Goal: Task Accomplishment & Management: Complete application form

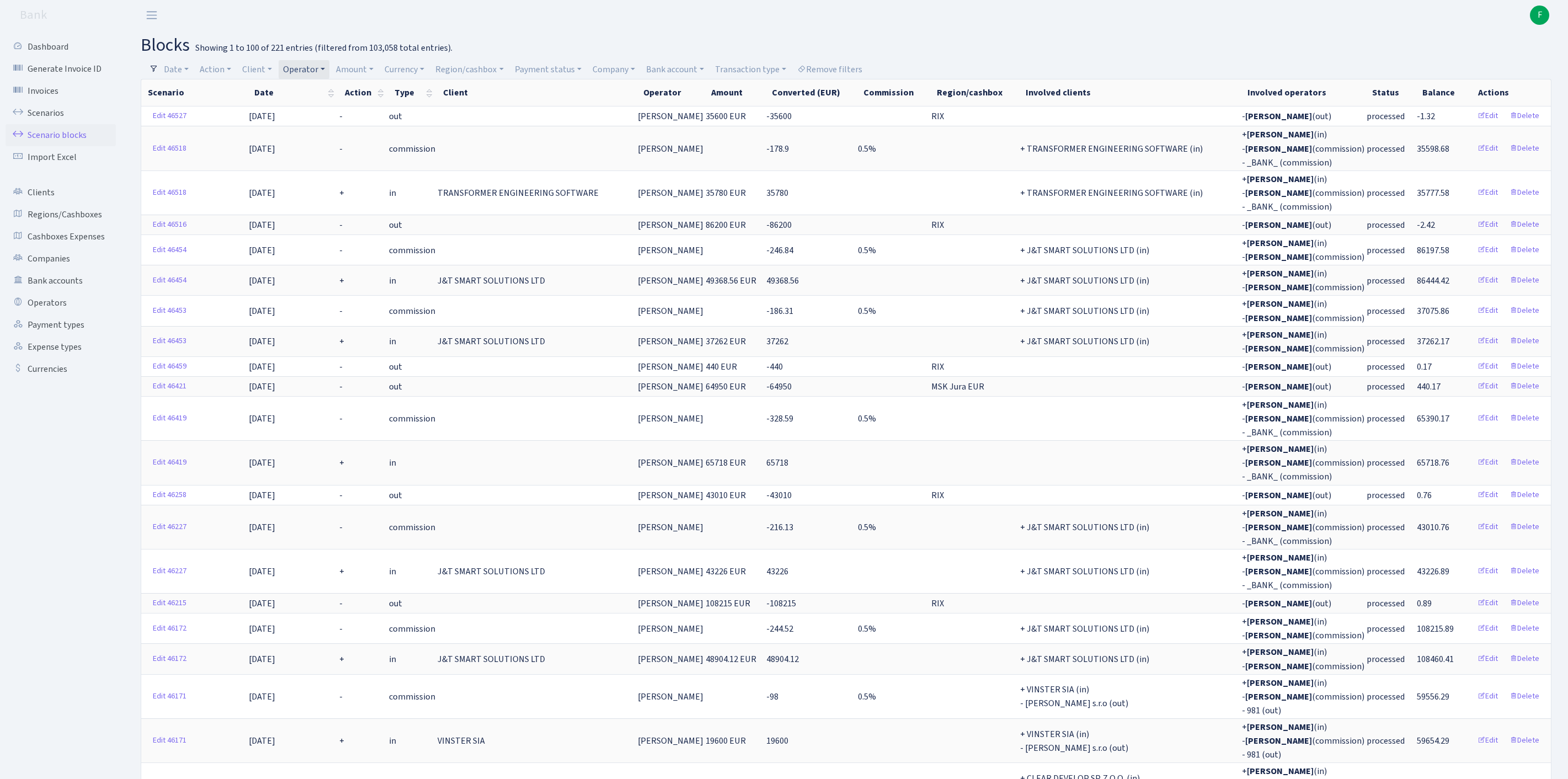
select select "100"
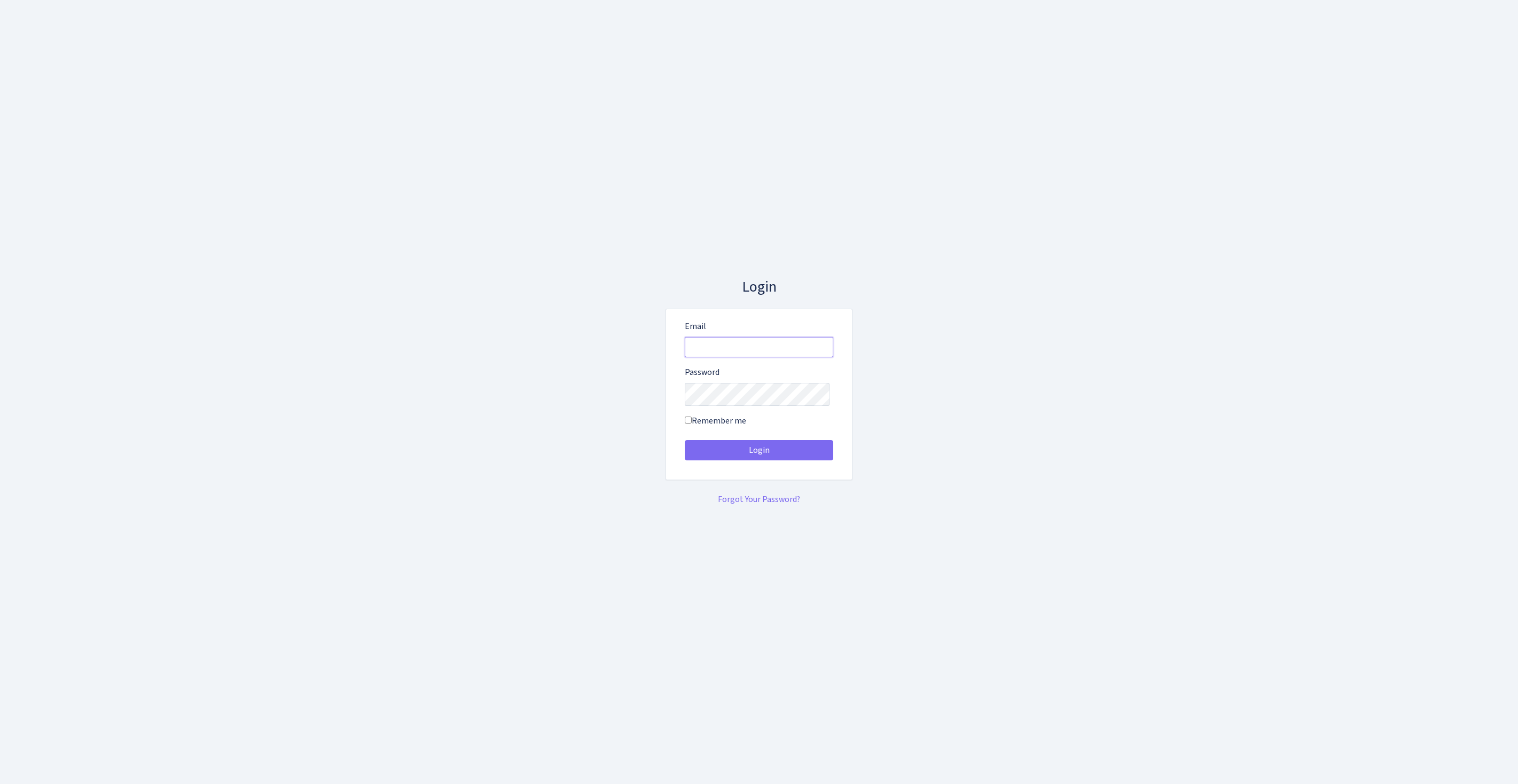
type input "[EMAIL_ADDRESS][DOMAIN_NAME]"
click at [759, 454] on button "Login" at bounding box center [758, 450] width 148 height 20
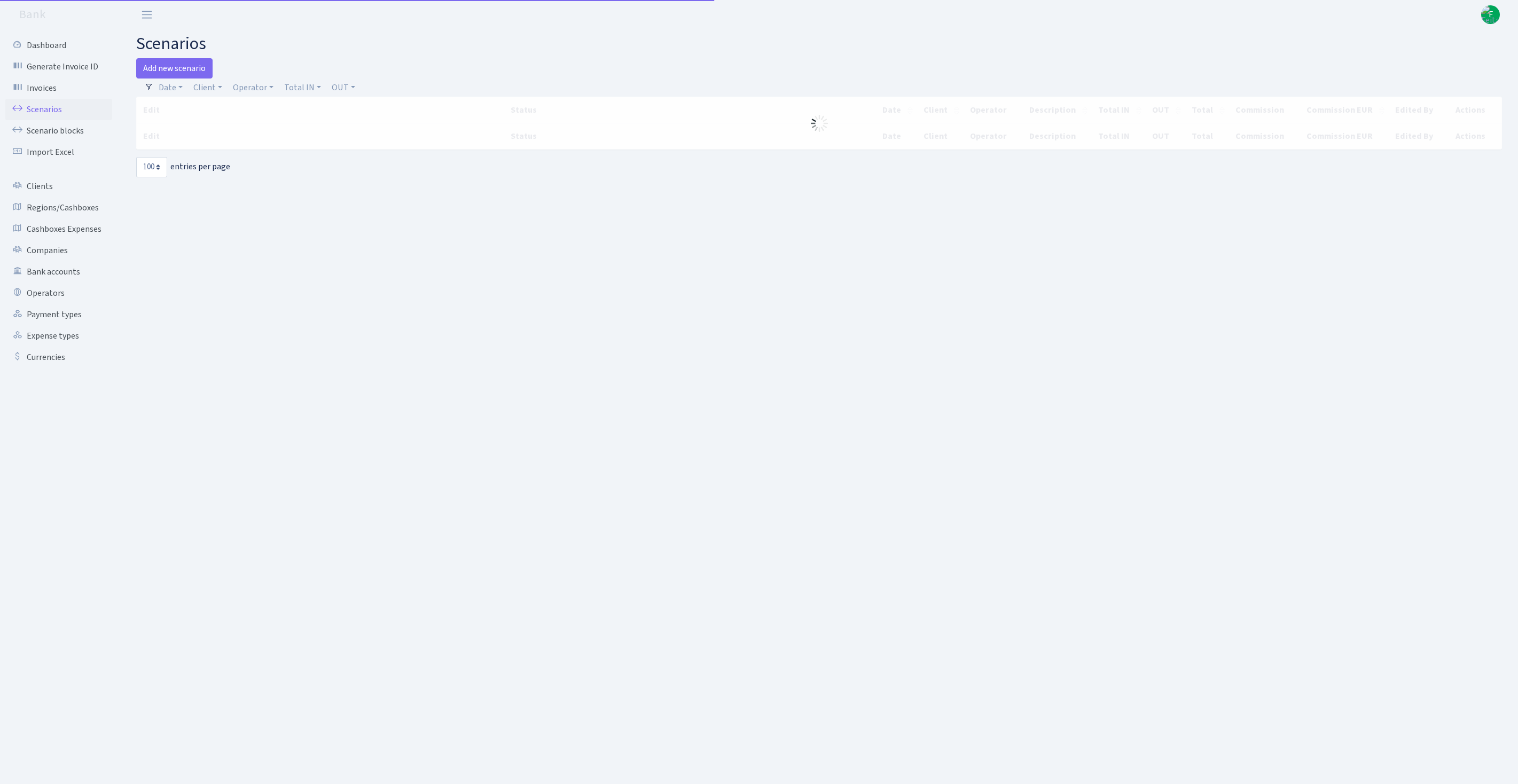
select select "100"
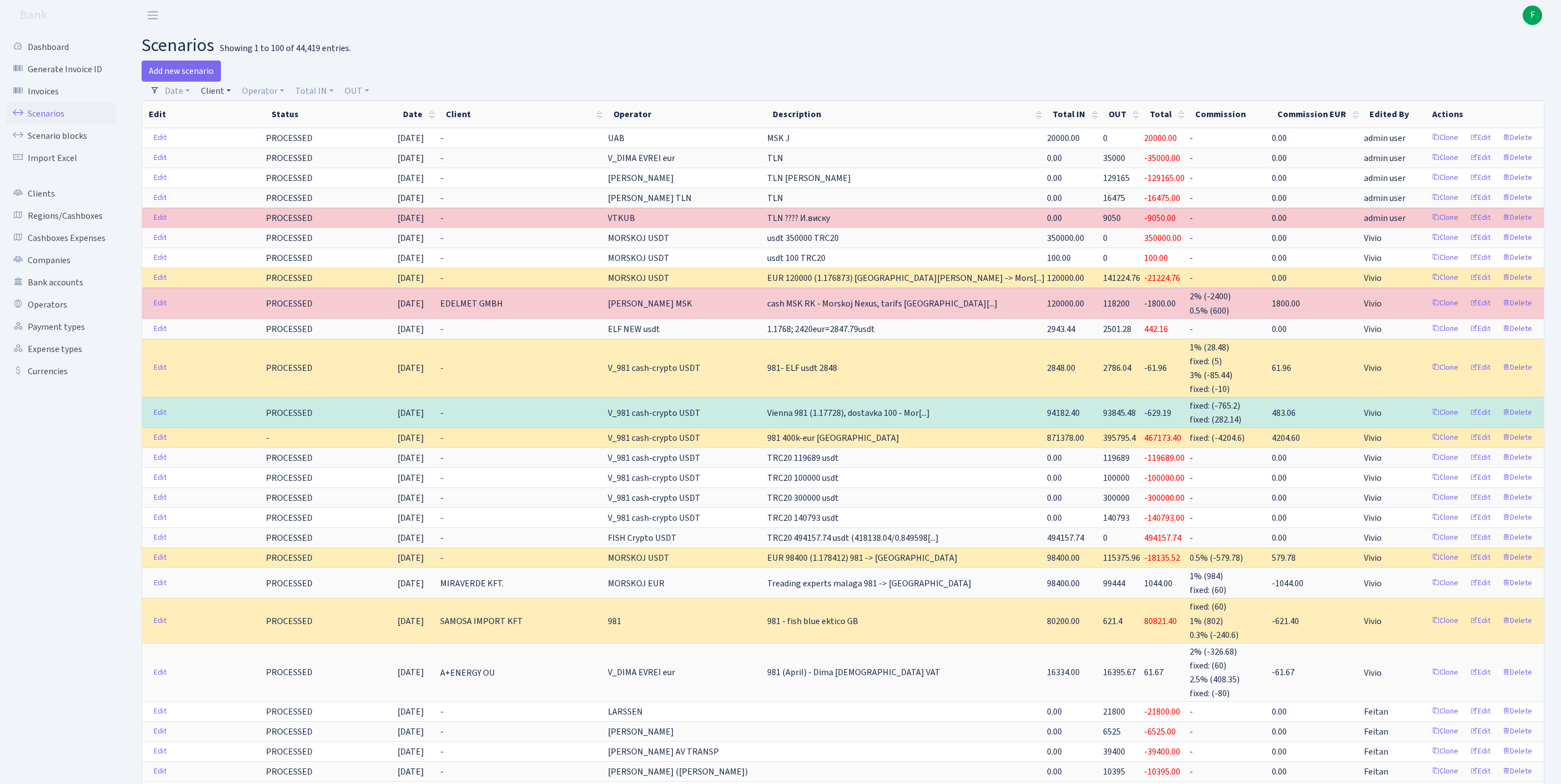
click at [225, 93] on link "Client" at bounding box center [216, 91] width 39 height 19
click at [252, 136] on input "search" at bounding box center [246, 131] width 92 height 17
type input "AUTOMATIKO"
click at [242, 164] on li "AUTOMATIKOS SISTEMAS" at bounding box center [246, 157] width 94 height 32
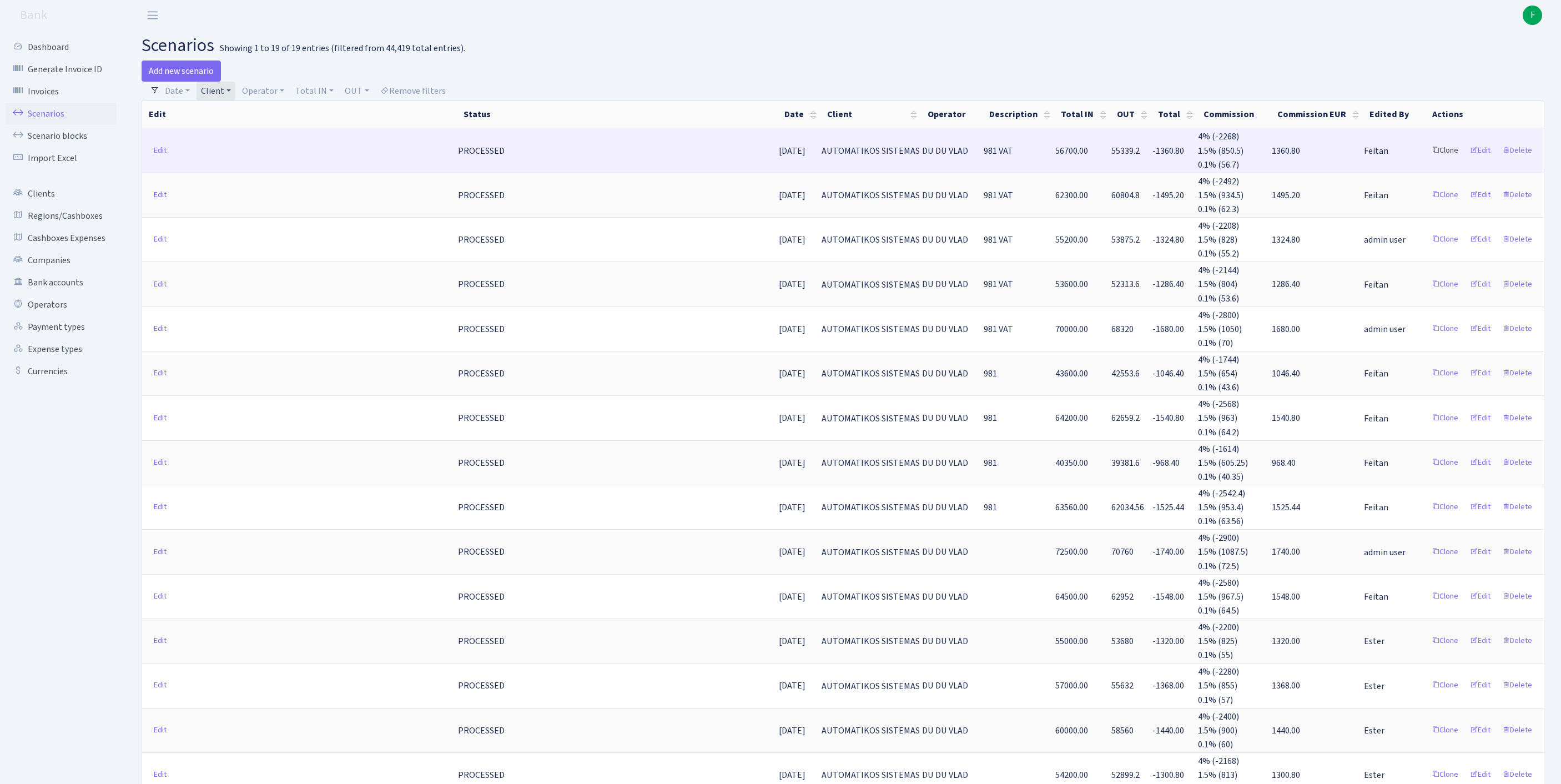
click at [1427, 159] on link "Clone" at bounding box center [1445, 151] width 36 height 17
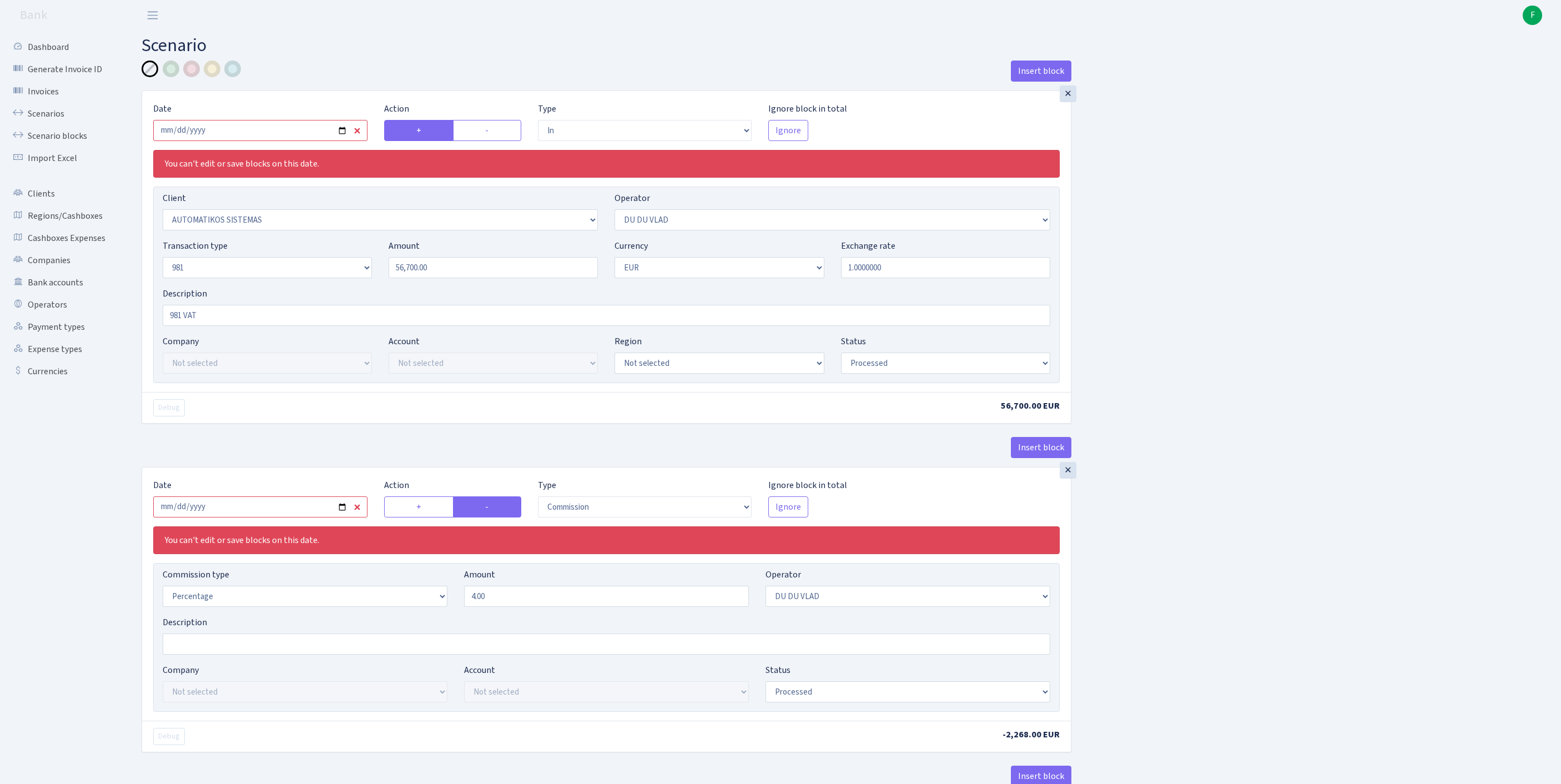
select select "in"
select select "2670"
select select "163"
select select "8"
select select "1"
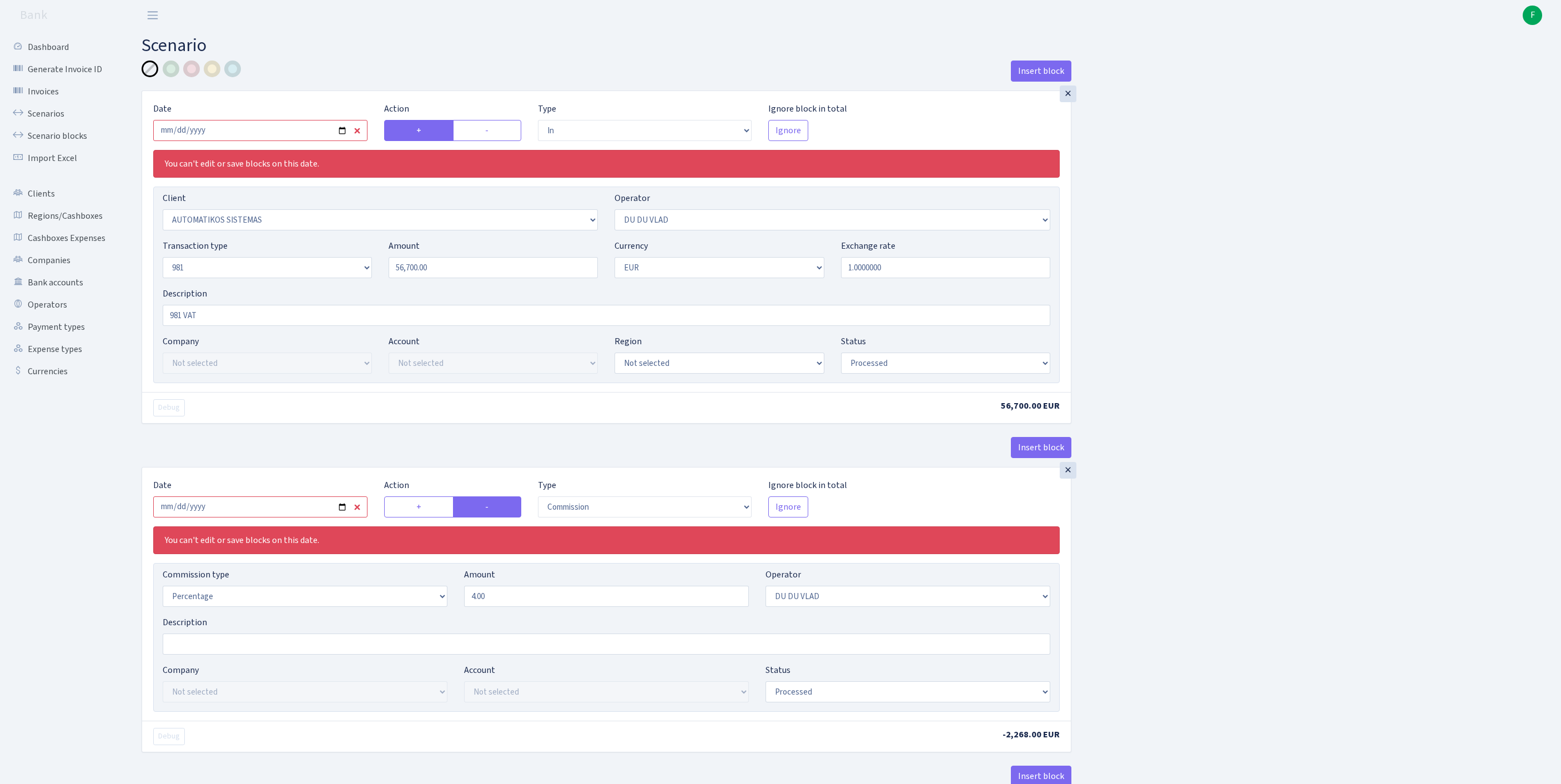
select select "processed"
select select "commission"
select select "163"
select select "processed"
select select "out"
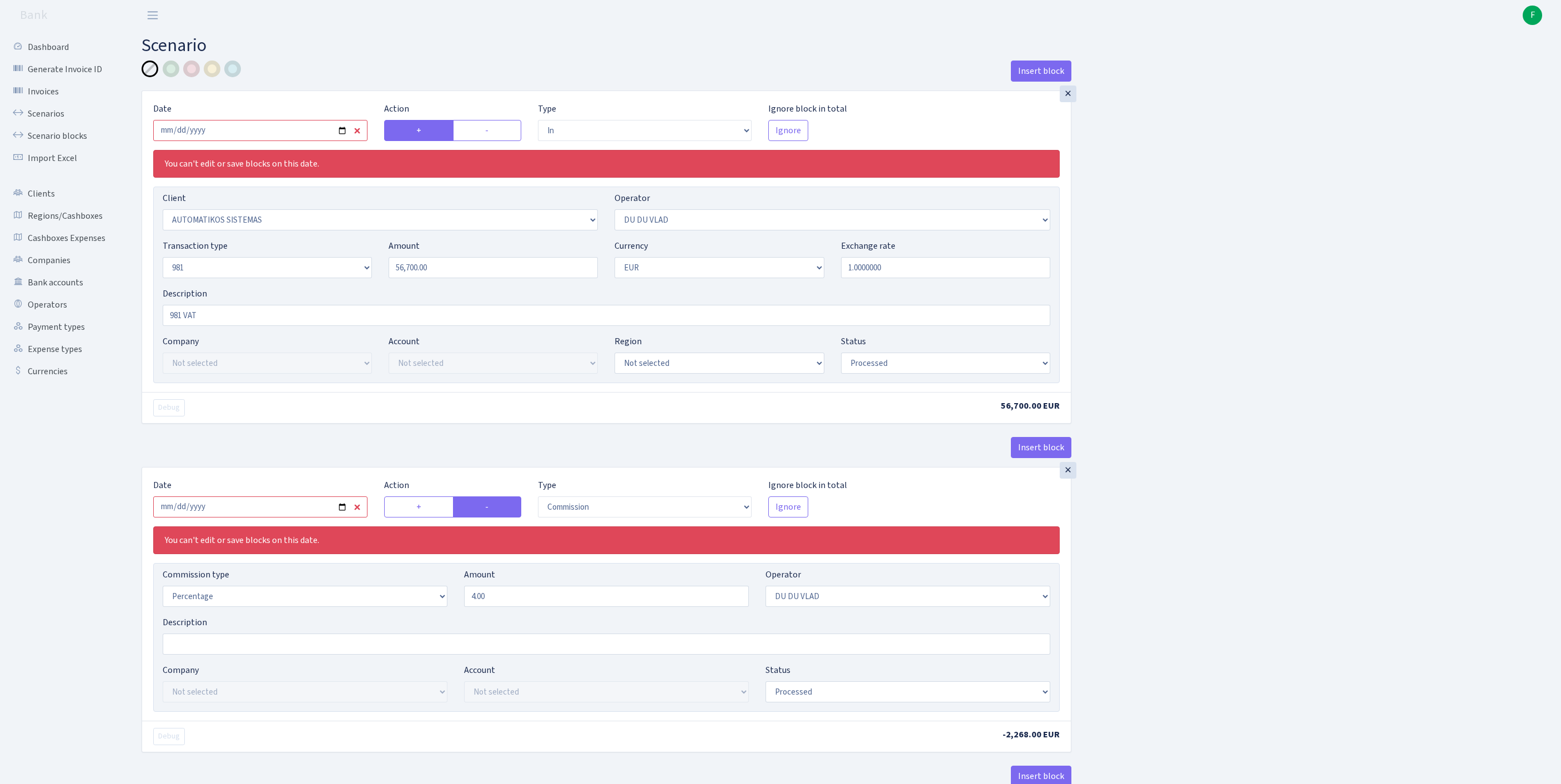
select select "3139"
select select "61"
select select "8"
select select "1"
select select "processed"
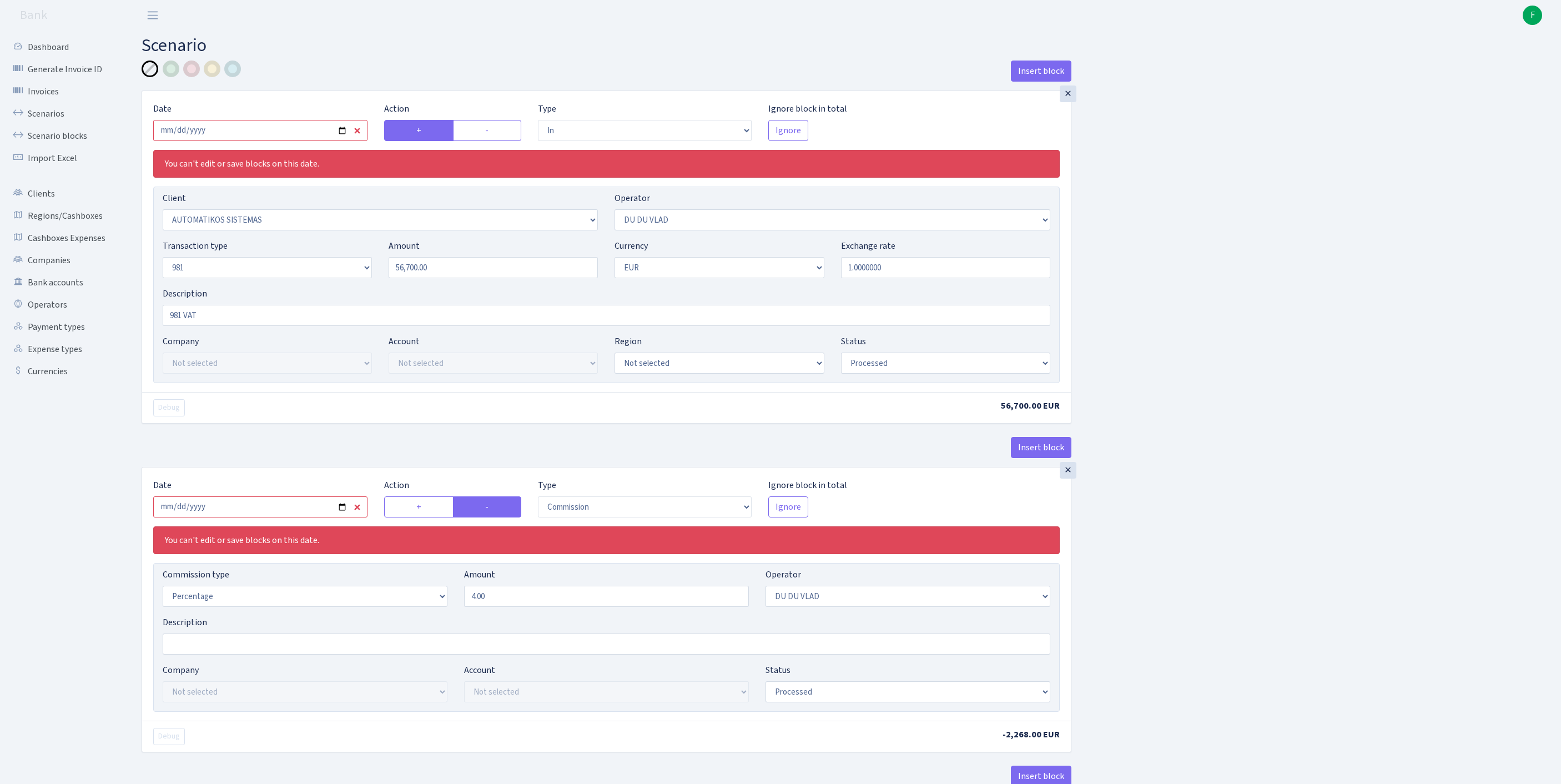
select select "commission"
select select "61"
select select "processed"
select select "commission"
select select "118"
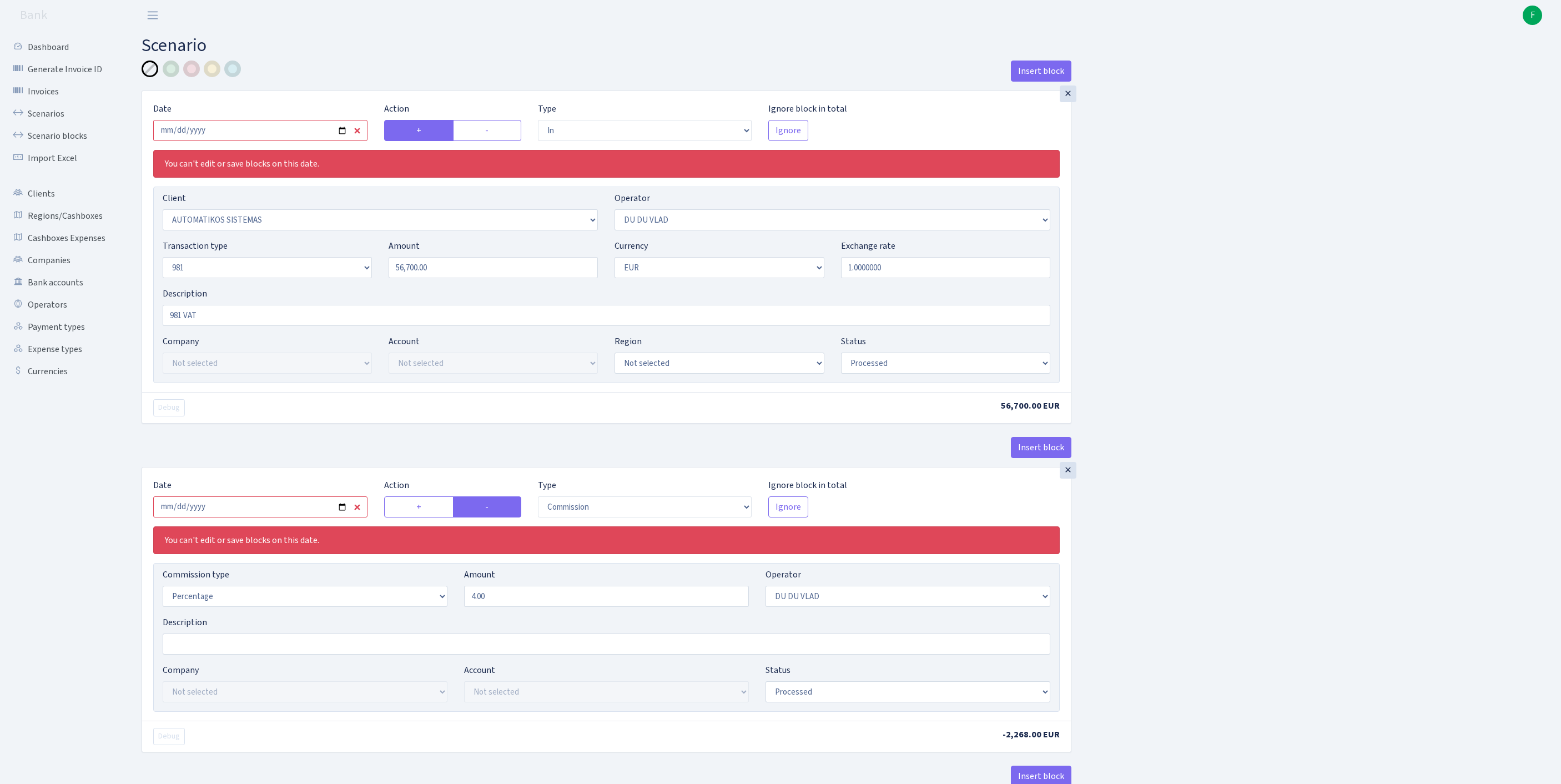
select select "processed"
click at [227, 122] on div "Date 2025-09-18" at bounding box center [260, 122] width 231 height 39
click at [234, 141] on input "2025-09-18" at bounding box center [260, 130] width 215 height 21
type input "2025-09-24"
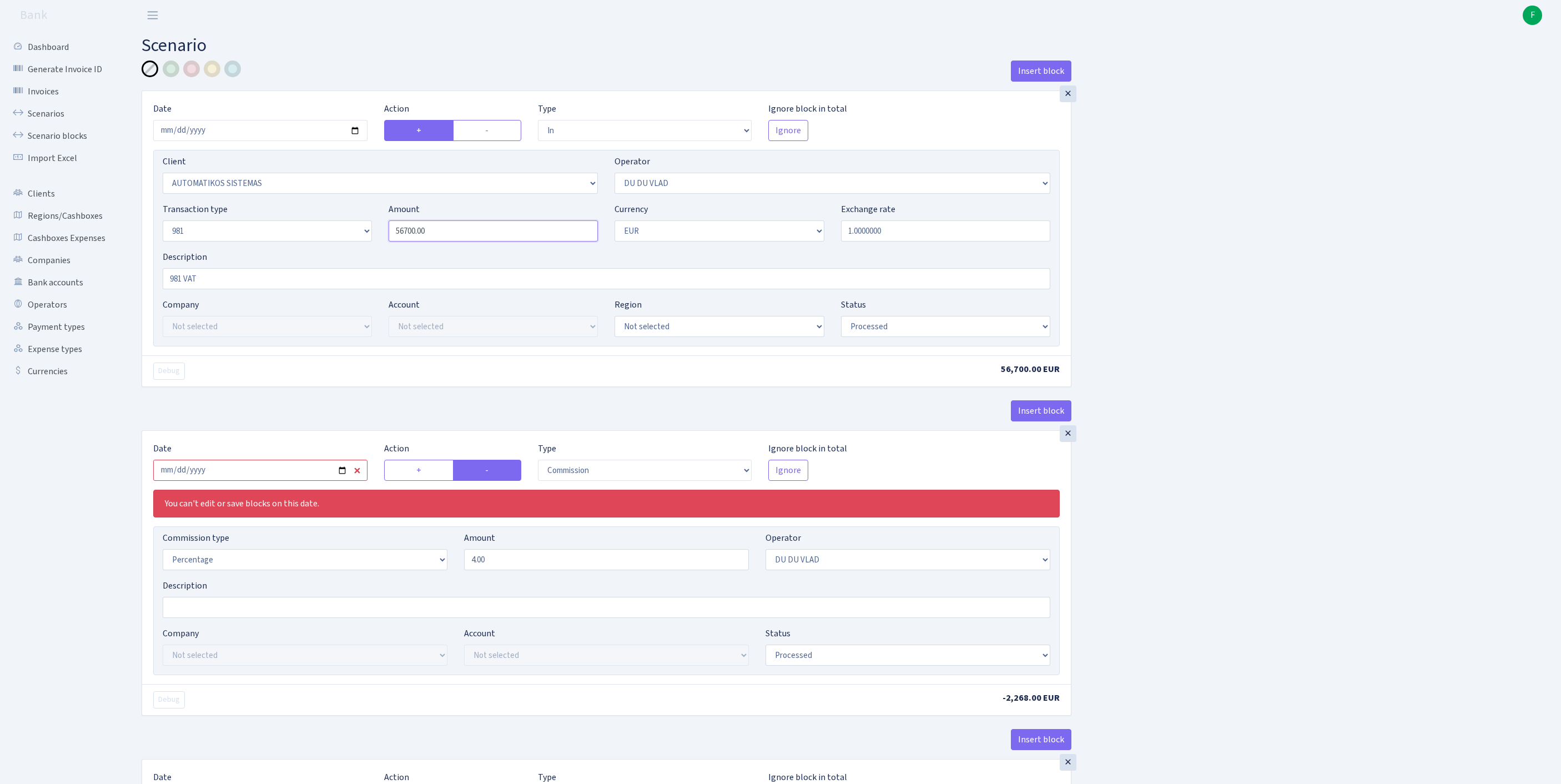
drag, startPoint x: 310, startPoint y: 225, endPoint x: 281, endPoint y: 219, distance: 29.6
click at [281, 219] on div "Client Not selected 1 KOC GEMICILIK VE TASIMACILIK 1/BALDERE-SILDEDZE SIGNE 1/S…" at bounding box center [607, 248] width 907 height 196
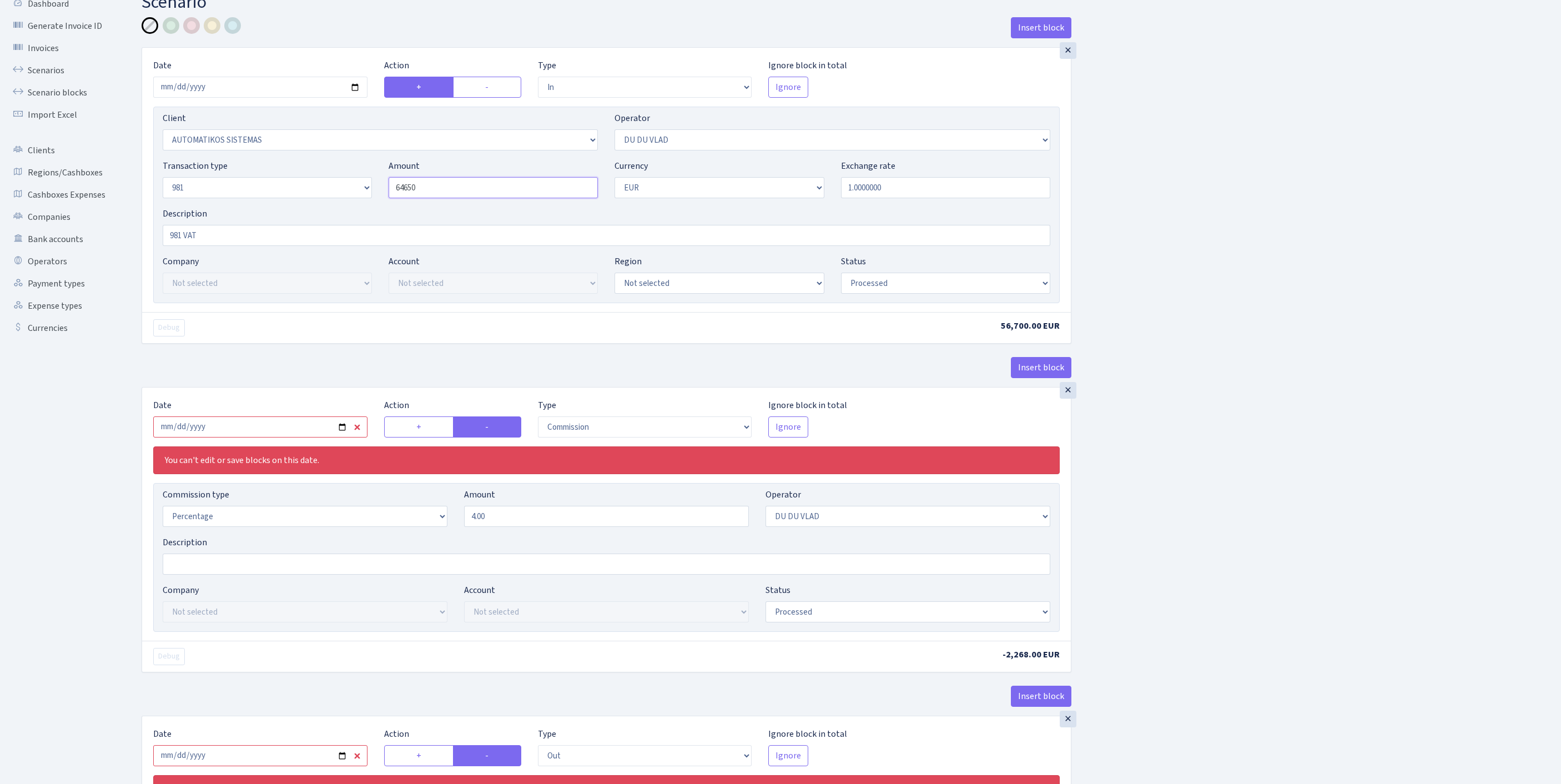
scroll to position [225, 0]
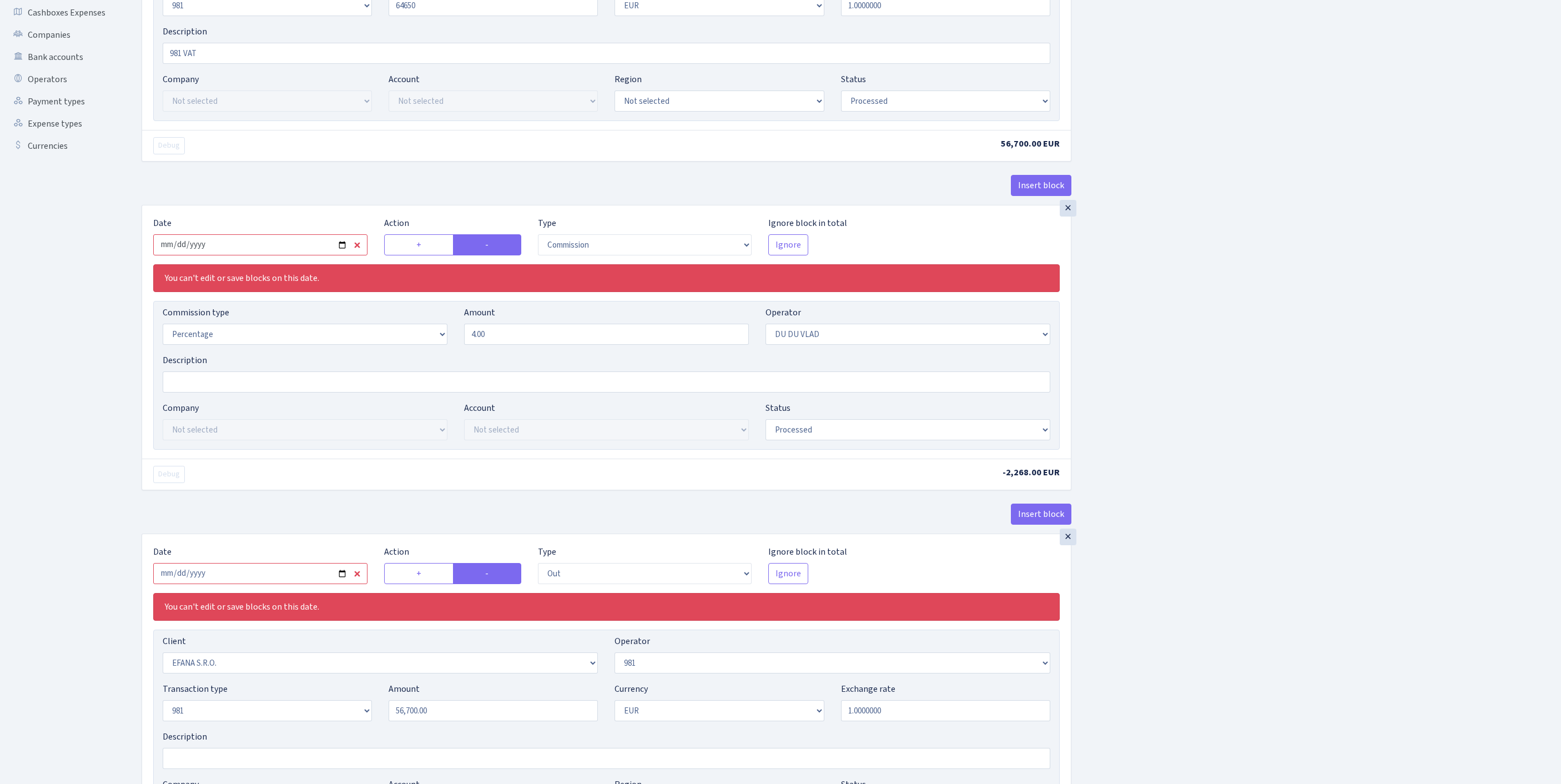
type input "64,650.00"
click at [271, 256] on input "2025-09-18" at bounding box center [260, 244] width 215 height 21
type input "[DATE]"
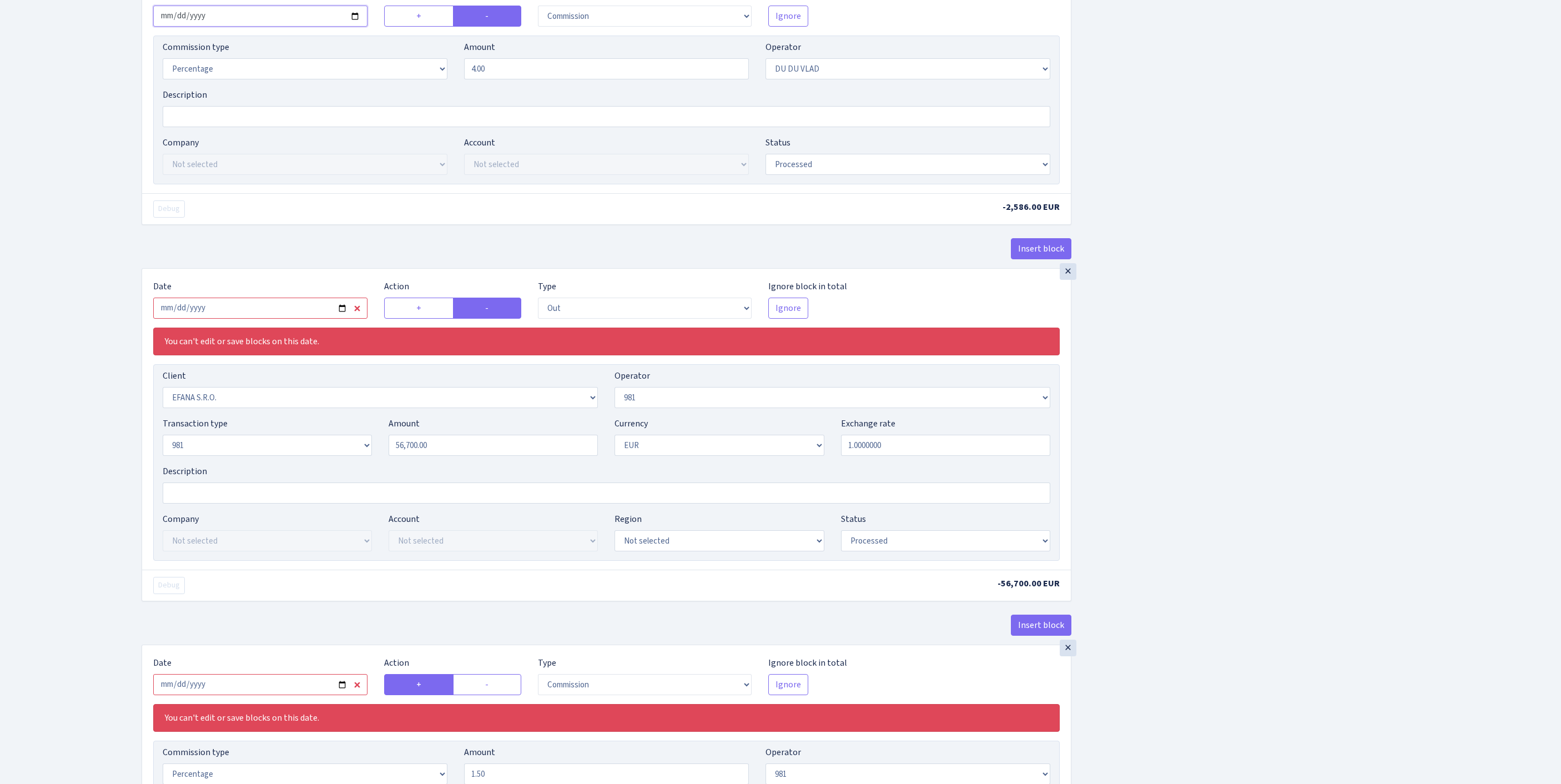
scroll to position [655, 0]
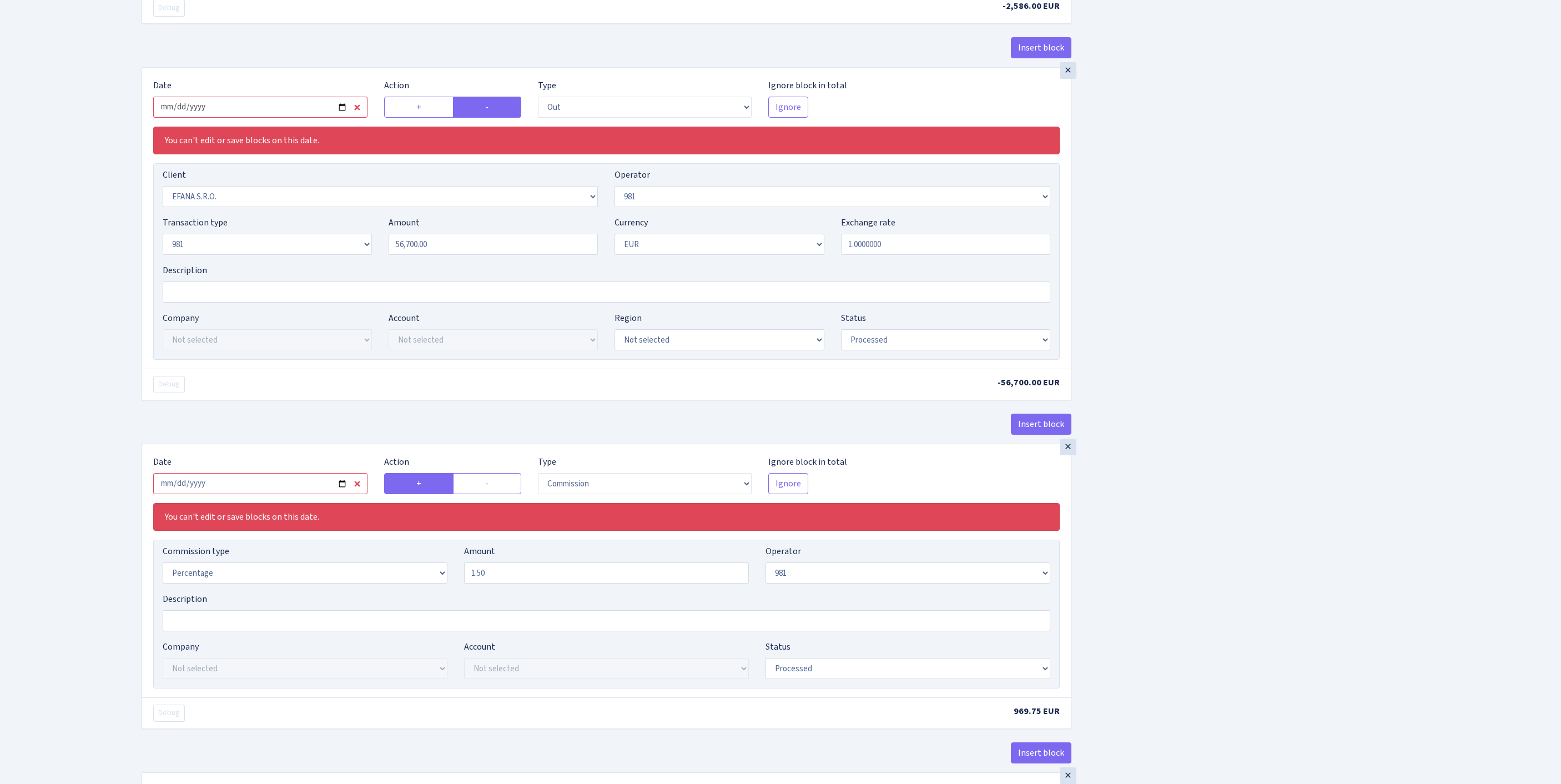
click at [307, 118] on input "2025-09-18" at bounding box center [260, 107] width 215 height 21
type input "[DATE]"
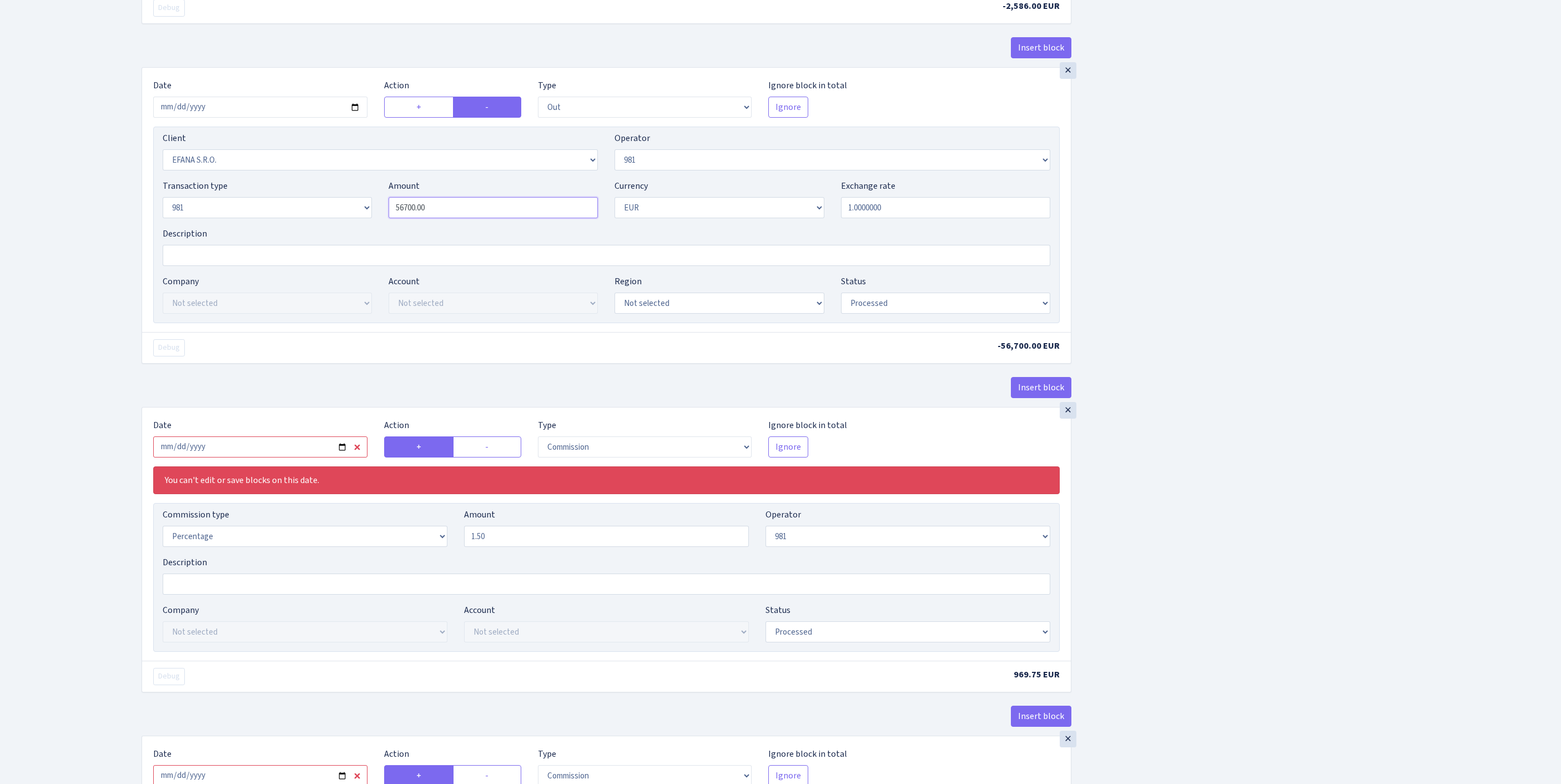
drag, startPoint x: 467, startPoint y: 317, endPoint x: 317, endPoint y: 311, distance: 150.1
click at [317, 227] on div "Transaction type Not selected 981 ELF FISH crypto GIRT IVO dekl MM-BALTIC eur U…" at bounding box center [606, 203] width 905 height 48
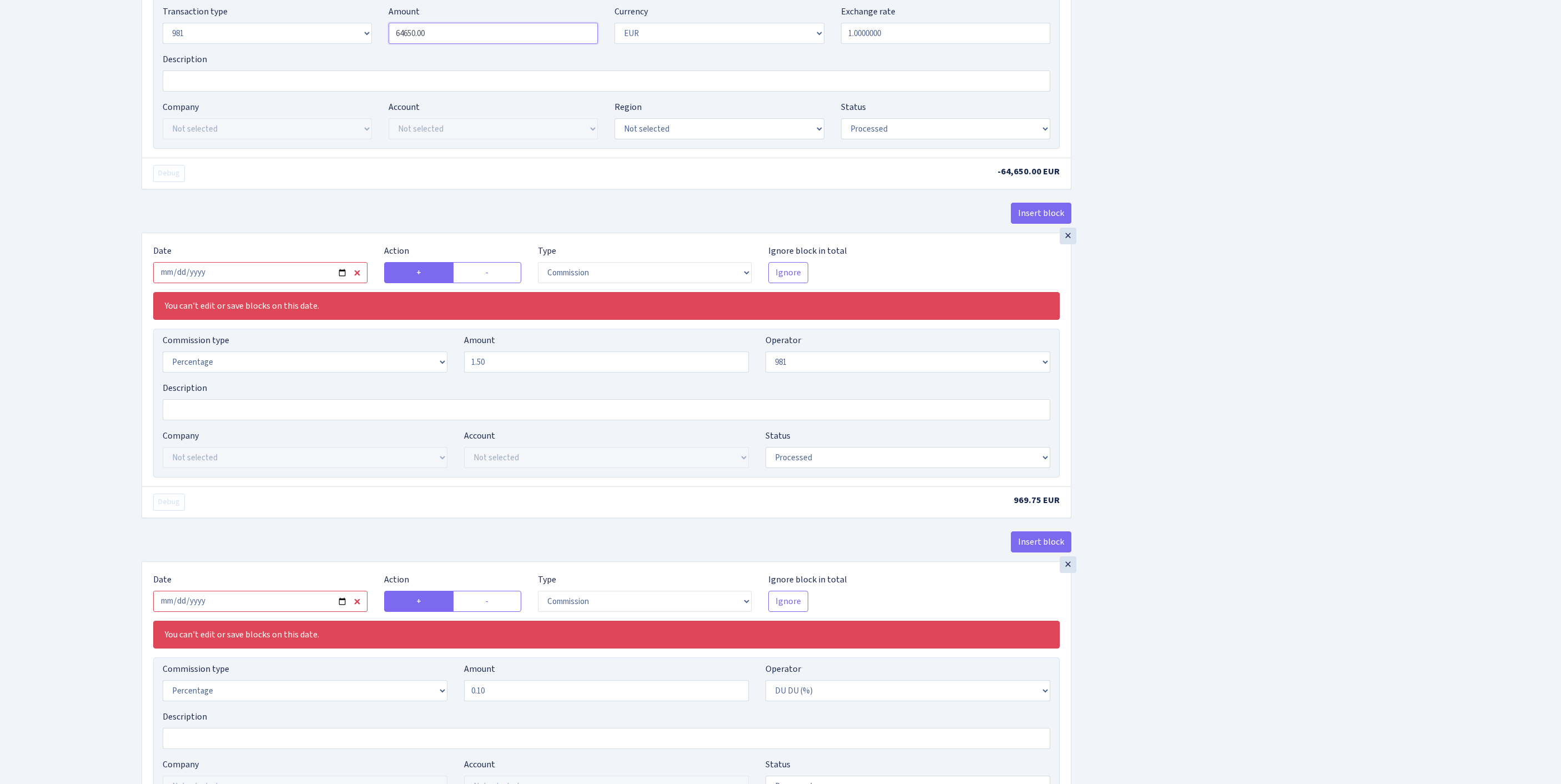
scroll to position [920, 0]
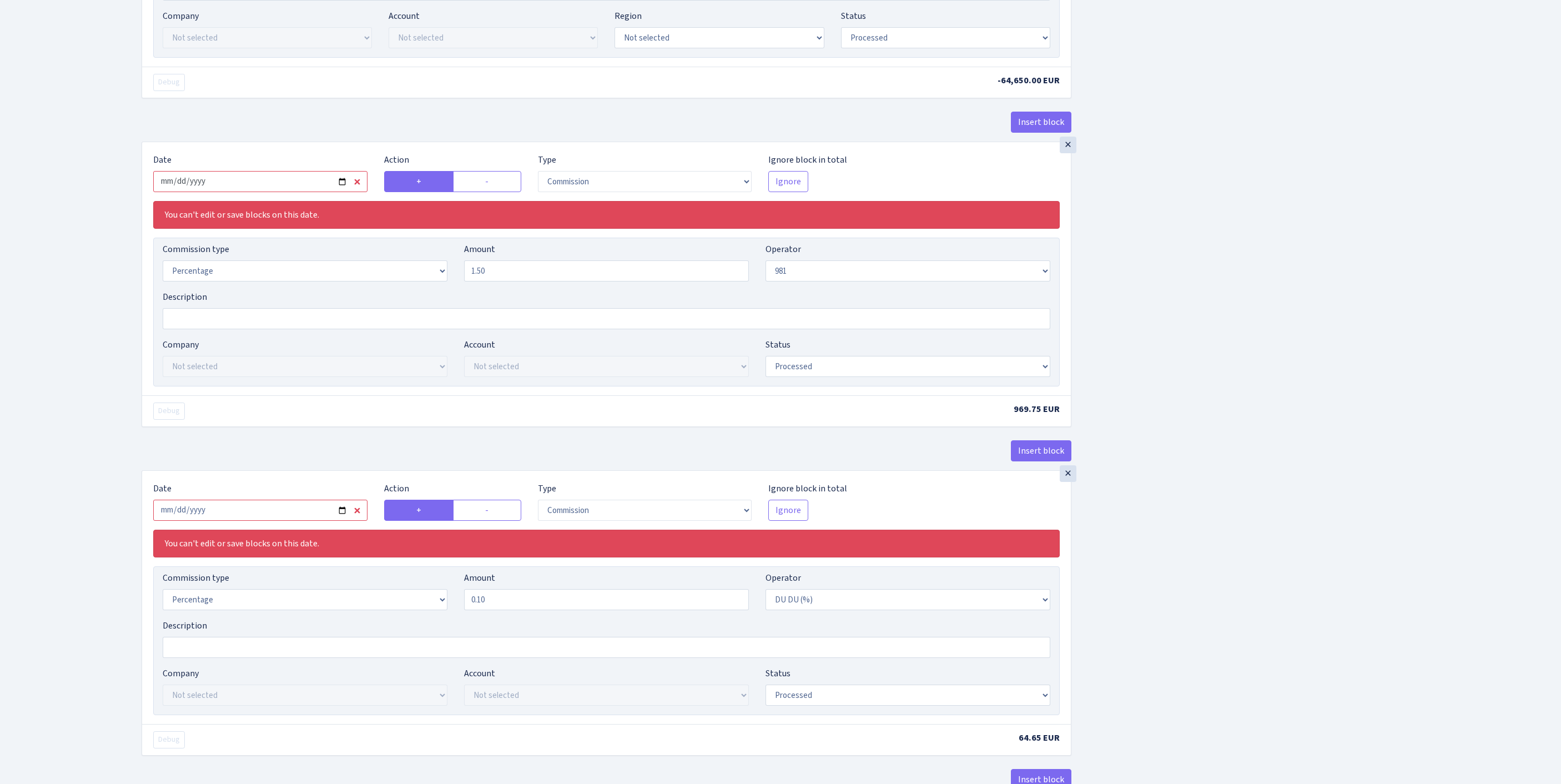
type input "64,650.00"
click at [293, 192] on input "2025-09-18" at bounding box center [260, 181] width 215 height 21
type input "[DATE]"
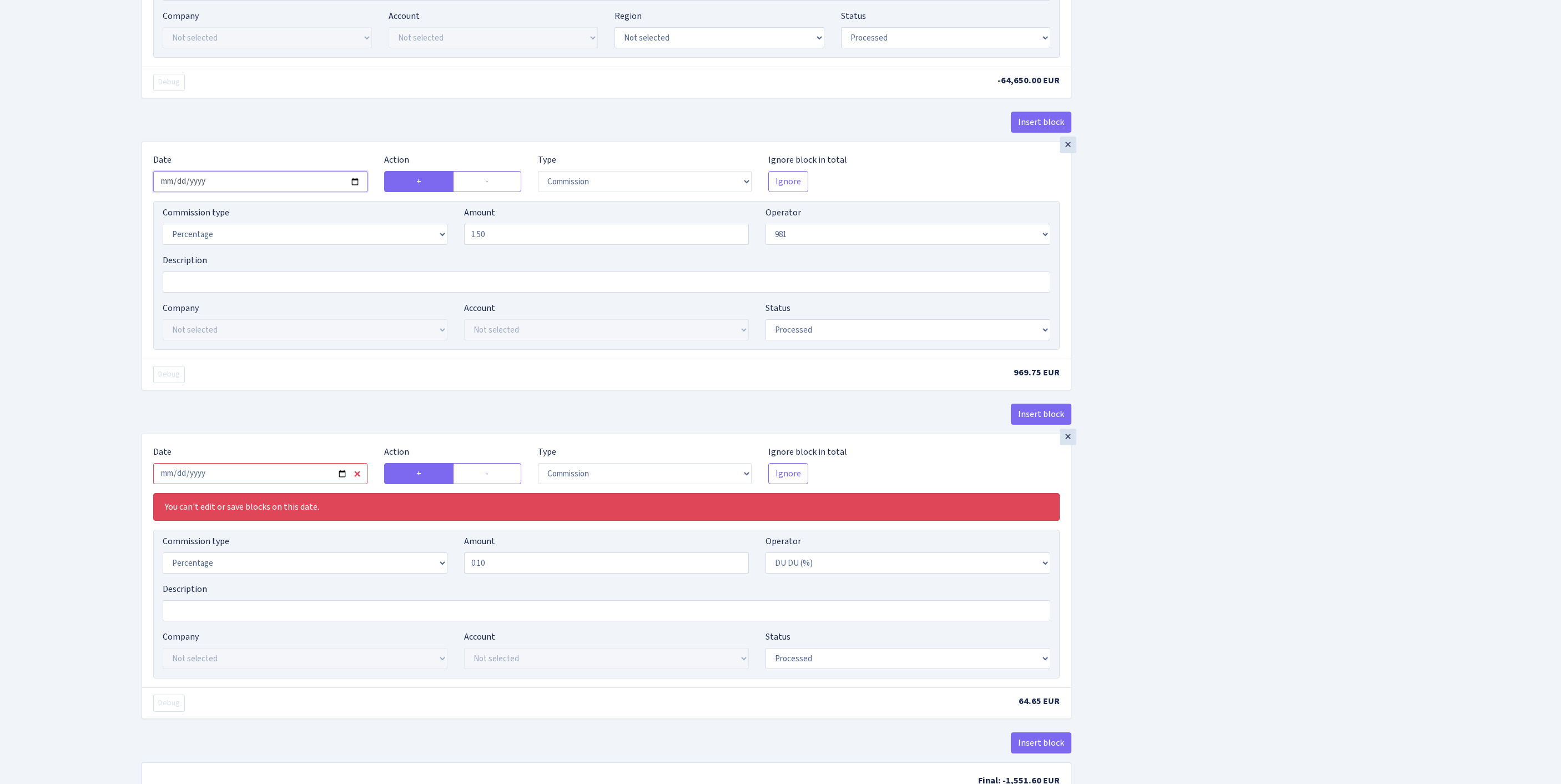
scroll to position [1118, 0]
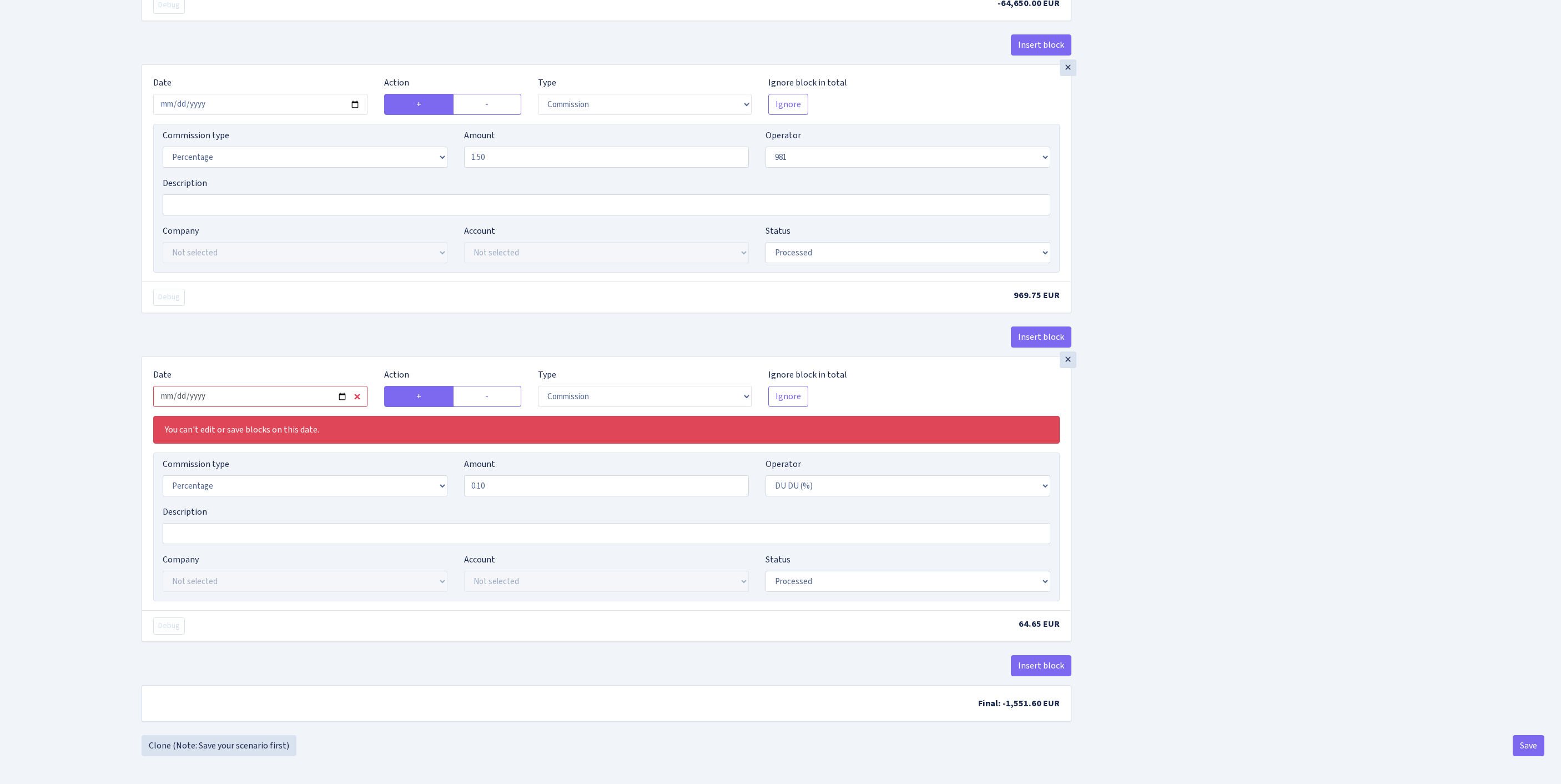
click at [284, 407] on input "2025-09-18" at bounding box center [260, 396] width 215 height 21
type input "[DATE]"
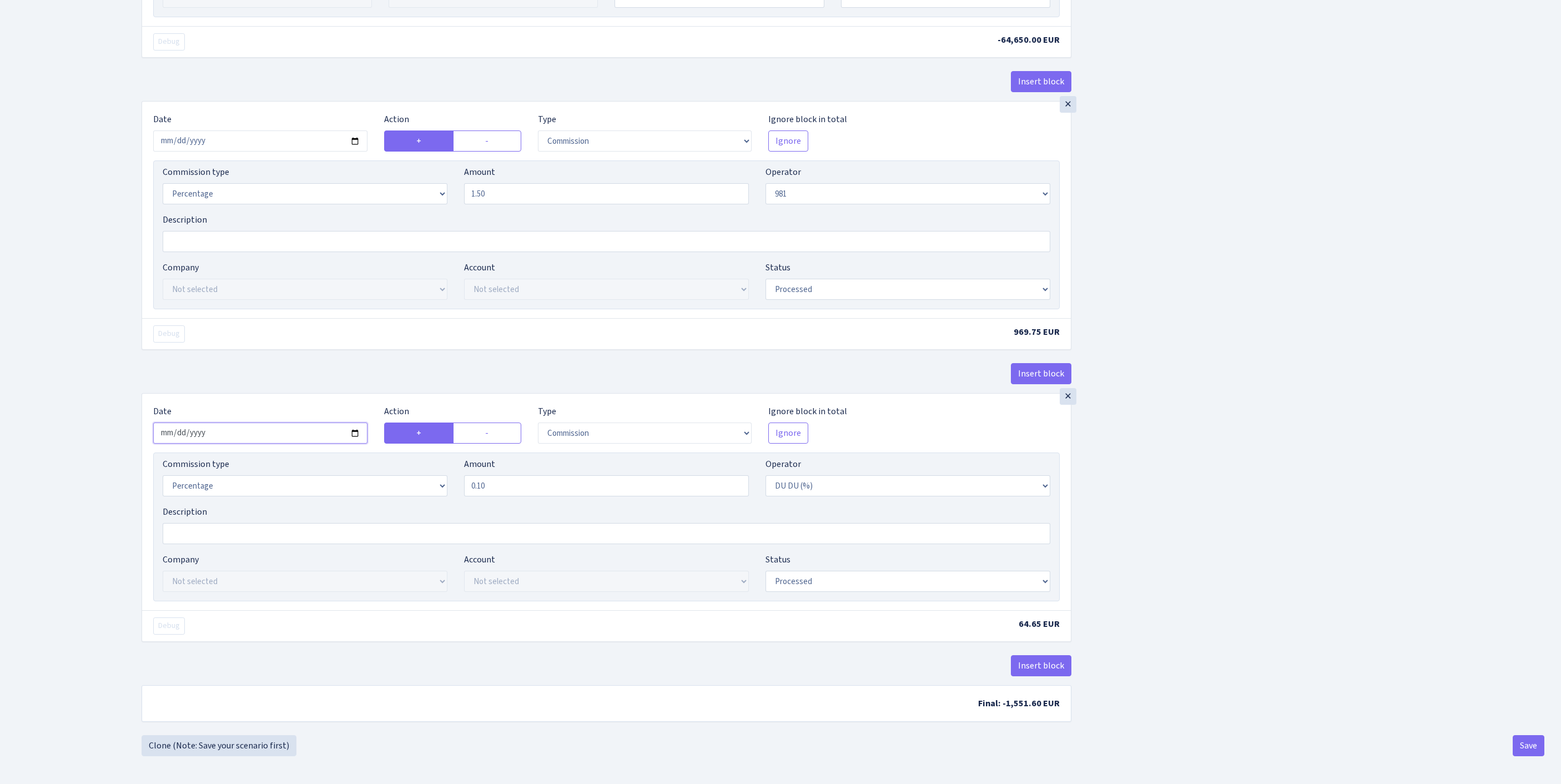
scroll to position [1185, 0]
click at [1528, 740] on button "Save" at bounding box center [1529, 745] width 32 height 21
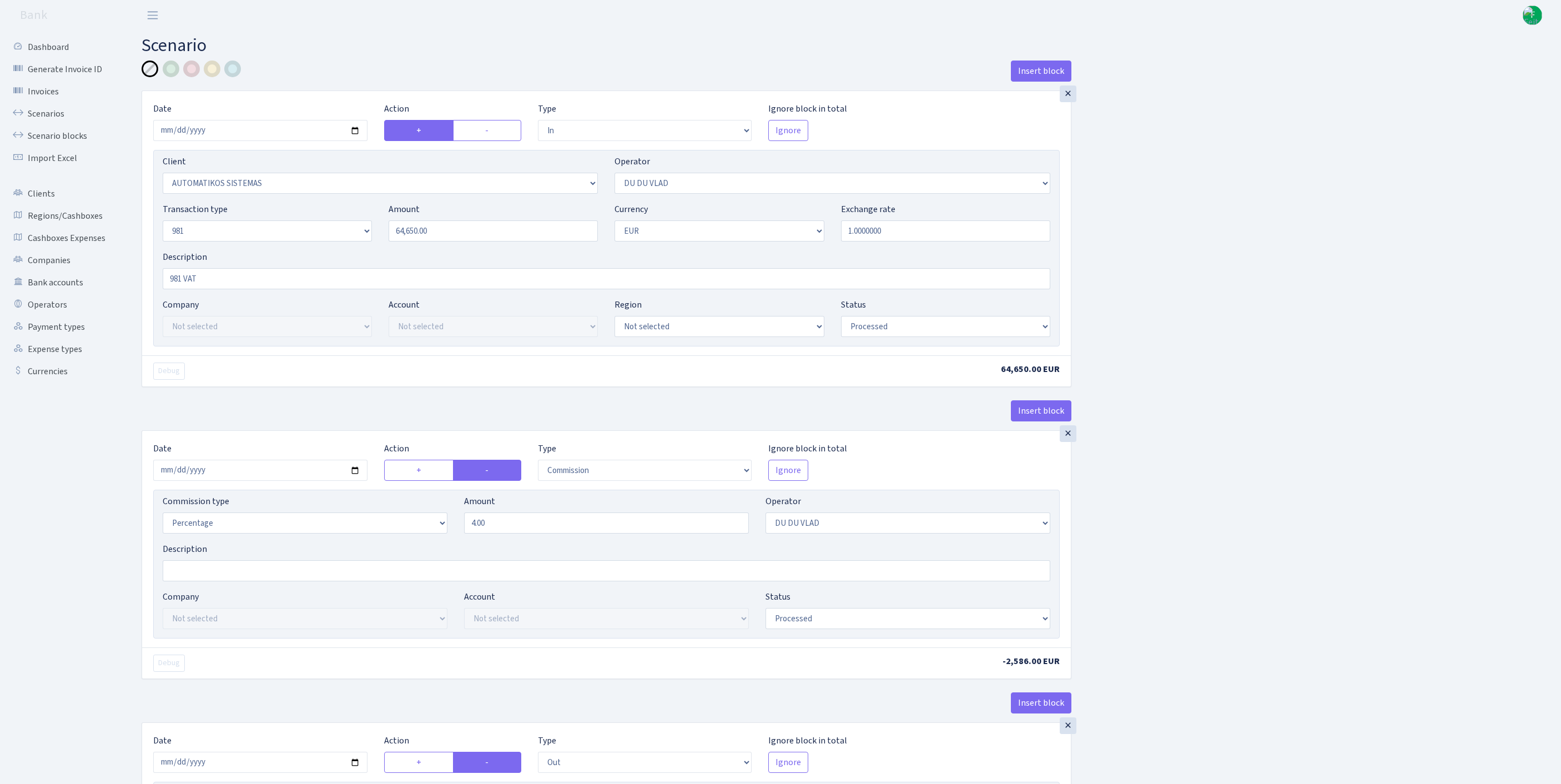
select select "in"
select select "2670"
select select "163"
select select "8"
select select "1"
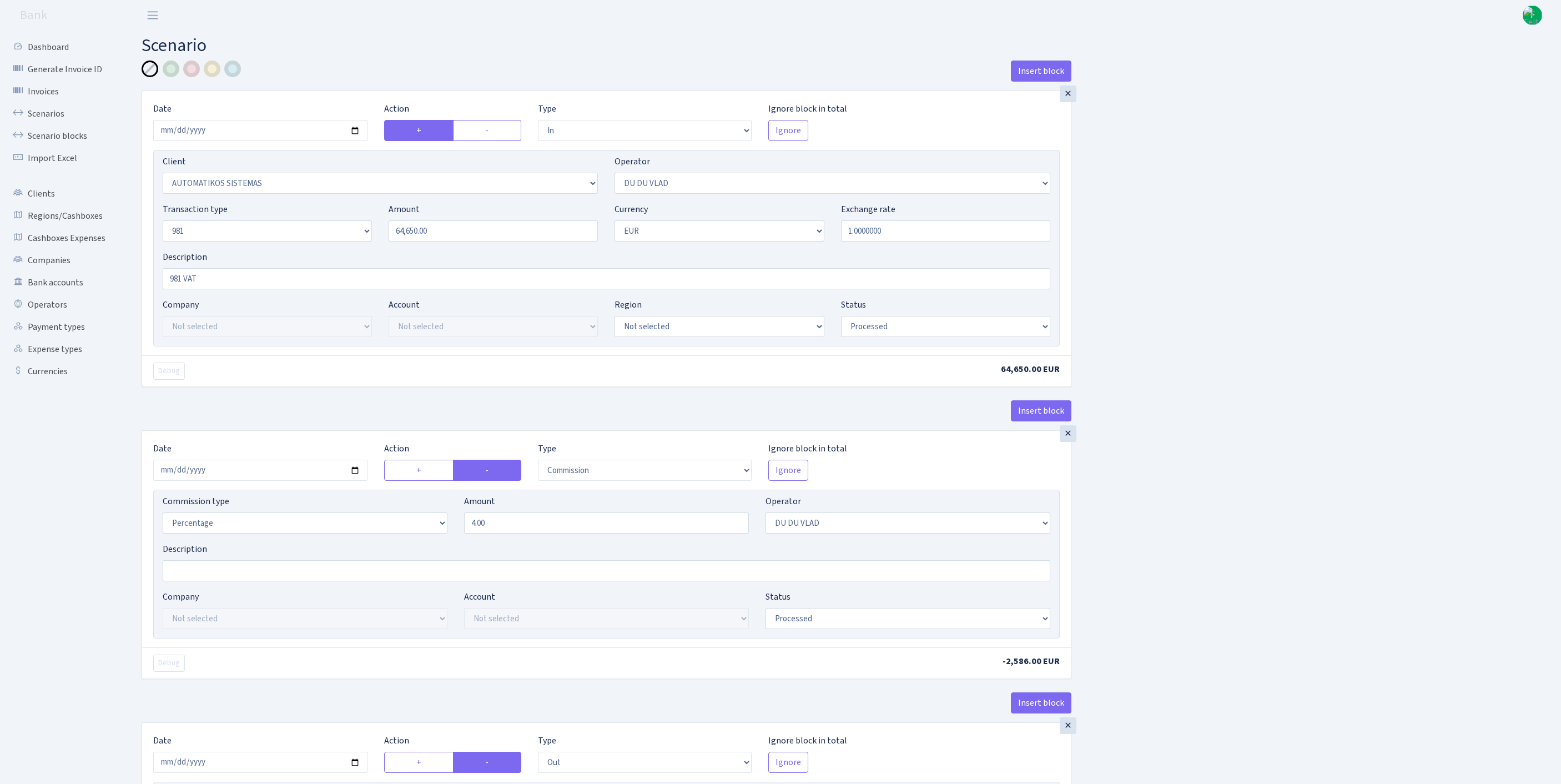
select select "processed"
select select "commission"
select select "163"
select select "processed"
select select "out"
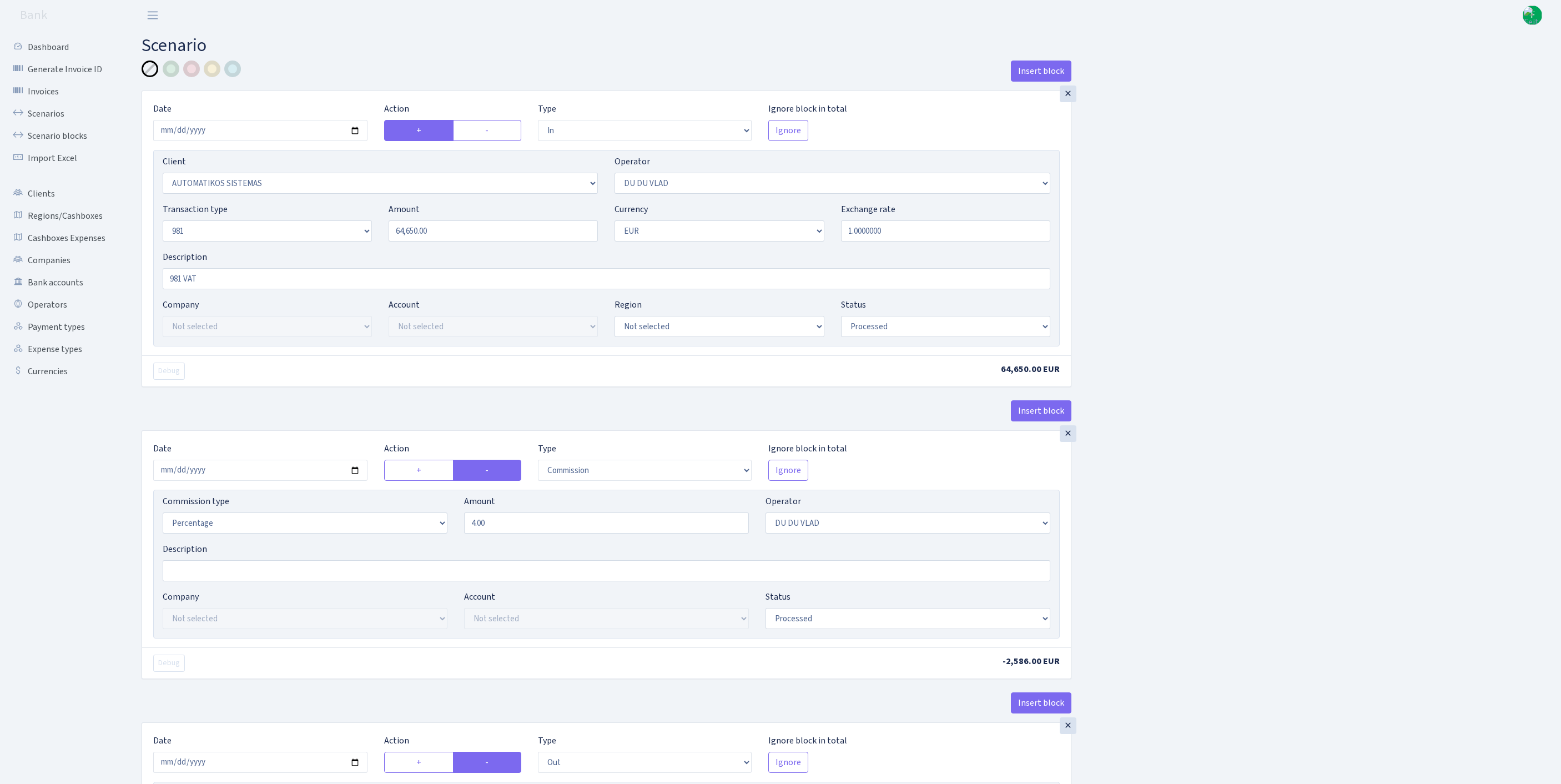
select select "3139"
select select "61"
select select "8"
select select "1"
select select "processed"
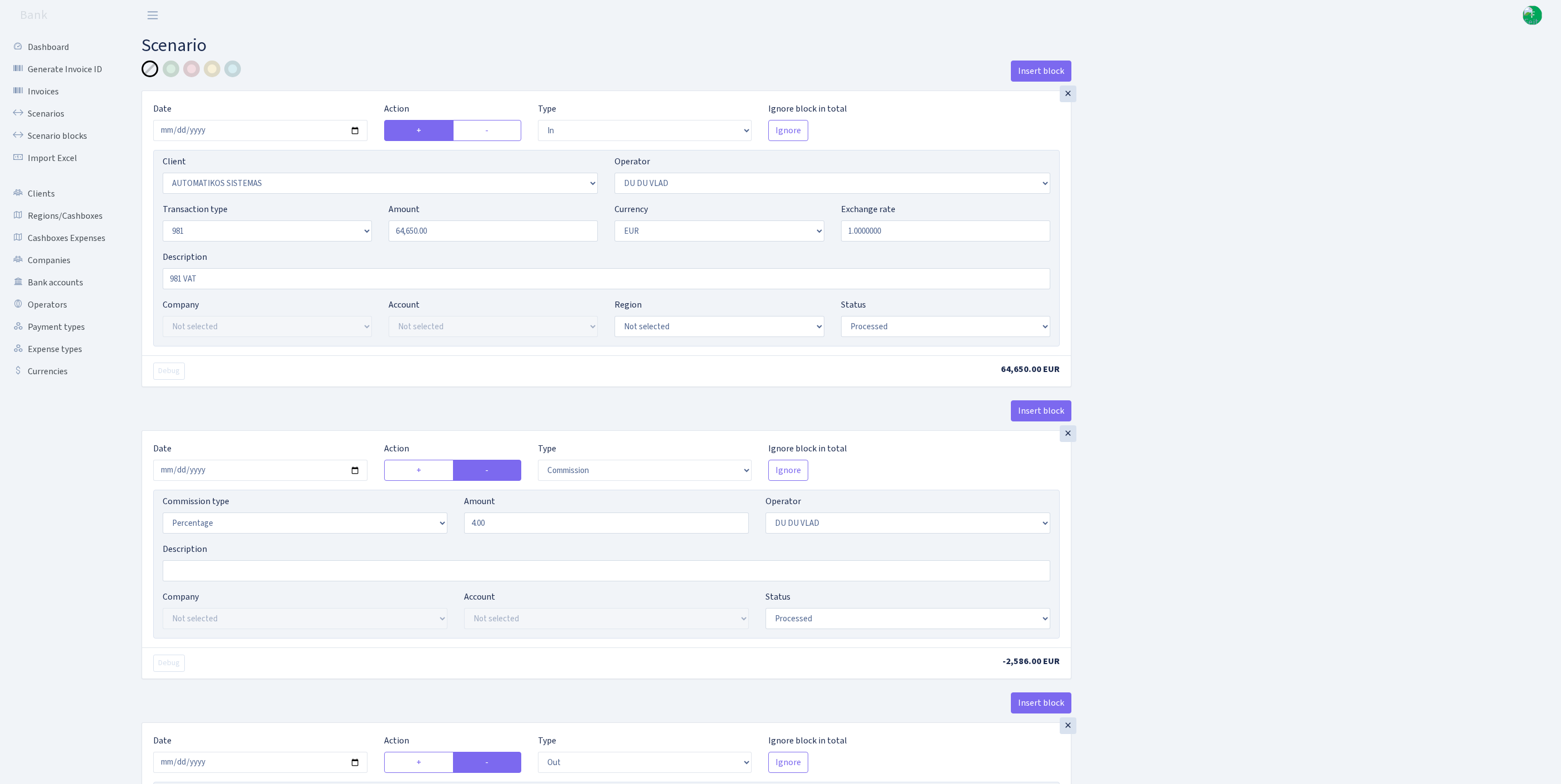
select select "commission"
select select "61"
select select "processed"
select select "commission"
select select "118"
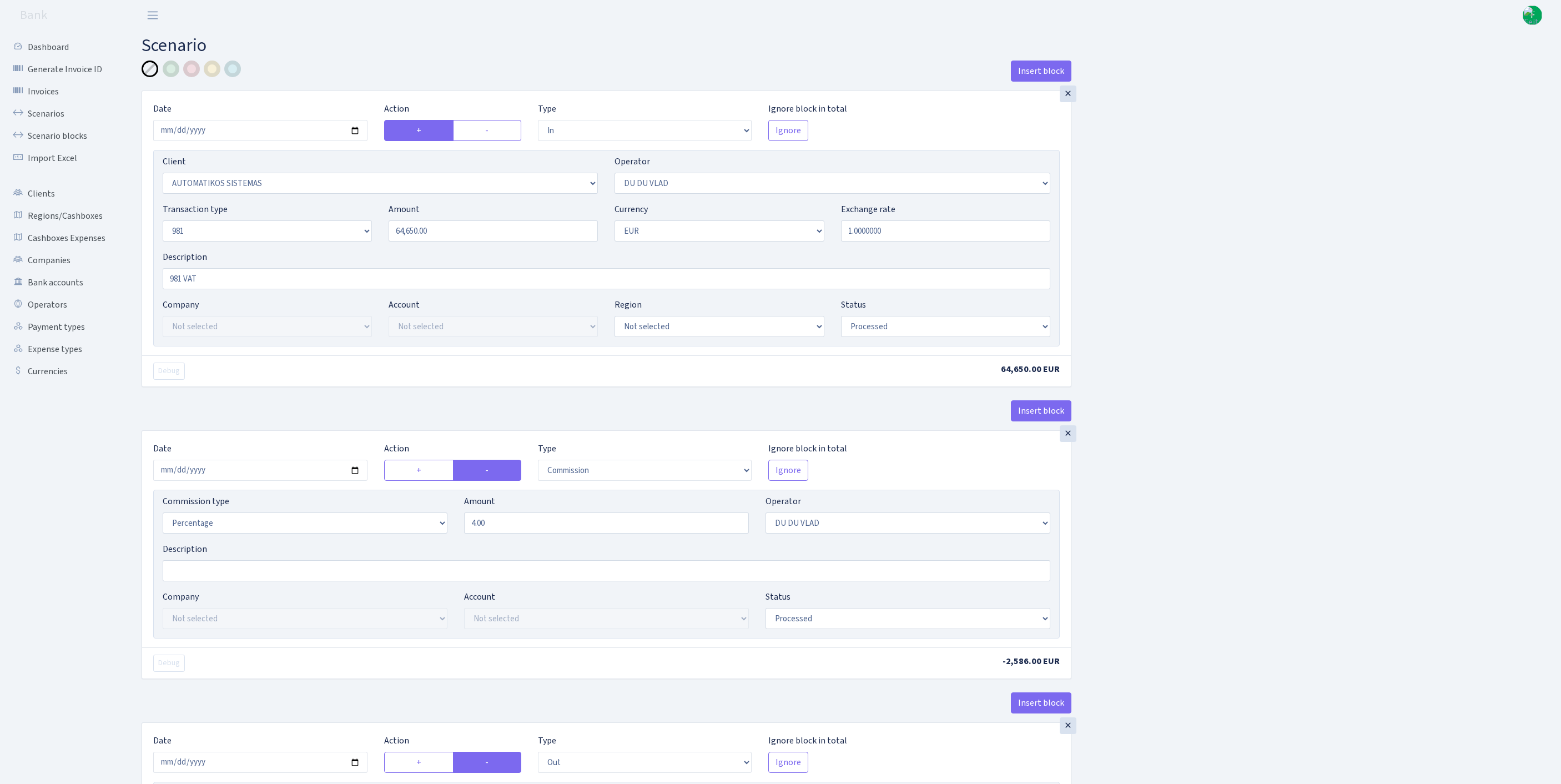
select select "processed"
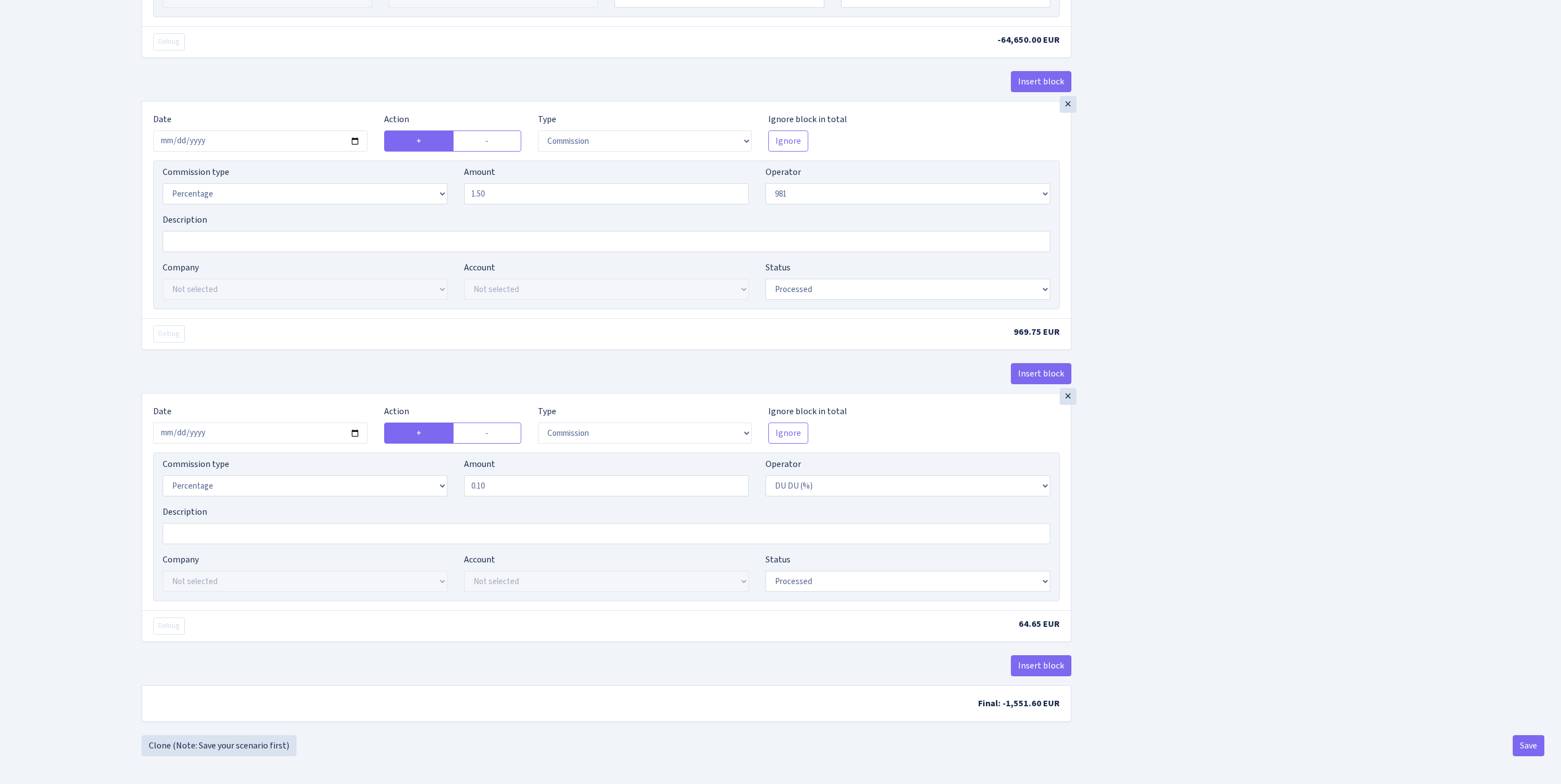
scroll to position [1185, 0]
click at [1531, 742] on button "Save" at bounding box center [1529, 745] width 32 height 21
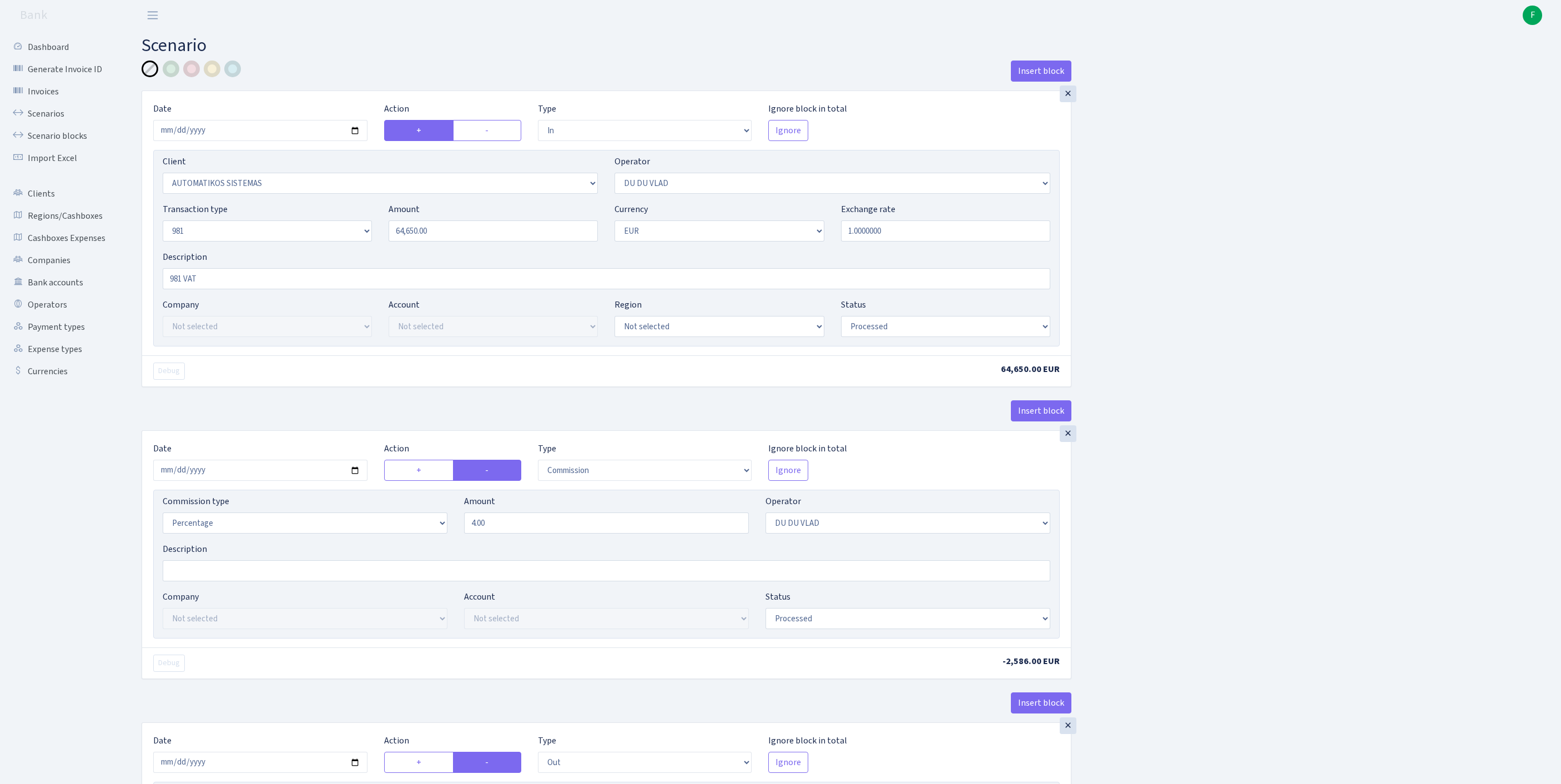
select select "in"
select select "2670"
select select "163"
select select "8"
select select "1"
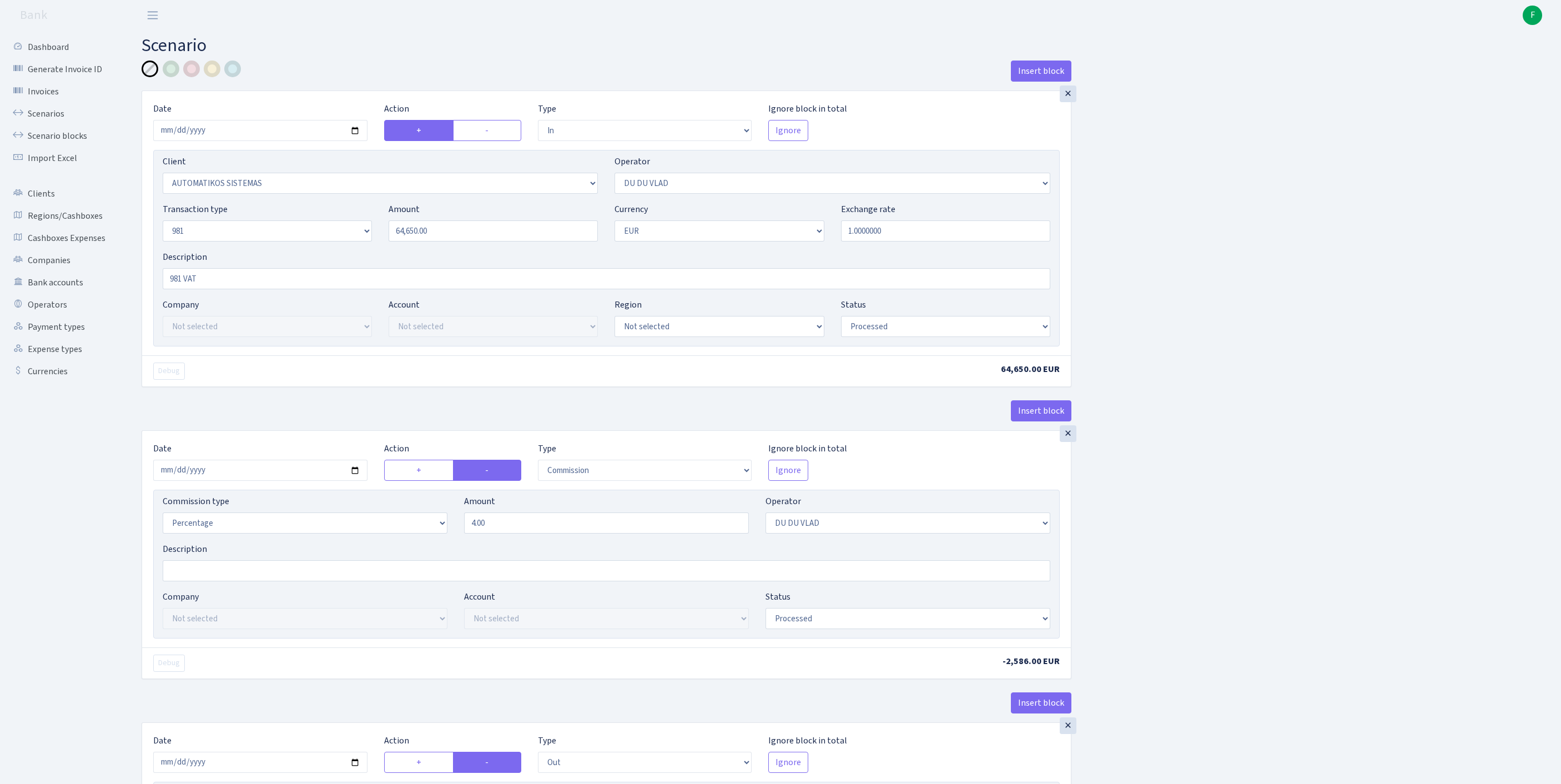
select select "processed"
select select "commission"
select select "163"
select select "processed"
select select "out"
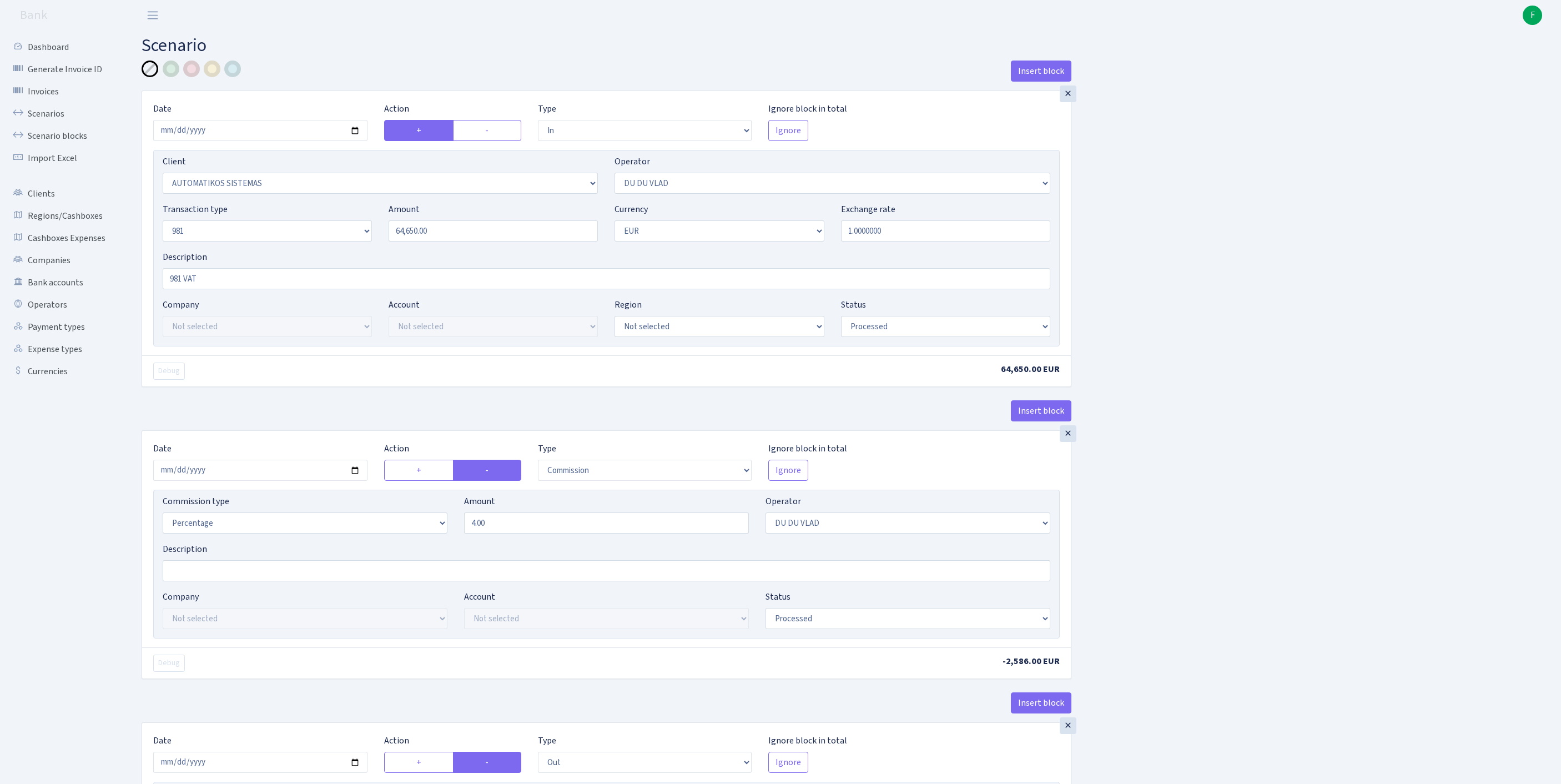
select select "3139"
select select "61"
select select "8"
select select "1"
select select "processed"
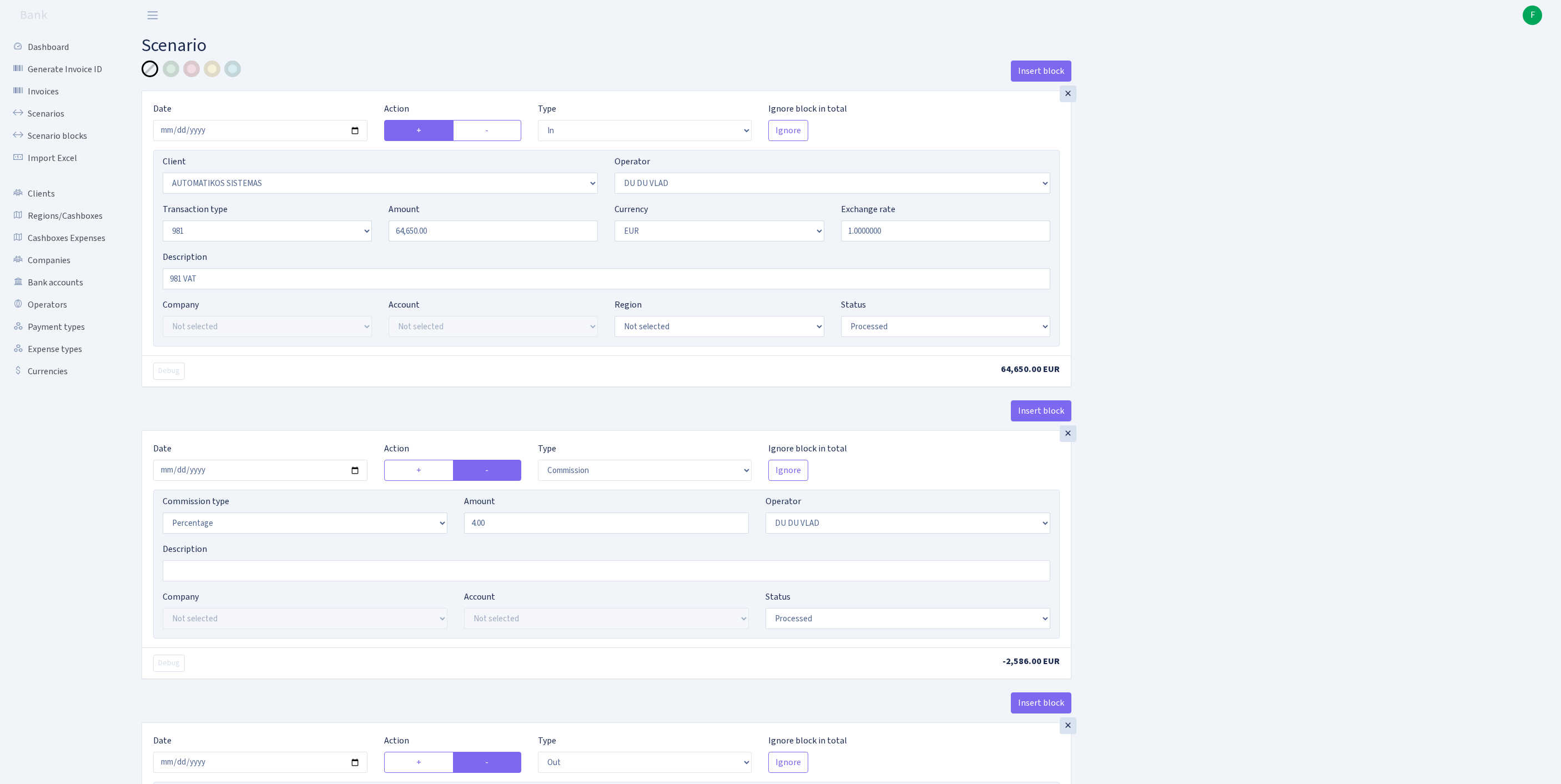
select select "commission"
select select "61"
select select "processed"
select select "commission"
select select "118"
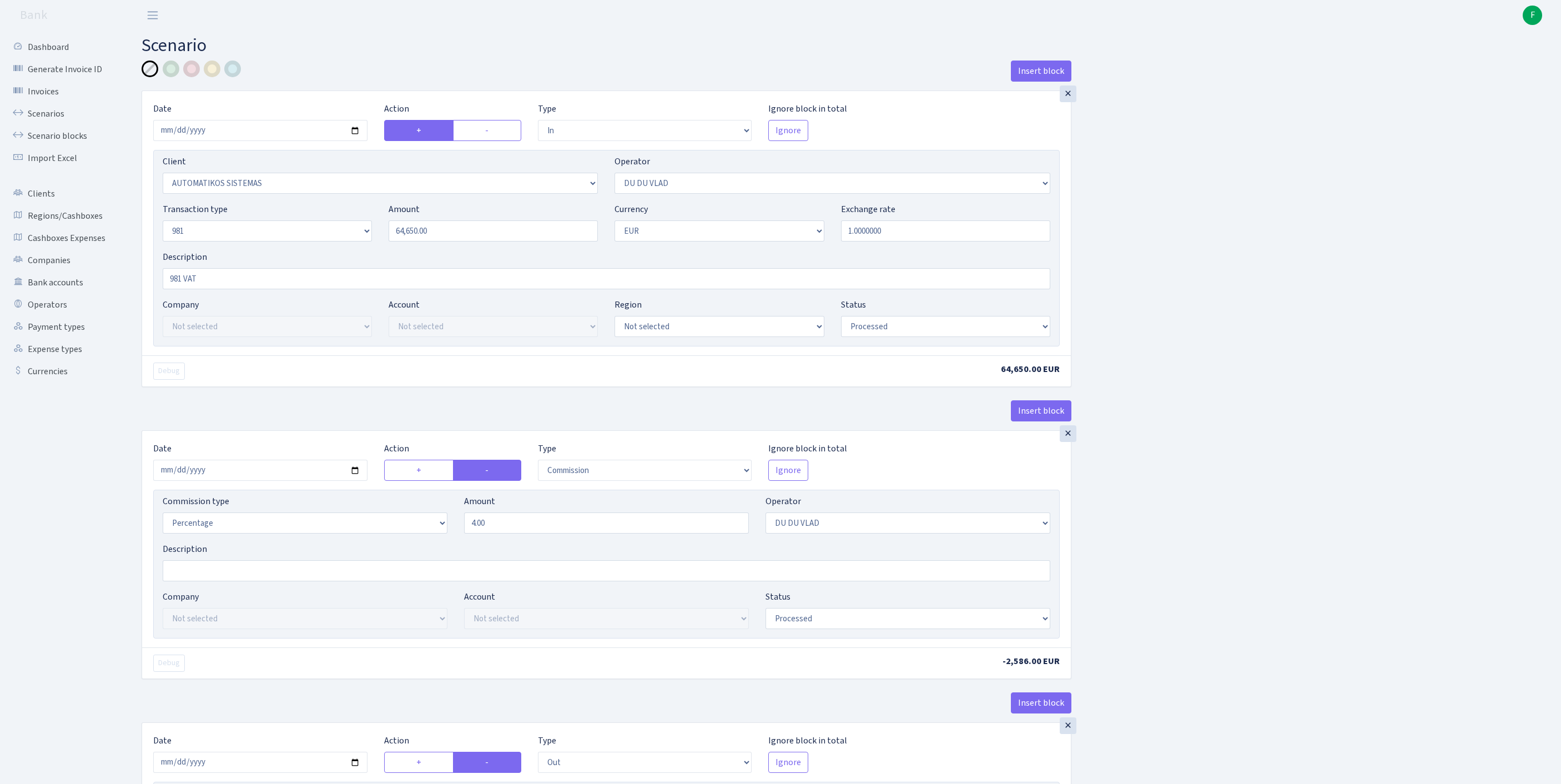
select select "processed"
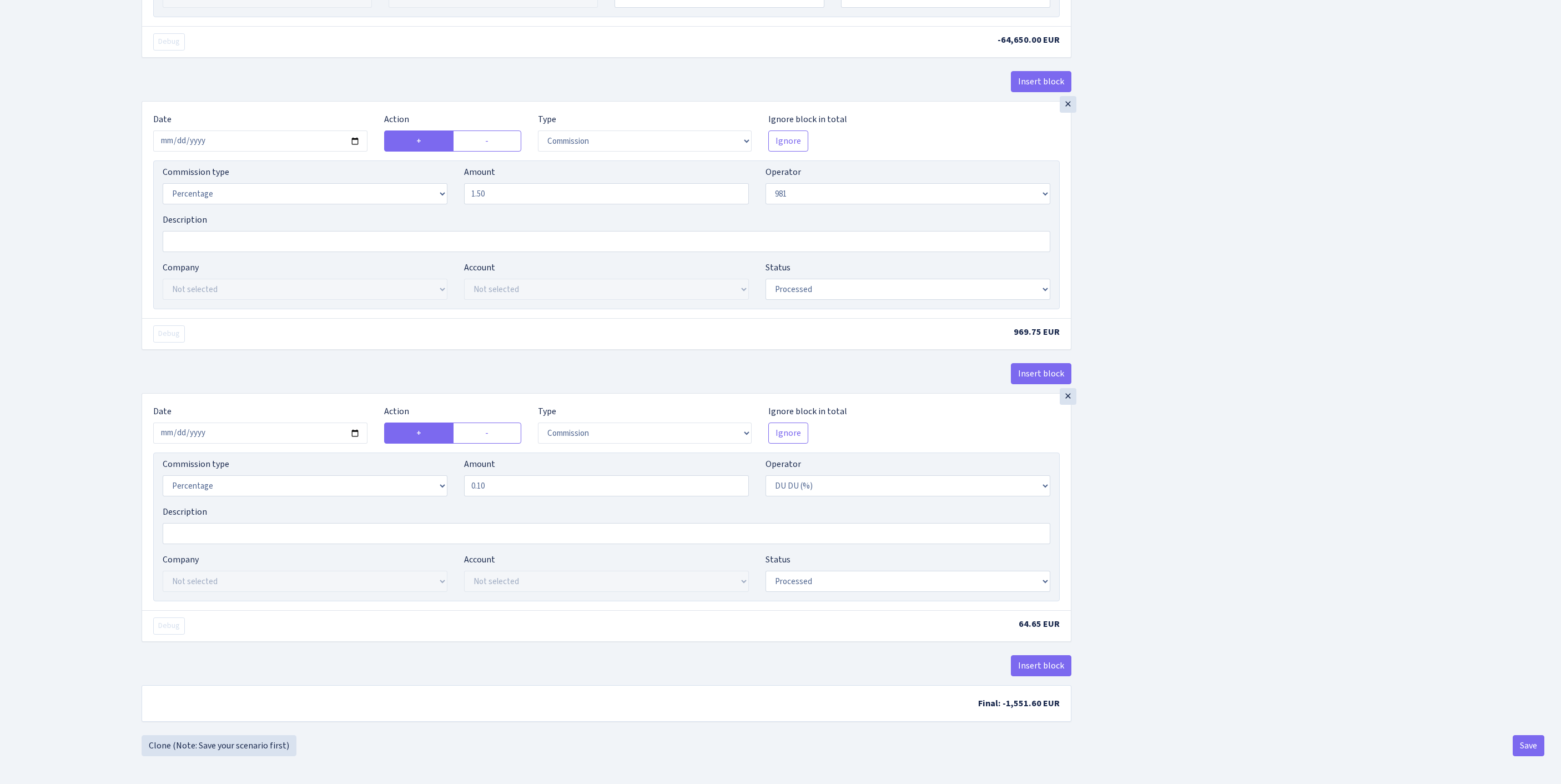
scroll to position [1185, 0]
click at [1519, 749] on button "Save" at bounding box center [1529, 745] width 32 height 21
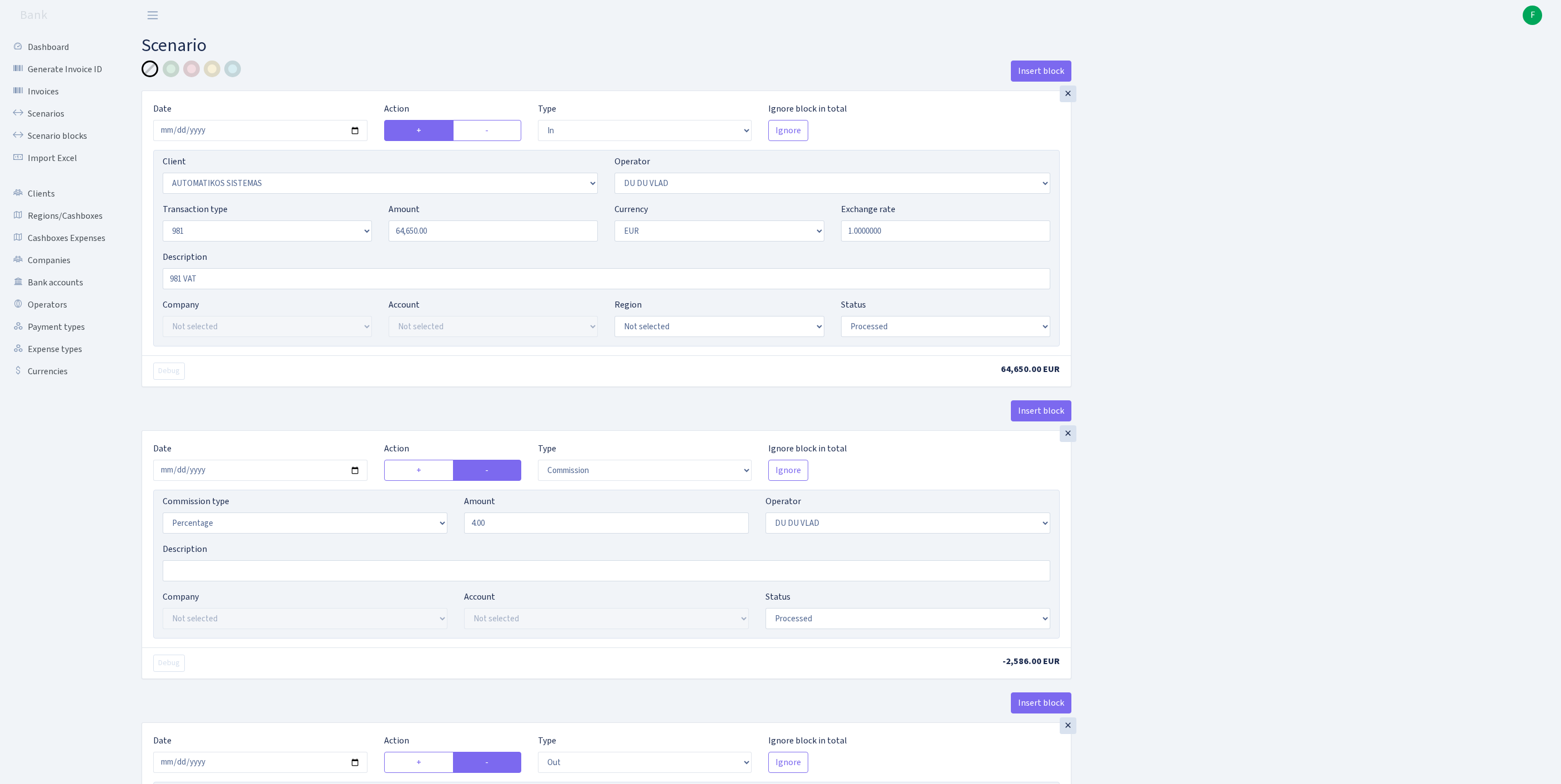
select select "in"
select select "2670"
select select "163"
select select "8"
select select "1"
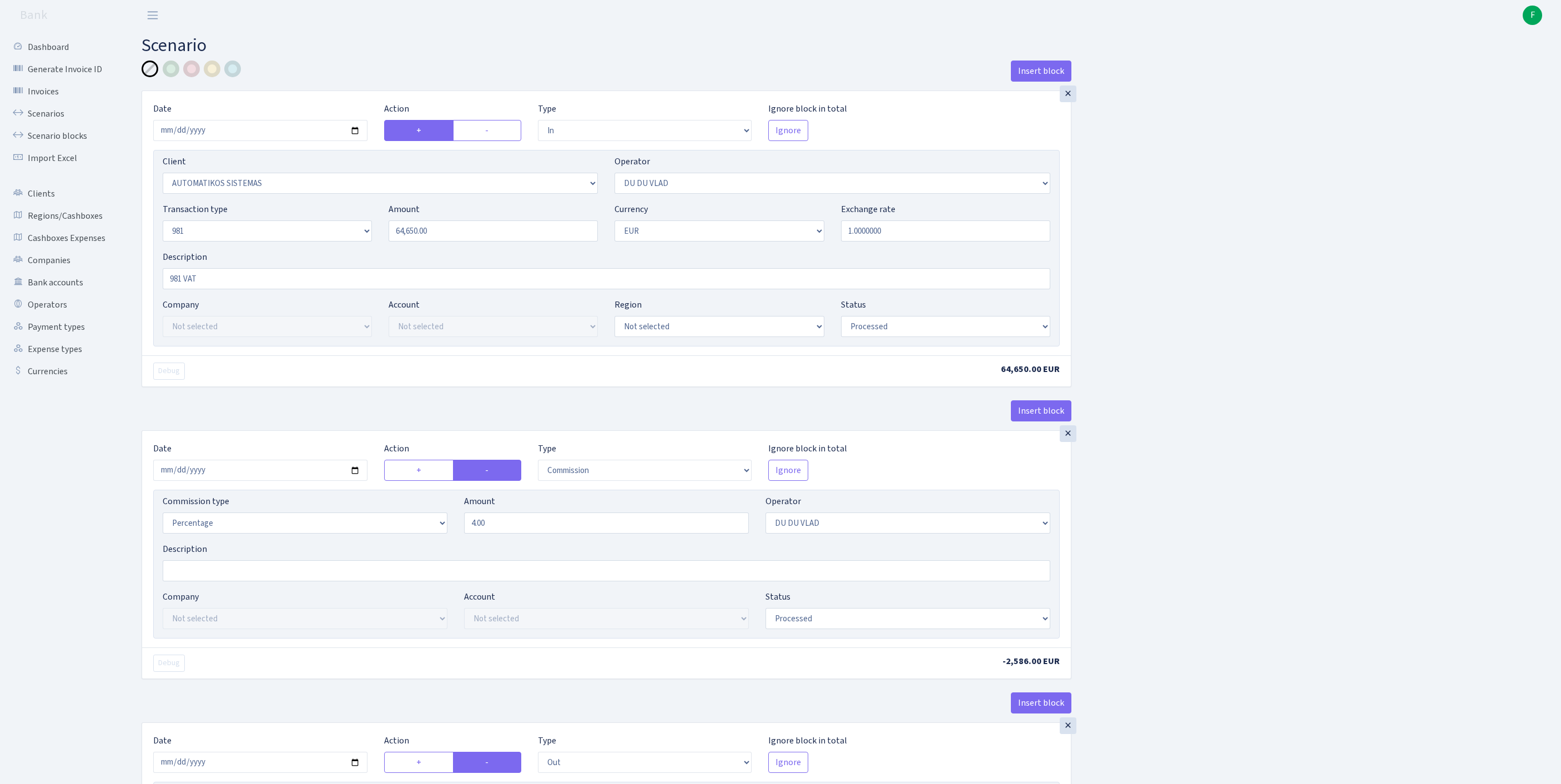
select select "processed"
select select "commission"
select select "163"
select select "processed"
select select "out"
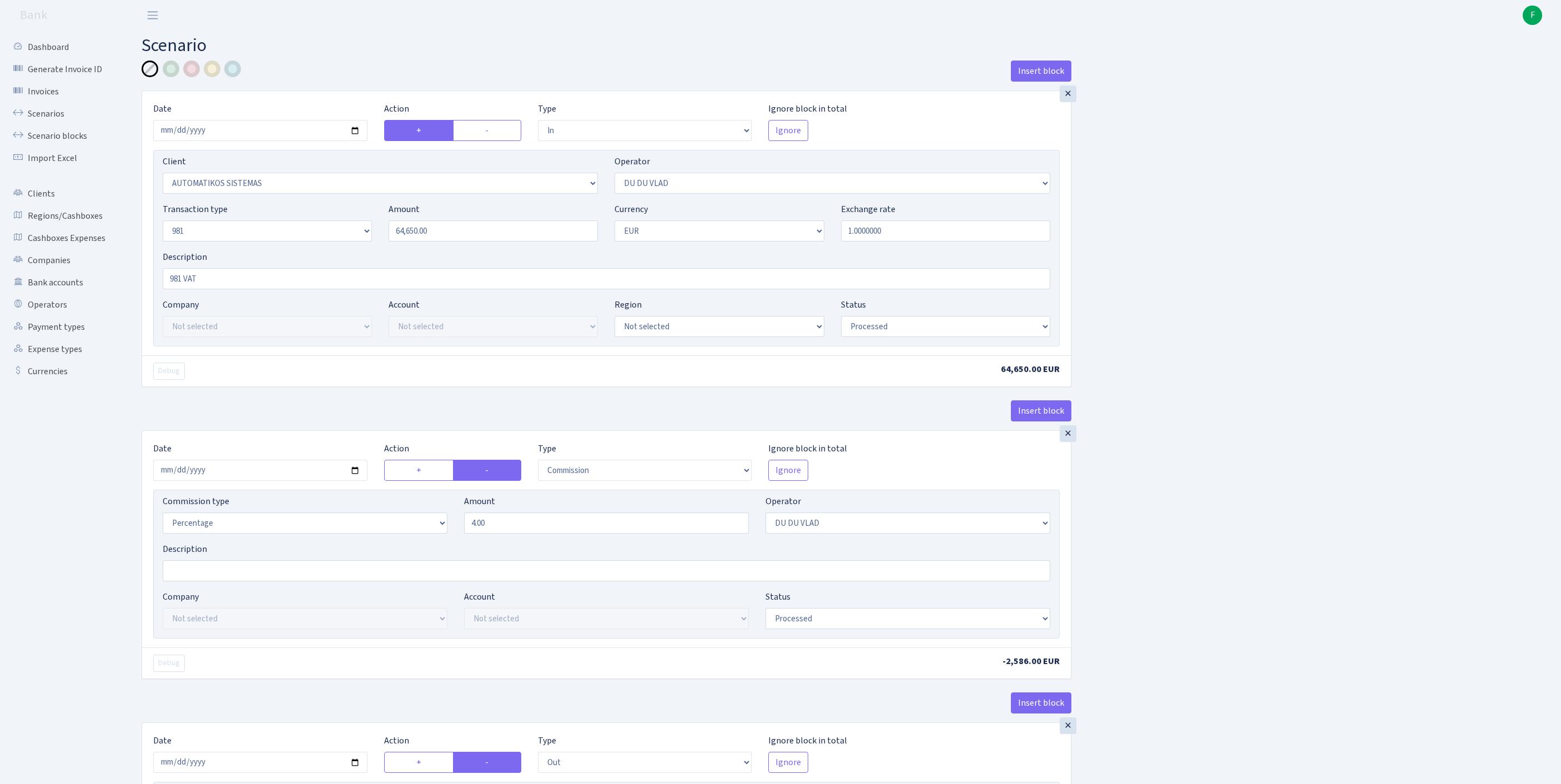
select select "3139"
select select "61"
select select "8"
select select "1"
select select "processed"
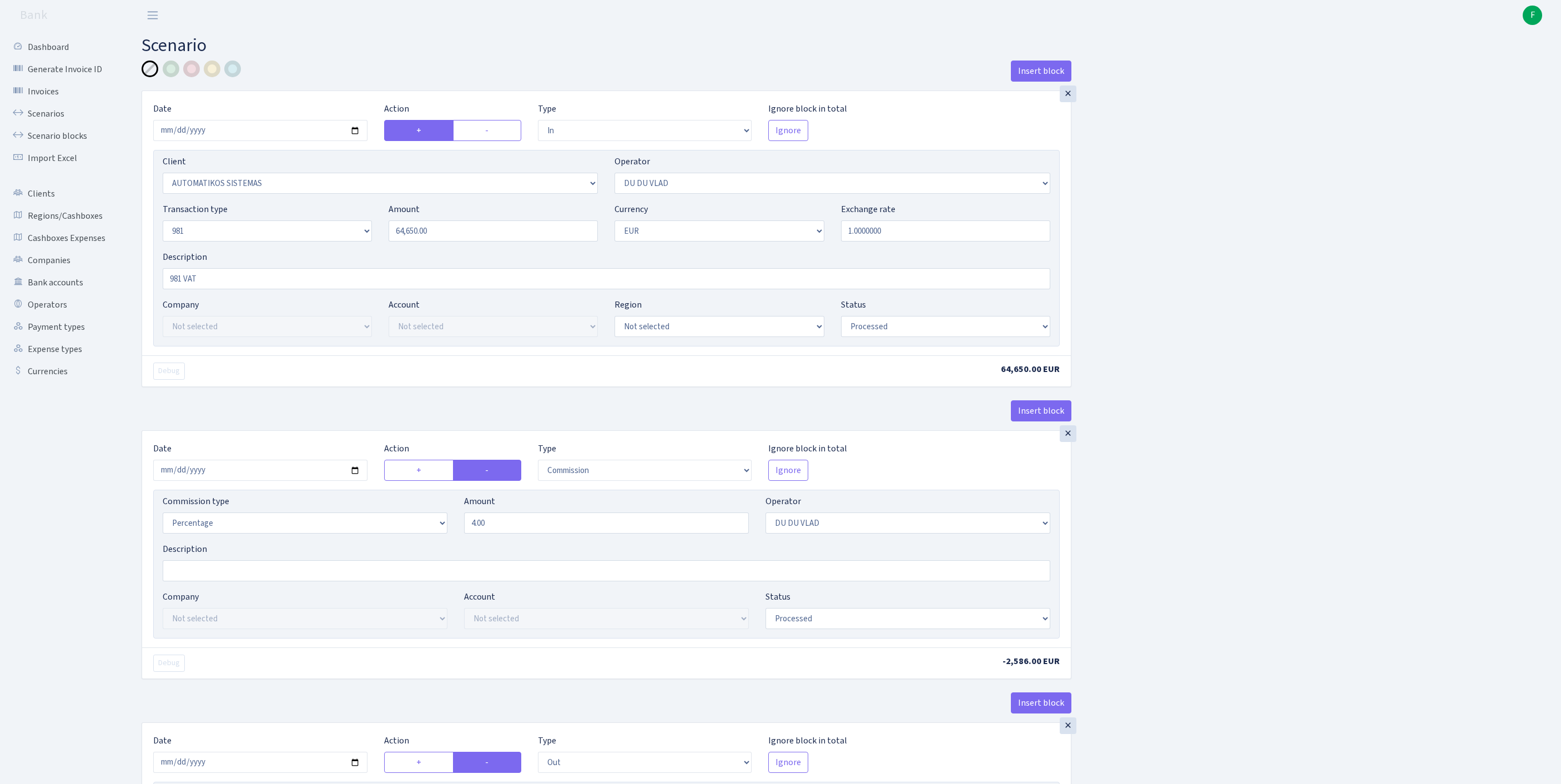
select select "commission"
select select "61"
select select "processed"
select select "commission"
select select "118"
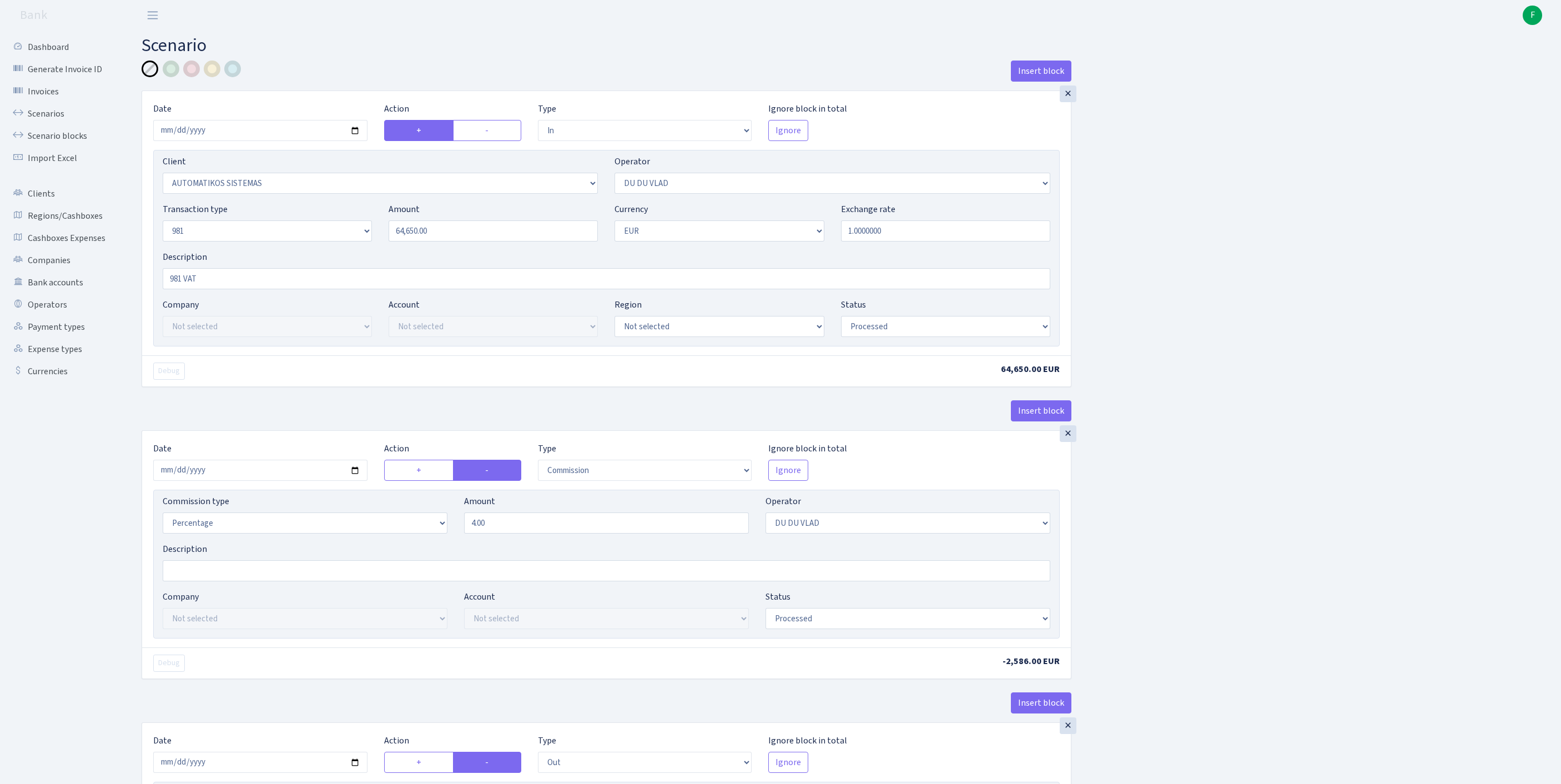
select select "processed"
click at [56, 122] on link "Scenarios" at bounding box center [61, 114] width 111 height 22
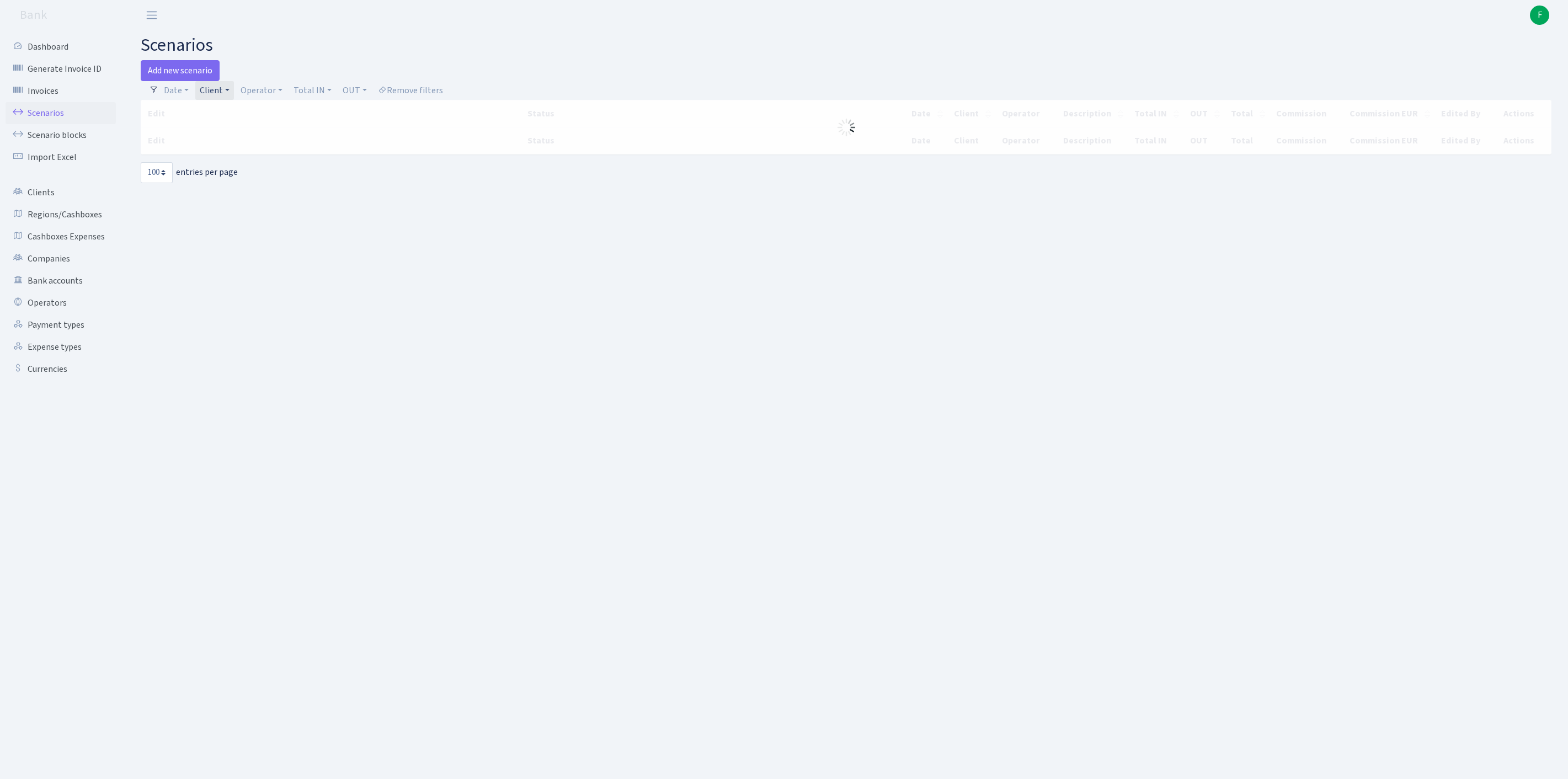
select select "100"
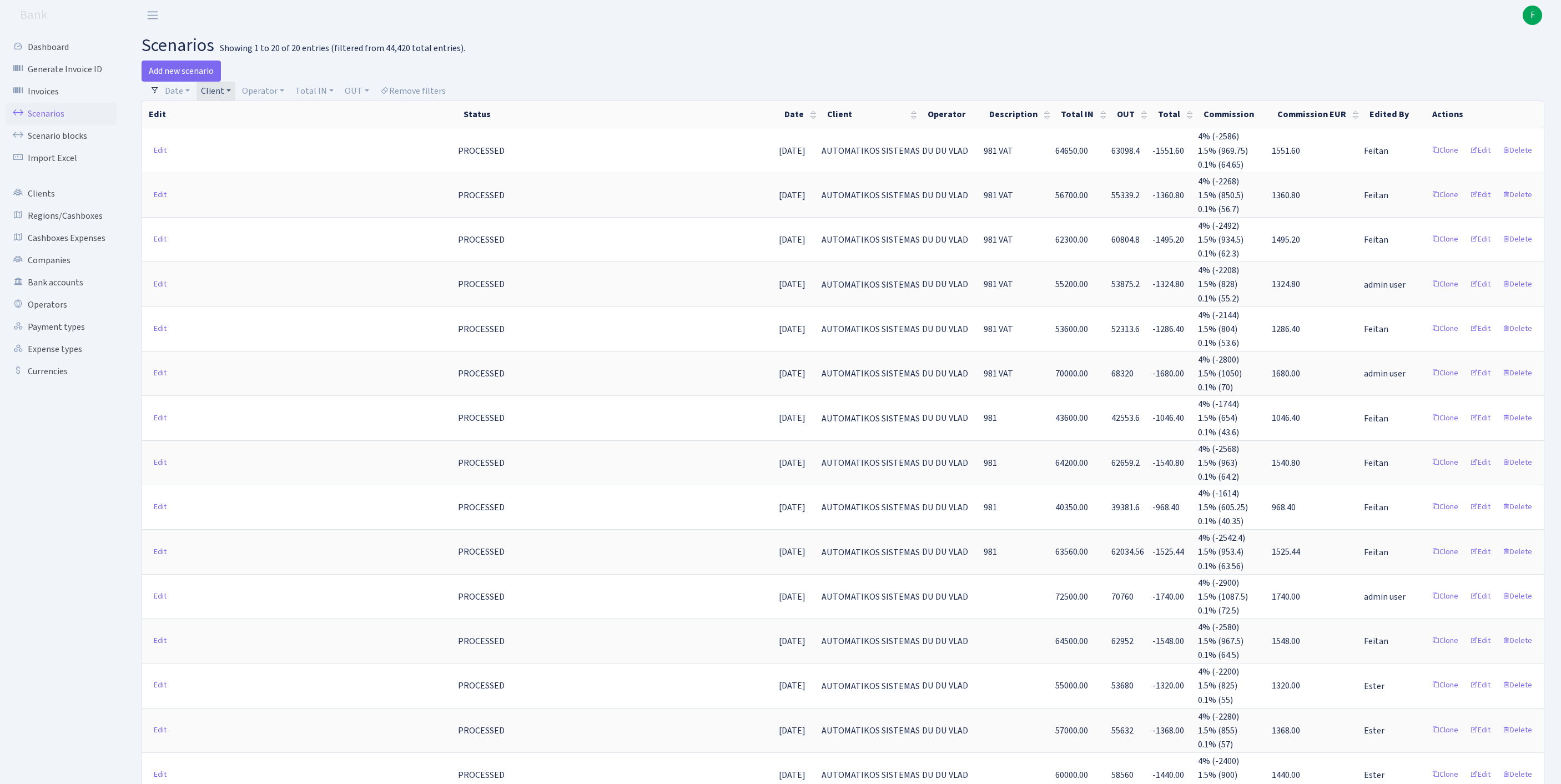
click at [235, 97] on link "Client" at bounding box center [216, 91] width 39 height 19
click at [233, 134] on input "search" at bounding box center [262, 131] width 124 height 17
type input "VV PR"
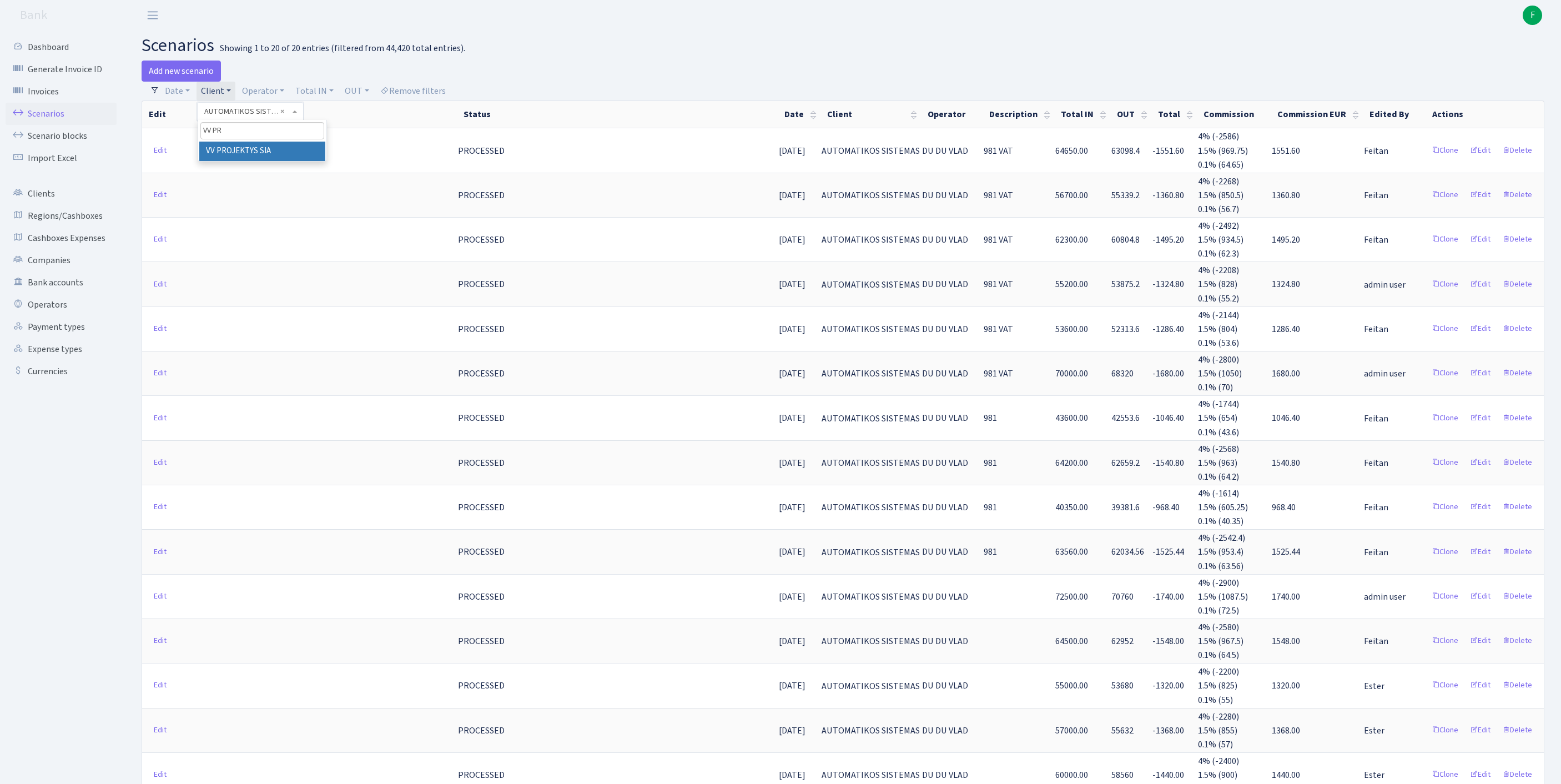
scroll to position [5, 0]
click at [263, 157] on li "VV PROJEKTYS SIA" at bounding box center [262, 147] width 126 height 19
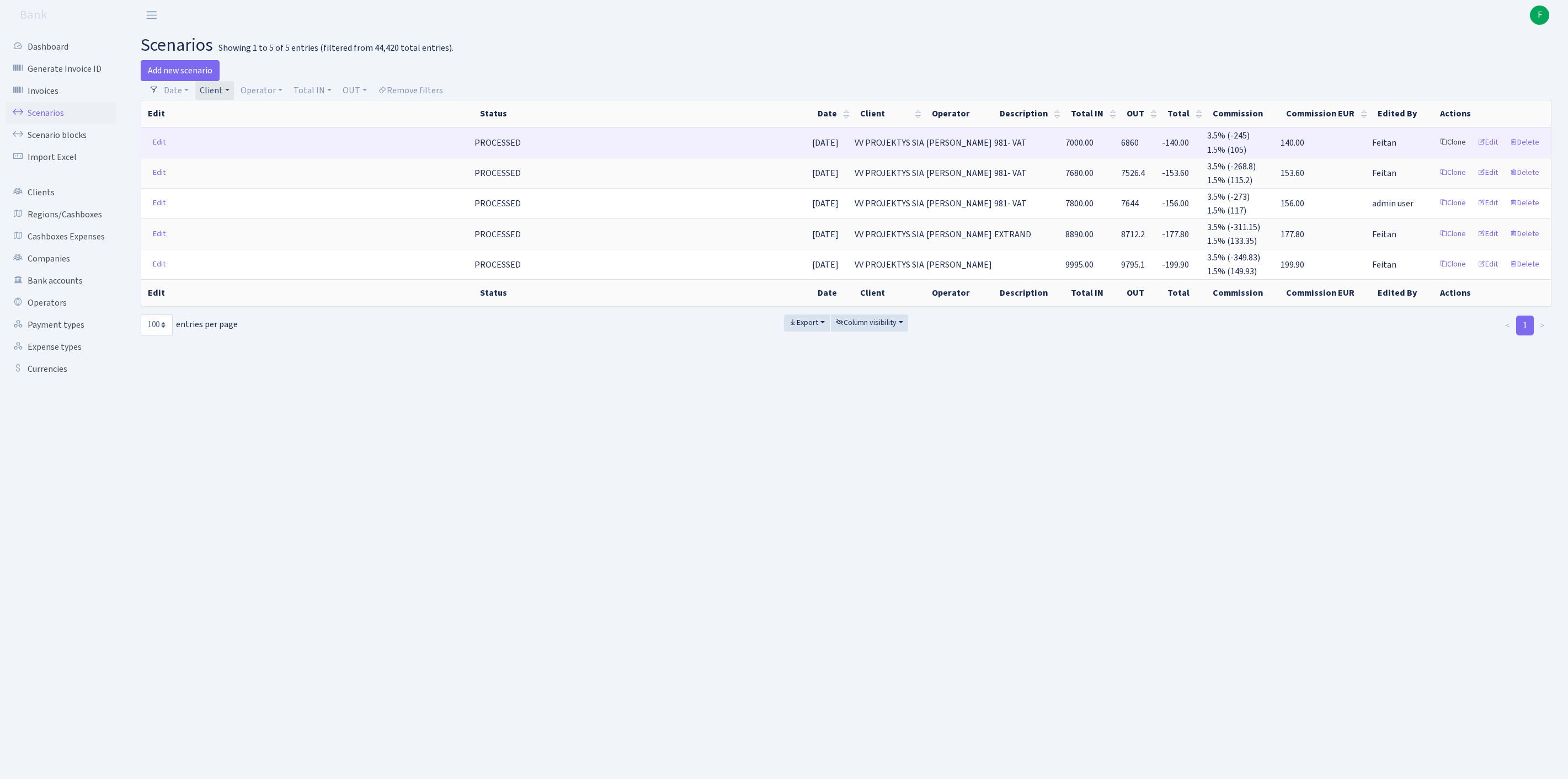
click at [1434, 151] on link "Clone" at bounding box center [1452, 143] width 36 height 17
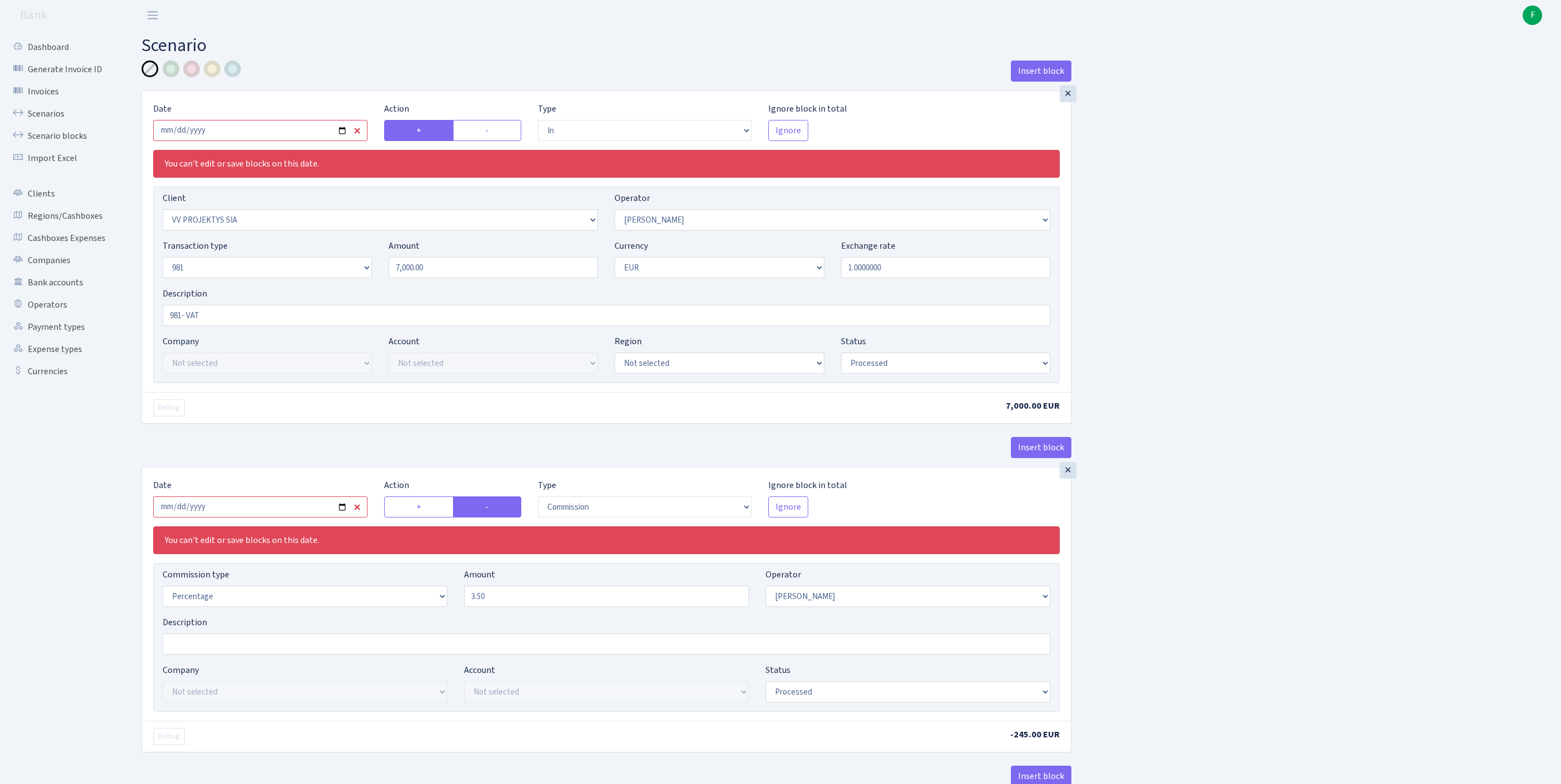
select select "in"
select select "2984"
select select "2"
select select "8"
select select "1"
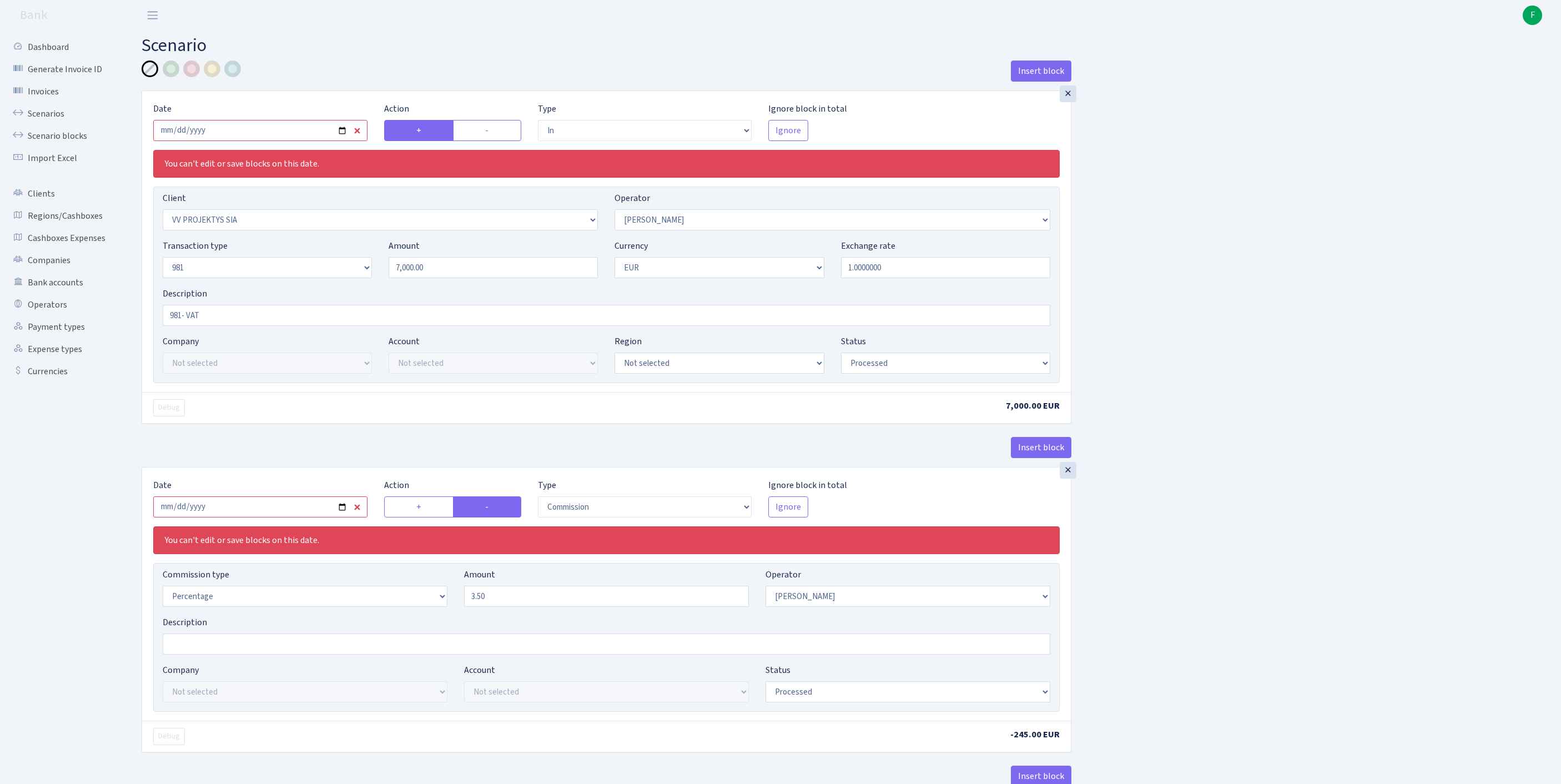
select select "processed"
select select "commission"
select select "2"
select select "processed"
select select "out"
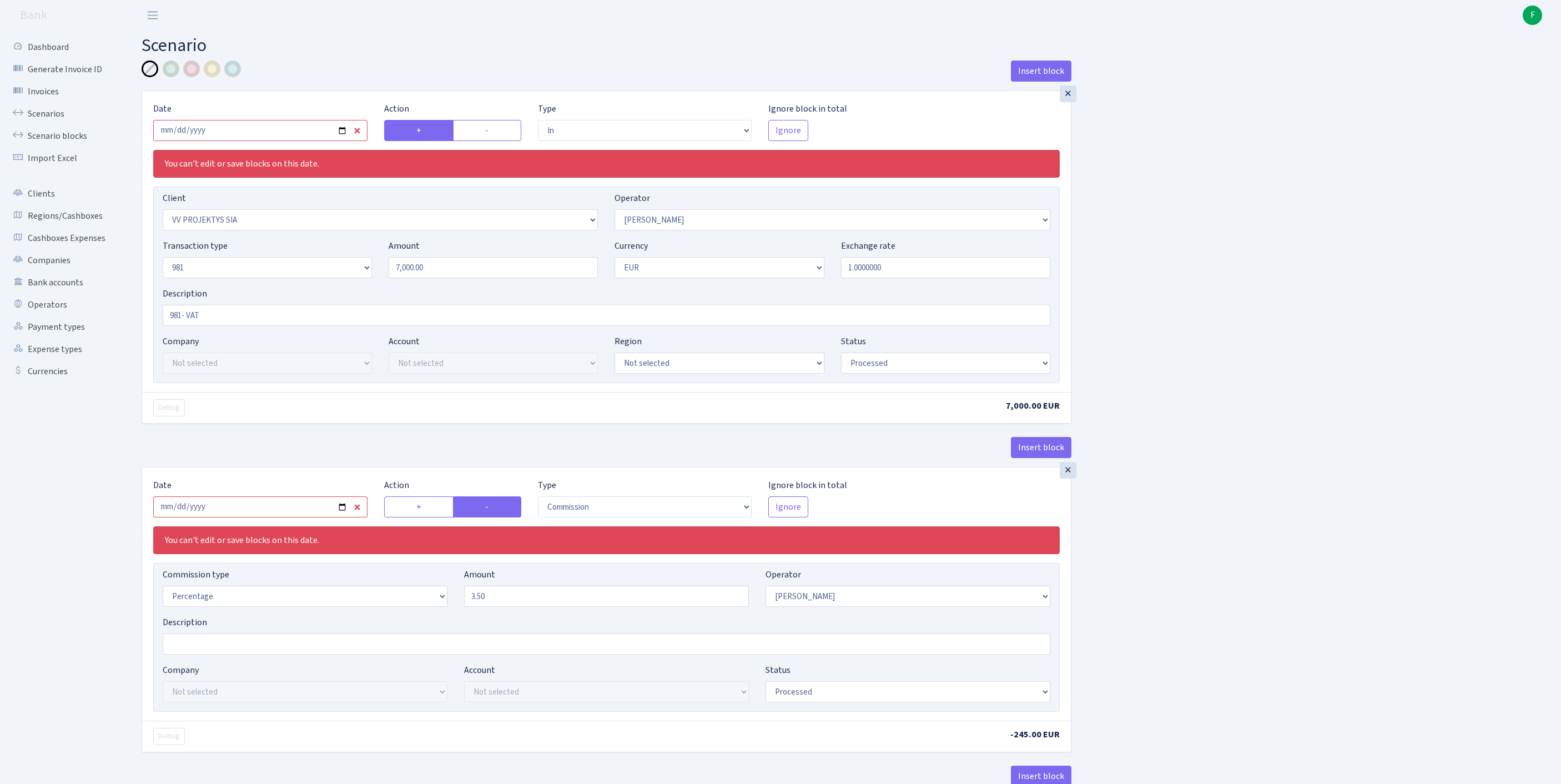
select select "279"
select select "61"
select select "8"
select select "1"
select select "processed"
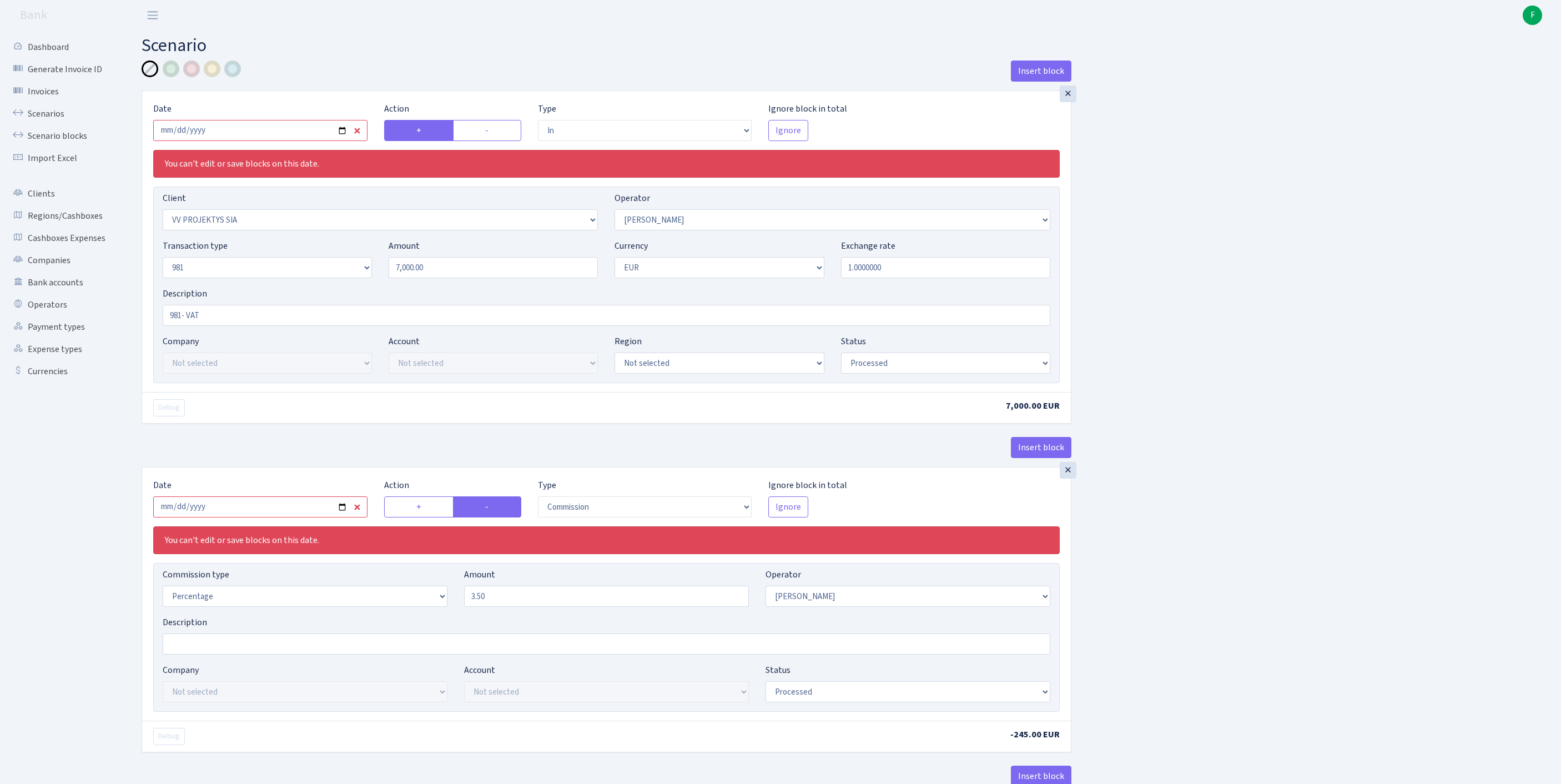
select select "commission"
select select "61"
select select "processed"
click at [273, 135] on input "2025-07-15" at bounding box center [260, 130] width 215 height 21
type input "[DATE]"
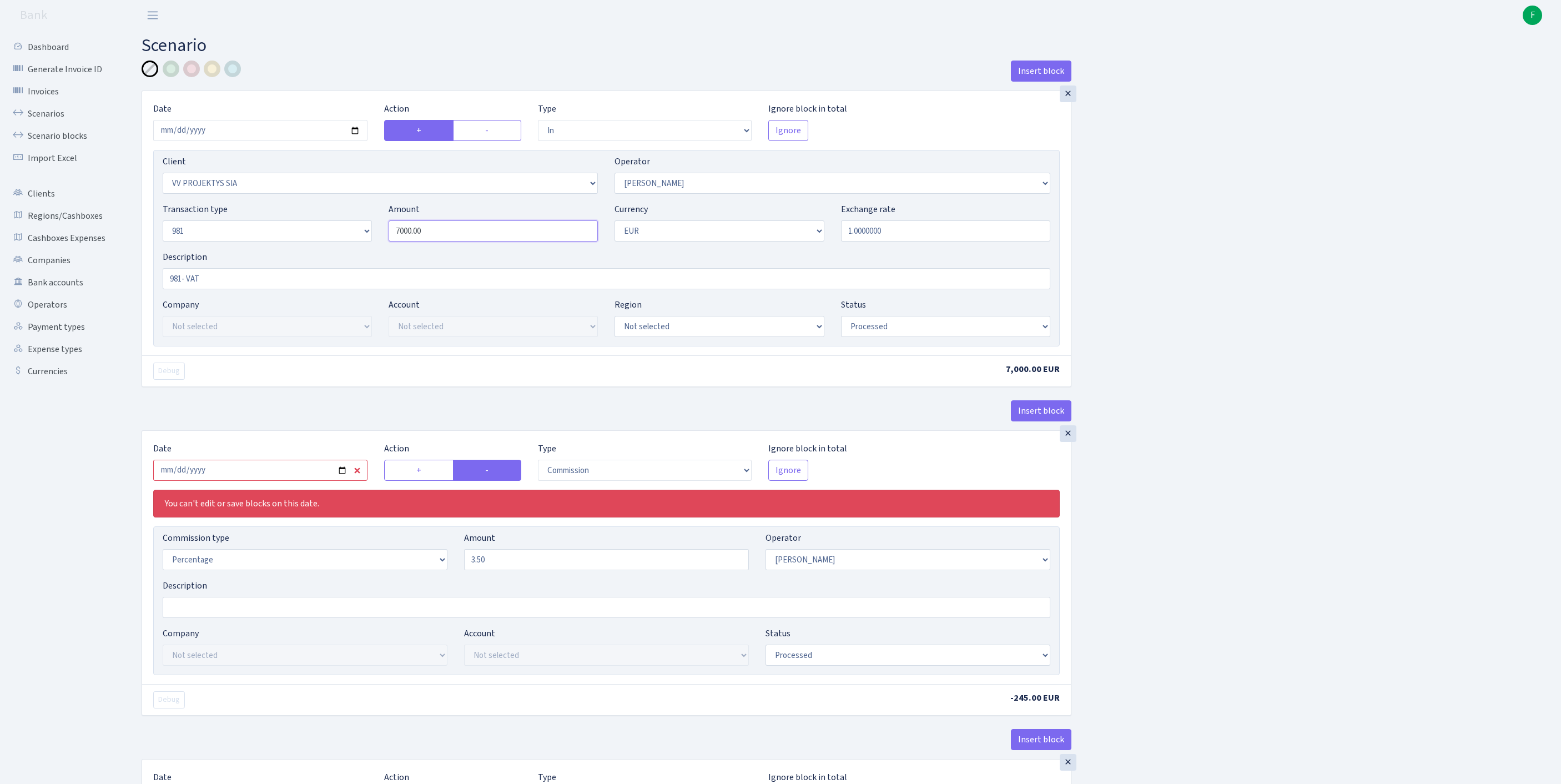
drag, startPoint x: 457, startPoint y: 256, endPoint x: 297, endPoint y: 242, distance: 160.6
click at [297, 242] on div "Transaction type Not selected 981 ELF FISH crypto GIRT IVO dekl MM-BALTIC eur U…" at bounding box center [606, 226] width 905 height 48
click at [258, 481] on input "2025-07-15" at bounding box center [260, 470] width 215 height 21
type input "7,790.00"
type input "2025-09-24"
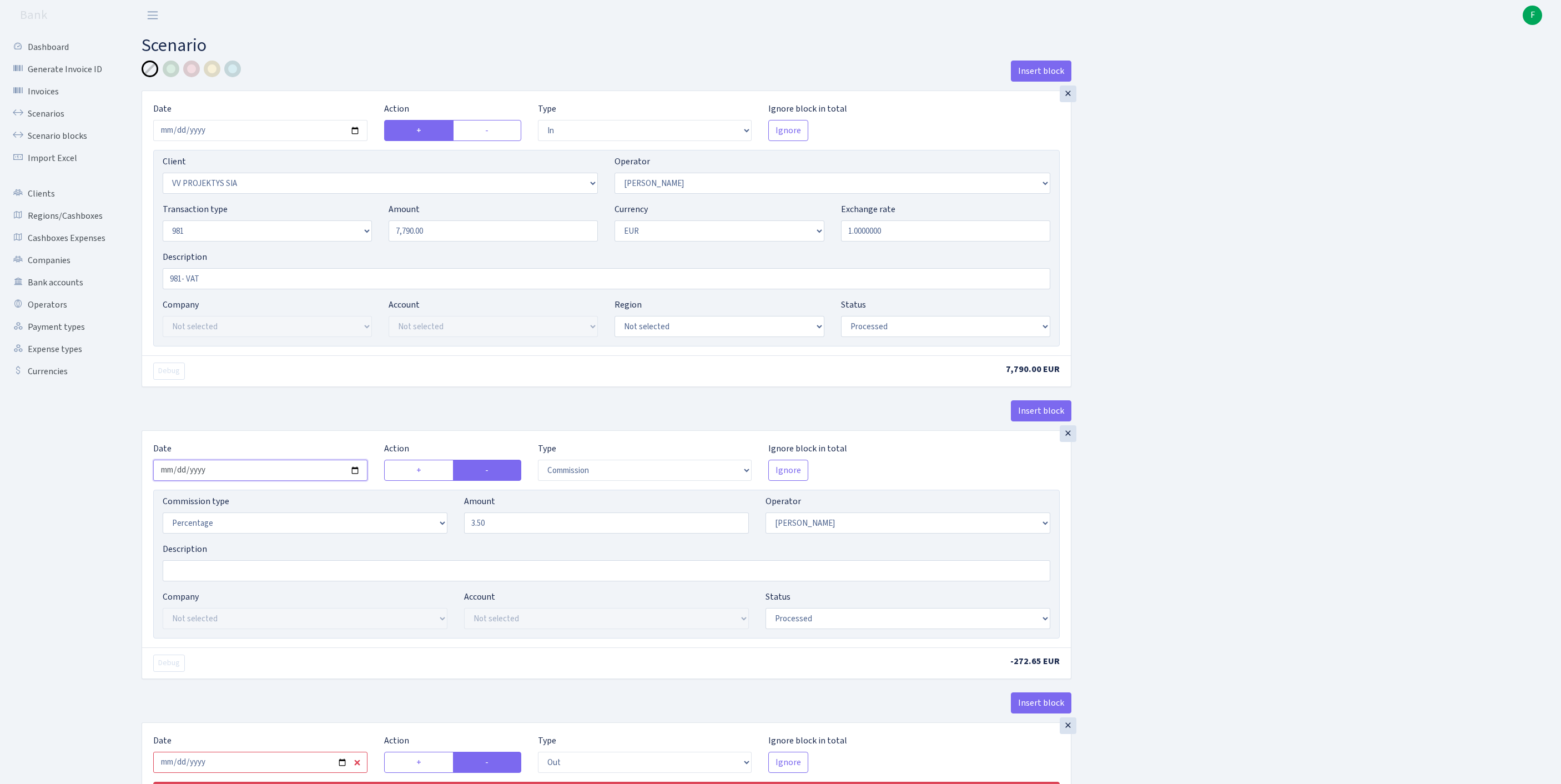
scroll to position [435, 0]
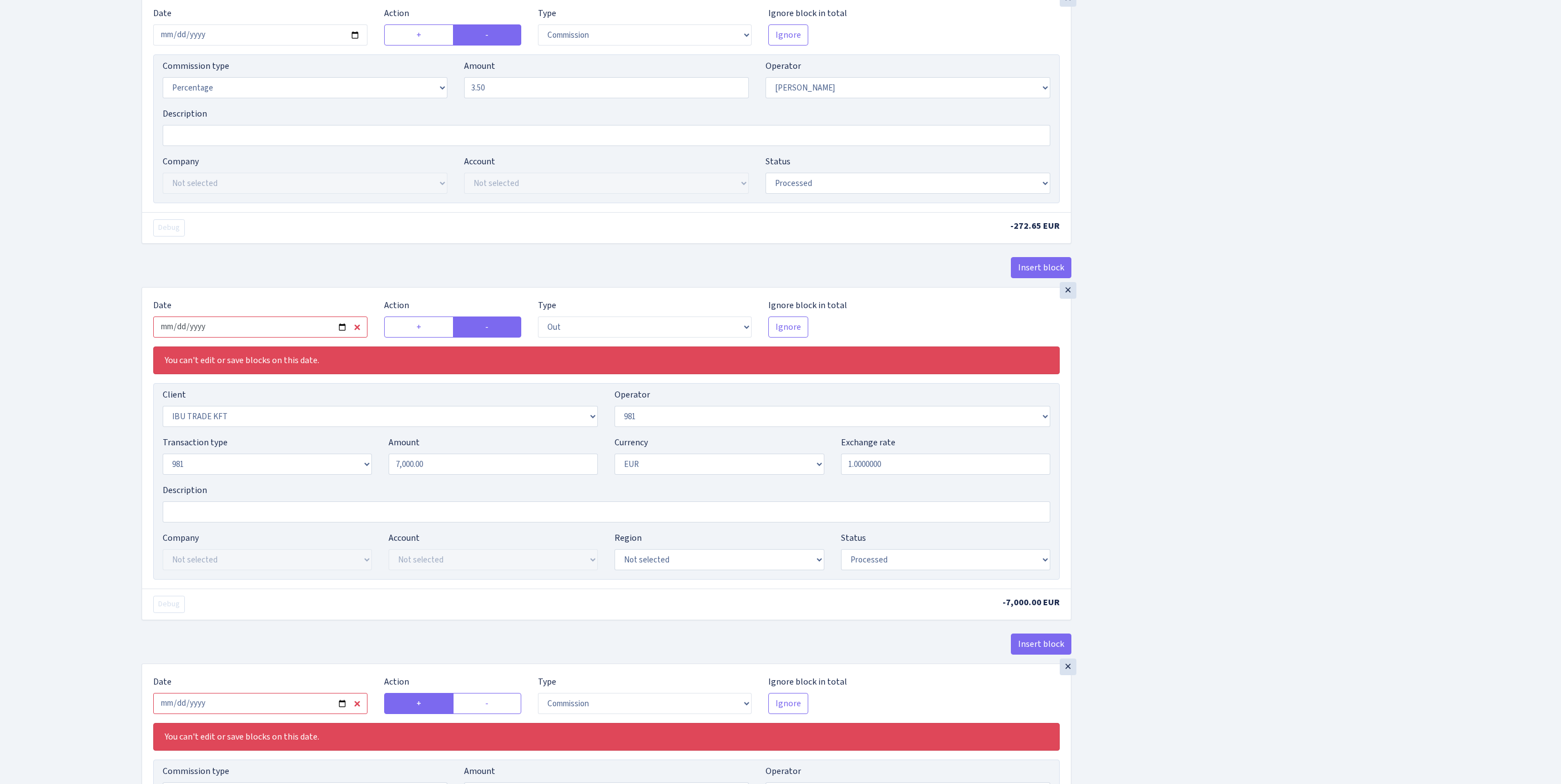
click at [263, 338] on input "2025-07-15" at bounding box center [260, 327] width 215 height 21
type input "2025-09-24"
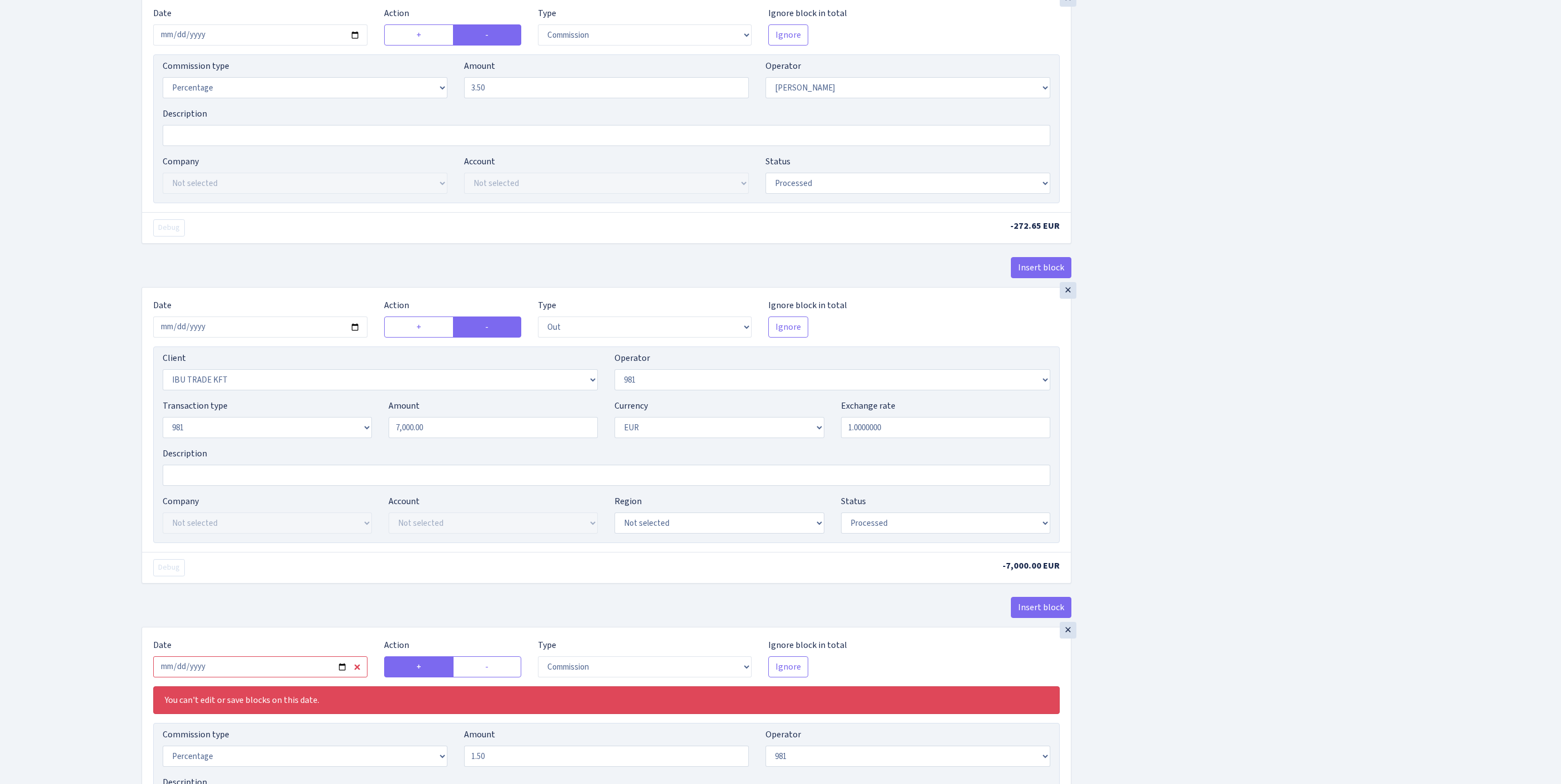
click at [1300, 475] on div "Insert block × Date 2025-09-24 Action + - Type --- In Out Commission Field requ…" at bounding box center [843, 315] width 1420 height 1380
click at [271, 390] on select "Not selected 1 KOC GEMICILIK VE TASIMACILIK 1/BALDERE-SILDEDZE SIGNE 1/SCP NERO…" at bounding box center [380, 379] width 435 height 21
select select "2781"
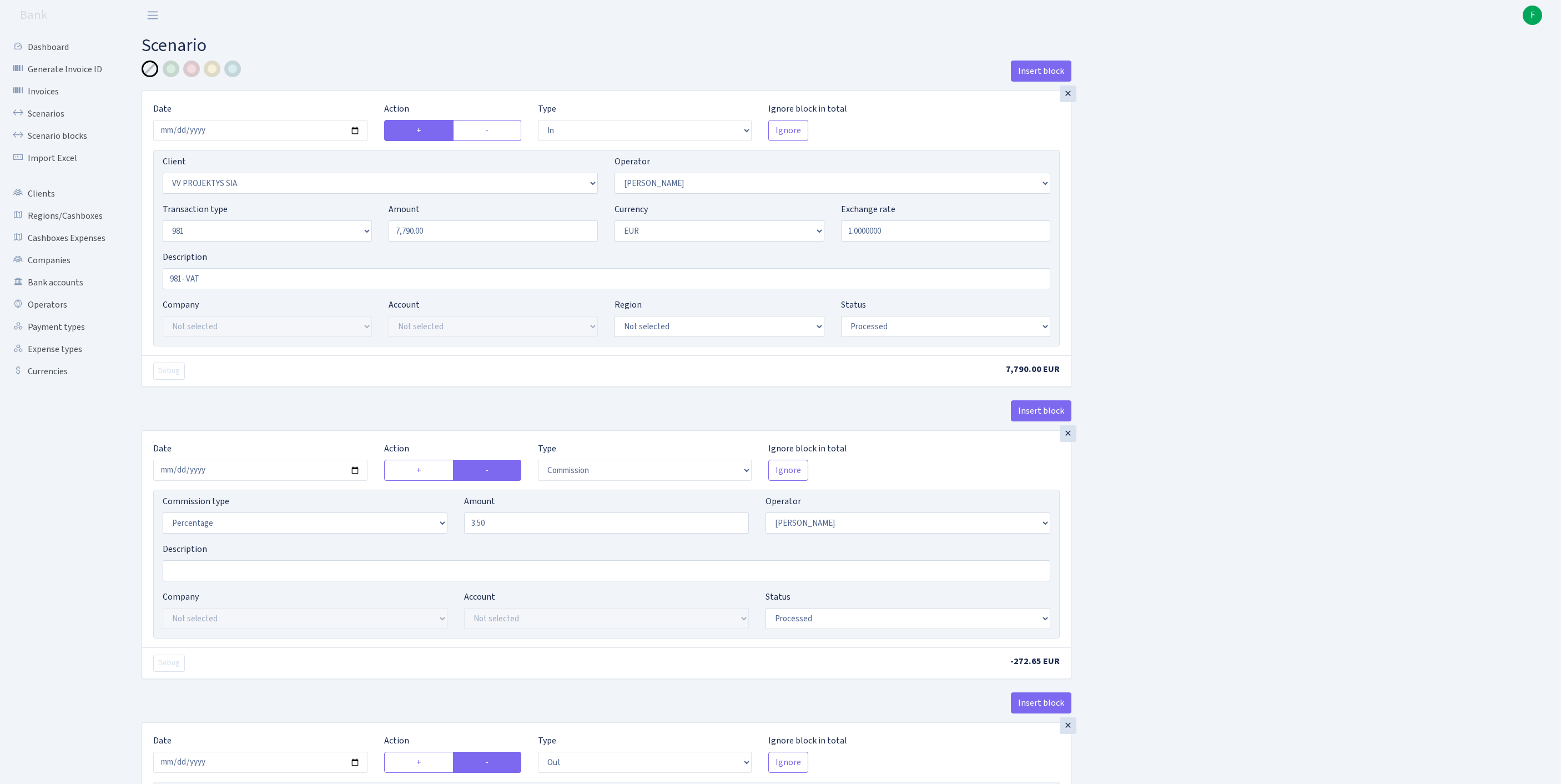
scroll to position [771, 0]
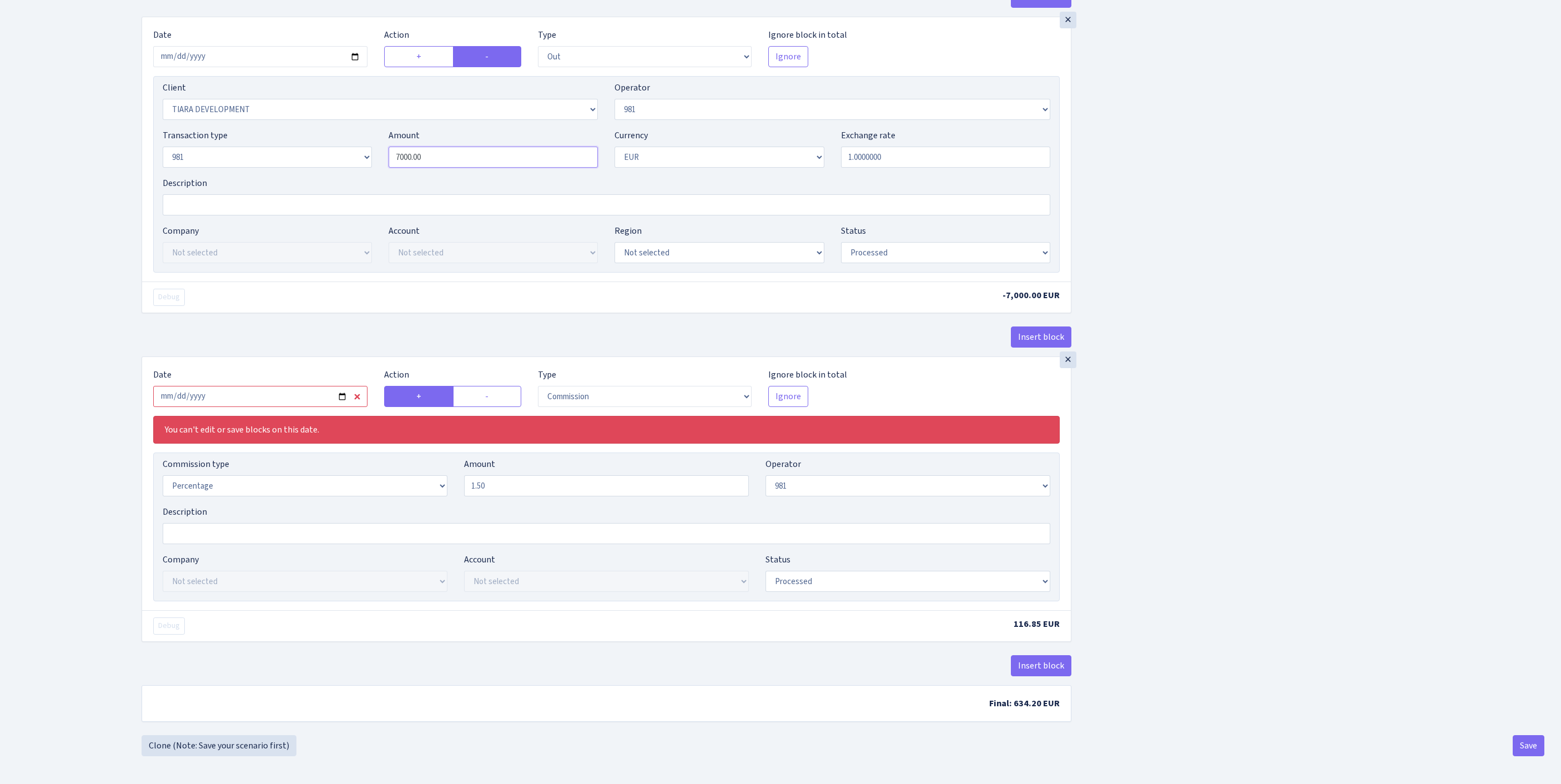
drag, startPoint x: 453, startPoint y: 200, endPoint x: 266, endPoint y: 191, distance: 187.2
click at [266, 177] on div "Transaction type Not selected 981 ELF FISH crypto GIRT IVO dekl MM-BALTIC eur U…" at bounding box center [606, 153] width 905 height 48
type input "7,790.00"
click at [288, 407] on input "2025-07-15" at bounding box center [260, 396] width 215 height 21
type input "[DATE]"
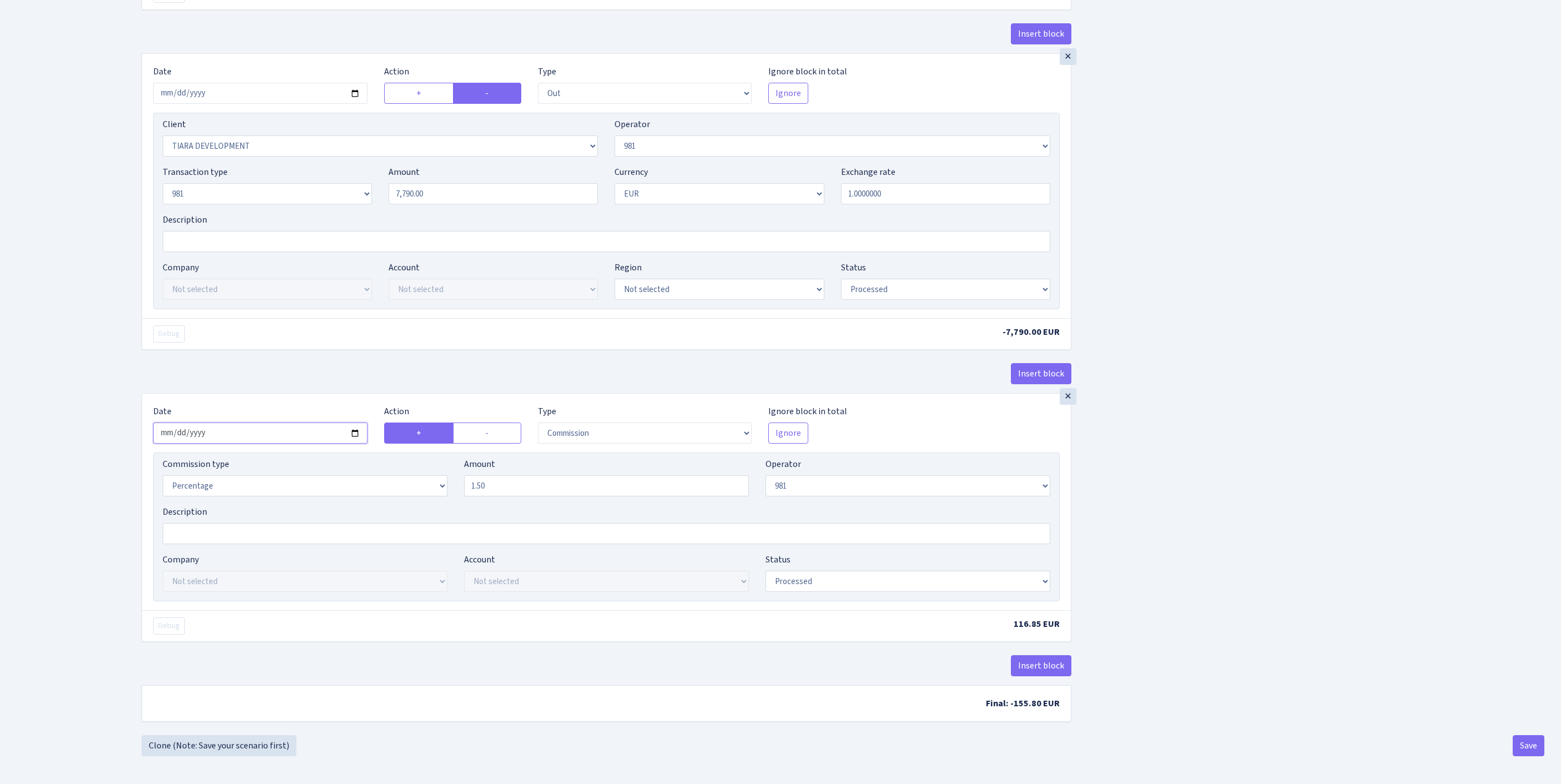
scroll to position [854, 0]
click at [1531, 742] on button "Save" at bounding box center [1529, 745] width 32 height 21
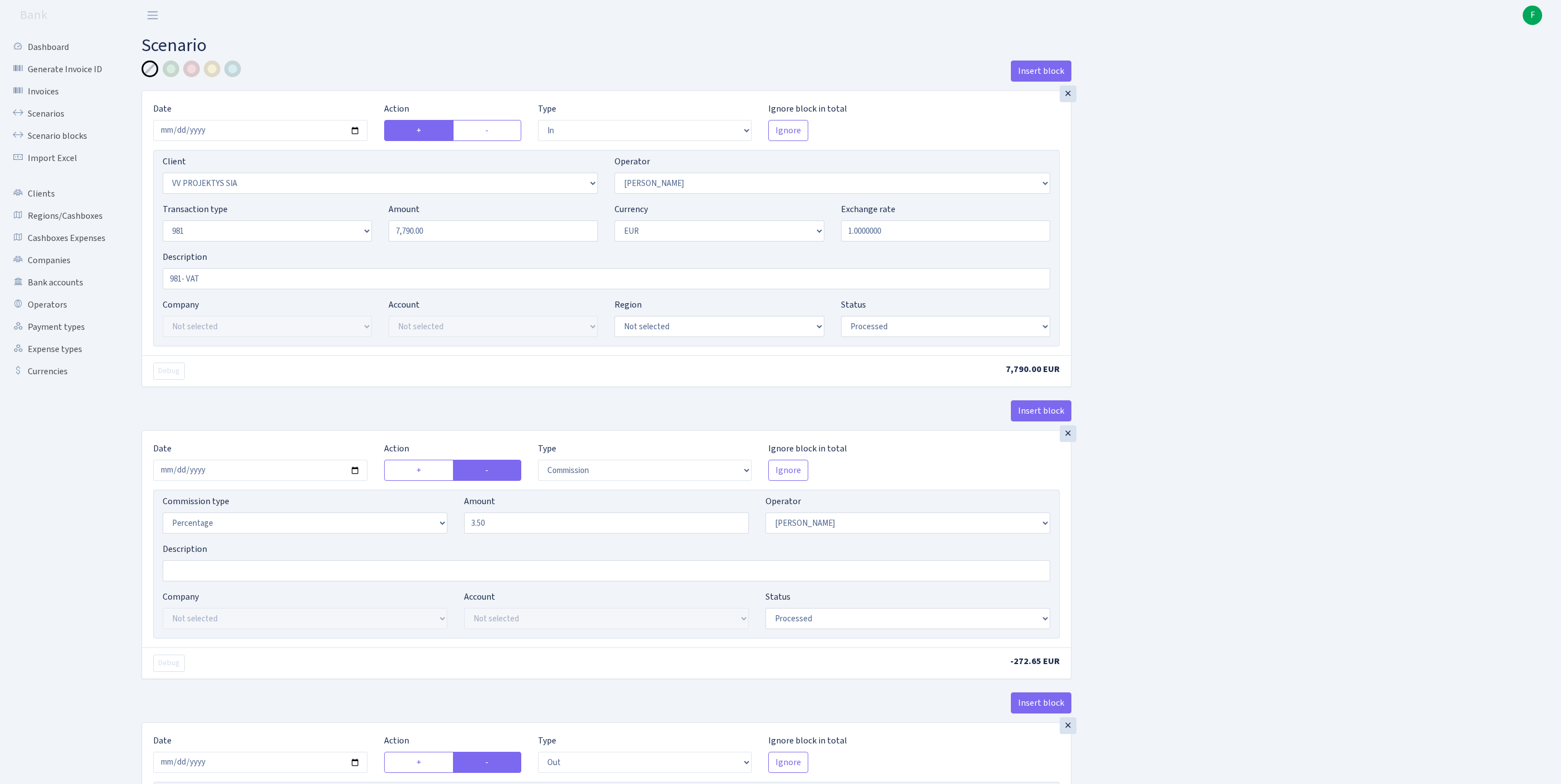
select select "in"
select select "2984"
select select "2"
select select "8"
select select "1"
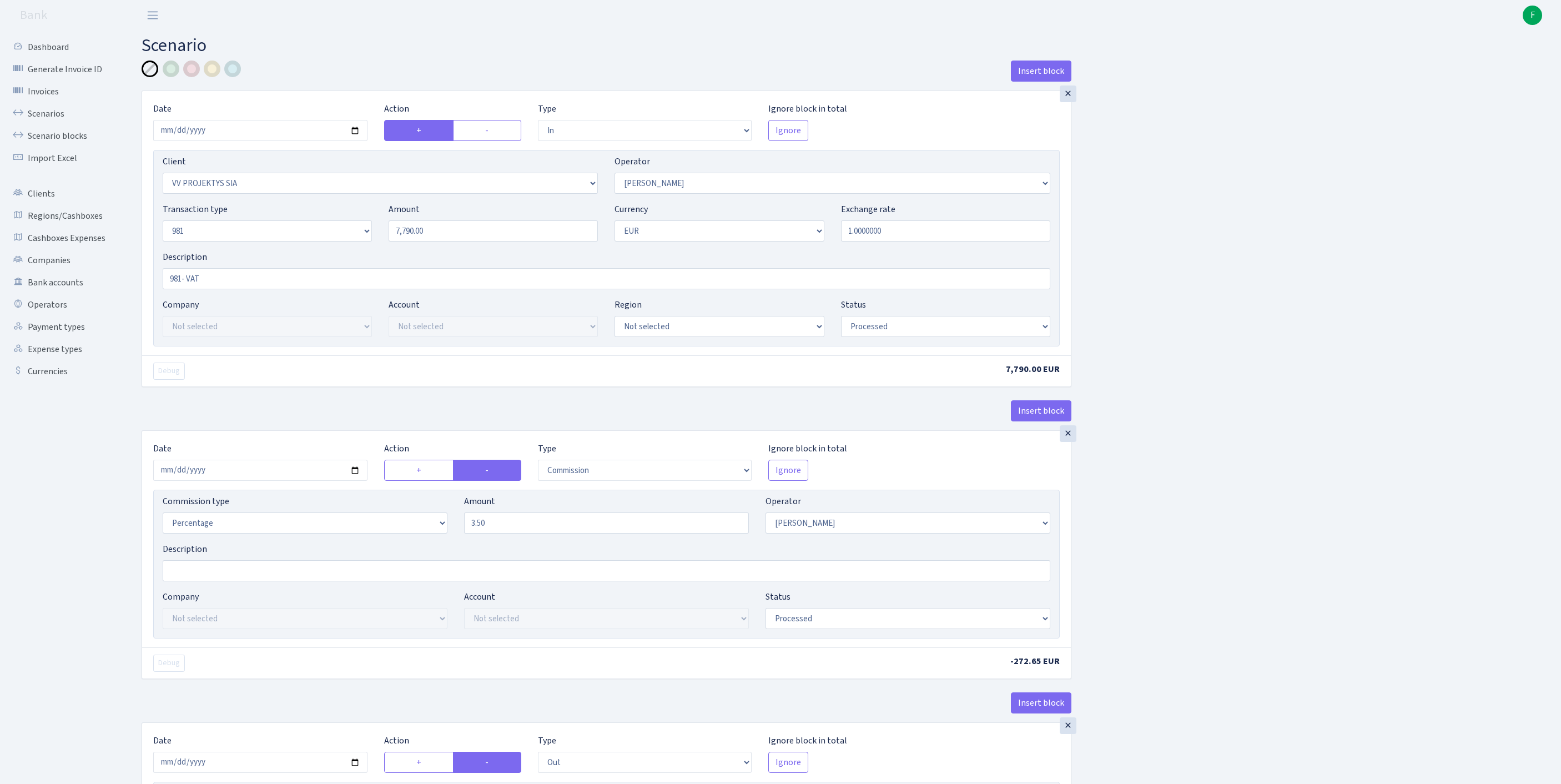
select select "processed"
select select "commission"
select select "2"
select select "processed"
select select "out"
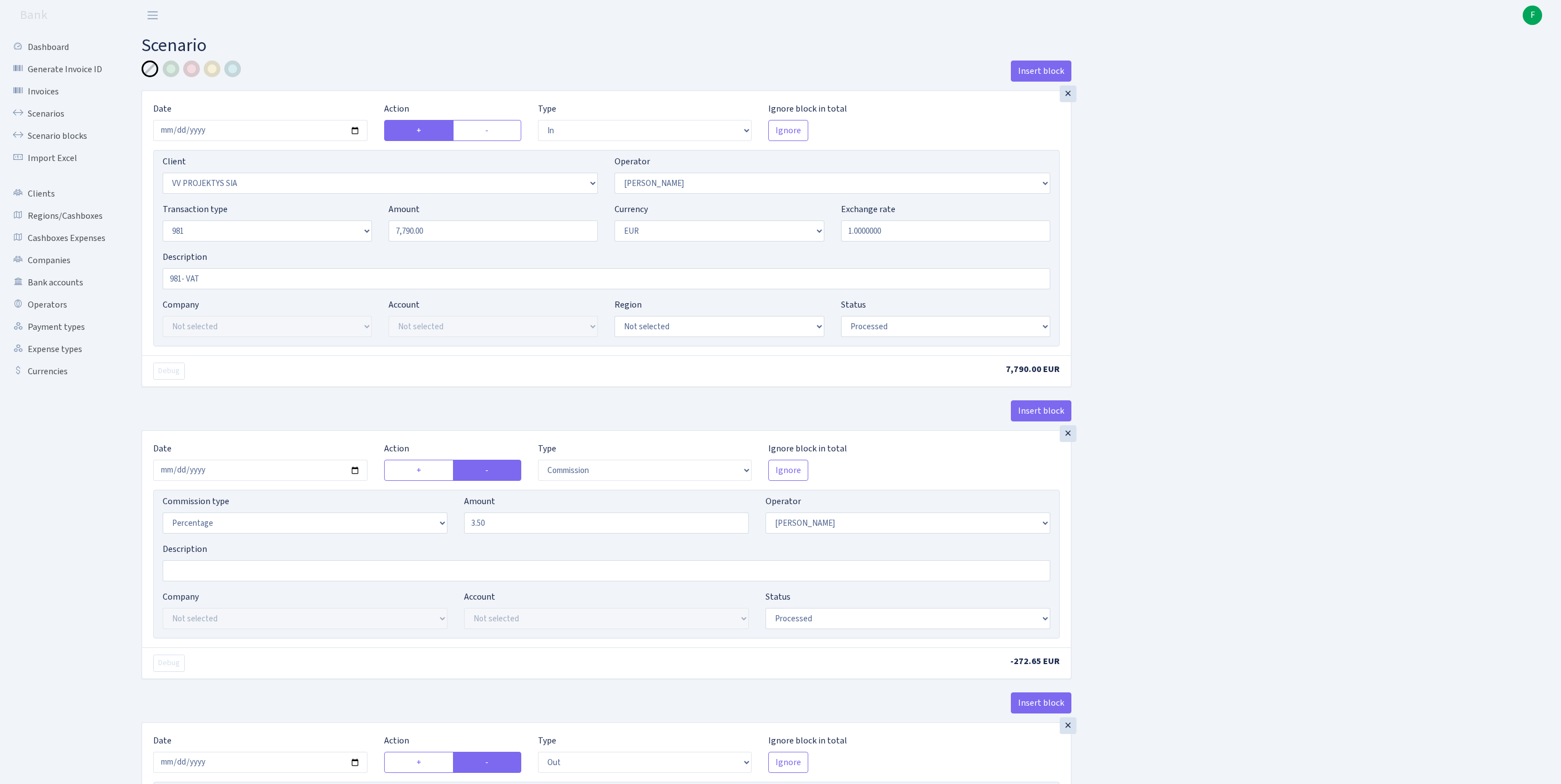
select select "2781"
select select "61"
select select "8"
select select "1"
select select "processed"
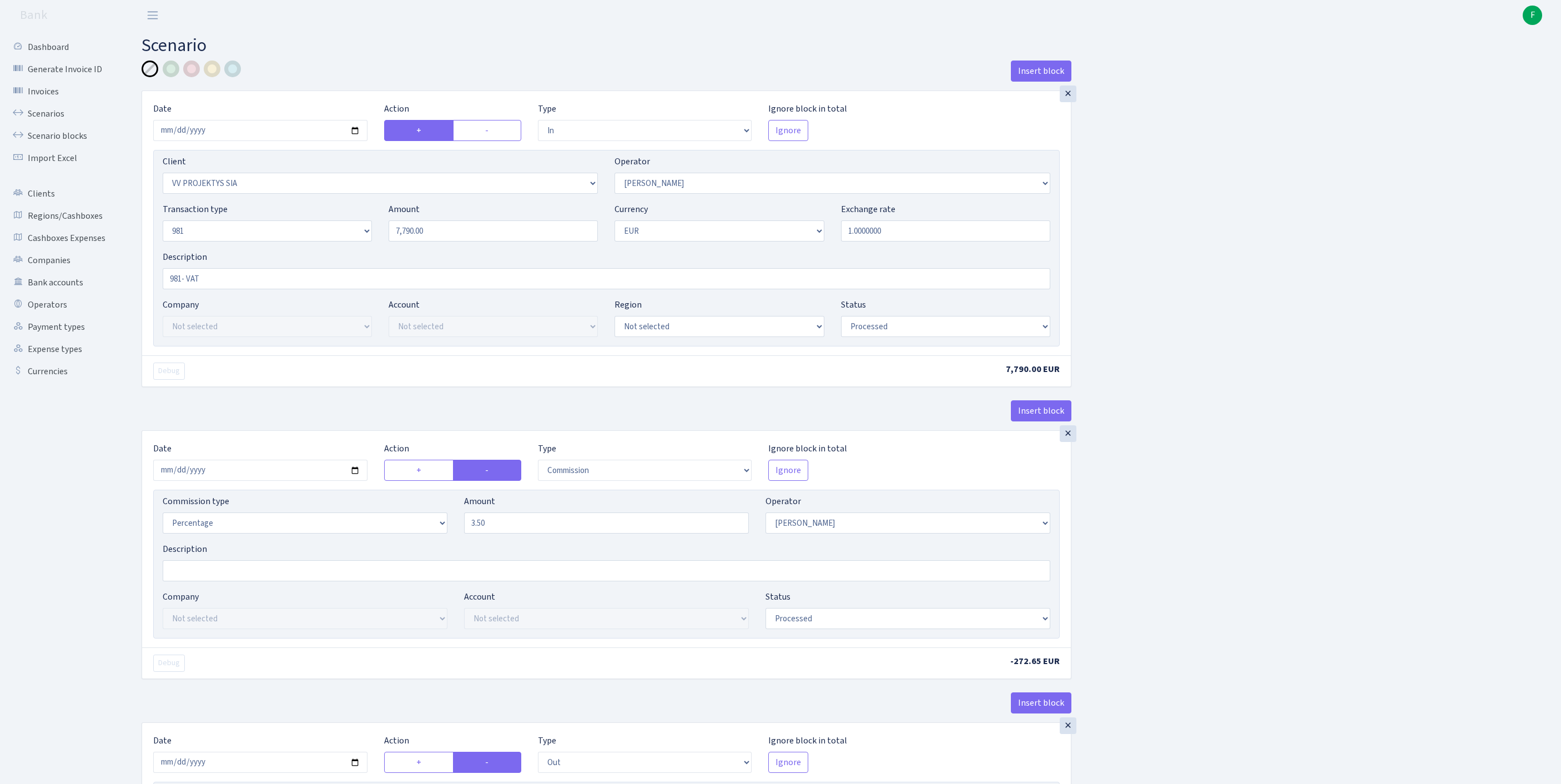
select select "commission"
select select "61"
select select "processed"
click at [48, 122] on link "Scenarios" at bounding box center [61, 114] width 111 height 22
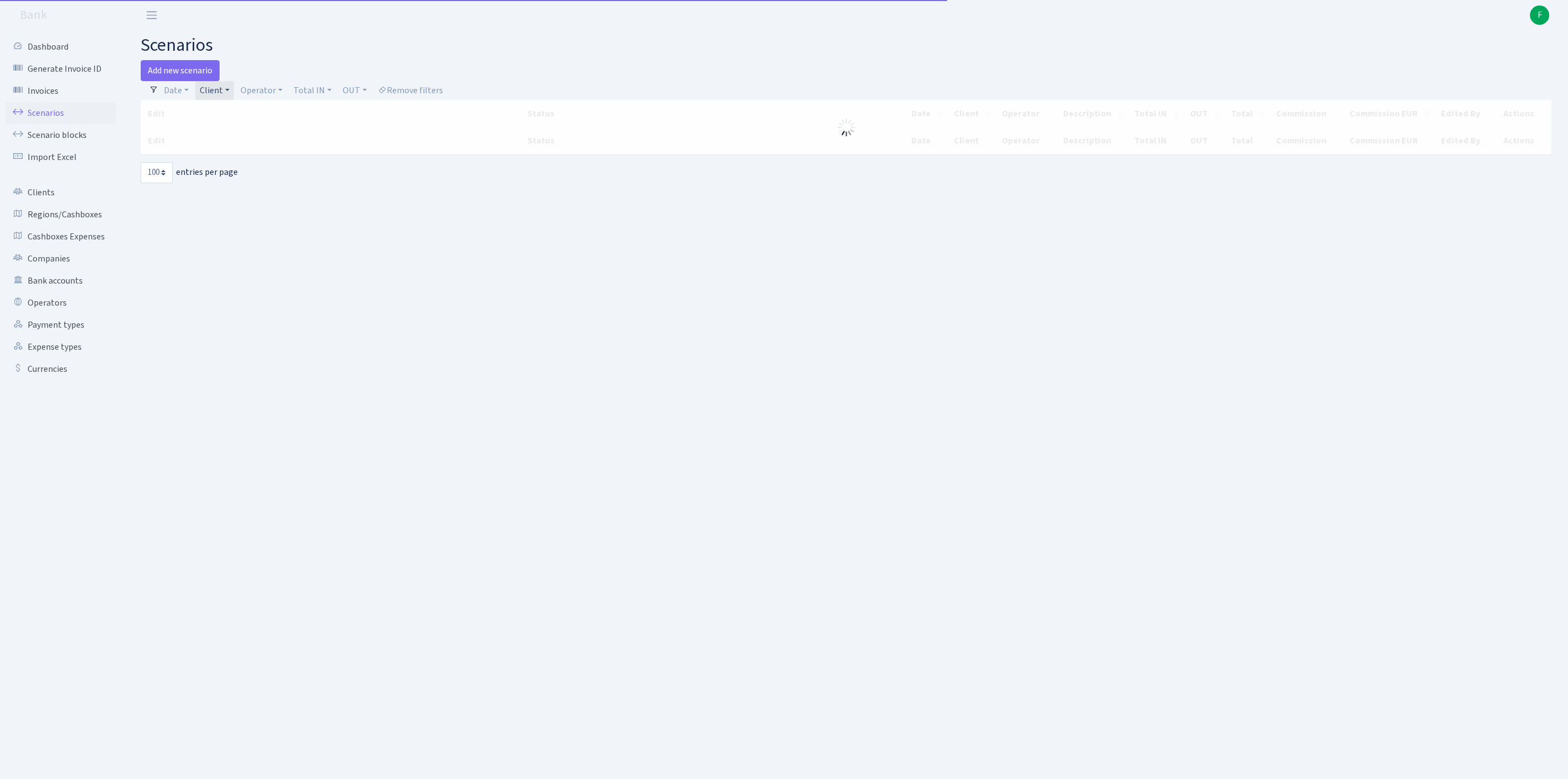
select select "100"
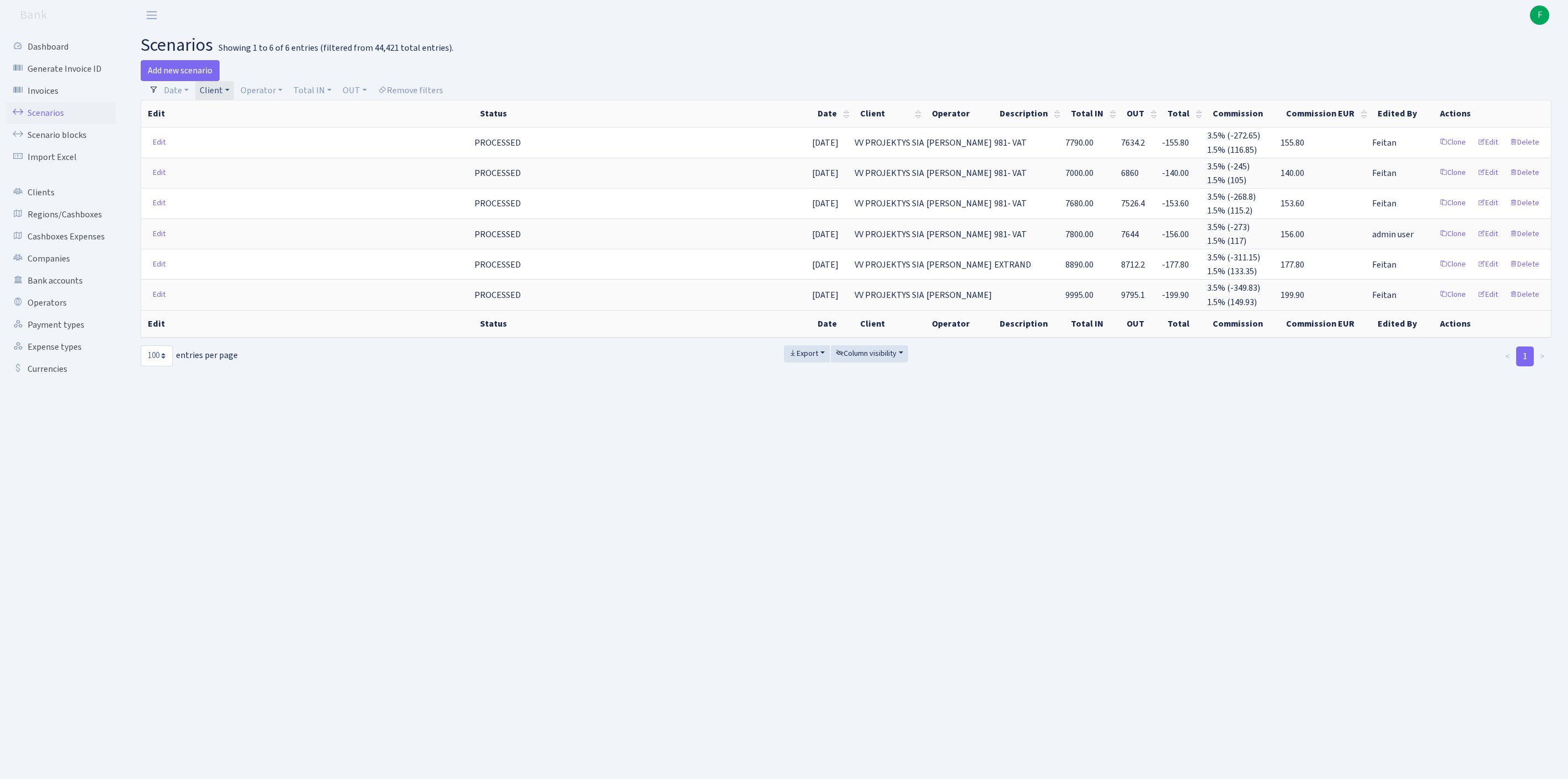
click at [234, 92] on link "Client" at bounding box center [215, 90] width 39 height 19
click at [249, 138] on input "search" at bounding box center [246, 130] width 94 height 17
type input "ON CON"
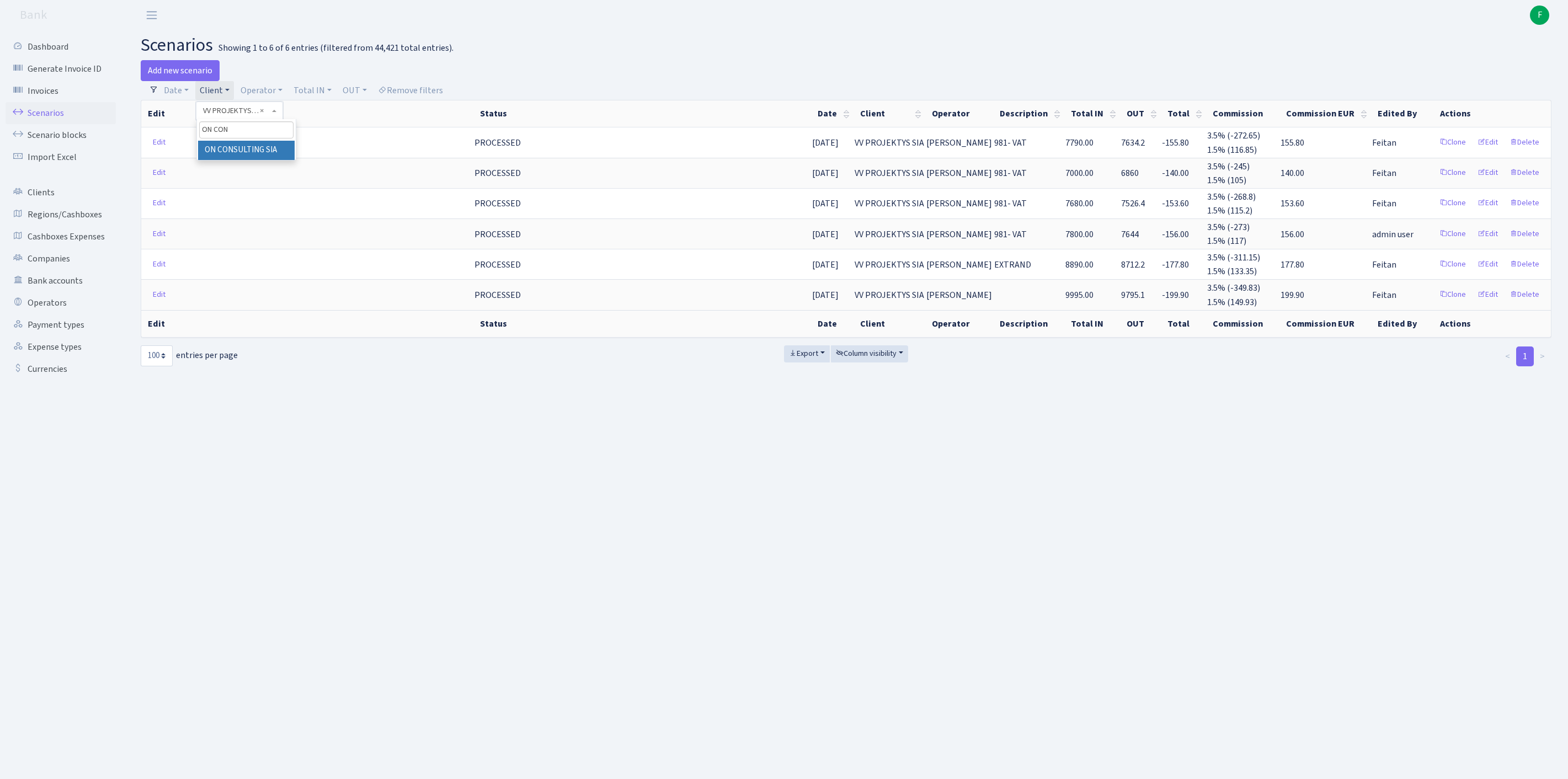
click at [277, 160] on li "ON CONSULTING SIA" at bounding box center [246, 150] width 96 height 19
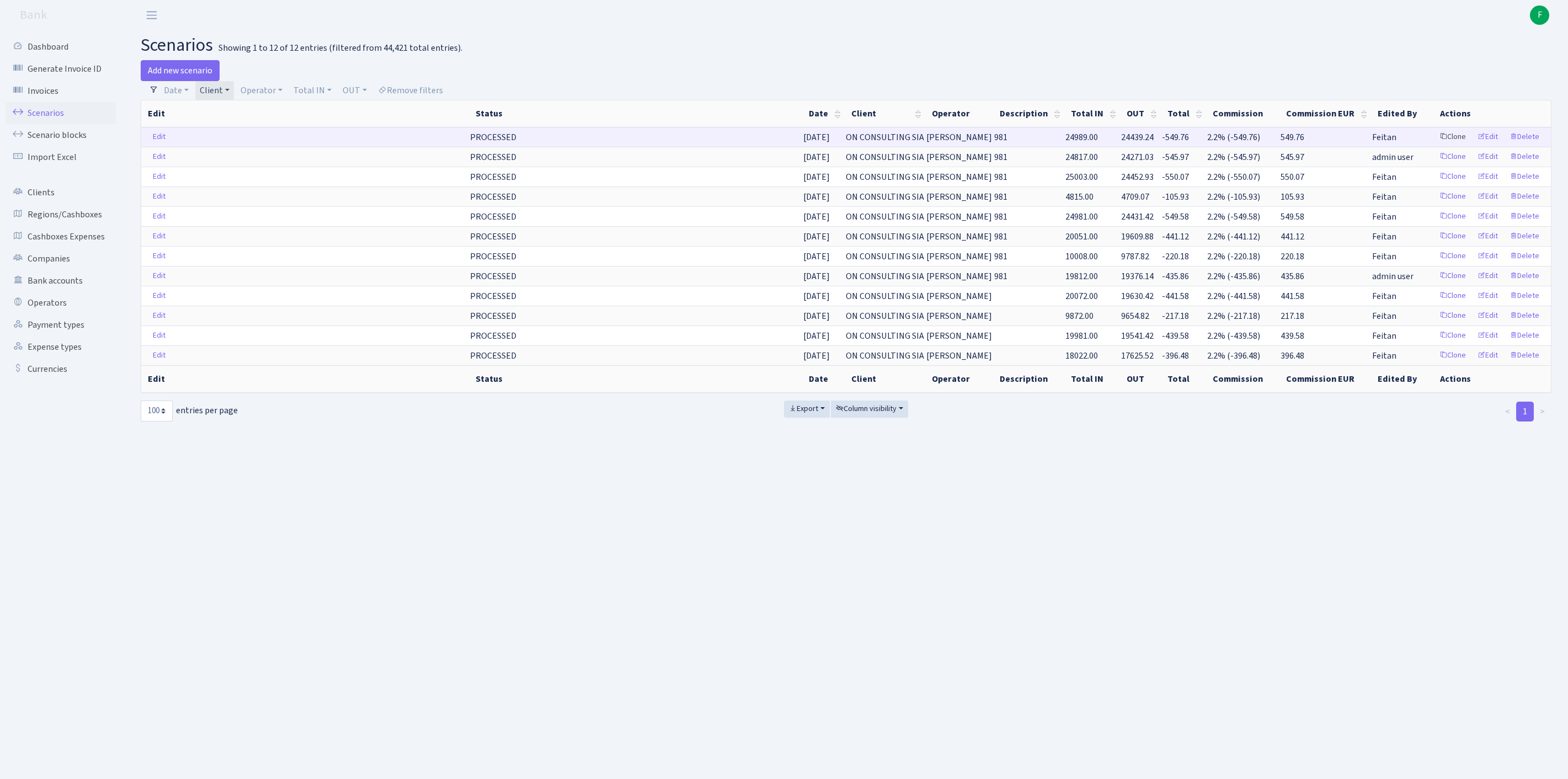
click at [1434, 146] on link "Clone" at bounding box center [1452, 137] width 36 height 17
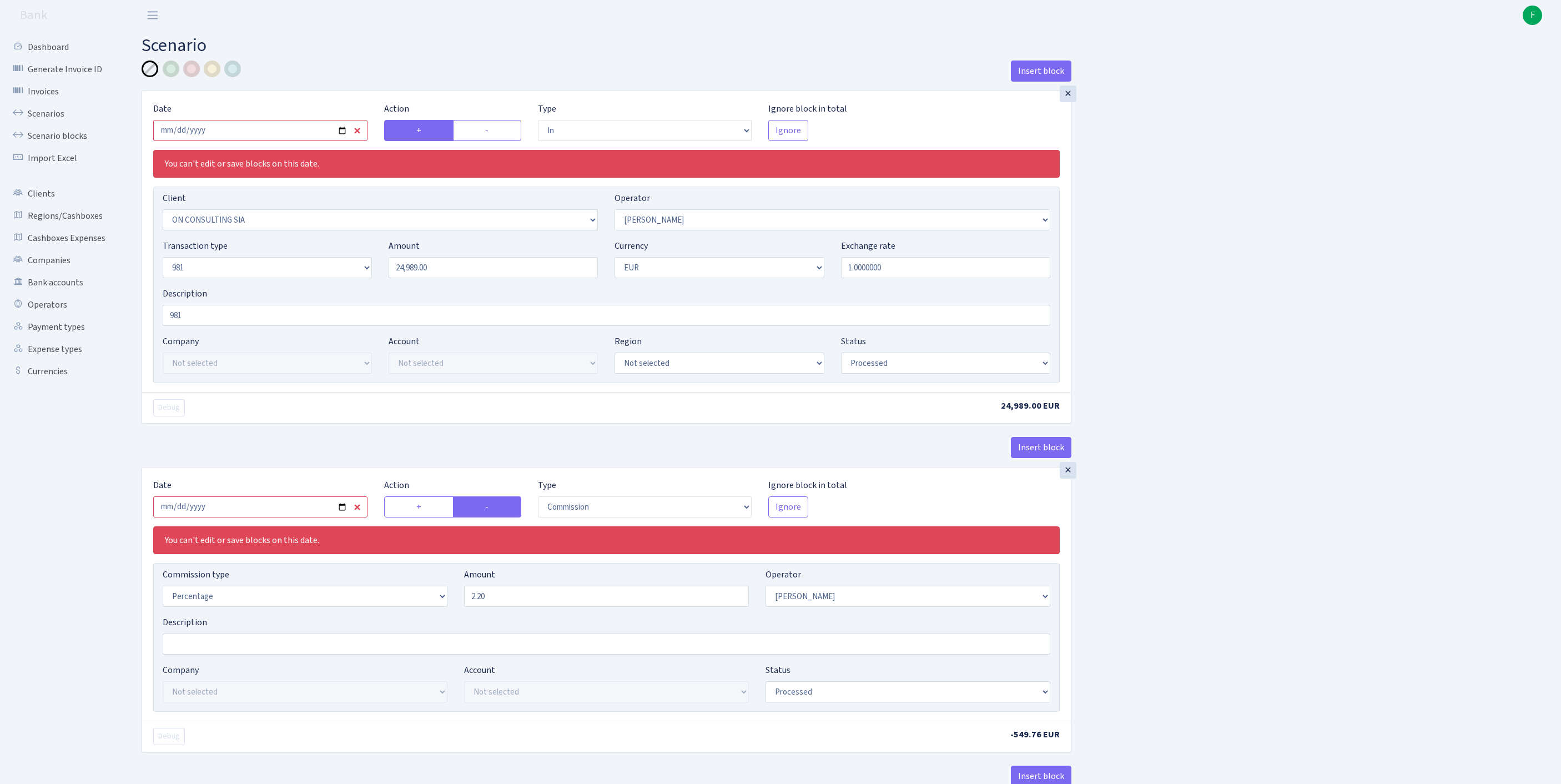
select select "in"
select select "3146"
select select "14"
select select "8"
select select "1"
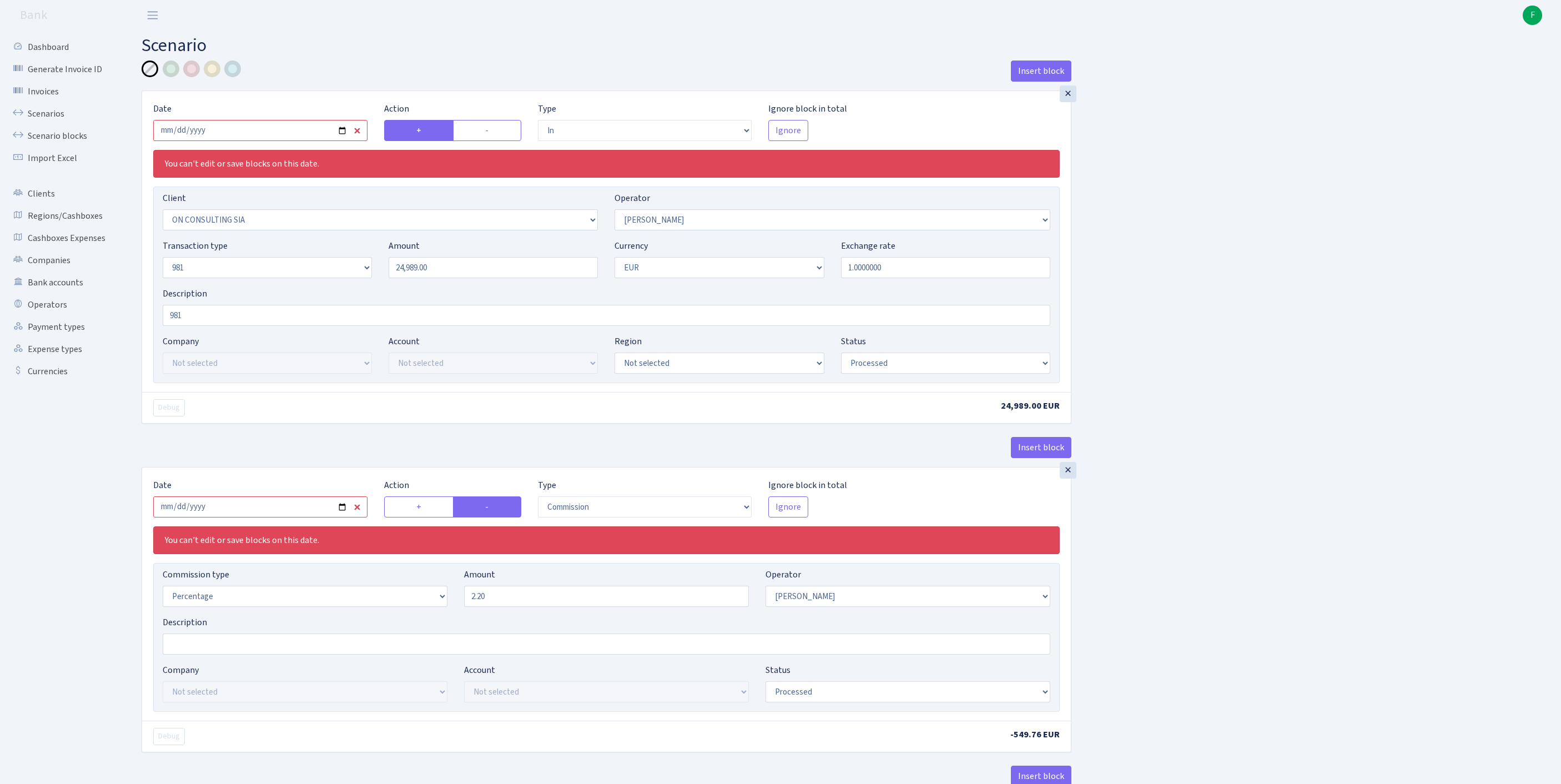
select select "processed"
select select "commission"
select select "14"
select select "processed"
select select "out"
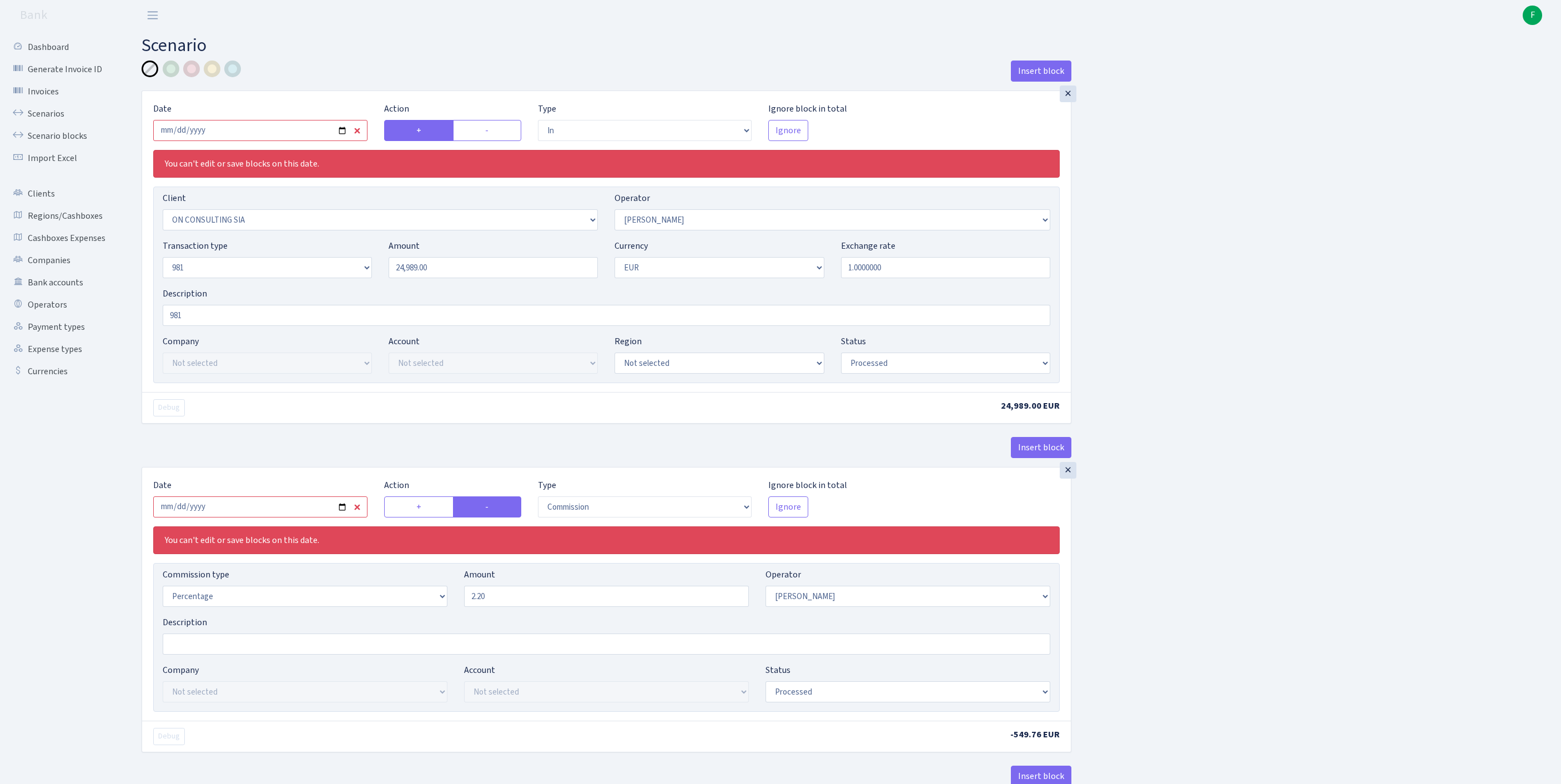
select select "2781"
select select "61"
select select "8"
select select "1"
select select "processed"
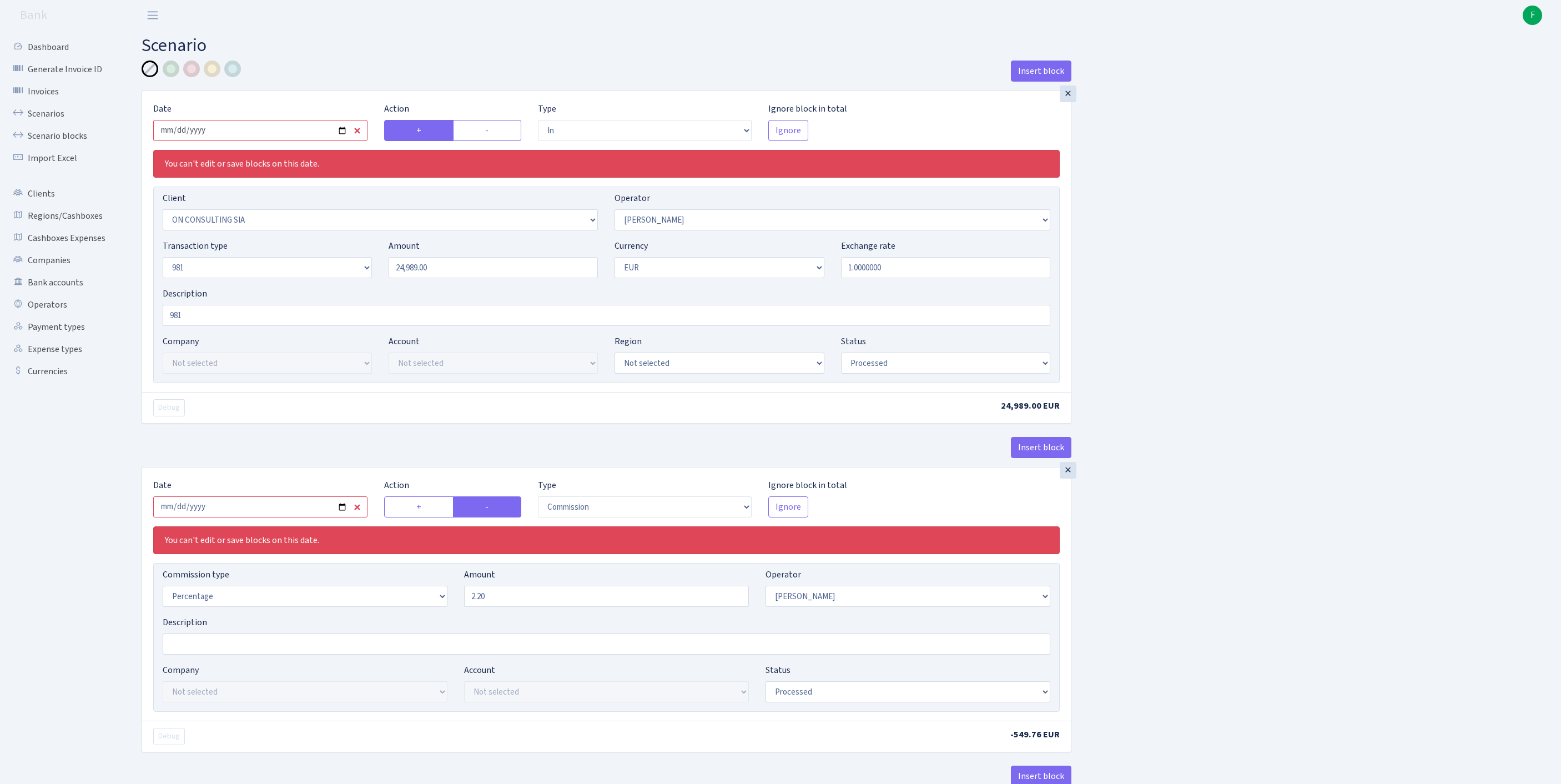
click at [258, 139] on input "2025-09-11" at bounding box center [260, 130] width 215 height 21
type input "2025-09-24"
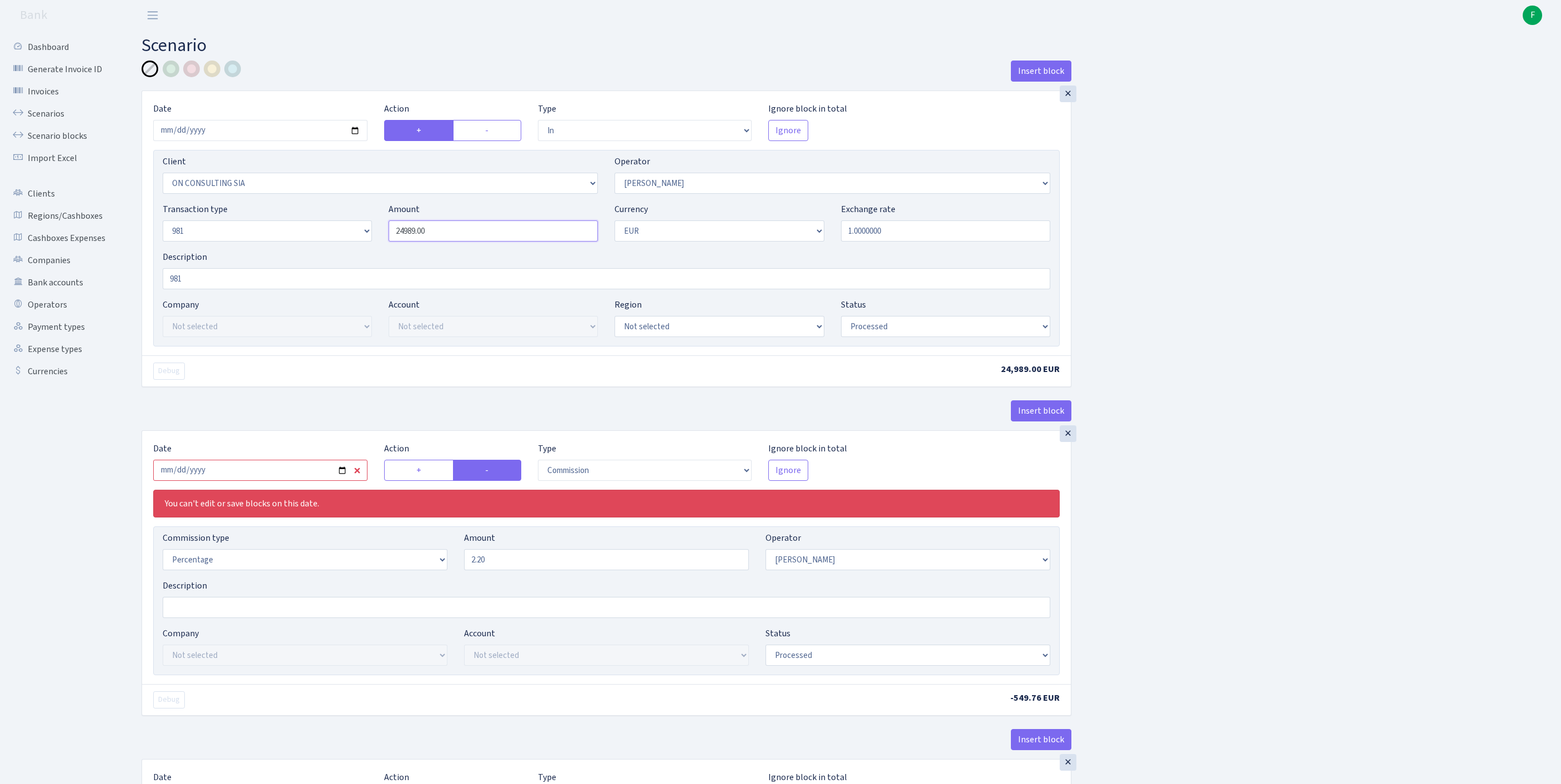
drag, startPoint x: 451, startPoint y: 252, endPoint x: 291, endPoint y: 243, distance: 160.3
click at [291, 243] on div "Transaction type Not selected 981 ELF FISH crypto GIRT IVO dekl MM-BALTIC eur U…" at bounding box center [606, 226] width 905 height 48
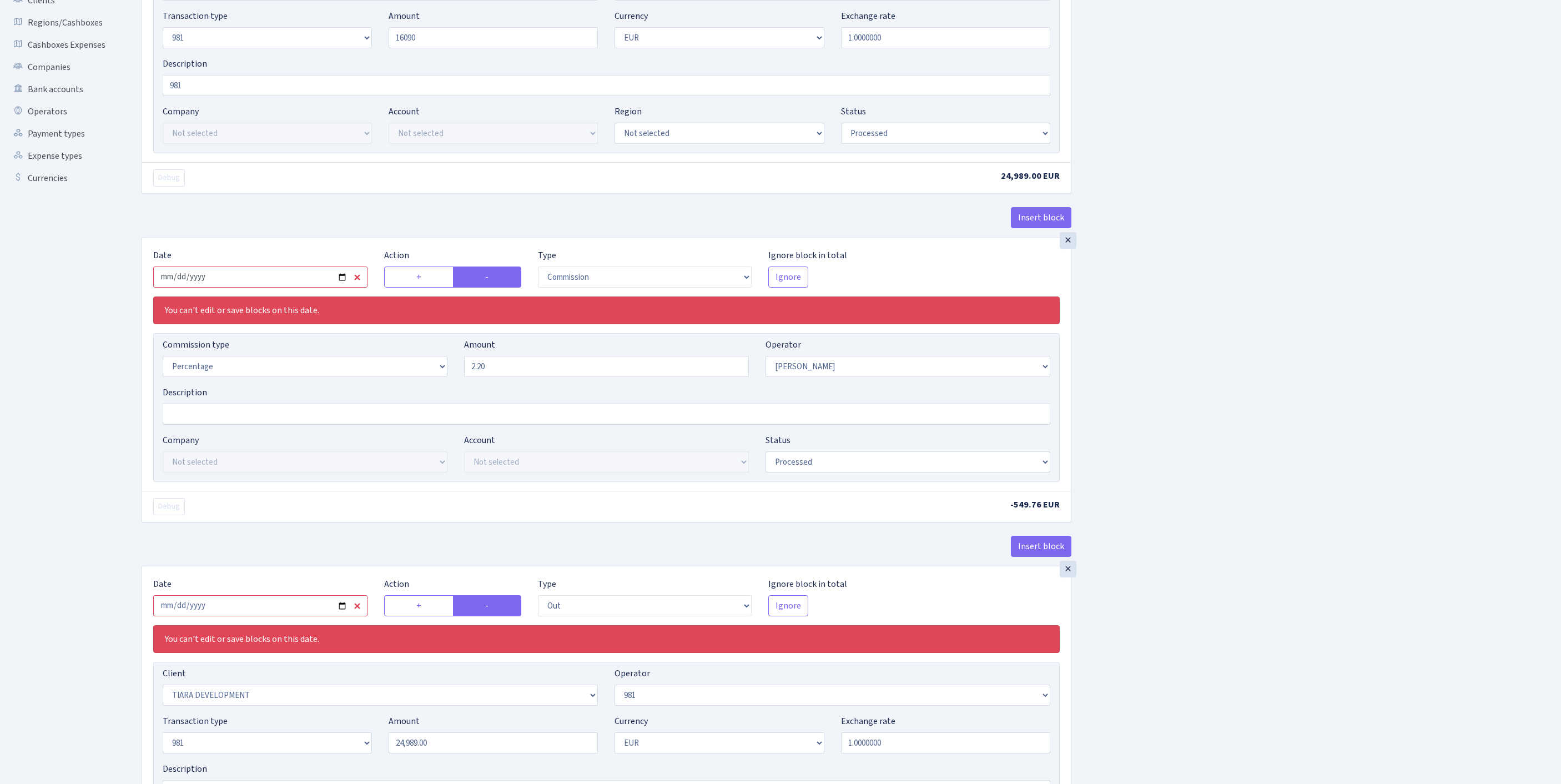
type input "16,090.00"
click at [269, 288] on input "2025-09-11" at bounding box center [260, 276] width 215 height 21
type input "[DATE]"
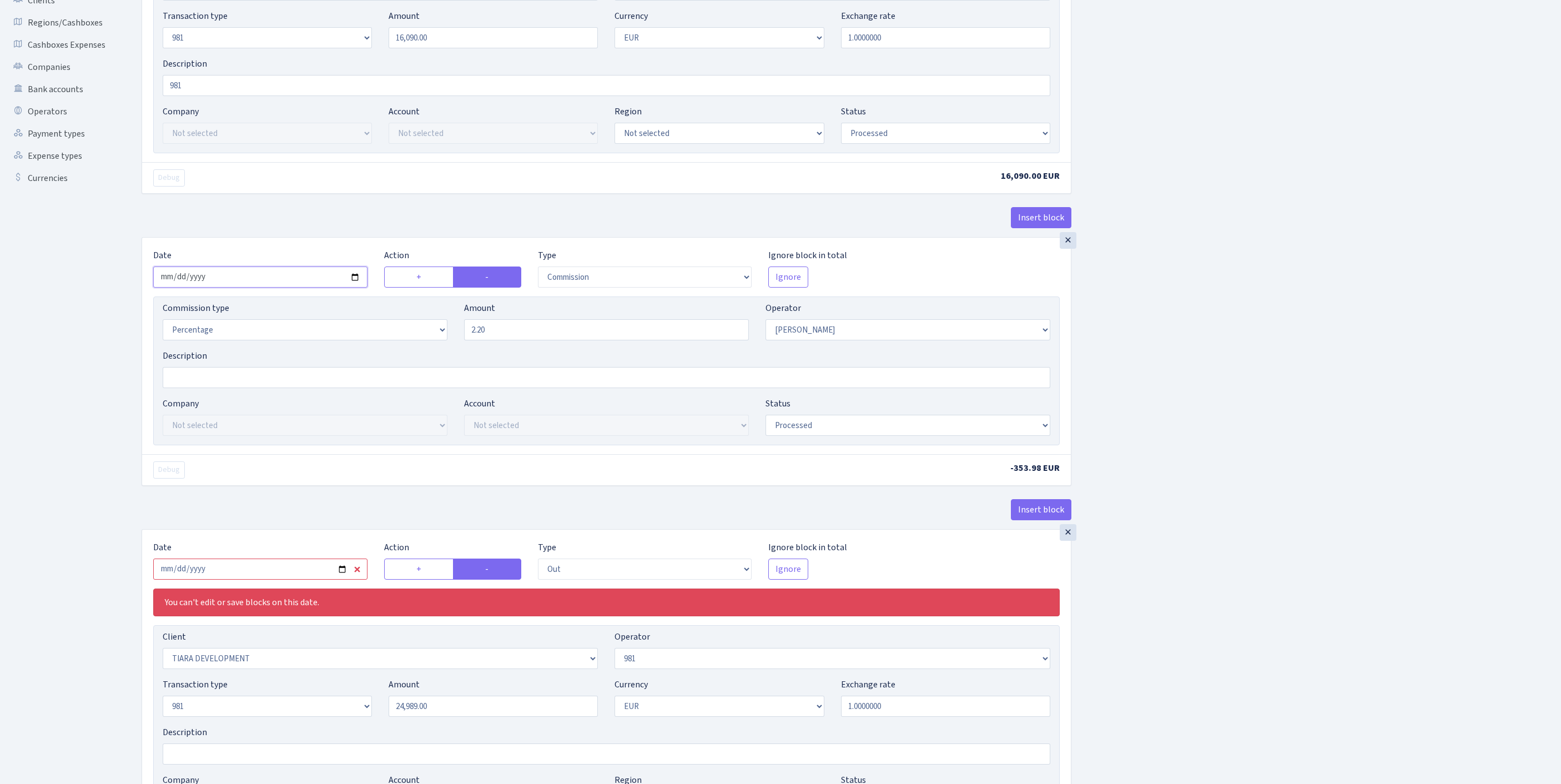
scroll to position [564, 0]
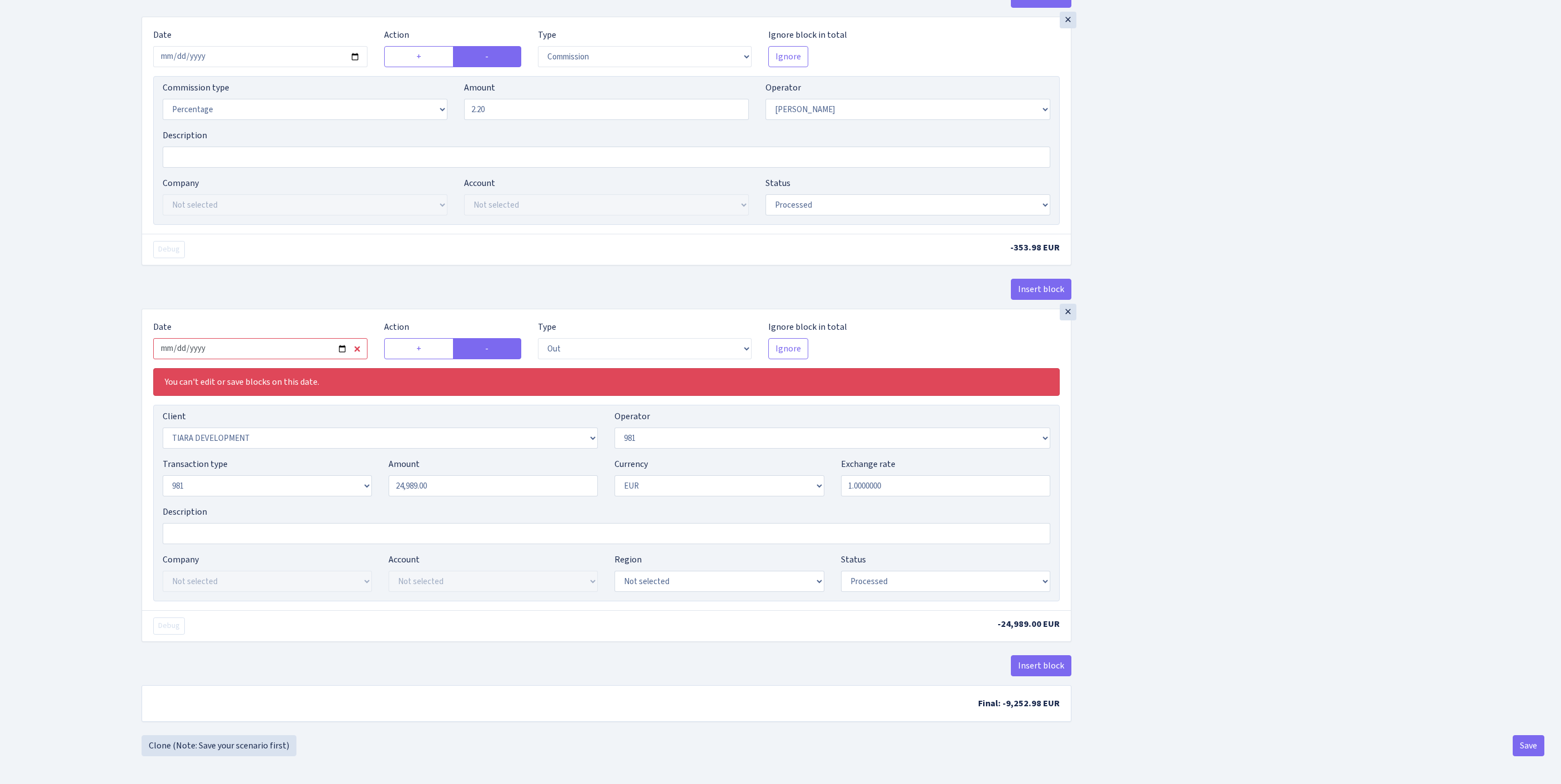
click at [328, 338] on input "2025-09-11" at bounding box center [260, 348] width 215 height 21
type input "[DATE]"
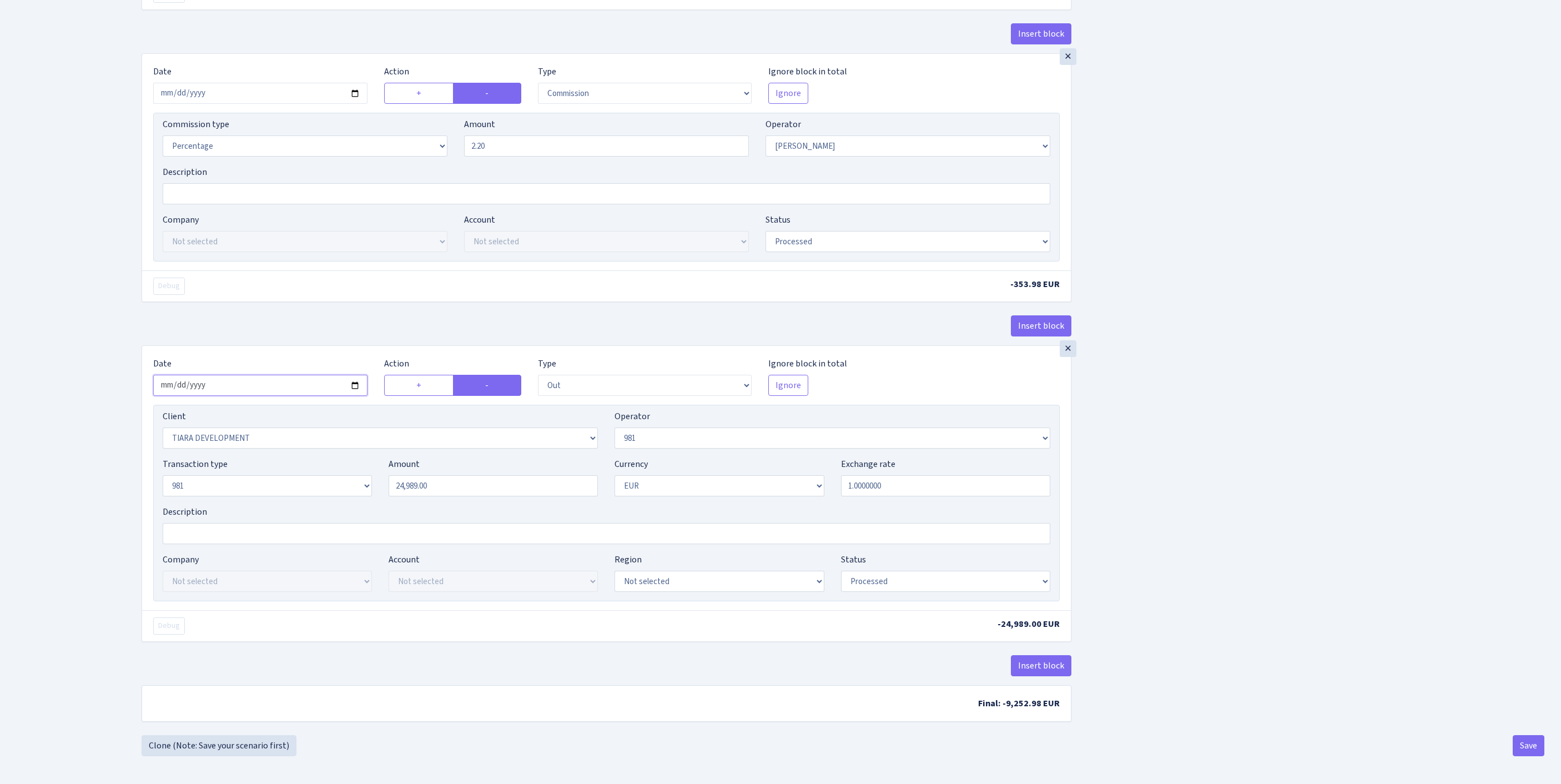
scroll to position [522, 0]
drag, startPoint x: 457, startPoint y: 448, endPoint x: 253, endPoint y: 432, distance: 204.6
click at [253, 457] on div "Transaction type Not selected 981 ELF FISH crypto GIRT IVO dekl MM-BALTIC eur U…" at bounding box center [606, 481] width 905 height 48
type input "16,090.00"
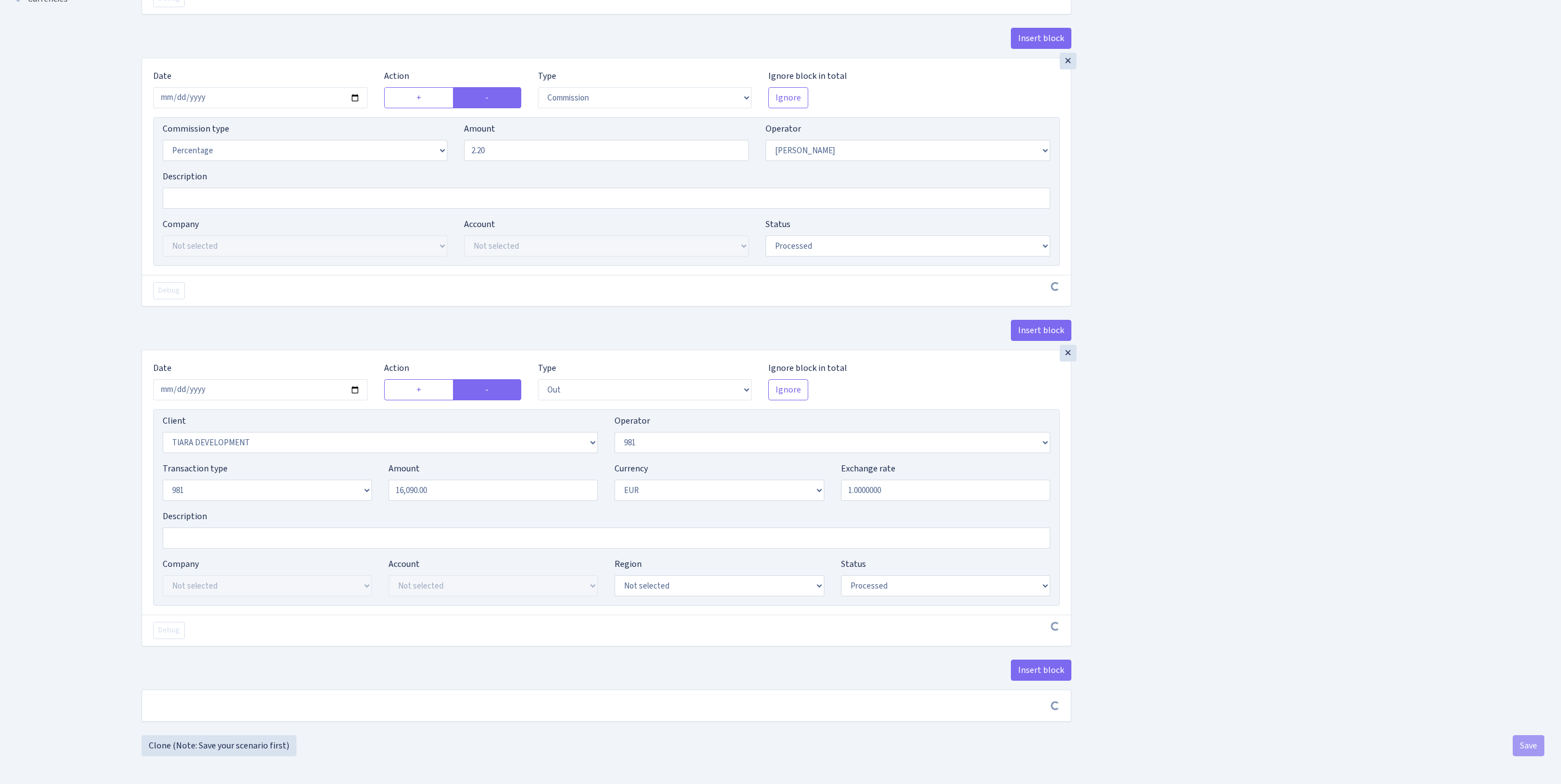
scroll to position [517, 0]
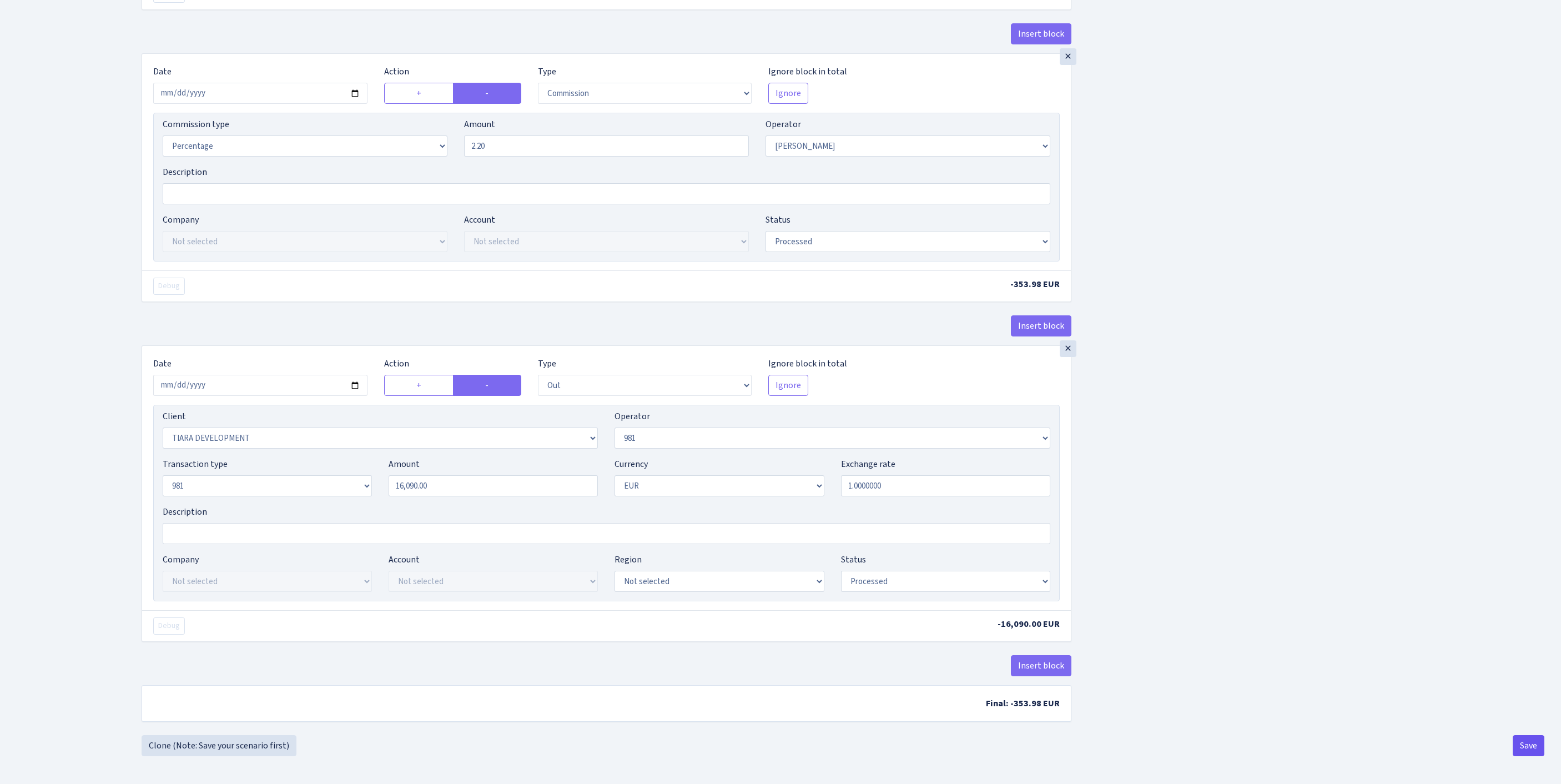
click at [1525, 742] on button "Save" at bounding box center [1529, 745] width 32 height 21
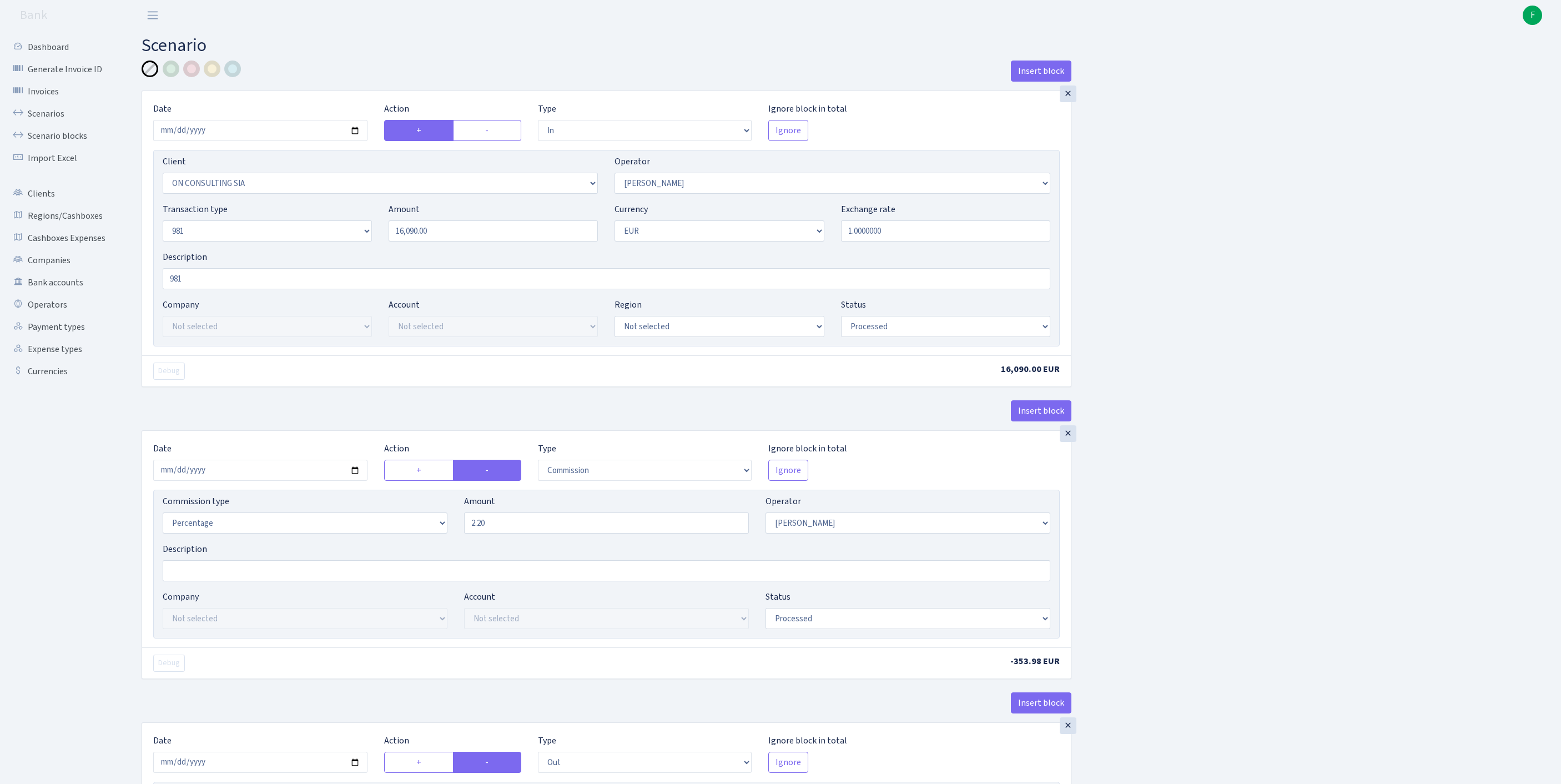
select select "in"
select select "3146"
select select "14"
select select "8"
select select "1"
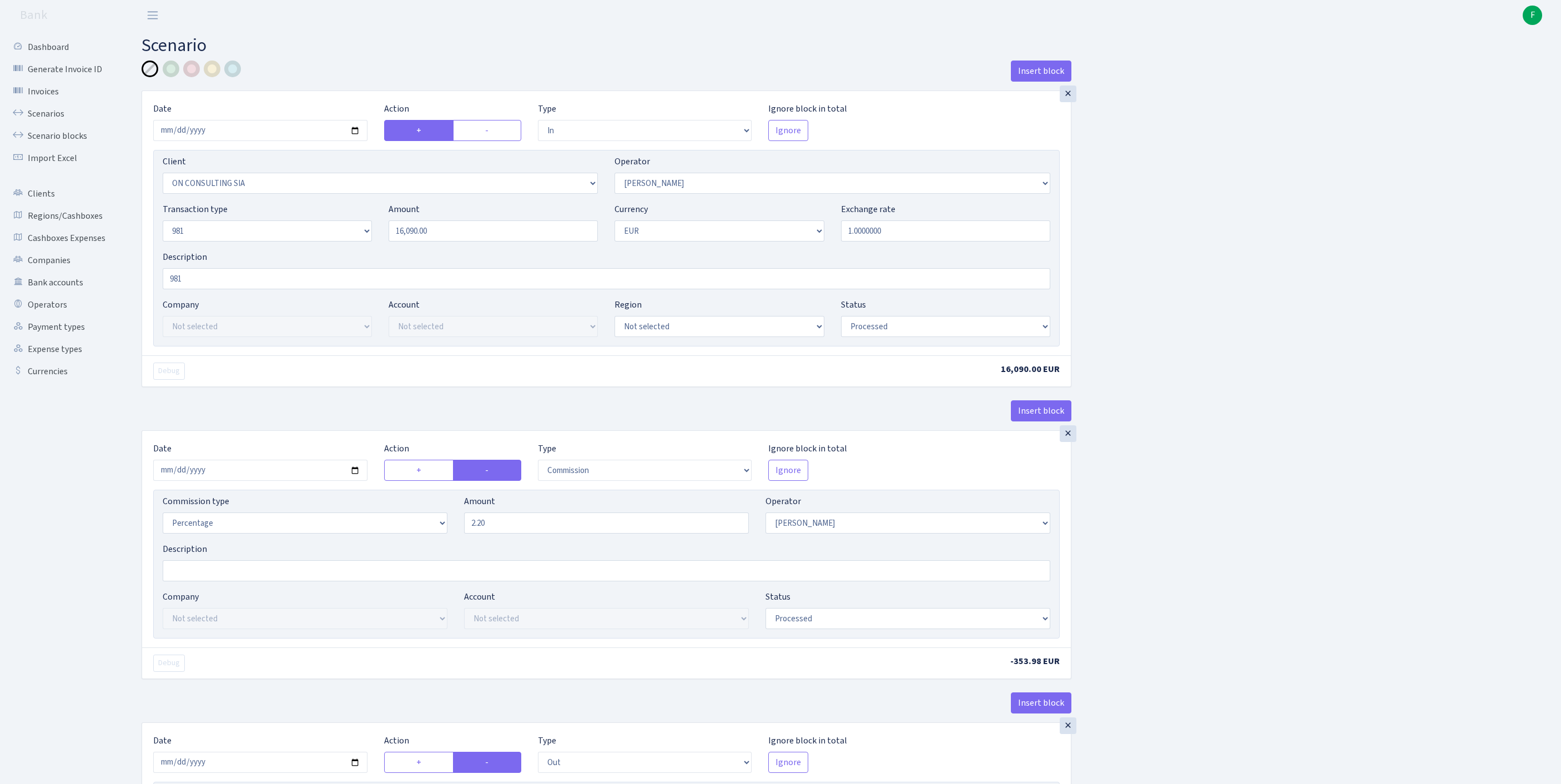
select select "processed"
select select "commission"
select select "14"
select select "processed"
select select "out"
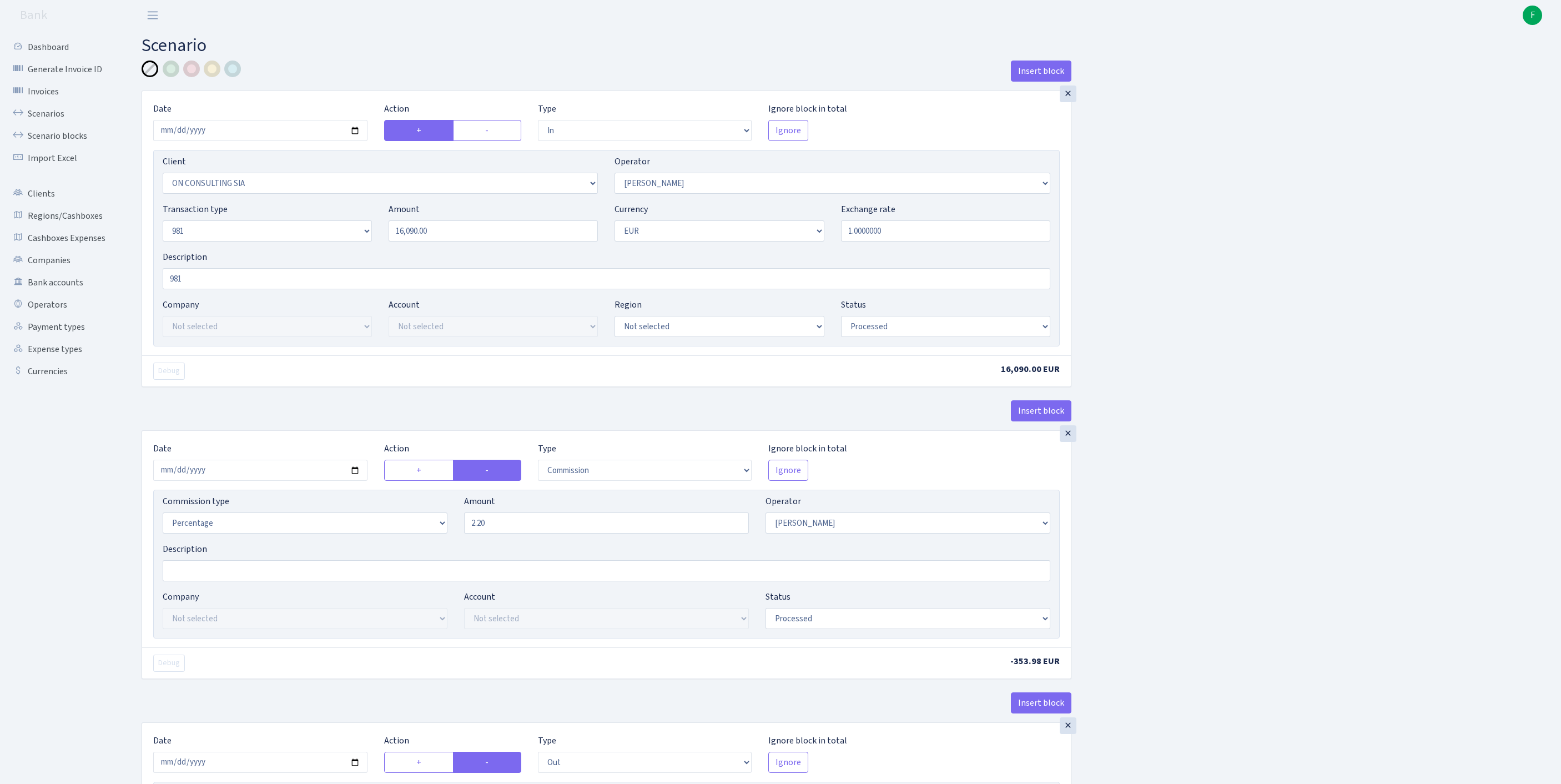
select select "2781"
select select "61"
select select "8"
select select "1"
select select "processed"
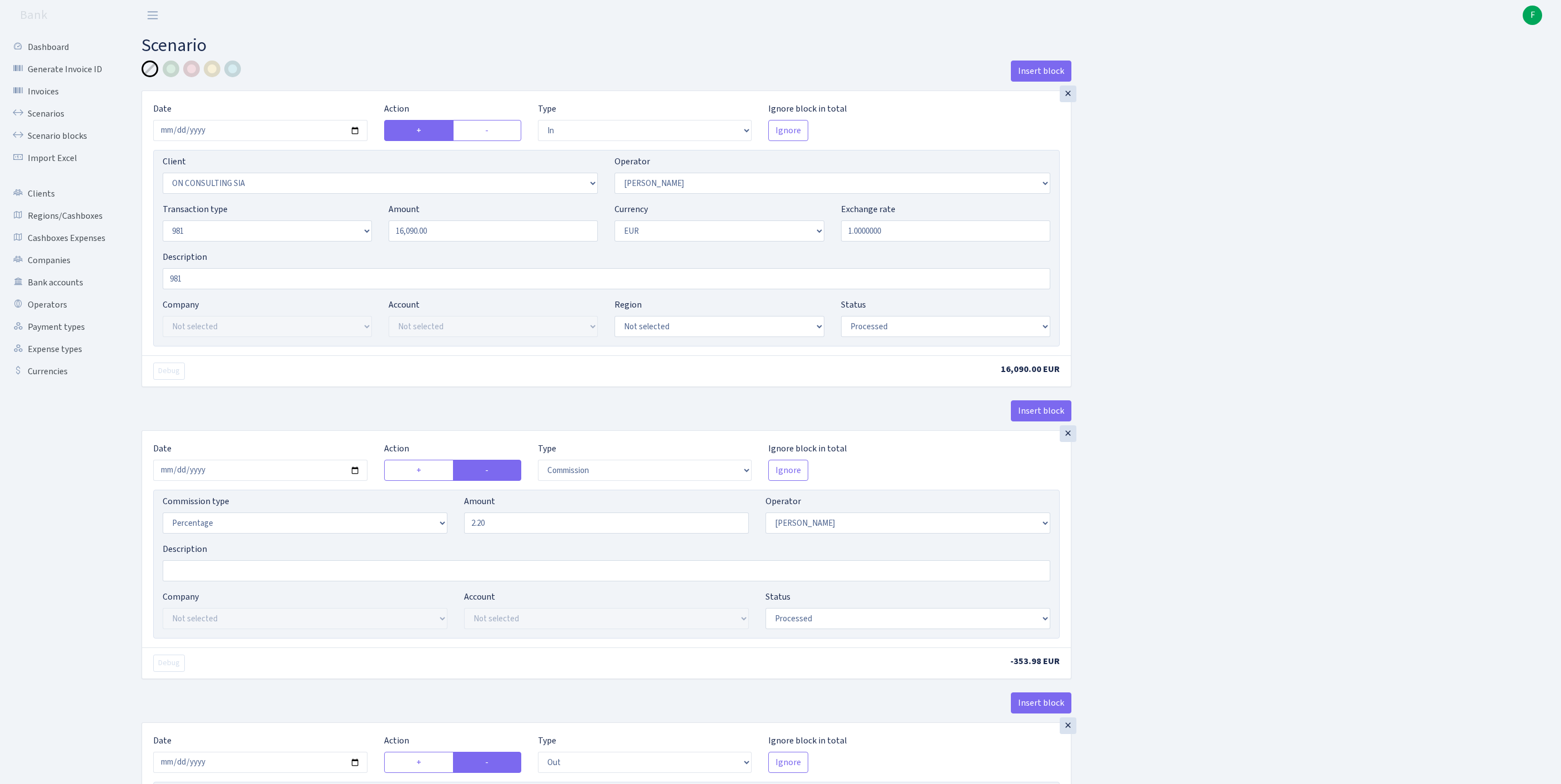
scroll to position [522, 0]
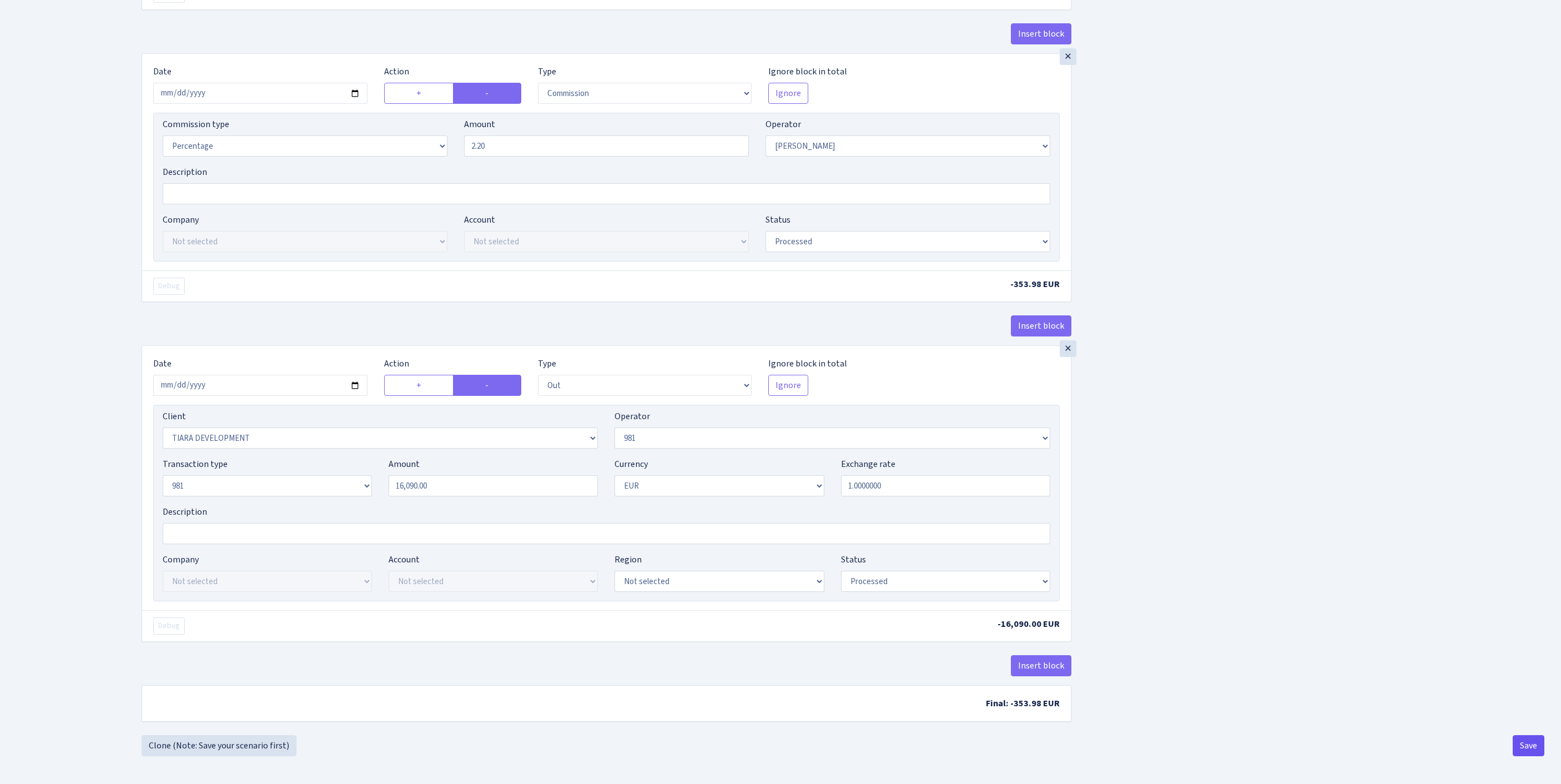
click at [1530, 747] on button "Save" at bounding box center [1529, 745] width 32 height 21
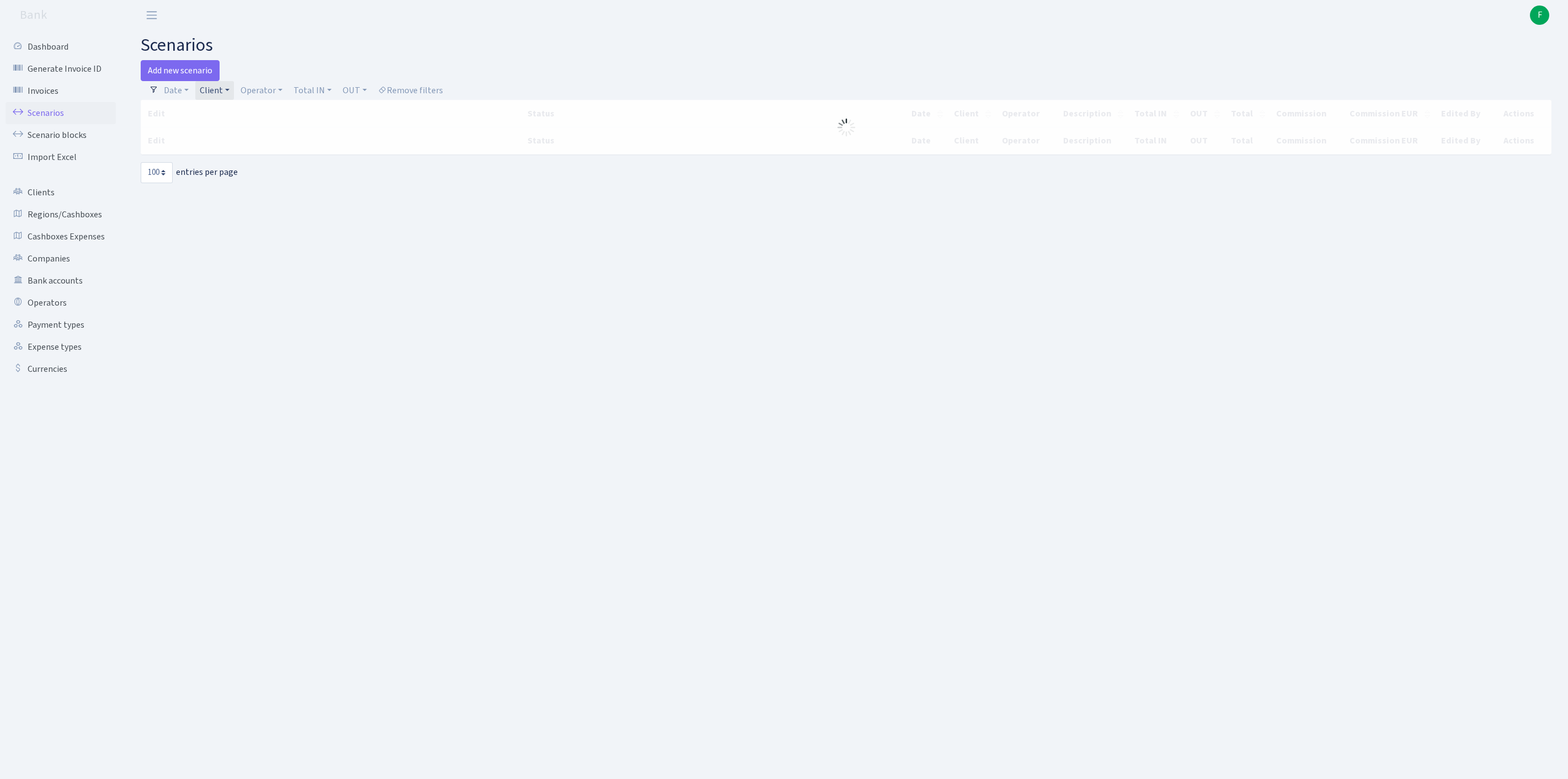
select select "100"
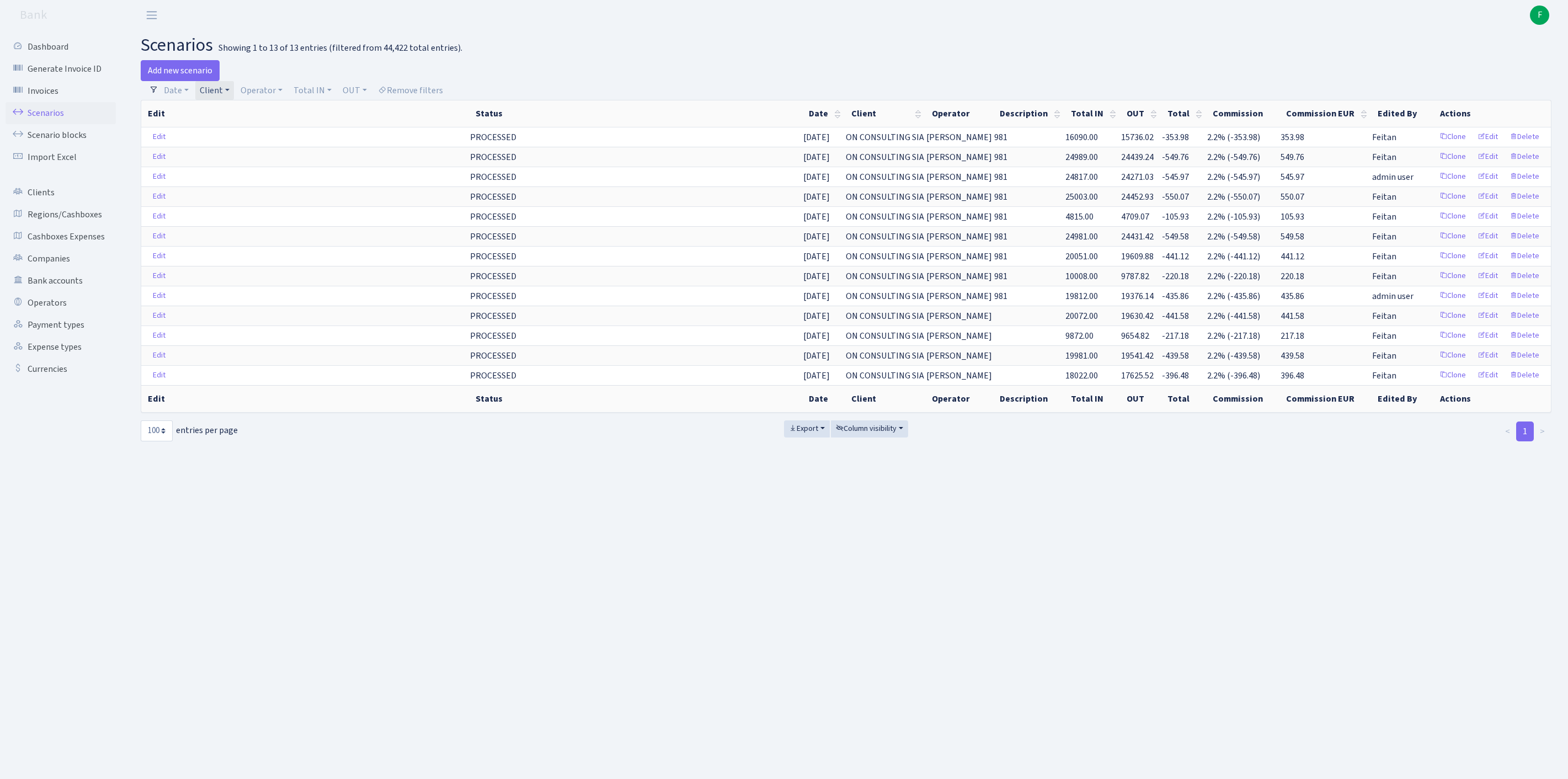
click at [234, 94] on link "Client" at bounding box center [215, 90] width 39 height 19
click at [249, 138] on input "search" at bounding box center [251, 130] width 103 height 17
type input "S.S.P"
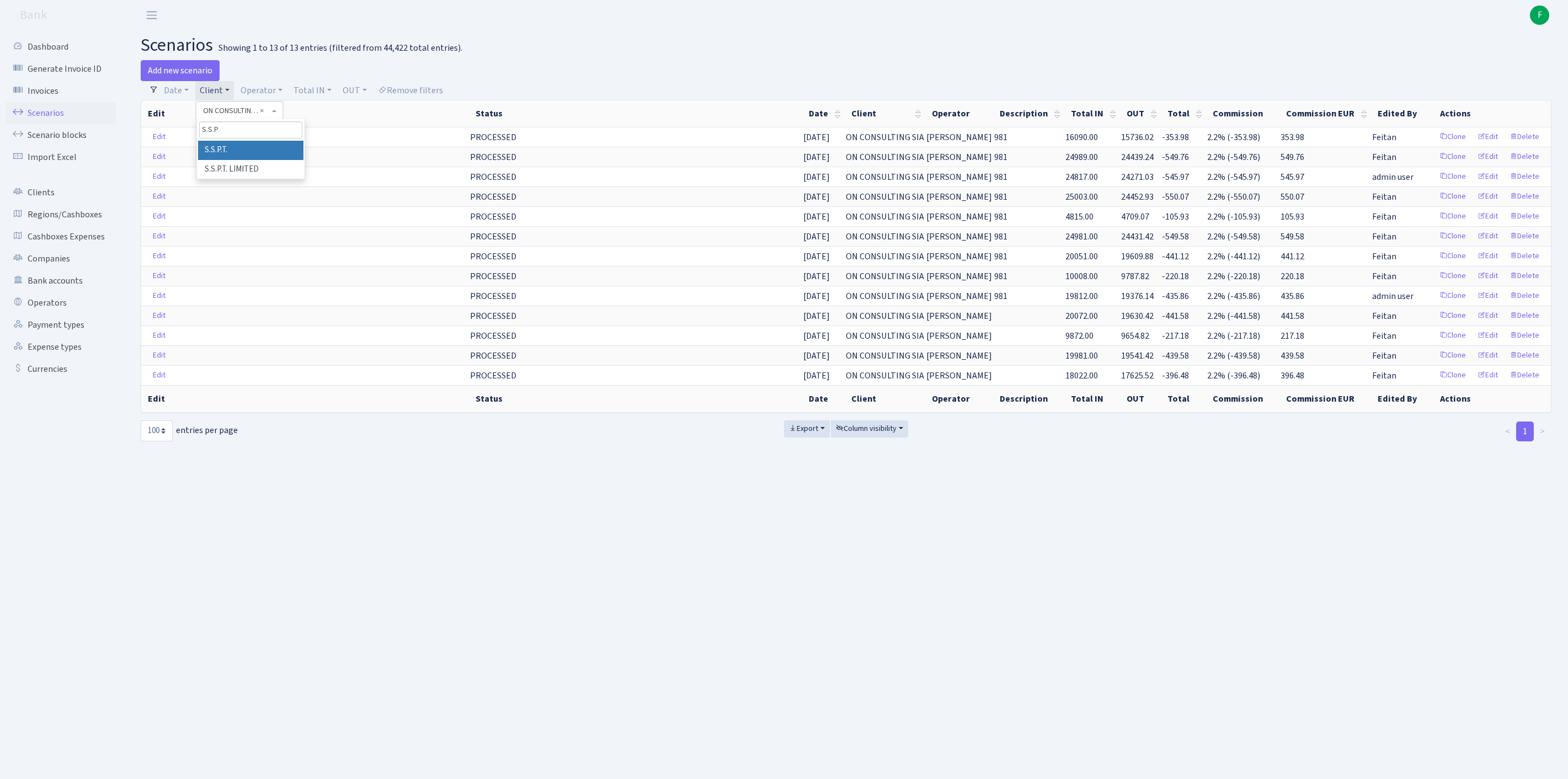
click at [259, 160] on li "S.S.P.T." at bounding box center [251, 150] width 106 height 19
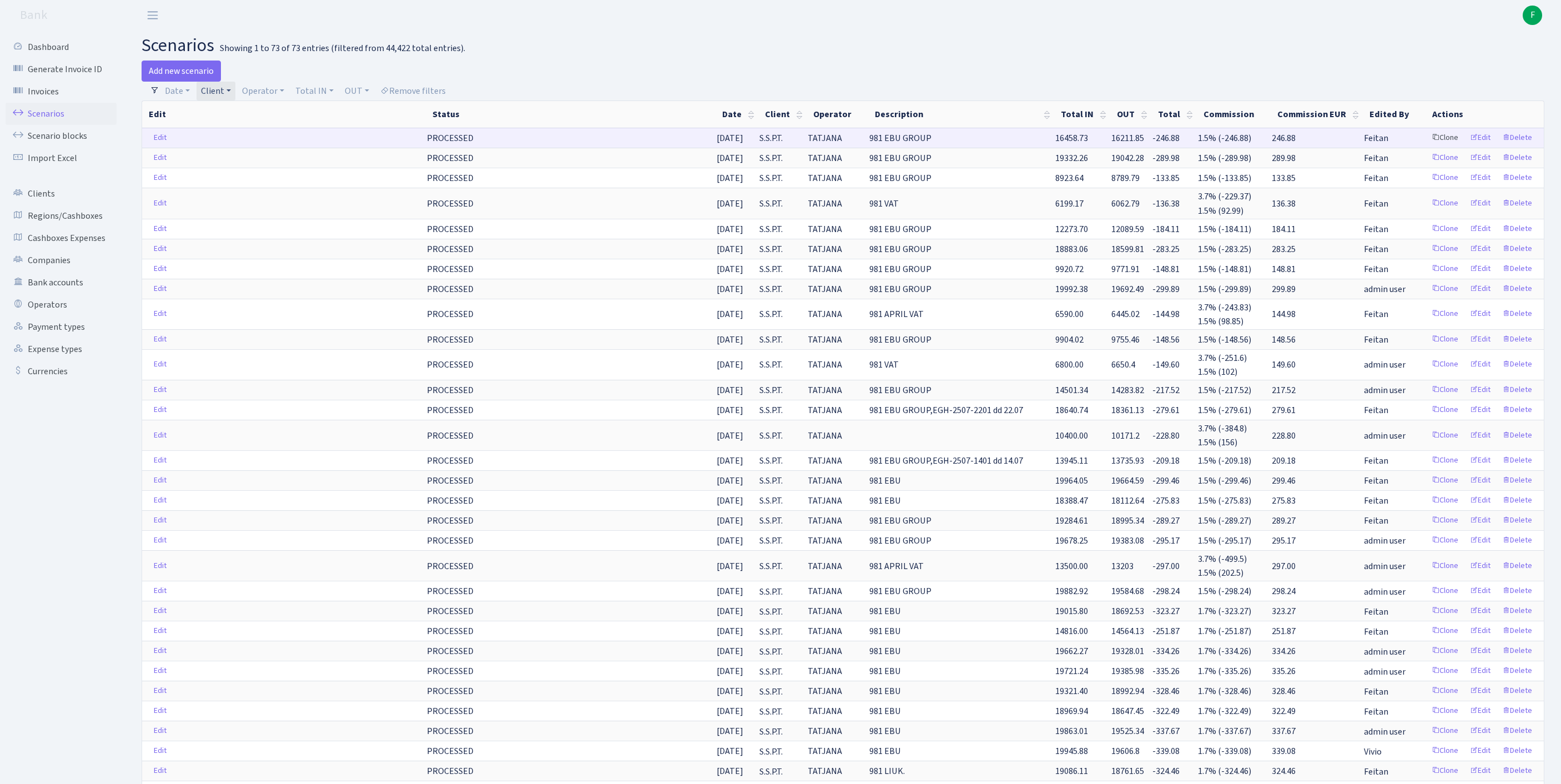
click at [1427, 147] on link "Clone" at bounding box center [1445, 138] width 36 height 17
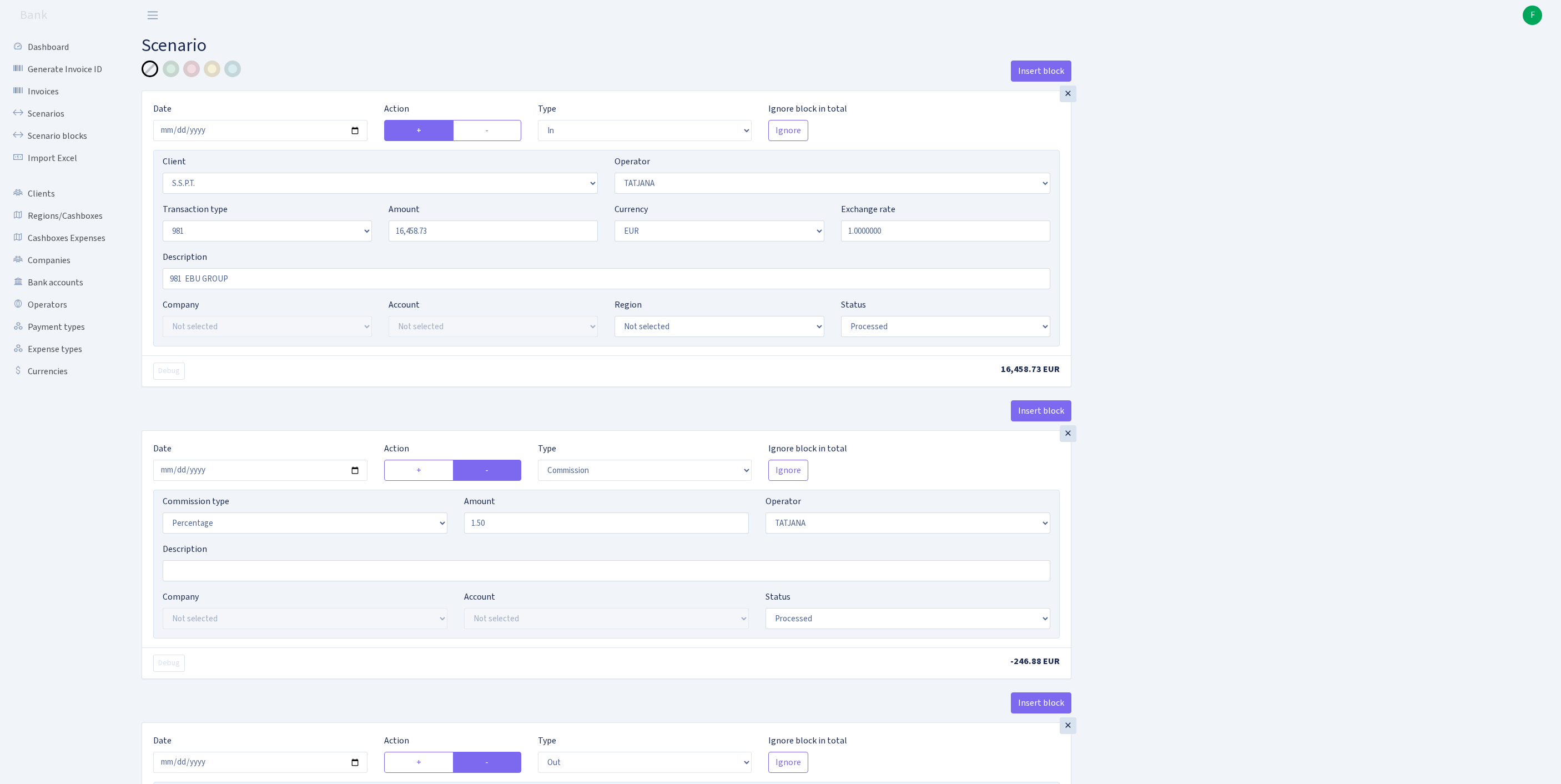
select select "in"
select select "2485"
select select "272"
select select "8"
select select "1"
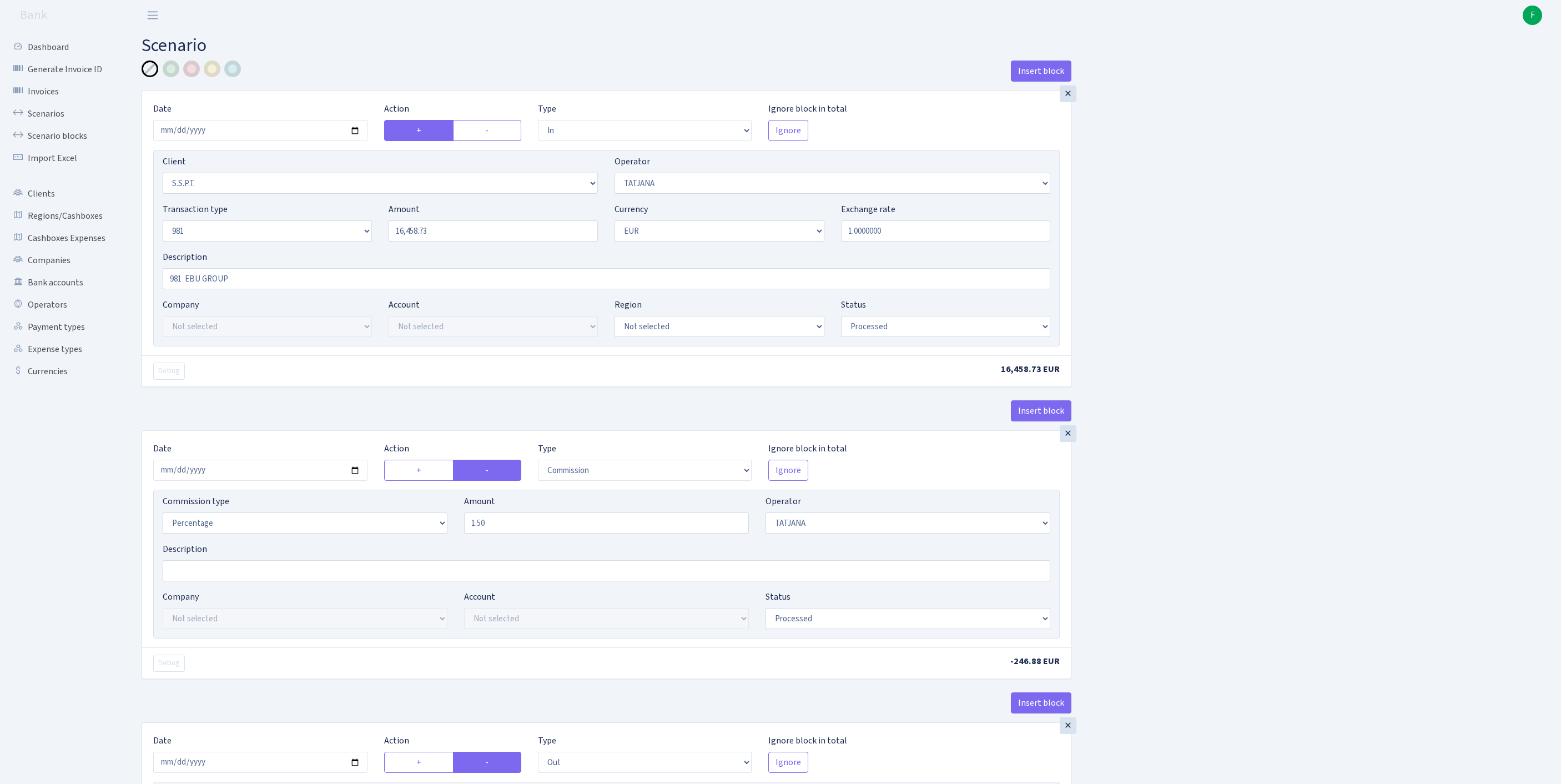
select select "processed"
select select "commission"
select select "272"
select select "processed"
select select "out"
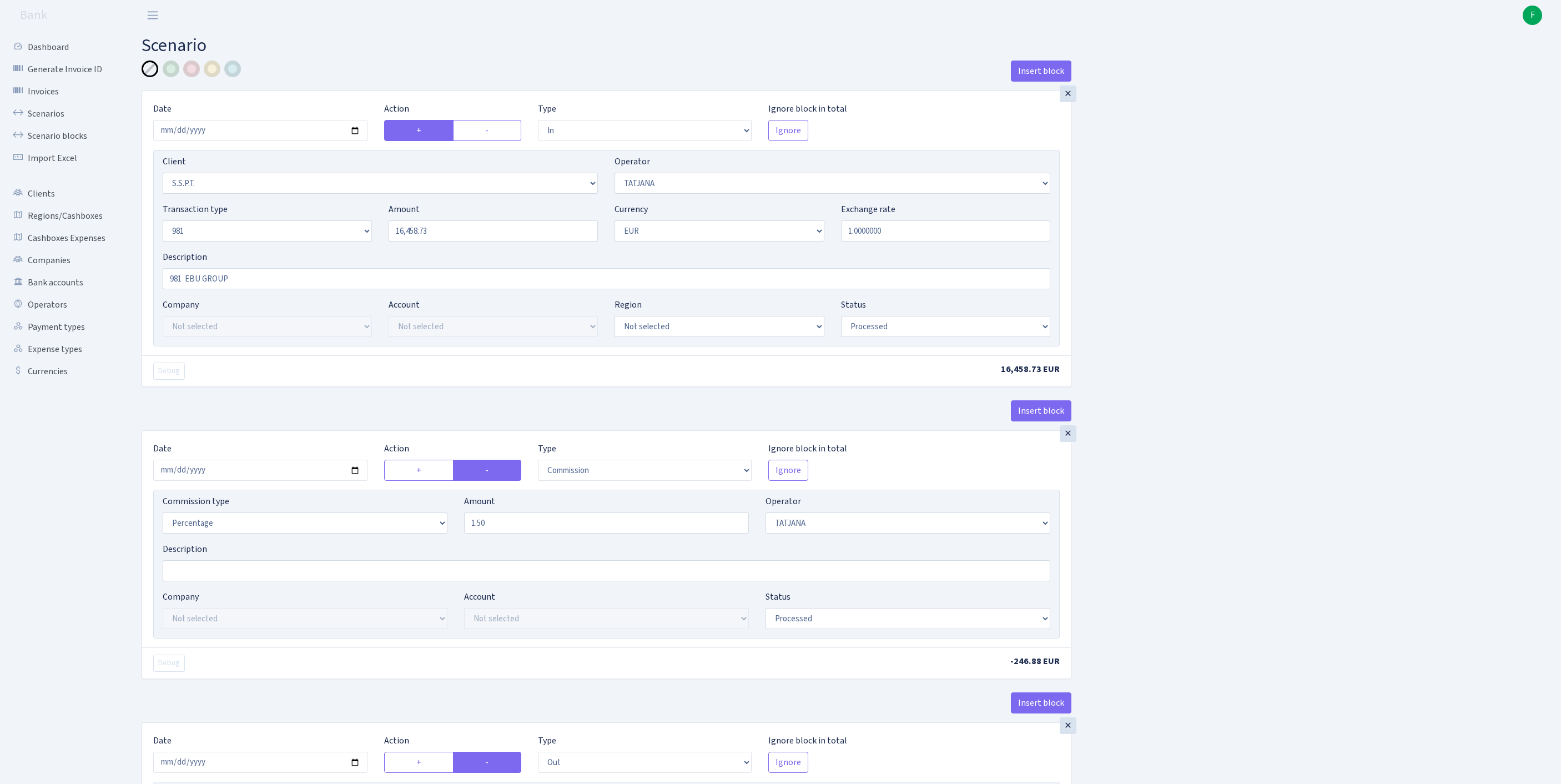
select select "2778"
select select "61"
select select "8"
select select "1"
select select "processed"
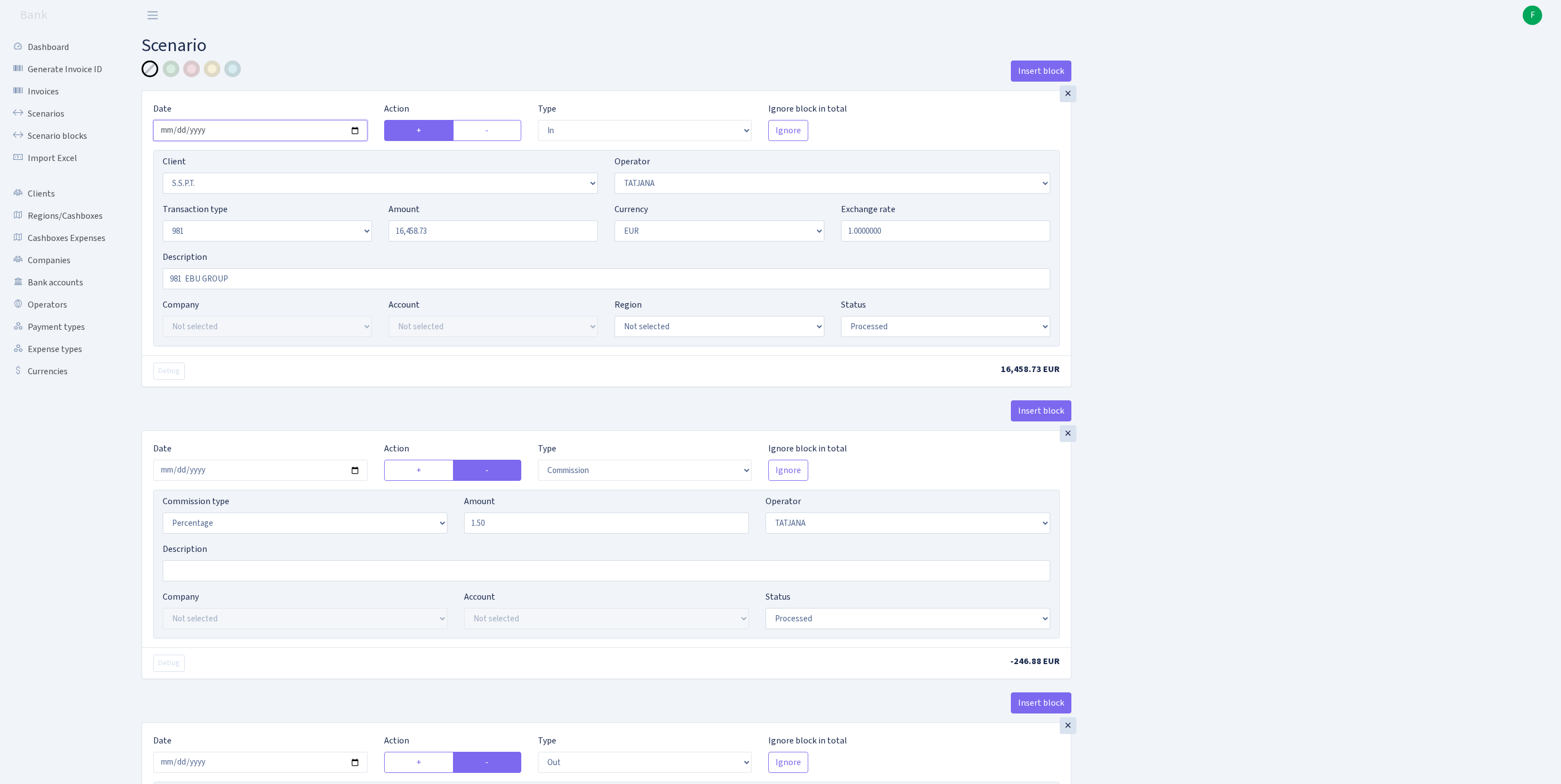
click at [271, 136] on input "[DATE]" at bounding box center [260, 130] width 215 height 21
type input "[DATE]"
drag, startPoint x: 457, startPoint y: 253, endPoint x: 285, endPoint y: 253, distance: 172.0
click at [285, 250] on div "Transaction type Not selected 981 ELF FISH crypto GIRT IVO dekl MM-BALTIC eur U…" at bounding box center [606, 226] width 905 height 48
paste input "9923.61"
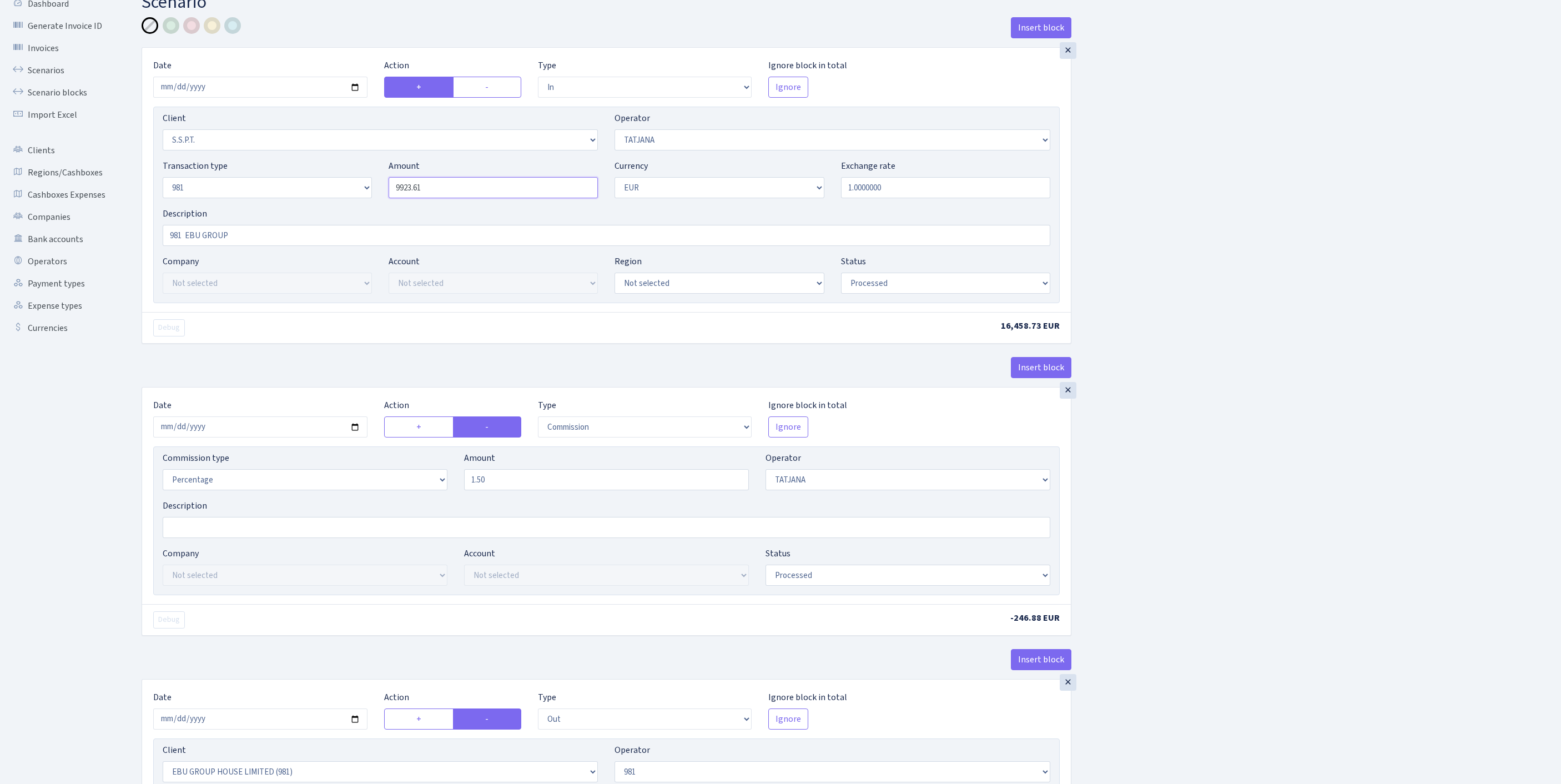
scroll to position [181, 0]
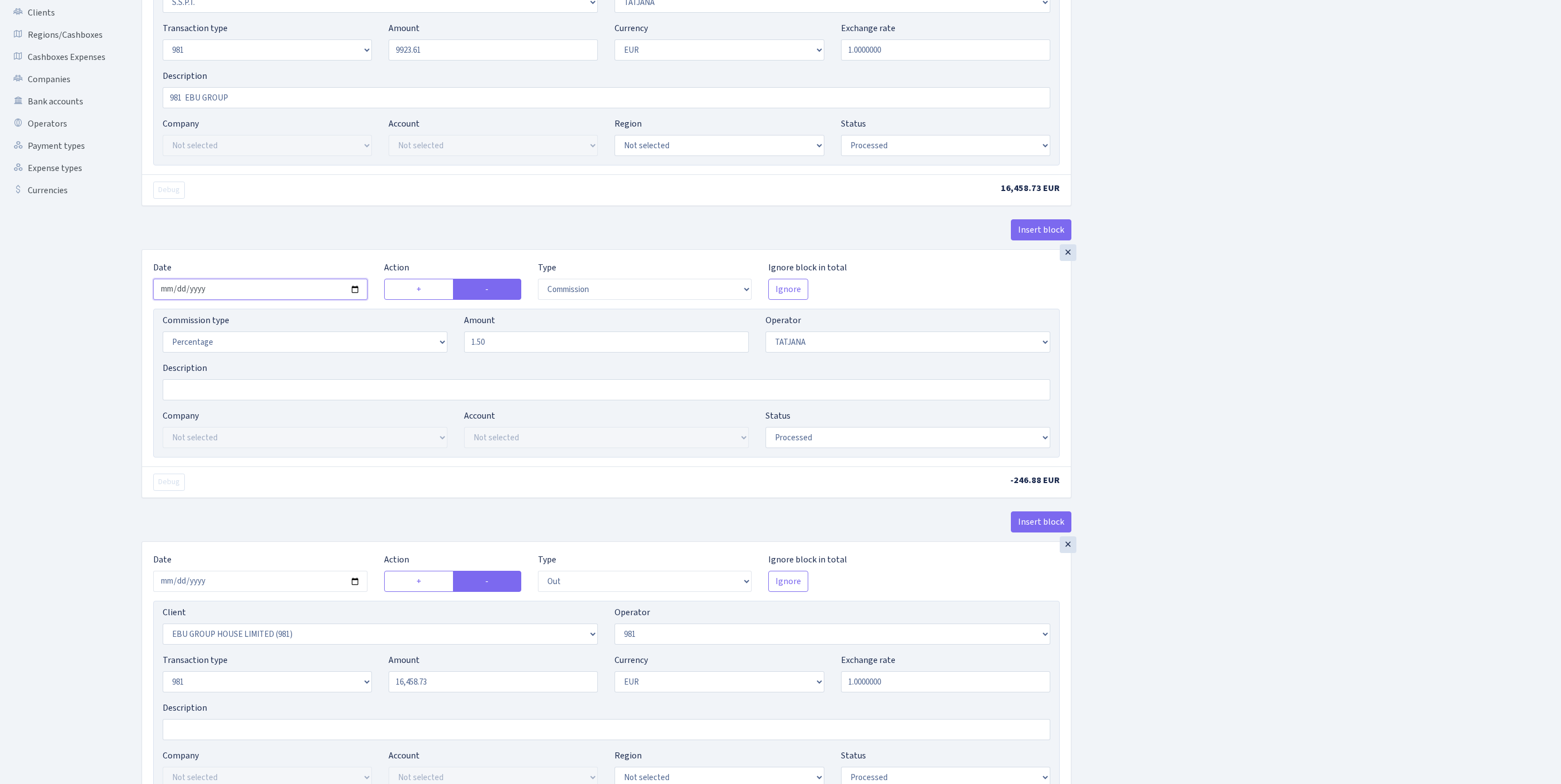
type input "9,923.61"
click at [252, 300] on input "2025-09-19" at bounding box center [260, 288] width 215 height 21
type input "[DATE]"
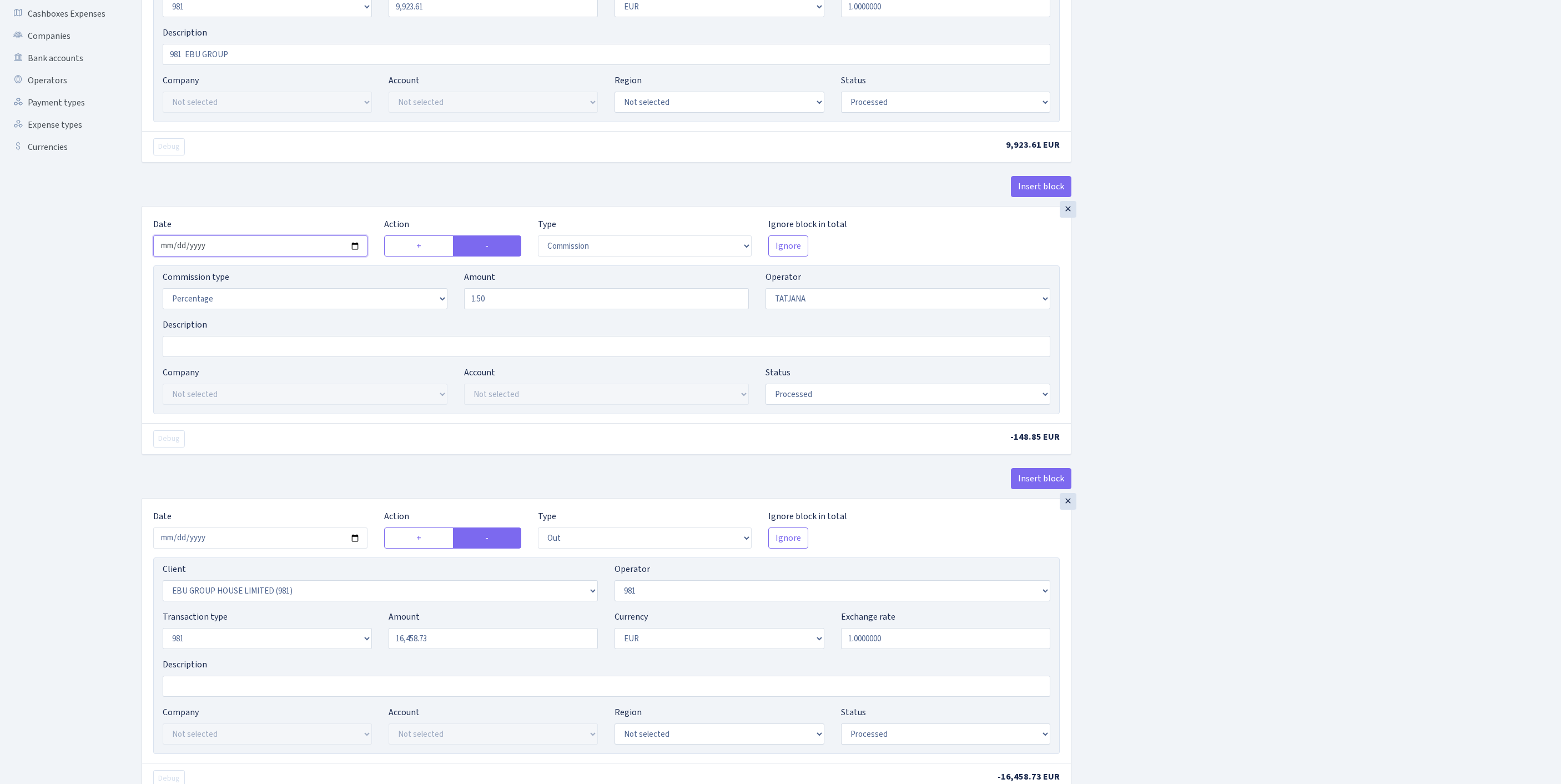
scroll to position [522, 0]
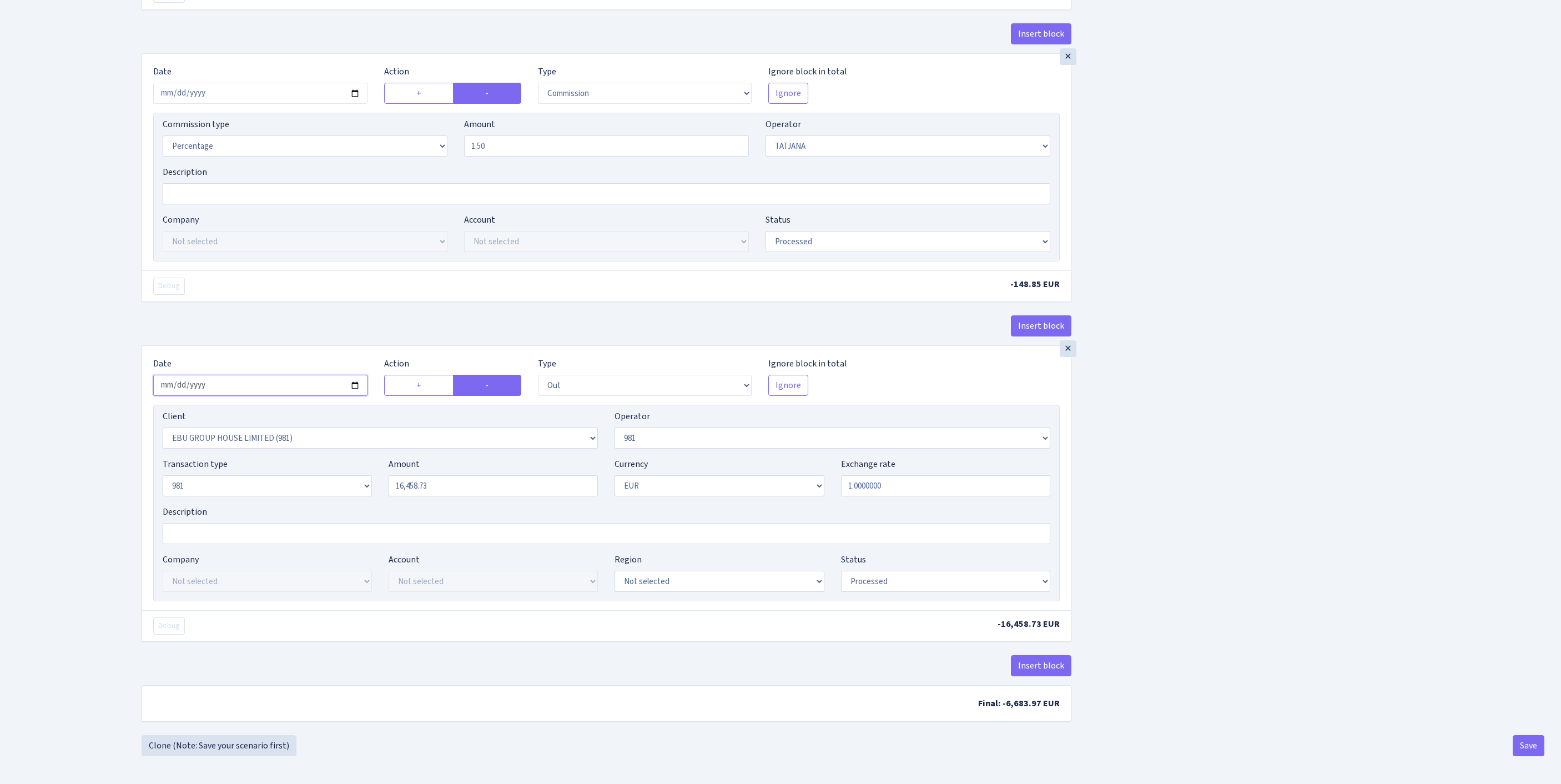
click at [297, 375] on input "2025-09-19" at bounding box center [260, 385] width 215 height 21
type input "[DATE]"
drag, startPoint x: 467, startPoint y: 446, endPoint x: 423, endPoint y: 452, distance: 44.4
click at [315, 457] on div "Transaction type Not selected 981 ELF FISH crypto GIRT IVO dekl MM-BALTIC eur U…" at bounding box center [606, 481] width 905 height 48
paste input "9923.61"
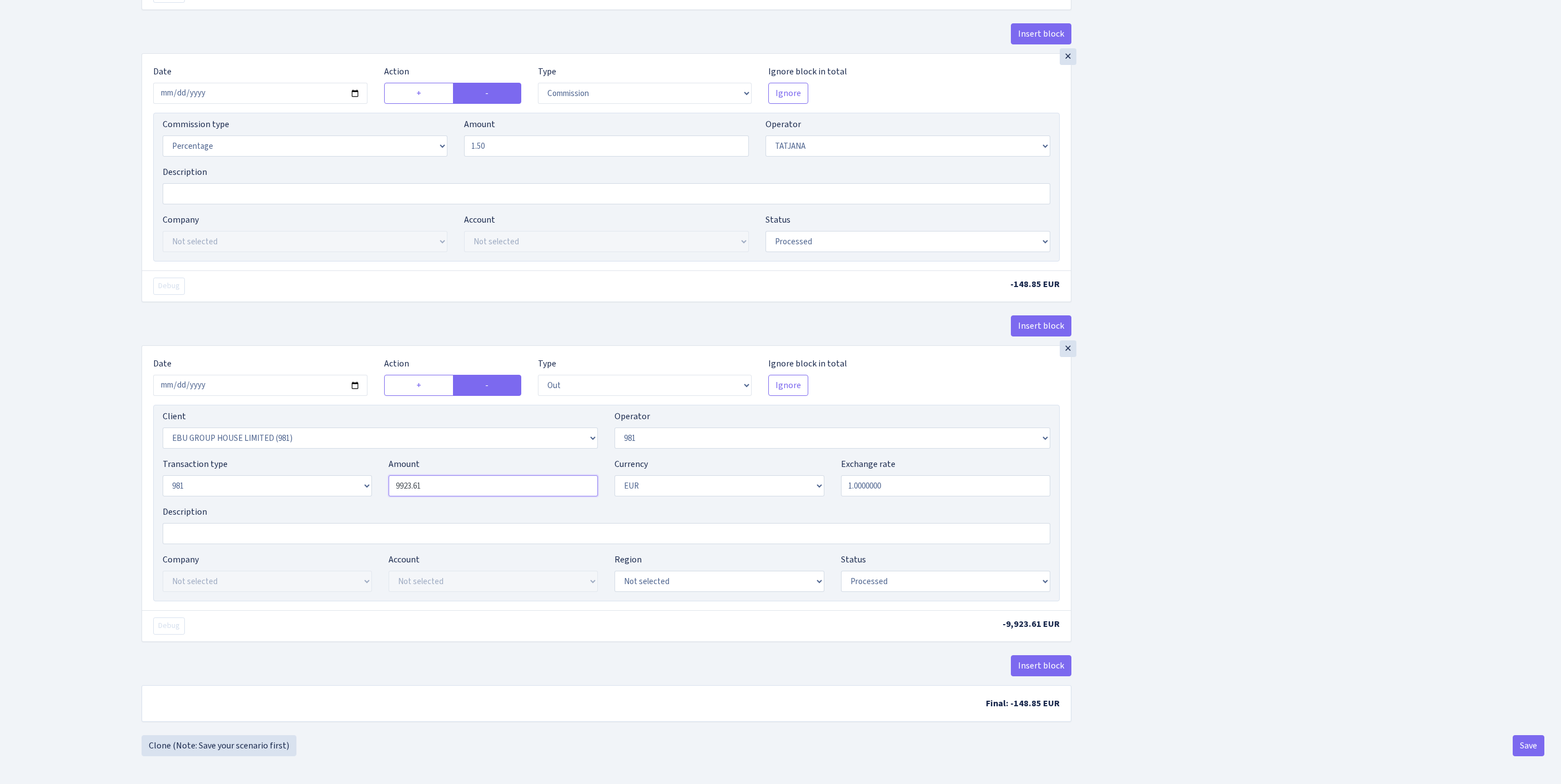
scroll to position [517, 0]
type input "9,923.61"
click at [1519, 756] on button "Save" at bounding box center [1529, 745] width 32 height 21
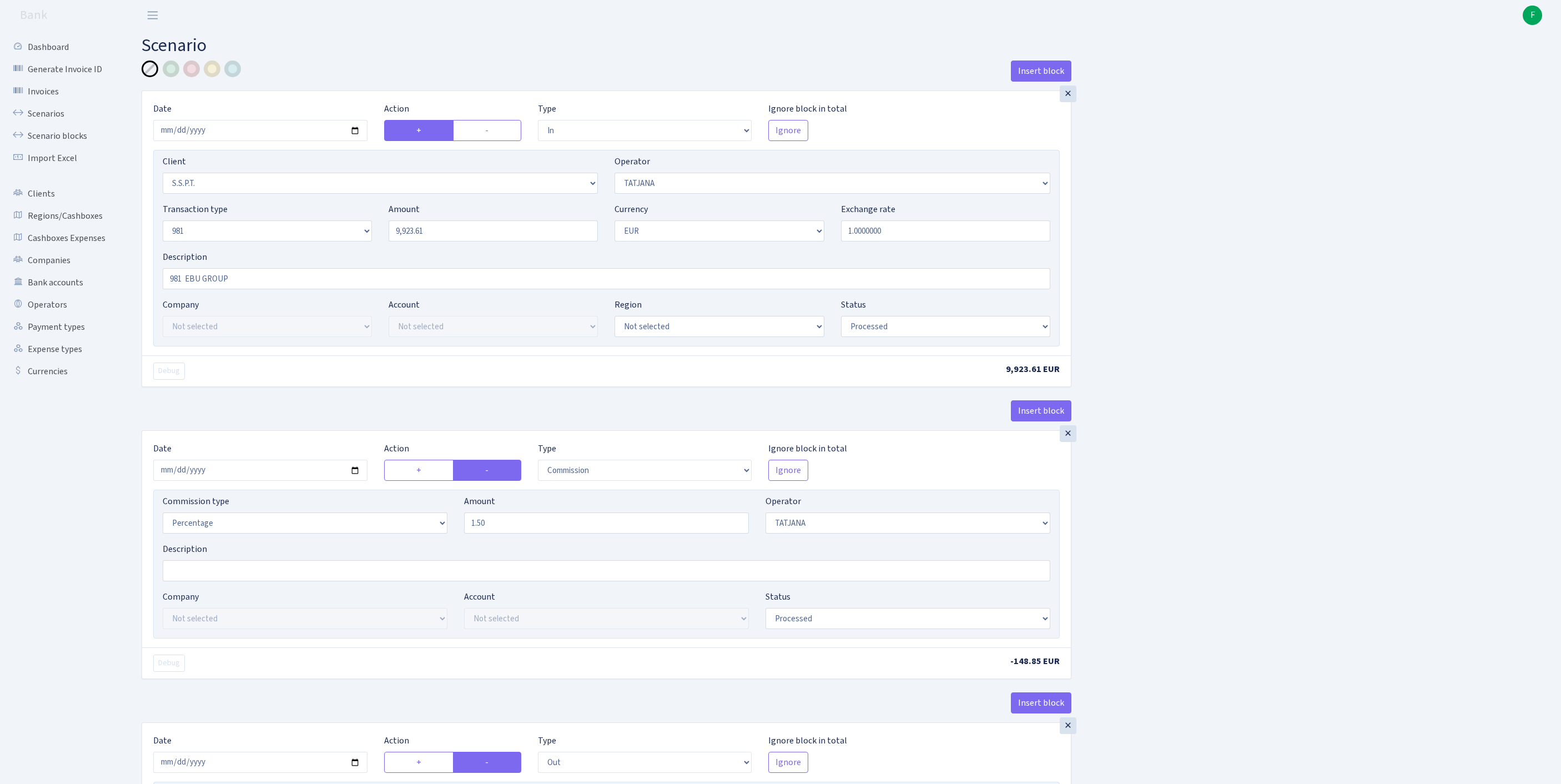
select select "in"
select select "2485"
select select "272"
select select "8"
select select "1"
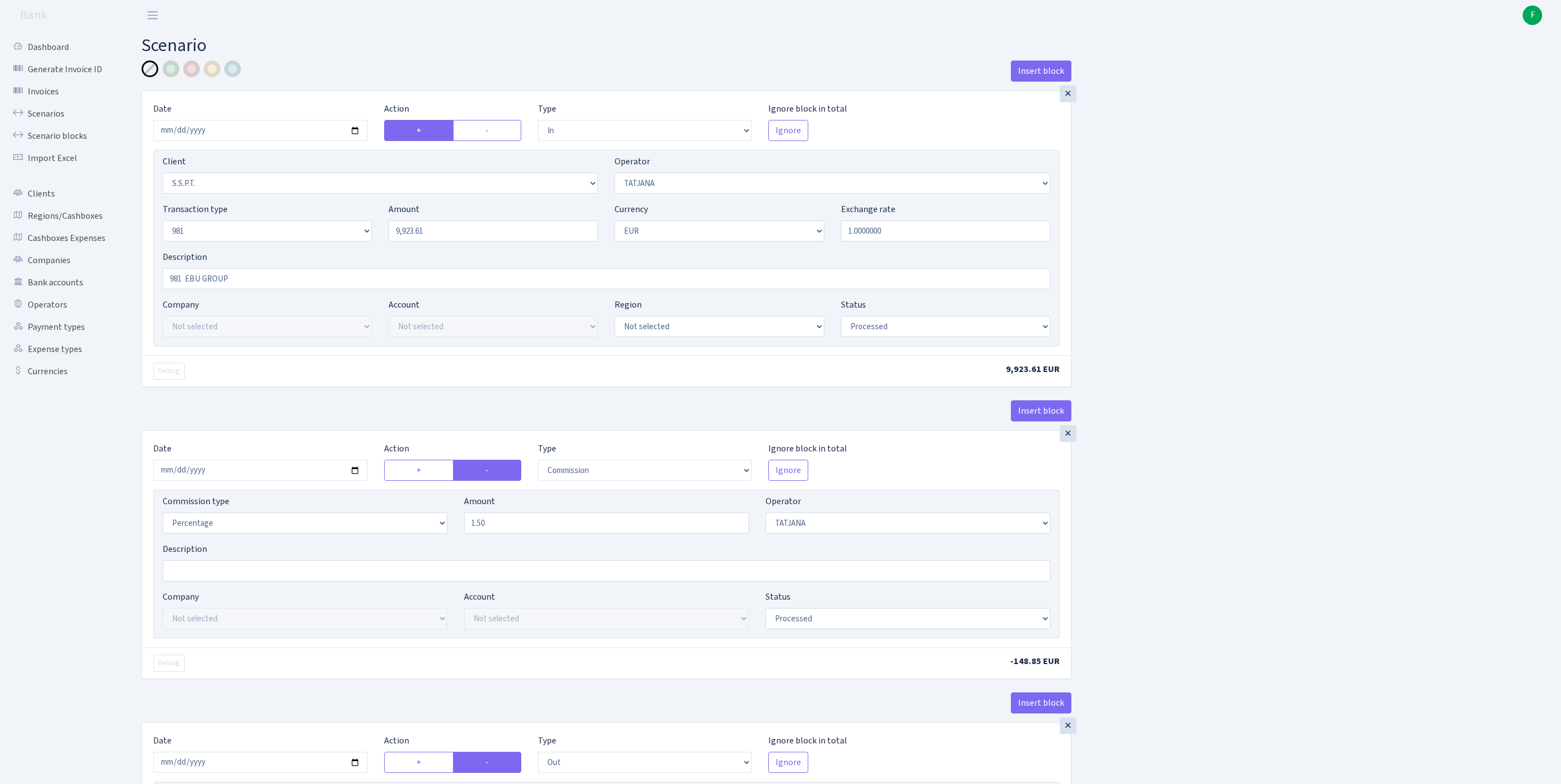
select select "processed"
select select "commission"
select select "272"
select select "processed"
select select "out"
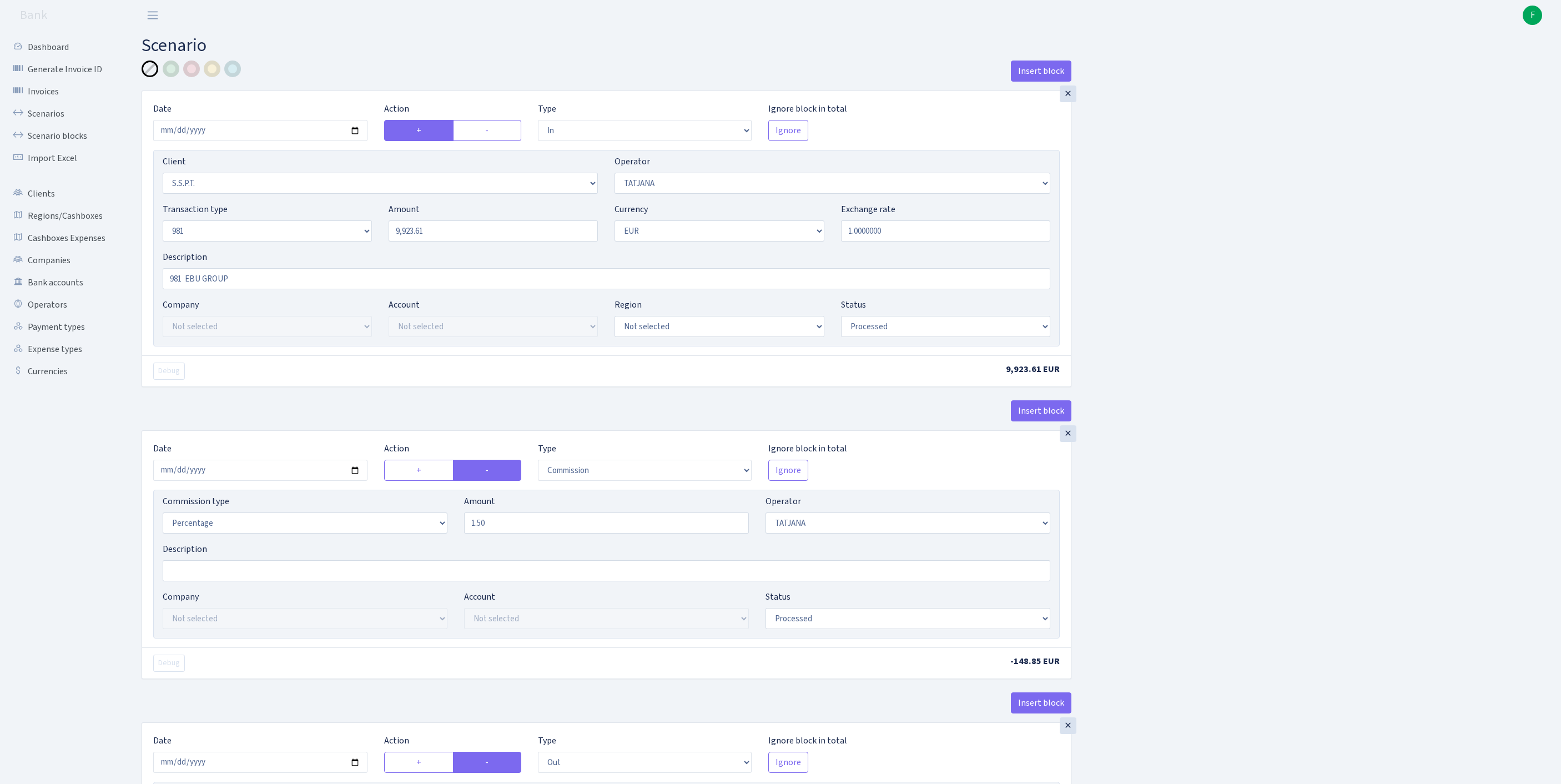
select select "2778"
select select "61"
select select "8"
select select "1"
select select "processed"
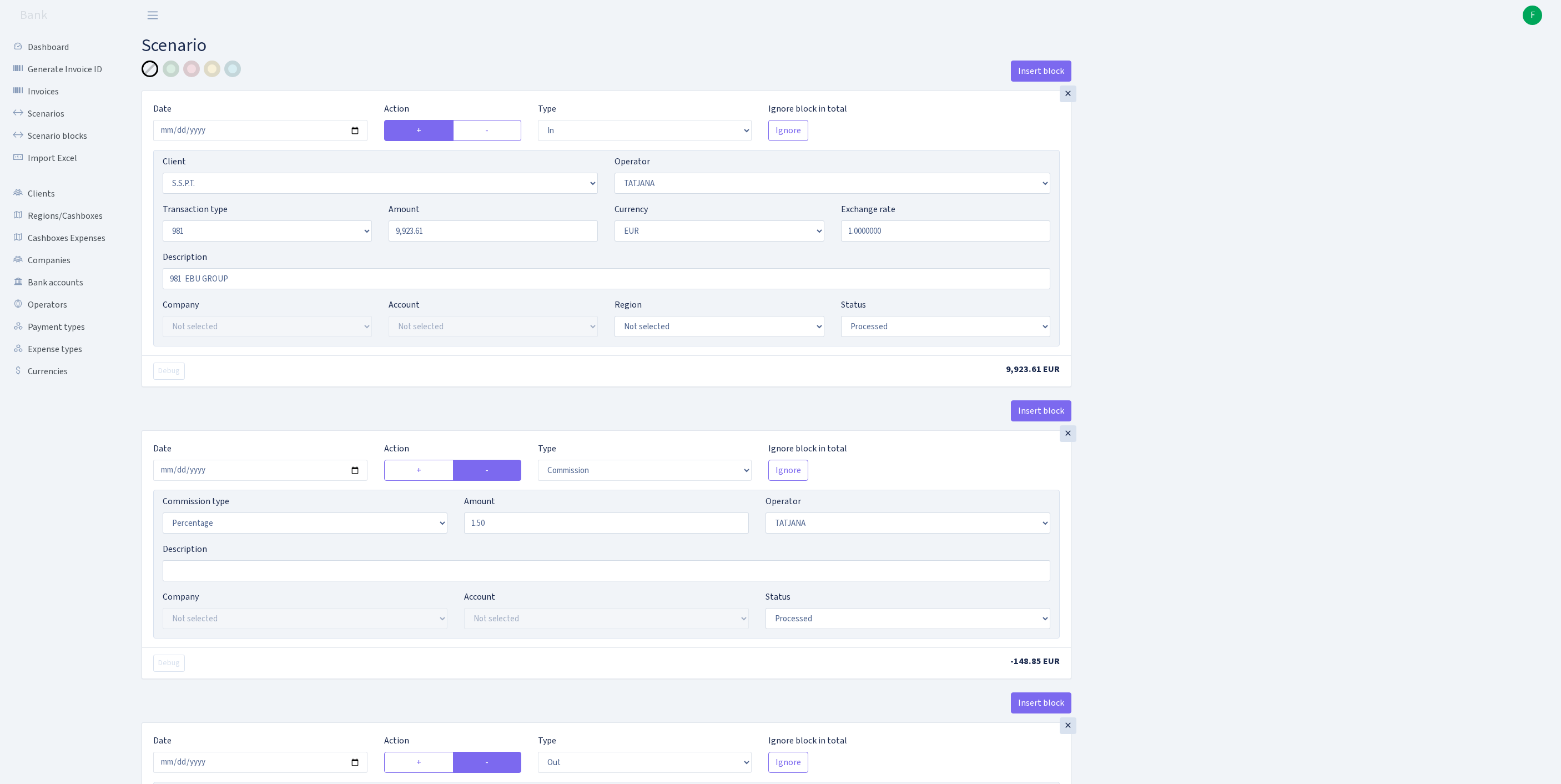
scroll to position [522, 0]
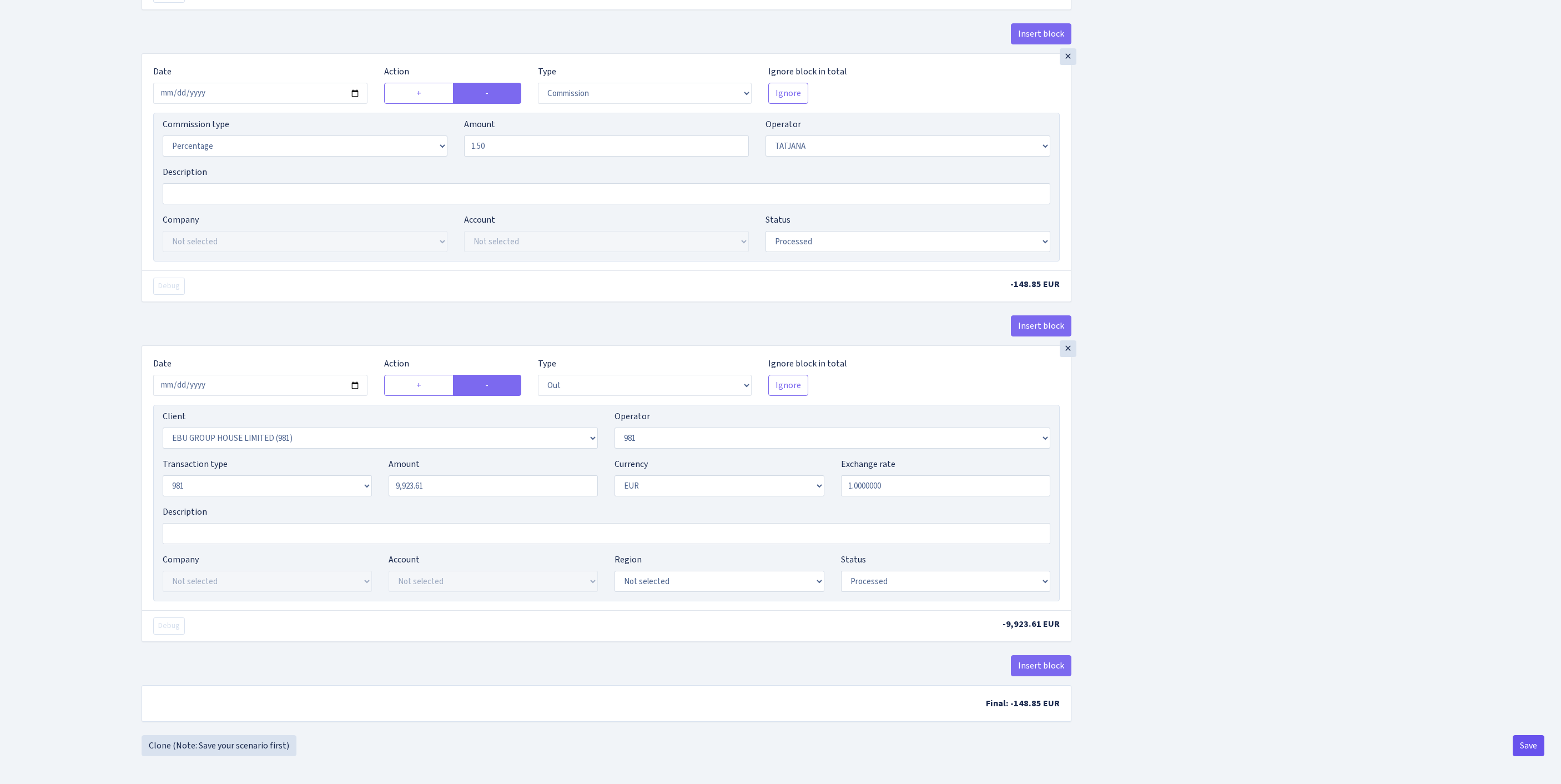
click at [1523, 744] on button "Save" at bounding box center [1529, 745] width 32 height 21
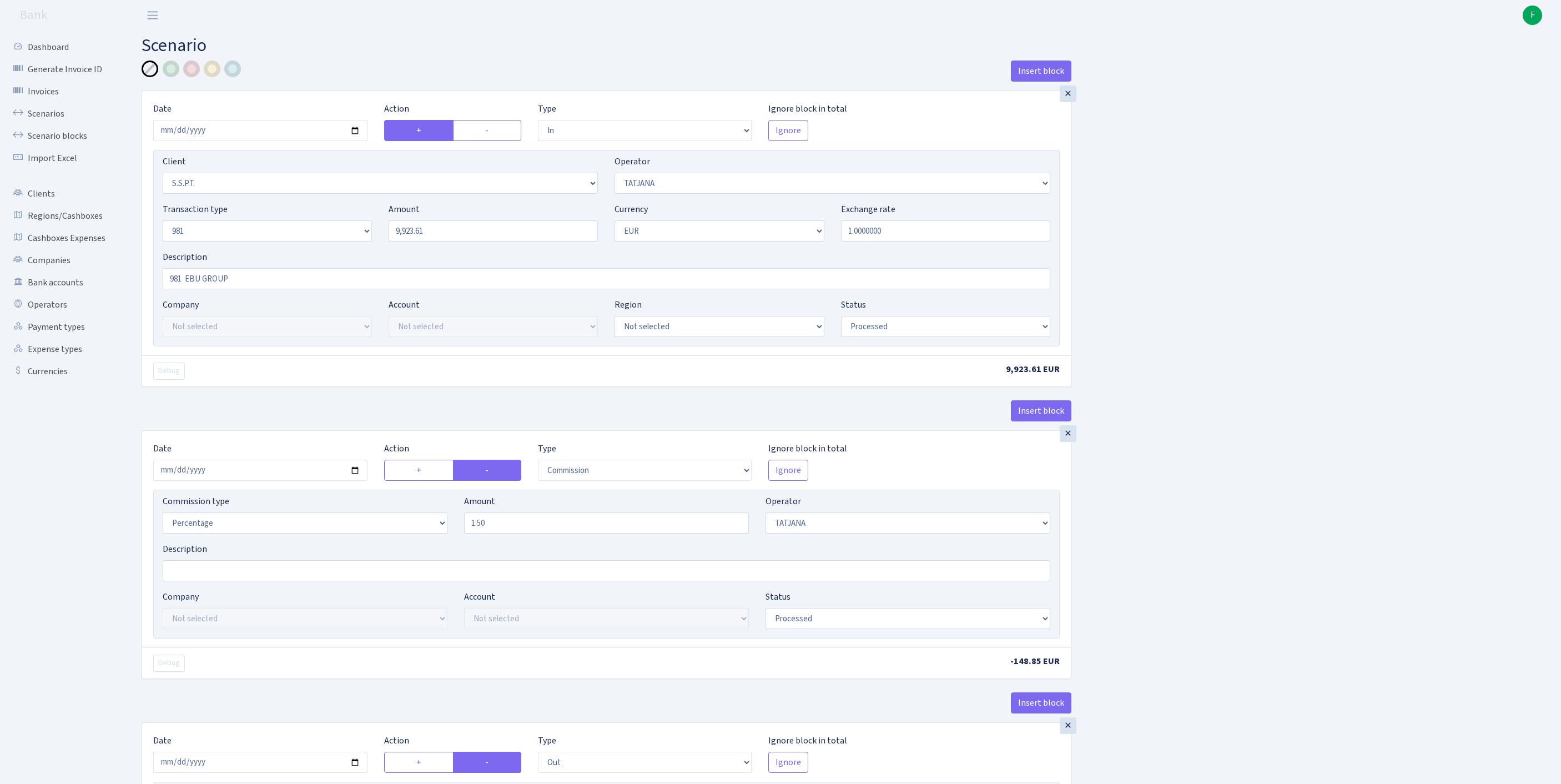
select select "in"
select select "2485"
select select "272"
select select "8"
select select "1"
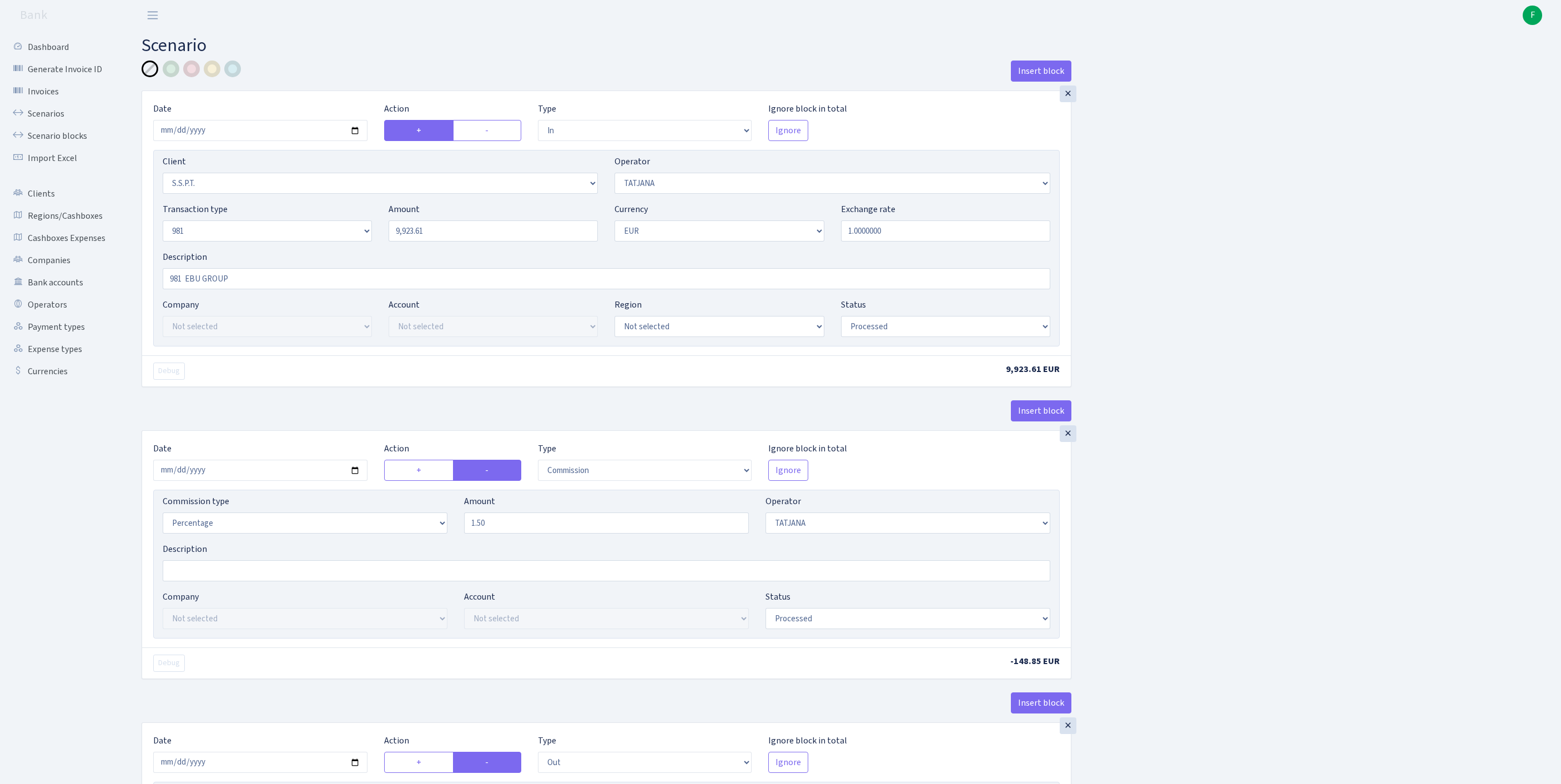
select select "processed"
select select "commission"
select select "272"
select select "processed"
select select "out"
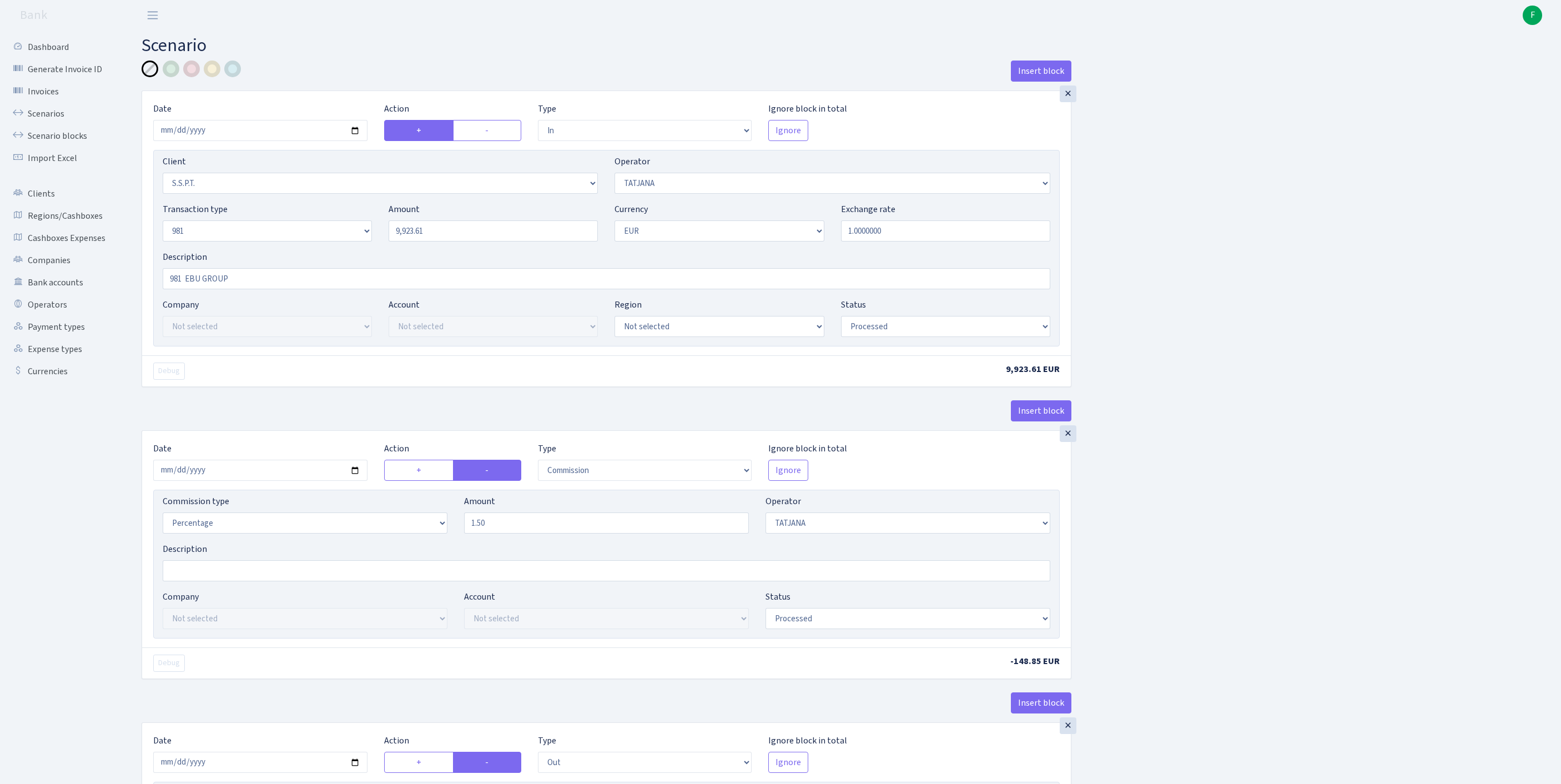
select select "2778"
select select "61"
select select "8"
select select "1"
select select "processed"
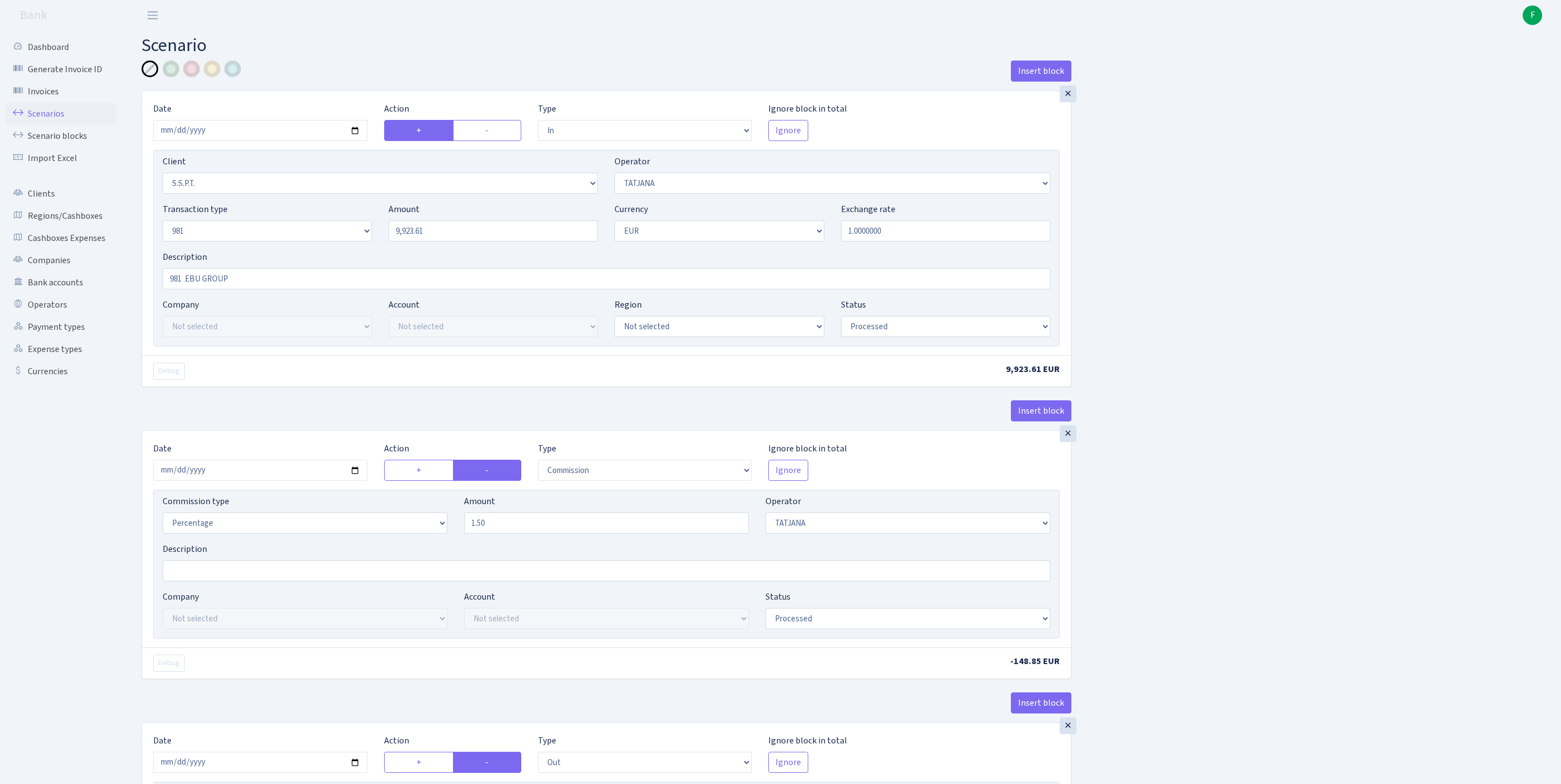
click at [52, 121] on link "Scenarios" at bounding box center [61, 114] width 111 height 22
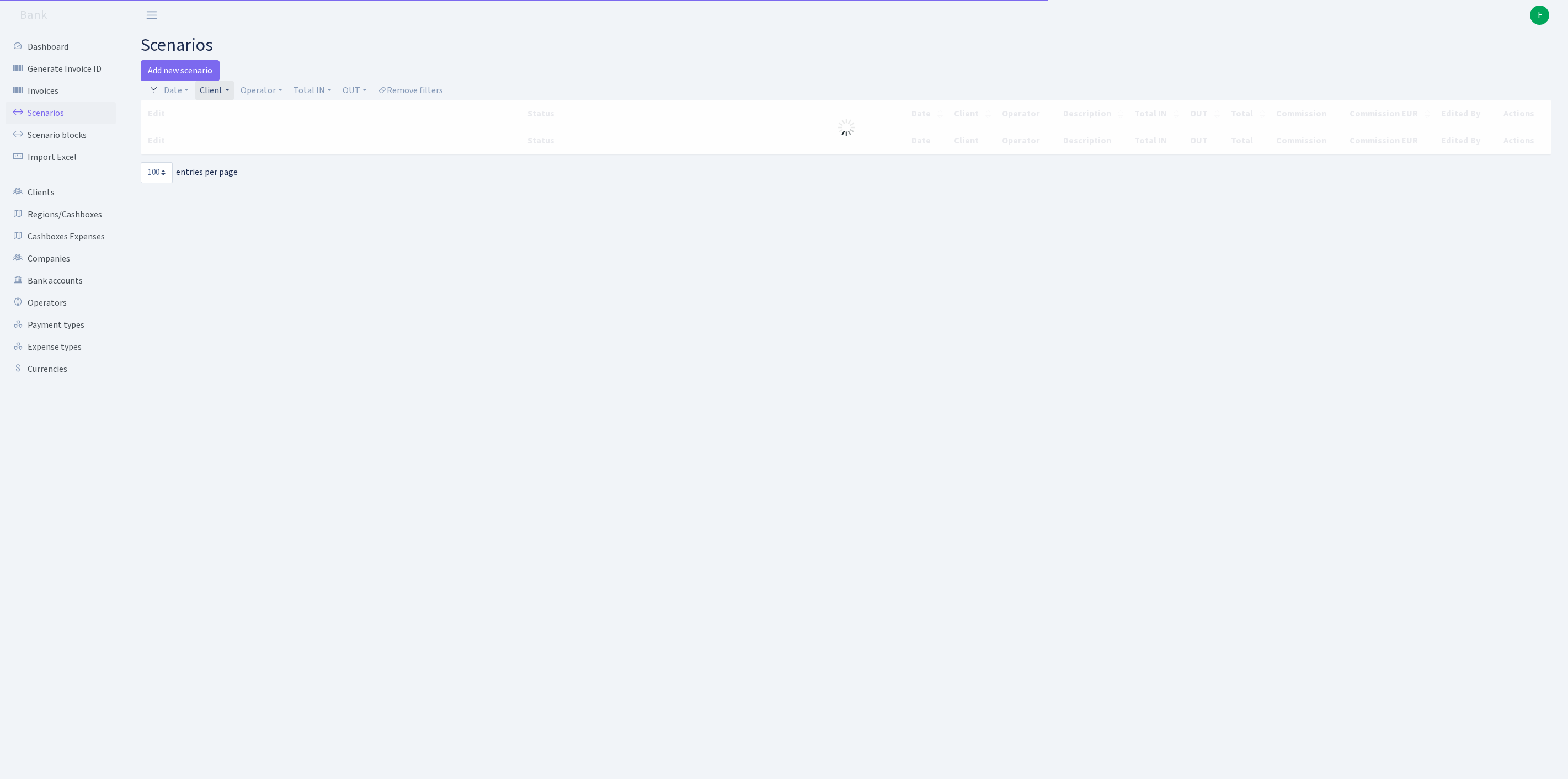
select select "100"
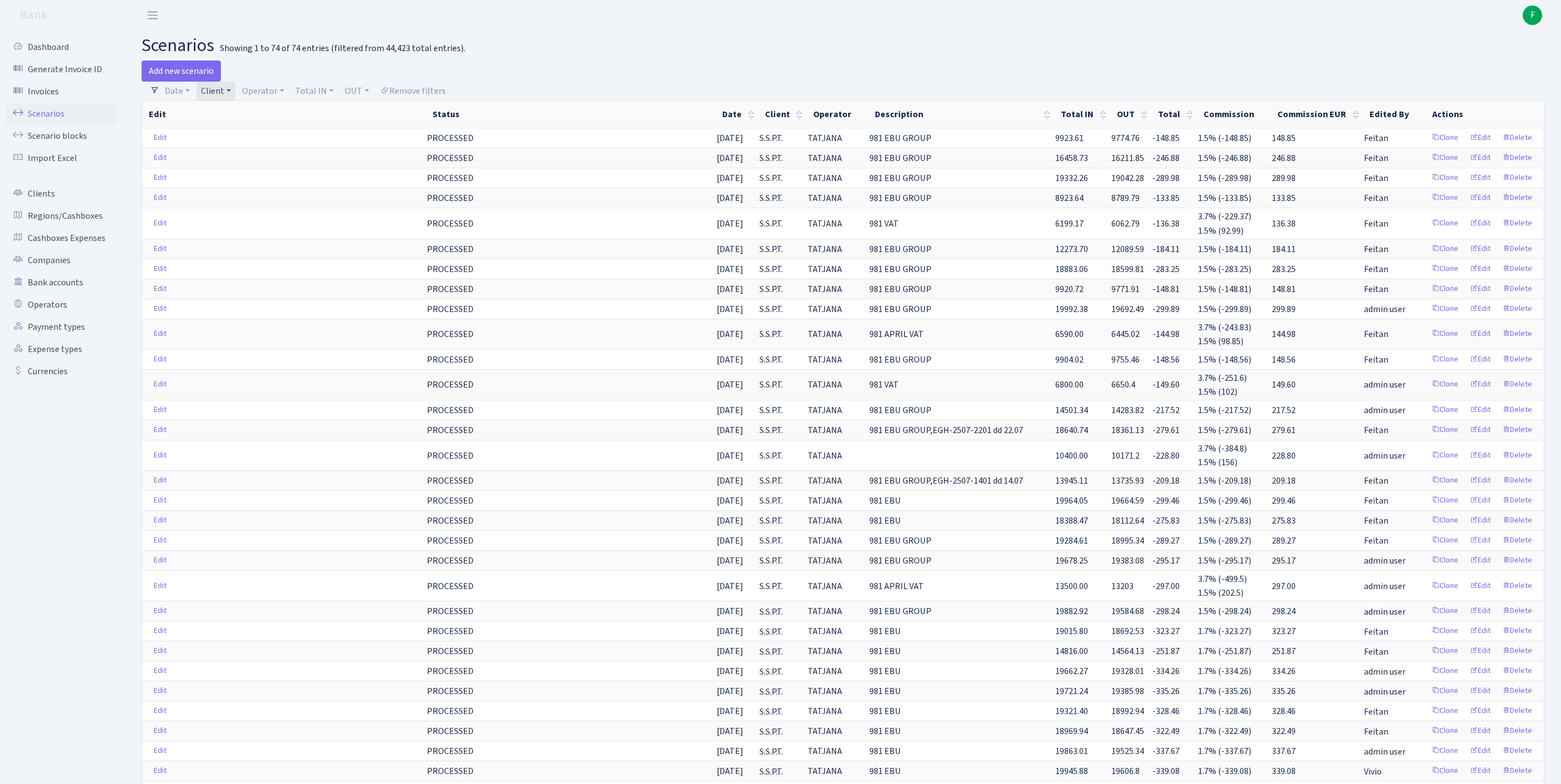
click at [234, 92] on link "Client" at bounding box center [216, 91] width 39 height 19
click at [234, 139] on input "search" at bounding box center [246, 131] width 92 height 17
type input "EDGARS ERG"
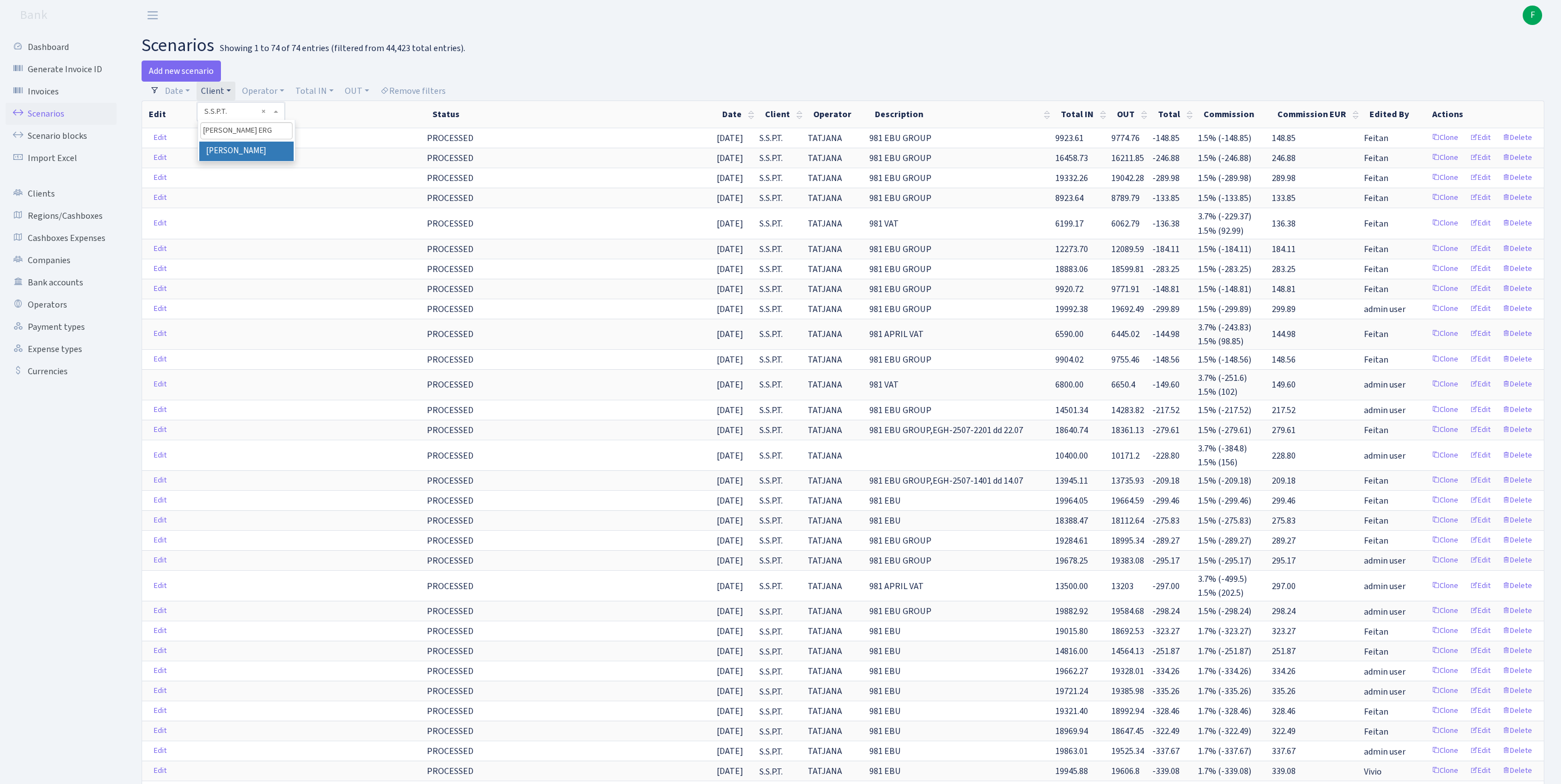
click at [235, 161] on li "[PERSON_NAME]" at bounding box center [246, 151] width 94 height 19
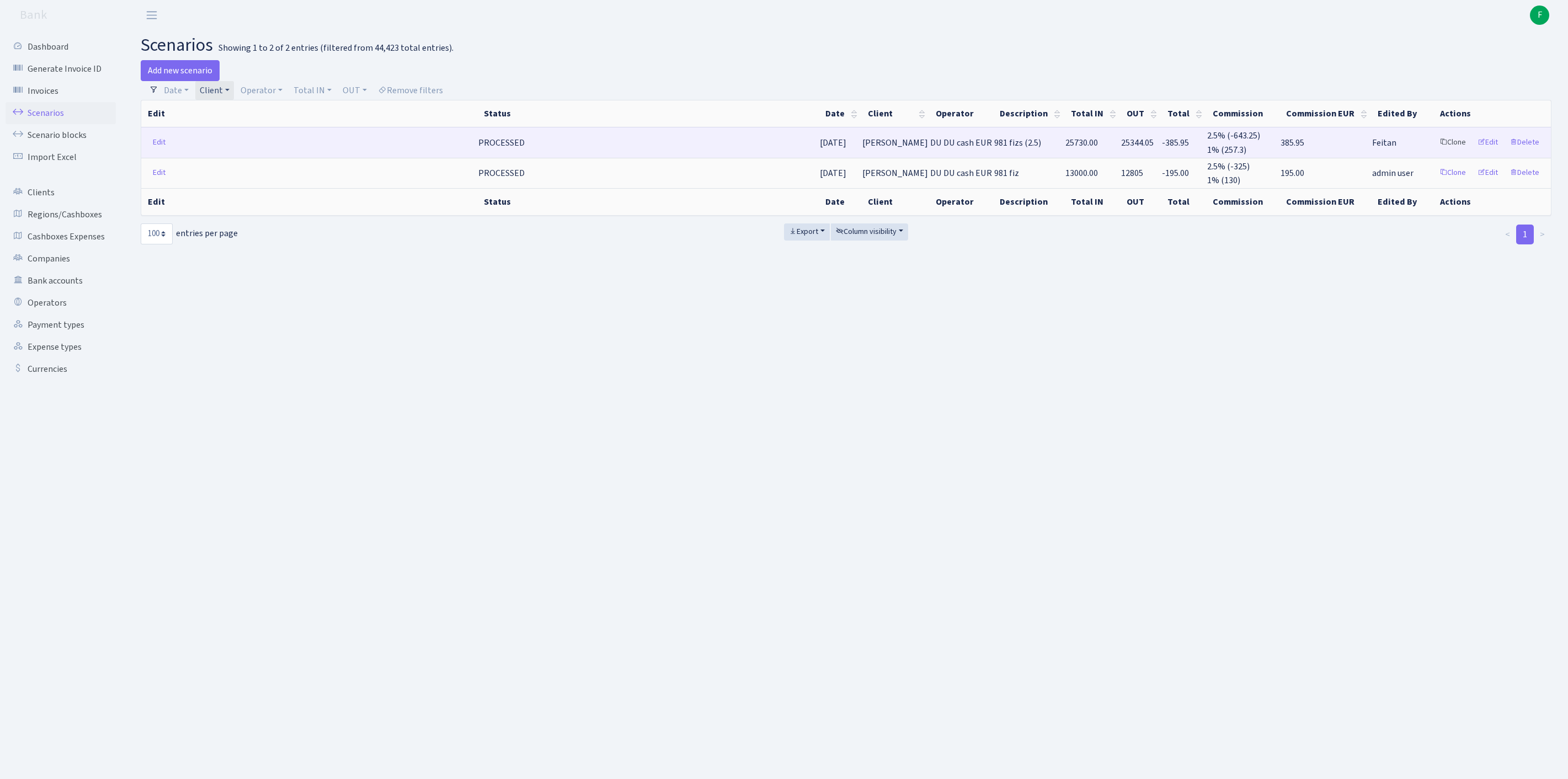
click at [1434, 151] on link "Clone" at bounding box center [1452, 143] width 36 height 17
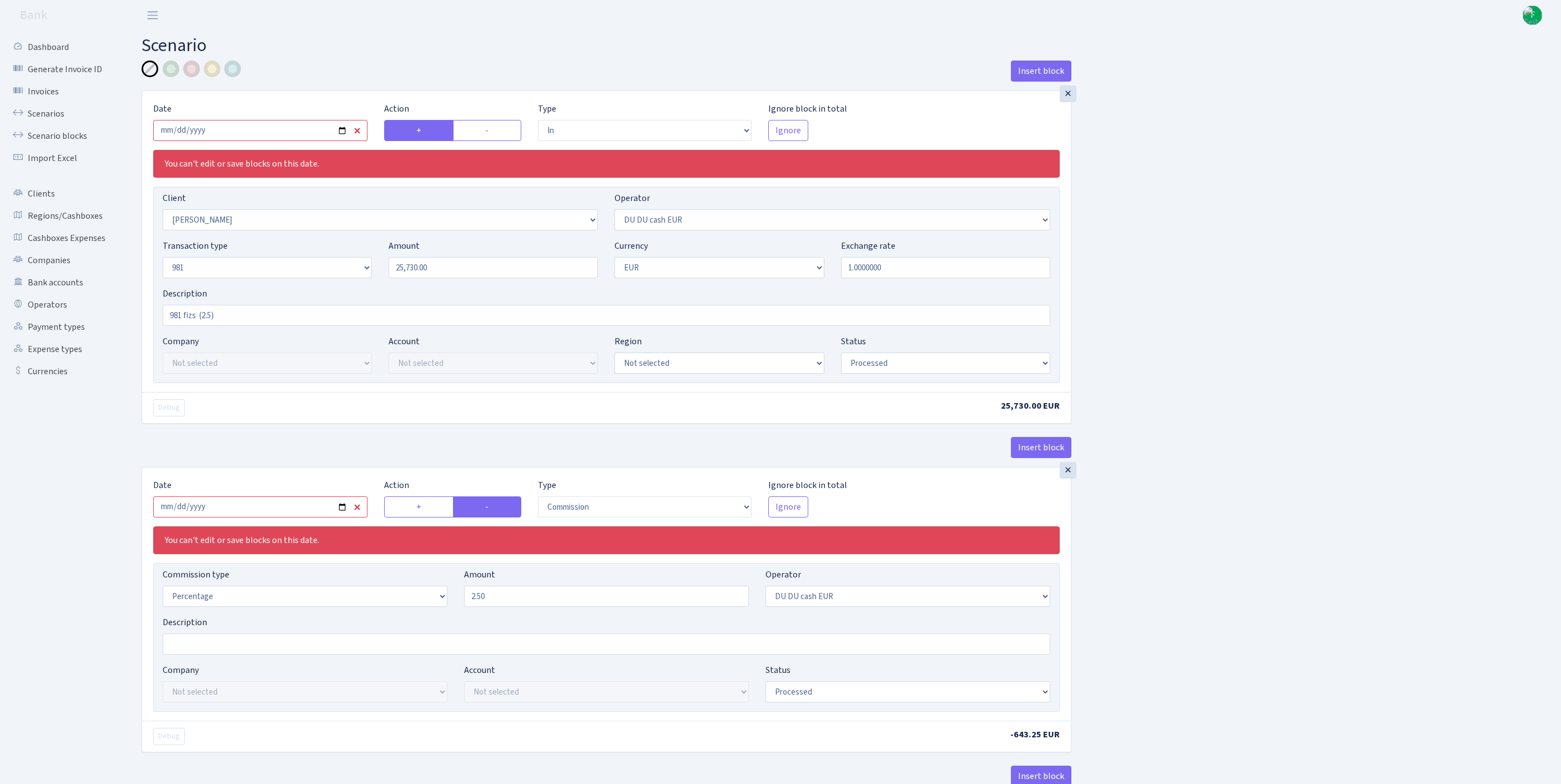
select select "in"
select select "3285"
select select "419"
select select "8"
select select "1"
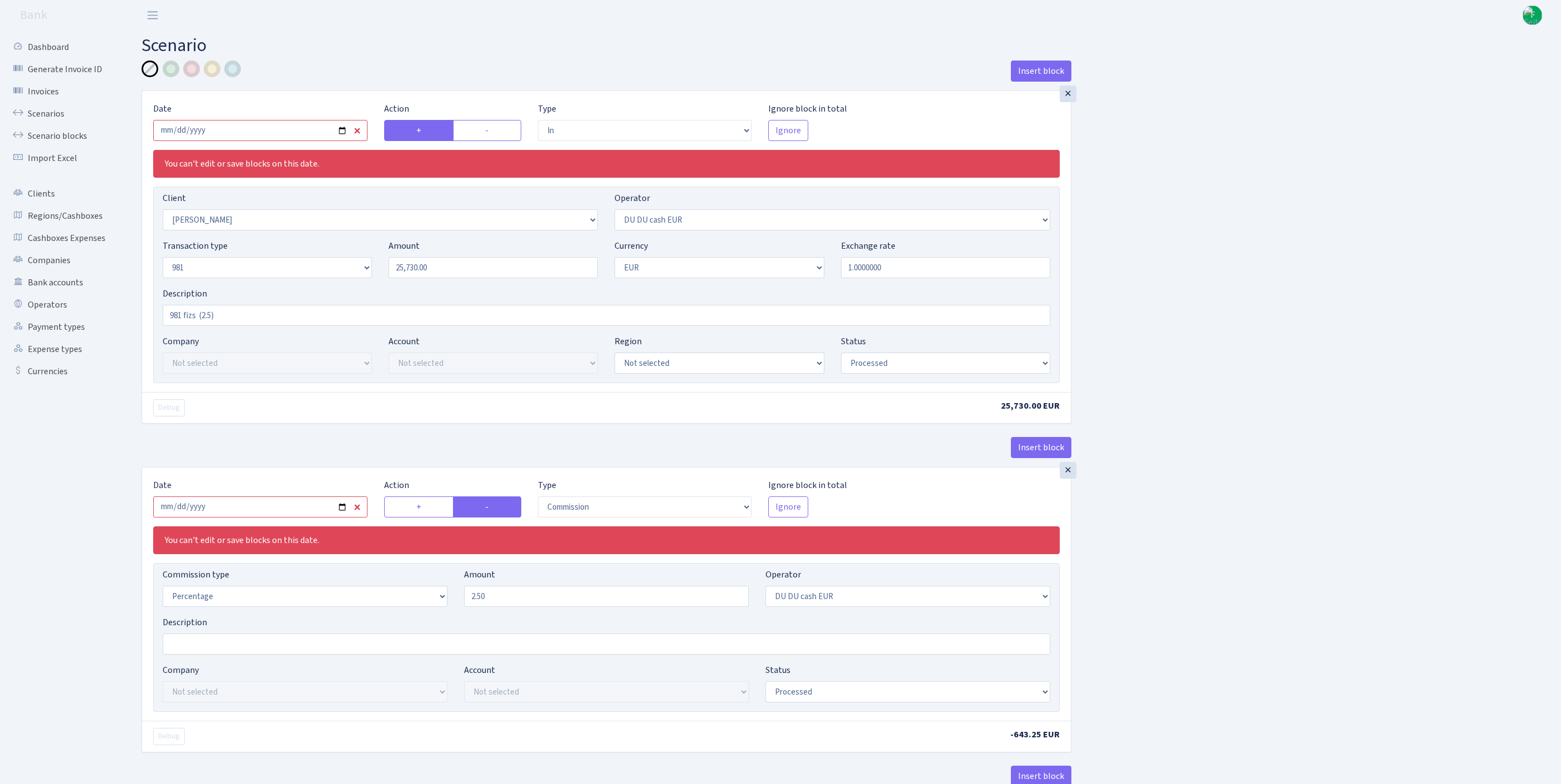
select select "processed"
select select "commission"
select select "419"
select select "processed"
select select "out"
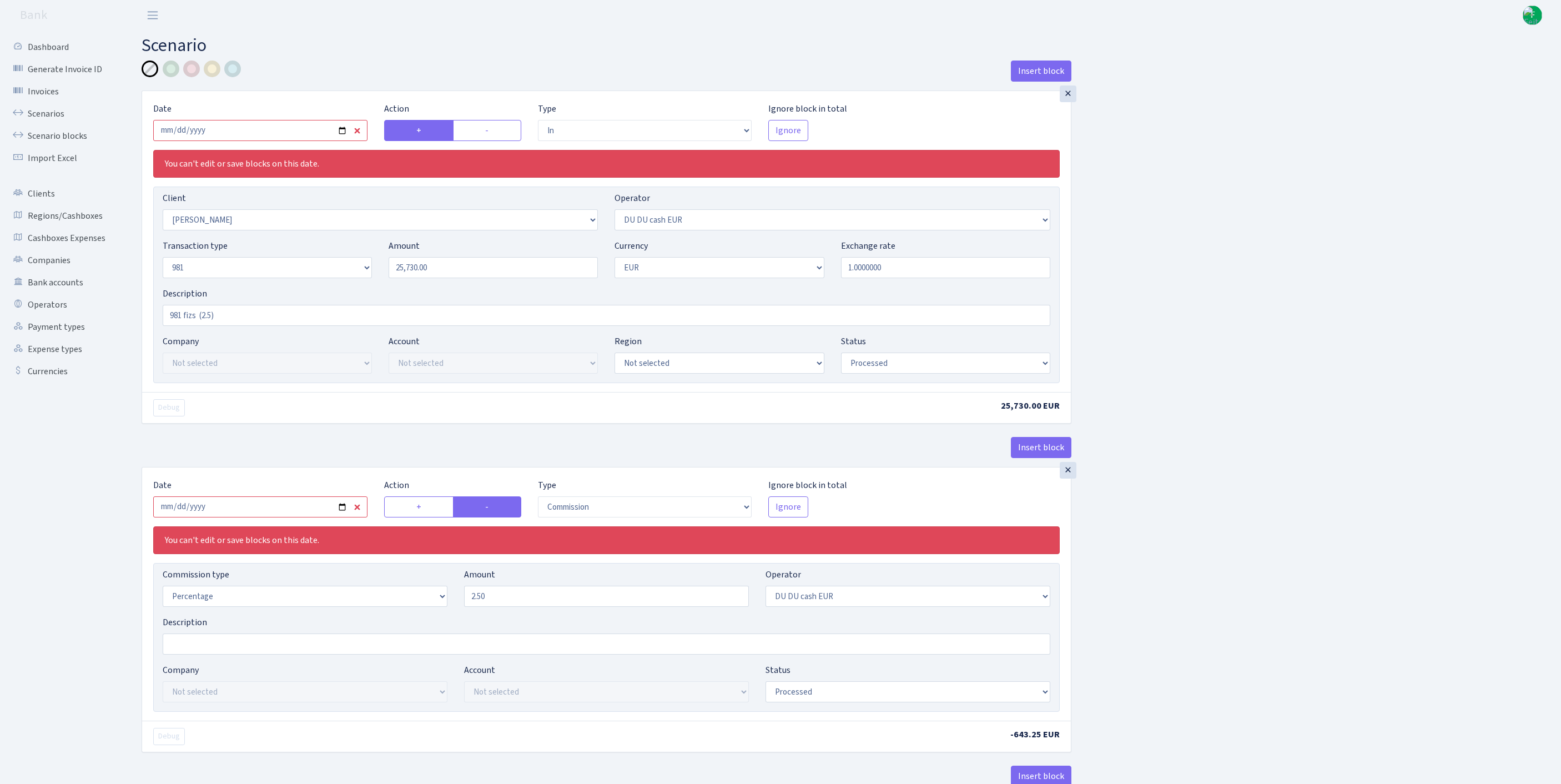
select select "342"
select select "61"
select select "8"
select select "1"
select select "processed"
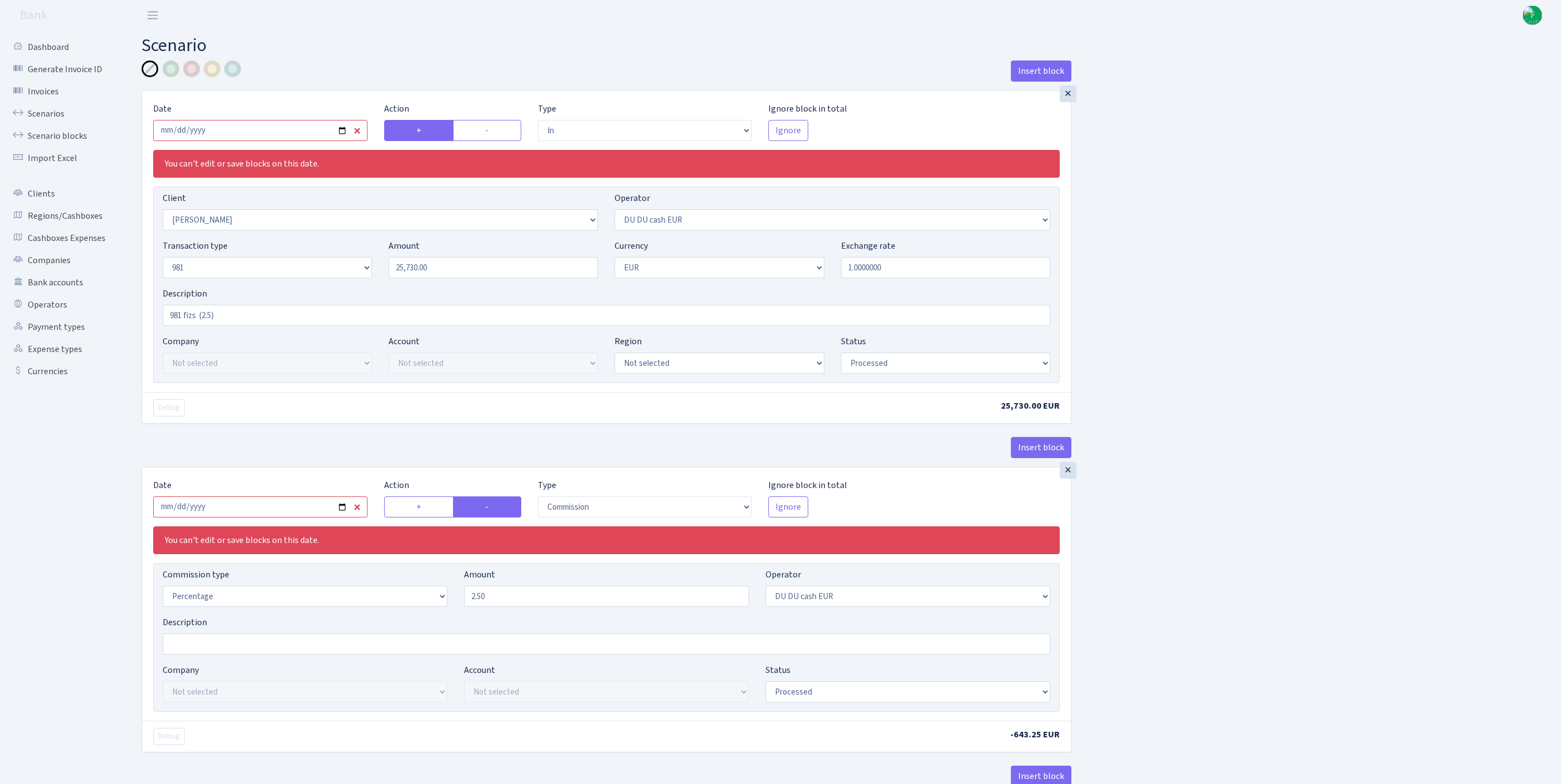
select select "commission"
select select "61"
select select "processed"
click at [263, 139] on input "2025-09-03" at bounding box center [260, 130] width 215 height 21
type input "[DATE]"
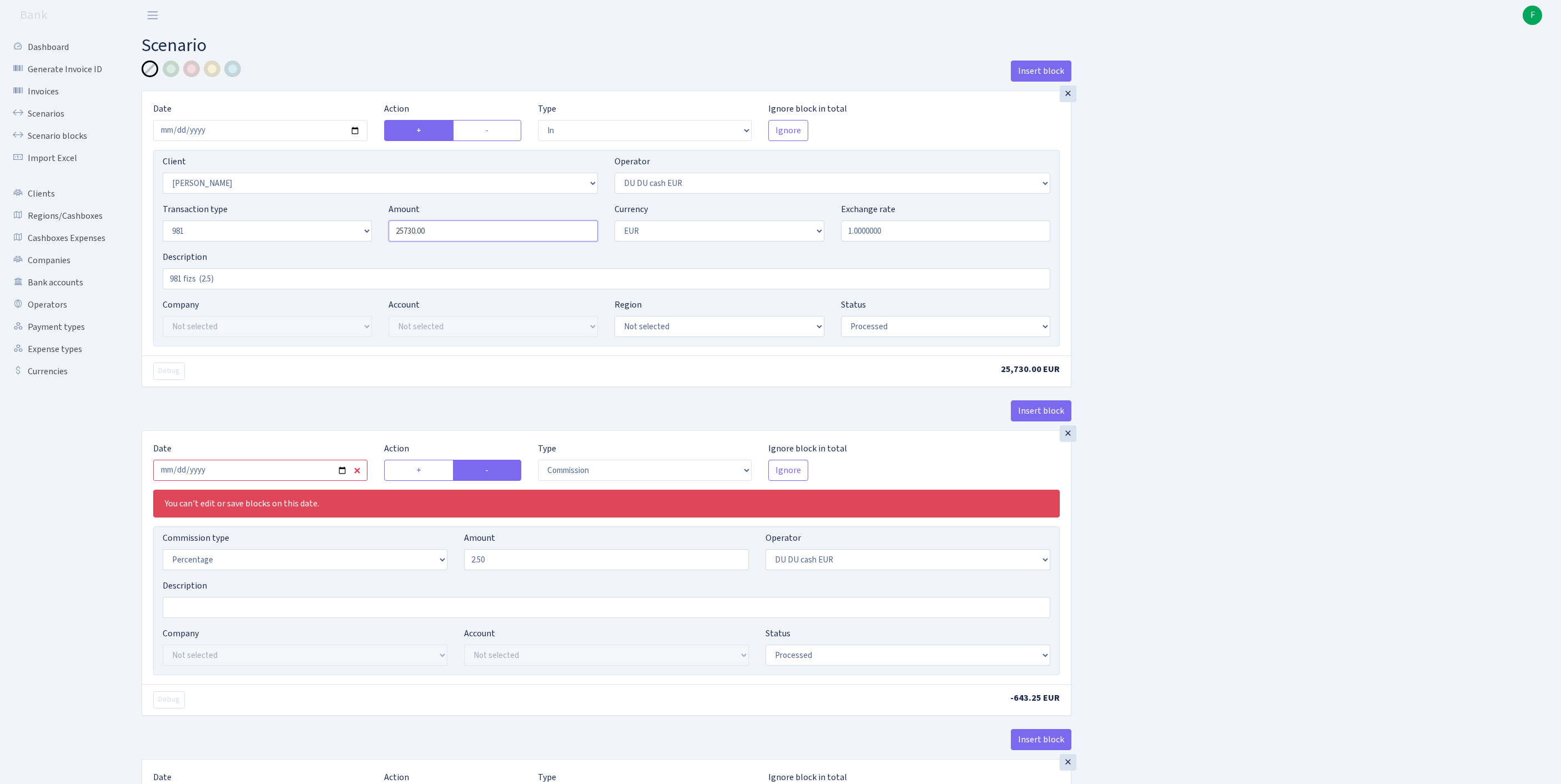
drag, startPoint x: 471, startPoint y: 256, endPoint x: 358, endPoint y: 253, distance: 113.0
click at [358, 250] on div "Transaction type Not selected 981 ELF FISH crypto GIRT IVO dekl MM-BALTIC eur U…" at bounding box center [606, 226] width 905 height 48
paste input "7862.50"
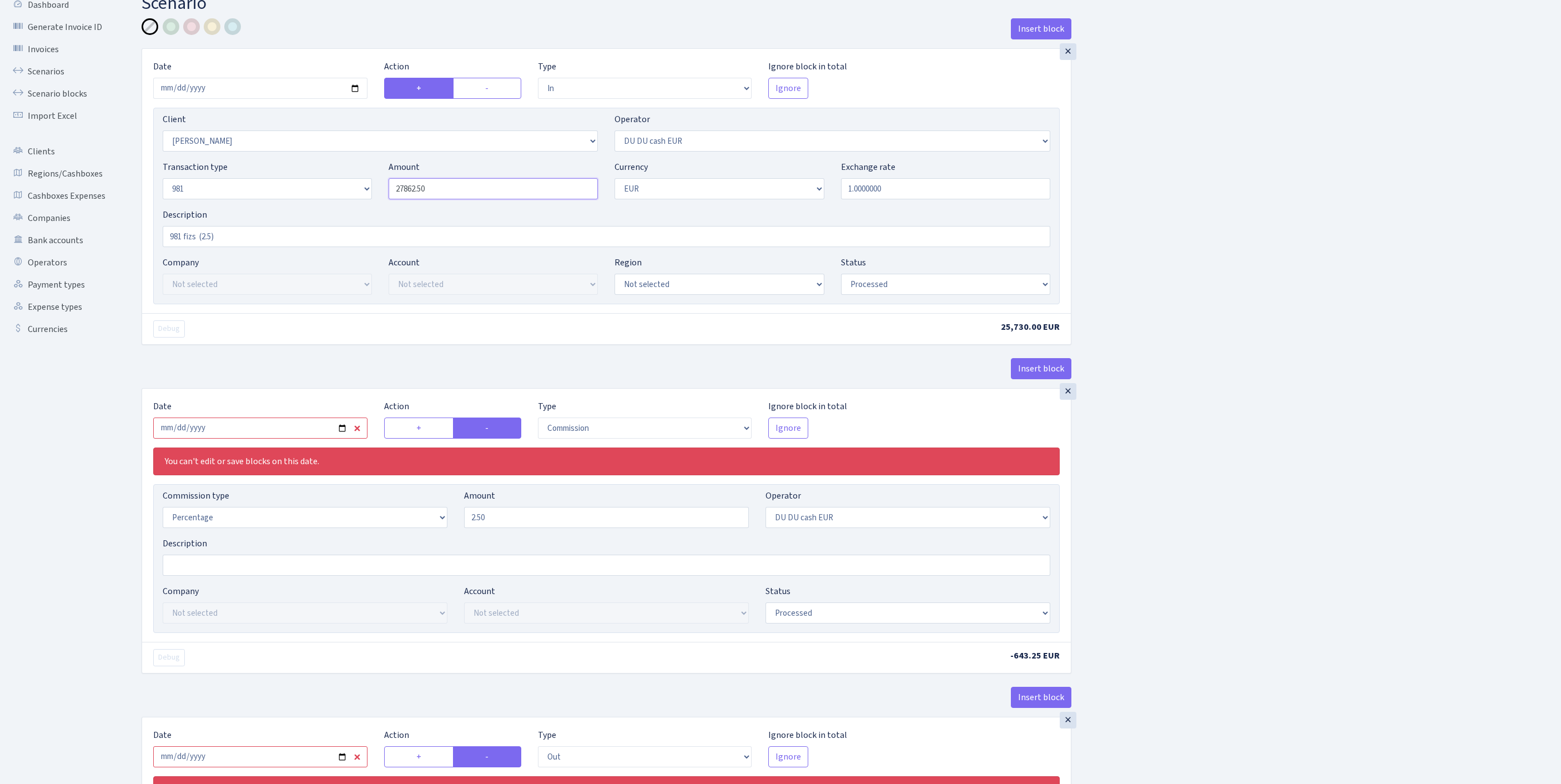
scroll to position [167, 0]
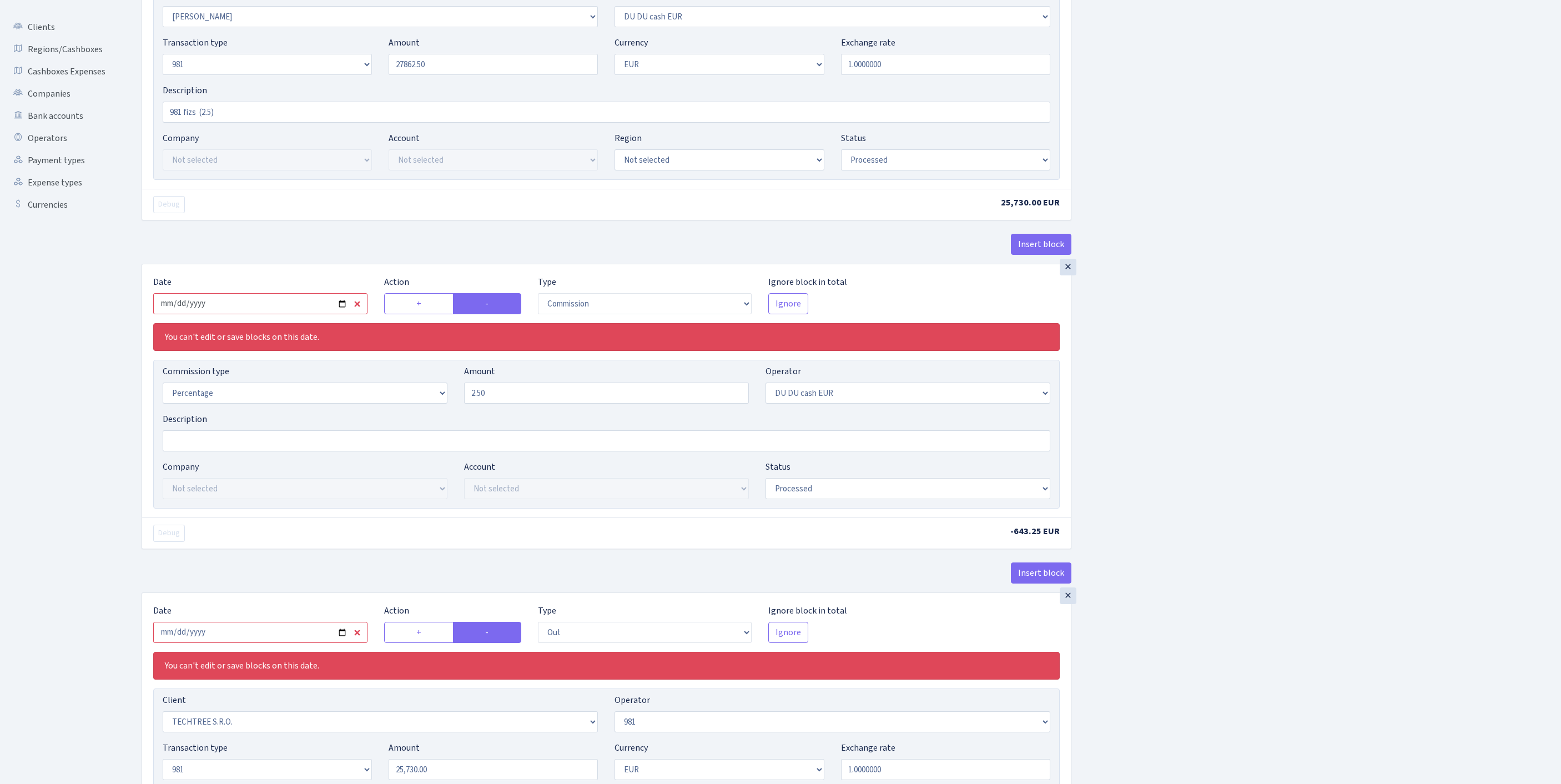
type input "27,862.50"
click at [282, 314] on input "2025-09-03" at bounding box center [260, 303] width 215 height 21
type input "[DATE]"
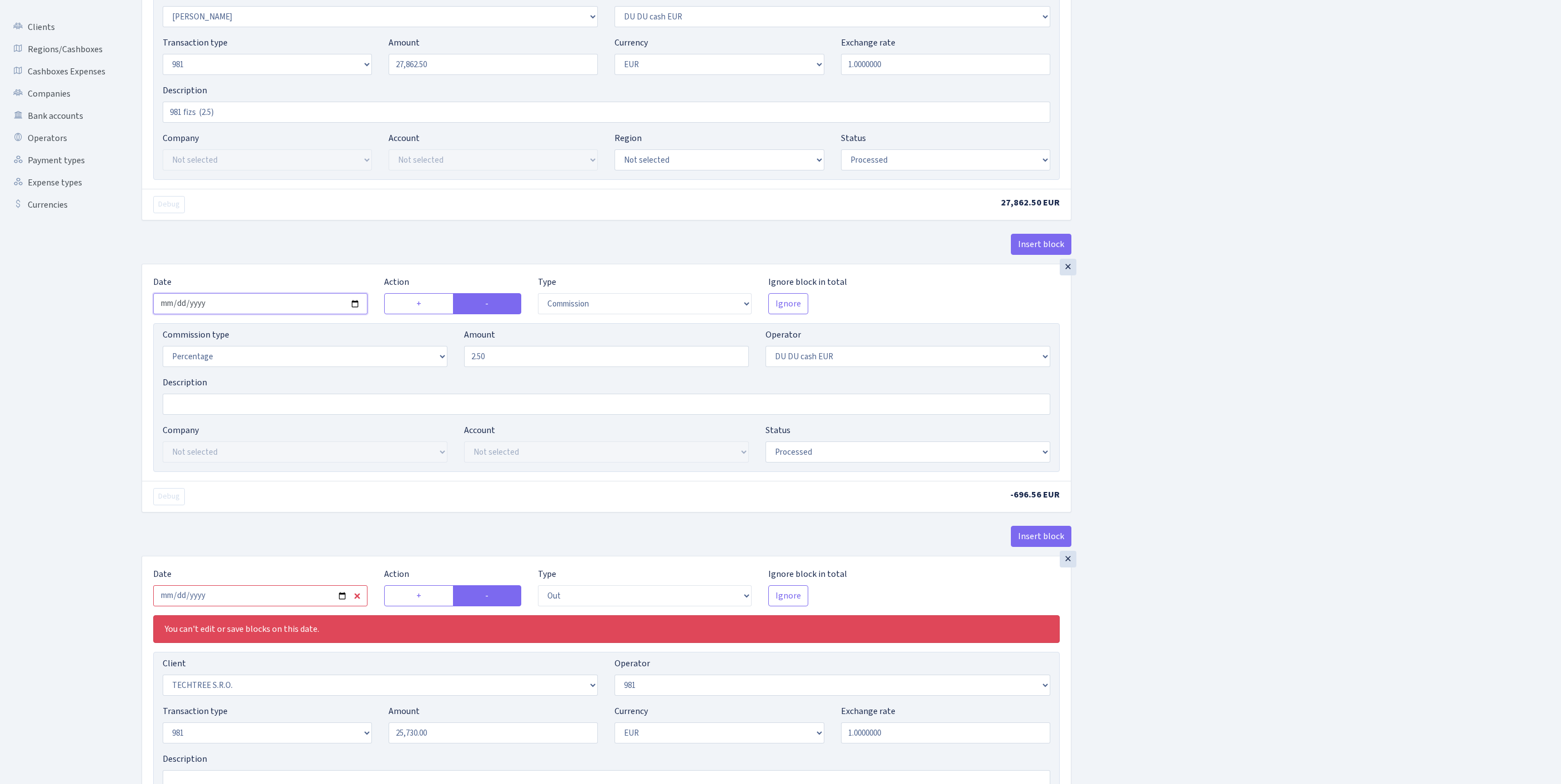
scroll to position [373, 0]
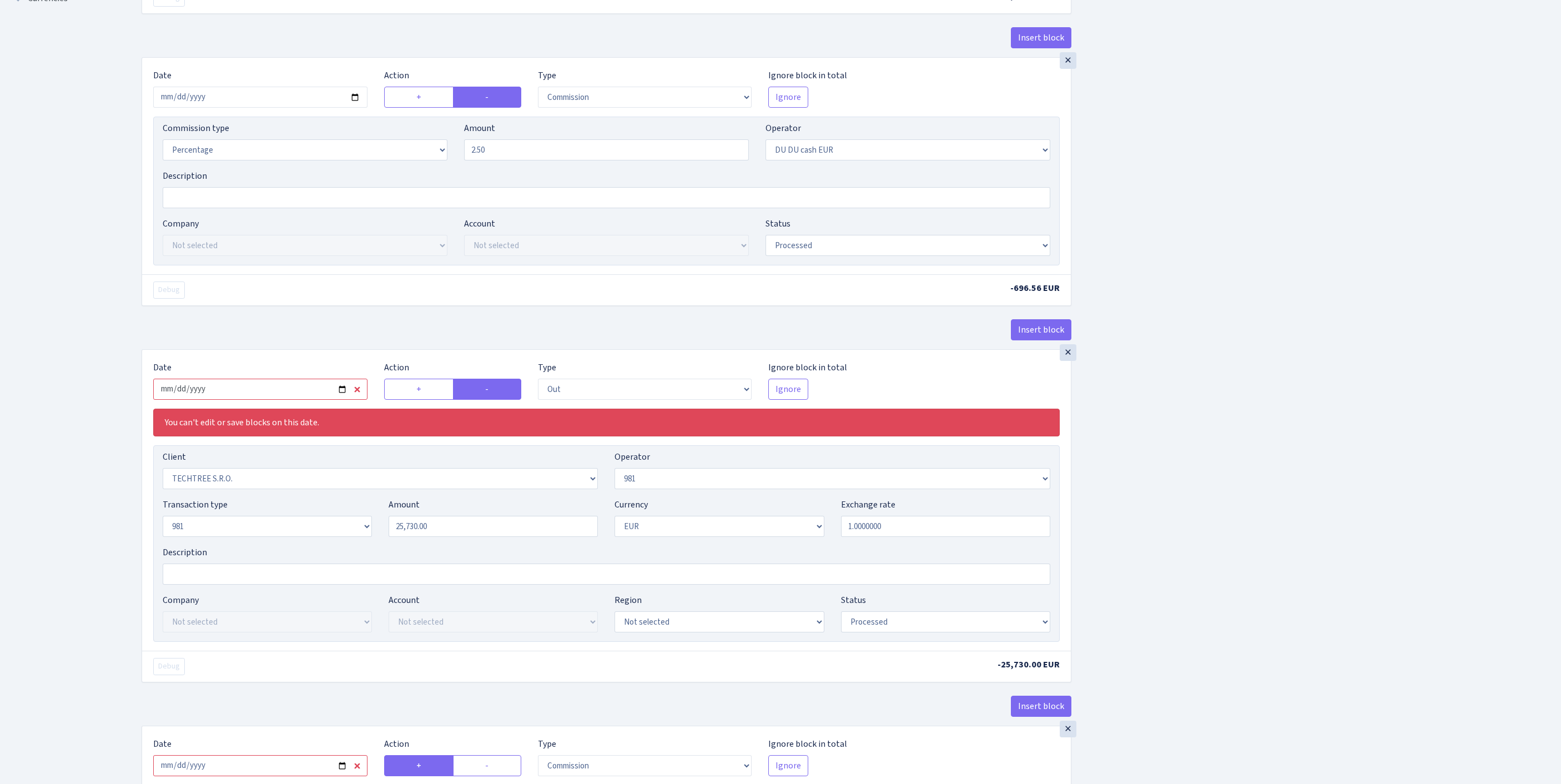
click at [280, 399] on input "2025-09-03" at bounding box center [260, 389] width 215 height 21
type input "2025-09-24"
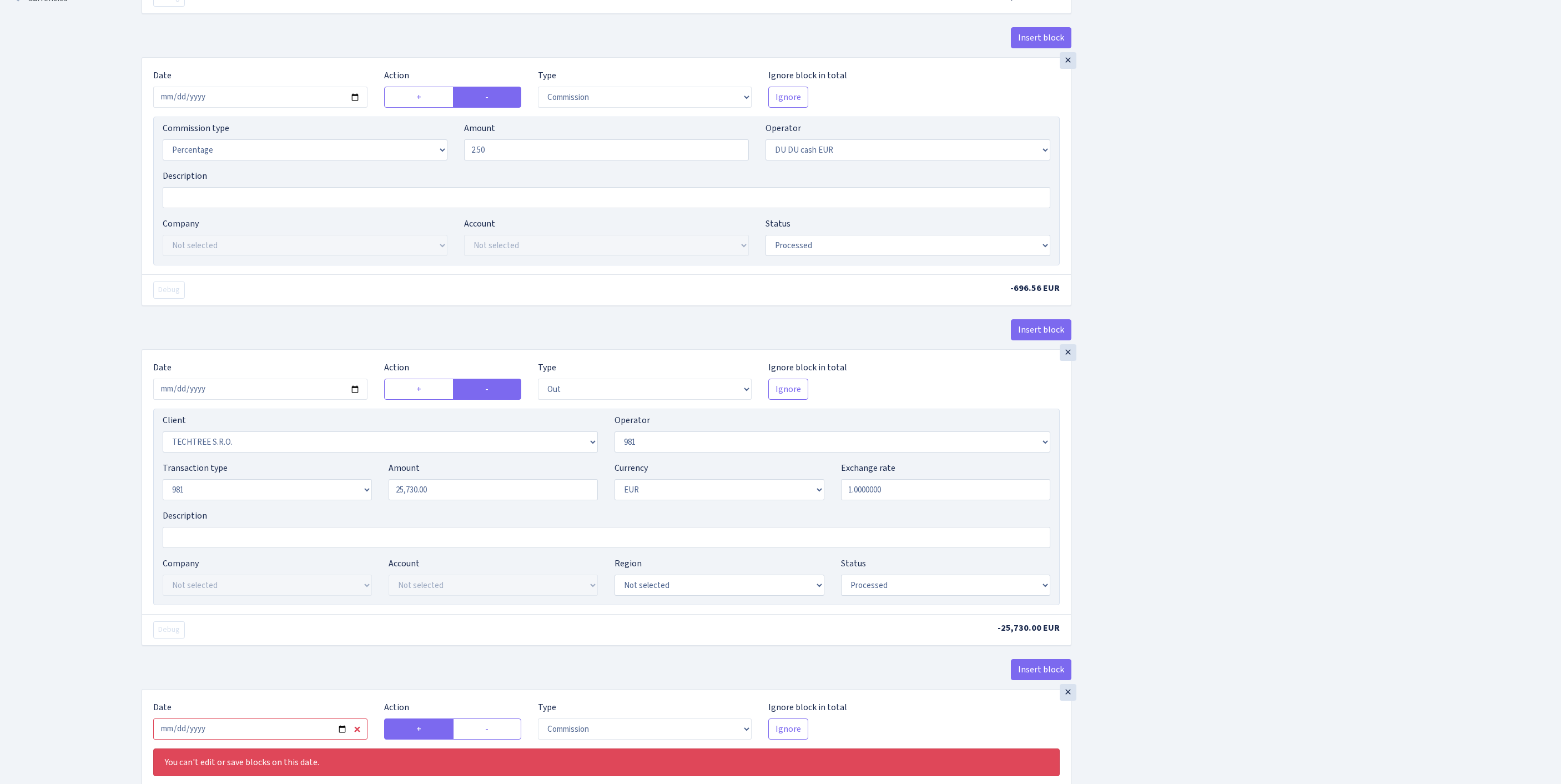
click at [1359, 530] on div "Insert block × Date 2025-09-24 Action + - Type --- In Out Commission Field requ…" at bounding box center [843, 377] width 1420 height 1380
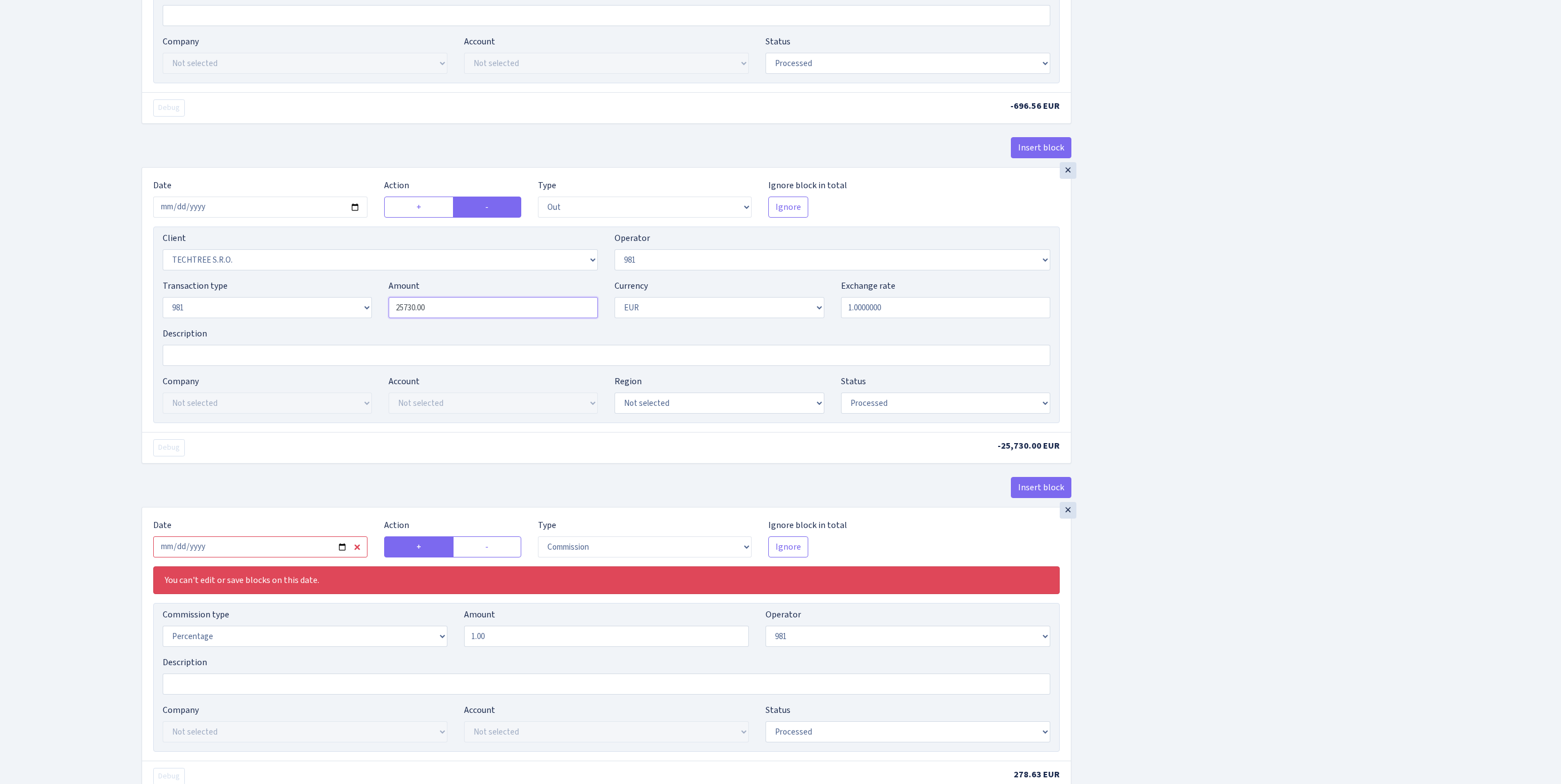
drag, startPoint x: 457, startPoint y: 421, endPoint x: 330, endPoint y: 401, distance: 128.6
click at [330, 327] on div "Transaction type Not selected 981 ELF FISH crypto GIRT IVO dekl MM-BALTIC eur U…" at bounding box center [606, 303] width 905 height 48
paste input "7862.50"
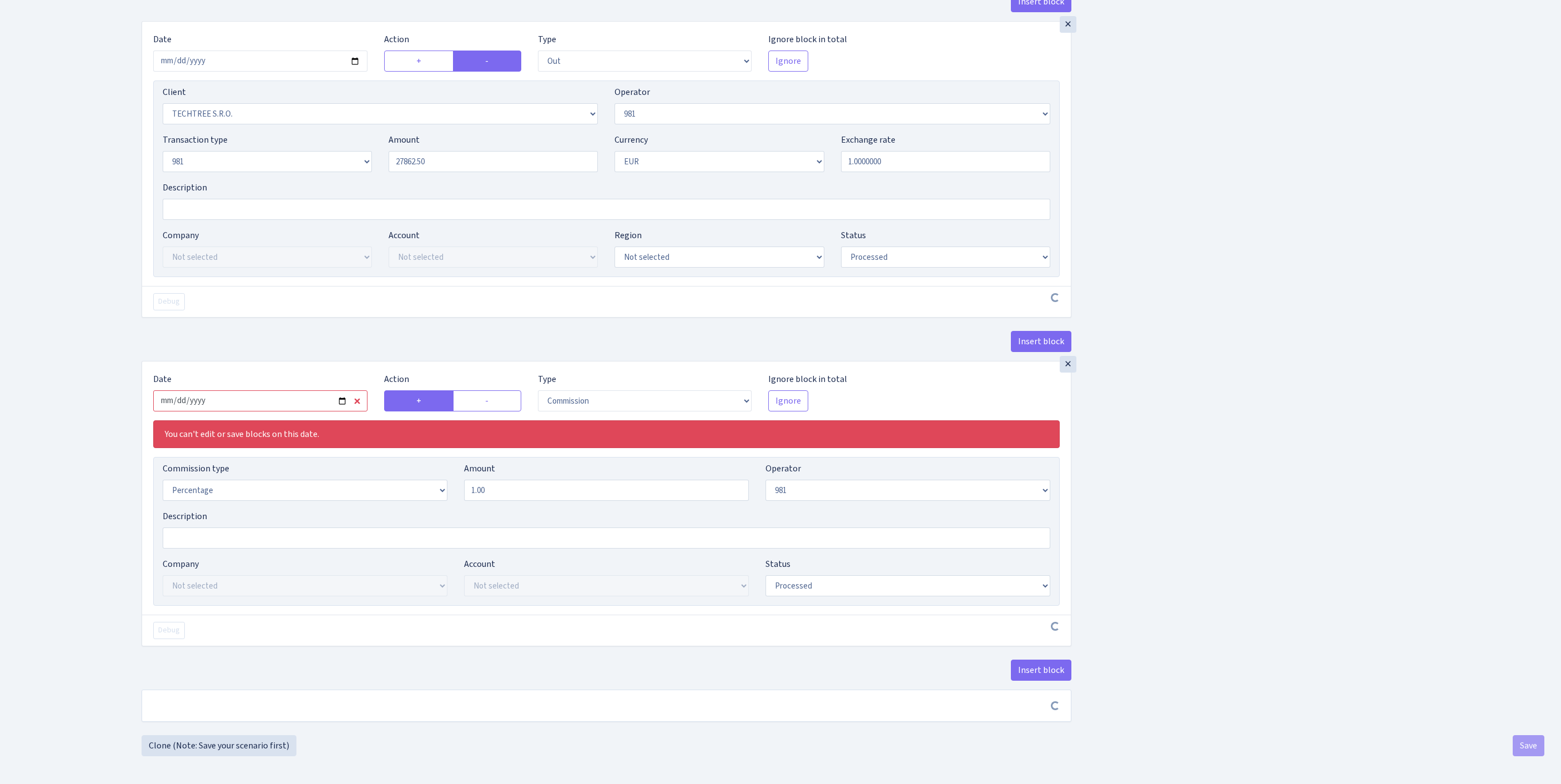
type input "27,862.50"
click at [291, 411] on input "2025-09-03" at bounding box center [260, 400] width 215 height 21
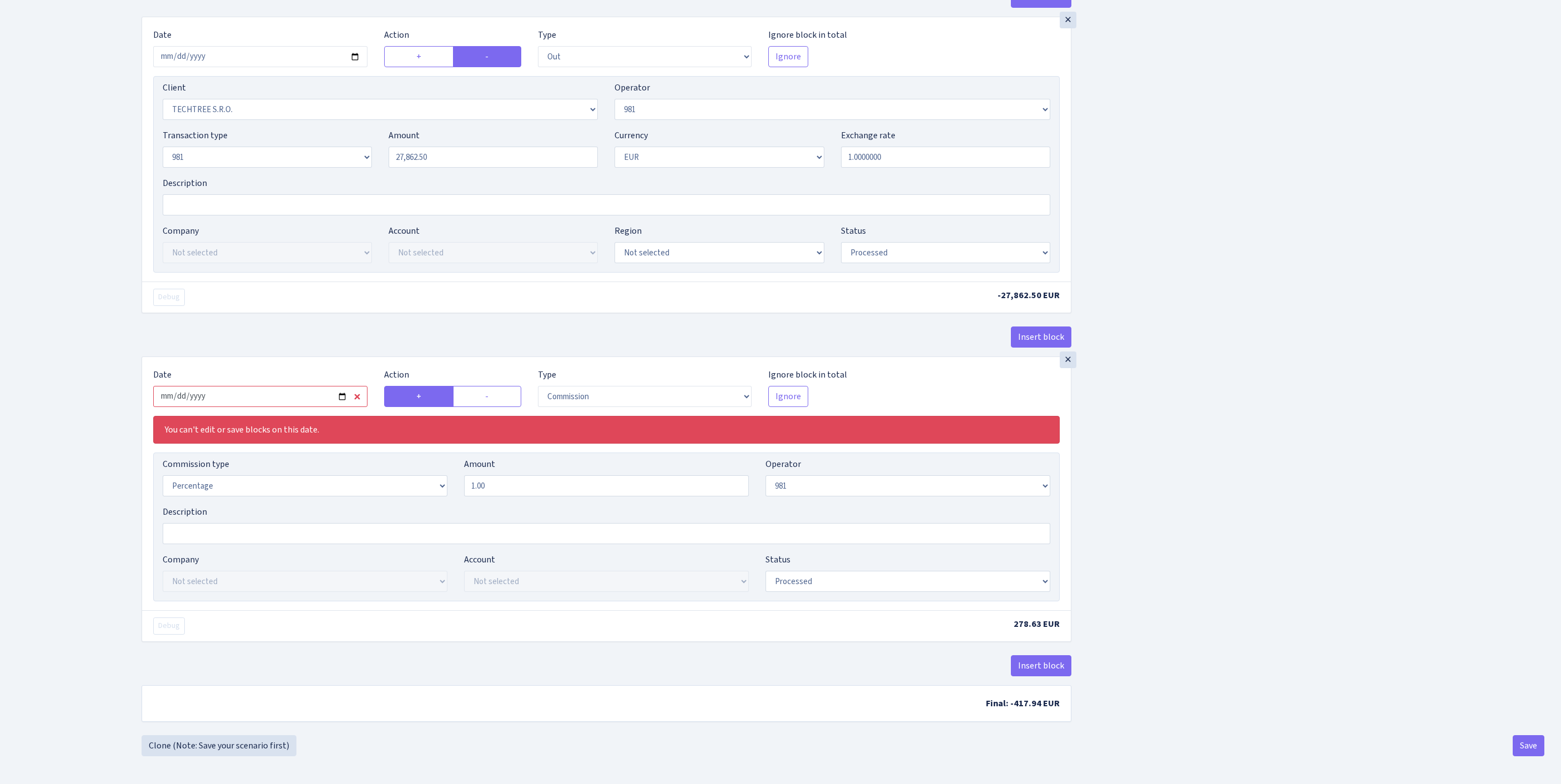
type input "[DATE]"
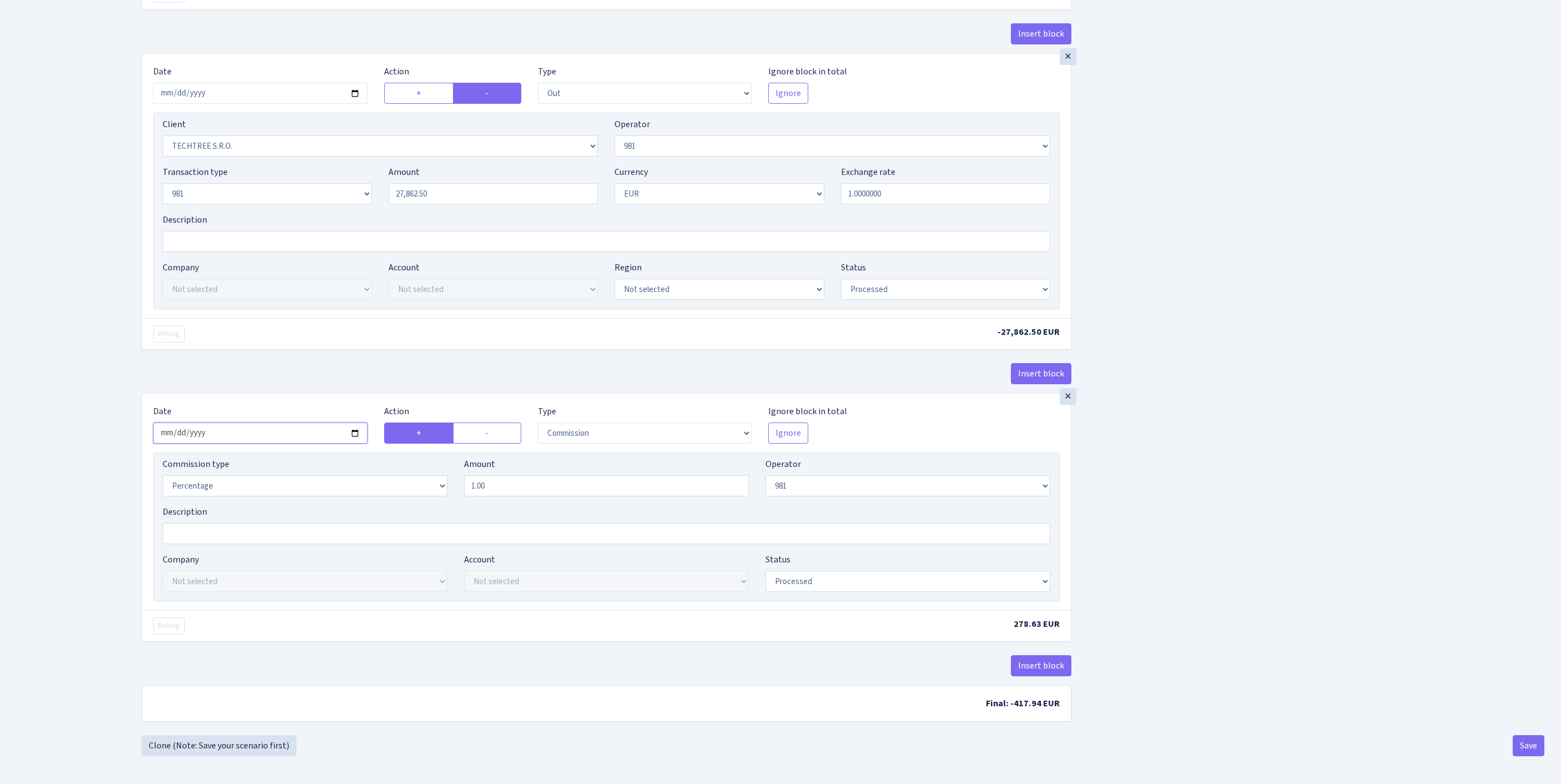
scroll to position [854, 0]
click at [1523, 750] on button "Save" at bounding box center [1529, 745] width 32 height 21
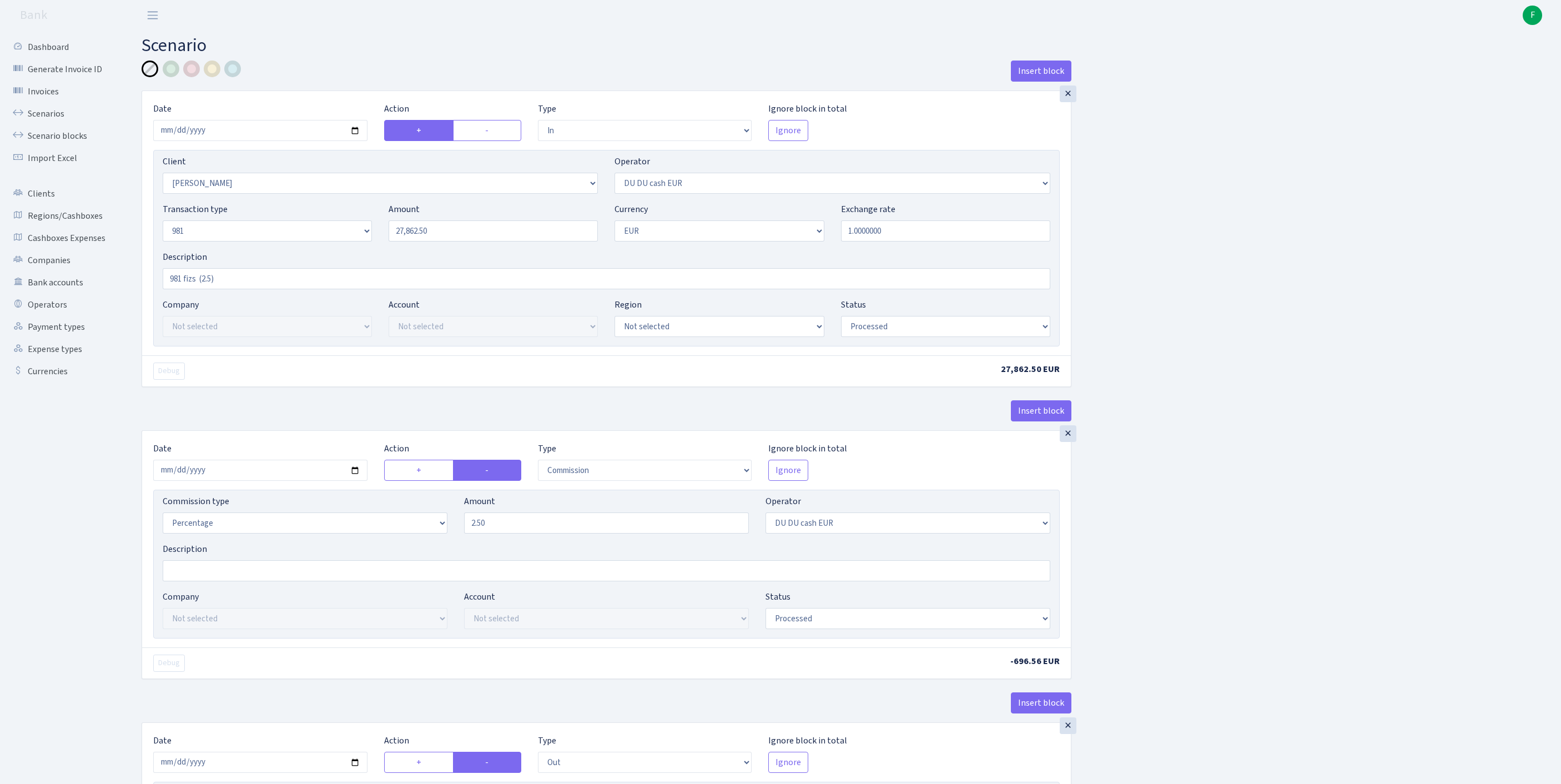
select select "in"
select select "3285"
select select "419"
select select "8"
select select "1"
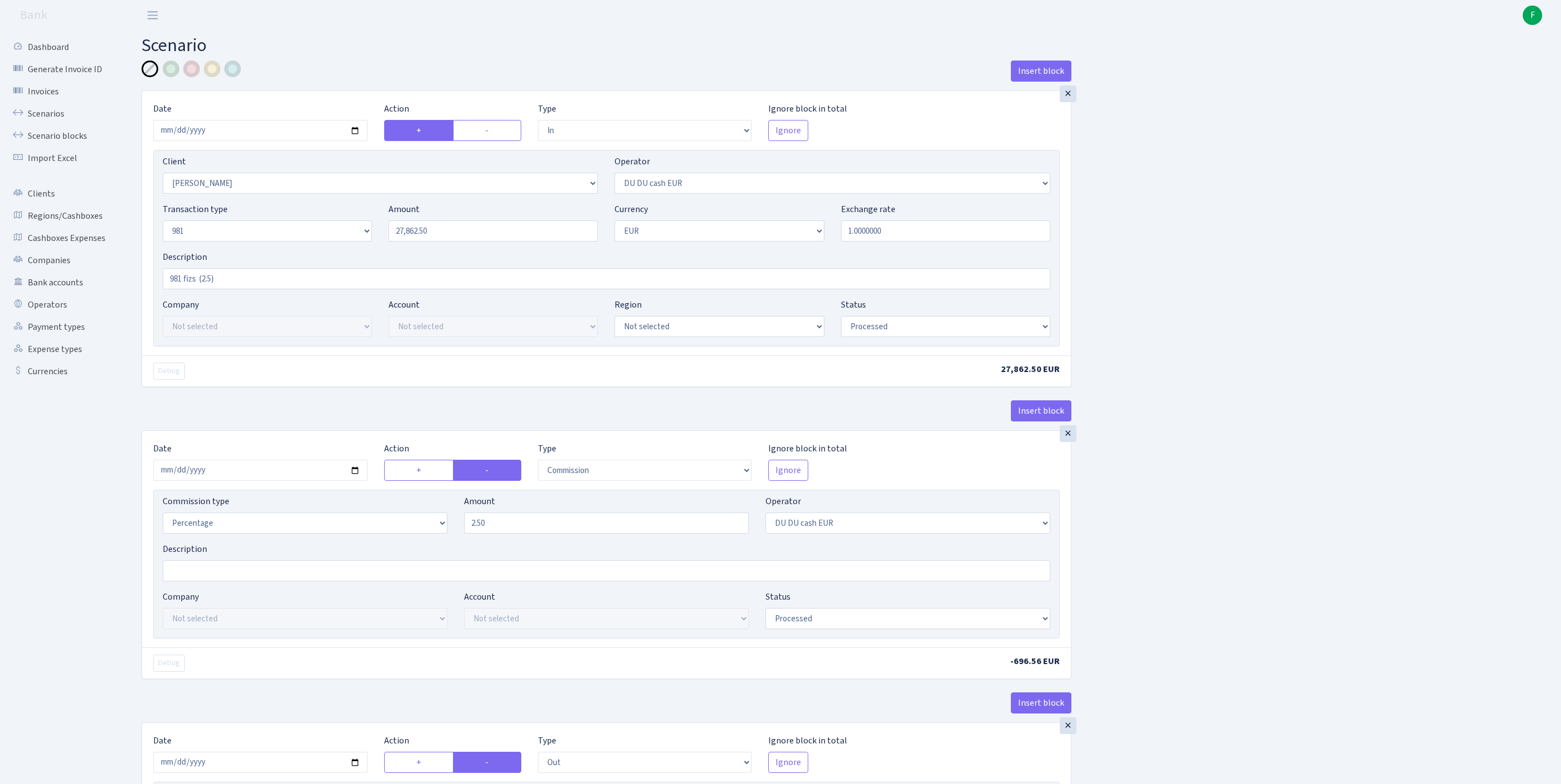
select select "processed"
select select "commission"
select select "419"
select select "processed"
select select "out"
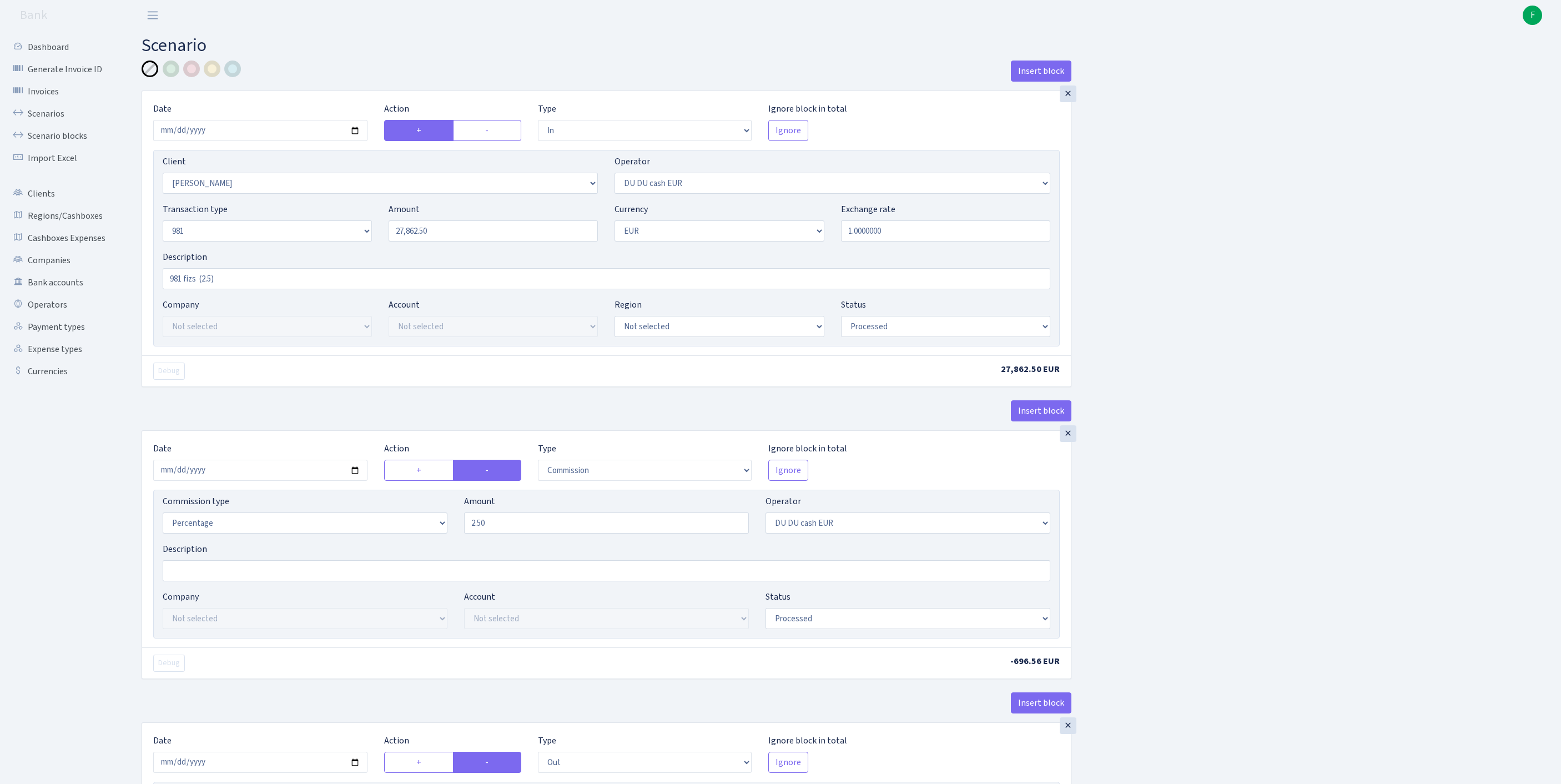
select select "342"
select select "61"
select select "8"
select select "1"
select select "processed"
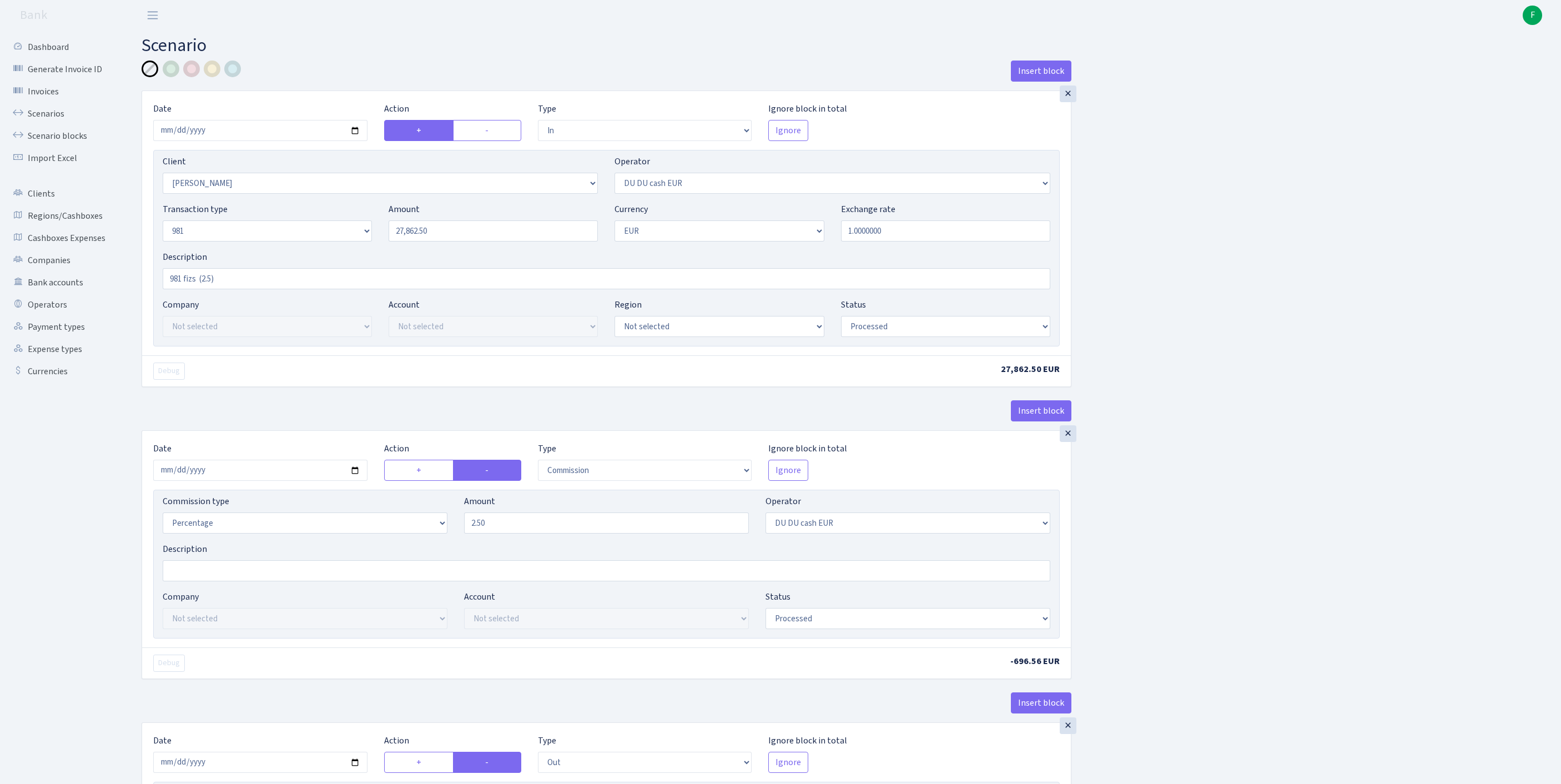
select select "commission"
select select "61"
select select "processed"
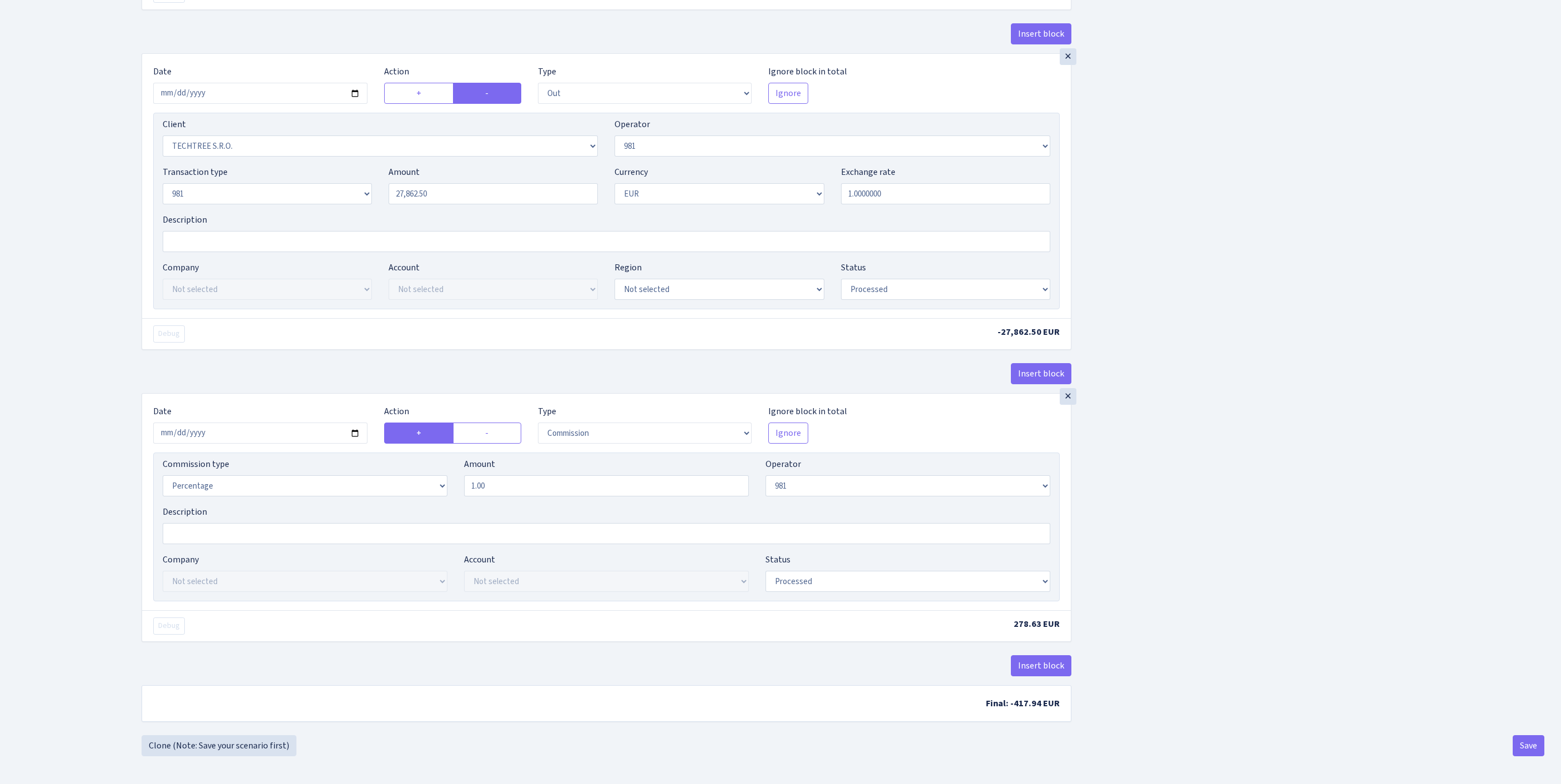
scroll to position [854, 0]
click at [1525, 740] on button "Save" at bounding box center [1529, 745] width 32 height 21
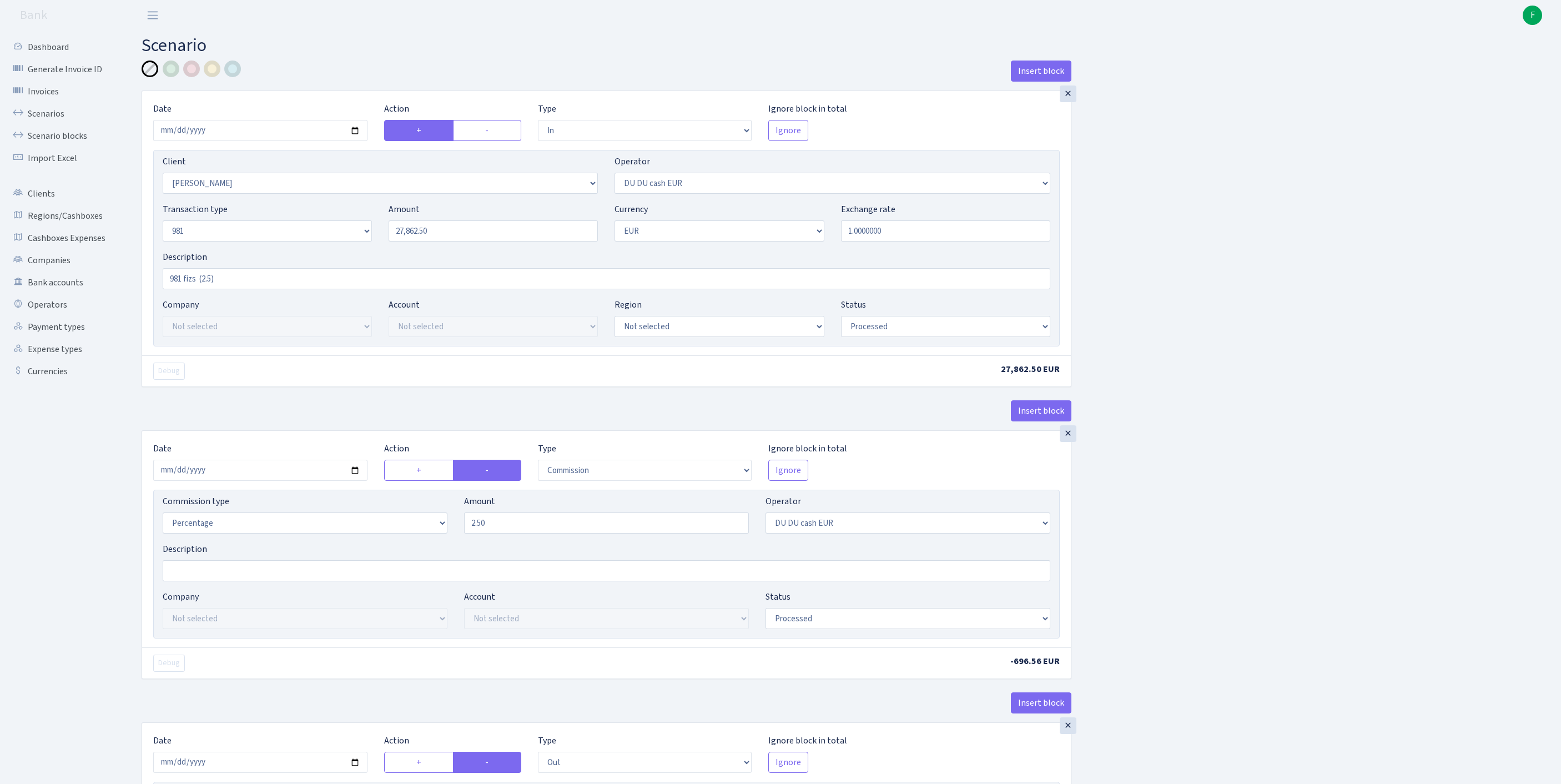
select select "in"
select select "3285"
select select "419"
select select "8"
select select "1"
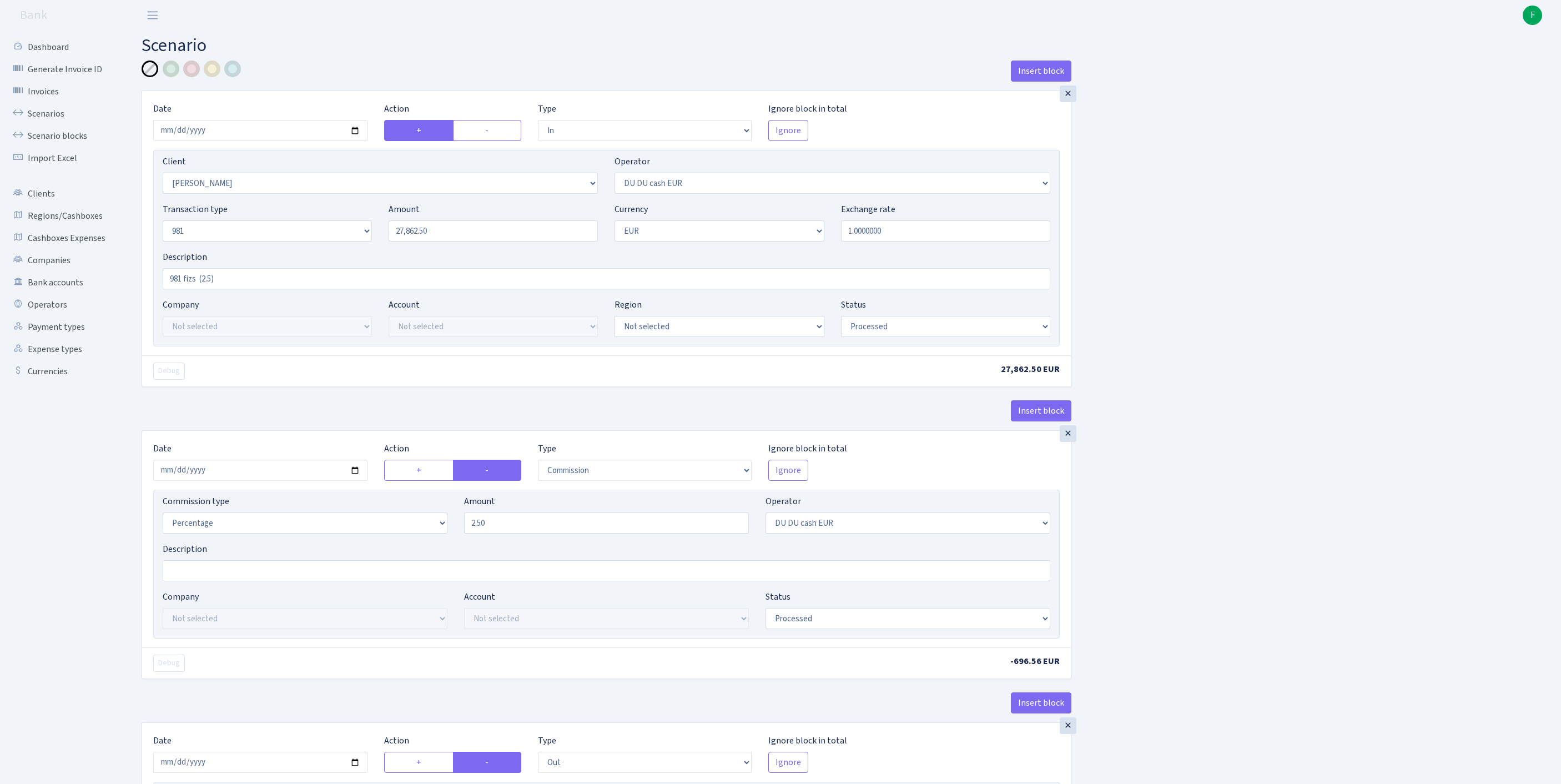
select select "processed"
select select "commission"
select select "419"
select select "processed"
select select "out"
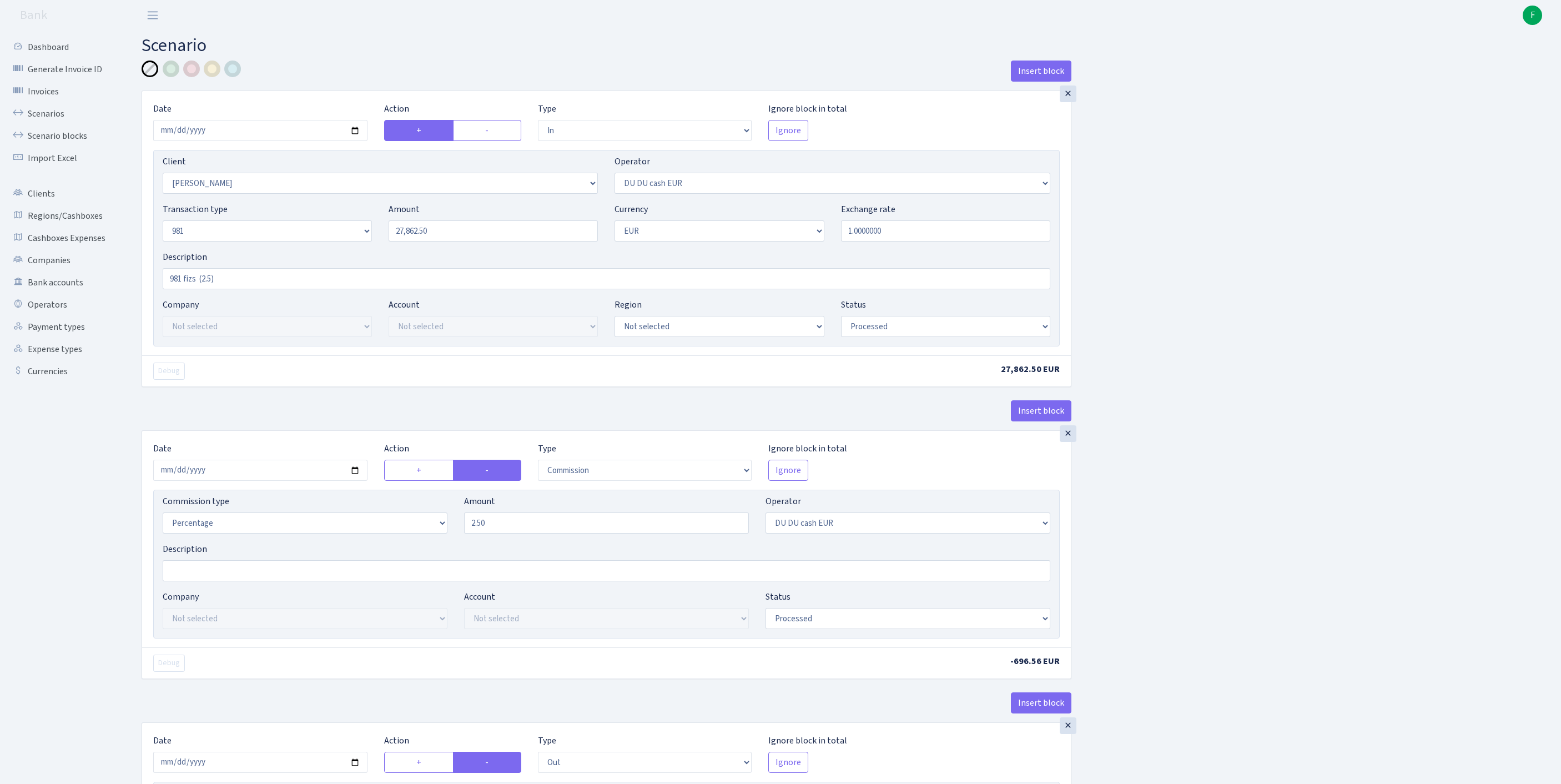
select select "342"
select select "61"
select select "8"
select select "1"
select select "processed"
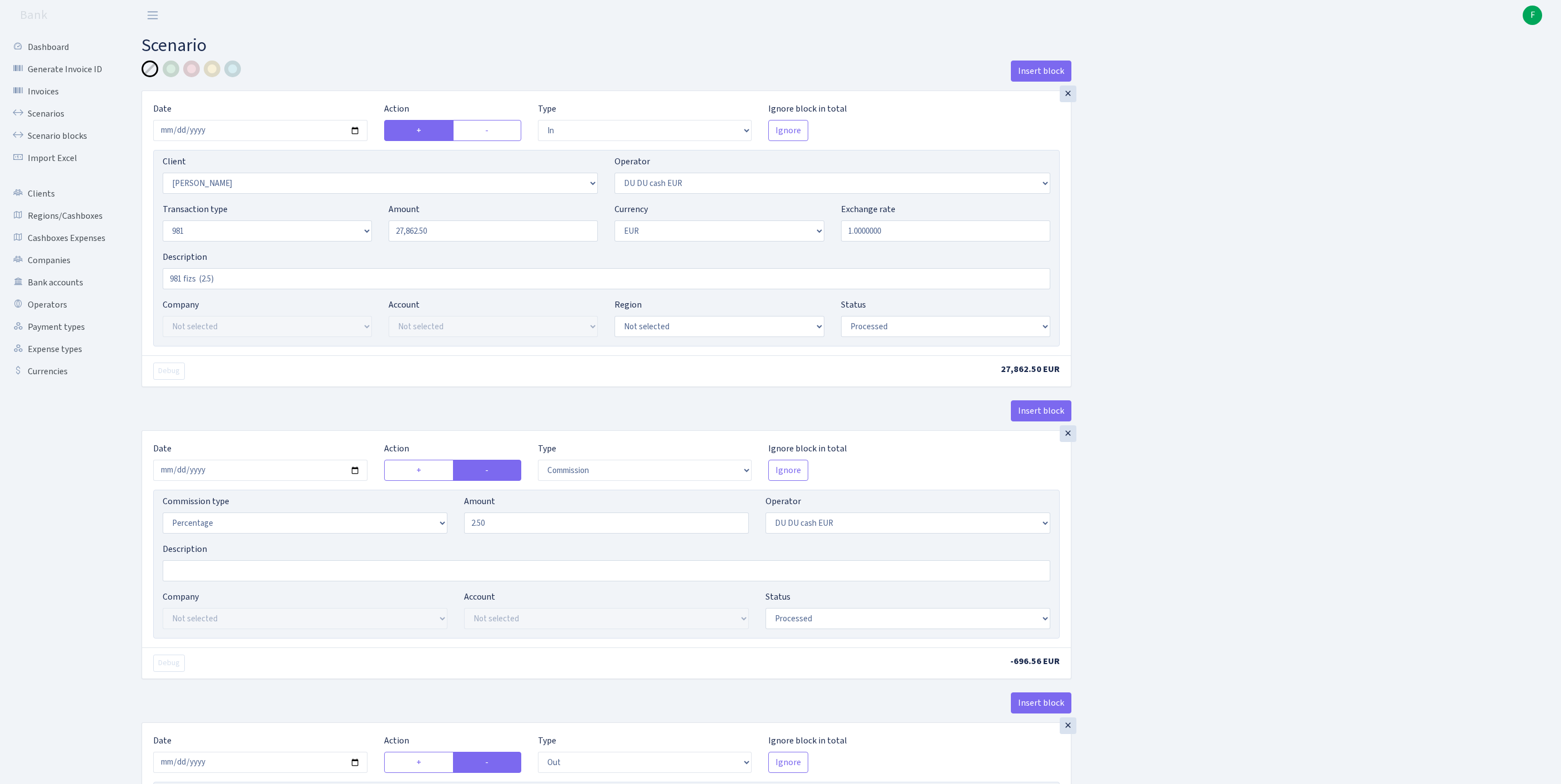
select select "commission"
select select "61"
select select "processed"
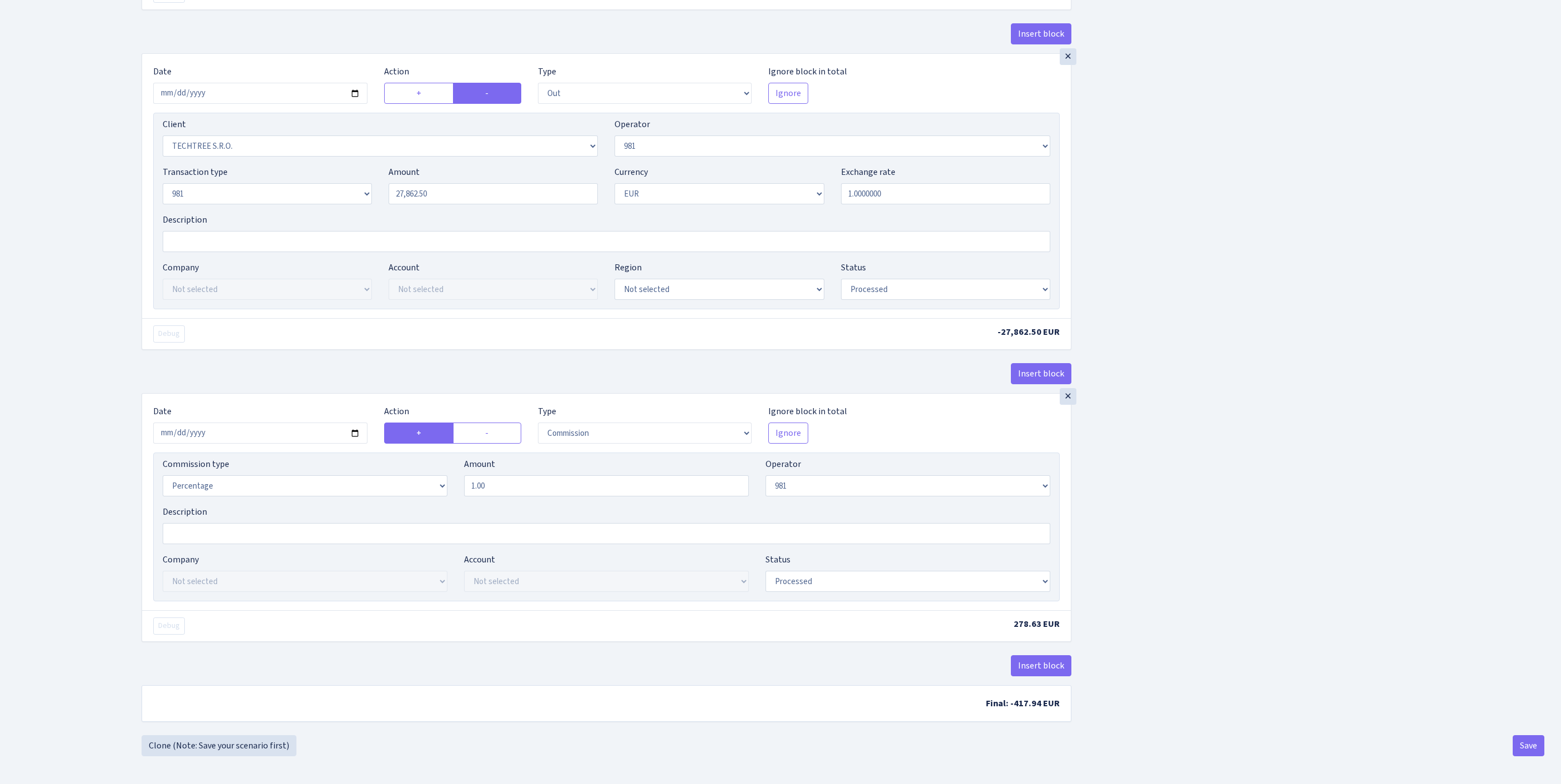
scroll to position [854, 0]
click at [1521, 747] on button "Save" at bounding box center [1529, 745] width 32 height 21
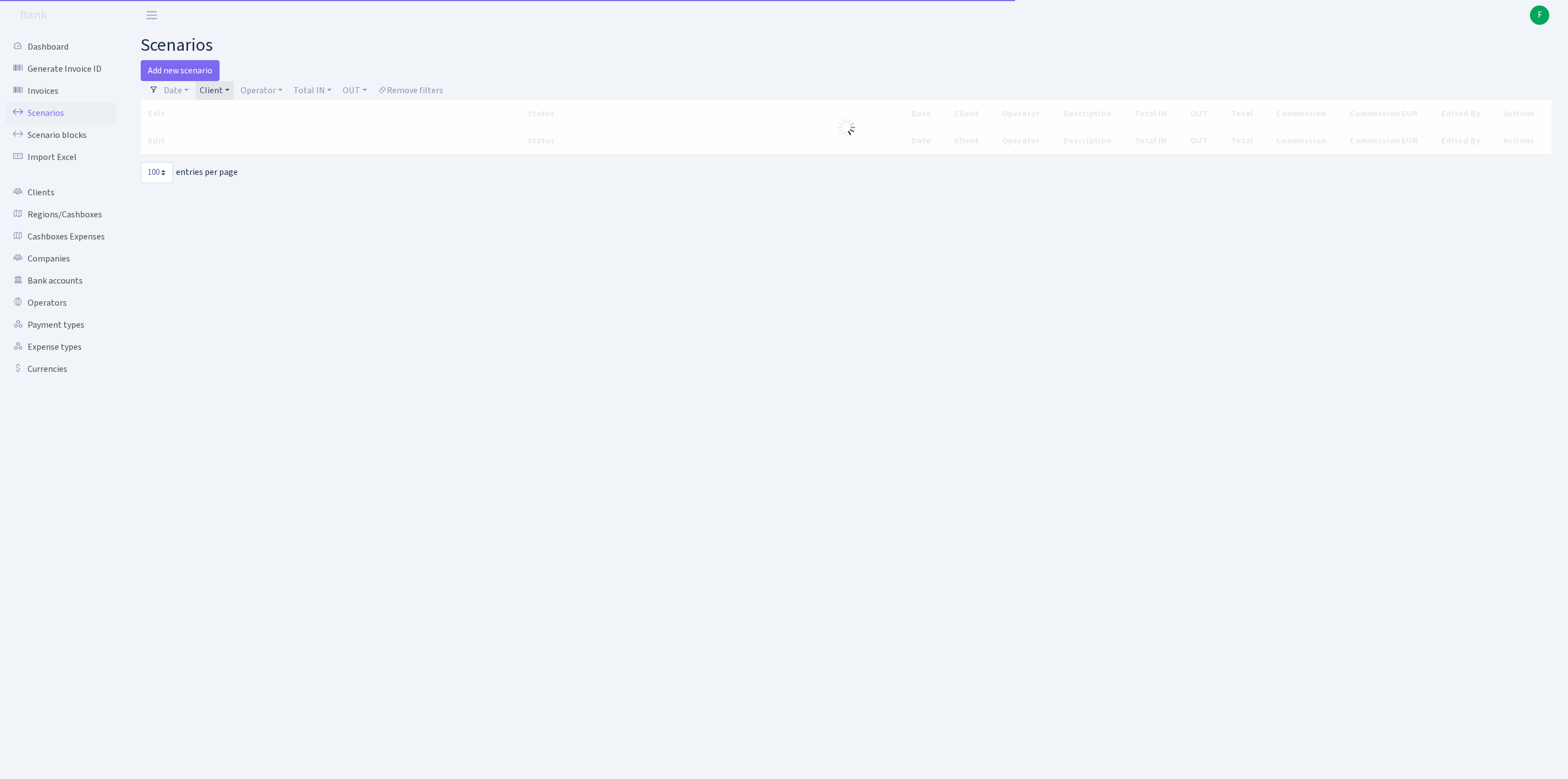
select select "100"
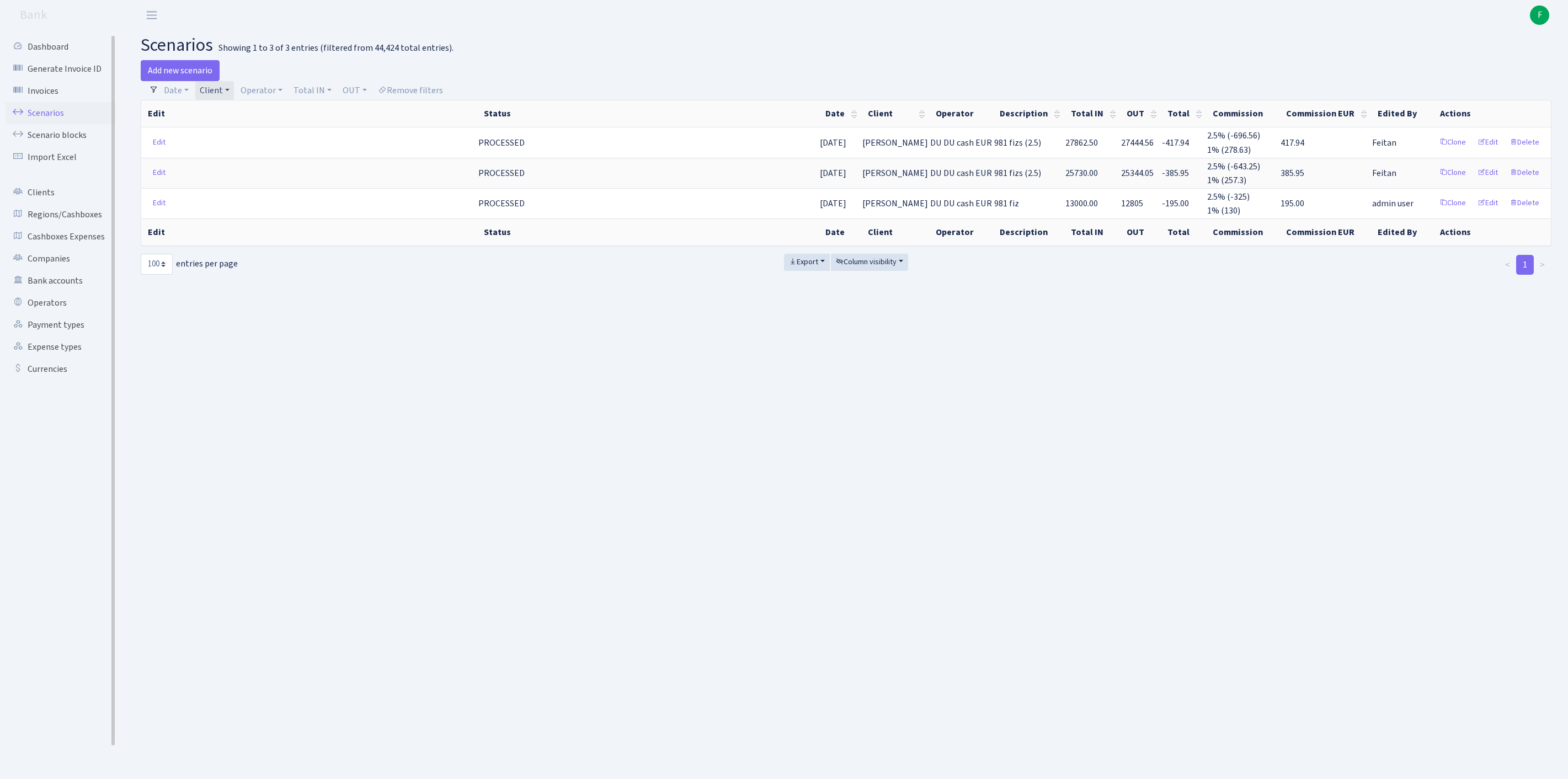
click at [57, 120] on link "Scenarios" at bounding box center [60, 113] width 110 height 22
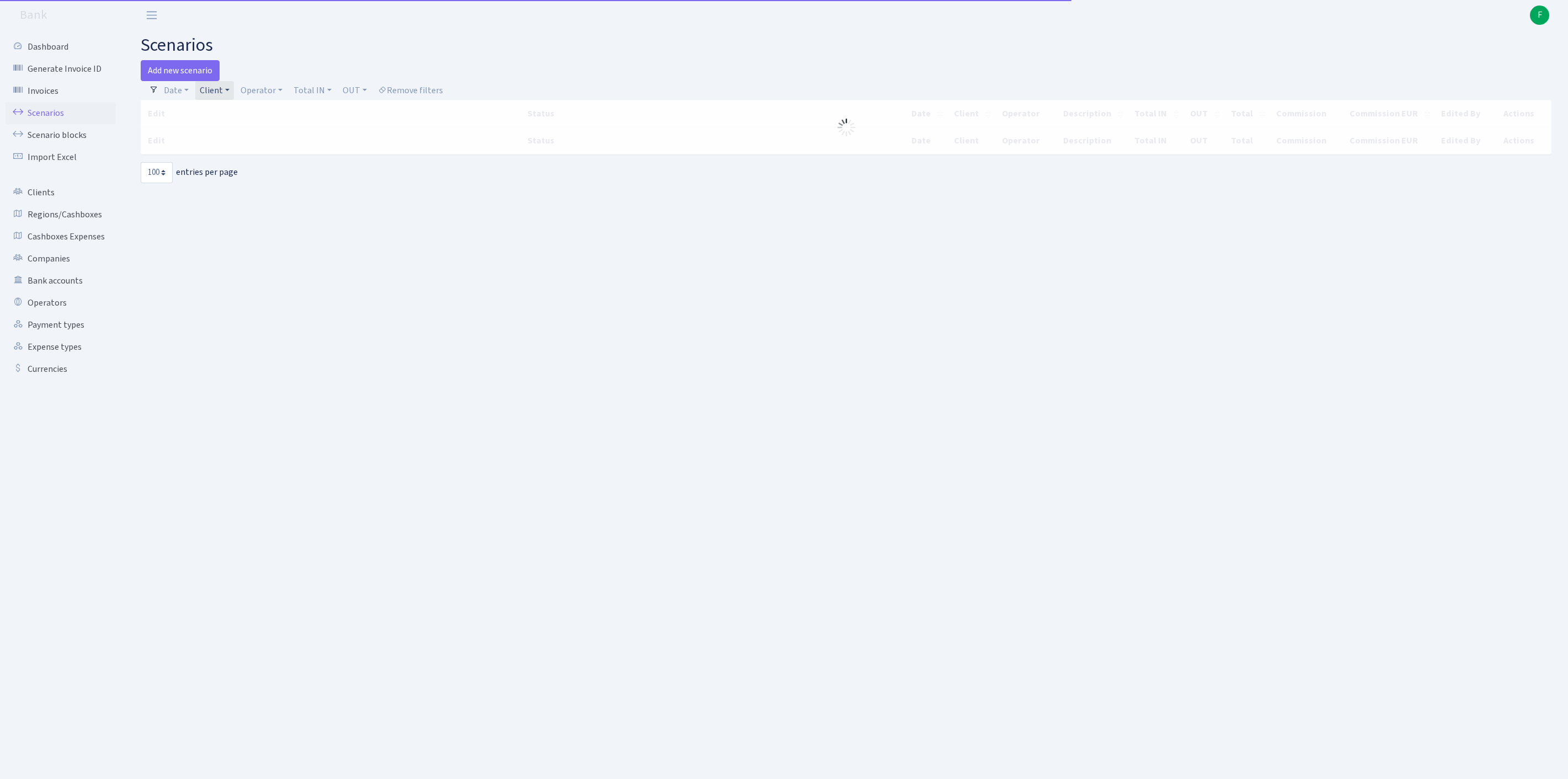
select select "100"
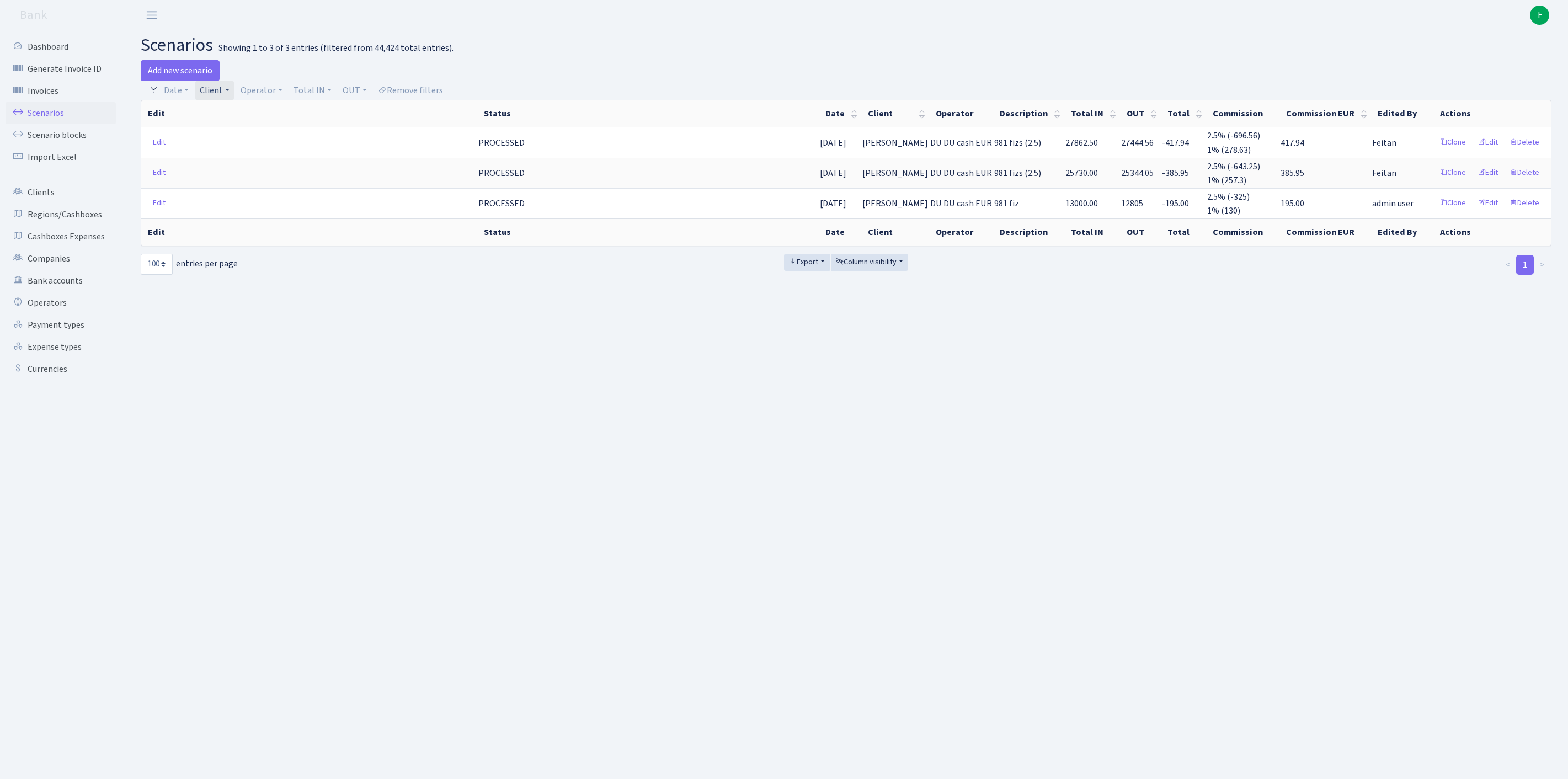
click at [234, 93] on link "Client" at bounding box center [215, 90] width 39 height 19
click at [229, 138] on input "search" at bounding box center [245, 130] width 92 height 17
type input "CERAMOUKR"
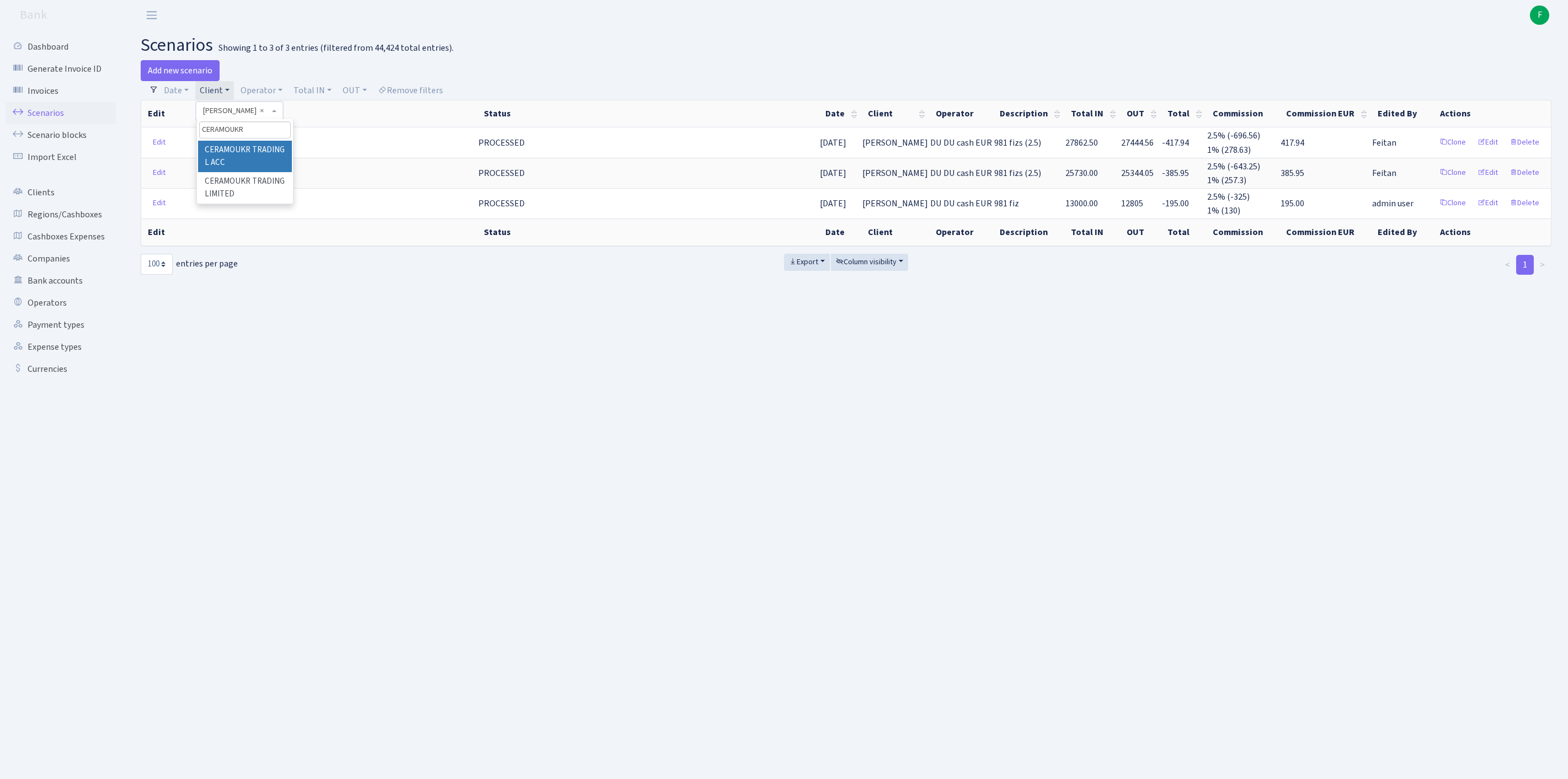
click at [236, 166] on li "CERAMOUKR TRADING L ACC" at bounding box center [245, 156] width 94 height 31
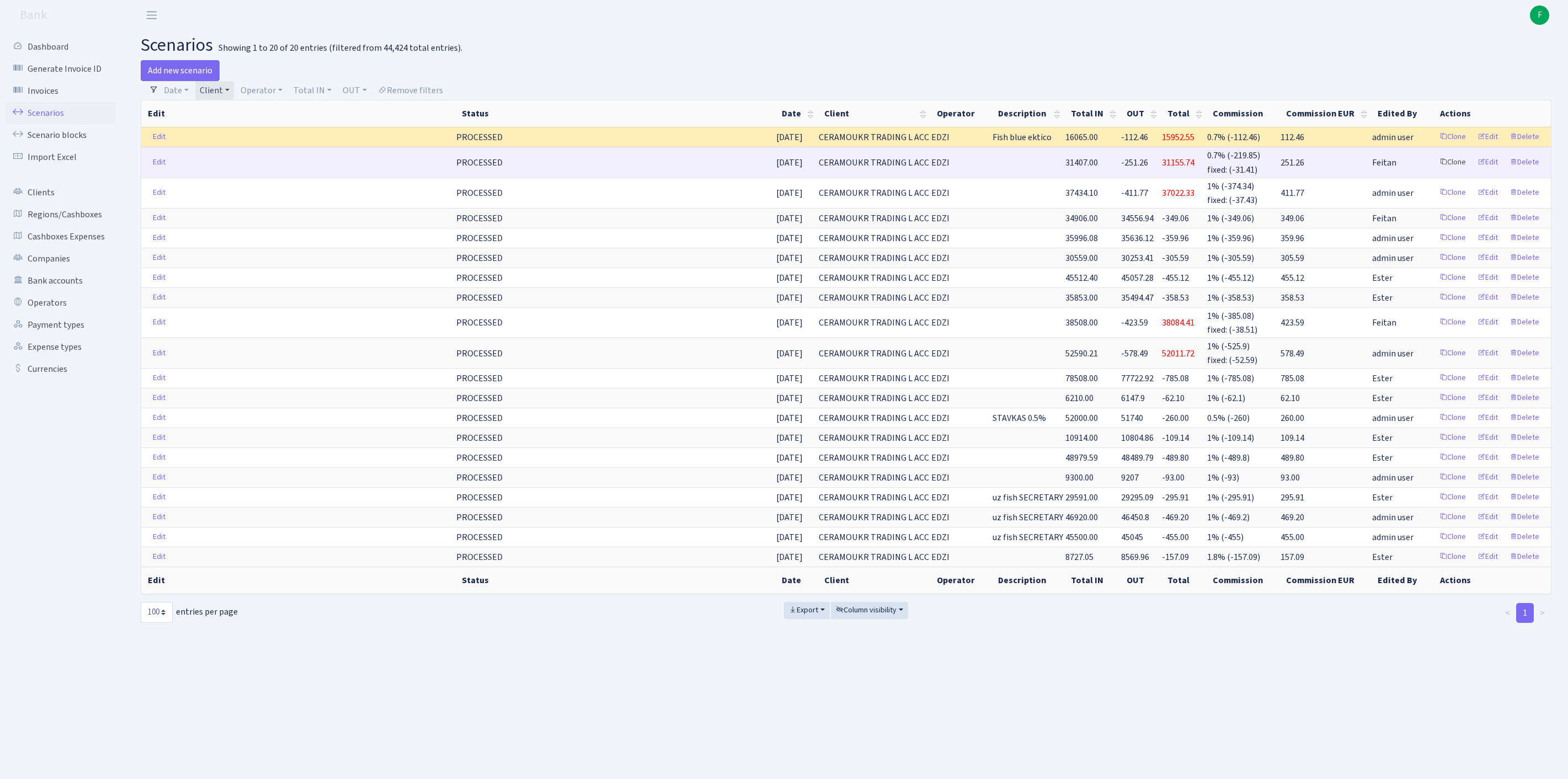
click at [1434, 171] on link "Clone" at bounding box center [1452, 162] width 36 height 17
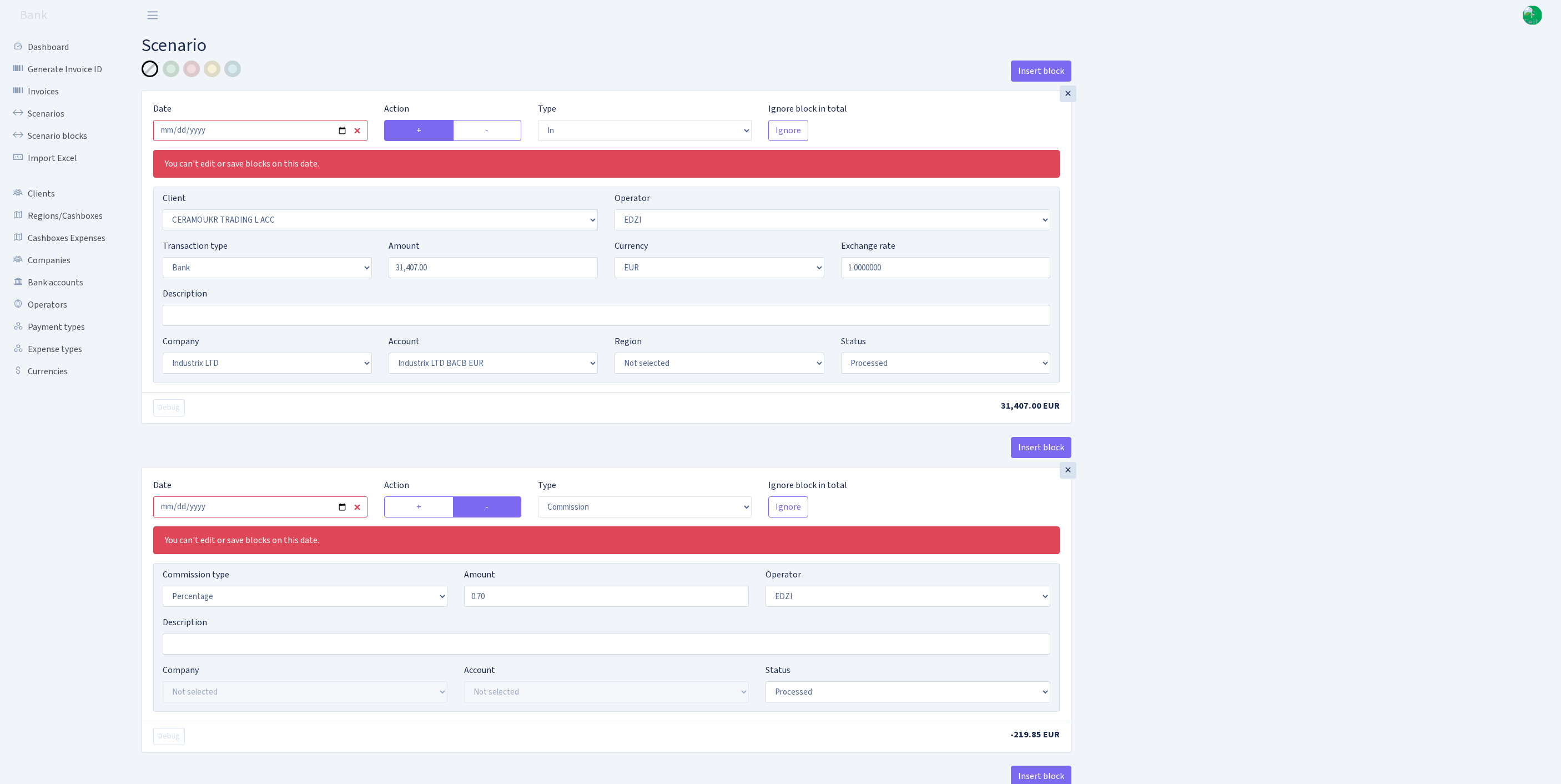
select select "in"
select select "1001"
select select "11"
select select "2"
select select "1"
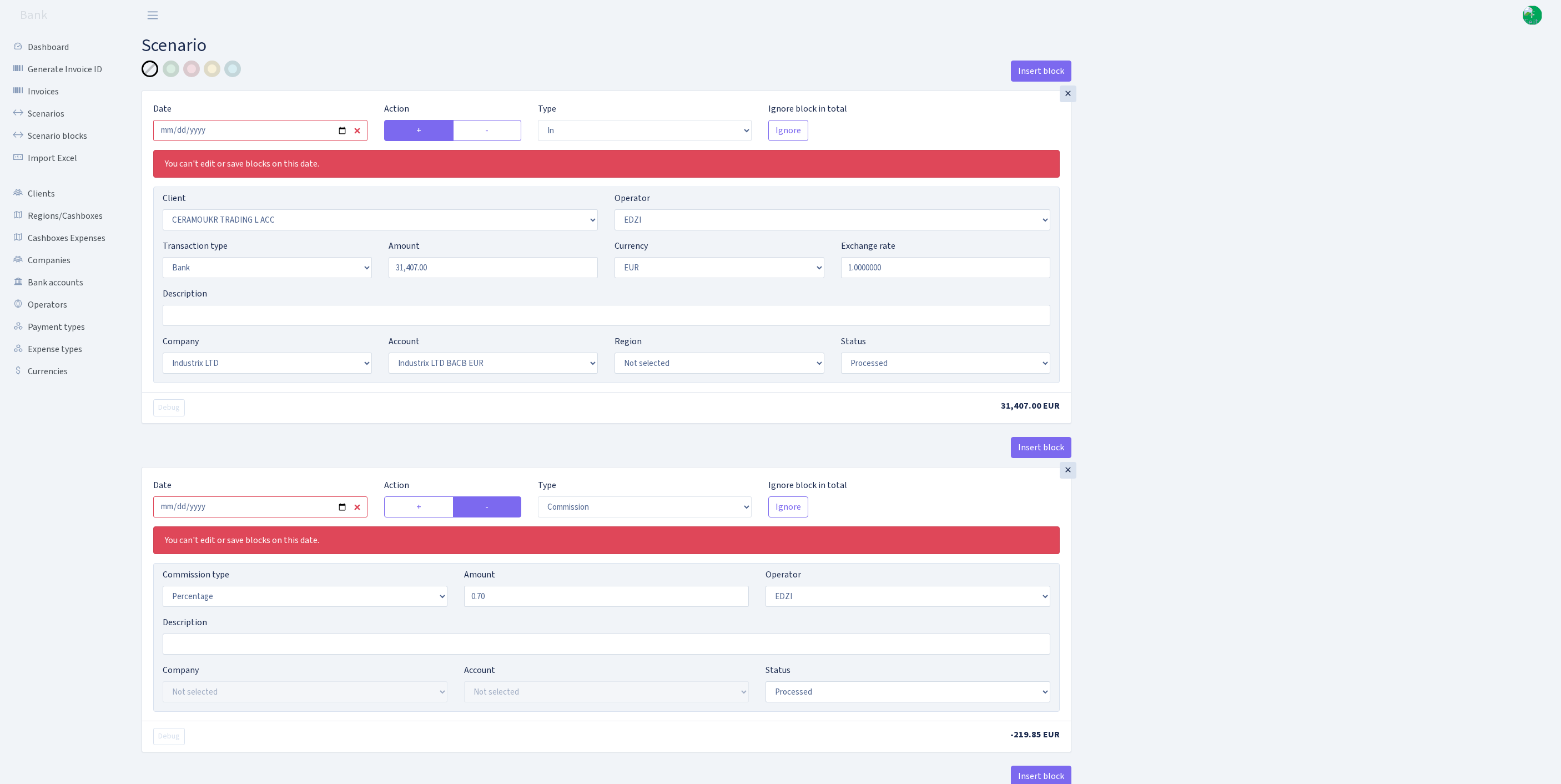
select select "17"
select select "41"
select select "processed"
select select "commission"
select select "11"
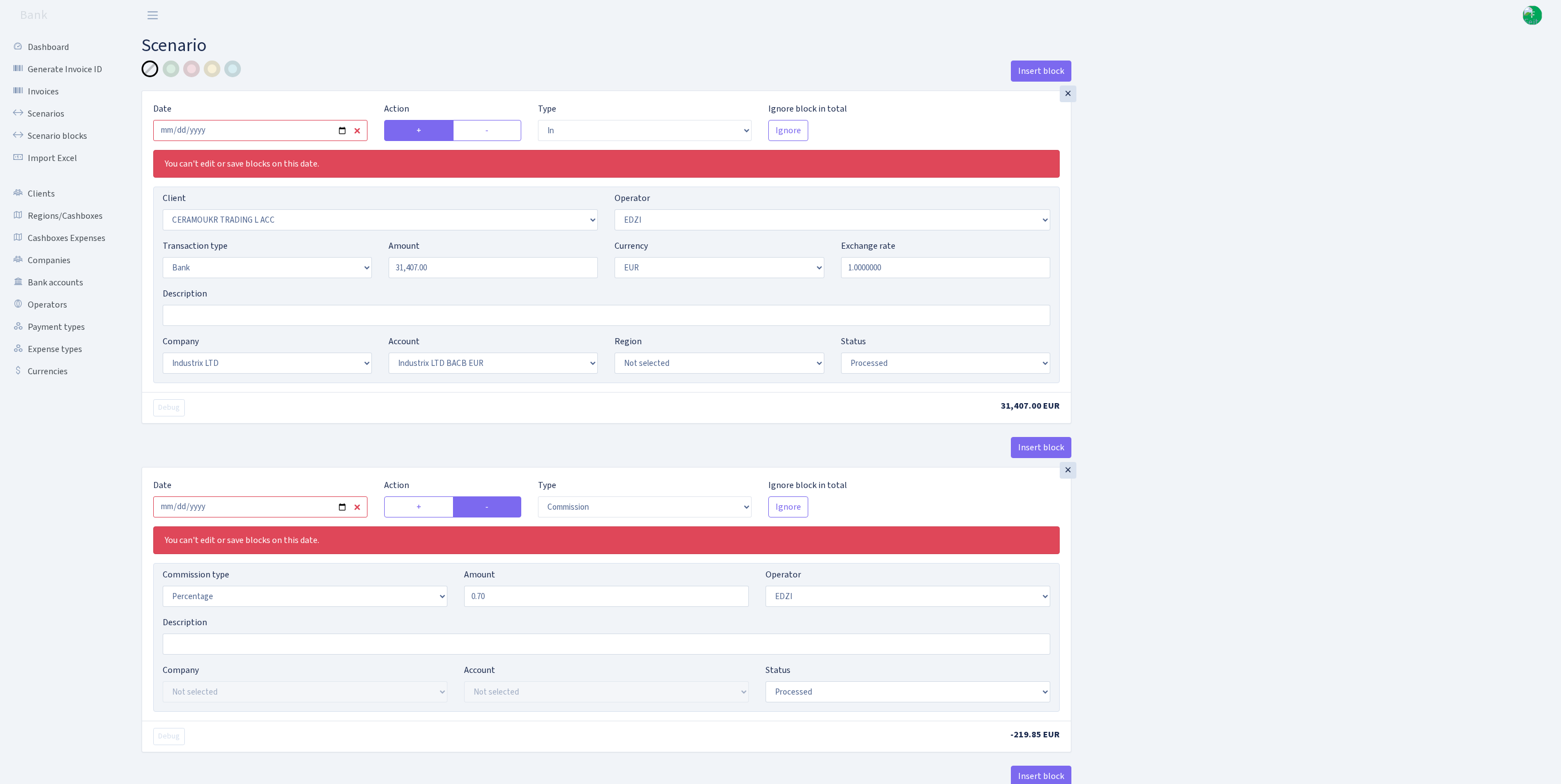
select select "processed"
select select "commission"
select select "fixed"
select select "1"
select select "17"
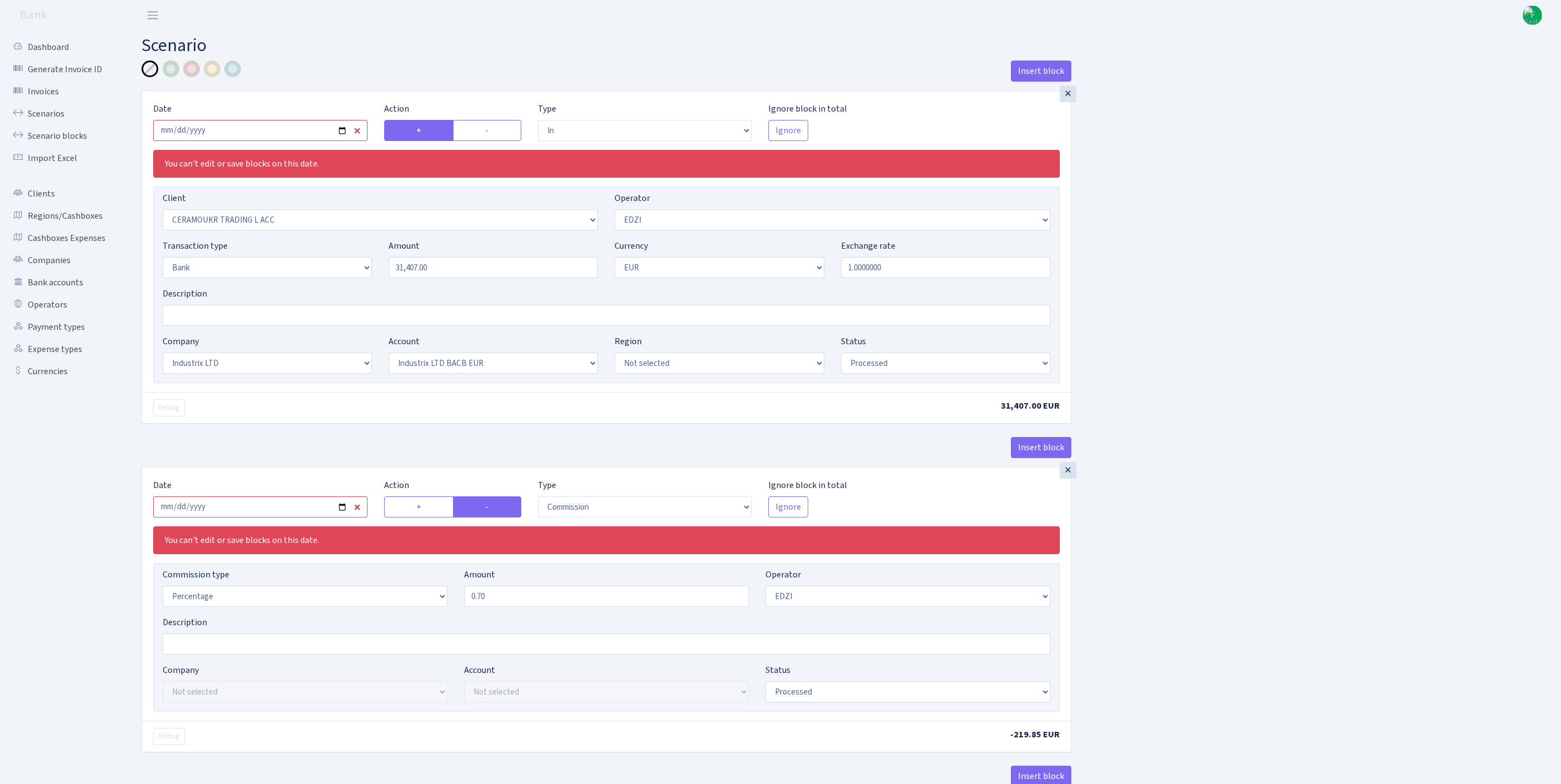
select select "41"
select select "processed"
click at [276, 140] on input "2025-06-30" at bounding box center [260, 130] width 215 height 21
type input "[DATE]"
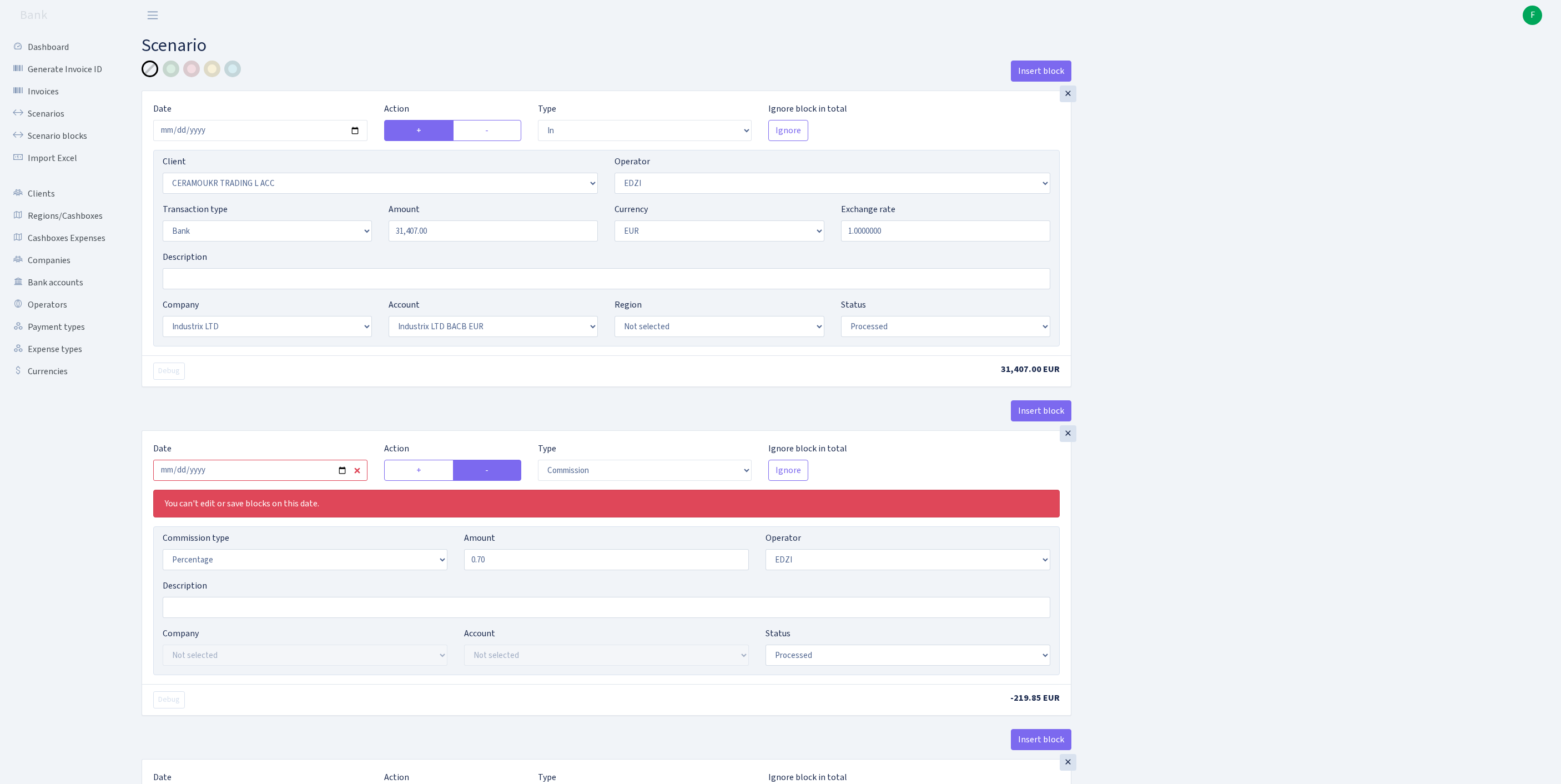
click at [1446, 288] on div "Insert block × Date 2025-09-24 Action + - Type --- In Out Commission Field requ…" at bounding box center [843, 598] width 1420 height 1076
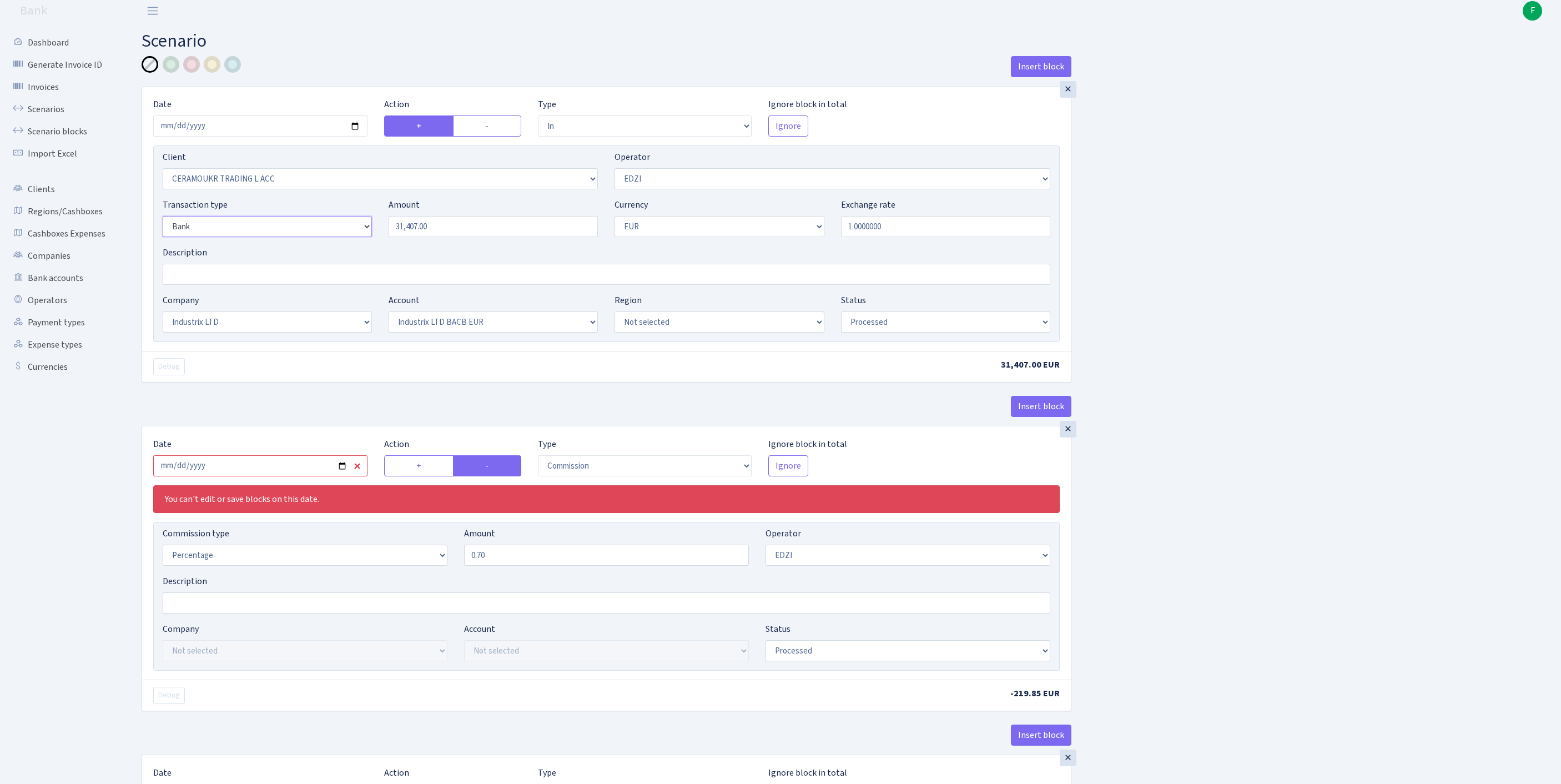
select select "8"
select select
drag, startPoint x: 434, startPoint y: 251, endPoint x: 295, endPoint y: 244, distance: 139.2
click at [295, 244] on div "Transaction type Not selected 981 ELF FISH crypto GIRT IVO dekl MM-BALTIC eur U…" at bounding box center [606, 222] width 905 height 48
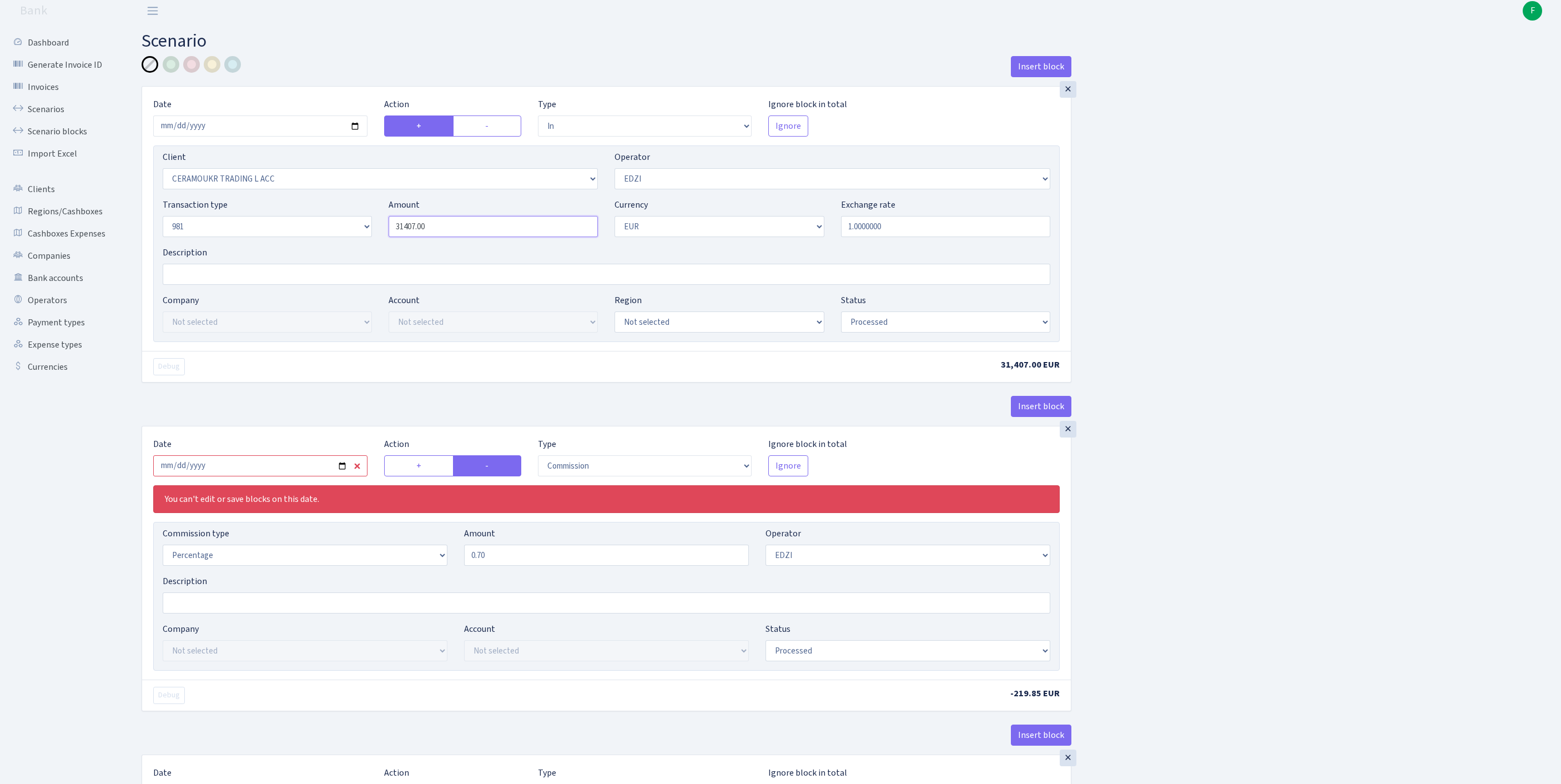
paste input "24082"
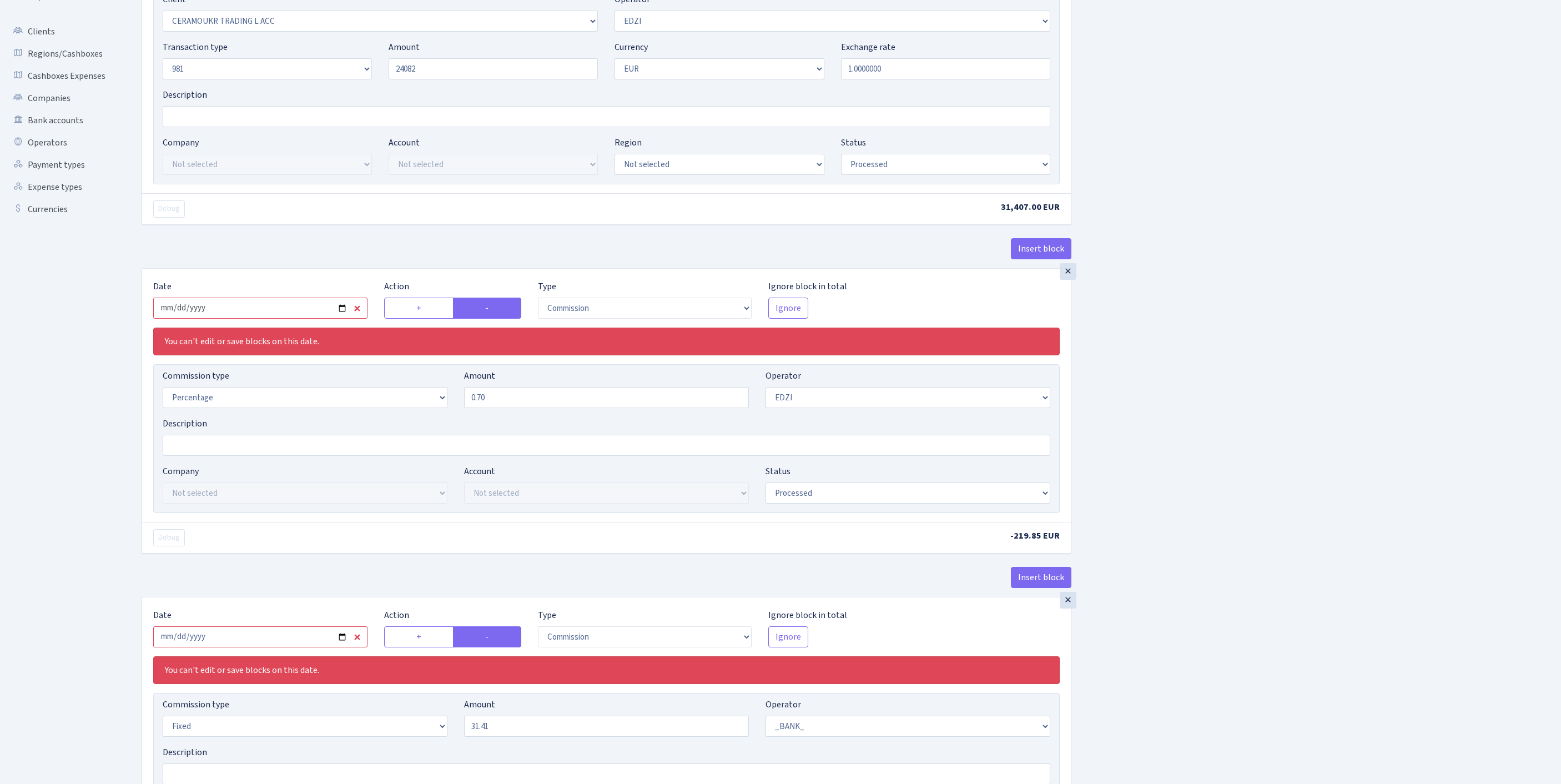
type input "24,082.00"
click at [293, 319] on input "2025-06-30" at bounding box center [260, 307] width 215 height 21
type input "[DATE]"
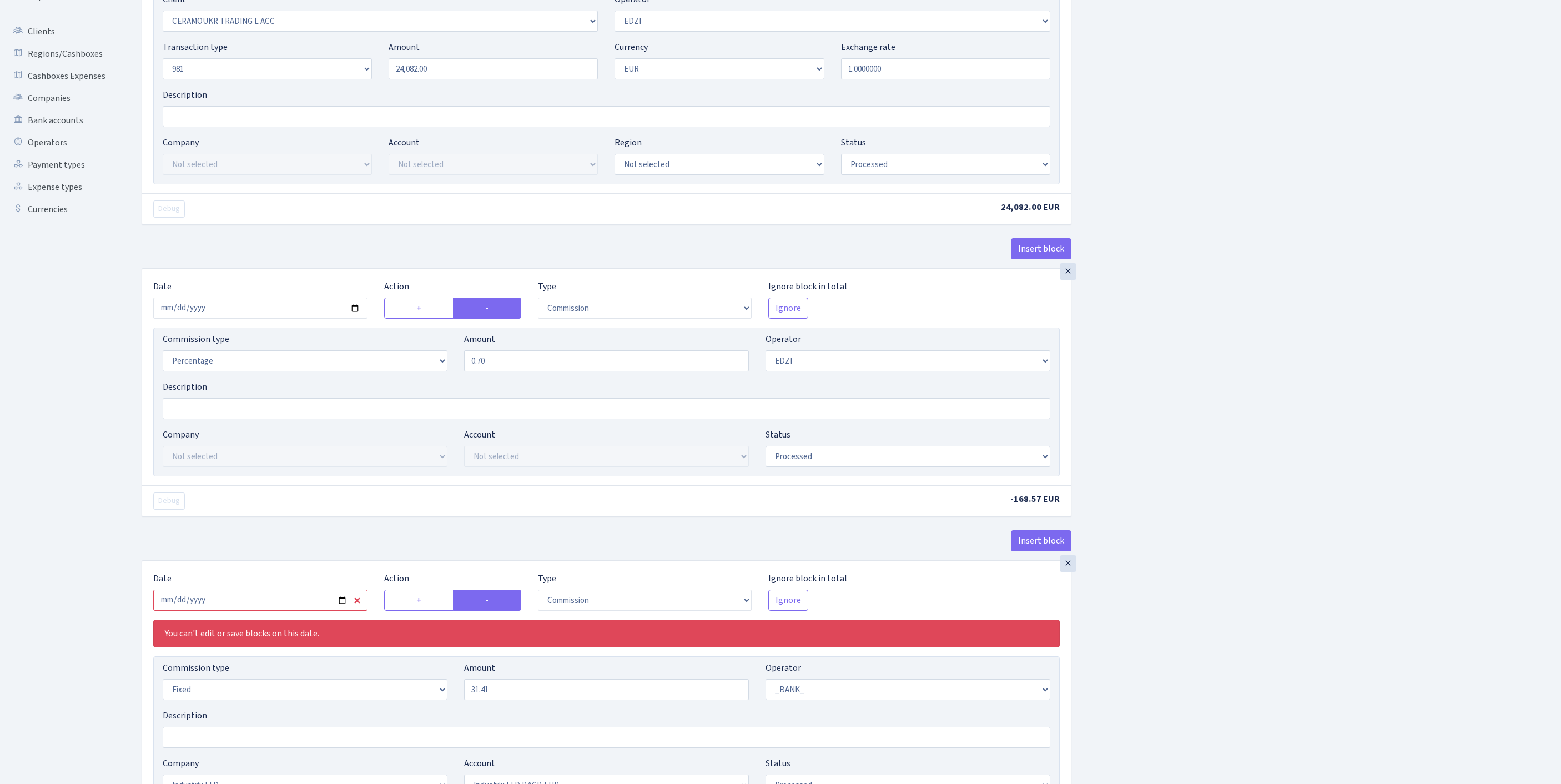
click at [1336, 493] on div "Insert block × Date 2025-09-24 Action + - Type --- In Out Commission Field requ…" at bounding box center [843, 418] width 1420 height 1040
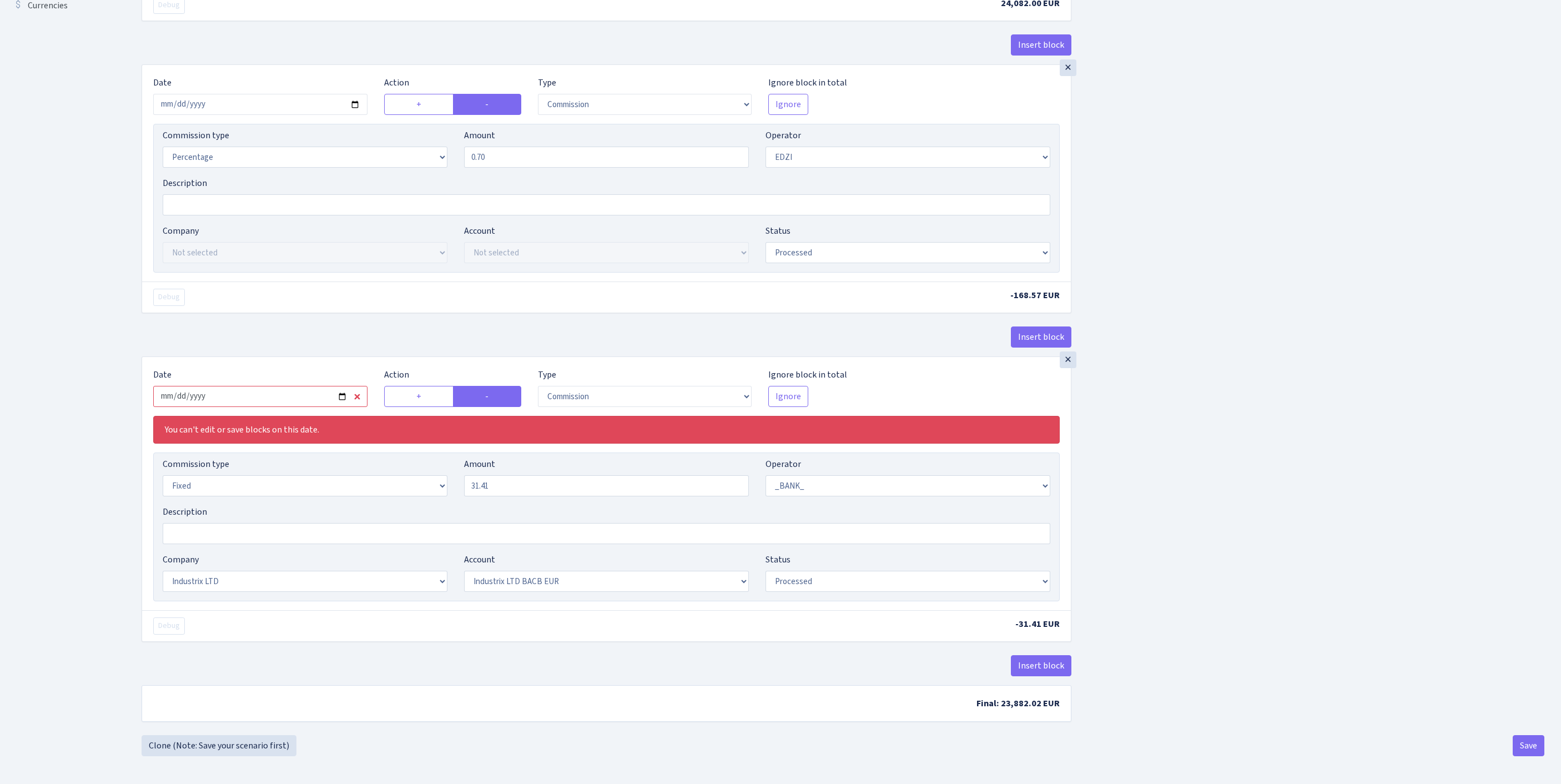
click at [292, 386] on input "2025-06-30" at bounding box center [260, 396] width 215 height 21
type input "[DATE]"
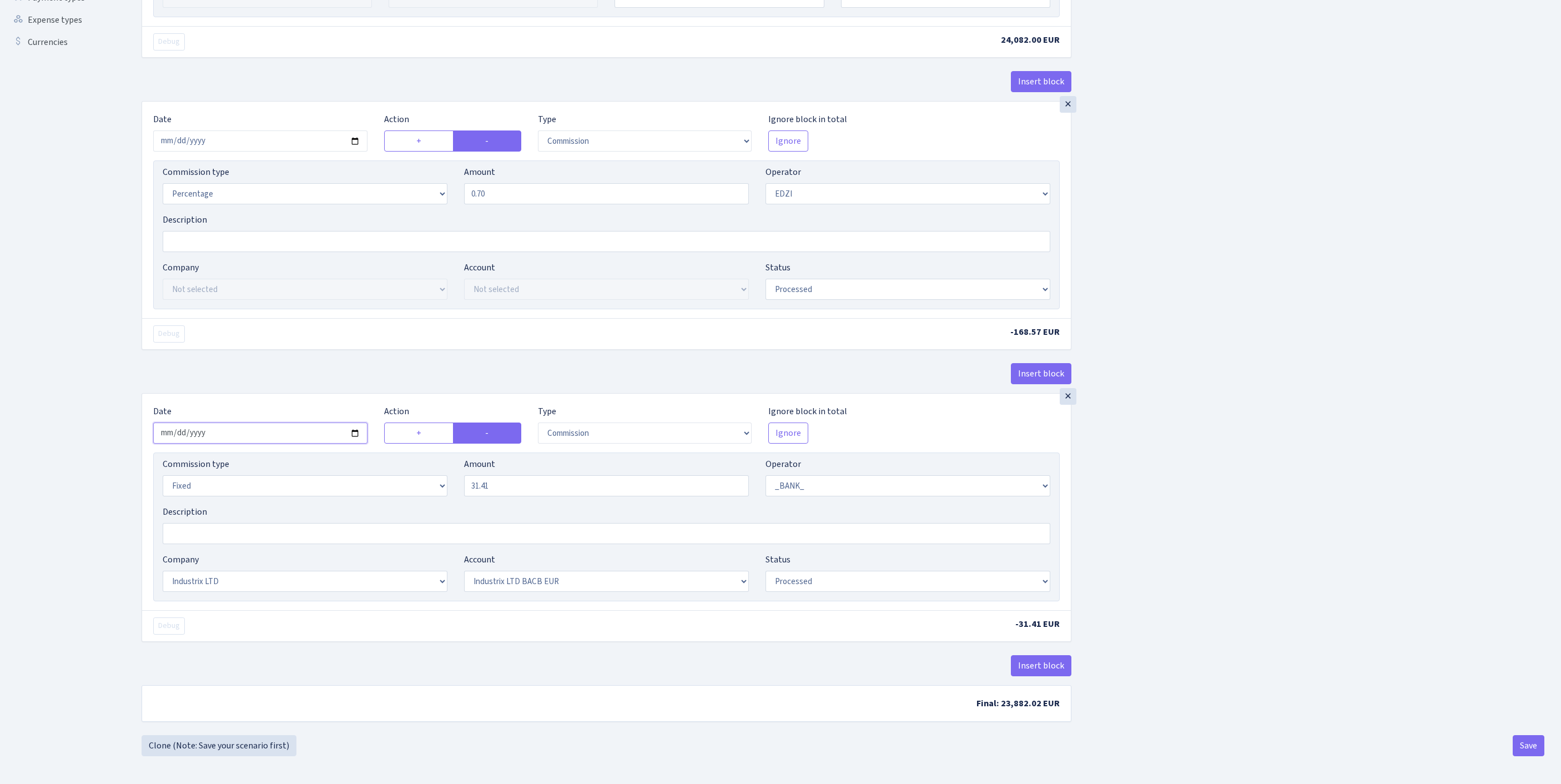
scroll to position [469, 0]
select select "out"
select select
select select "17"
select select "41"
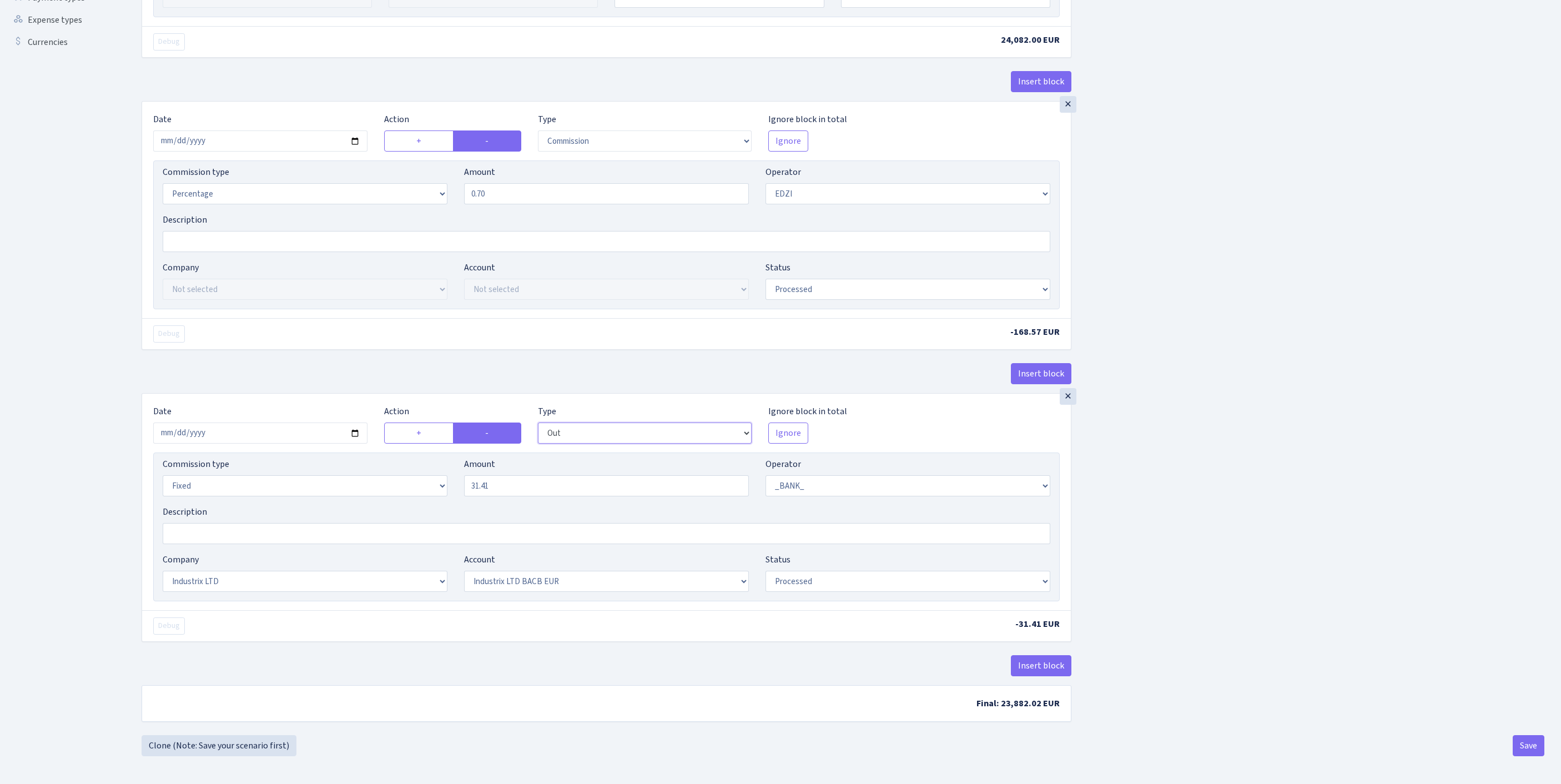
select select "processed"
select select "1"
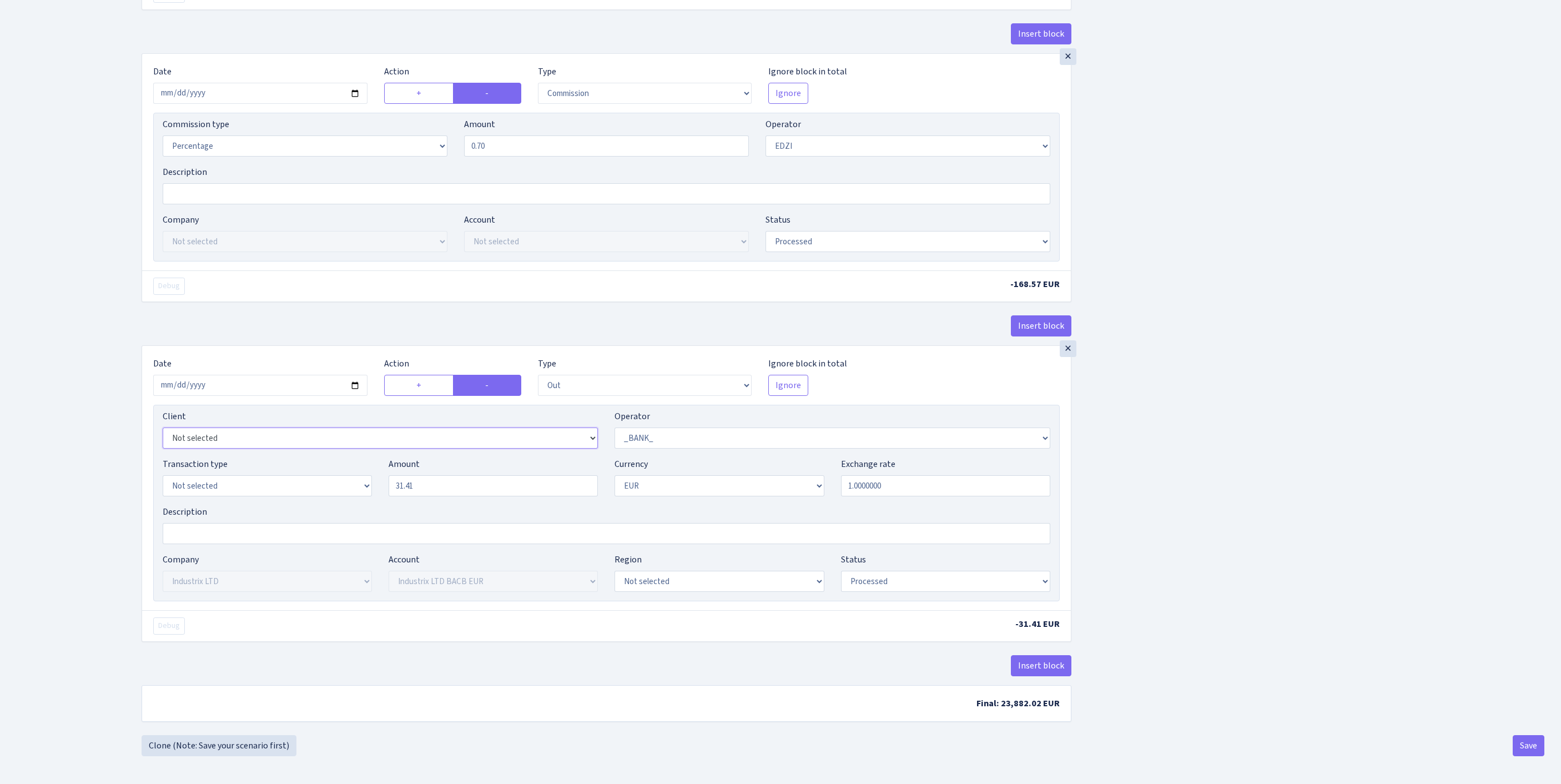
select select "2363"
select select "61"
select select "8"
select select
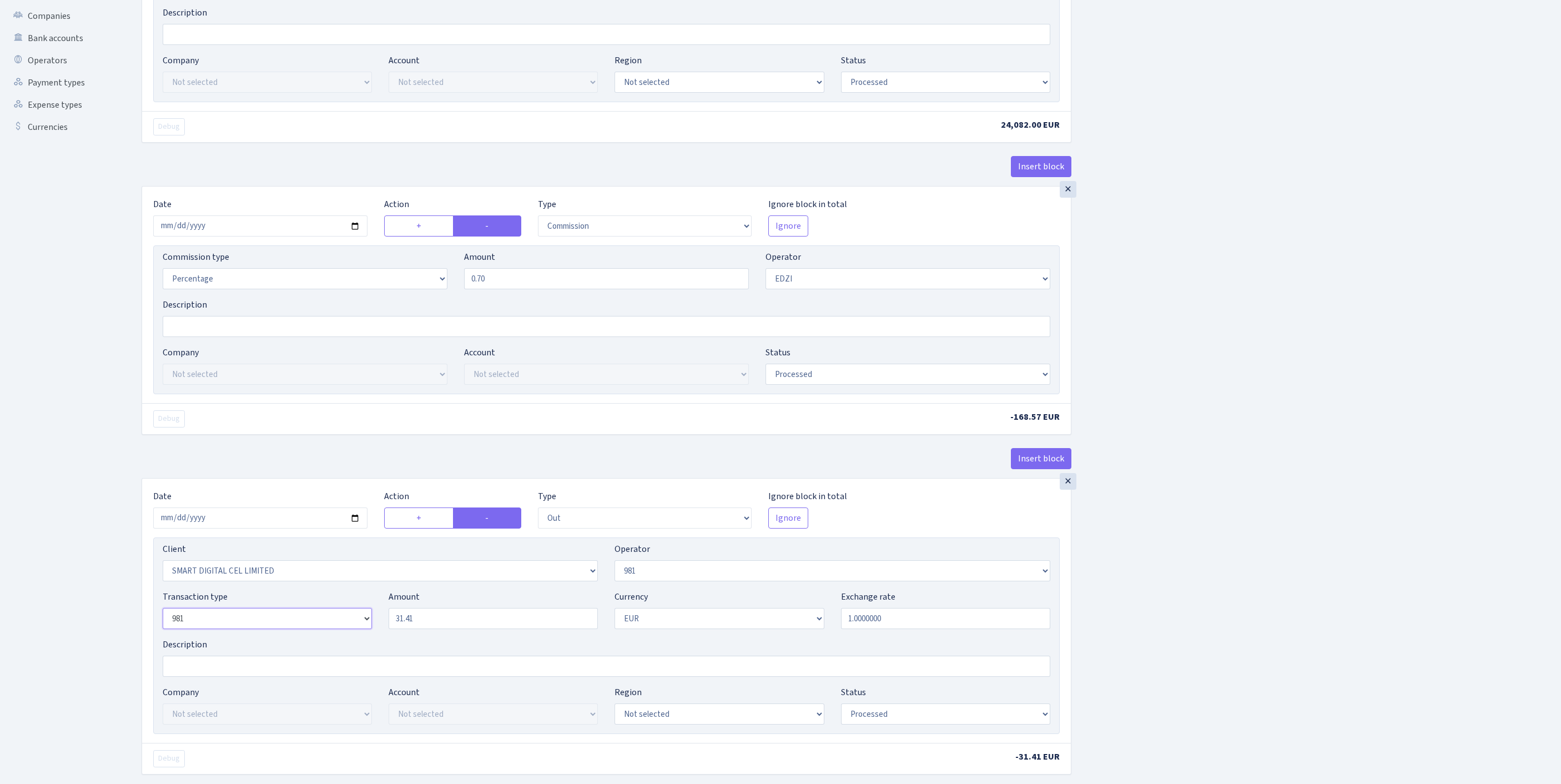
scroll to position [0, 0]
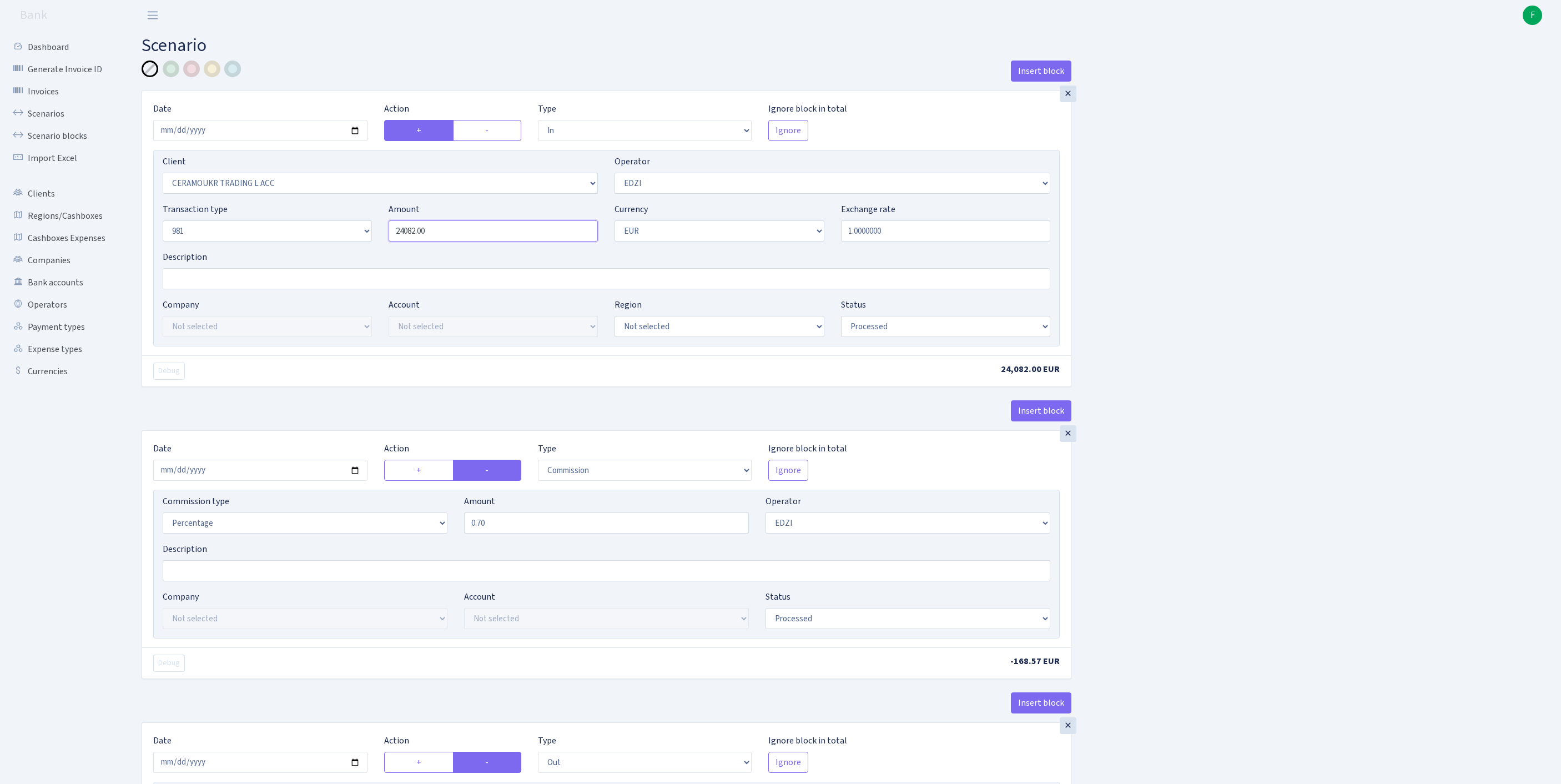
drag, startPoint x: 460, startPoint y: 249, endPoint x: 362, endPoint y: 260, distance: 98.6
click at [291, 227] on div "Transaction type Not selected 981 ELF FISH crypto GIRT IVO dekl MM-BALTIC eur U…" at bounding box center [606, 226] width 905 height 48
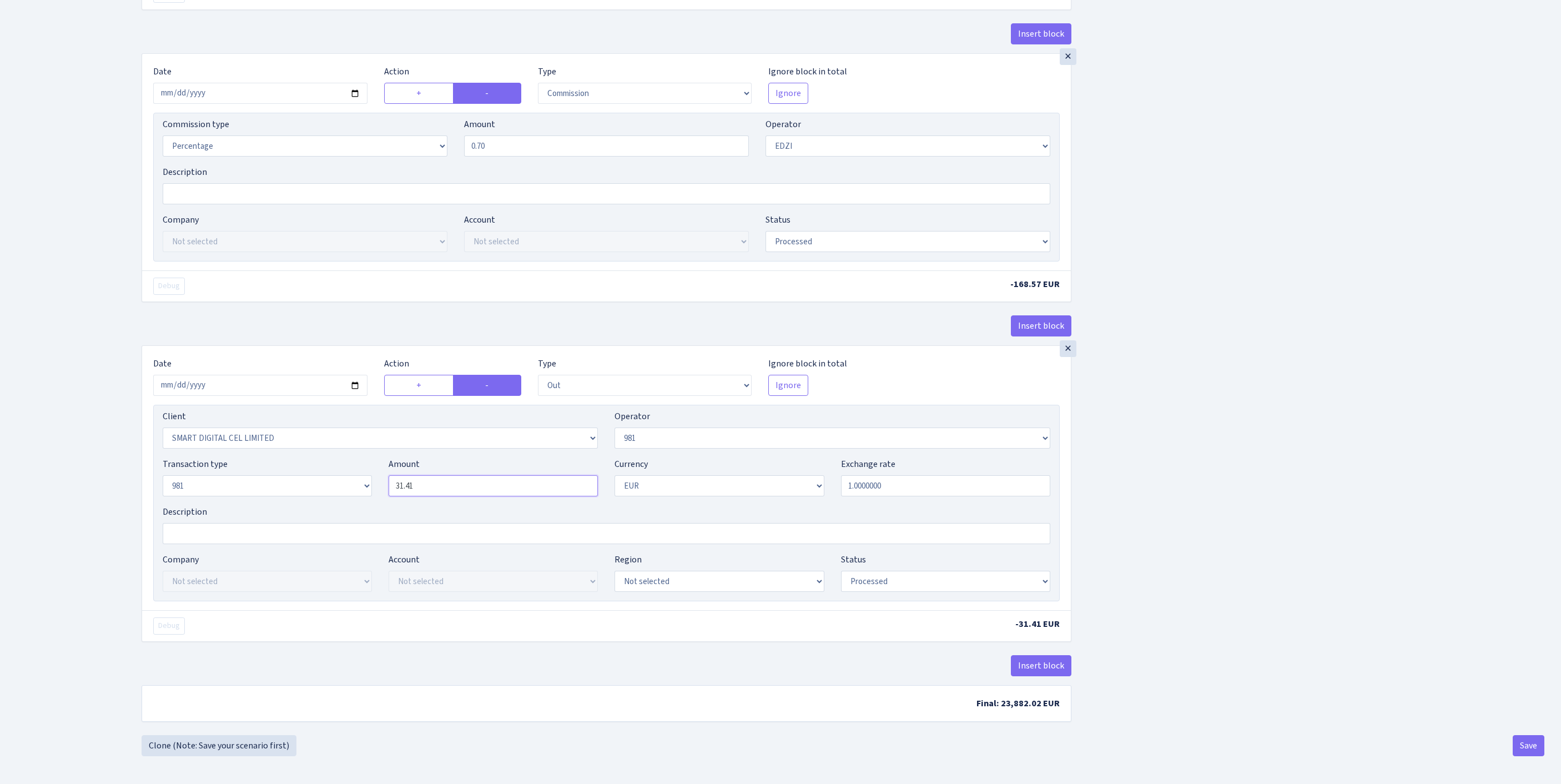
type input "24,082.00"
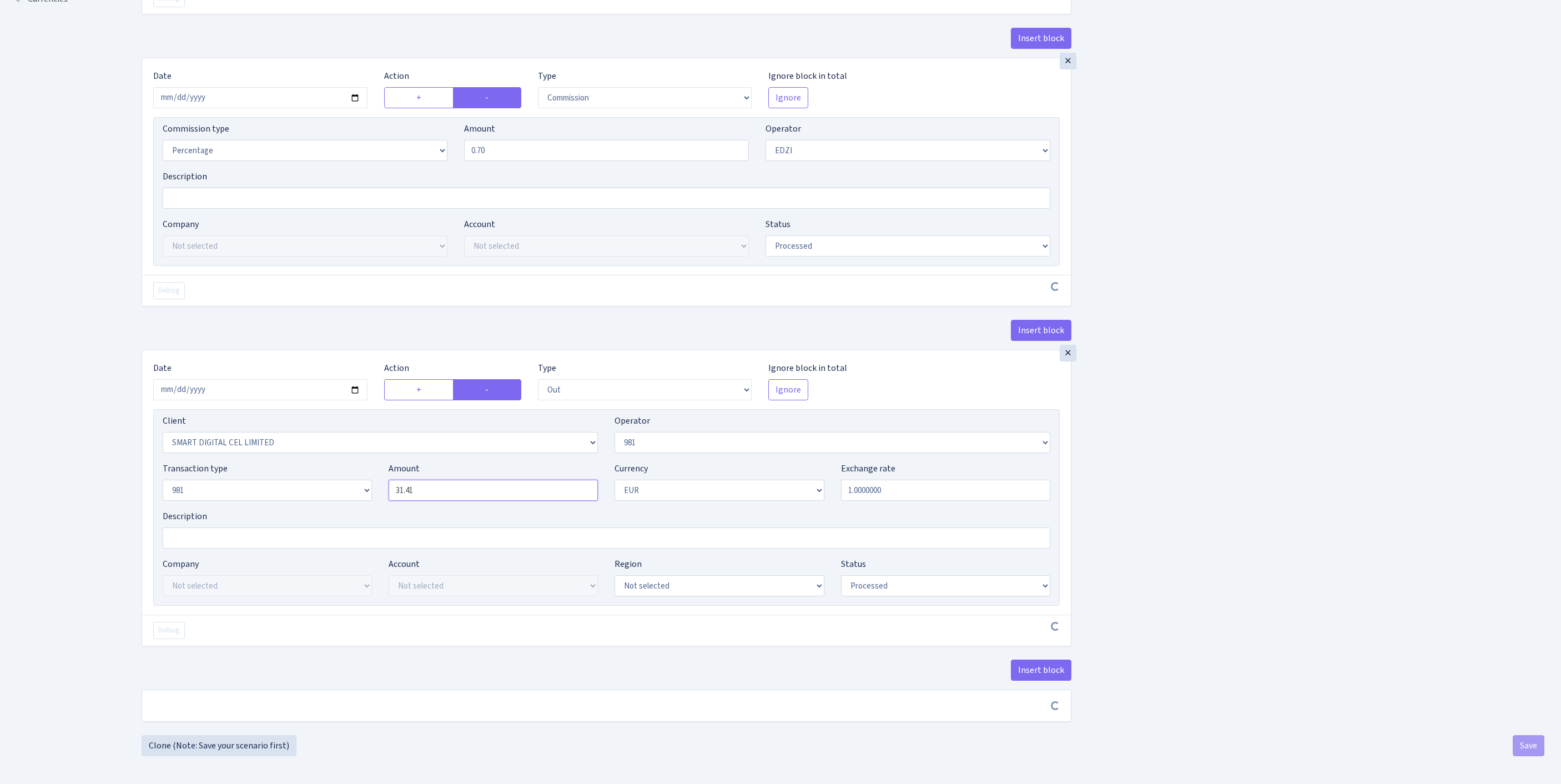
scroll to position [517, 0]
drag, startPoint x: 445, startPoint y: 450, endPoint x: 338, endPoint y: 447, distance: 107.0
click at [336, 462] on div "Transaction type Not selected 981 ELF FISH crypto GIRT IVO dekl MM-BALTIC eur U…" at bounding box center [606, 485] width 905 height 48
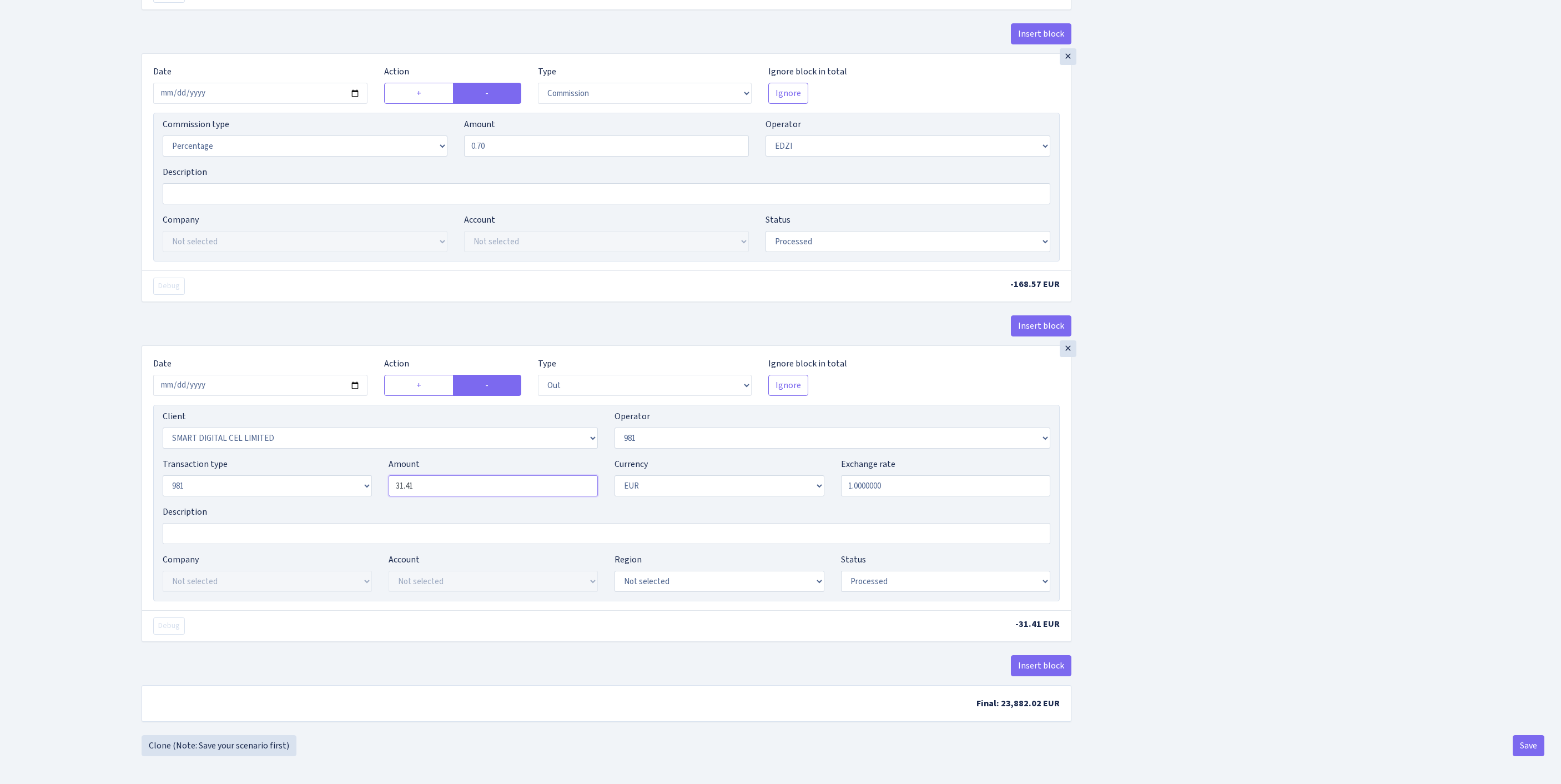
paste input "24082.00"
type input "24,082.00"
click at [1047, 655] on button "Insert block" at bounding box center [1041, 665] width 61 height 21
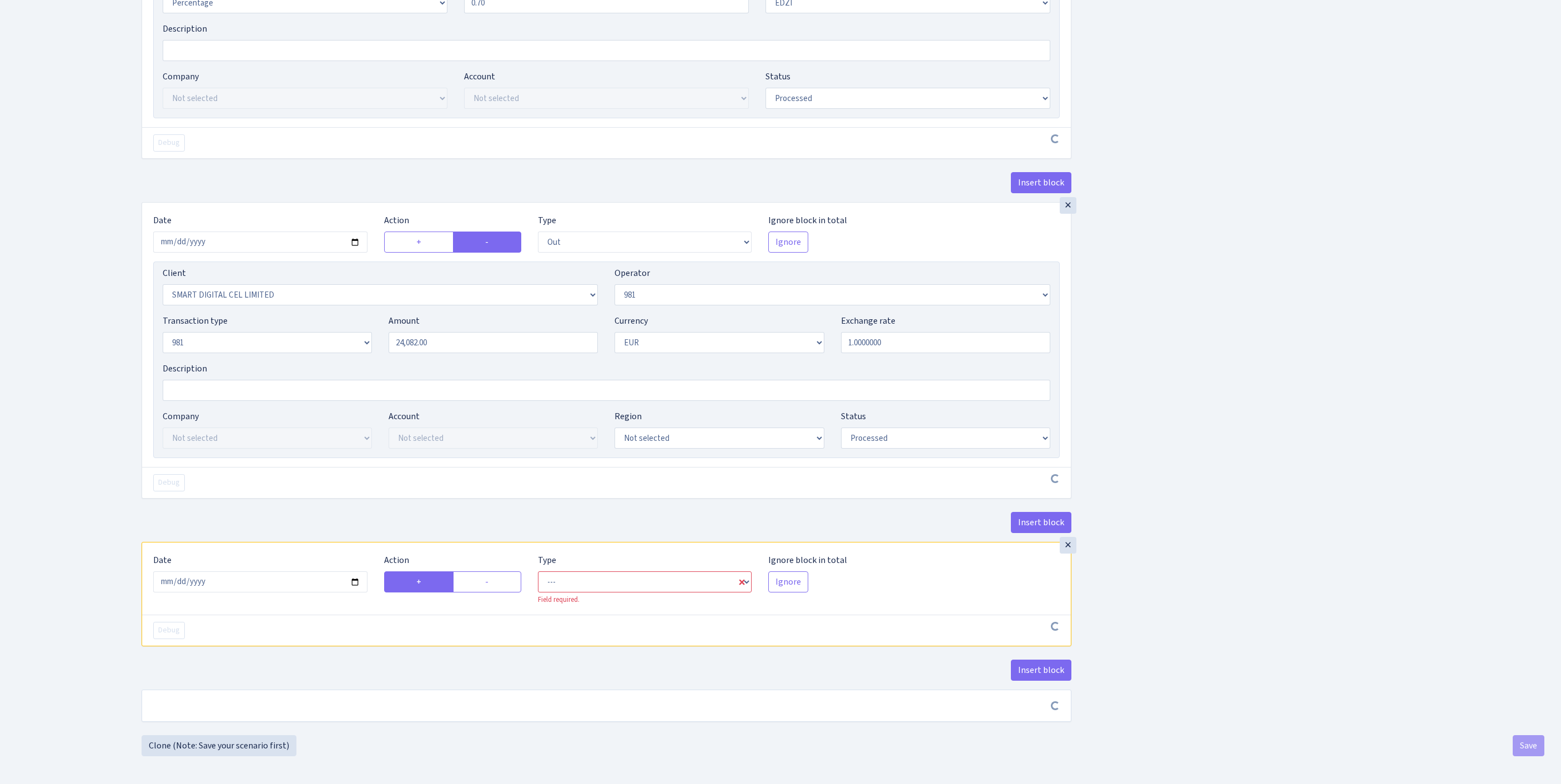
scroll to position [694, 0]
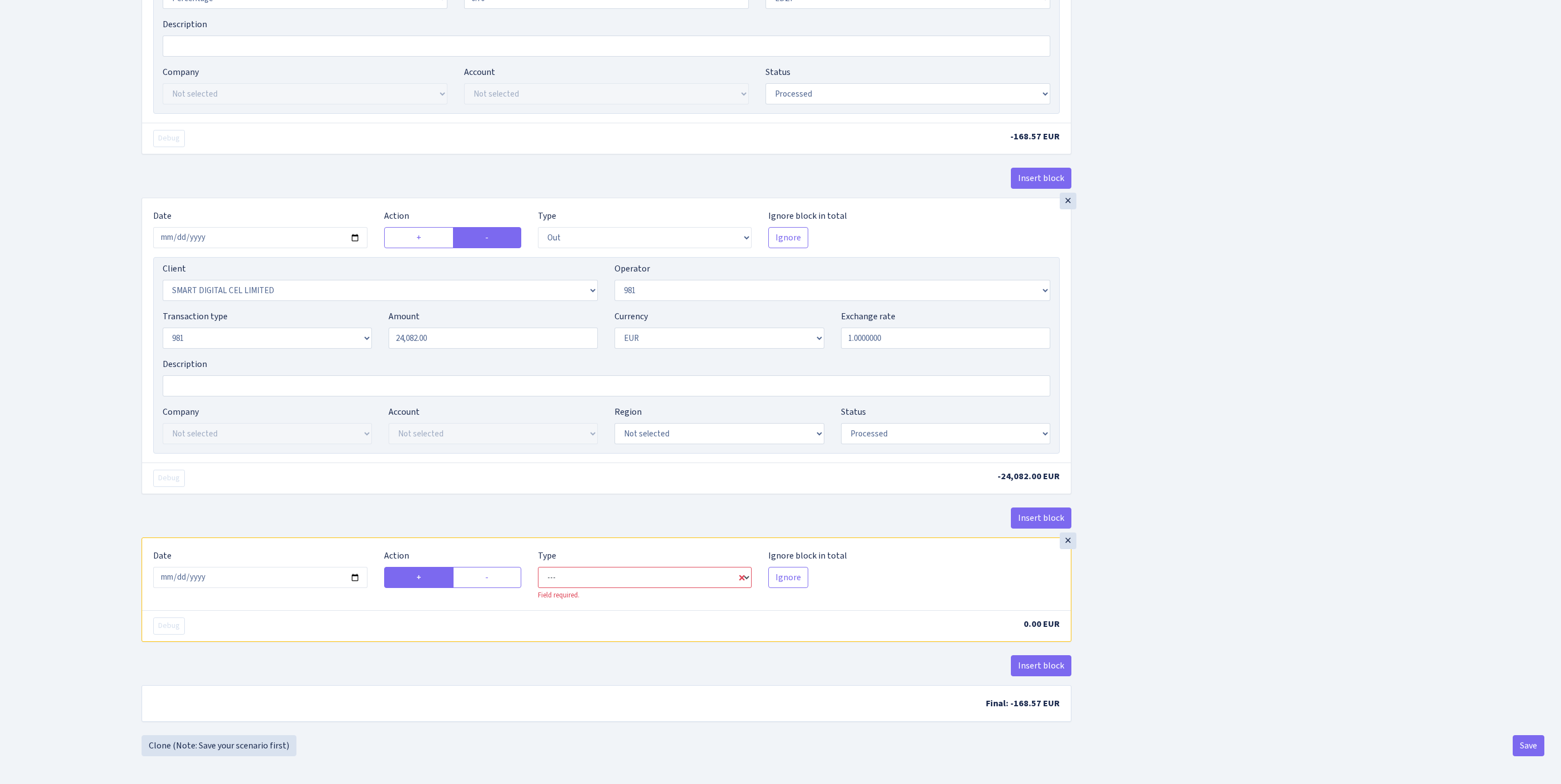
select select "commission"
select select "61"
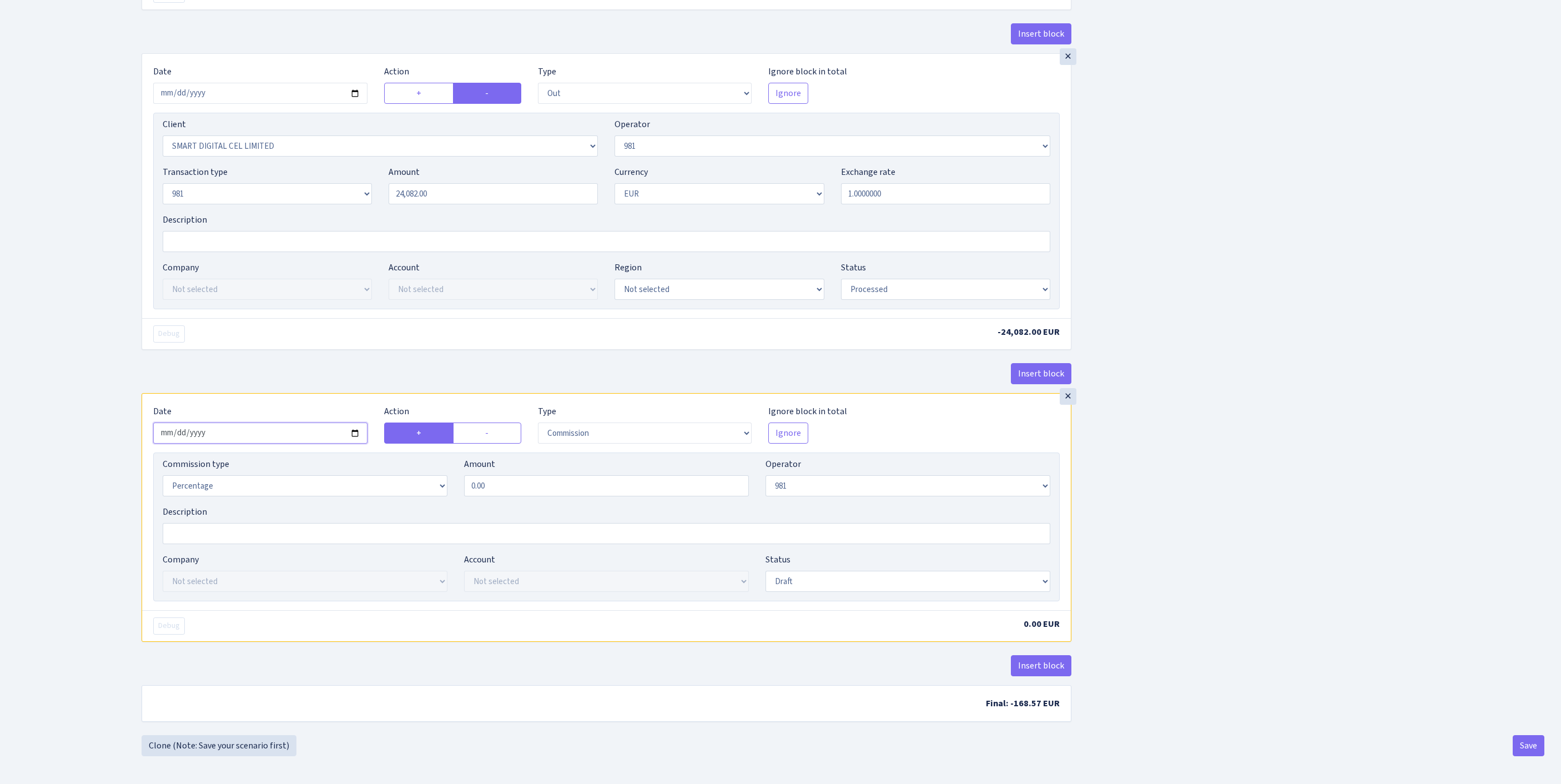
click at [297, 444] on input "2025-09-25" at bounding box center [260, 432] width 215 height 21
type input "[DATE]"
drag, startPoint x: 554, startPoint y: 609, endPoint x: 384, endPoint y: 598, distance: 170.4
click at [384, 505] on div "Commission type Percentage Fixed Bank Amount 0.00 Operator Not selected 981 981…" at bounding box center [606, 481] width 905 height 48
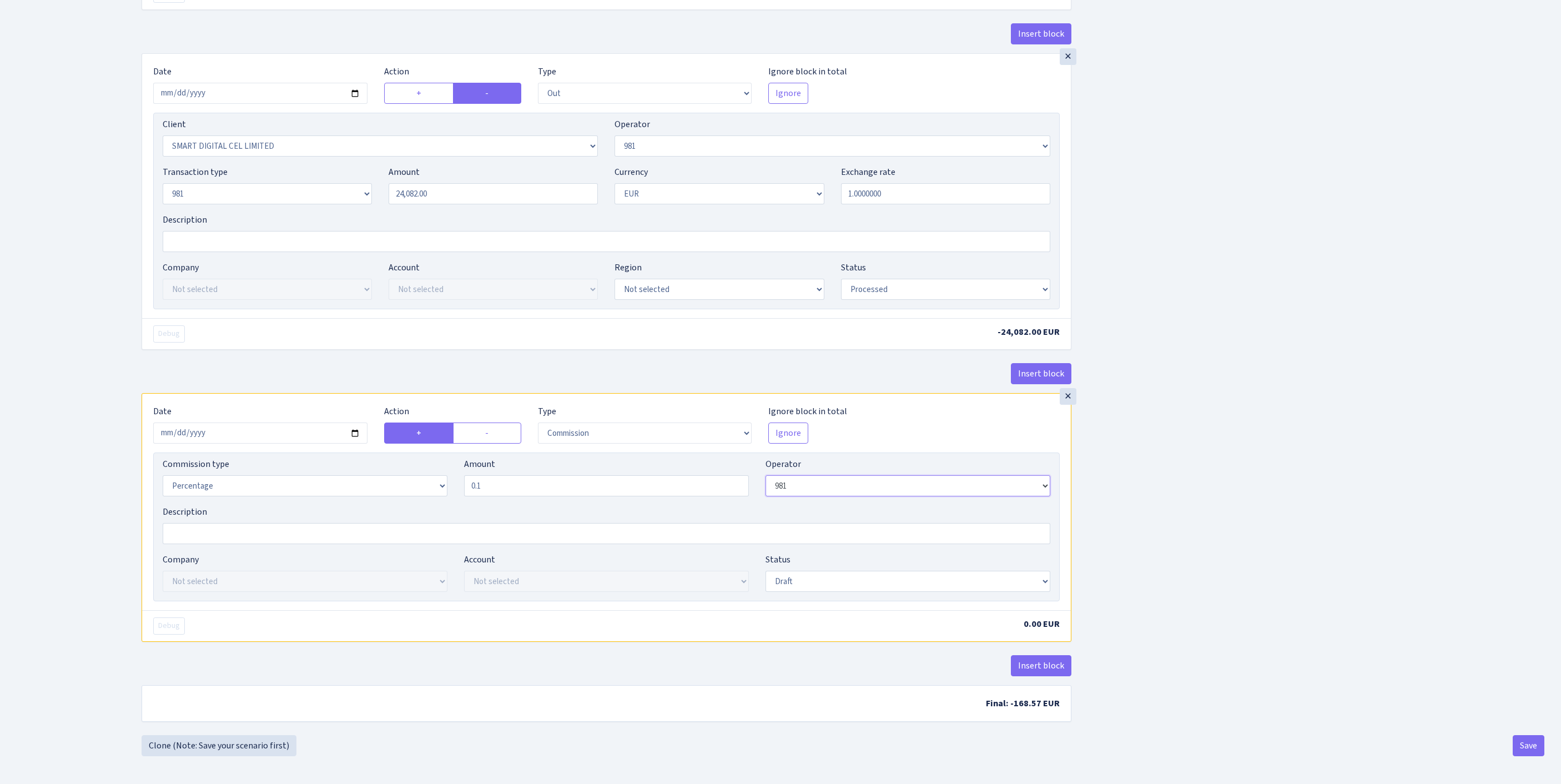
type input "0.10"
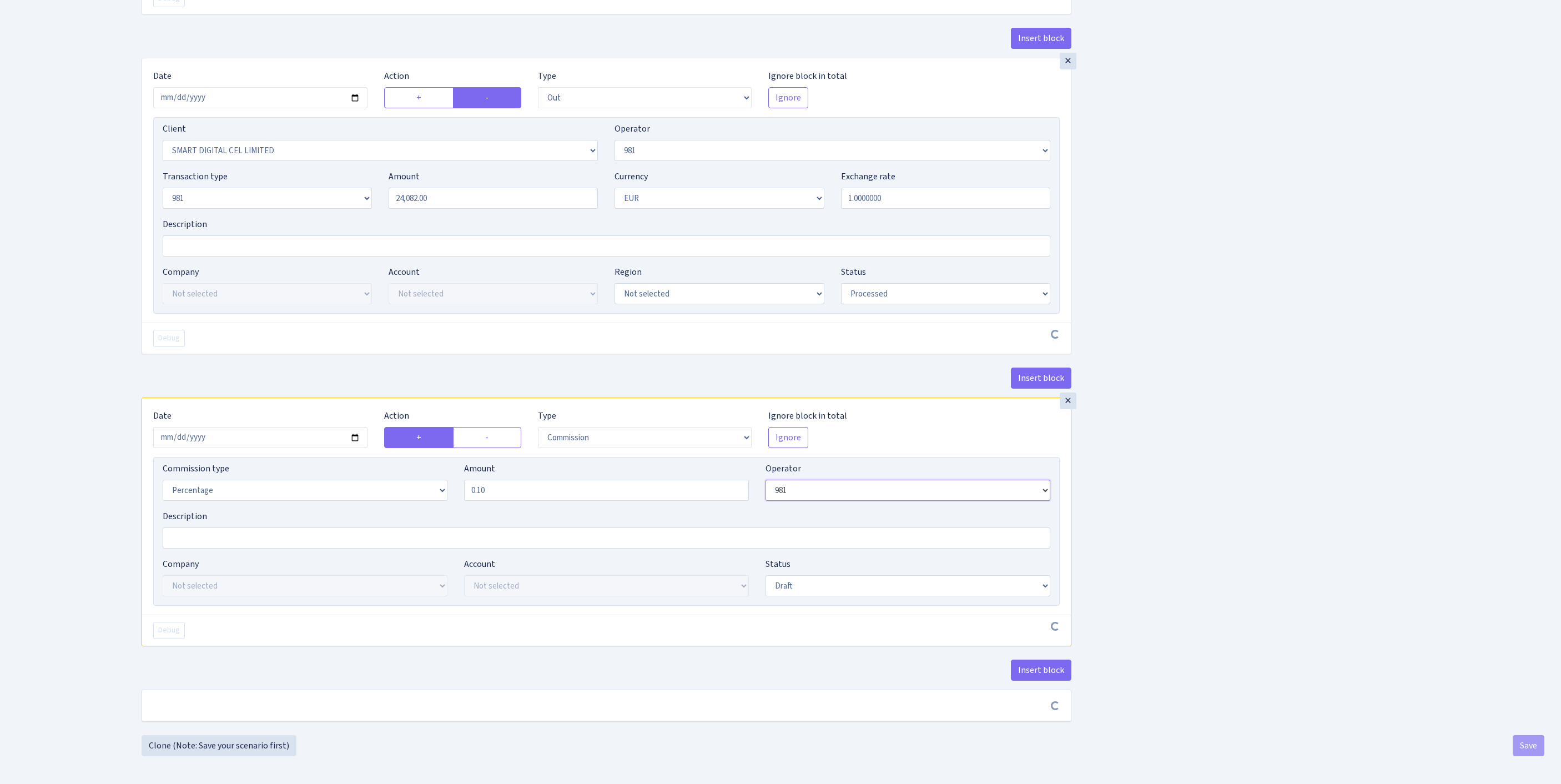
scroll to position [849, 0]
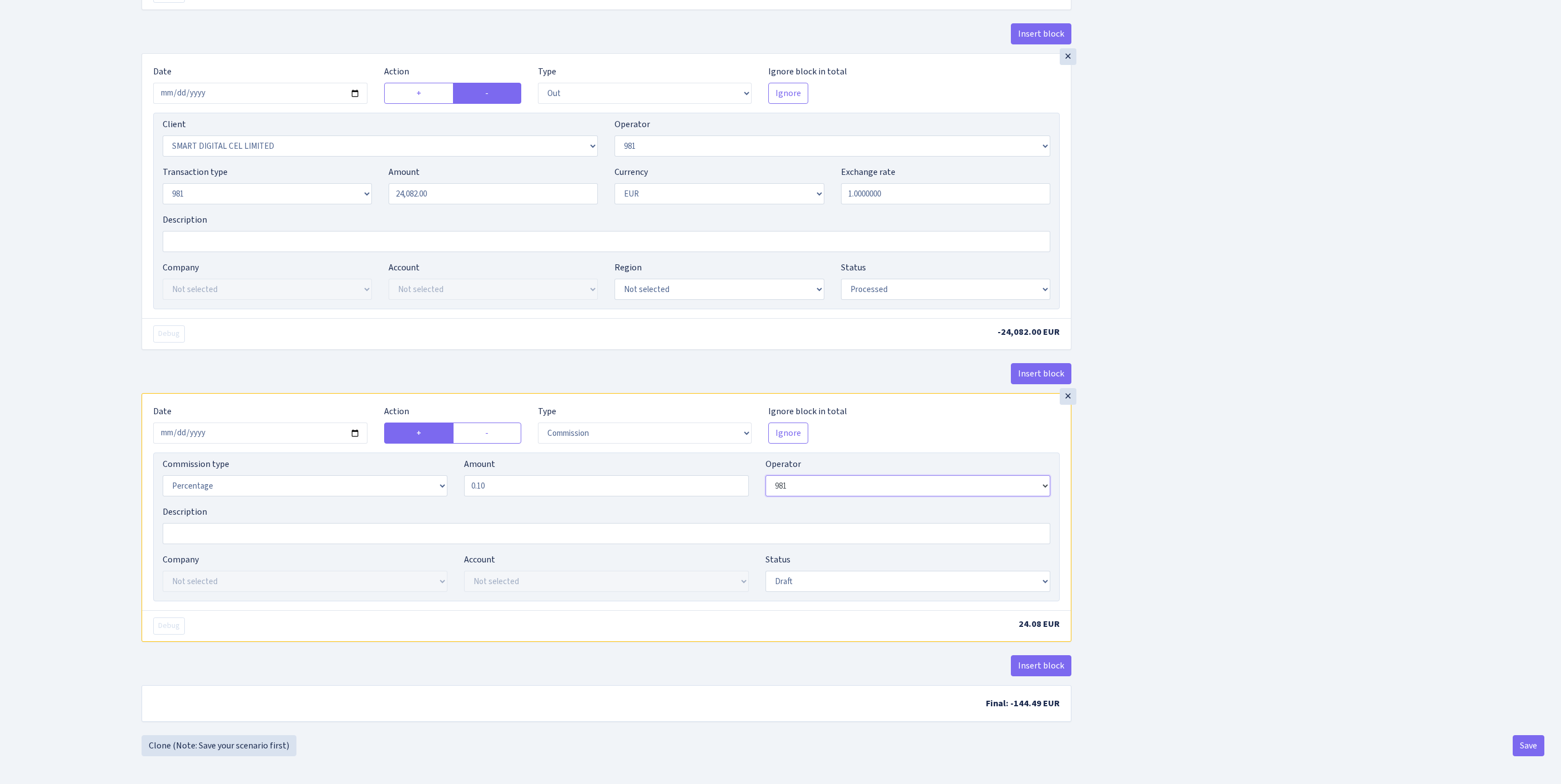
select select "118"
select select "processed"
click at [1521, 746] on button "Save" at bounding box center [1529, 745] width 32 height 21
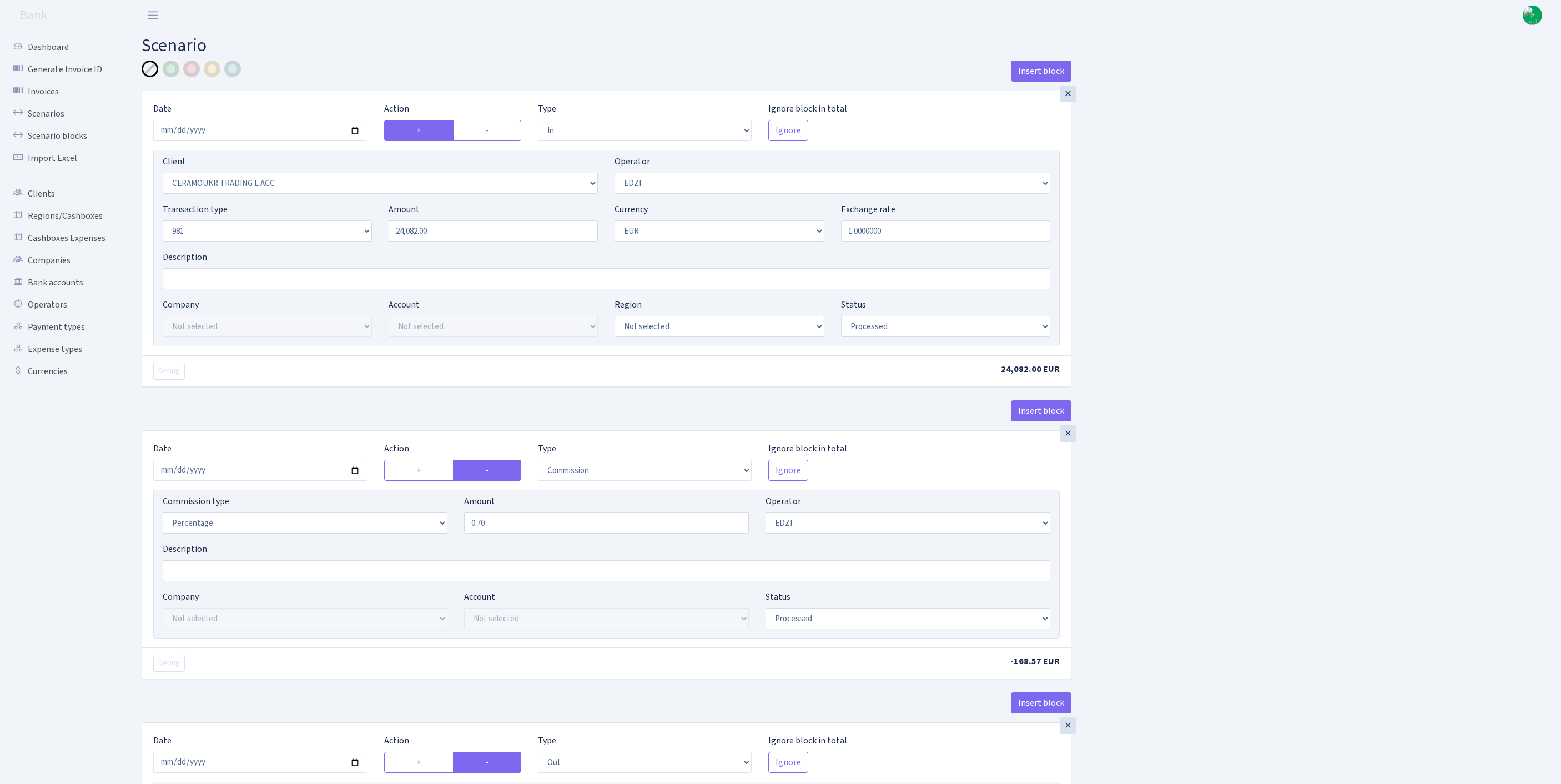
select select "in"
select select "1001"
select select "11"
select select "8"
select select "1"
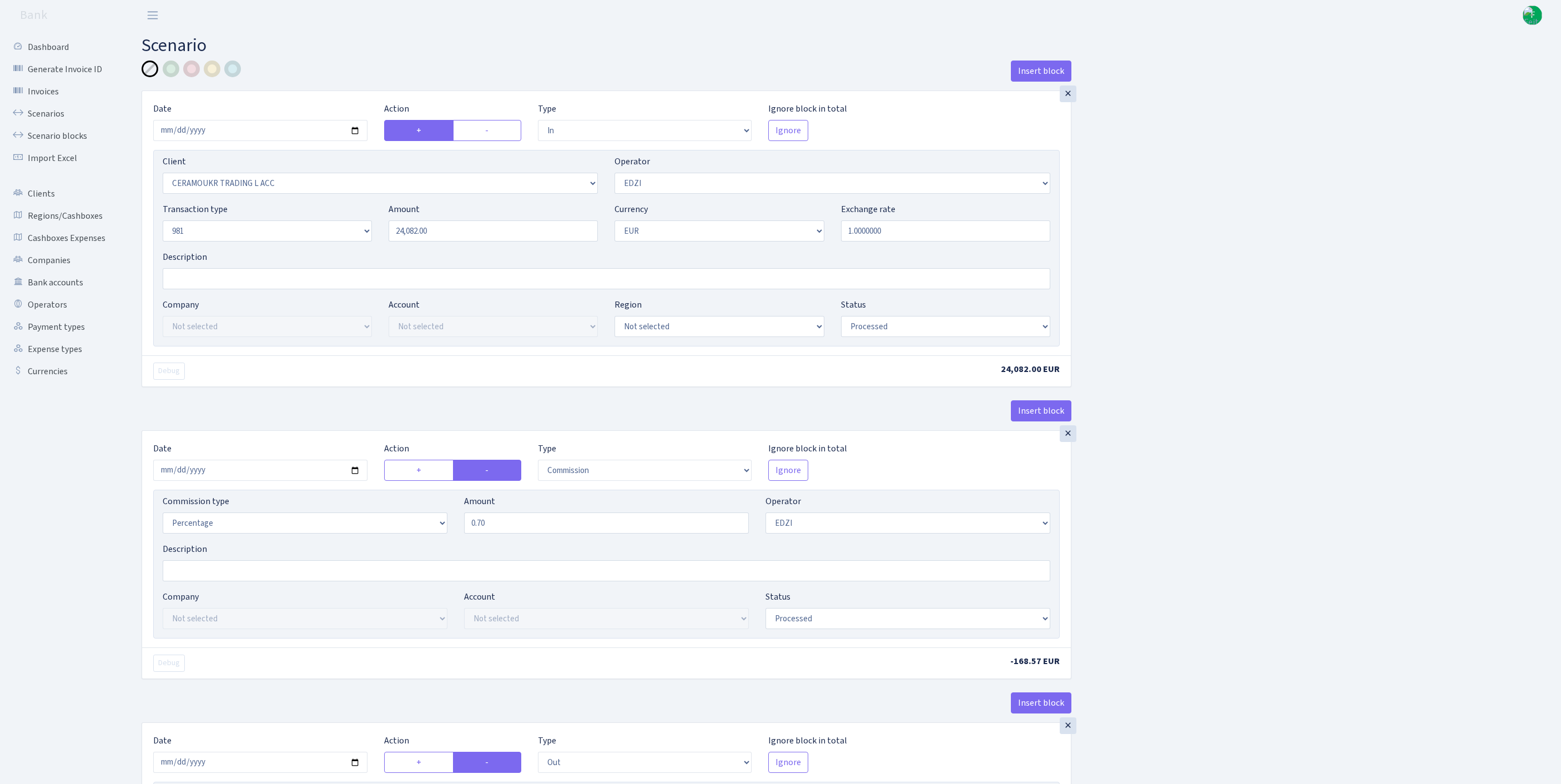
select select "processed"
select select "commission"
select select "11"
select select "processed"
select select "out"
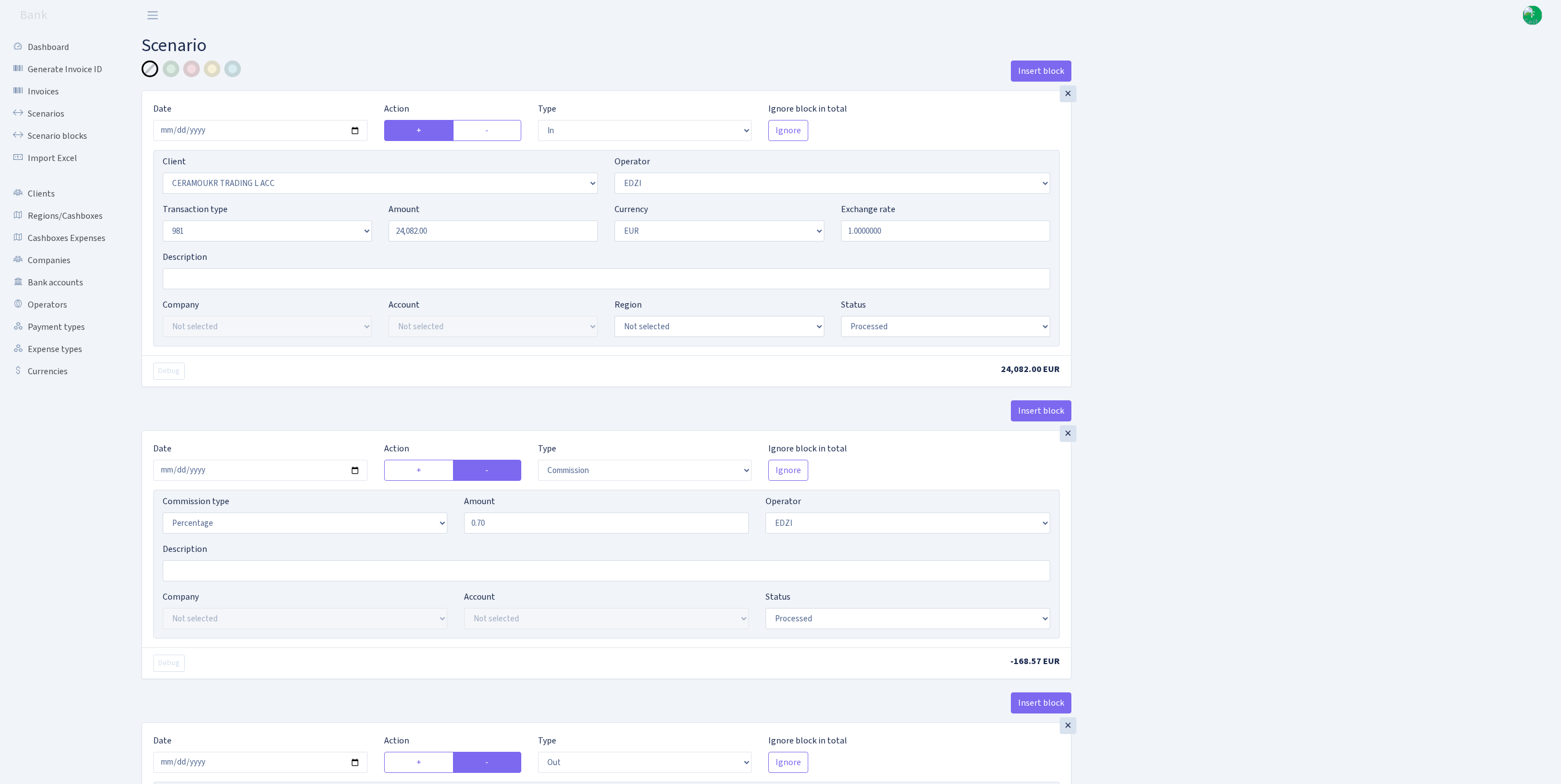
select select "2363"
select select "61"
select select "8"
select select "1"
select select "processed"
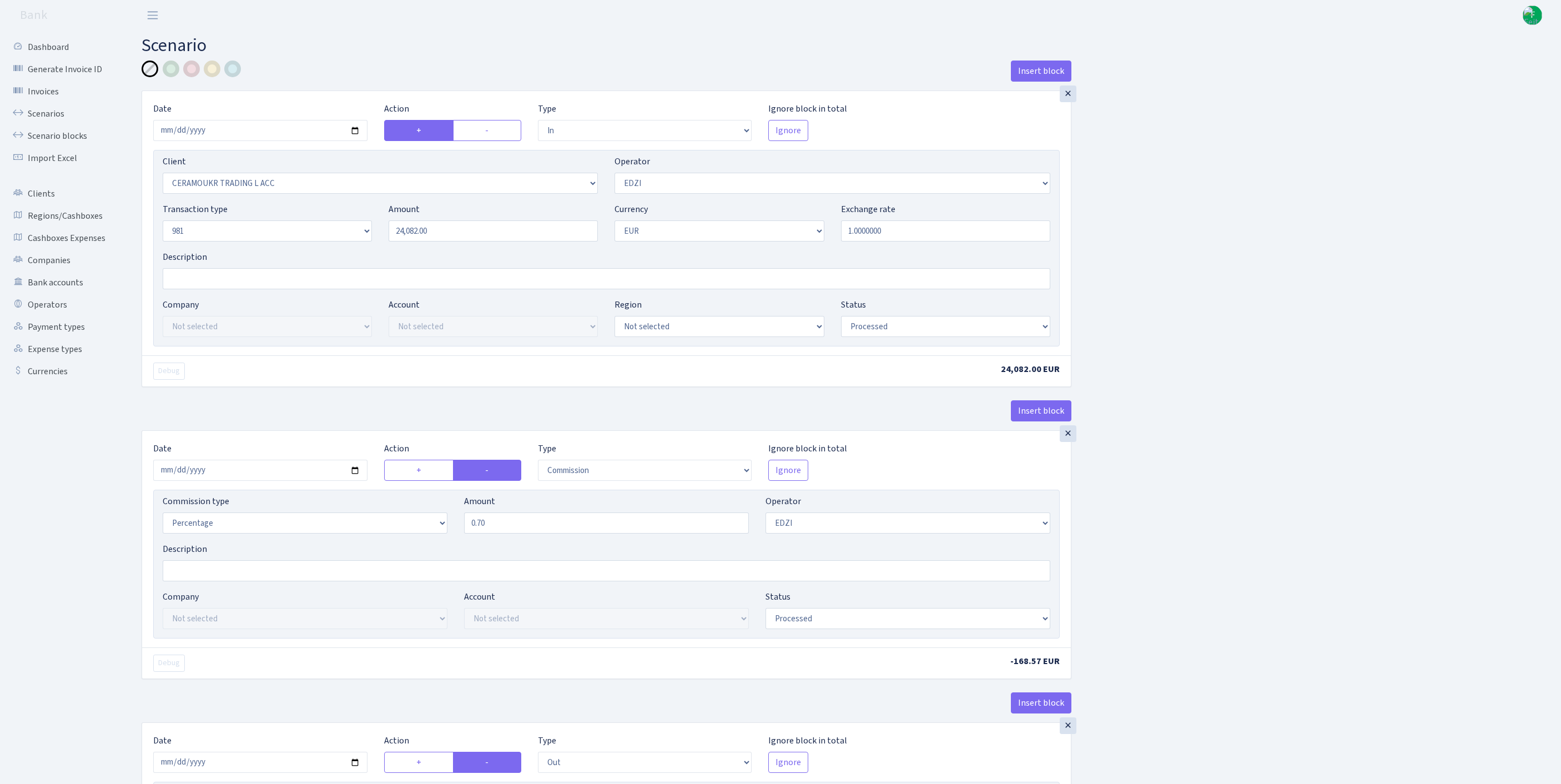
select select "commission"
select select "118"
select select "processed"
click at [61, 118] on link "Scenarios" at bounding box center [61, 114] width 111 height 22
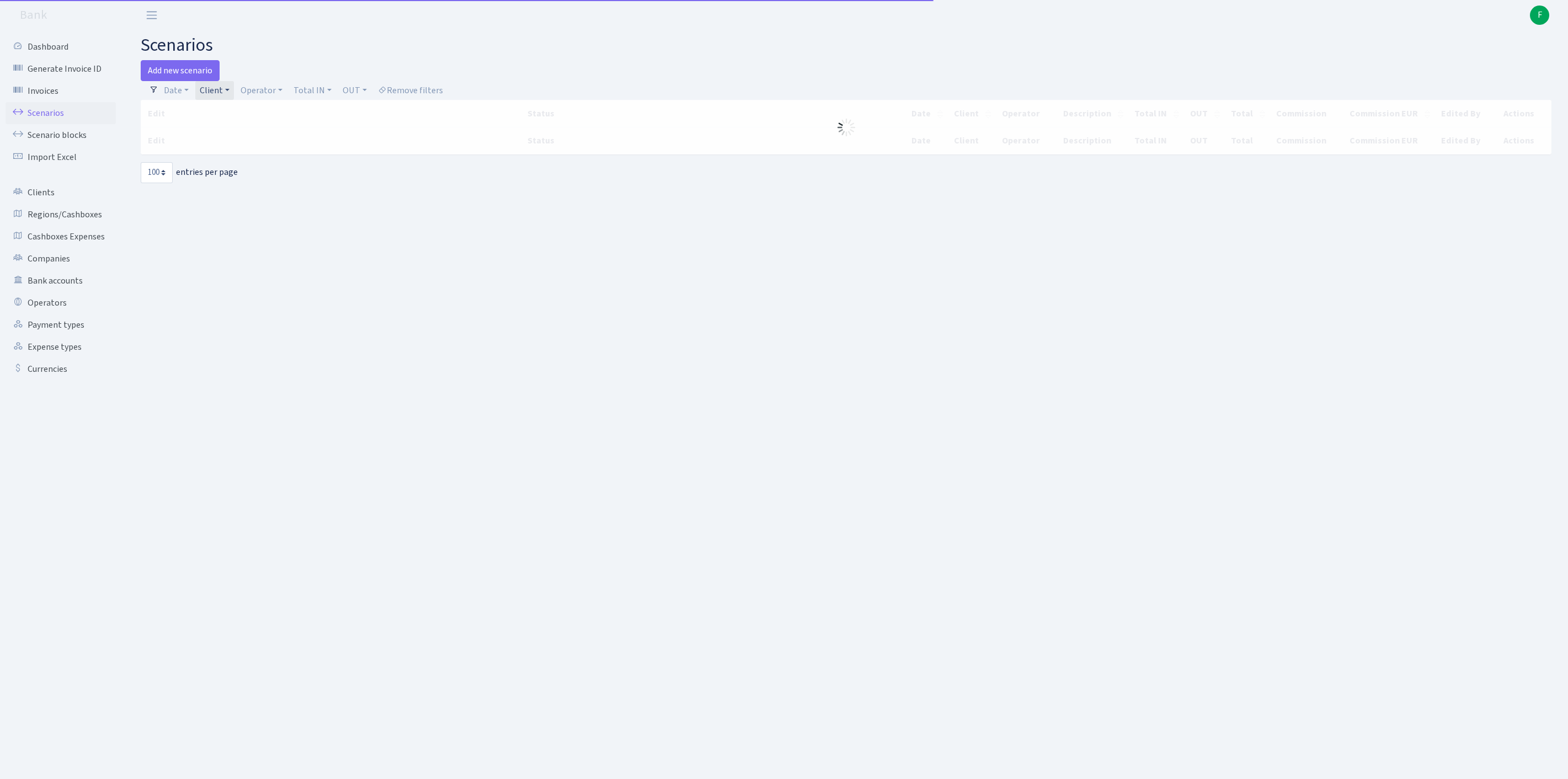
select select "100"
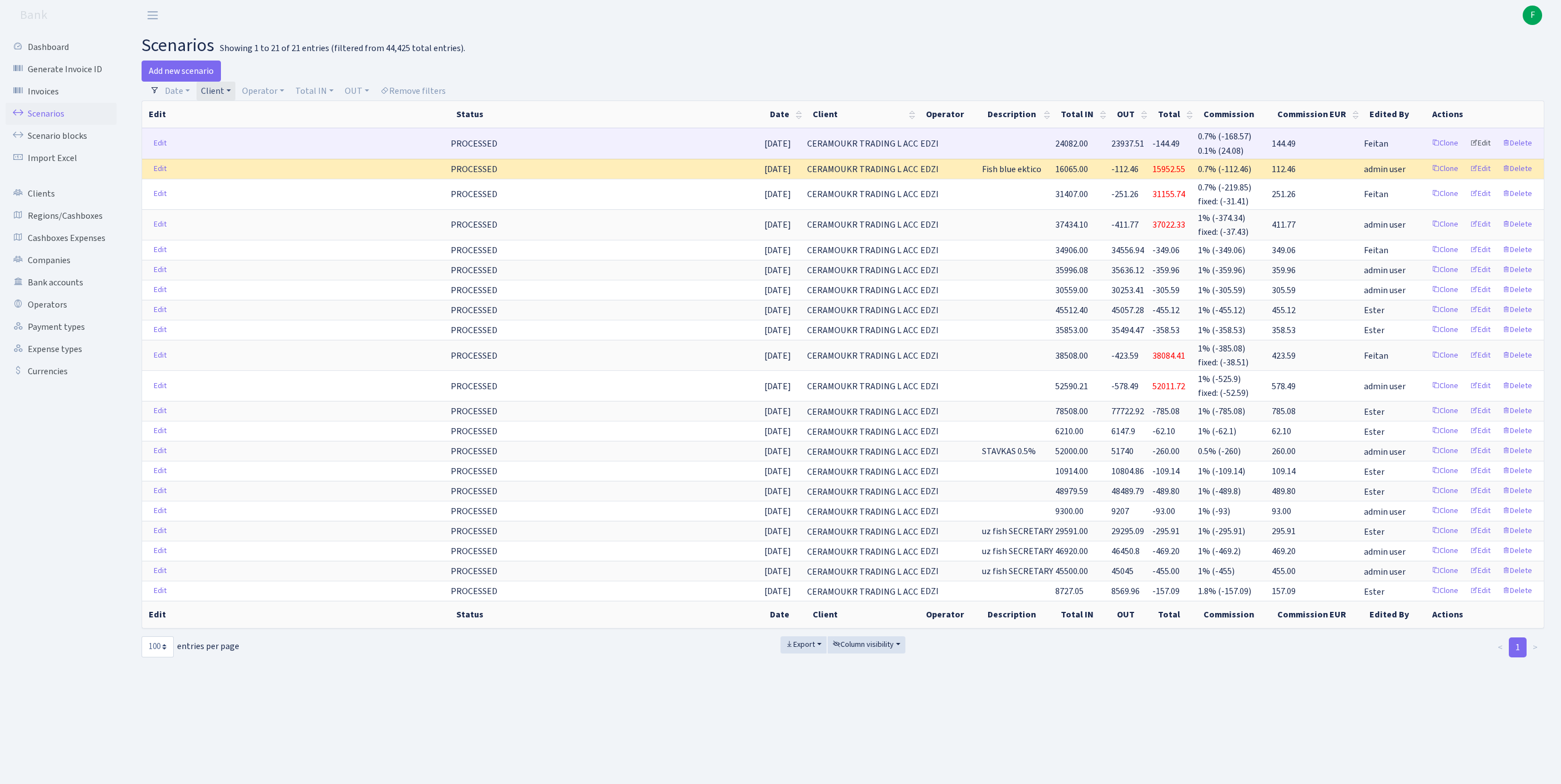
click at [1469, 151] on link "Edit" at bounding box center [1480, 144] width 30 height 17
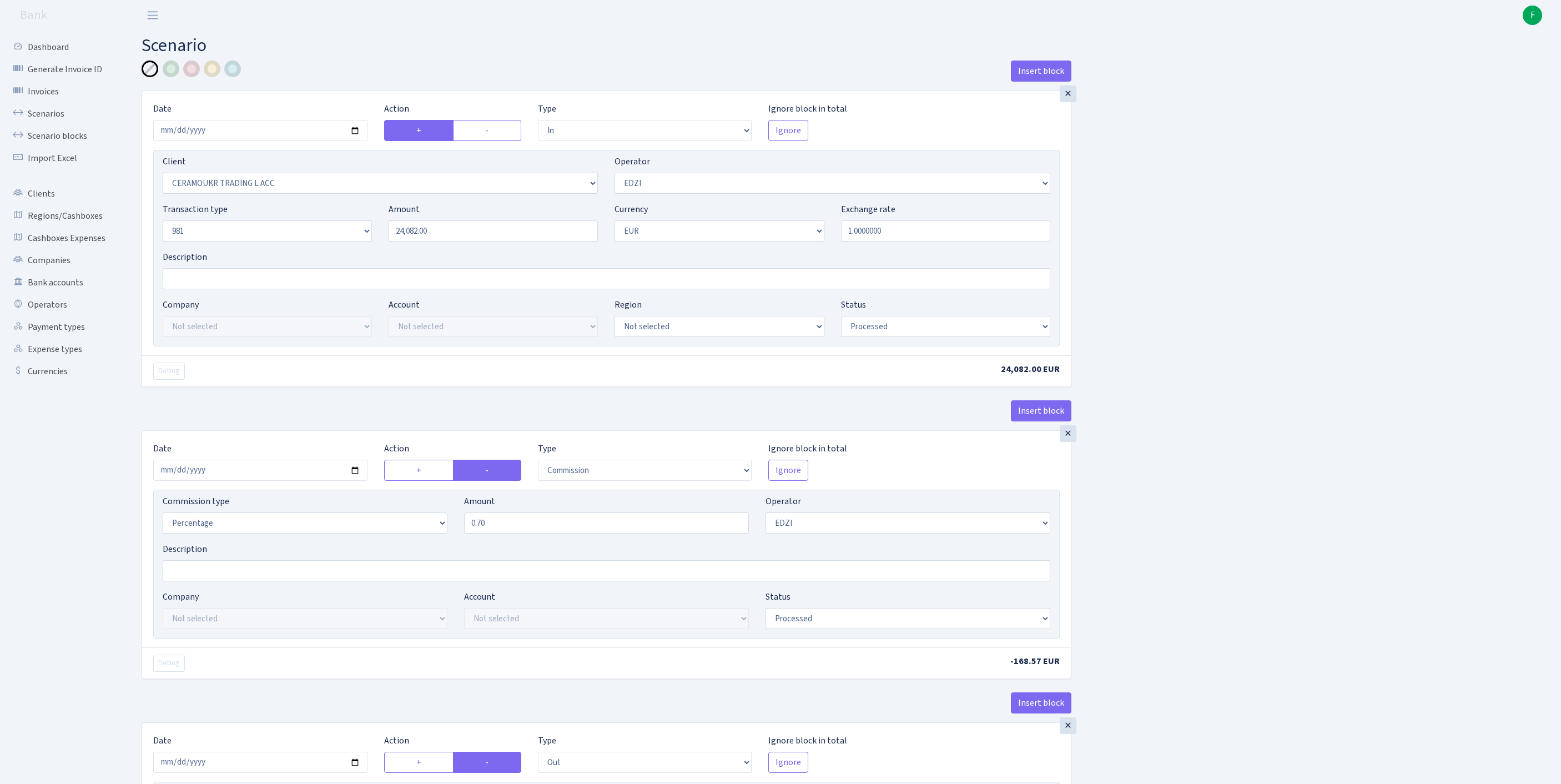
select select "in"
select select "1001"
select select "11"
select select "8"
select select "1"
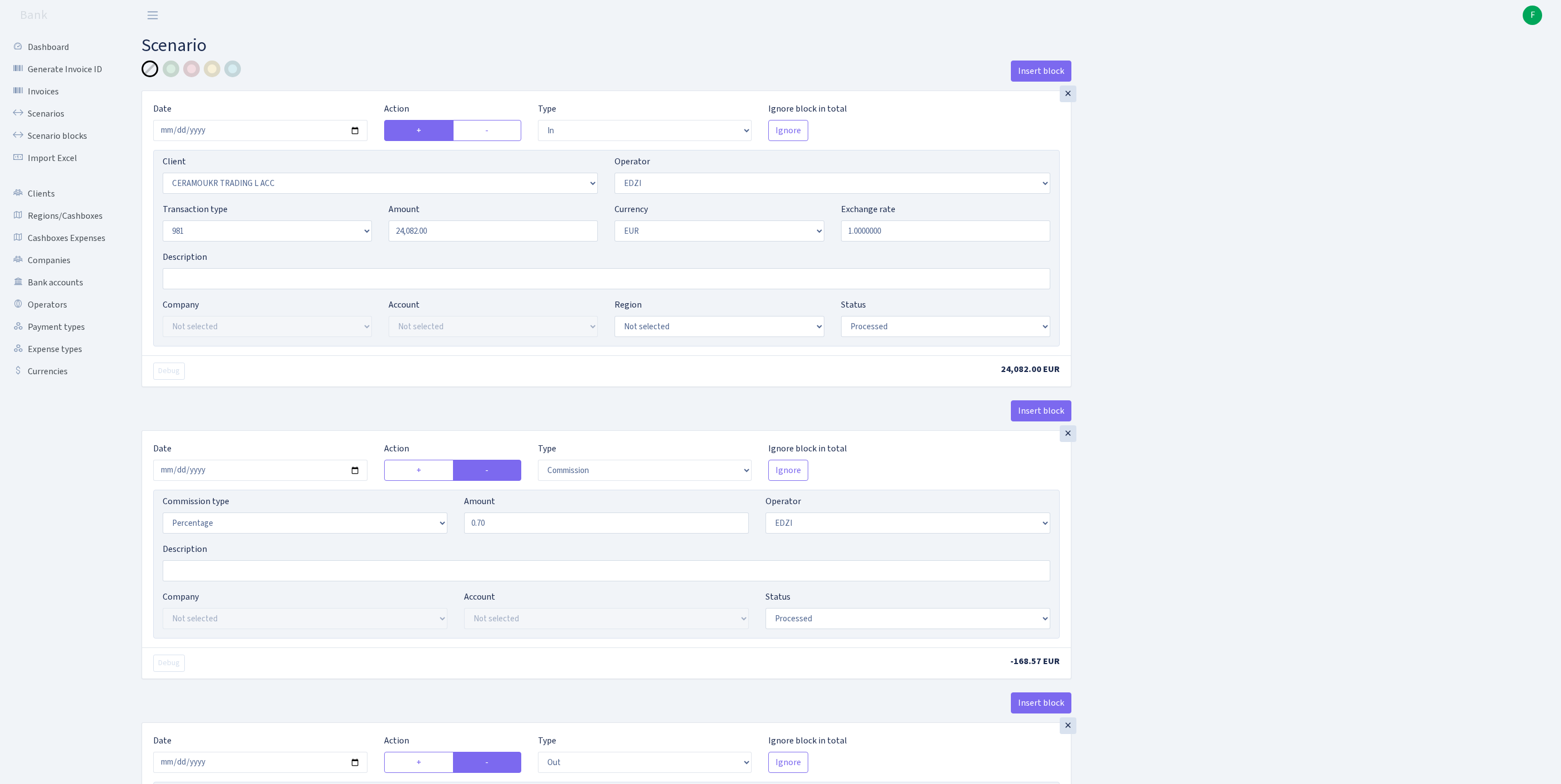
select select "processed"
select select "commission"
select select "11"
select select "processed"
select select "out"
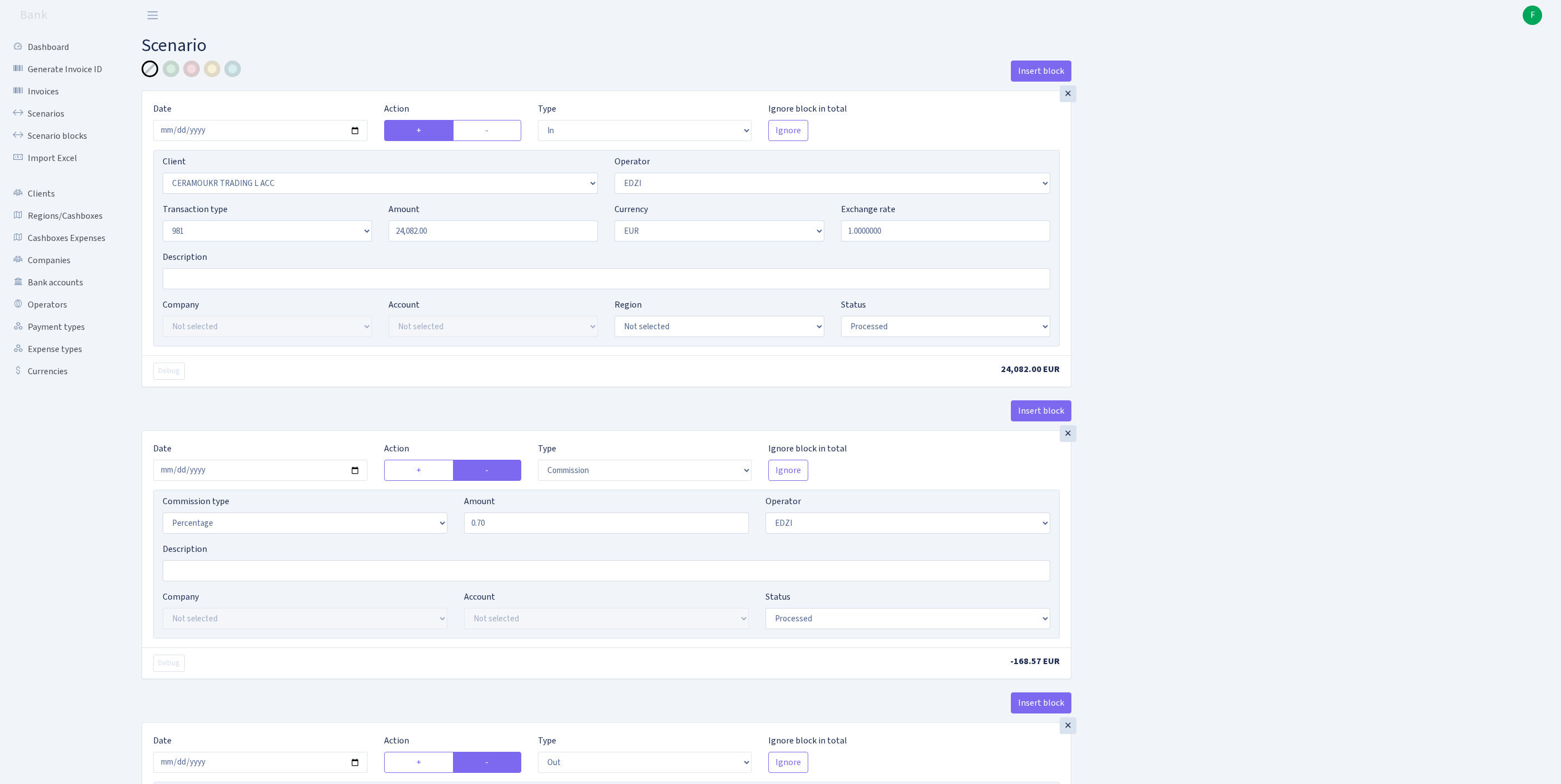
select select "2363"
select select "61"
select select "8"
select select "1"
select select "processed"
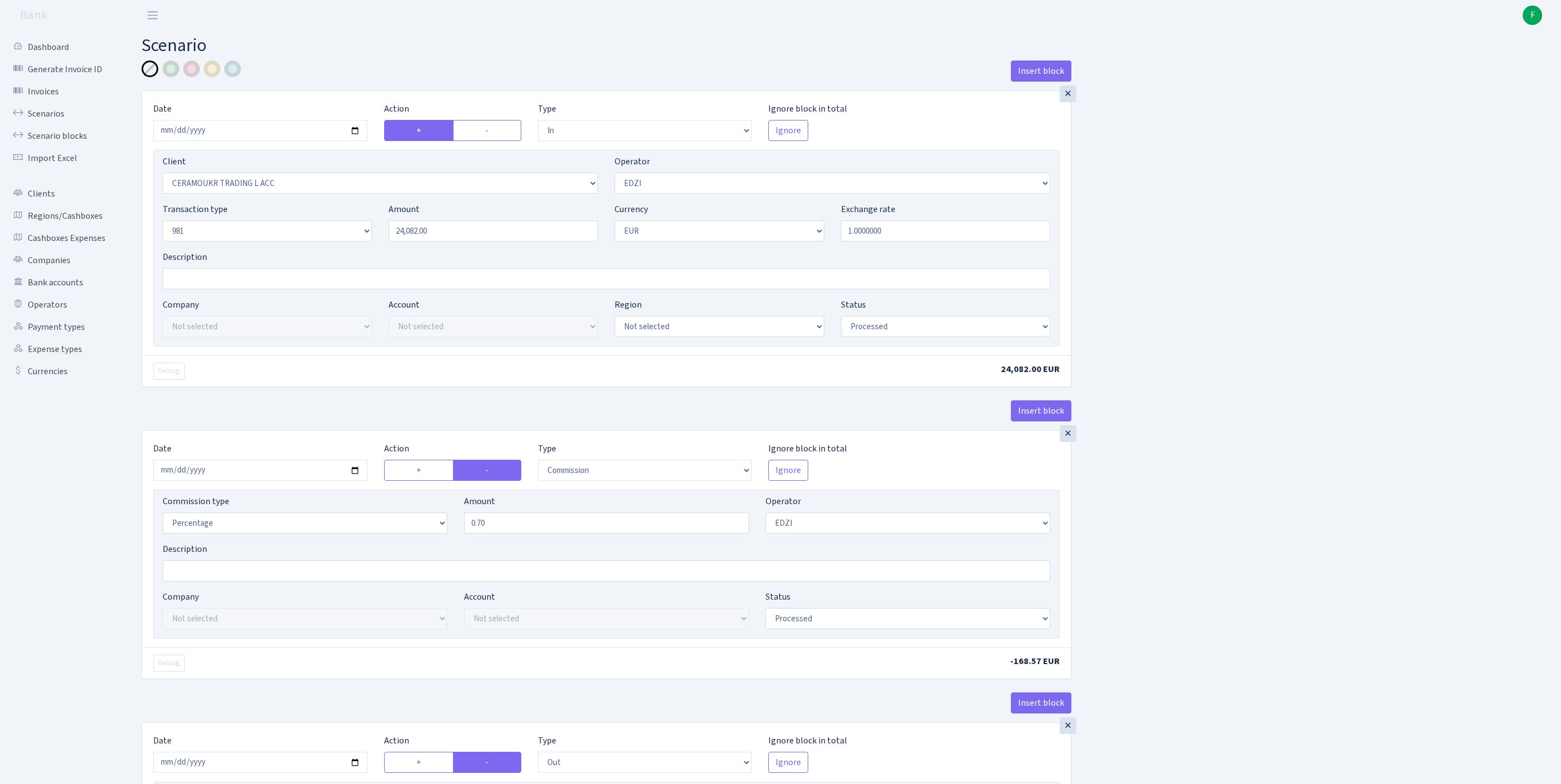
select select "commission"
select select "118"
select select "processed"
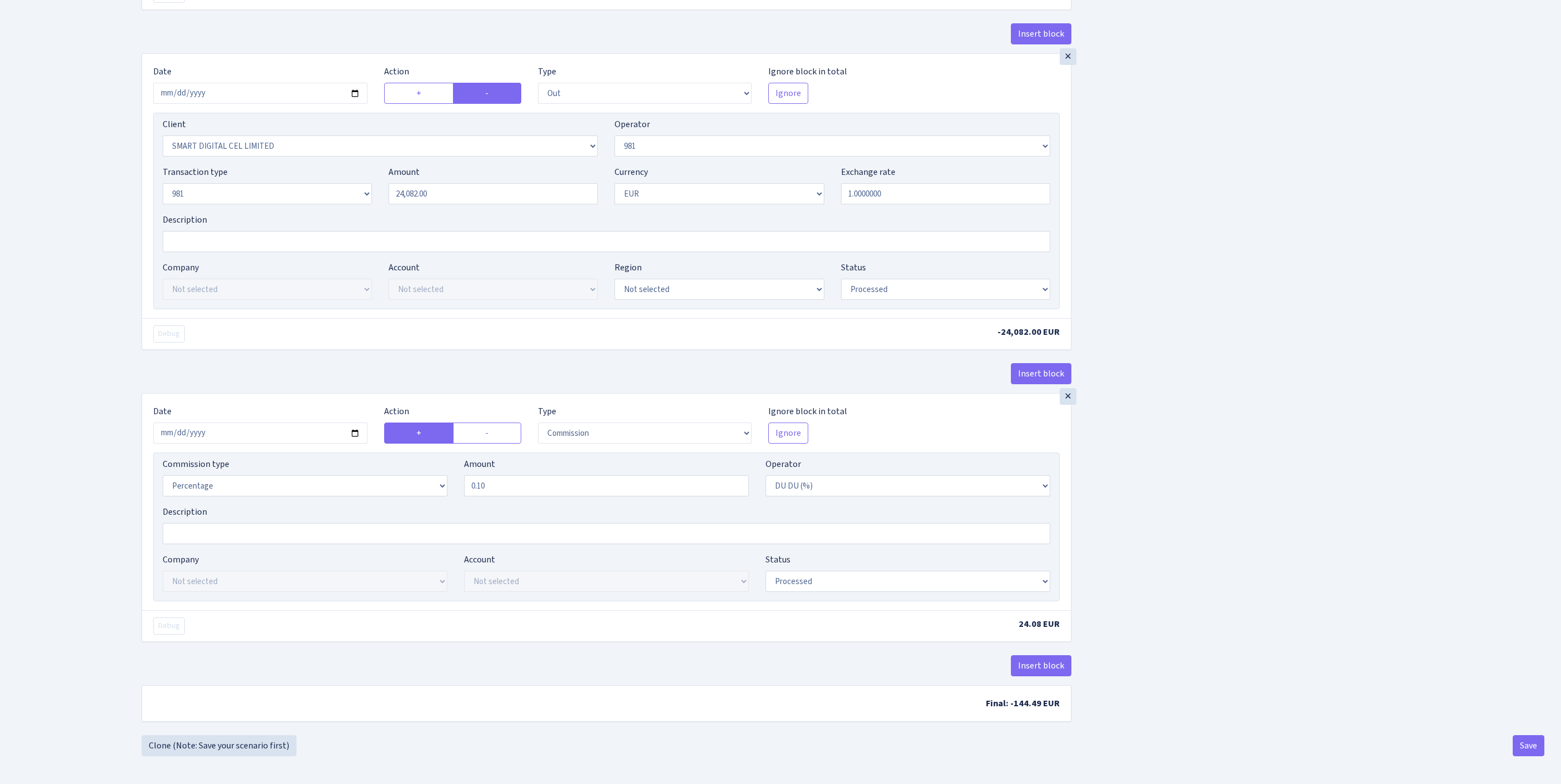
scroll to position [746, 0]
click at [1068, 405] on div "×" at bounding box center [1068, 396] width 17 height 17
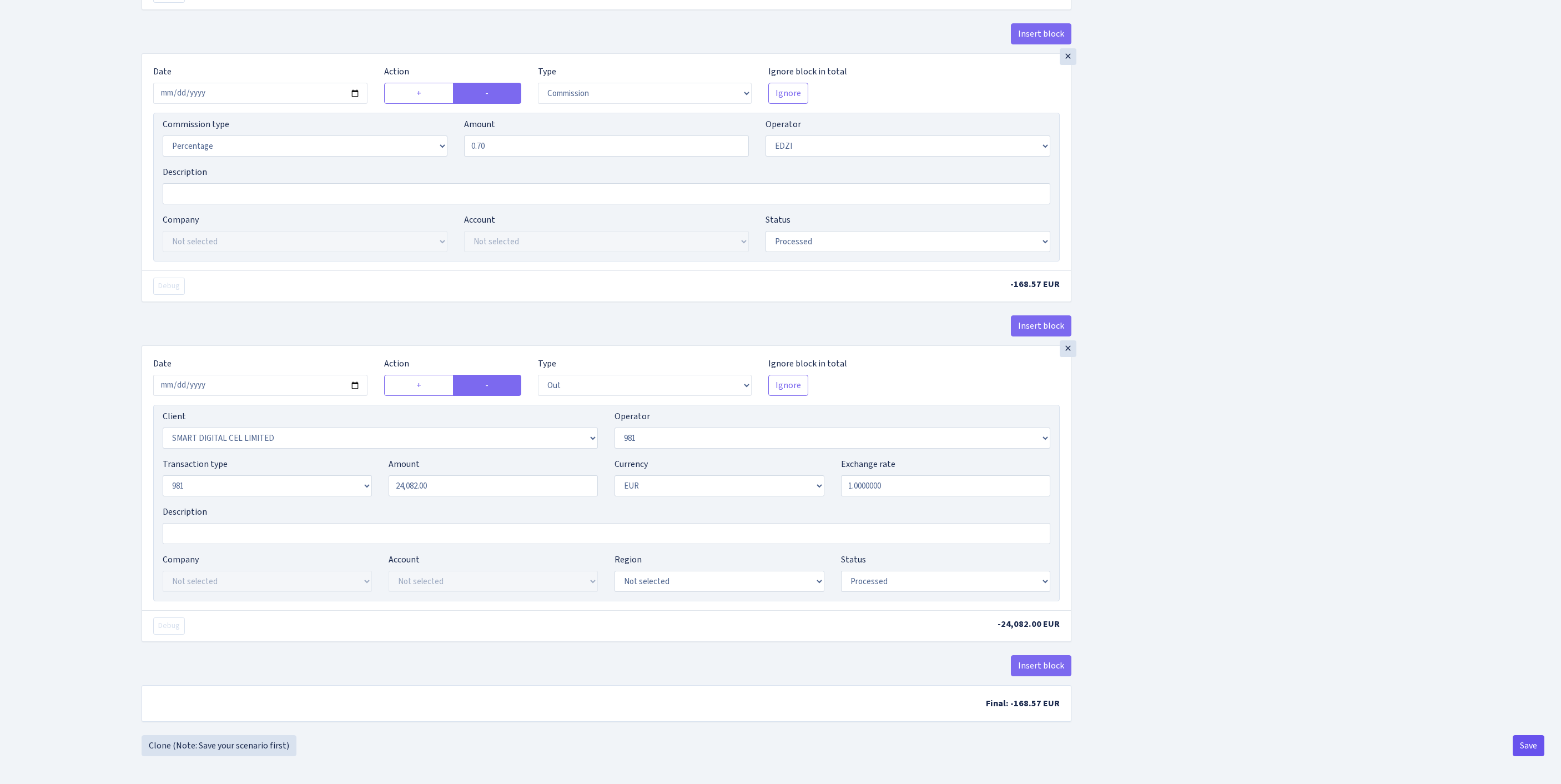
click at [1525, 756] on button "Save" at bounding box center [1529, 745] width 32 height 21
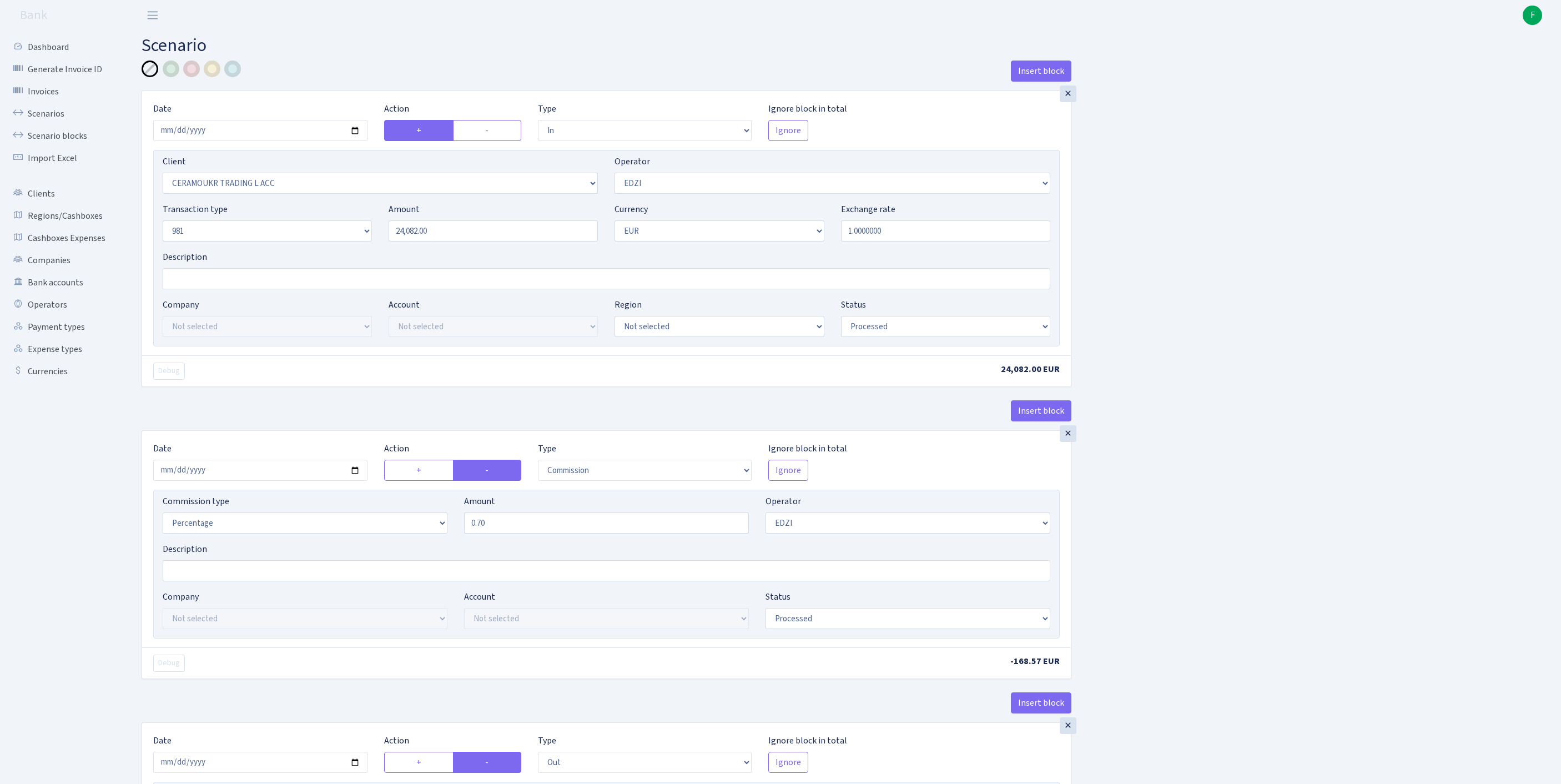
select select "in"
select select "1001"
select select "11"
select select "8"
select select "1"
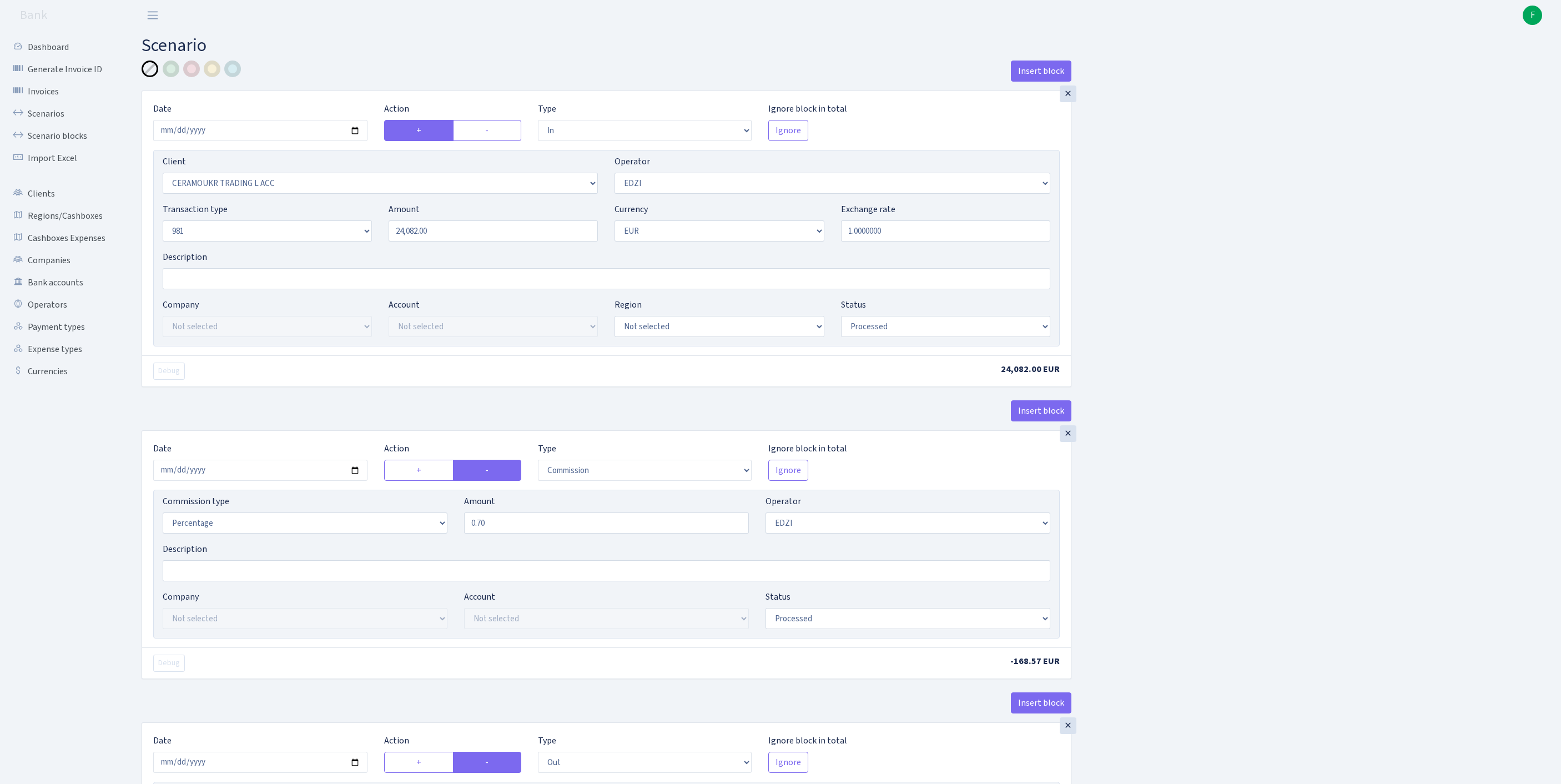
select select "processed"
select select "commission"
select select "11"
select select "processed"
select select "out"
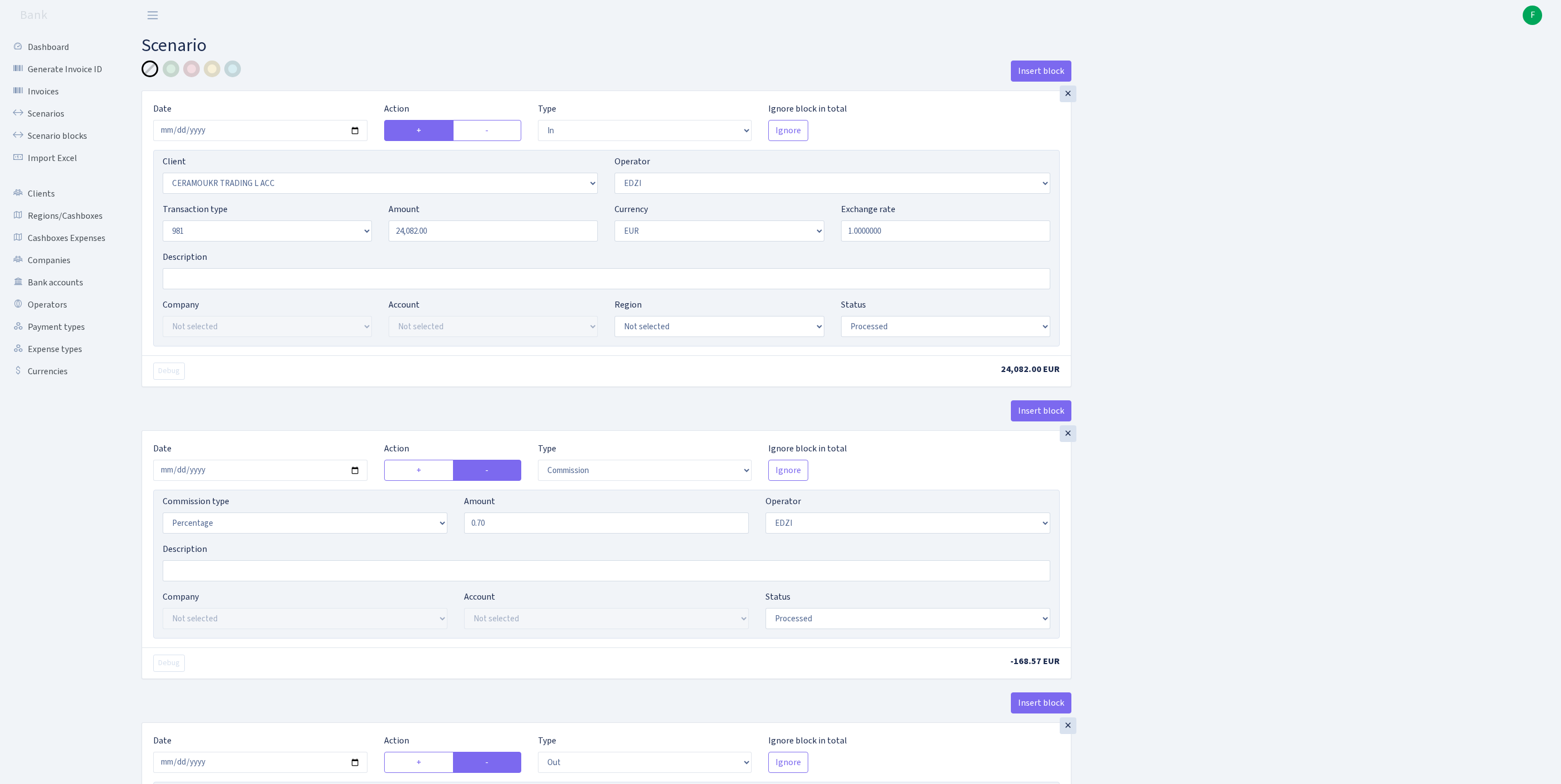
select select "2363"
select select "61"
select select "8"
select select "1"
select select "processed"
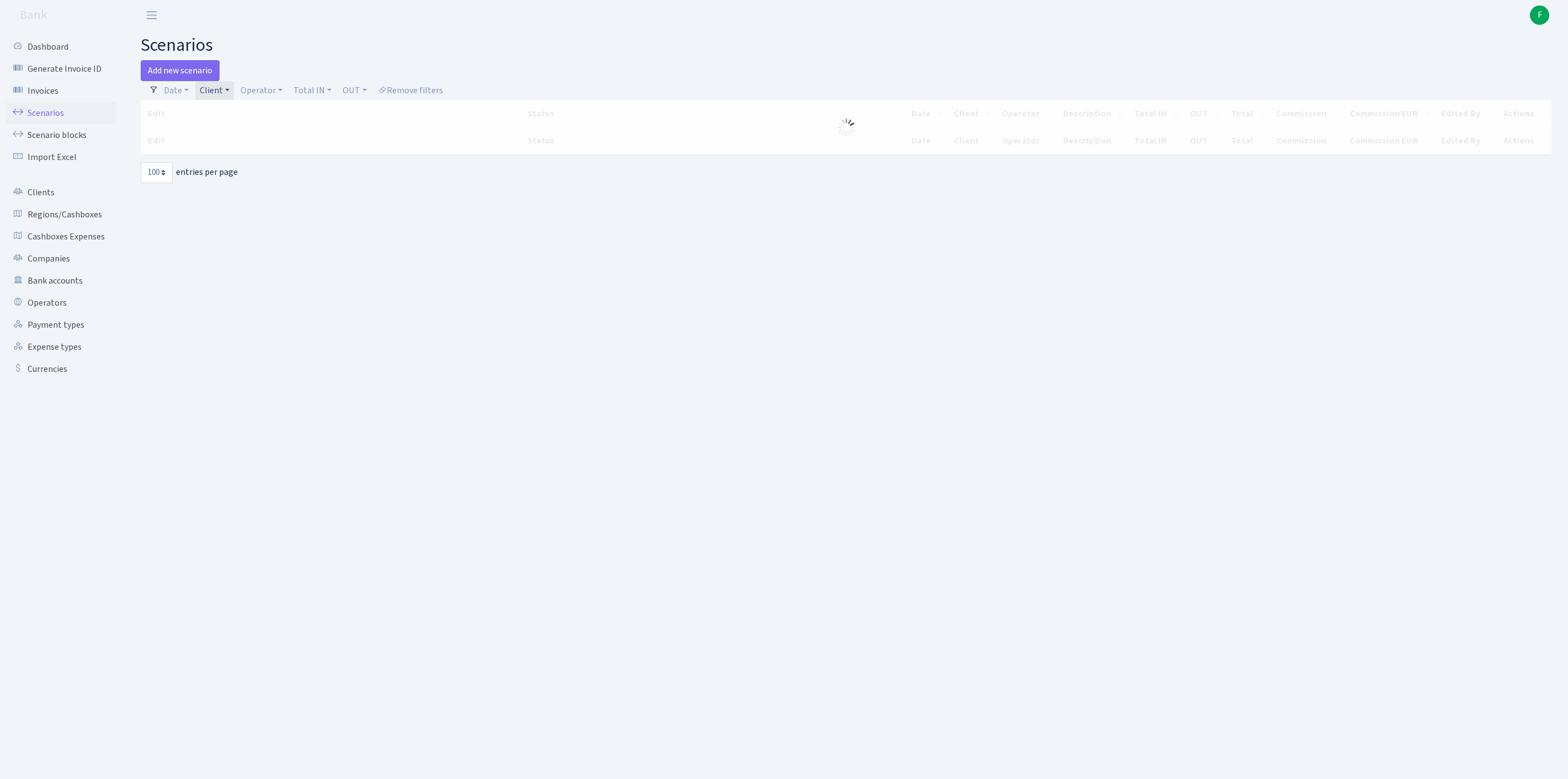
select select "100"
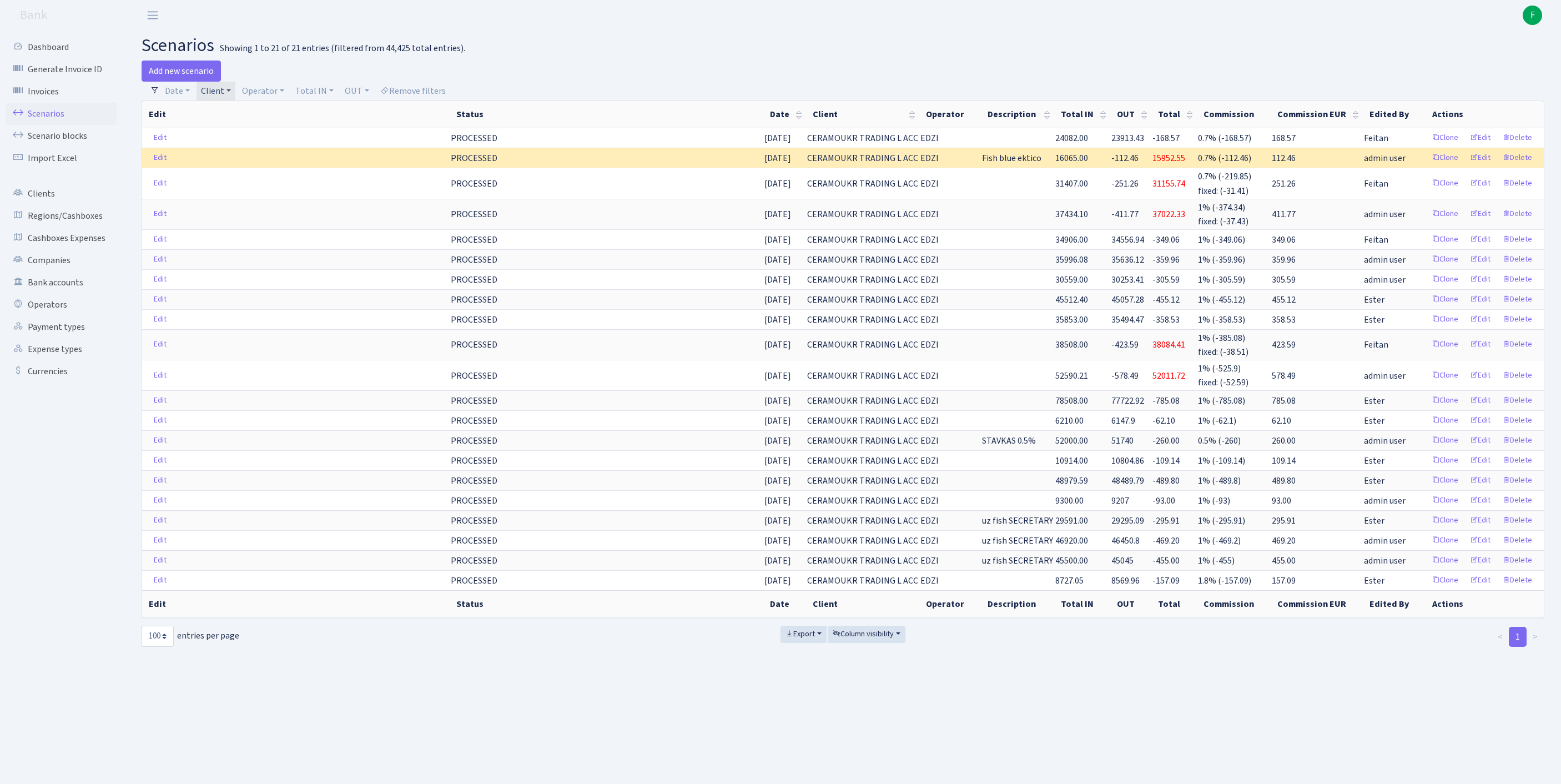
click at [235, 95] on link "Client" at bounding box center [216, 91] width 39 height 19
click at [225, 134] on input "search" at bounding box center [269, 131] width 138 height 17
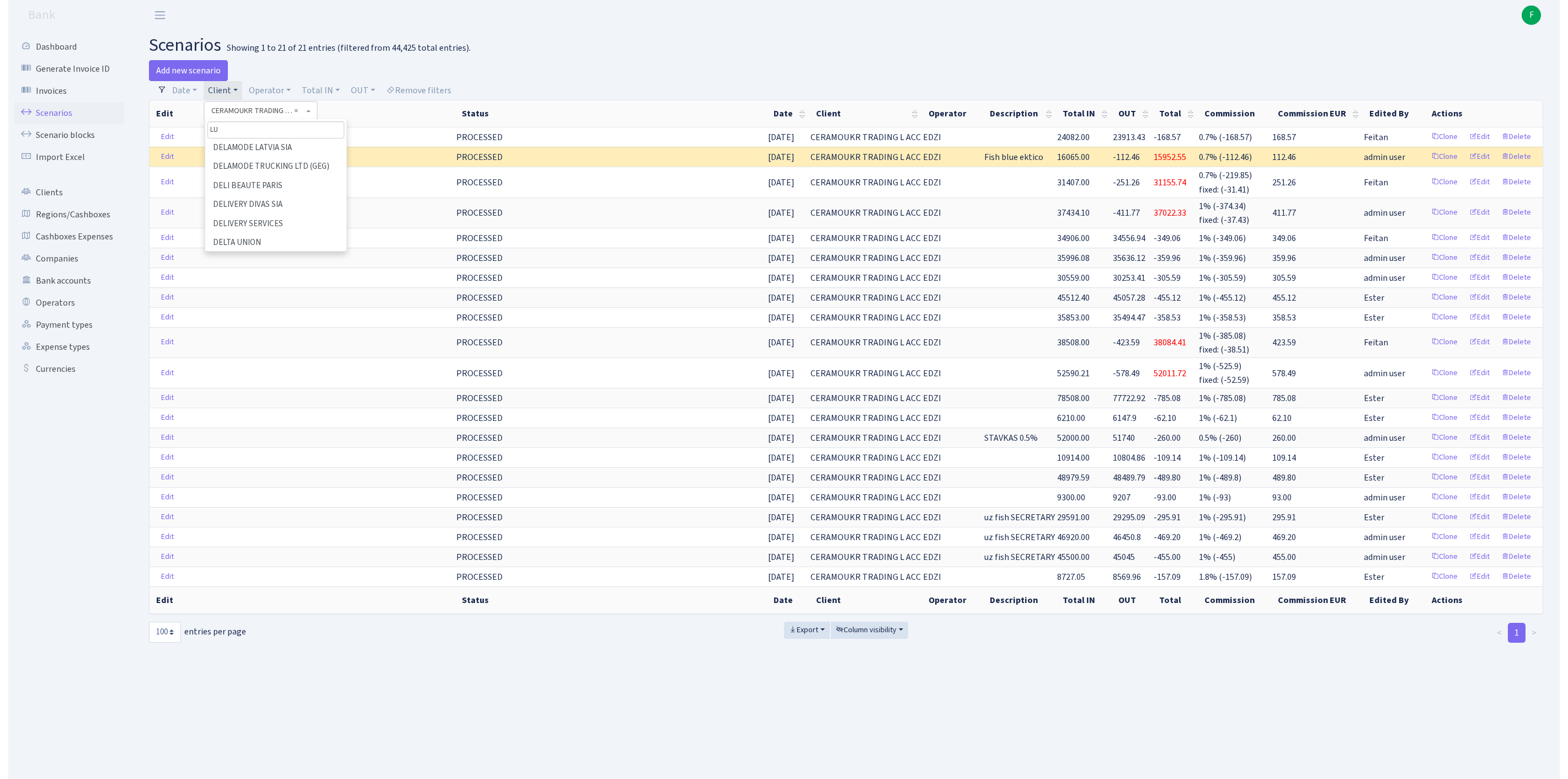
scroll to position [0, 0]
type input "LUSI"
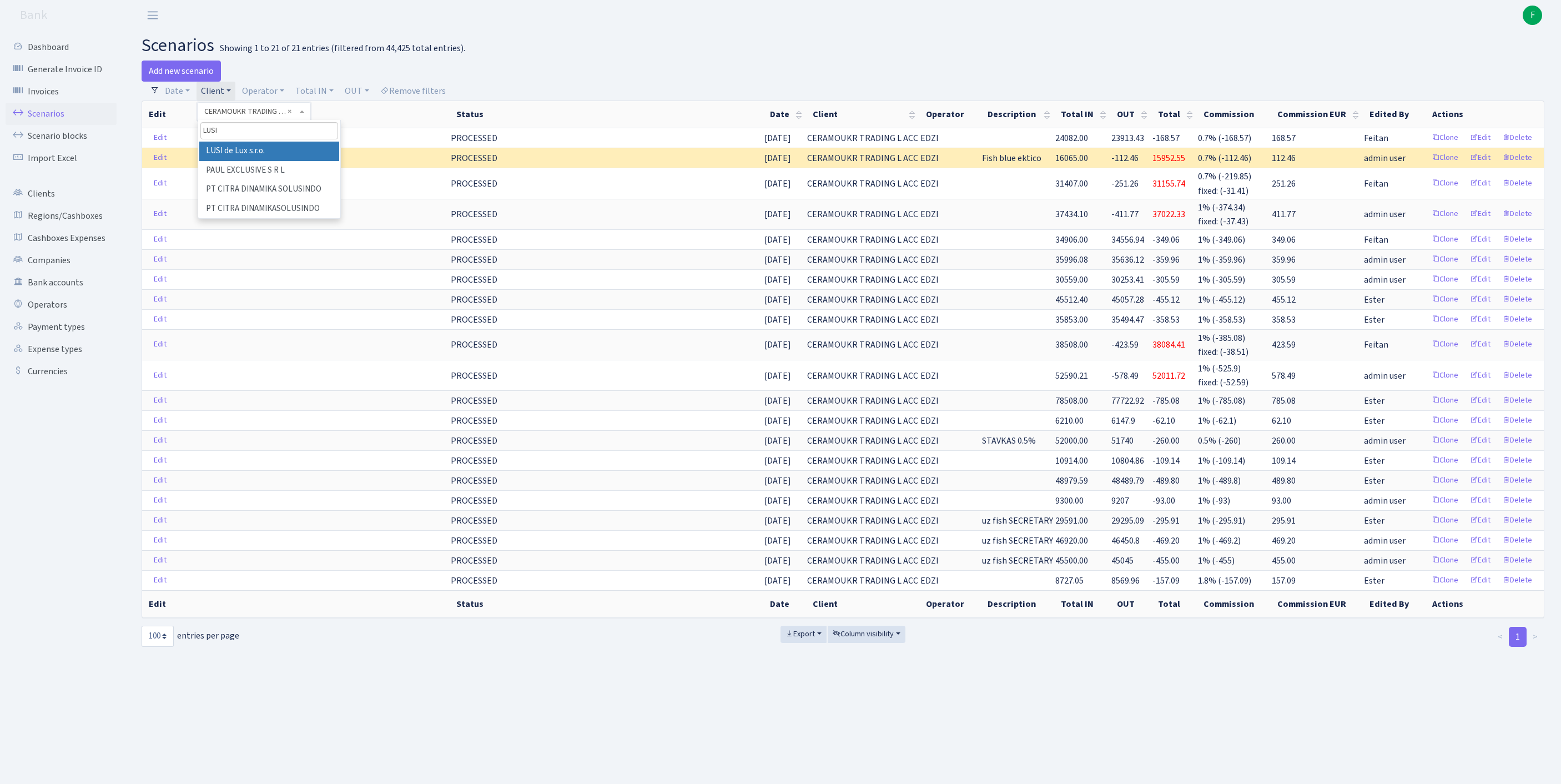
click at [281, 161] on li "LUSI de Lux s.r.o." at bounding box center [269, 151] width 140 height 19
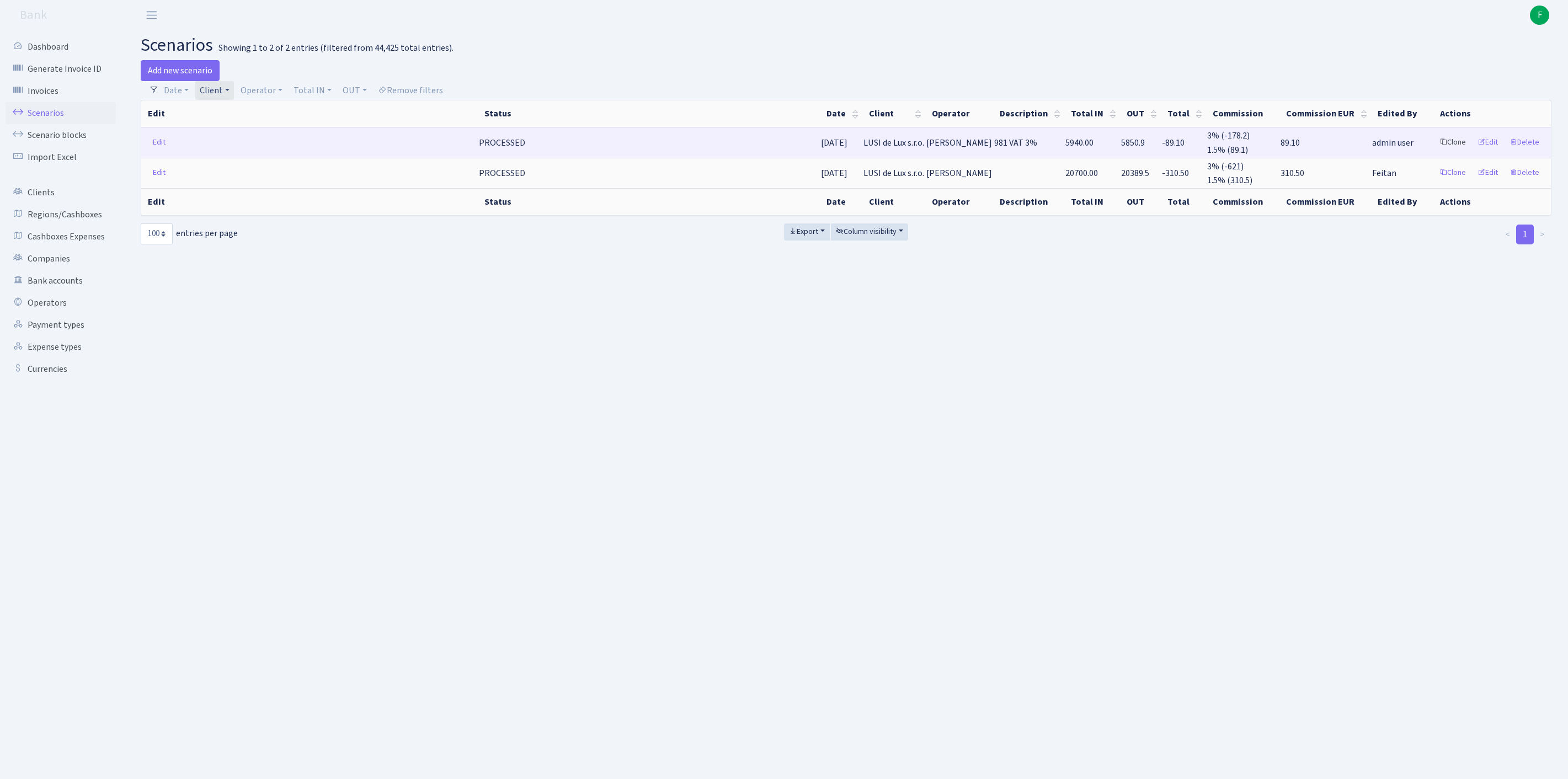
click at [1434, 151] on link "Clone" at bounding box center [1452, 143] width 36 height 17
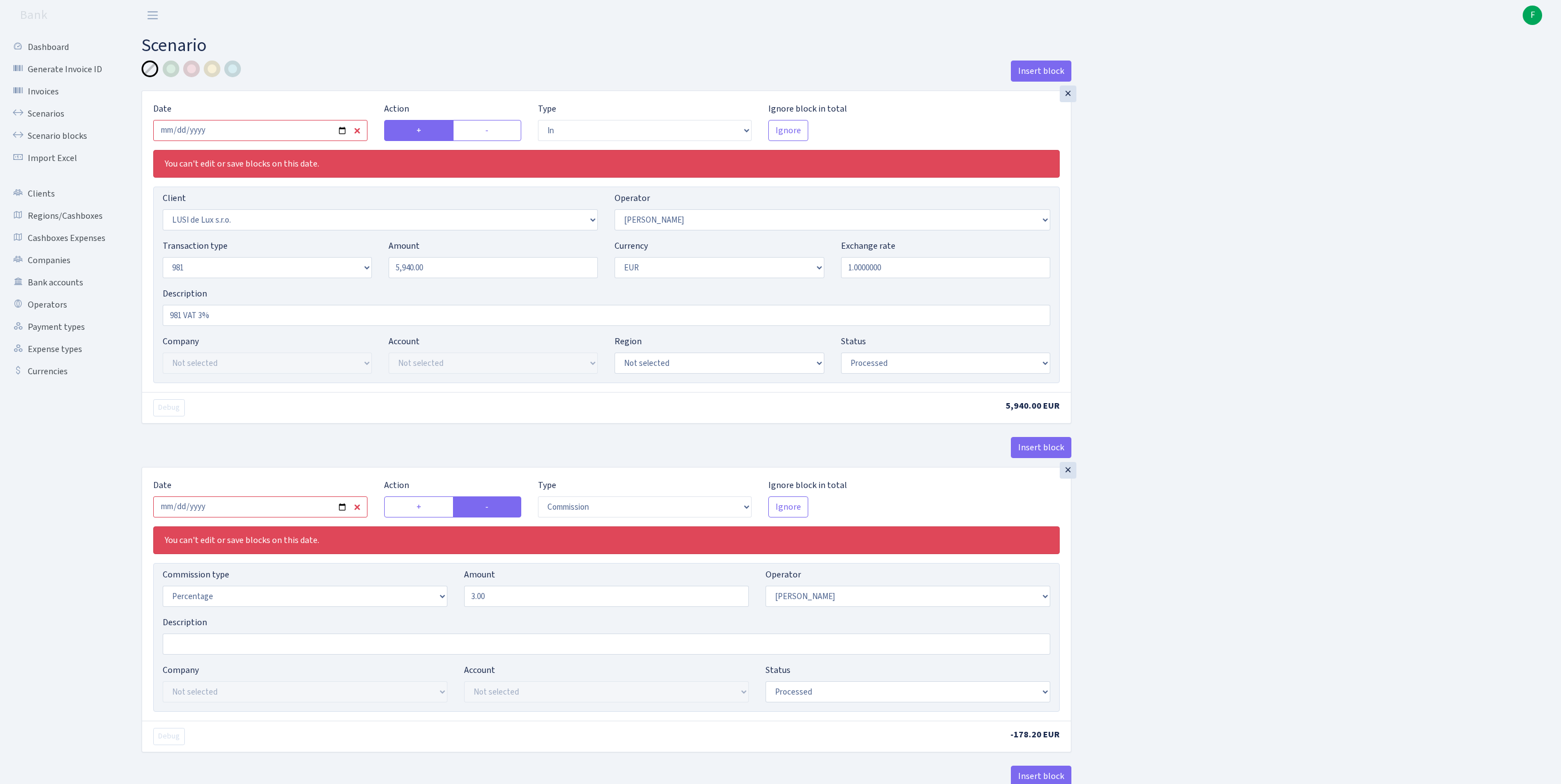
select select "in"
select select "3215"
select select "2"
select select "8"
select select "1"
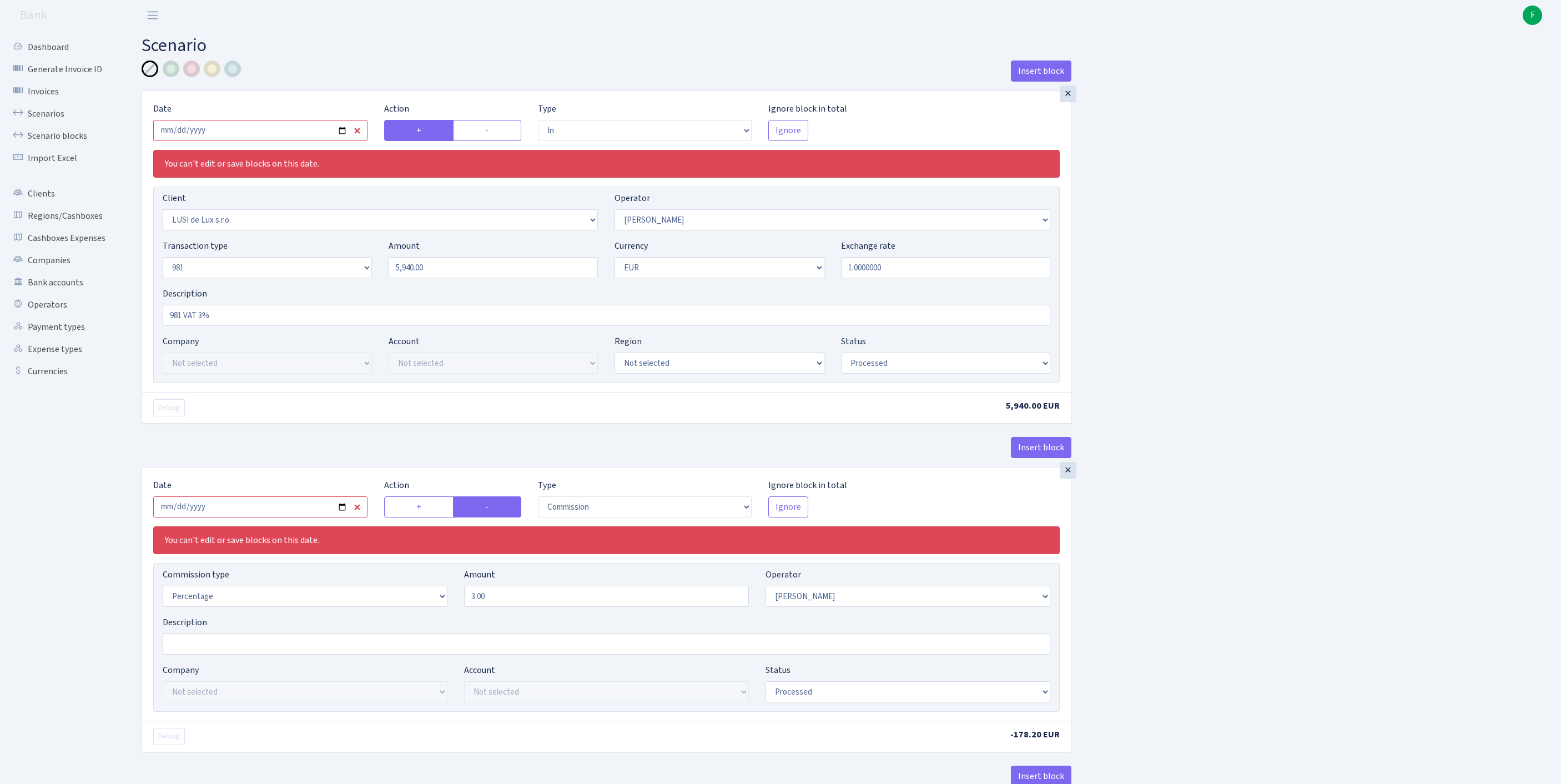
select select "processed"
select select "commission"
select select "2"
select select "processed"
select select "out"
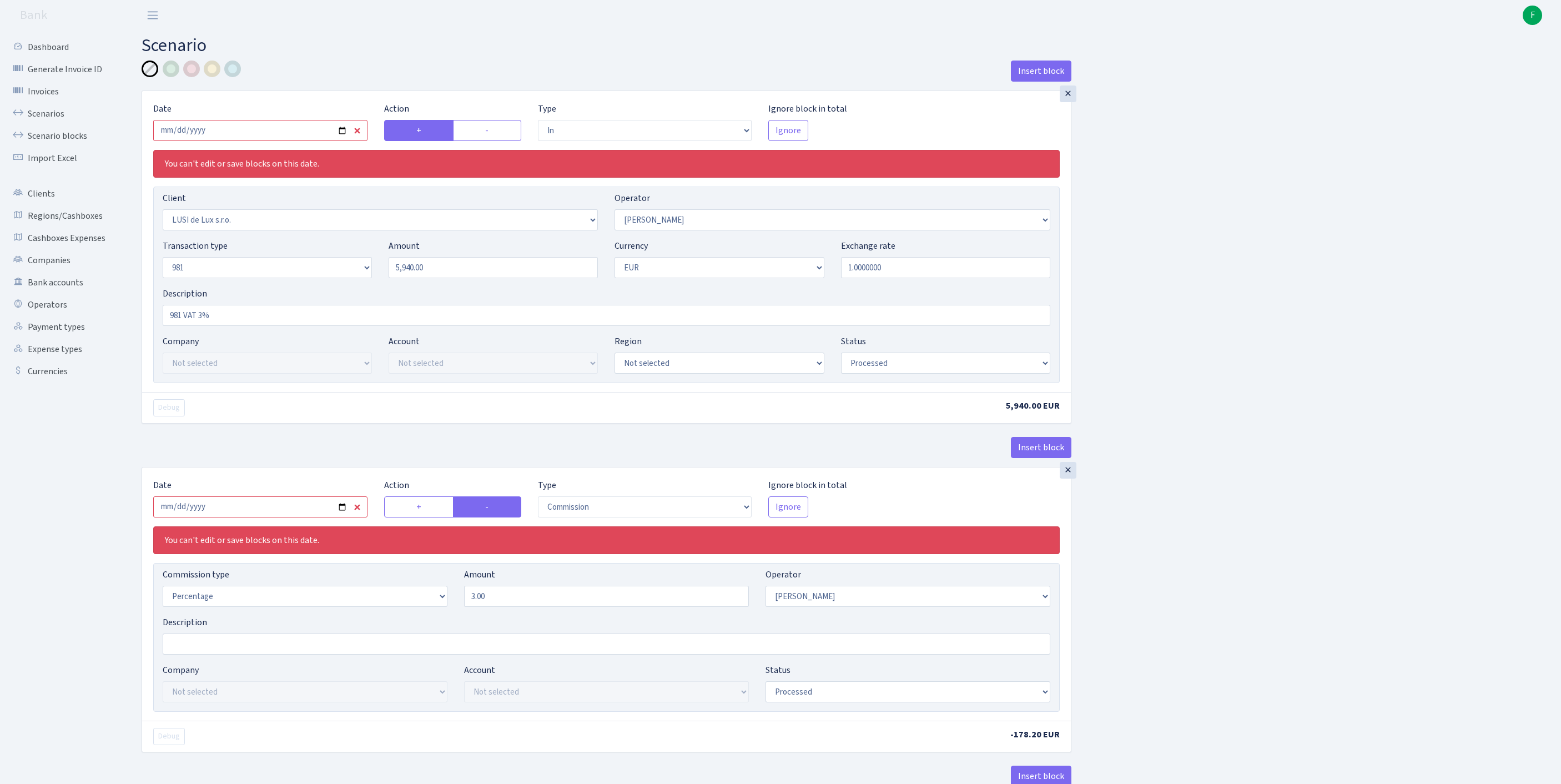
select select "3139"
select select "61"
select select "8"
select select "1"
select select "processed"
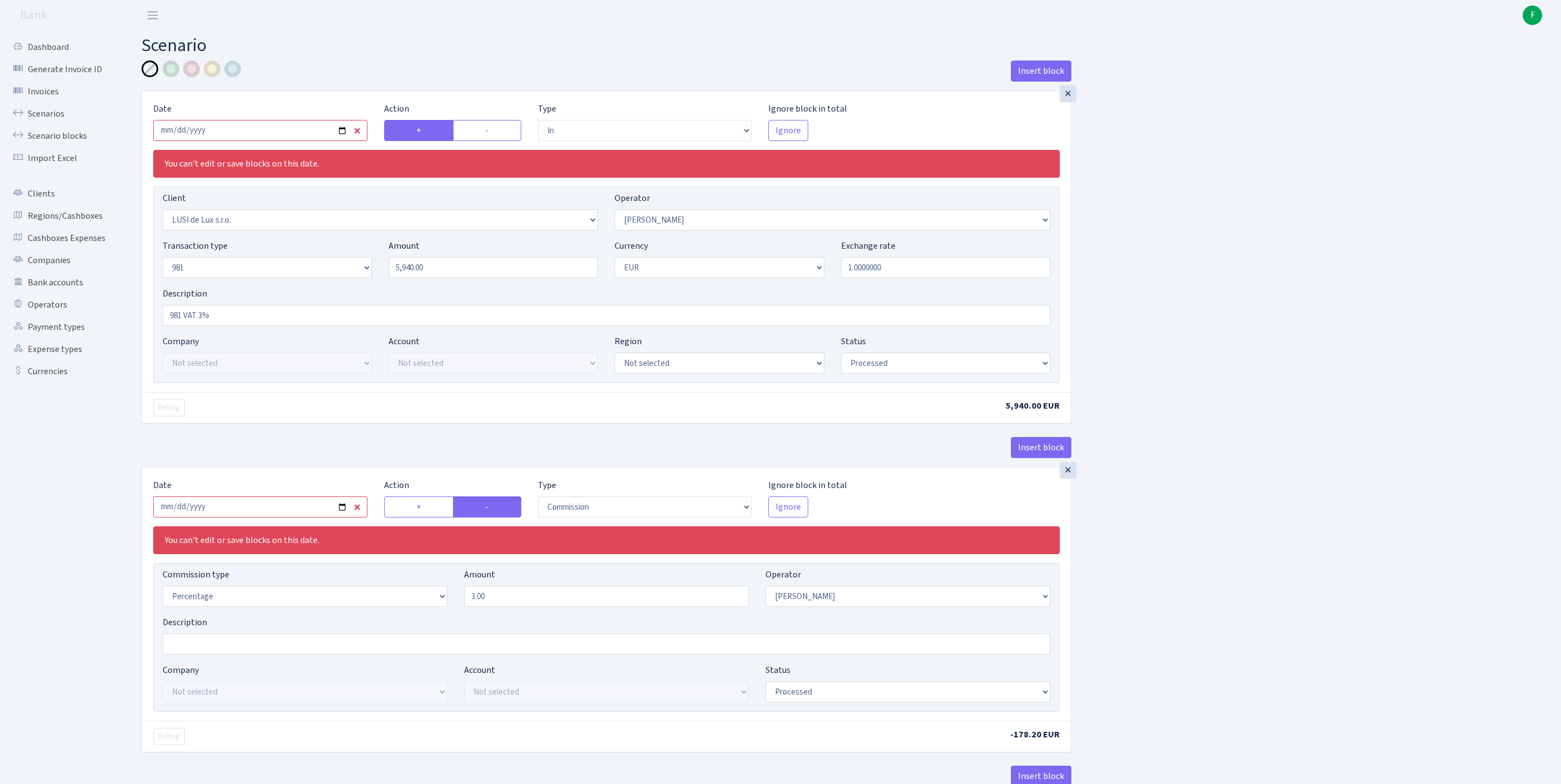
select select "commission"
select select "61"
select select "processed"
click at [270, 138] on input "2025-07-16" at bounding box center [260, 130] width 215 height 21
type input "2025-09-24"
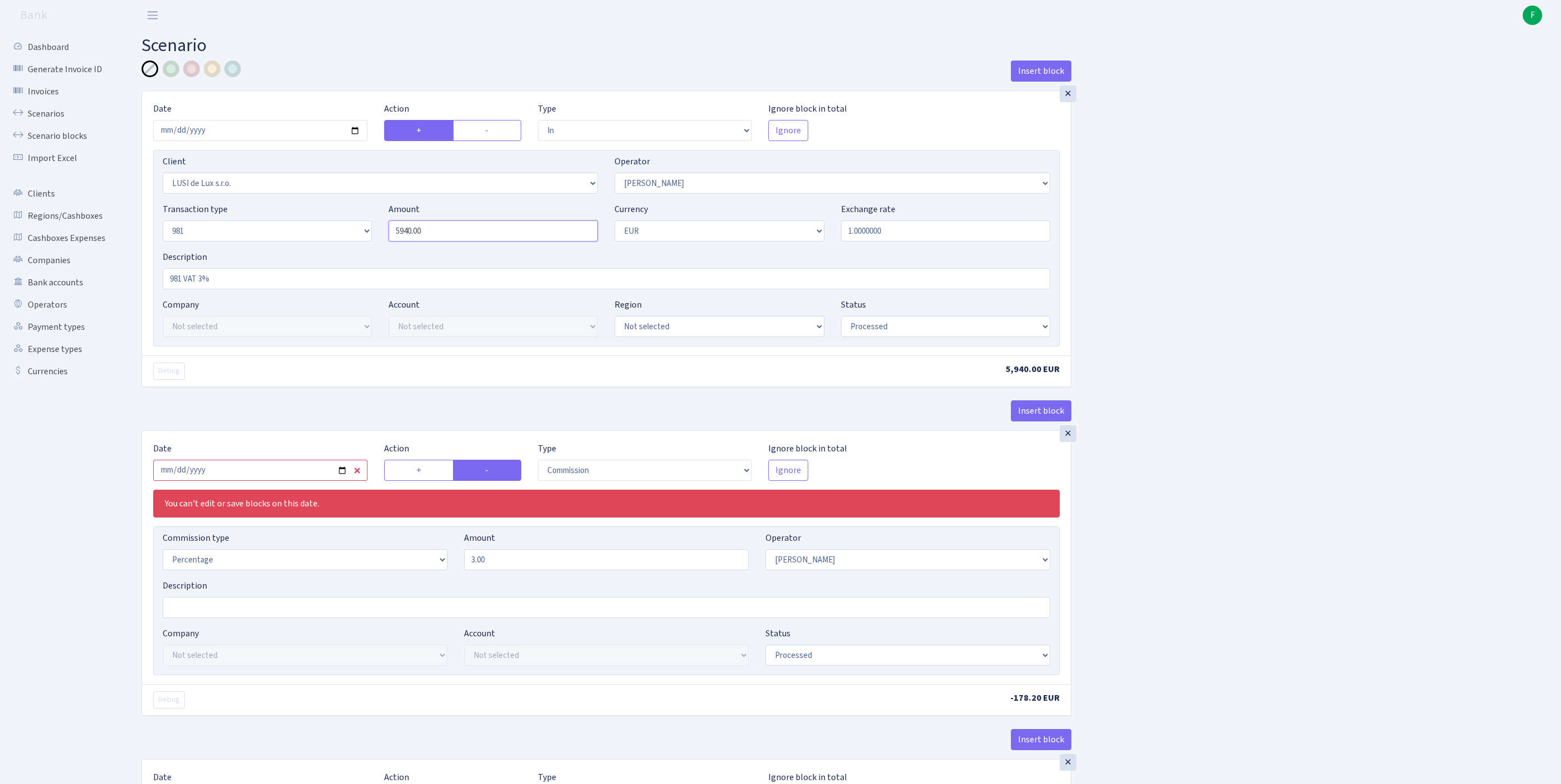
drag, startPoint x: 452, startPoint y: 249, endPoint x: 370, endPoint y: 247, distance: 82.0
click at [370, 247] on div "Transaction type Not selected 981 ELF FISH crypto GIRT IVO dekl MM-BALTIC eur U…" at bounding box center [606, 226] width 905 height 48
paste input "12300"
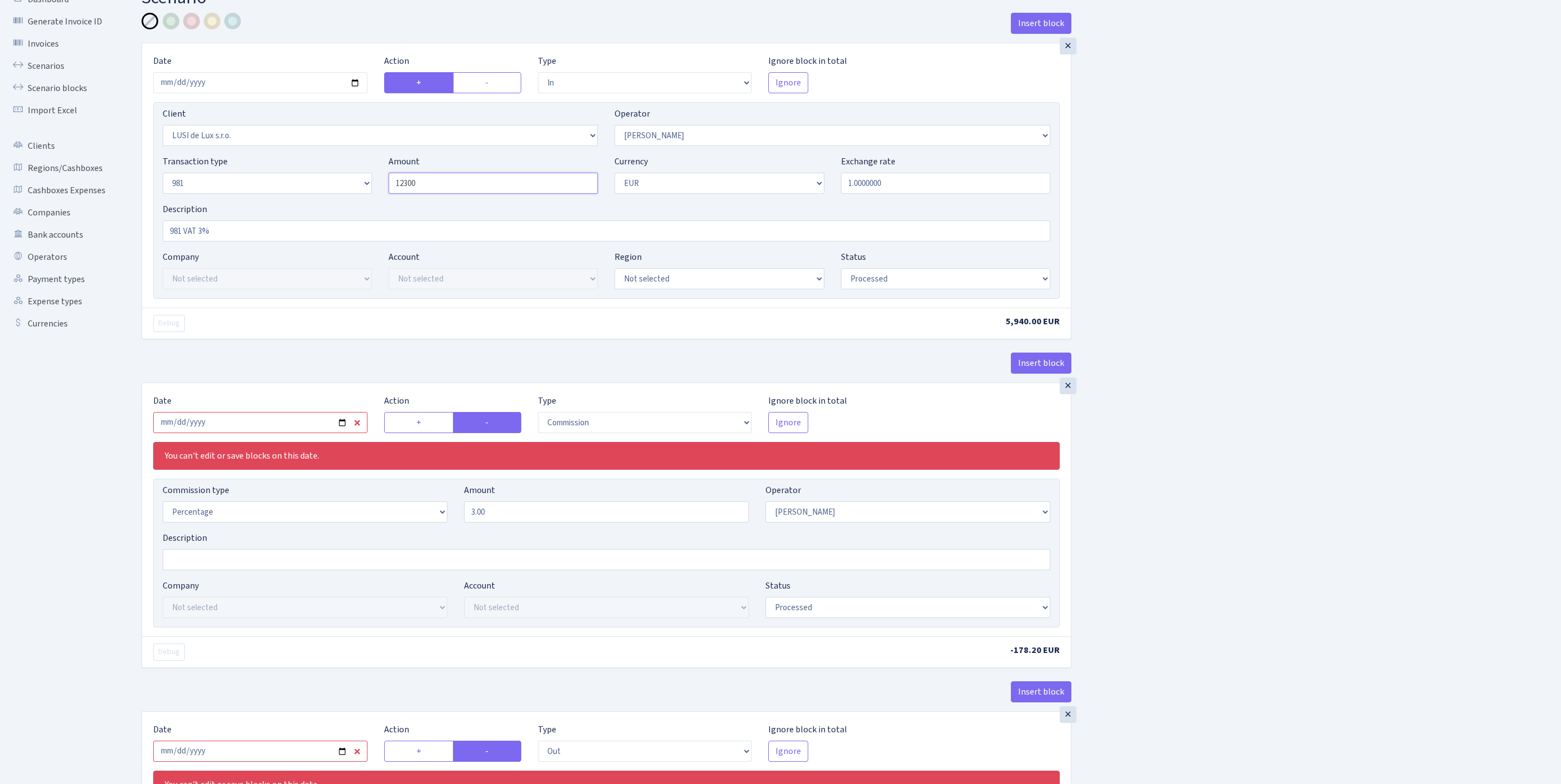
scroll to position [234, 0]
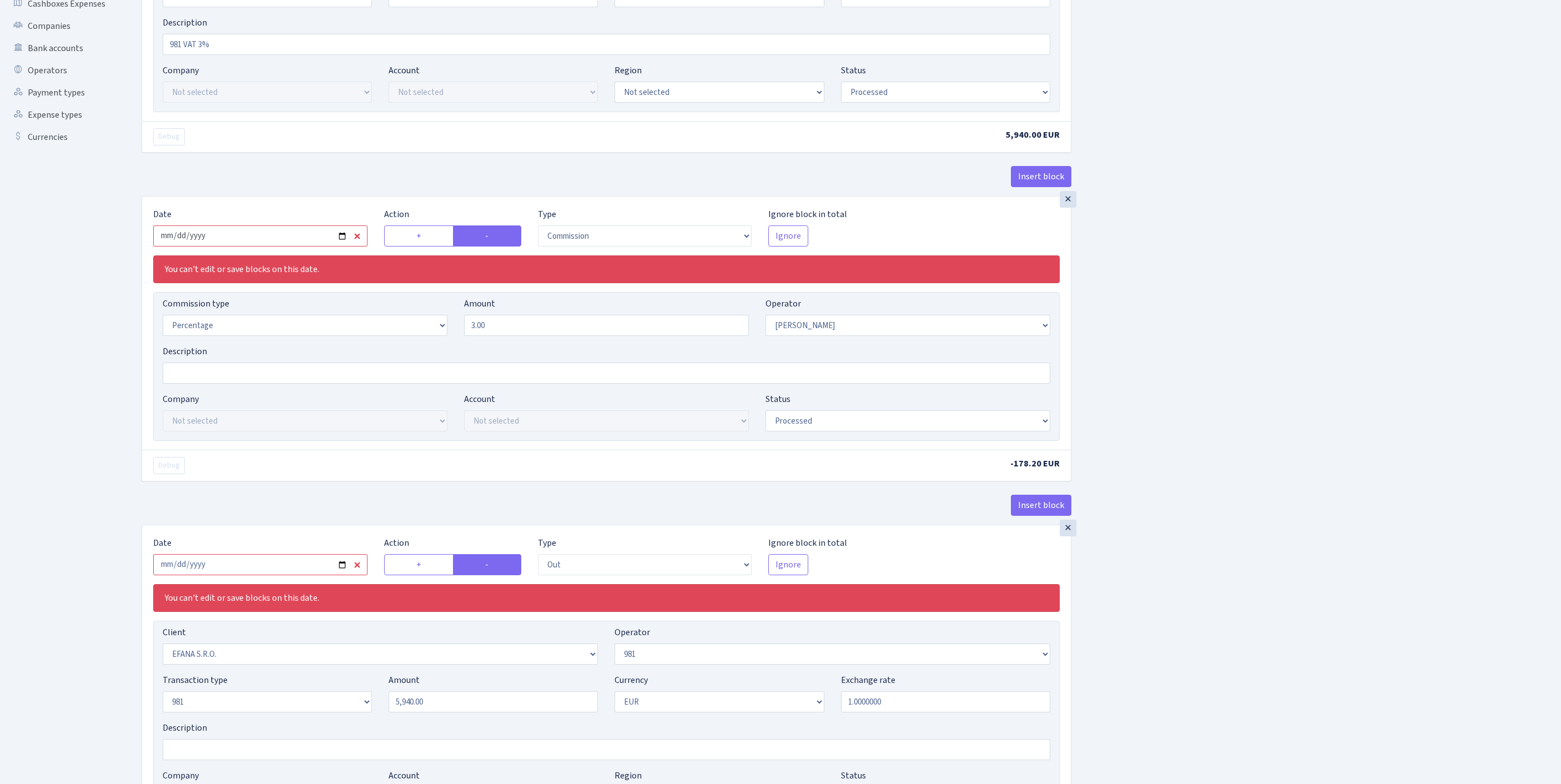
type input "12,300.00"
click at [314, 247] on input "2025-07-16" at bounding box center [260, 235] width 215 height 21
type input "[DATE]"
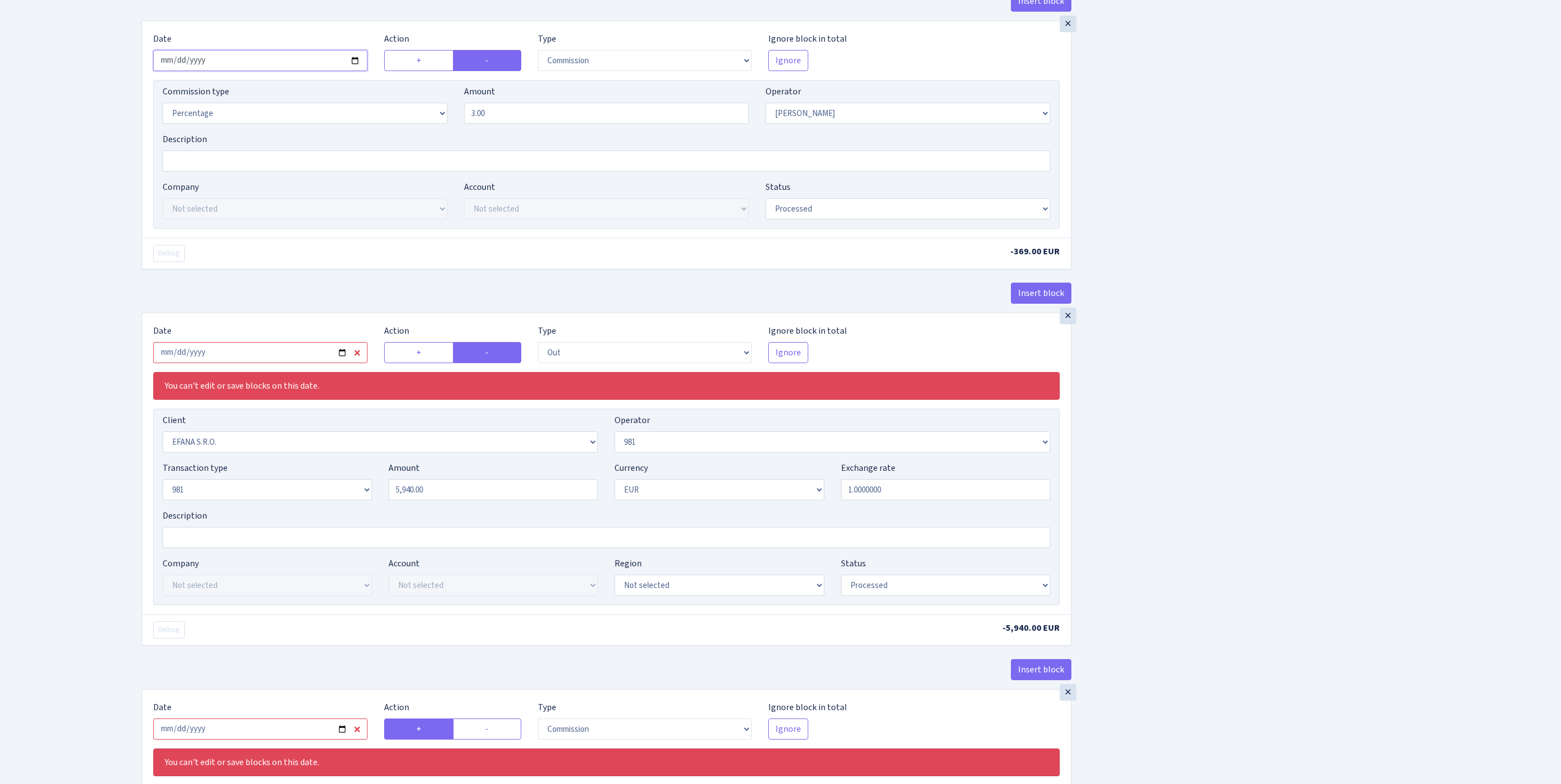
scroll to position [588, 0]
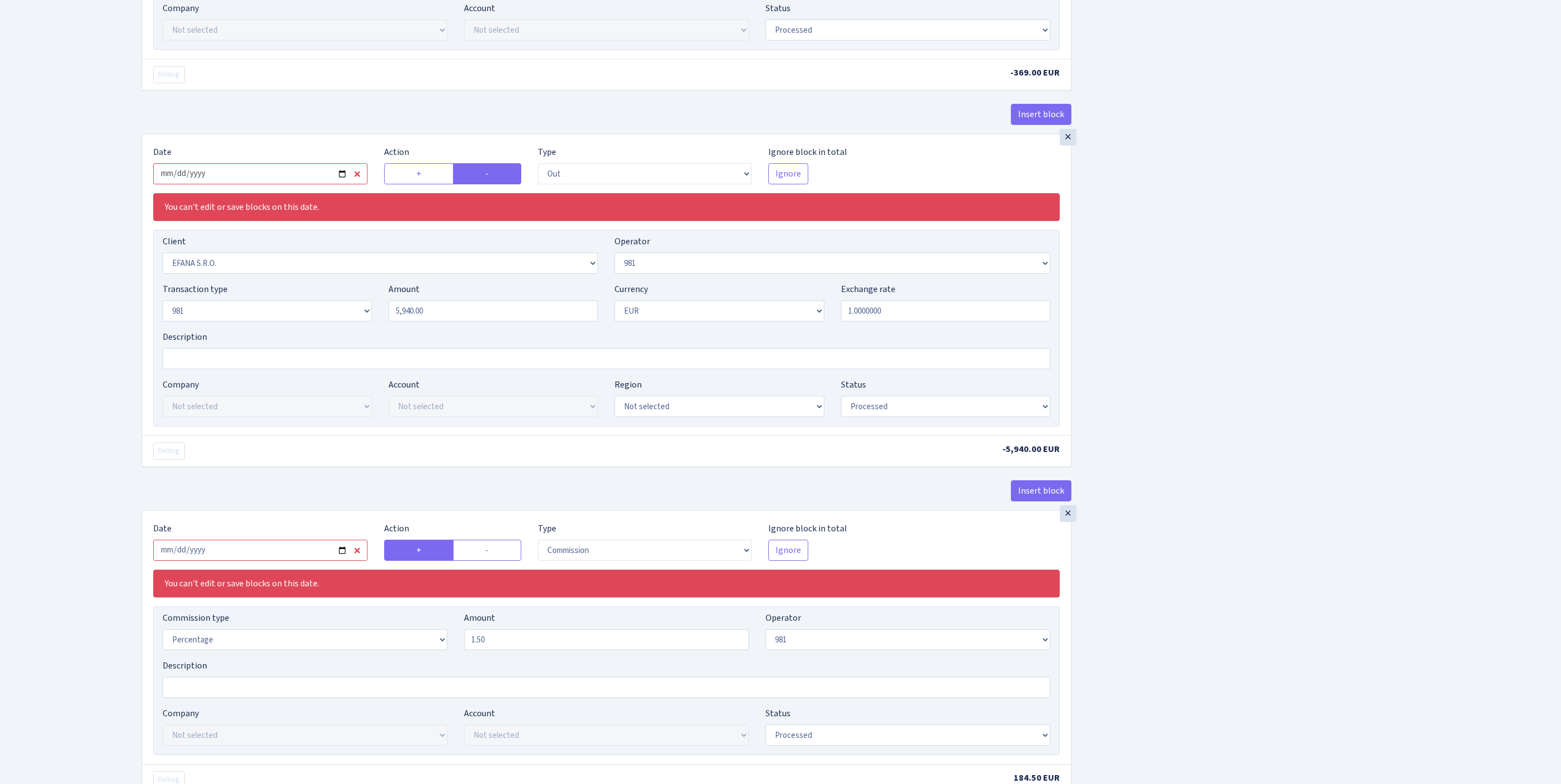
click at [295, 184] on input "2025-07-16" at bounding box center [260, 173] width 215 height 21
type input "[DATE]"
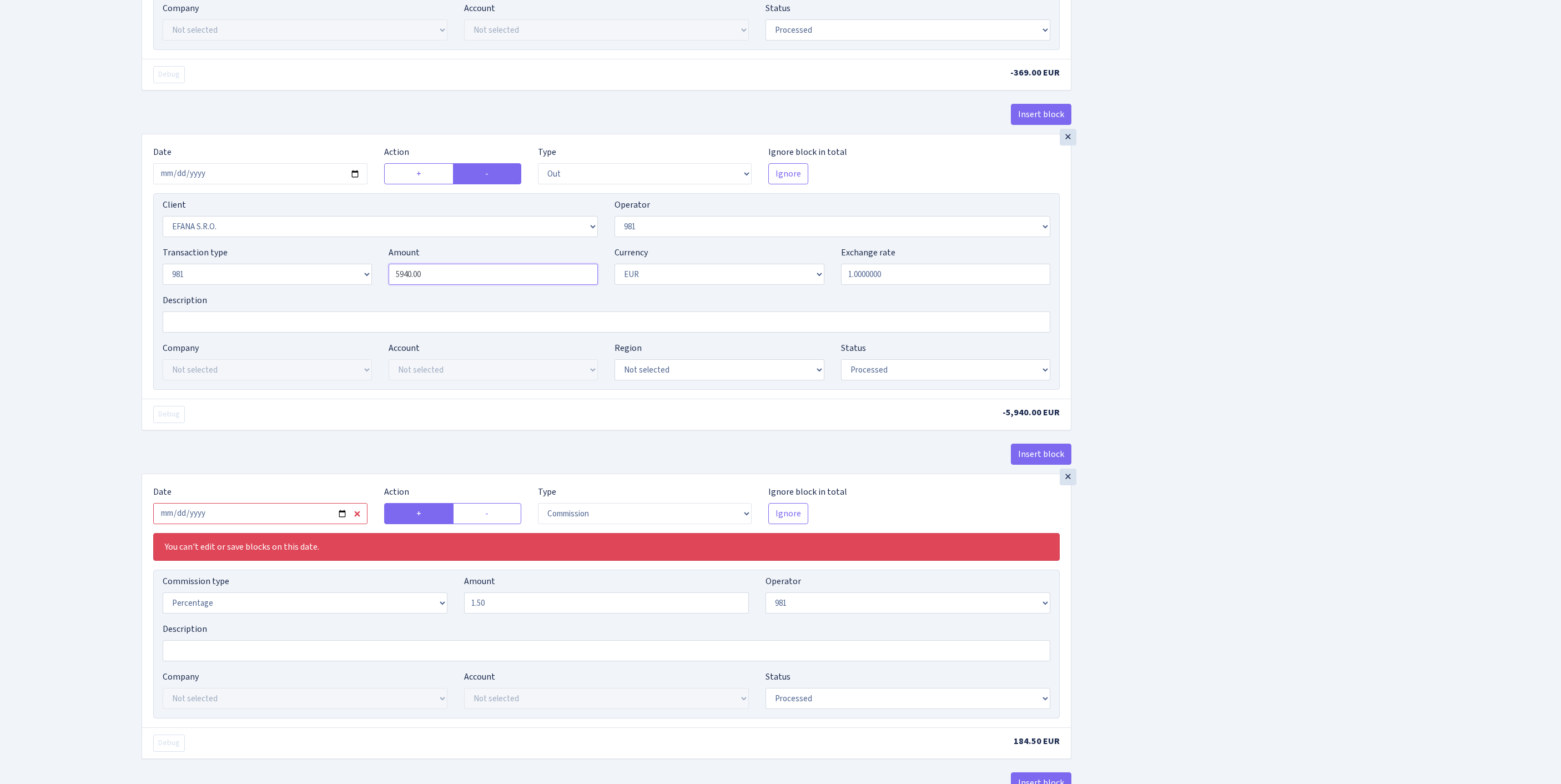
drag, startPoint x: 478, startPoint y: 387, endPoint x: 330, endPoint y: 374, distance: 148.6
click at [330, 294] on div "Transaction type Not selected 981 ELF FISH crypto GIRT IVO dekl MM-BALTIC eur U…" at bounding box center [606, 270] width 905 height 48
paste input "12300"
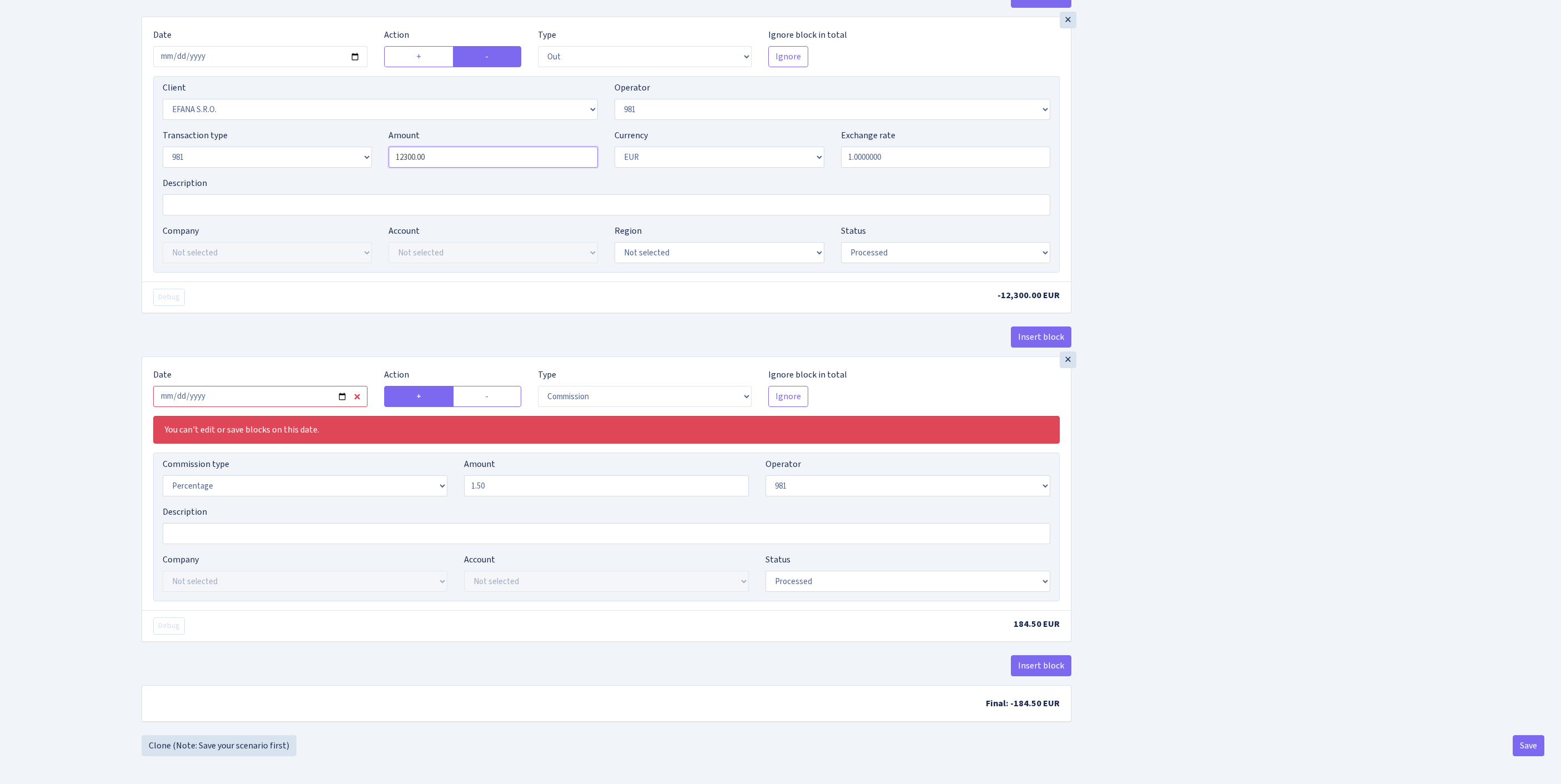
scroll to position [810, 0]
type input "12,300.00"
click at [273, 407] on input "2025-07-16" at bounding box center [260, 396] width 215 height 21
type input "[DATE]"
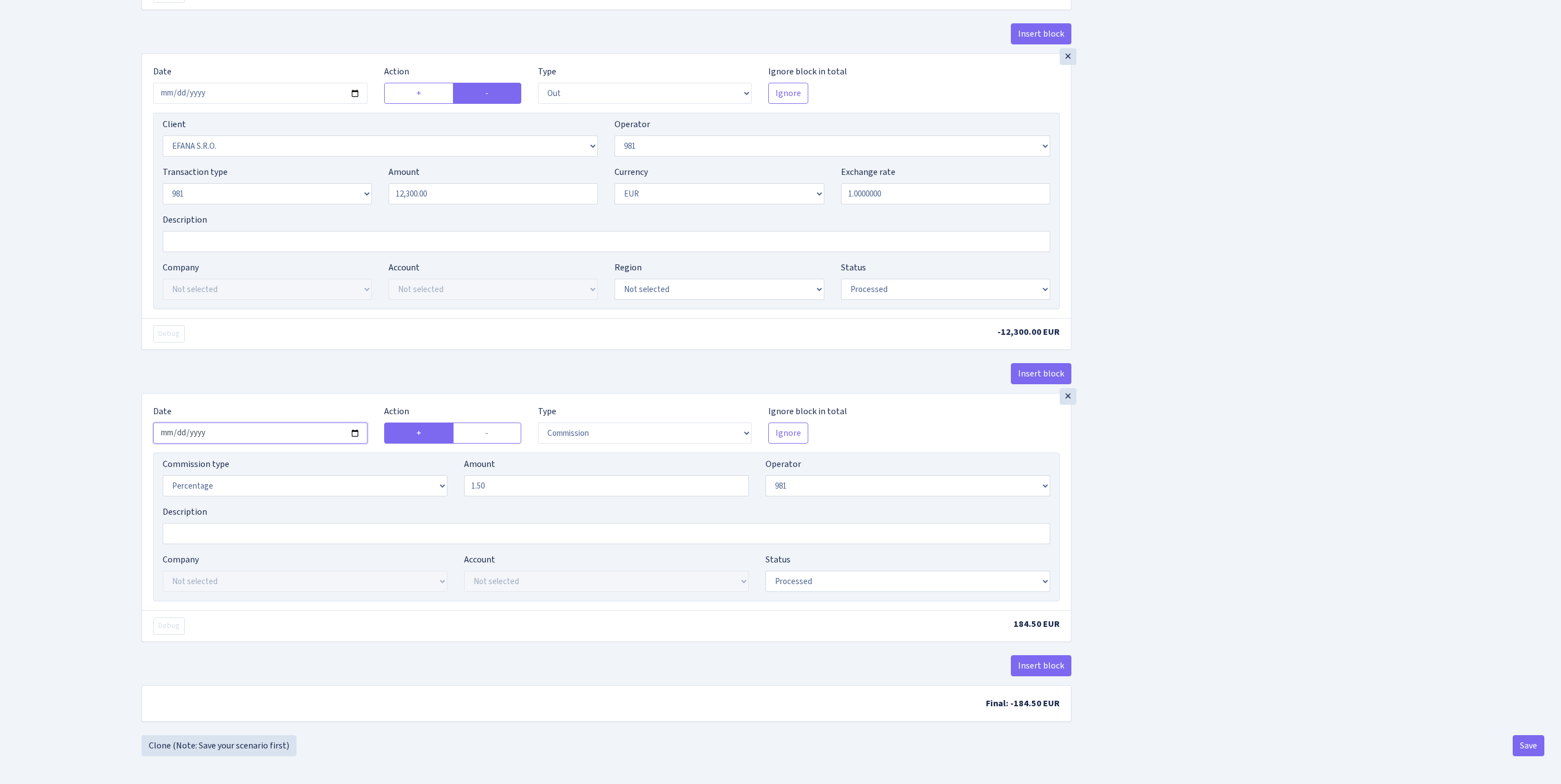
scroll to position [854, 0]
click at [1530, 744] on button "Save" at bounding box center [1529, 745] width 32 height 21
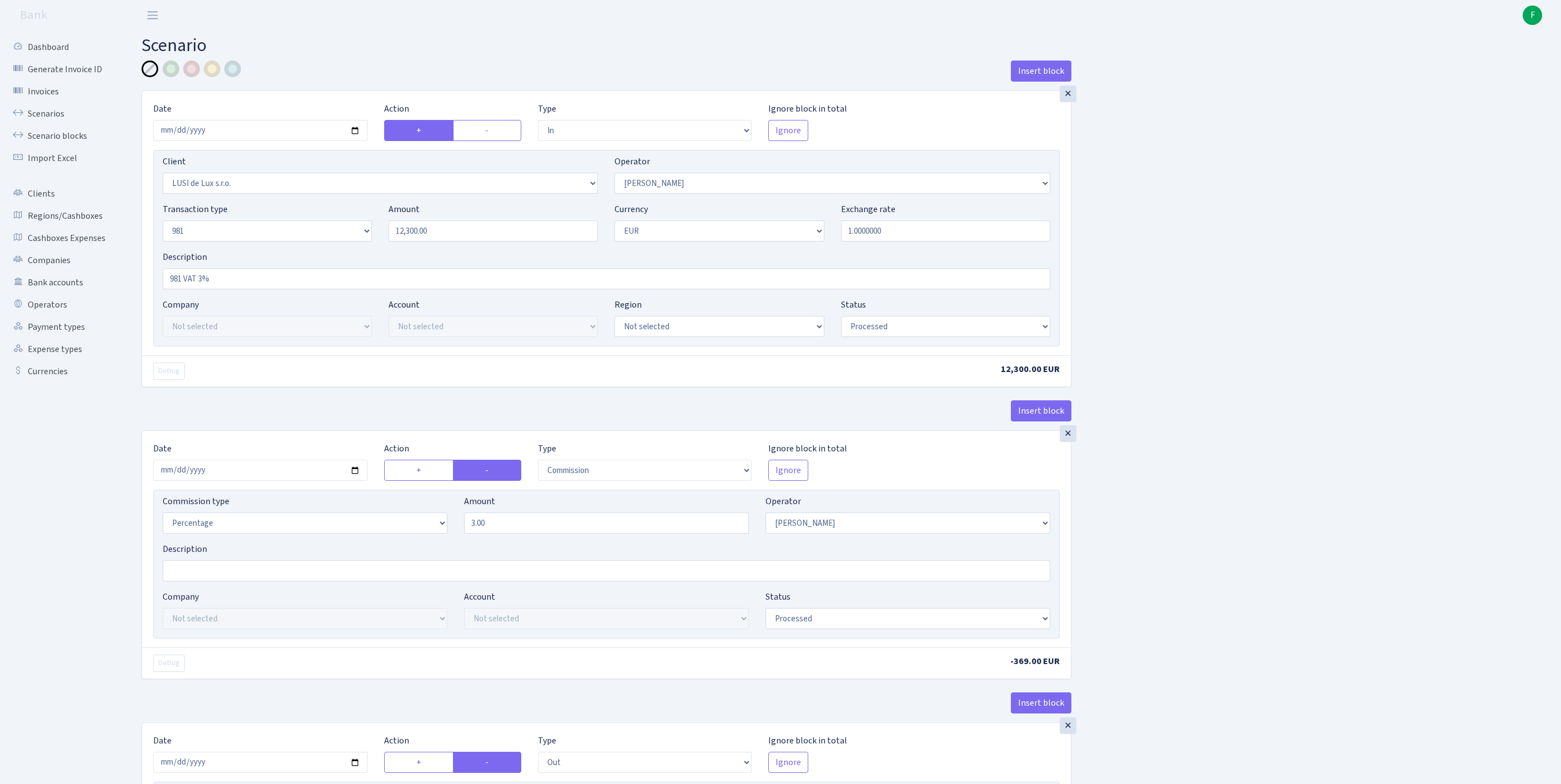
select select "in"
select select "3215"
select select "2"
select select "8"
select select "1"
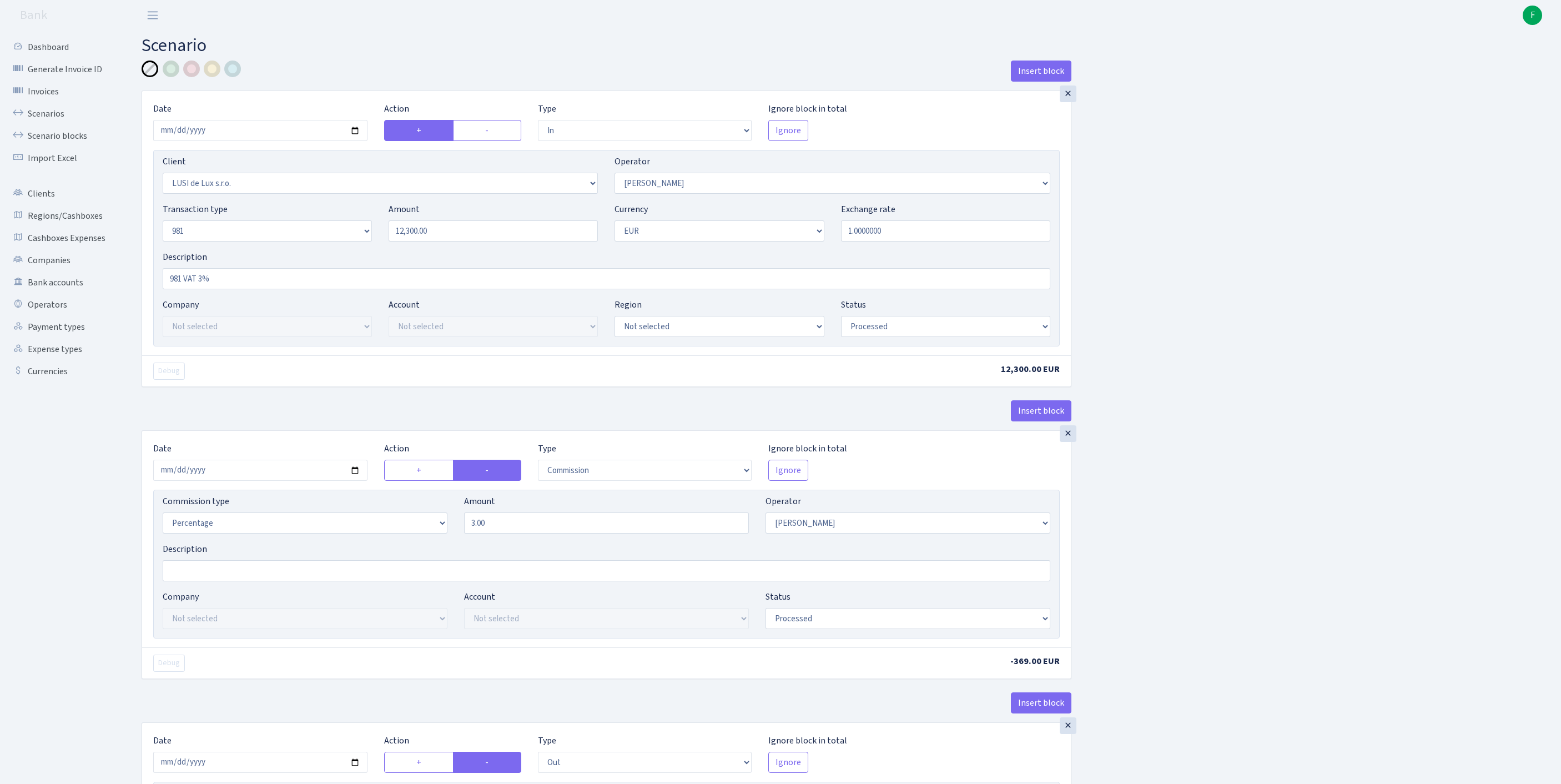
select select "processed"
select select "commission"
select select "2"
select select "processed"
select select "out"
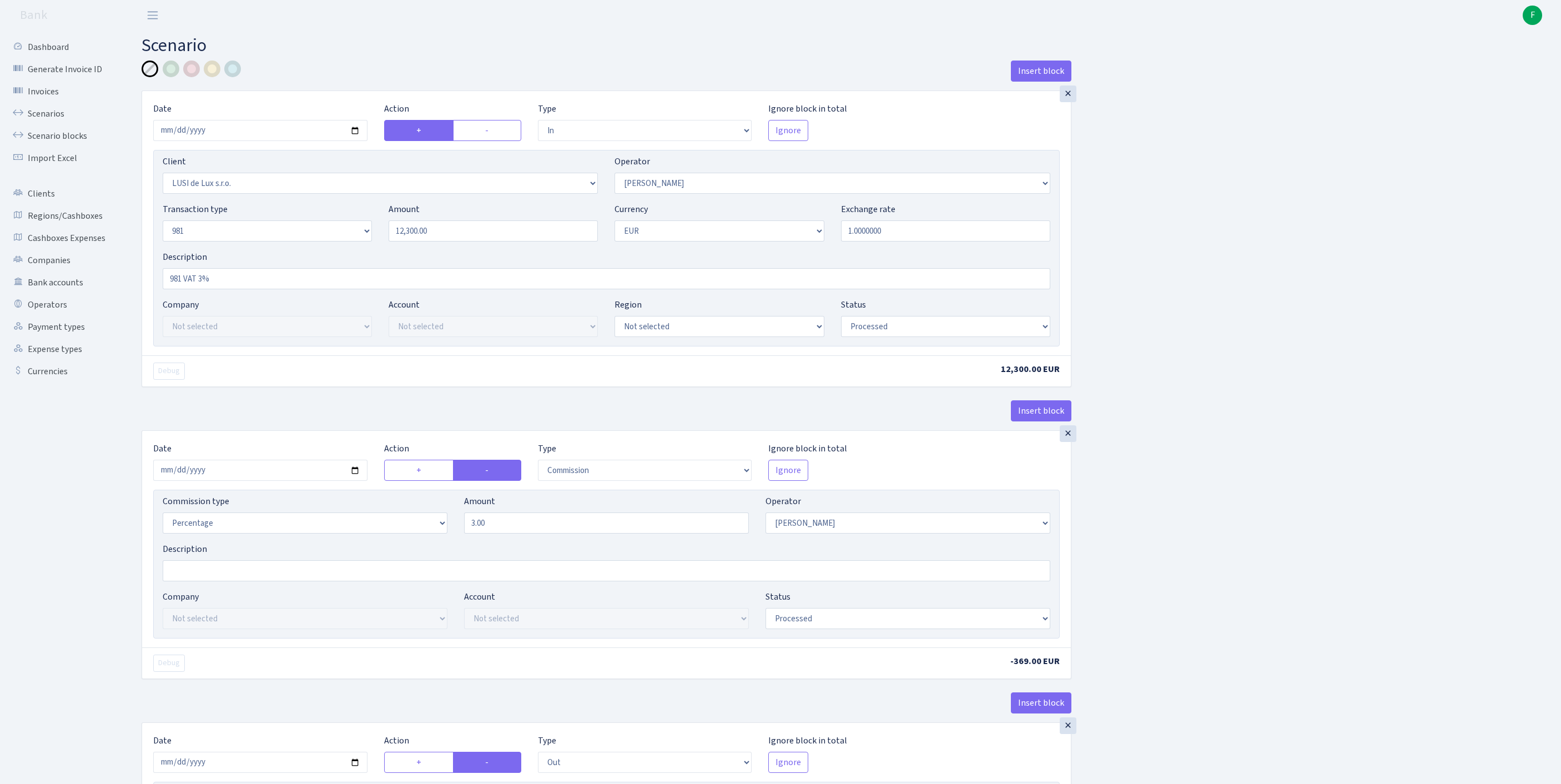
select select "3139"
select select "61"
select select "8"
select select "1"
select select "processed"
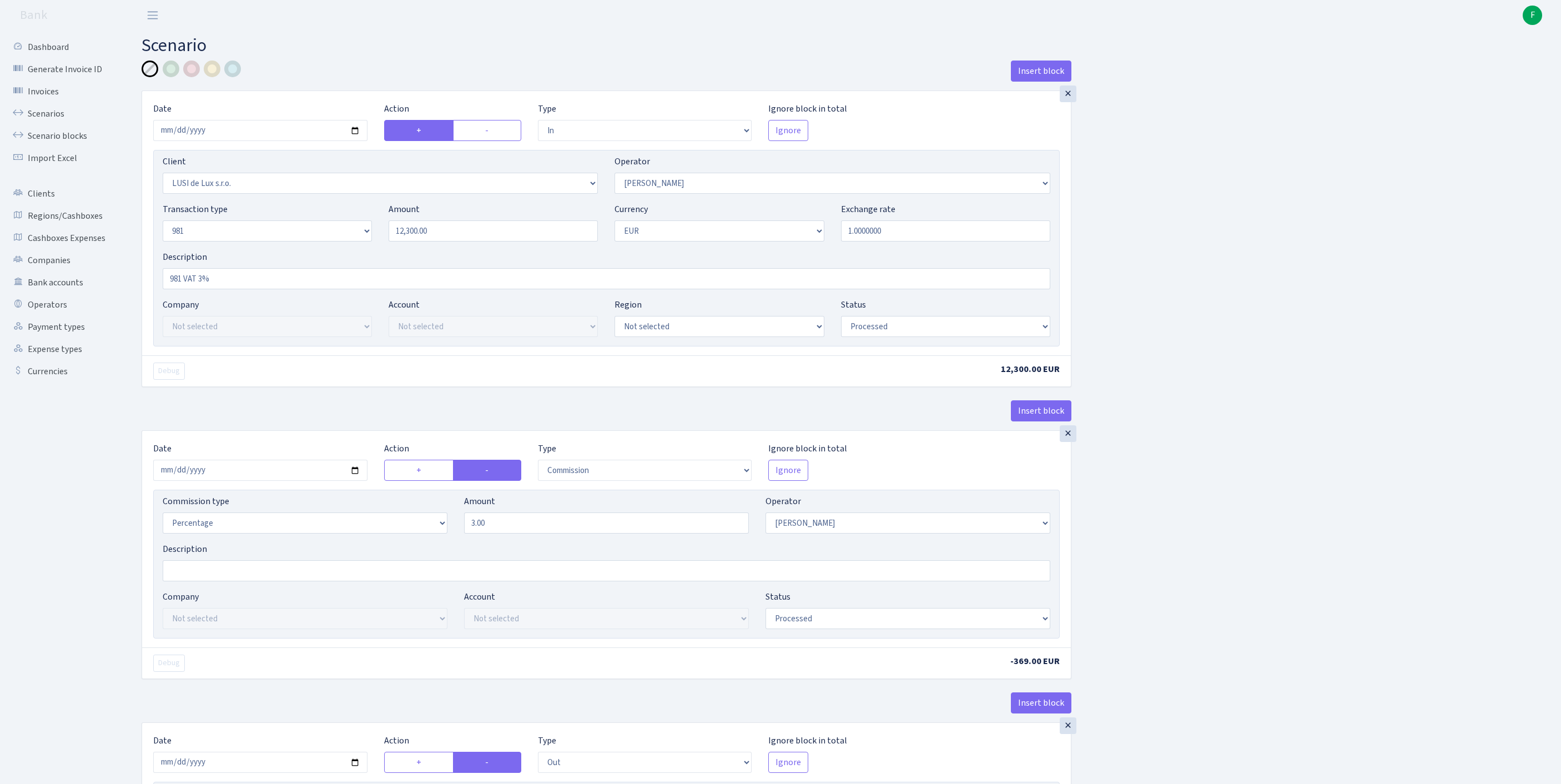
select select "commission"
select select "61"
select select "processed"
click at [52, 124] on link "Scenarios" at bounding box center [61, 114] width 111 height 22
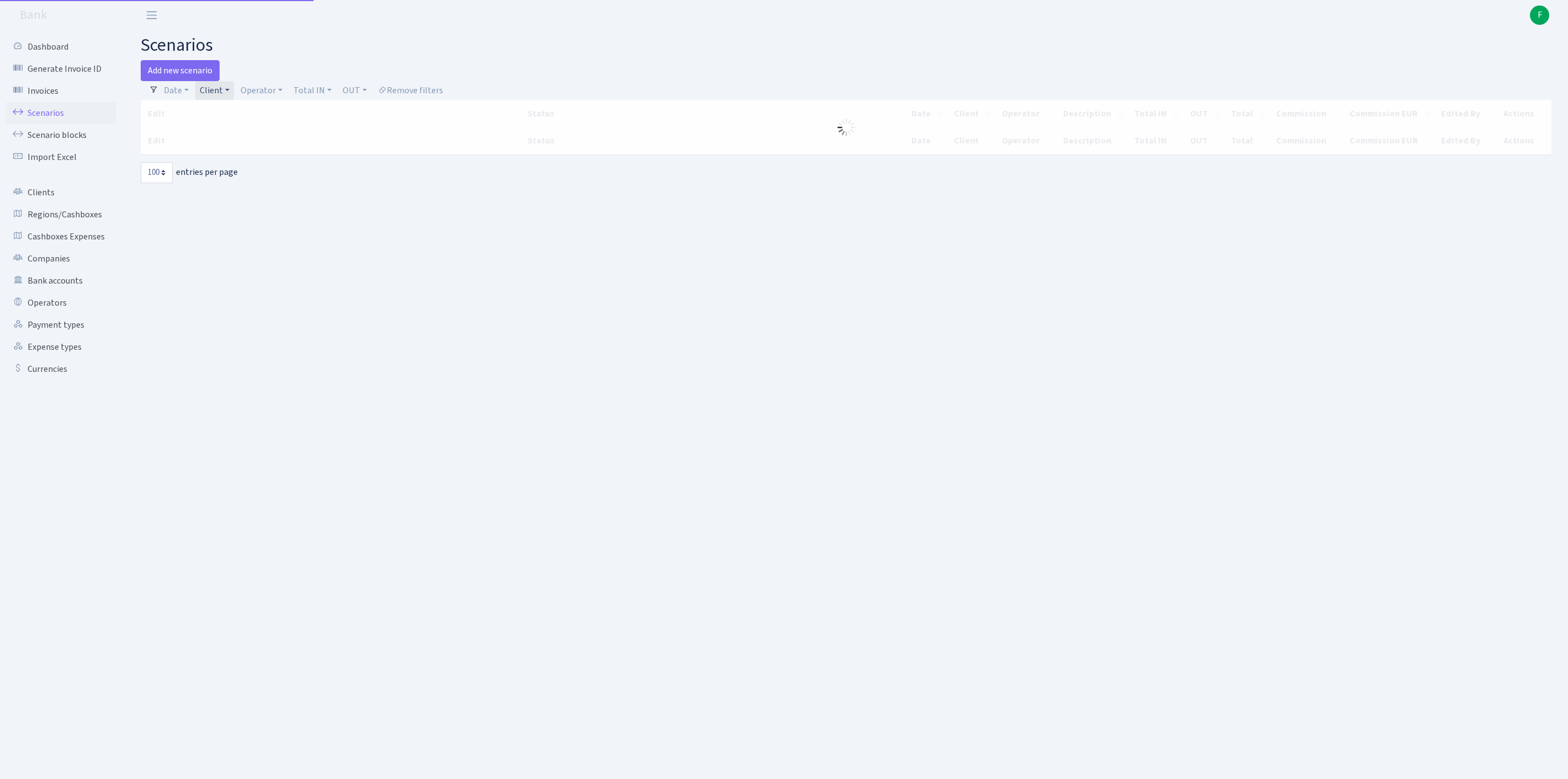
select select "100"
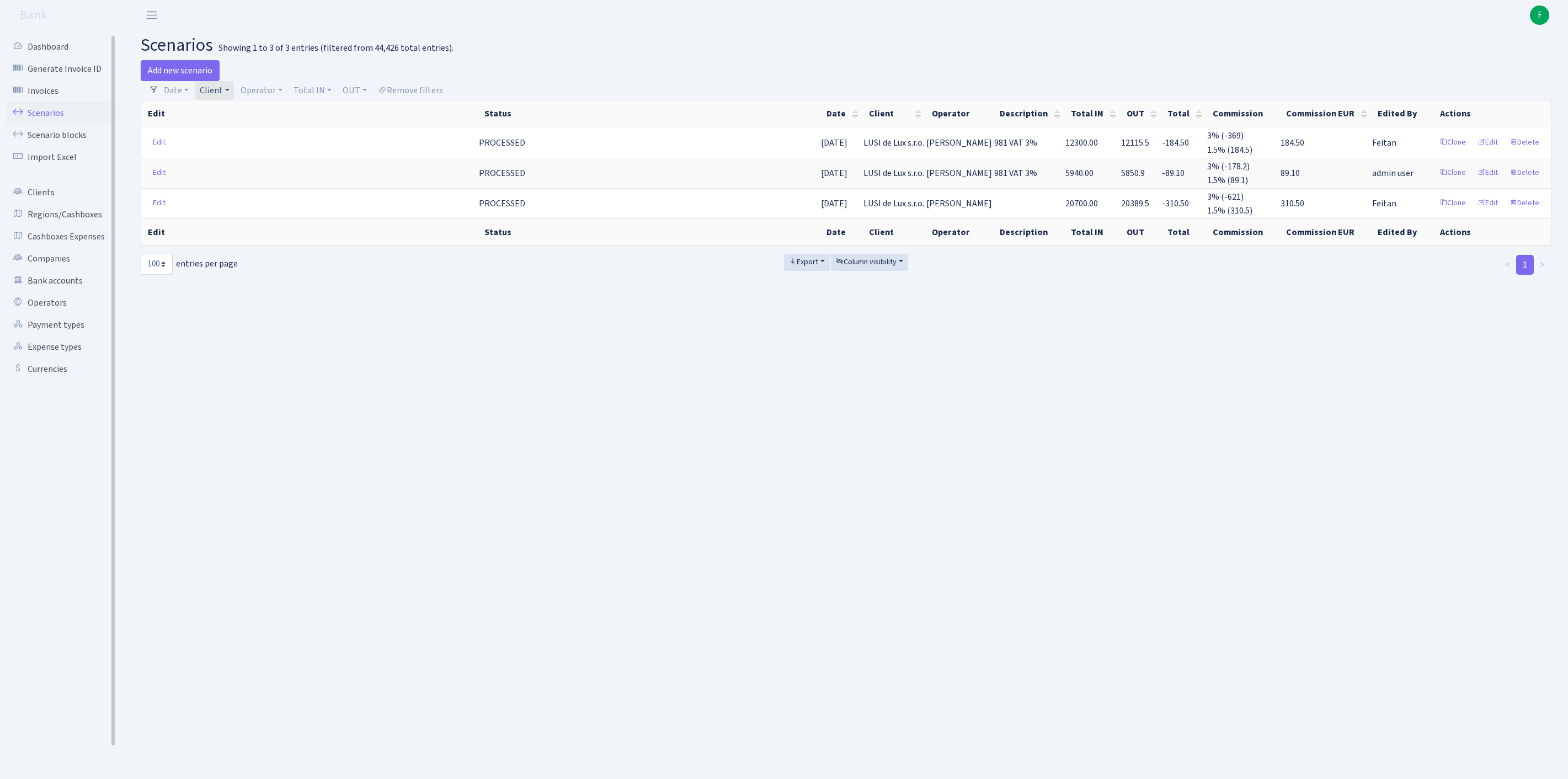
click at [49, 122] on link "Scenarios" at bounding box center [60, 113] width 110 height 22
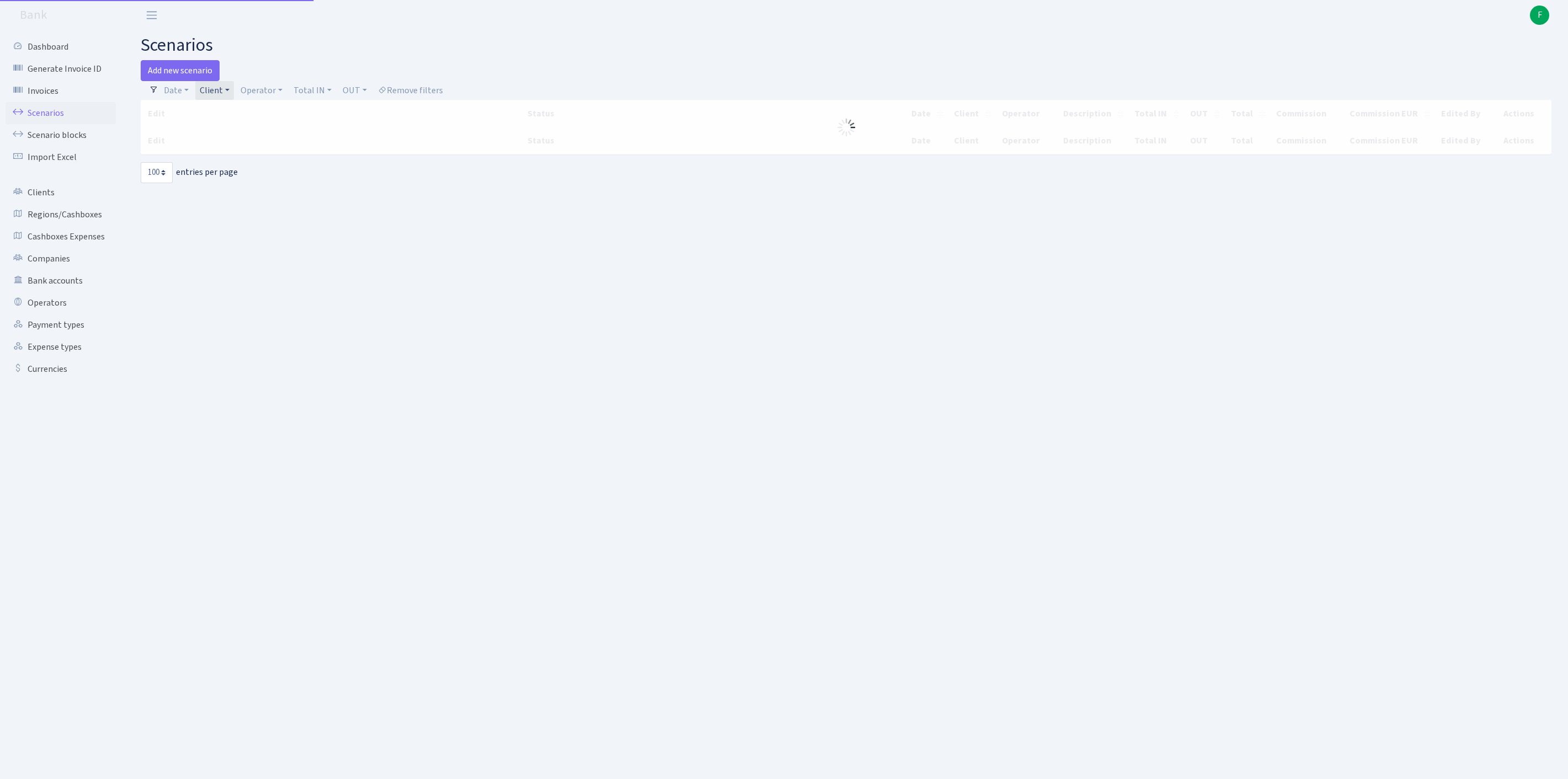
select select "100"
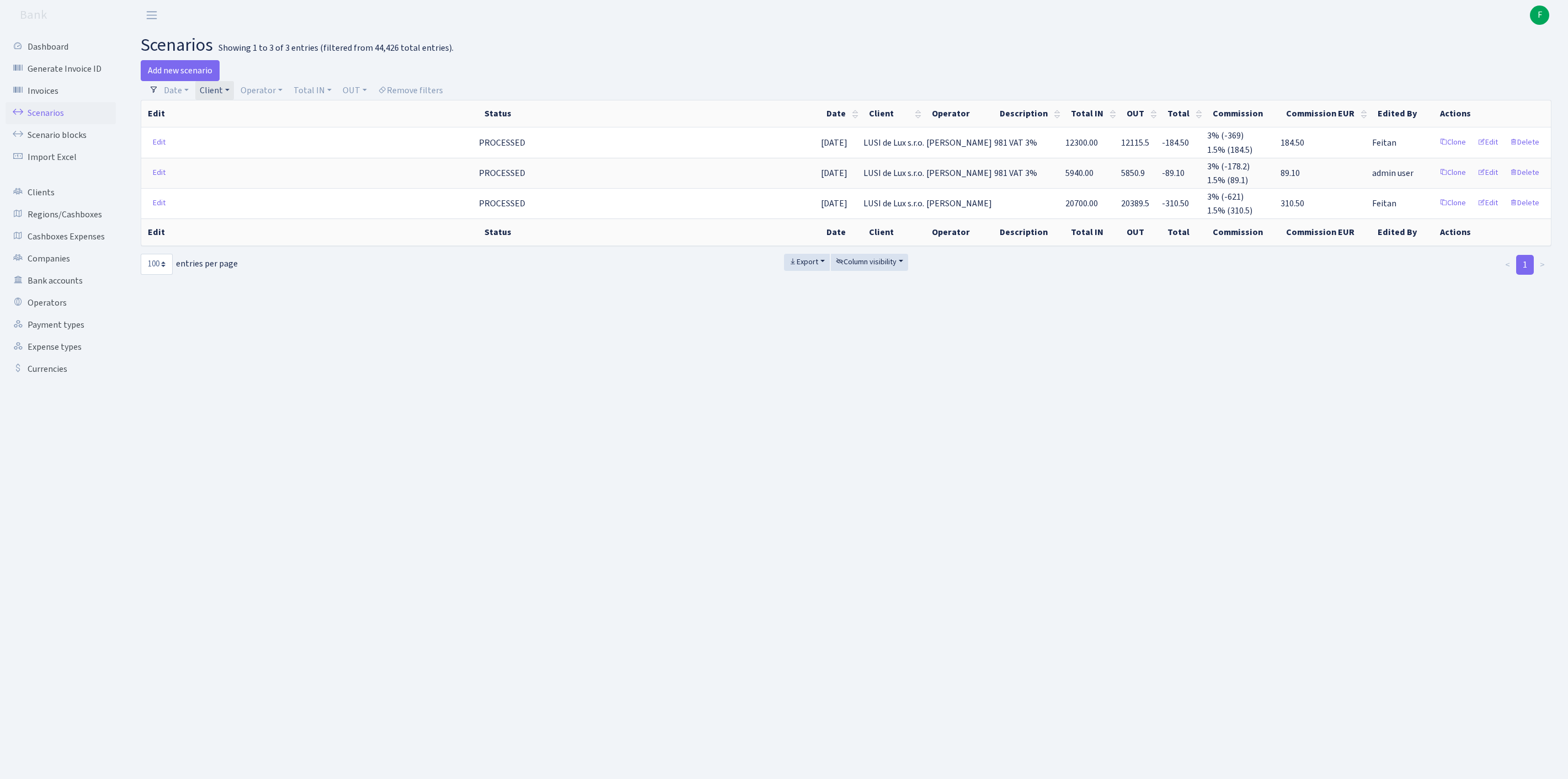
click at [229, 92] on link "Client" at bounding box center [215, 90] width 39 height 19
click at [222, 132] on input "search" at bounding box center [245, 130] width 92 height 17
type input "ROWERC"
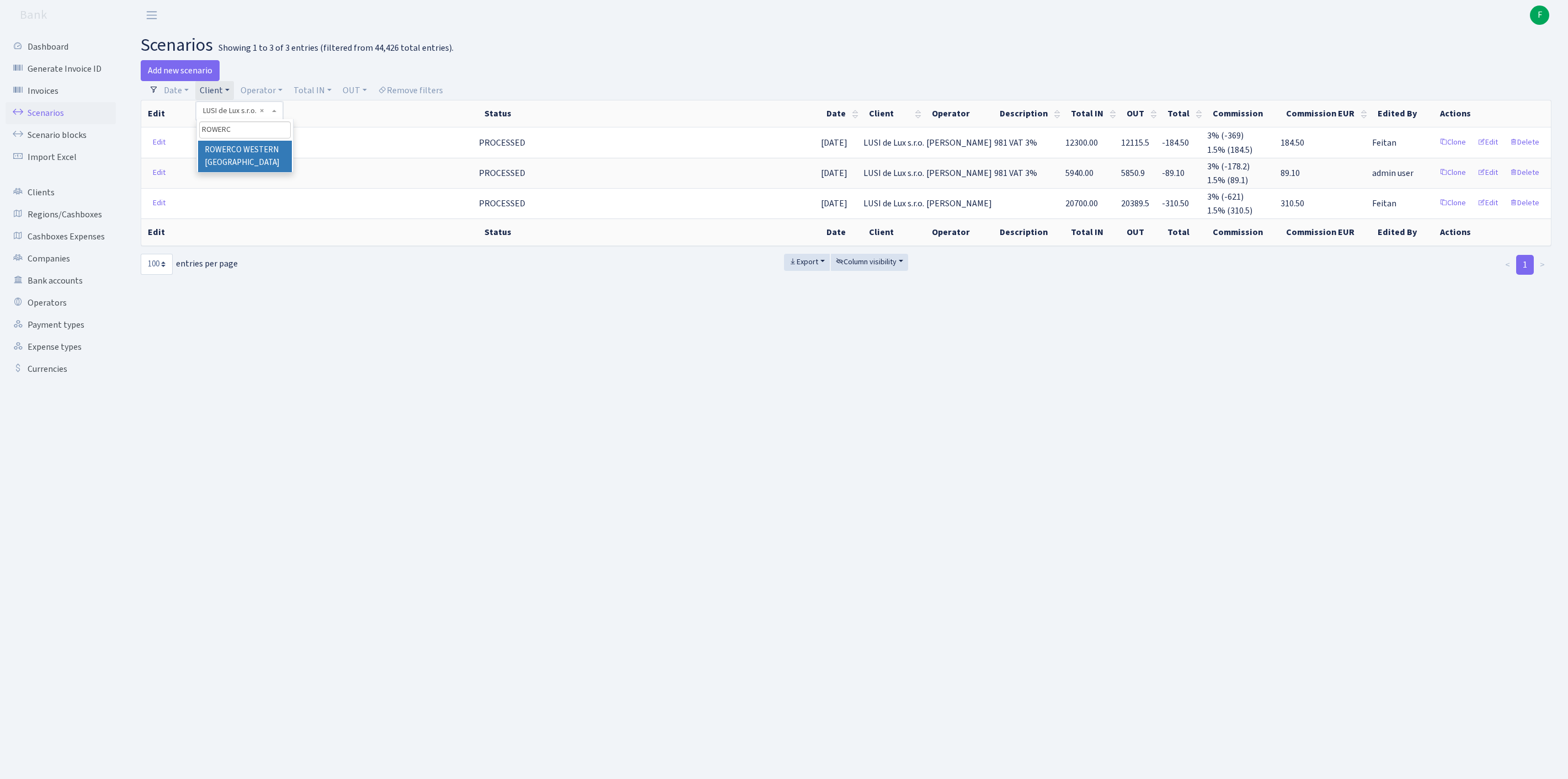
click at [255, 172] on li "ROWERCO WESTERN [GEOGRAPHIC_DATA]" at bounding box center [245, 156] width 94 height 31
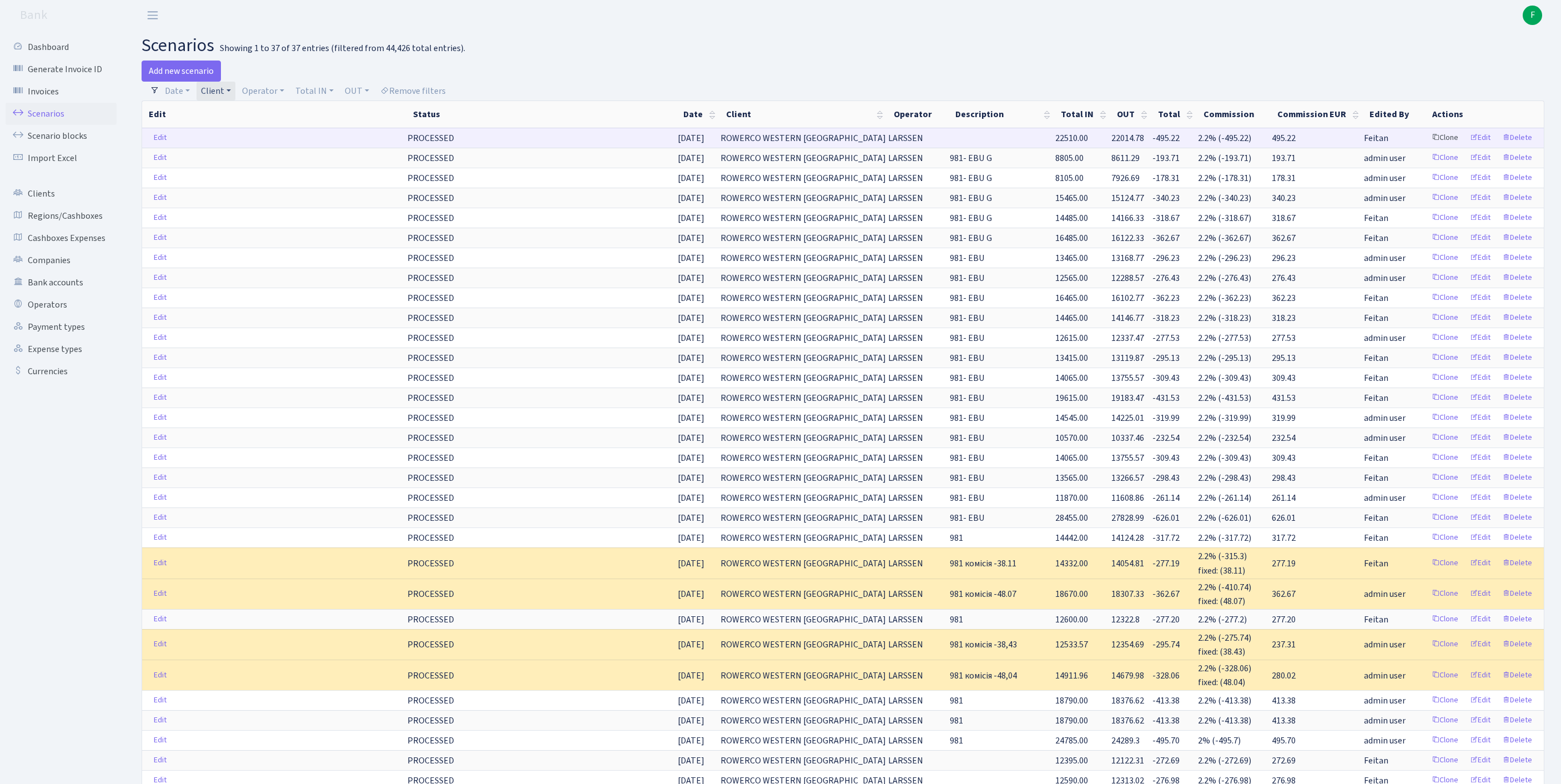
click at [1427, 147] on link "Clone" at bounding box center [1445, 138] width 36 height 17
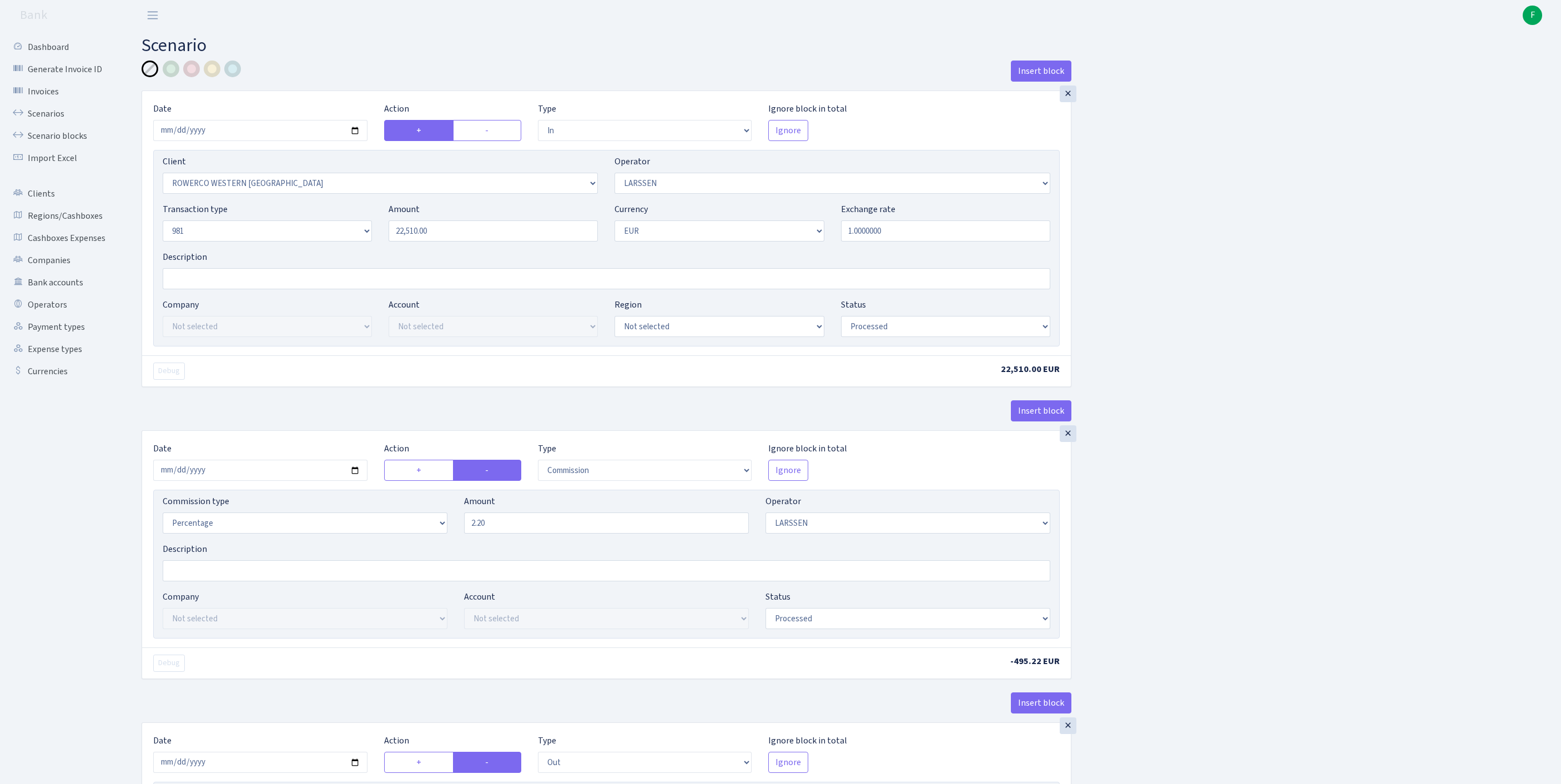
select select "in"
select select "2819"
select select "36"
select select "8"
select select "1"
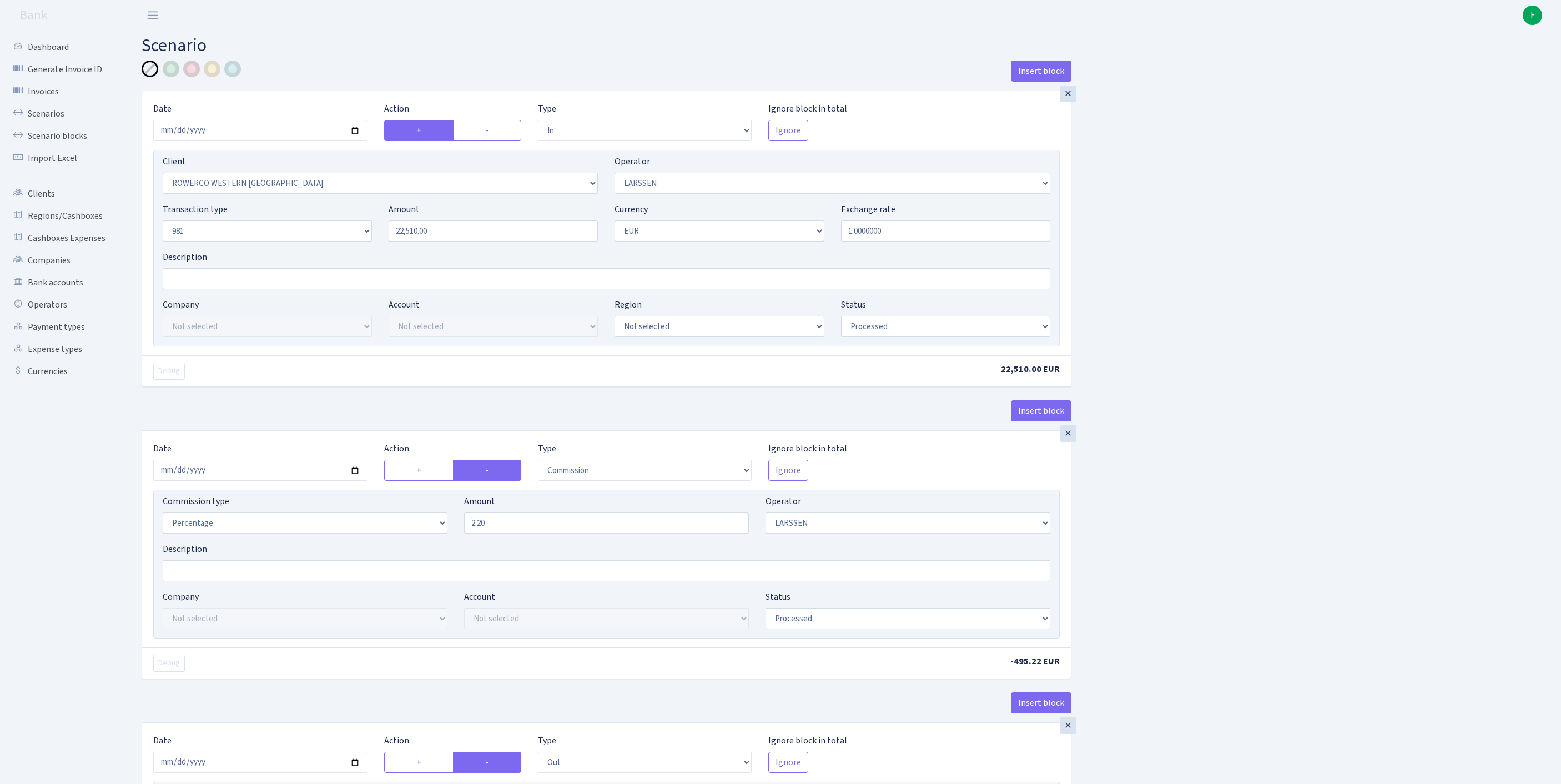
select select "processed"
select select "commission"
select select "36"
select select "processed"
select select "out"
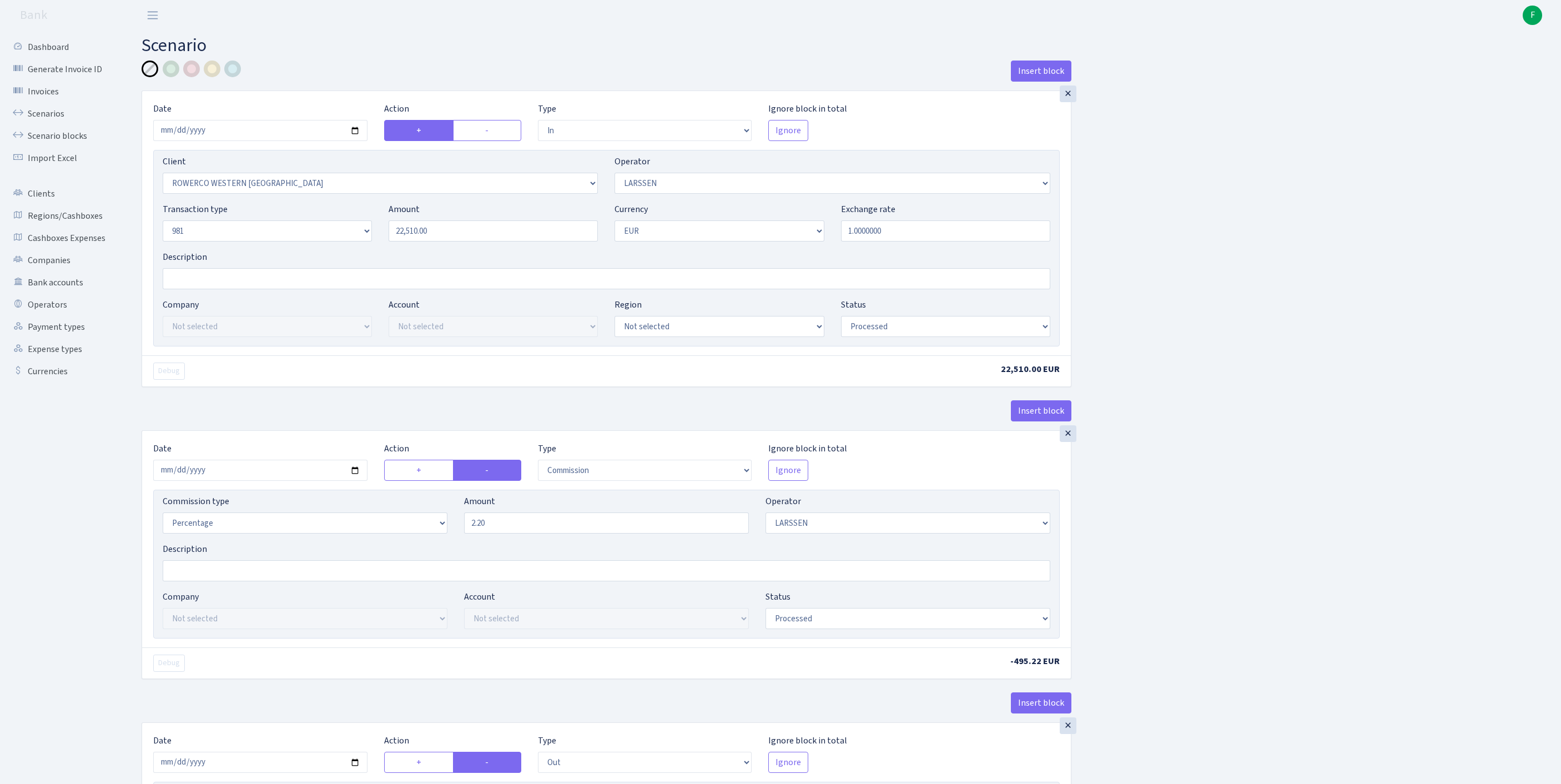
select select "2442"
select select "61"
select select "8"
select select "1"
select select "processed"
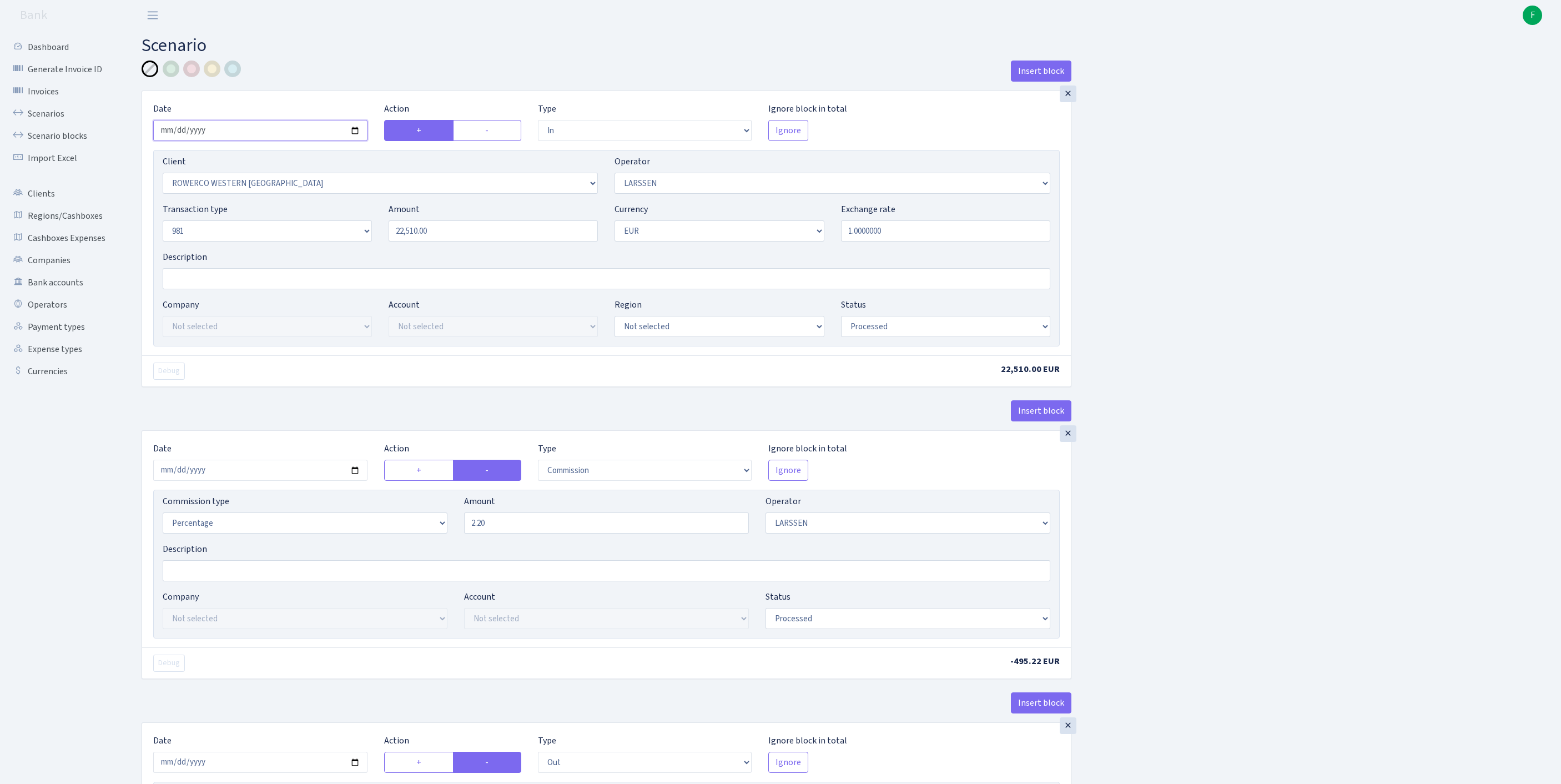
click at [283, 132] on input "[DATE]" at bounding box center [260, 130] width 215 height 21
type input "[DATE]"
drag, startPoint x: 387, startPoint y: 256, endPoint x: 319, endPoint y: 253, distance: 68.1
click at [319, 250] on div "Transaction type Not selected 981 ELF FISH crypto [PERSON_NAME] MM-BALTIC eur U…" at bounding box center [606, 226] width 905 height 48
paste input "15015"
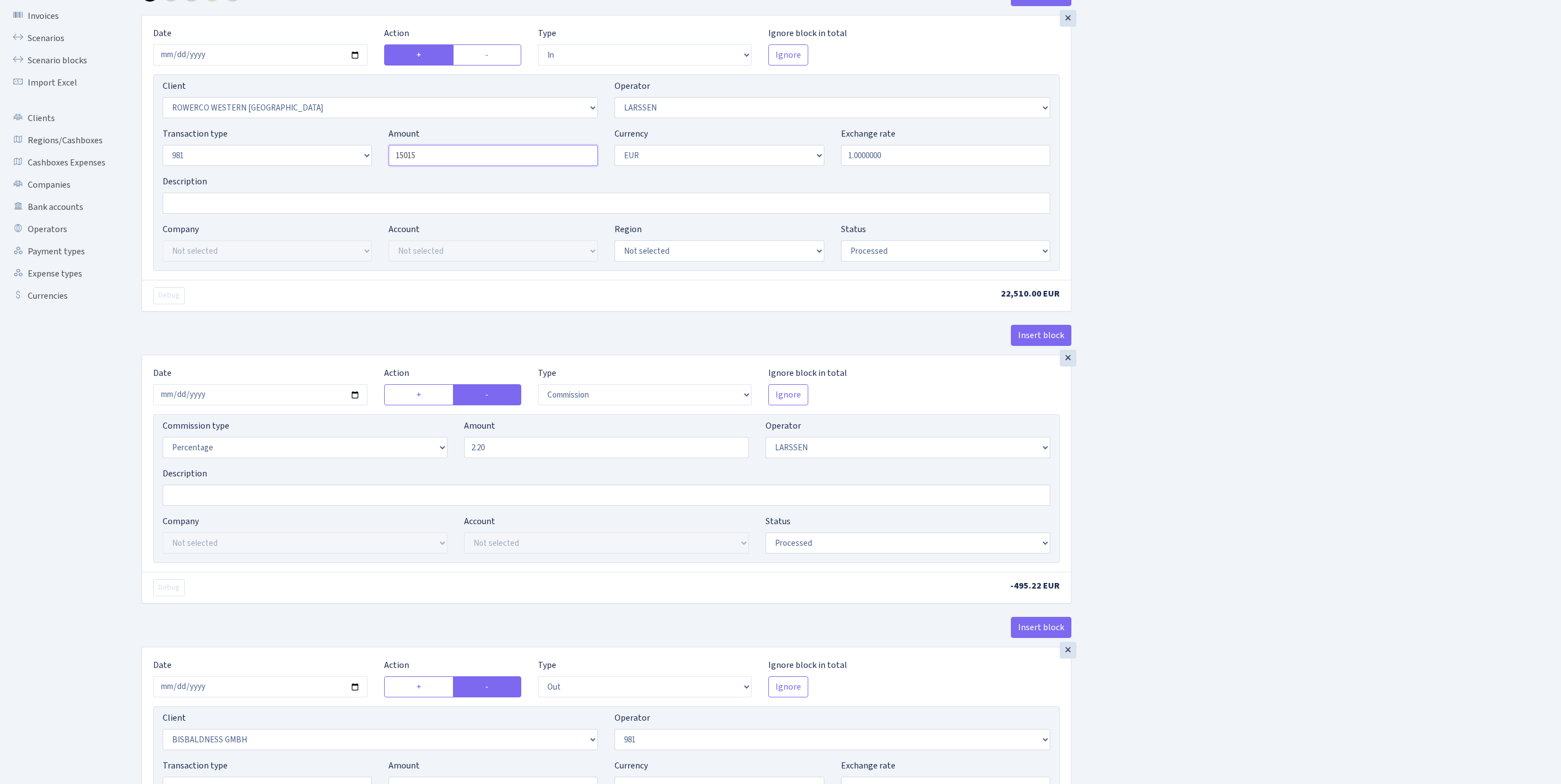
scroll to position [182, 0]
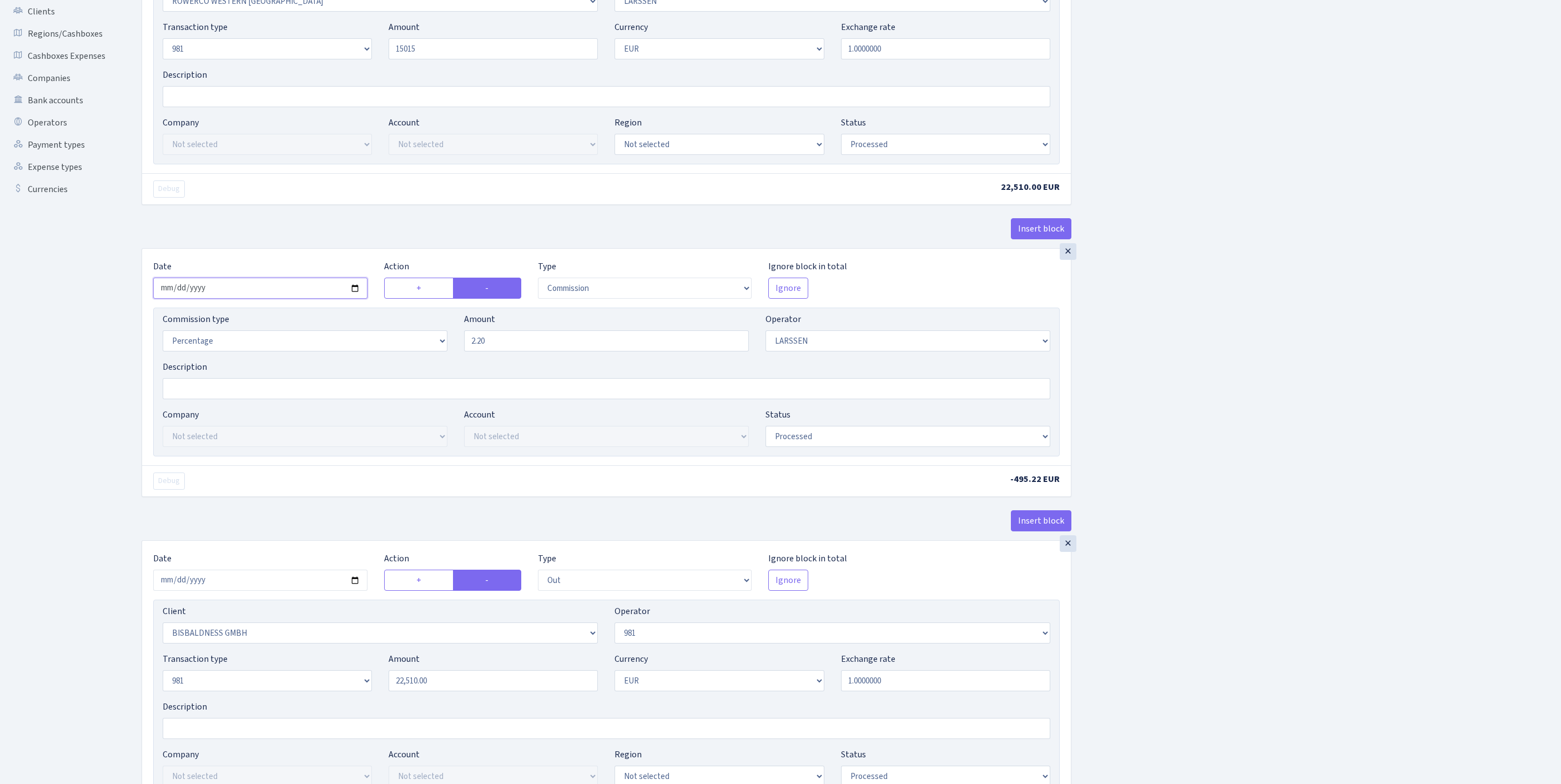
type input "15,015.00"
click at [326, 299] on input "[DATE]" at bounding box center [260, 288] width 215 height 21
type input "[DATE]"
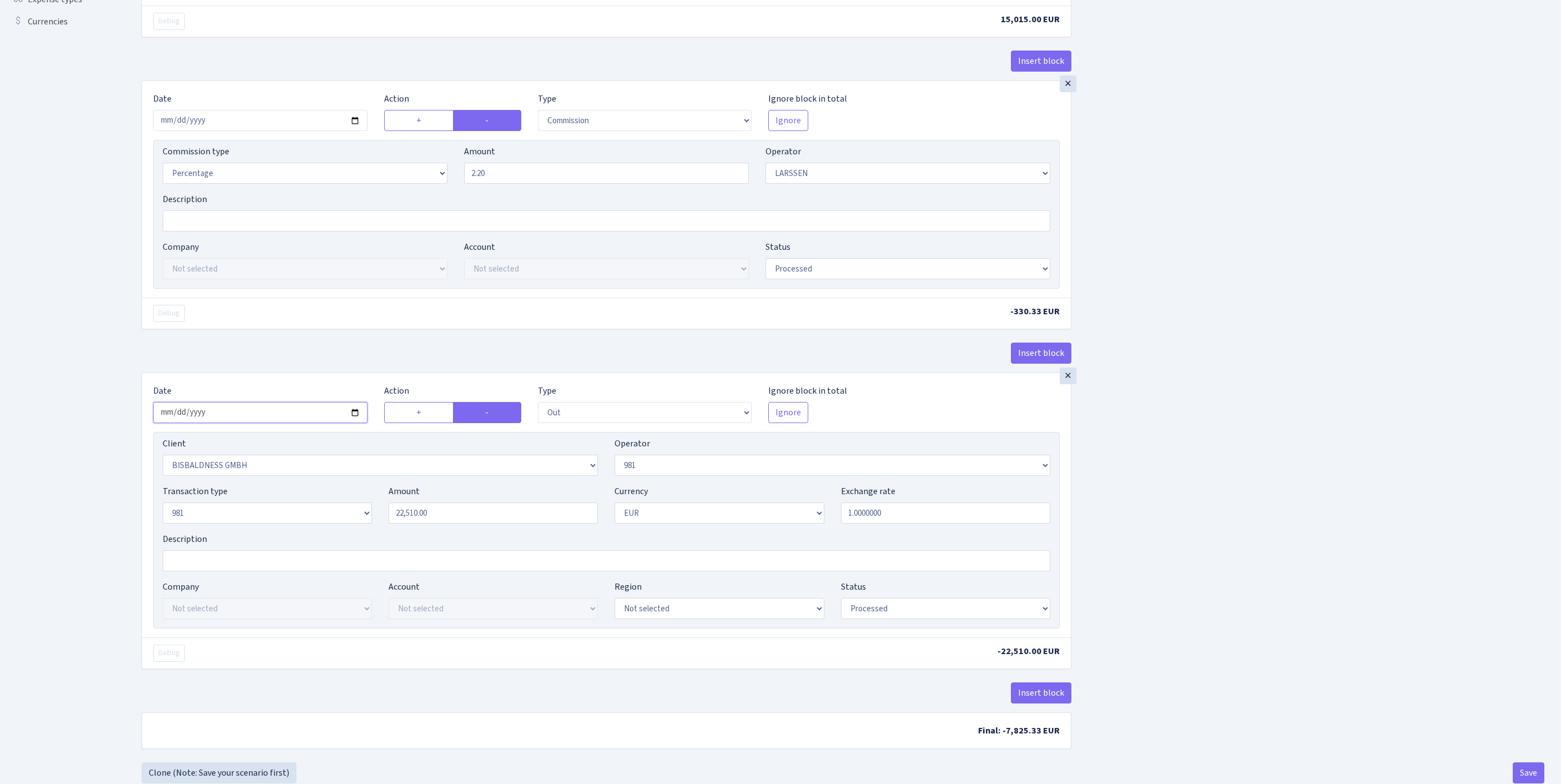
click at [297, 423] on input "2025-09-22" at bounding box center [260, 412] width 215 height 21
type input "[DATE]"
drag, startPoint x: 461, startPoint y: 626, endPoint x: 338, endPoint y: 619, distance: 123.2
click at [338, 533] on div "Transaction type Not selected 981 ELF FISH crypto GIRT IVO dekl MM-BALTIC eur U…" at bounding box center [606, 508] width 905 height 48
paste input "15015"
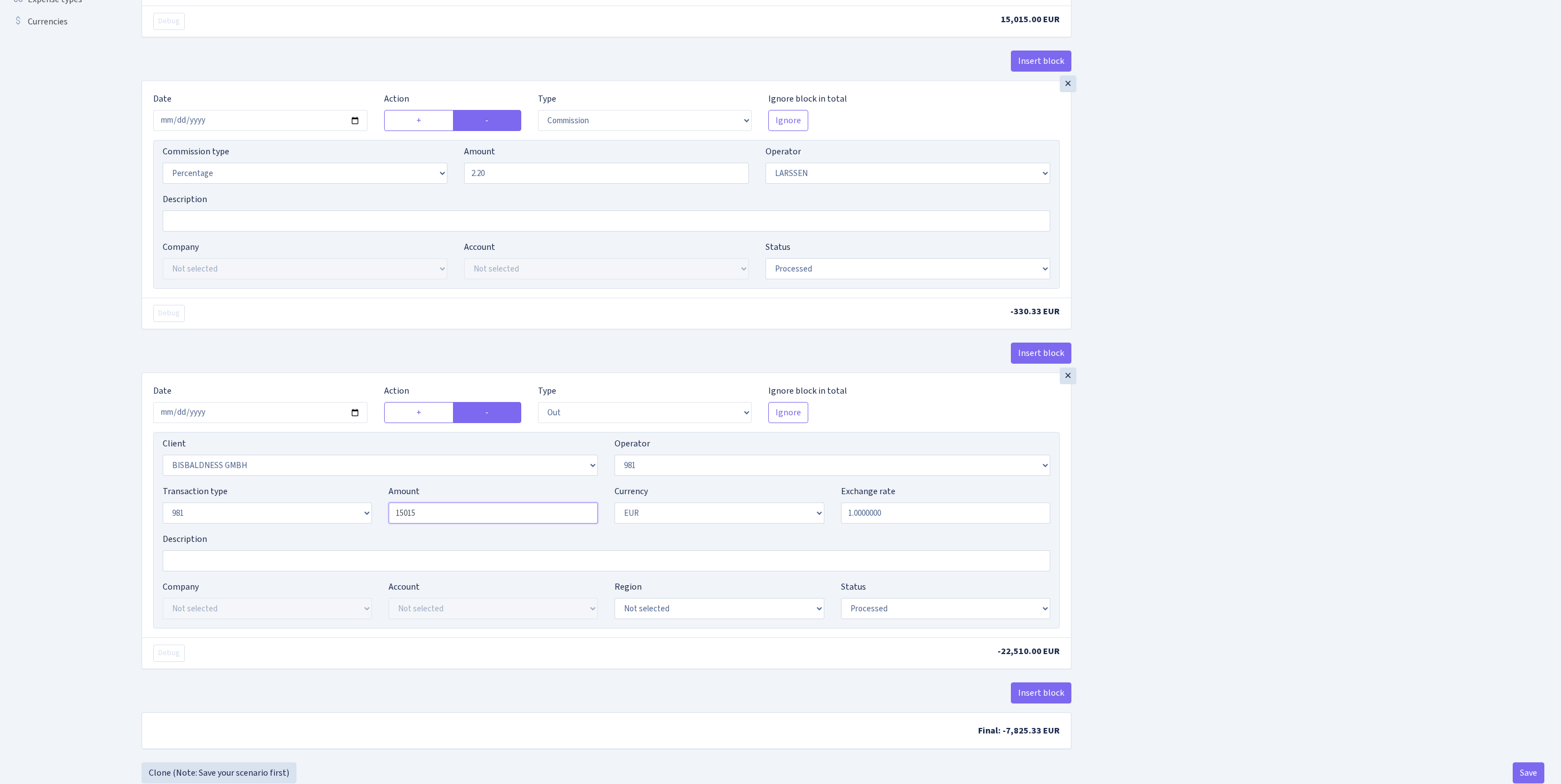
scroll to position [522, 0]
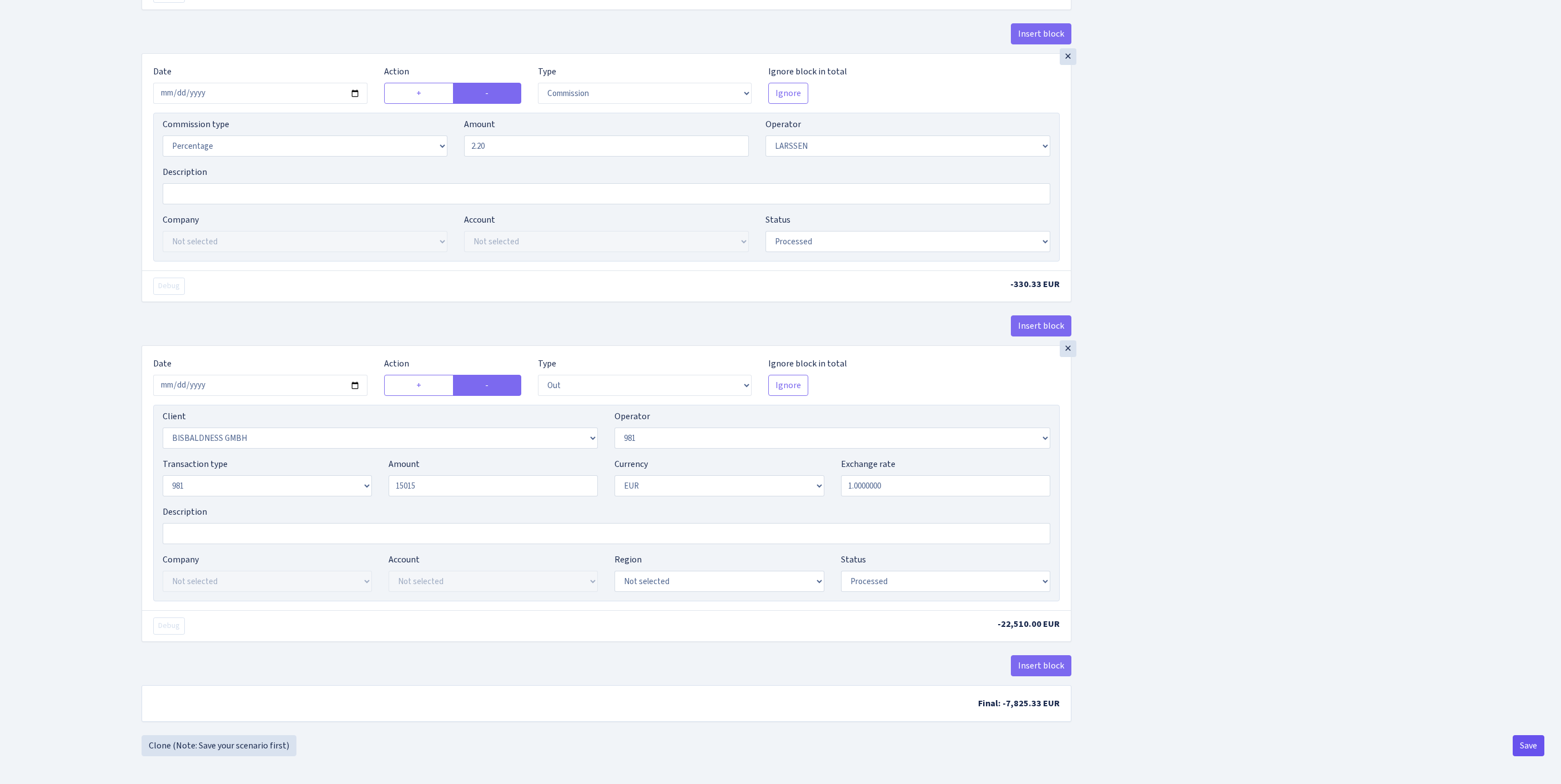
type input "15,015.00"
click at [1525, 748] on button "Save" at bounding box center [1529, 745] width 32 height 21
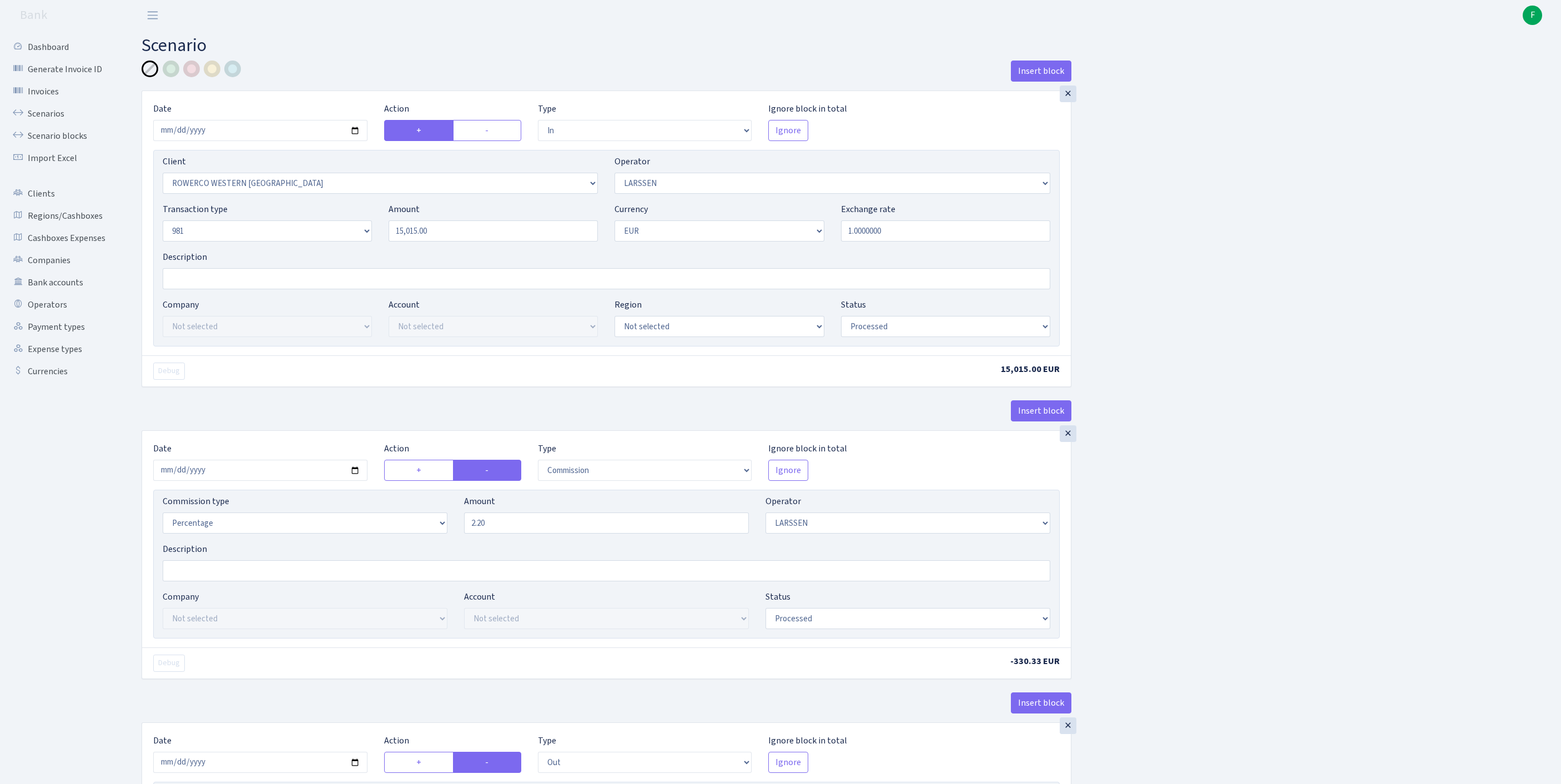
select select "in"
select select "2819"
select select "36"
select select "8"
select select "1"
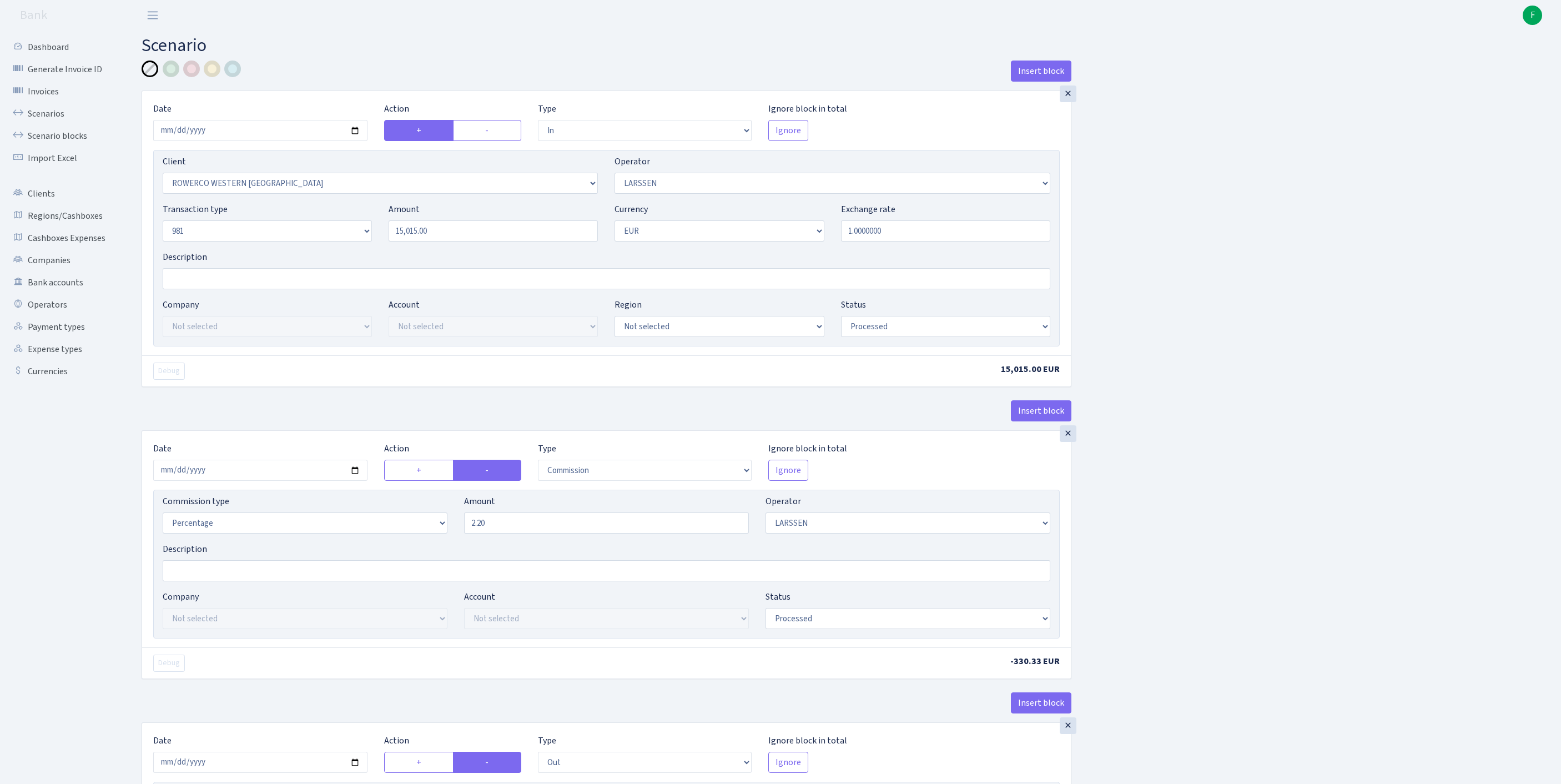
select select "processed"
select select "commission"
select select "36"
select select "processed"
select select "out"
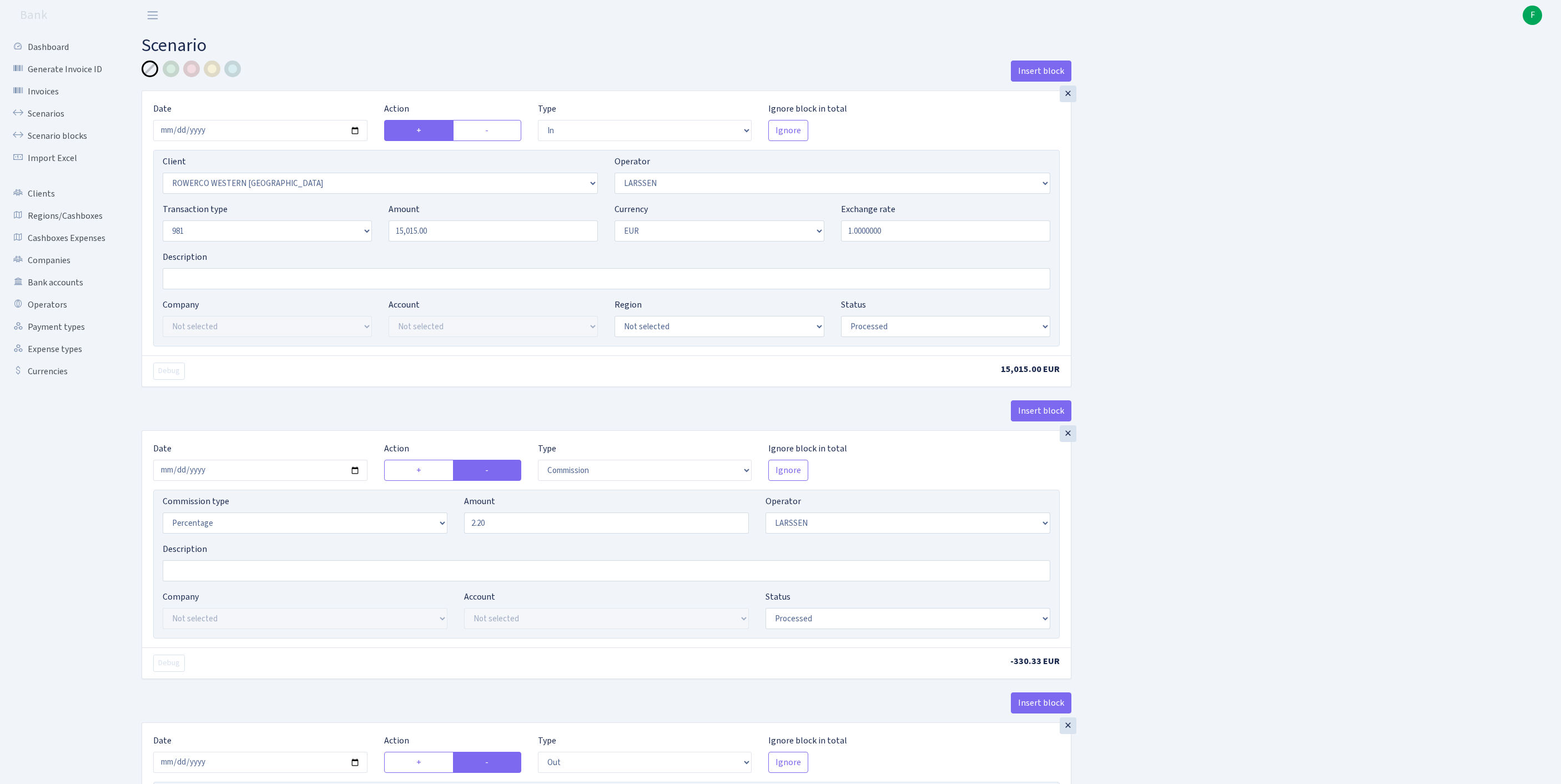
select select "2442"
select select "61"
select select "8"
select select "1"
select select "processed"
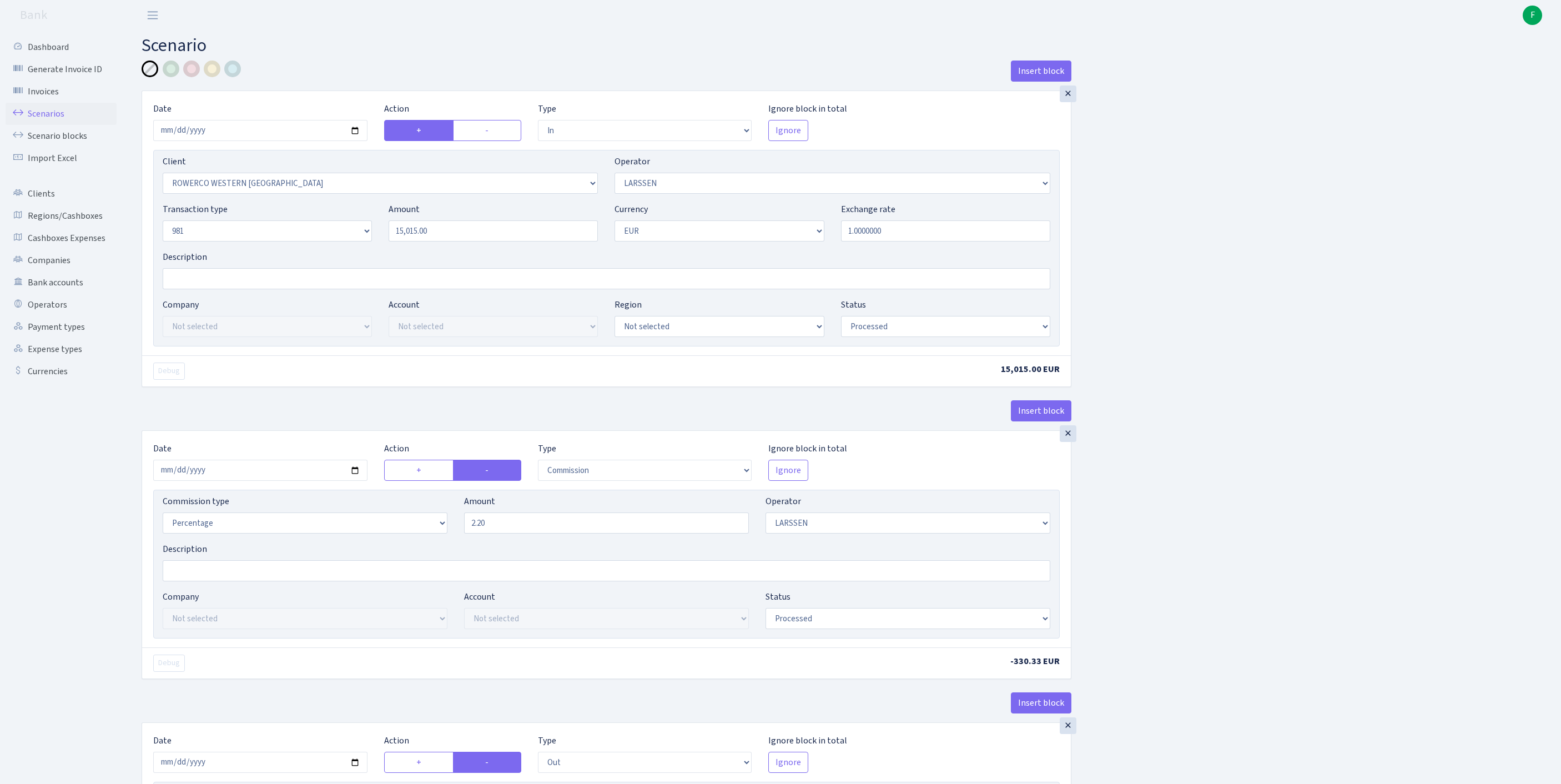
click at [58, 114] on link "Scenarios" at bounding box center [61, 114] width 111 height 22
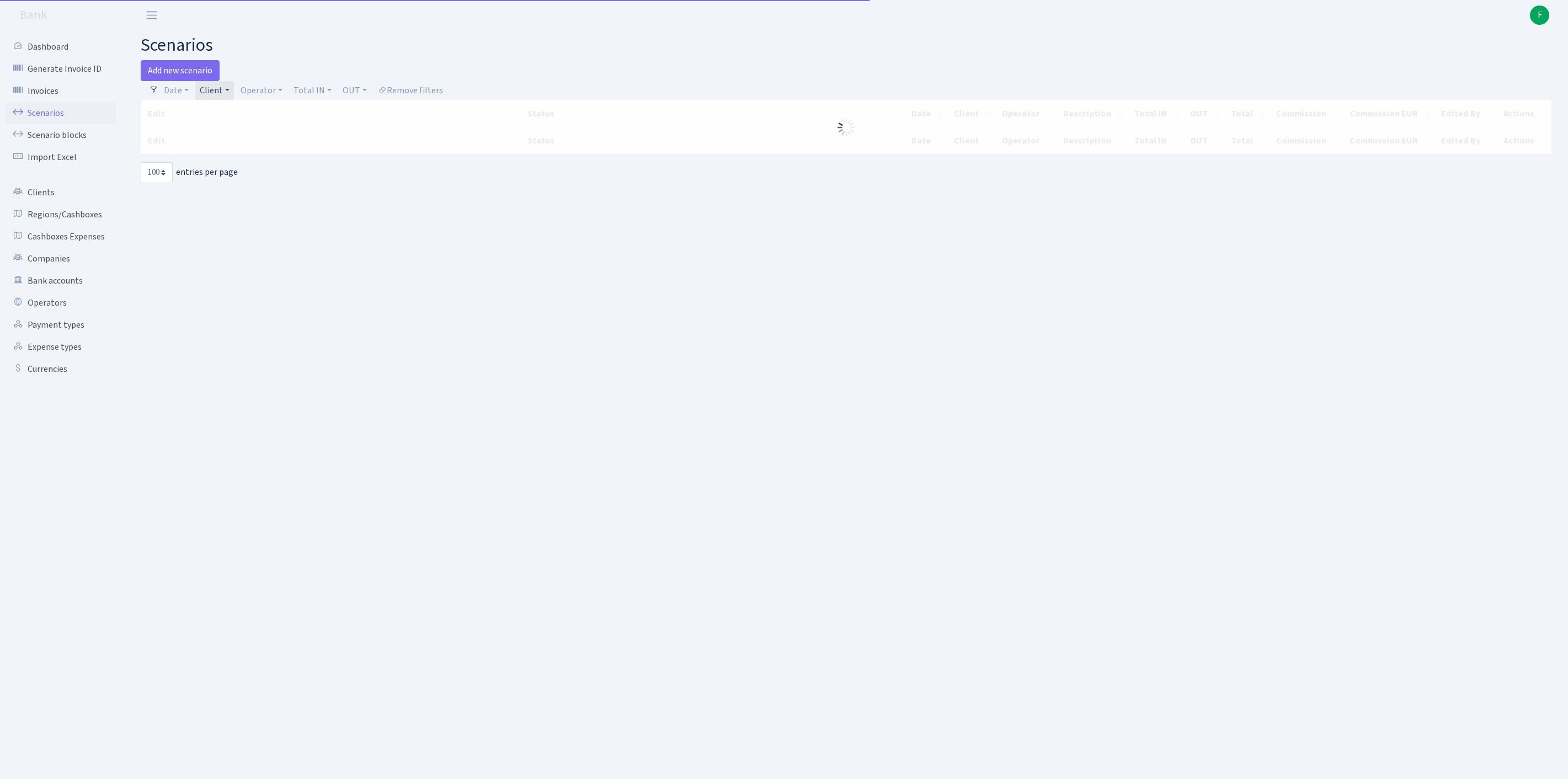
select select "100"
click at [858, 45] on h2 "scenarios" at bounding box center [846, 45] width 1411 height 21
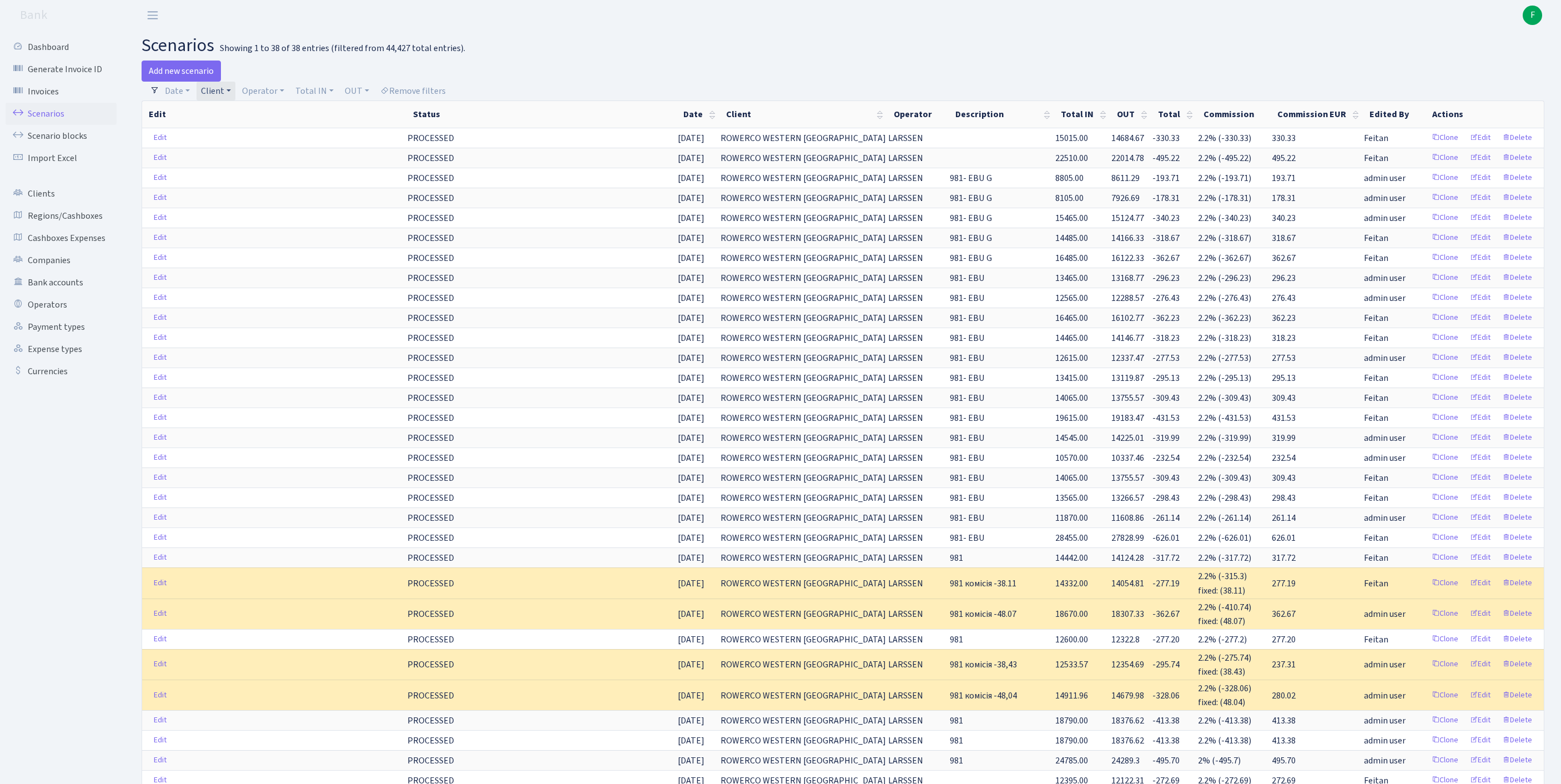
click at [235, 95] on link "Client" at bounding box center [216, 91] width 39 height 19
click at [240, 139] on input "search" at bounding box center [273, 131] width 146 height 17
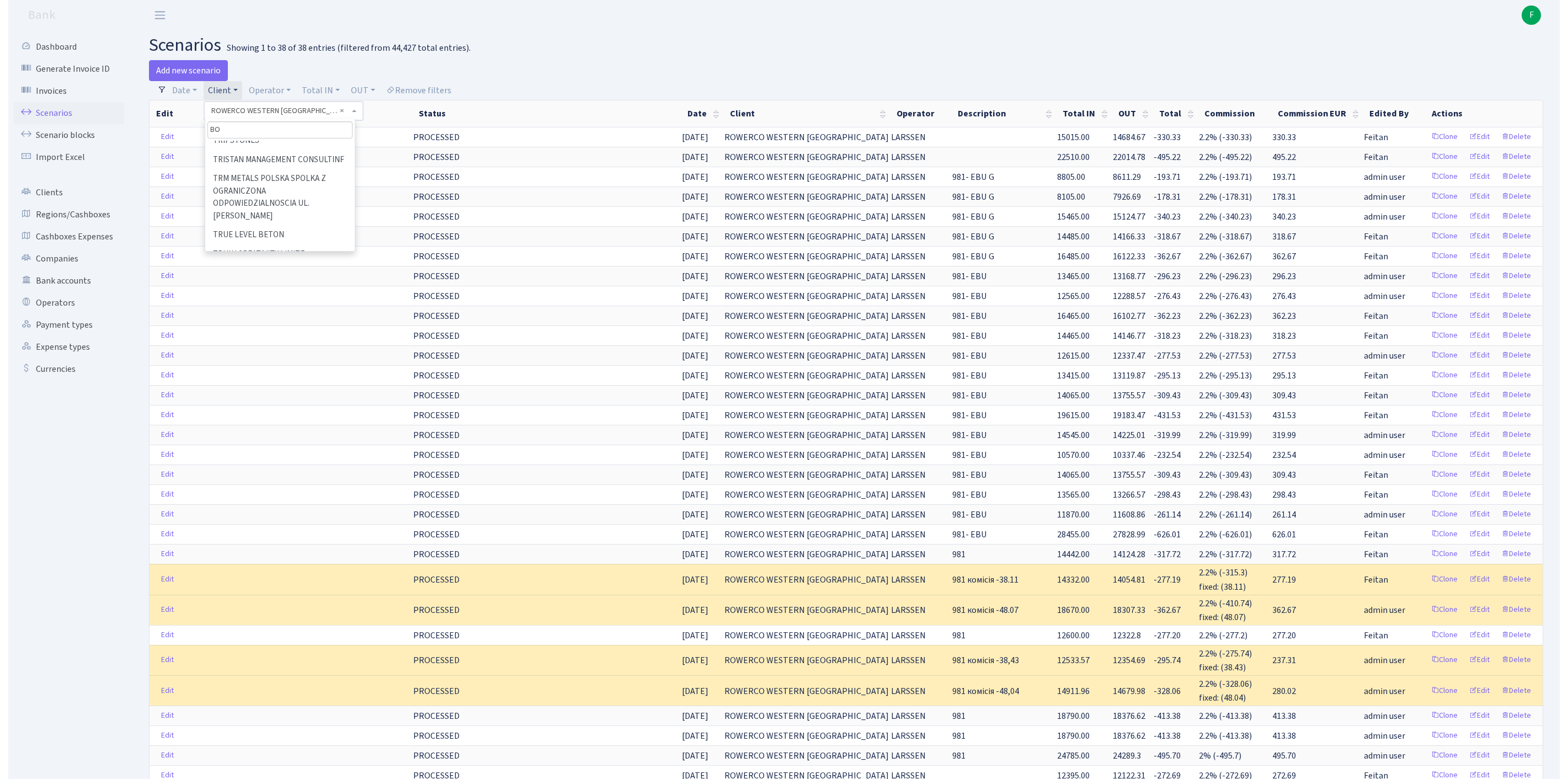
scroll to position [0, 0]
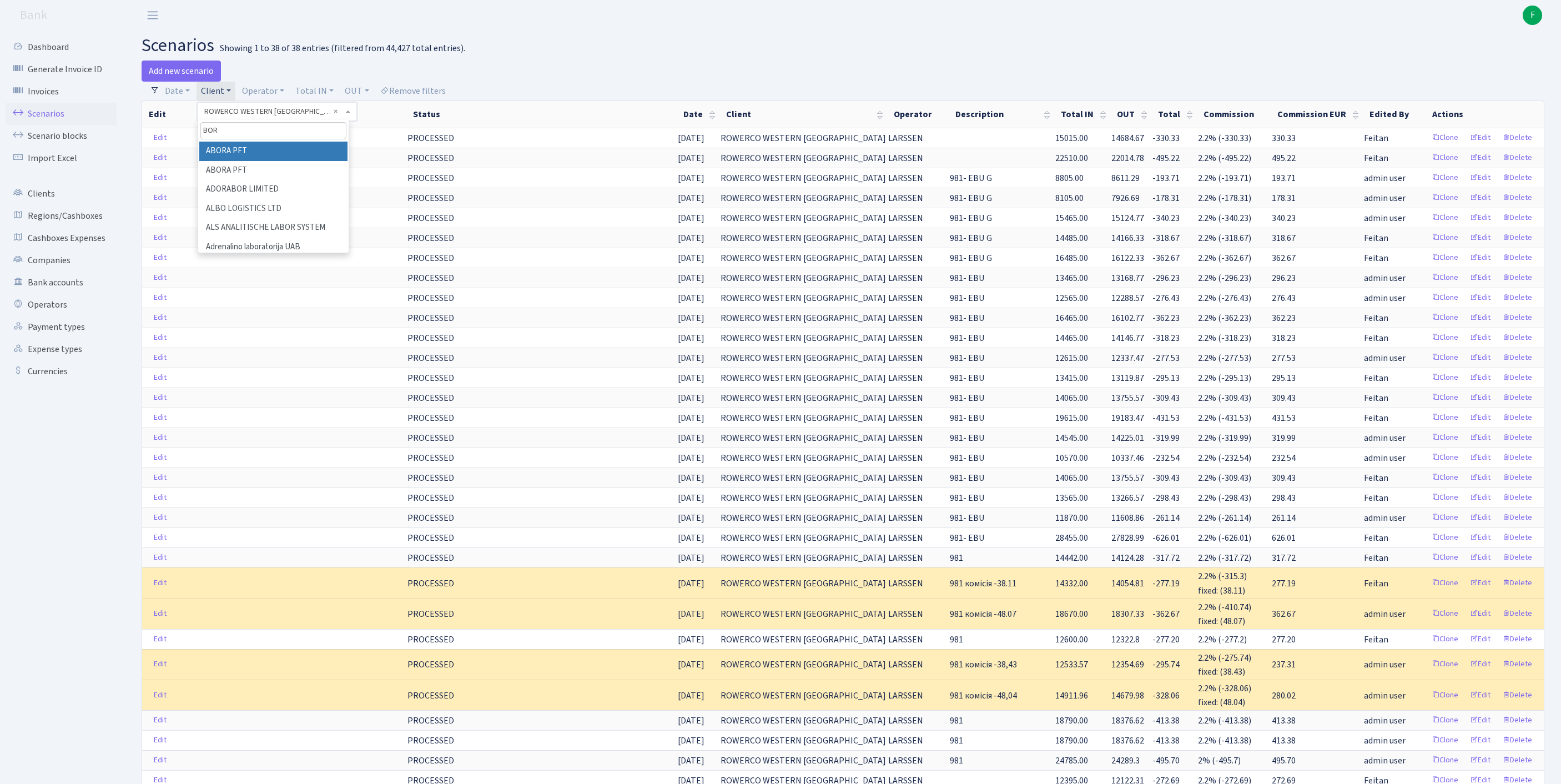
type input "BORT"
click at [287, 161] on li "BORT LAT MET" at bounding box center [273, 151] width 148 height 19
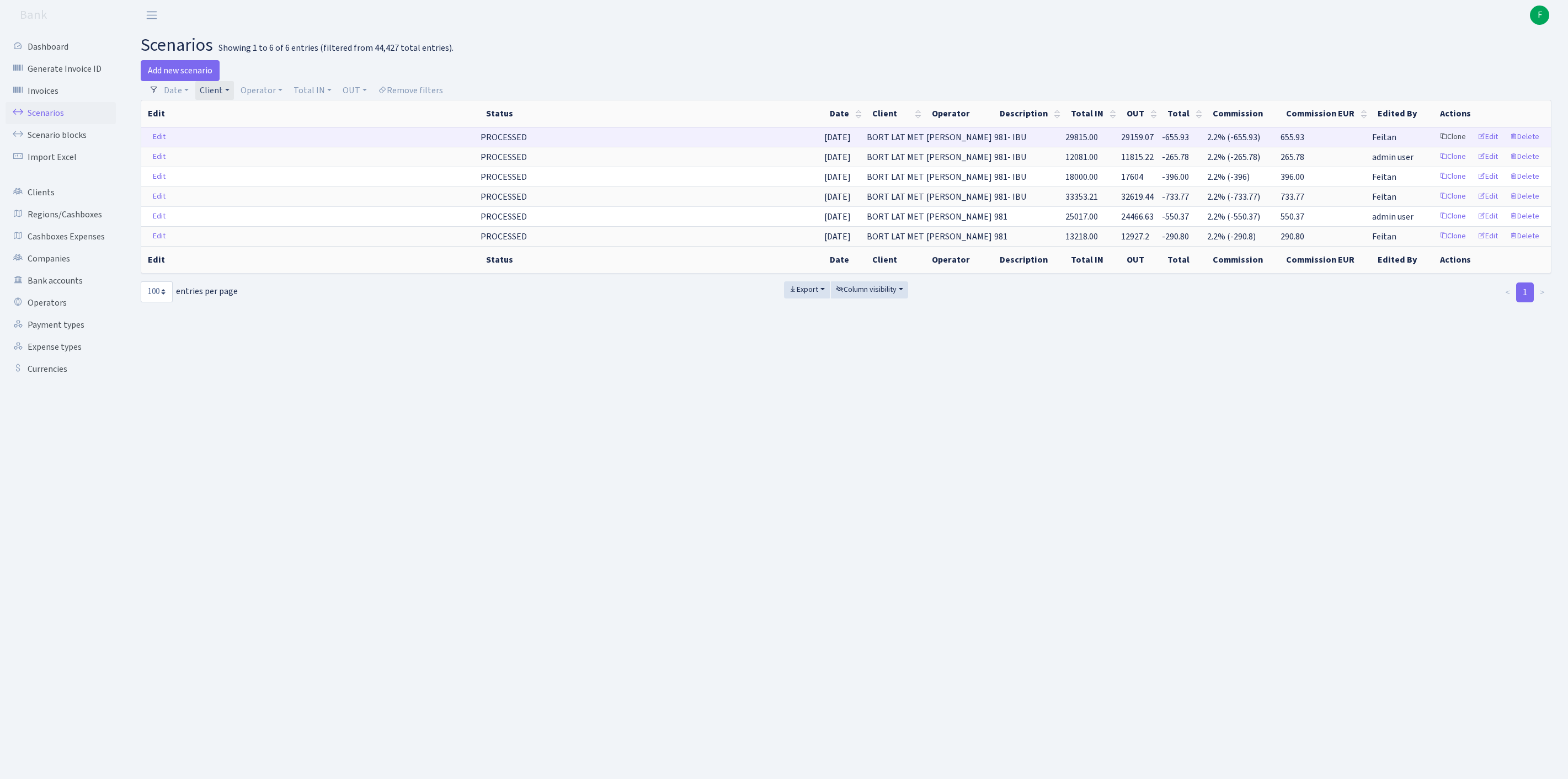
click at [1434, 146] on link "Clone" at bounding box center [1452, 137] width 36 height 17
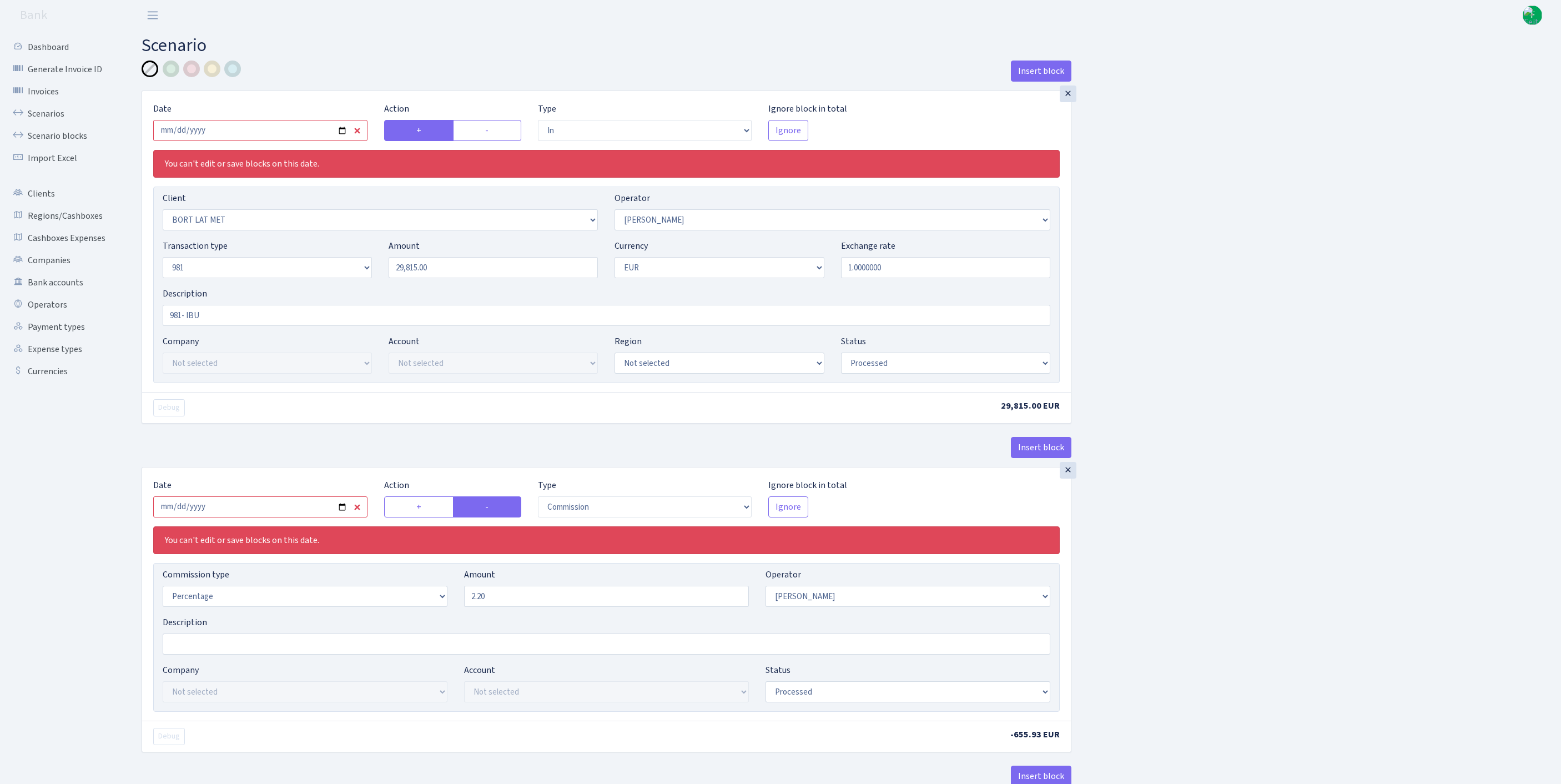
select select "in"
select select "3151"
select select "14"
select select "8"
select select "1"
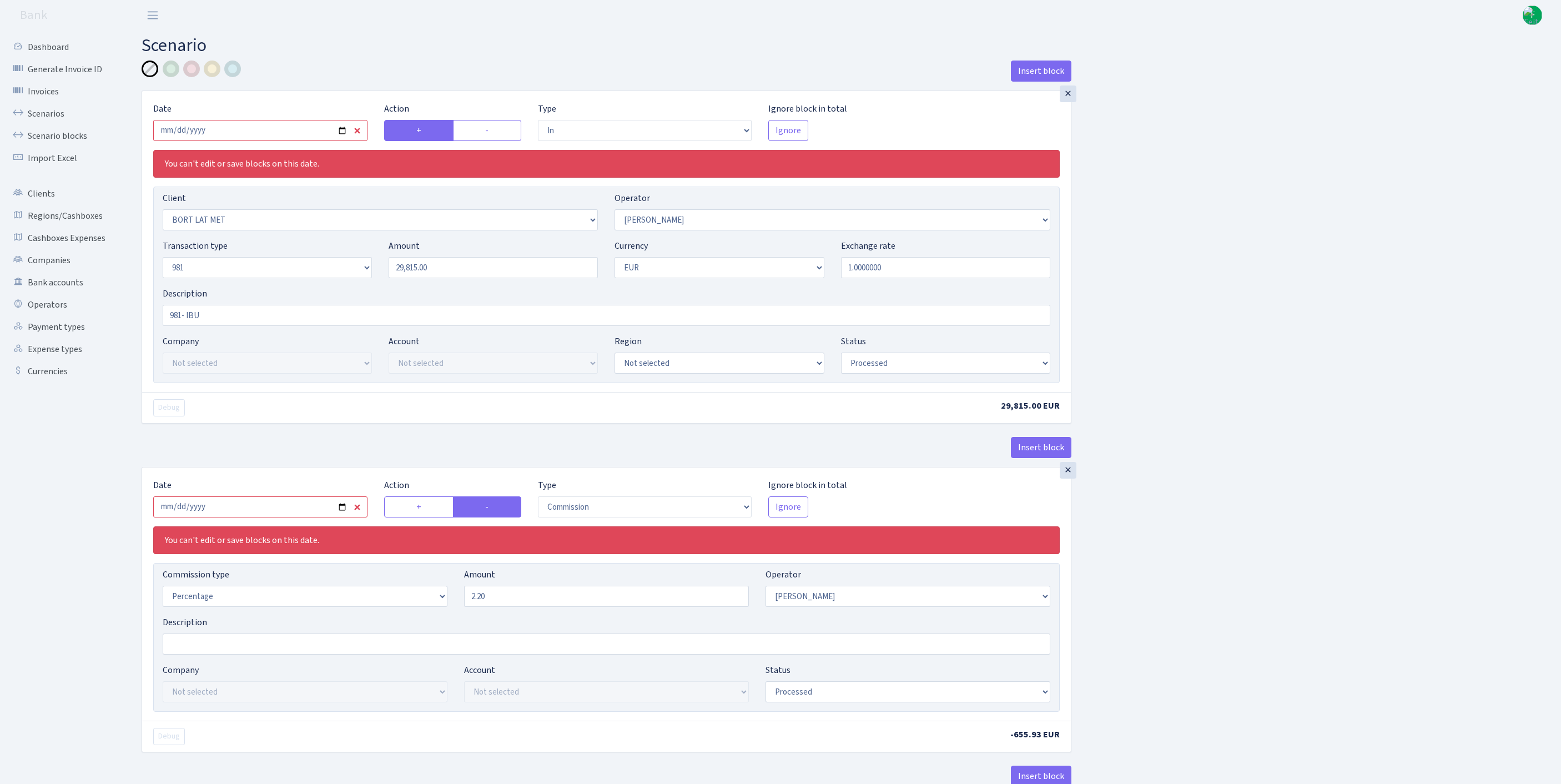
select select "processed"
select select "commission"
select select "14"
select select "processed"
select select "out"
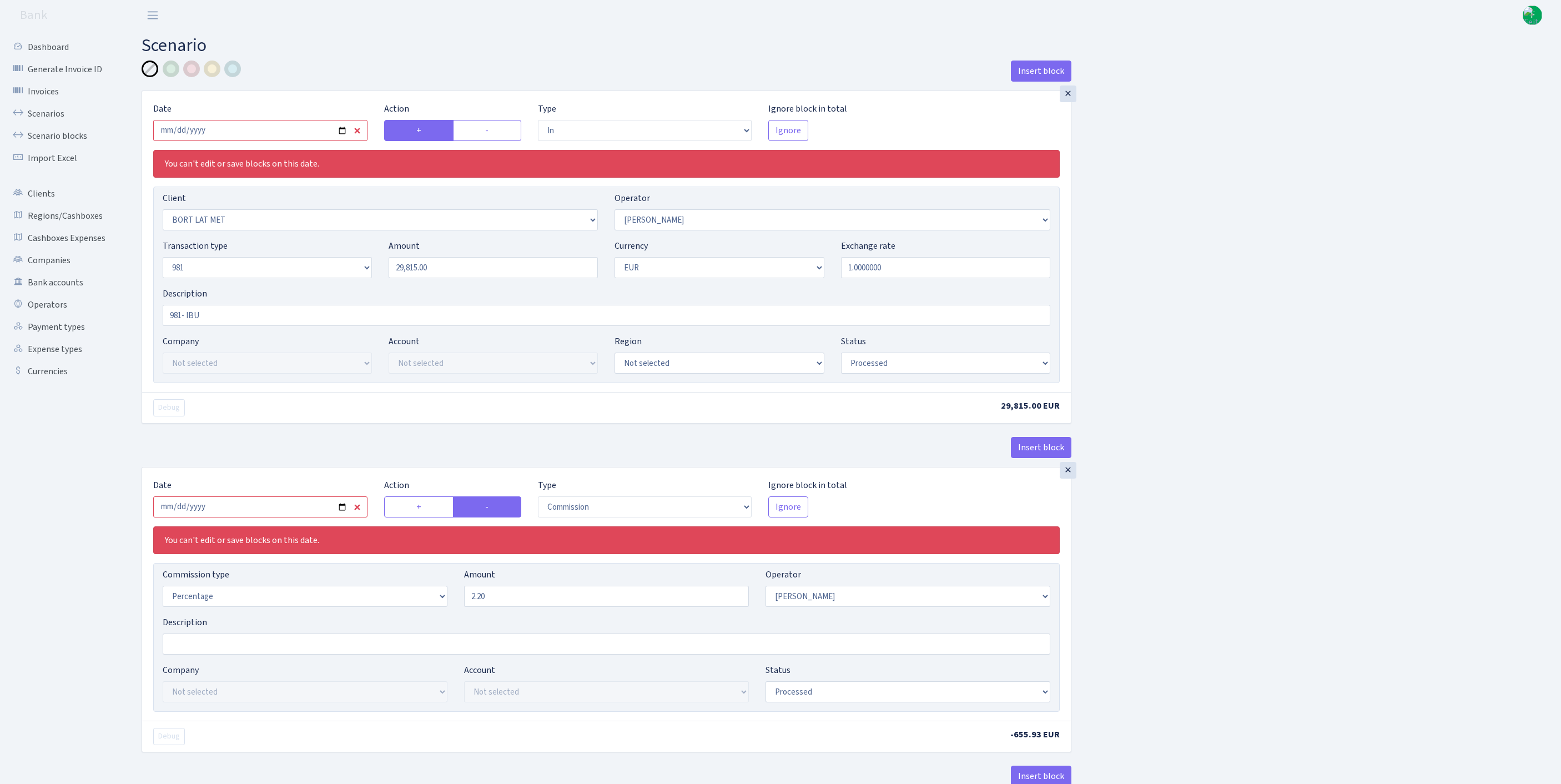
select select "279"
select select "61"
select select "8"
select select "1"
select select "processed"
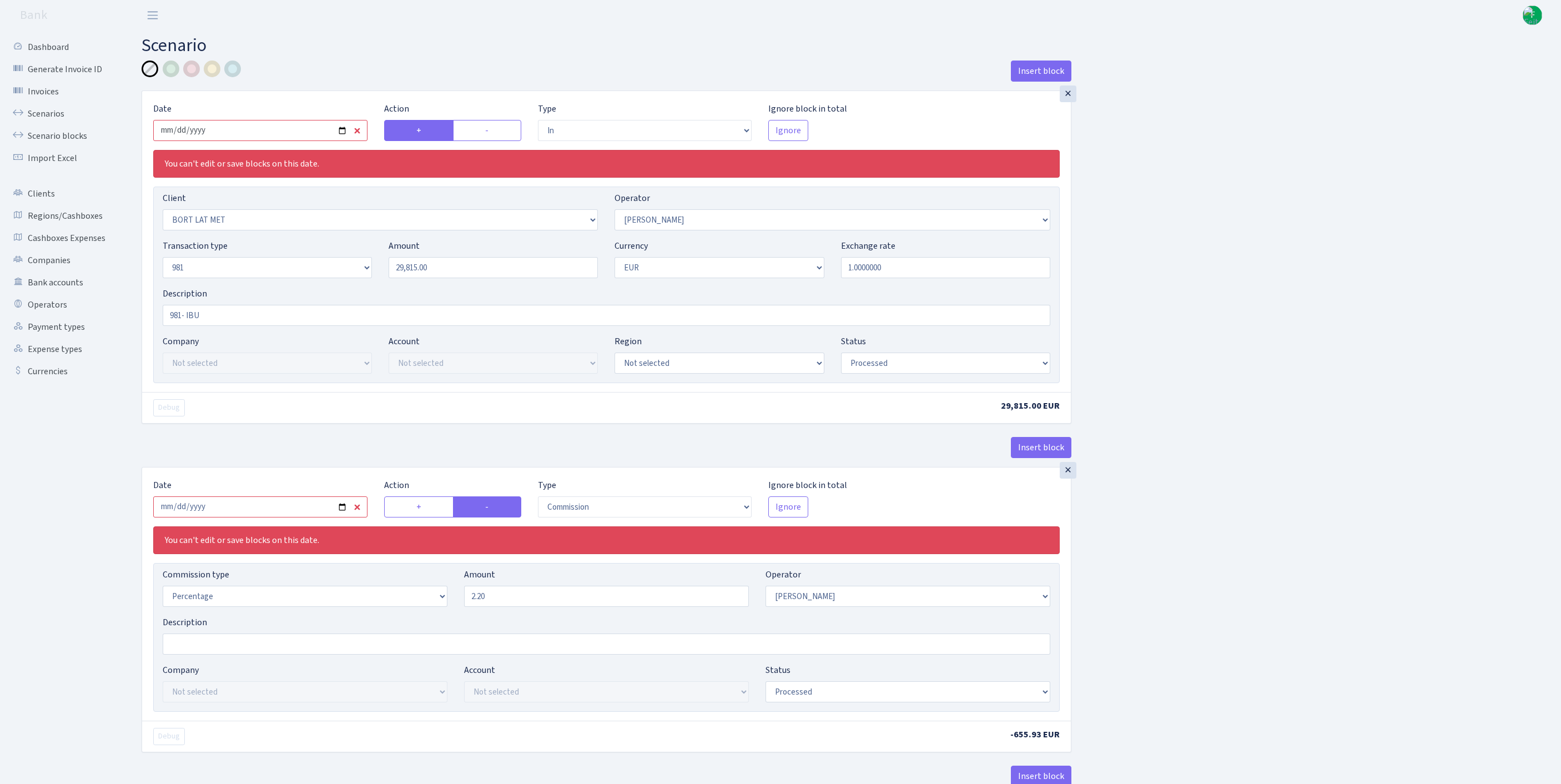
click at [270, 141] on input "2025-08-27" at bounding box center [260, 130] width 215 height 21
type input "2025-09-24"
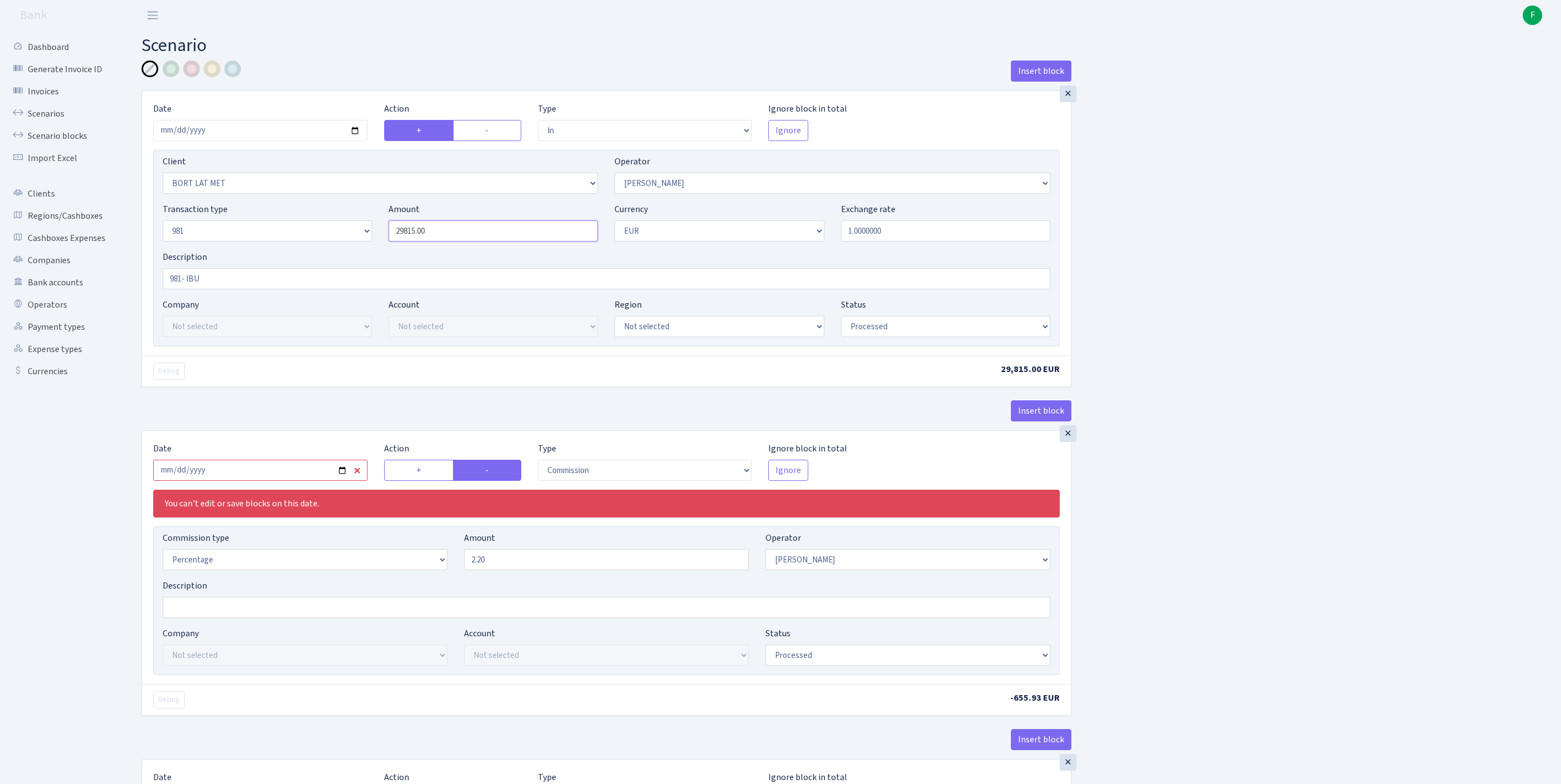
drag, startPoint x: 461, startPoint y: 256, endPoint x: 363, endPoint y: 256, distance: 98.0
click at [362, 250] on div "Transaction type Not selected 981 ELF FISH crypto GIRT IVO dekl MM-BALTIC eur U…" at bounding box center [606, 226] width 905 height 48
paste input "15041"
type input "15,041.00"
click at [227, 289] on input "981- IBU" at bounding box center [607, 278] width 888 height 21
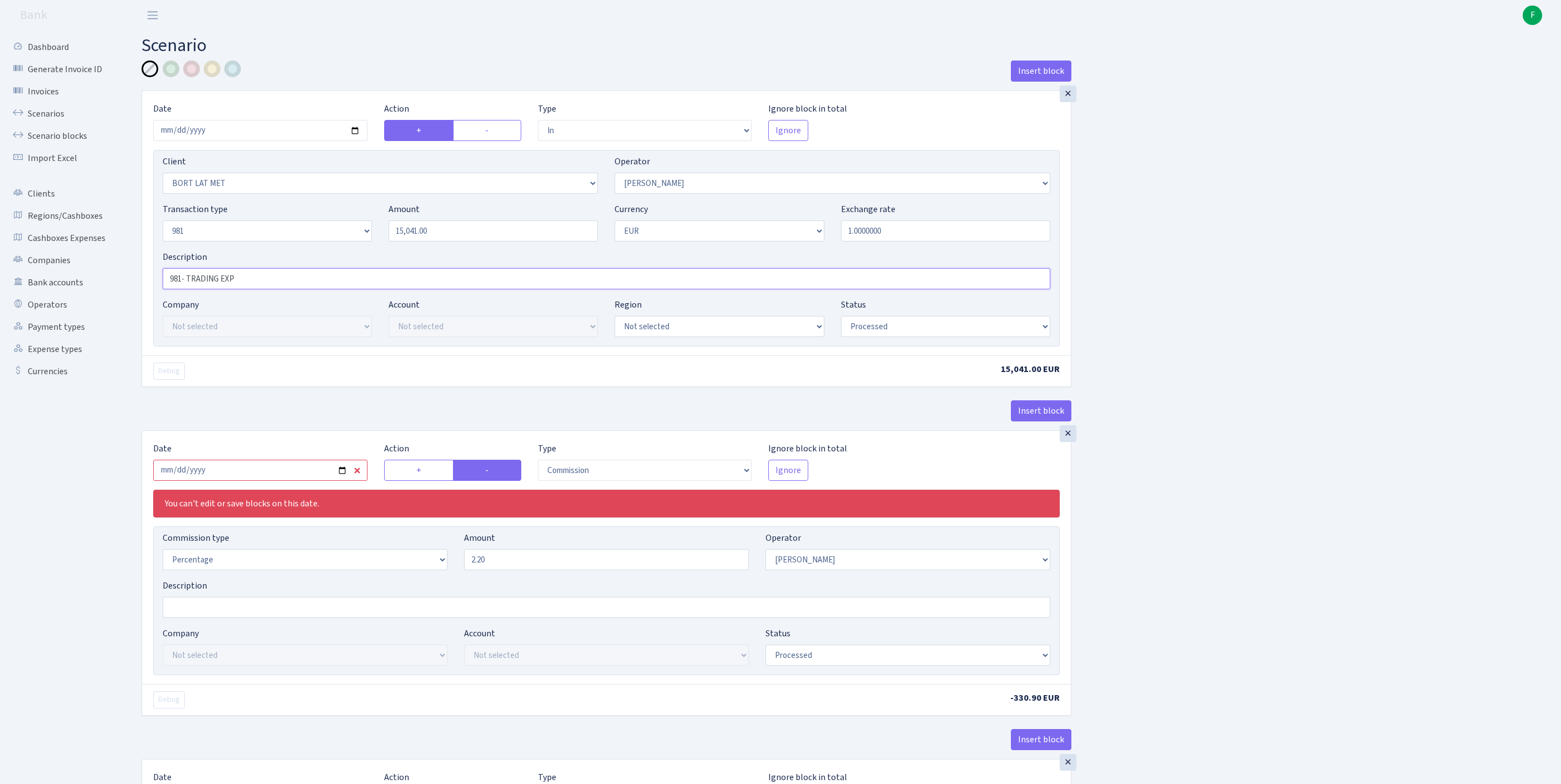
scroll to position [178, 0]
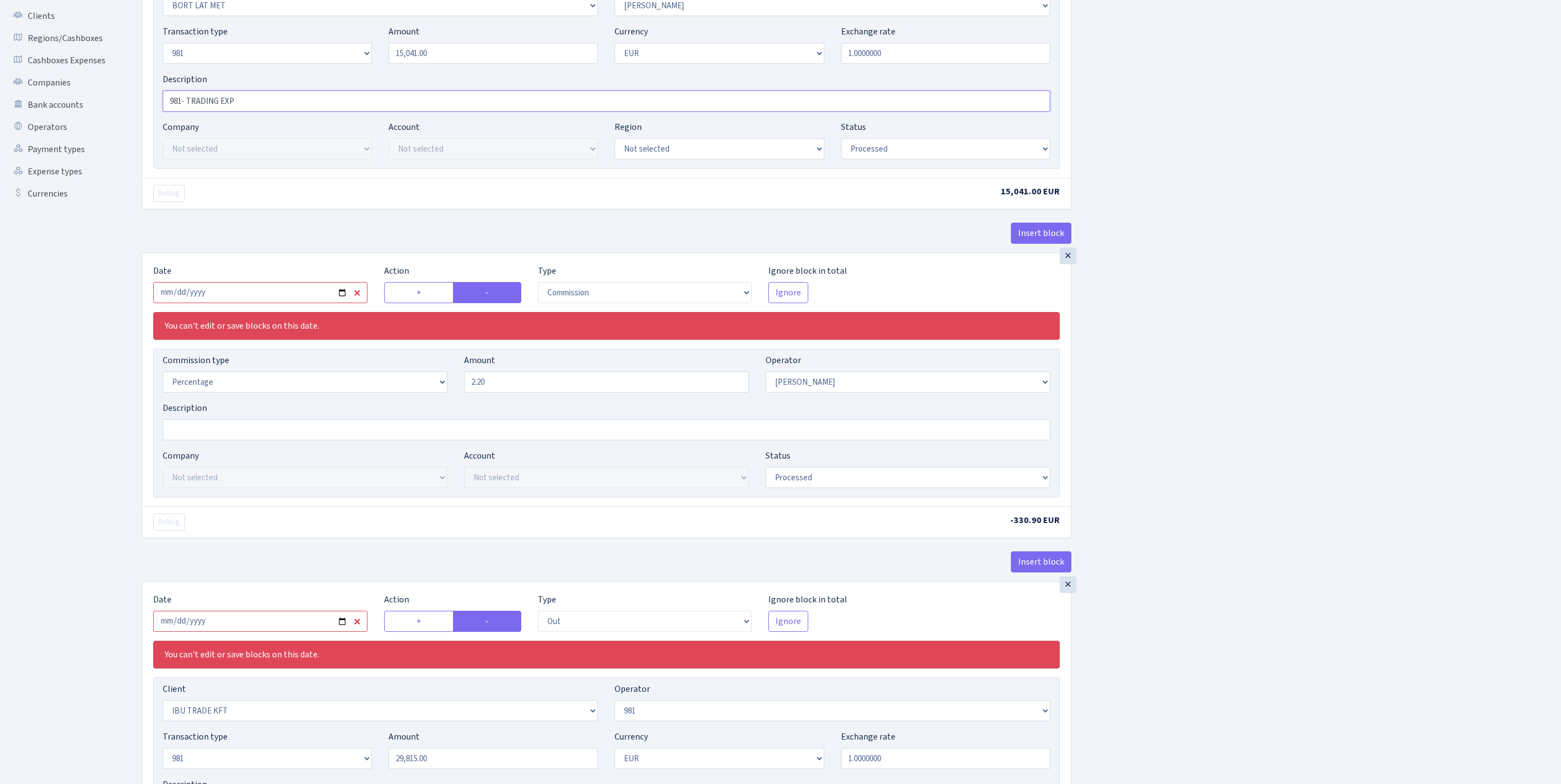
type input "981- TRADING EXP"
click at [295, 303] on input "2025-08-27" at bounding box center [260, 292] width 215 height 21
type input "2025-09-24"
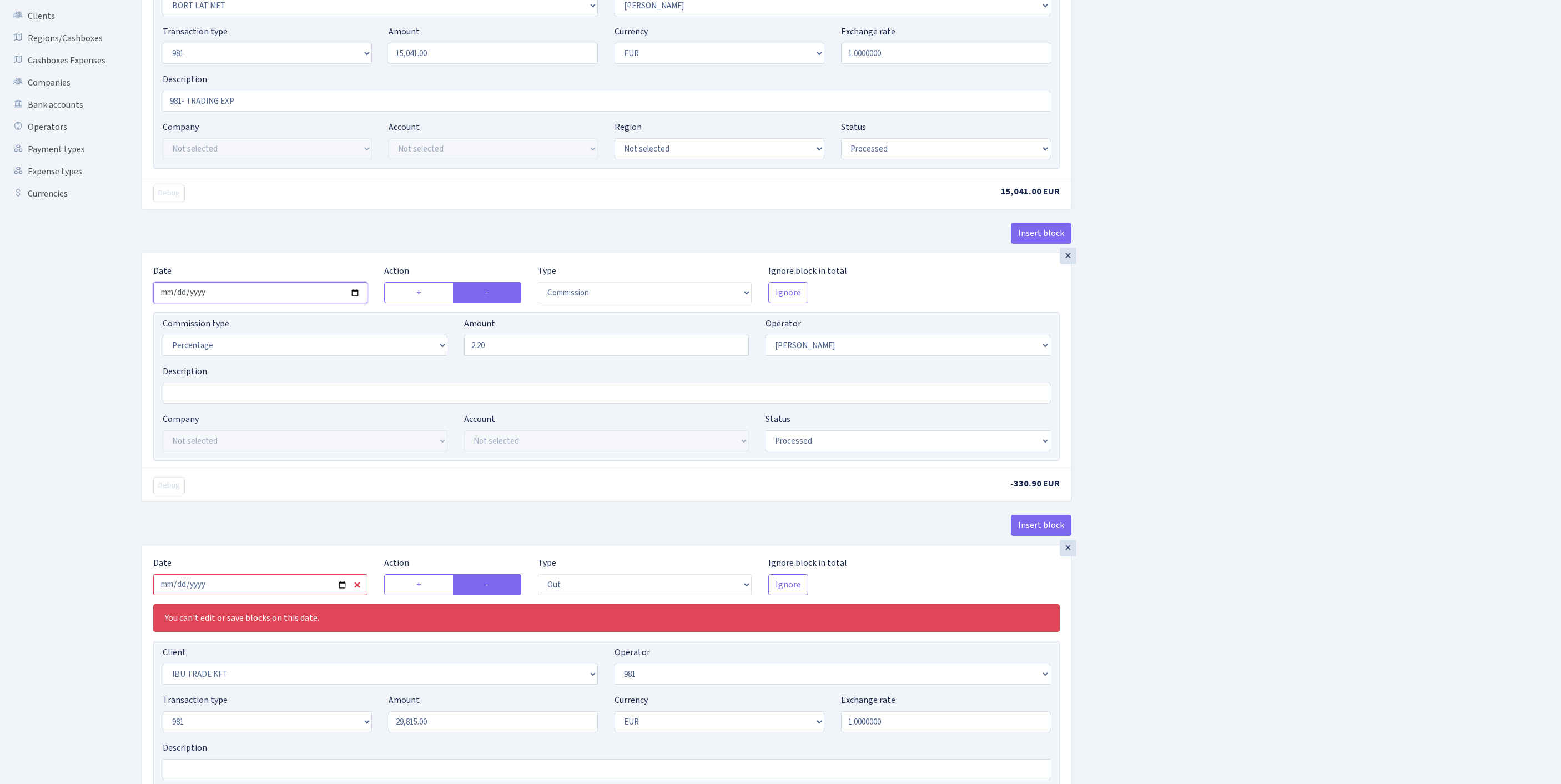
scroll to position [384, 0]
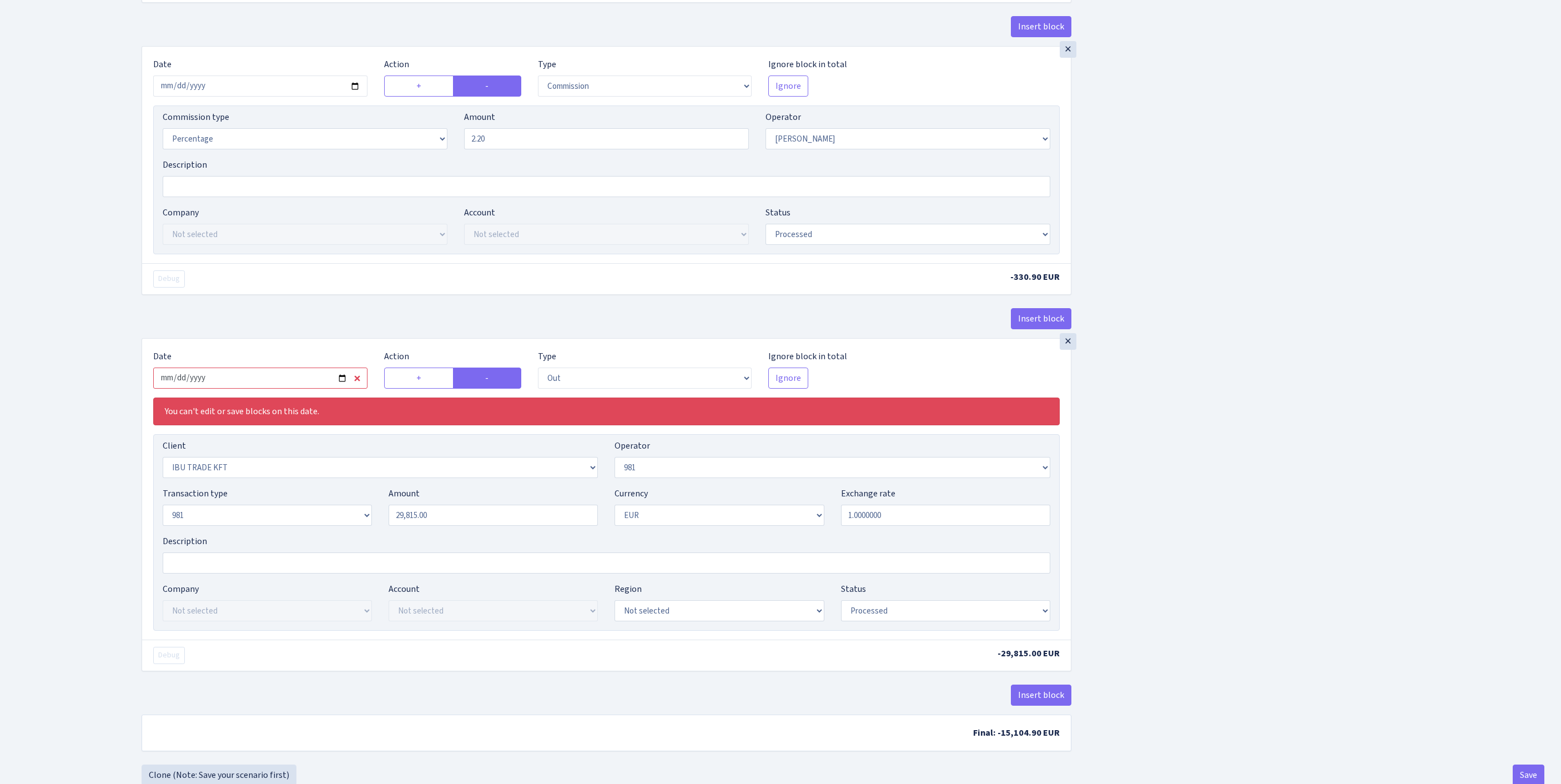
click at [295, 389] on input "2025-08-27" at bounding box center [260, 377] width 215 height 21
type input "[DATE]"
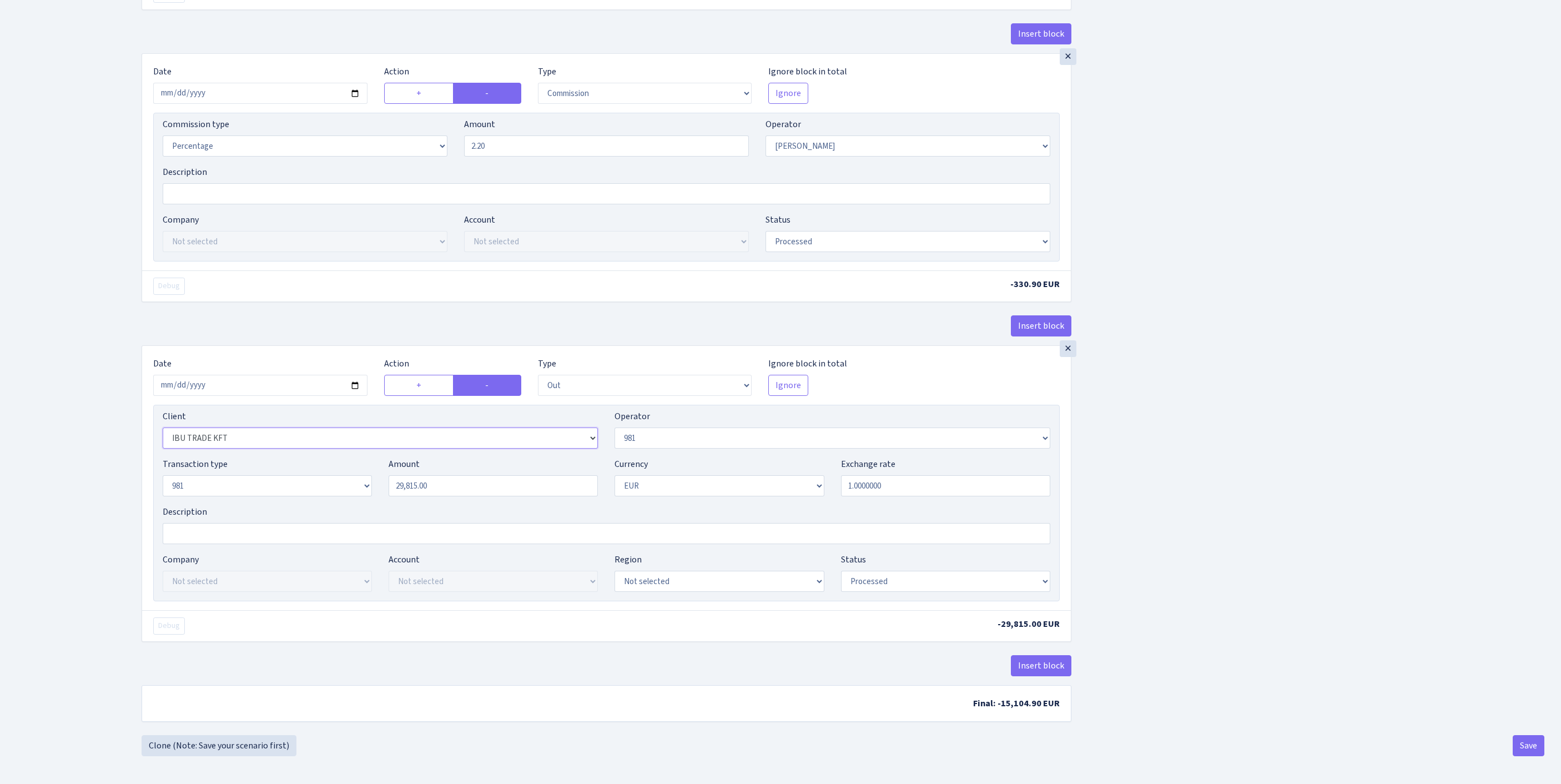
click at [371, 448] on select "Not selected 1 KOC GEMICILIK VE TASIMACILIK 1/BALDERE-SILDEDZE SIGNE 1/SCP NERO…" at bounding box center [380, 438] width 435 height 21
select select "2797"
drag, startPoint x: 464, startPoint y: 448, endPoint x: 346, endPoint y: 442, distance: 118.2
click at [339, 457] on div "Transaction type Not selected 981 ELF FISH crypto GIRT IVO dekl MM-BALTIC eur U…" at bounding box center [606, 481] width 905 height 48
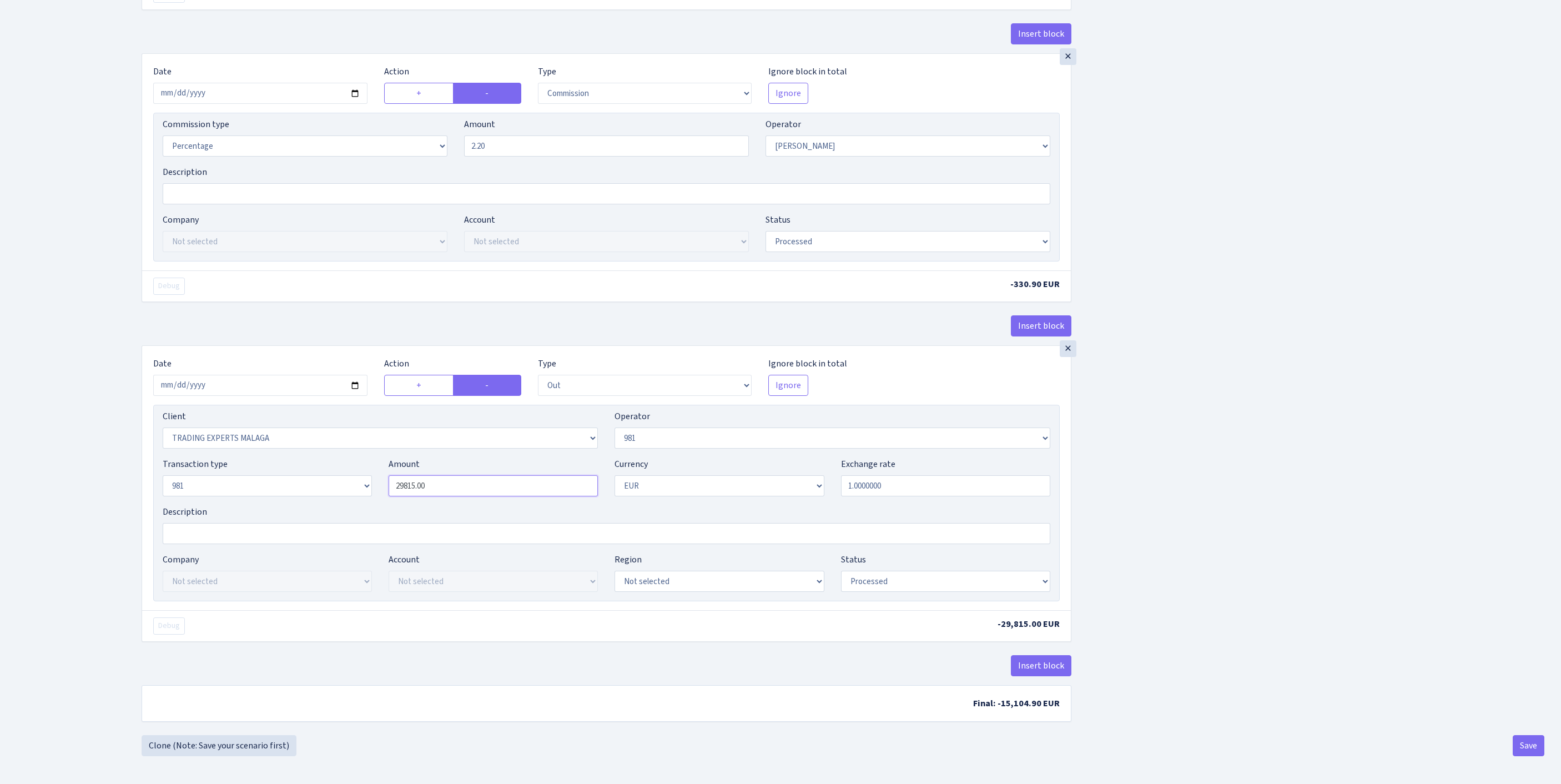
paste input "15041"
type input "15,041.00"
click at [1523, 746] on button "Save" at bounding box center [1529, 745] width 32 height 21
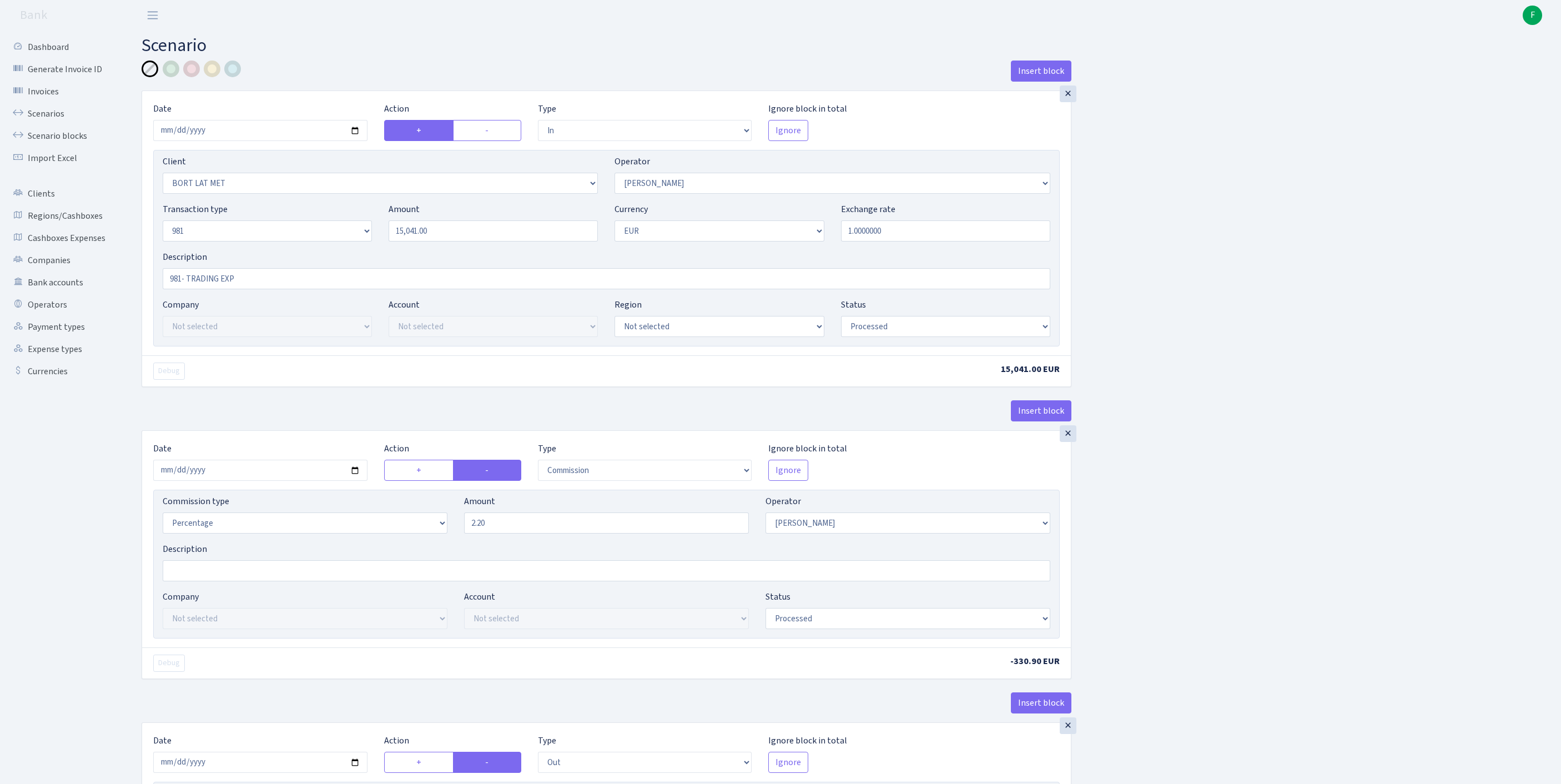
select select "in"
select select "3151"
select select "14"
select select "8"
select select "1"
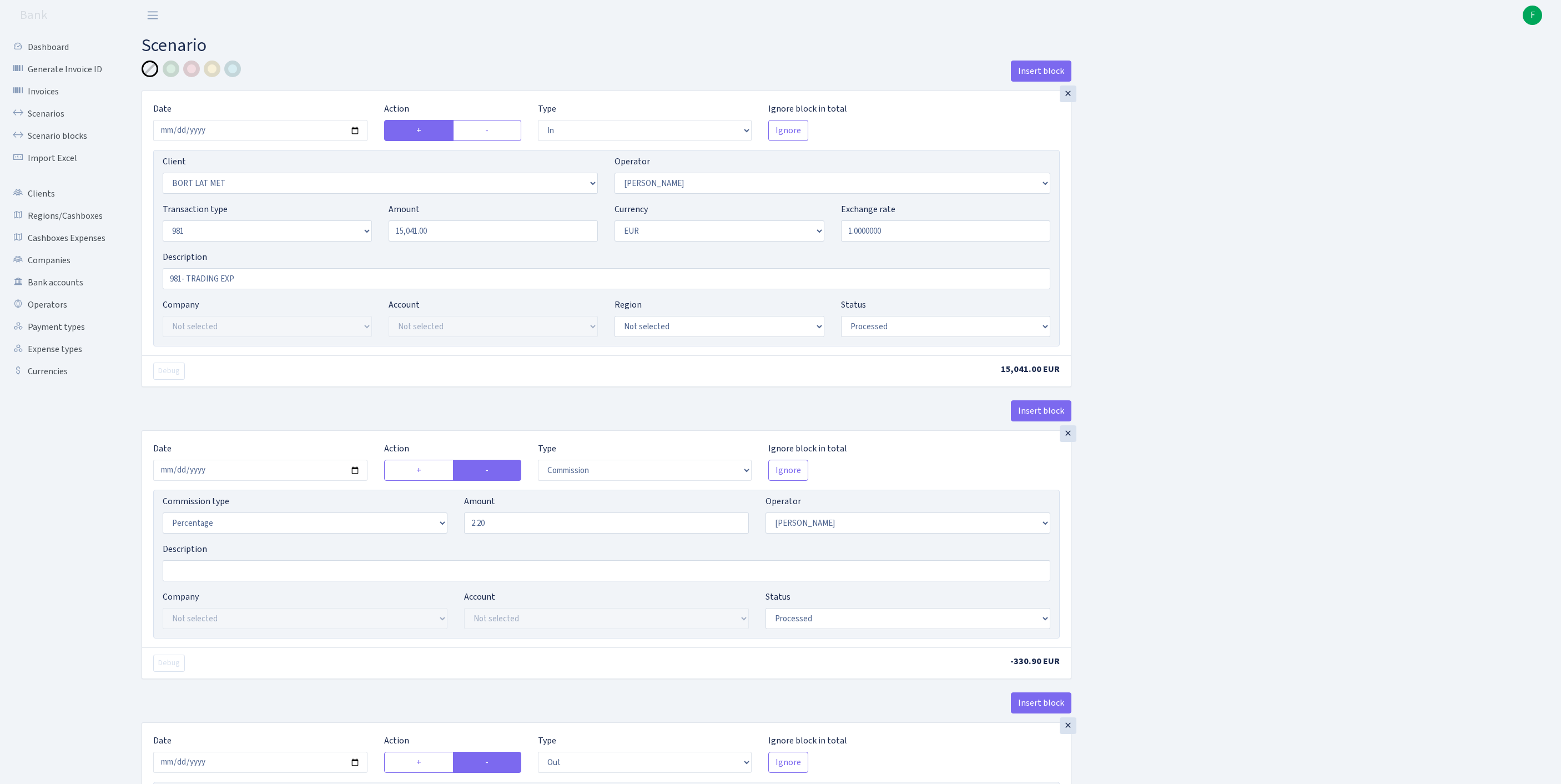
select select "processed"
select select "commission"
select select "14"
select select "processed"
select select "out"
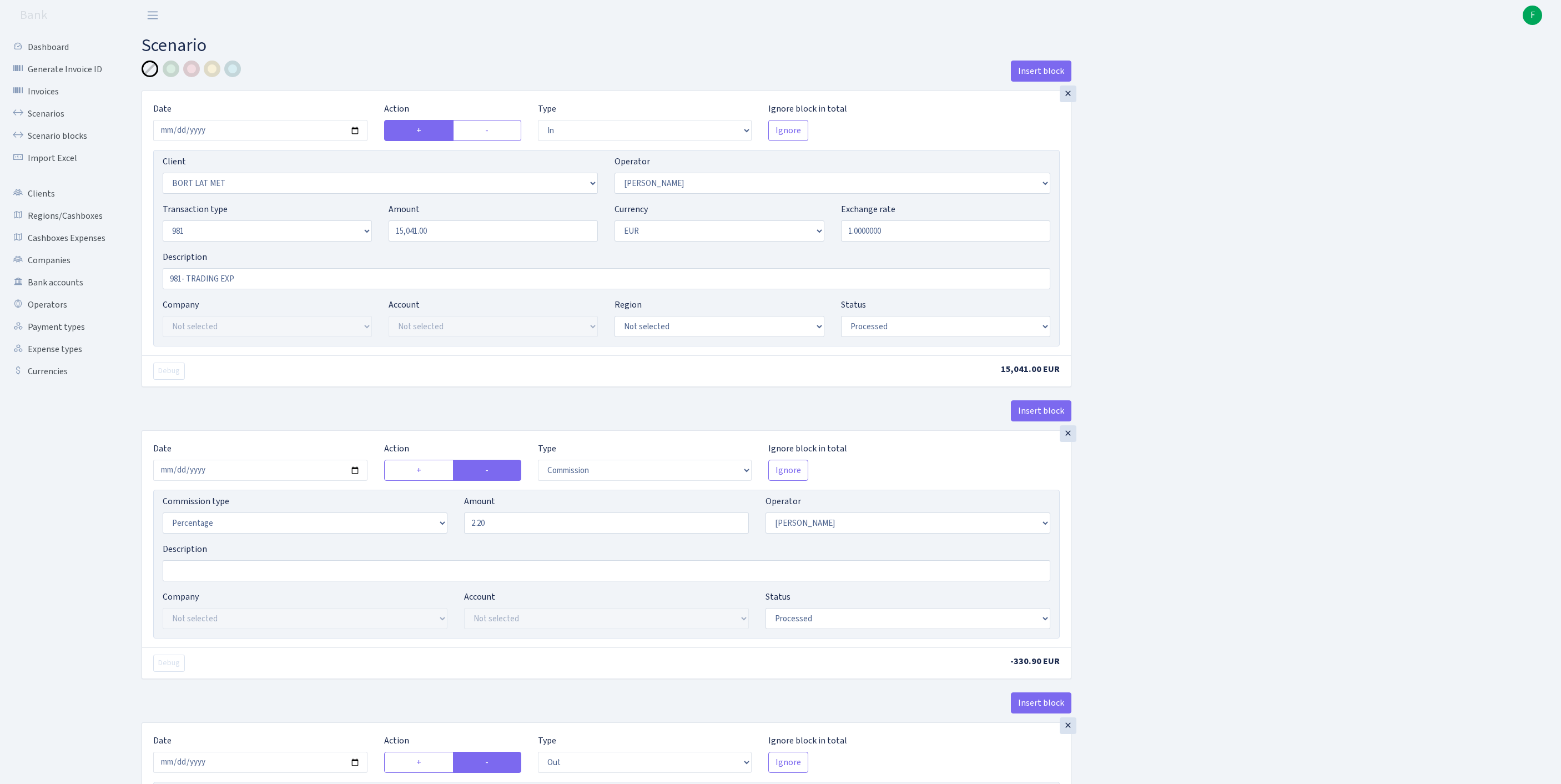
select select "2797"
select select "61"
select select "8"
select select "1"
select select "processed"
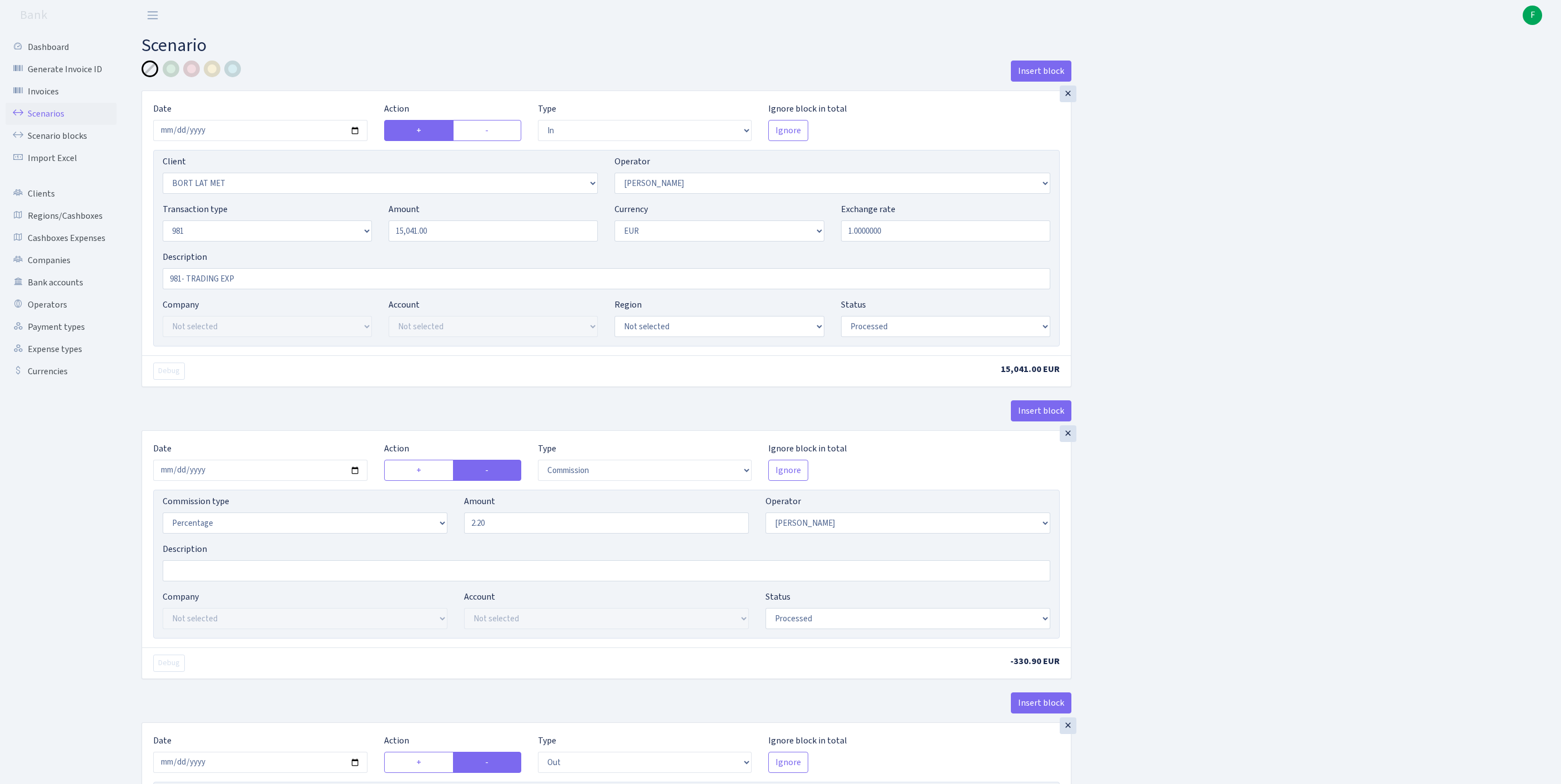
click at [48, 119] on link "Scenarios" at bounding box center [61, 114] width 111 height 22
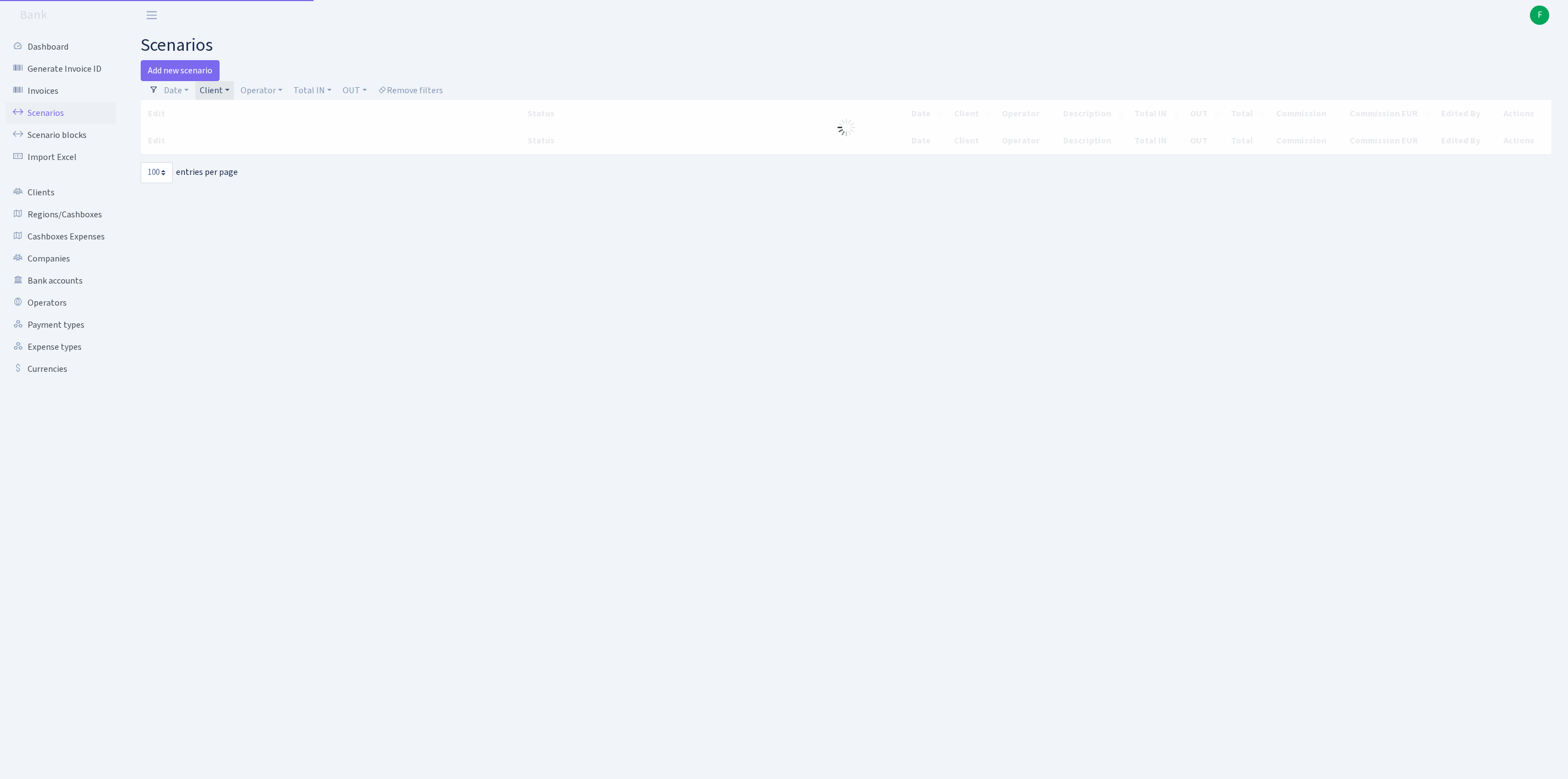
select select "100"
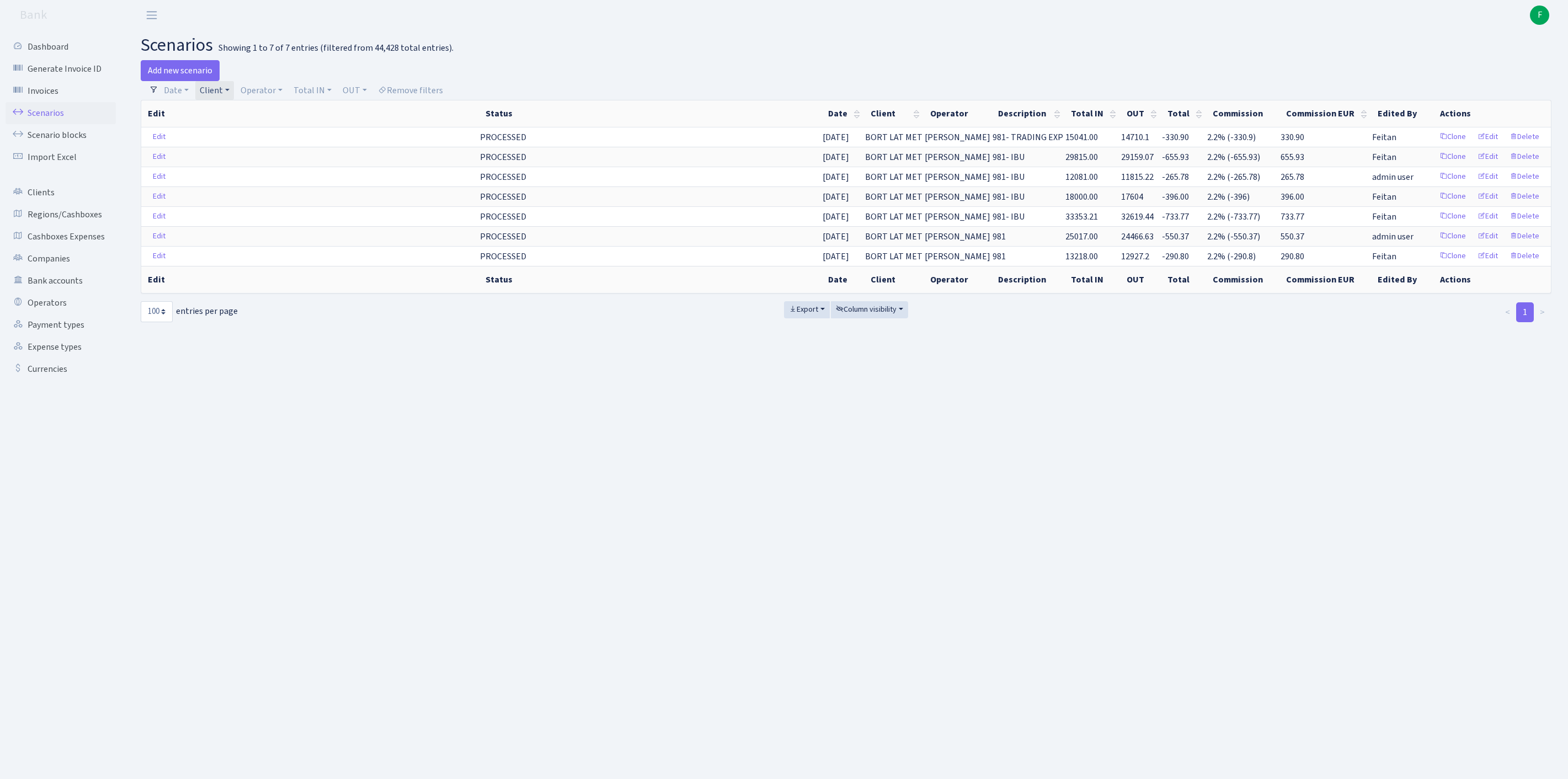
click at [234, 94] on link "Client" at bounding box center [215, 90] width 39 height 19
click at [244, 138] on input "search" at bounding box center [245, 130] width 92 height 17
type input "Z24"
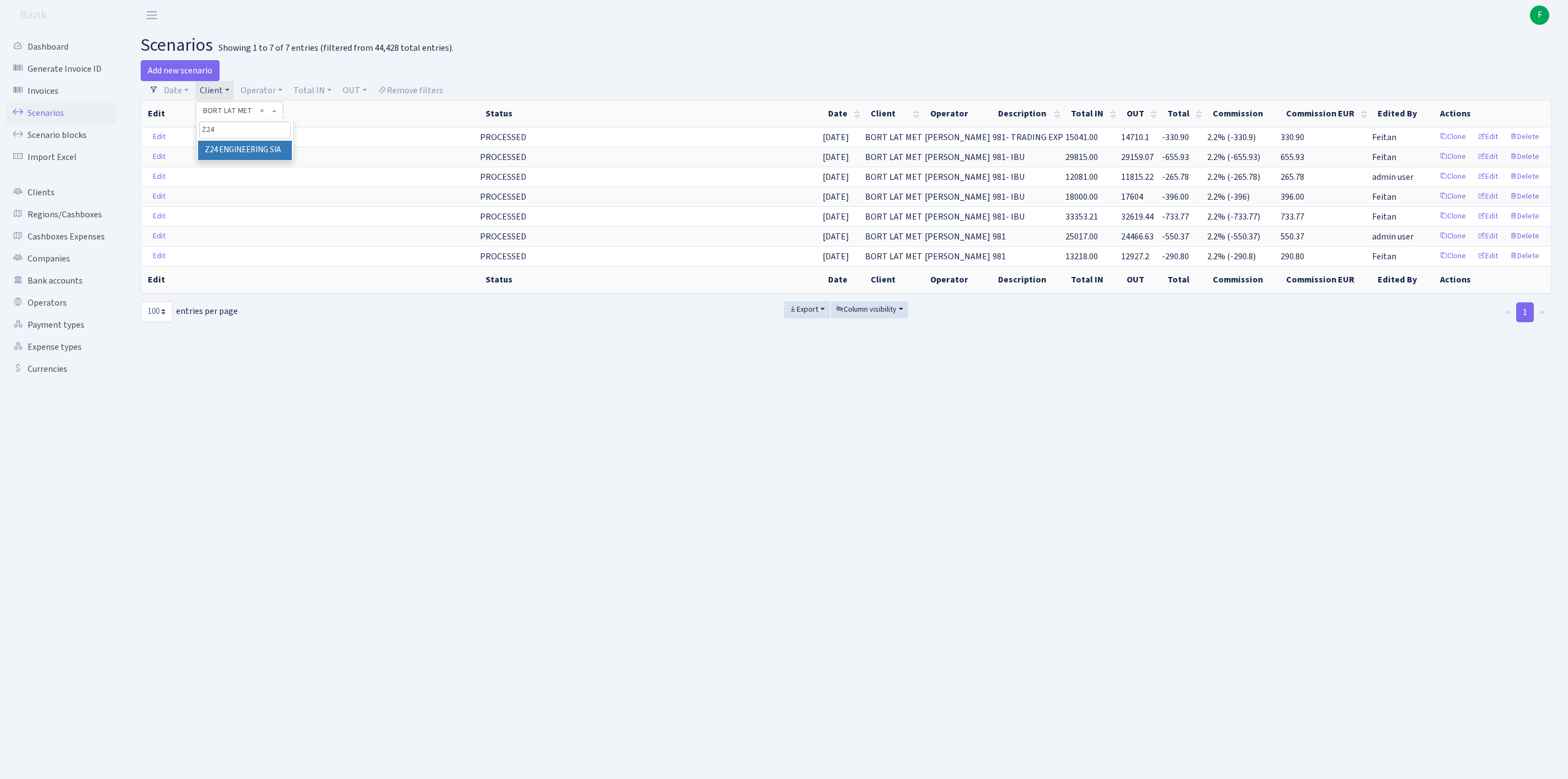
click at [271, 160] on li "Z24 ENGINEERING SIA" at bounding box center [245, 150] width 94 height 19
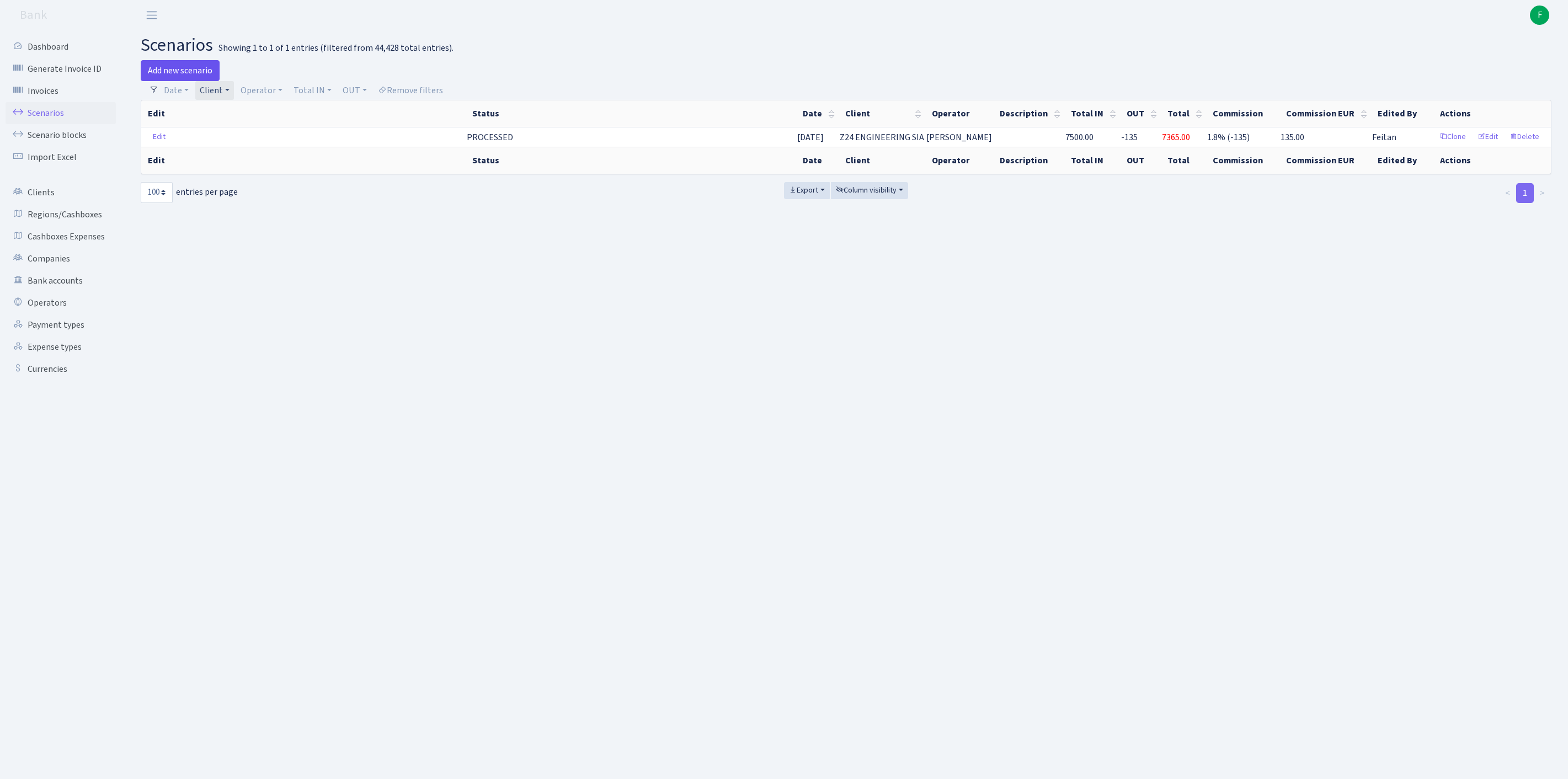
click at [192, 71] on link "Add new scenario" at bounding box center [180, 70] width 79 height 21
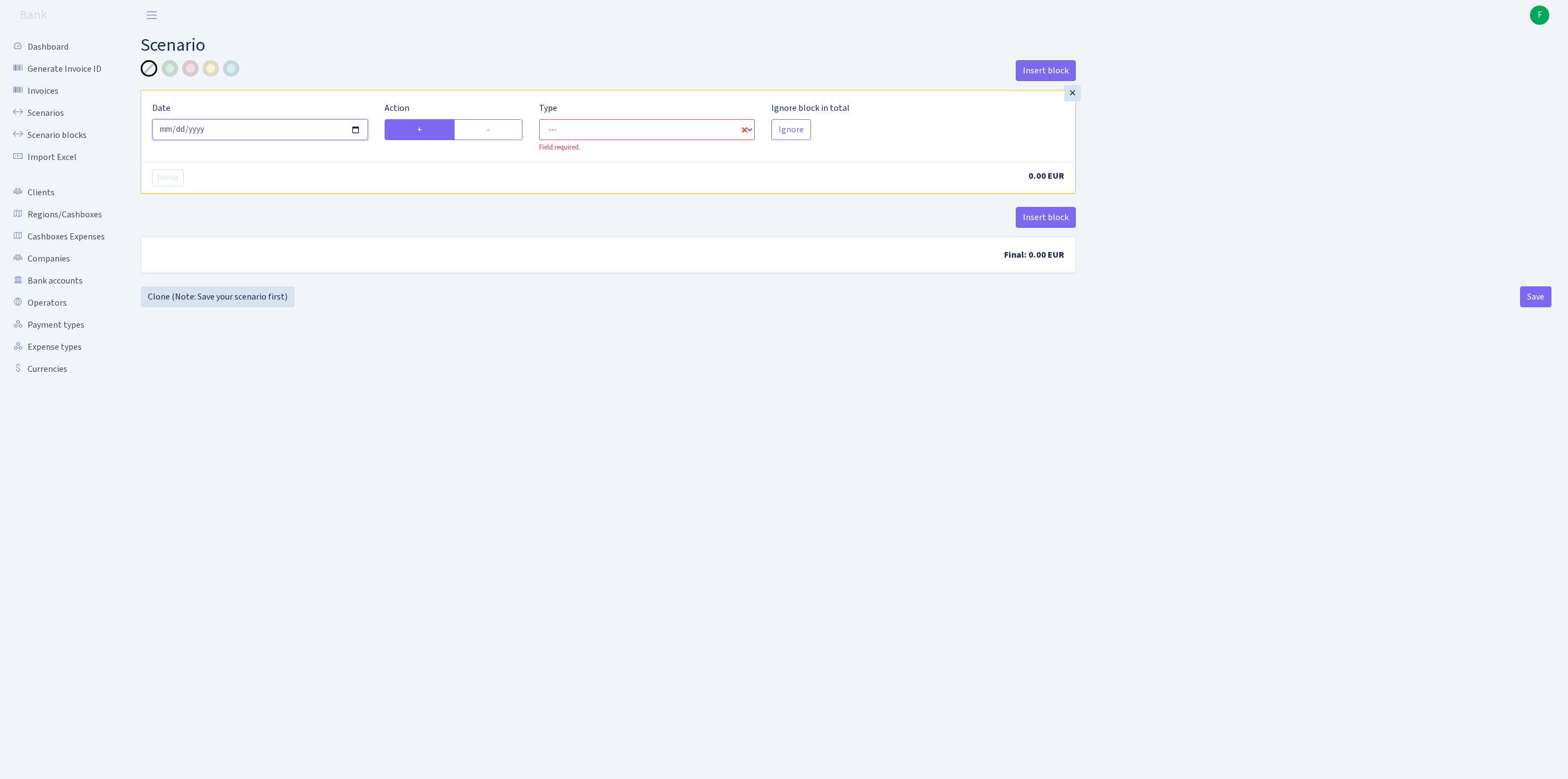
click at [293, 134] on input "[DATE]" at bounding box center [260, 129] width 216 height 21
type input "[DATE]"
select select "in"
select select "1"
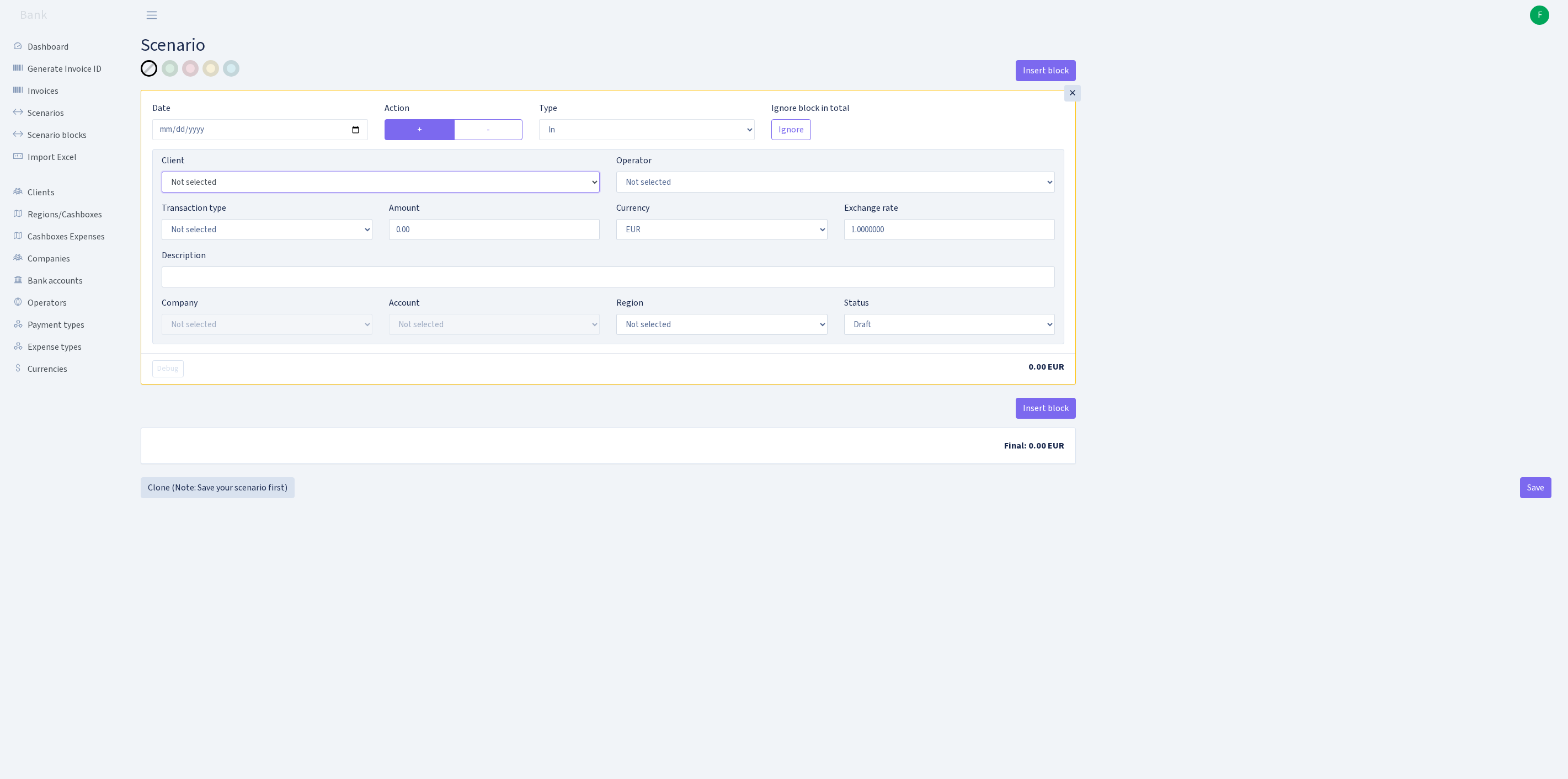
select select "3024"
click at [684, 192] on select "Not selected 981 981 AED 981 BN usdt 981 CASH USDT 981 CASH USDT EUR 981 GOLD 9…" at bounding box center [835, 182] width 438 height 21
select select "10"
select select "8"
drag, startPoint x: 419, startPoint y: 253, endPoint x: 344, endPoint y: 249, distance: 75.1
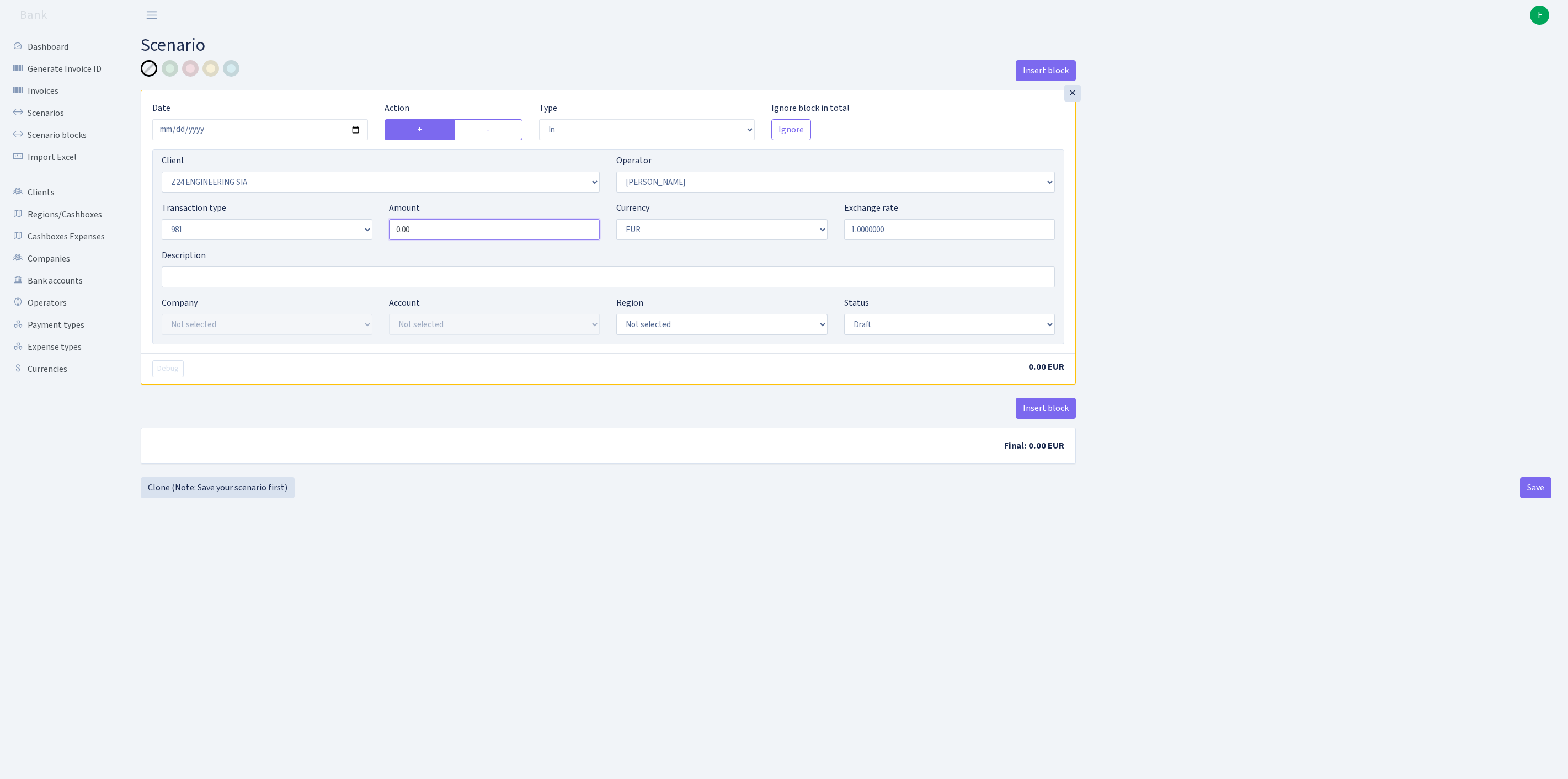
click at [344, 249] on div "Transaction type Not selected 981 ELF FISH crypto GIRT IVO dekl MM-BALTIC eur U…" at bounding box center [608, 224] width 910 height 47
paste input "9792"
type input "9,792.00"
select select "processed"
click at [1043, 419] on button "Insert block" at bounding box center [1046, 408] width 60 height 21
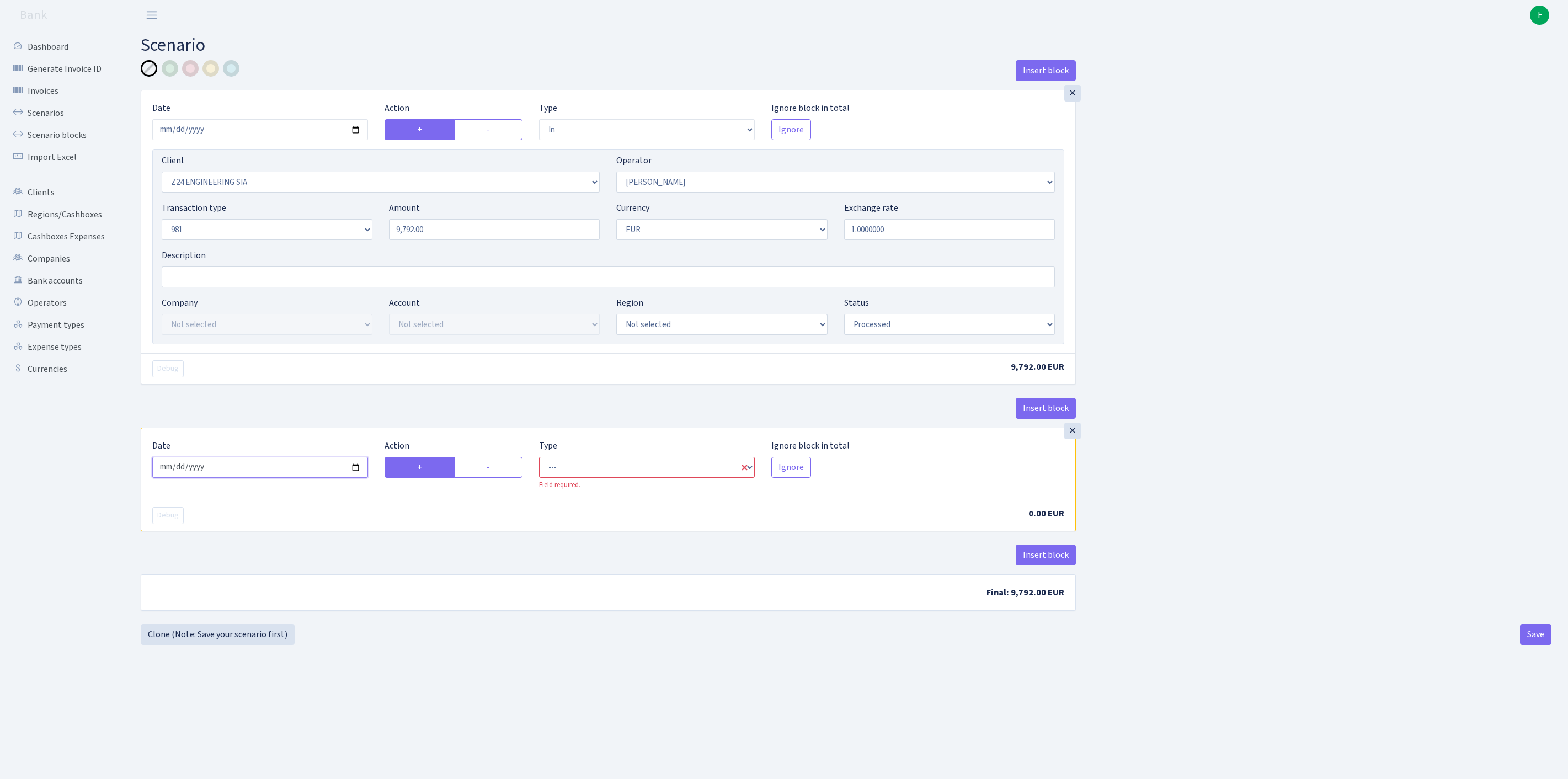
click at [317, 478] on input "2025-09-25" at bounding box center [260, 467] width 216 height 21
type input "2025-09-24"
click at [503, 478] on label "-" at bounding box center [488, 467] width 68 height 21
click at [494, 468] on input "-" at bounding box center [490, 464] width 7 height 7
radio input "true"
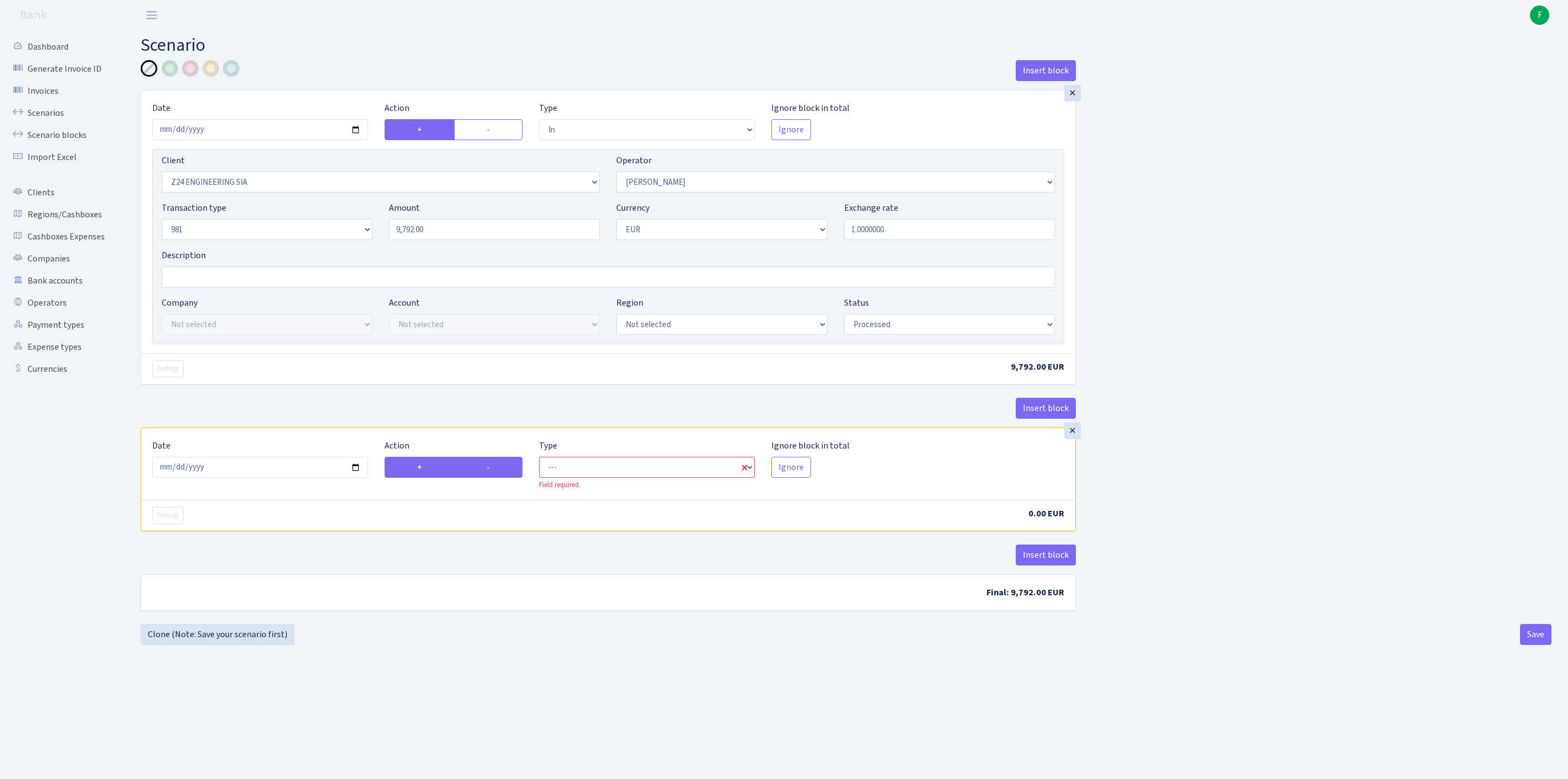
radio input "false"
select select "out"
select select "3024"
select select "10"
select select "1"
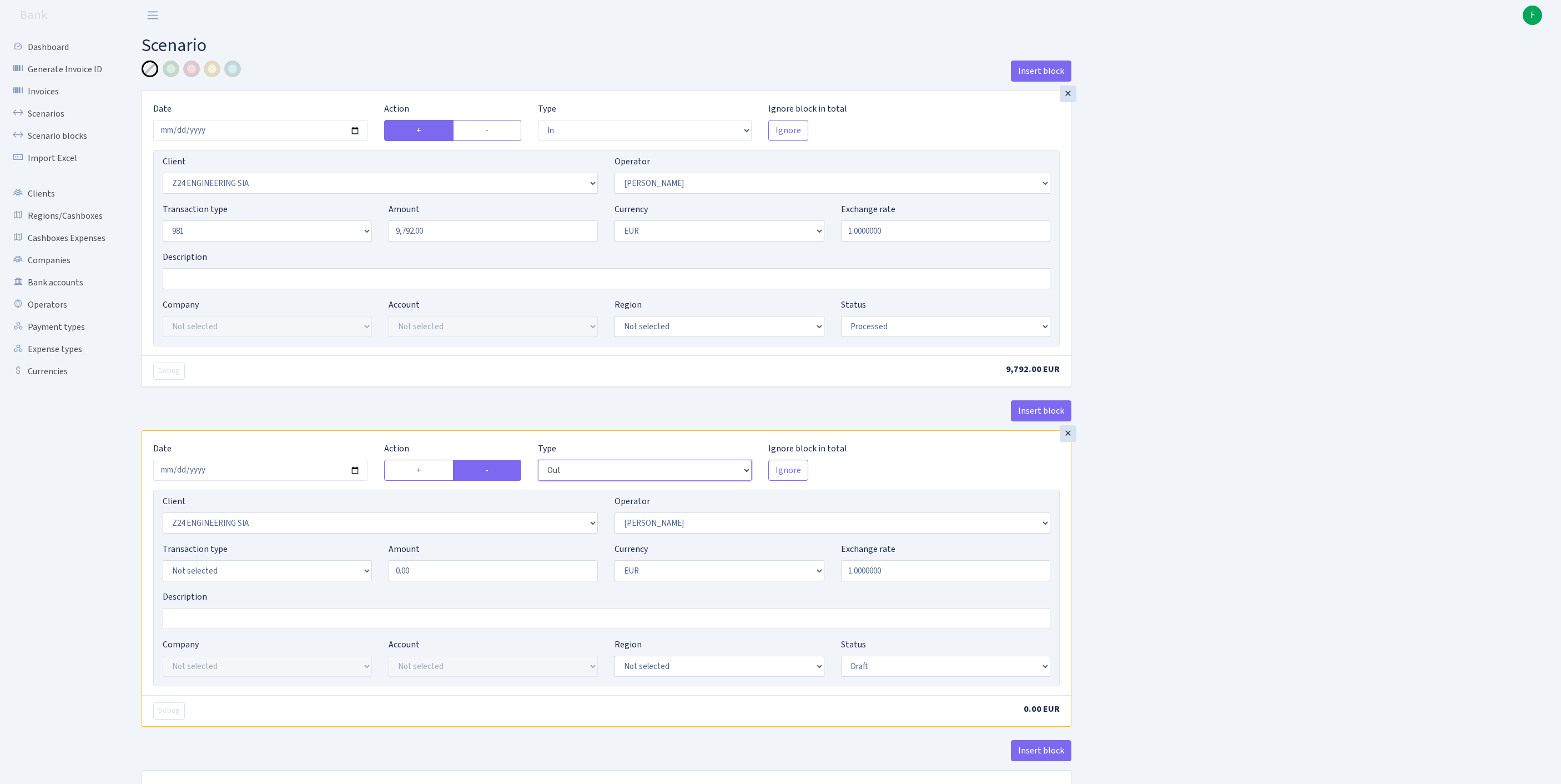
select select "commission"
select select "10"
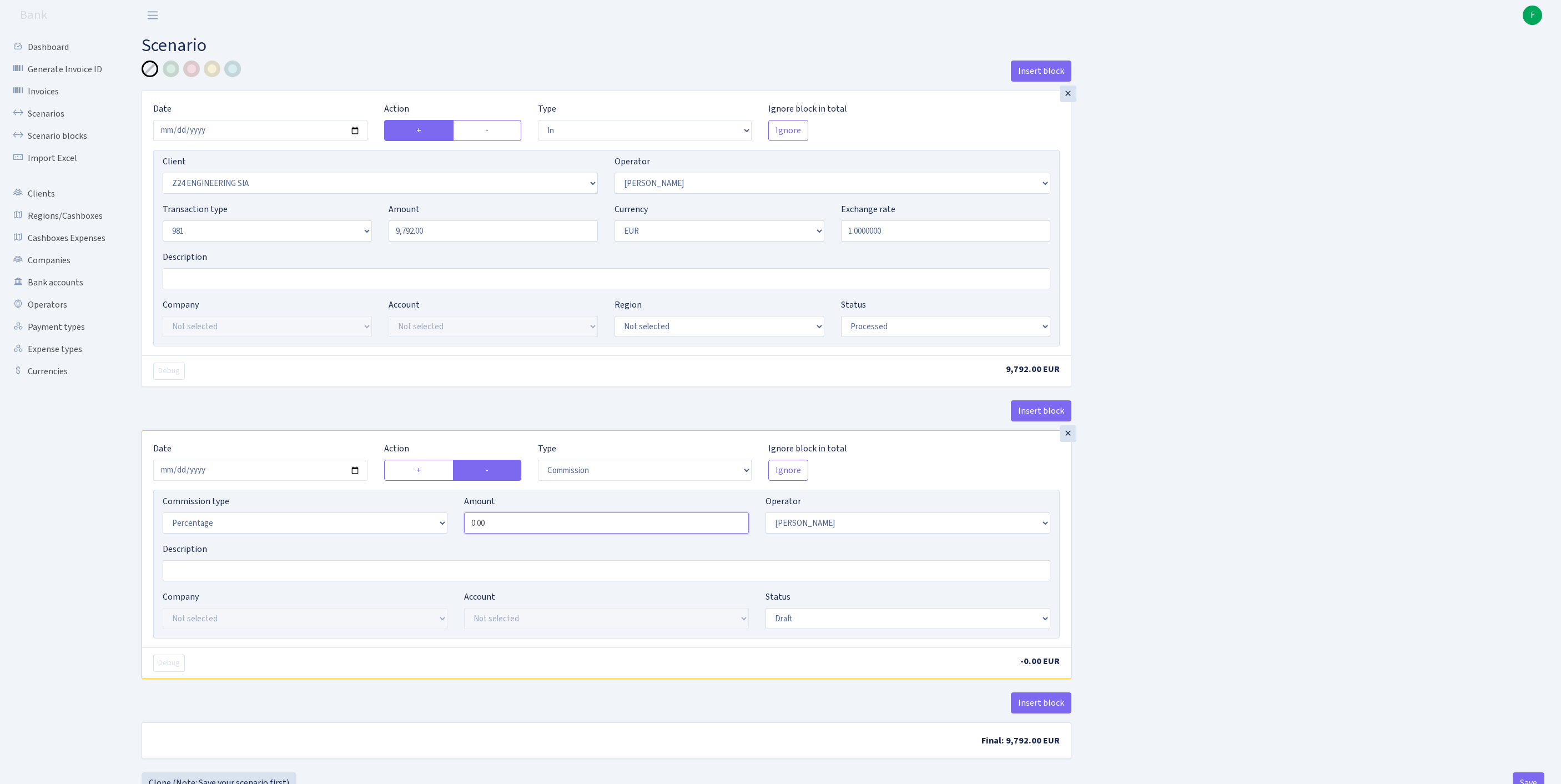
drag, startPoint x: 505, startPoint y: 582, endPoint x: 344, endPoint y: 583, distance: 161.0
click at [344, 543] on div "Commission type Percentage Fixed Bank Amount 0.00 Operator Not selected 981 981…" at bounding box center [606, 518] width 905 height 48
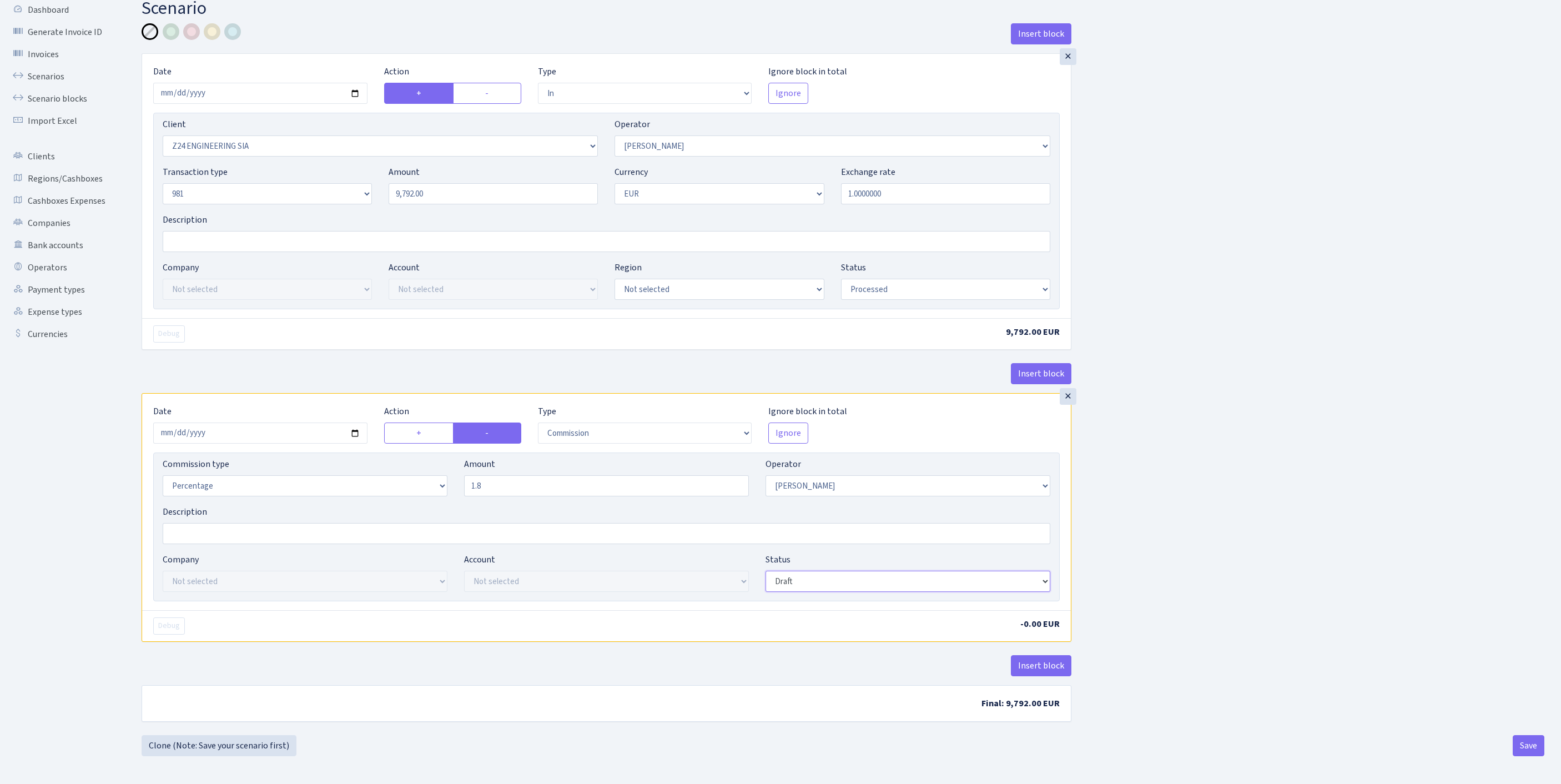
type input "1.80"
select select "processed"
drag, startPoint x: 1042, startPoint y: 660, endPoint x: 1085, endPoint y: 654, distance: 43.4
click at [1042, 660] on button "Insert block" at bounding box center [1041, 665] width 61 height 21
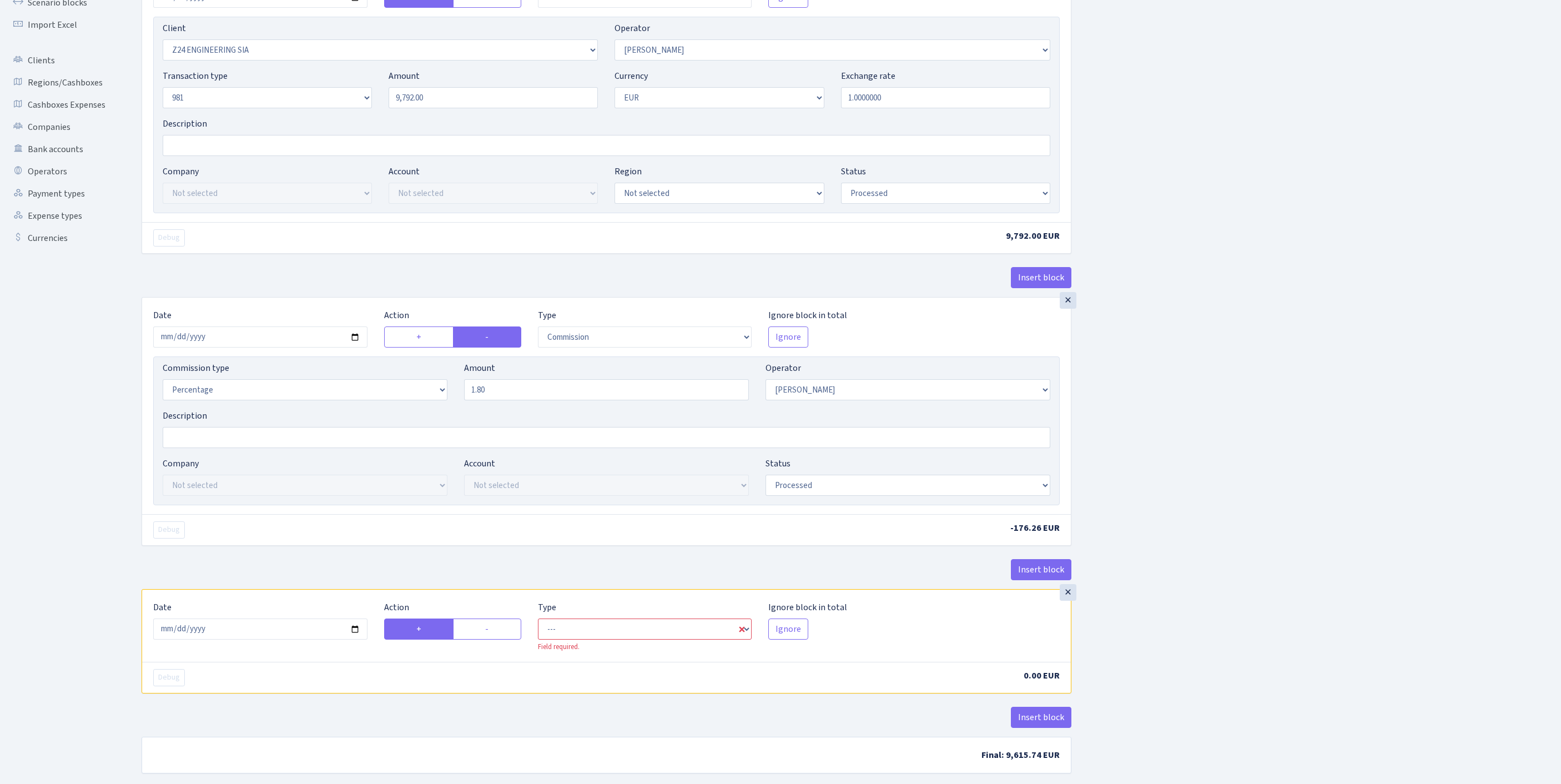
scroll to position [304, 0]
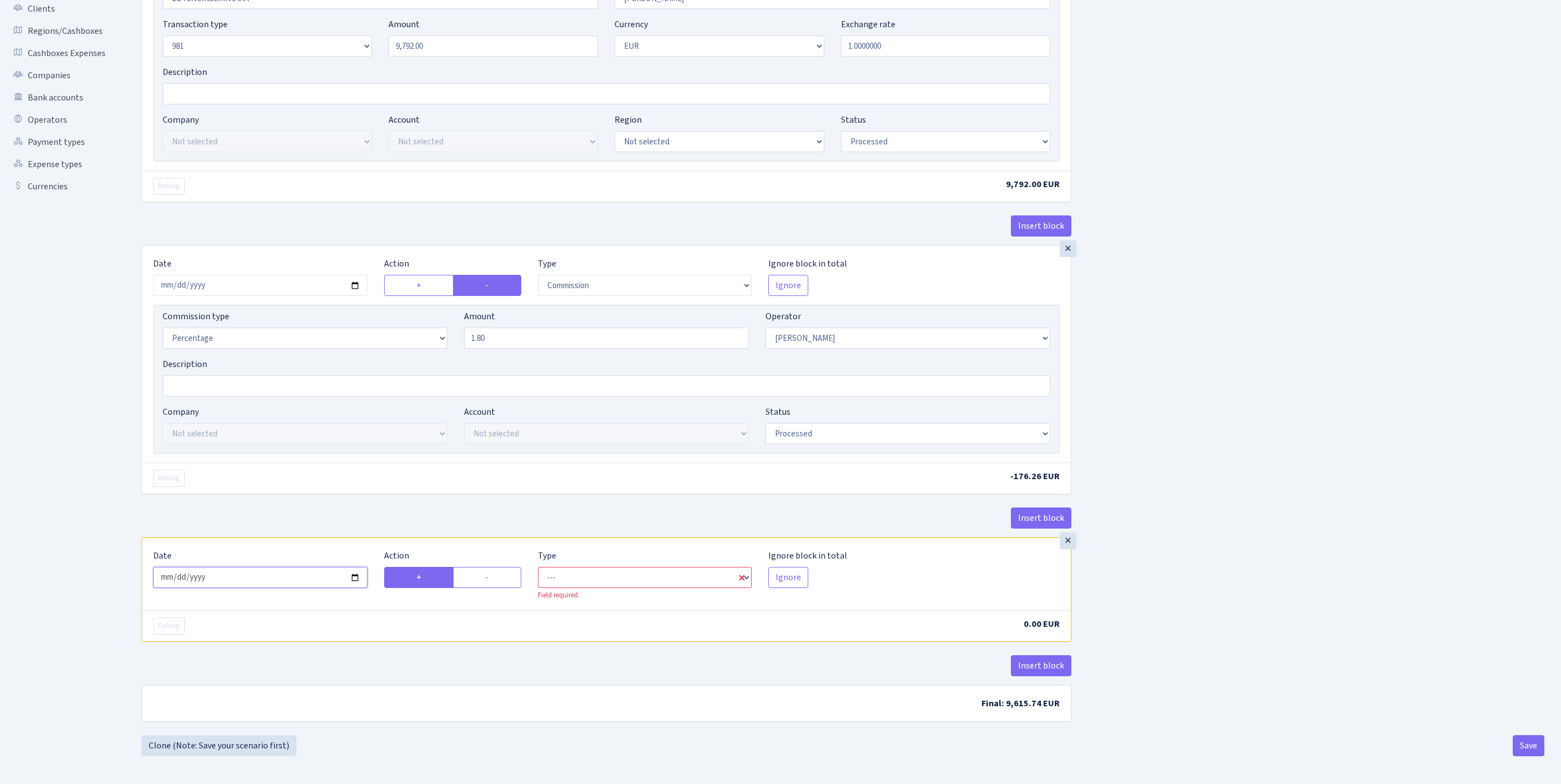
click at [275, 567] on input "2025-09-25" at bounding box center [260, 577] width 215 height 21
type input "2025-09-24"
click at [493, 567] on label "-" at bounding box center [488, 577] width 69 height 21
click at [492, 571] on input "-" at bounding box center [488, 574] width 7 height 7
radio input "true"
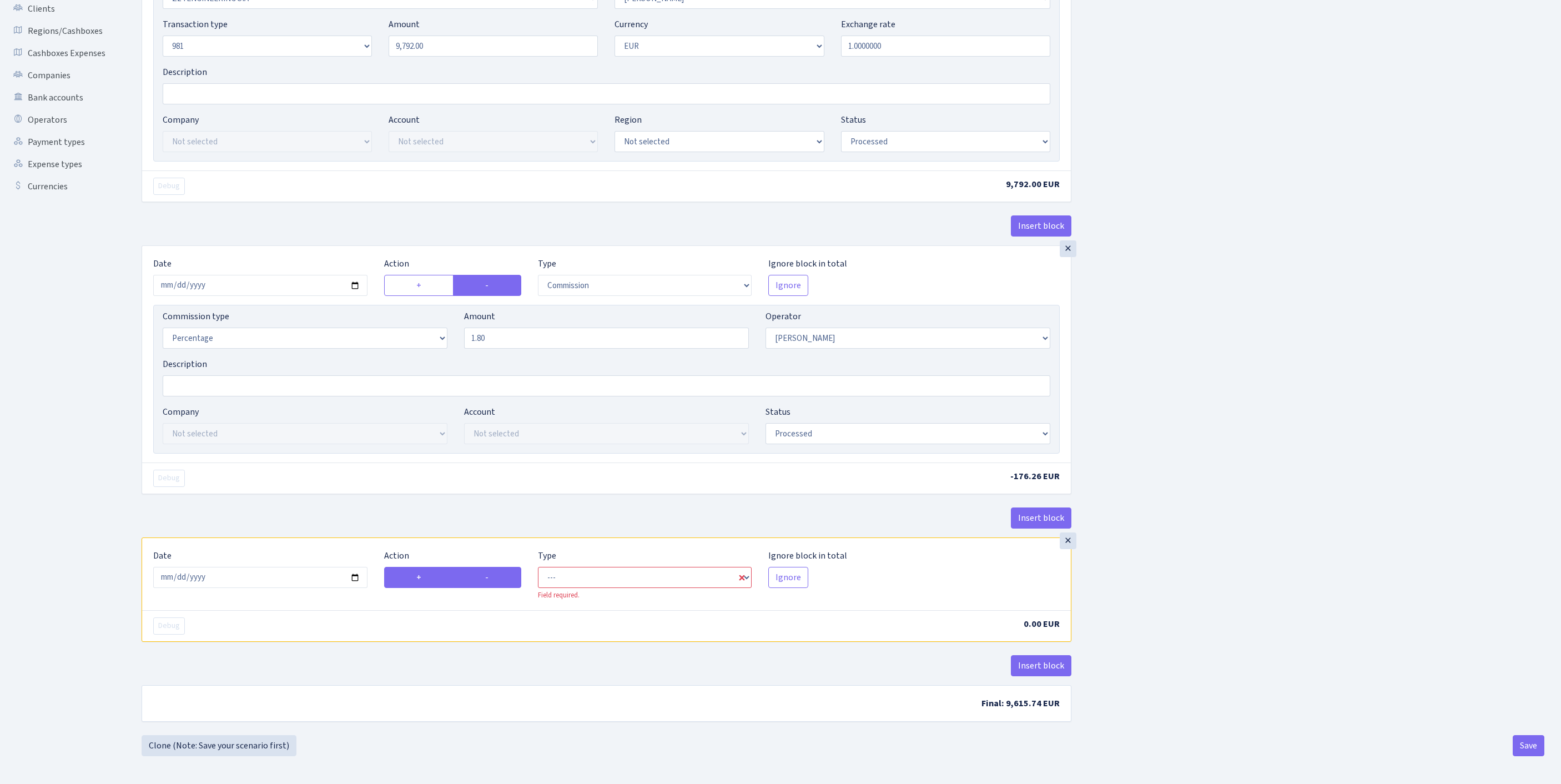
radio input "false"
select select "out"
select select "10"
select select "1"
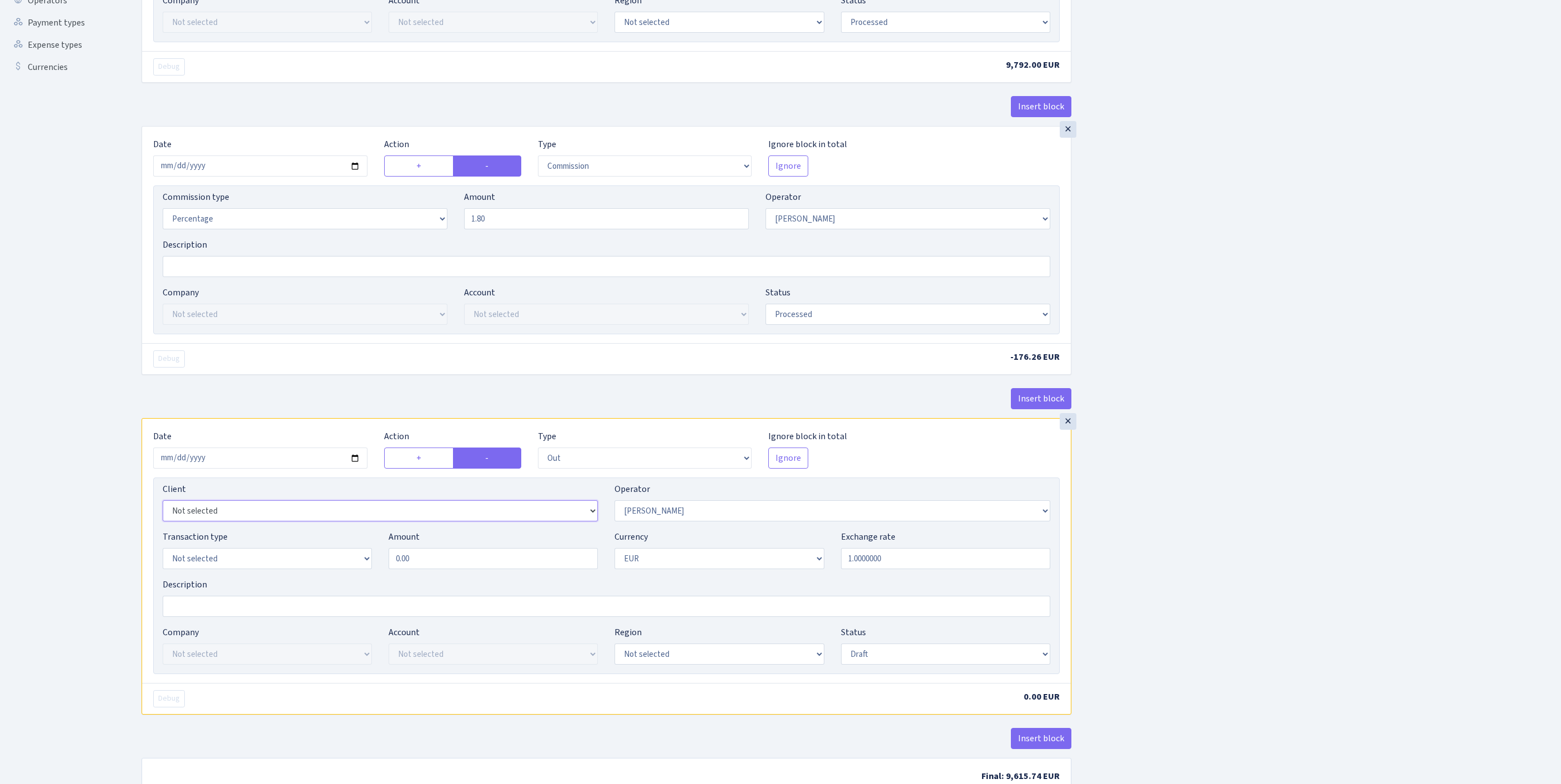
select select "2911"
click at [685, 521] on select "Not selected 981 981 AED 981 BN usdt 981 CASH USDT 981 CASH USDT EUR 981 GOLD 9…" at bounding box center [832, 510] width 435 height 21
select select "61"
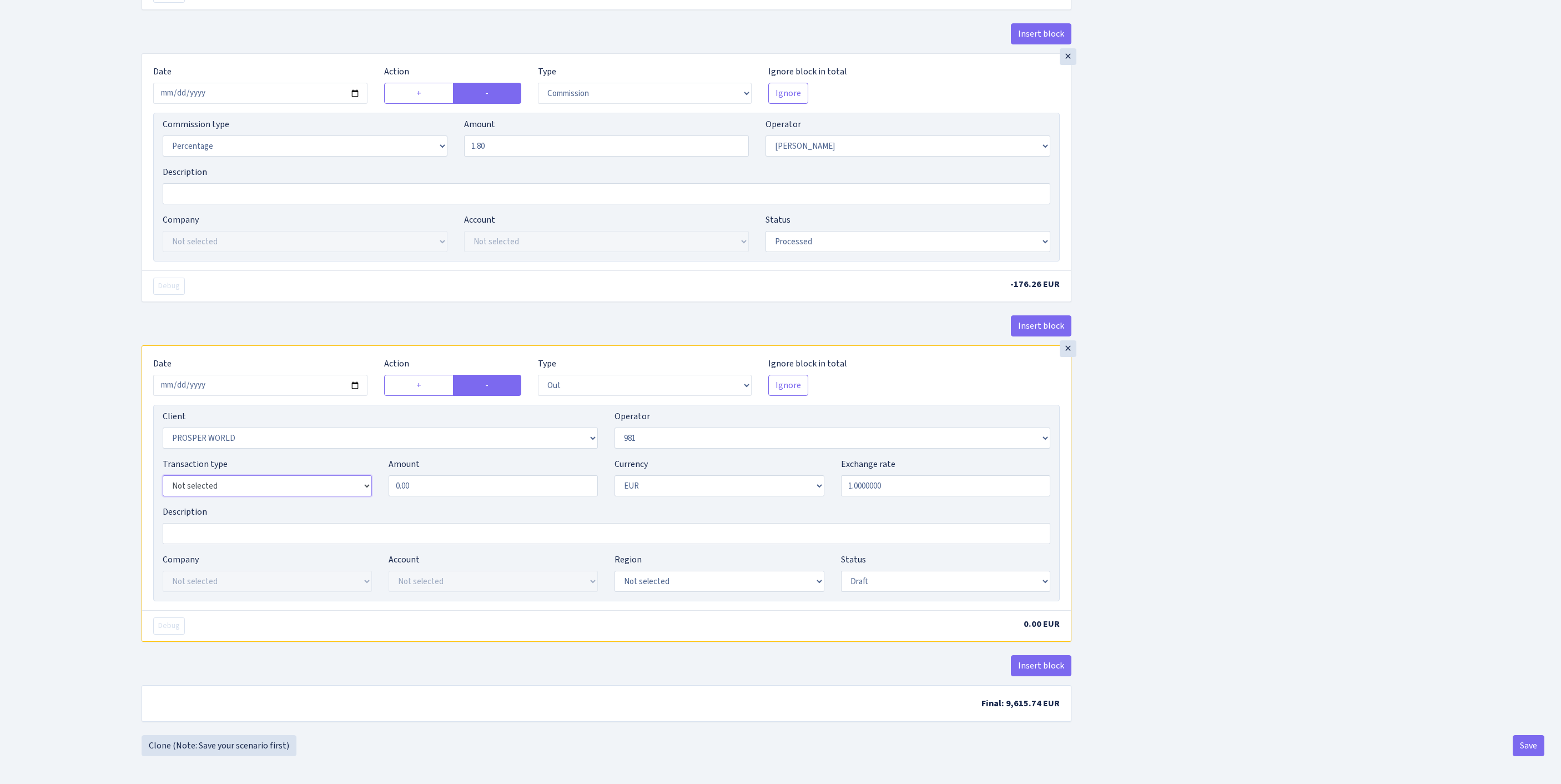
select select "8"
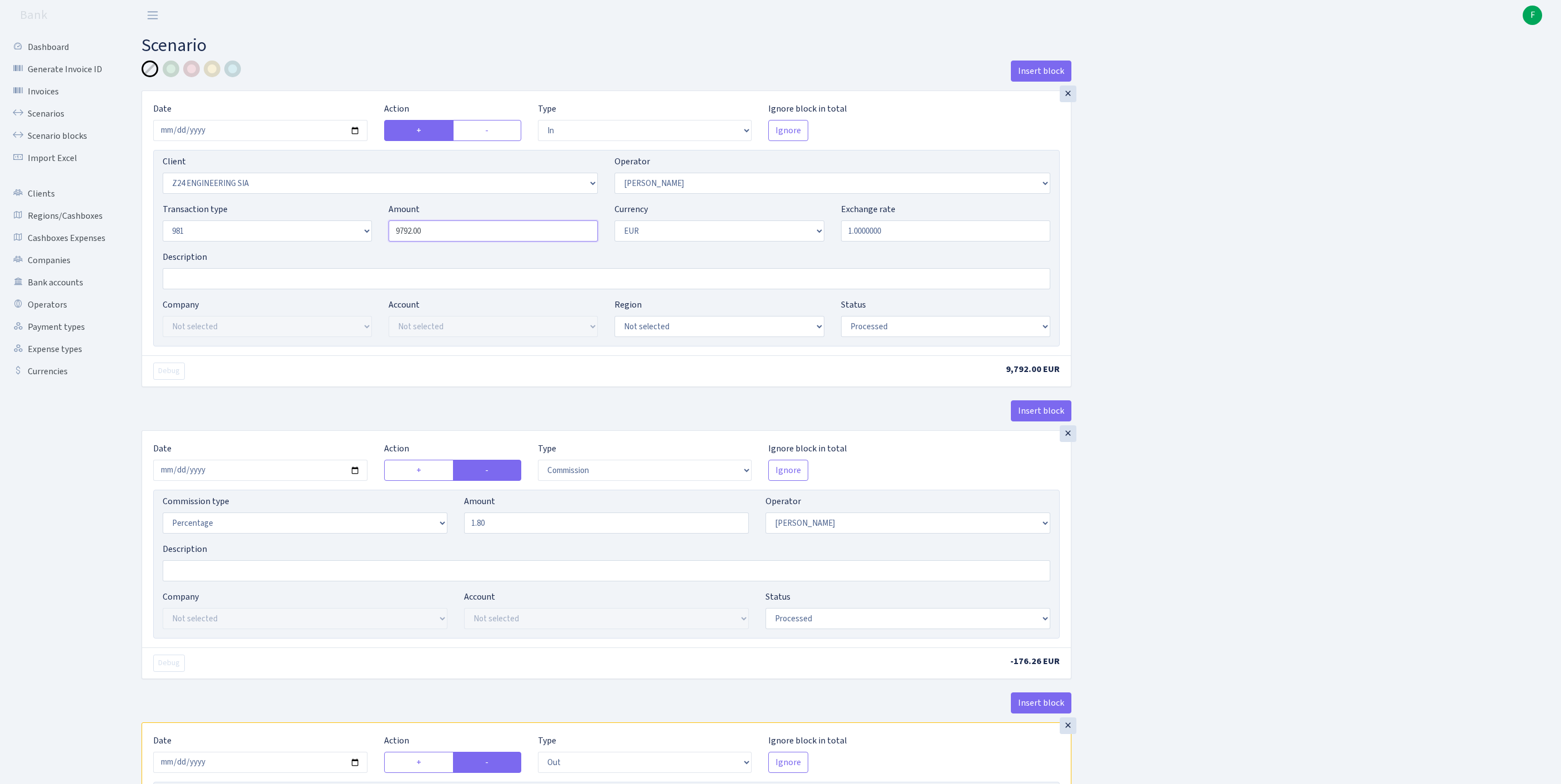
drag, startPoint x: 461, startPoint y: 258, endPoint x: 396, endPoint y: 256, distance: 65.0
click at [332, 250] on div "Transaction type Not selected 981 ELF FISH crypto GIRT IVO dekl MM-BALTIC eur U…" at bounding box center [606, 226] width 905 height 48
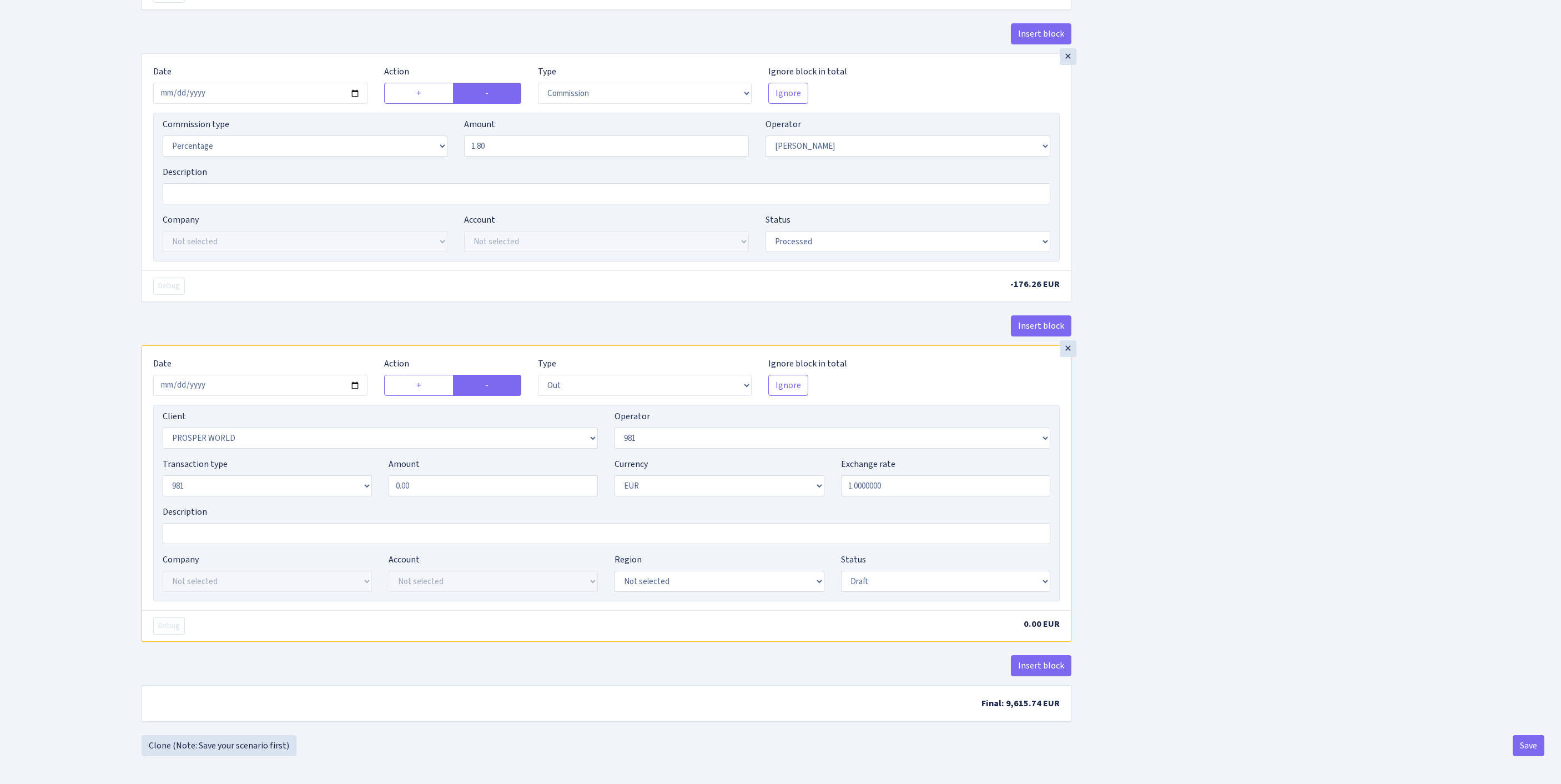
type input "9,792.00"
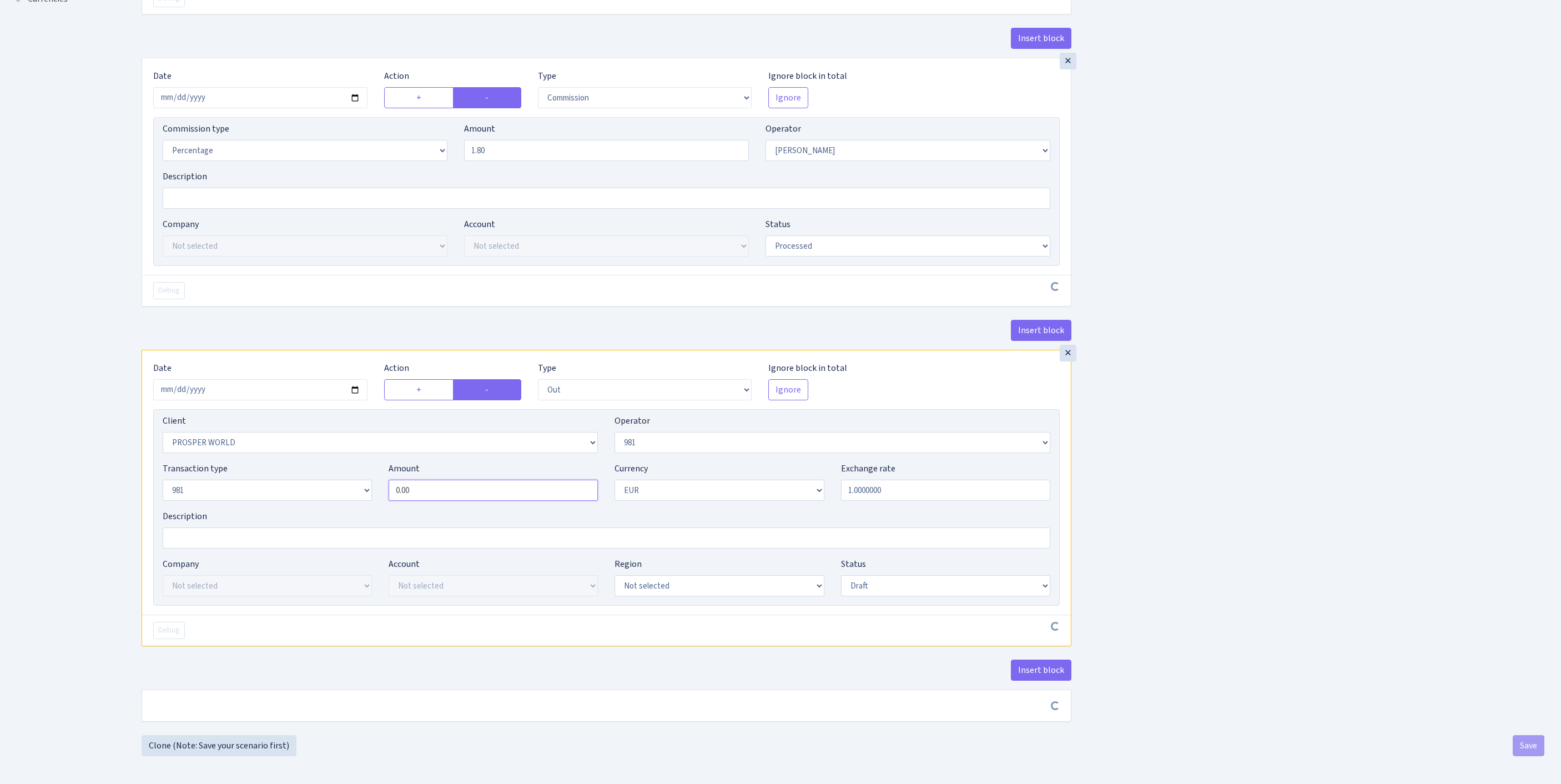
scroll to position [517, 0]
drag, startPoint x: 467, startPoint y: 445, endPoint x: 313, endPoint y: 445, distance: 154.0
click at [314, 462] on div "Transaction type Not selected 981 ELF FISH crypto GIRT IVO dekl MM-BALTIC eur U…" at bounding box center [606, 485] width 905 height 48
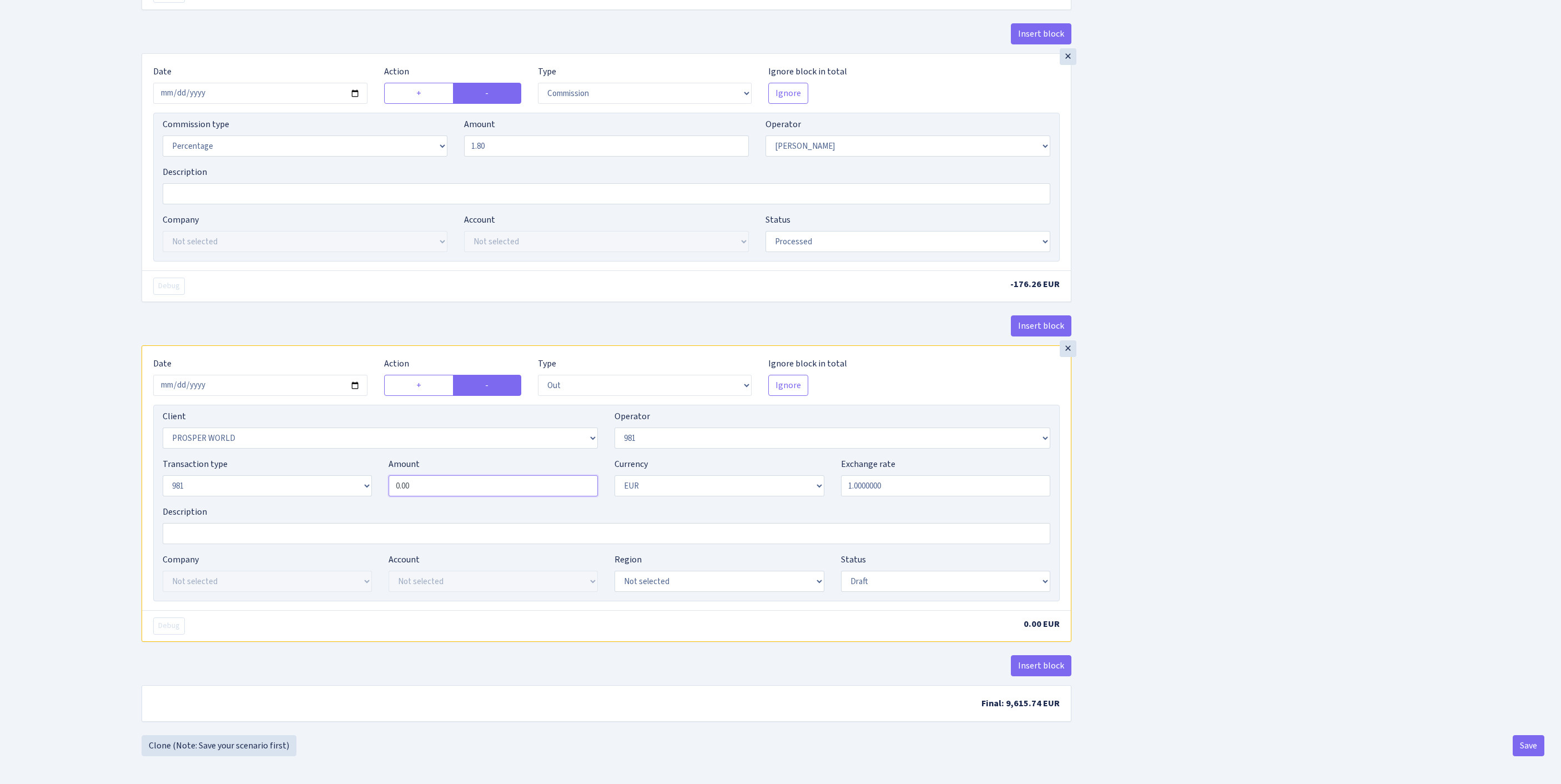
paste input "9792"
type input "9,792.00"
select select "processed"
click at [1523, 738] on button "Save" at bounding box center [1529, 745] width 32 height 21
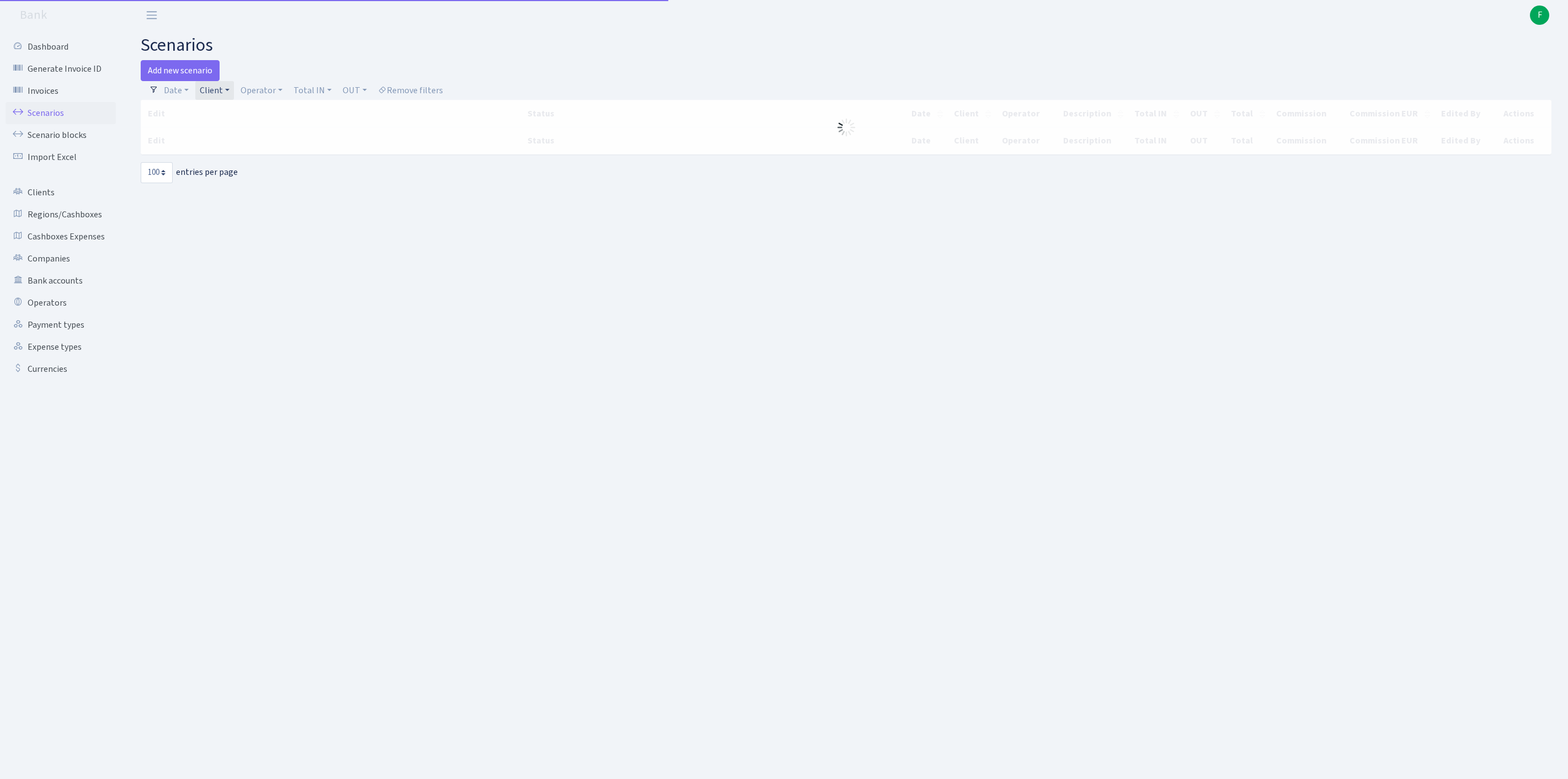
select select "100"
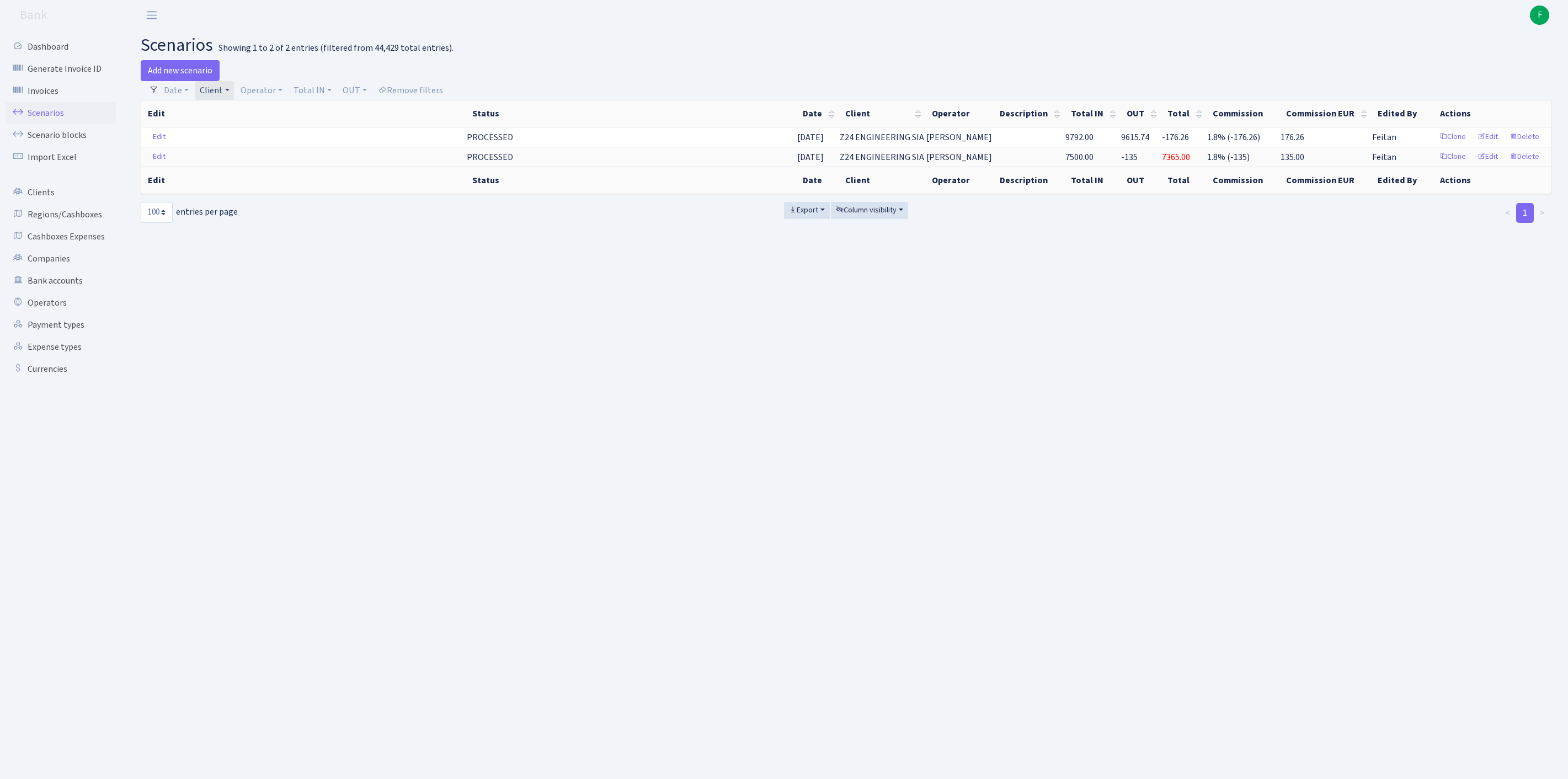
click at [234, 92] on link "Client" at bounding box center [215, 90] width 39 height 19
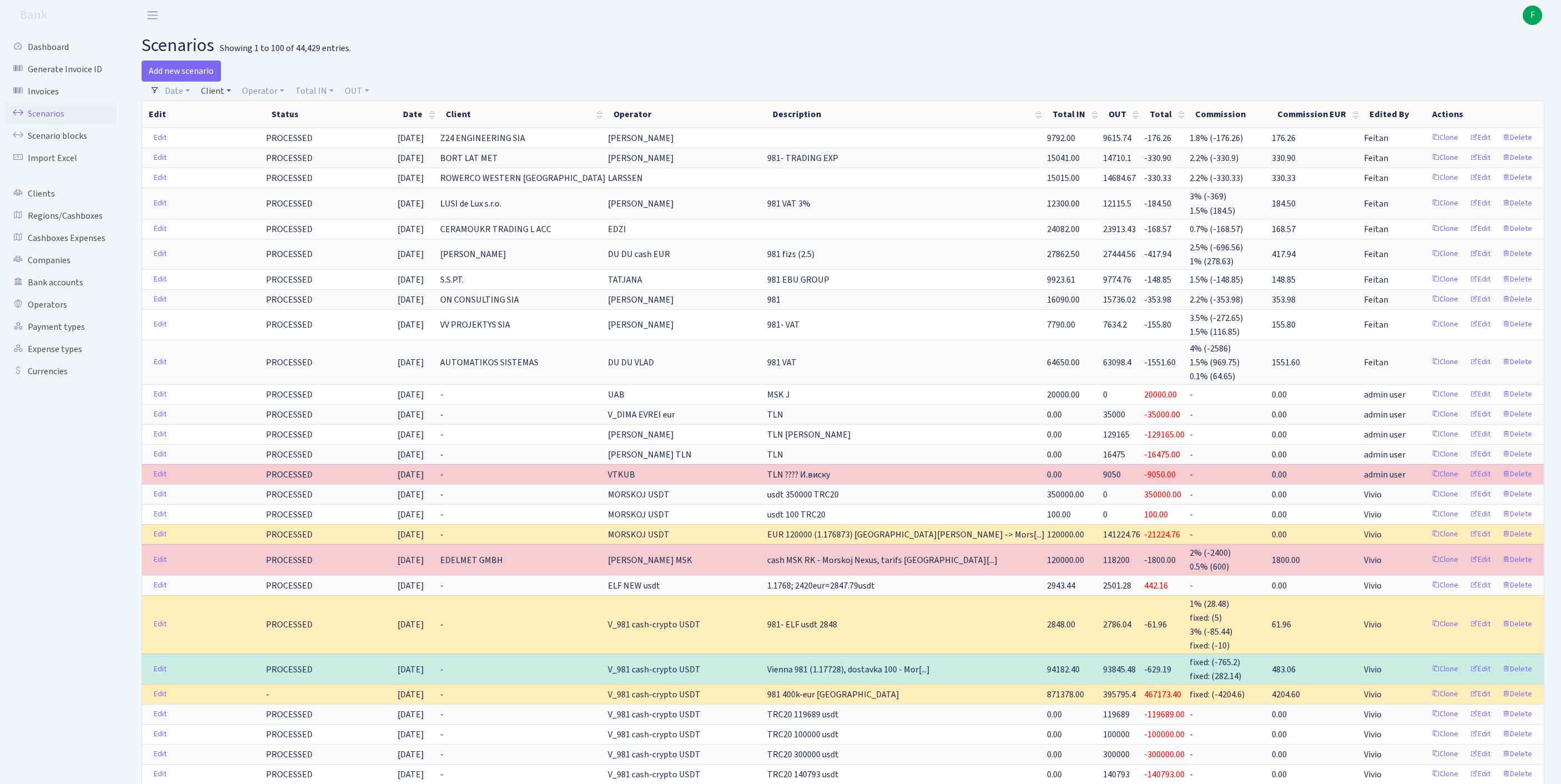
click at [227, 97] on link "Client" at bounding box center [216, 91] width 39 height 19
click at [234, 139] on input "search" at bounding box center [246, 131] width 92 height 17
type input "TRIPLE"
click at [269, 161] on li "TRIPLE BET B.V. (fish)" at bounding box center [246, 151] width 94 height 19
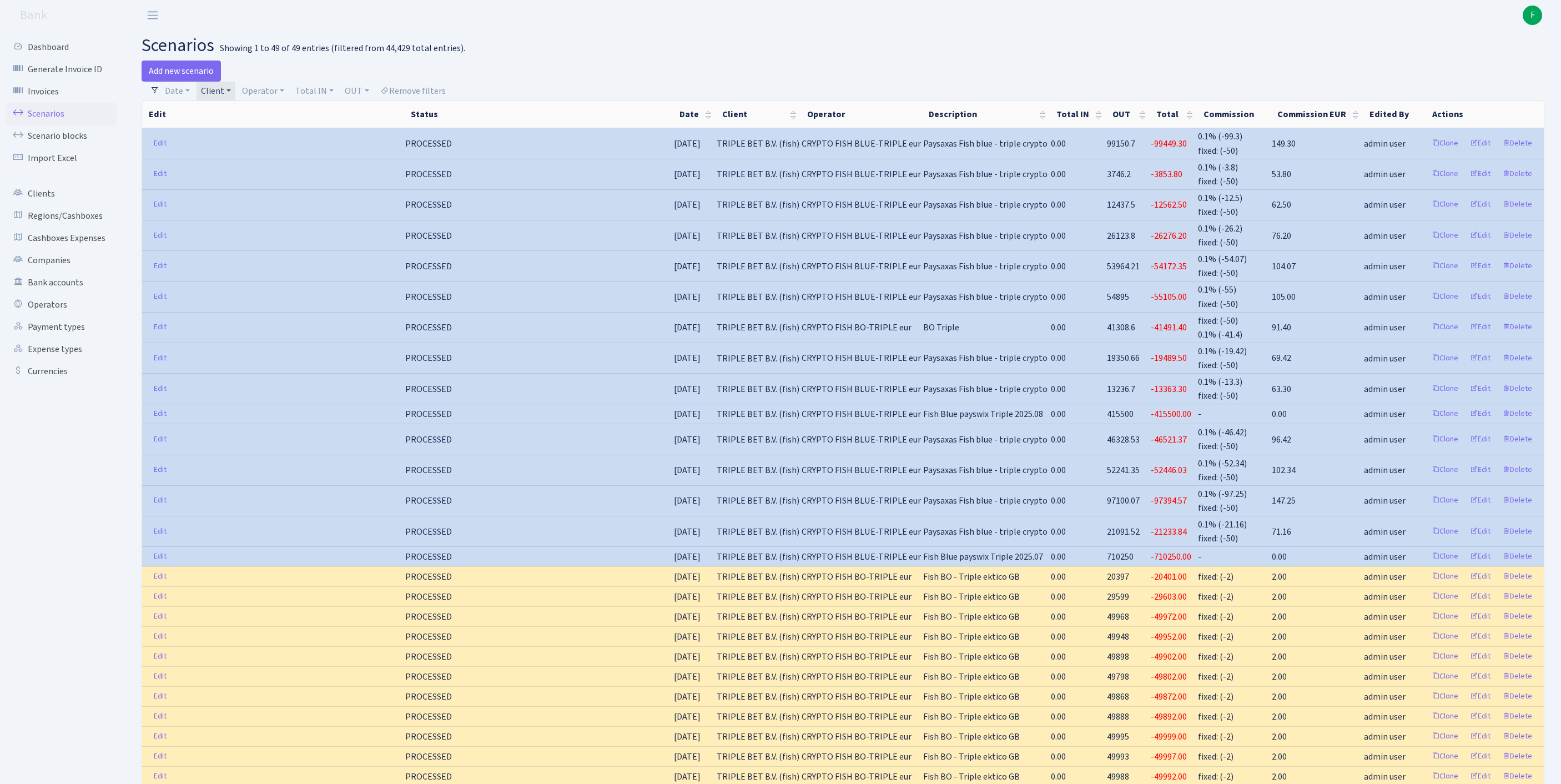
click at [235, 97] on link "Client" at bounding box center [216, 91] width 39 height 19
click at [245, 139] on input "search" at bounding box center [254, 131] width 106 height 17
type input "EDS SYS"
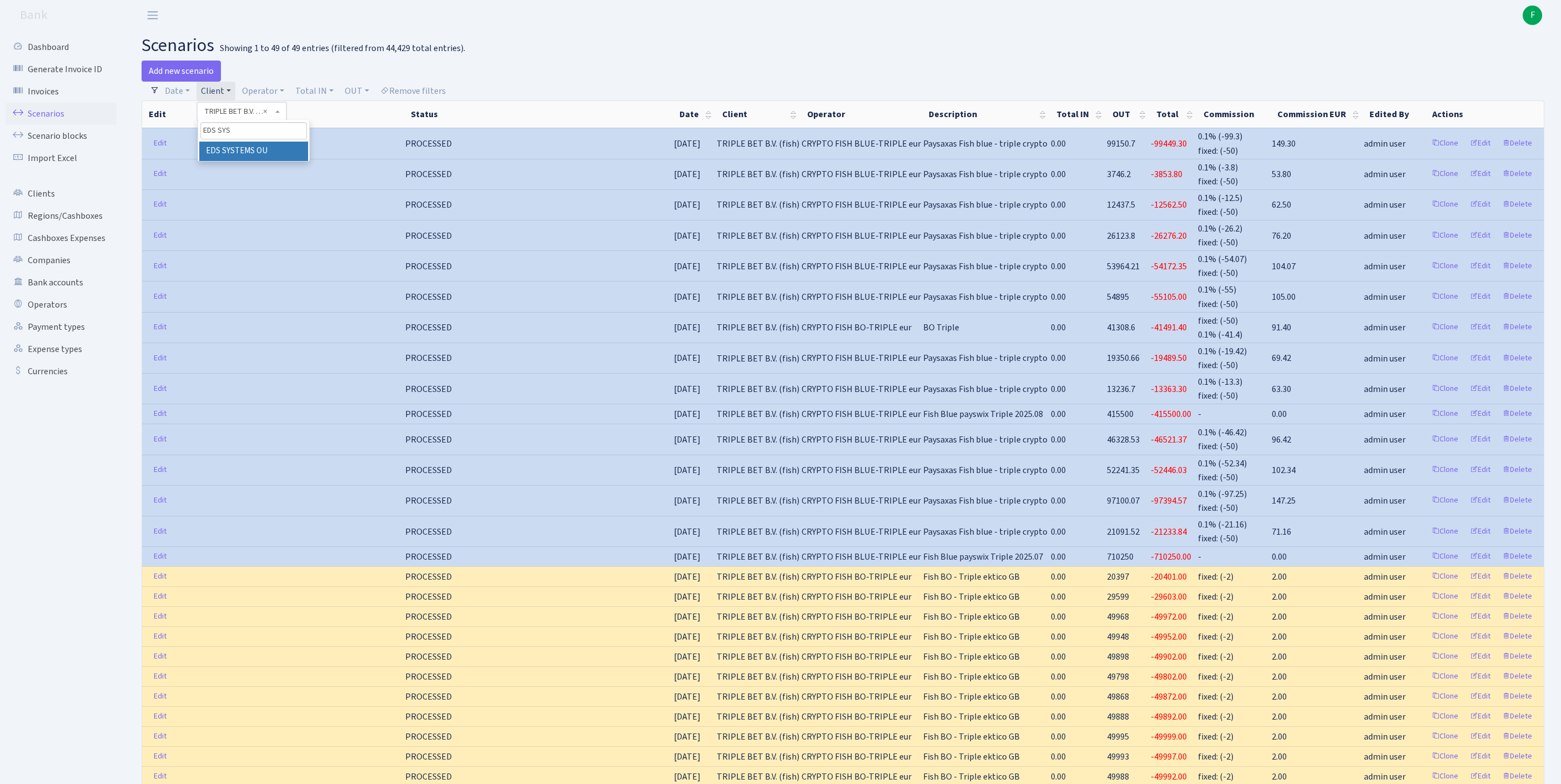
click at [284, 159] on li "EDS SYSTEMS OU" at bounding box center [254, 151] width 109 height 19
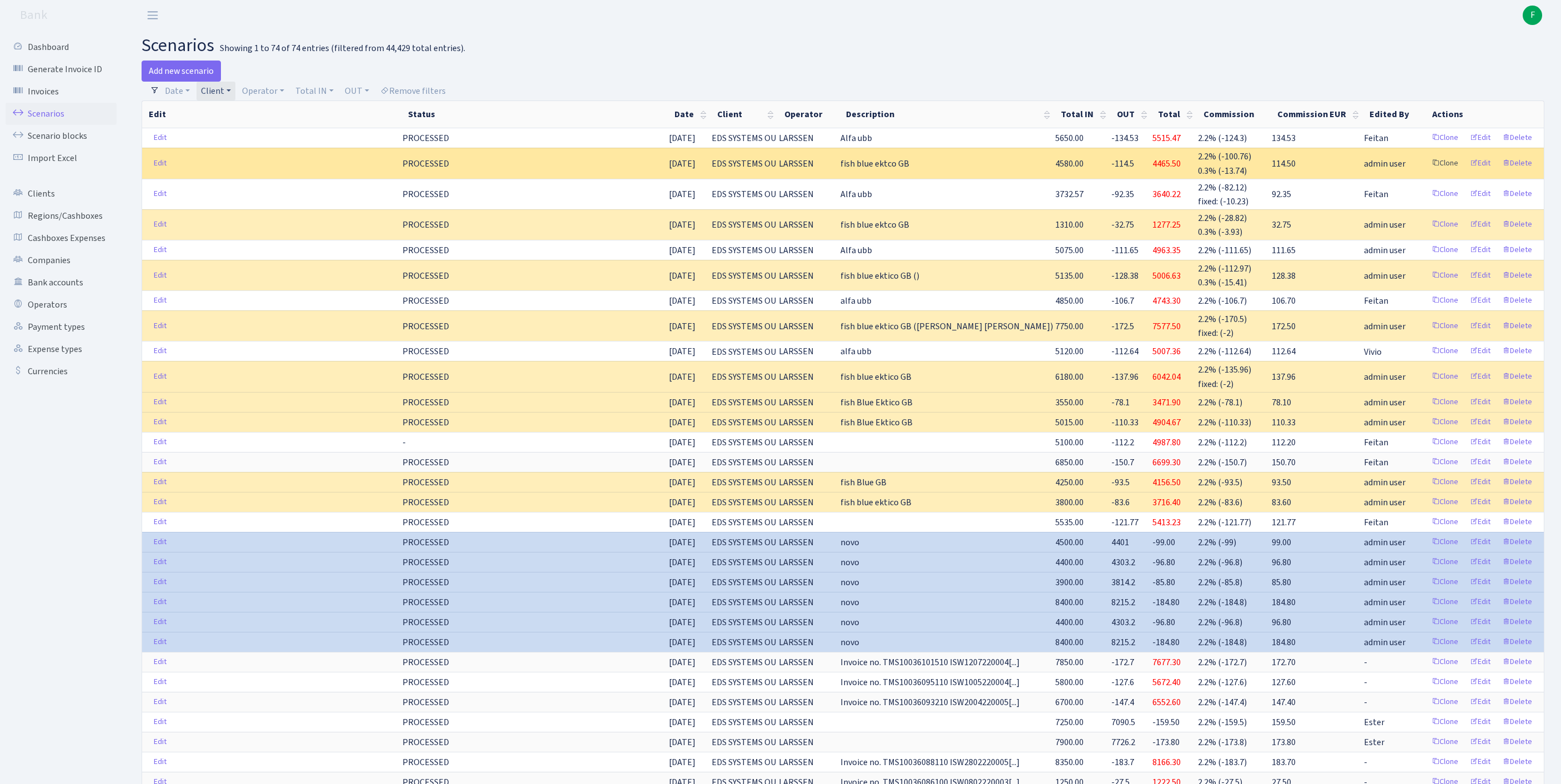
click at [1427, 172] on link "Clone" at bounding box center [1445, 163] width 36 height 17
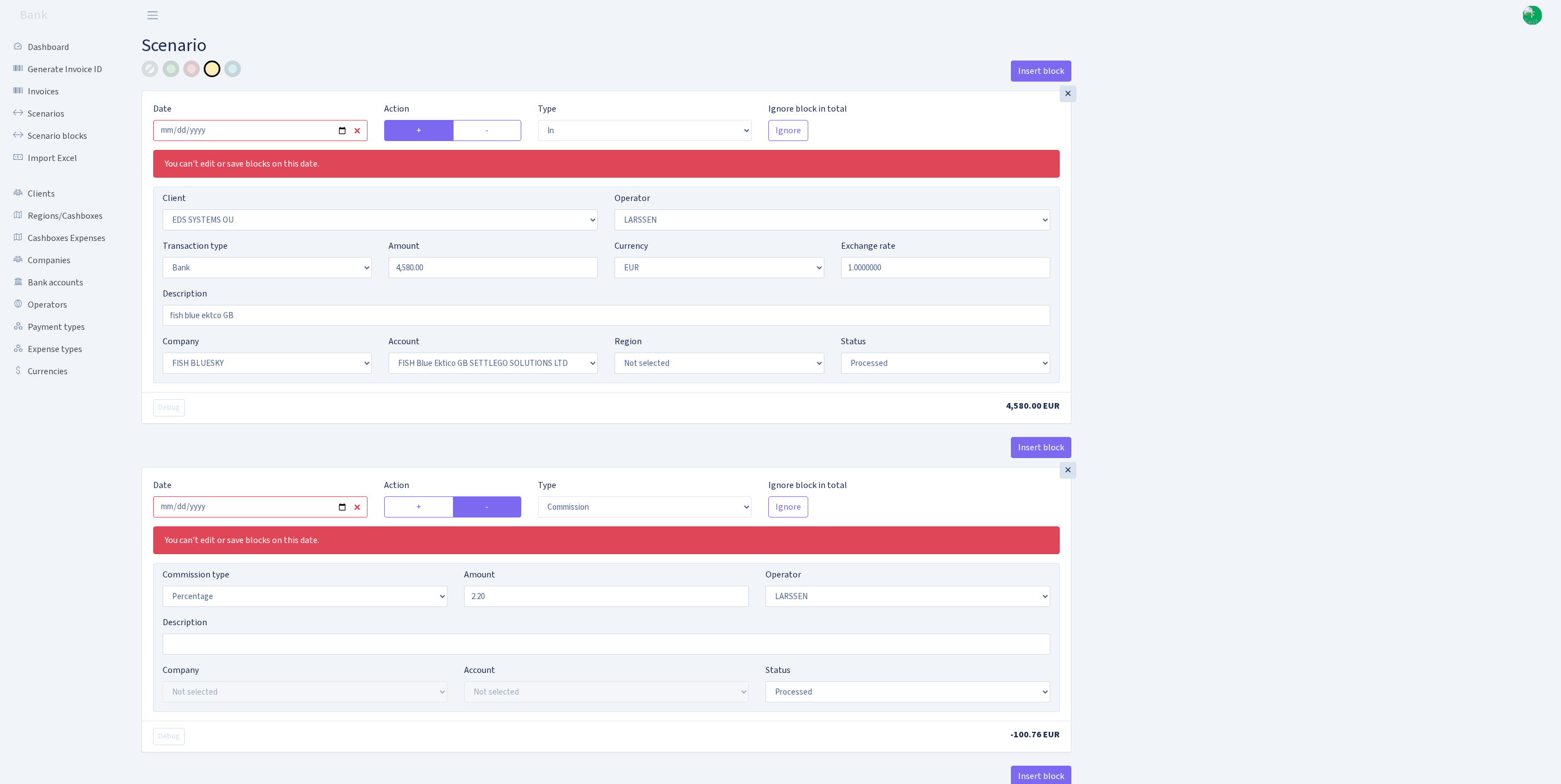
select select "in"
select select "304"
select select "36"
select select "2"
select select "1"
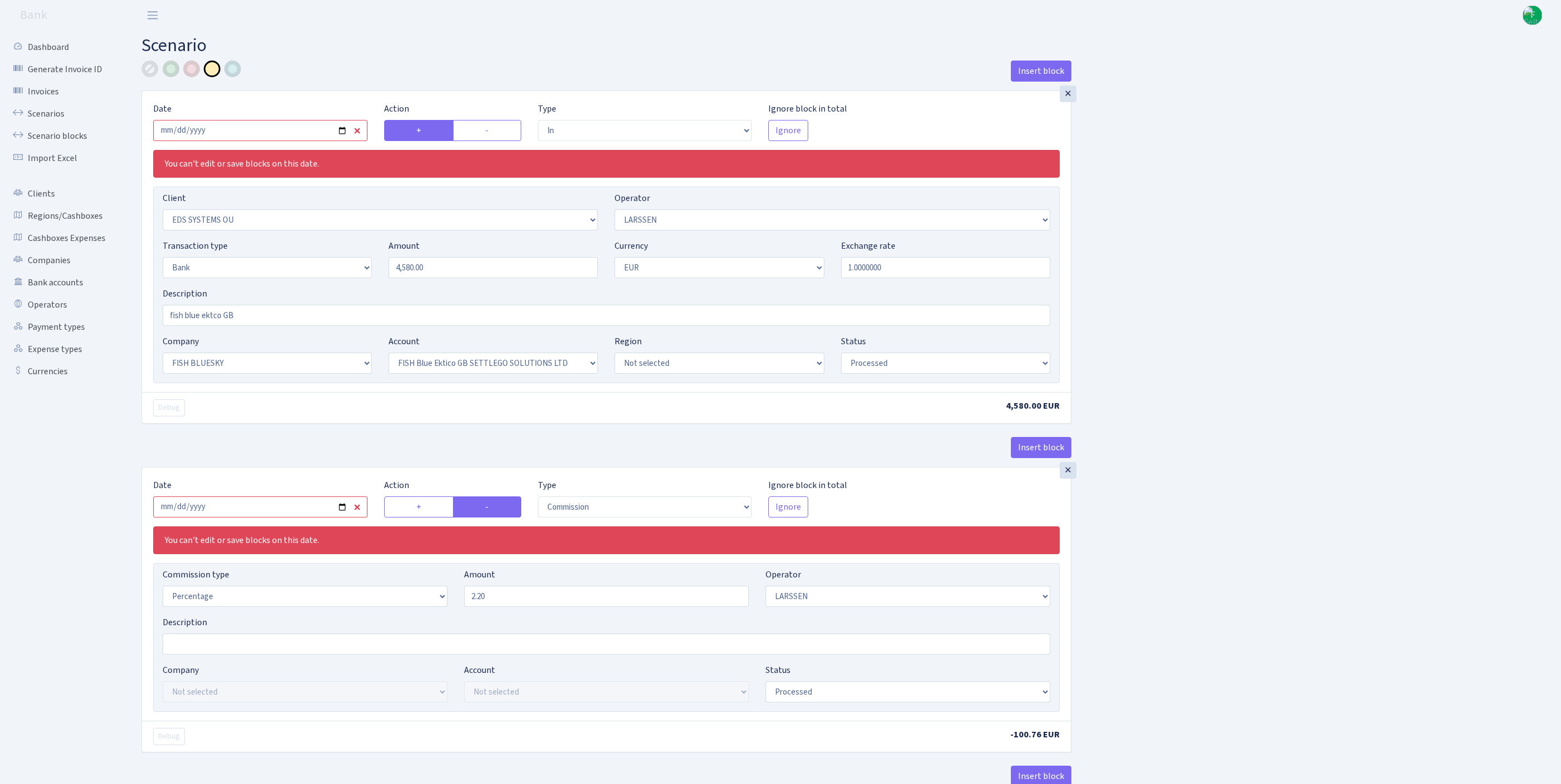
select select "23"
select select "67"
select select "processed"
select select "commission"
select select "36"
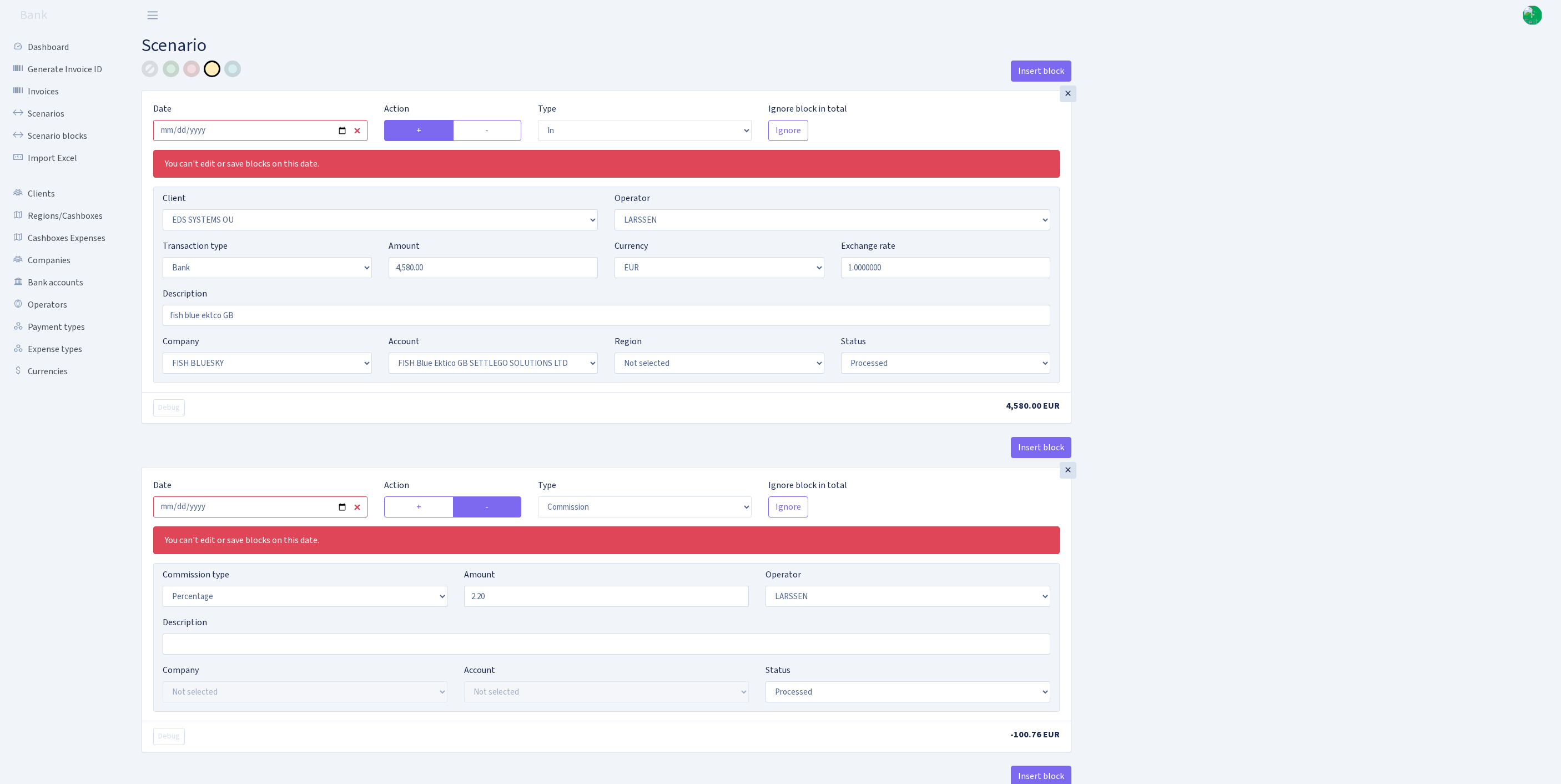
select select "processed"
select select "commission"
select select "1"
select select "23"
select select "67"
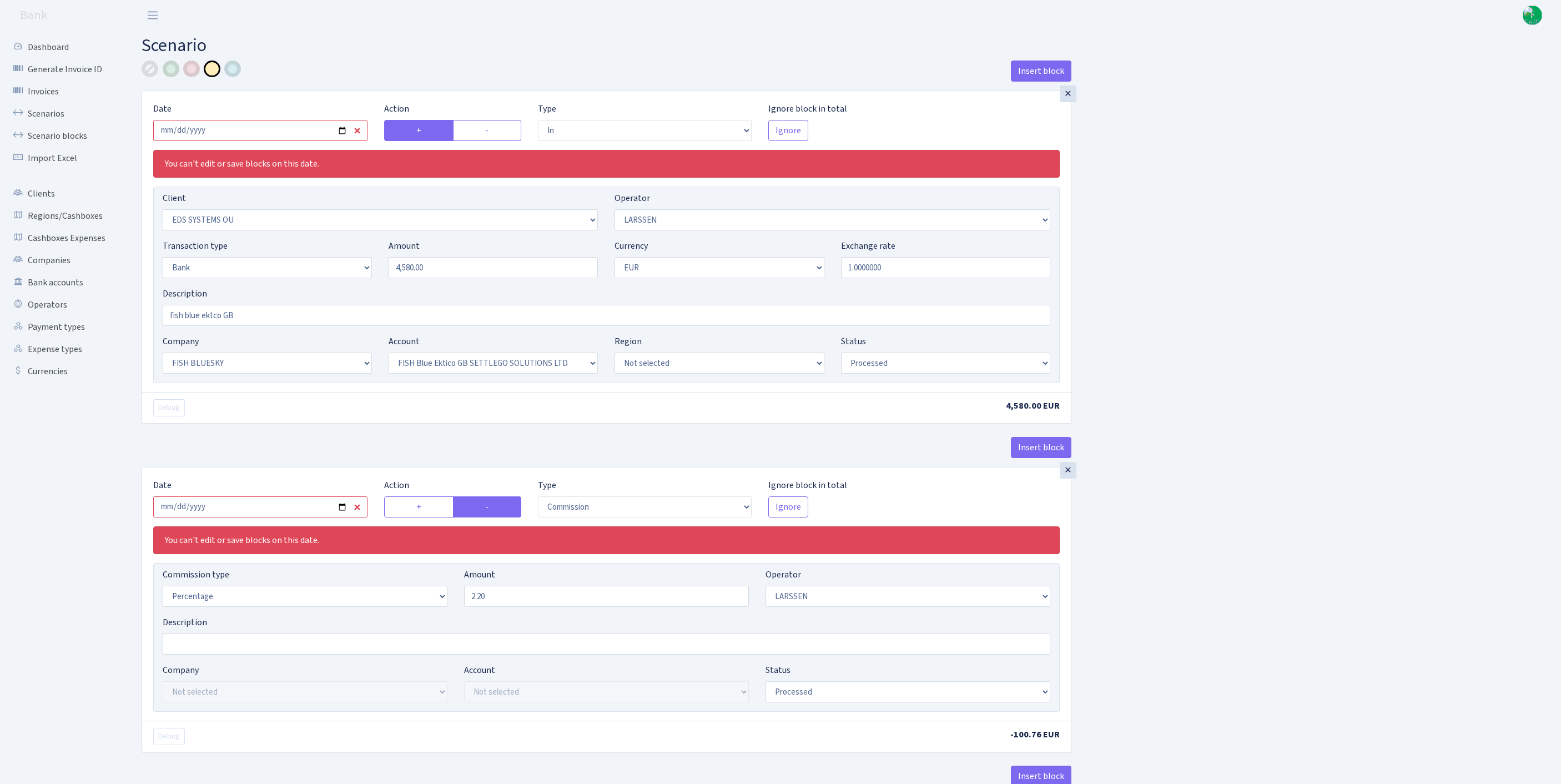
select select "processed"
click at [269, 136] on input "[DATE]" at bounding box center [260, 130] width 215 height 21
type input "[DATE]"
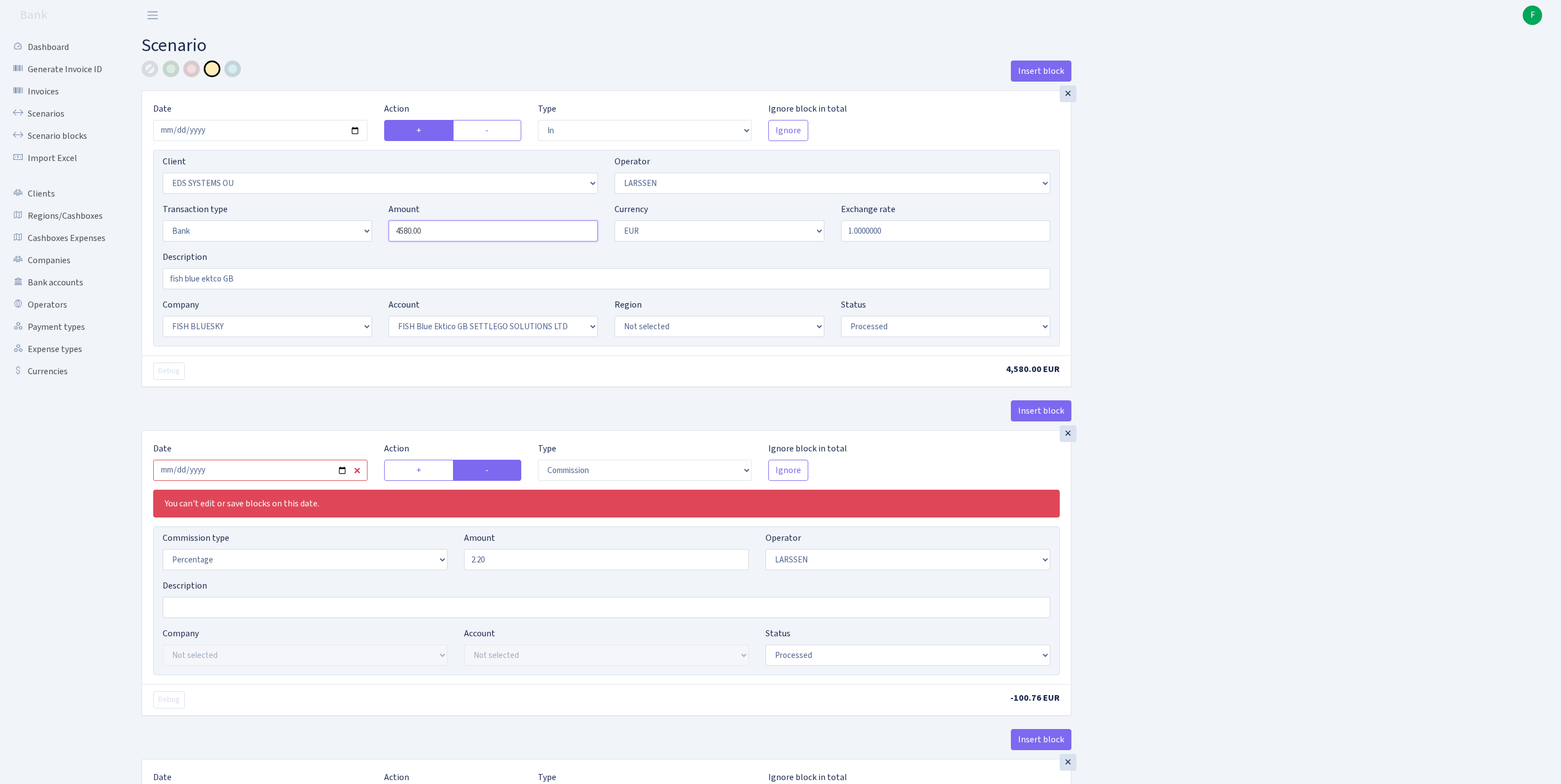
drag, startPoint x: 451, startPoint y: 256, endPoint x: 351, endPoint y: 249, distance: 100.2
click at [351, 249] on div "Transaction type Not selected 981 ELF FISH crypto [PERSON_NAME] MM-BALTIC eur U…" at bounding box center [606, 226] width 905 height 48
type input "6,850.00"
click at [304, 481] on input "[DATE]" at bounding box center [260, 470] width 215 height 21
type input "[DATE]"
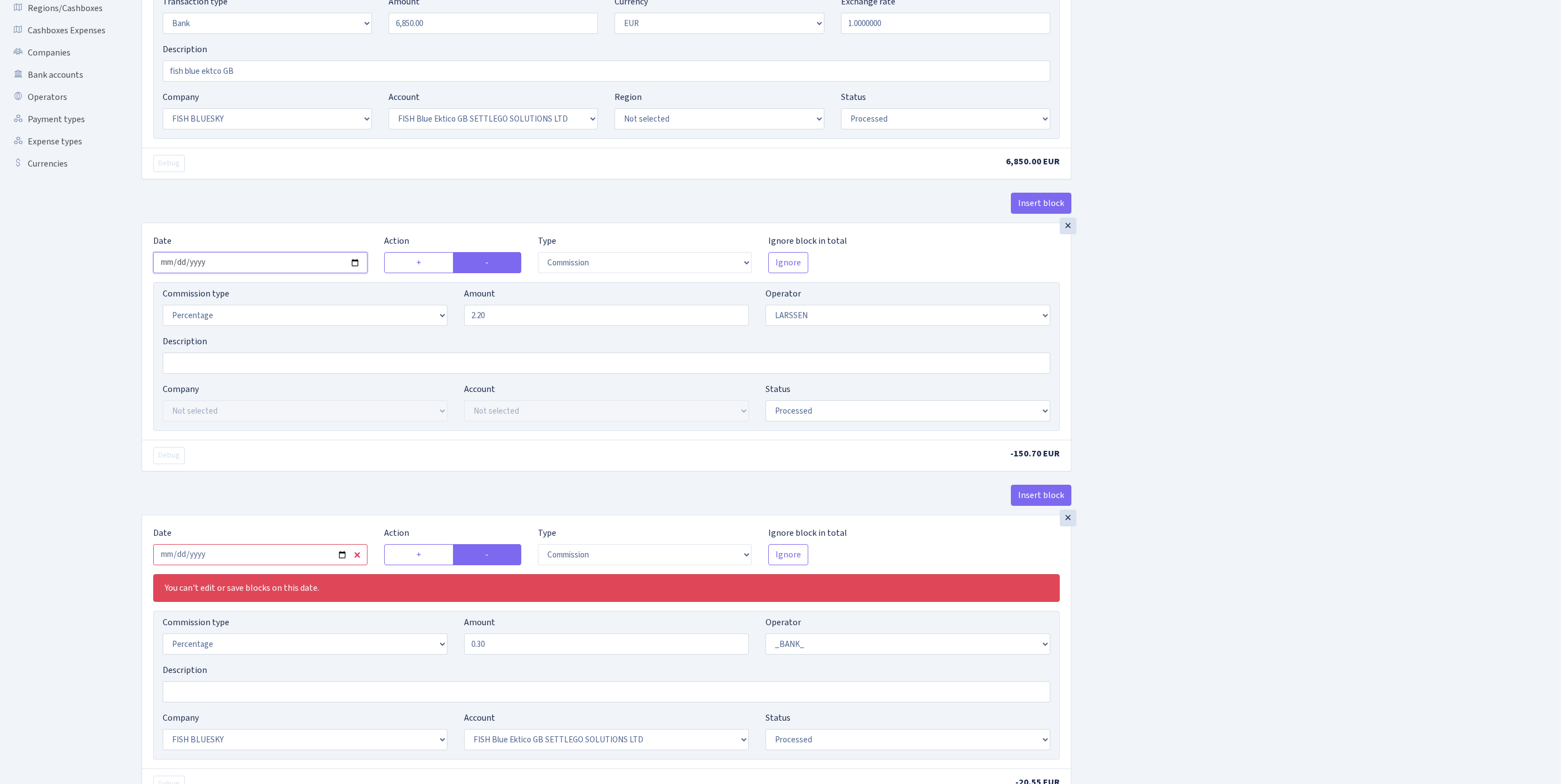
scroll to position [403, 0]
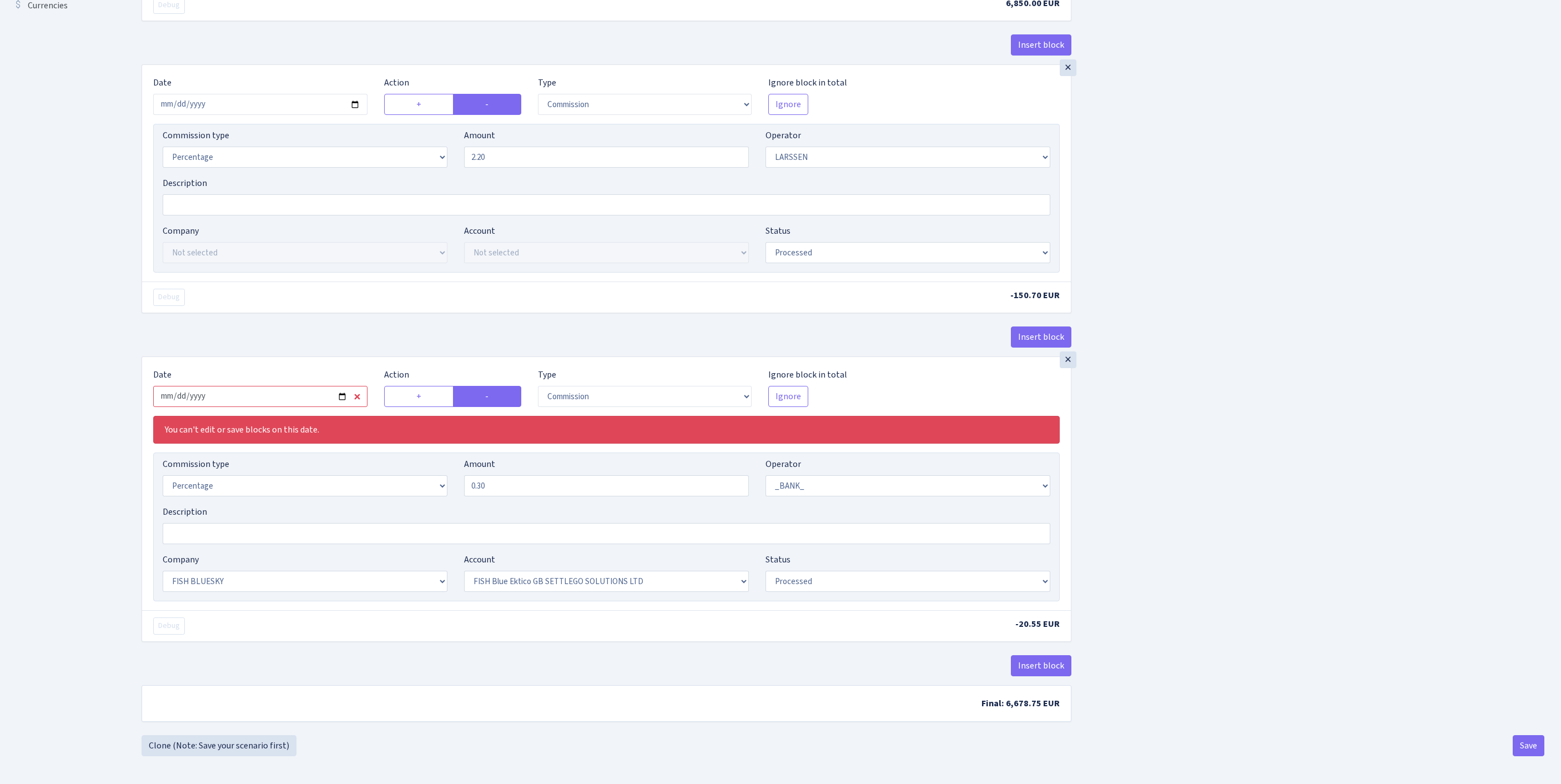
click at [302, 407] on input "[DATE]" at bounding box center [260, 396] width 215 height 21
type input "[DATE]"
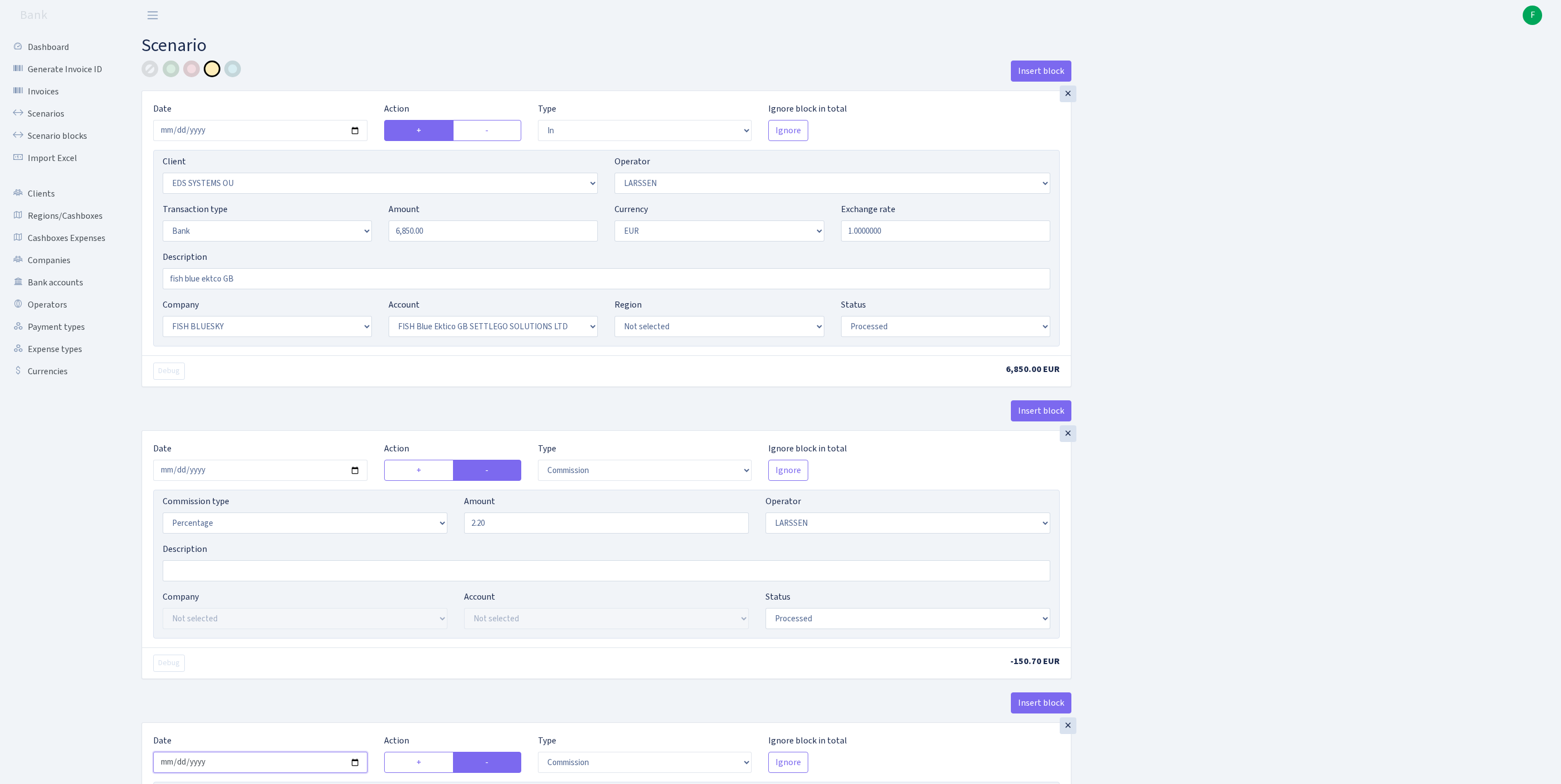
scroll to position [469, 0]
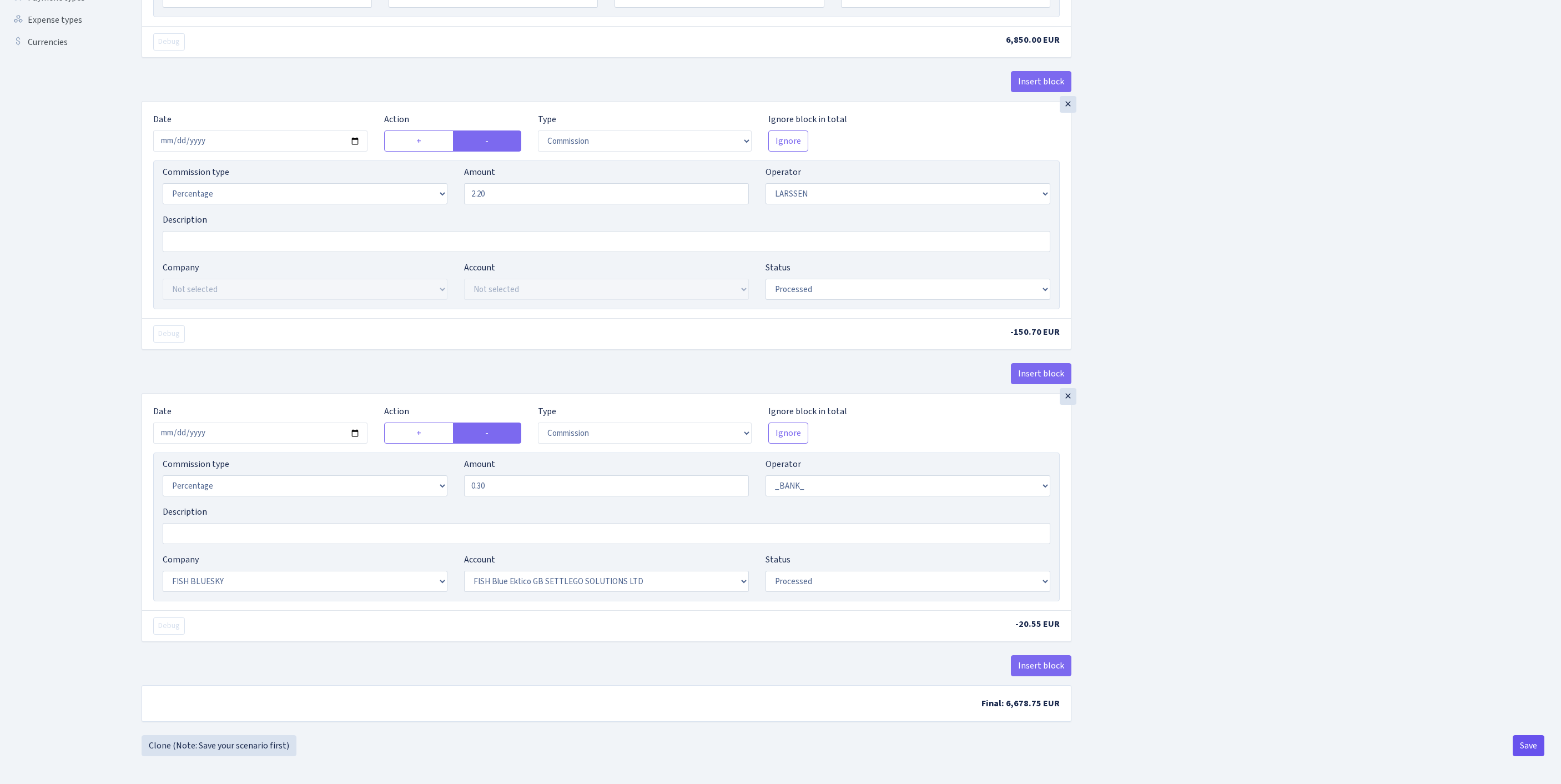
click at [1523, 742] on button "Save" at bounding box center [1529, 745] width 32 height 21
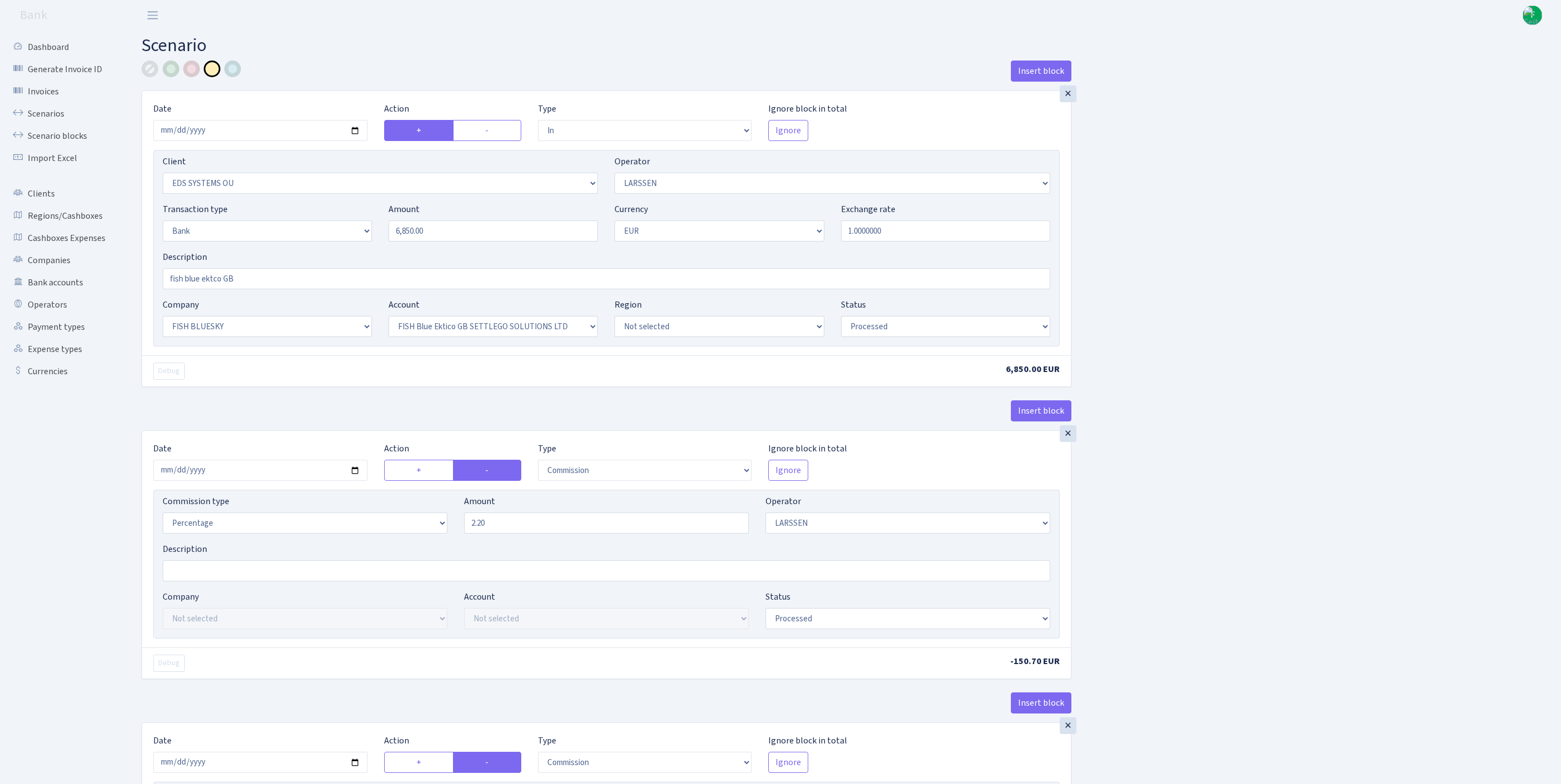
select select "in"
select select "304"
select select "36"
select select "2"
select select "1"
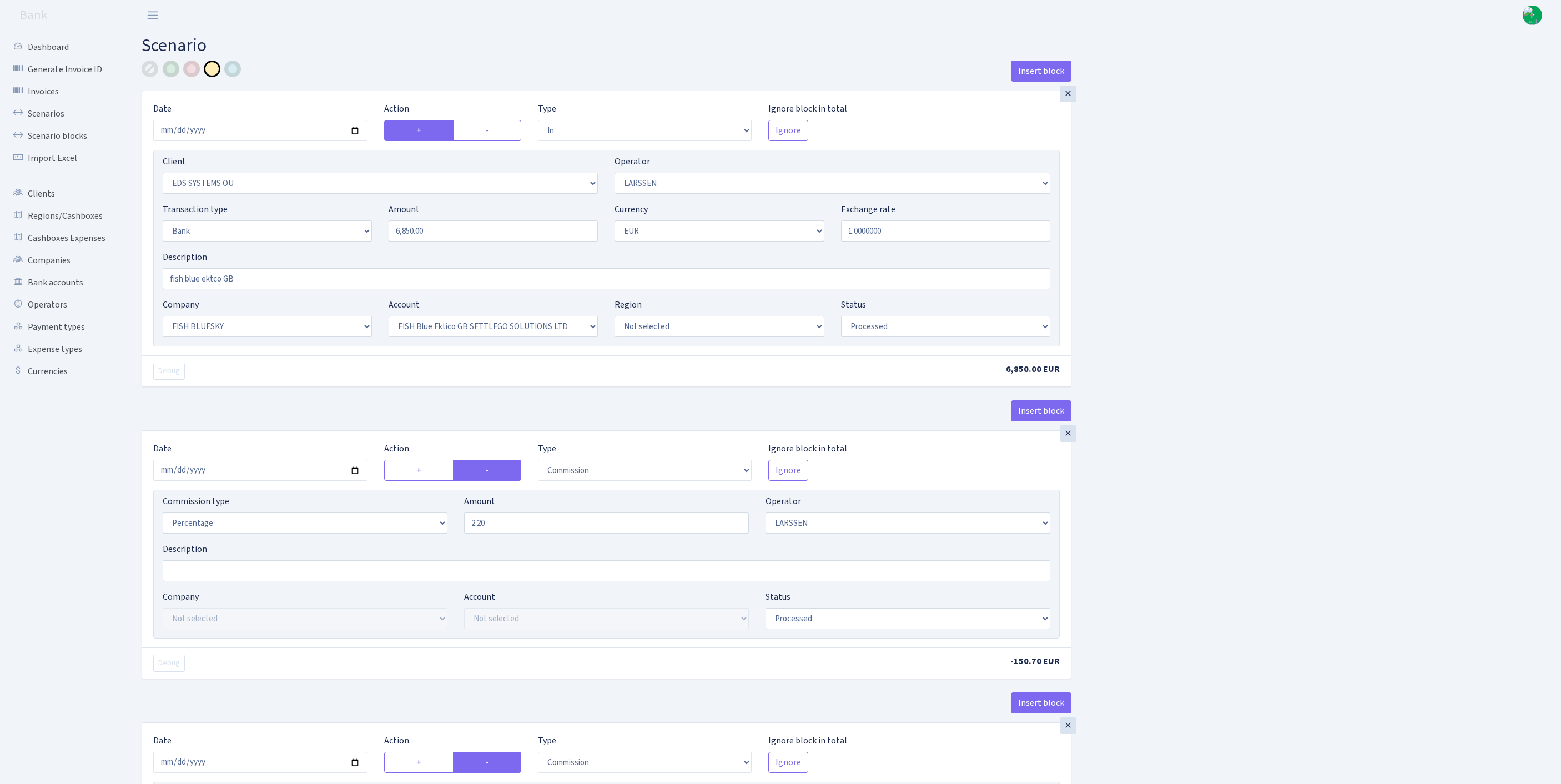
select select "23"
select select "67"
select select "processed"
select select "commission"
select select "36"
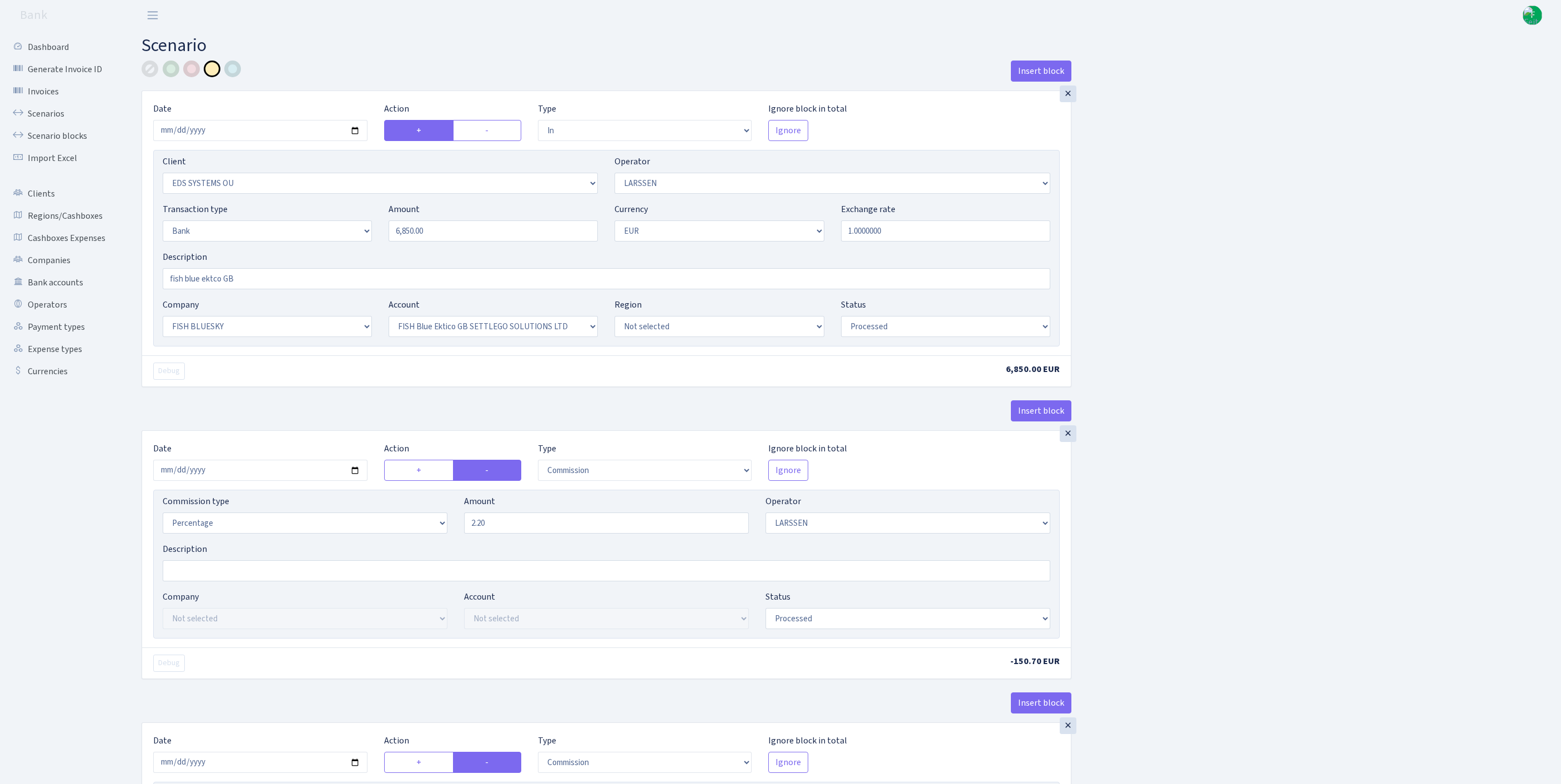
select select "processed"
select select "commission"
select select "1"
select select "23"
select select "67"
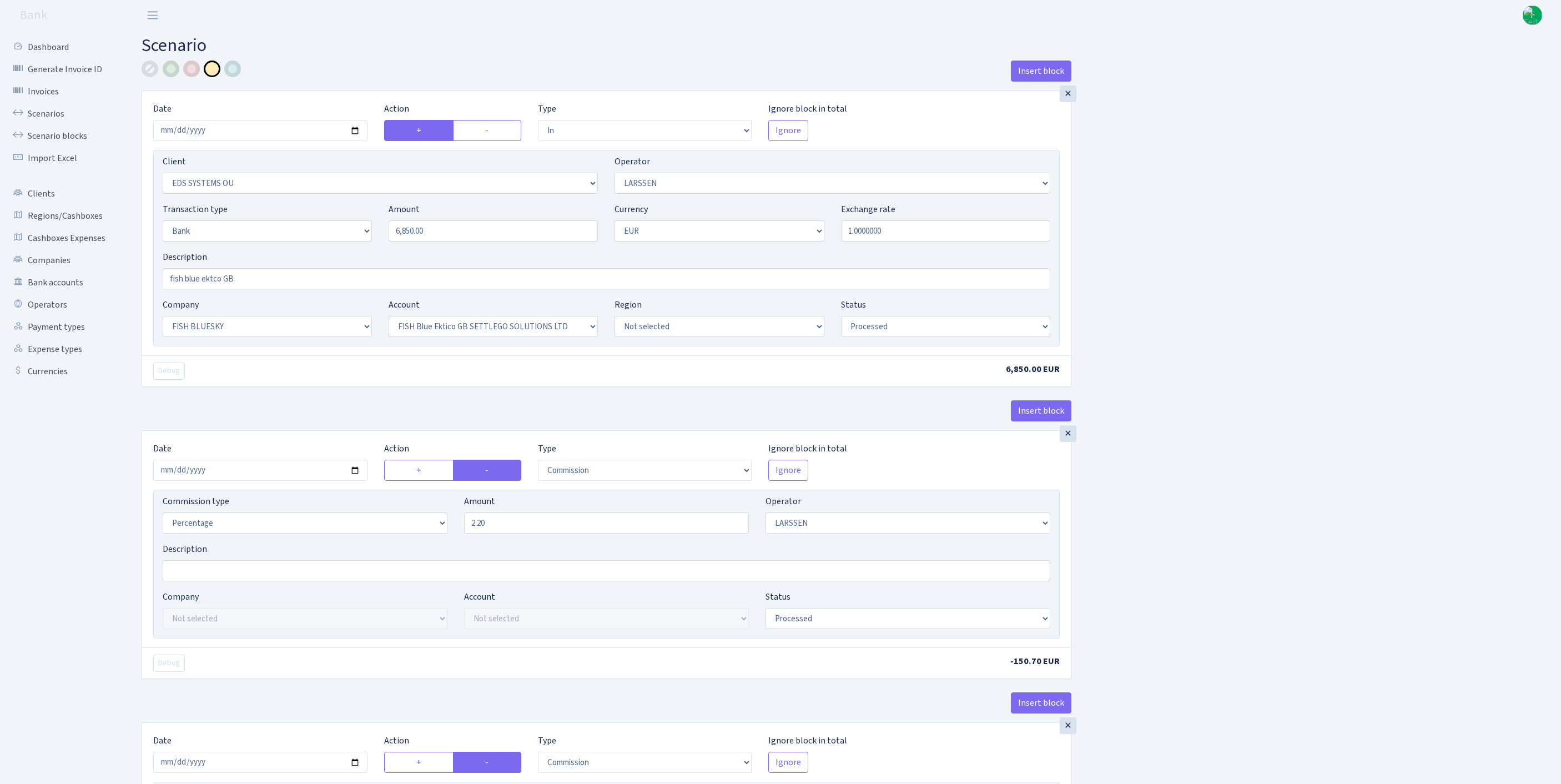
select select "processed"
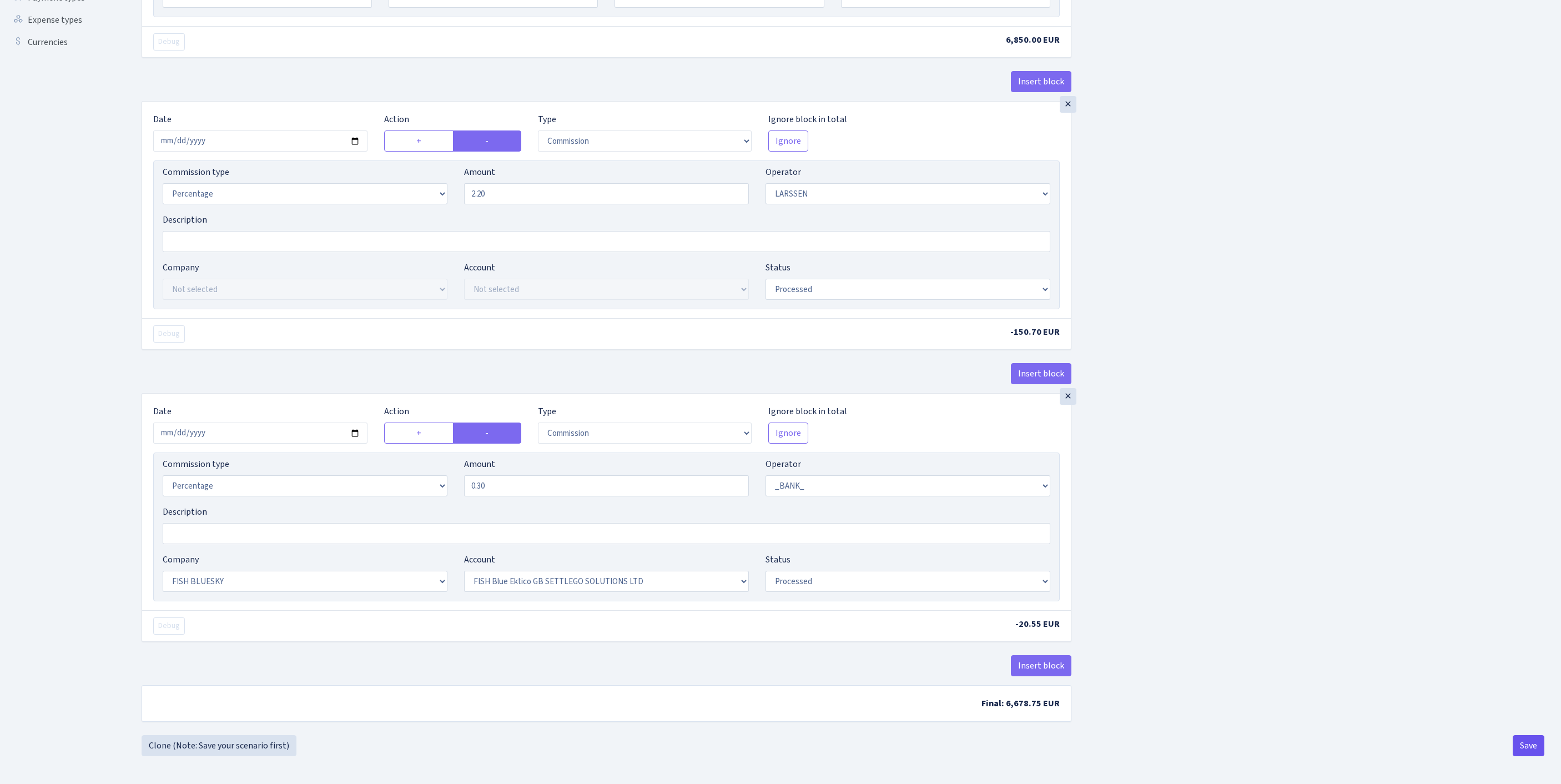
click at [1521, 746] on button "Save" at bounding box center [1529, 745] width 32 height 21
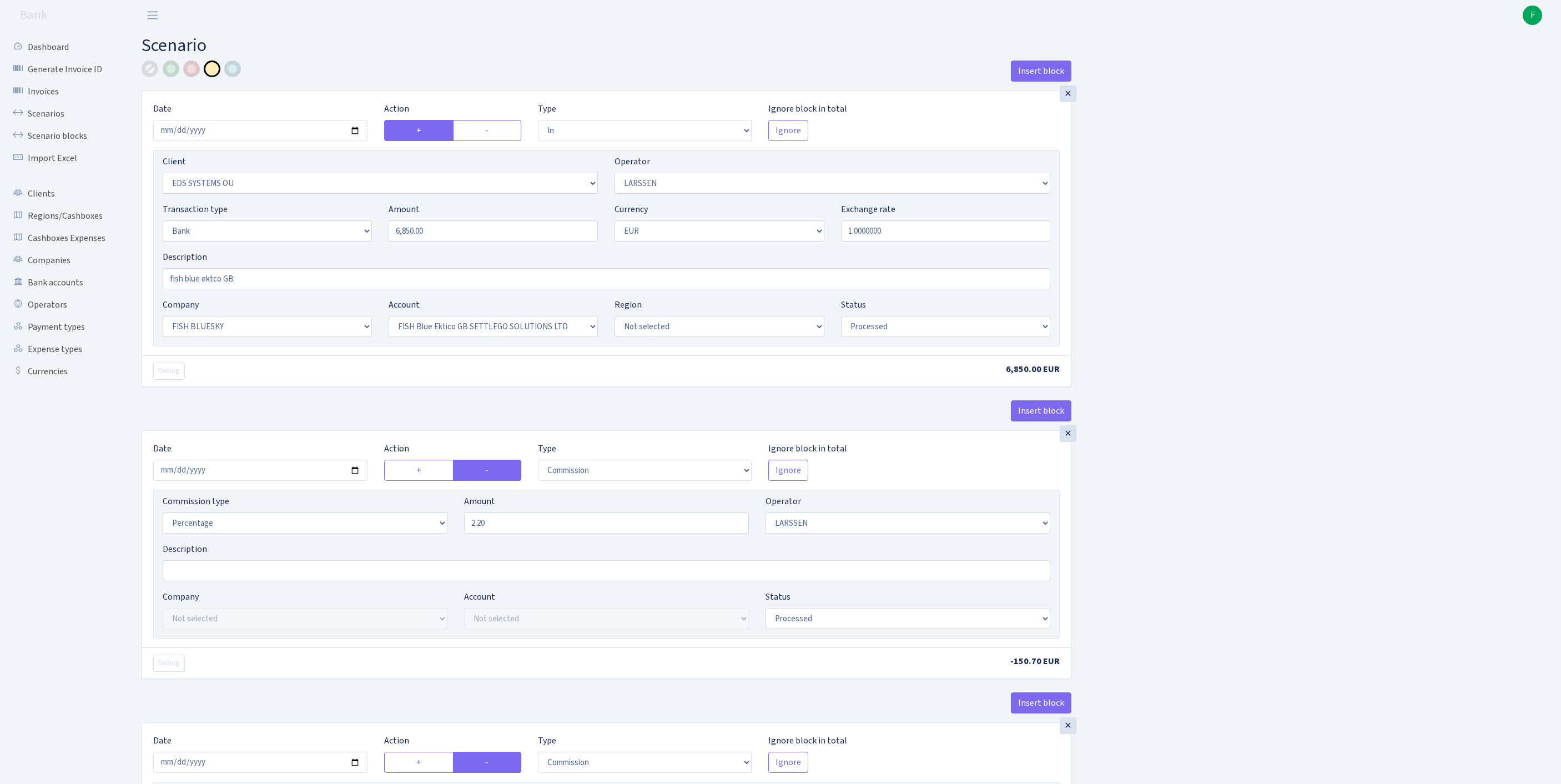
select select "in"
select select "304"
select select "36"
select select "2"
select select "1"
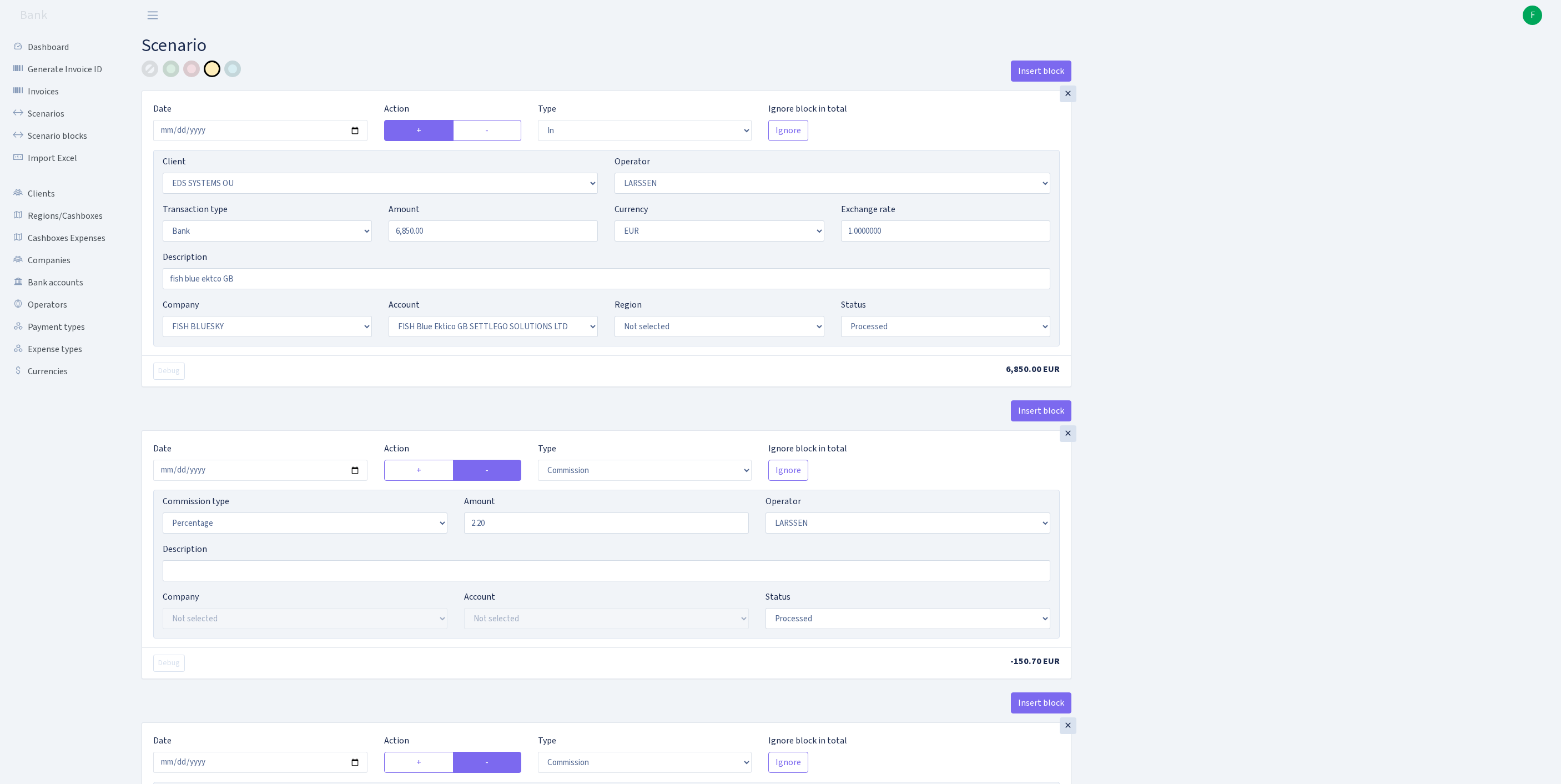
select select "23"
select select "67"
select select "processed"
select select "commission"
select select "36"
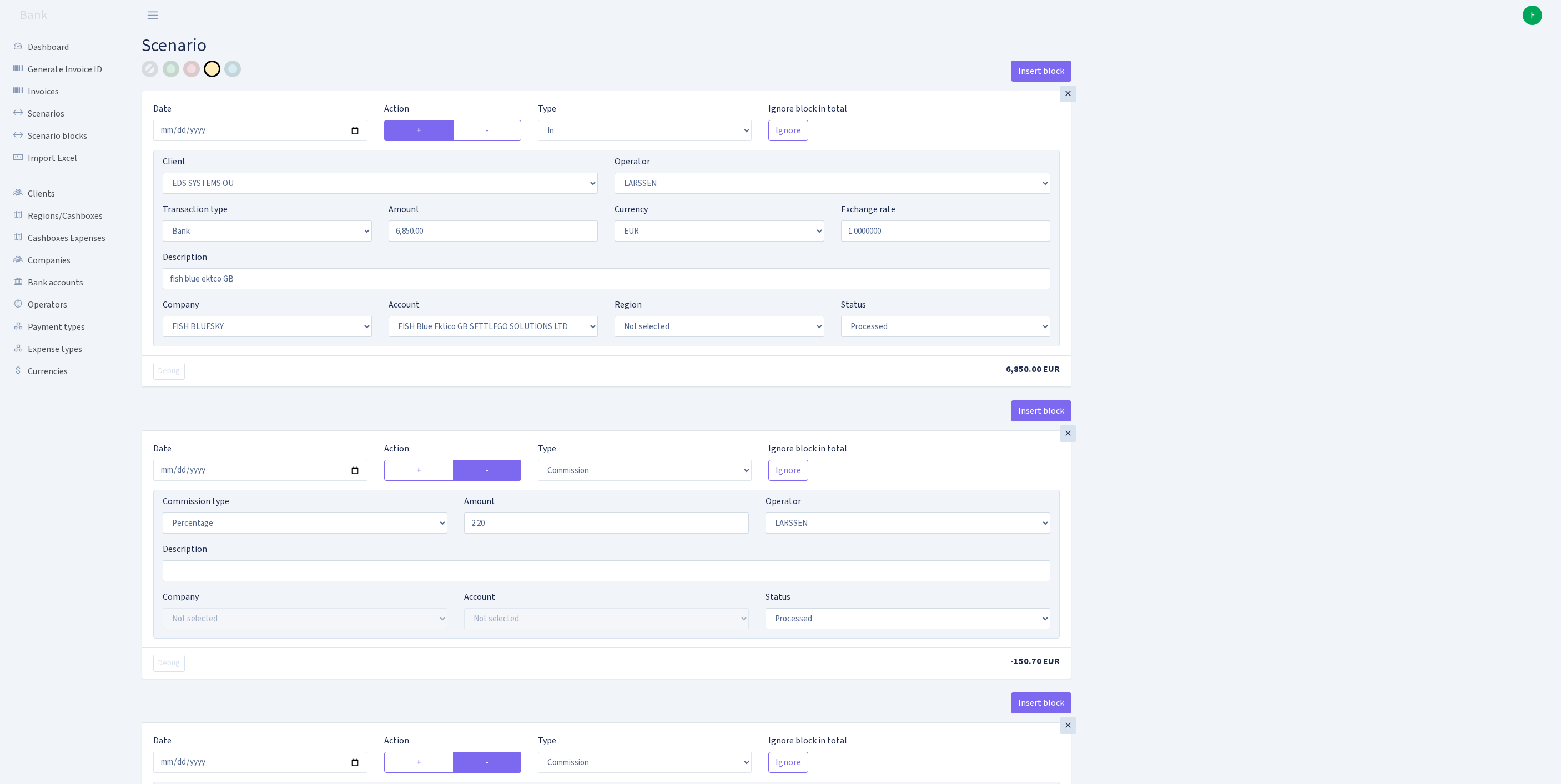
select select "processed"
select select "commission"
select select "1"
select select "23"
select select "67"
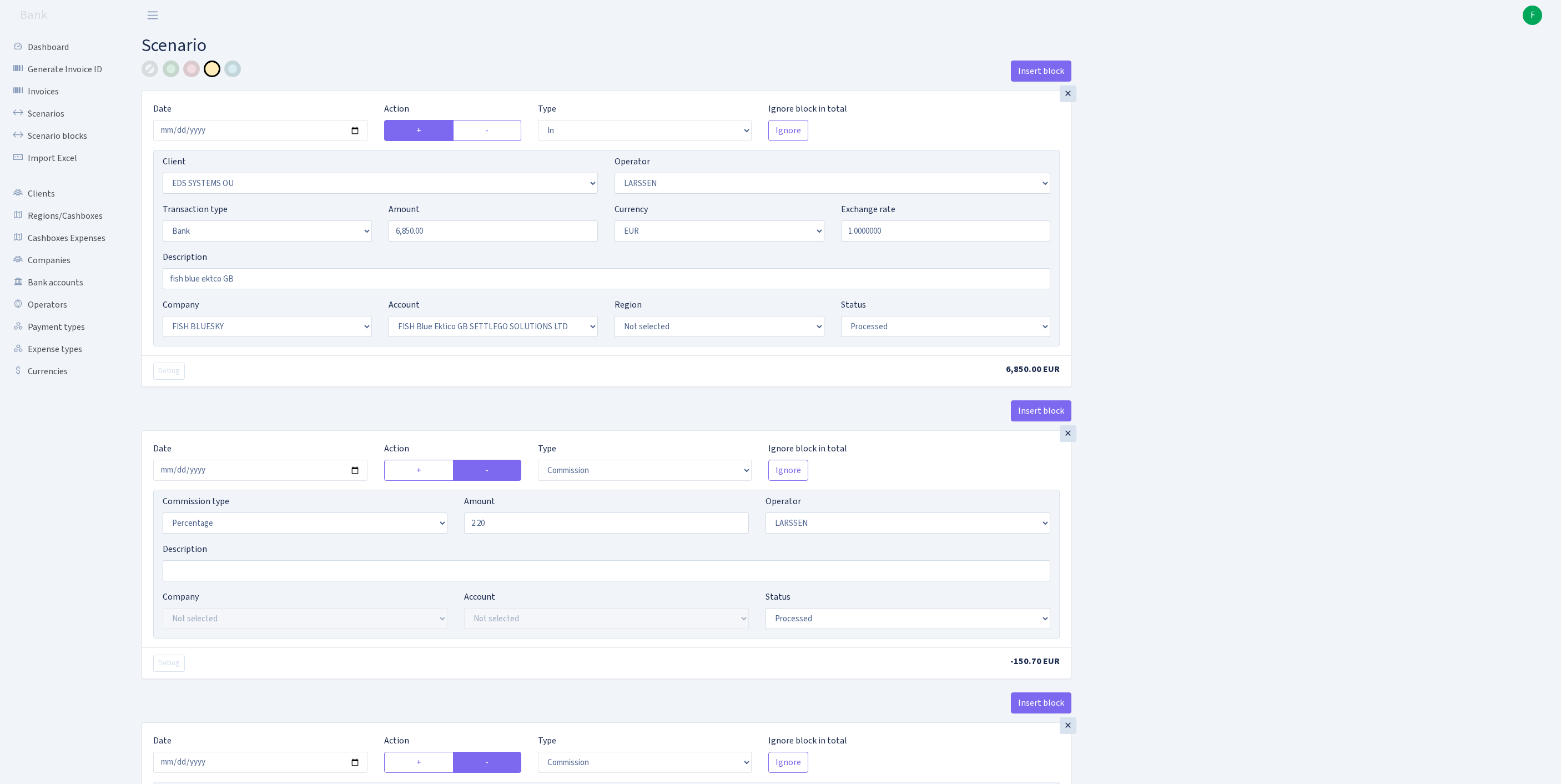
select select "processed"
click at [49, 119] on link "Scenarios" at bounding box center [61, 114] width 111 height 22
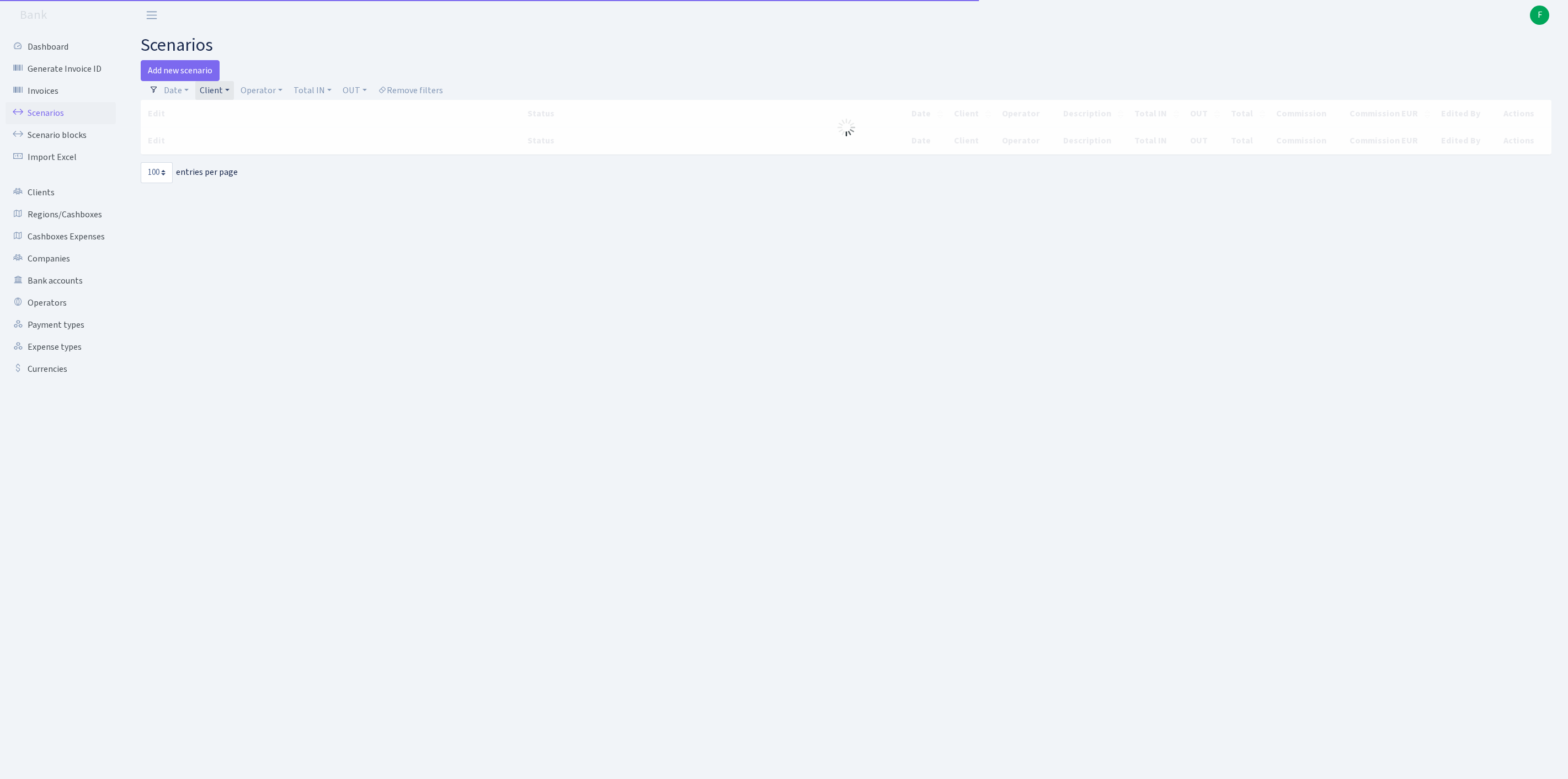
select select "100"
click at [225, 100] on link "Client" at bounding box center [215, 90] width 39 height 19
click at [227, 138] on input "search" at bounding box center [245, 130] width 92 height 17
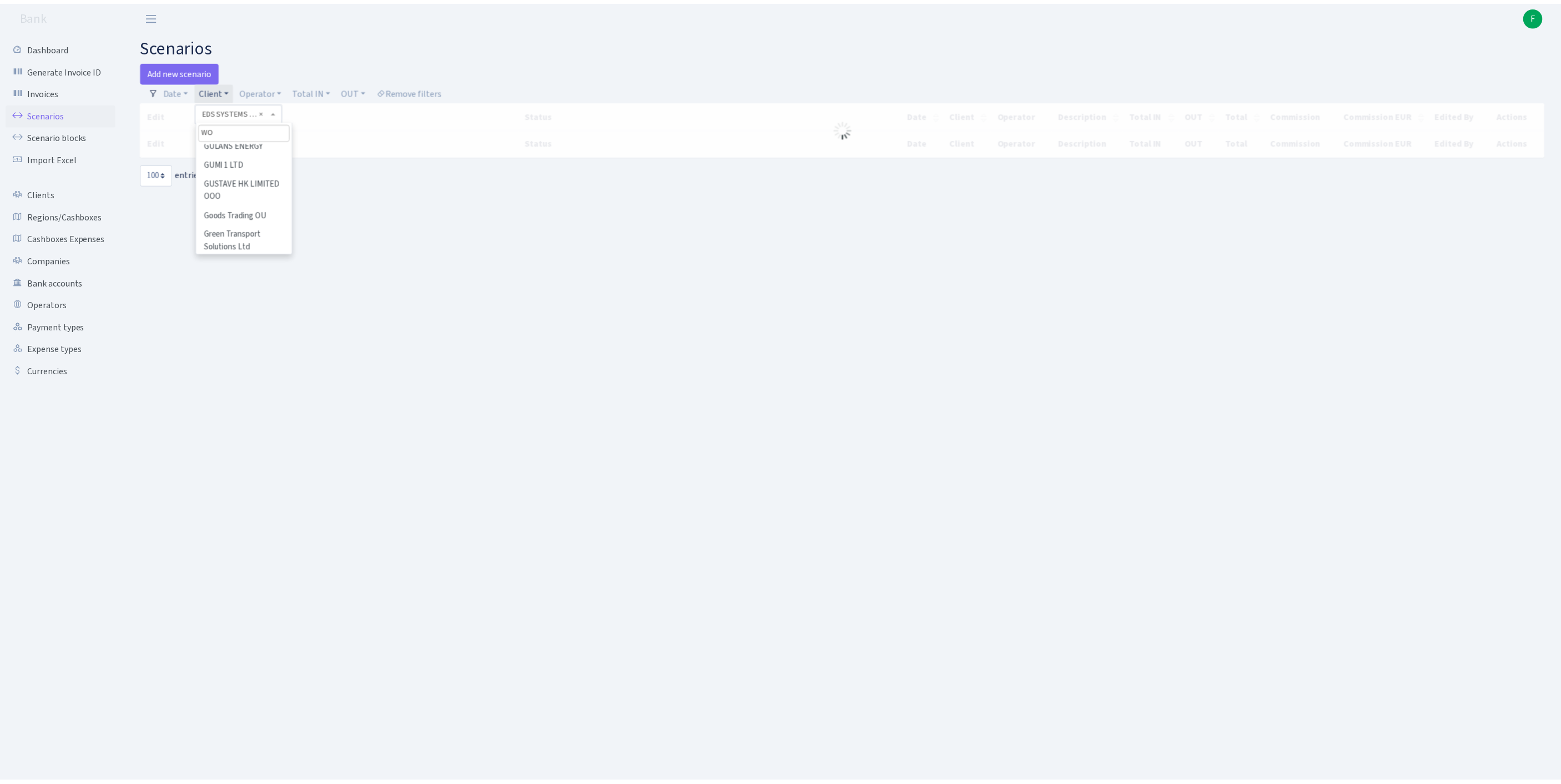
scroll to position [0, 0]
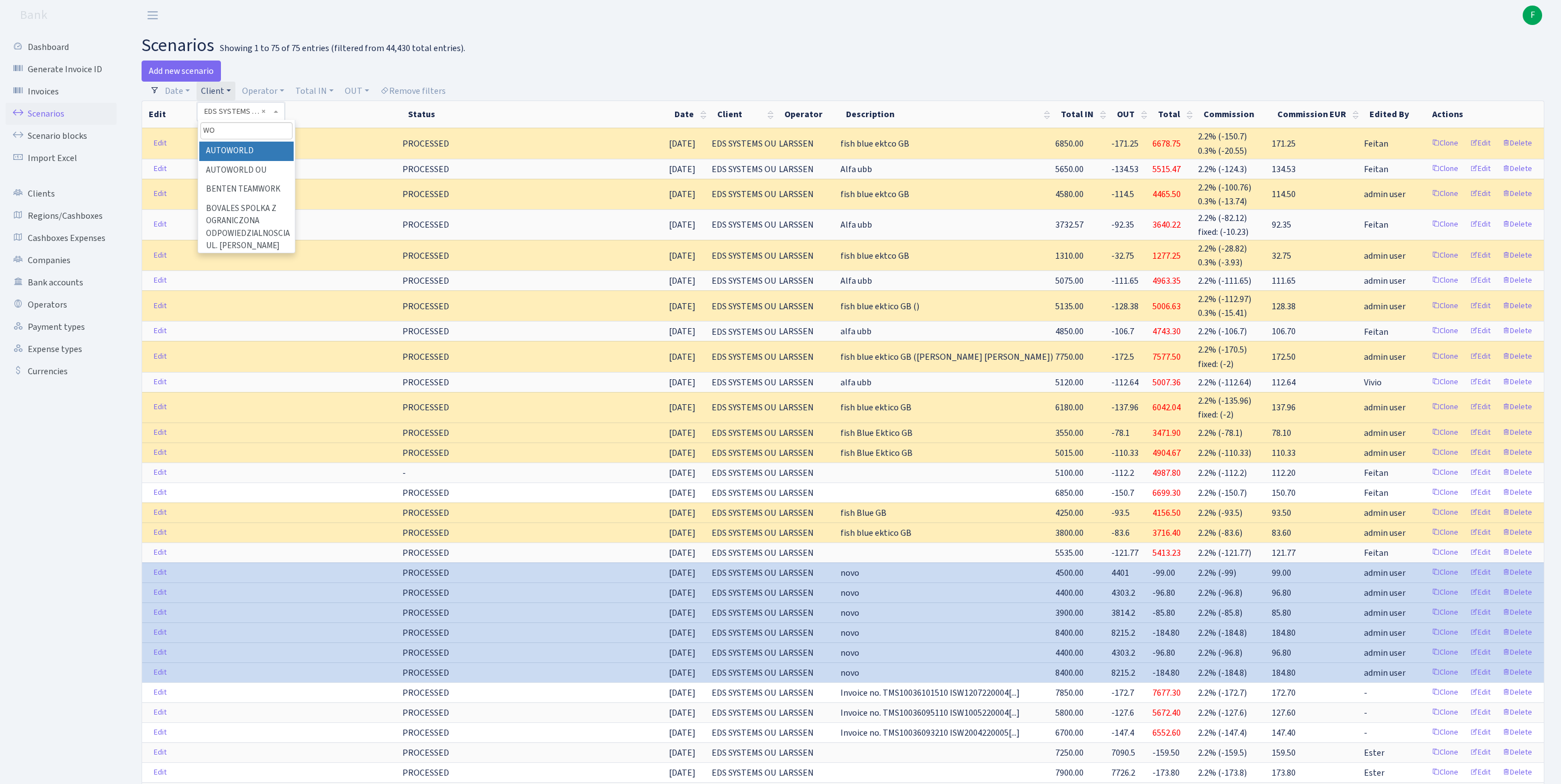
type input "W"
type input "WORLD FIR"
click at [53, 205] on link "Clients" at bounding box center [61, 194] width 111 height 22
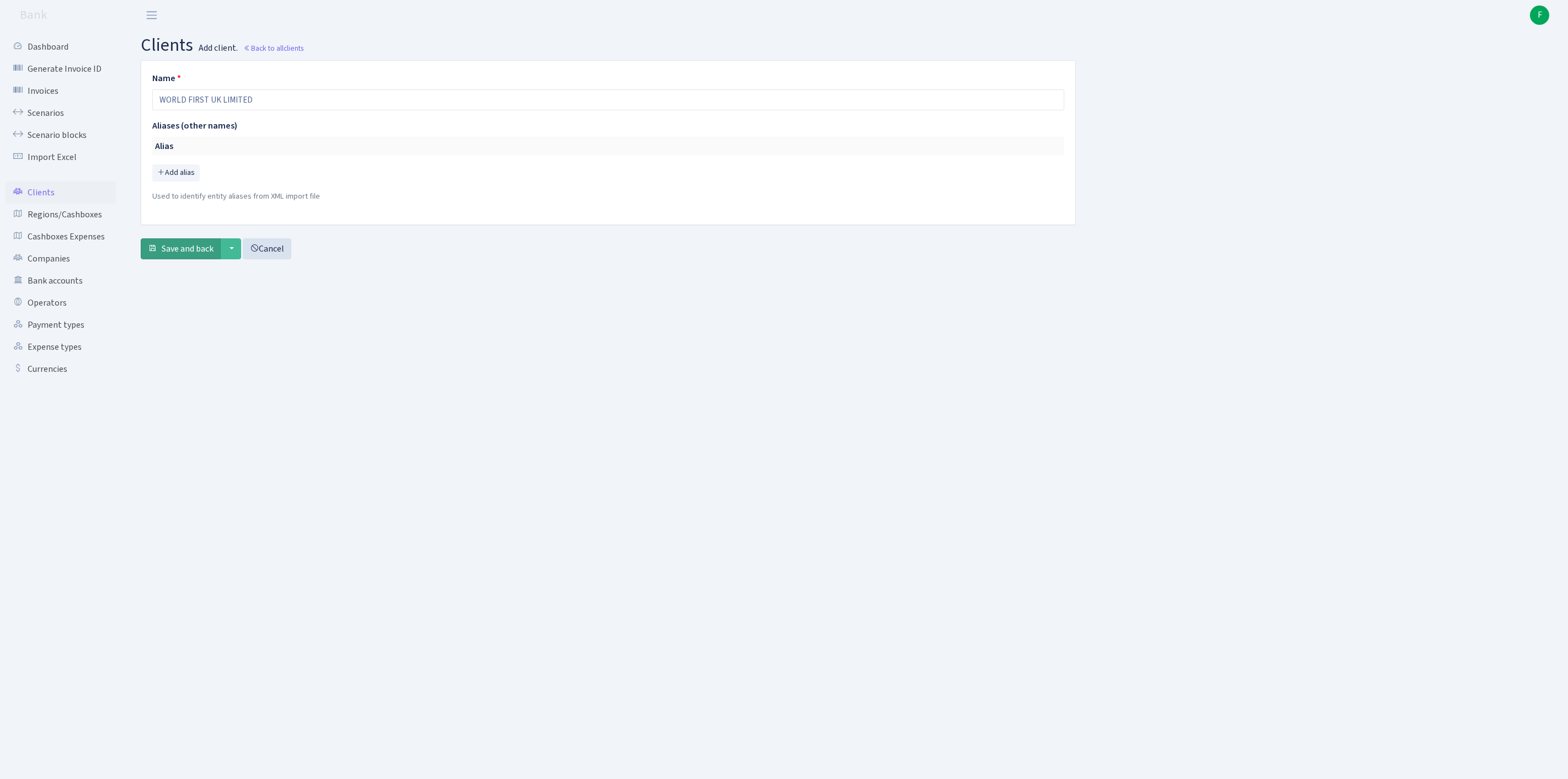
type input "WORLD FIRST UK LIMITED"
click at [176, 255] on span "Save and back" at bounding box center [188, 249] width 52 height 12
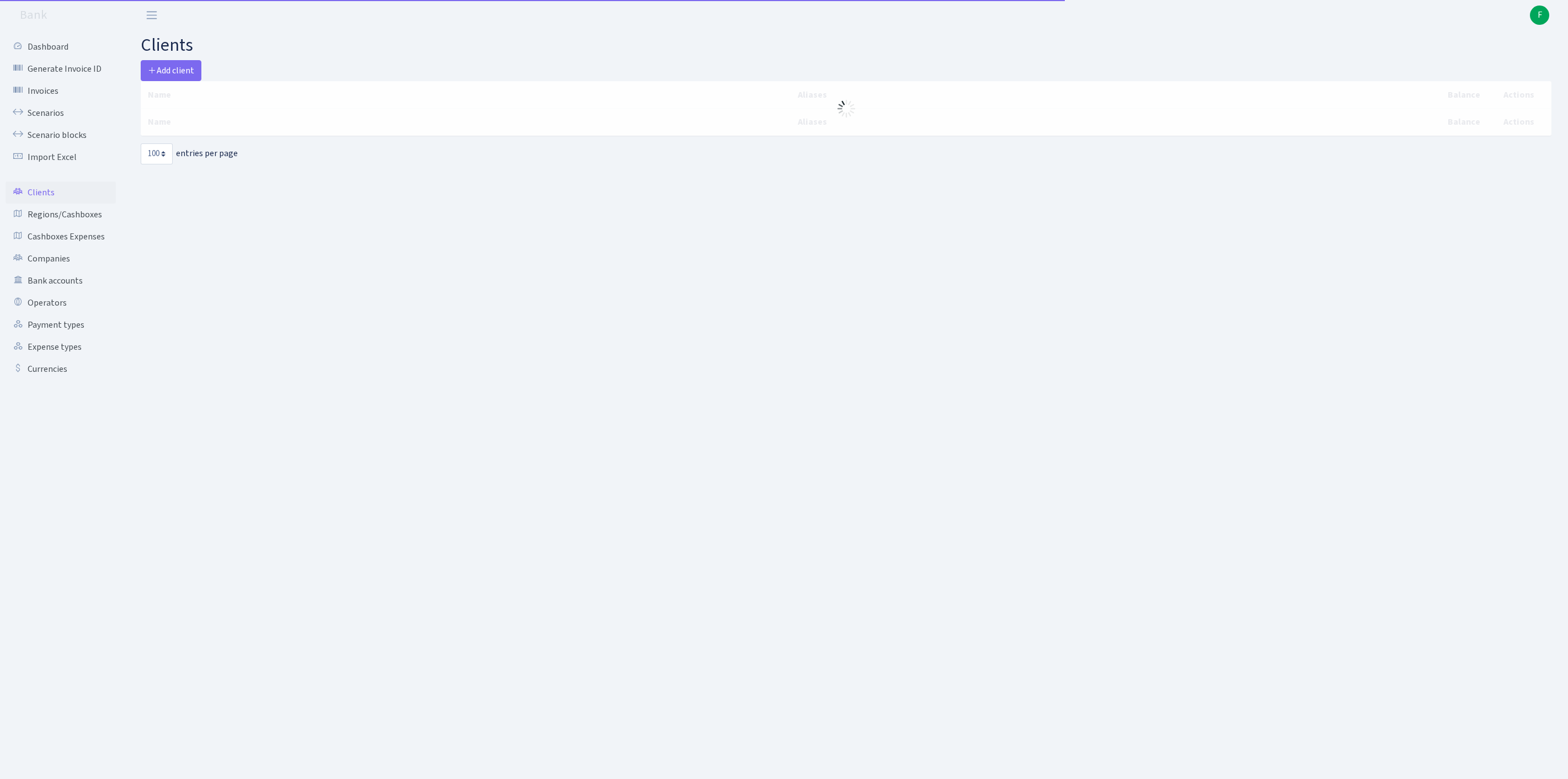
select select "100"
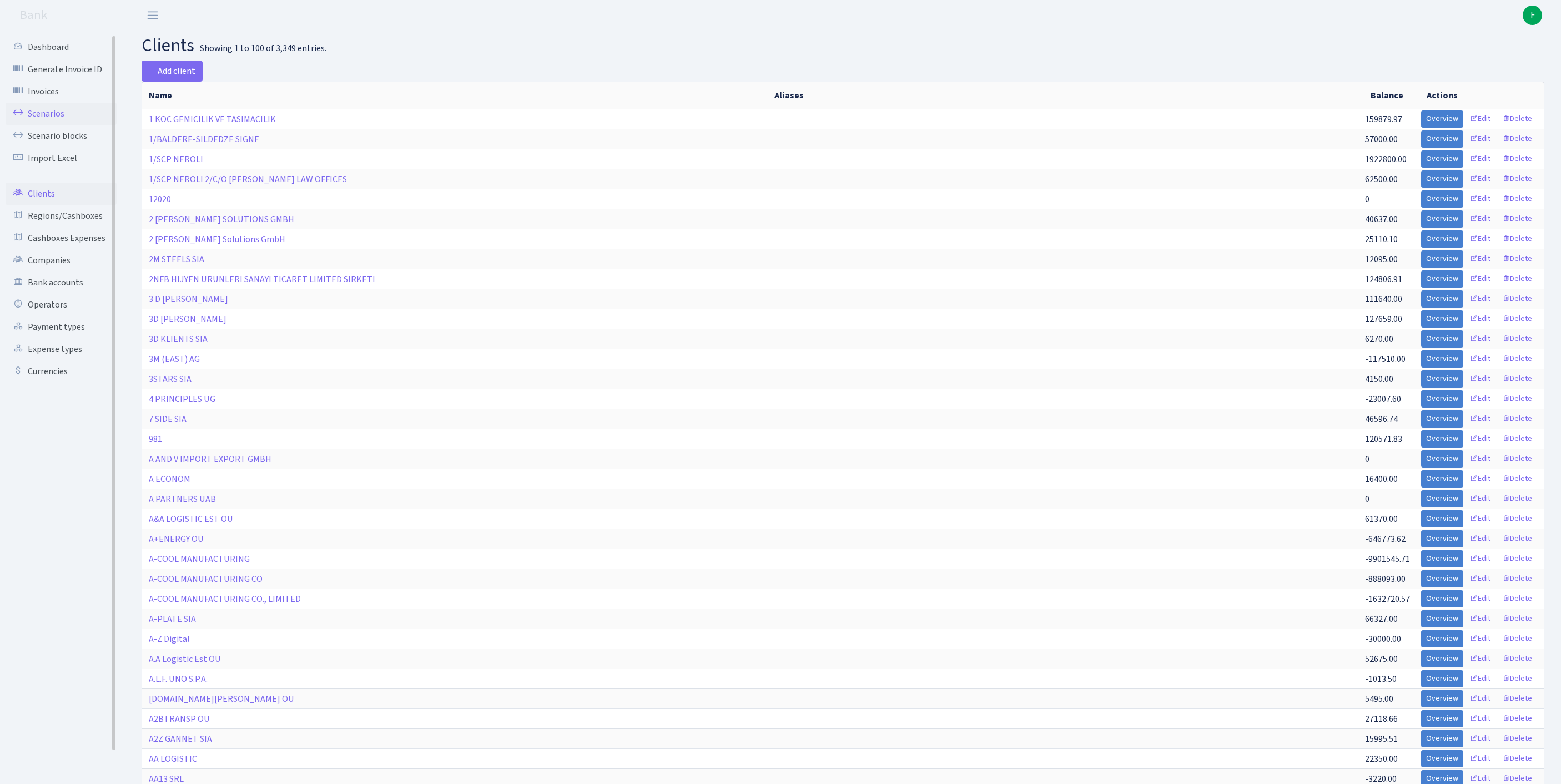
click at [51, 121] on link "Scenarios" at bounding box center [61, 114] width 111 height 22
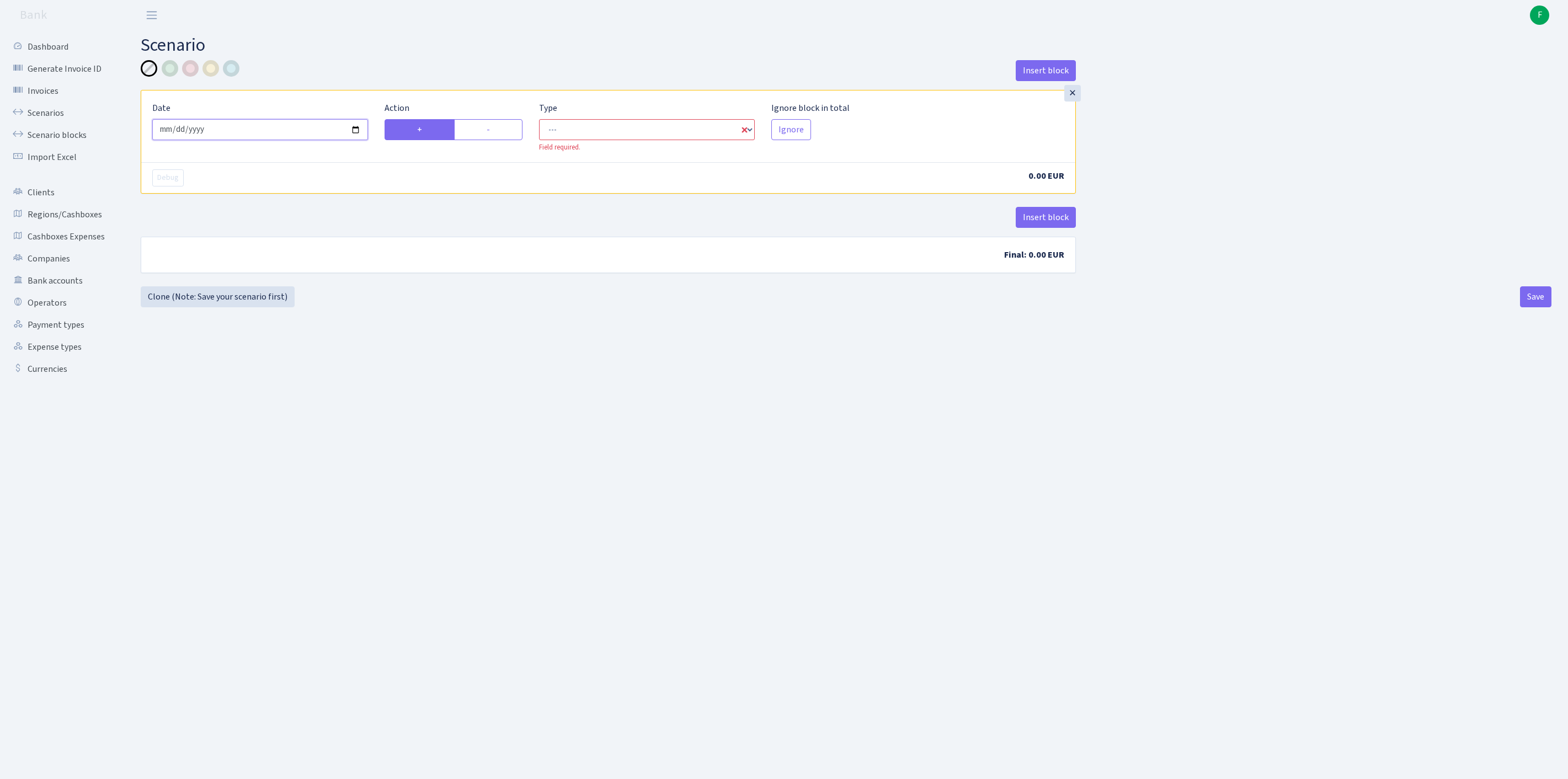
click at [251, 134] on input "[DATE]" at bounding box center [260, 129] width 216 height 21
type input "[DATE]"
select select "in"
select select "1"
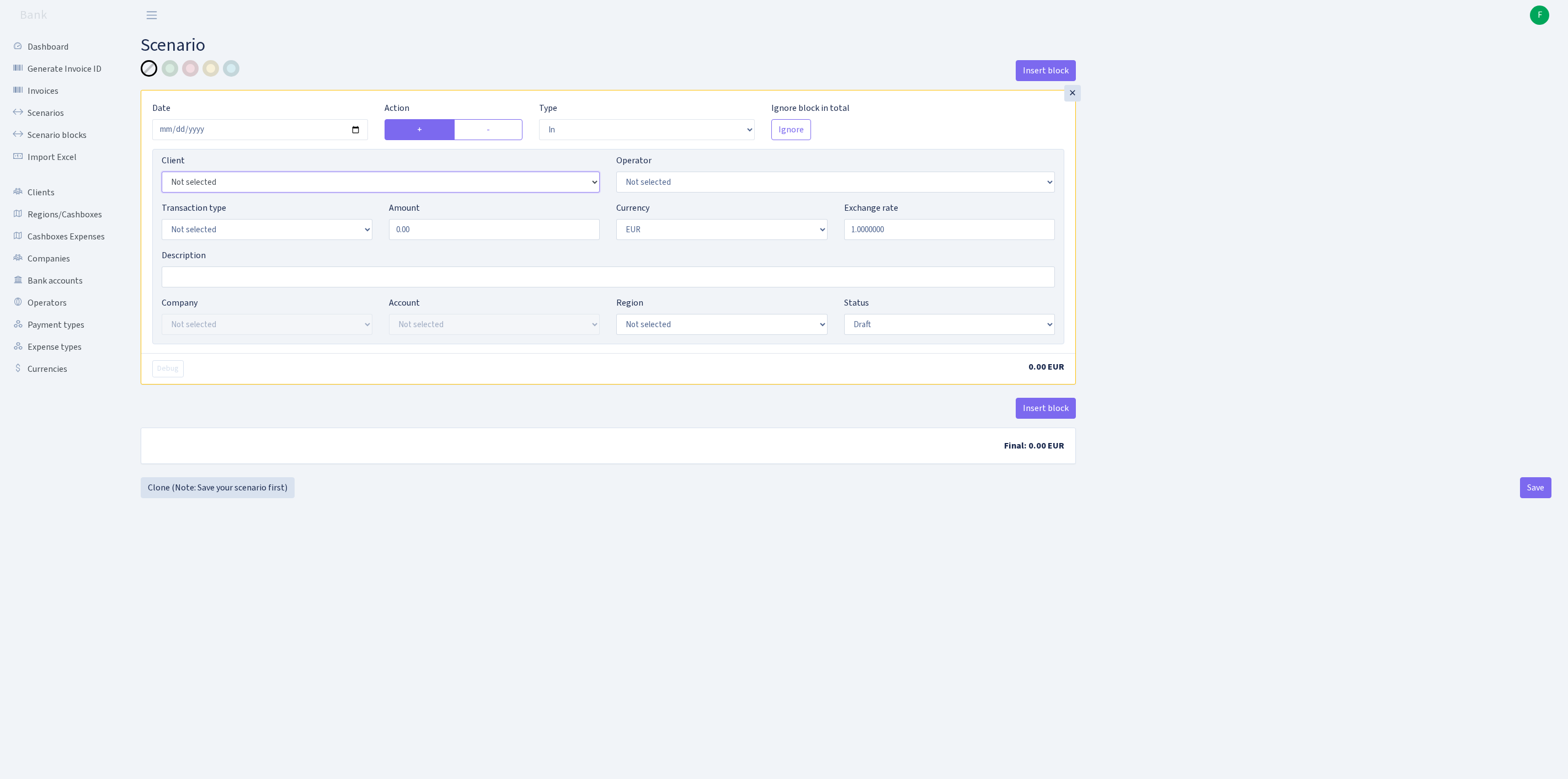
click at [271, 192] on select "Not selected 1 KOC GEMICILIK VE TASIMACILIK 1/BALDERE-SILDEDZE SIGNE 1/SCP NERO…" at bounding box center [380, 182] width 438 height 21
select select "3374"
select select "439"
select select "2"
drag, startPoint x: 447, startPoint y: 254, endPoint x: 337, endPoint y: 244, distance: 110.5
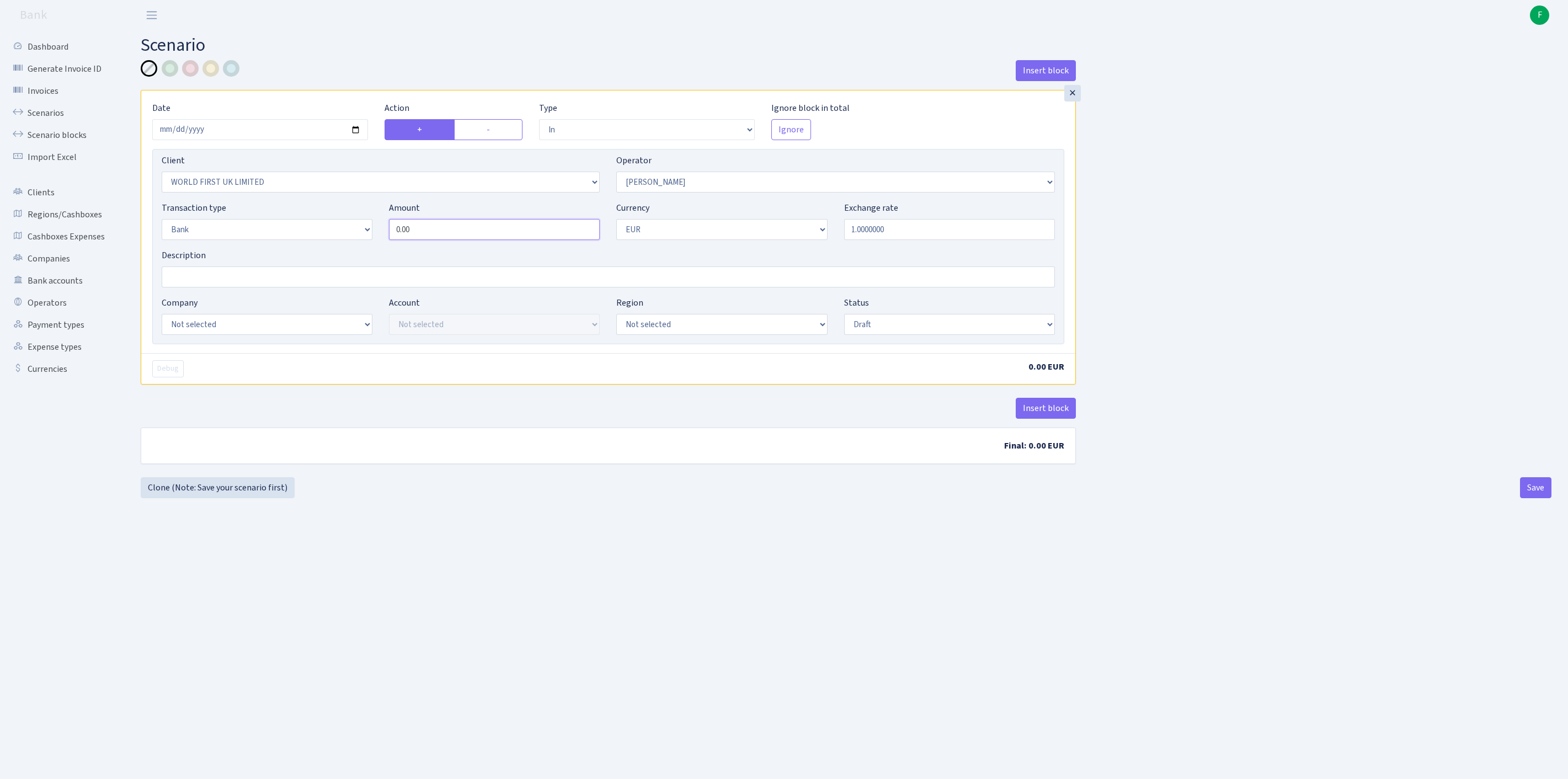
click at [337, 244] on div "Transaction type Not selected 981 ELF FISH crypto GIRT IVO dekl MM-BALTIC eur U…" at bounding box center [608, 224] width 910 height 47
type input "81,220.00"
select select "23"
select select "67"
select select "processed"
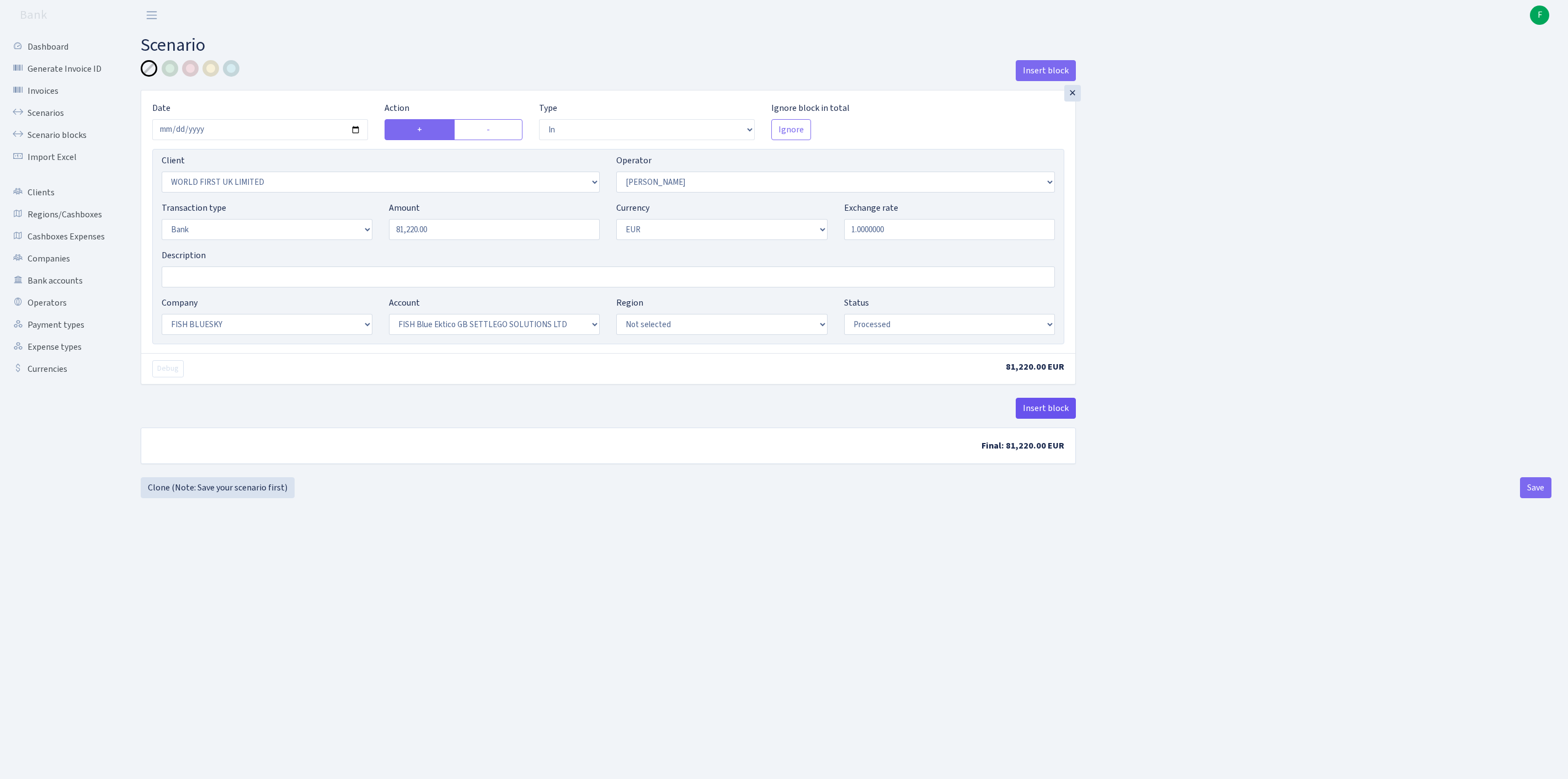
click at [1037, 419] on button "Insert block" at bounding box center [1046, 408] width 60 height 21
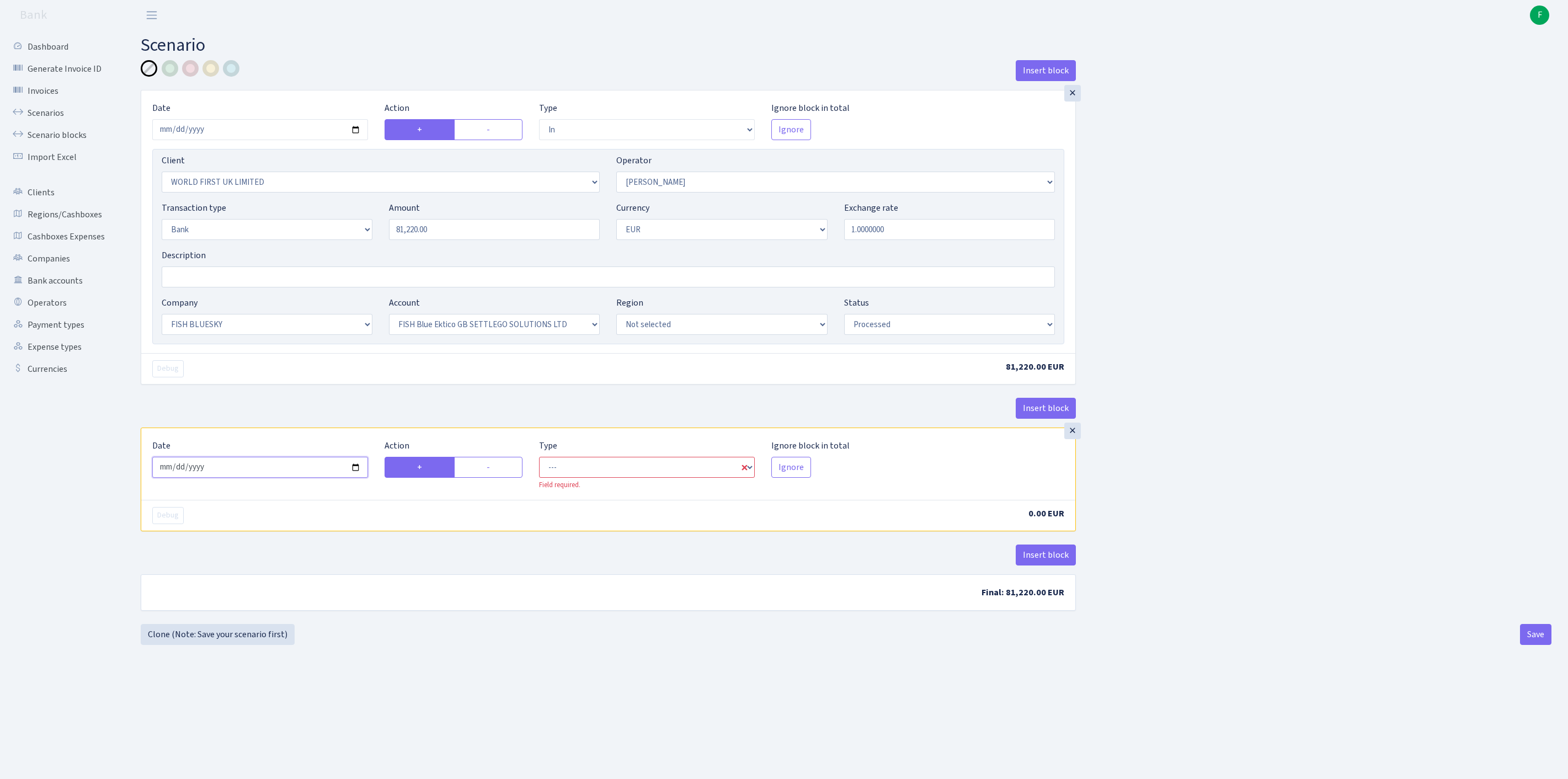
click at [249, 478] on input "2025-09-25" at bounding box center [260, 467] width 216 height 21
type input "[DATE]"
click at [487, 478] on label "-" at bounding box center [488, 467] width 68 height 21
click at [487, 468] on input "-" at bounding box center [490, 464] width 7 height 7
radio input "true"
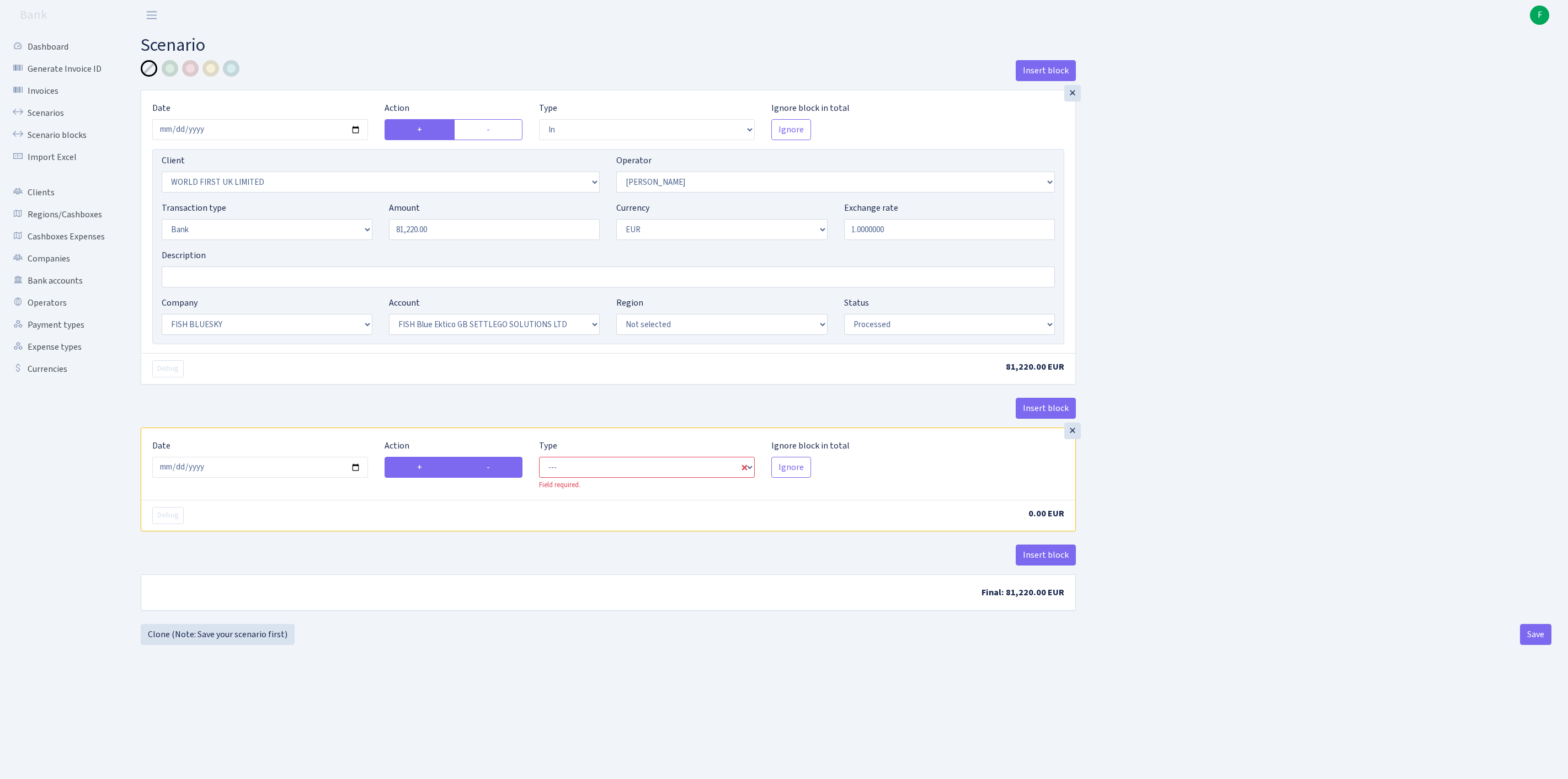
radio input "false"
select select "commission"
select select "439"
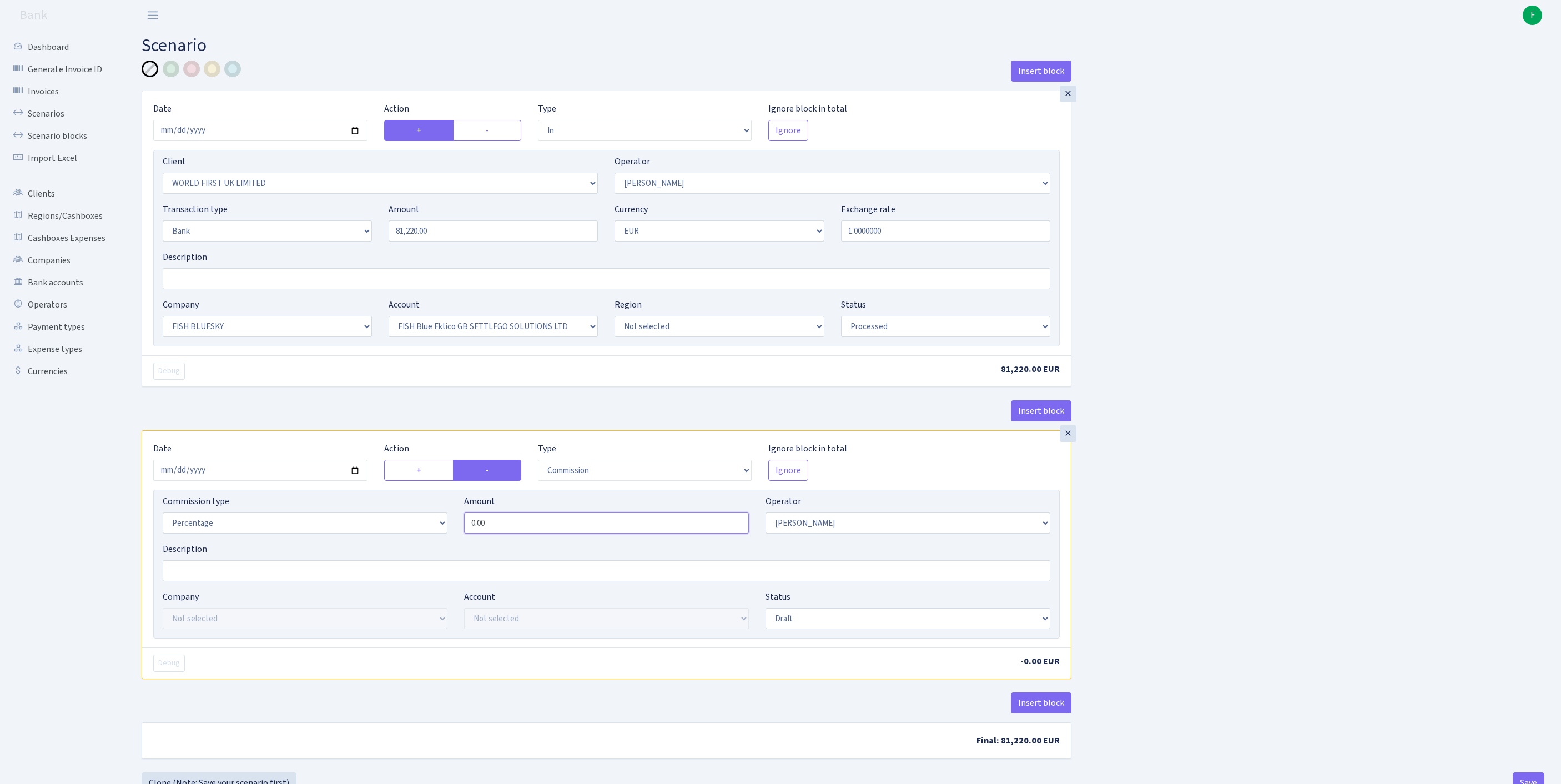
drag, startPoint x: 441, startPoint y: 580, endPoint x: 377, endPoint y: 580, distance: 64.0
click at [377, 543] on div "Commission type Percentage Fixed Bank Amount 0.00 Operator Not selected 981 981…" at bounding box center [606, 518] width 905 height 48
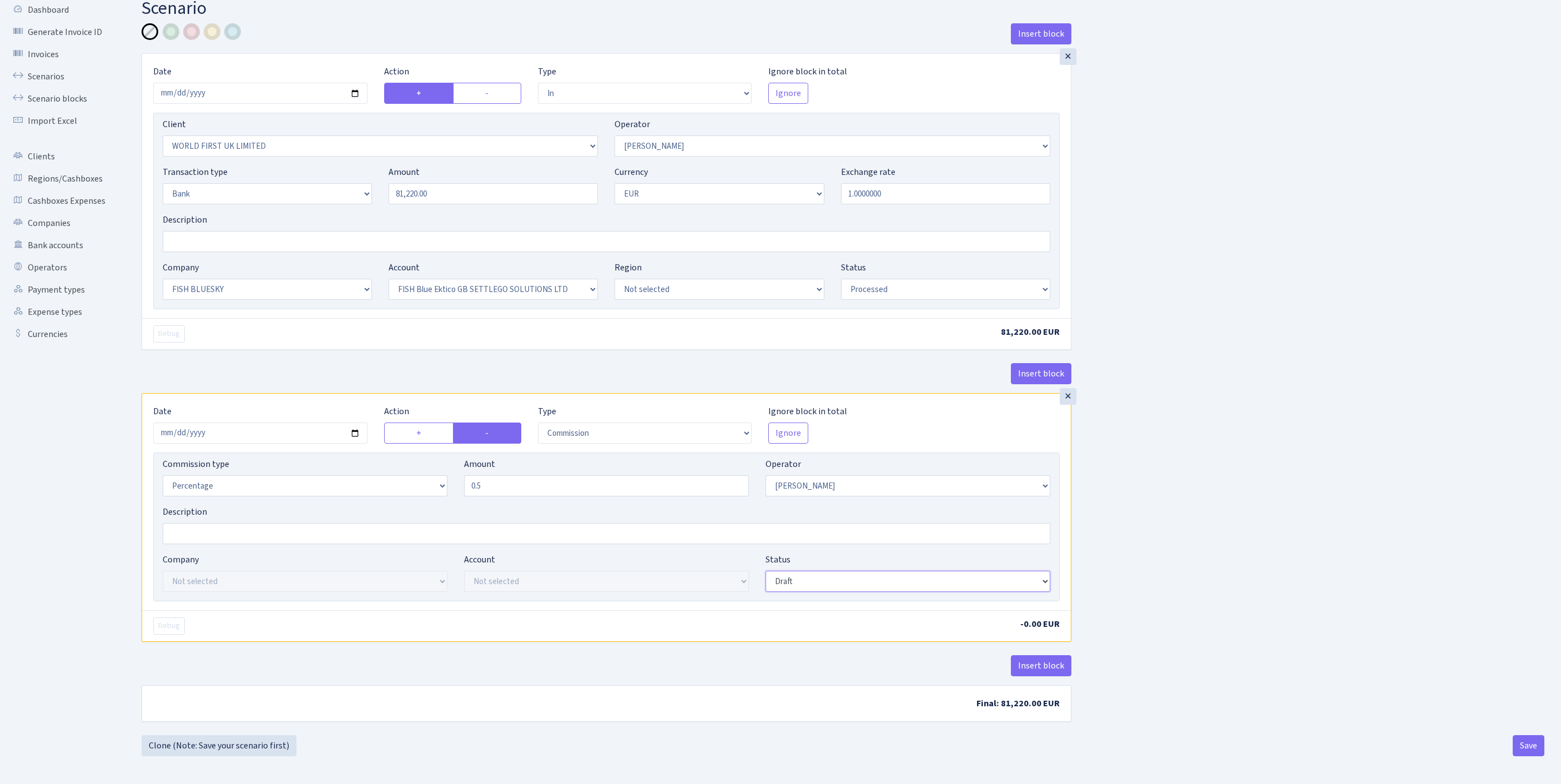
type input "0.50"
select select "processed"
click at [1047, 655] on button "Insert block" at bounding box center [1041, 665] width 61 height 21
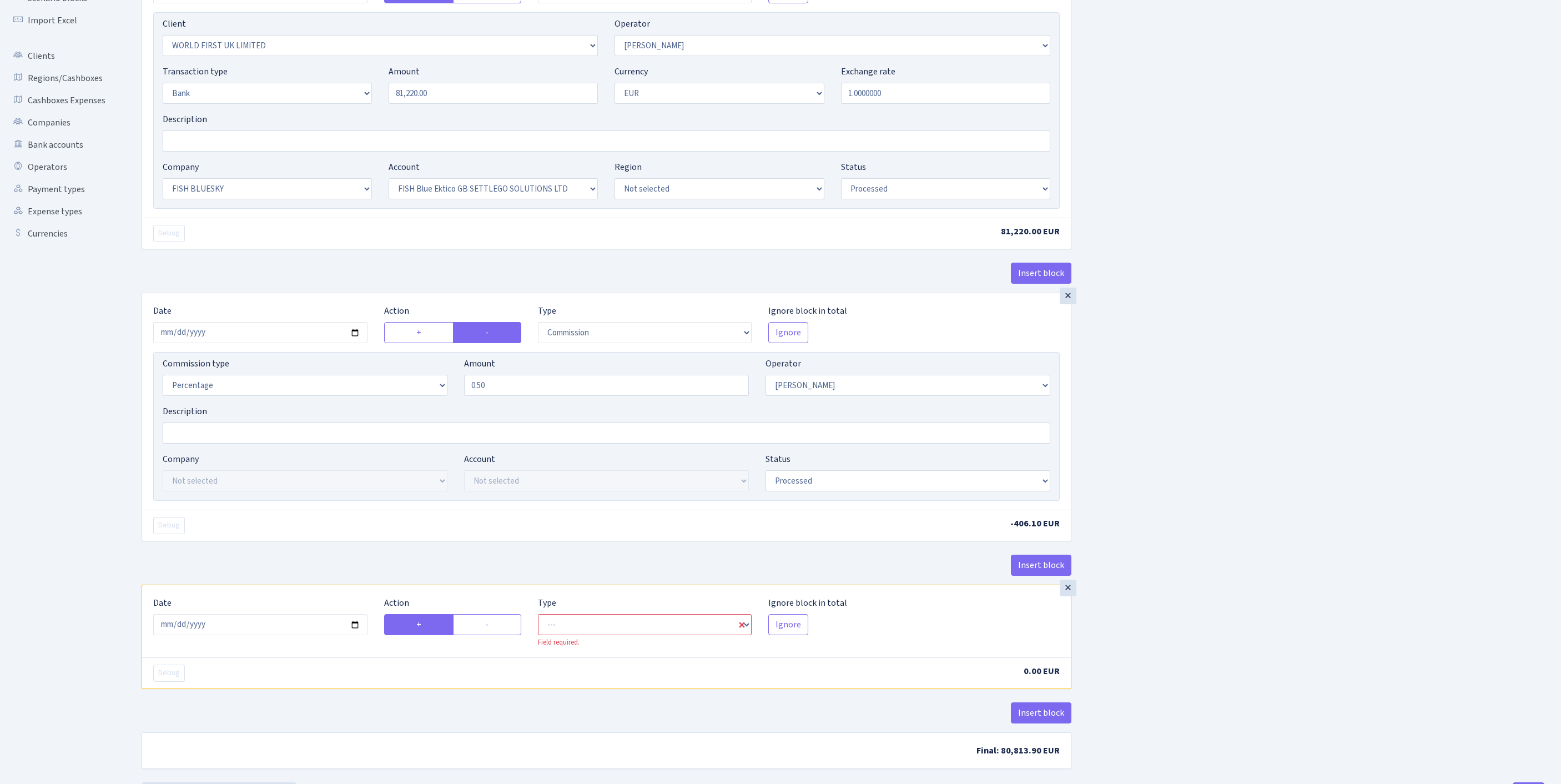
scroll to position [309, 0]
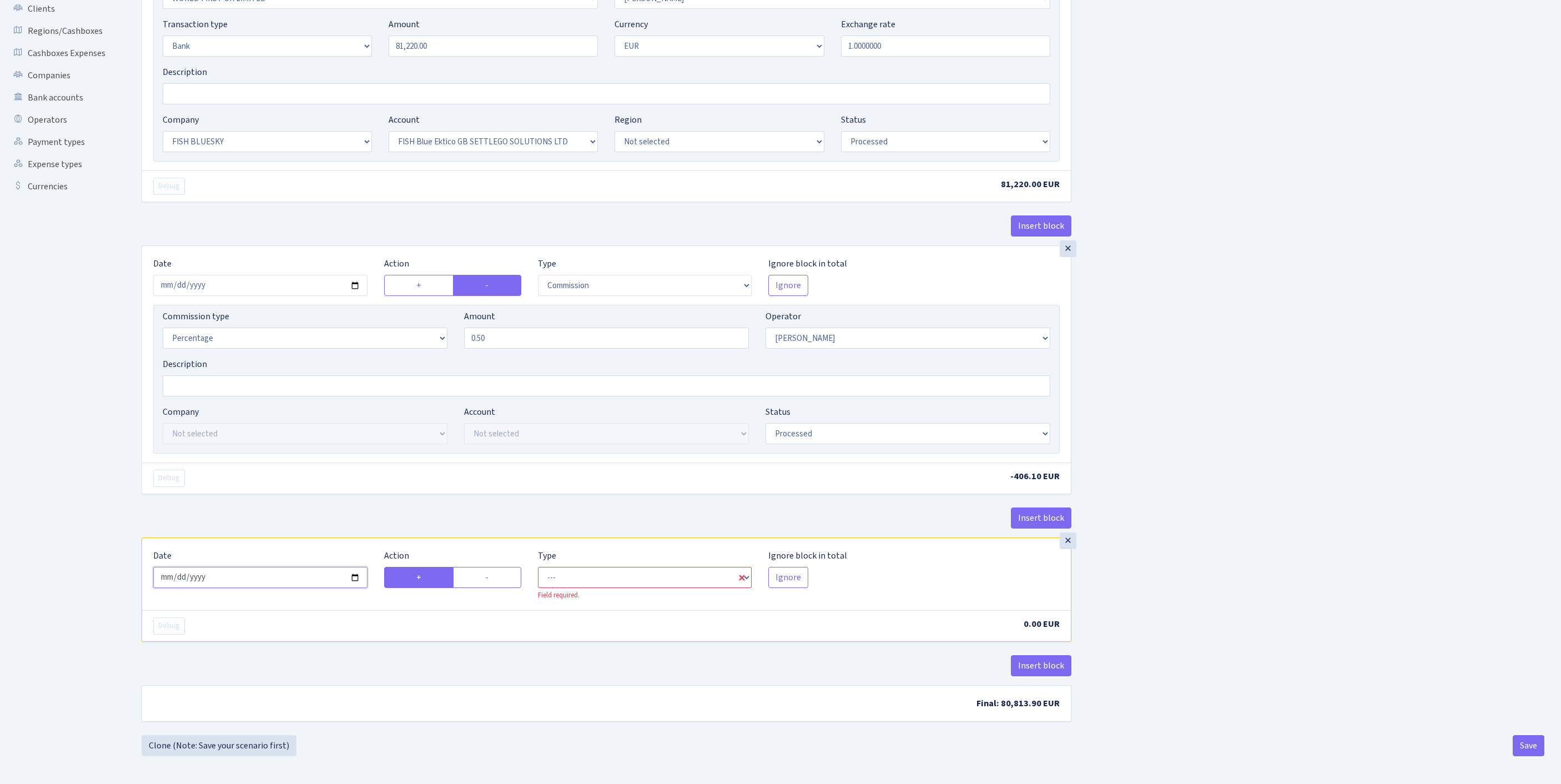
click at [305, 567] on input "2025-09-25" at bounding box center [260, 577] width 215 height 21
type input "[DATE]"
click at [493, 567] on label "-" at bounding box center [488, 577] width 69 height 21
click at [492, 571] on input "-" at bounding box center [488, 574] width 7 height 7
radio input "true"
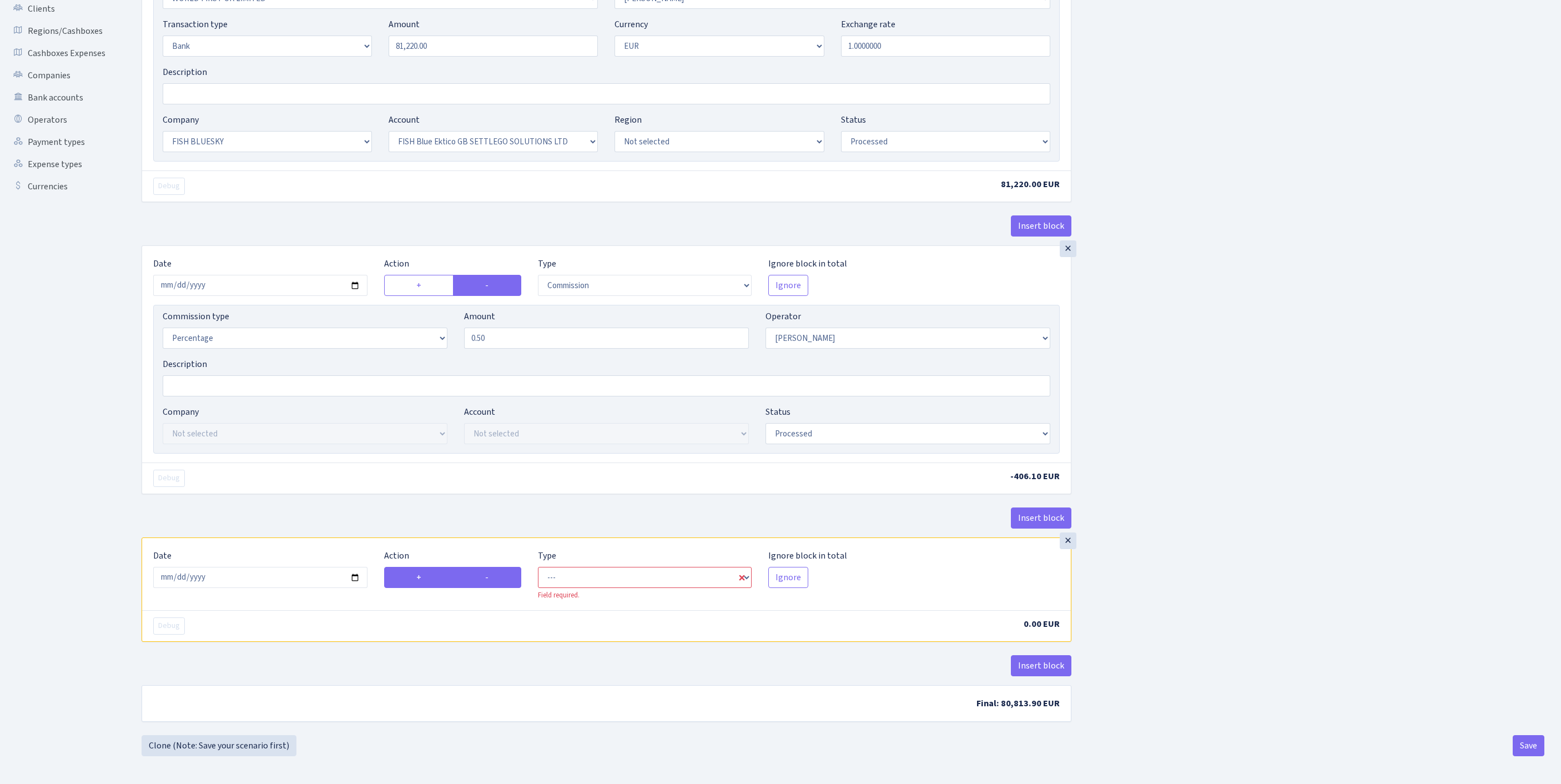
radio input "false"
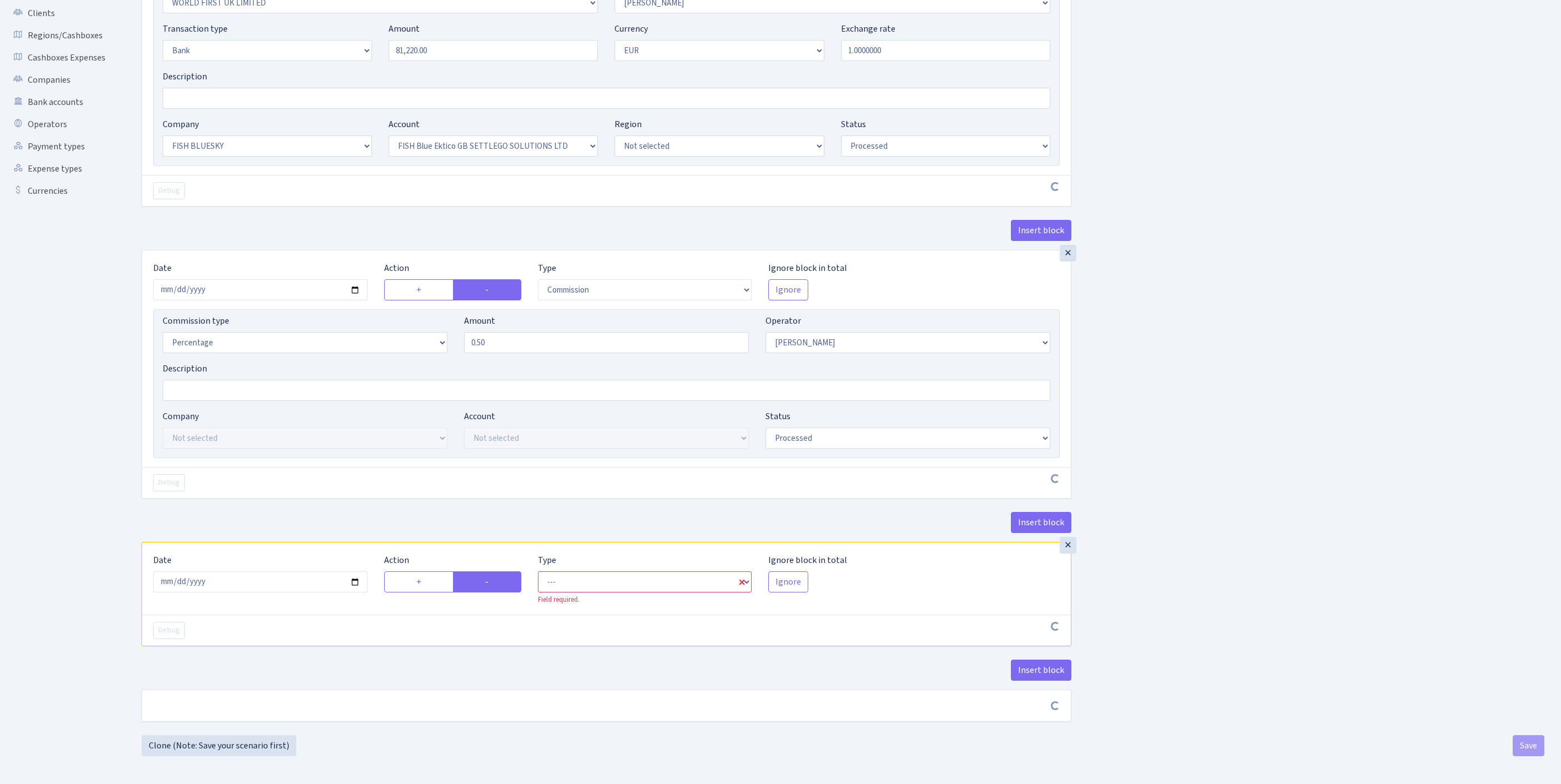
scroll to position [304, 0]
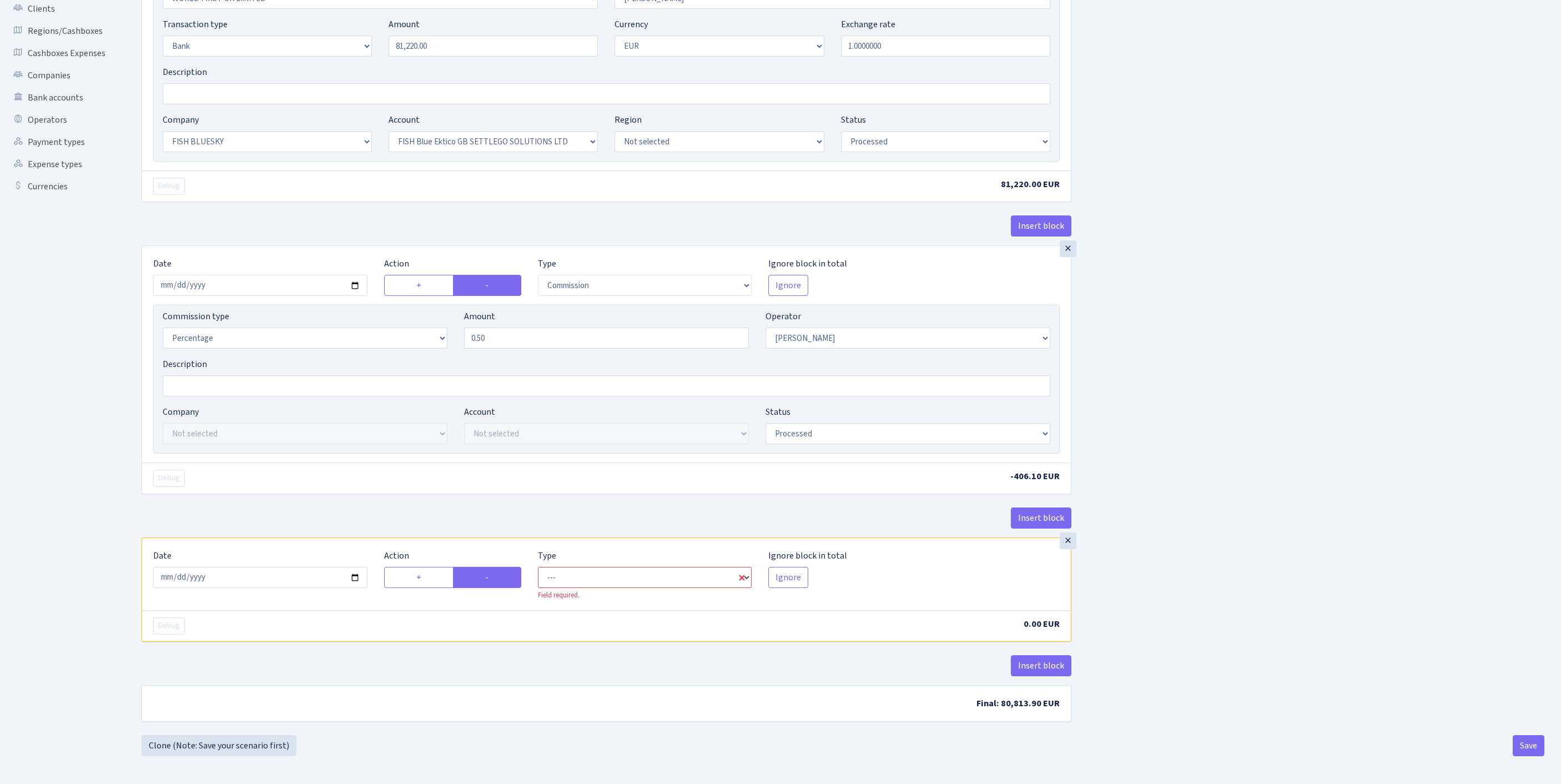
select select "commission"
select select "439"
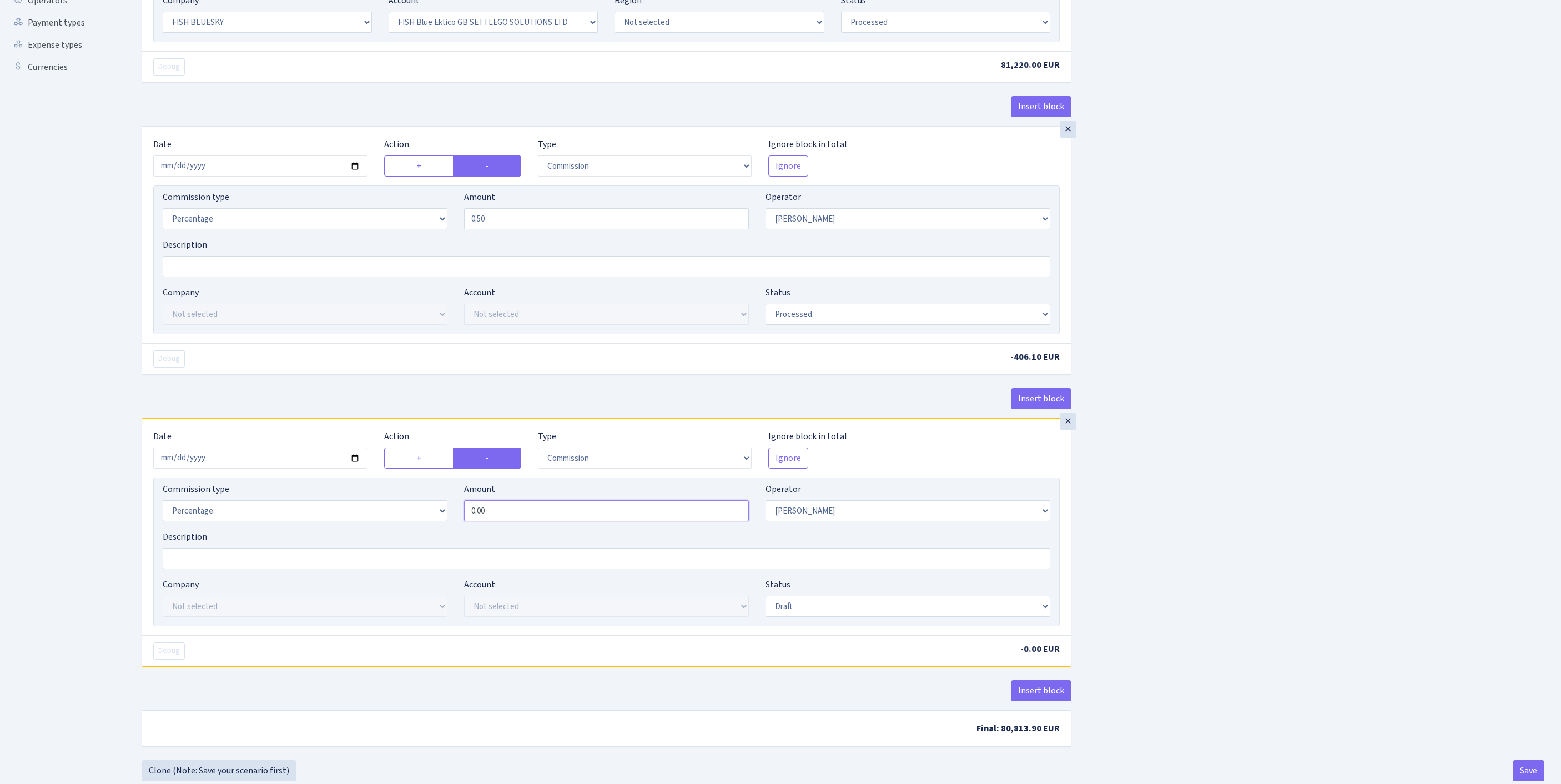
drag, startPoint x: 542, startPoint y: 616, endPoint x: 370, endPoint y: 611, distance: 172.1
click at [377, 530] on div "Commission type Percentage Fixed Bank Amount 0.00 Operator Not selected 981 981…" at bounding box center [606, 506] width 905 height 48
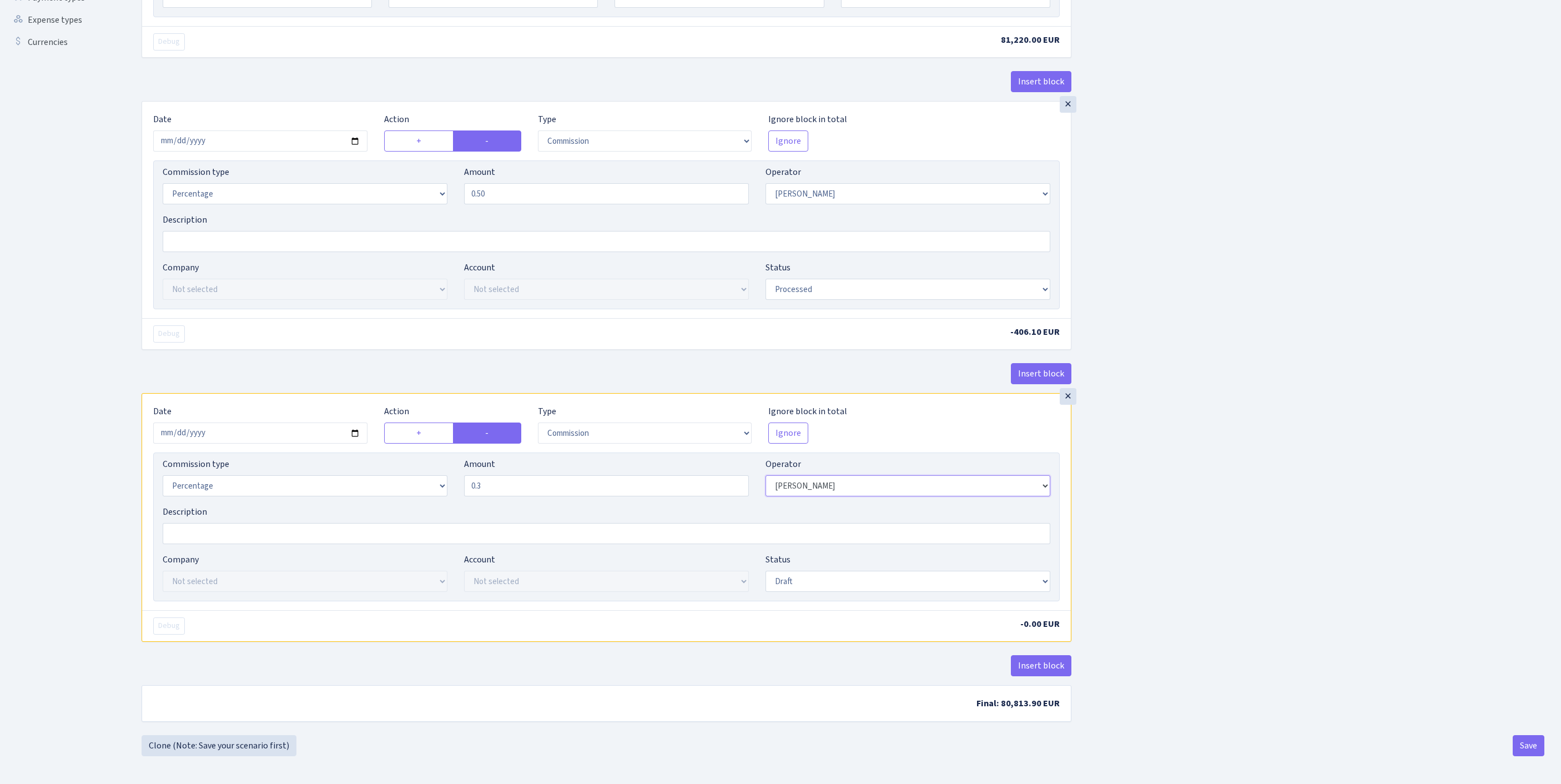
type input "0.30"
select select "1"
select select "23"
select select "67"
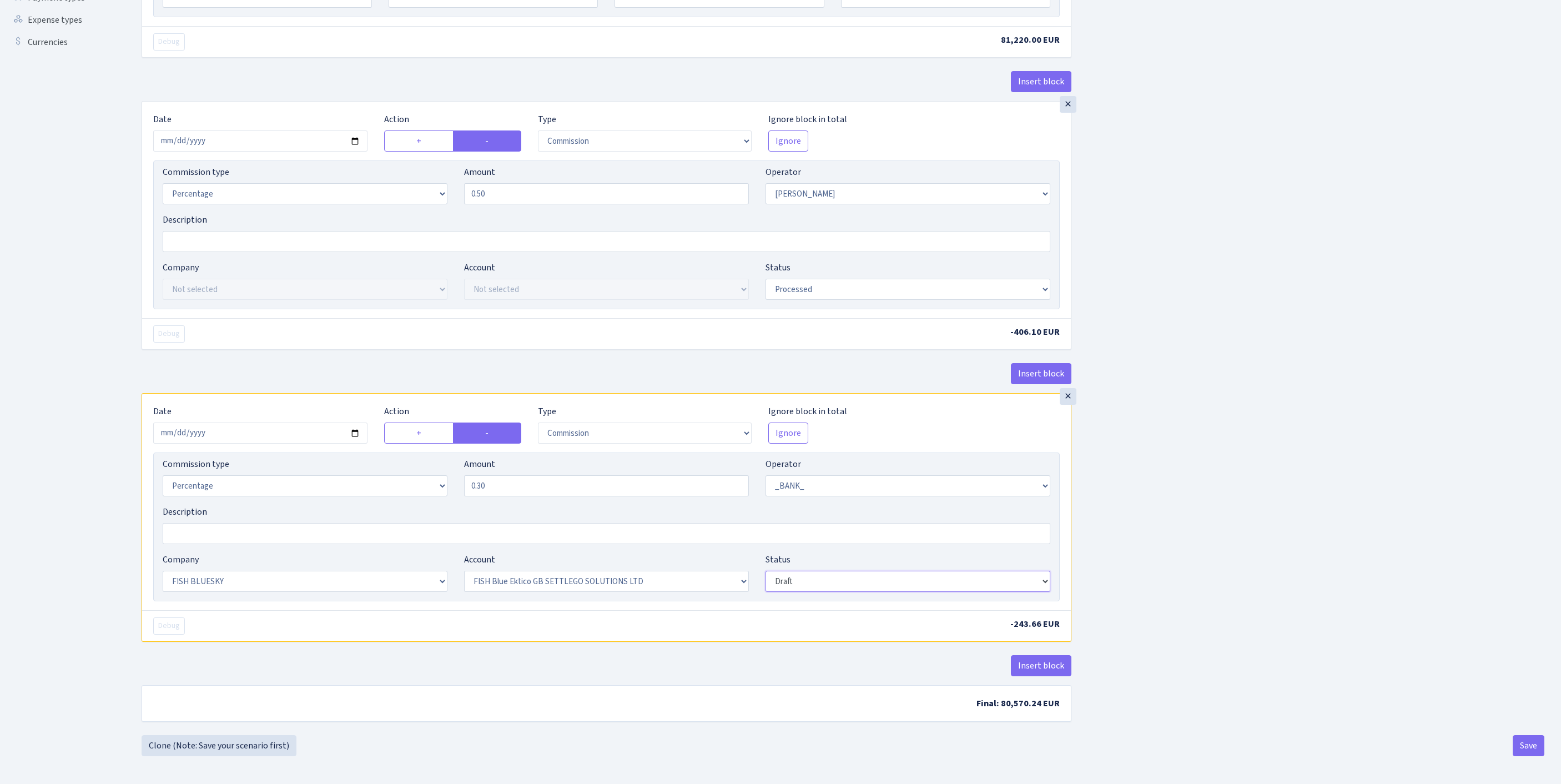
select select "processed"
click at [1318, 230] on div "Insert block × Date 2025-09-24 Action + - Type --- In Out Commission Field requ…" at bounding box center [843, 233] width 1420 height 1004
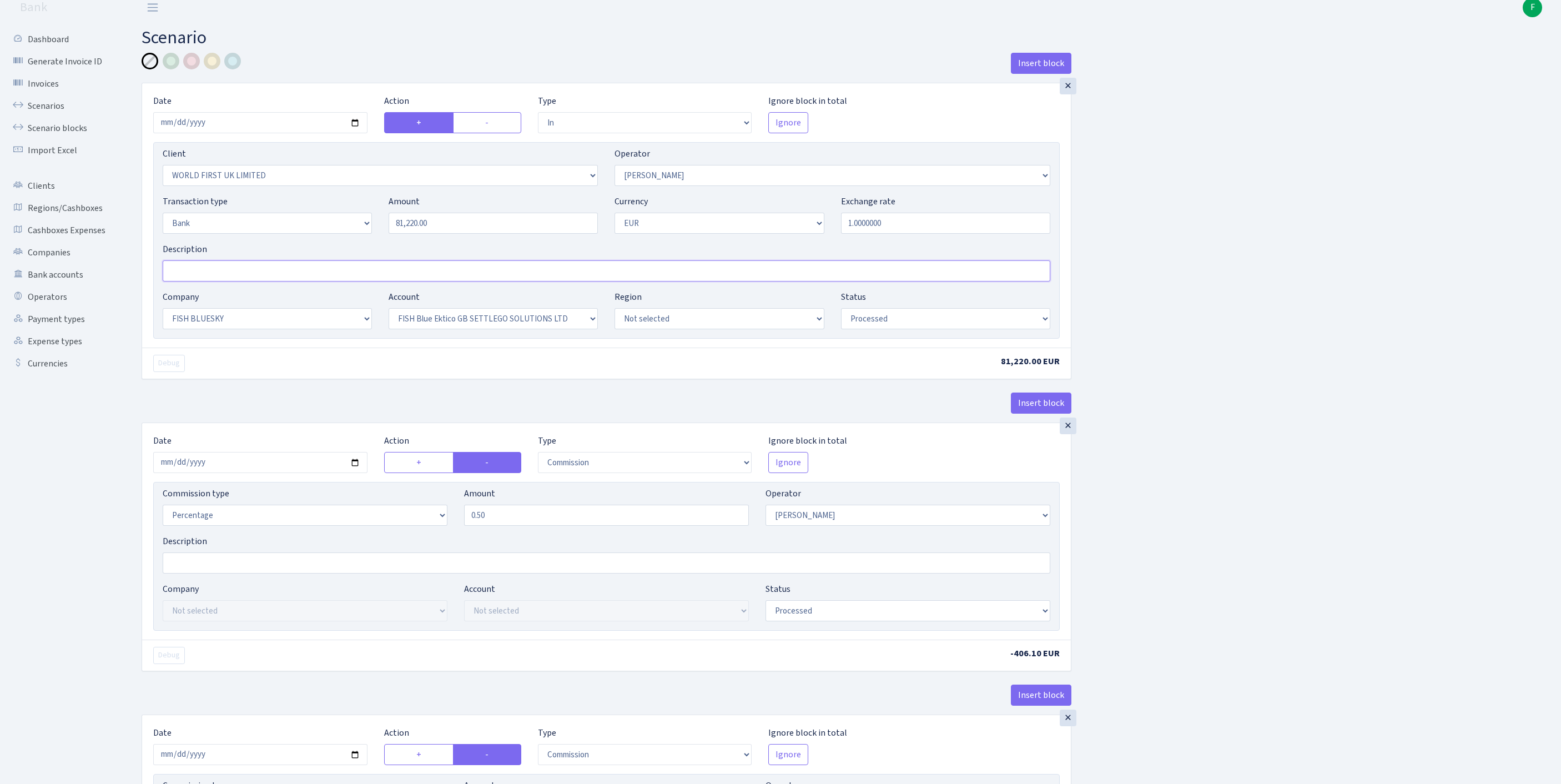
click at [217, 282] on input "Description" at bounding box center [607, 270] width 888 height 21
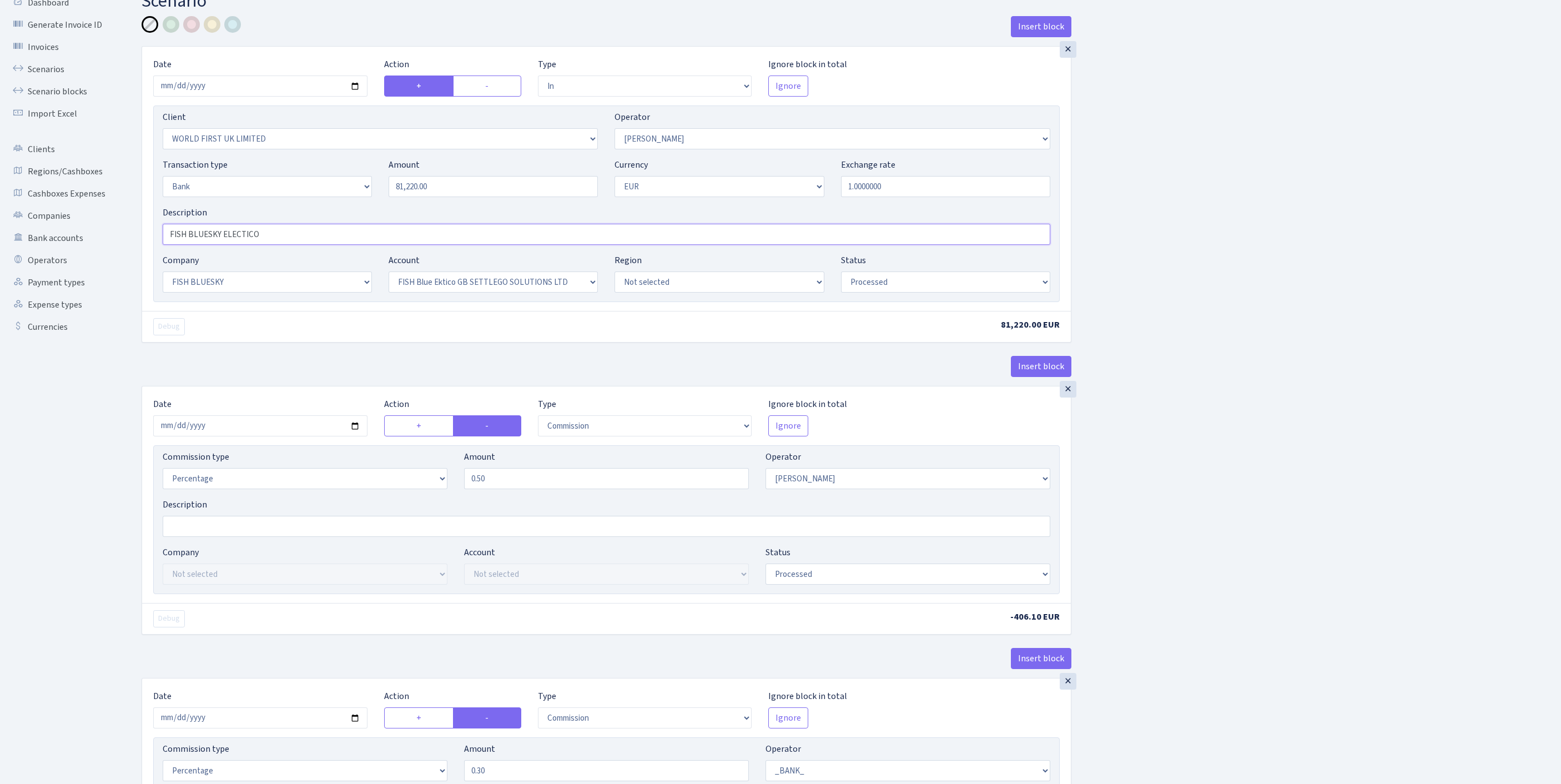
scroll to position [469, 0]
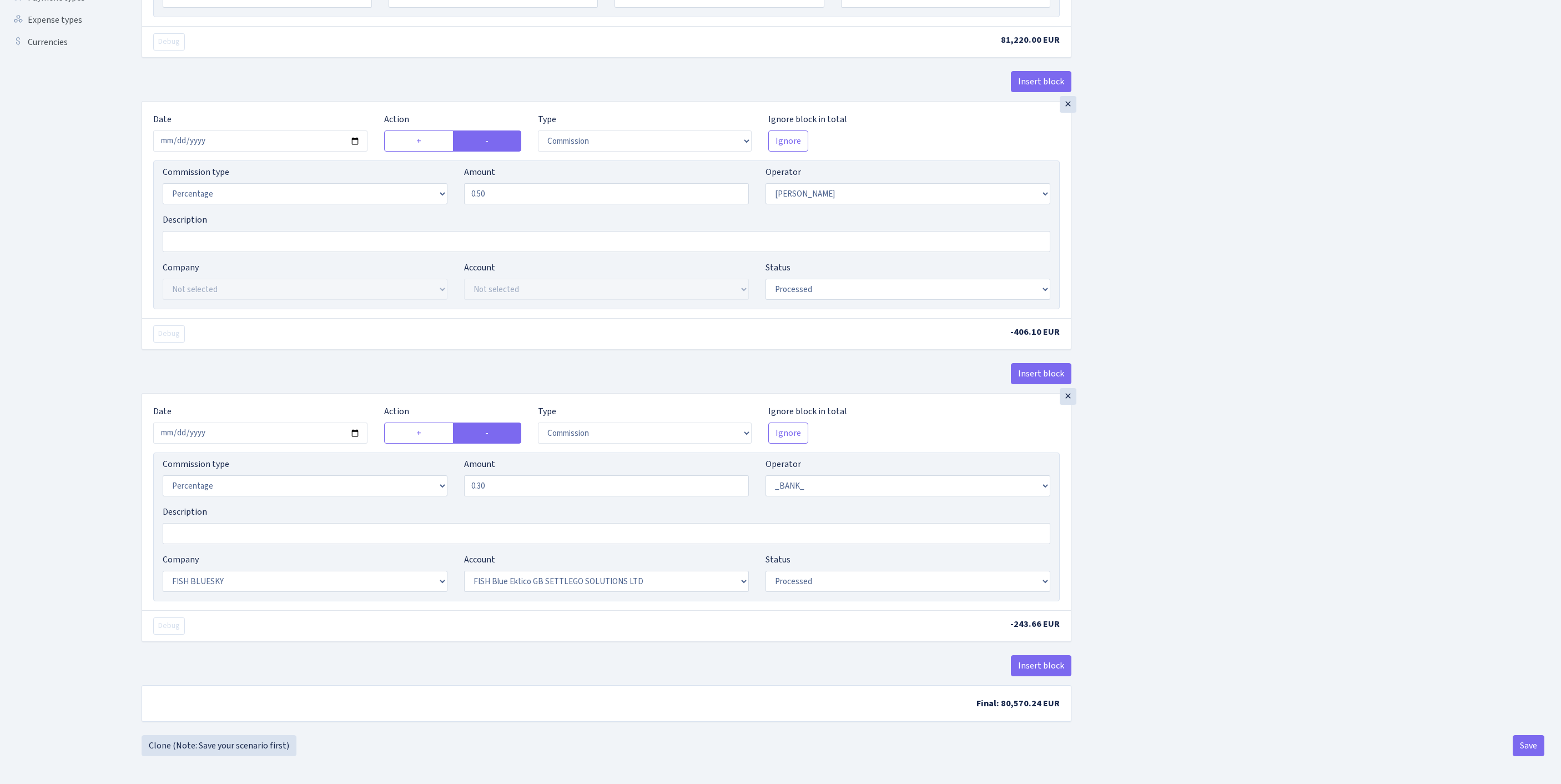
type input "FISH BLUESKY ELECTICO"
select select "fixed"
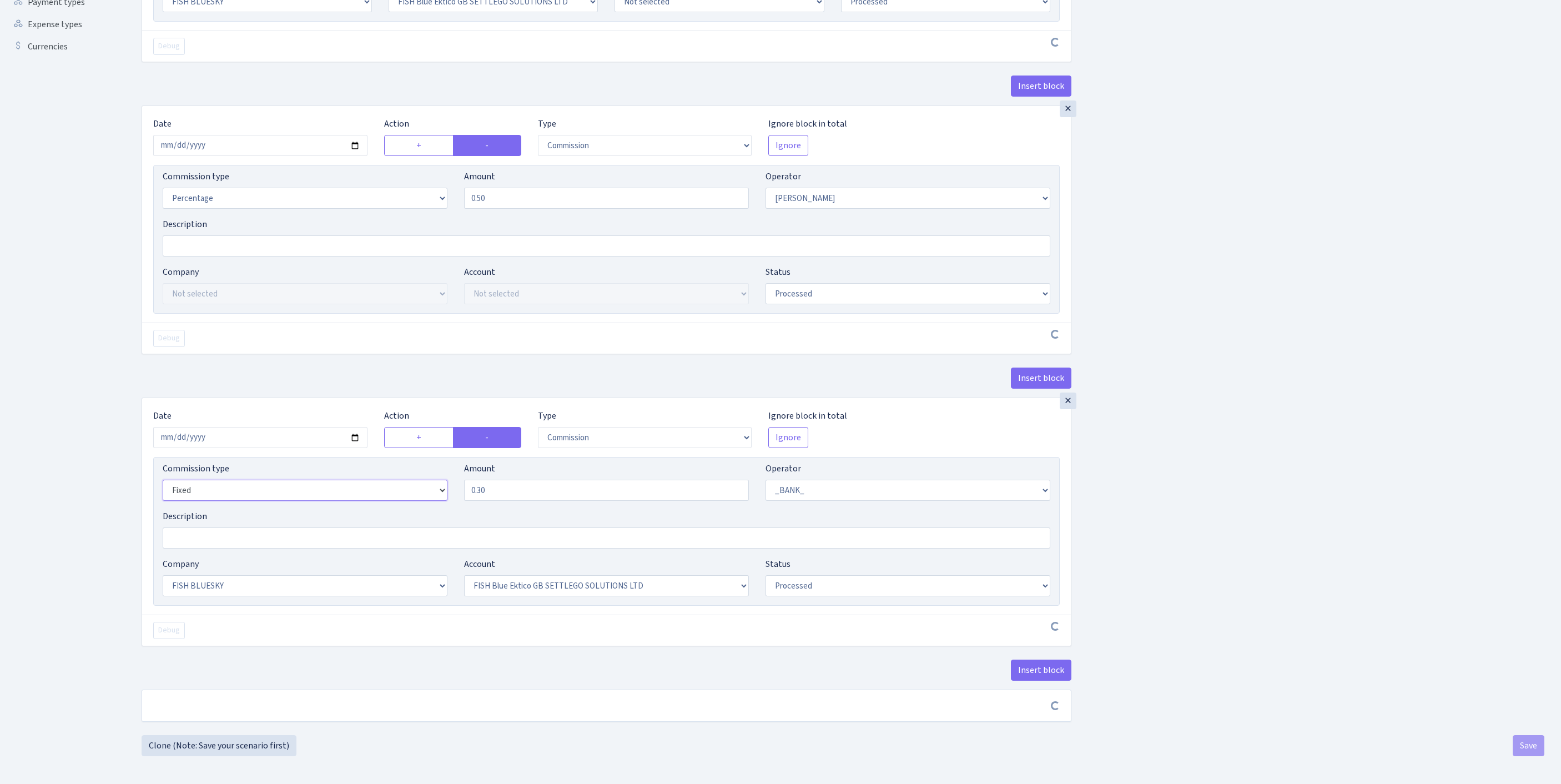
scroll to position [465, 0]
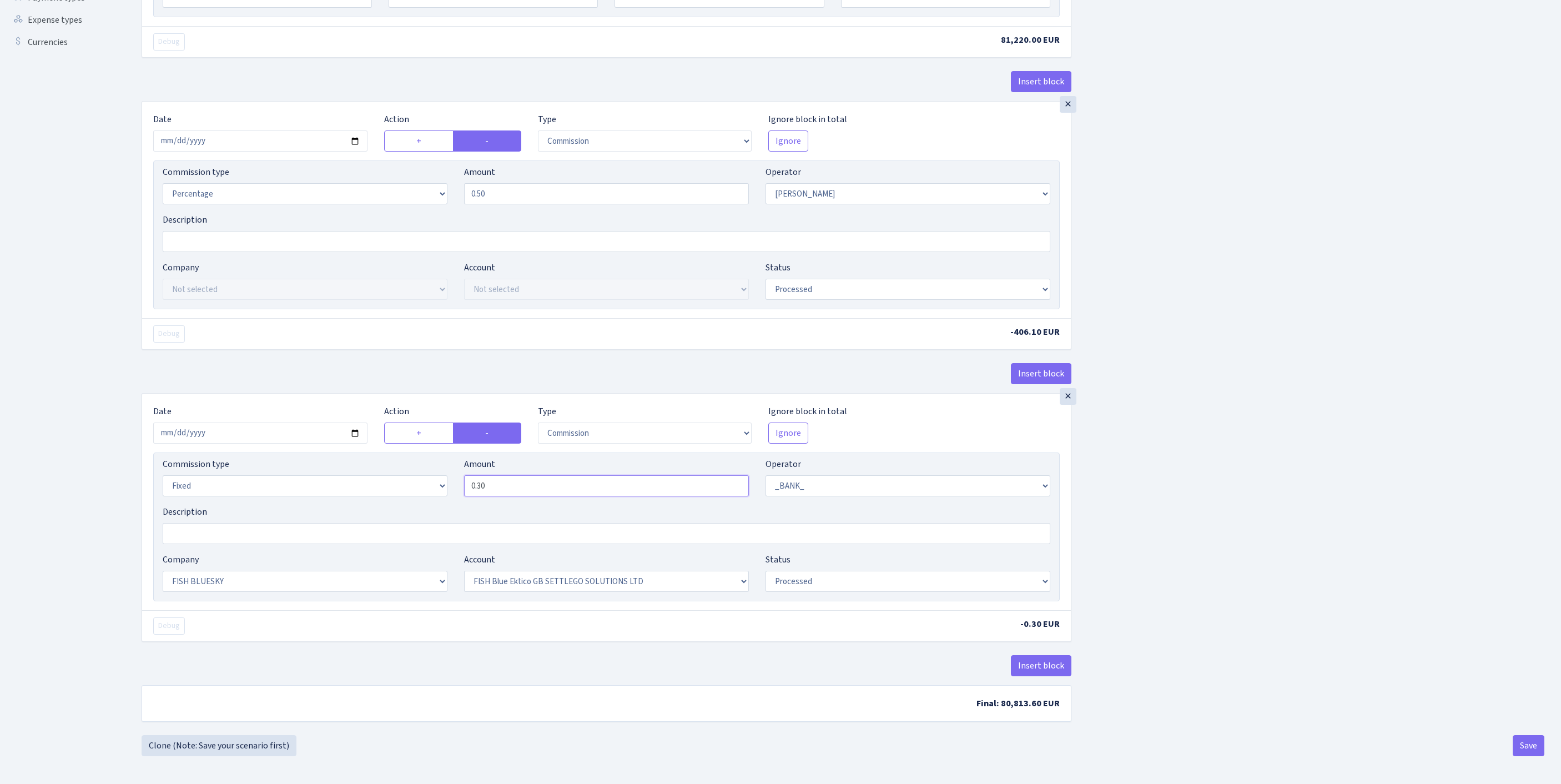
drag, startPoint x: 515, startPoint y: 453, endPoint x: 361, endPoint y: 432, distance: 155.4
click at [361, 457] on div "Commission type Percentage Fixed Bank Amount 0.30 Operator Not selected 981 981…" at bounding box center [606, 481] width 905 height 48
type input "2.00"
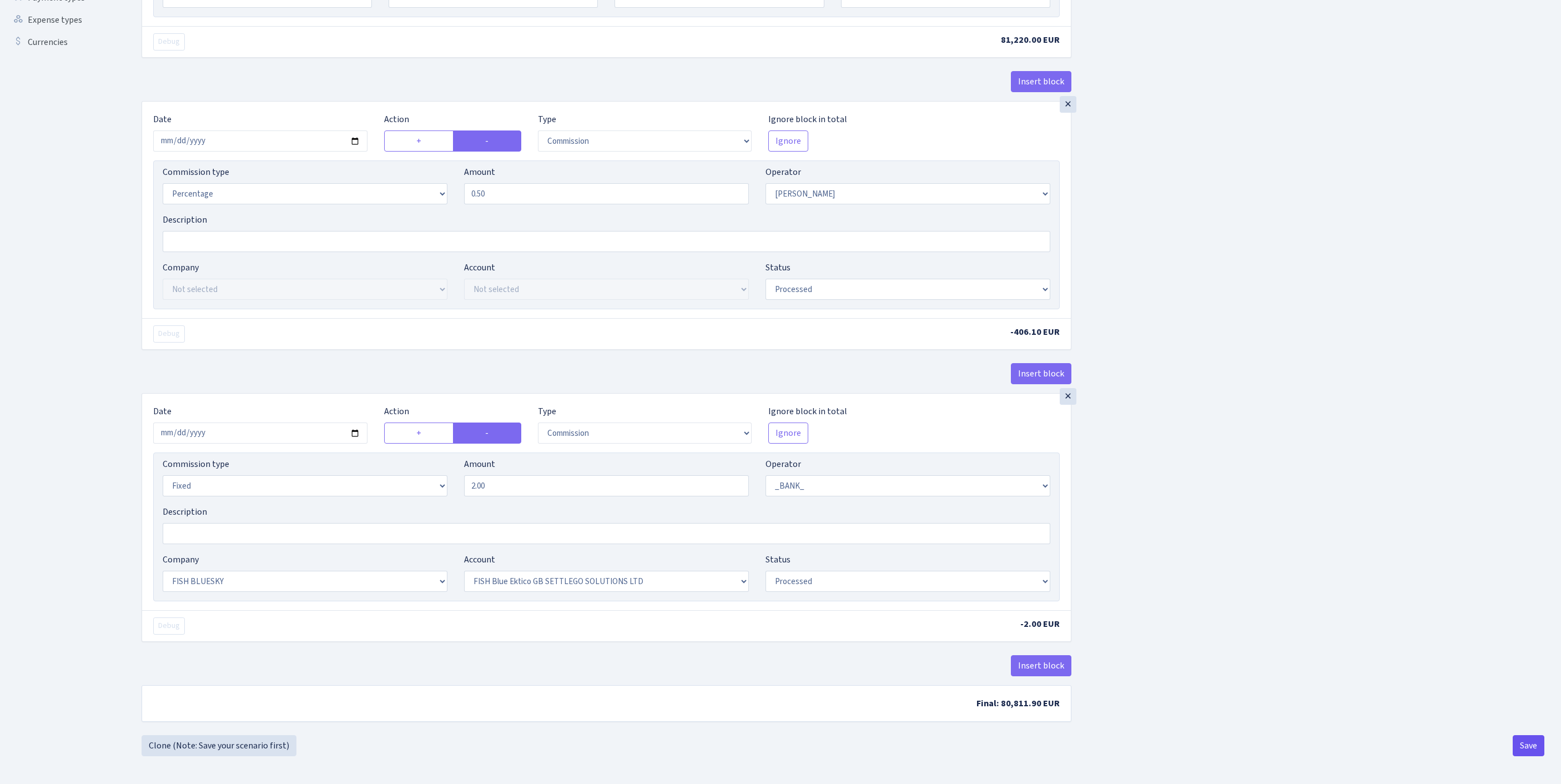
click at [1521, 745] on button "Save" at bounding box center [1529, 745] width 32 height 21
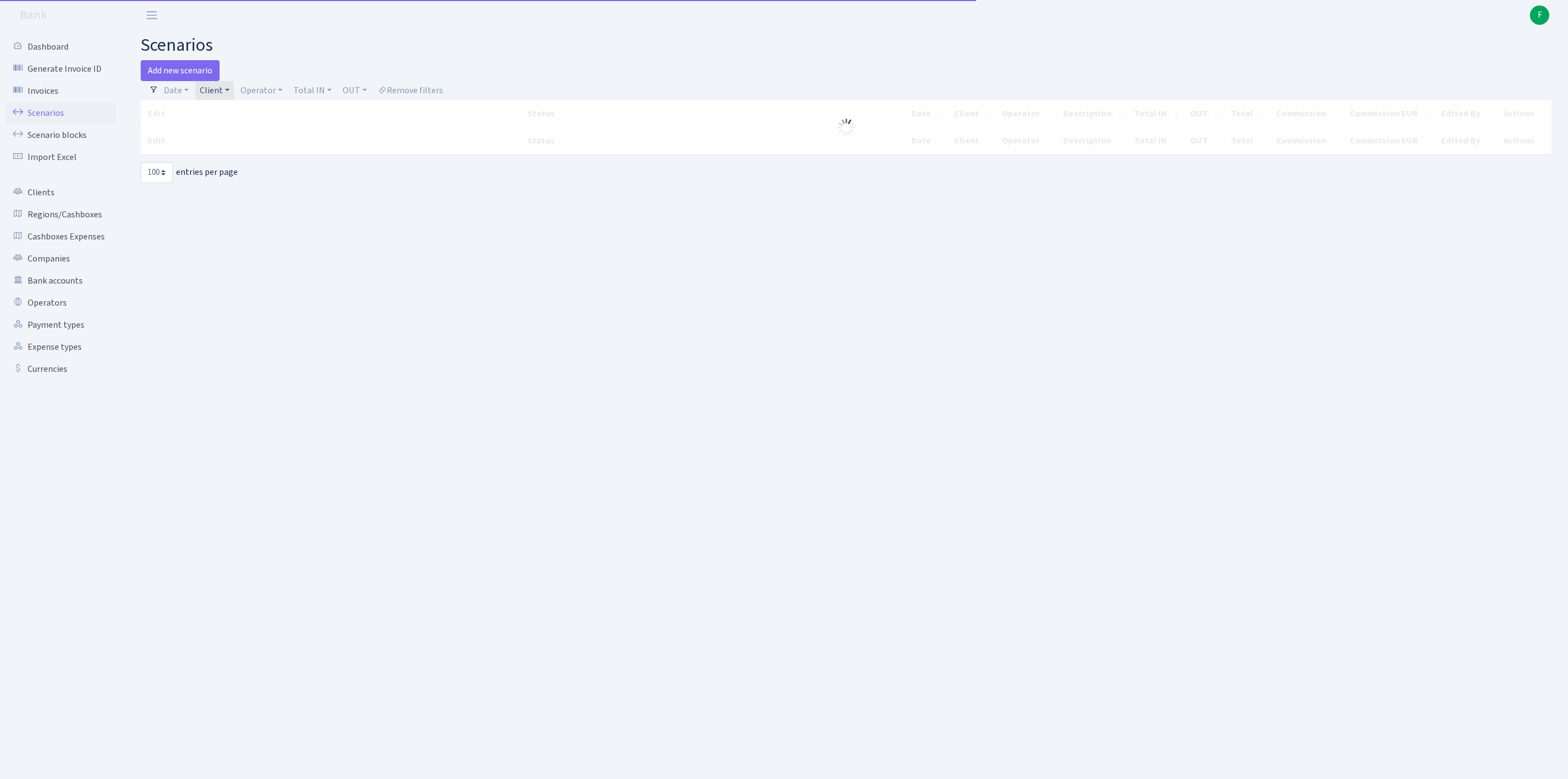
select select "100"
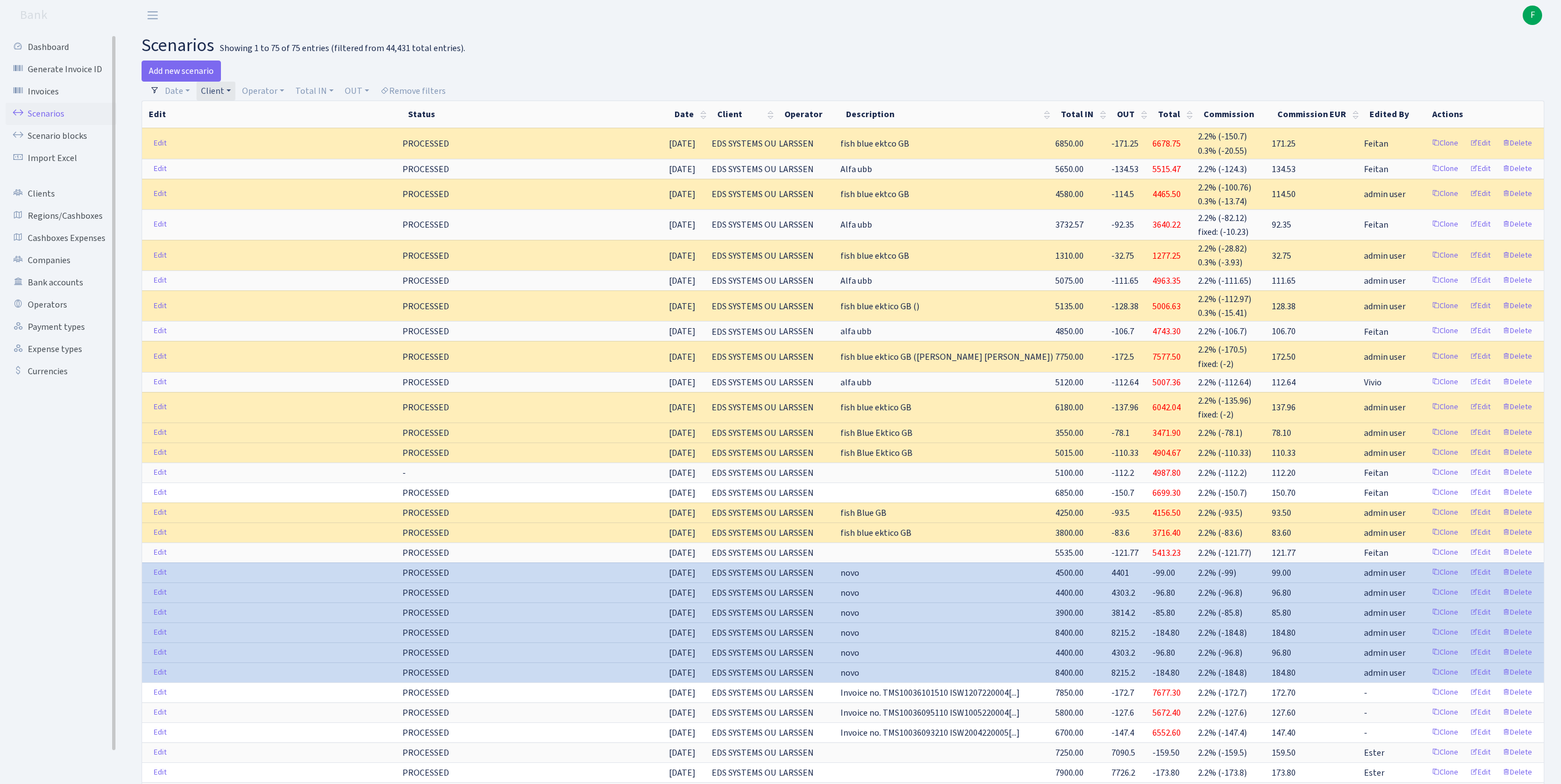
click at [58, 122] on link "Scenarios" at bounding box center [61, 114] width 111 height 22
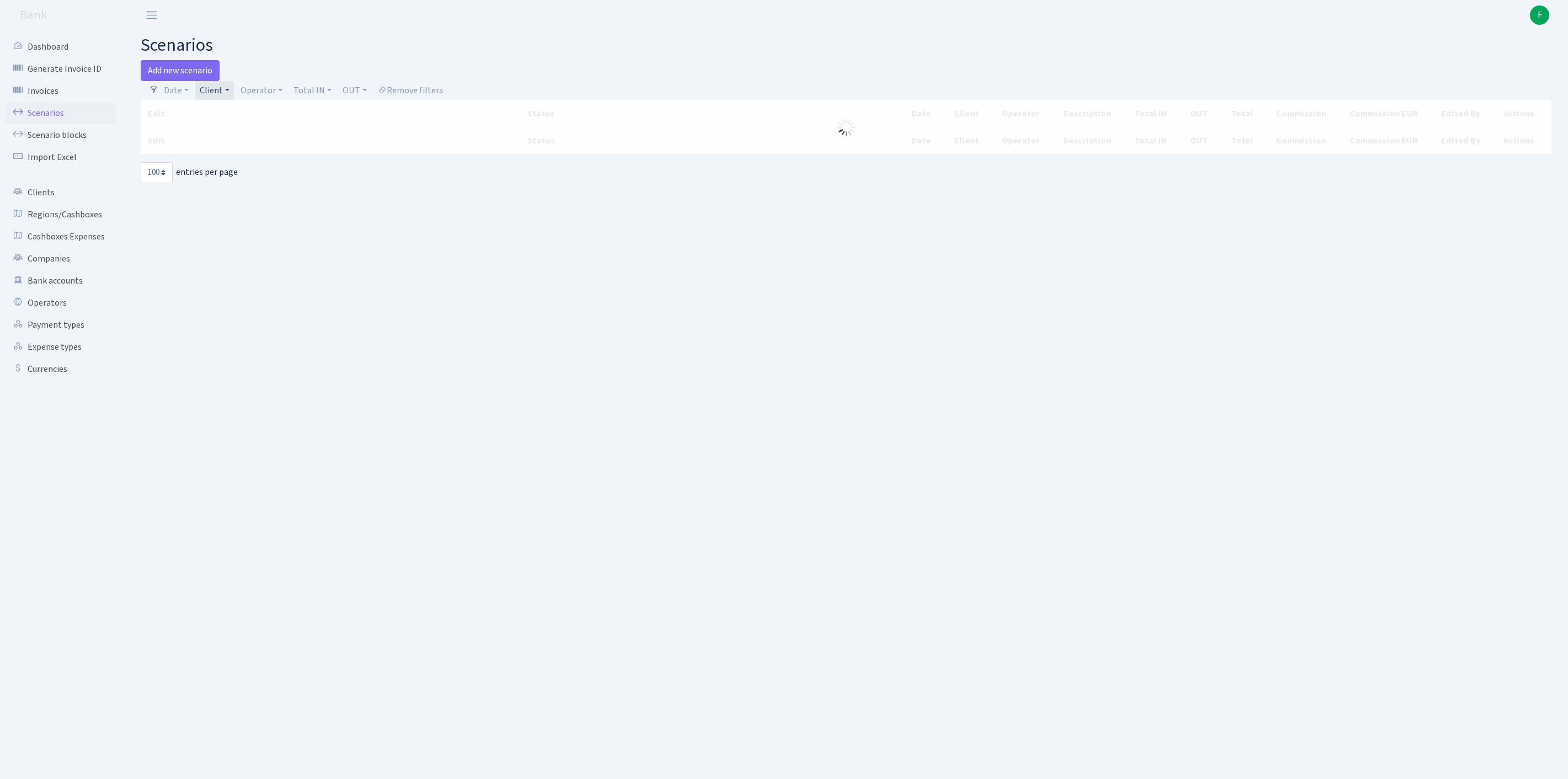
select select "100"
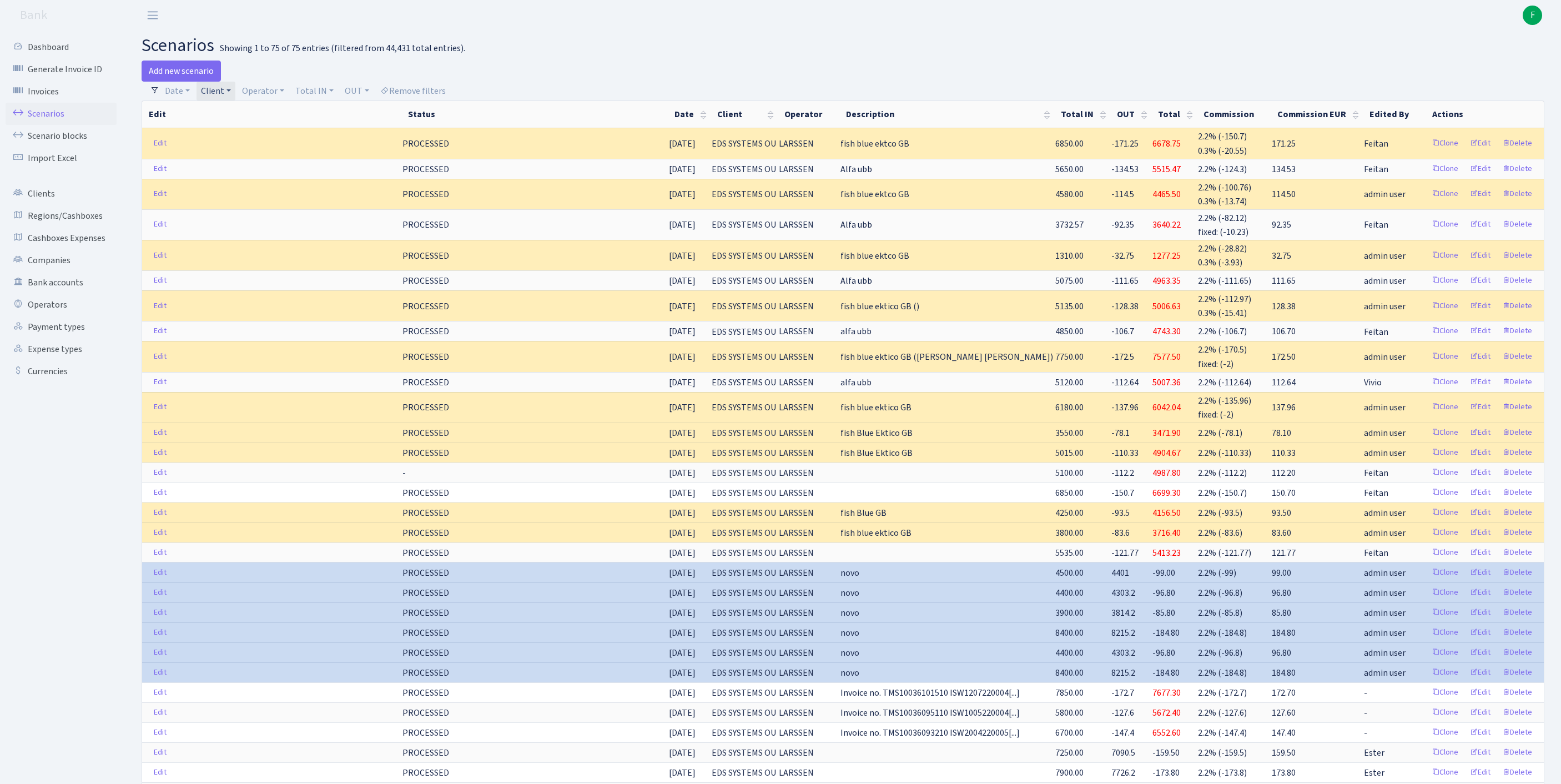
click at [235, 94] on link "Client" at bounding box center [216, 91] width 39 height 19
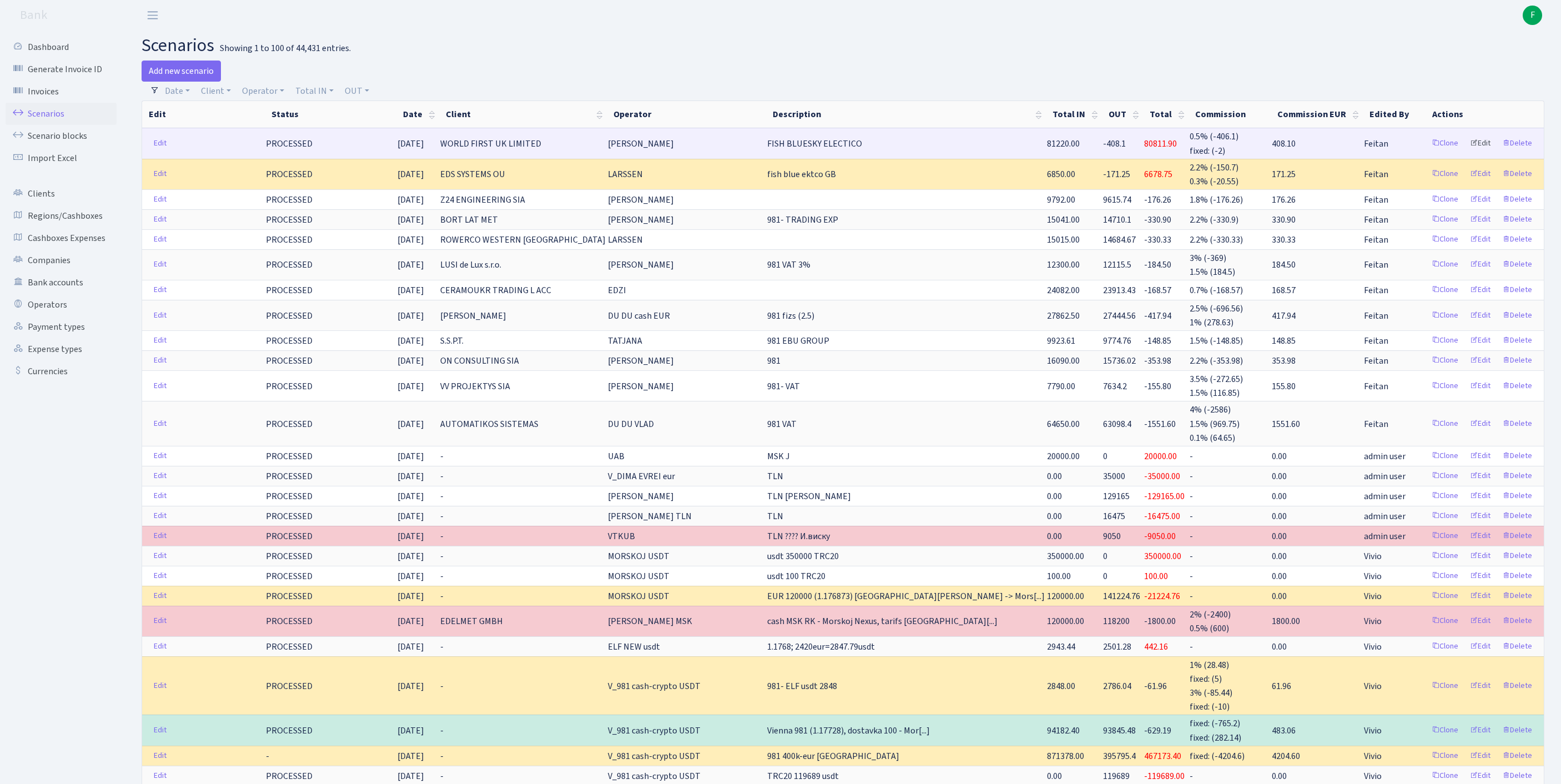
click at [1465, 152] on link "Edit" at bounding box center [1480, 144] width 30 height 17
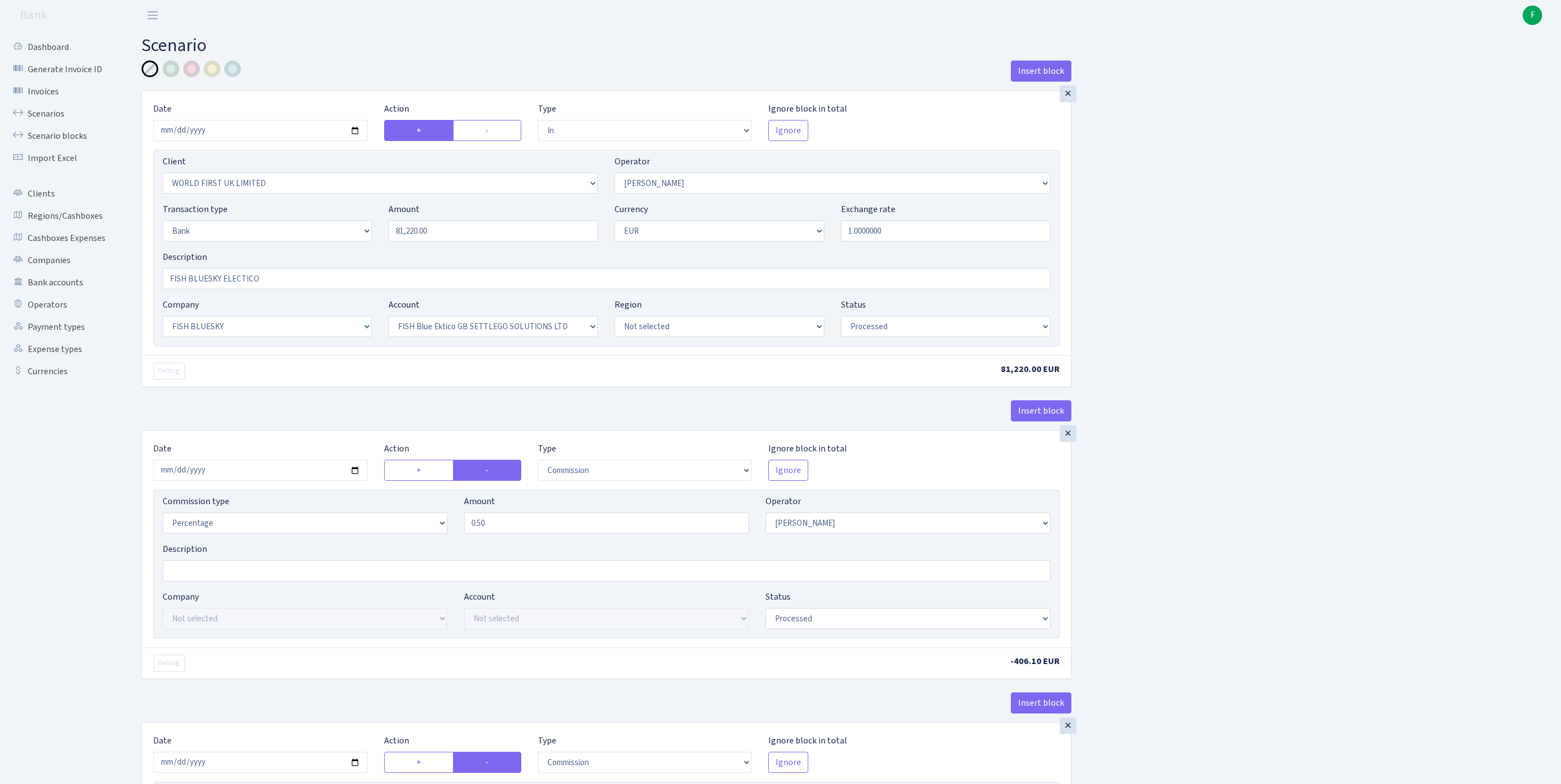
select select "in"
select select "3374"
select select "439"
select select "2"
select select "1"
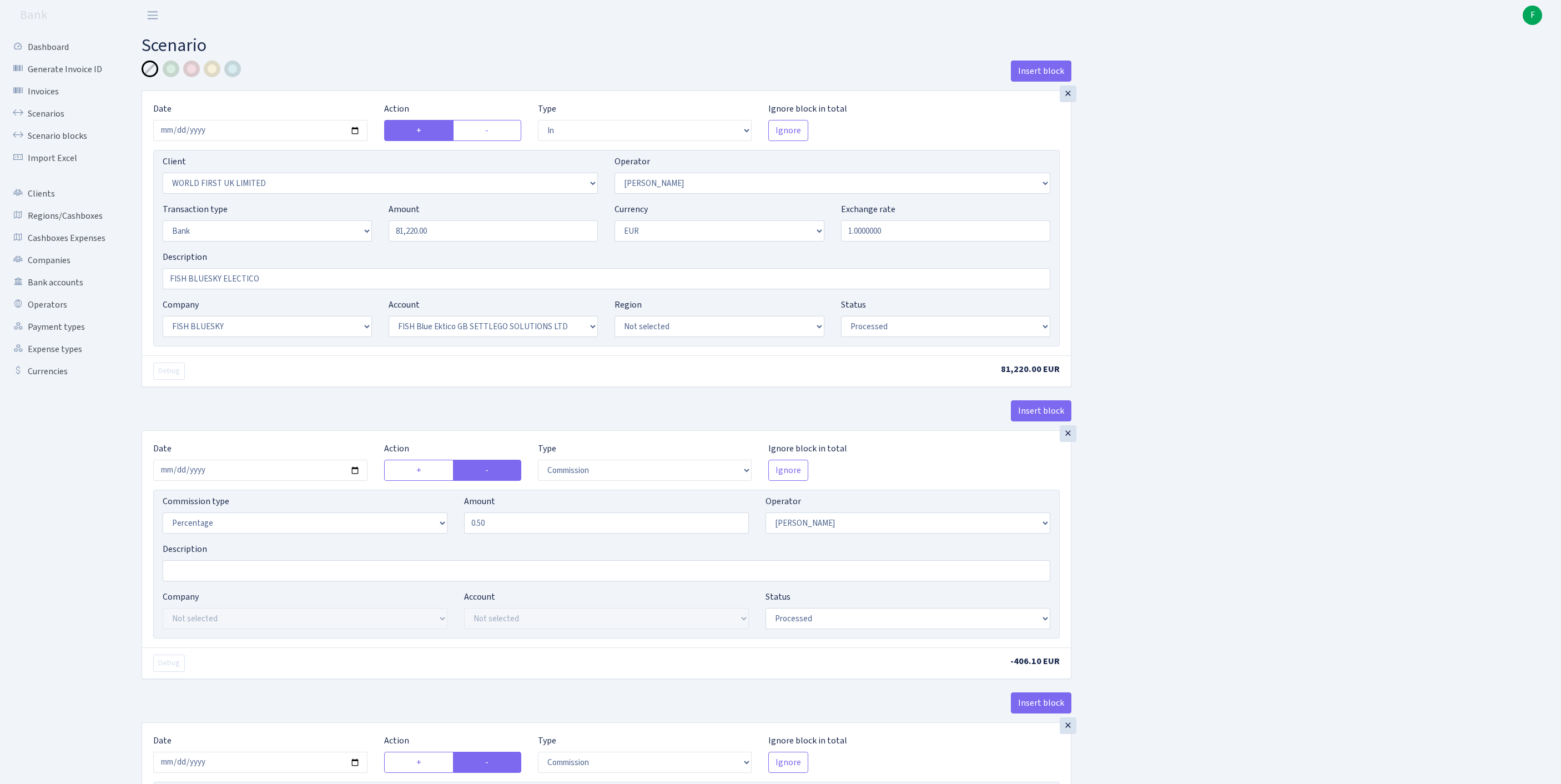
select select "23"
select select "67"
select select "processed"
select select "commission"
select select "439"
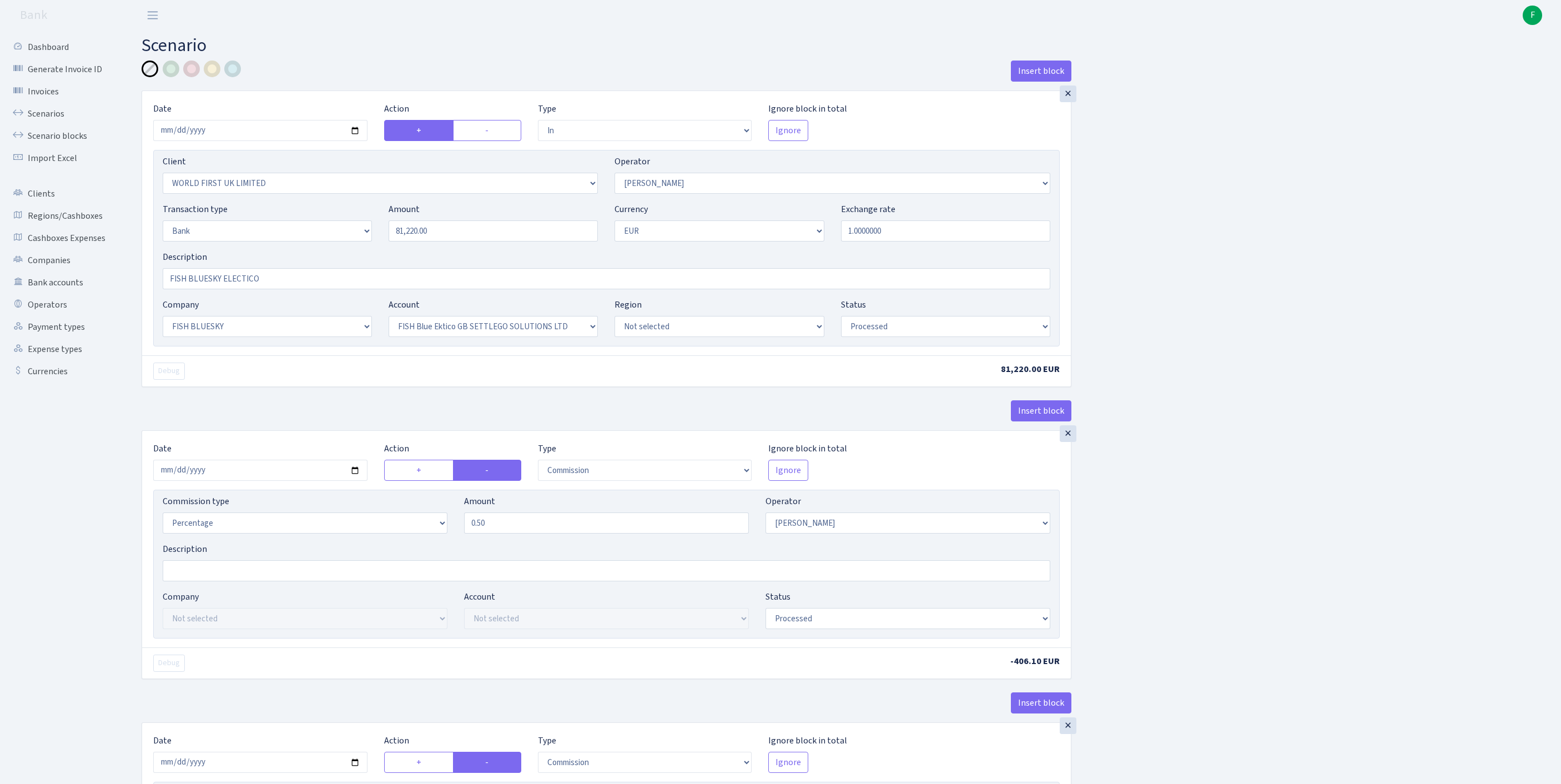
select select "processed"
select select "commission"
select select "fixed"
select select "1"
select select "23"
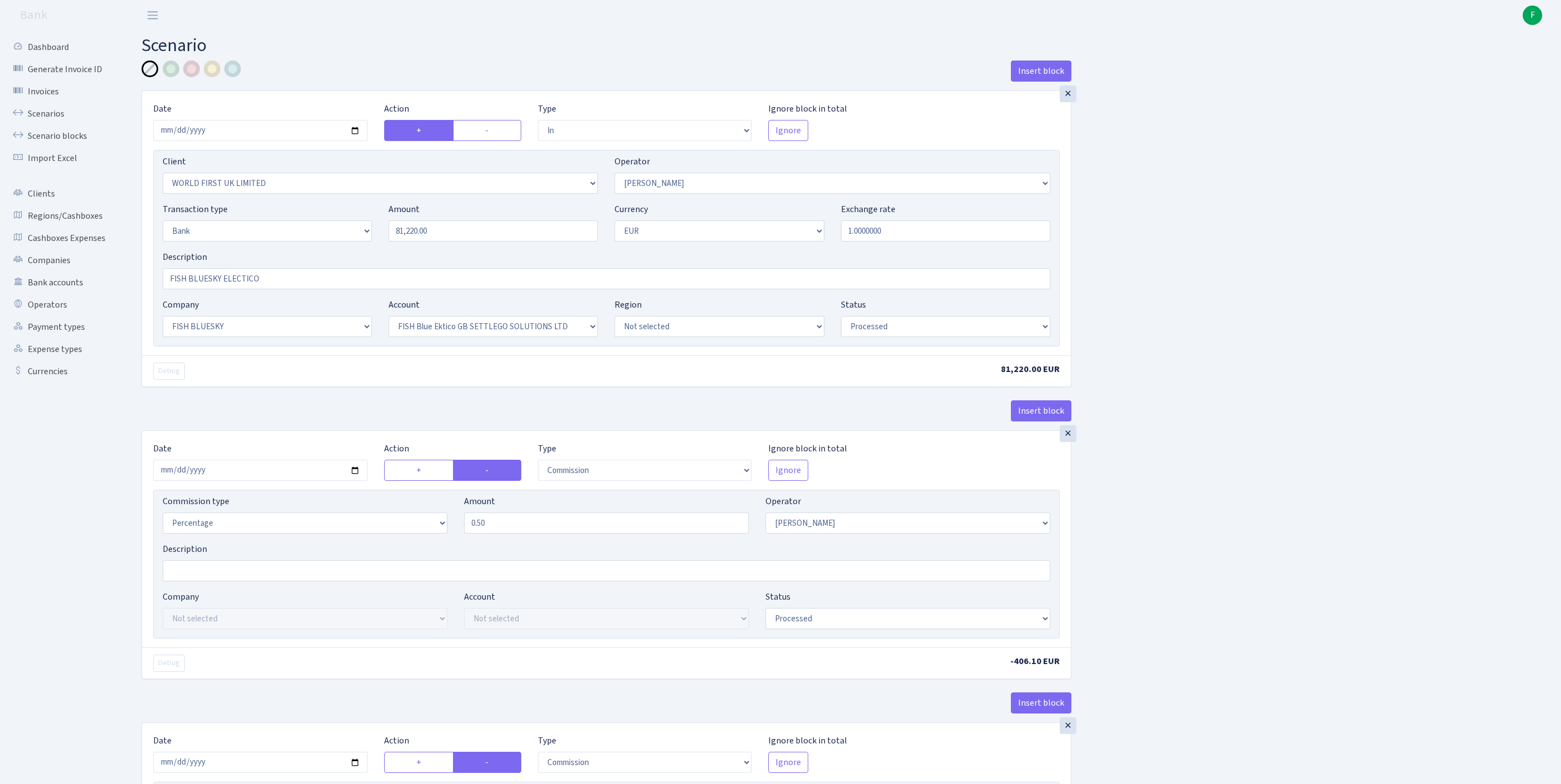
select select "67"
select select "processed"
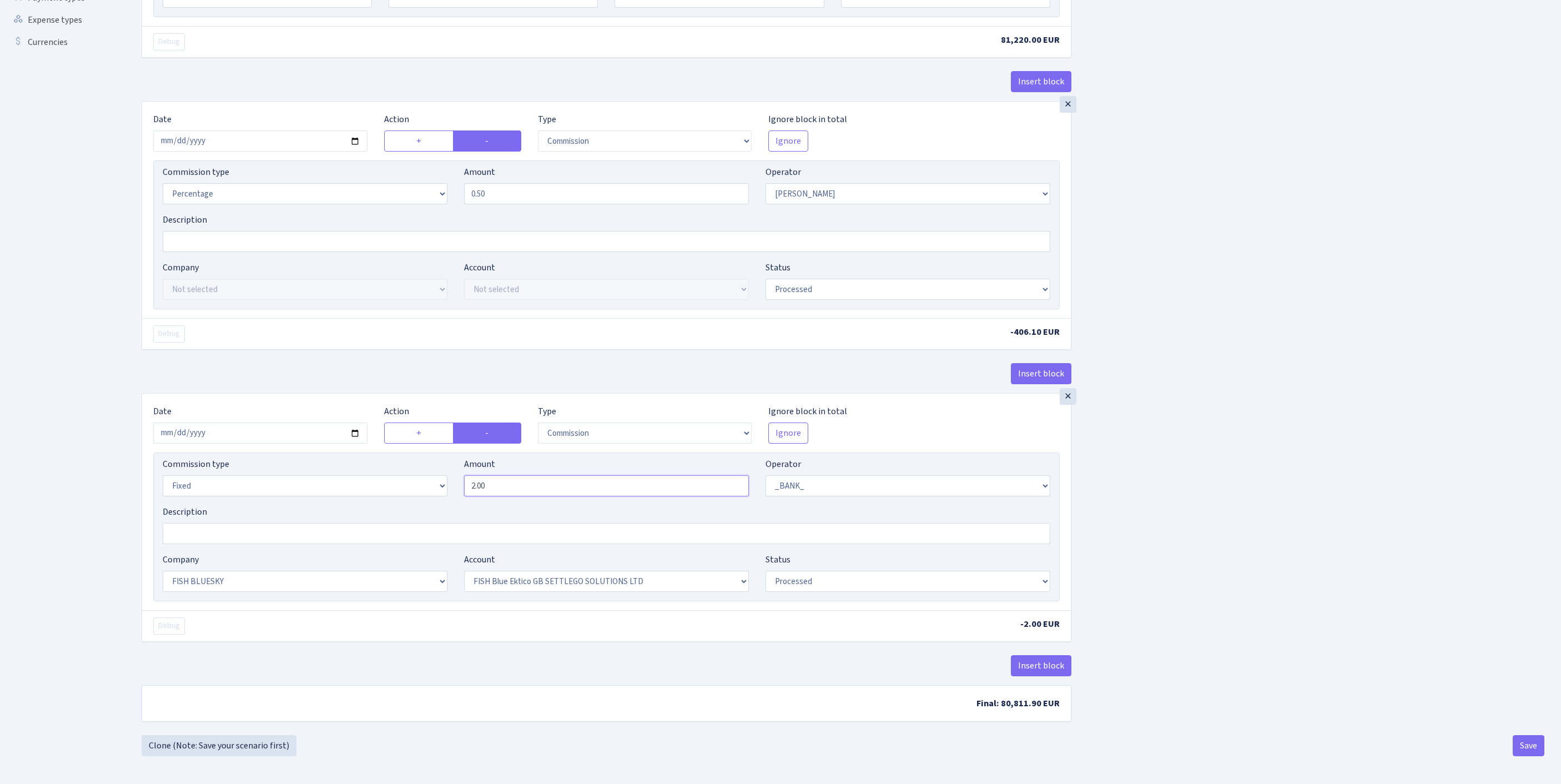
drag, startPoint x: 513, startPoint y: 452, endPoint x: 414, endPoint y: 442, distance: 99.5
click at [414, 457] on div "Commission type Percentage Fixed Bank Amount 2.00 Operator Not selected 981 981…" at bounding box center [606, 481] width 905 height 48
type input "0.30"
click at [1525, 742] on button "Save" at bounding box center [1529, 745] width 32 height 21
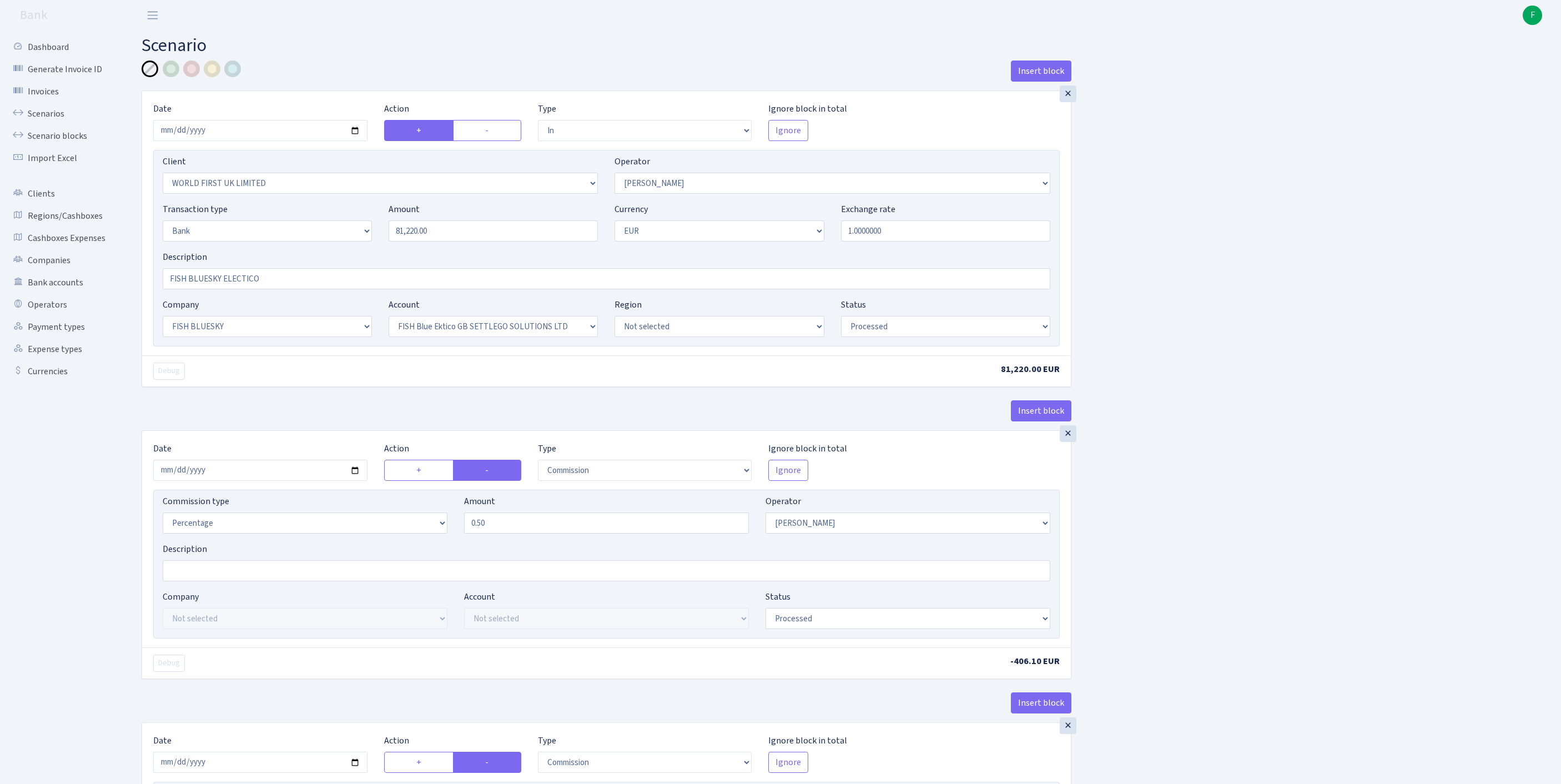
select select "in"
select select "3374"
select select "439"
select select "2"
select select "1"
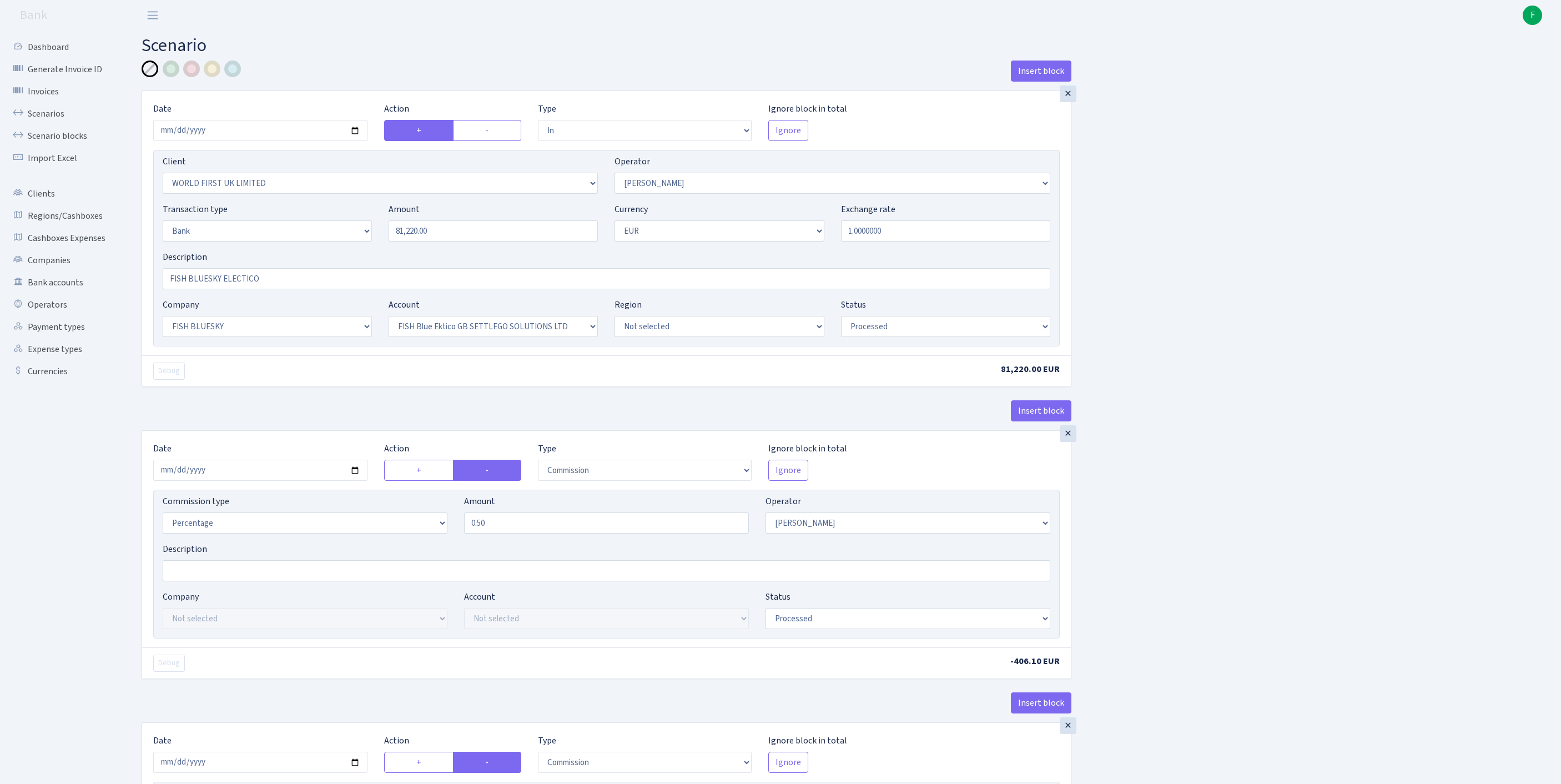
select select "23"
select select "67"
select select "processed"
select select "commission"
select select "439"
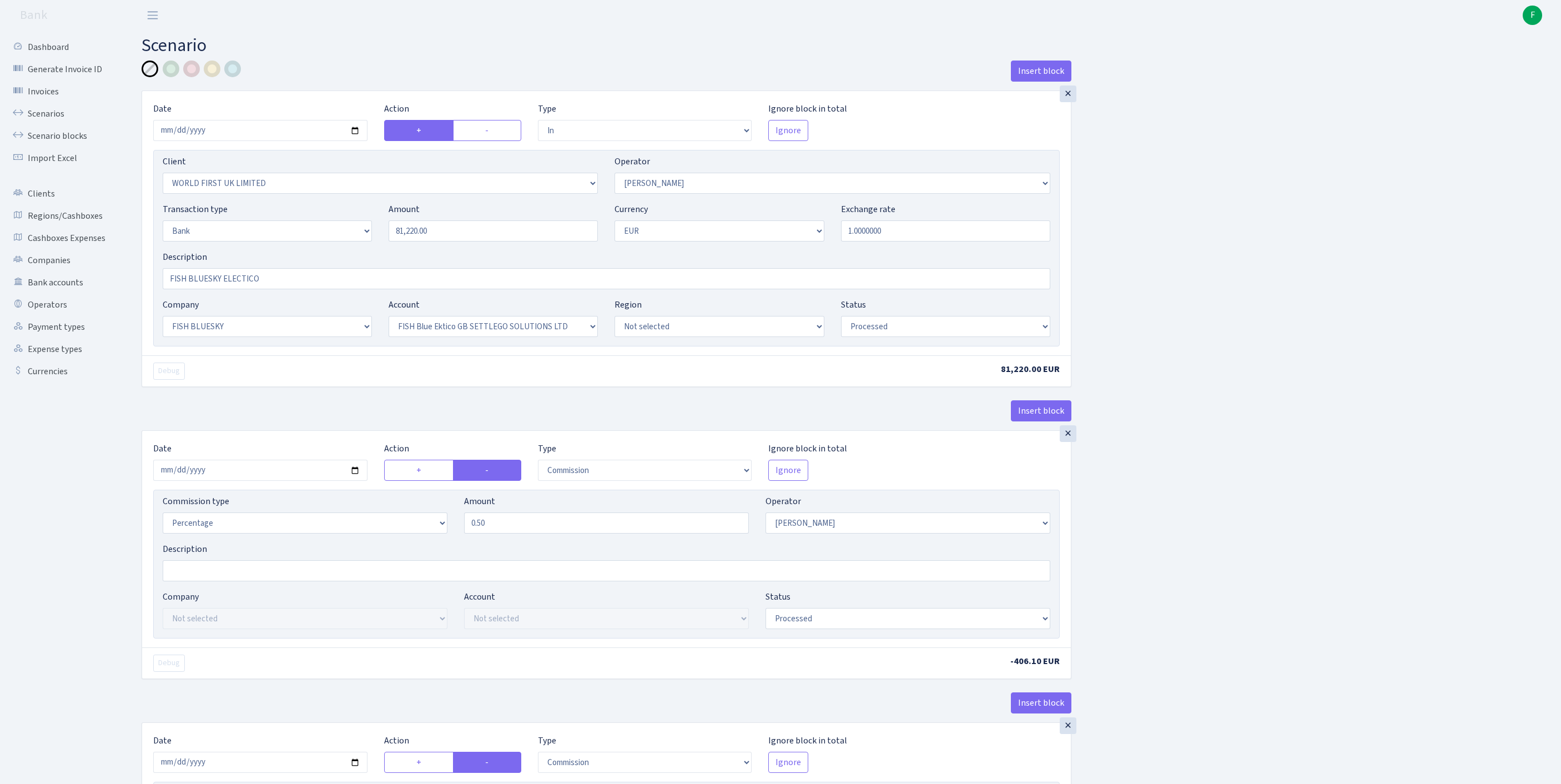
select select "processed"
select select "commission"
select select "fixed"
select select "1"
select select "23"
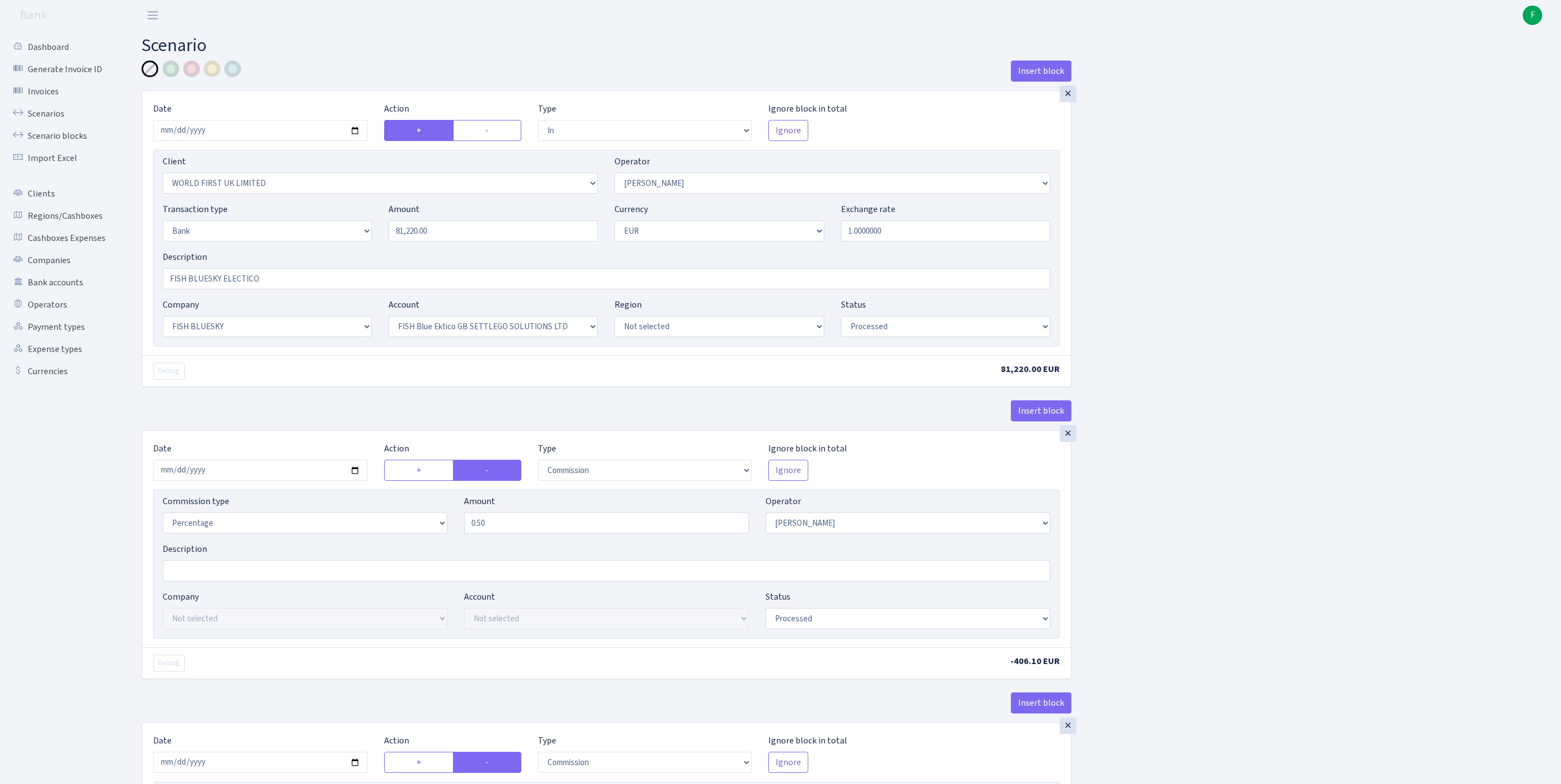
select select "67"
select select "processed"
click at [49, 121] on link "Scenarios" at bounding box center [61, 114] width 111 height 22
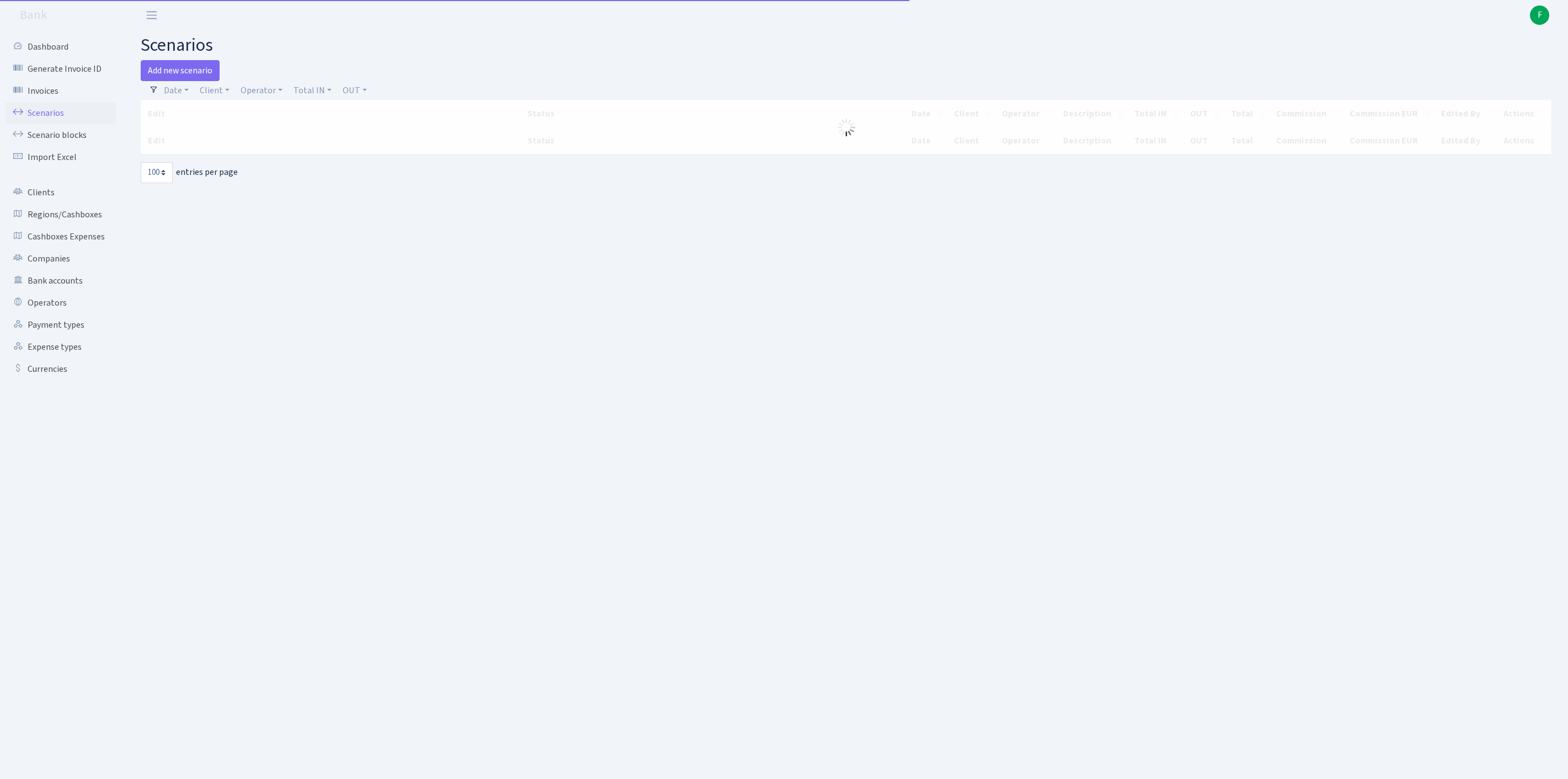
select select "100"
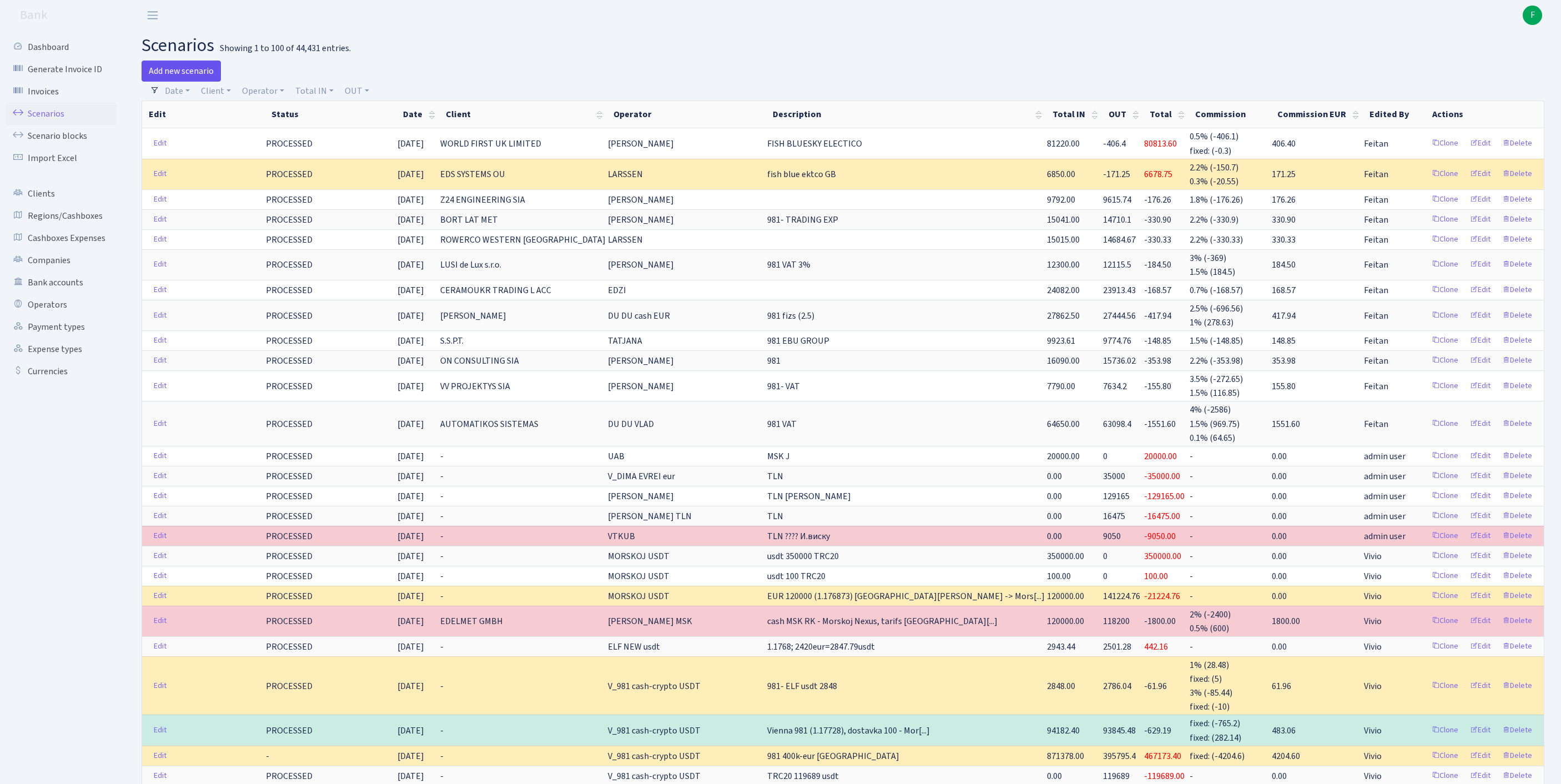
click at [191, 70] on link "Add new scenario" at bounding box center [182, 71] width 79 height 21
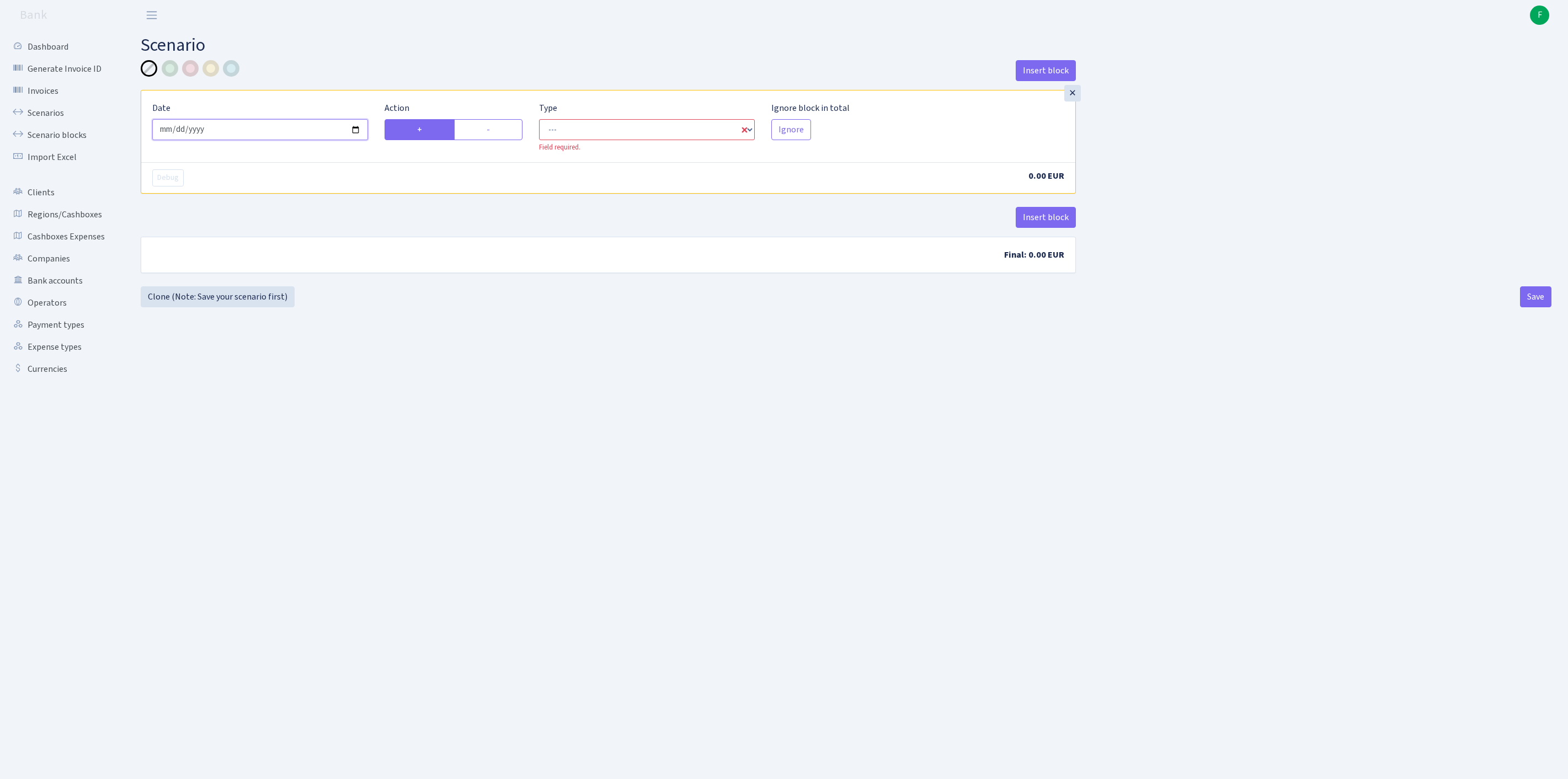
click at [283, 140] on input "[DATE]" at bounding box center [260, 129] width 216 height 21
type input "[DATE]"
select select "in"
select select "1"
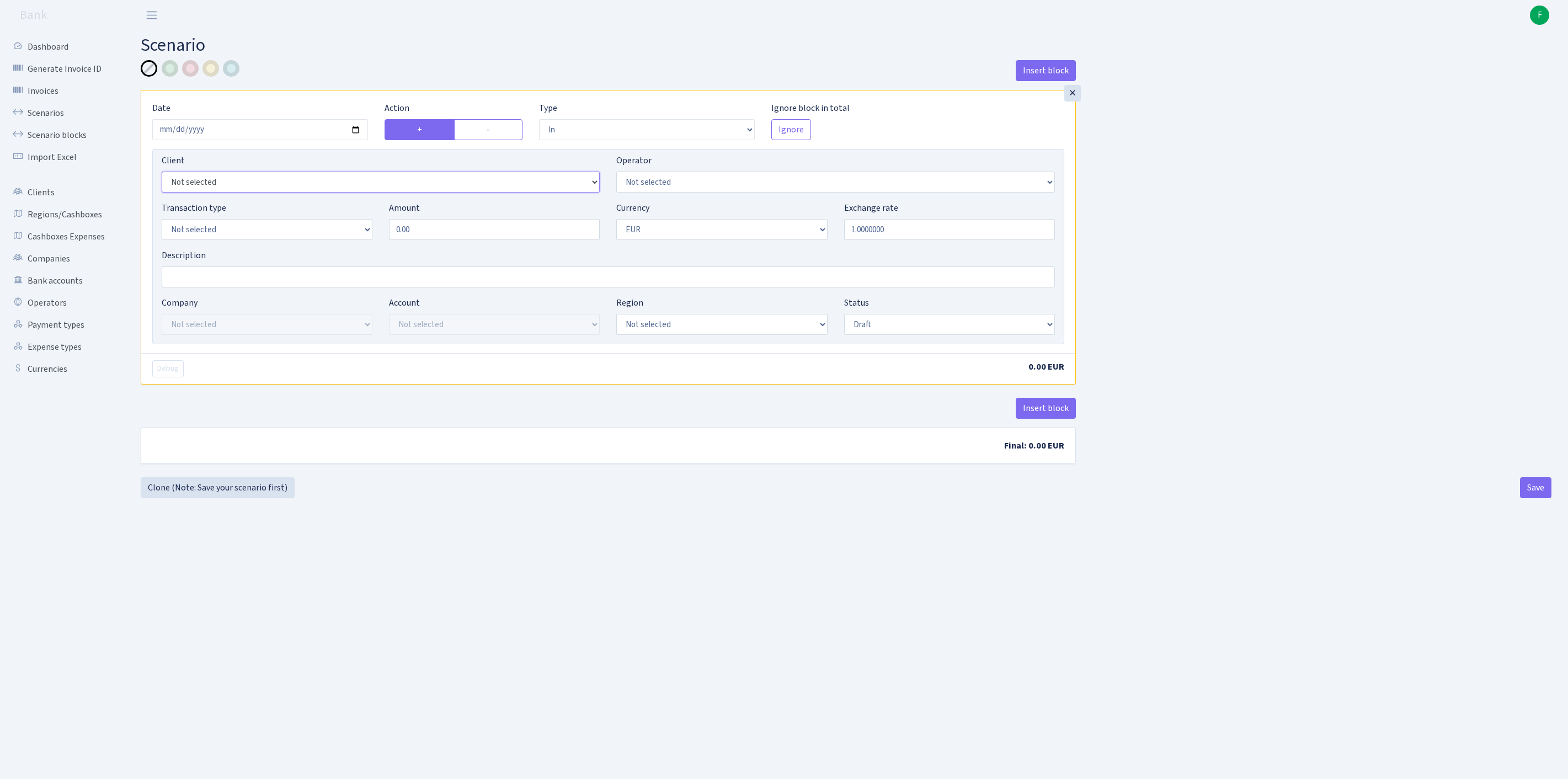
select select "2517"
click at [684, 192] on select "Not selected 981 981 AED 981 BN usdt 981 CASH USDT 981 CASH USDT EUR 981 GOLD 9…" at bounding box center [835, 182] width 438 height 21
select select "10"
select select "2"
drag, startPoint x: 450, startPoint y: 247, endPoint x: 307, endPoint y: 244, distance: 143.0
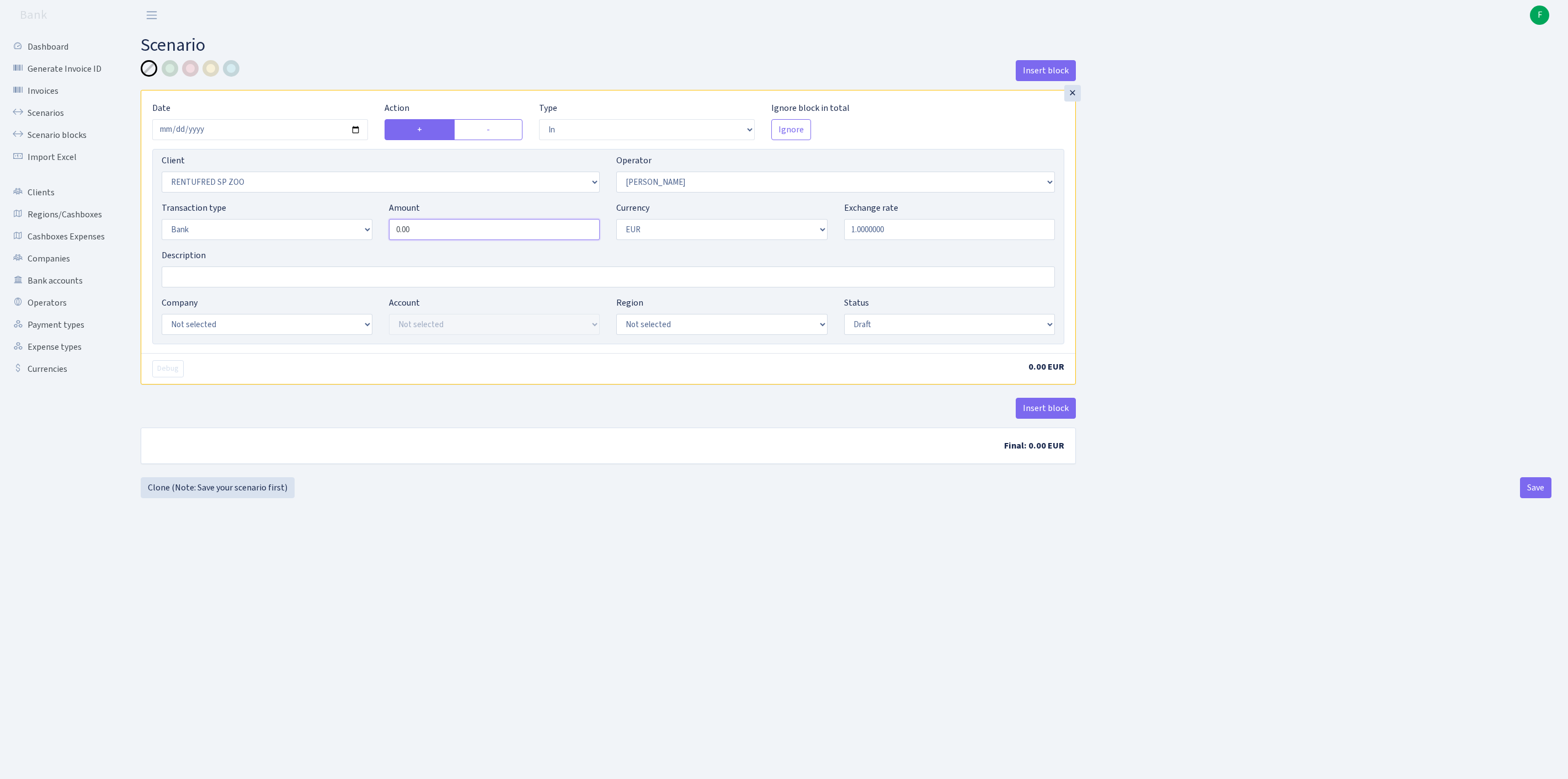
click at [307, 244] on div "Transaction type Not selected 981 ELF FISH crypto GIRT IVO dekl MM-BALTIC eur U…" at bounding box center [608, 224] width 910 height 47
type input "15,460.00"
select select "23"
select select "67"
select select "processed"
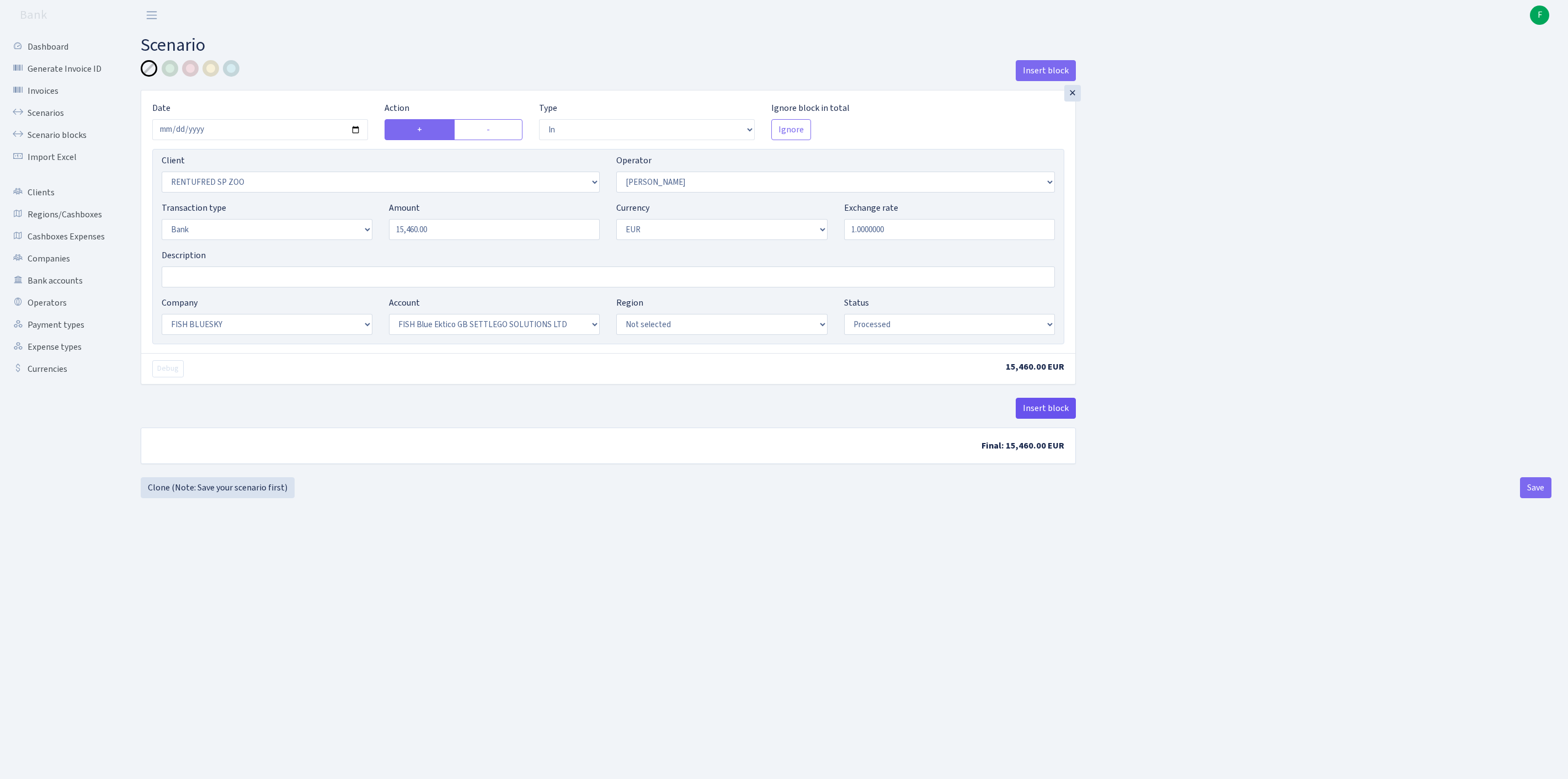
click at [1048, 419] on button "Insert block" at bounding box center [1046, 408] width 60 height 21
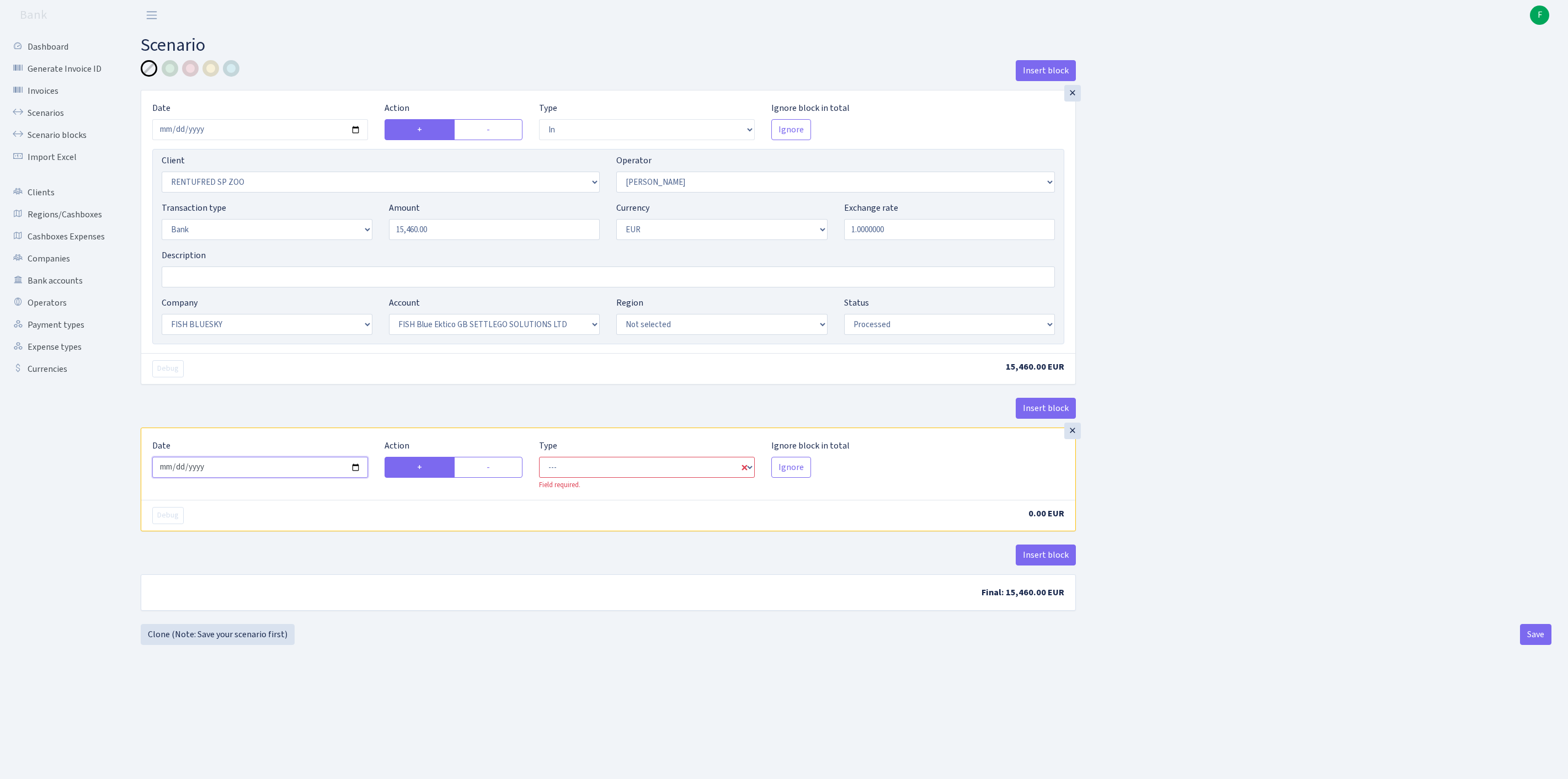
click at [315, 478] on input "2025-09-25" at bounding box center [260, 467] width 216 height 21
type input "[DATE]"
click at [495, 478] on label "-" at bounding box center [488, 467] width 68 height 21
click at [494, 468] on input "-" at bounding box center [490, 464] width 7 height 7
radio input "true"
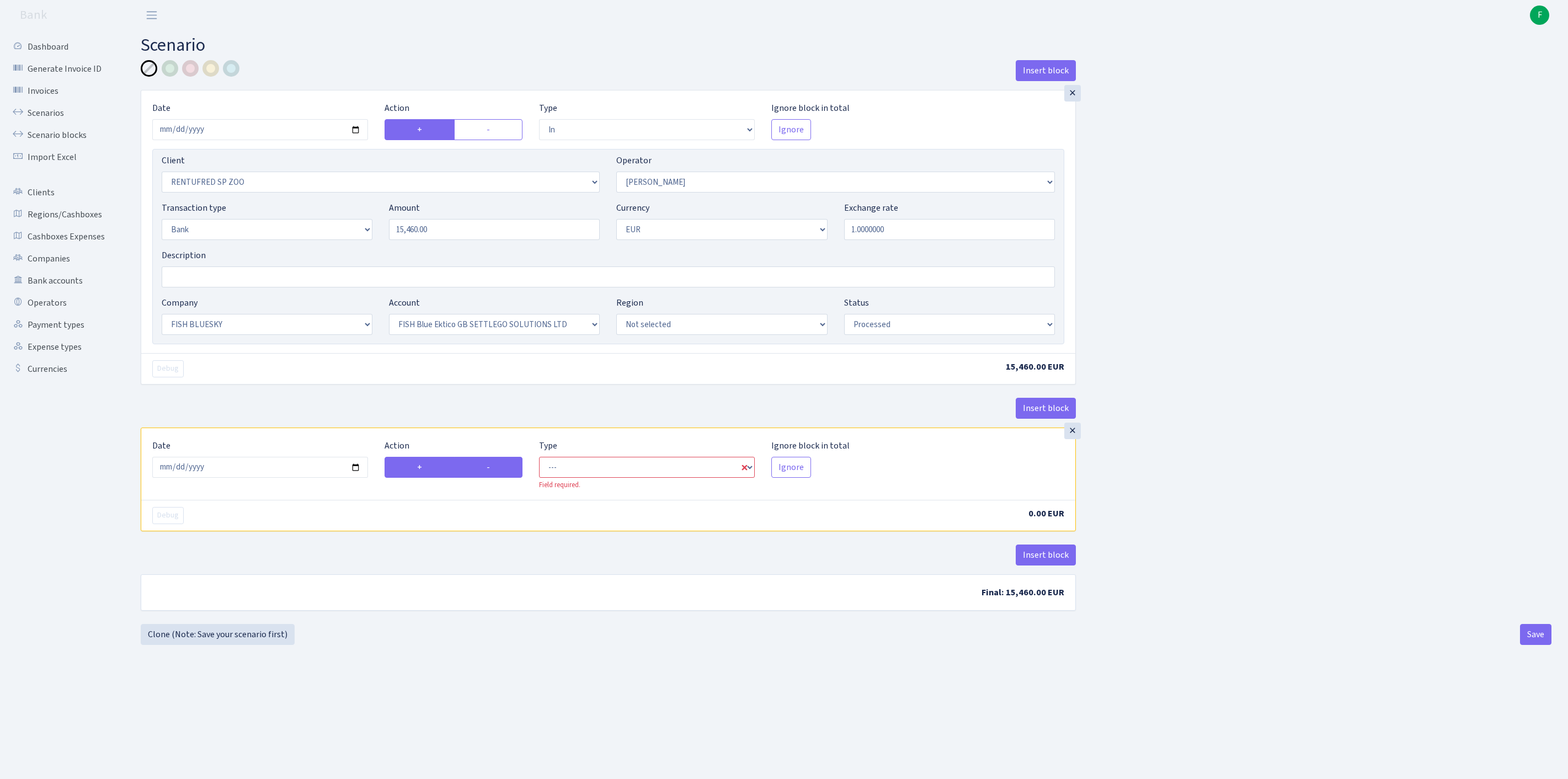
radio input "false"
select select "commission"
select select "10"
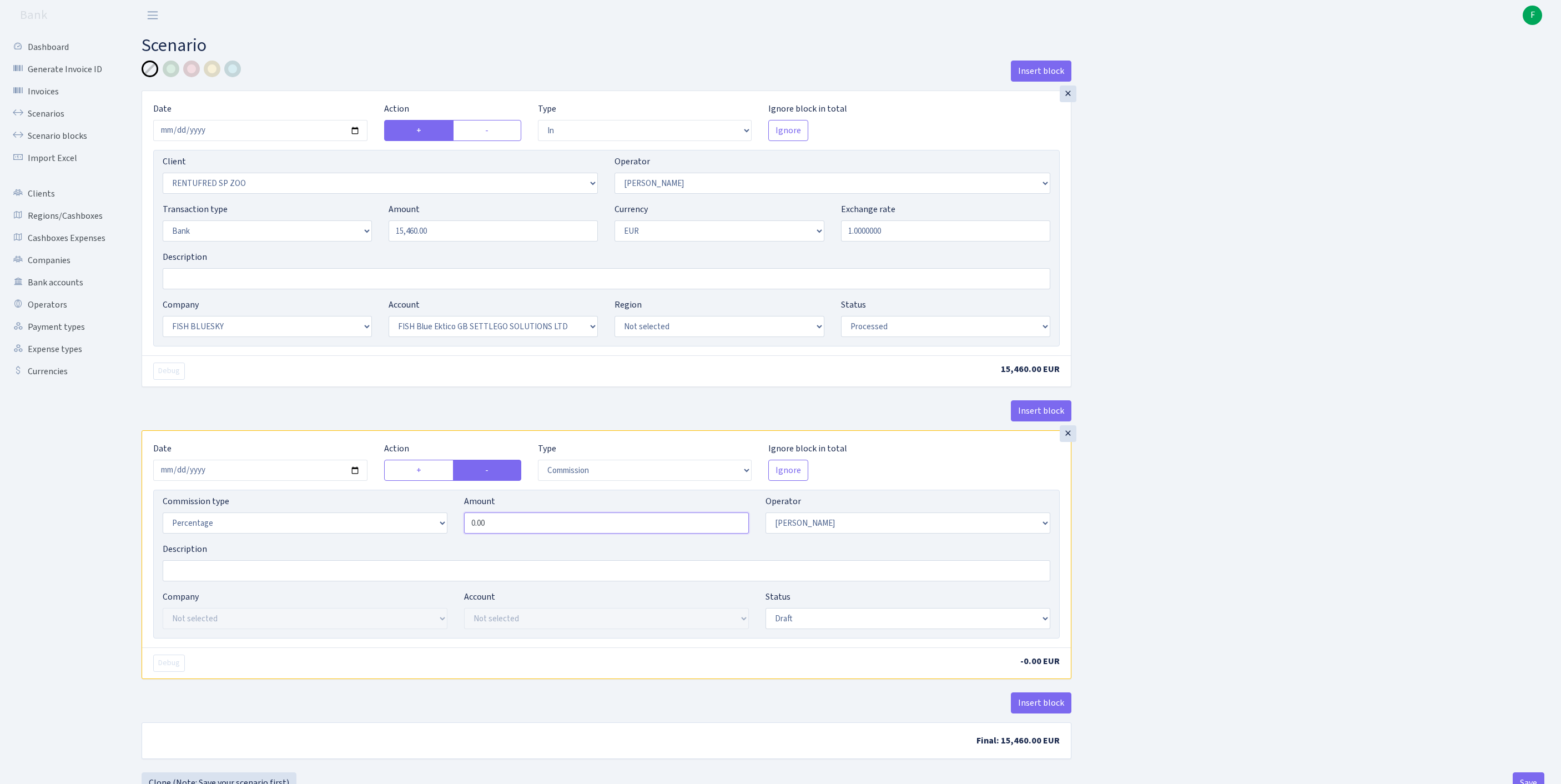
drag, startPoint x: 553, startPoint y: 588, endPoint x: 288, endPoint y: 585, distance: 265.0
click at [288, 543] on div "Commission type Percentage Fixed Bank Amount 0.00 Operator Not selected 981 981…" at bounding box center [606, 518] width 905 height 48
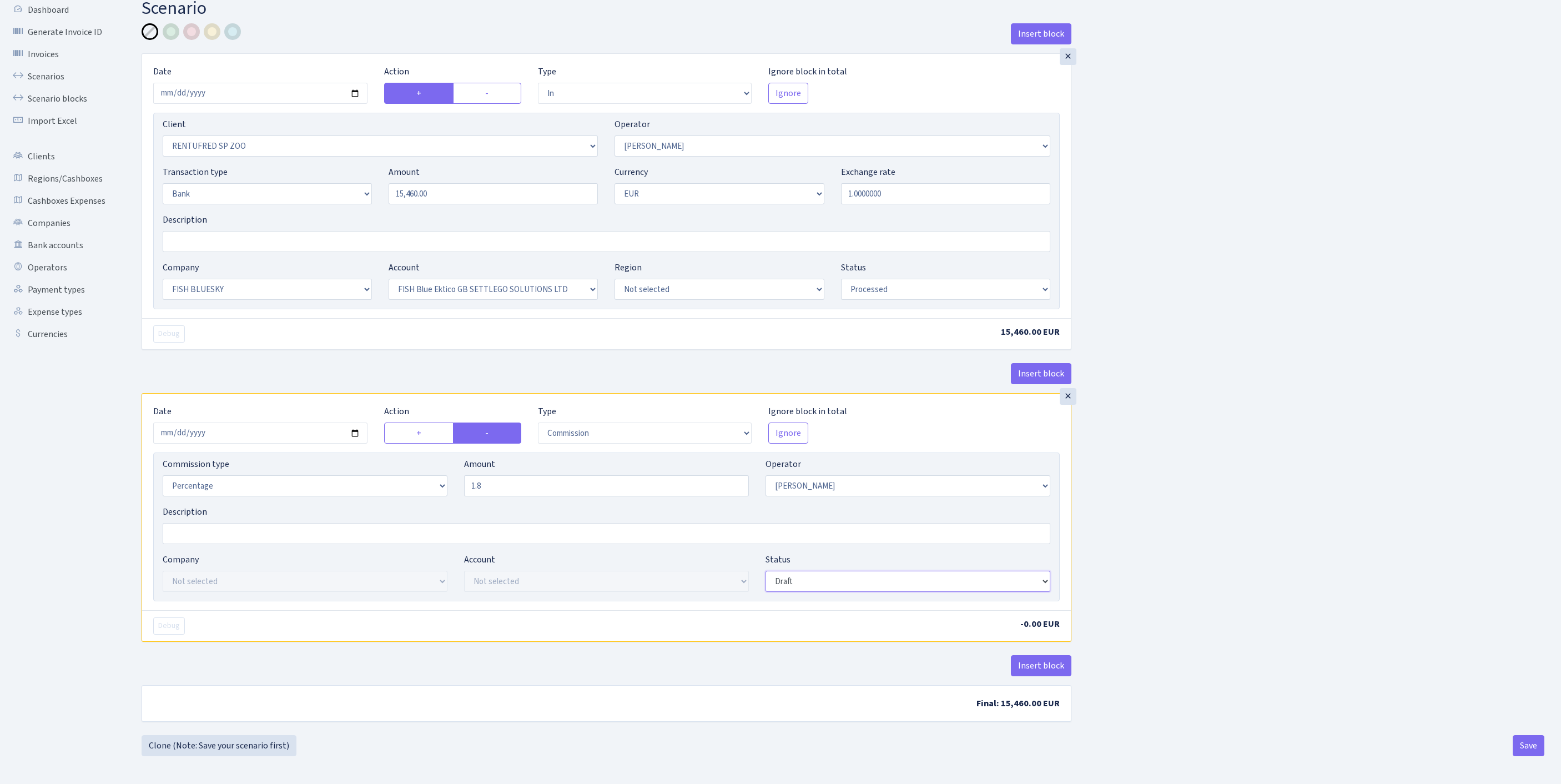
type input "1.80"
select select "processed"
click at [1040, 656] on button "Insert block" at bounding box center [1041, 665] width 61 height 21
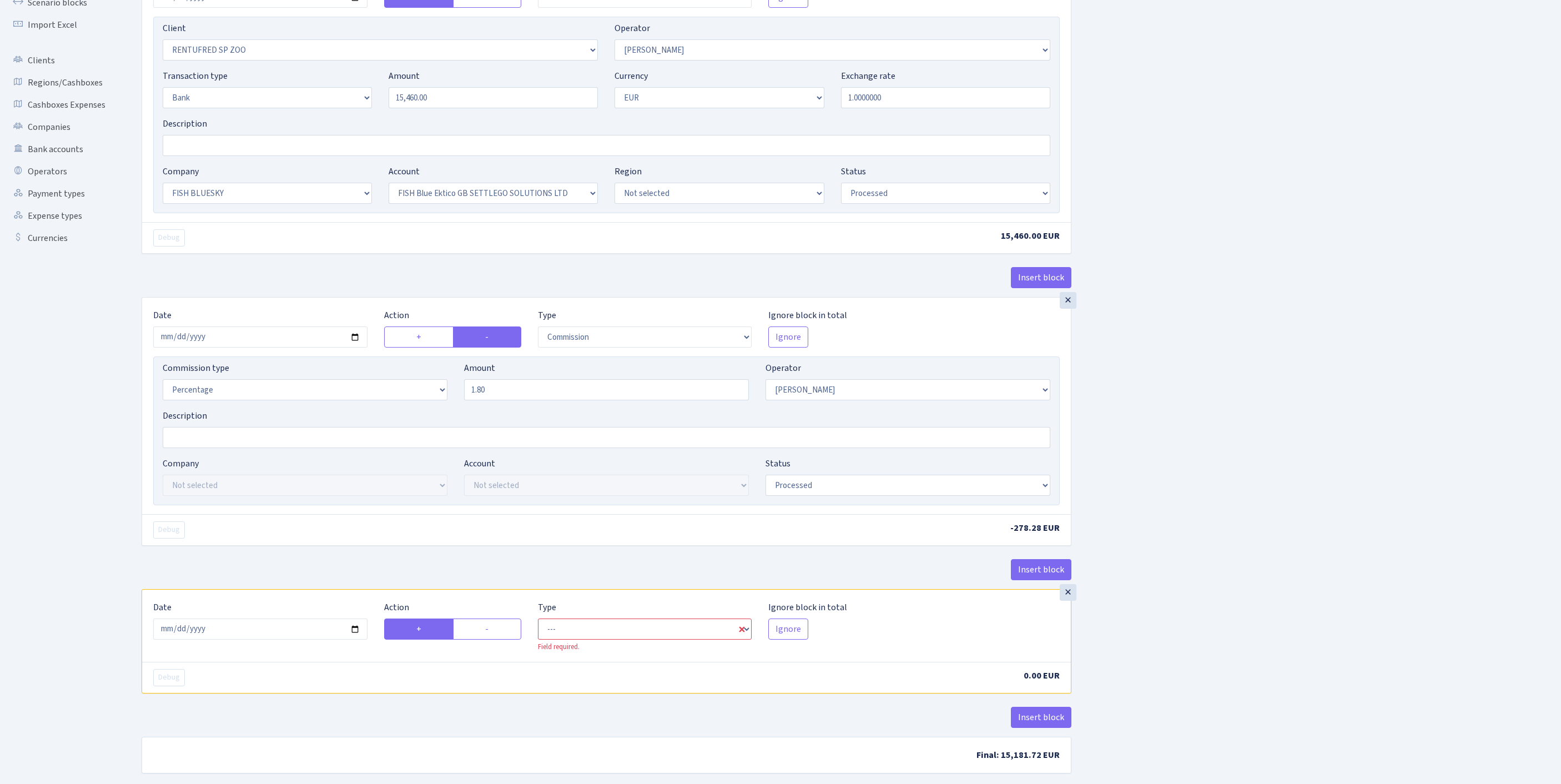
scroll to position [309, 0]
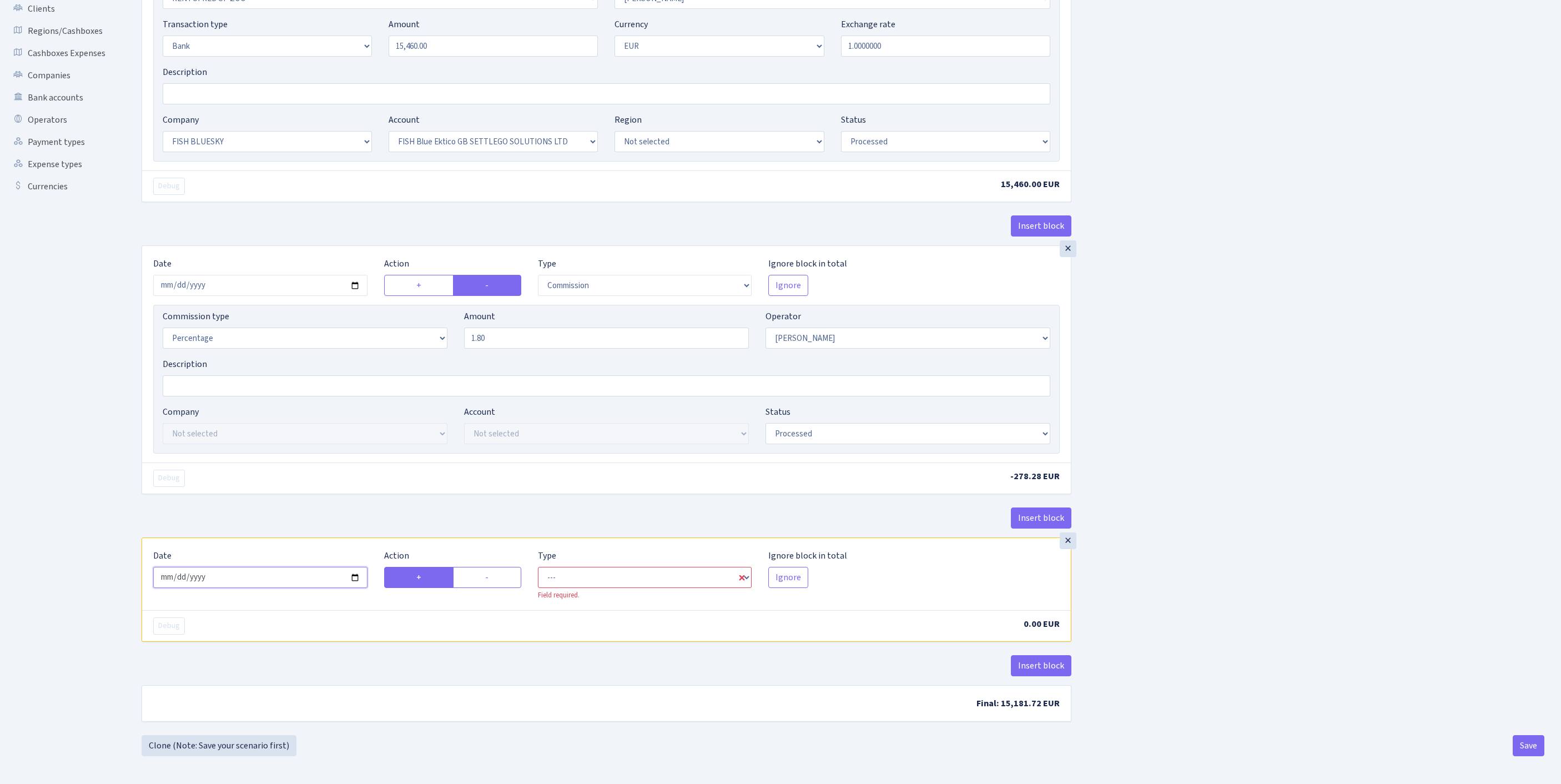
click at [281, 567] on input "2025-09-25" at bounding box center [260, 577] width 215 height 21
type input "[DATE]"
click at [501, 567] on label "-" at bounding box center [488, 577] width 69 height 21
click at [492, 571] on input "-" at bounding box center [488, 574] width 7 height 7
radio input "true"
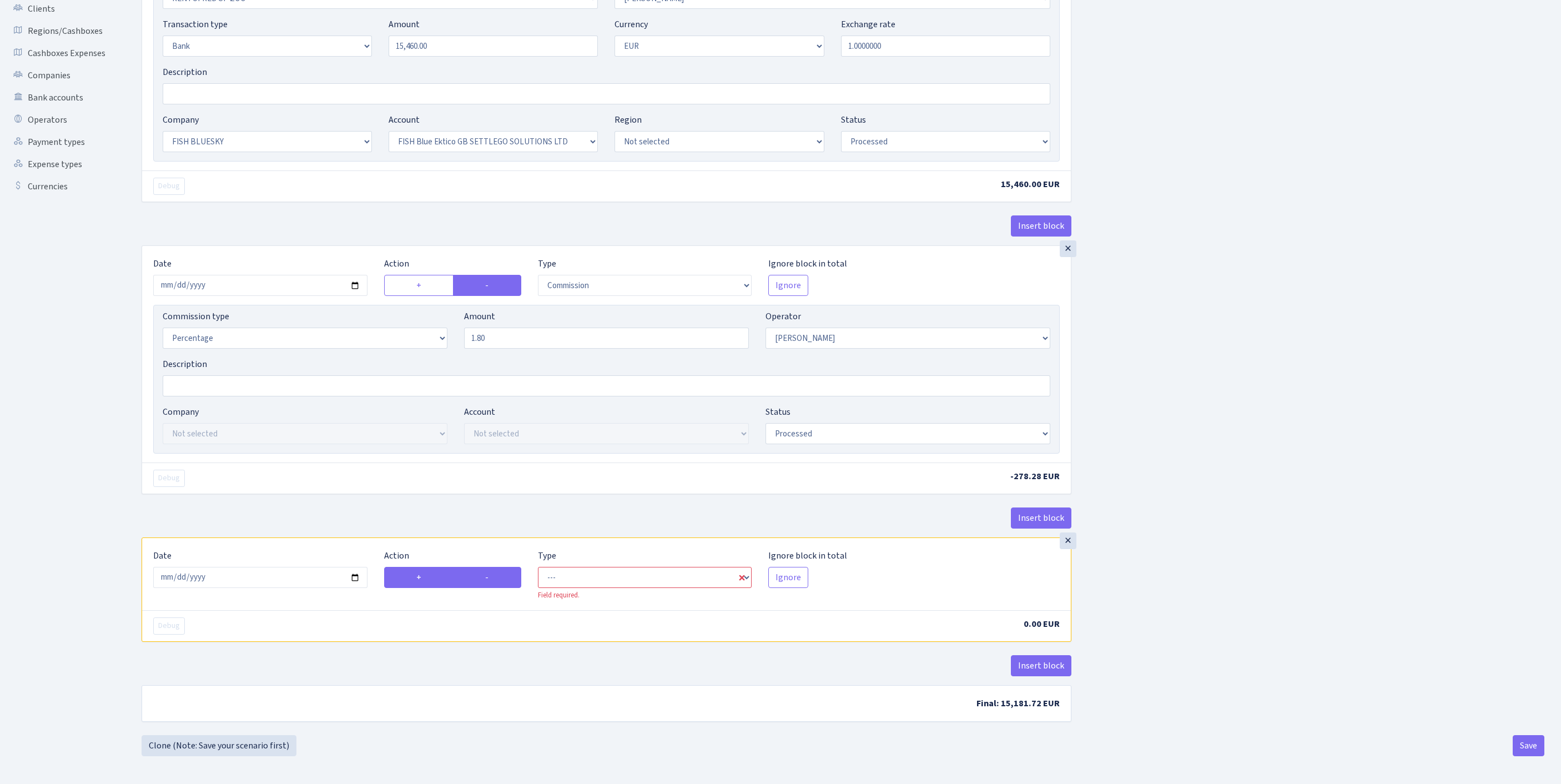
radio input "false"
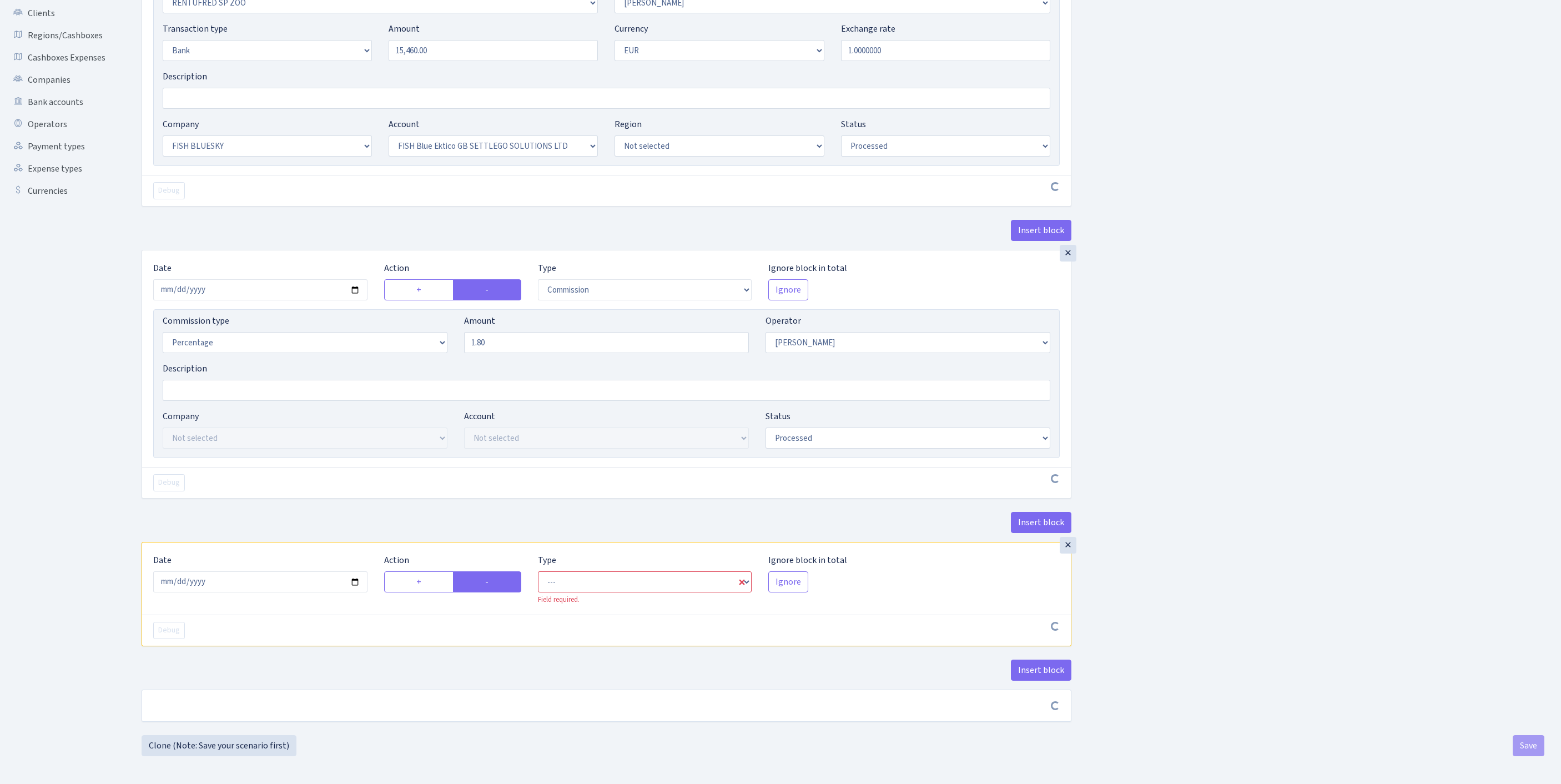
scroll to position [304, 0]
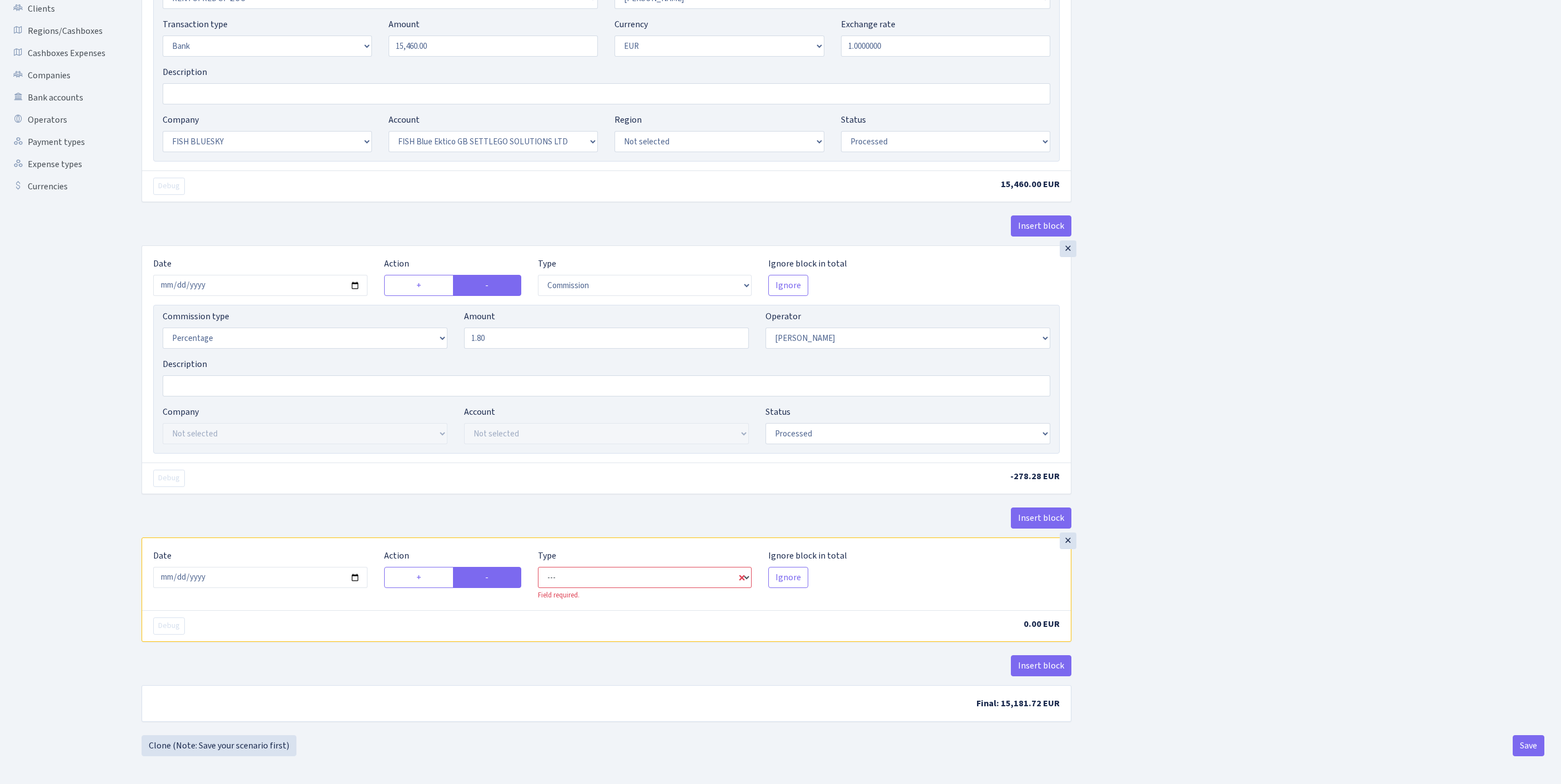
select select "commission"
select select "10"
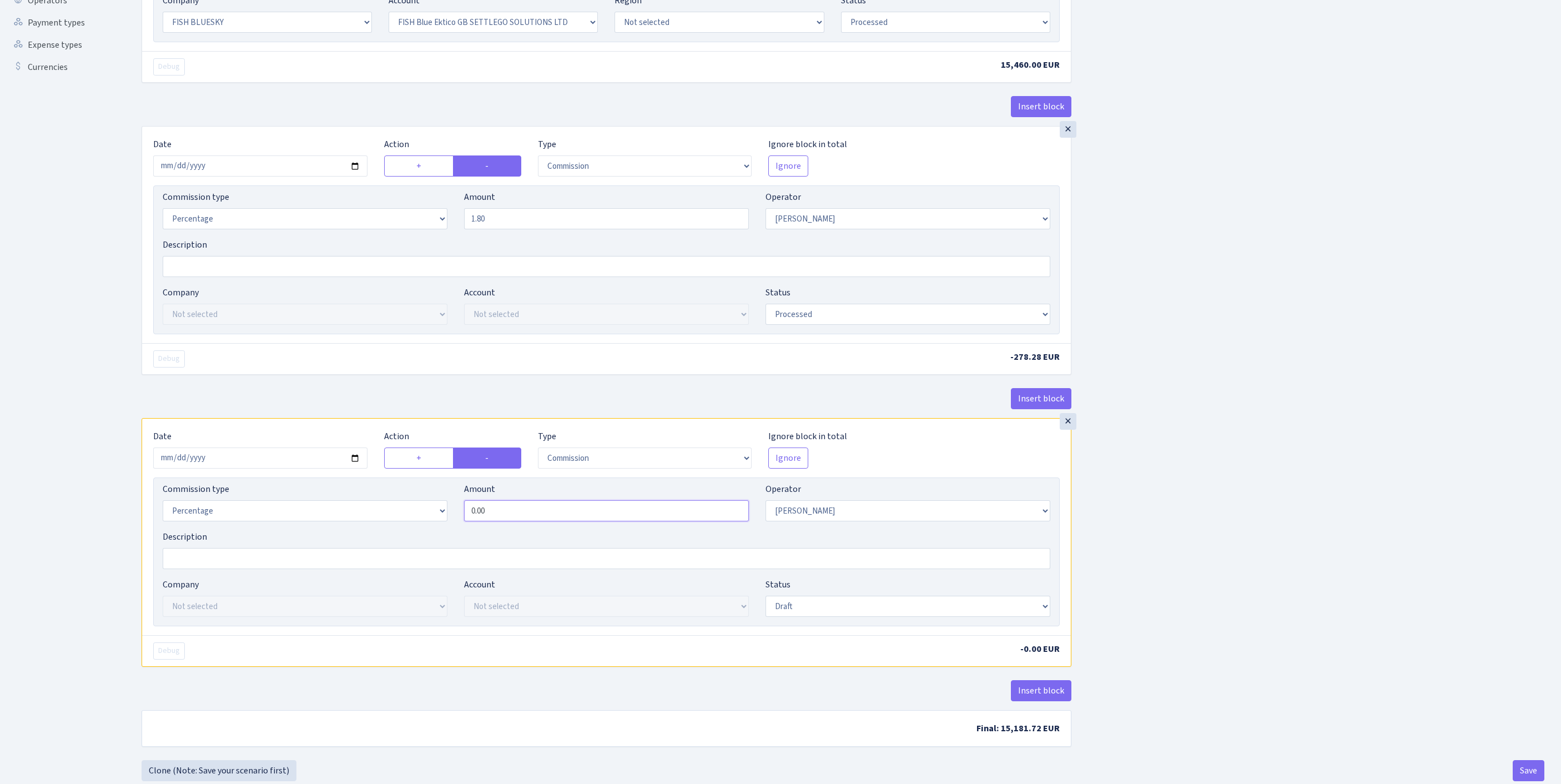
drag, startPoint x: 522, startPoint y: 613, endPoint x: 399, endPoint y: 614, distance: 123.0
click at [399, 530] on div "Commission type Percentage Fixed Bank Amount 0.00 Operator Not selected 981 981…" at bounding box center [606, 506] width 905 height 48
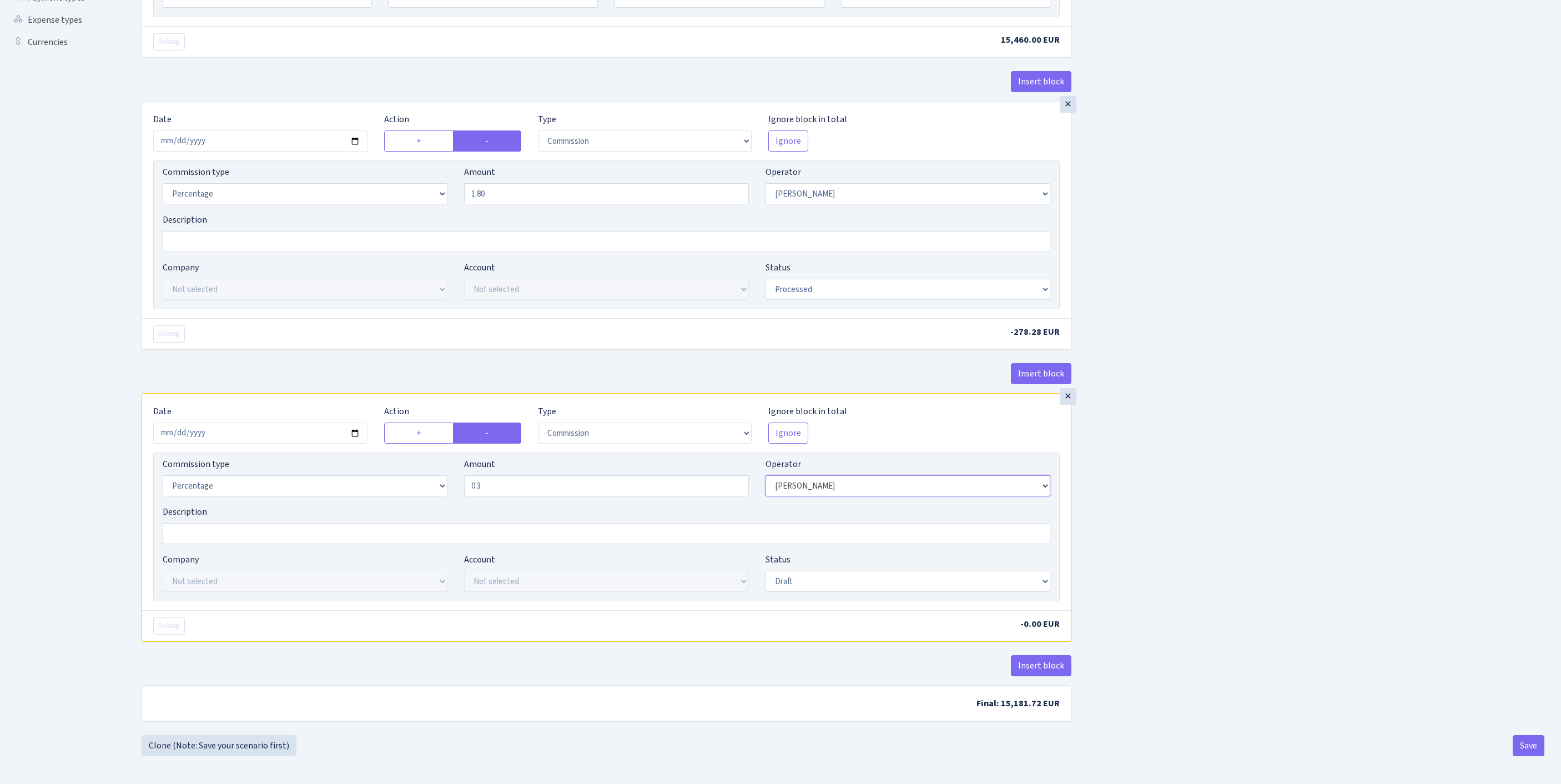
type input "0.30"
select select "1"
select select "23"
select select "67"
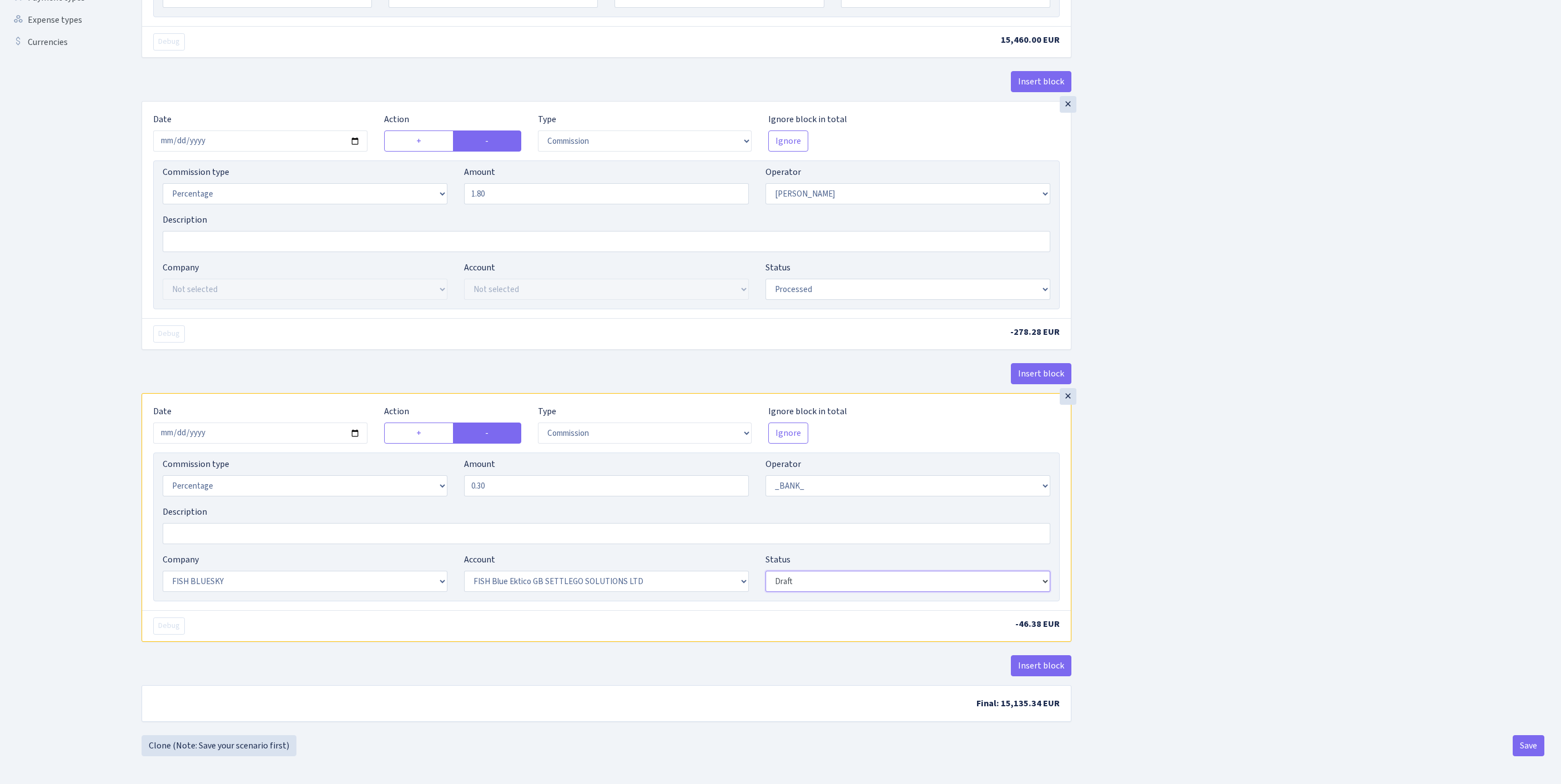
select select "processed"
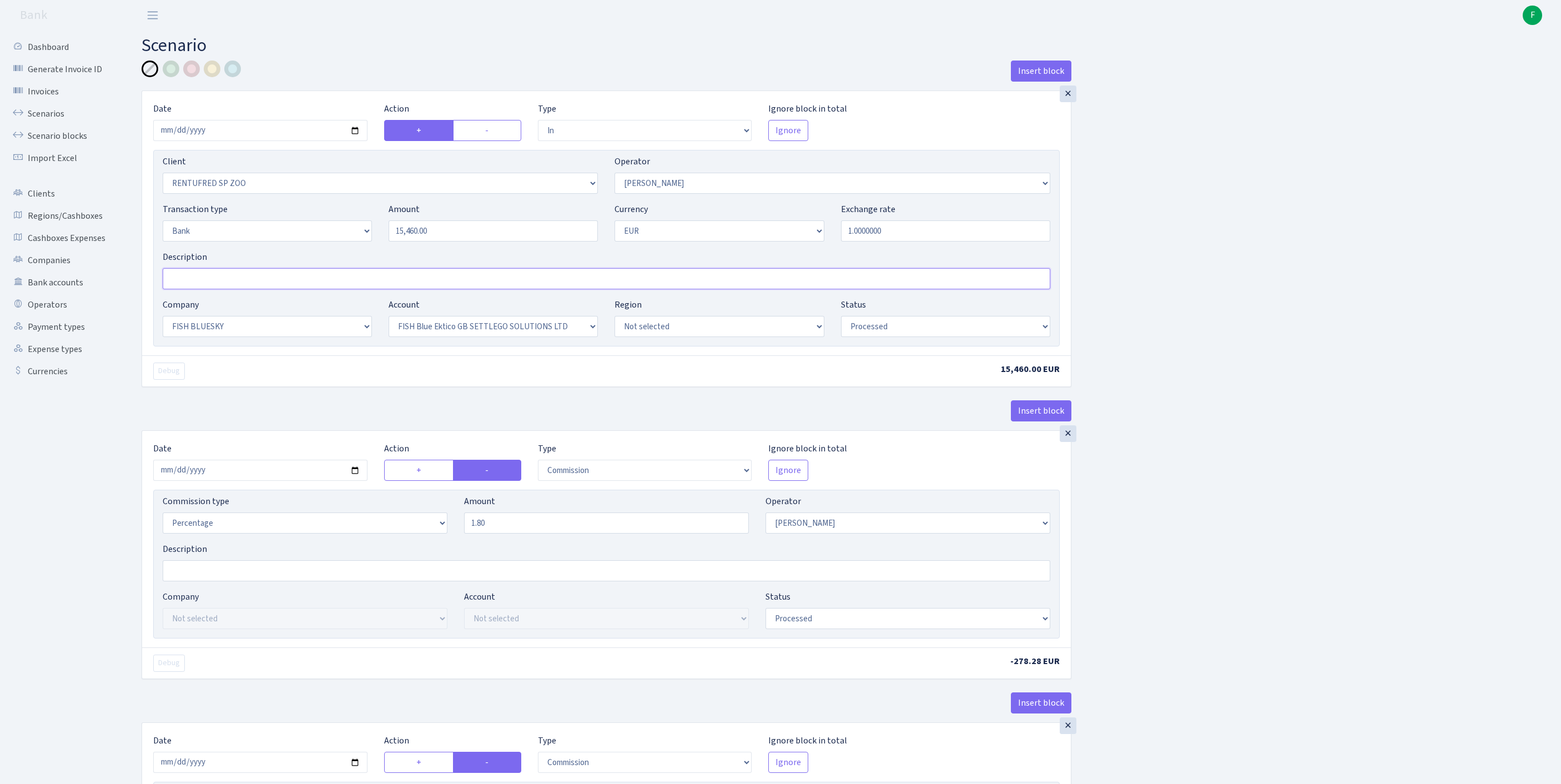
click at [206, 289] on input "Description" at bounding box center [607, 278] width 888 height 21
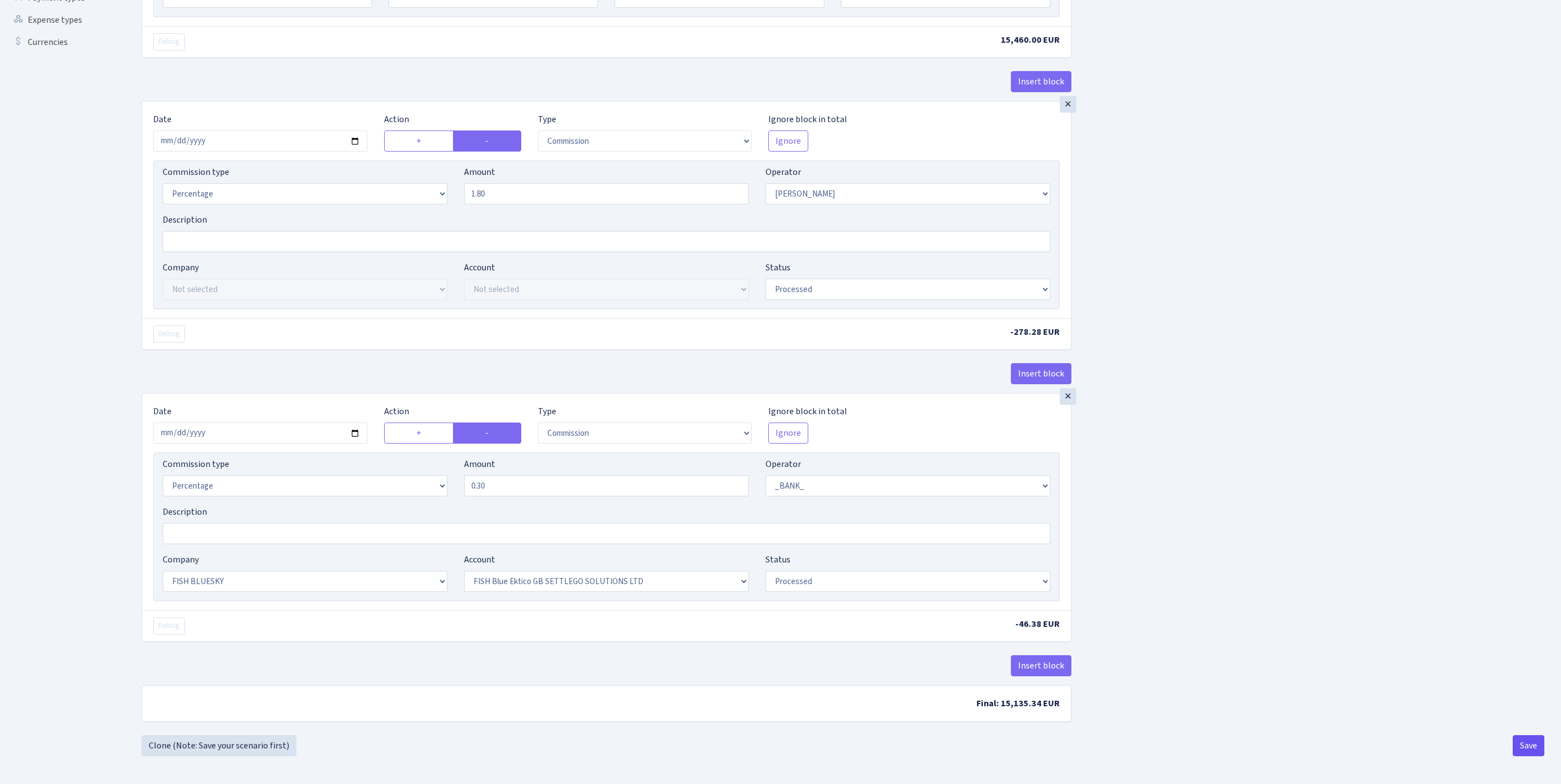
type input "FISH ELECTICO BLUE"
click at [1527, 738] on button "Save" at bounding box center [1529, 745] width 32 height 21
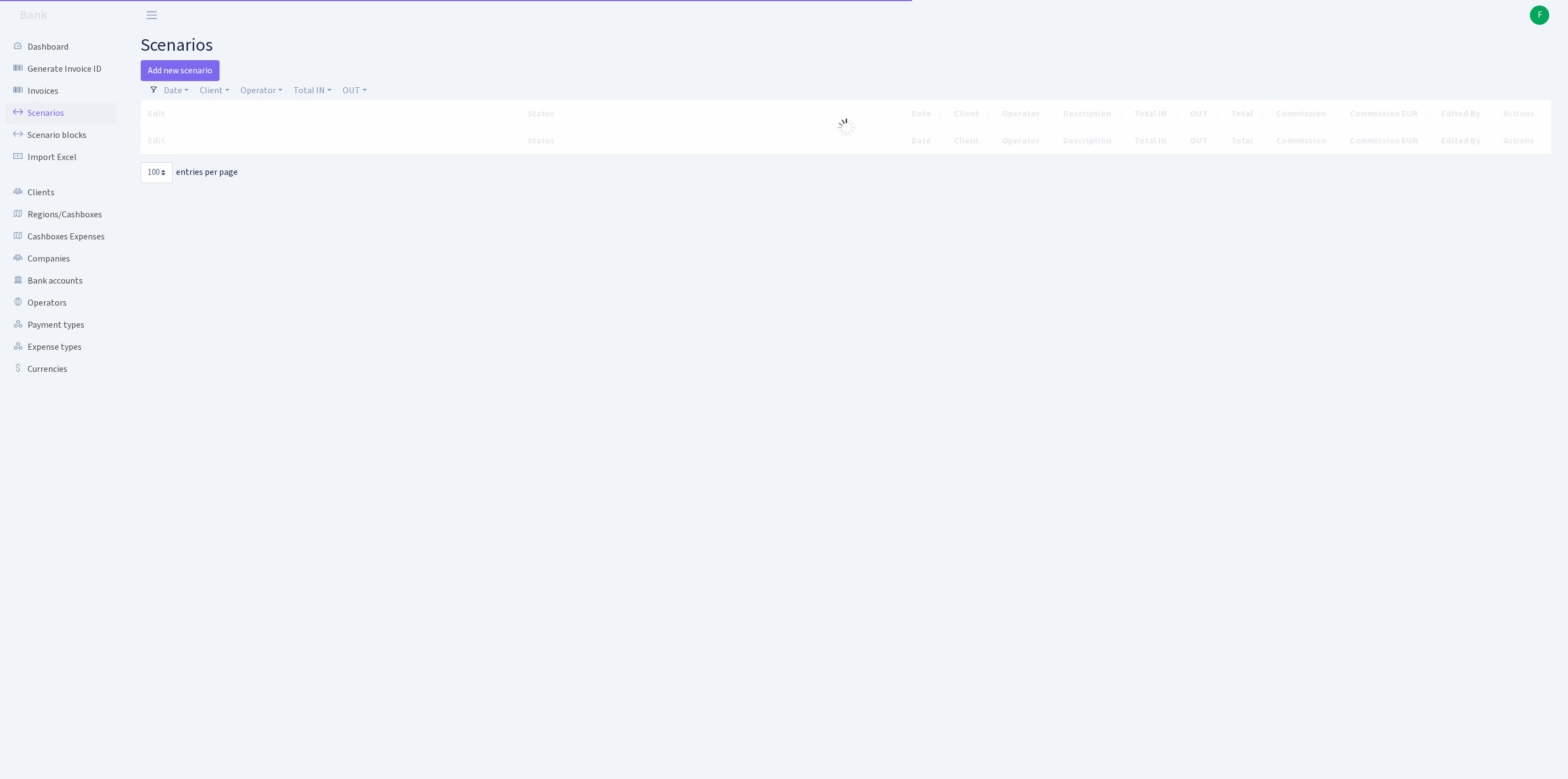
select select "100"
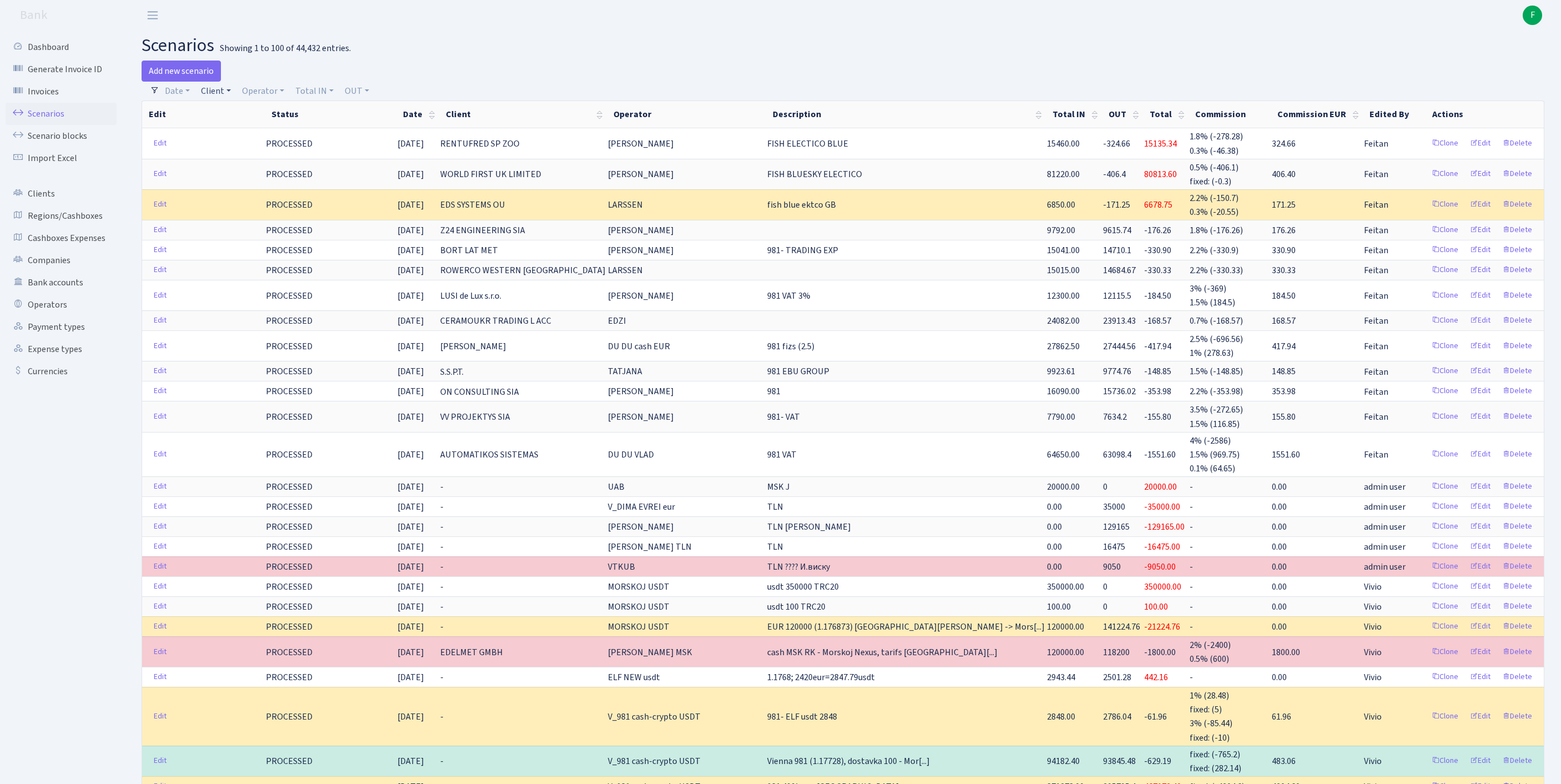
click at [227, 93] on link "Client" at bounding box center [216, 91] width 39 height 19
click at [241, 139] on input "search" at bounding box center [246, 131] width 92 height 17
type input "SAMOSA"
click at [289, 161] on li "SAMOSA IMPORT KFT" at bounding box center [246, 151] width 94 height 19
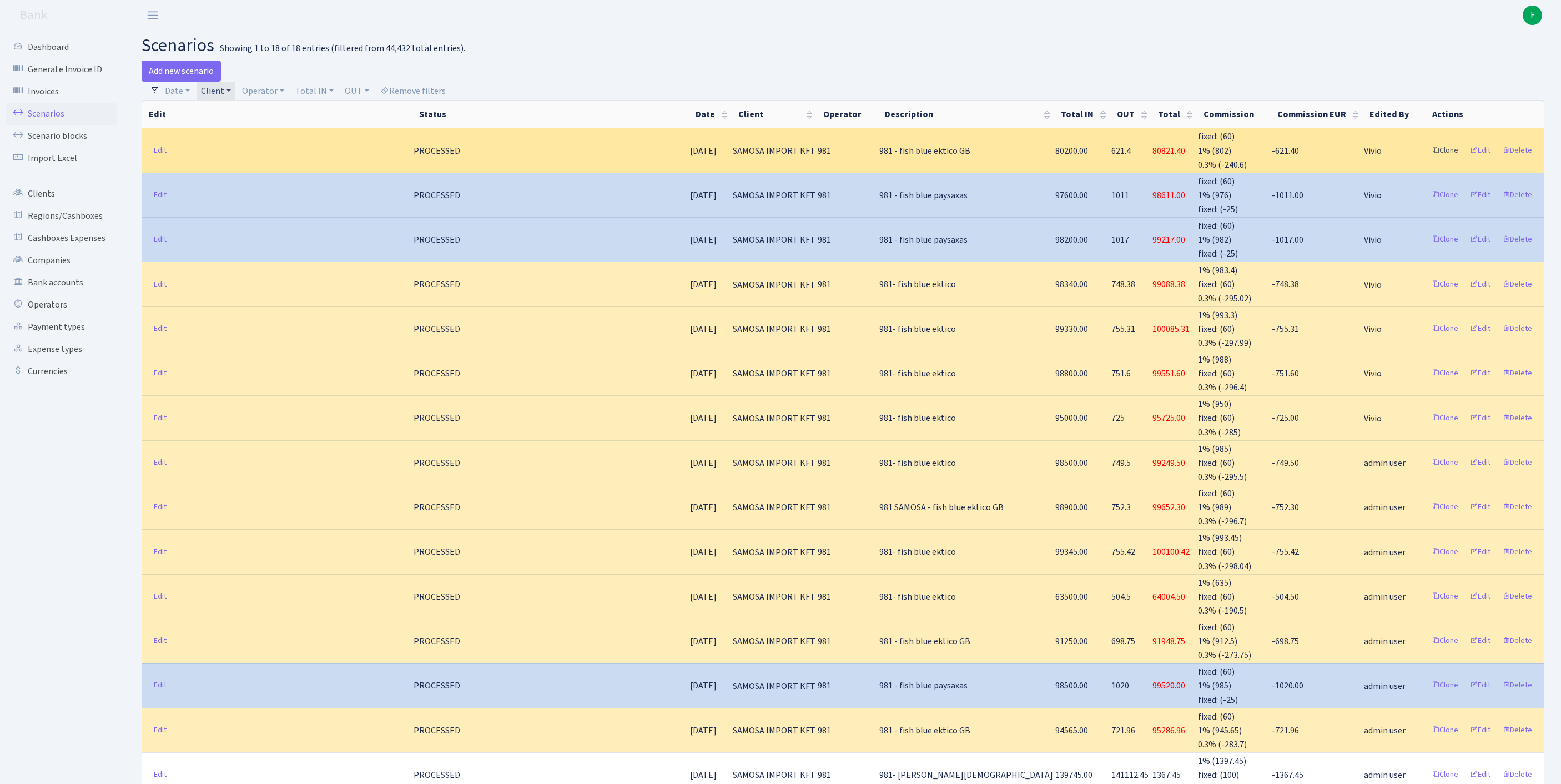
click at [1427, 159] on link "Clone" at bounding box center [1445, 151] width 36 height 17
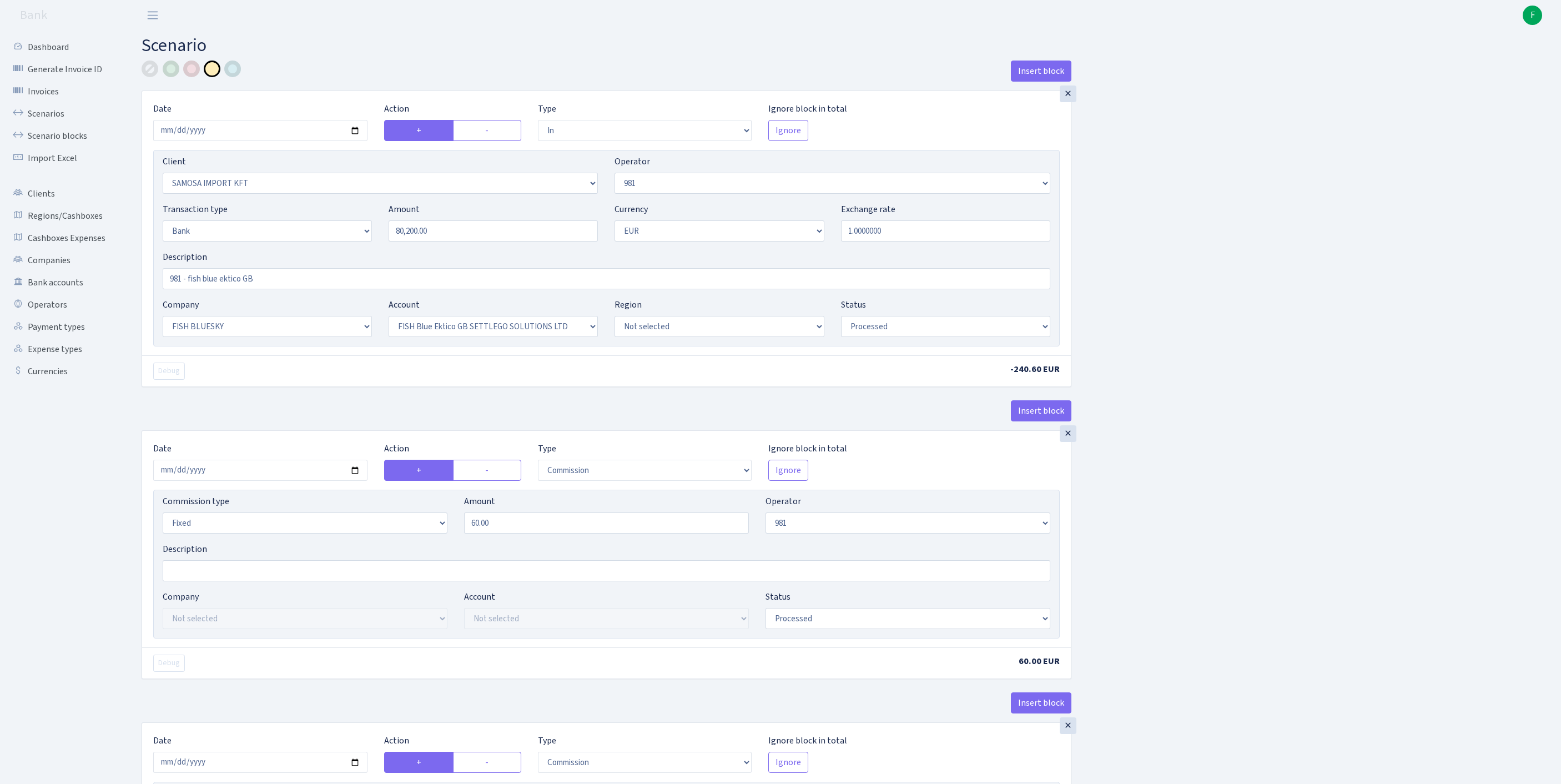
select select "in"
select select "2472"
select select "61"
select select "2"
select select "1"
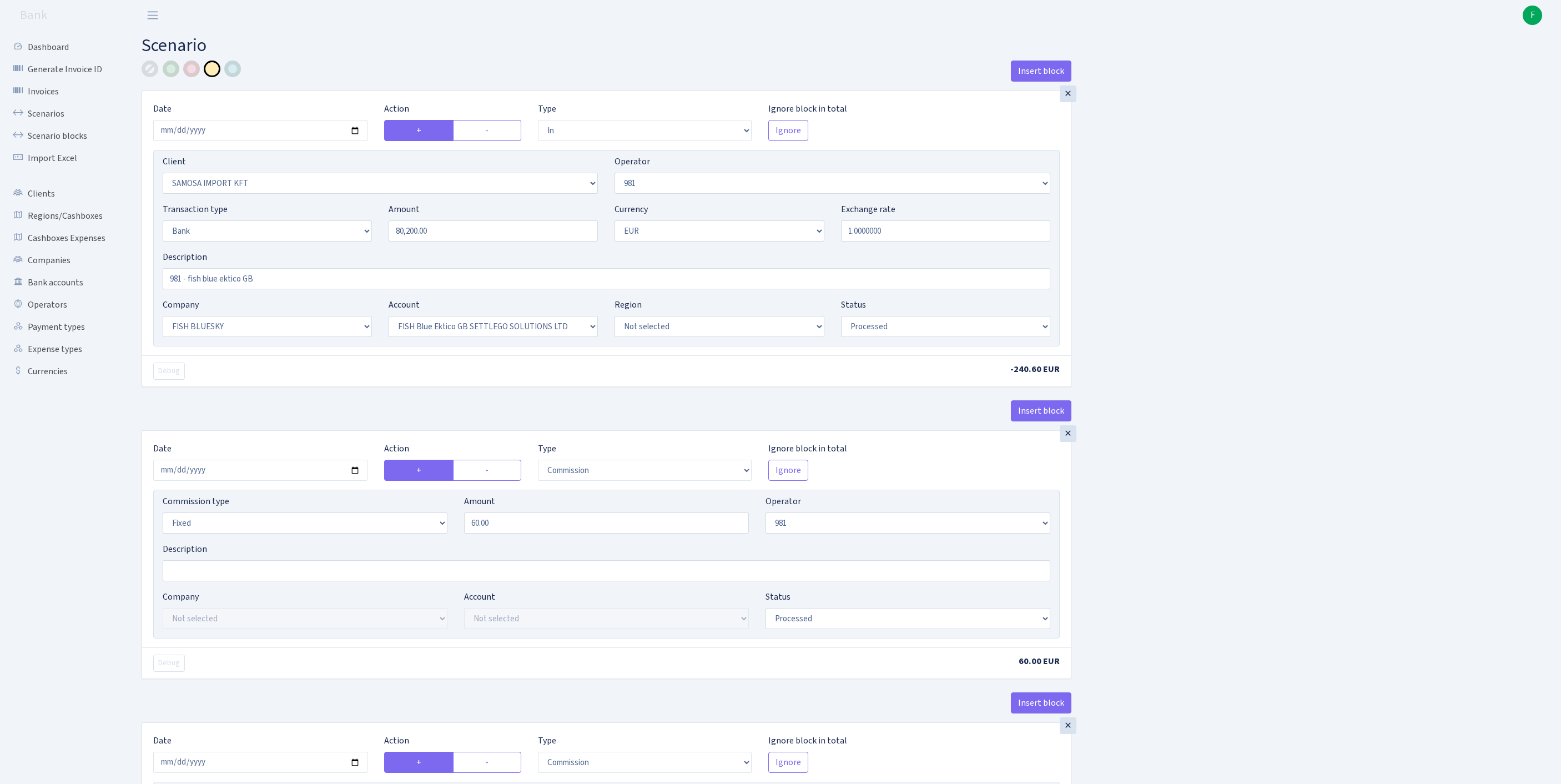
select select "23"
select select "67"
select select "processed"
select select "commission"
select select "fixed"
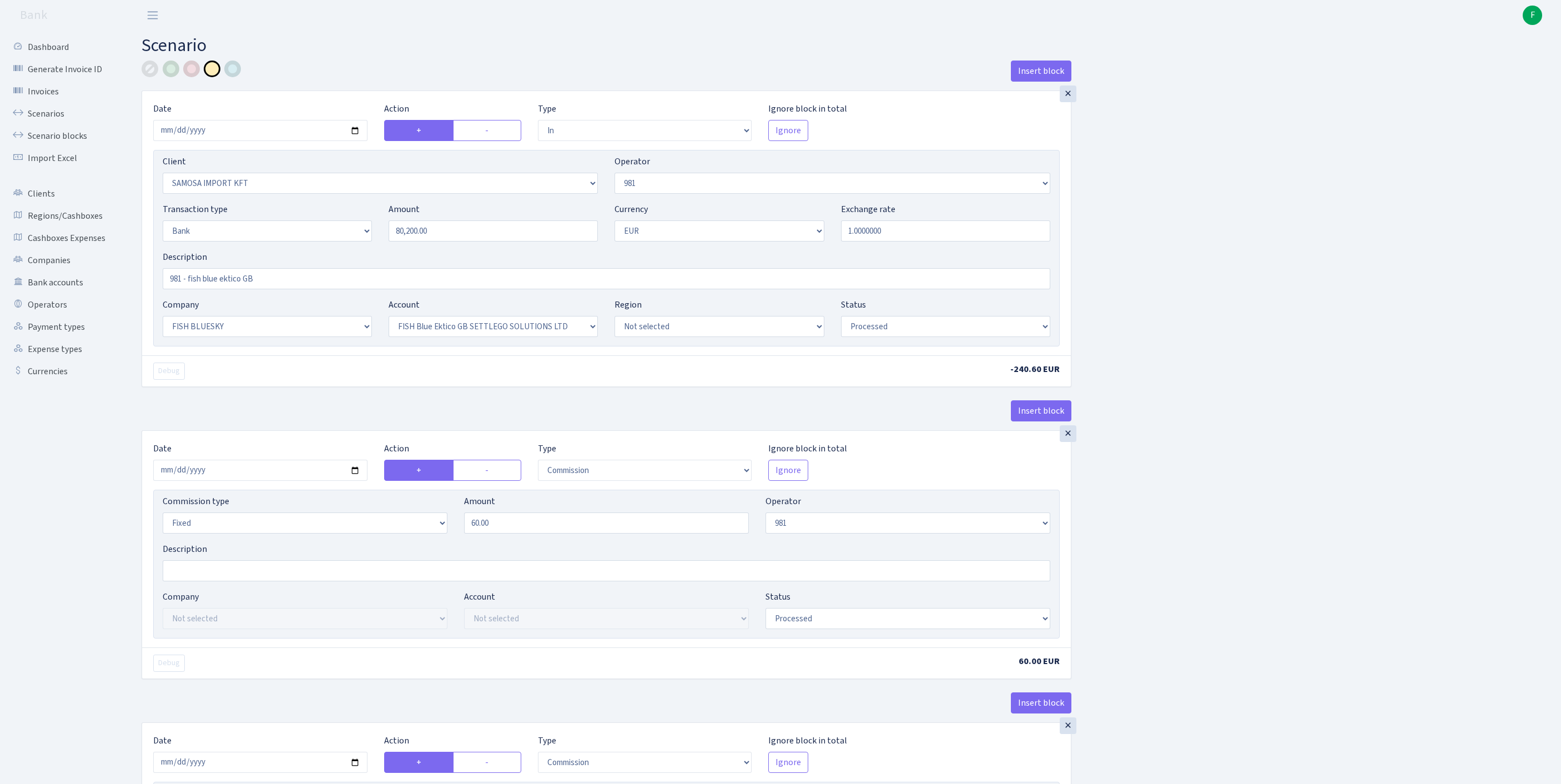
select select "61"
select select "processed"
select select "commission"
select select "61"
select select "processed"
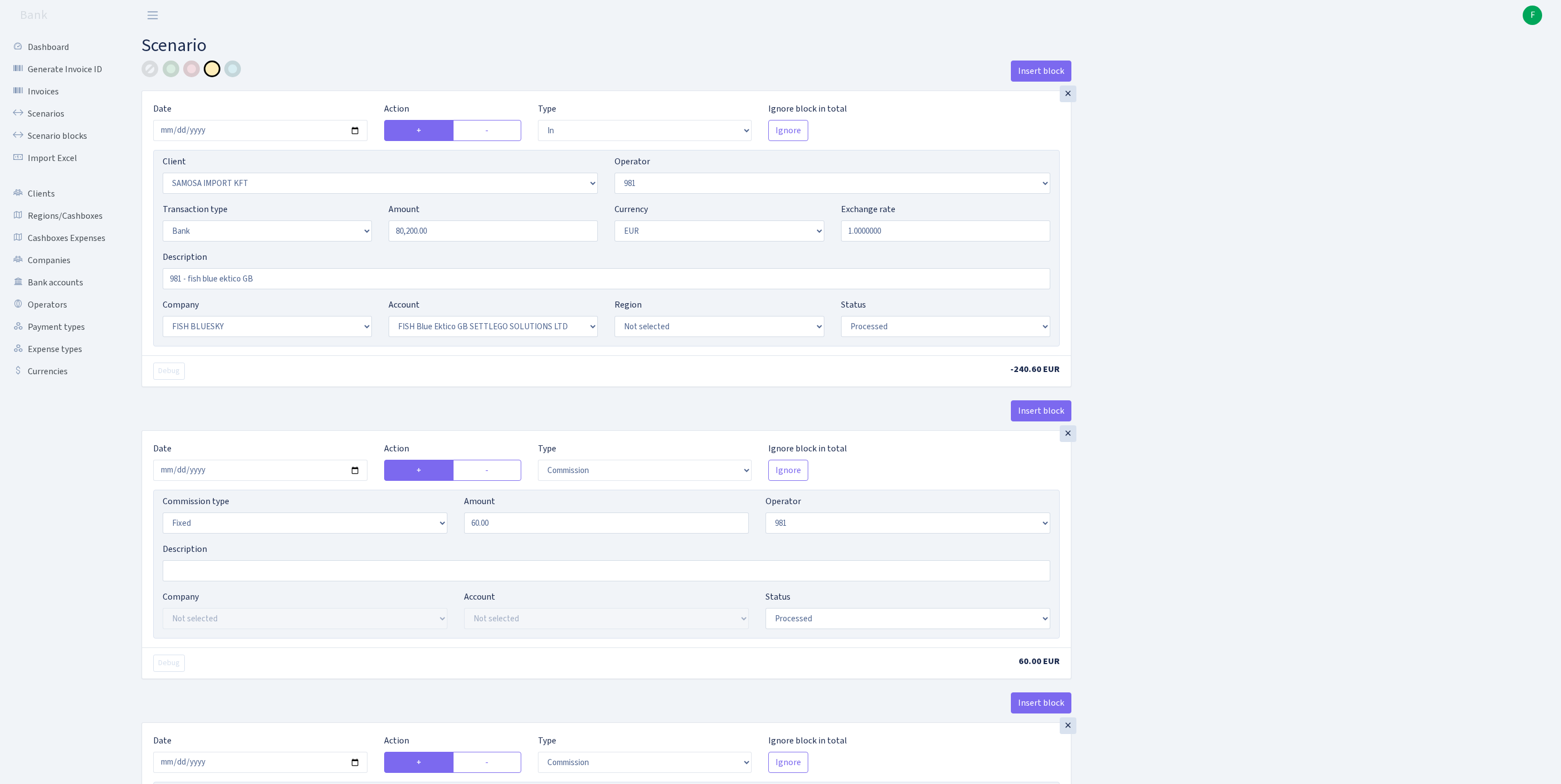
select select "commission"
select select "1"
select select "23"
select select "67"
select select "processed"
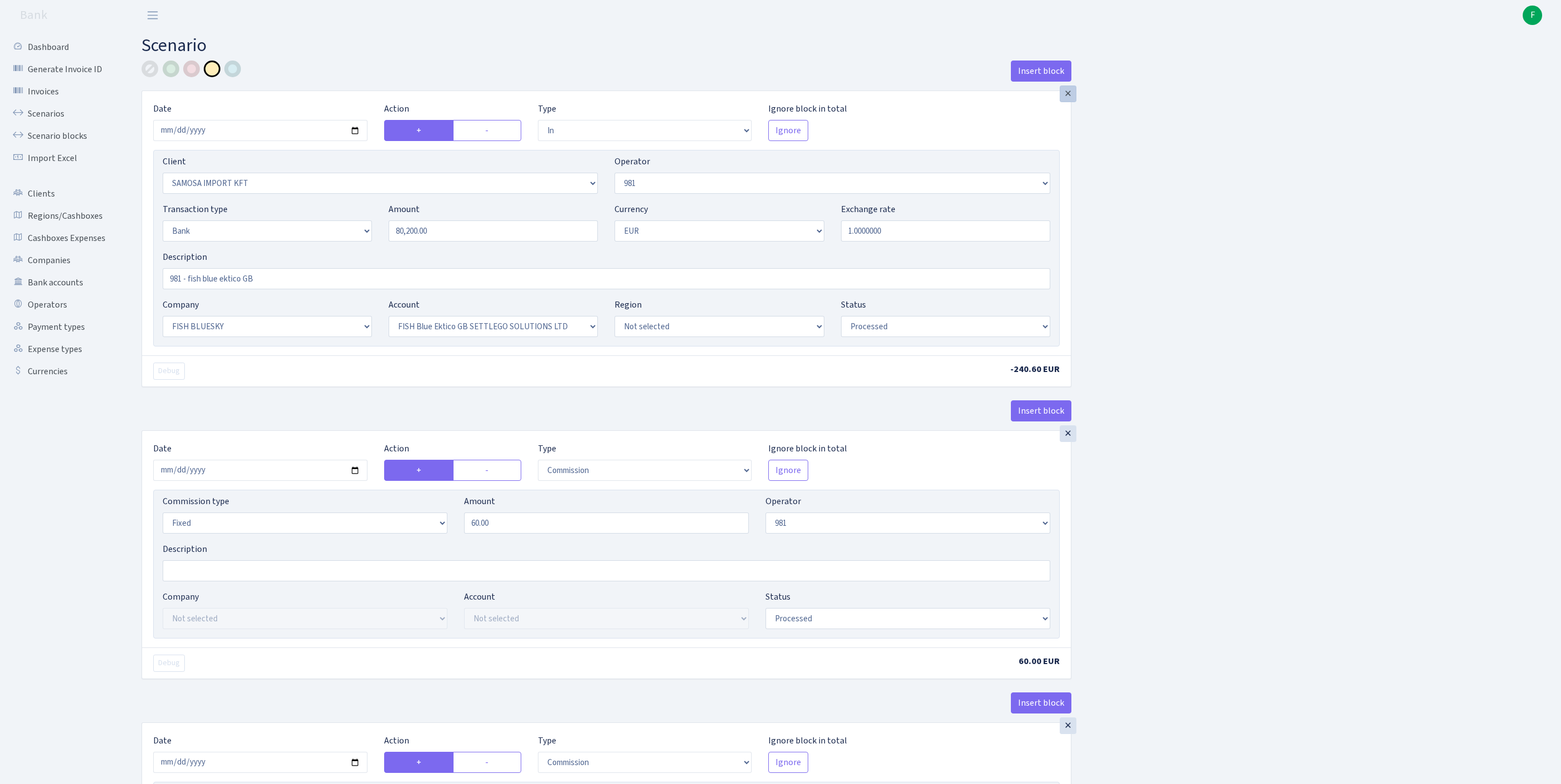
click at [1066, 97] on div "×" at bounding box center [1068, 93] width 17 height 17
select select "commission"
select select "percentage"
type input "1.00"
radio input "false"
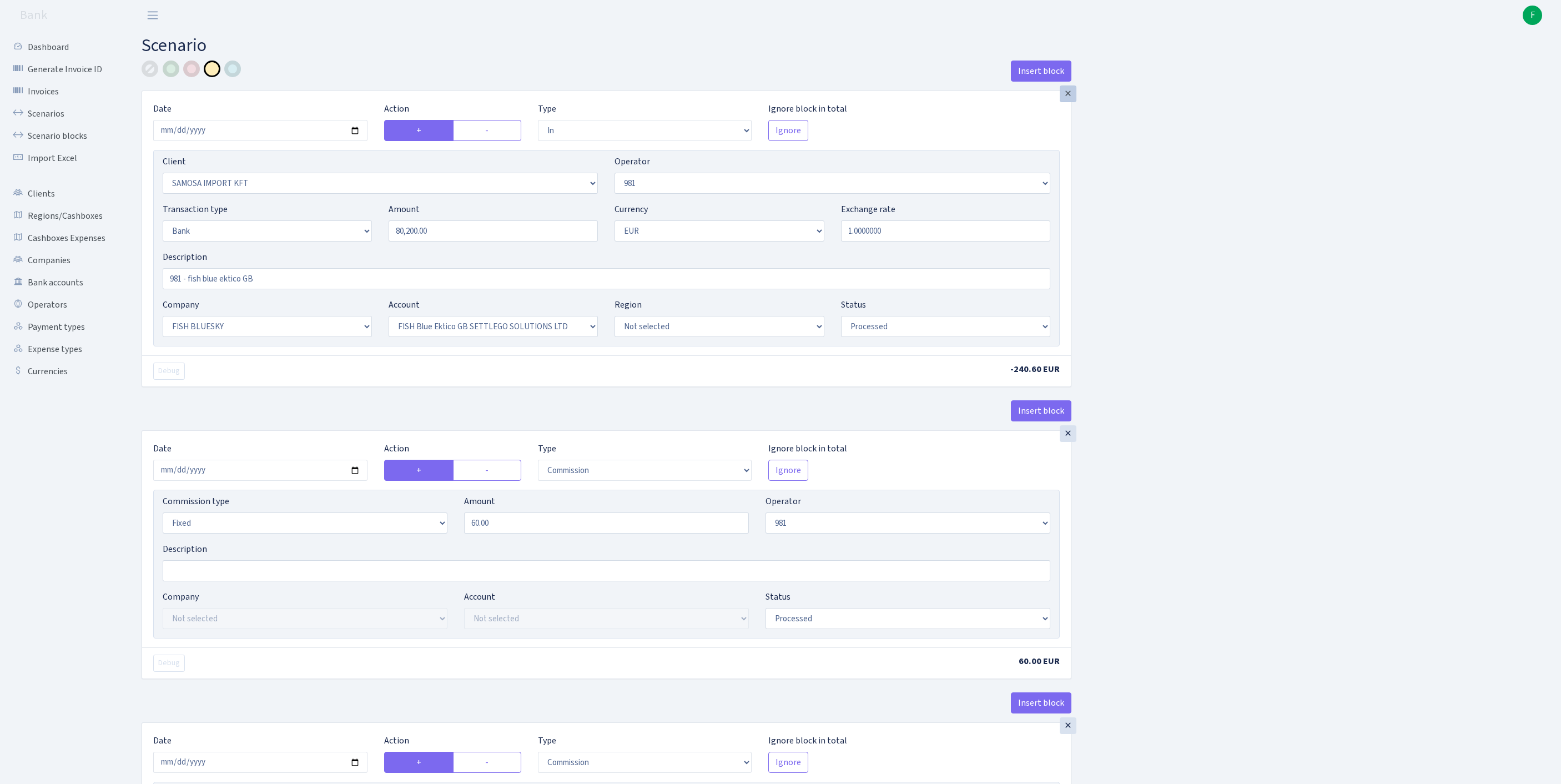
radio input "true"
type input "0.30"
select select "1"
select select "23"
select select "67"
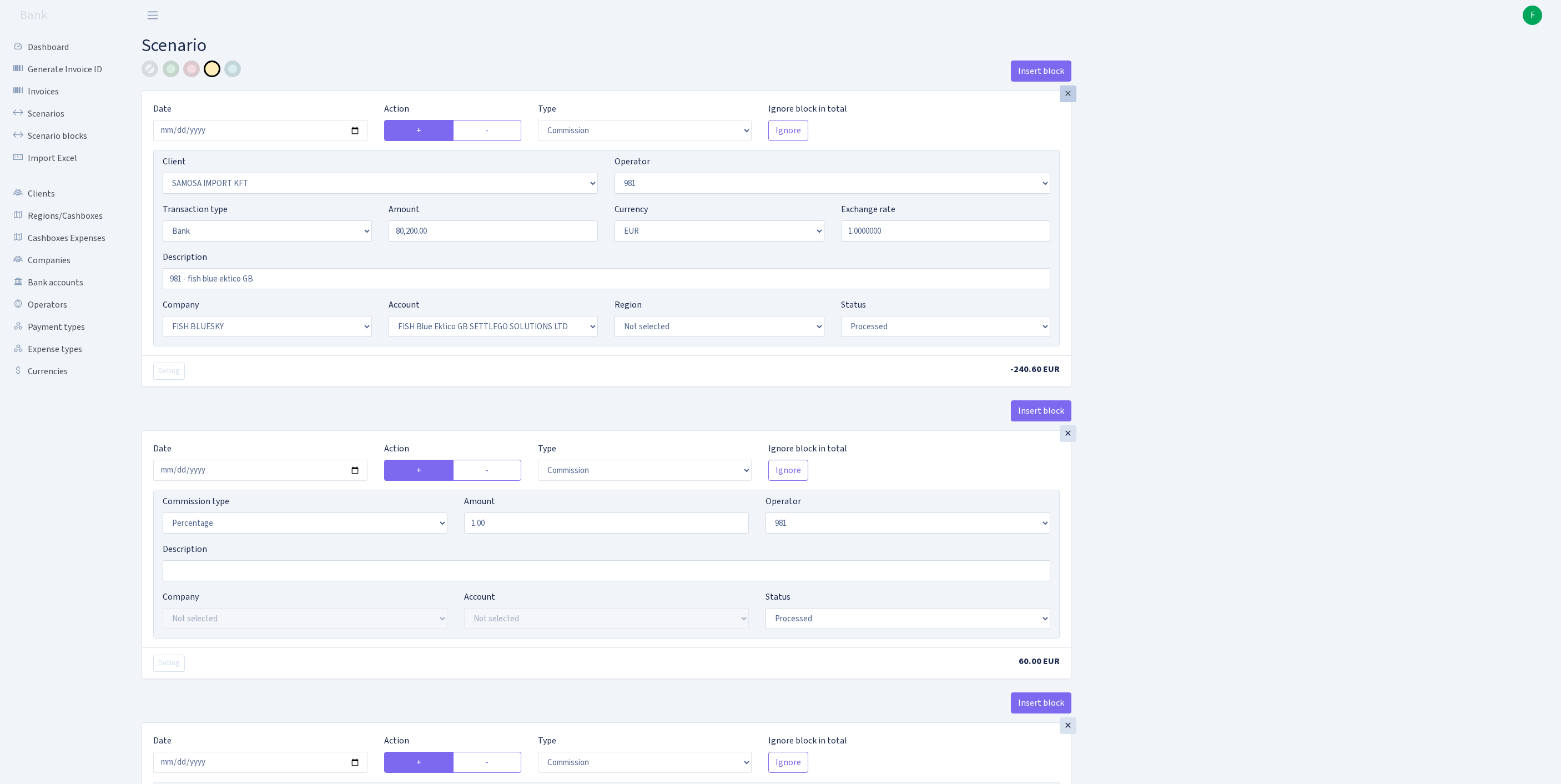
select select "61"
select select "fixed"
select select "processed"
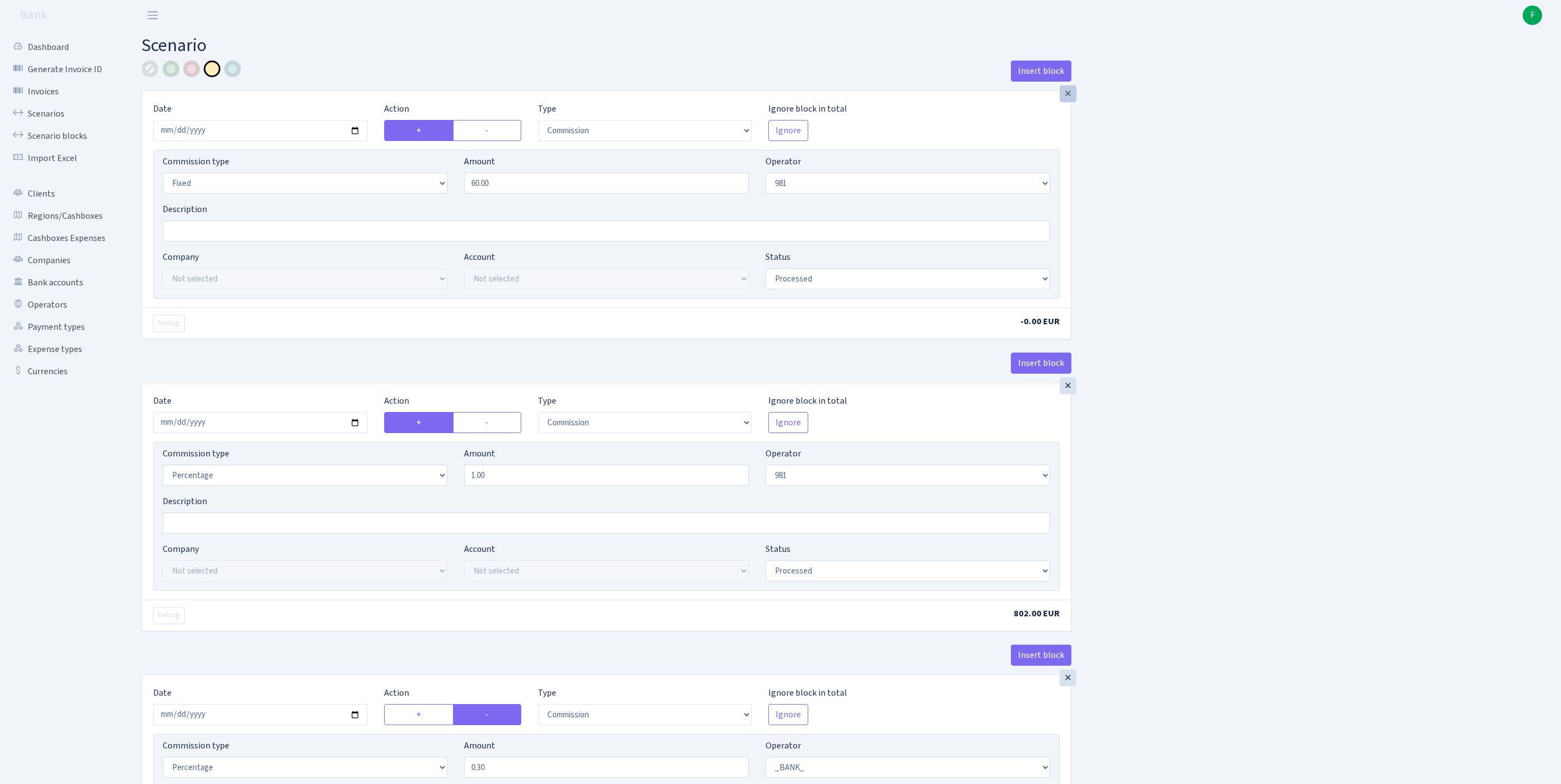
click at [1068, 100] on div "×" at bounding box center [1068, 93] width 17 height 17
radio input "false"
radio input "true"
type input "0.30"
select select "1"
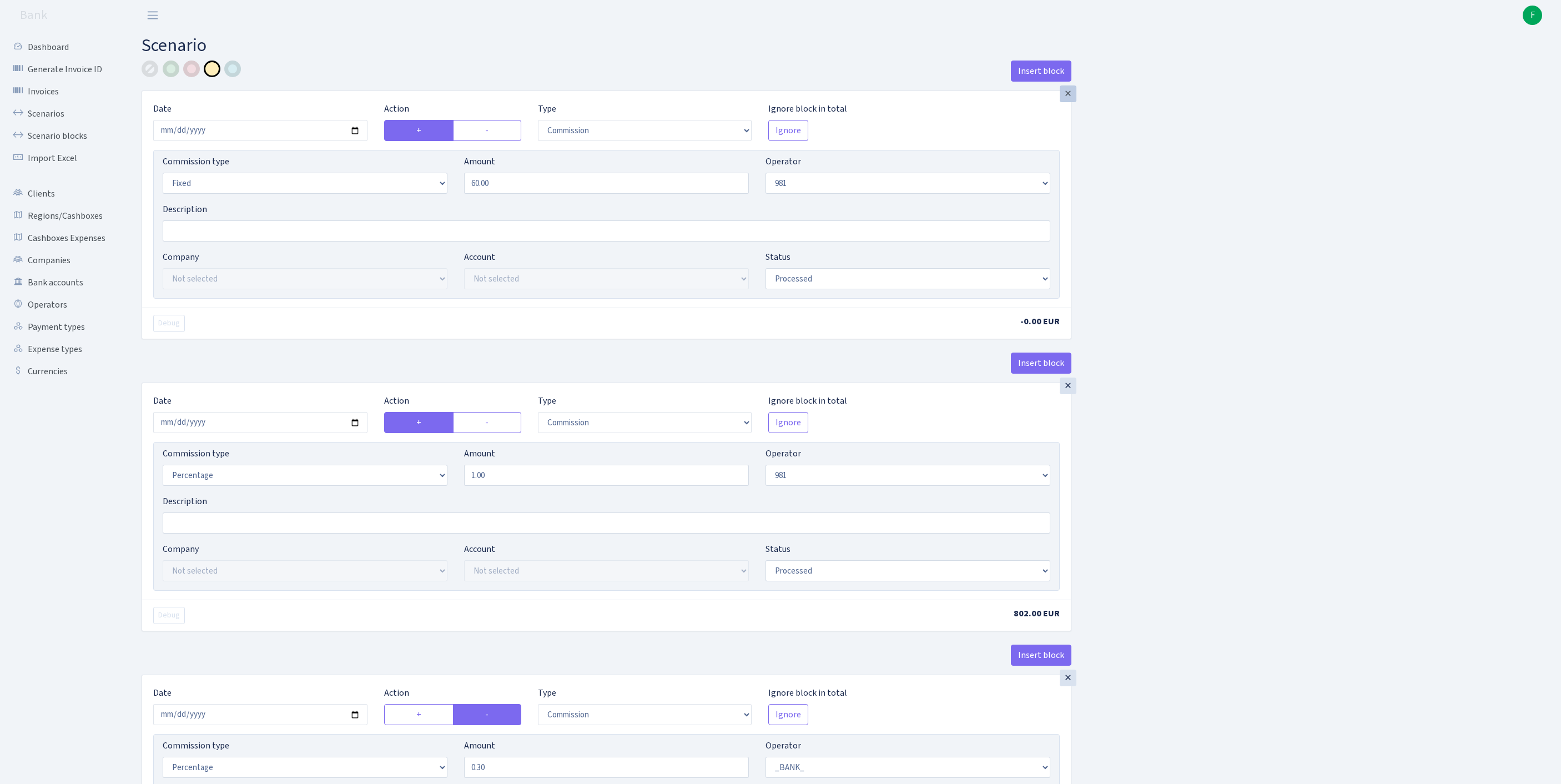
select select "23"
select select "67"
select select "percentage"
type input "1.00"
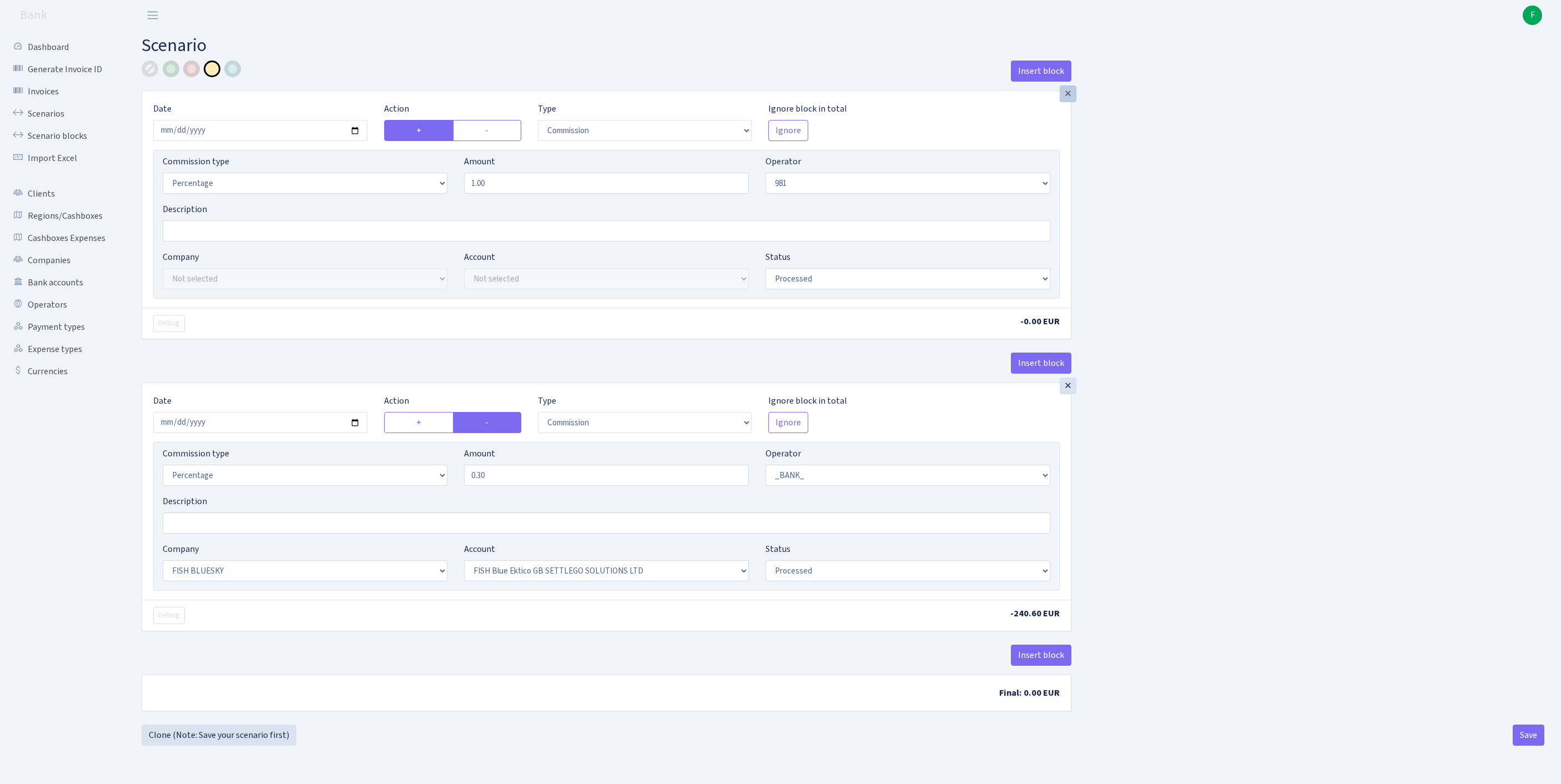
click at [1068, 100] on div "×" at bounding box center [1068, 93] width 17 height 17
radio input "false"
radio input "true"
select select "1"
type input "0.30"
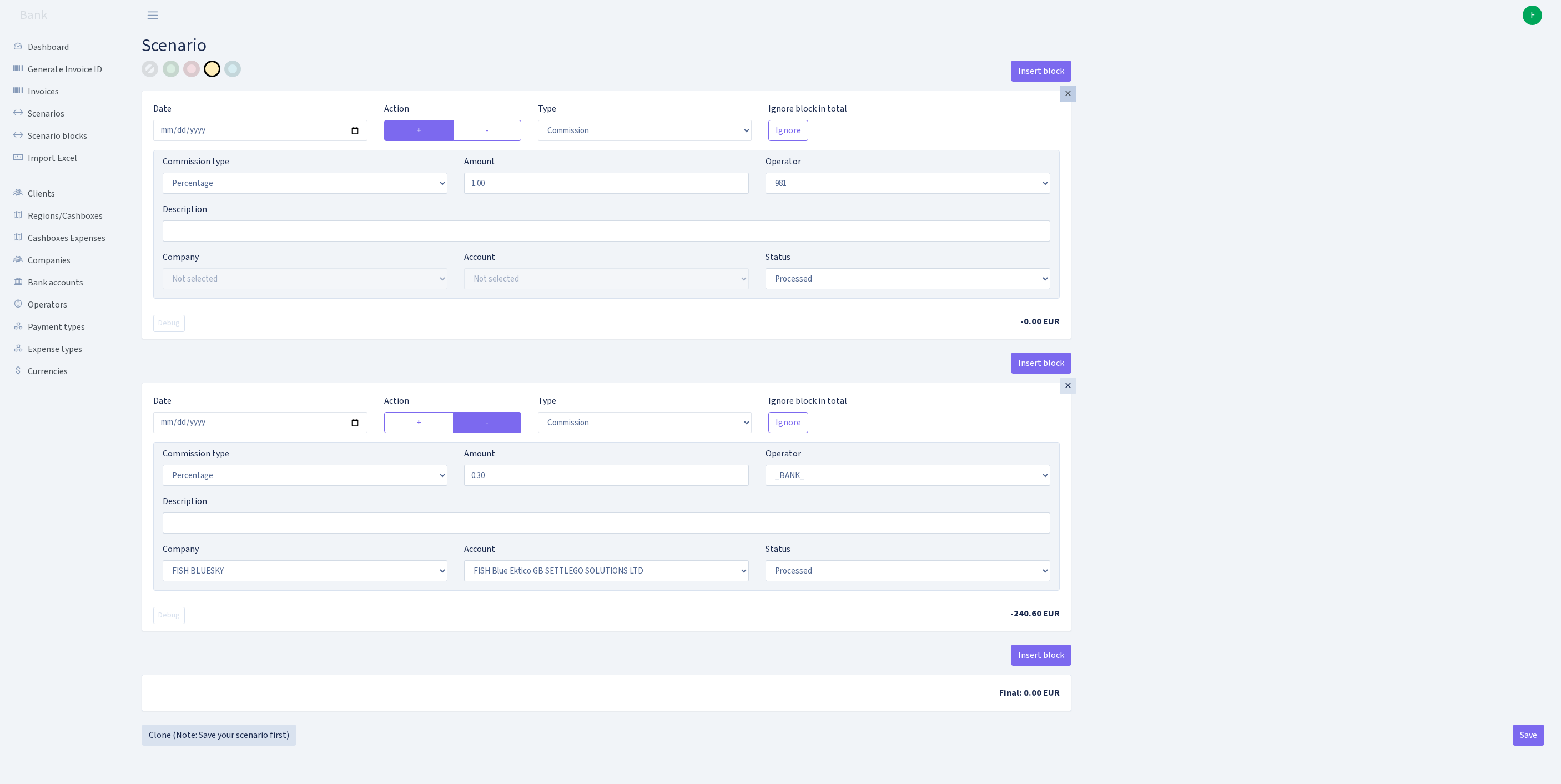
select select "67"
select select "23"
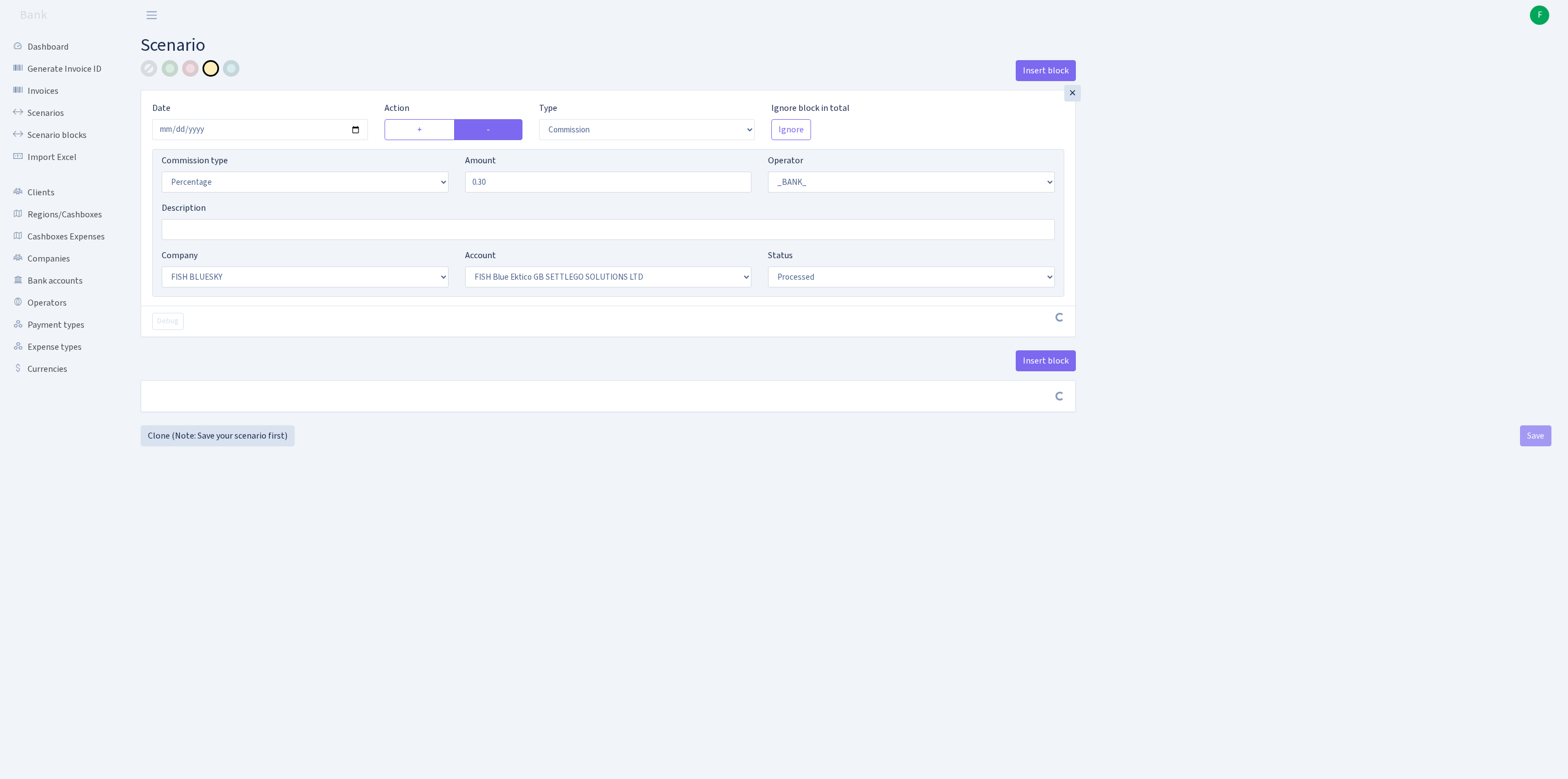
click at [1073, 97] on div "×" at bounding box center [1072, 93] width 17 height 17
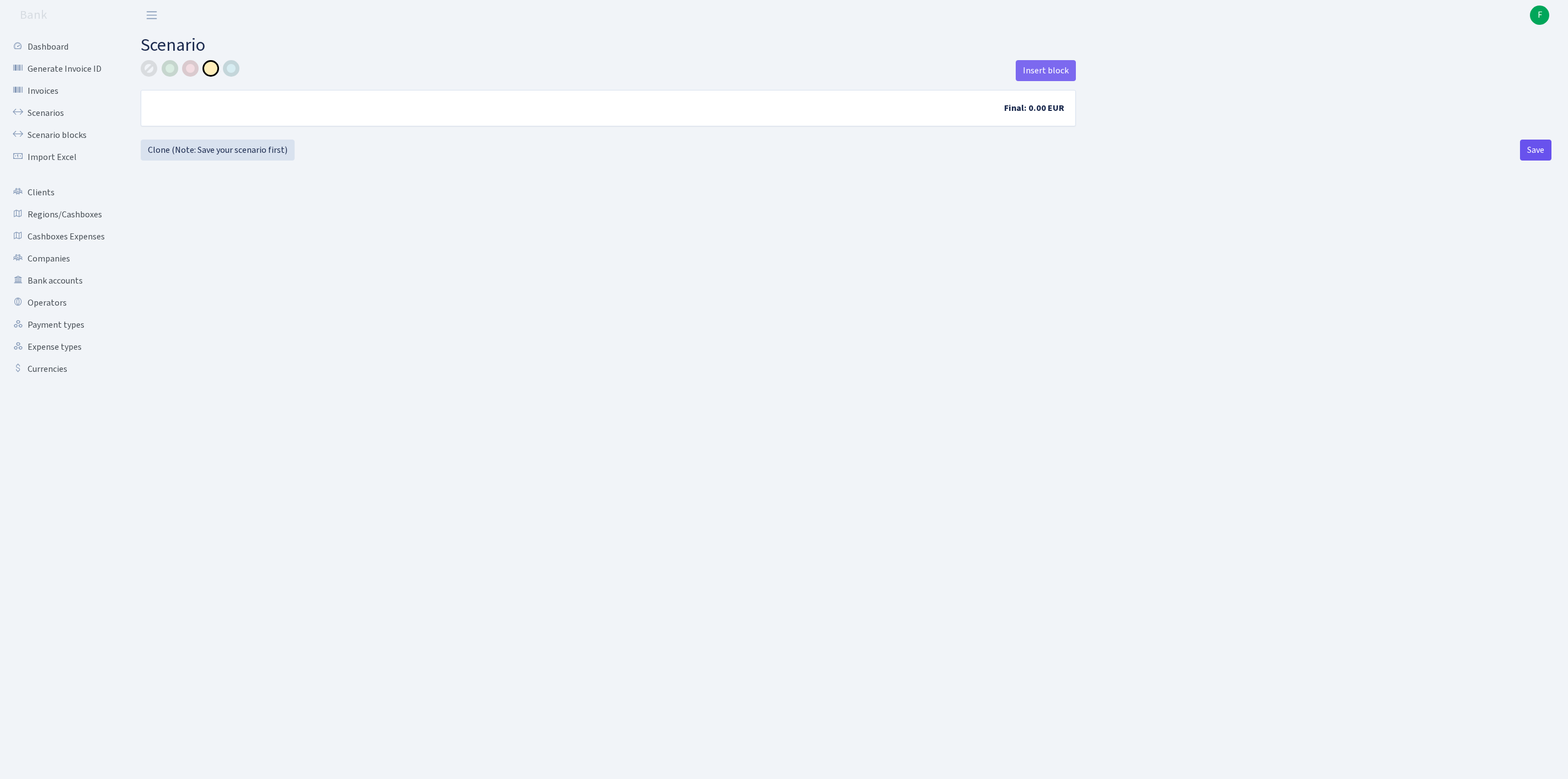
click at [1535, 160] on button "Save" at bounding box center [1535, 150] width 31 height 21
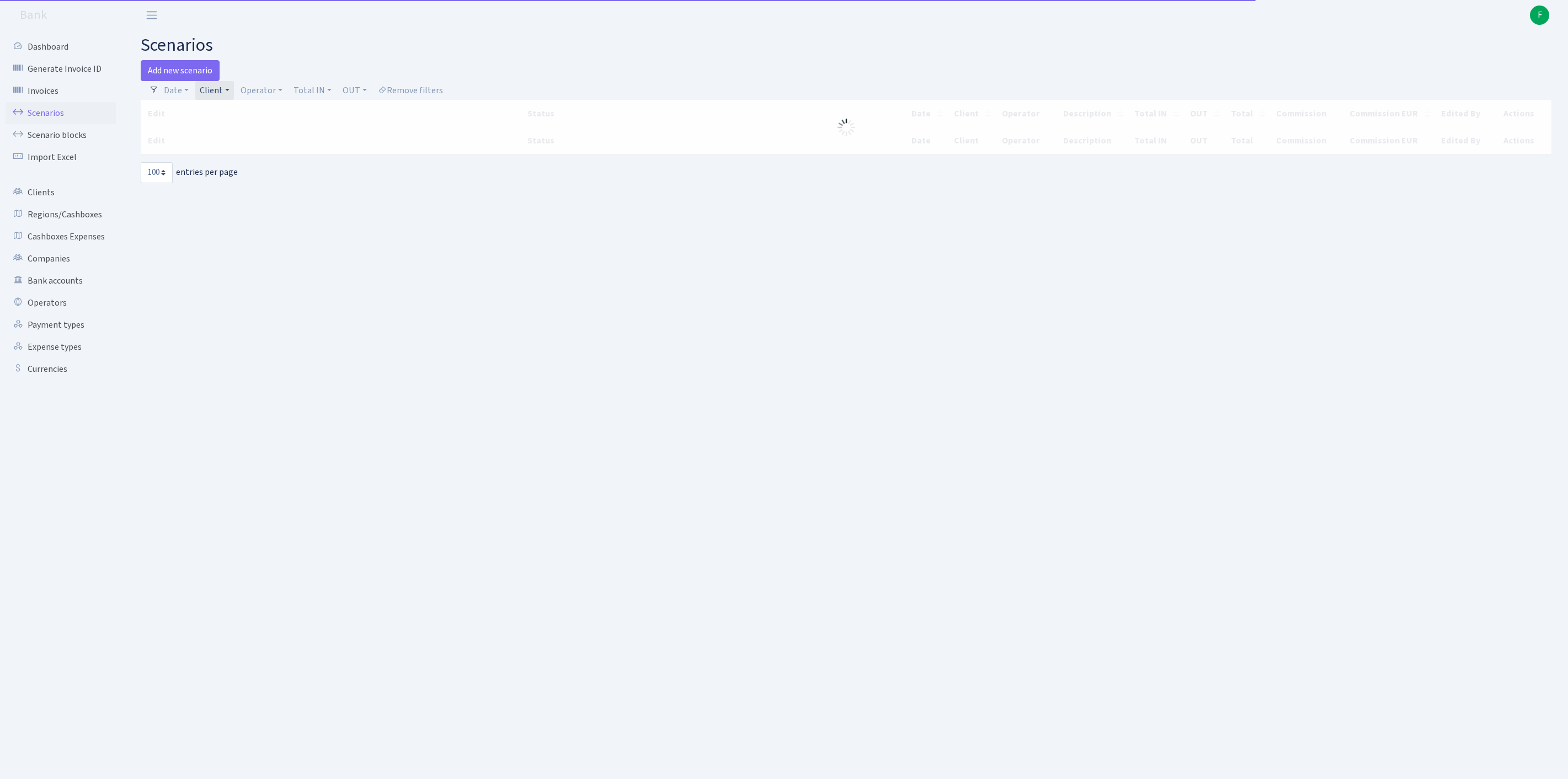
select select "100"
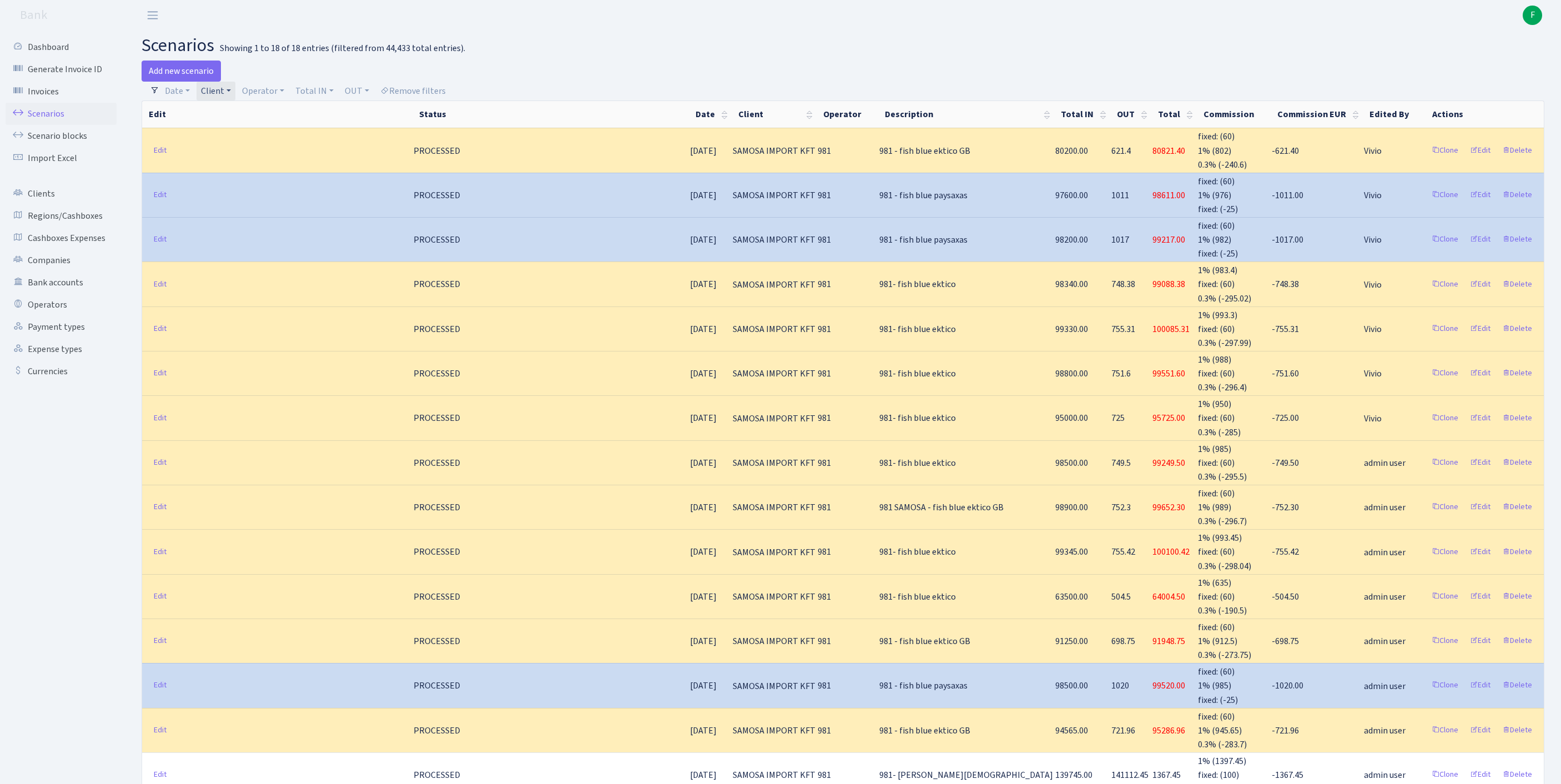
click at [235, 95] on link "Client" at bounding box center [216, 91] width 39 height 19
click at [234, 139] on input "search" at bounding box center [254, 131] width 107 height 17
type input "SHIPPING SOFT"
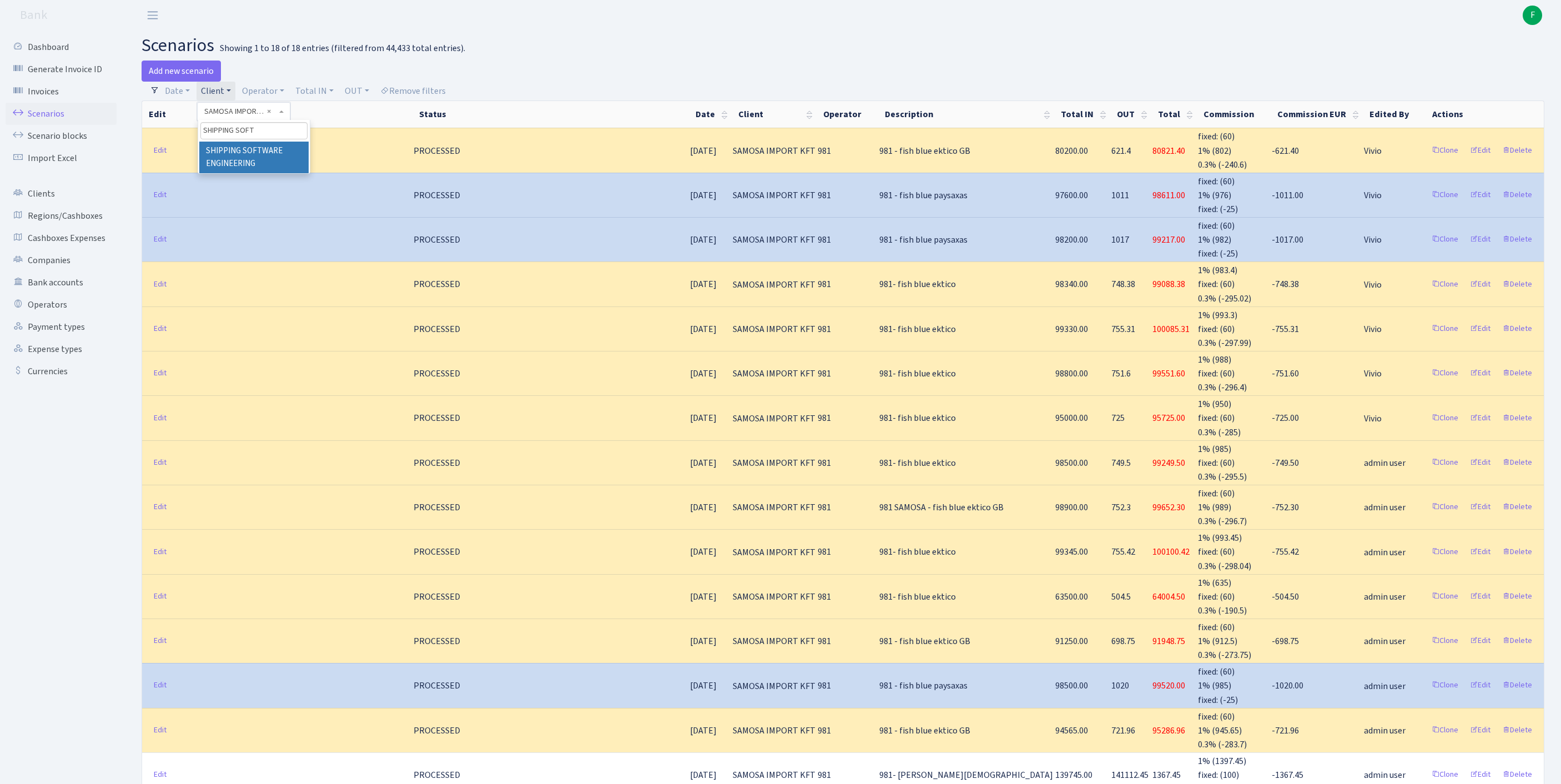
click at [227, 164] on li "SHIPPING SOFTWARE ENGINEERING" at bounding box center [254, 157] width 110 height 32
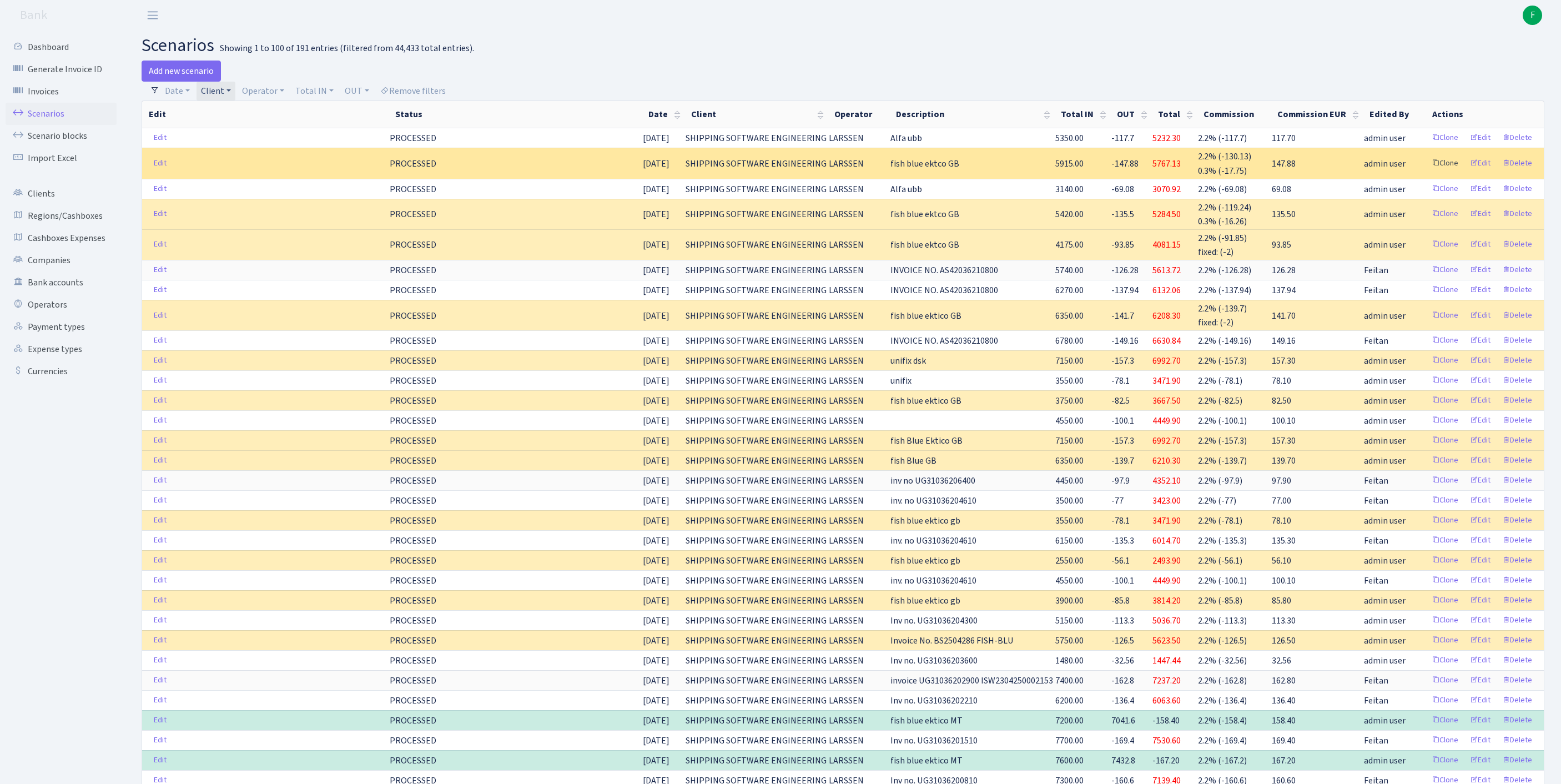
click at [1427, 172] on link "Clone" at bounding box center [1445, 163] width 36 height 17
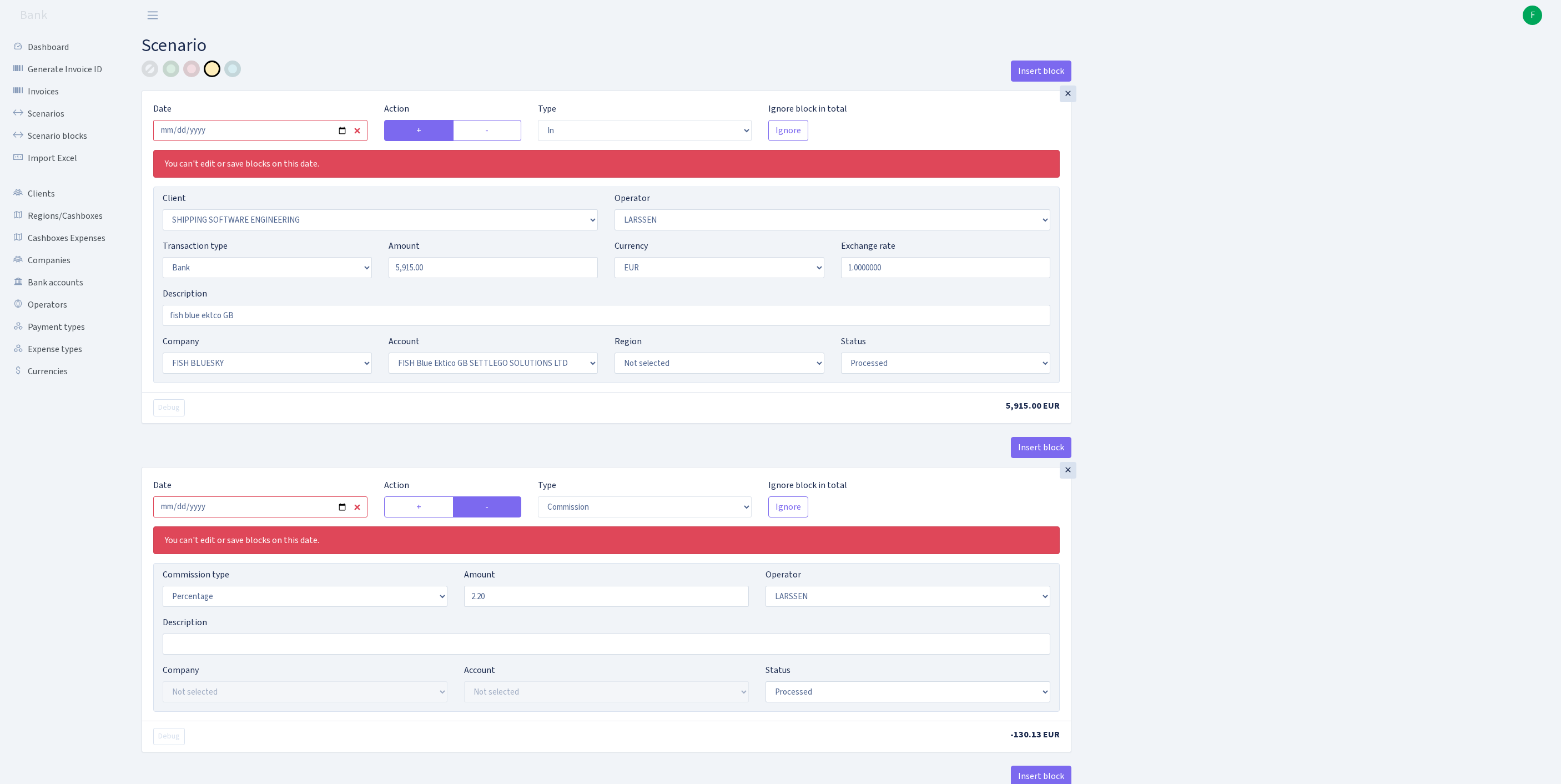
select select "in"
select select "305"
select select "36"
select select "2"
select select "1"
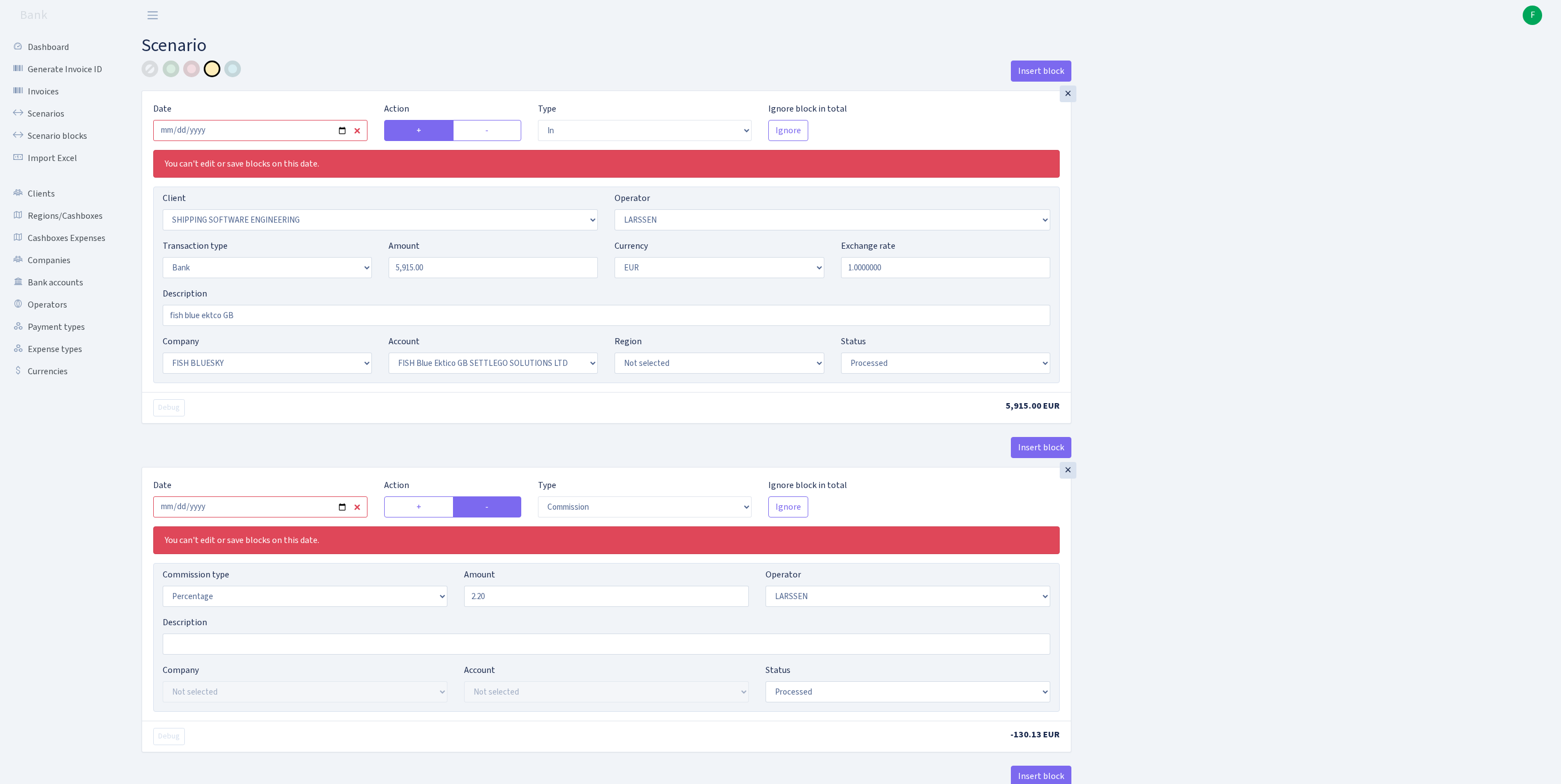
select select "23"
select select "67"
select select "processed"
select select "commission"
select select "36"
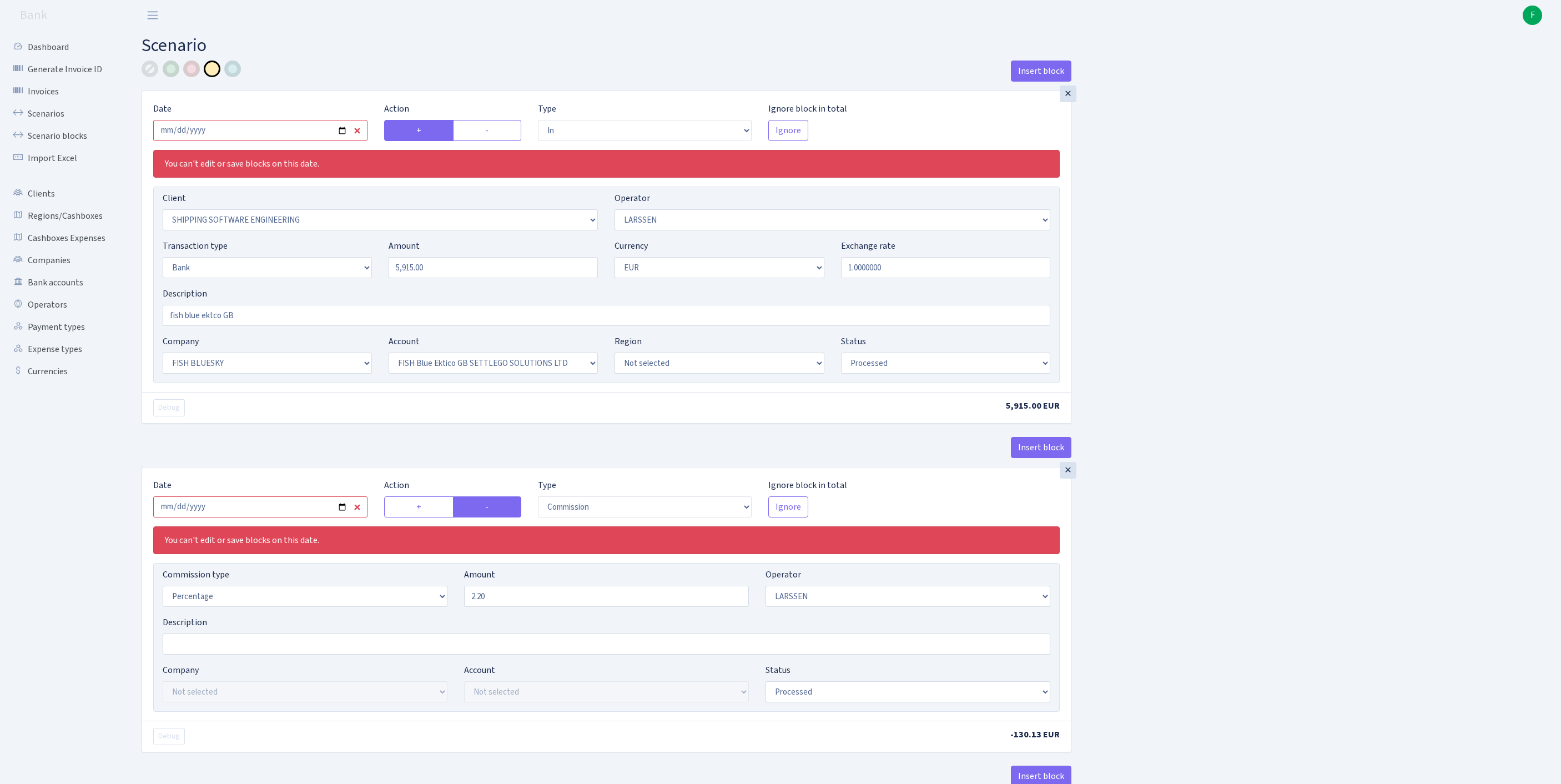
select select "processed"
select select "commission"
select select "1"
select select "23"
select select "67"
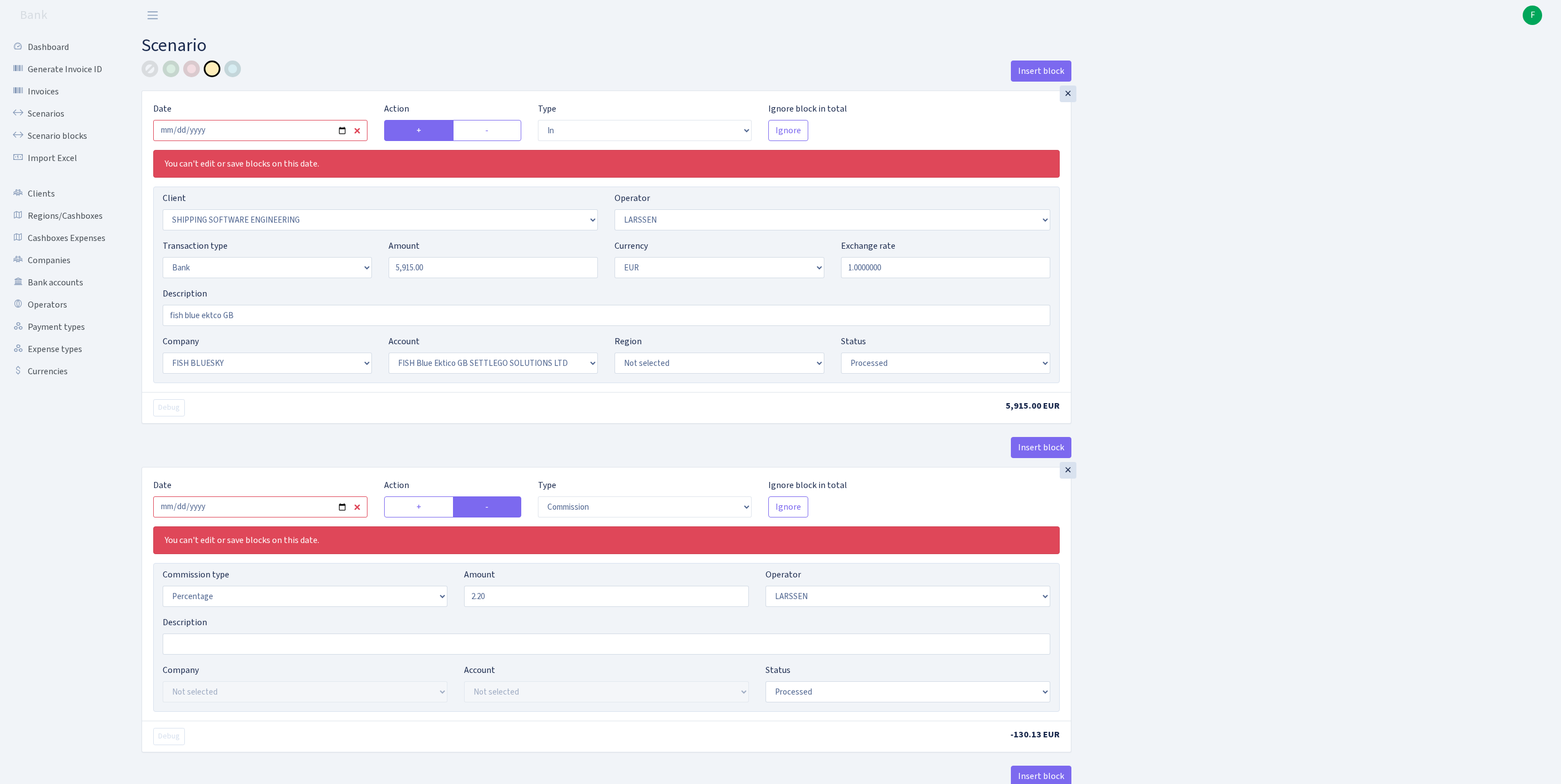
select select "processed"
click at [278, 140] on input "2025-08-21" at bounding box center [260, 130] width 215 height 21
type input "2025-09-24"
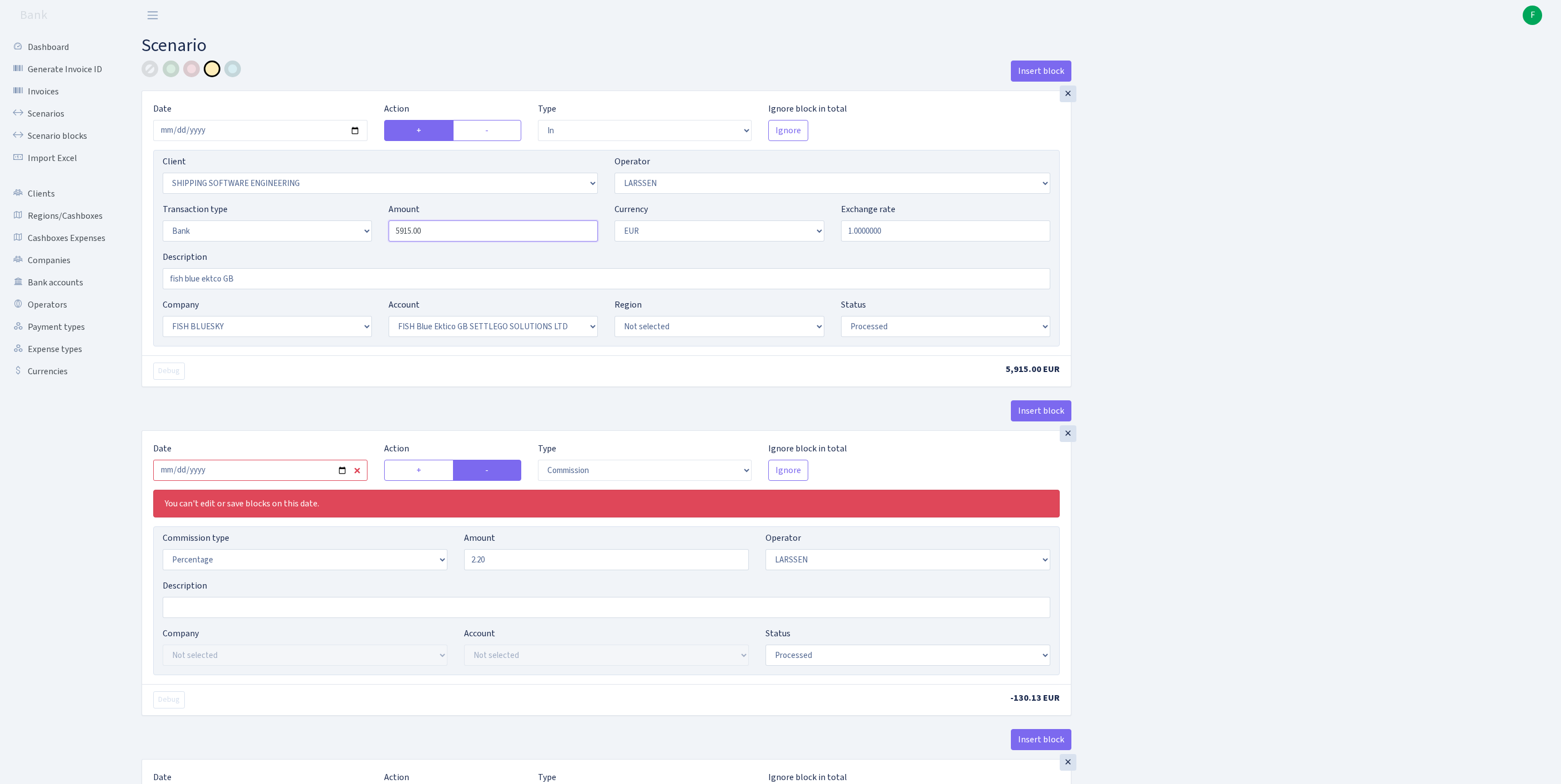
drag, startPoint x: 451, startPoint y: 258, endPoint x: 307, endPoint y: 235, distance: 145.8
click at [307, 235] on div "Transaction type Not selected 981 ELF FISH crypto GIRT IVO dekl MM-BALTIC eur U…" at bounding box center [606, 226] width 905 height 48
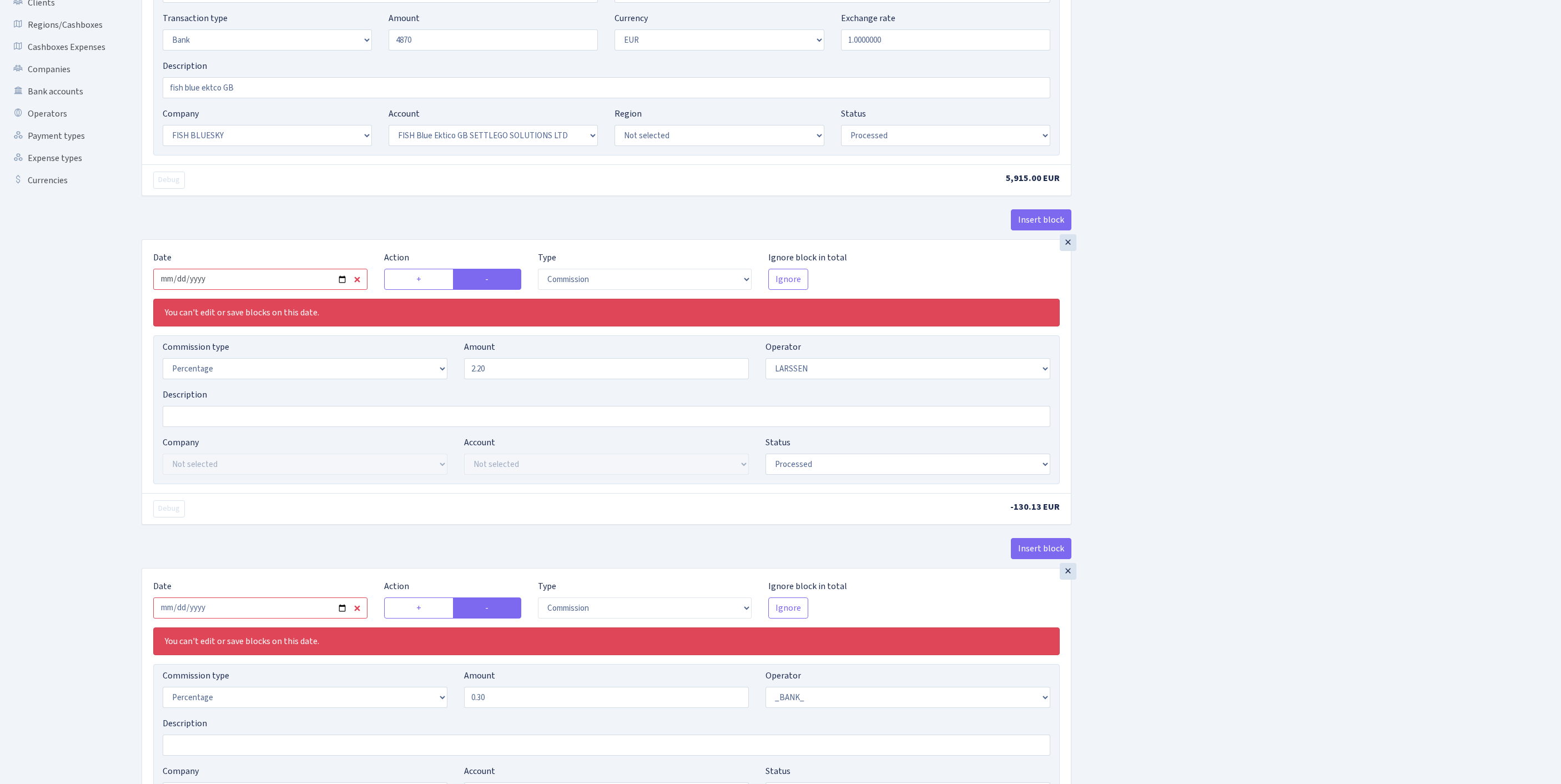
type input "4,870.00"
click at [305, 290] on input "2025-08-21" at bounding box center [260, 279] width 215 height 21
type input "2025-09-24"
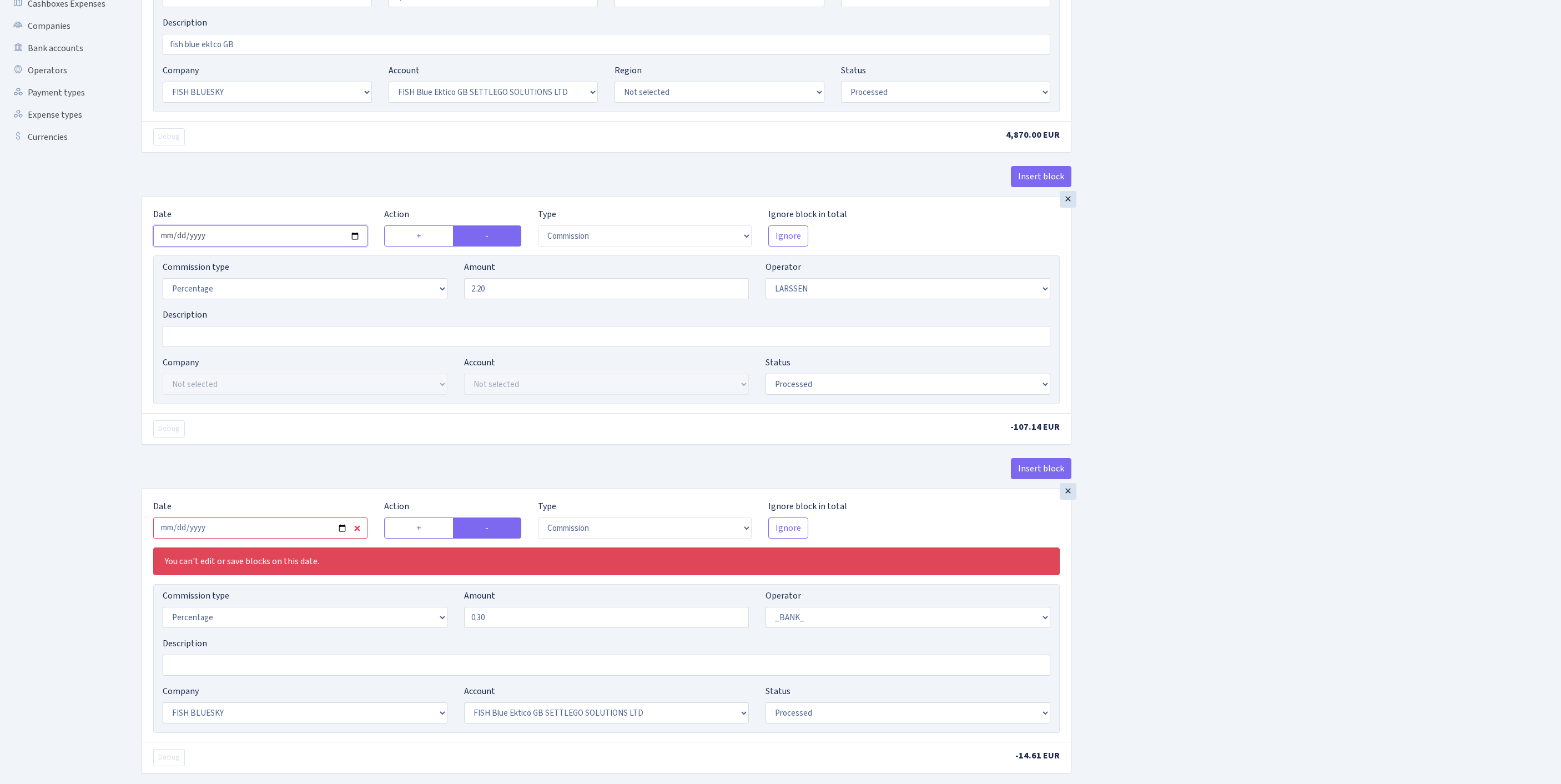
scroll to position [239, 0]
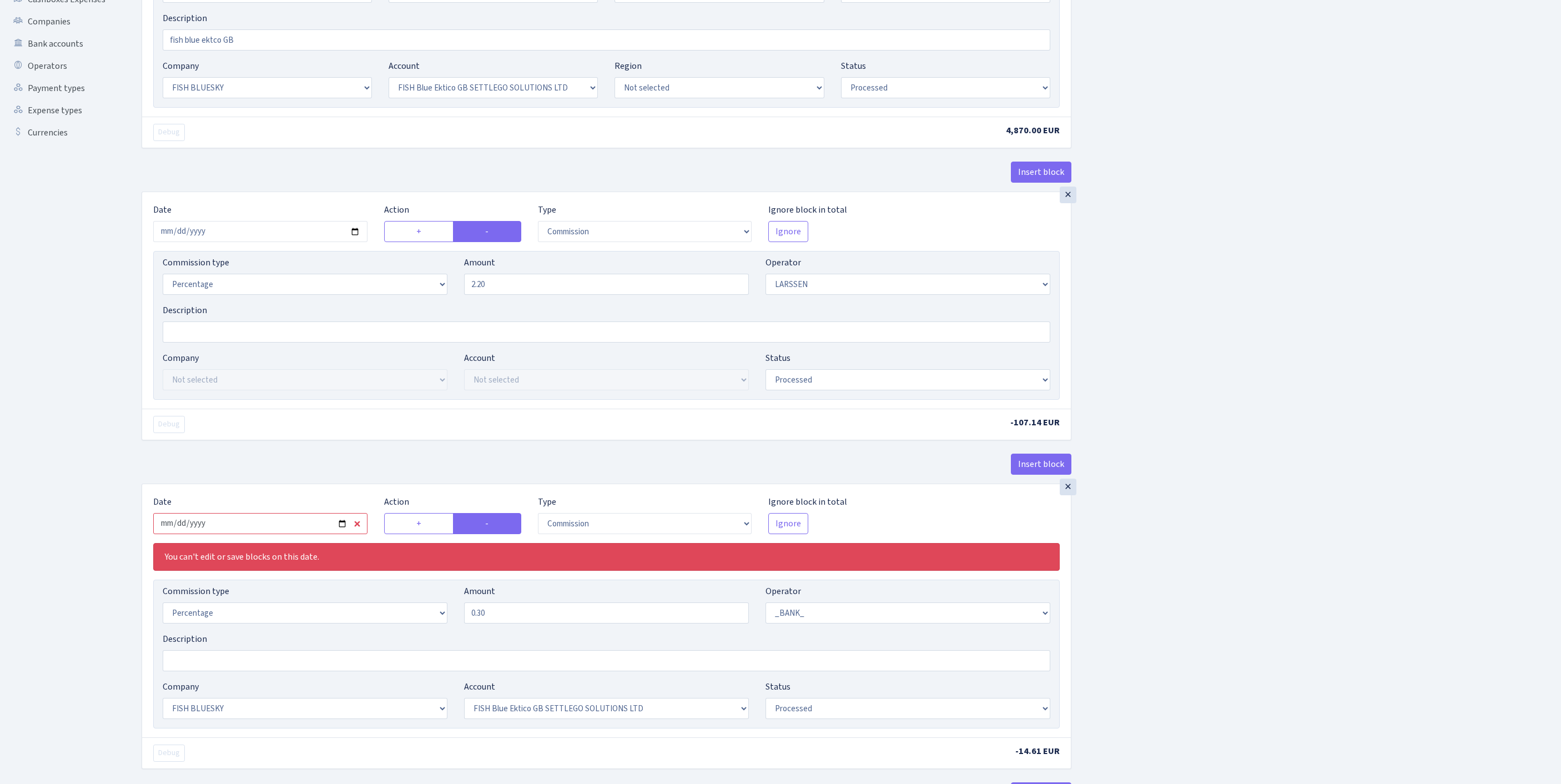
click at [319, 534] on input "2025-08-21" at bounding box center [260, 523] width 215 height 21
type input "2025-09-24"
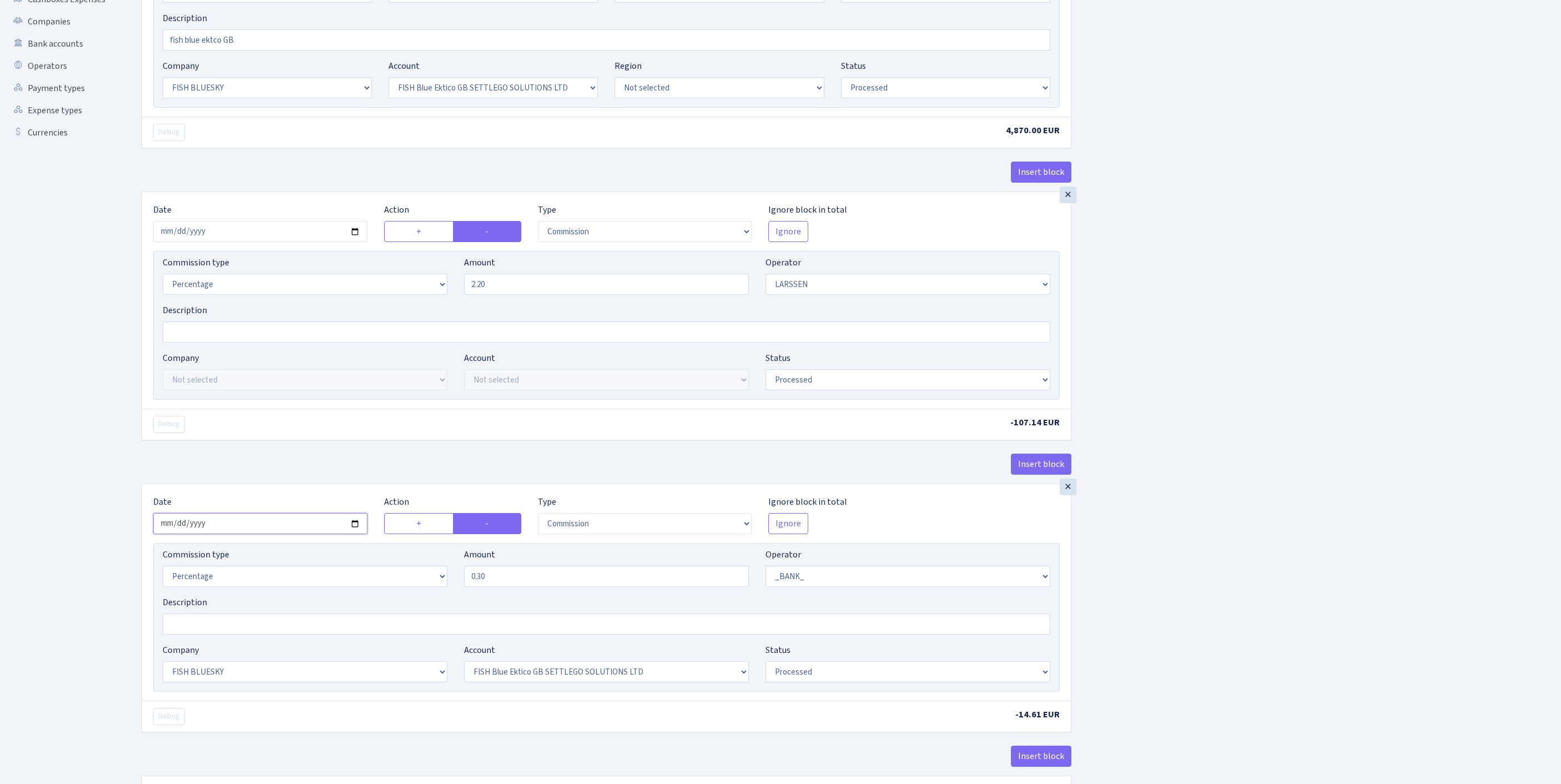
scroll to position [469, 0]
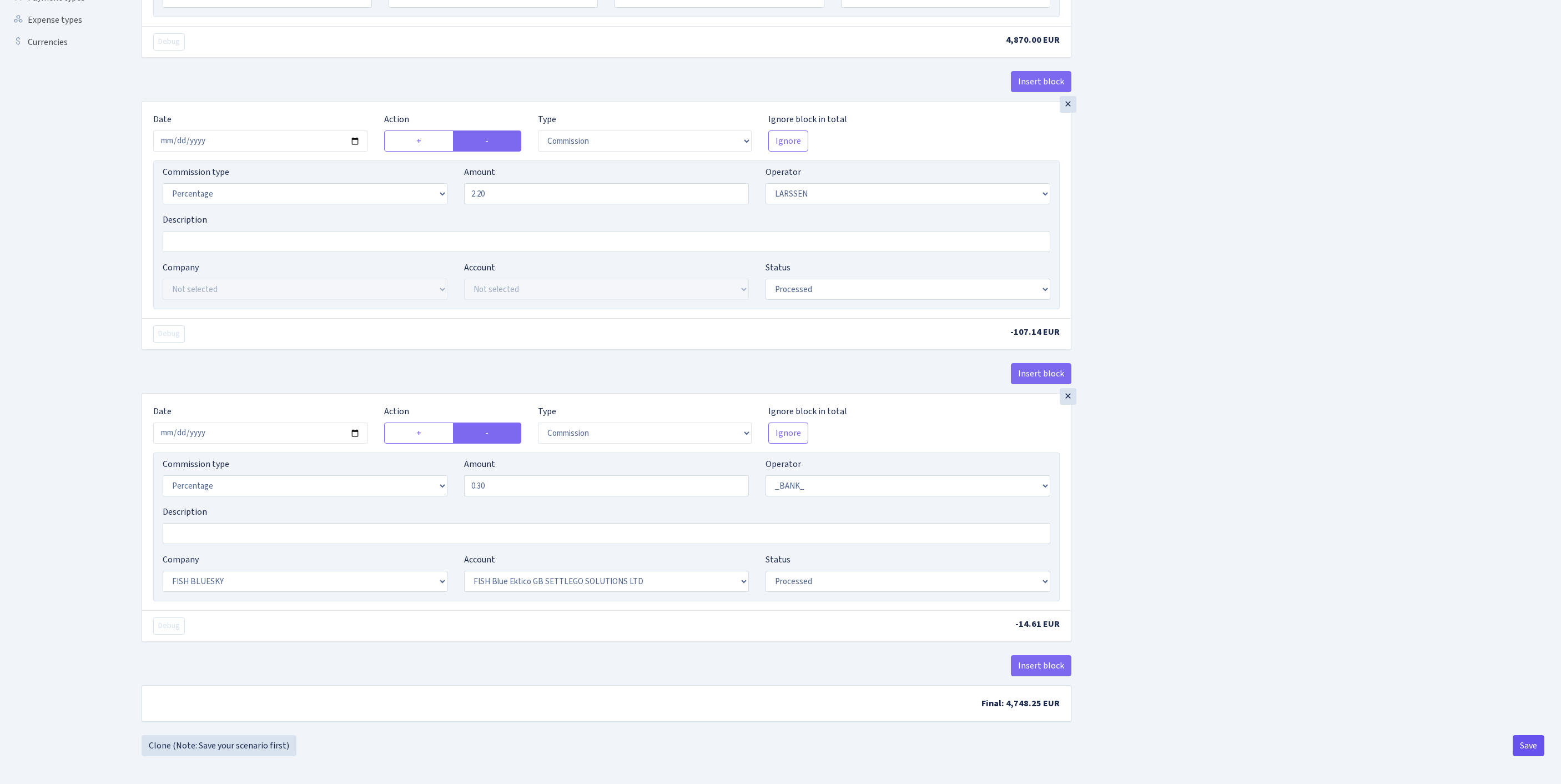
click at [1531, 752] on button "Save" at bounding box center [1529, 745] width 32 height 21
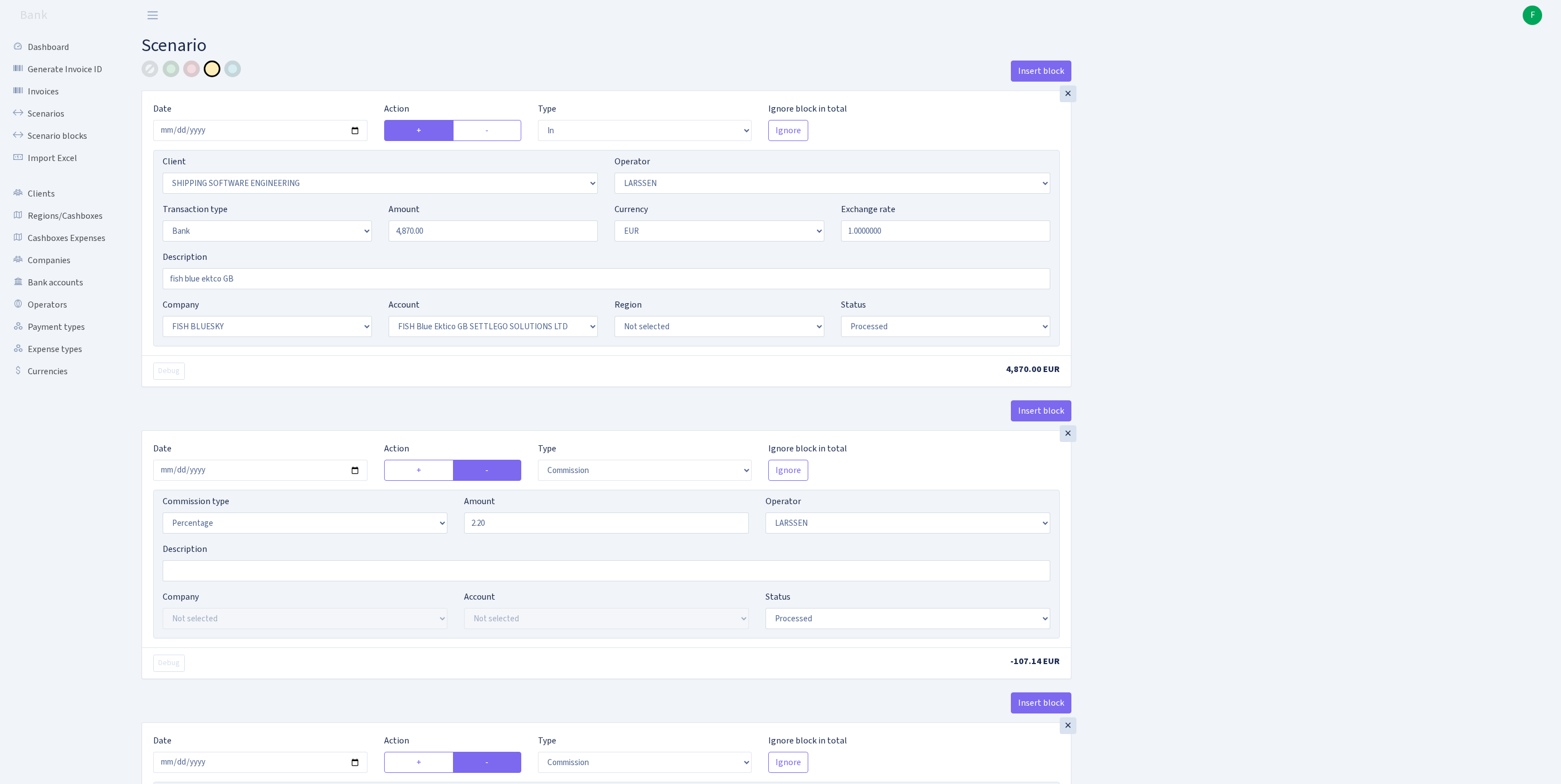
select select "in"
select select "305"
select select "36"
select select "2"
select select "1"
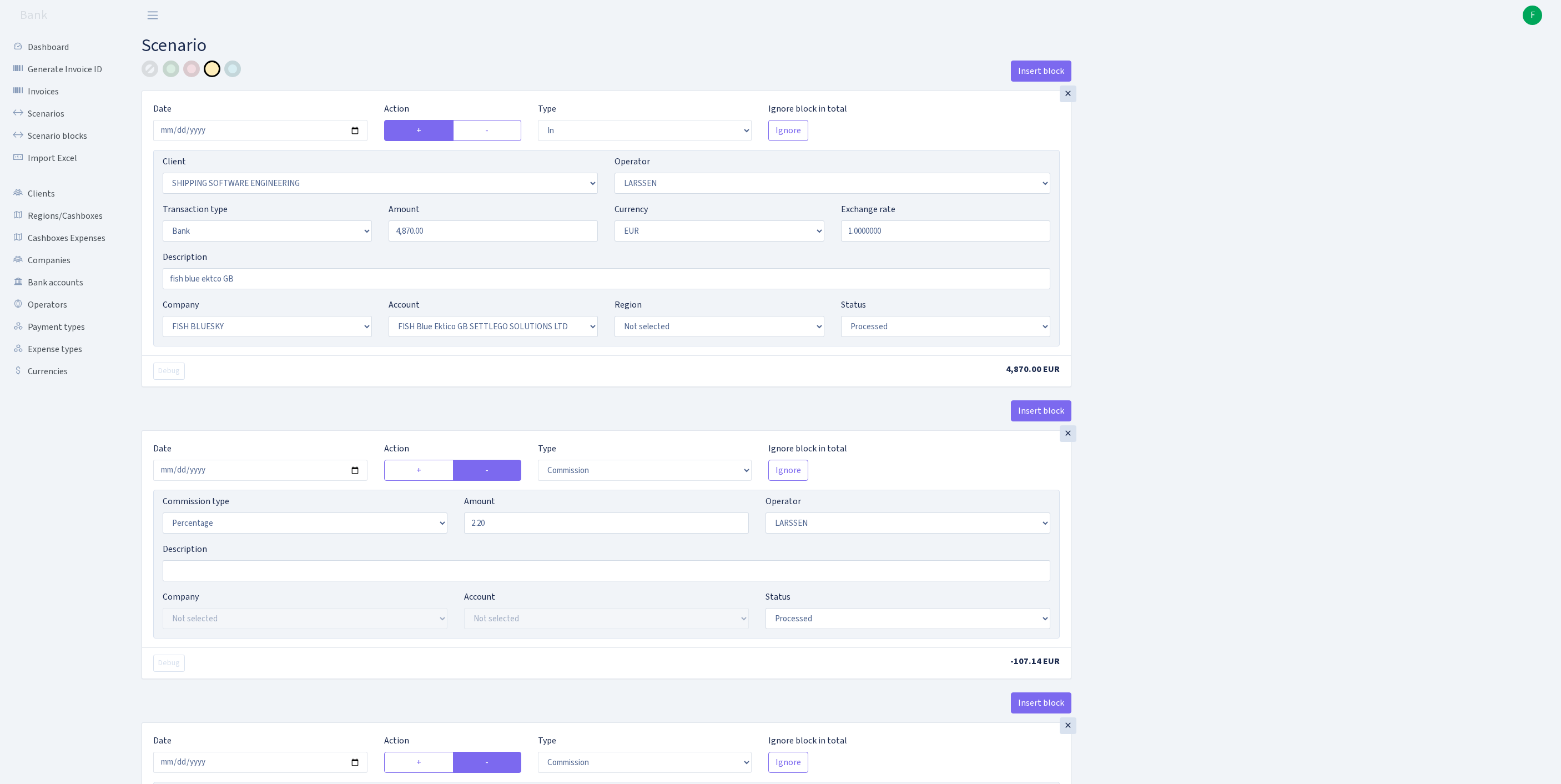
select select "23"
select select "67"
select select "processed"
select select "commission"
select select "36"
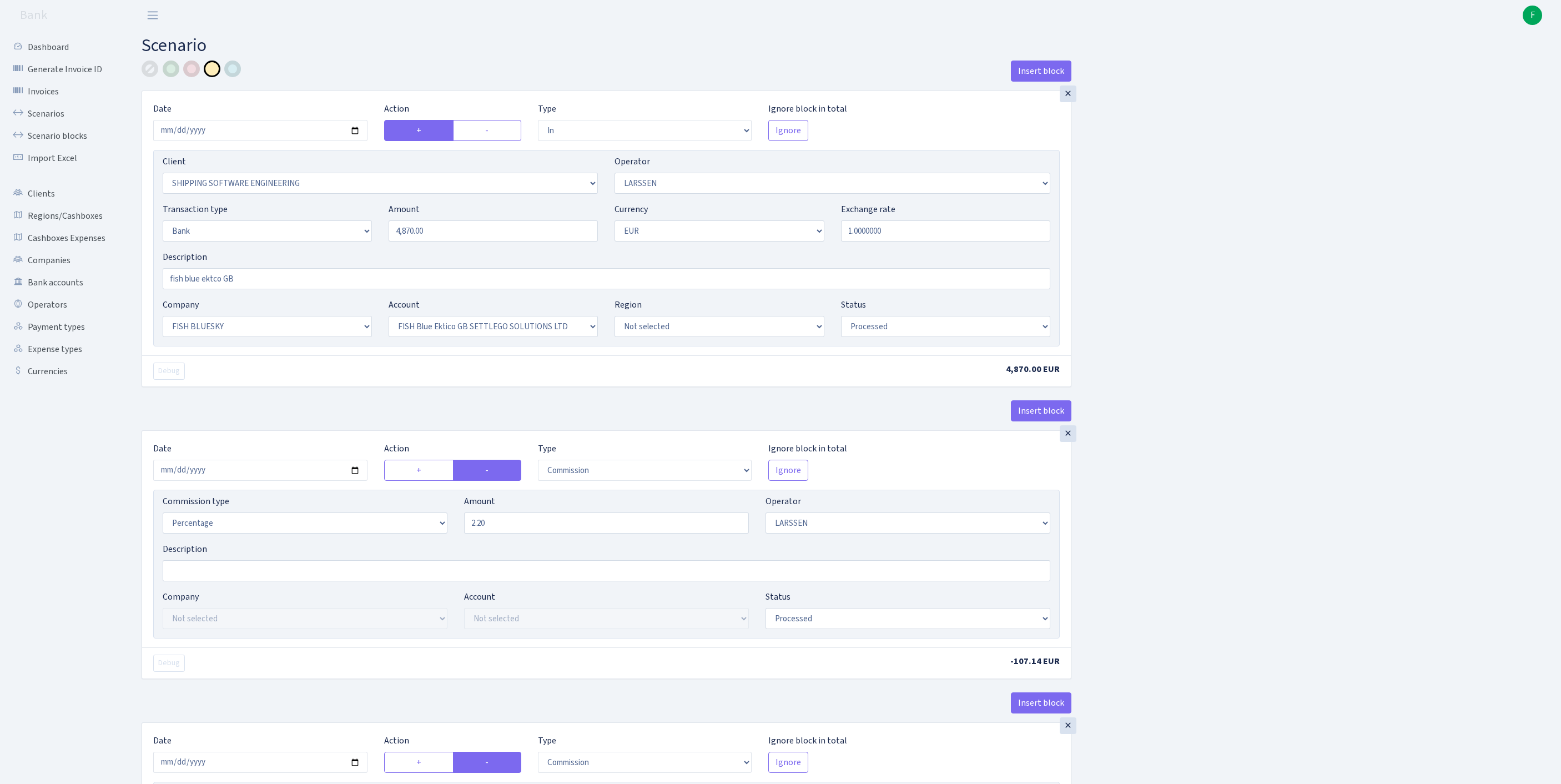
select select "processed"
select select "commission"
select select "1"
select select "23"
select select "67"
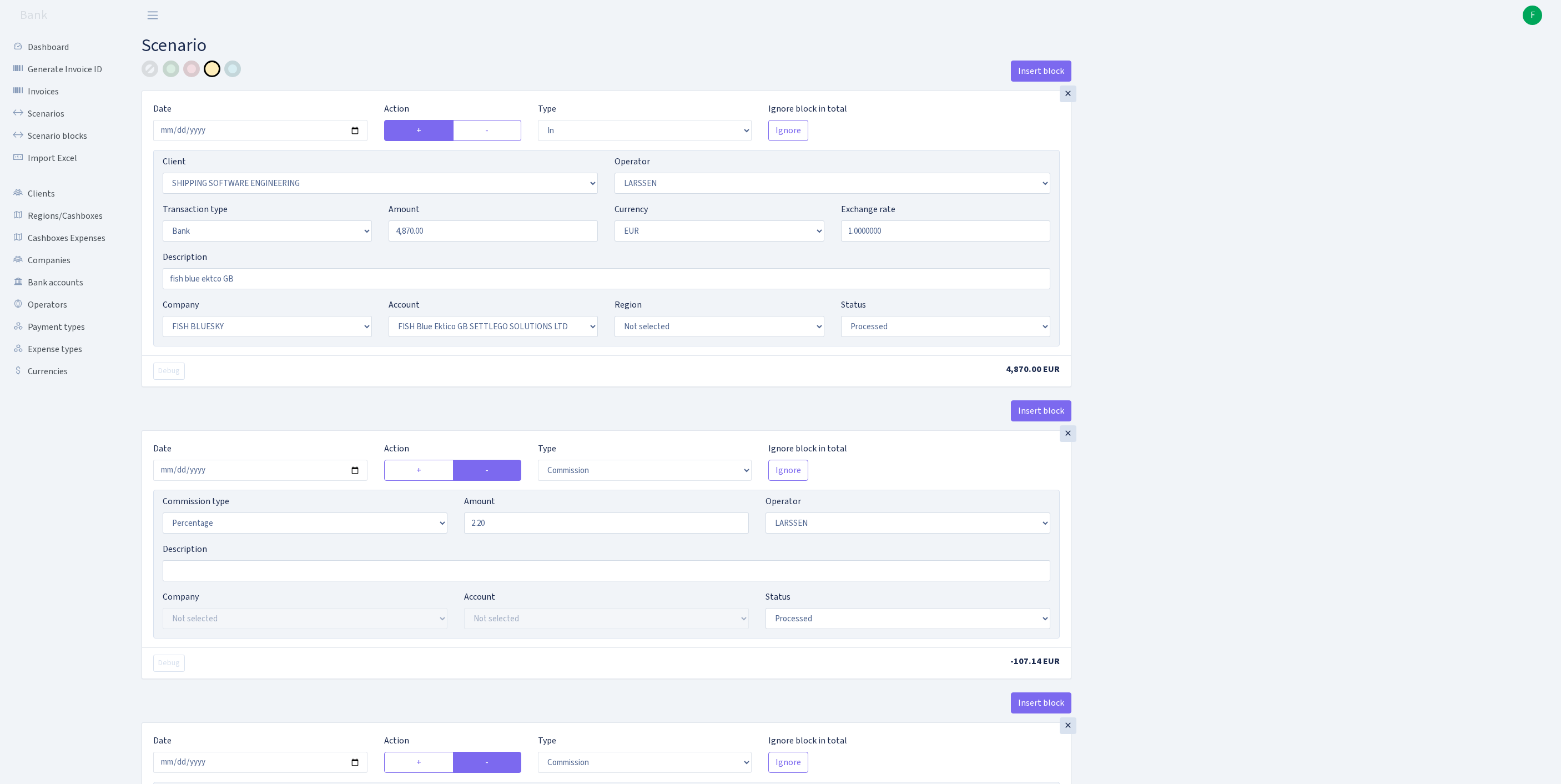
select select "processed"
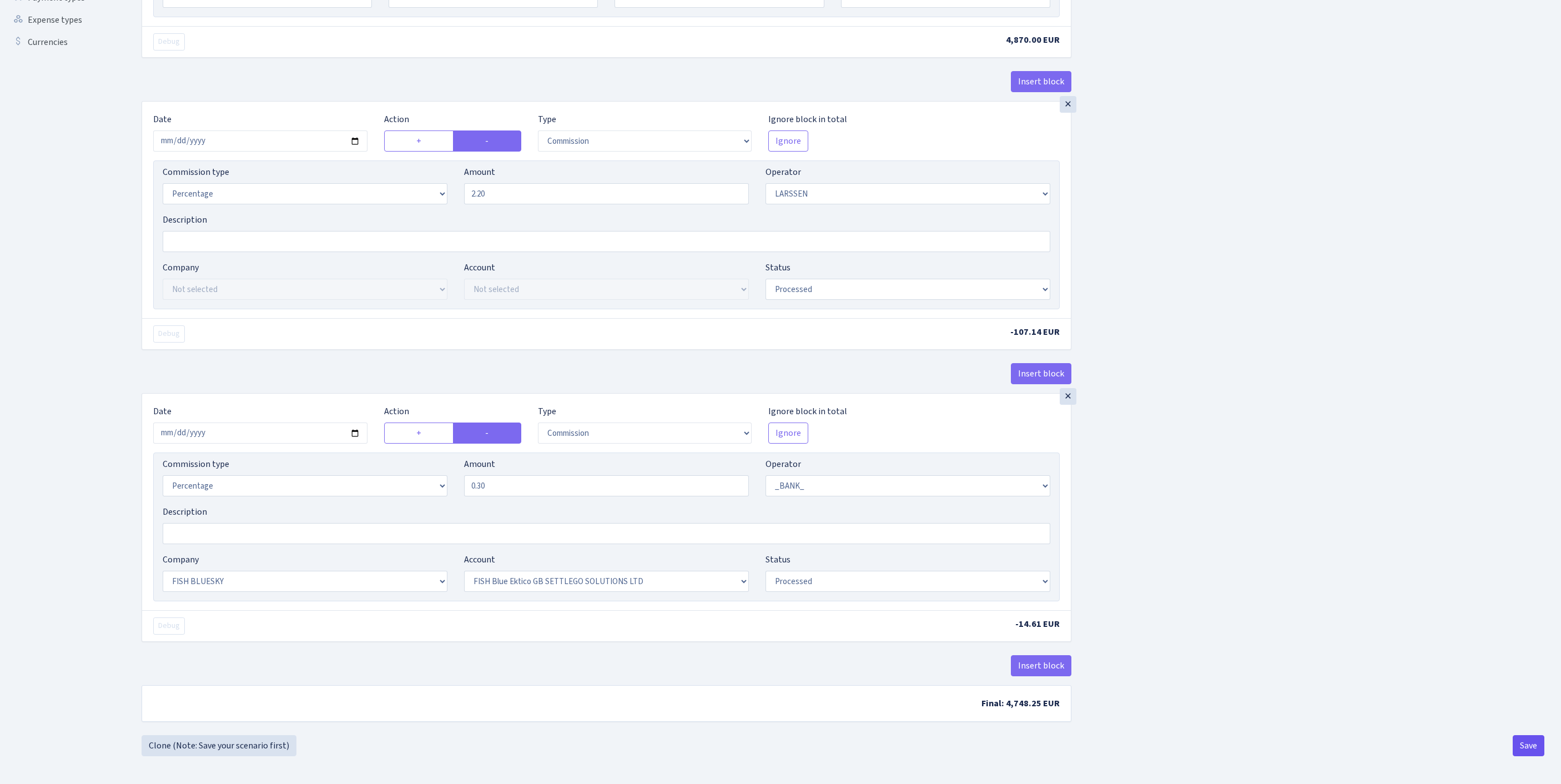
click at [1528, 742] on button "Save" at bounding box center [1529, 745] width 32 height 21
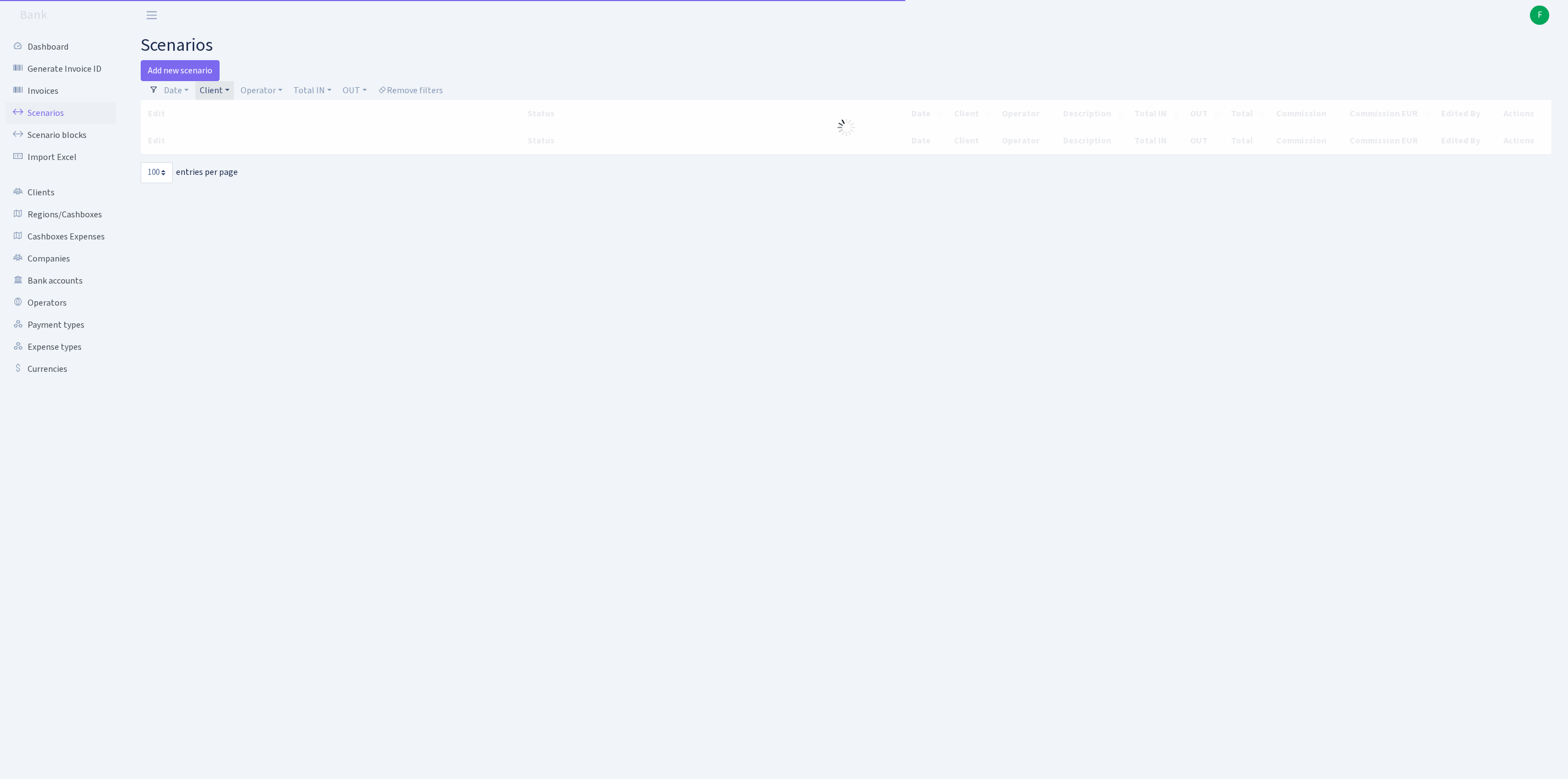
select select "100"
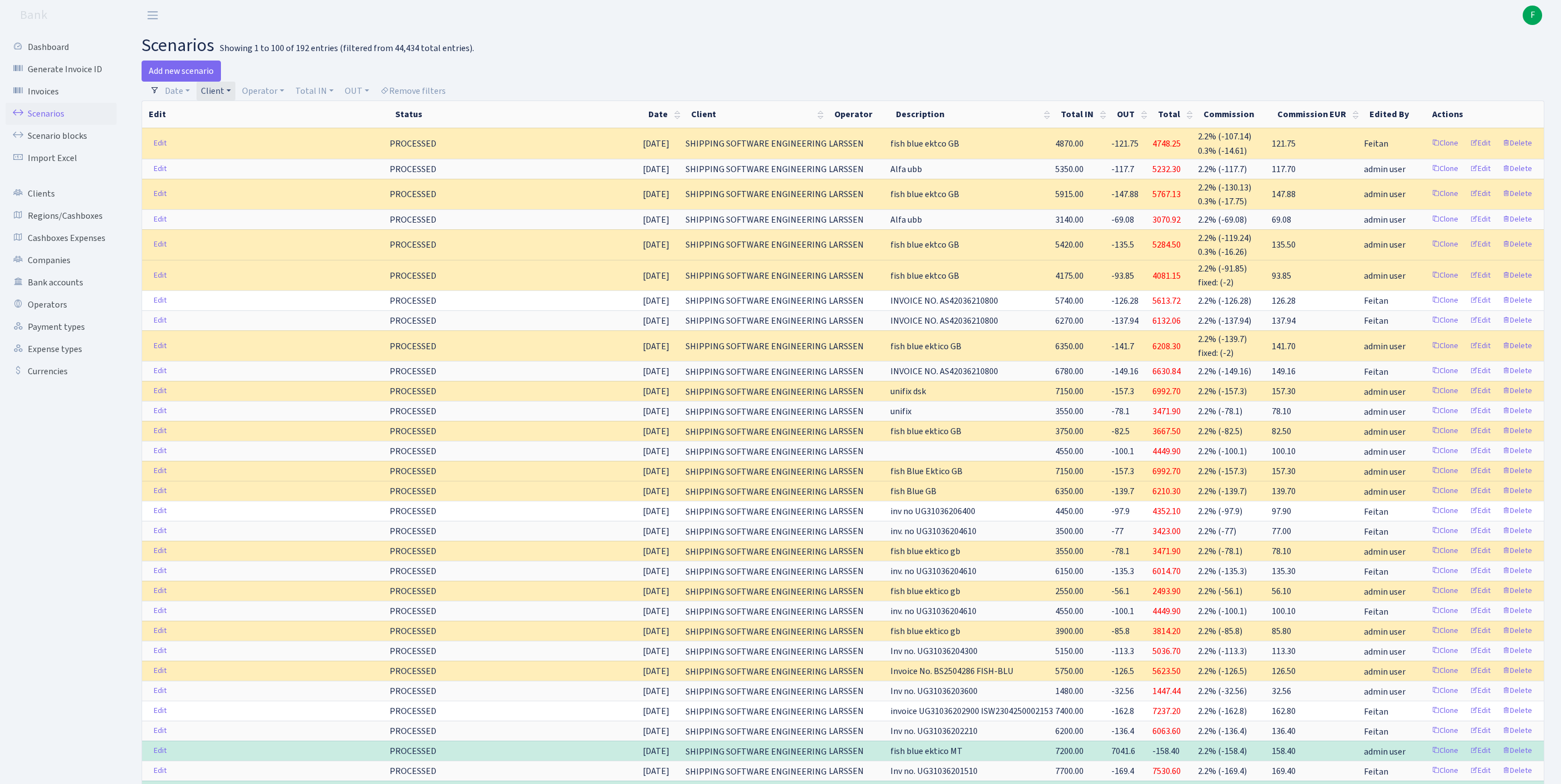
click at [235, 93] on link "Client" at bounding box center [216, 91] width 39 height 19
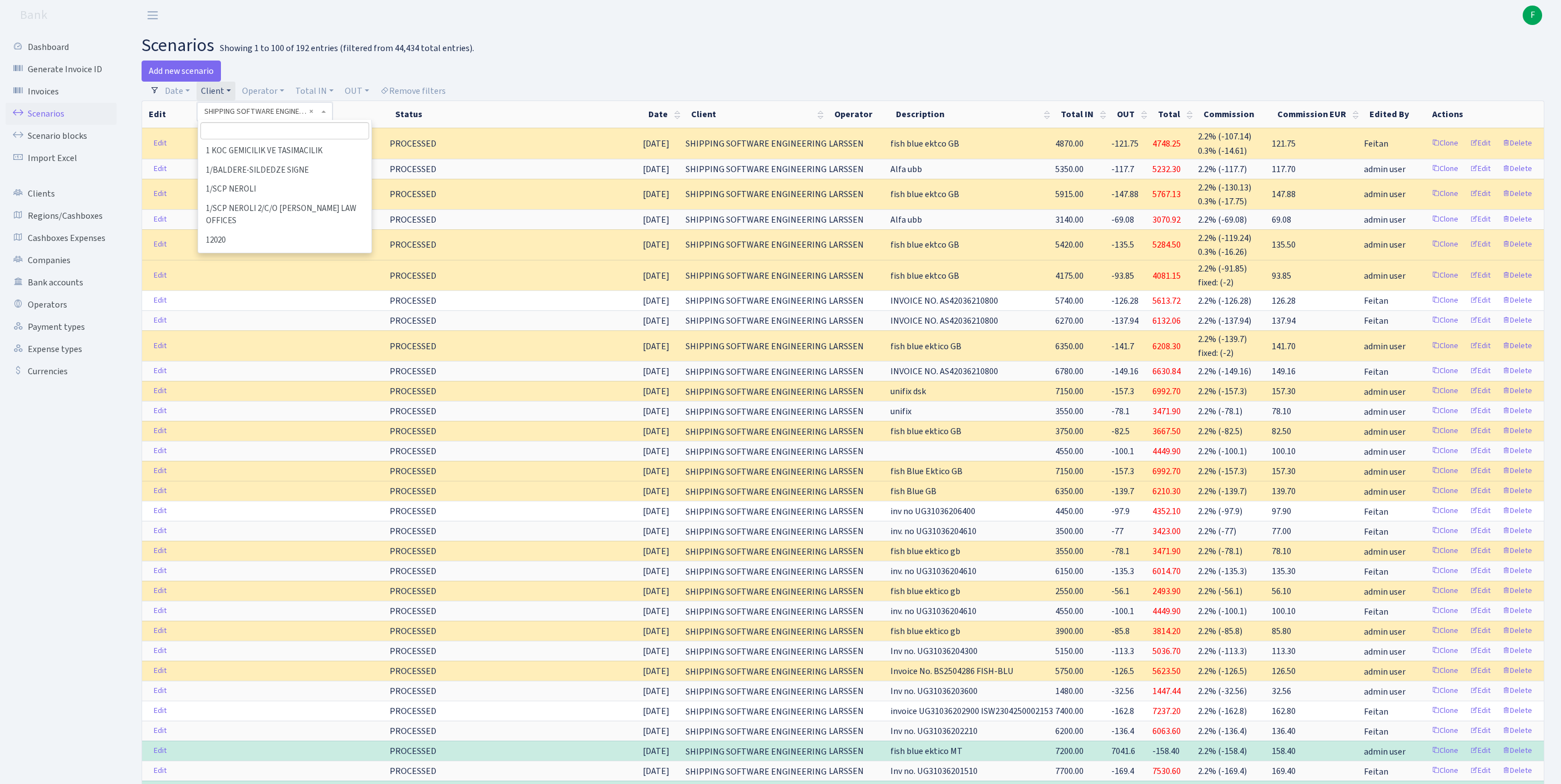
scroll to position [60088, 0]
click at [237, 136] on input "search" at bounding box center [284, 131] width 169 height 17
type input "MG TRU"
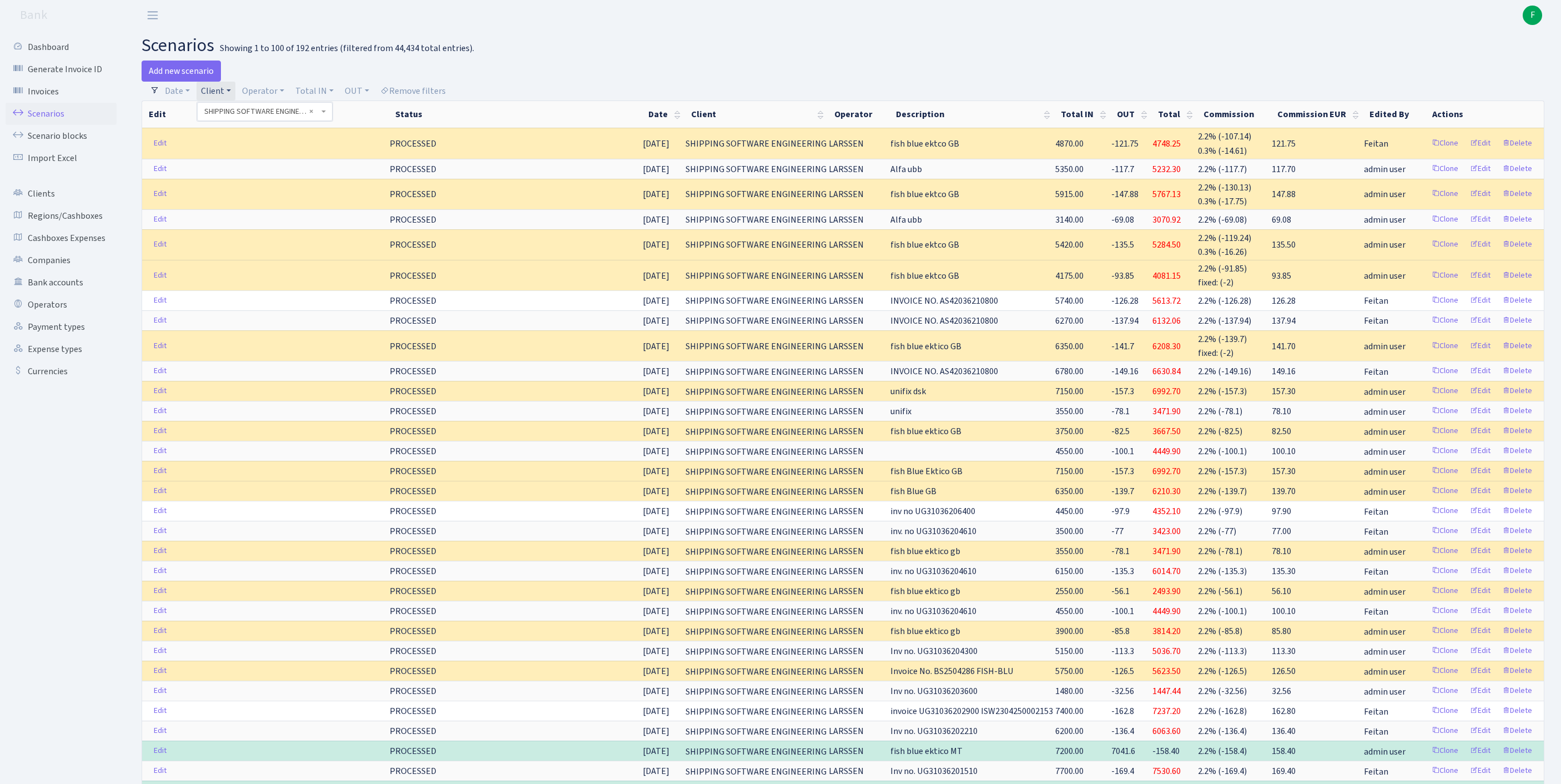
click at [657, 50] on h2 "scenarios Showing 1 to 100 of 192 entries (filtered from 44,434 total entries)." at bounding box center [843, 45] width 1403 height 21
click at [235, 94] on link "Client" at bounding box center [216, 91] width 39 height 19
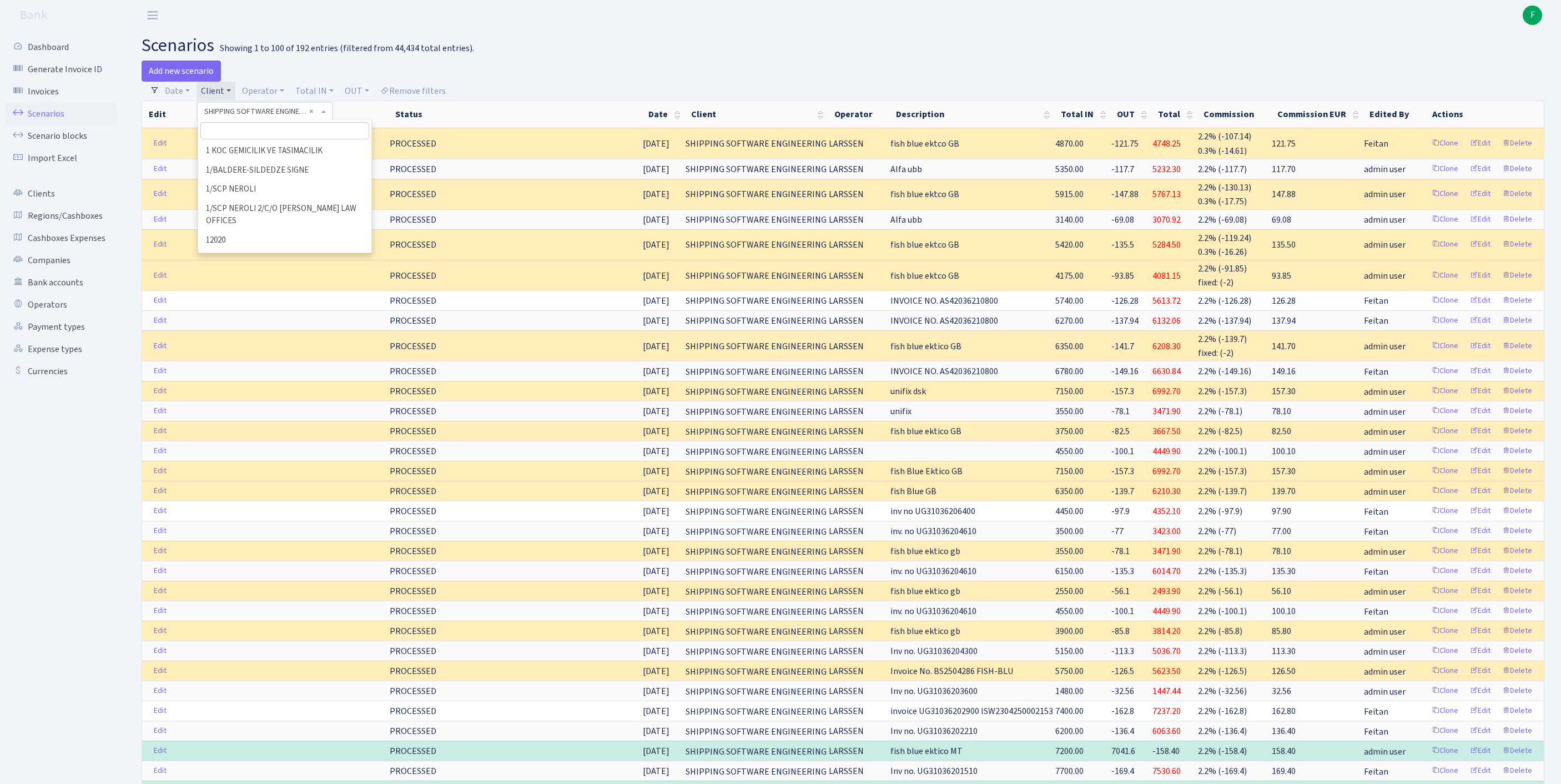
scroll to position [60088, 0]
click at [256, 135] on input "search" at bounding box center [284, 131] width 169 height 17
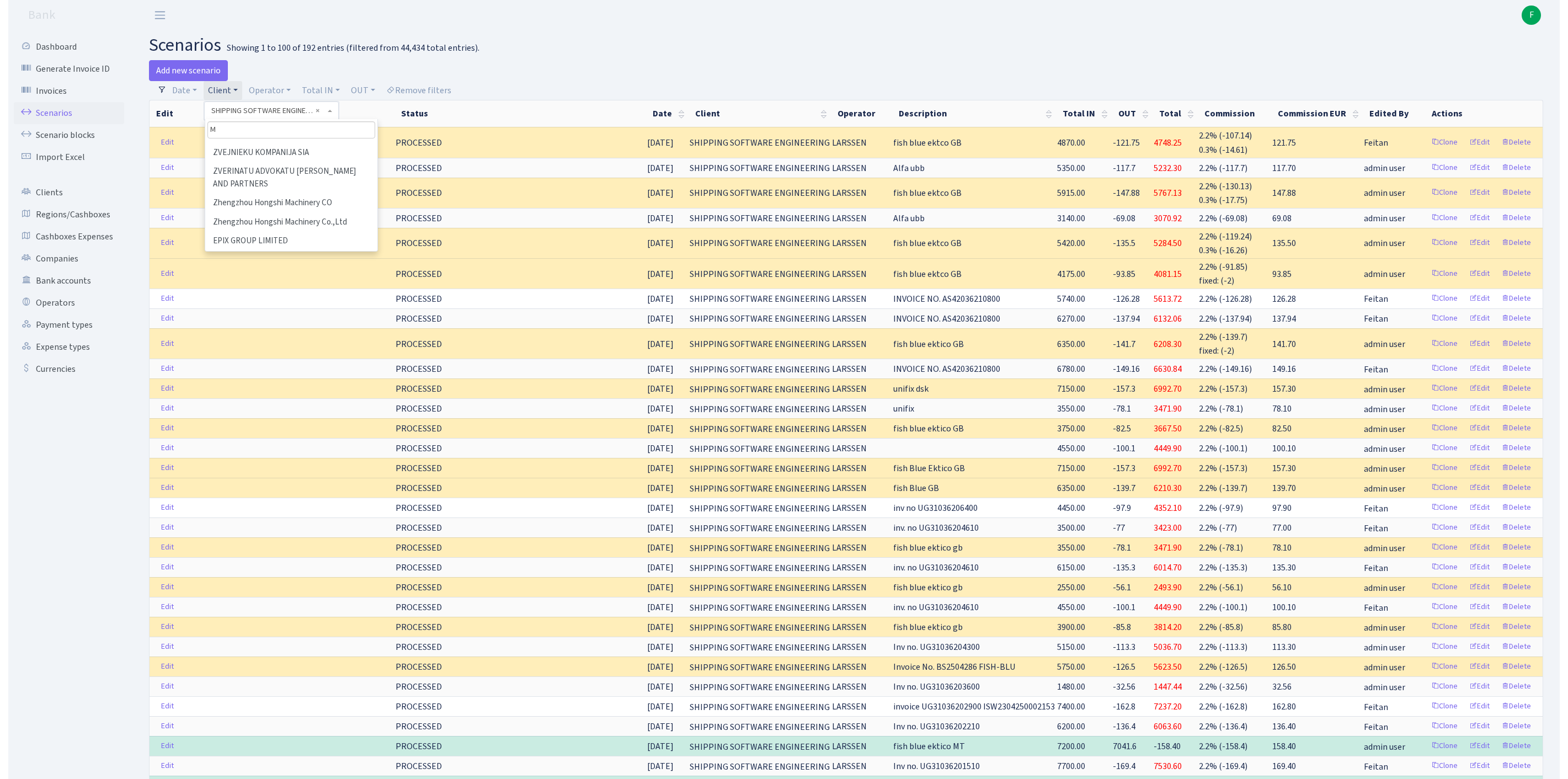
scroll to position [0, 0]
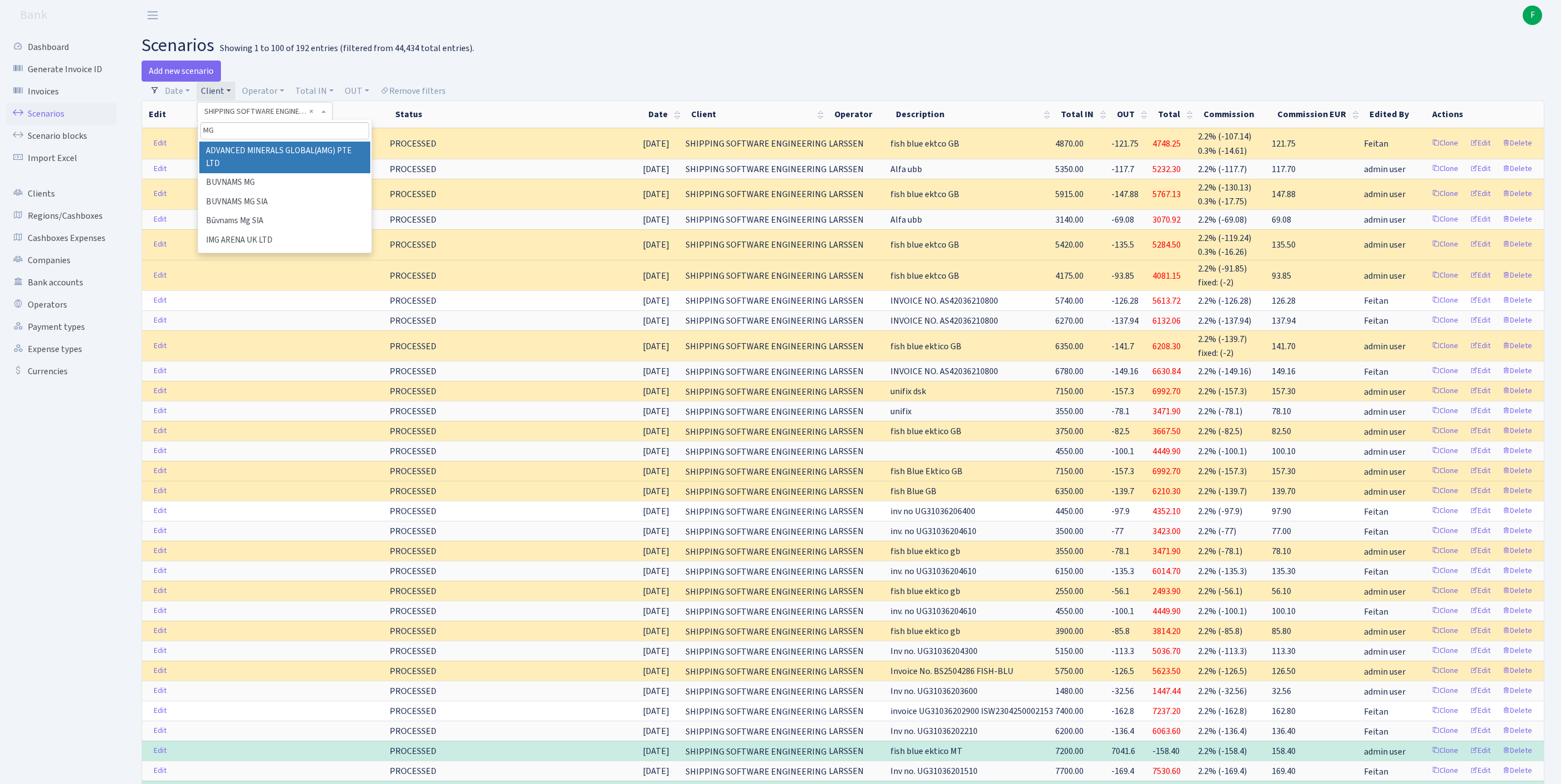
type input "MGT"
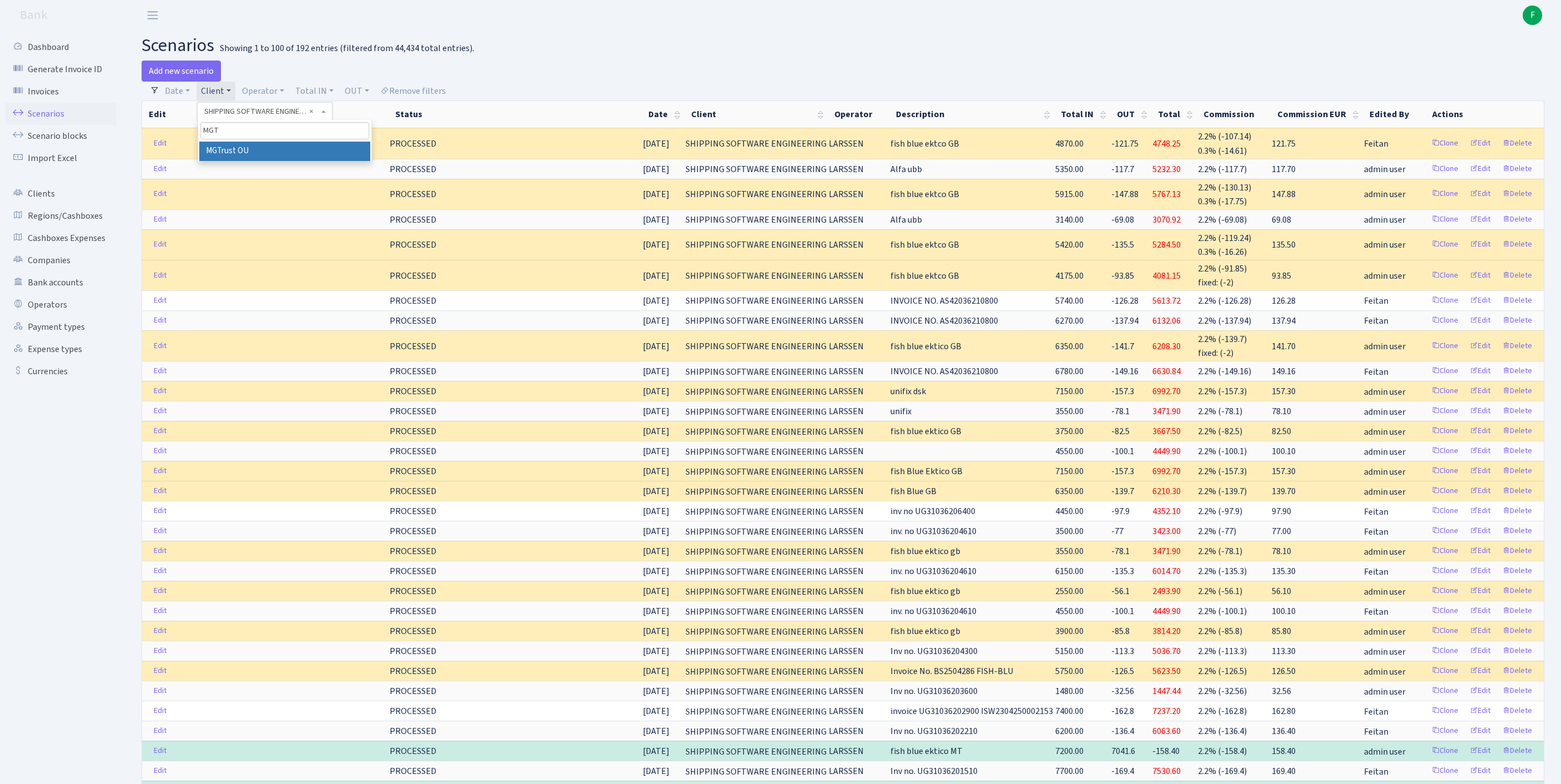
click at [260, 161] on li "MGTrust OU" at bounding box center [284, 151] width 171 height 19
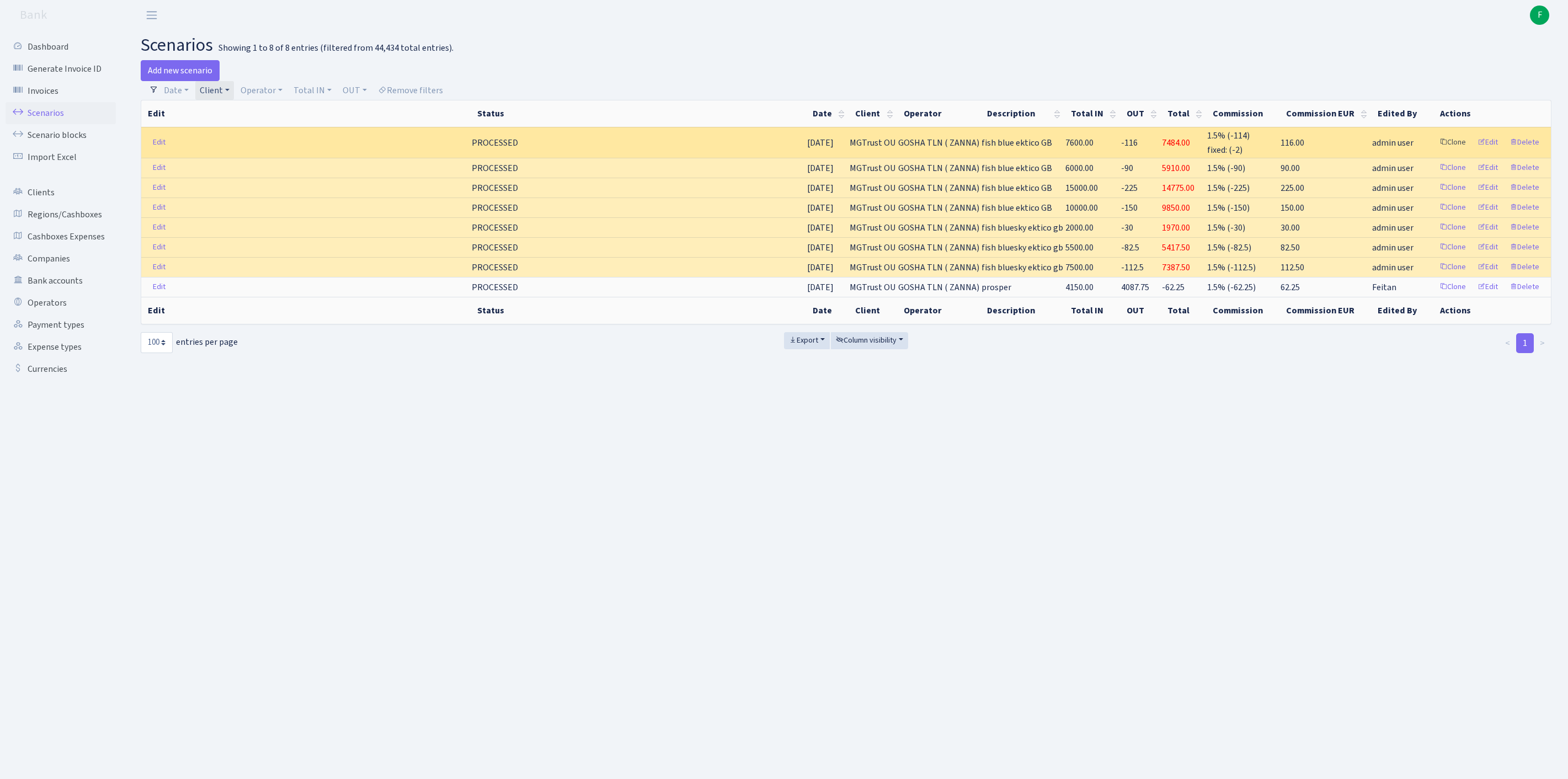
click at [1434, 151] on link "Clone" at bounding box center [1452, 143] width 36 height 17
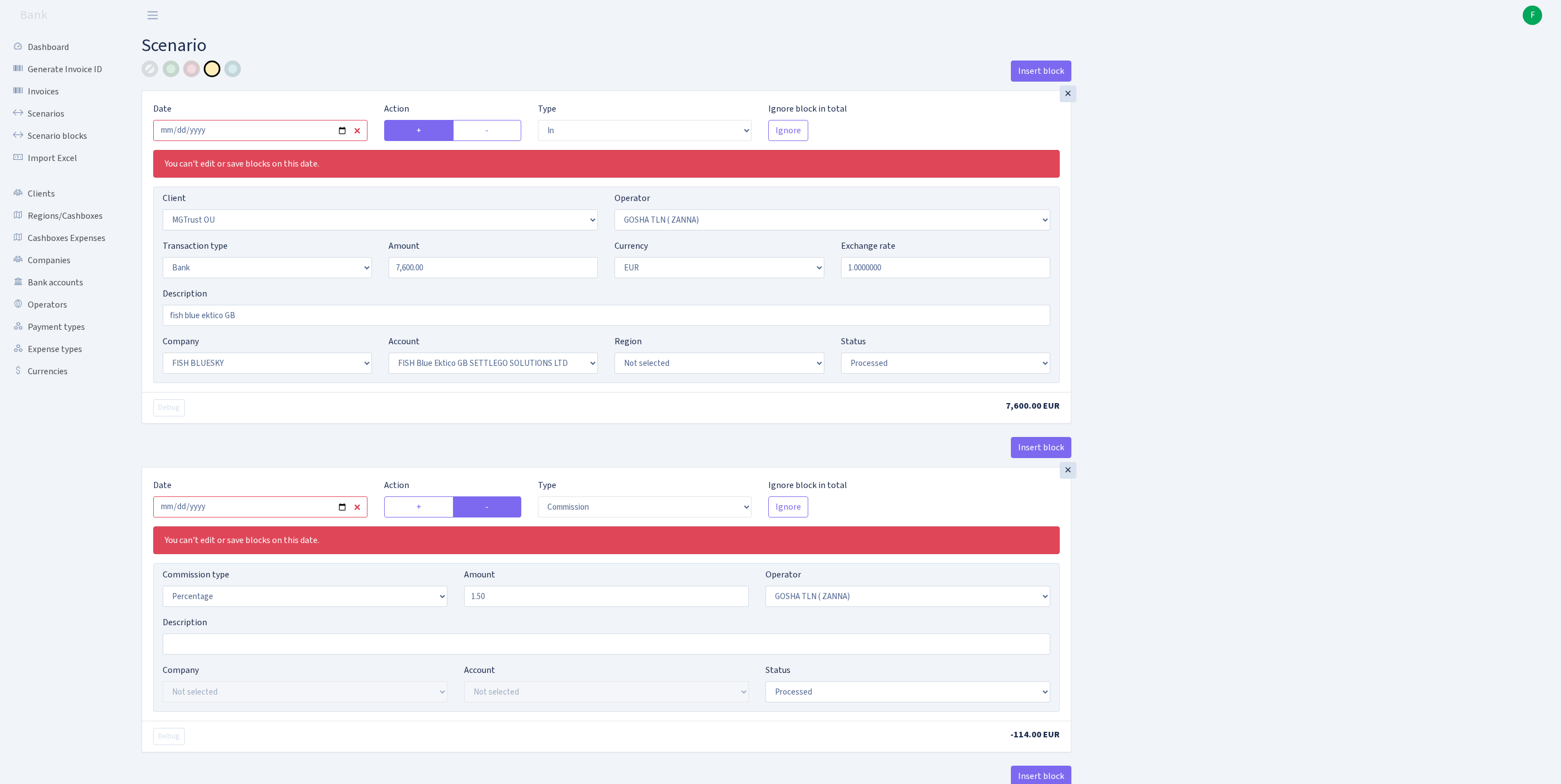
select select "in"
select select "3099"
select select "134"
select select "2"
select select "1"
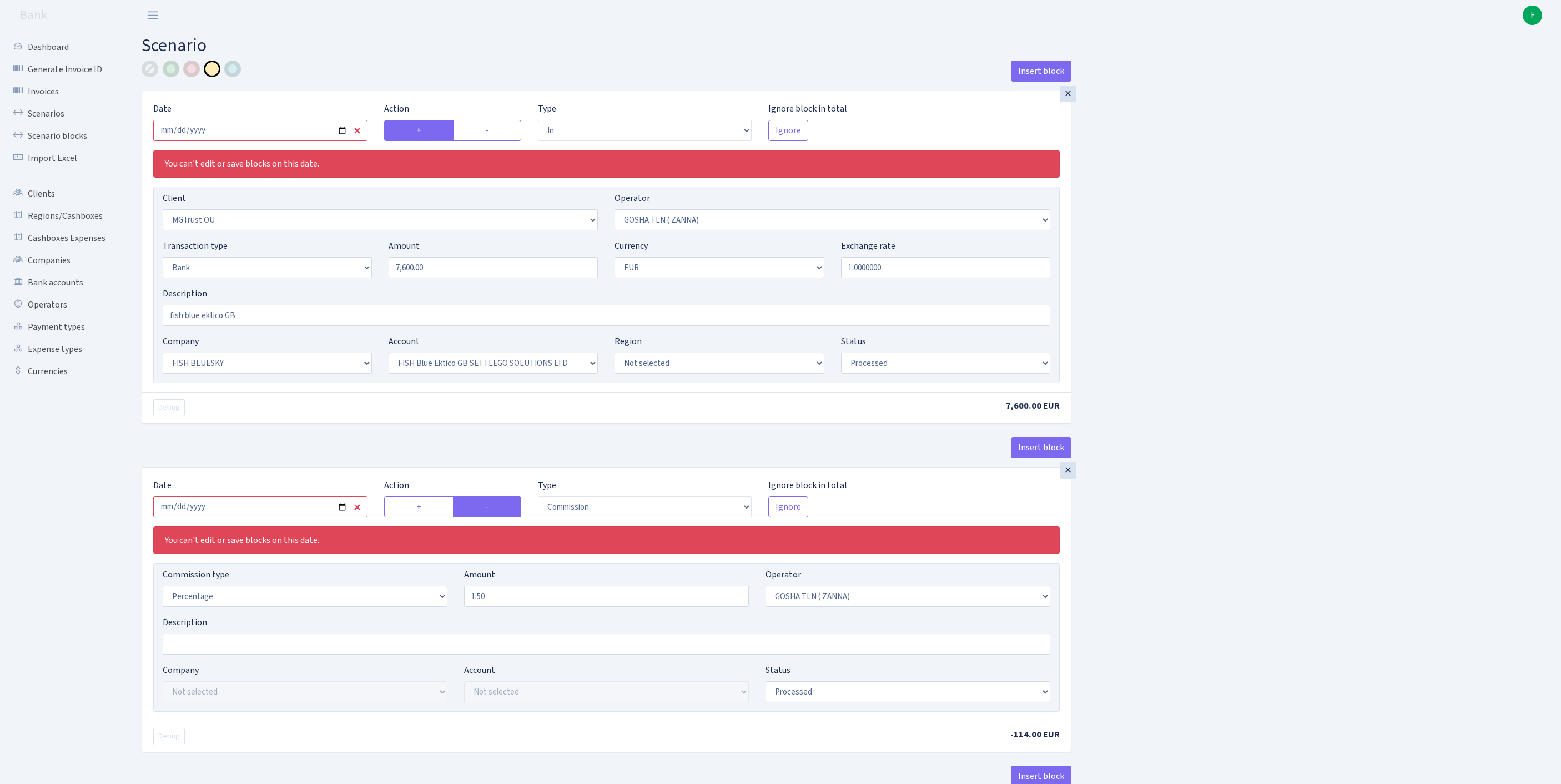
select select "23"
select select "67"
select select "processed"
select select "commission"
select select "134"
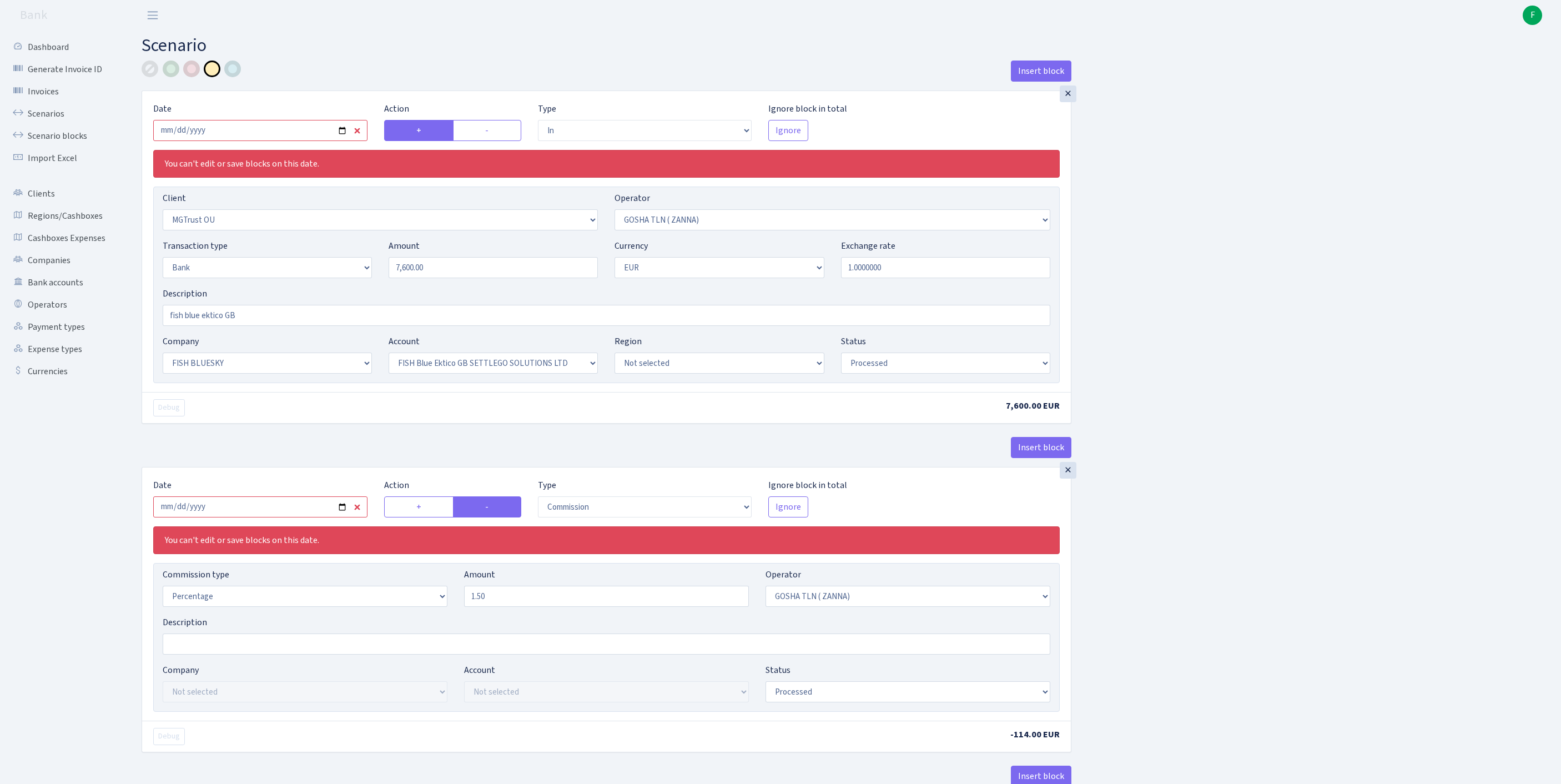
select select "processed"
select select "commission"
select select "fixed"
select select "1"
select select "23"
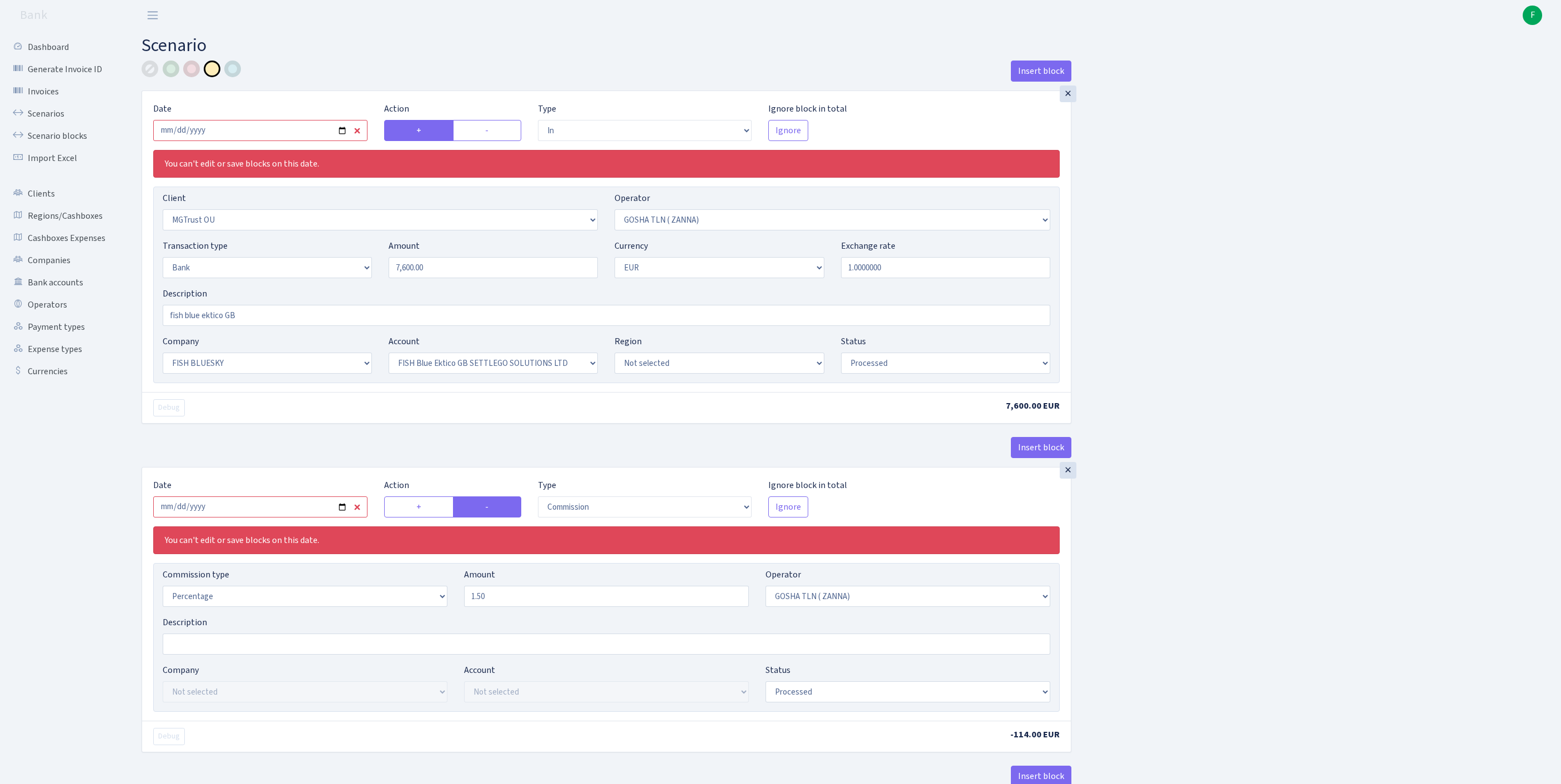
select select "67"
select select "processed"
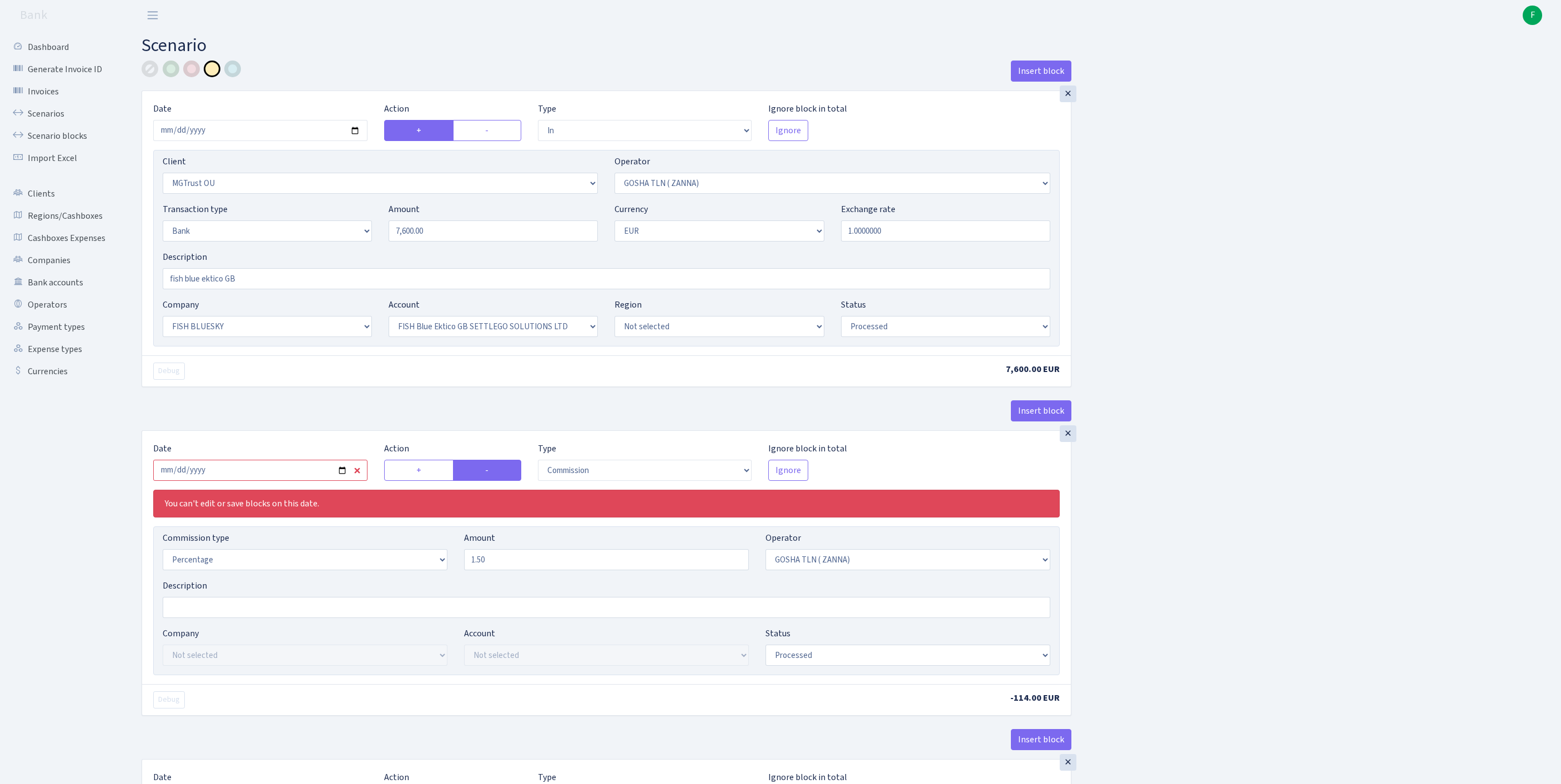
type input "2025-09-23"
drag, startPoint x: 423, startPoint y: 252, endPoint x: 290, endPoint y: 247, distance: 133.1
click at [290, 247] on div "Transaction type Not selected 981 ELF FISH crypto GIRT IVO dekl MM-BALTIC eur U…" at bounding box center [606, 226] width 905 height 48
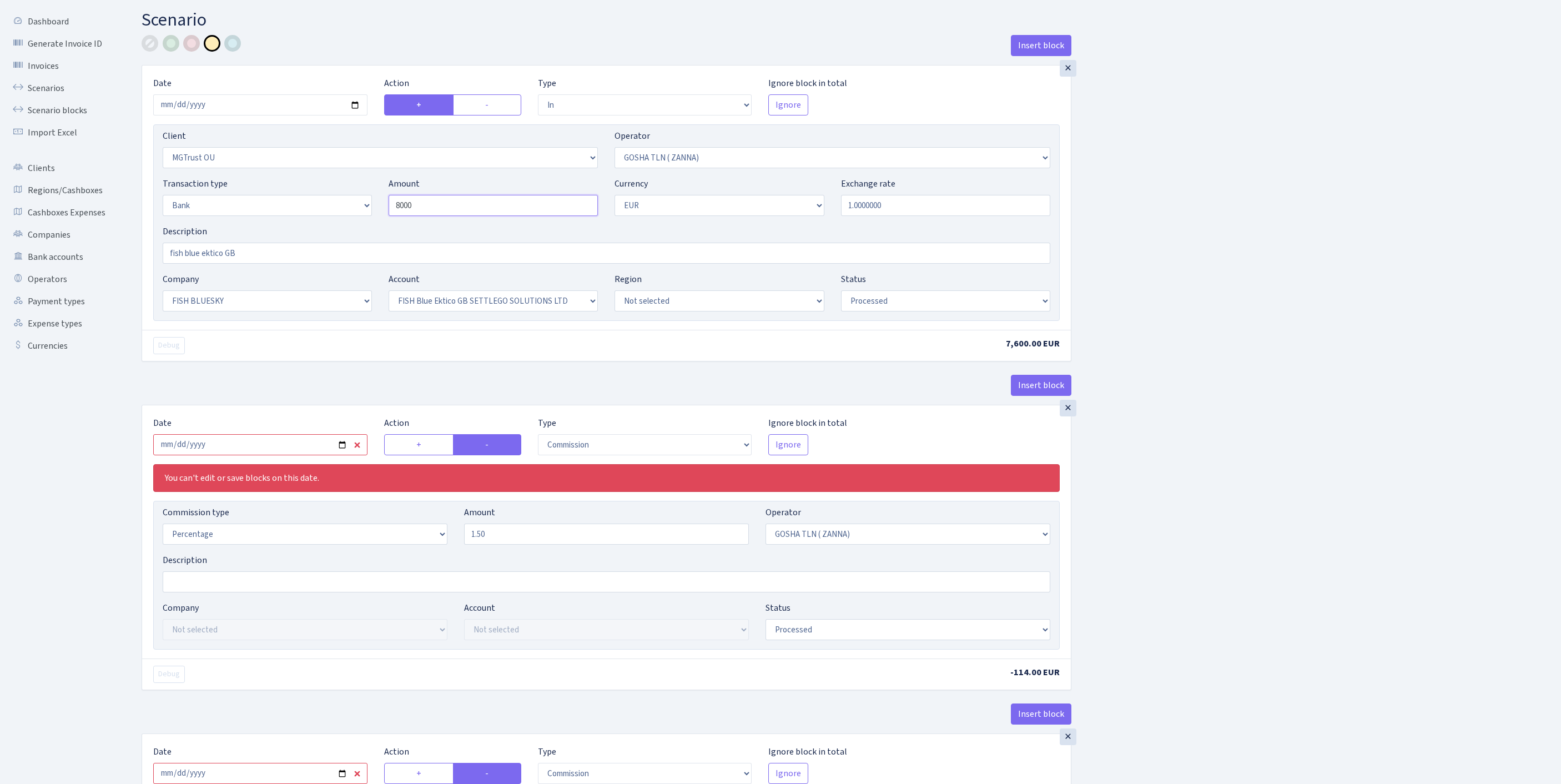
scroll to position [242, 0]
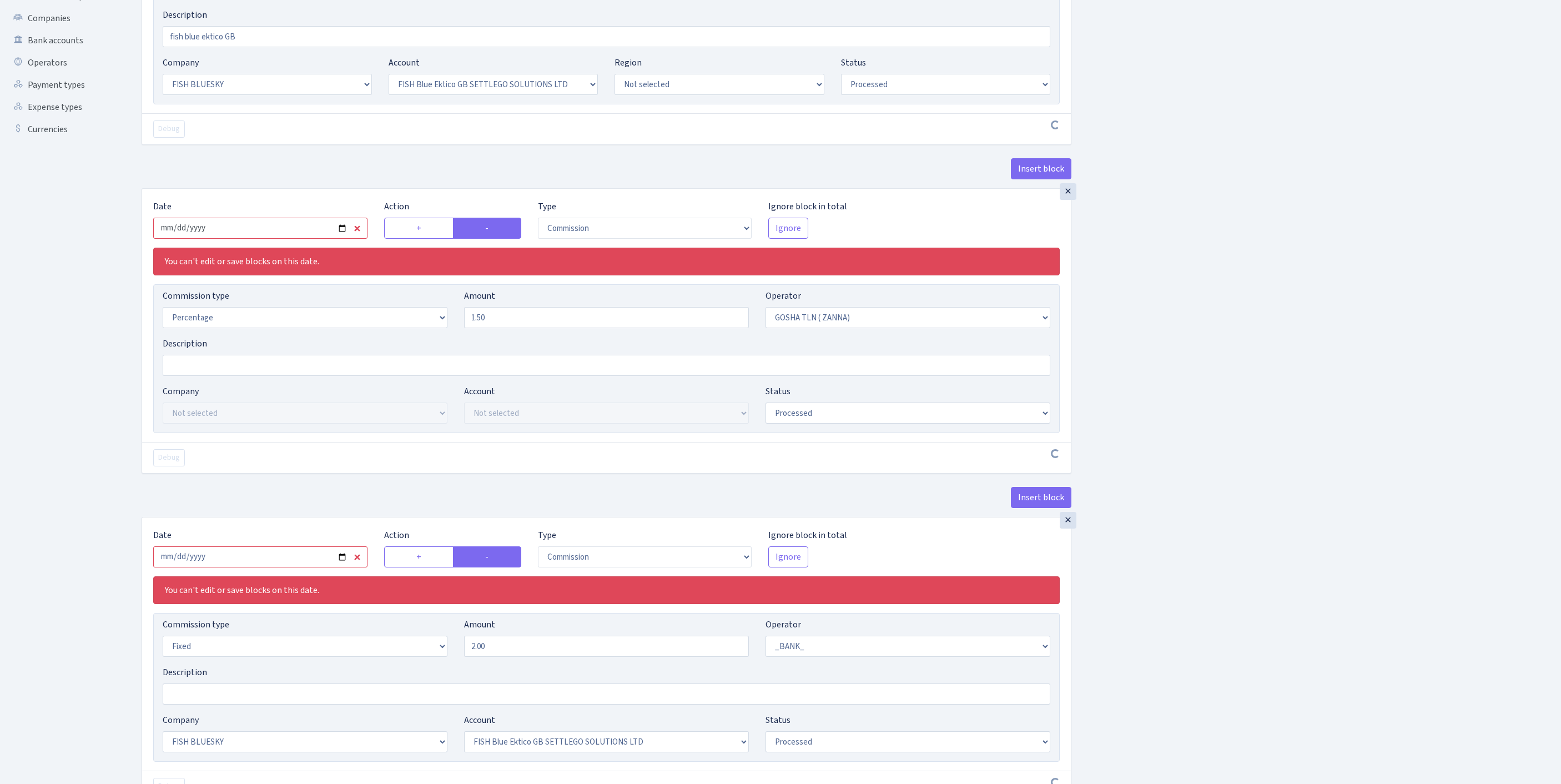
type input "8,000.00"
click at [274, 239] on input "2025-08-15" at bounding box center [260, 228] width 215 height 21
type input "2025-09-23"
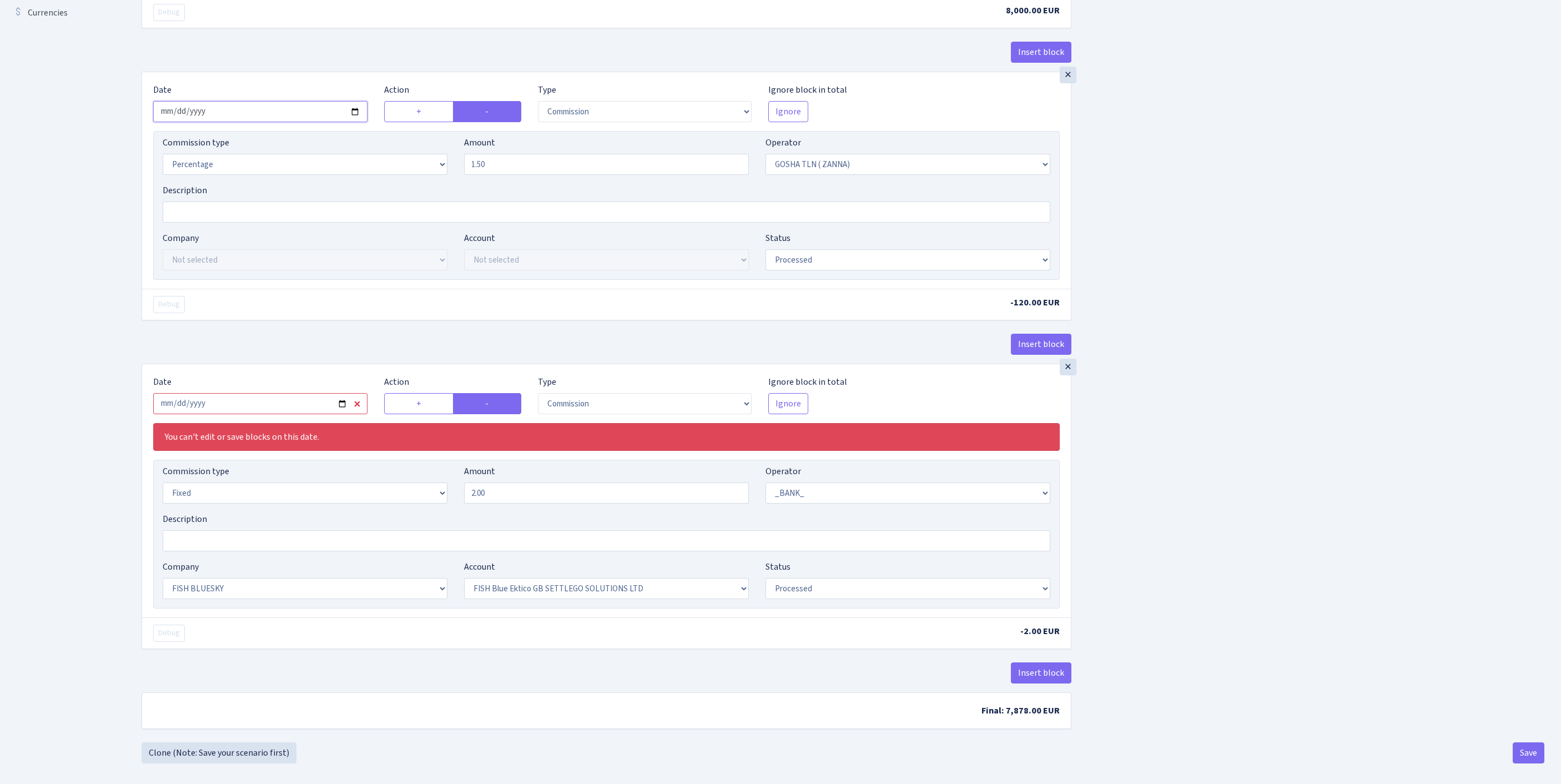
scroll to position [464, 0]
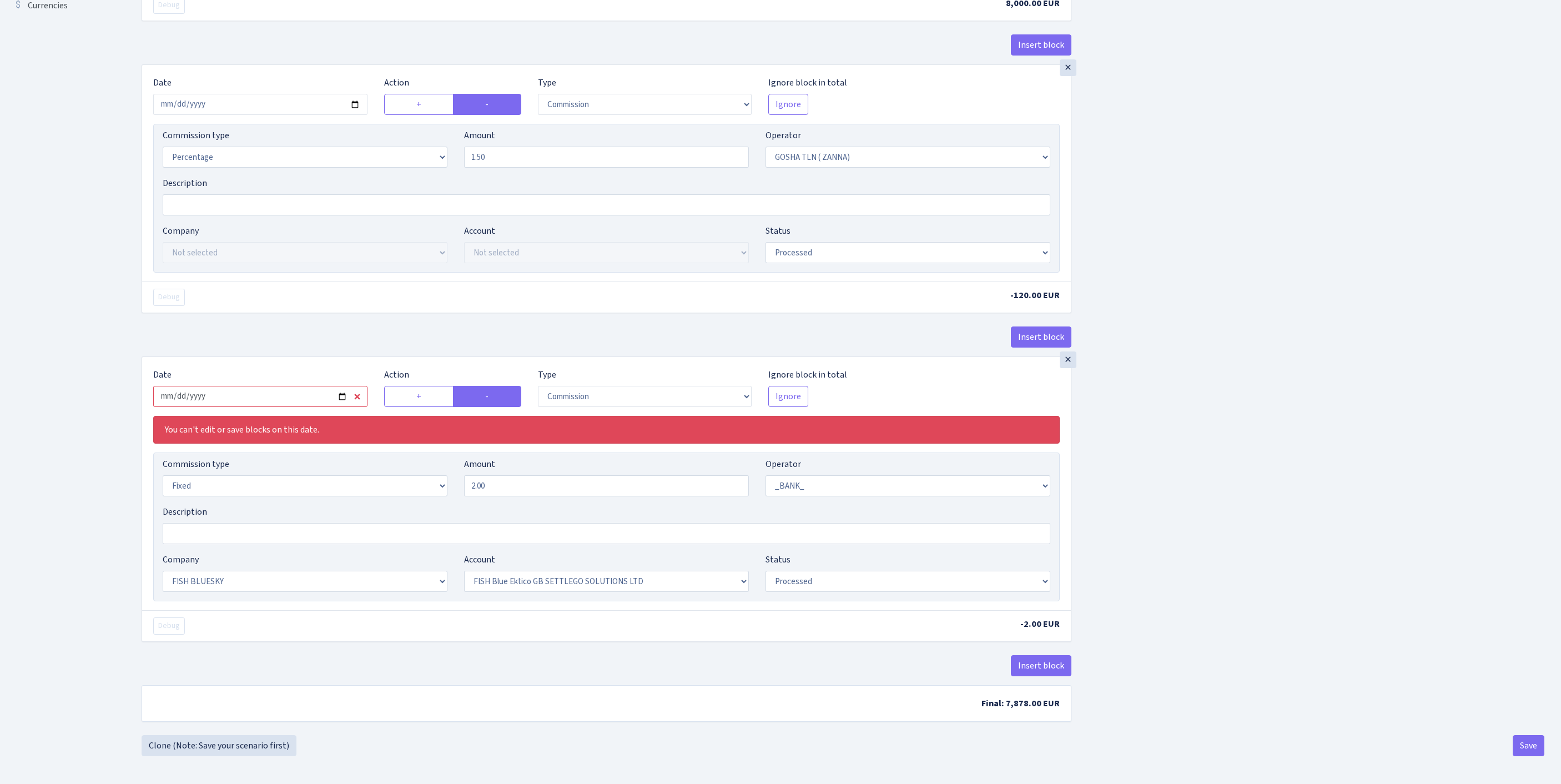
click at [276, 394] on input "2025-08-15" at bounding box center [260, 396] width 215 height 21
type input "2025-09-23"
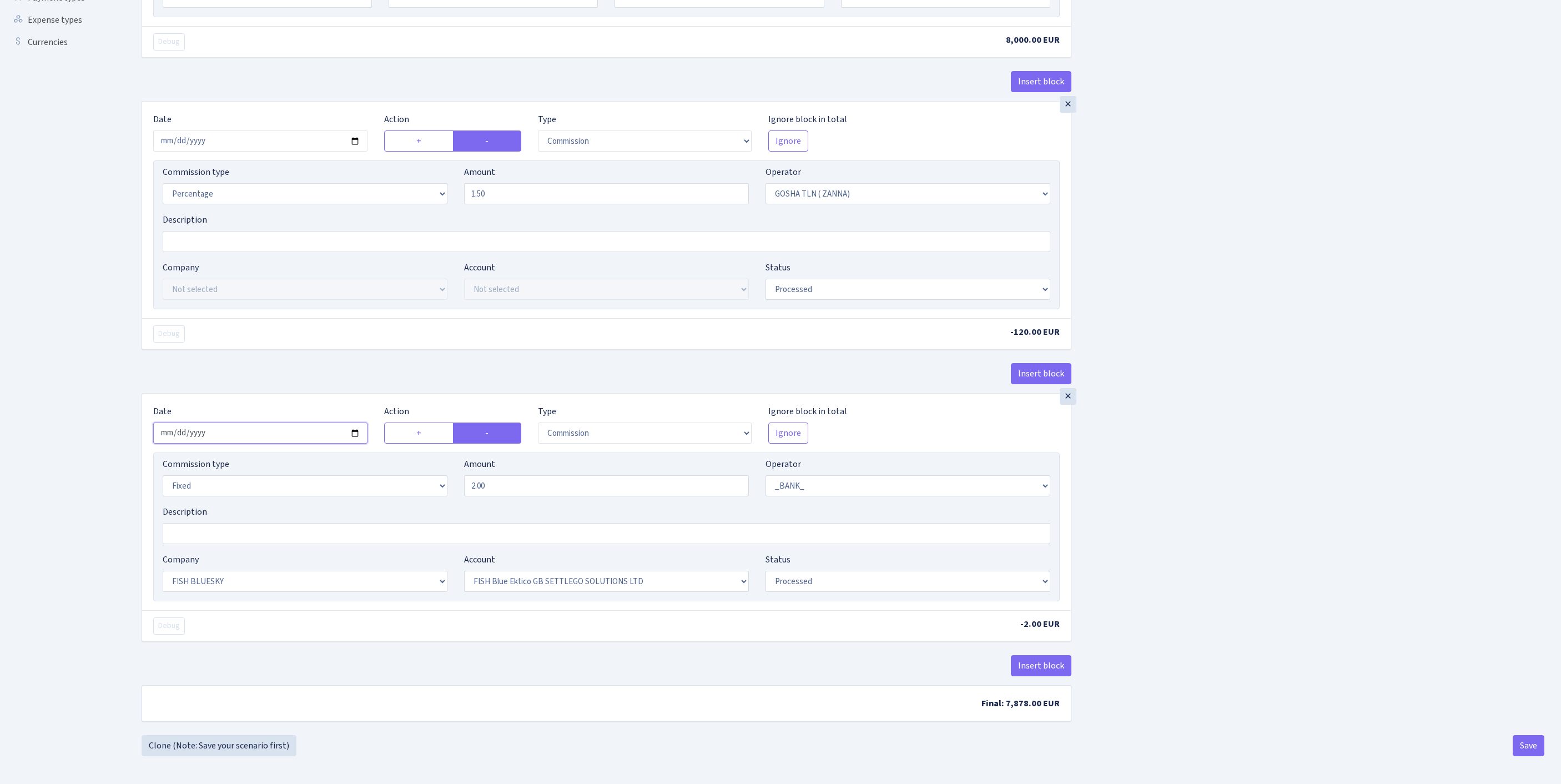
scroll to position [469, 0]
select select "percentage"
drag, startPoint x: 469, startPoint y: 446, endPoint x: 390, endPoint y: 435, distance: 79.8
click at [390, 457] on div "Commission type Percentage Fixed Bank Amount 2.00 Operator Not selected 981 981…" at bounding box center [606, 481] width 905 height 48
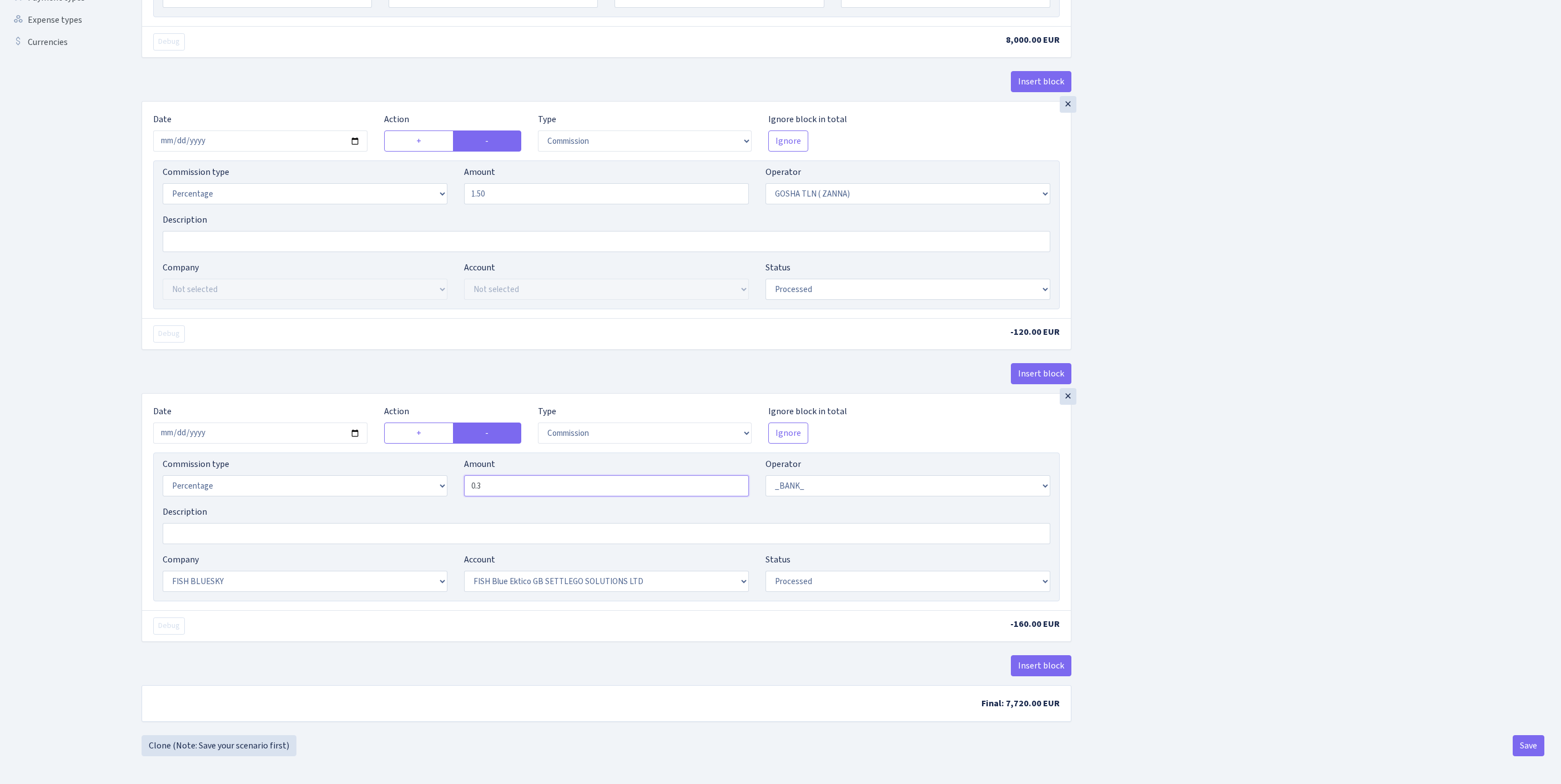
scroll to position [469, 0]
type input "0.30"
click at [1523, 743] on button "Save" at bounding box center [1529, 745] width 32 height 21
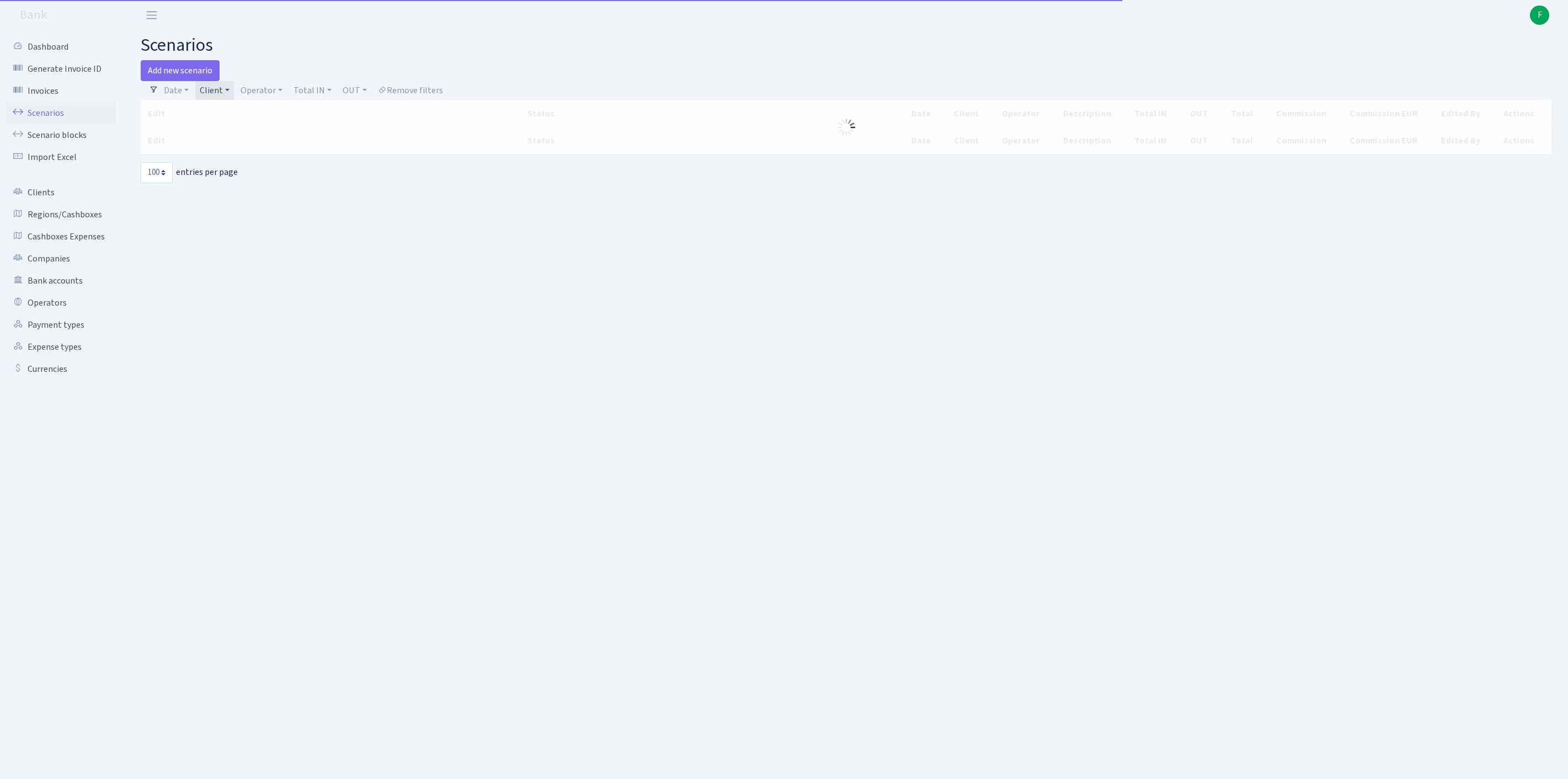
select select "100"
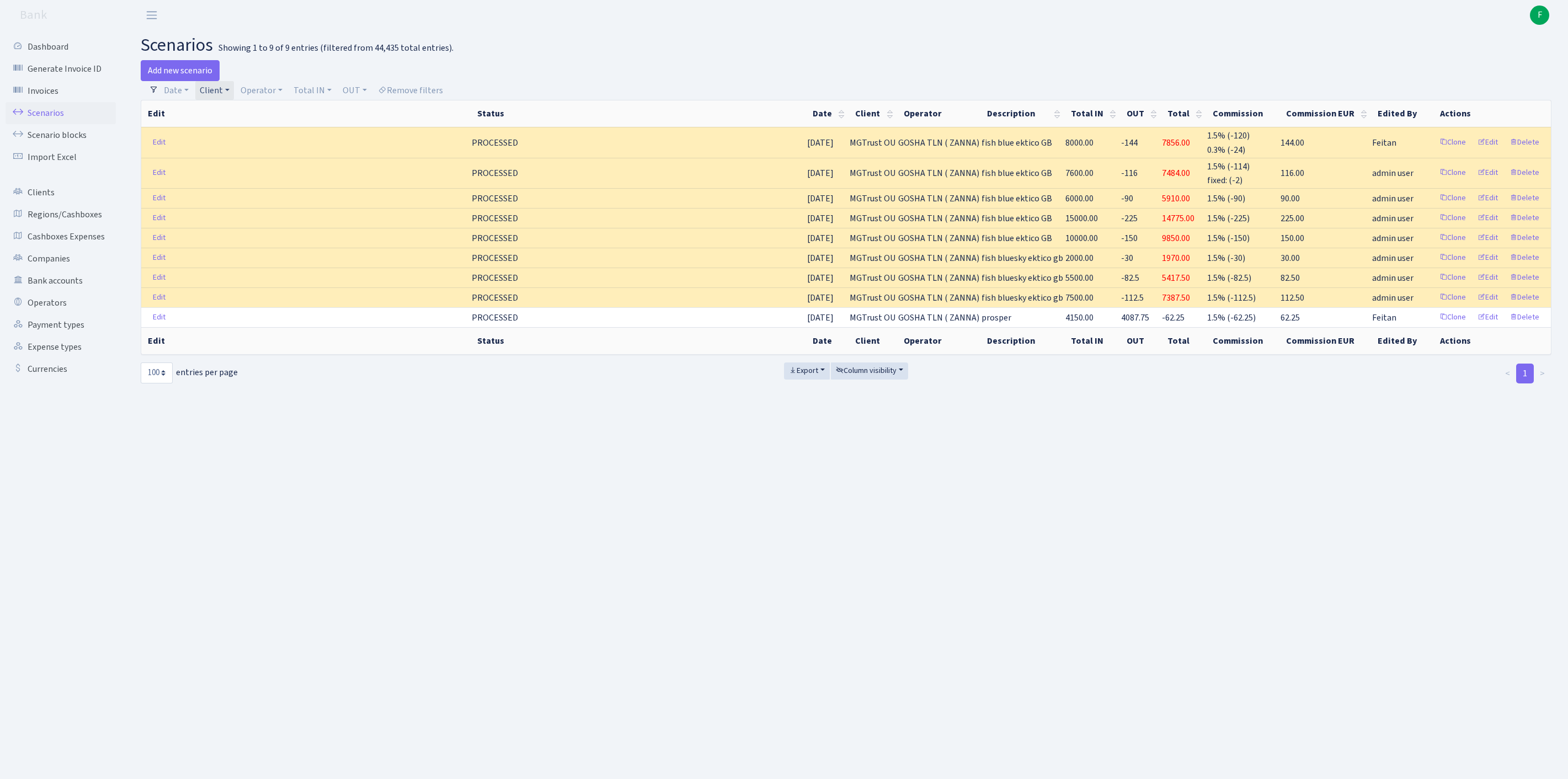
click at [234, 92] on link "Client" at bounding box center [215, 90] width 39 height 19
click at [255, 130] on input "search" at bounding box center [245, 130] width 92 height 17
type input "OSAUHING N"
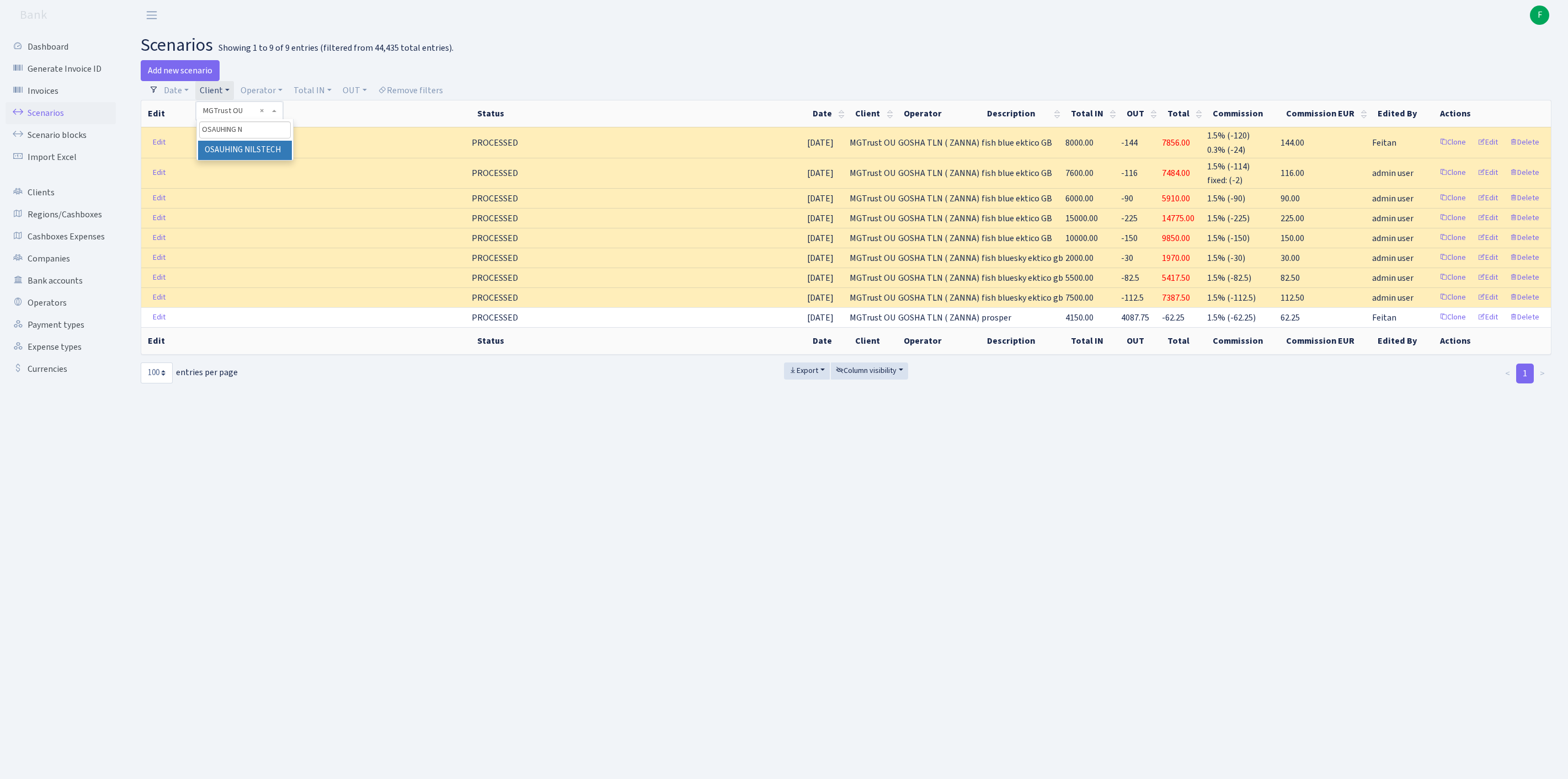
click at [237, 160] on li "OSAUHING NILSTECH" at bounding box center [245, 150] width 94 height 19
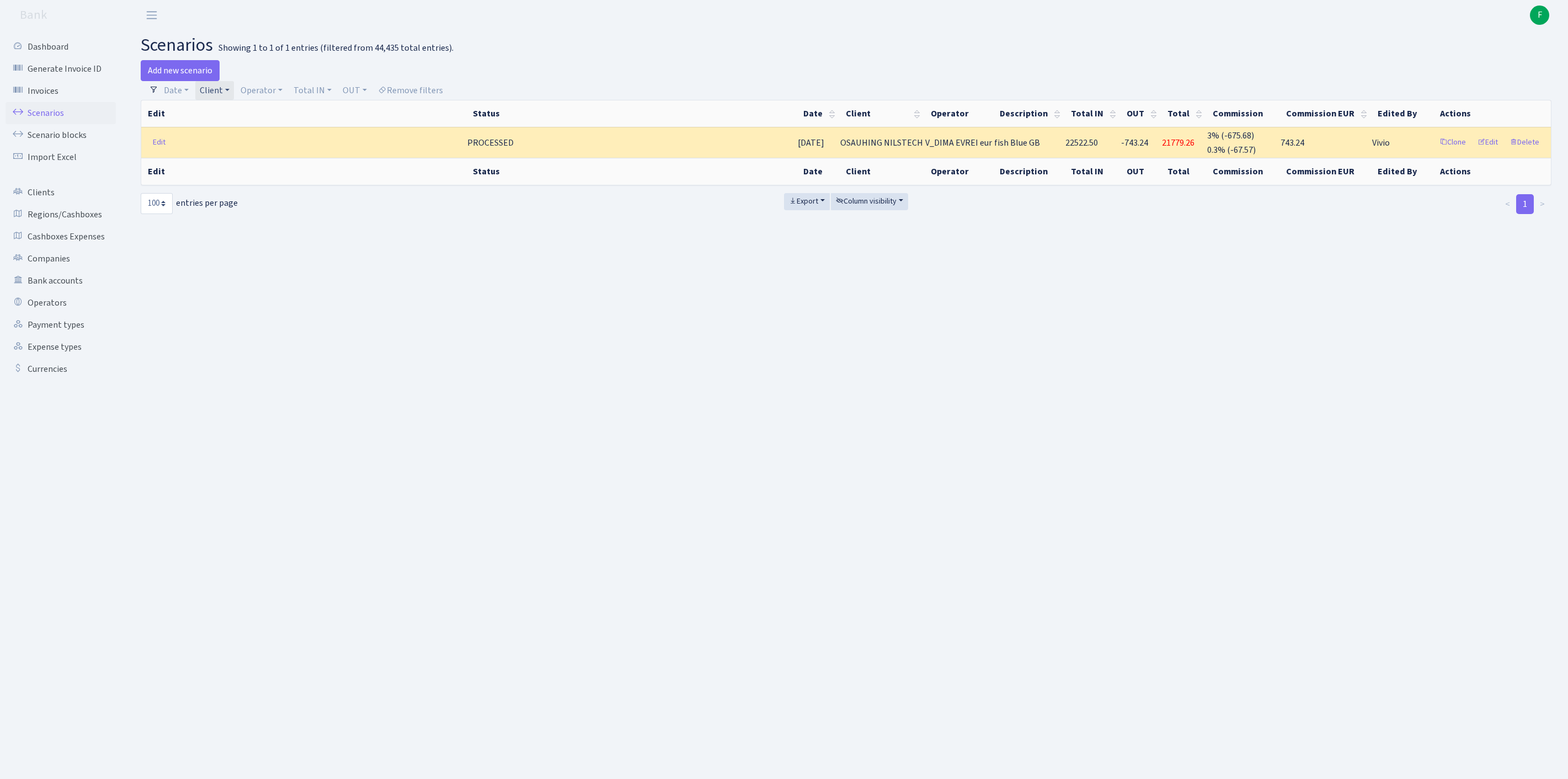
click at [234, 96] on link "Client" at bounding box center [215, 90] width 39 height 19
click at [249, 134] on input "search" at bounding box center [253, 130] width 107 height 17
type input "PLUELEKT"
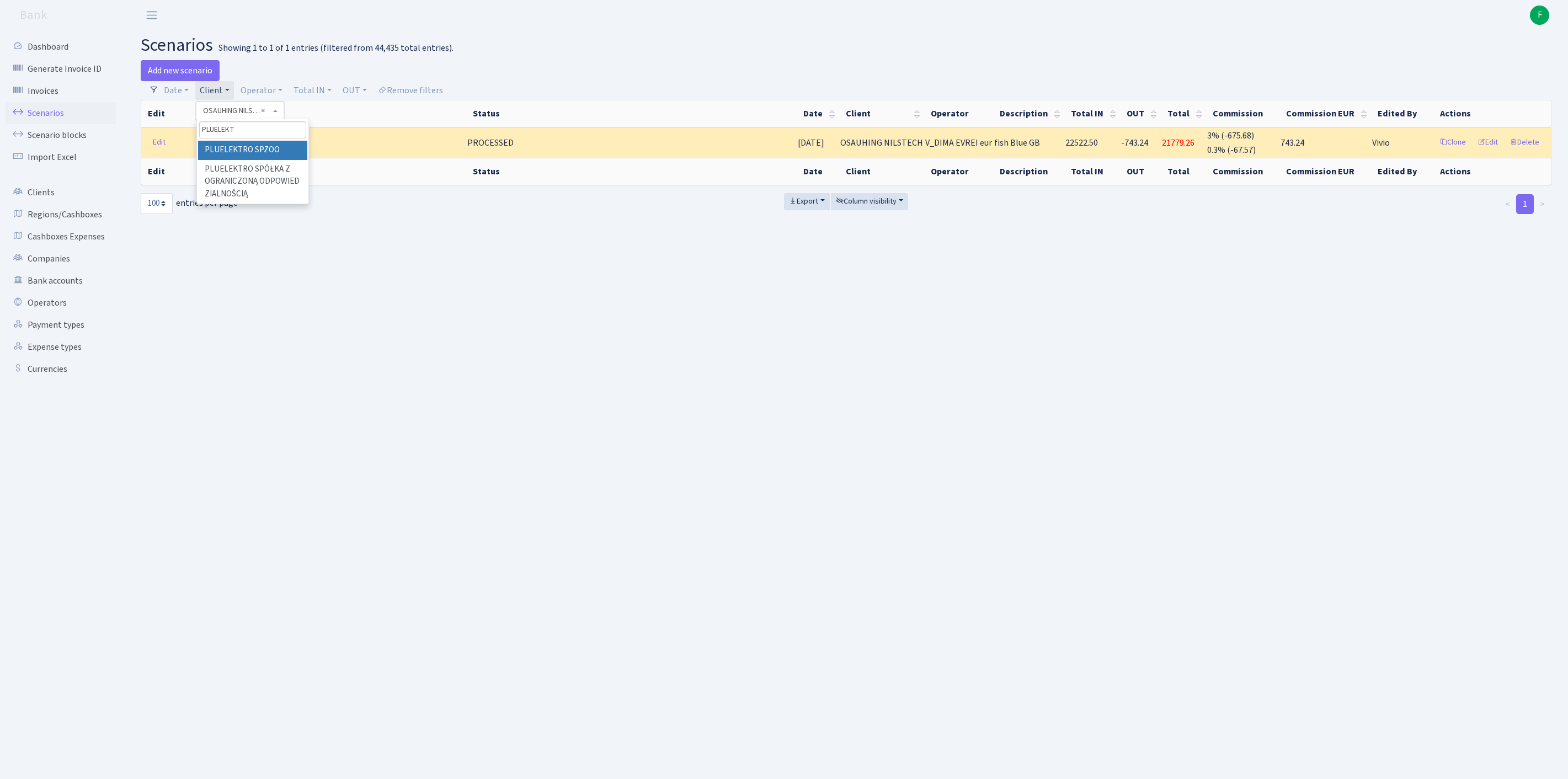
click at [222, 160] on li "PLUELEKTRO SPZOO" at bounding box center [252, 150] width 109 height 19
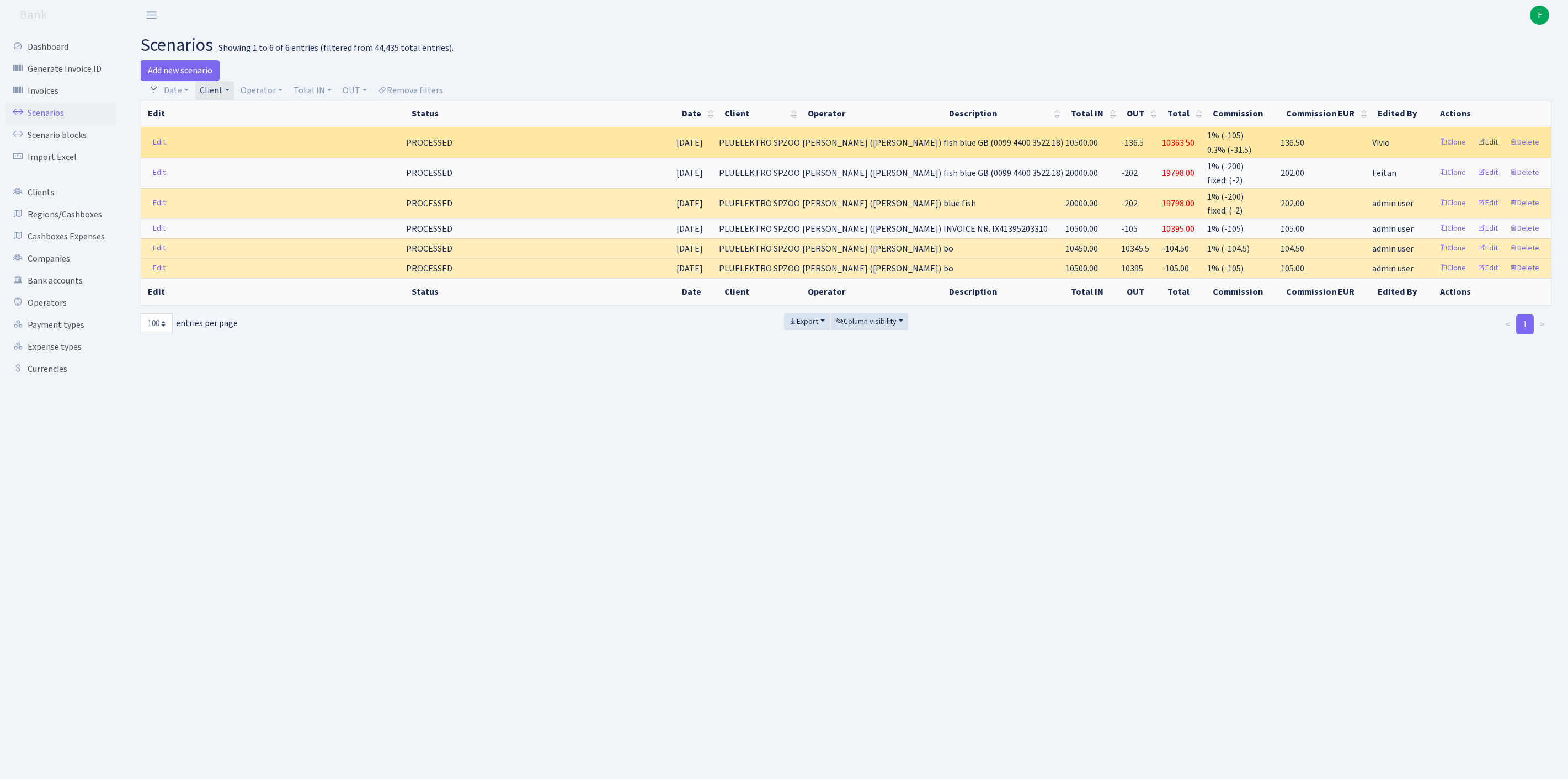
click at [1473, 151] on link "Edit" at bounding box center [1487, 143] width 30 height 17
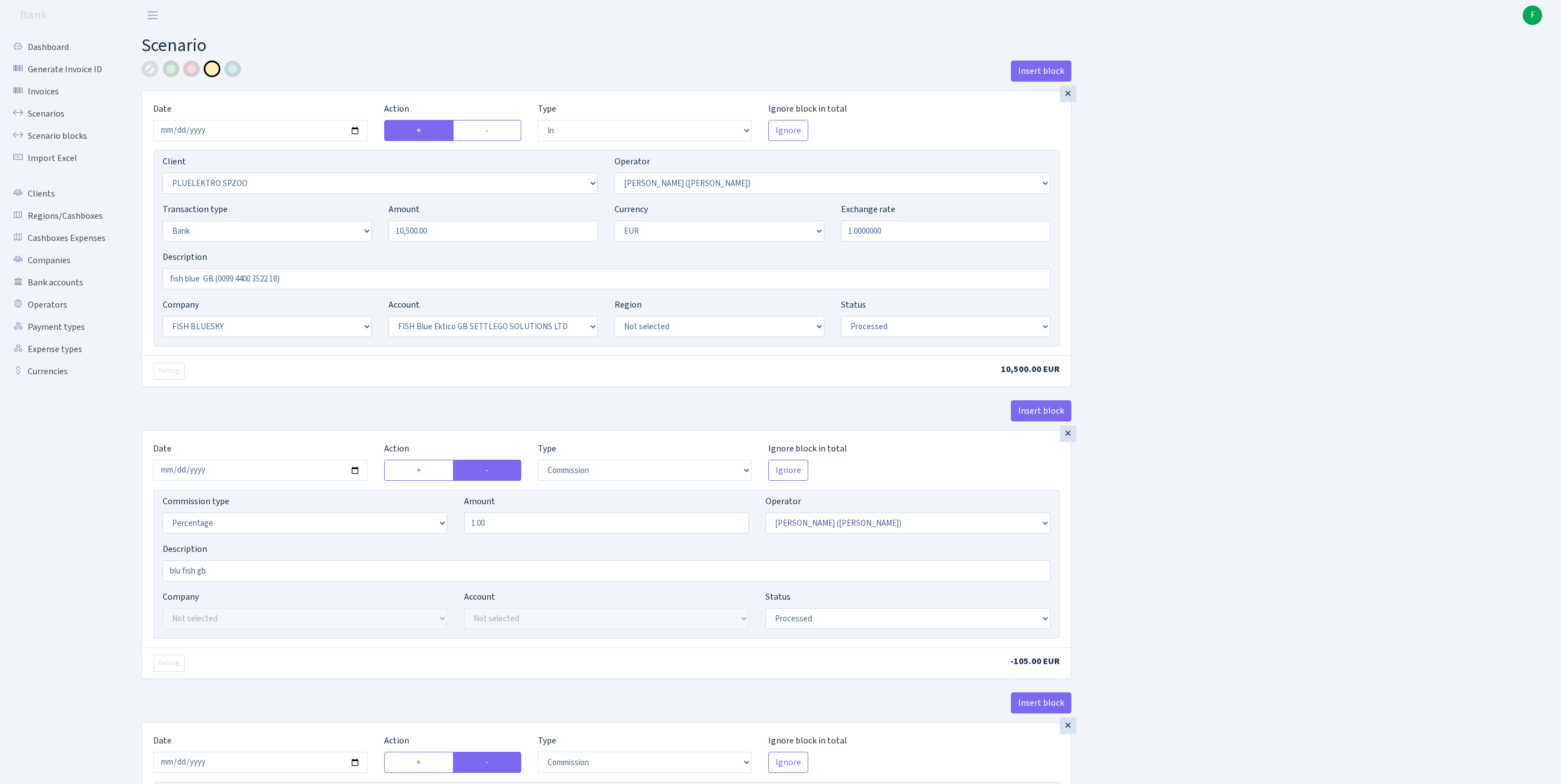
select select "in"
select select "2659"
select select "395"
select select "2"
select select "1"
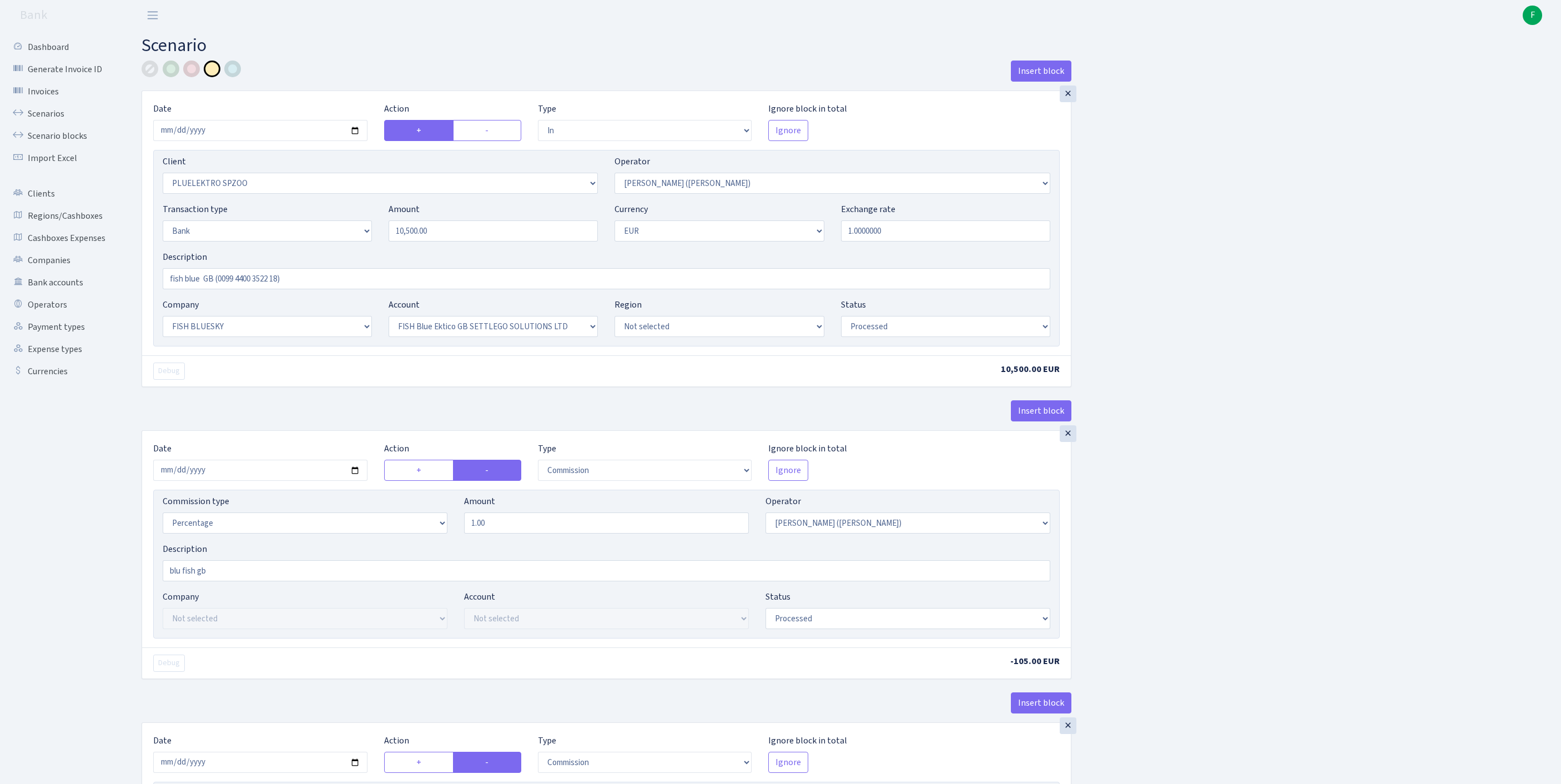
select select "23"
select select "67"
select select "processed"
select select "commission"
select select "395"
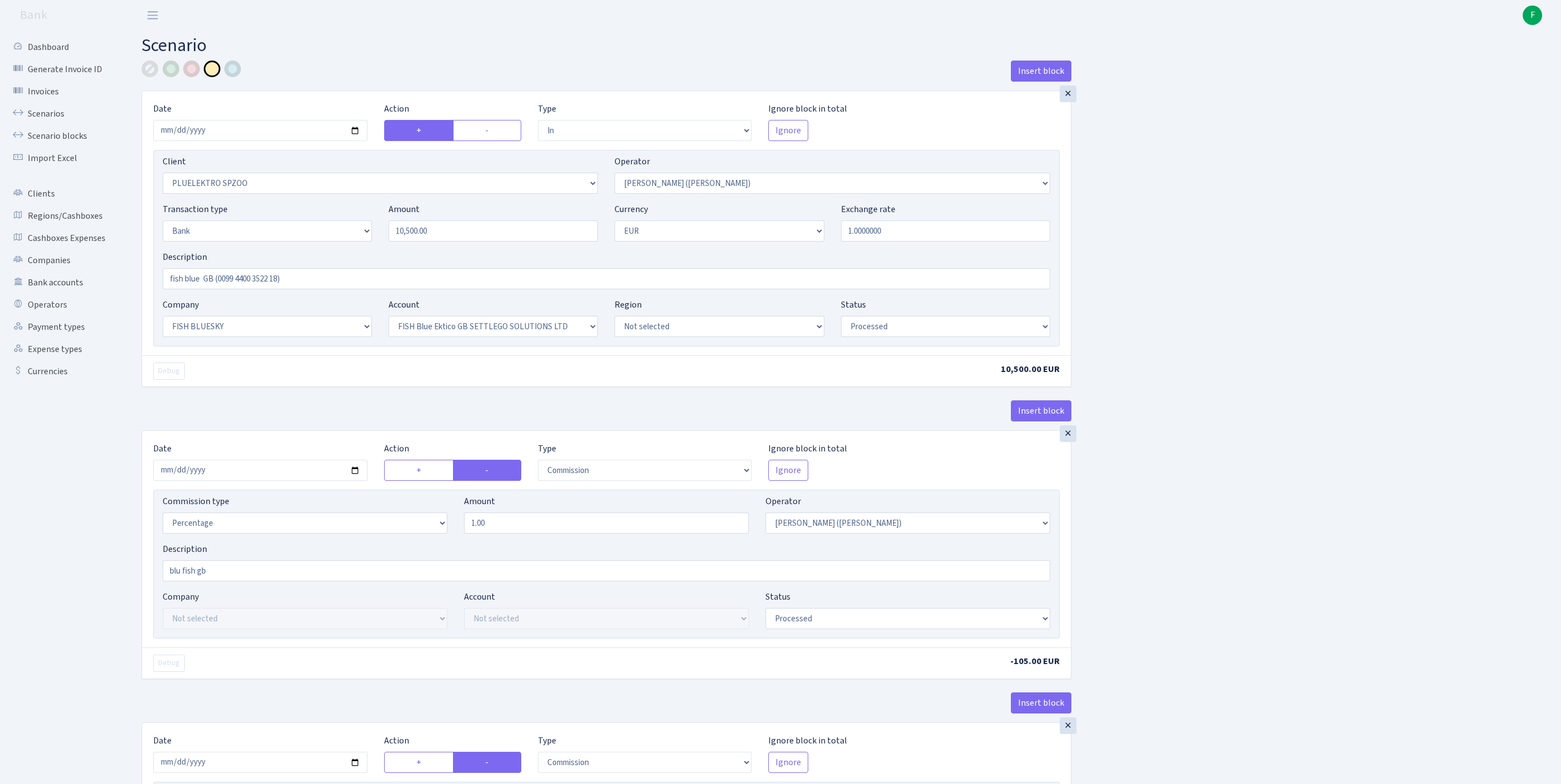
select select "processed"
select select "commission"
select select "1"
select select "23"
select select "67"
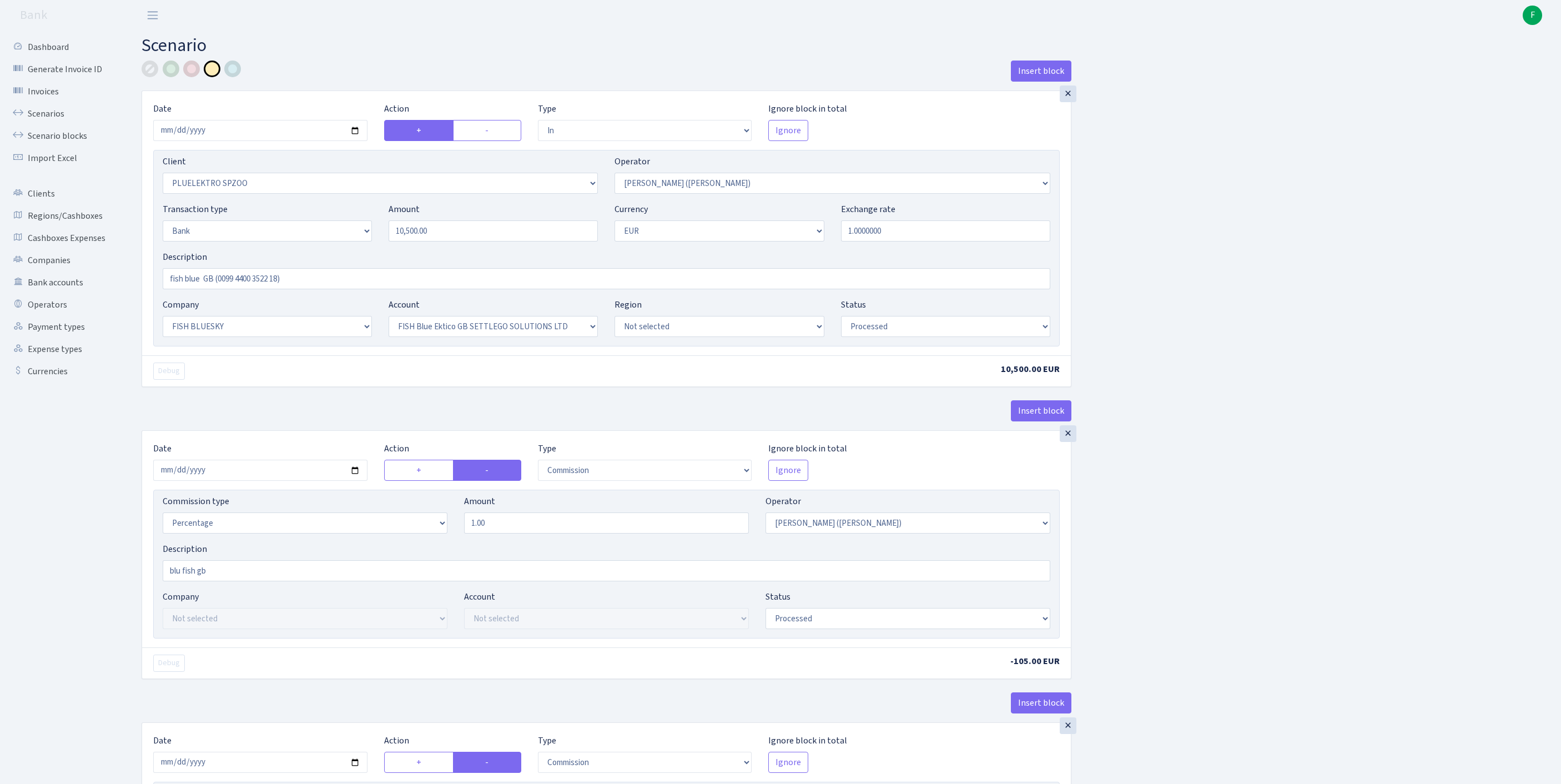
select select "processed"
click at [51, 118] on link "Scenarios" at bounding box center [61, 114] width 111 height 22
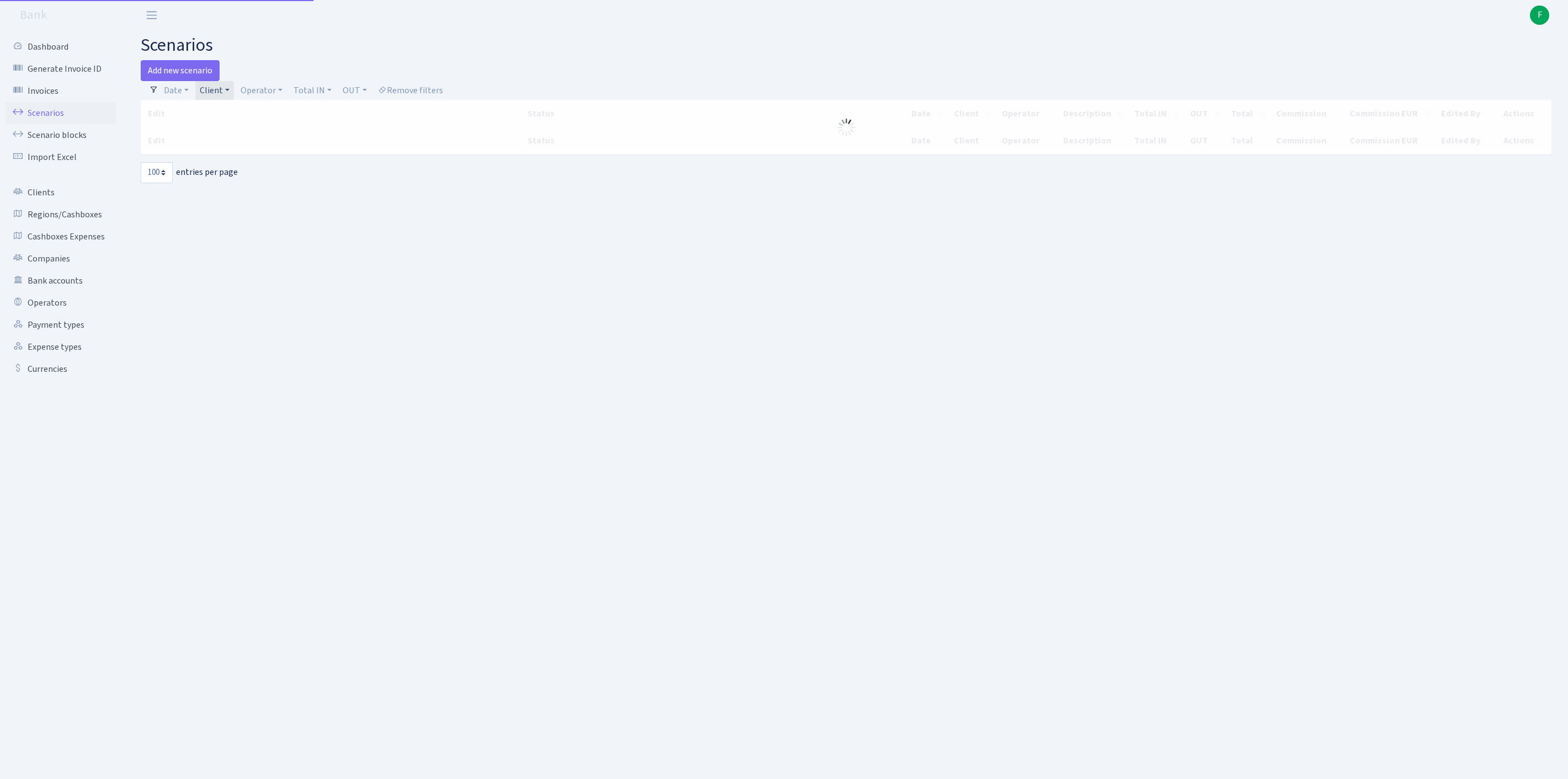
select select "100"
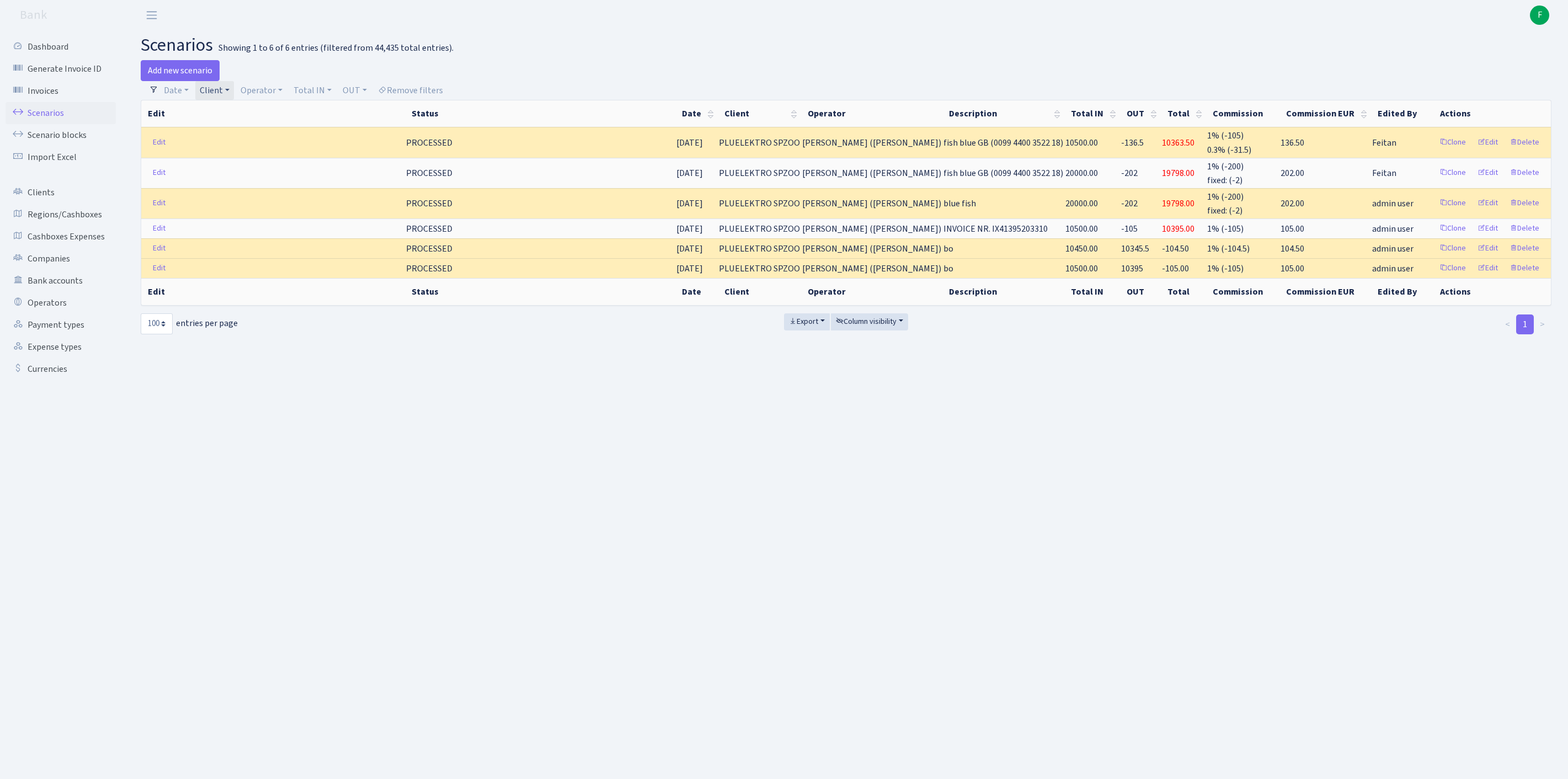
click at [234, 92] on link "Client" at bounding box center [215, 90] width 39 height 19
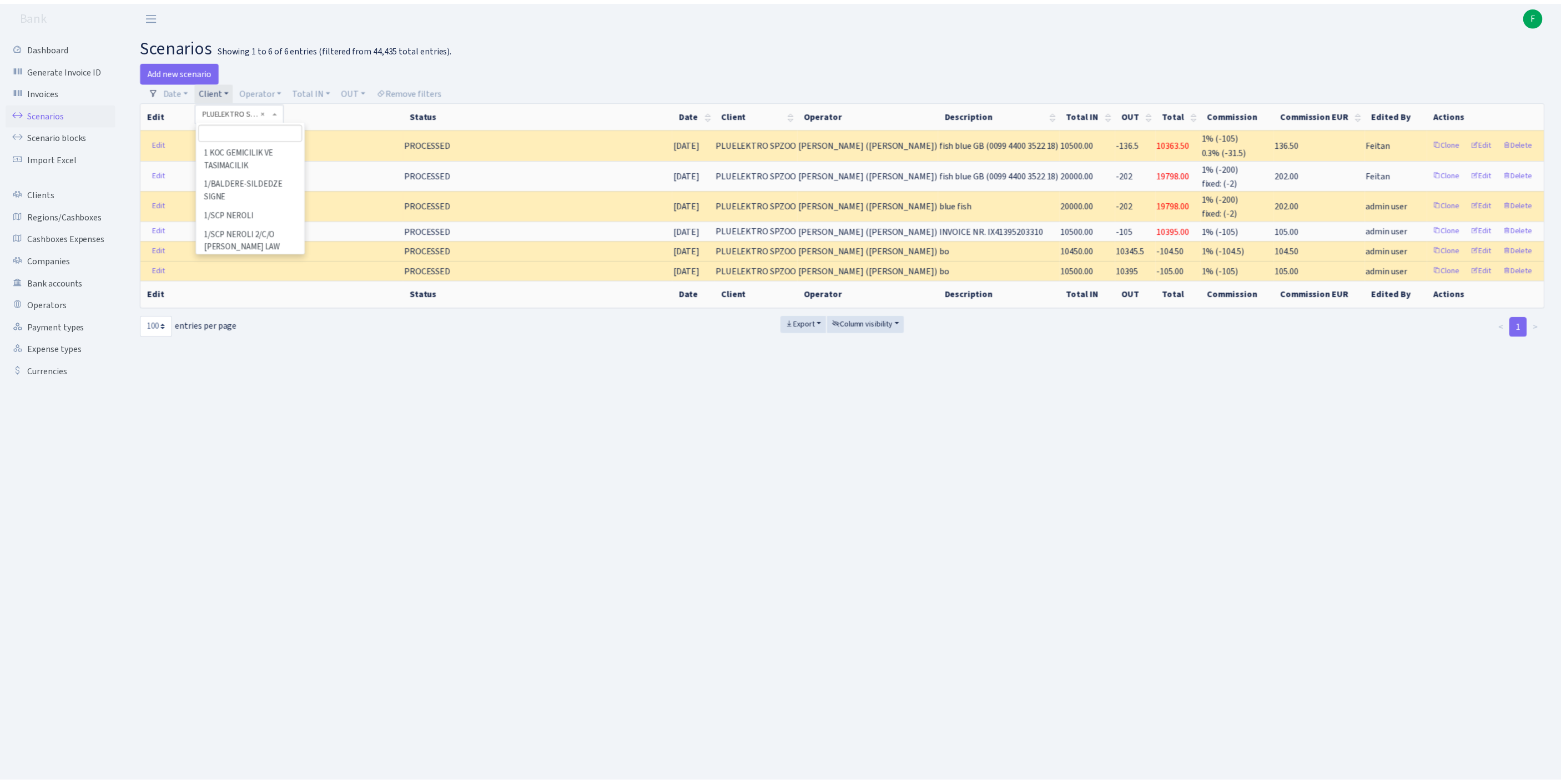
scroll to position [71431, 0]
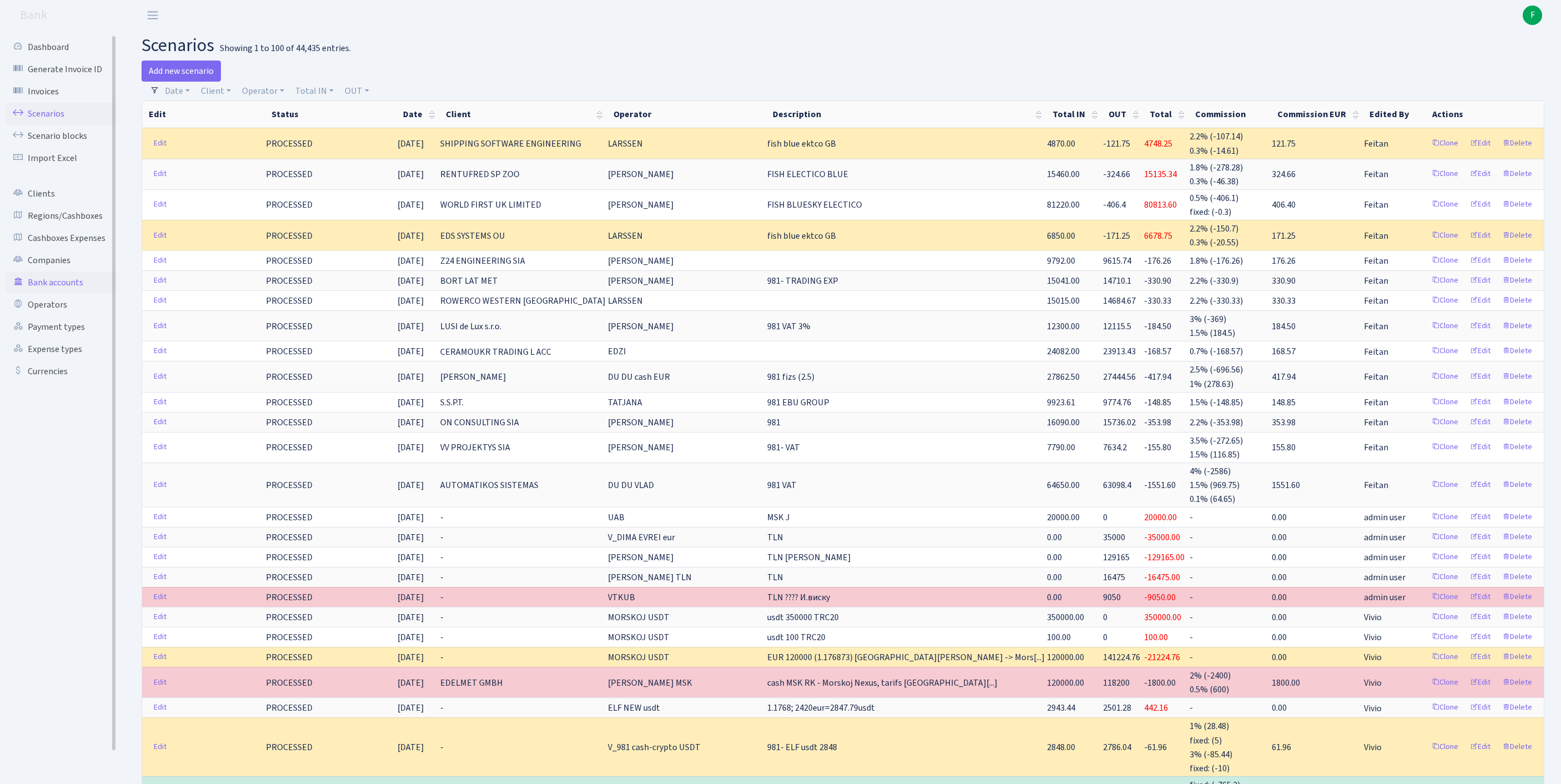
click at [72, 294] on link "Bank accounts" at bounding box center [61, 282] width 111 height 22
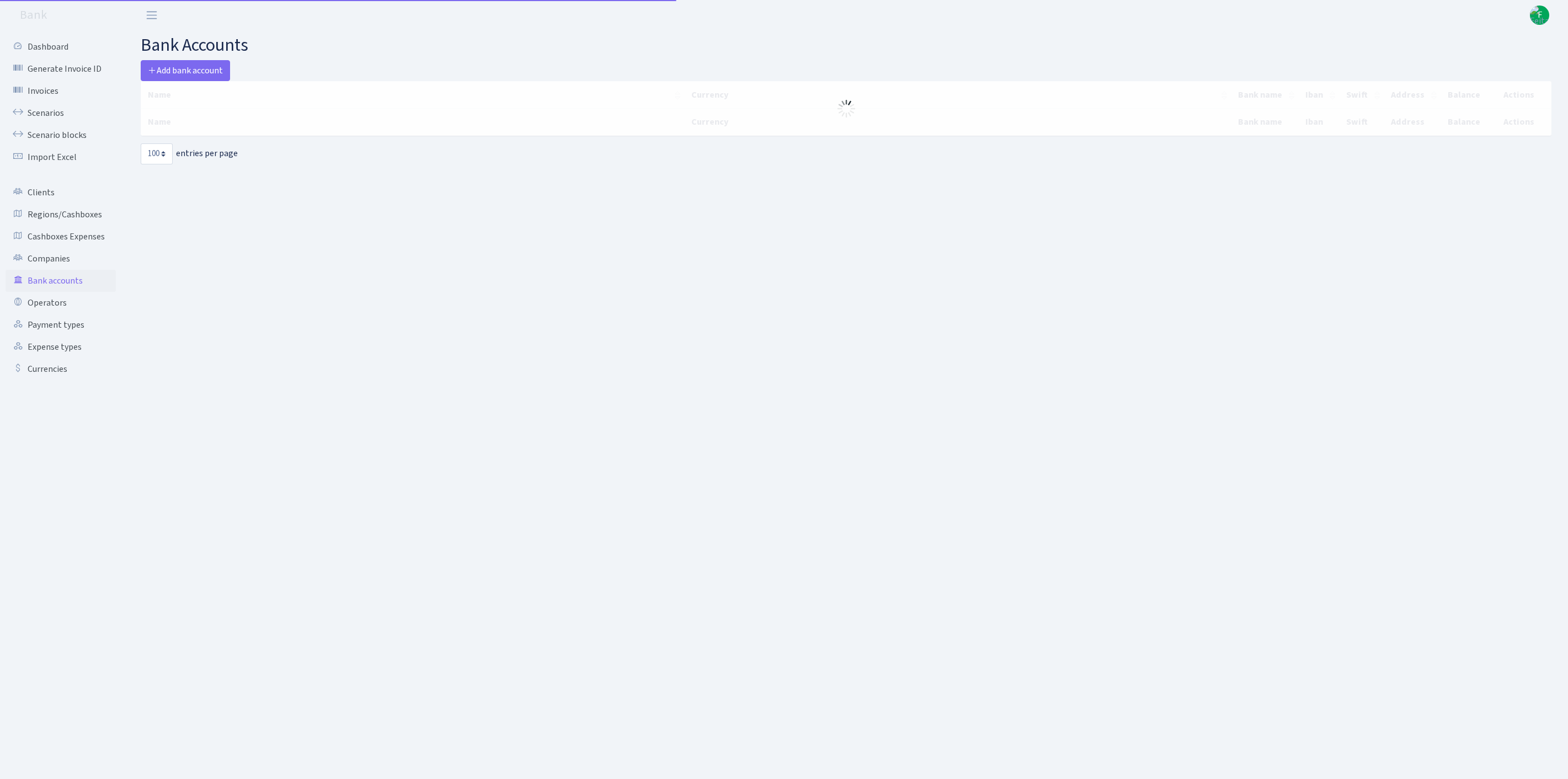
select select "100"
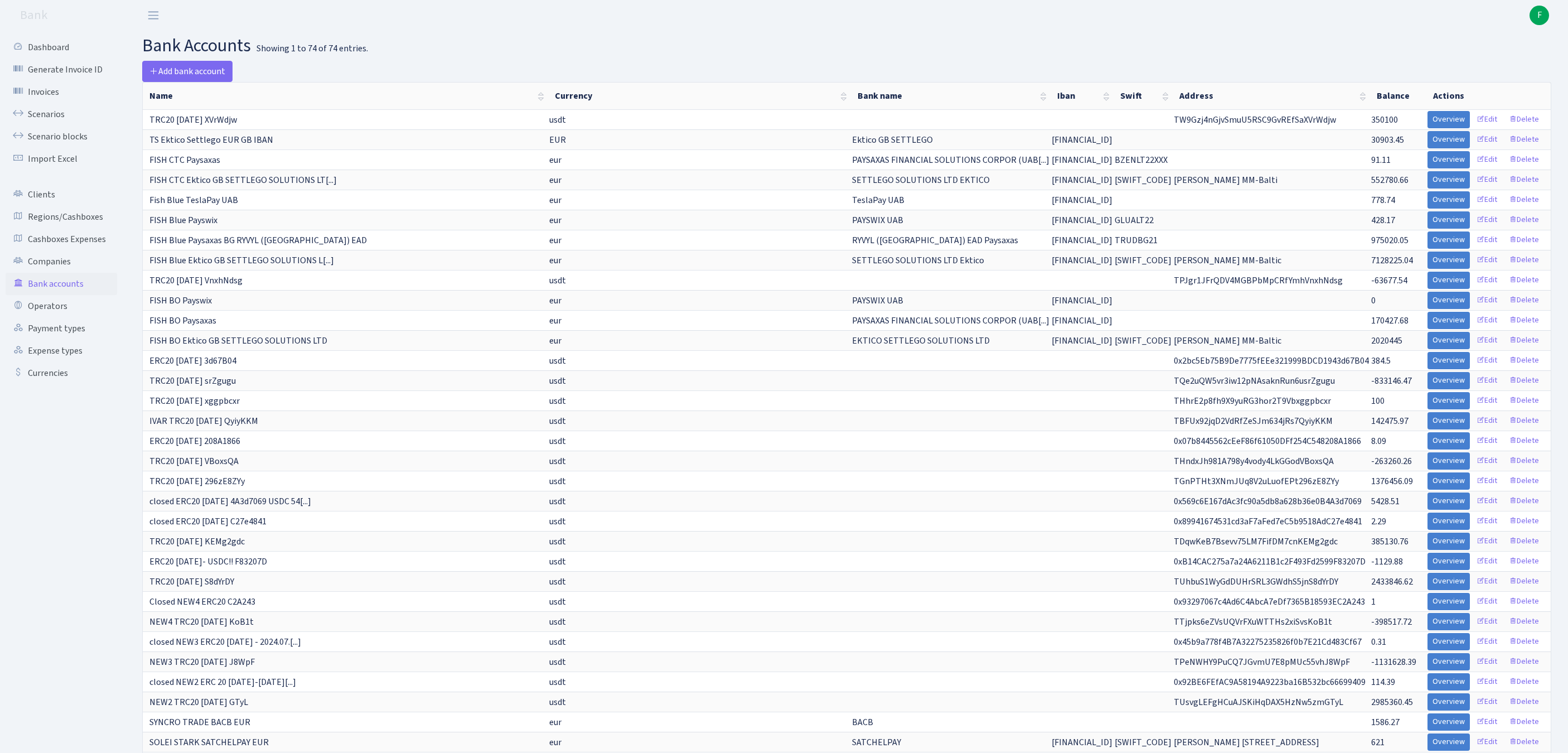
scroll to position [583, 0]
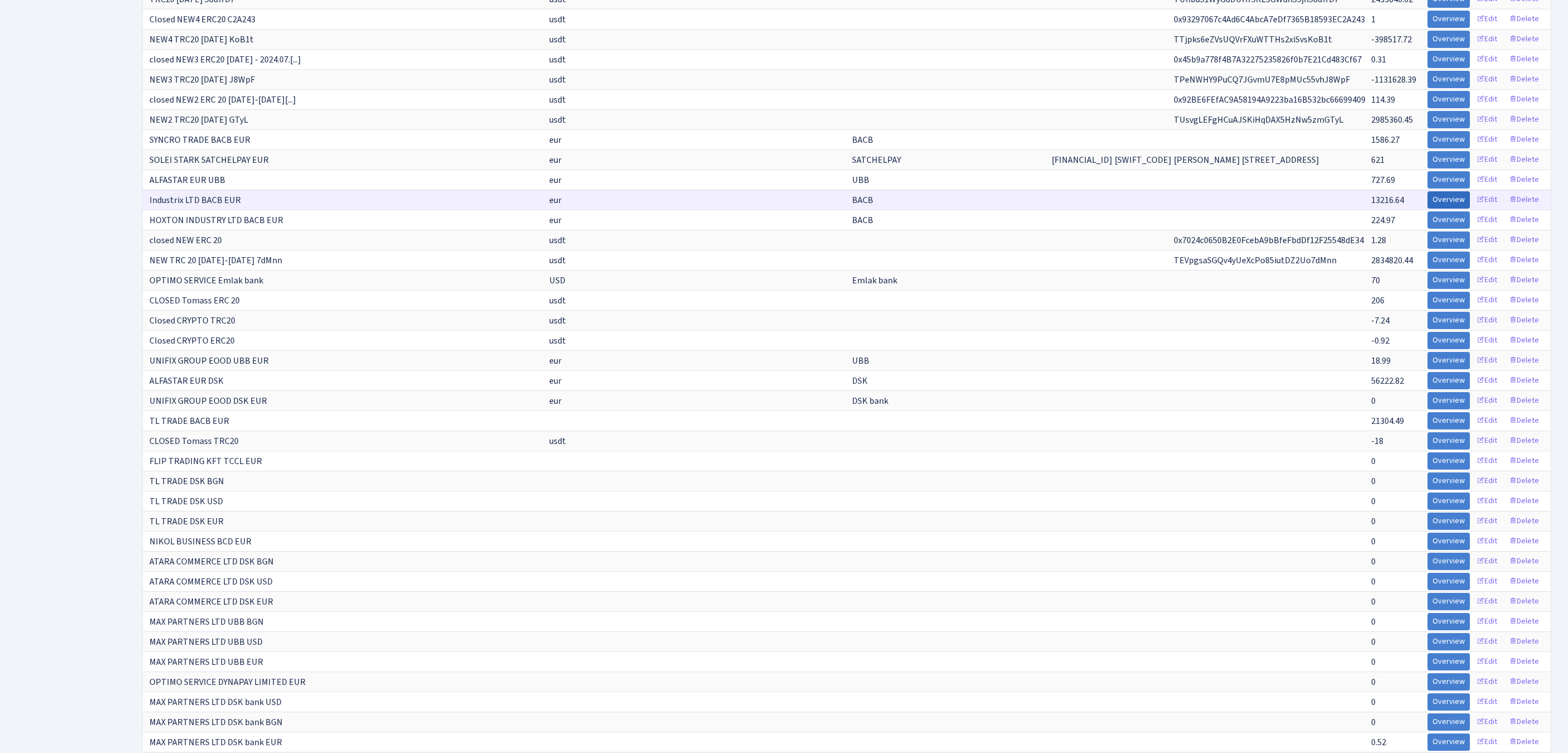
click at [1427, 209] on link "Overview" at bounding box center [1448, 200] width 43 height 18
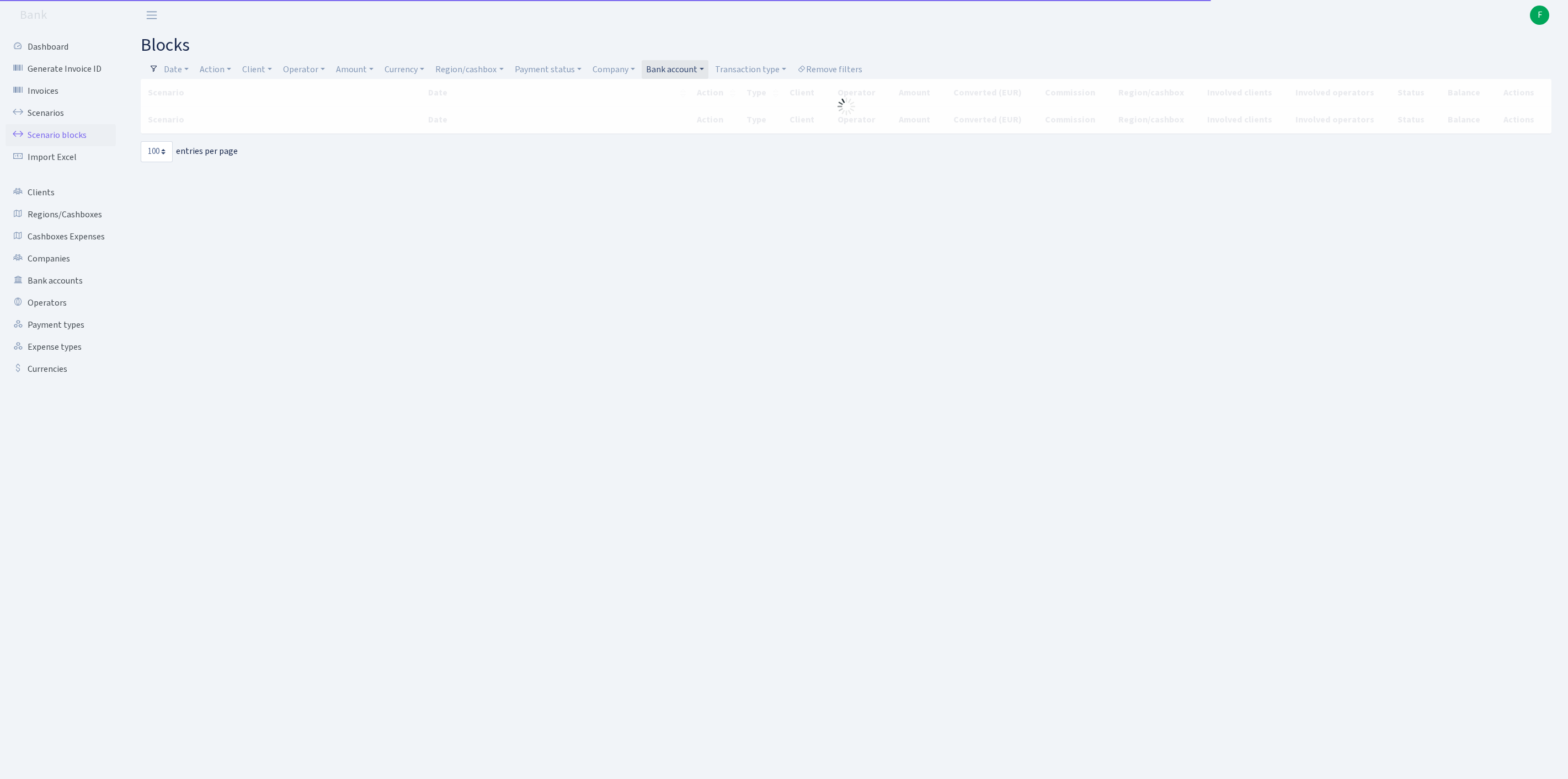
select select "100"
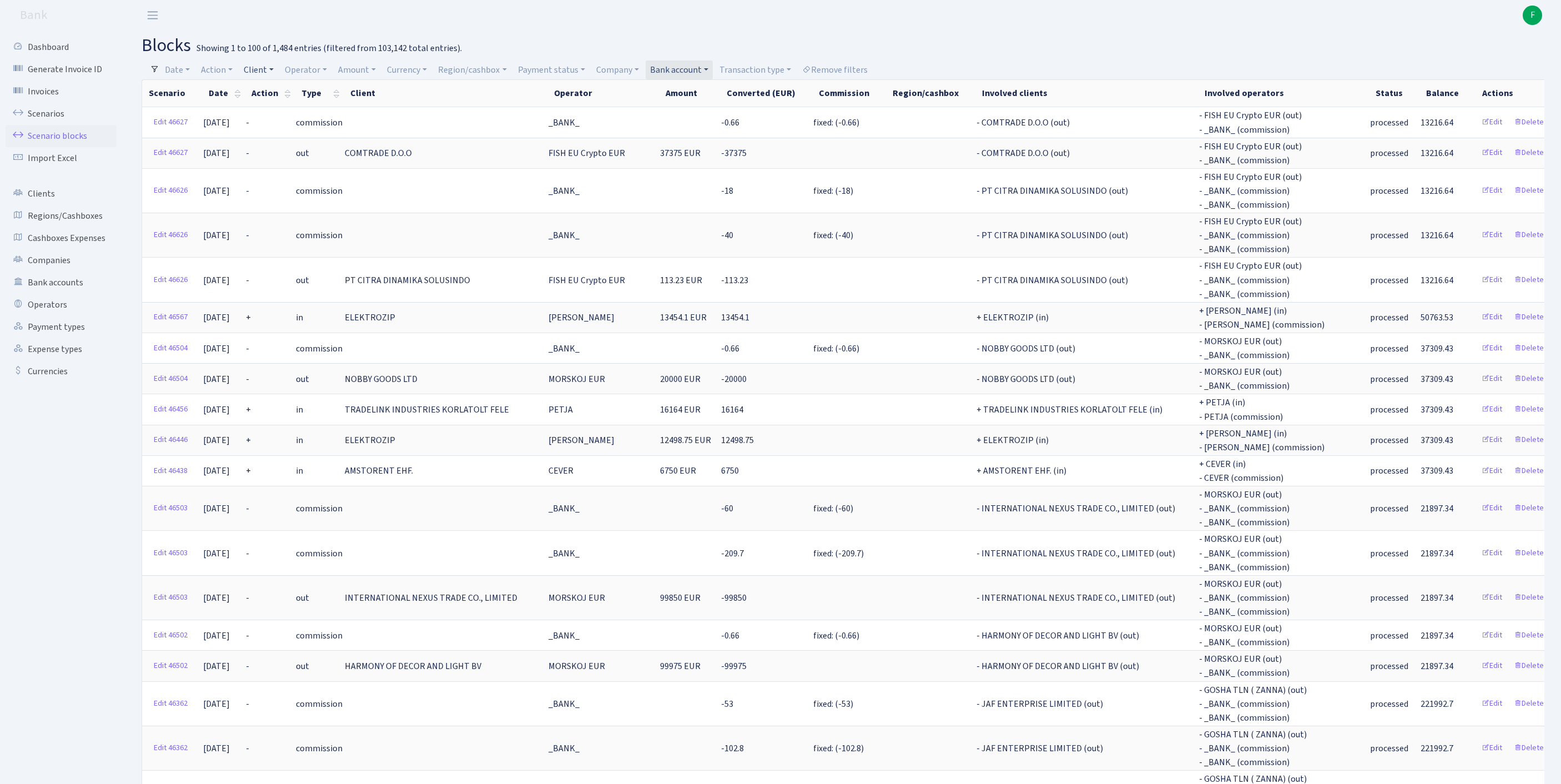
click at [278, 67] on link "Client" at bounding box center [259, 70] width 39 height 19
click at [283, 116] on input "search" at bounding box center [289, 110] width 92 height 17
type input "COOLAG"
click at [319, 138] on li "COOLAGENT OU" at bounding box center [289, 130] width 94 height 19
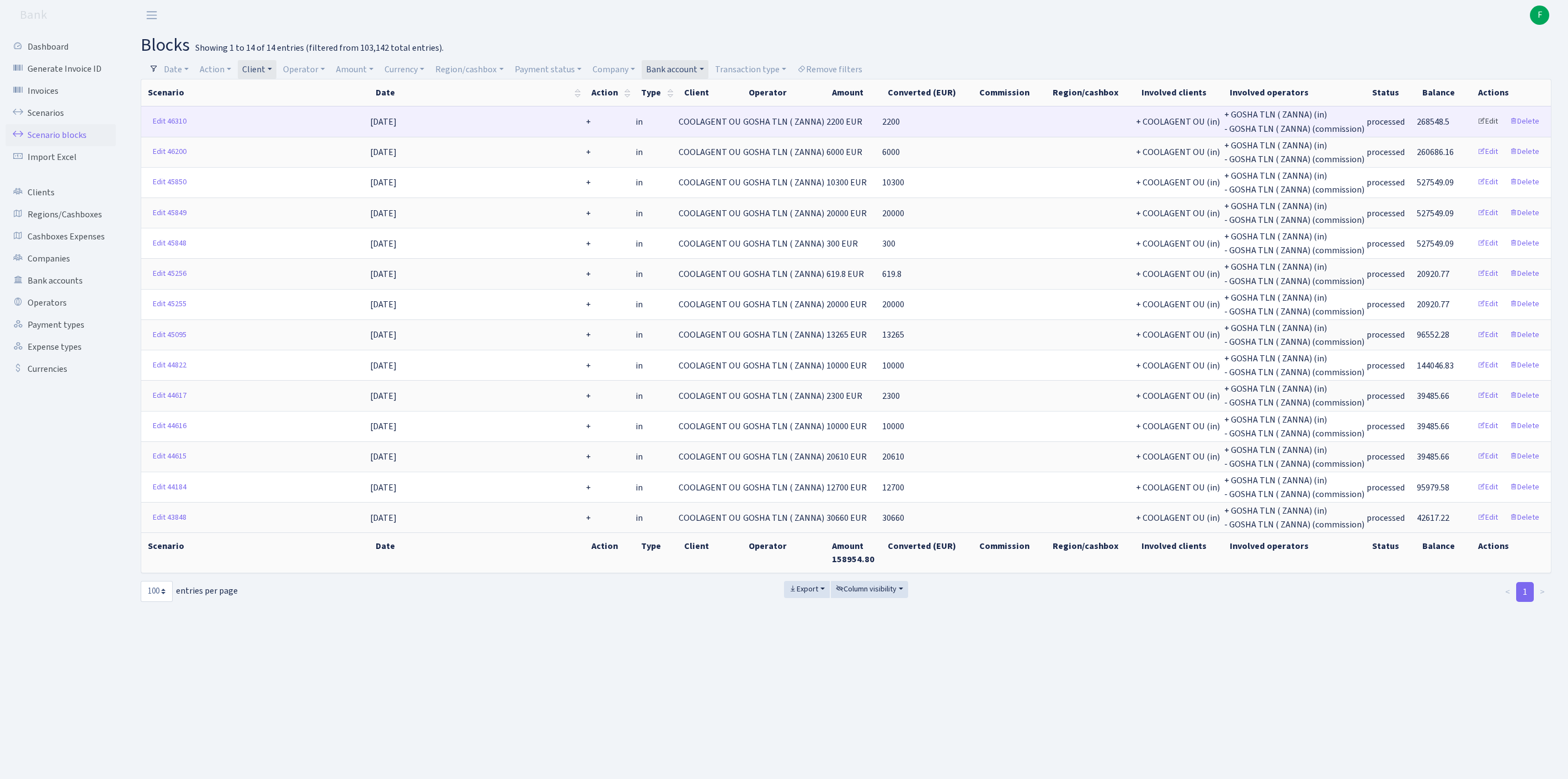
click at [1478, 129] on link "Edit" at bounding box center [1487, 122] width 30 height 17
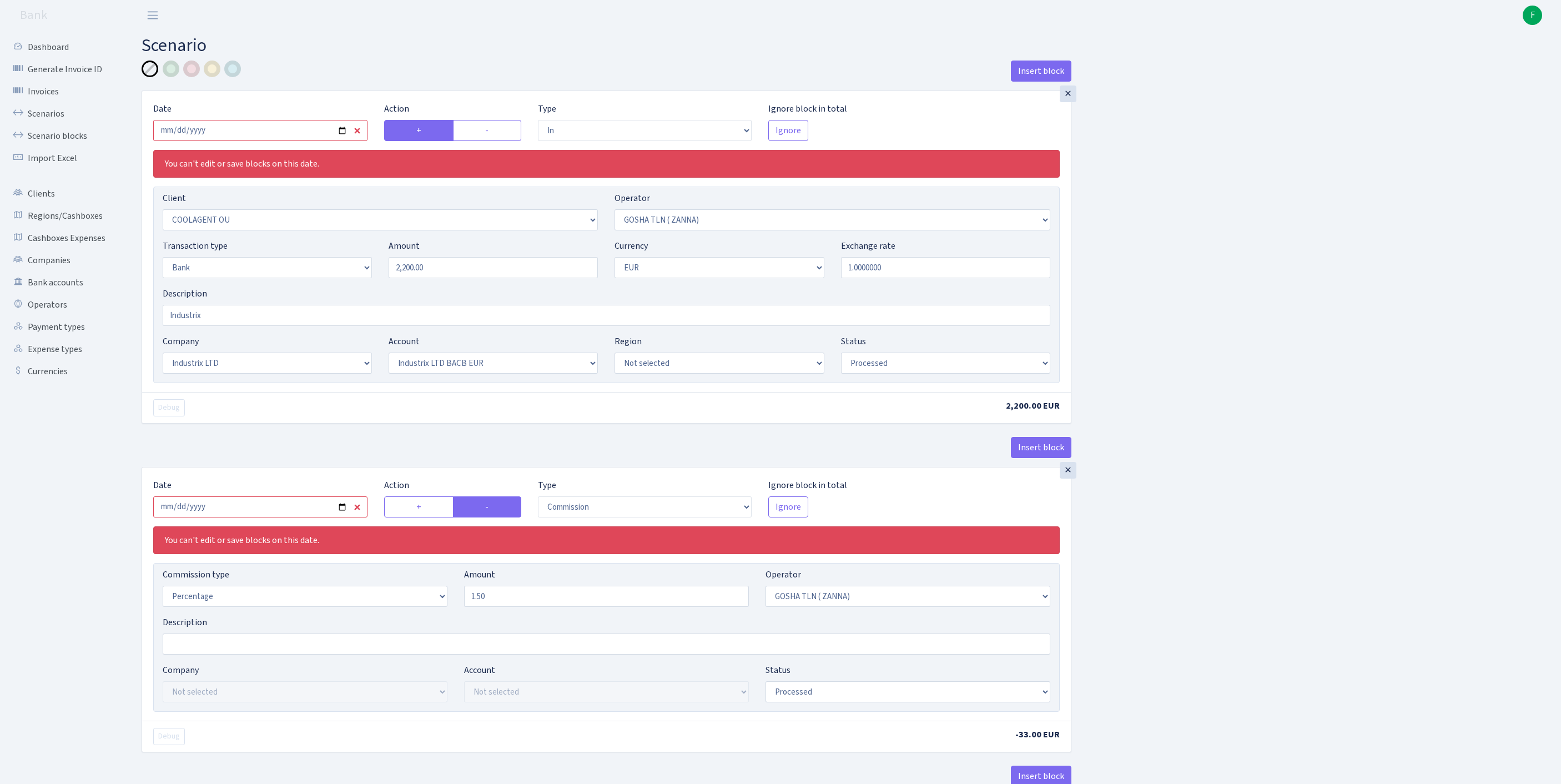
select select "in"
select select "3218"
select select "134"
select select "2"
select select "1"
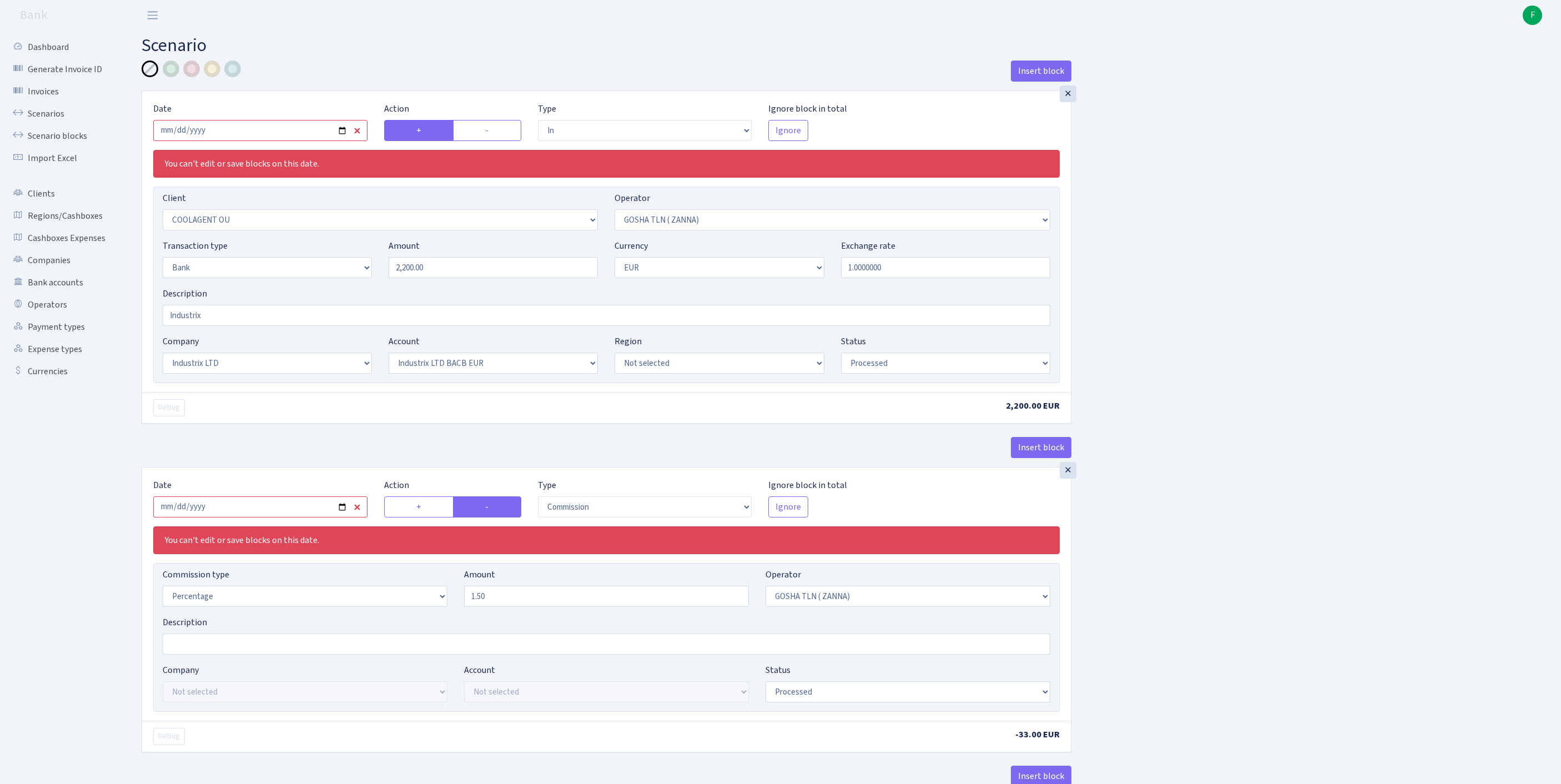
select select "17"
select select "41"
select select "processed"
select select "commission"
select select "134"
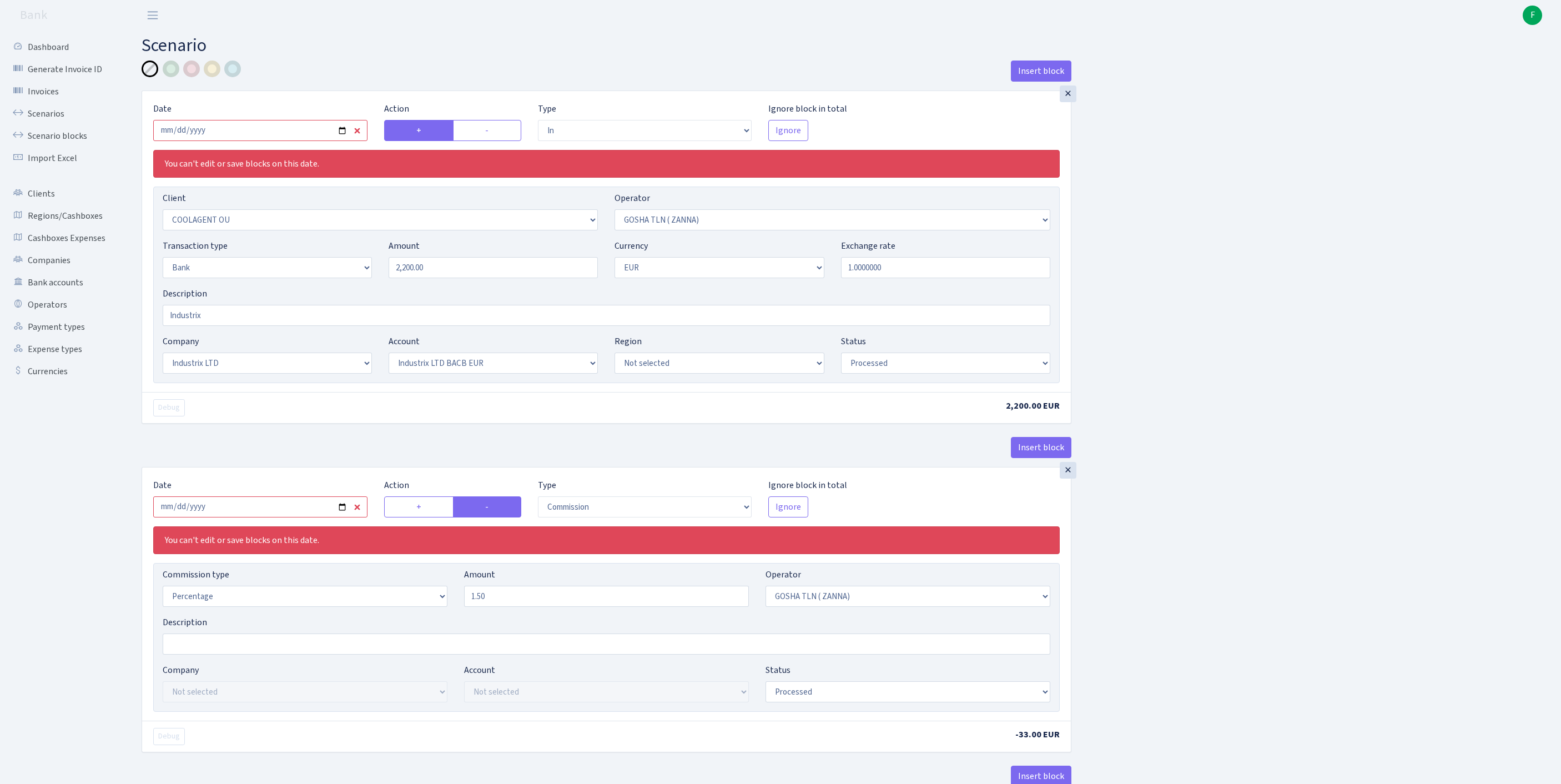
select select "processed"
click at [278, 132] on input "2025-09-12" at bounding box center [260, 130] width 215 height 21
type input "[DATE]"
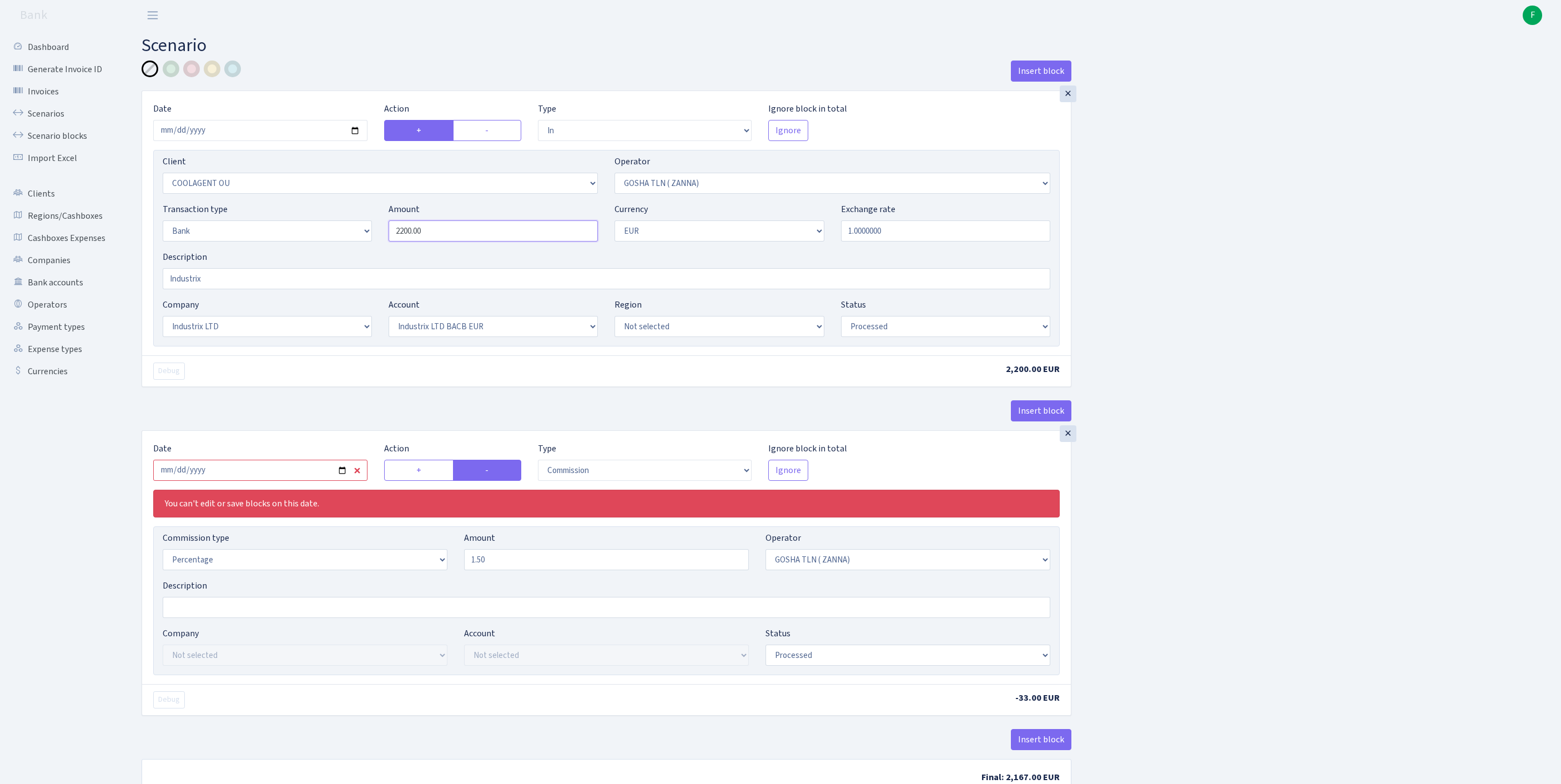
drag, startPoint x: 472, startPoint y: 252, endPoint x: 287, endPoint y: 251, distance: 185.0
click at [287, 250] on div "Transaction type Not selected 981 ELF FISH crypto GIRT IVO dekl MM-BALTIC eur U…" at bounding box center [606, 226] width 905 height 48
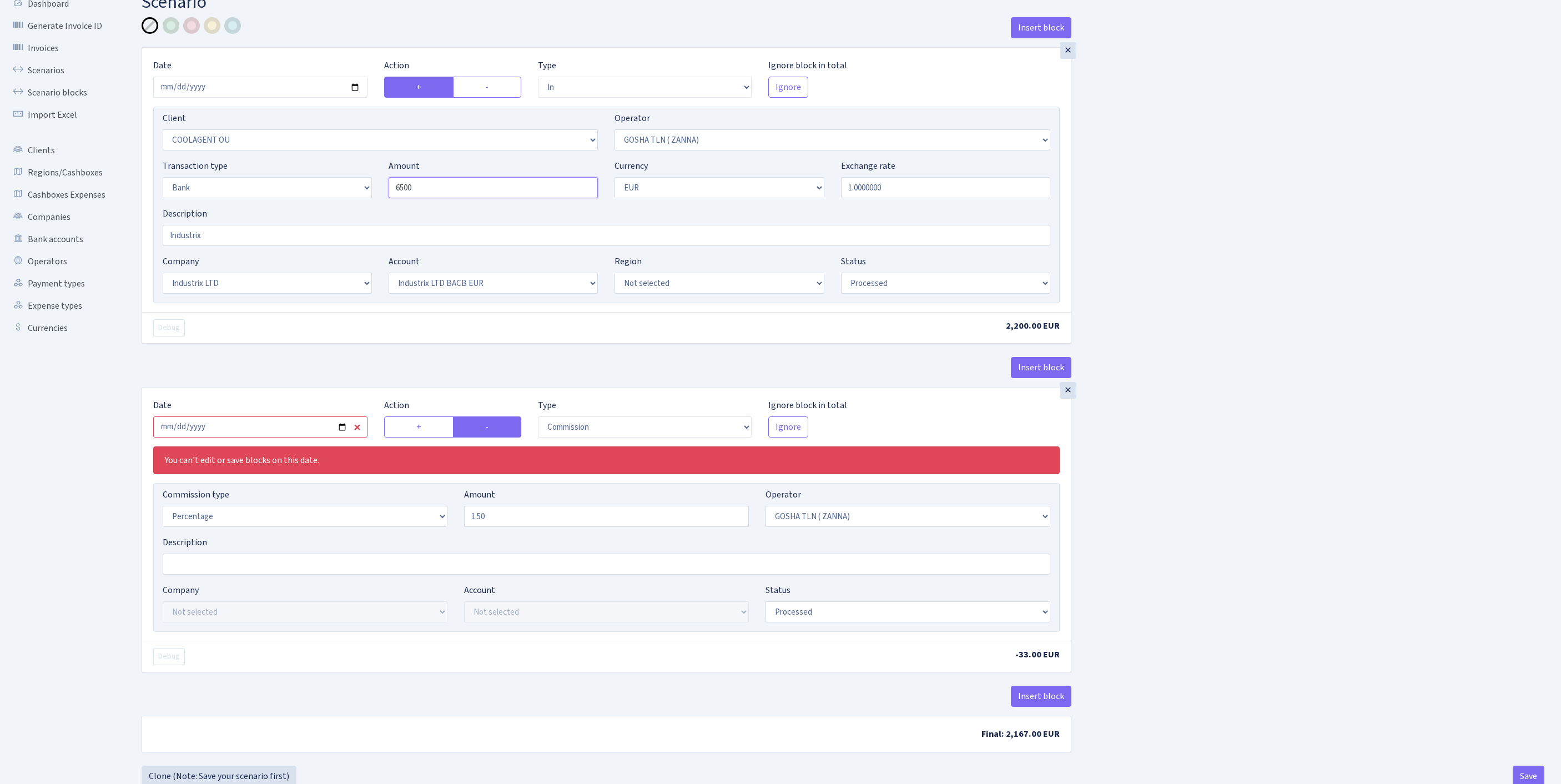
scroll to position [179, 0]
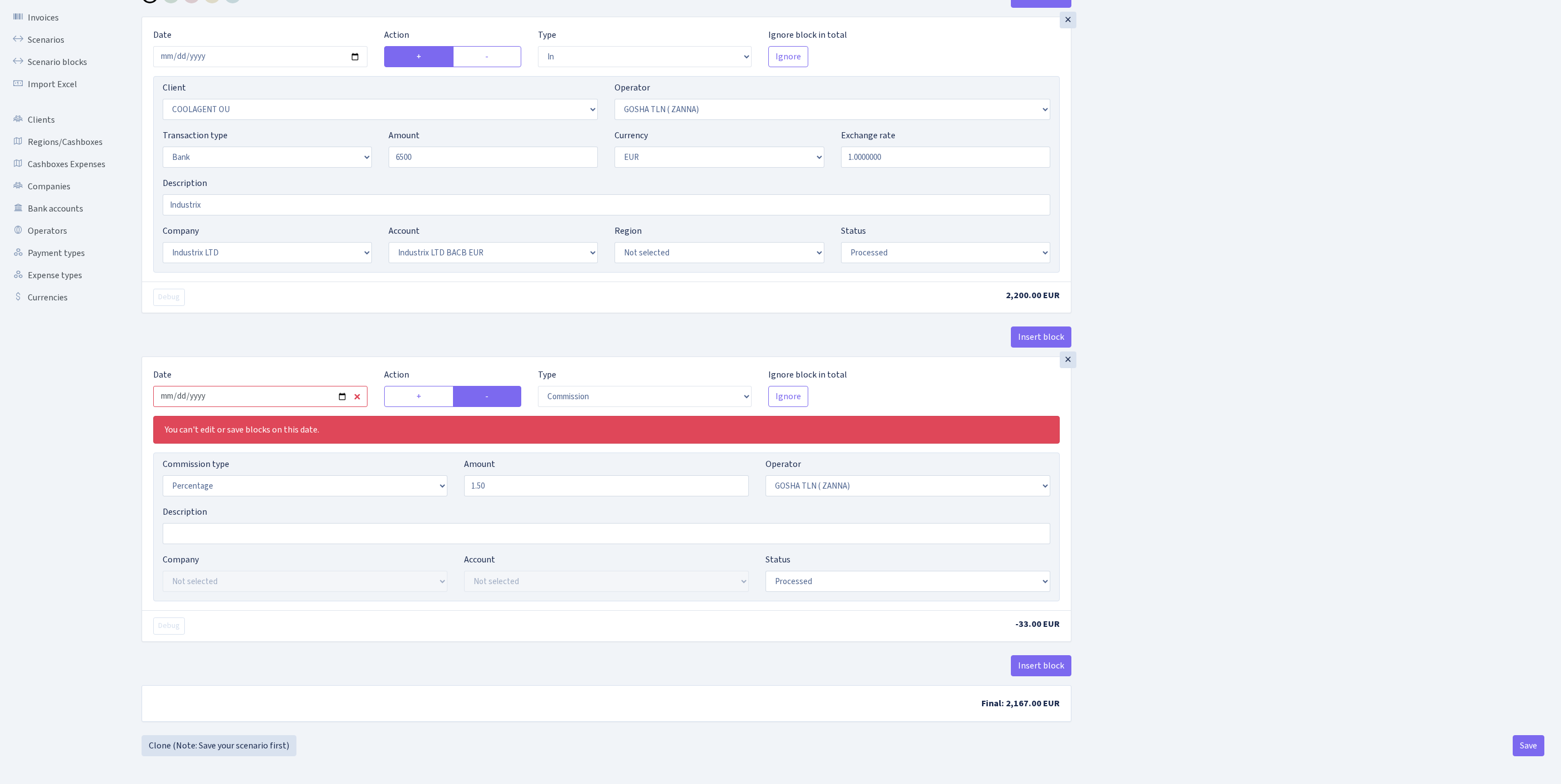
type input "6,500.00"
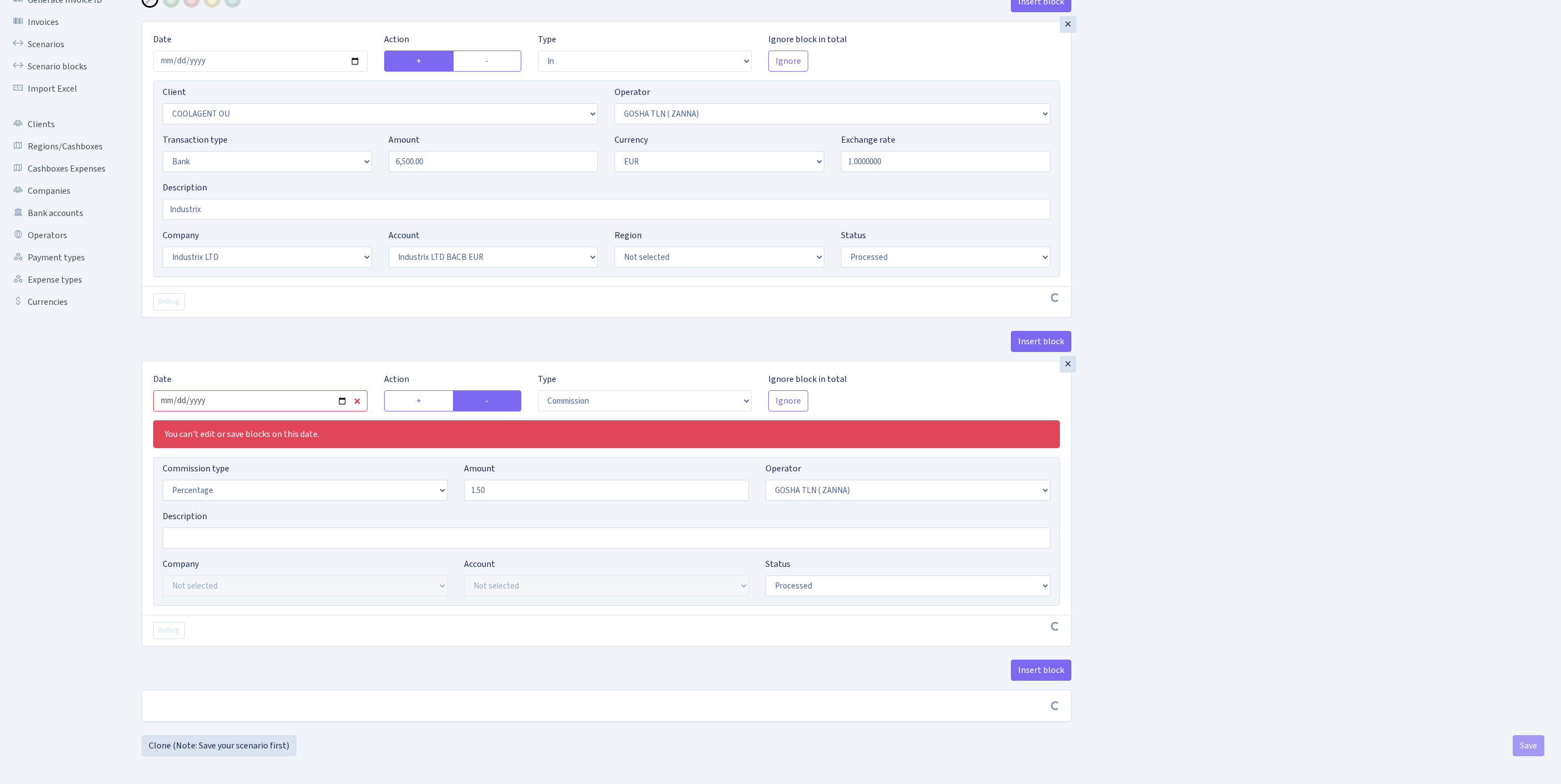
click at [248, 390] on input "2025-09-12" at bounding box center [260, 400] width 215 height 21
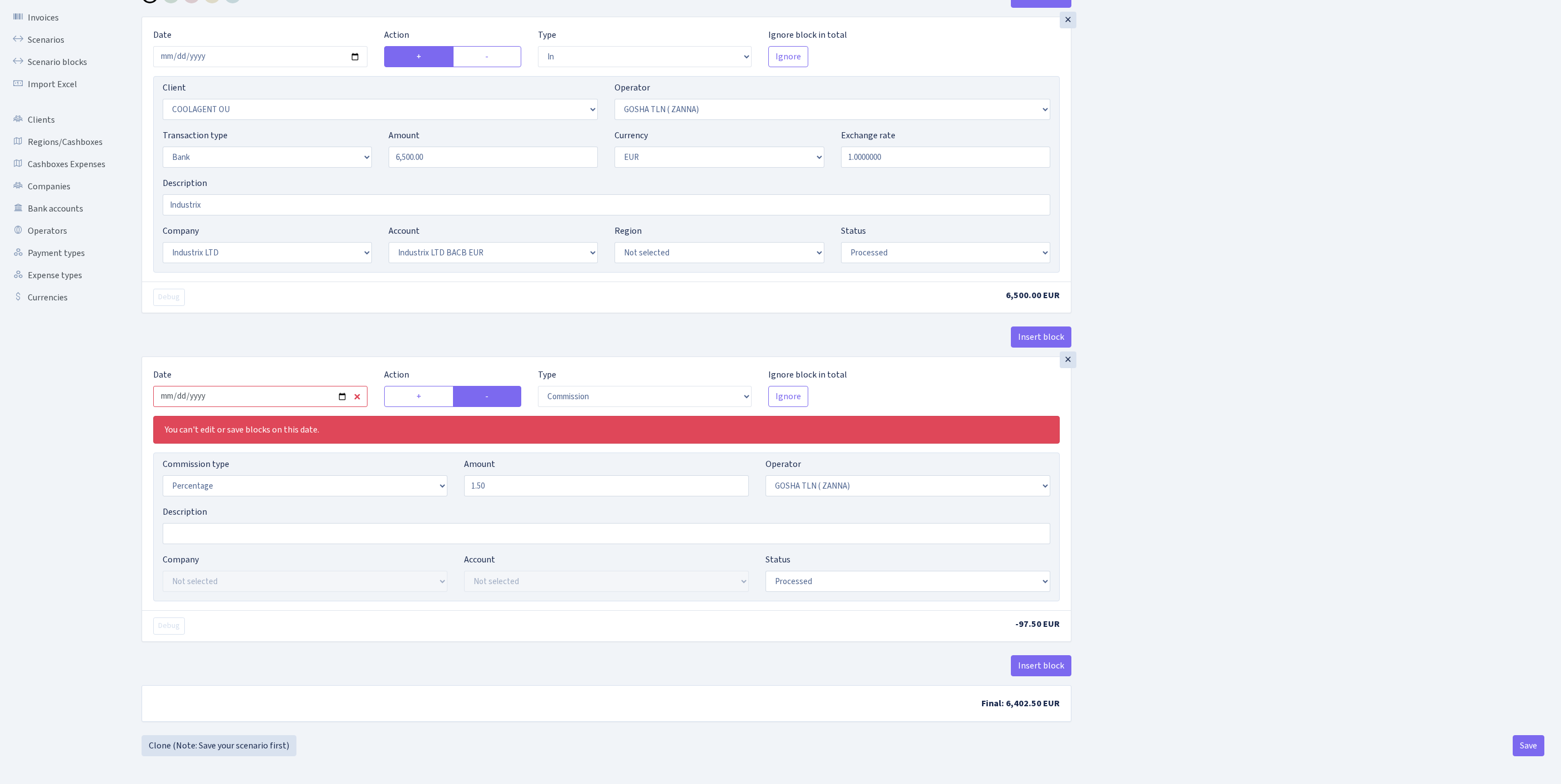
type input "2025-09-24"
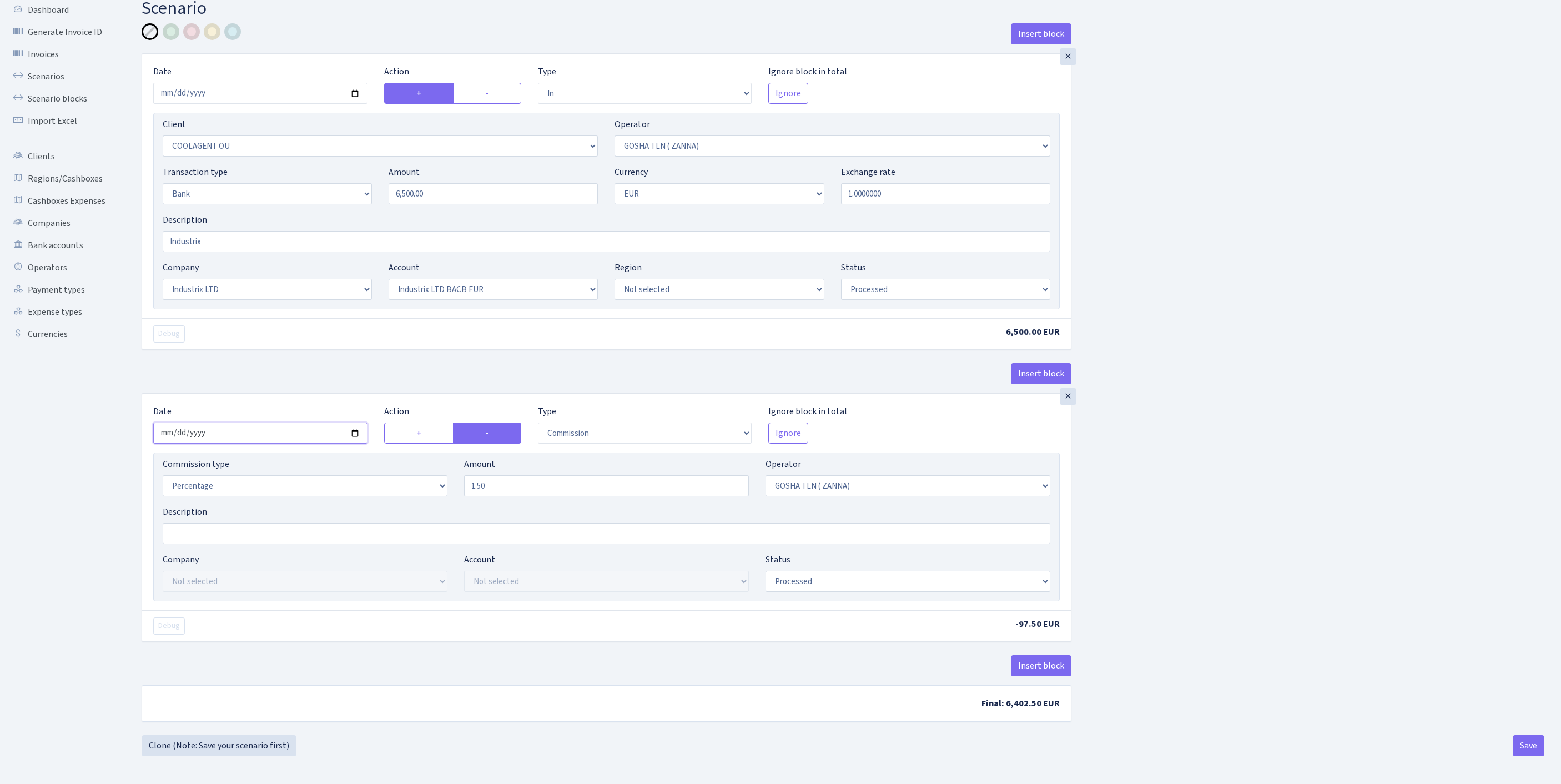
scroll to position [138, 0]
click at [1525, 746] on button "Save" at bounding box center [1529, 745] width 32 height 21
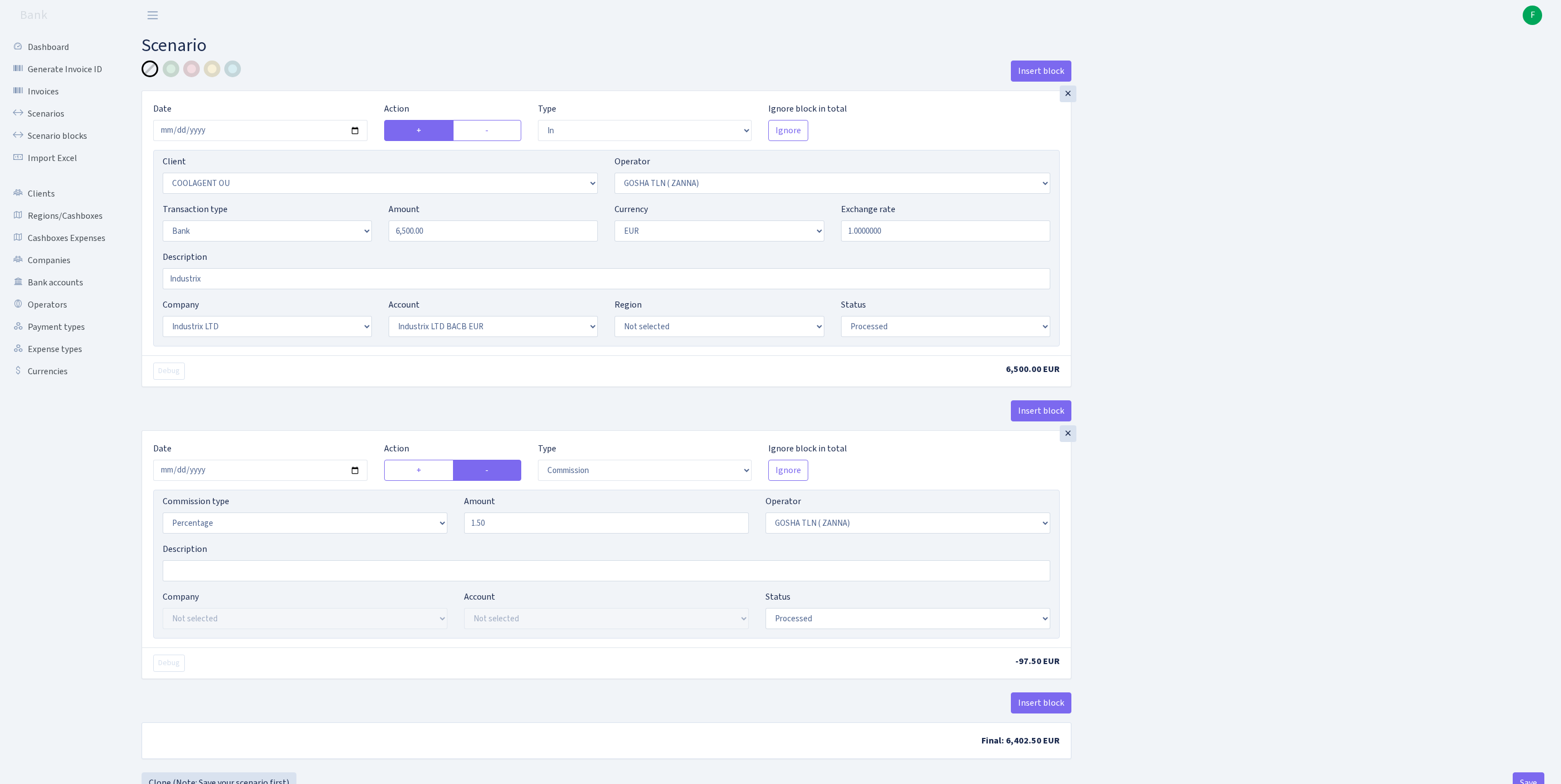
select select "in"
select select "3218"
select select "134"
select select "2"
select select "1"
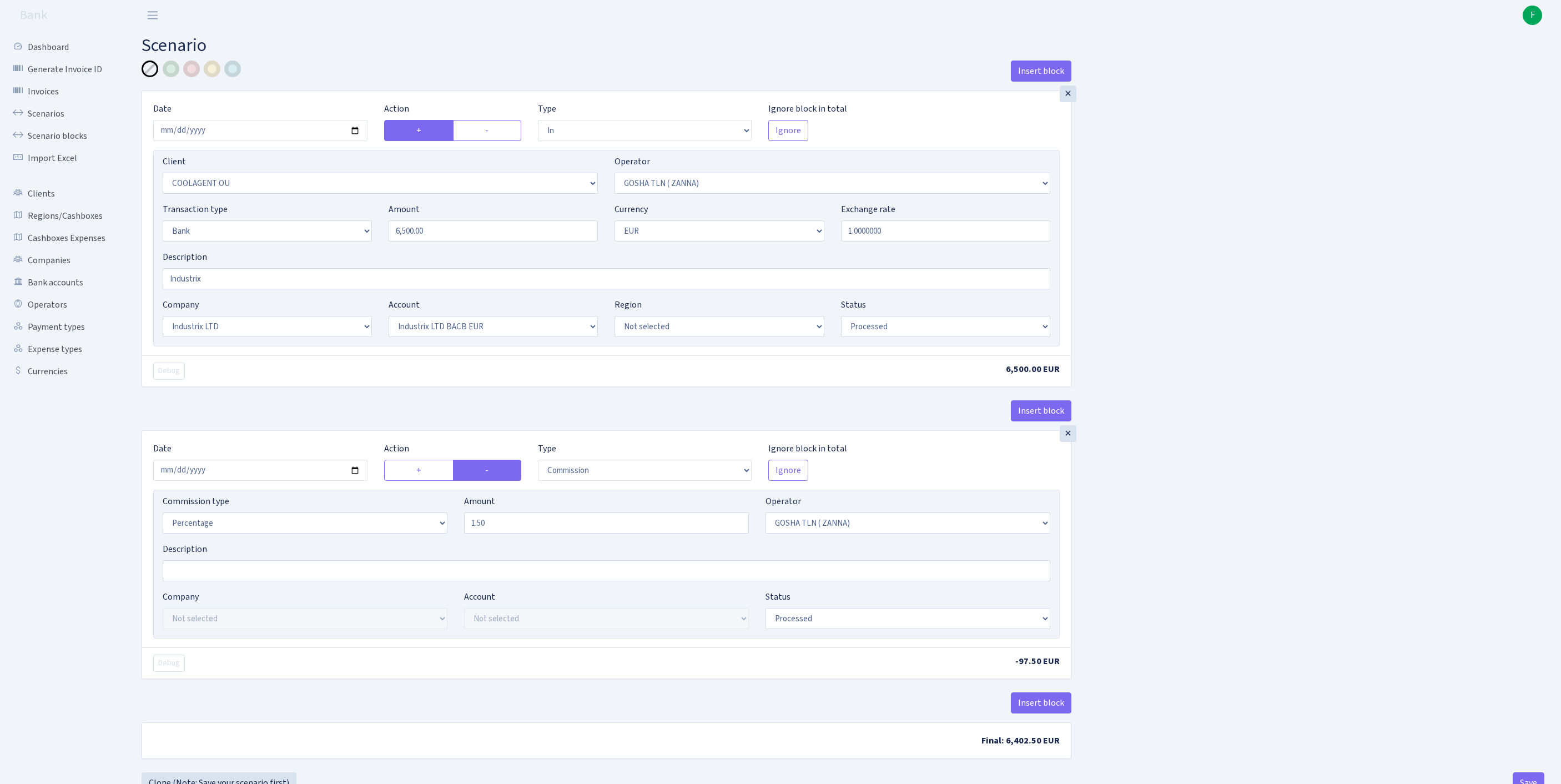
select select "17"
select select "41"
select select "processed"
select select "commission"
select select "134"
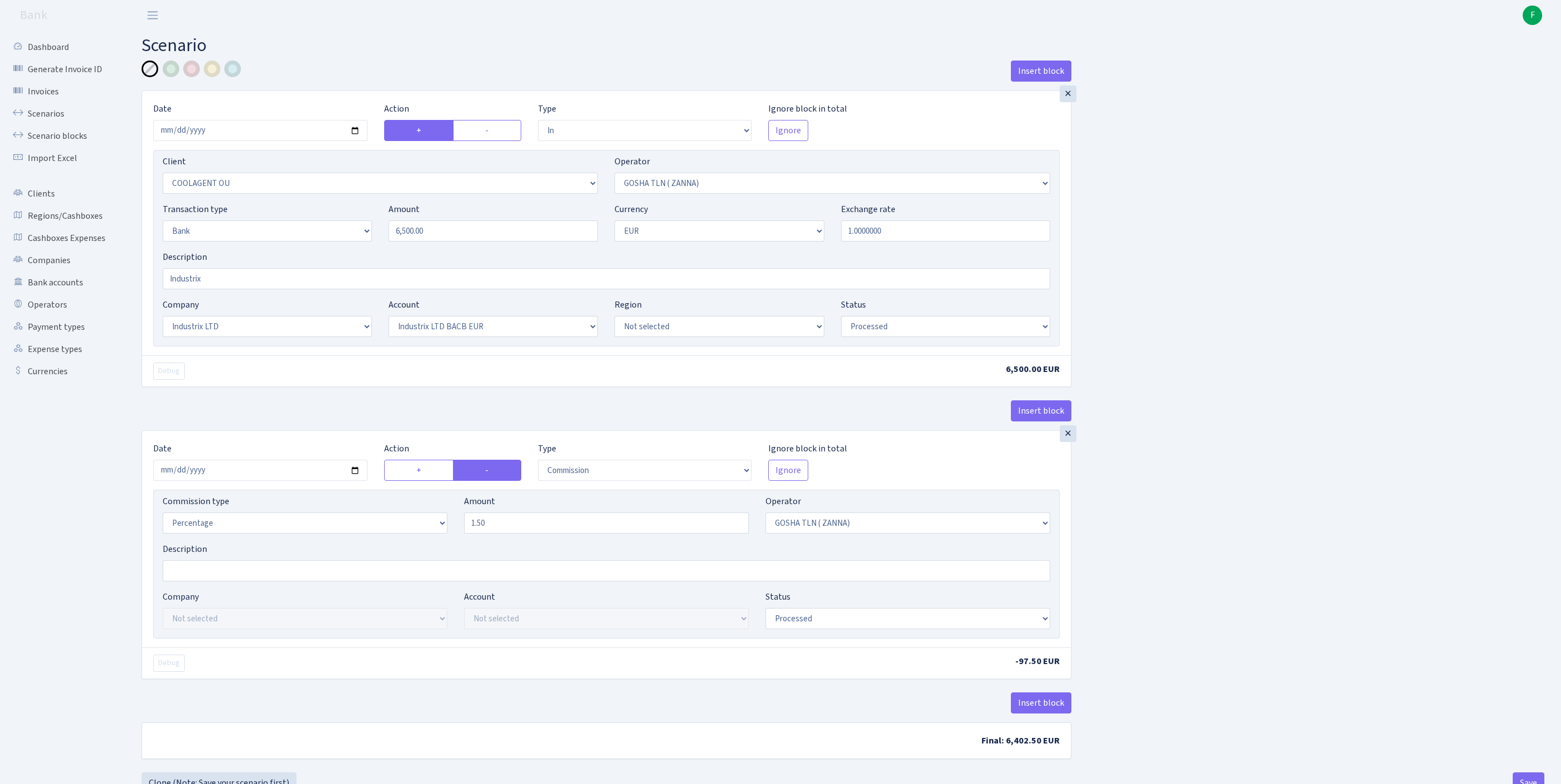
select select "processed"
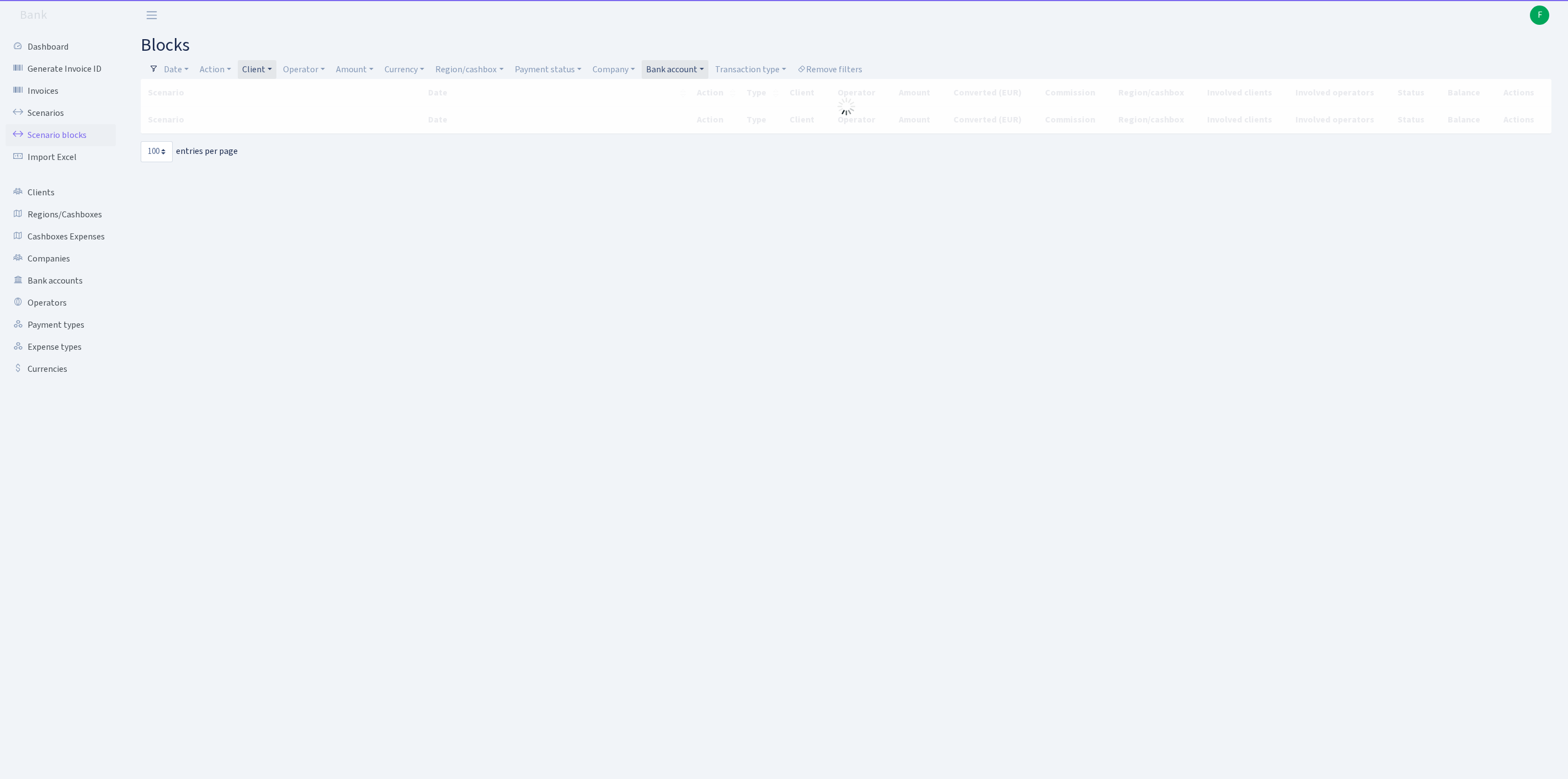
select select "100"
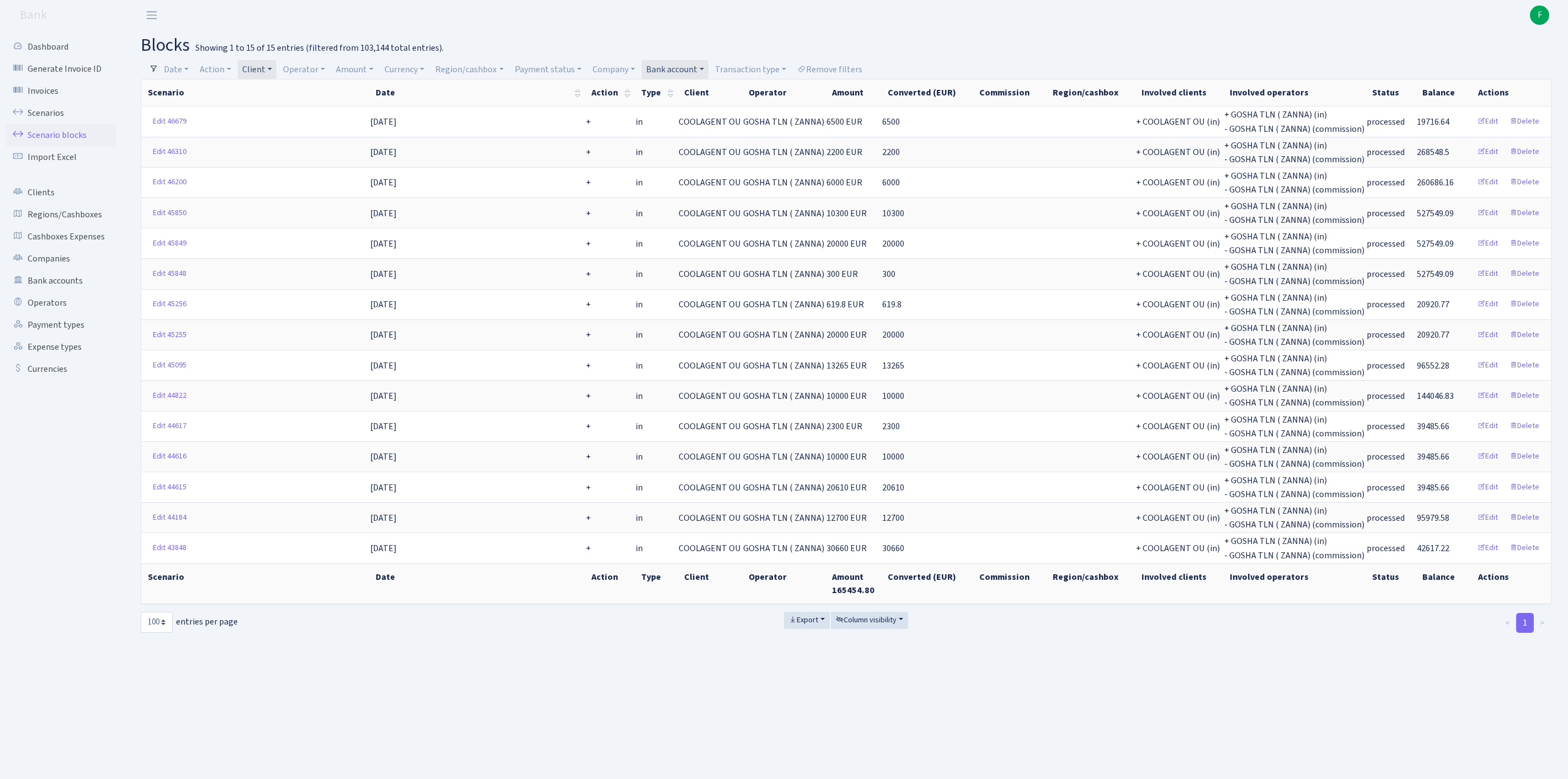
click at [277, 66] on link "Client" at bounding box center [257, 69] width 39 height 19
click at [295, 114] on input "search" at bounding box center [287, 109] width 92 height 17
type input "COMTRA"
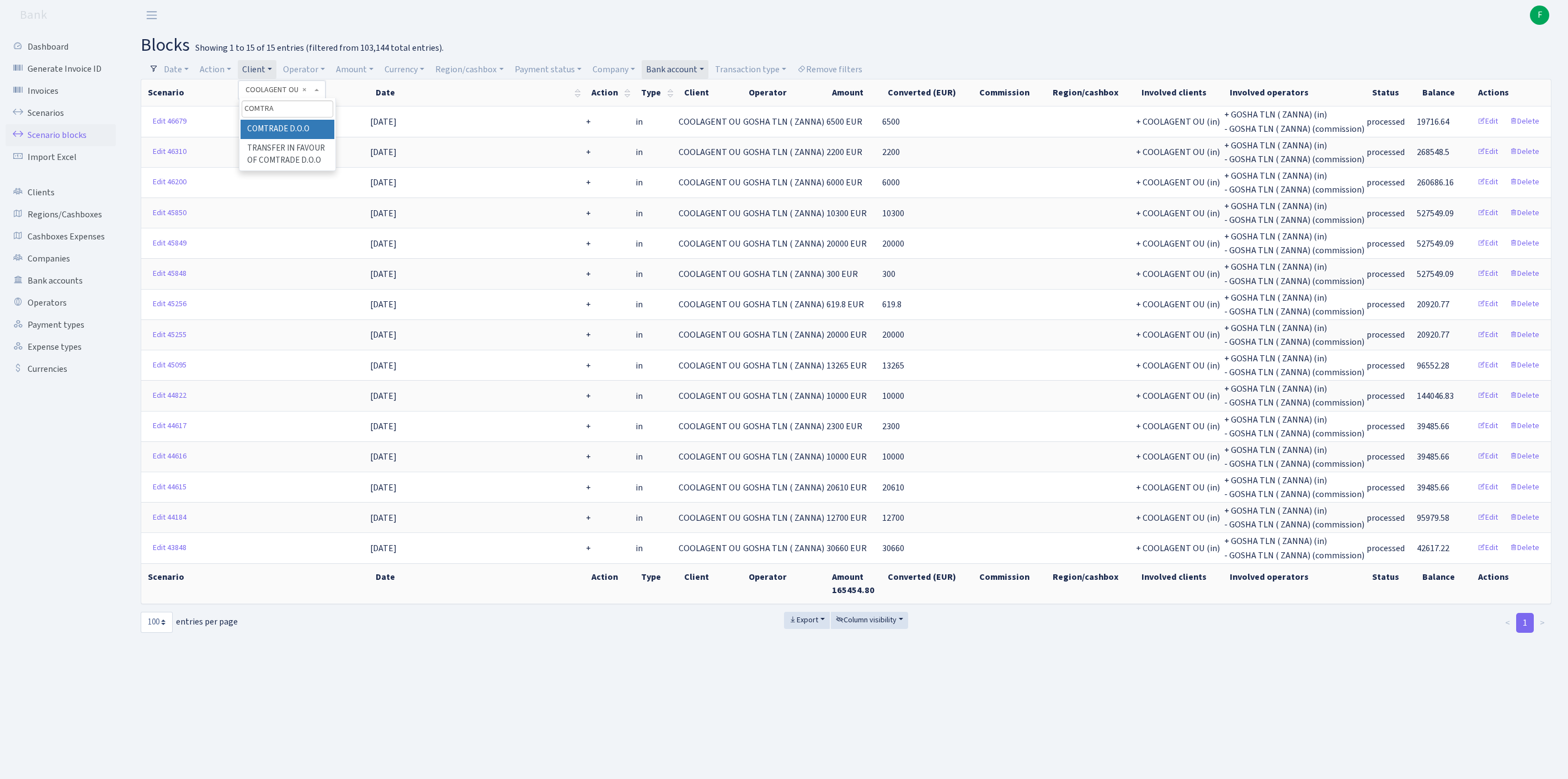
click at [324, 134] on li "COMTRADE D.O.O" at bounding box center [287, 129] width 94 height 19
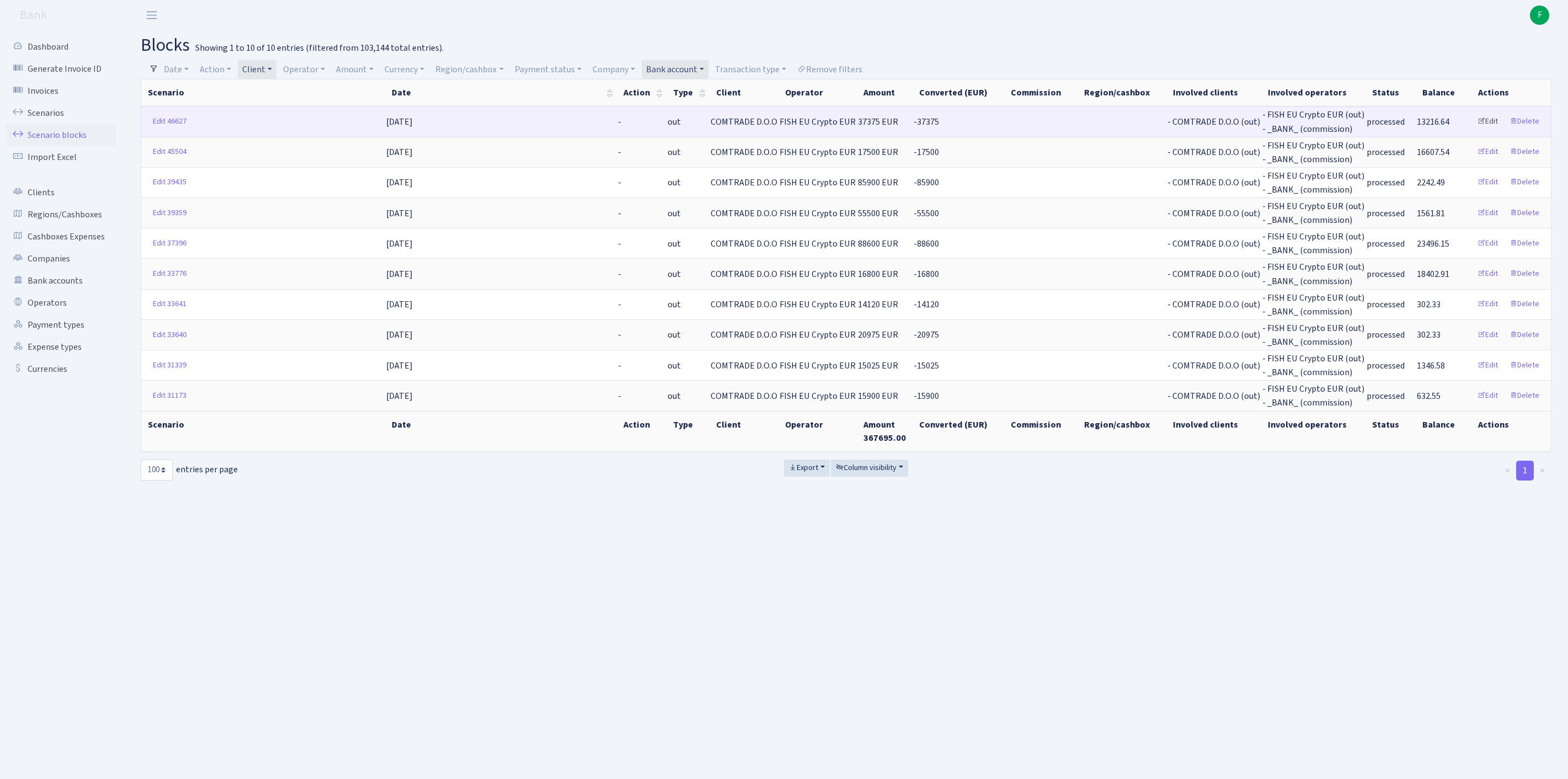
click at [1474, 128] on link "Edit" at bounding box center [1487, 122] width 30 height 17
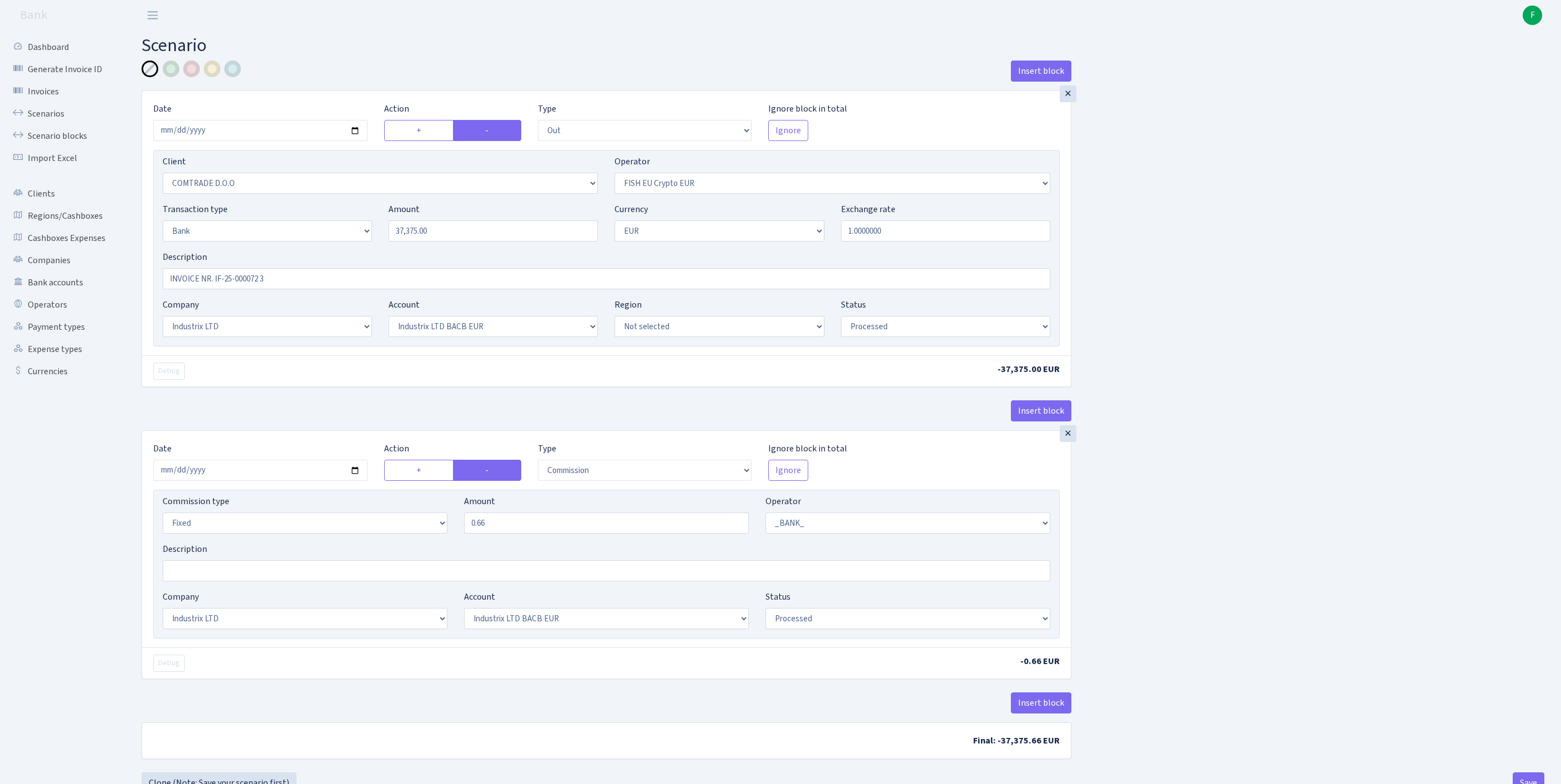
select select "out"
select select "1465"
select select "361"
select select "2"
select select "1"
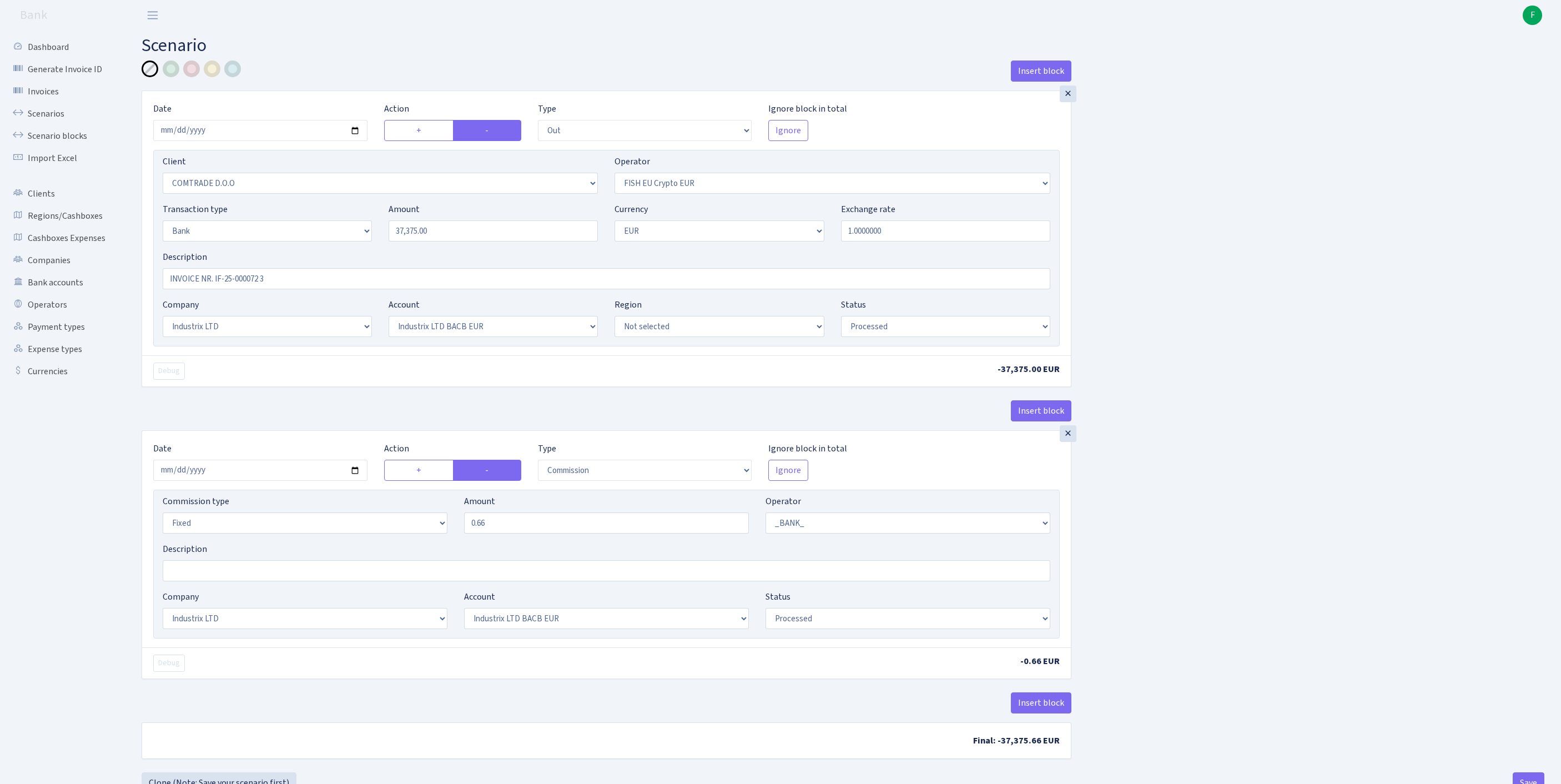
select select "17"
select select "41"
select select "processed"
select select "commission"
select select "fixed"
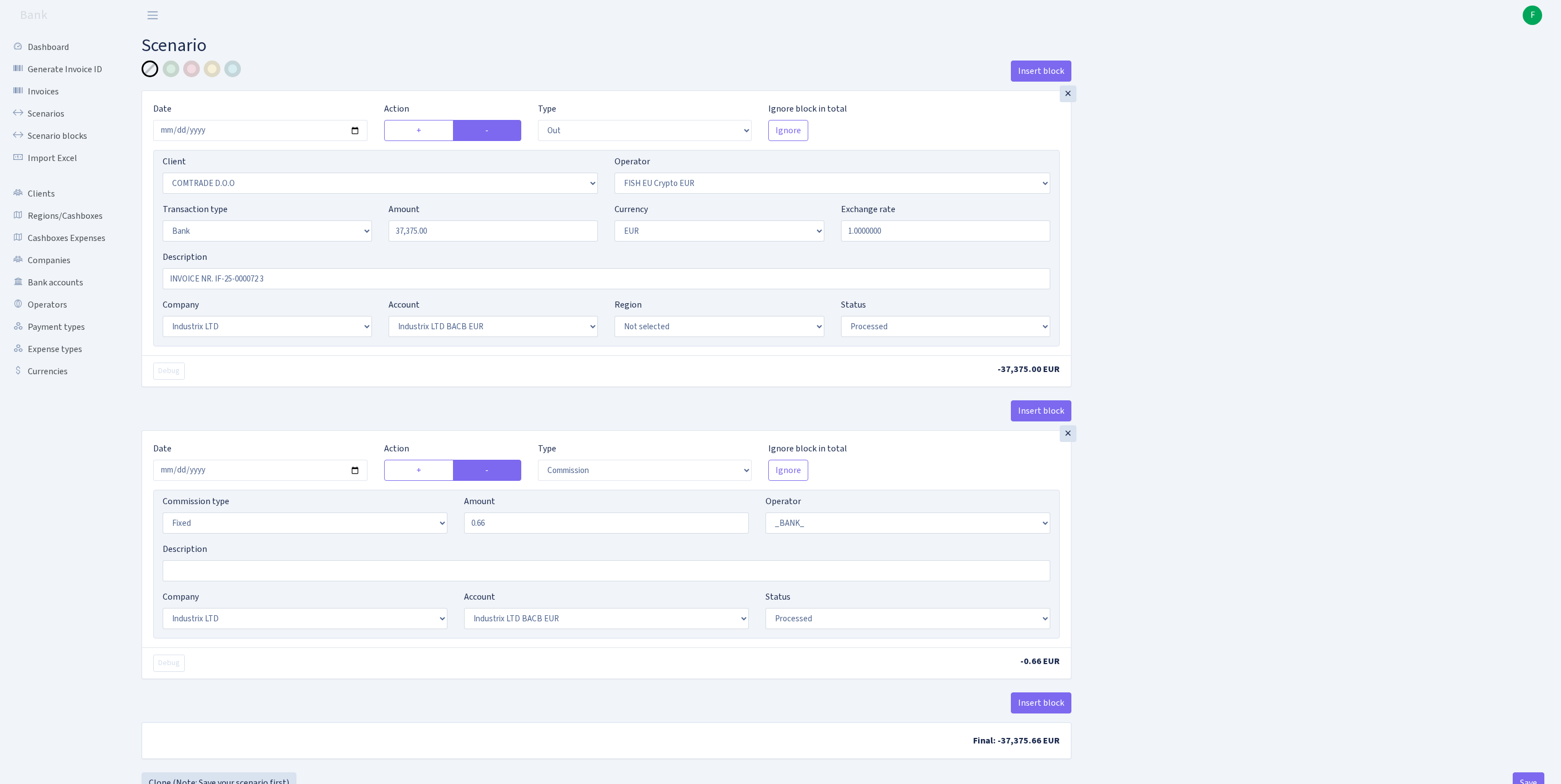
select select "1"
select select "17"
select select "41"
select select "processed"
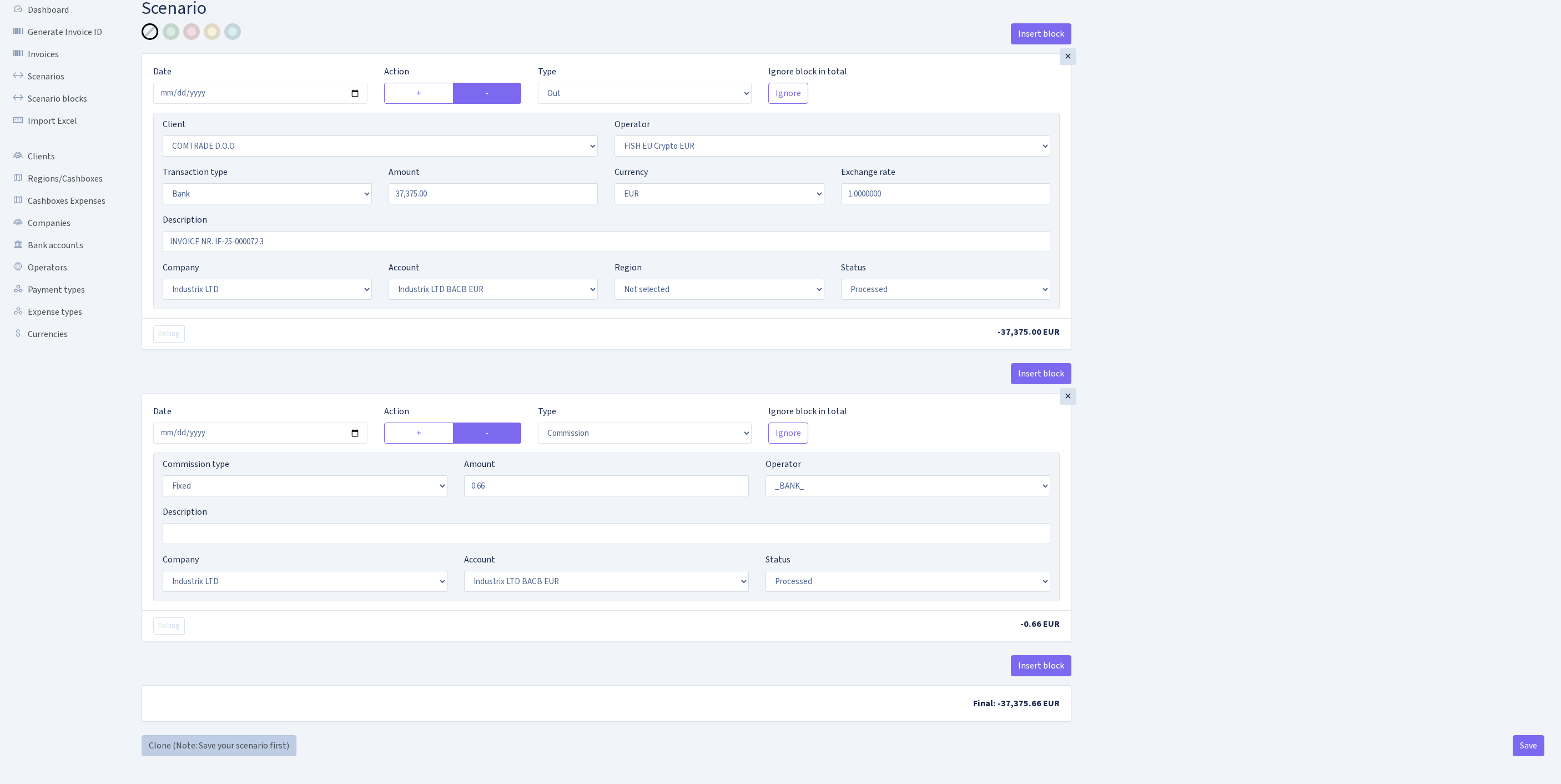
click at [198, 748] on link "Clone (Note: Save your scenario first)" at bounding box center [219, 745] width 155 height 21
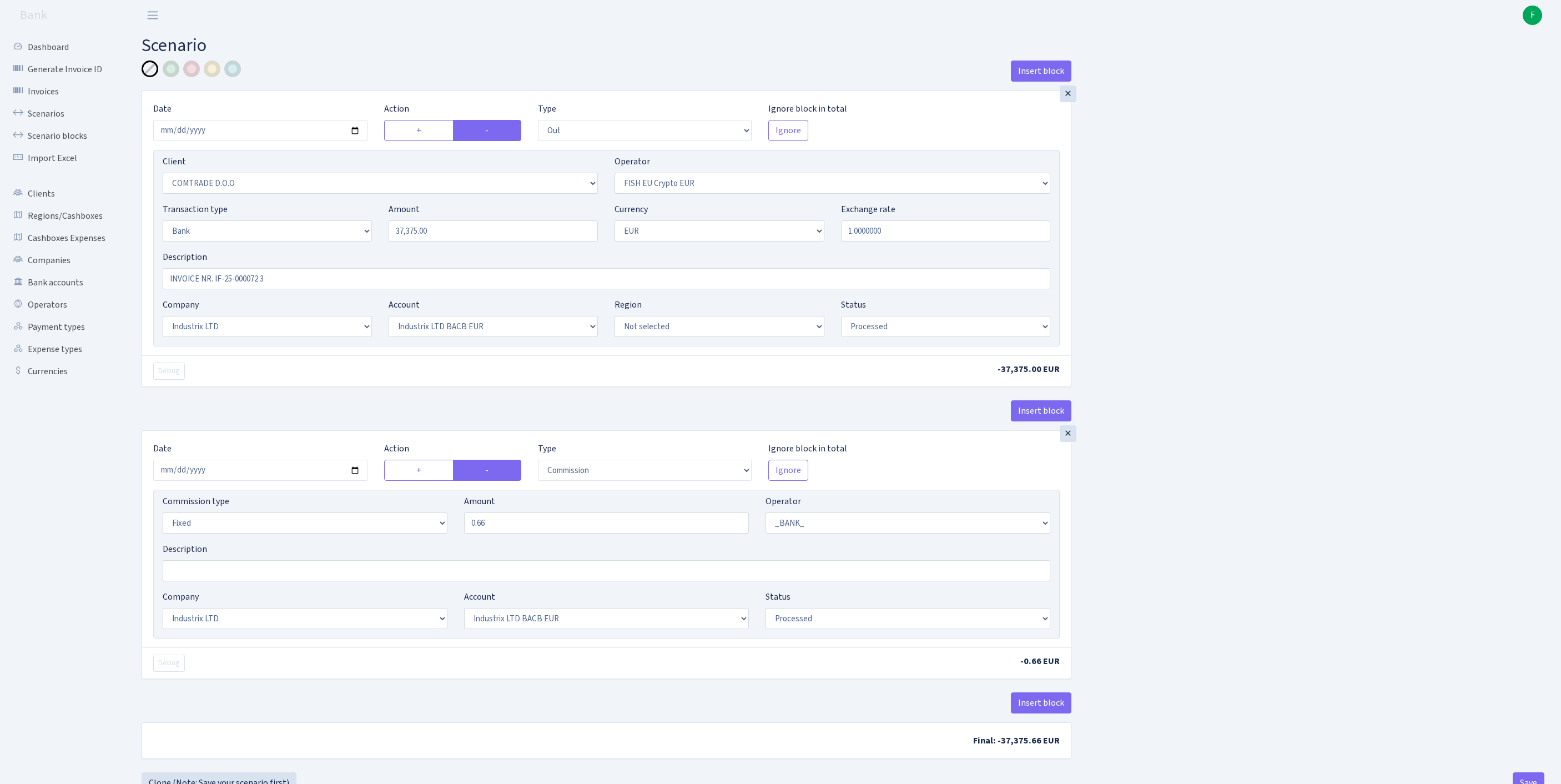
select select "out"
select select "1465"
select select "361"
select select "2"
select select "1"
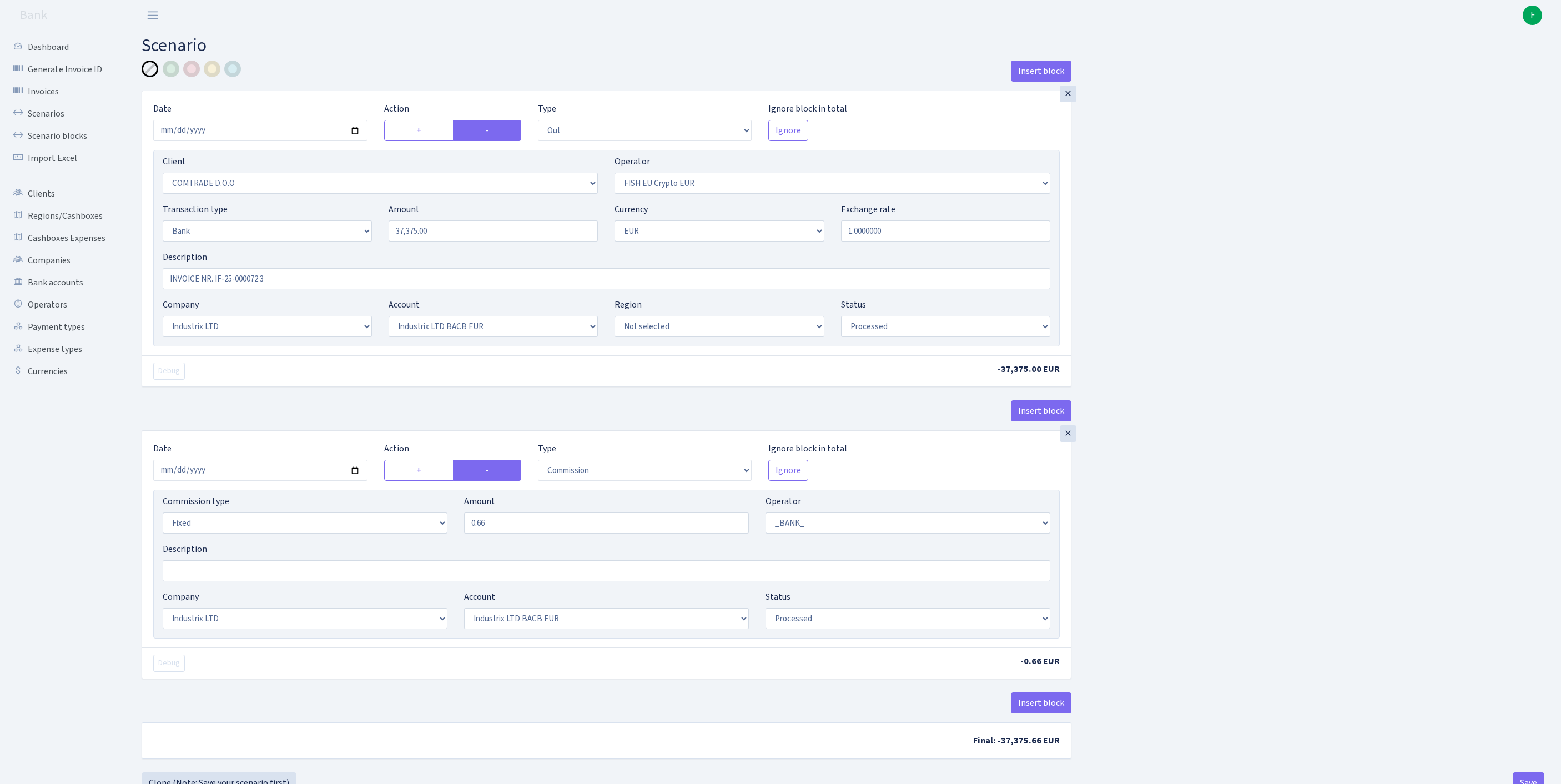
select select "17"
select select "41"
select select "processed"
select select "commission"
select select "fixed"
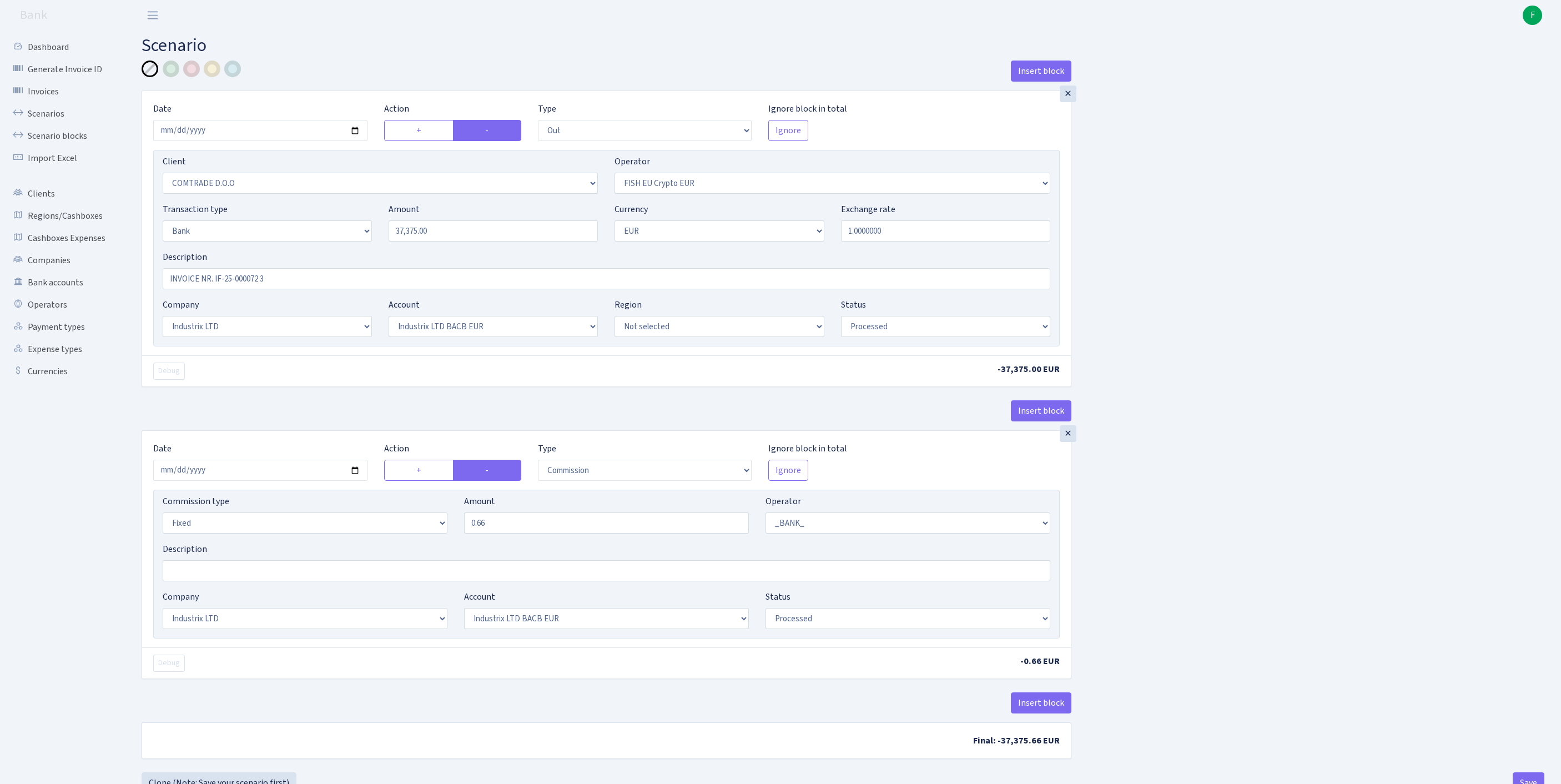
select select "1"
select select "17"
select select "41"
select select "processed"
click at [252, 139] on input "2025-09-23" at bounding box center [260, 130] width 215 height 21
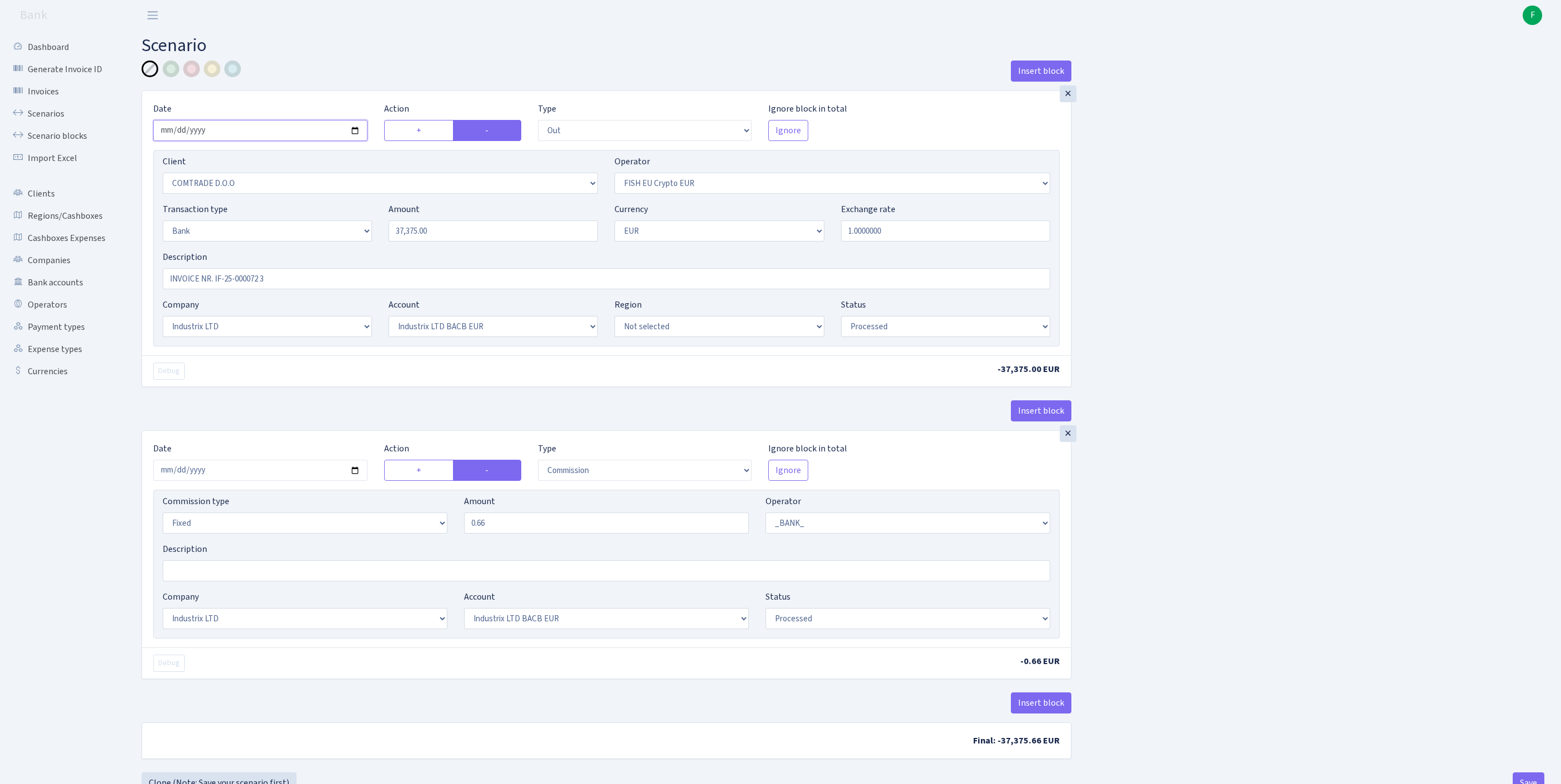
type input "2025-09-24"
drag, startPoint x: 433, startPoint y: 253, endPoint x: 326, endPoint y: 242, distance: 107.6
click at [326, 242] on div "Transaction type Not selected 981 ELF FISH crypto GIRT IVO dekl MM-BALTIC eur U…" at bounding box center [606, 226] width 905 height 48
type input "19,250.00"
drag, startPoint x: 309, startPoint y: 307, endPoint x: 151, endPoint y: 307, distance: 158.0
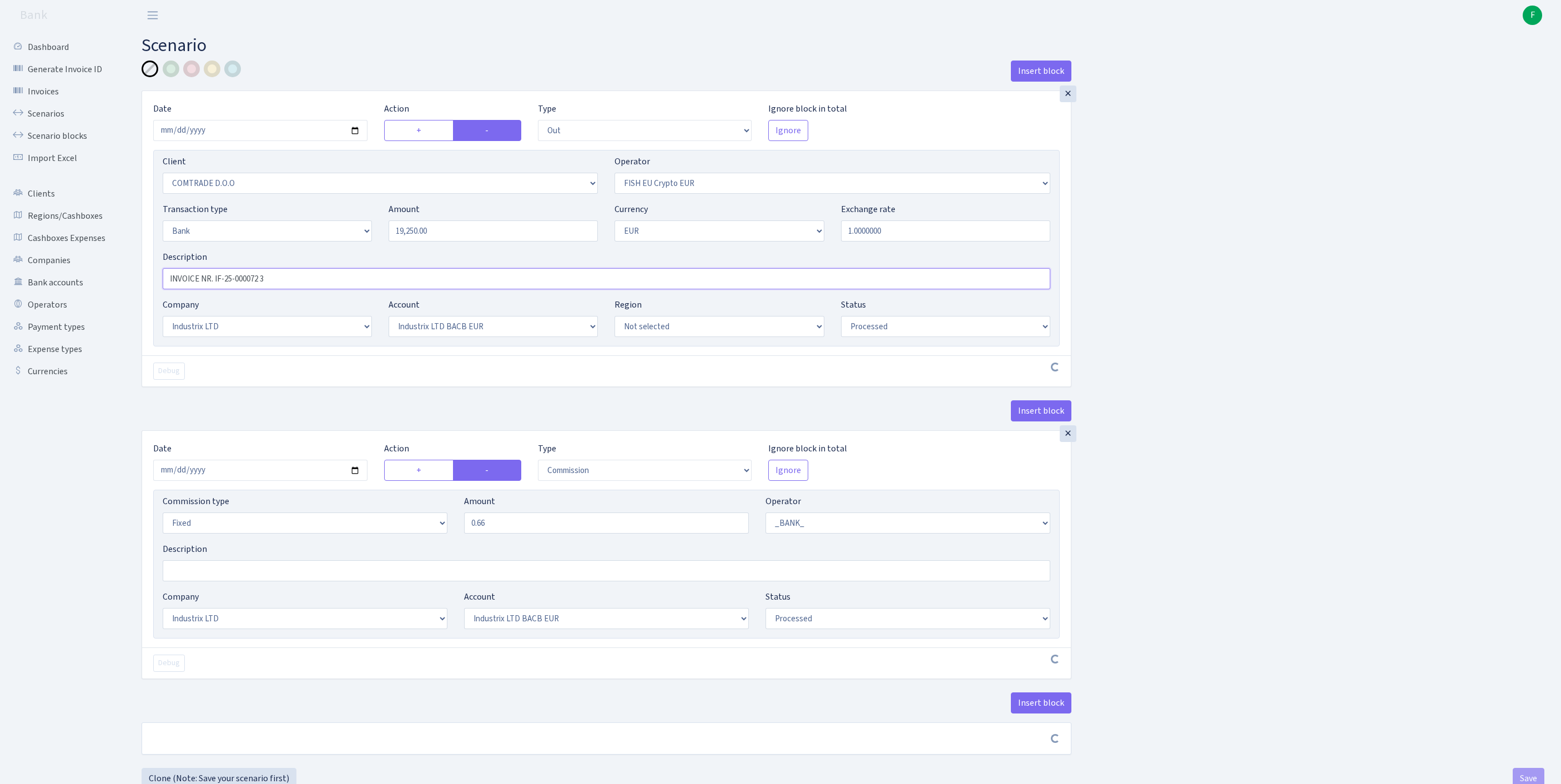
click at [130, 301] on div "Insert block × Date [DATE] Action + - Type --- In Out Commission Field required…" at bounding box center [843, 424] width 1437 height 728
paste input "37"
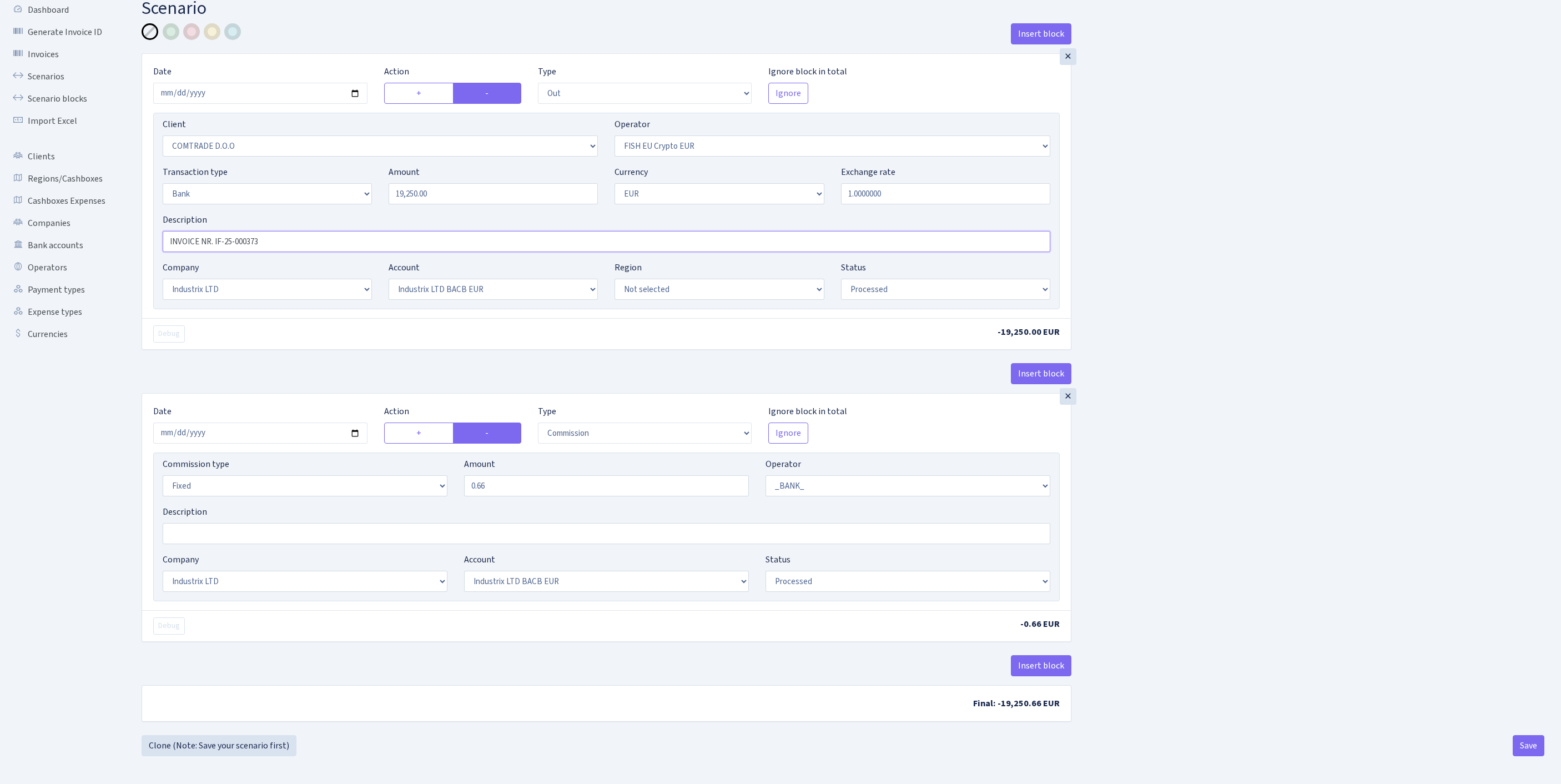
type input "INVOICE NR. IF-25-000373"
click at [295, 422] on input "2025-09-23" at bounding box center [260, 432] width 215 height 21
type input "[DATE]"
click at [1523, 746] on button "Save" at bounding box center [1529, 745] width 32 height 21
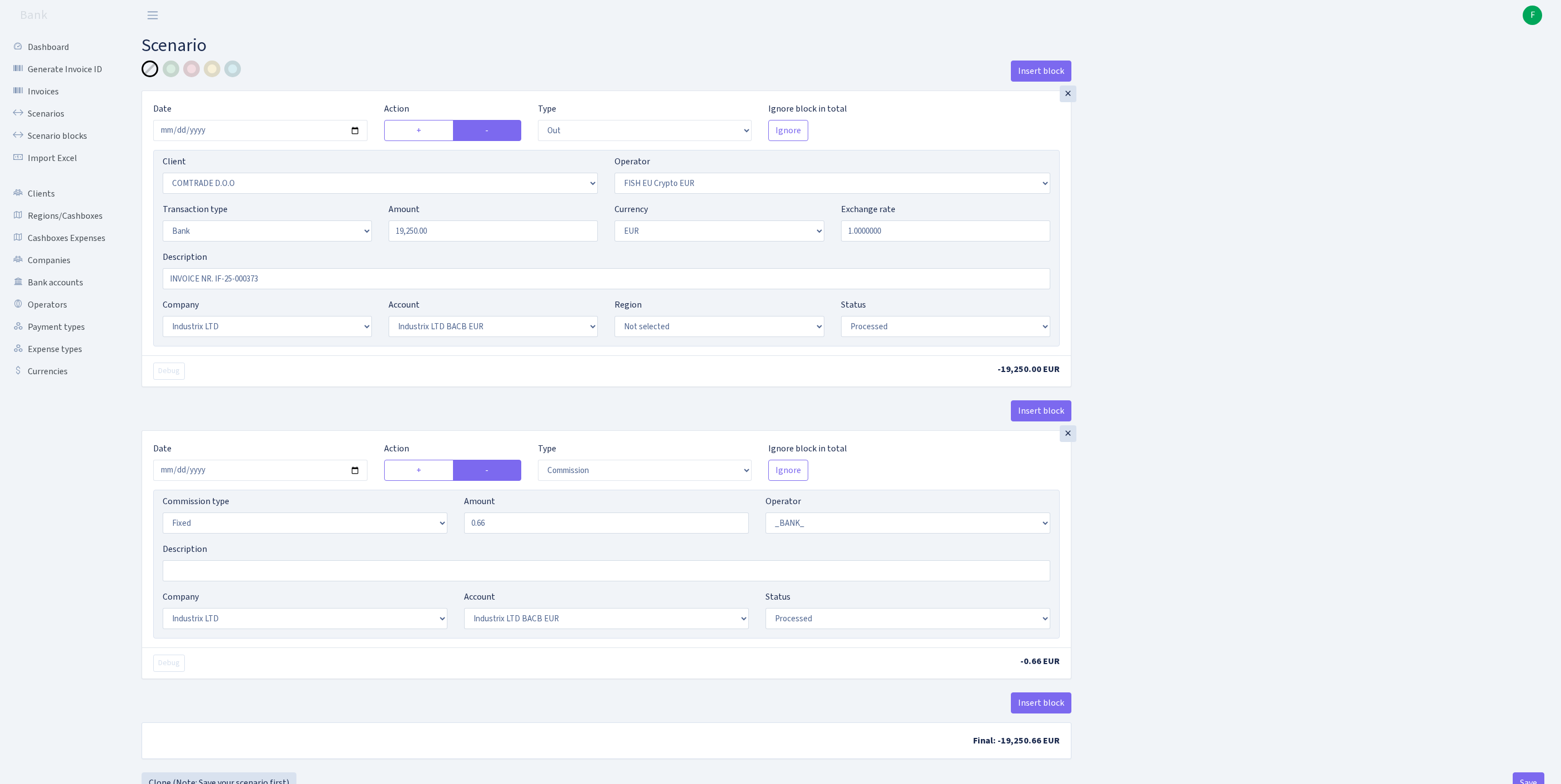
select select "out"
select select "1465"
select select "361"
select select "2"
select select "1"
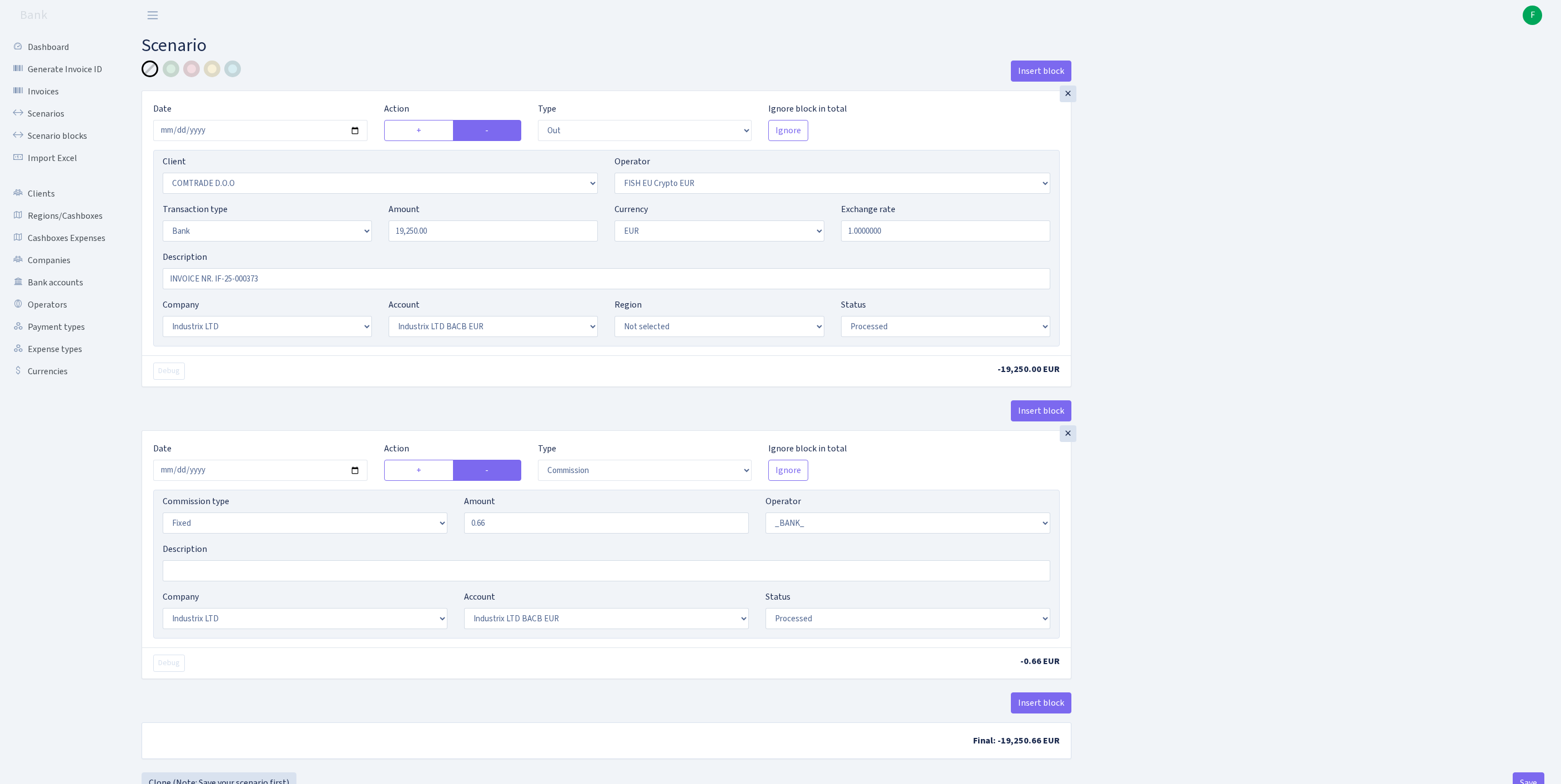
select select "17"
select select "41"
select select "processed"
select select "commission"
select select "fixed"
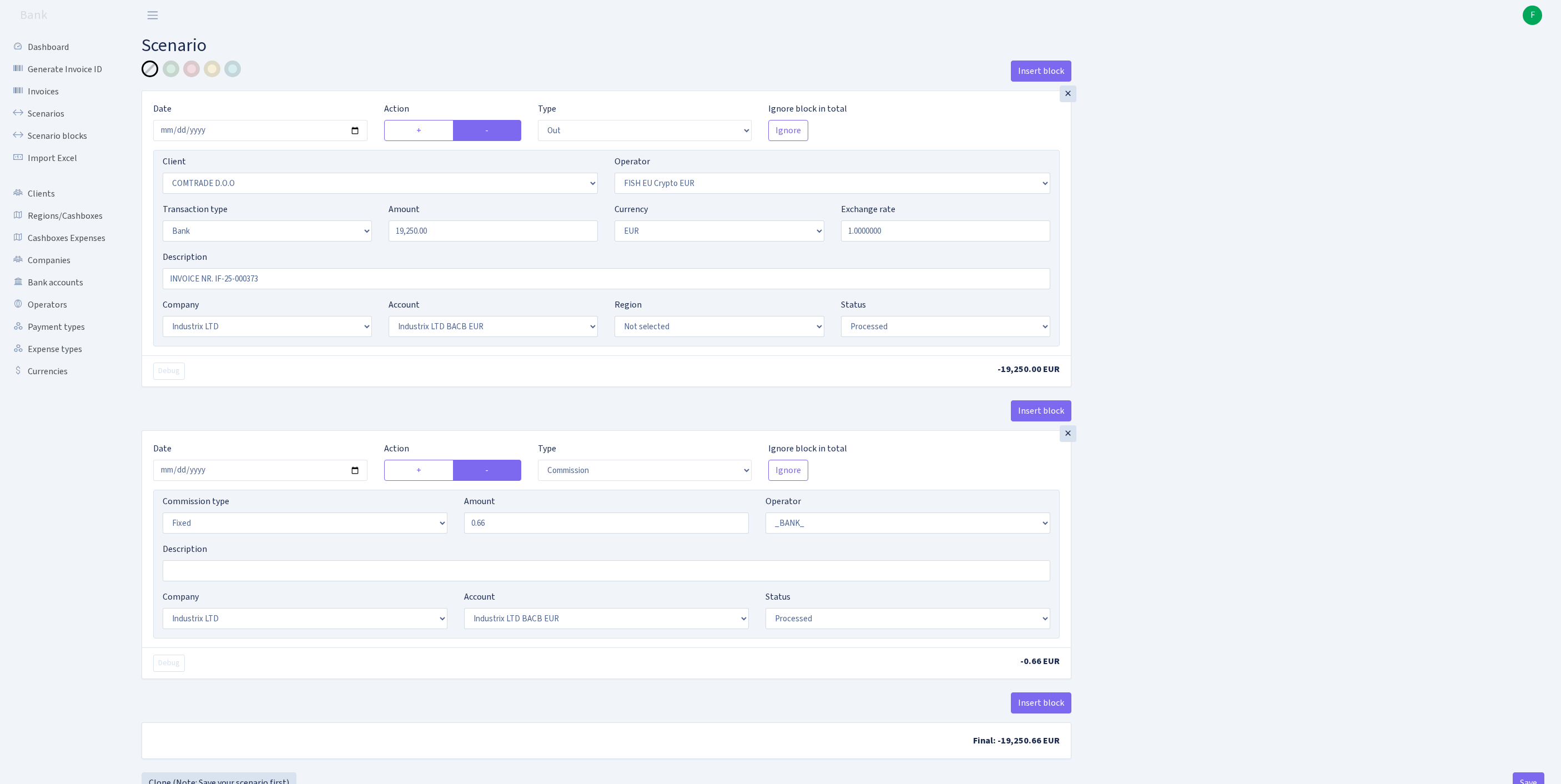
select select "1"
select select "17"
select select "41"
select select "processed"
click at [46, 122] on link "Scenarios" at bounding box center [61, 114] width 111 height 22
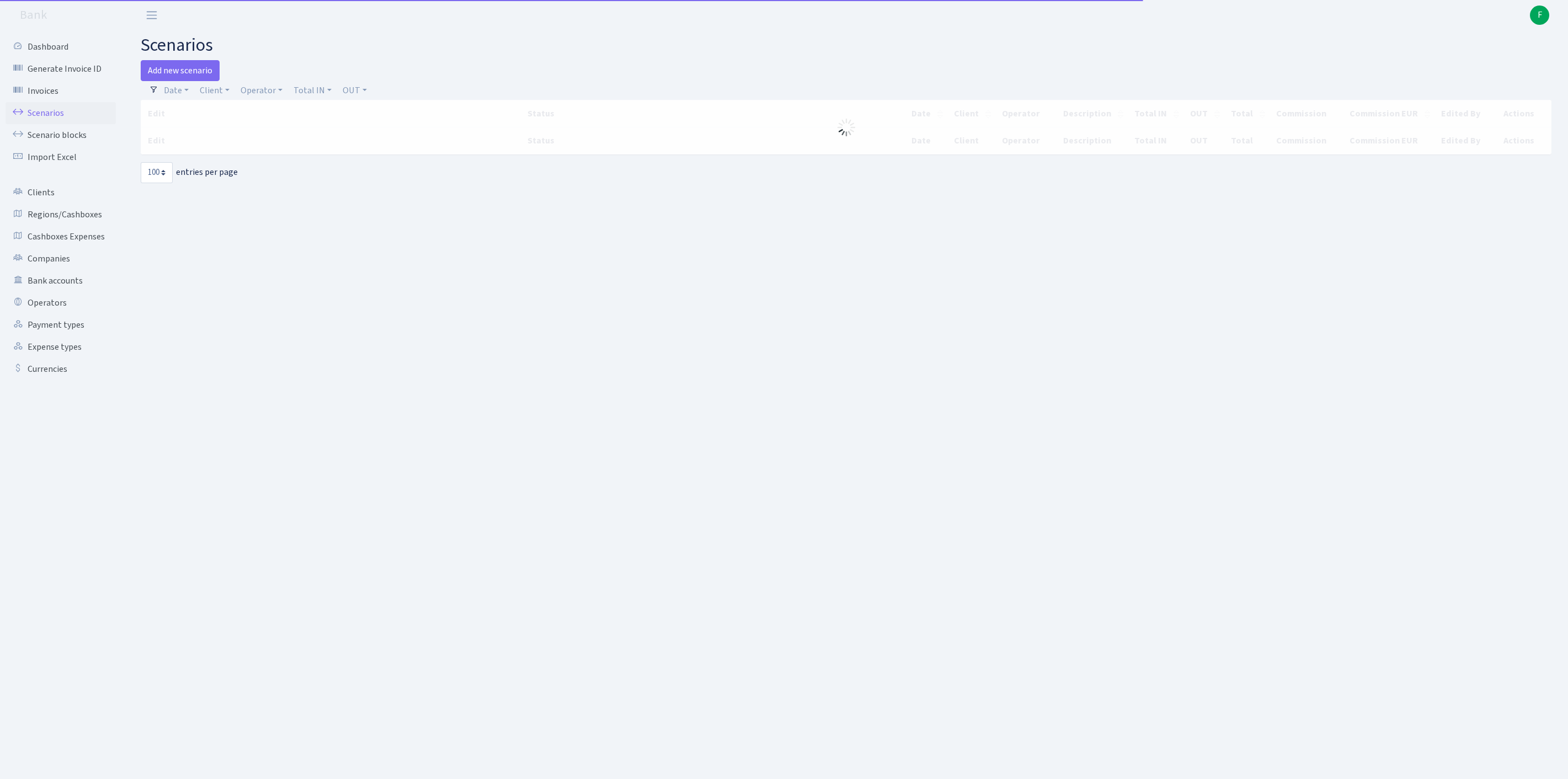
select select "100"
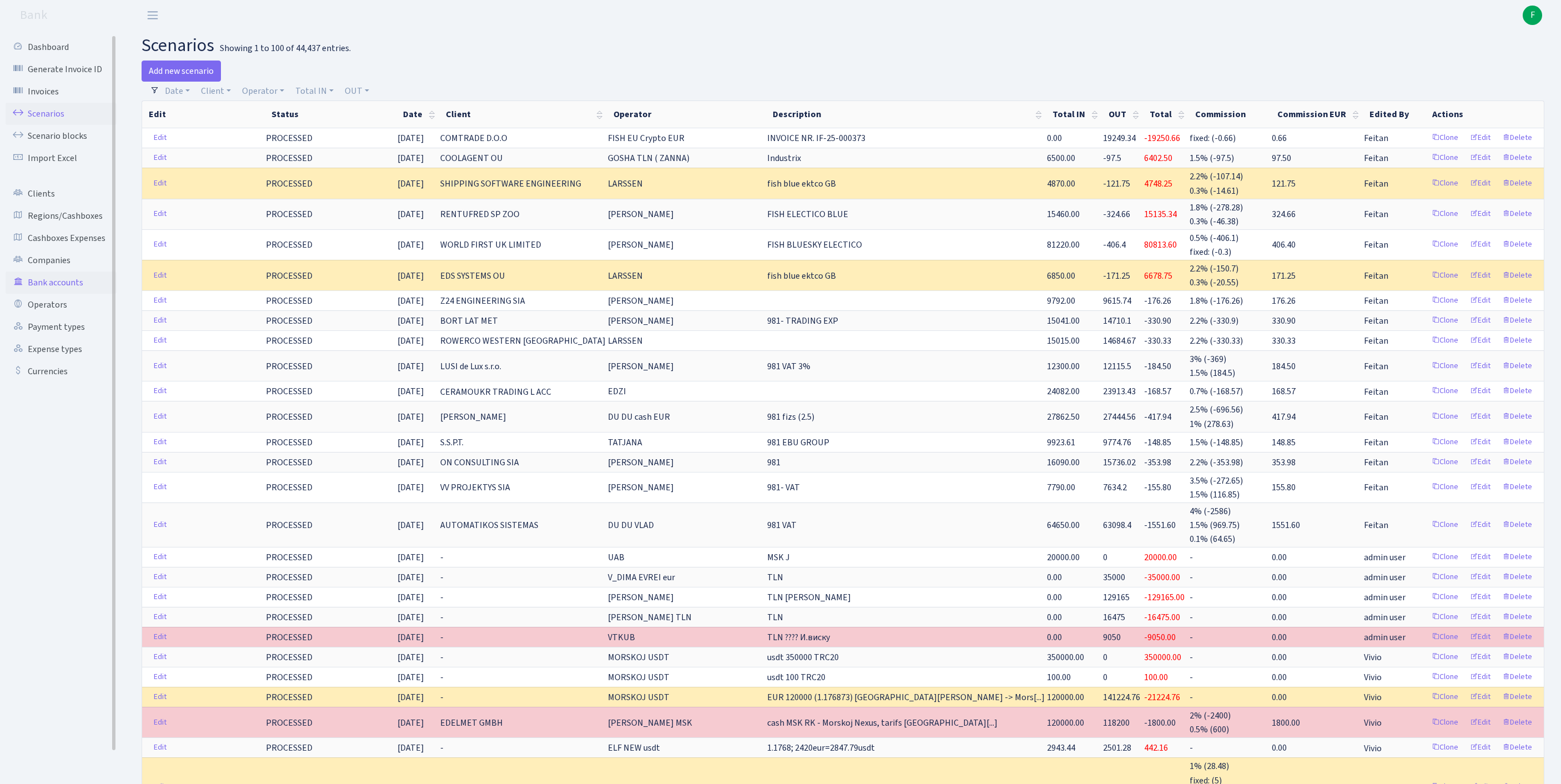
click at [56, 294] on link "Bank accounts" at bounding box center [61, 282] width 111 height 22
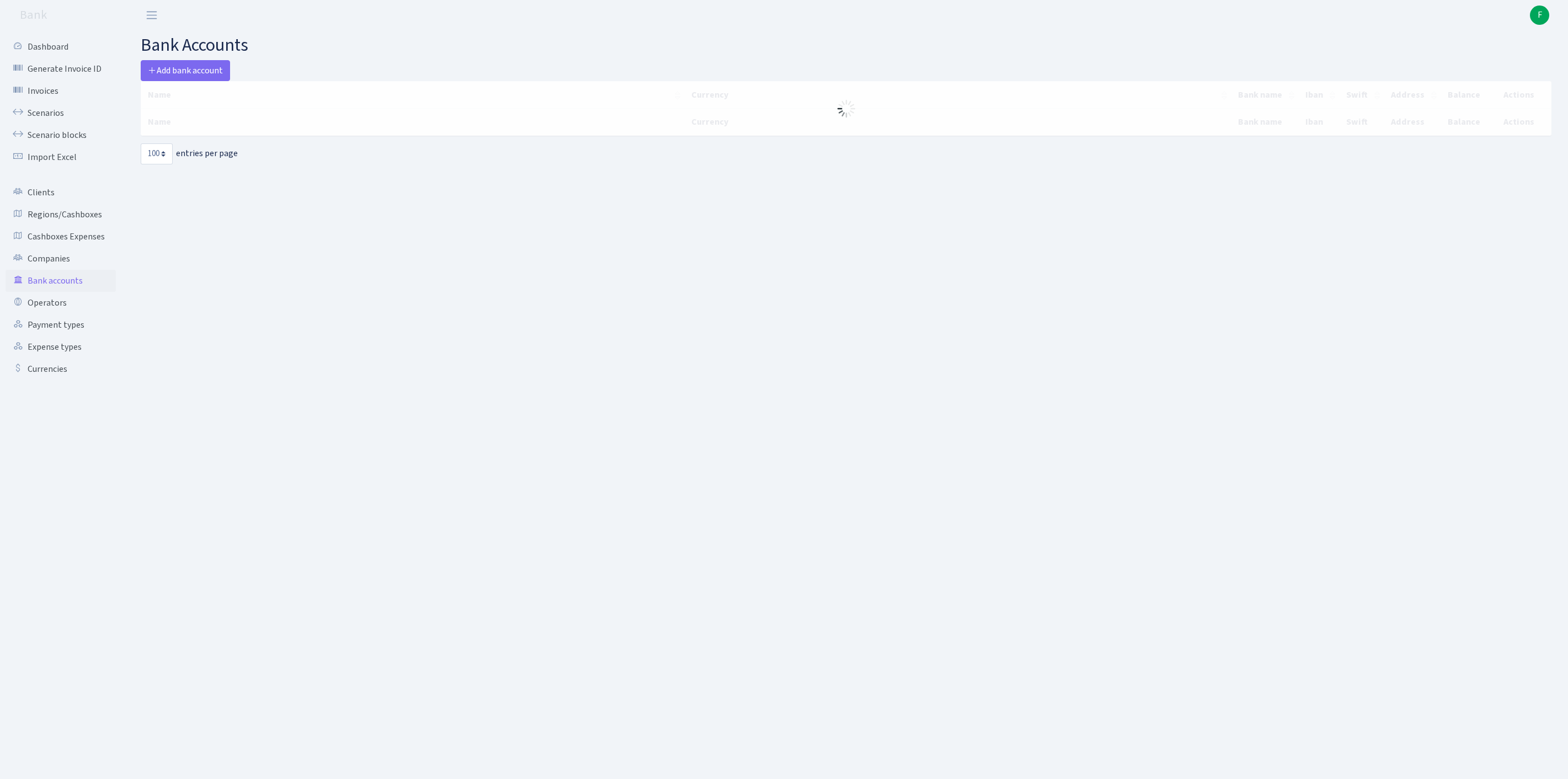
select select "100"
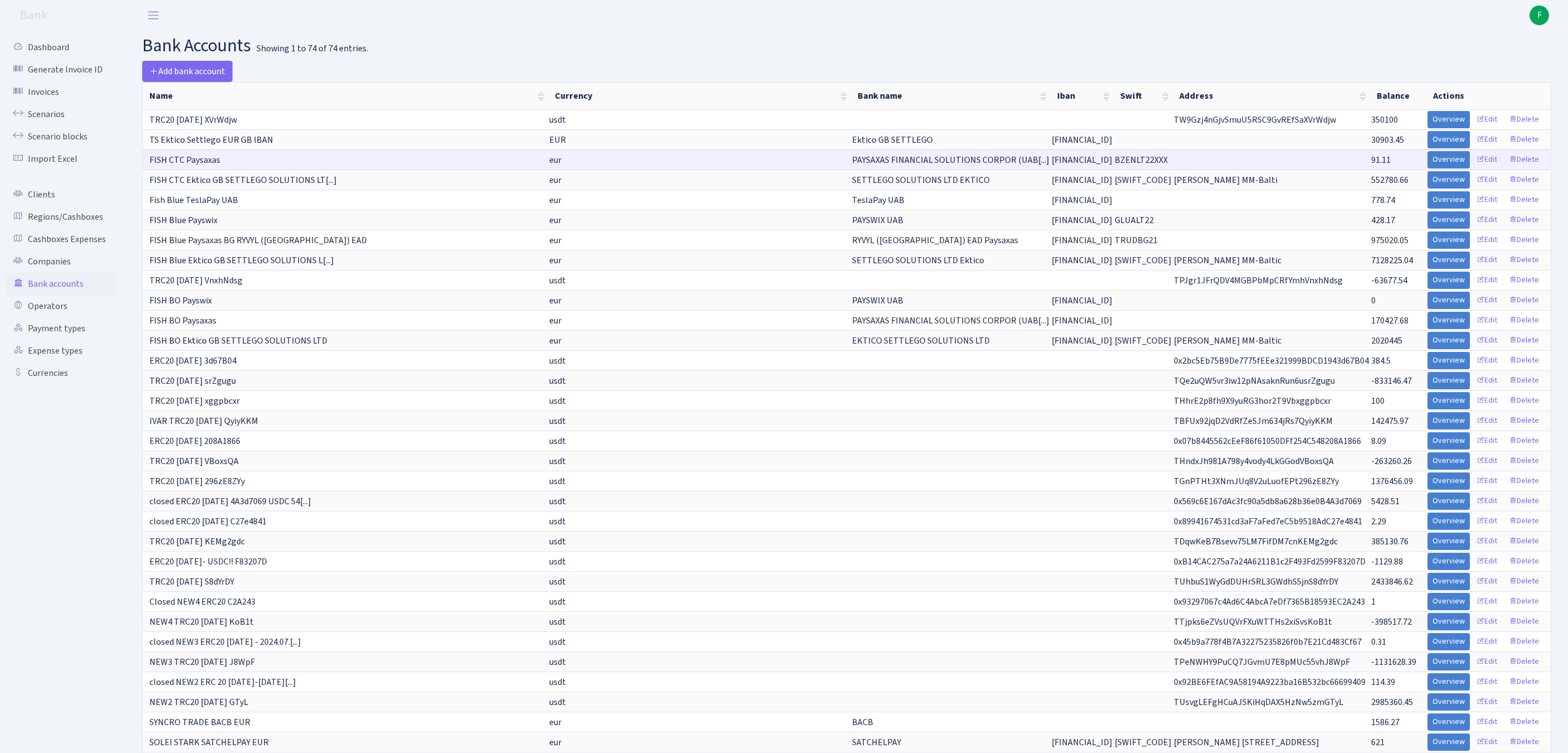
scroll to position [759, 0]
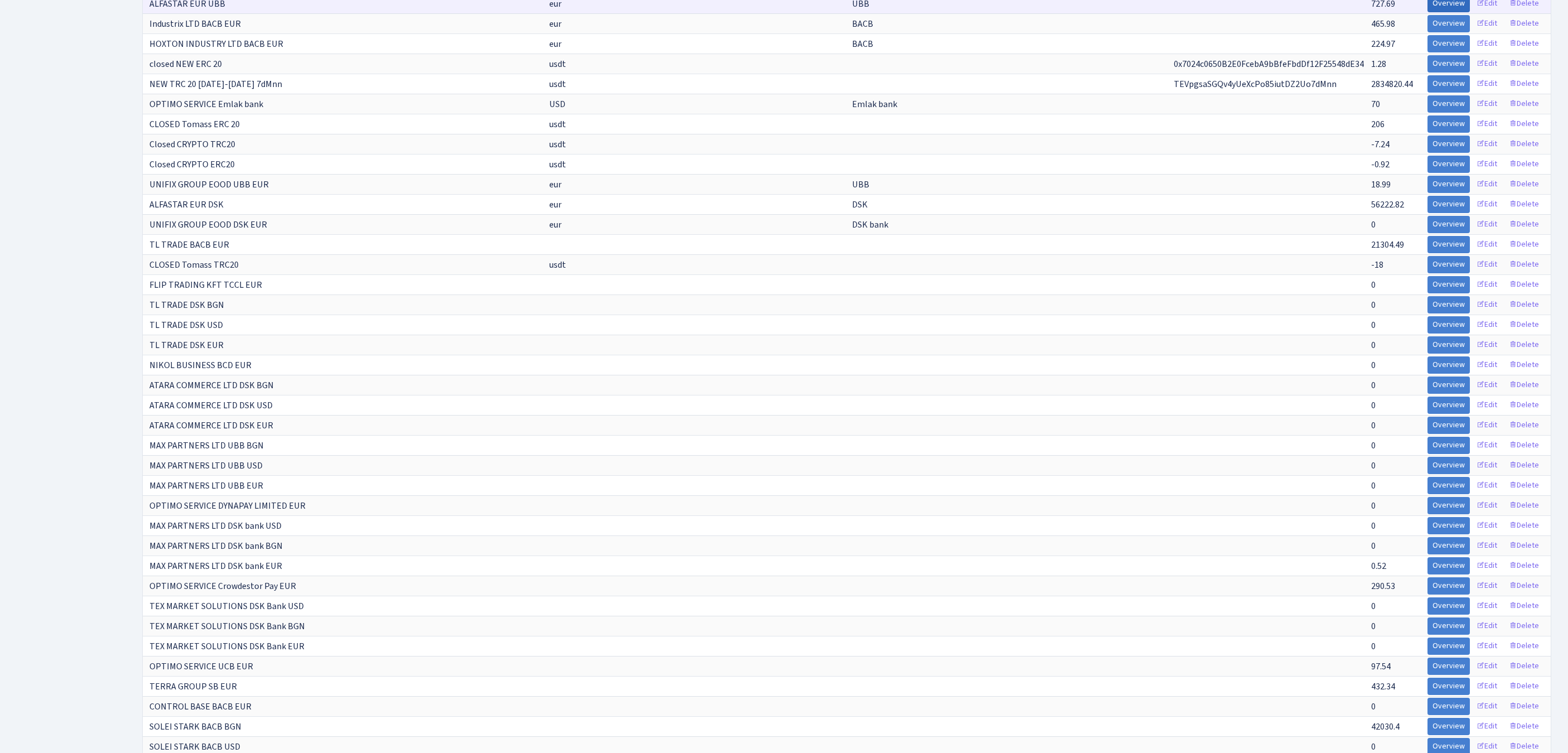
click at [1427, 12] on link "Overview" at bounding box center [1448, 4] width 43 height 18
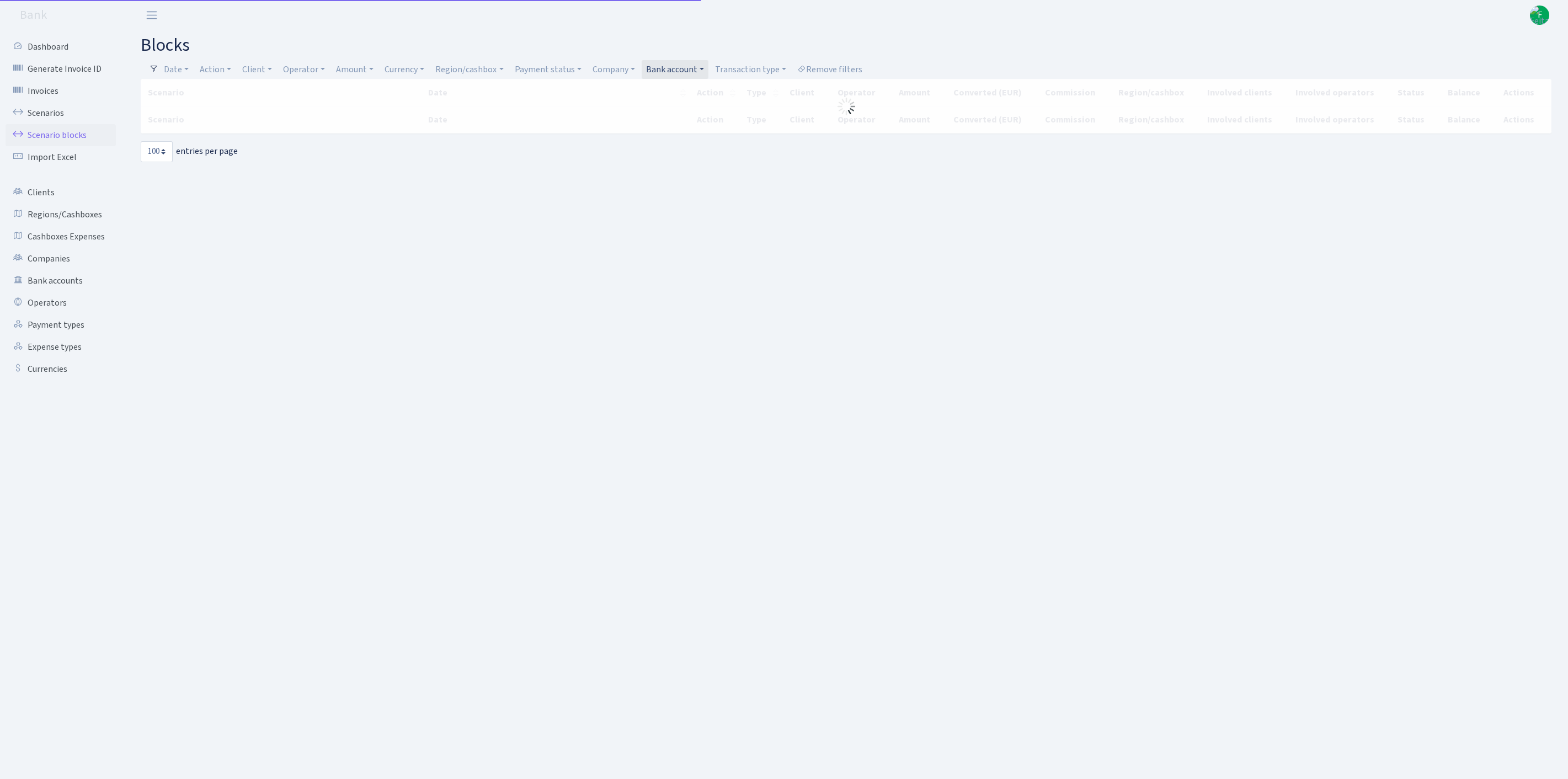
select select "100"
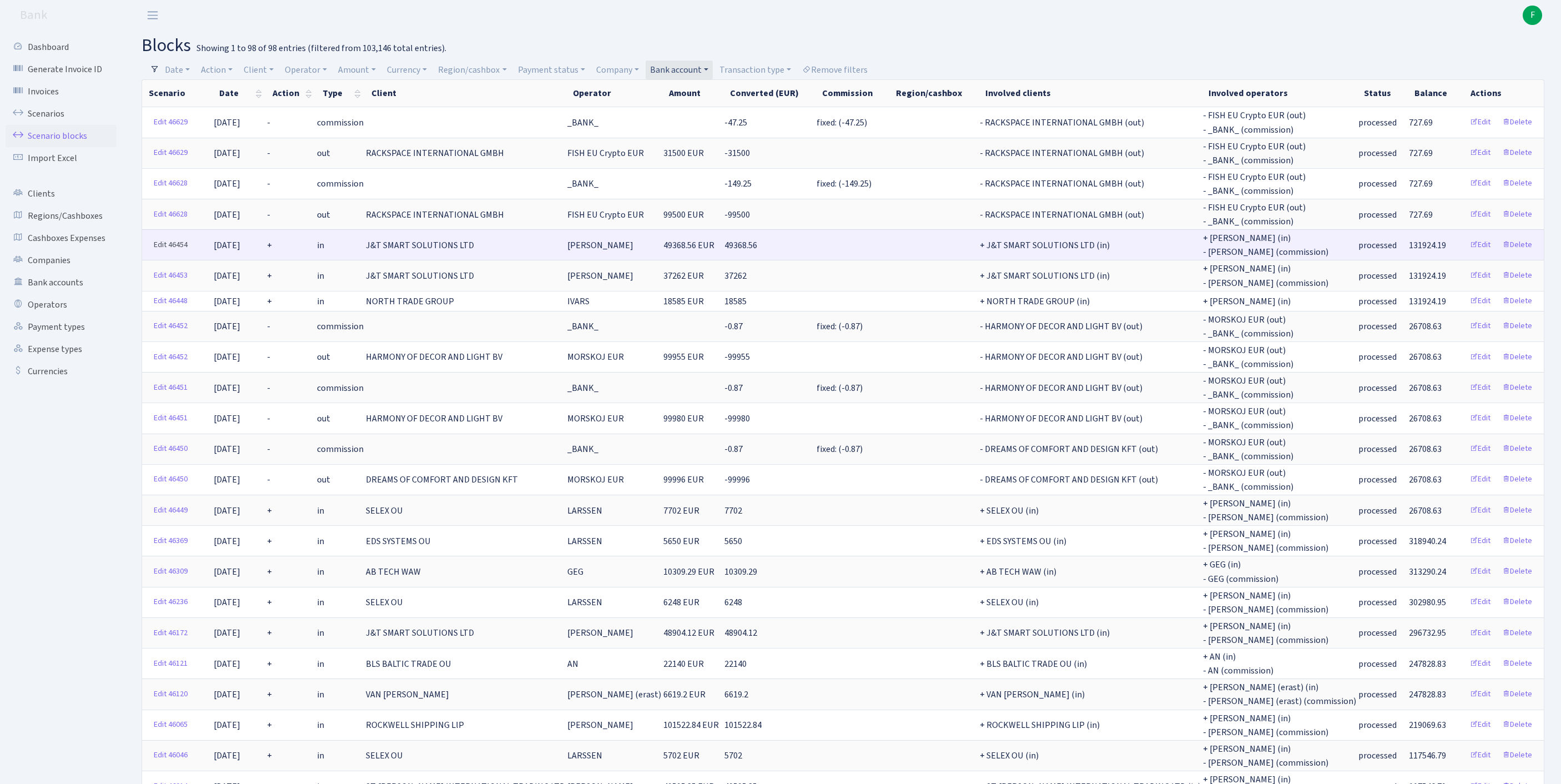
click at [163, 253] on link "Edit 46454" at bounding box center [170, 245] width 44 height 17
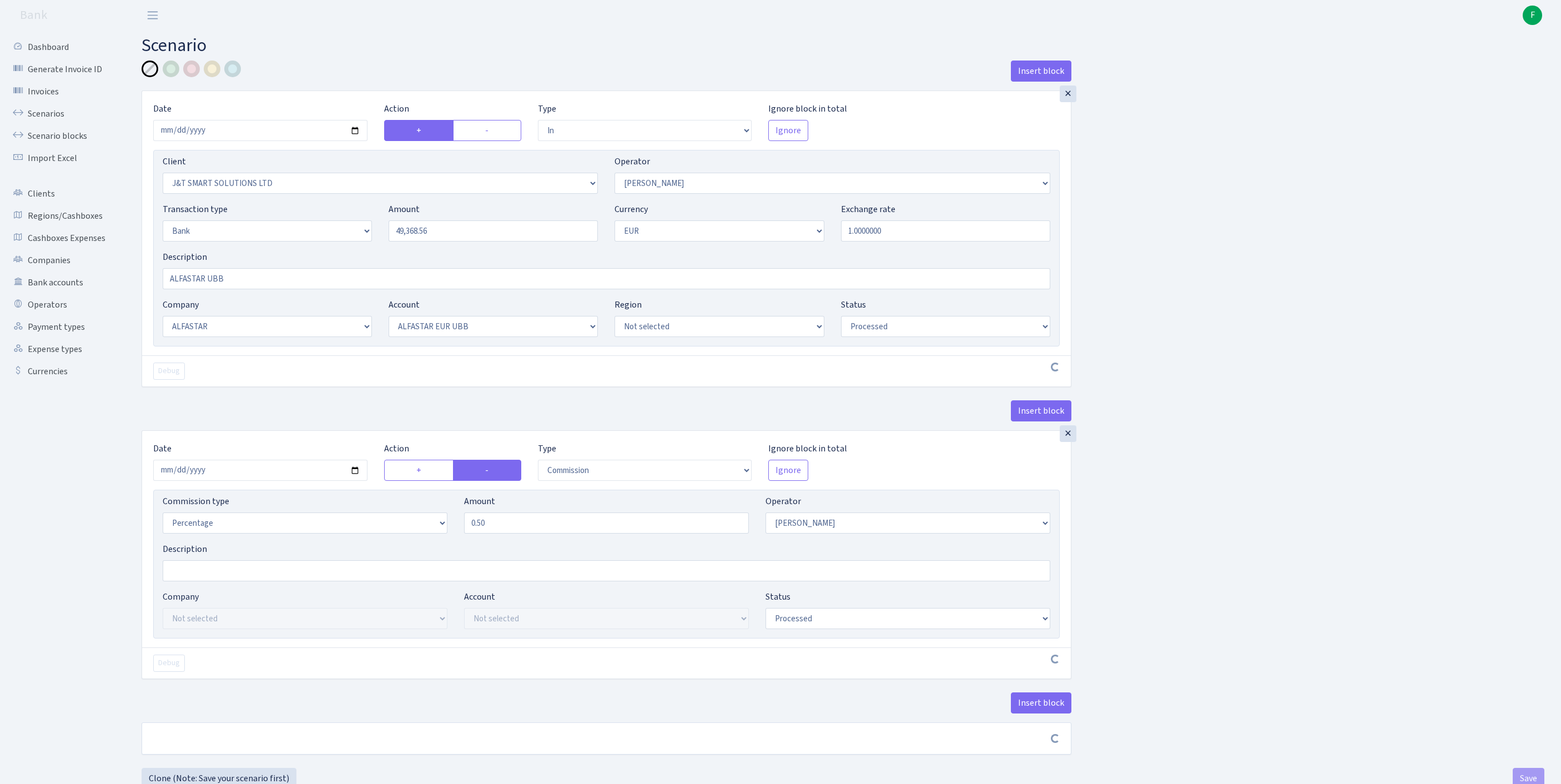
select select "in"
select select "3304"
select select "439"
select select "2"
select select "1"
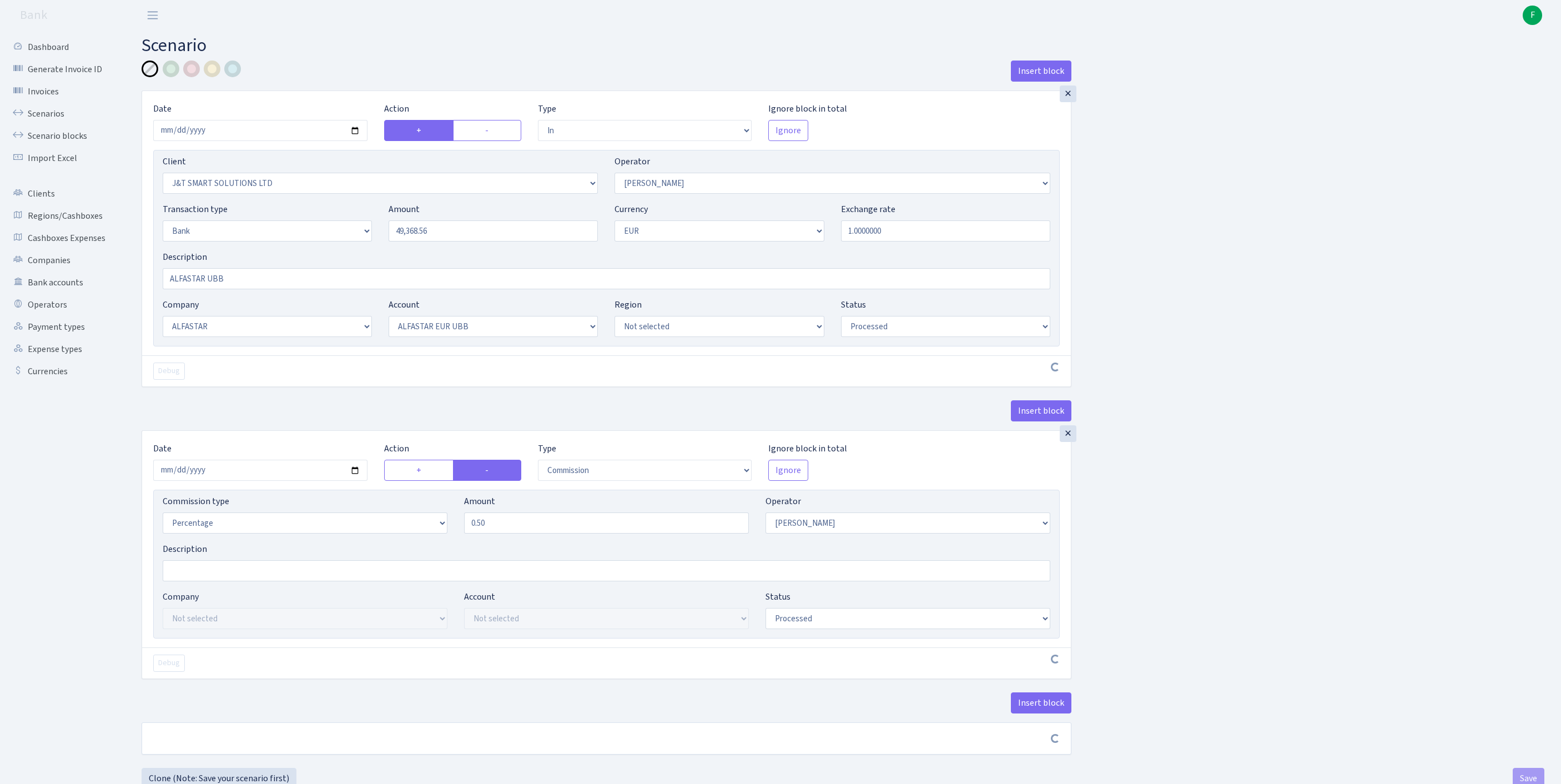
select select "14"
select select "42"
select select "processed"
select select "commission"
select select "439"
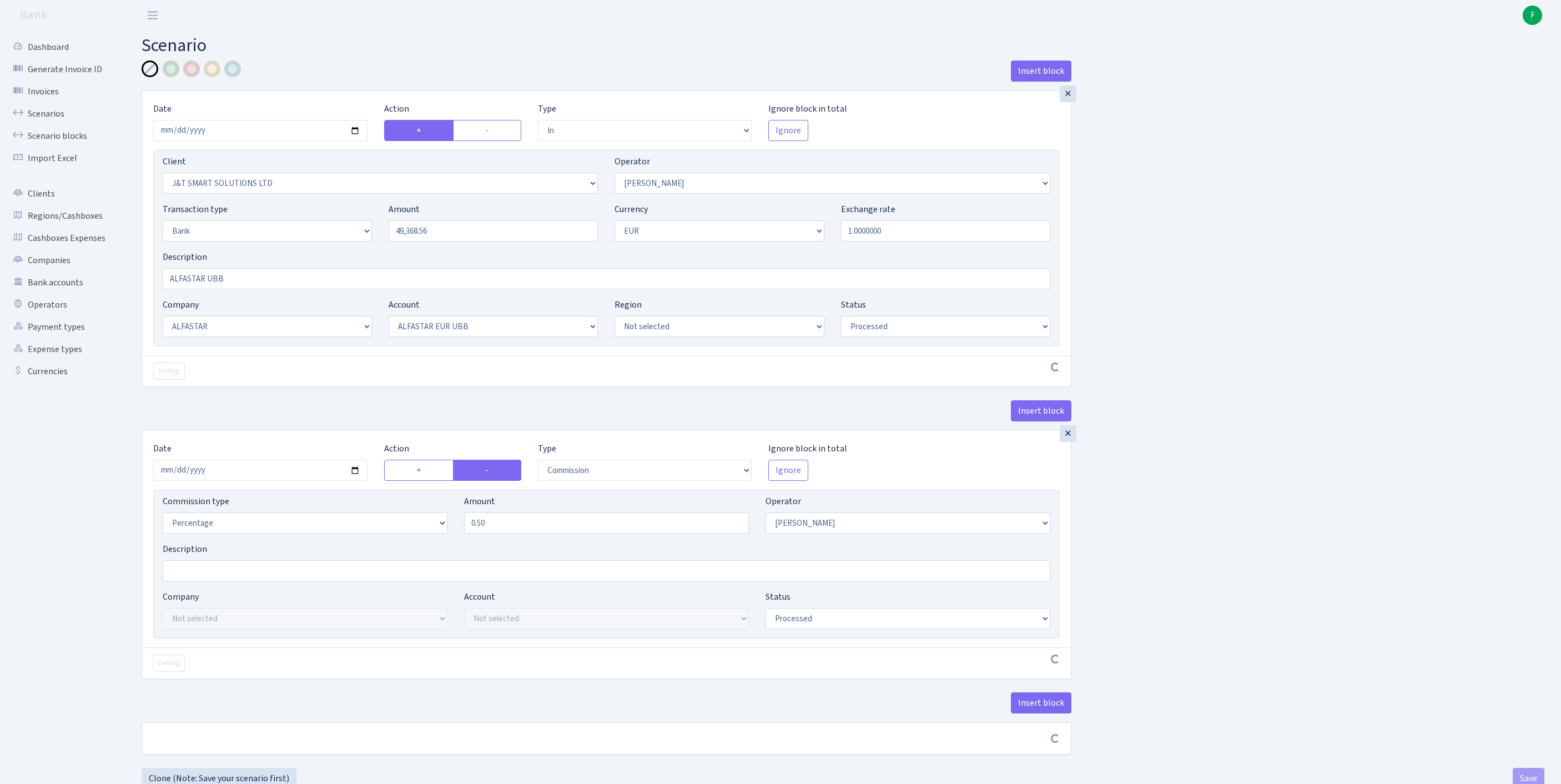
select select "processed"
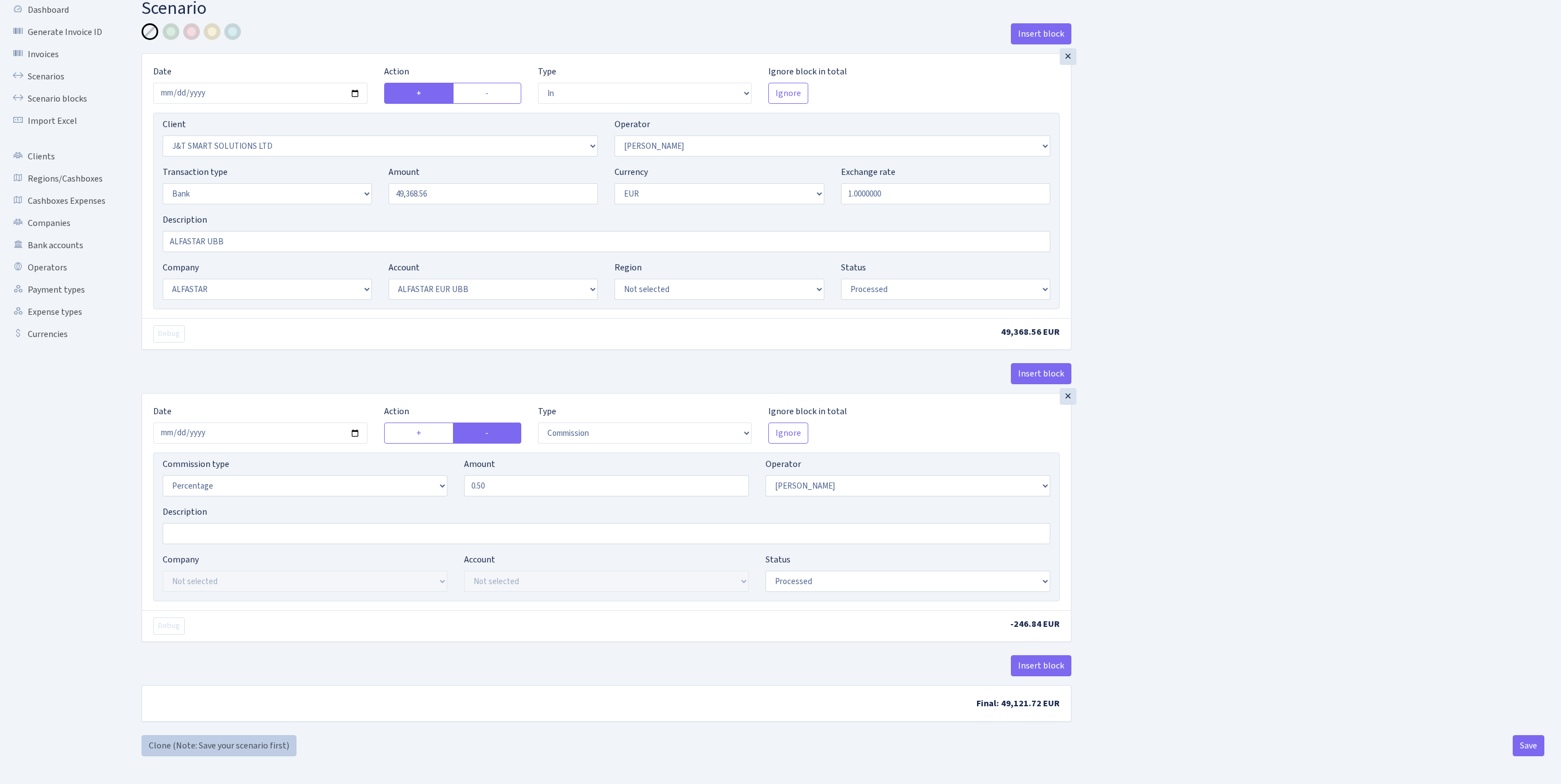
click at [259, 740] on link "Clone (Note: Save your scenario first)" at bounding box center [219, 745] width 155 height 21
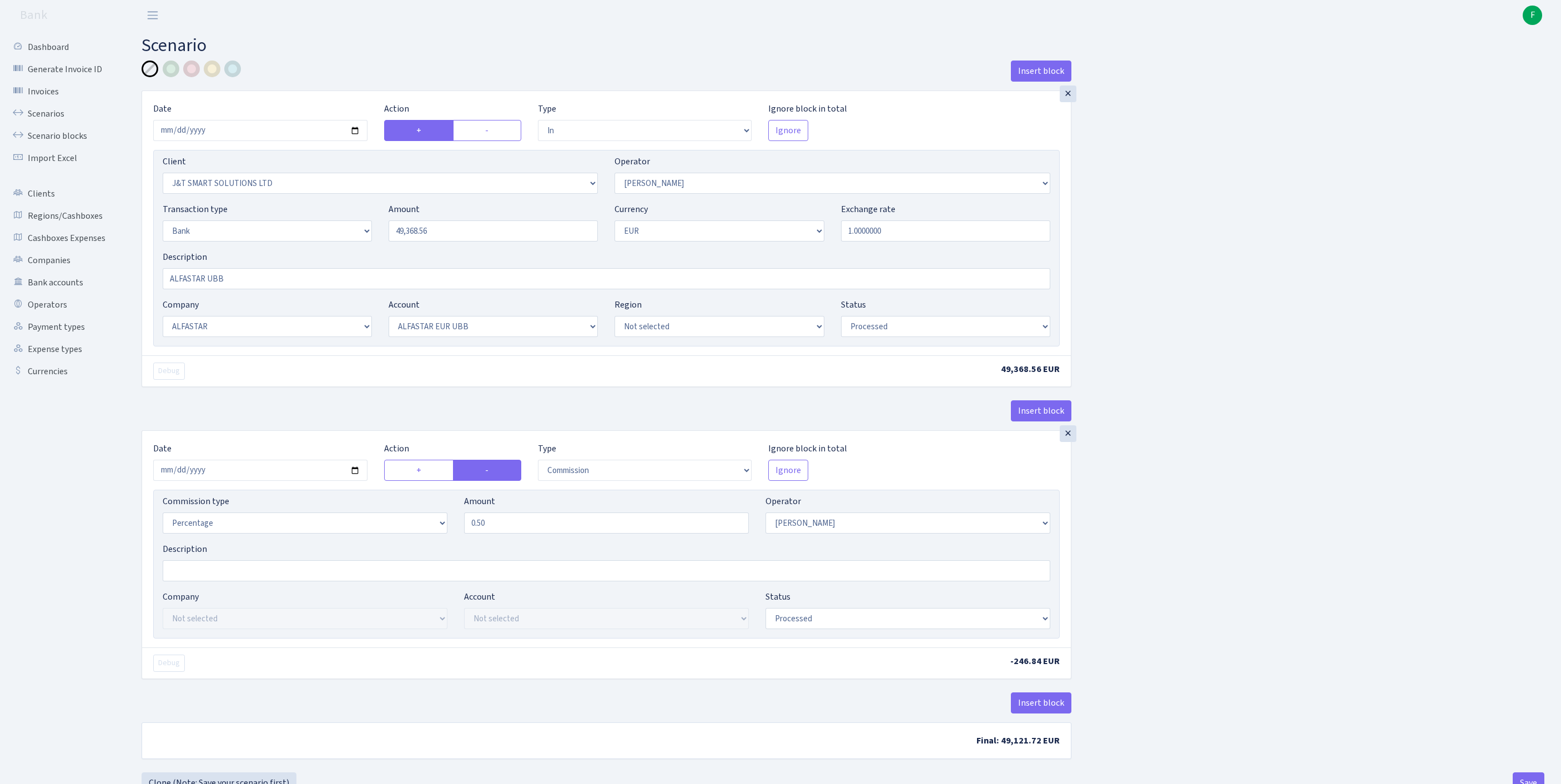
select select "in"
select select "3304"
select select "439"
select select "2"
select select "1"
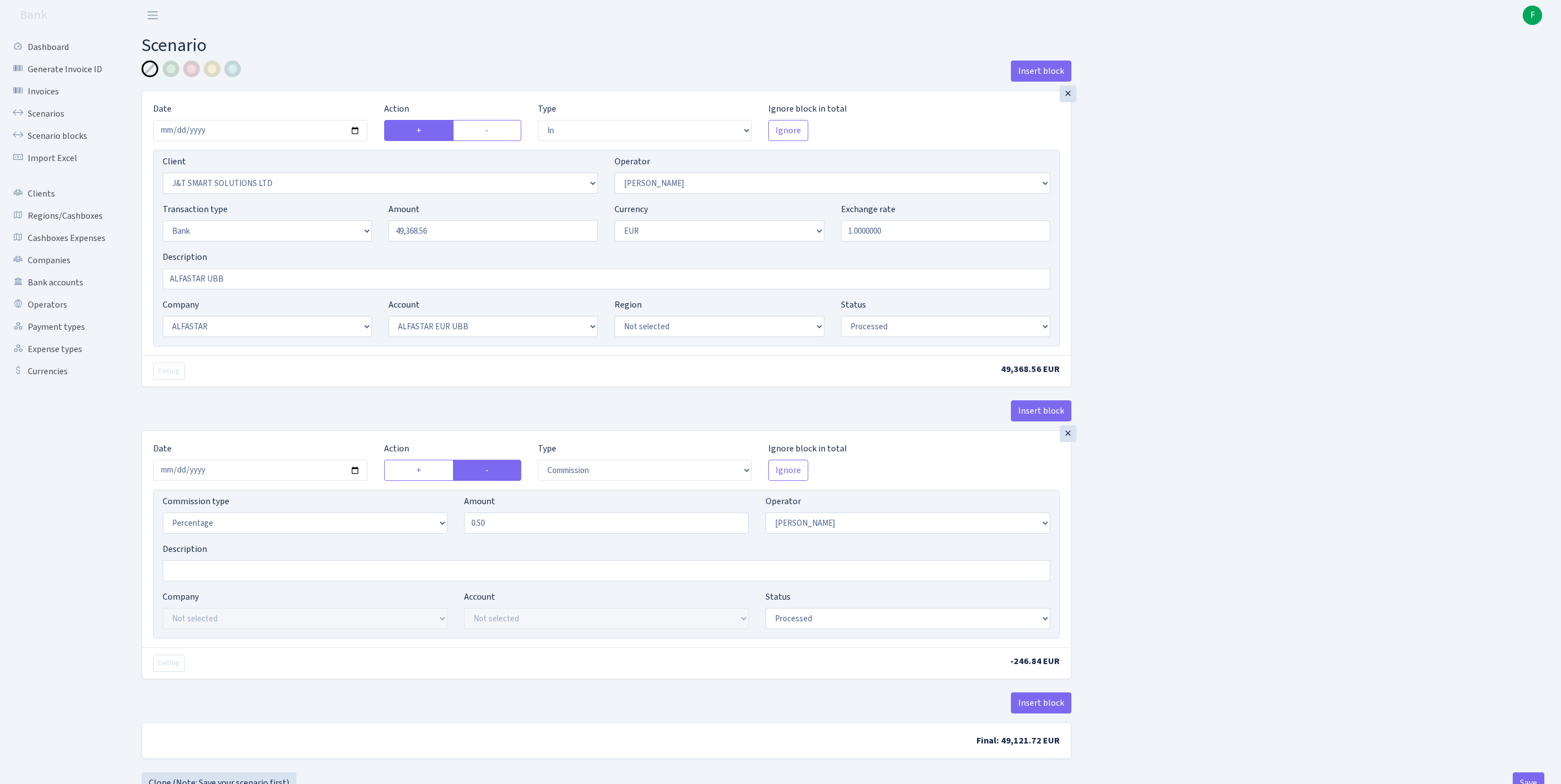
select select "14"
select select "42"
select select "processed"
select select "commission"
select select "439"
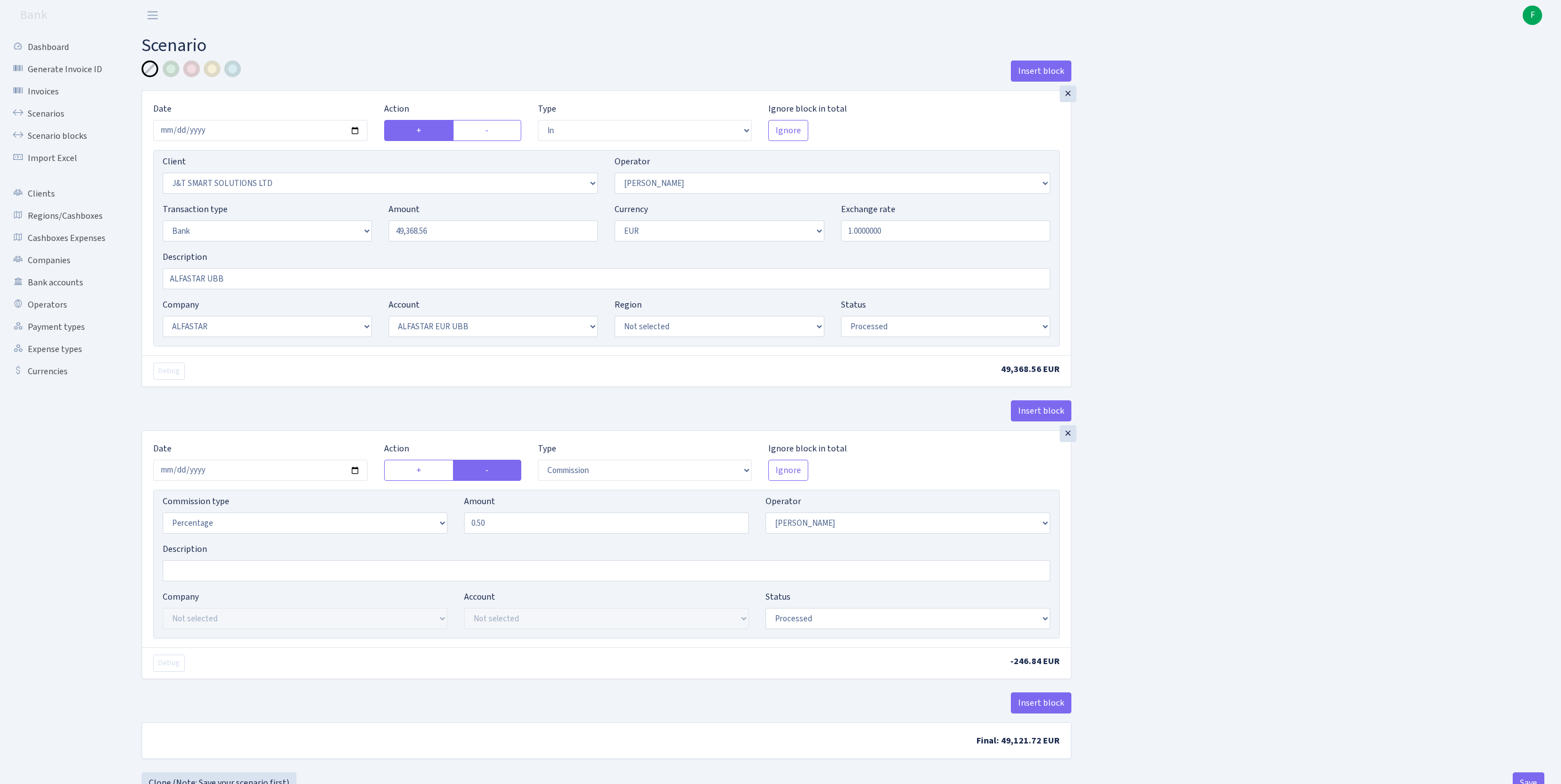
select select "processed"
click at [263, 141] on input "2025-09-19" at bounding box center [260, 130] width 215 height 21
type input "2025-09-24"
drag, startPoint x: 467, startPoint y: 254, endPoint x: 313, endPoint y: 247, distance: 154.2
click at [313, 247] on div "Transaction type Not selected 981 ELF FISH crypto GIRT IVO dekl MM-BALTIC eur U…" at bounding box center [606, 226] width 905 height 48
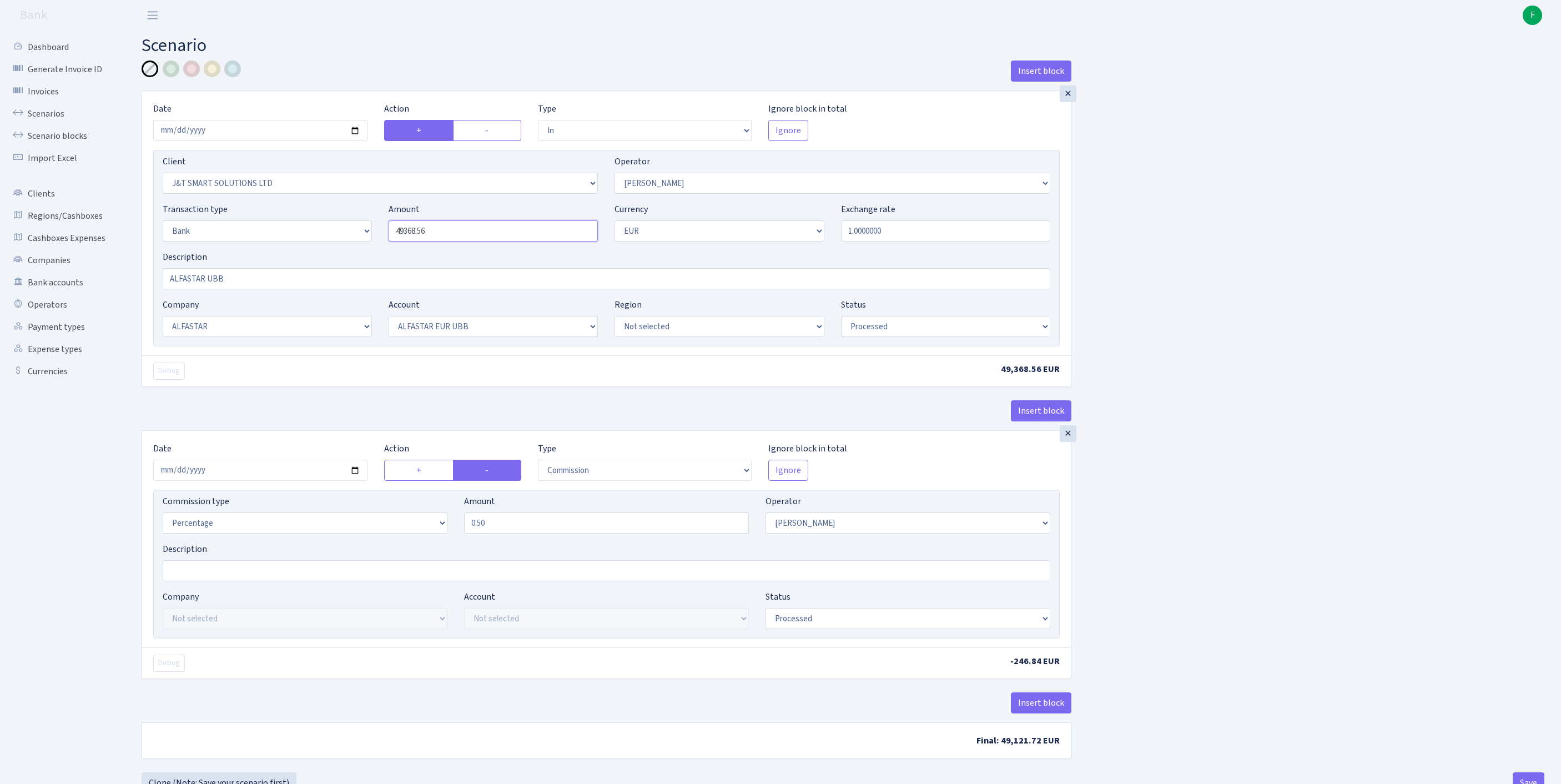
paste input "3793.04"
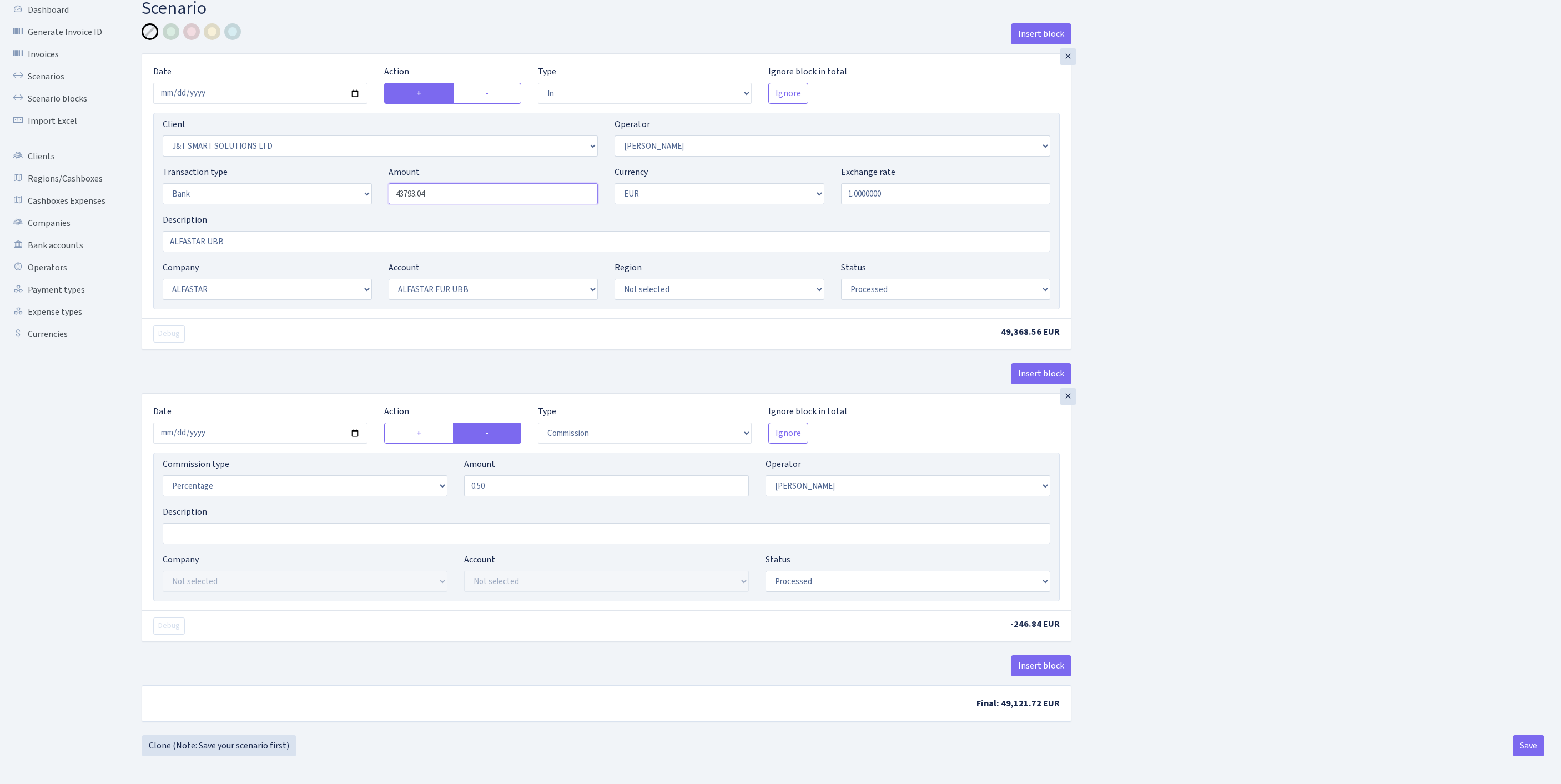
scroll to position [123, 0]
type input "43,793.04"
click at [288, 422] on input "2025-09-19" at bounding box center [260, 432] width 215 height 21
type input "2025-09-24"
click at [1340, 432] on div "Insert block × Date 2025-09-24 Action + - Type --- In Out Commission Field requ…" at bounding box center [843, 379] width 1420 height 711
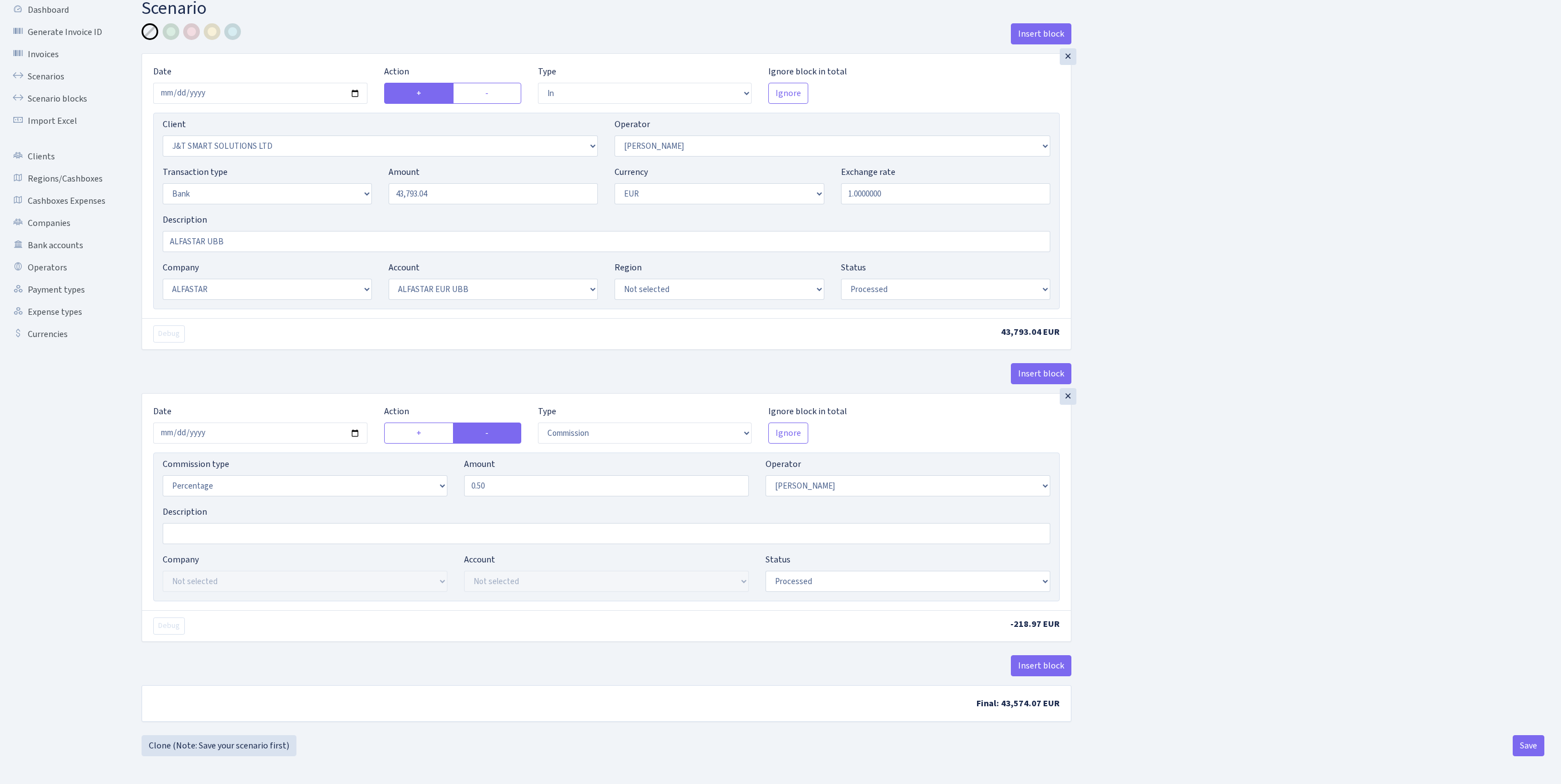
scroll to position [138, 0]
click at [1525, 746] on button "Save" at bounding box center [1529, 745] width 32 height 21
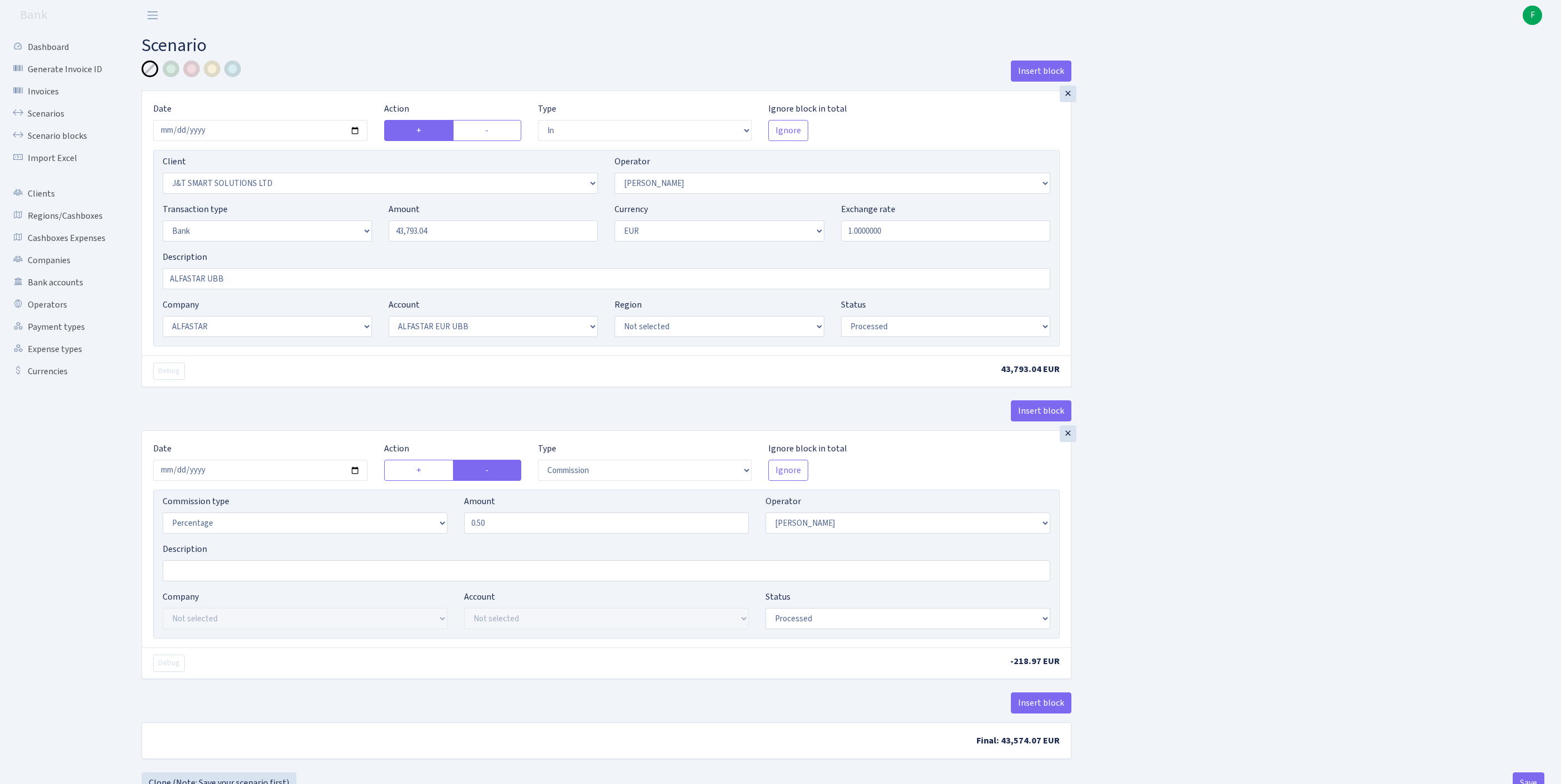
select select "in"
select select "3304"
select select "439"
select select "2"
select select "1"
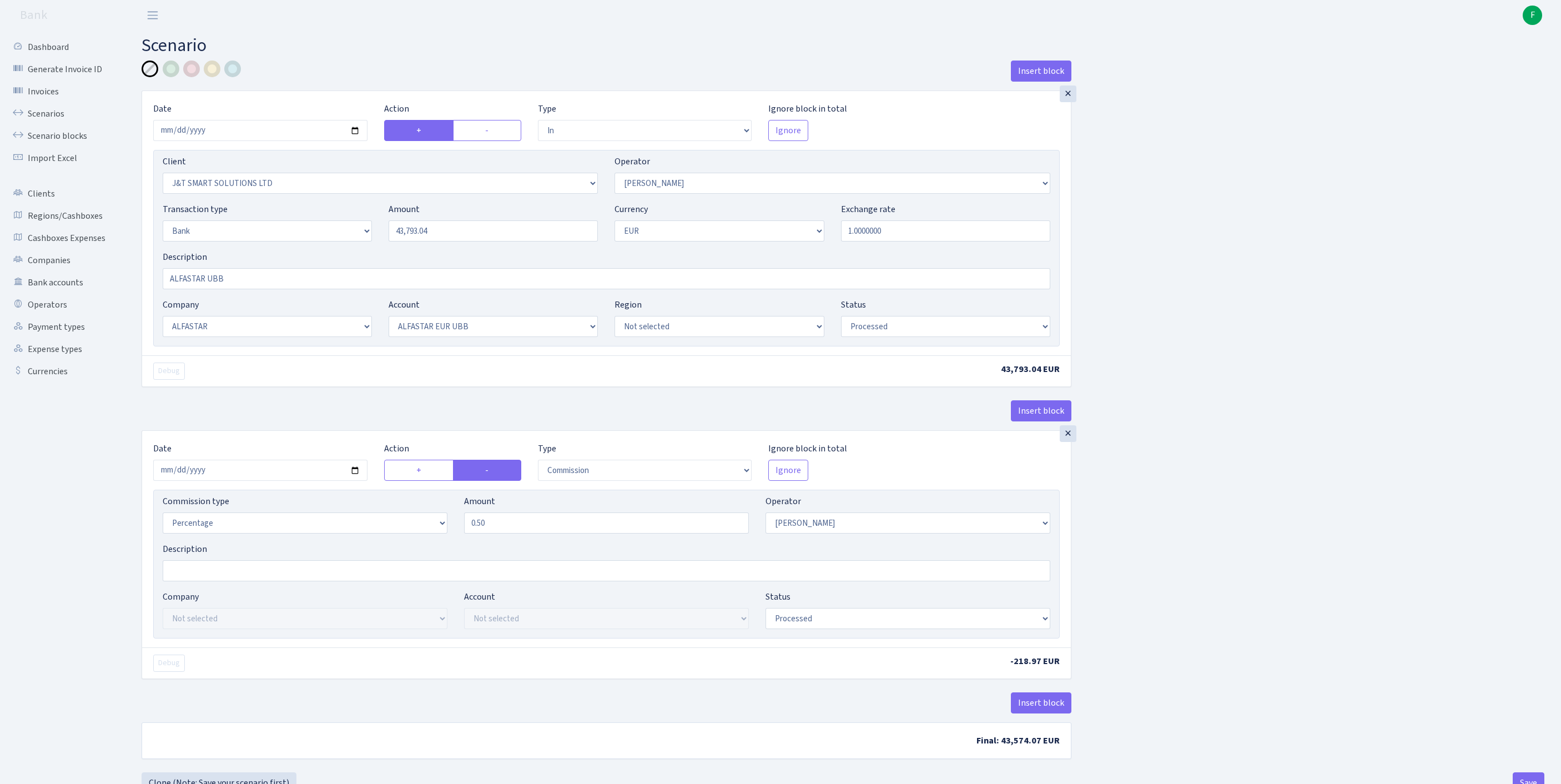
select select "14"
select select "42"
select select "processed"
select select "commission"
select select "439"
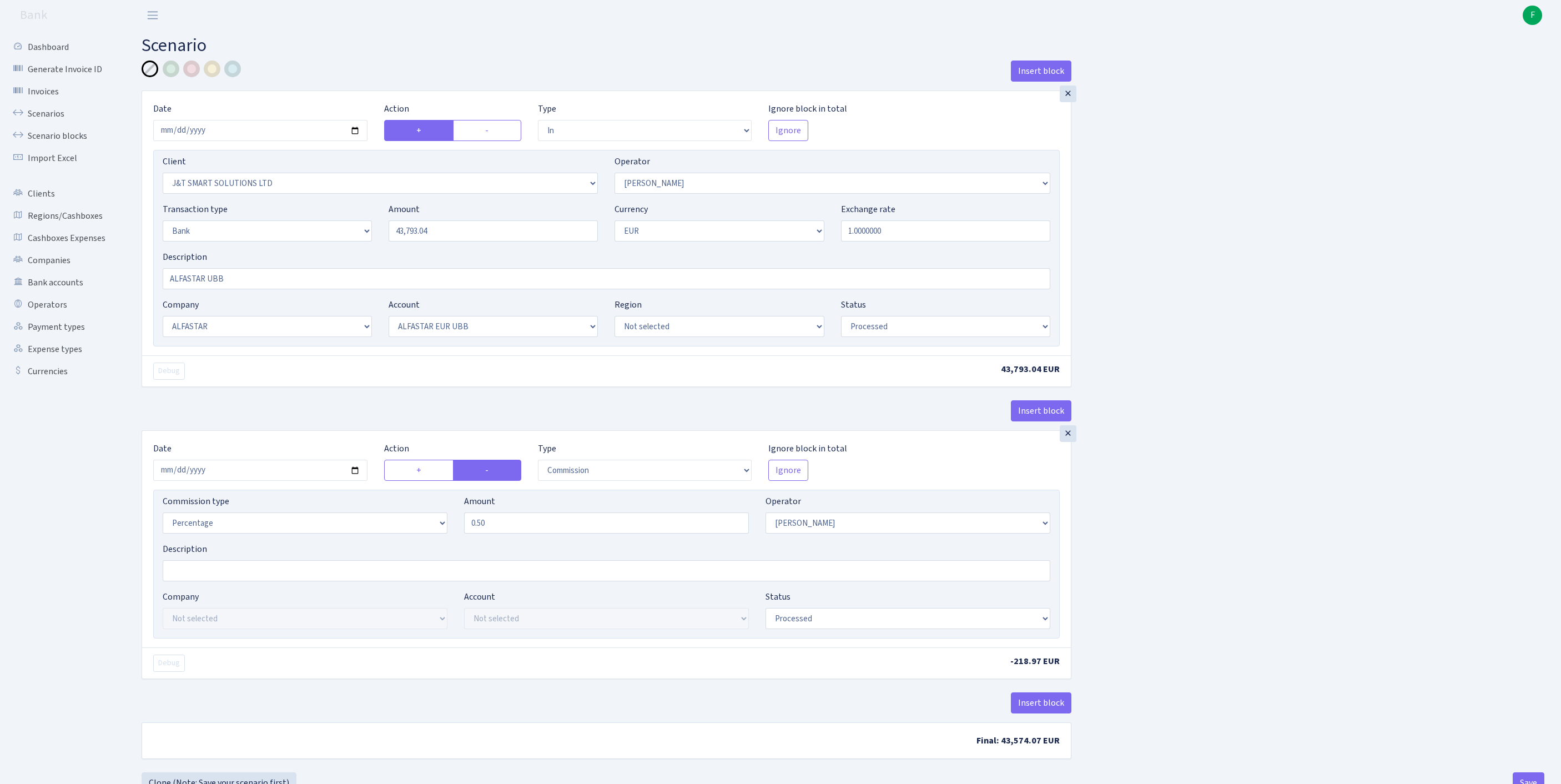
select select "processed"
click at [46, 120] on link "Scenarios" at bounding box center [61, 114] width 111 height 22
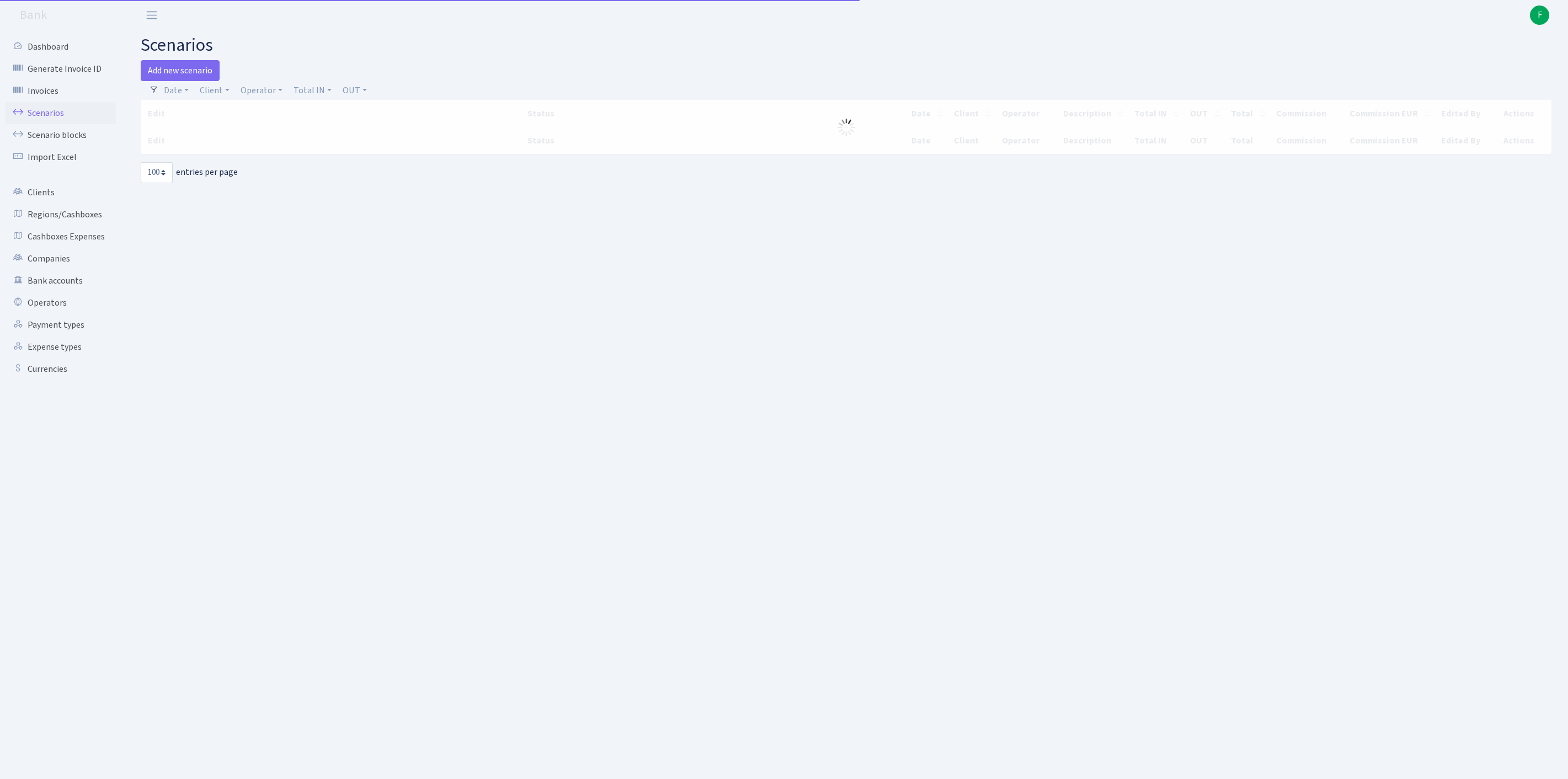
select select "100"
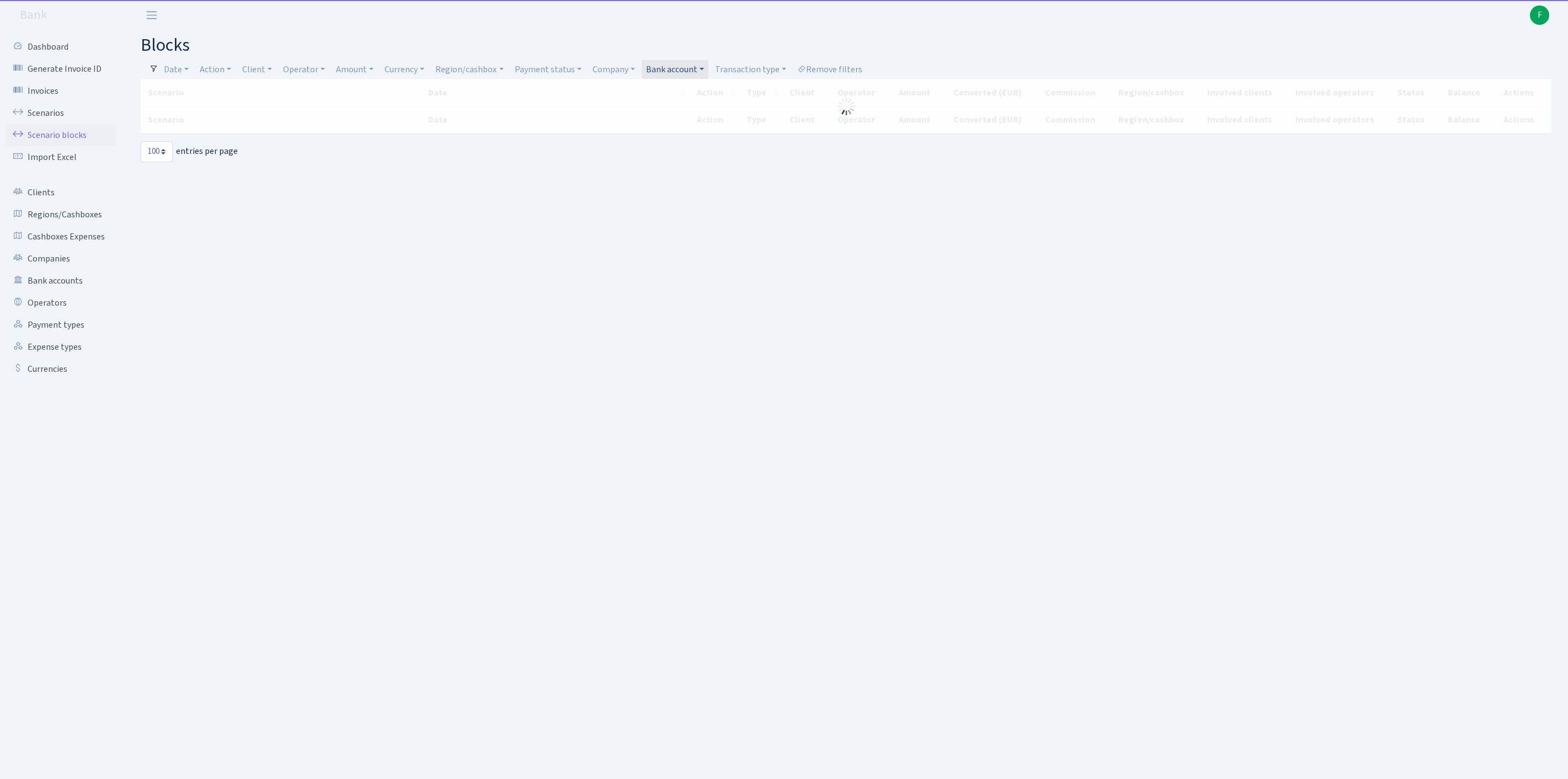
select select "100"
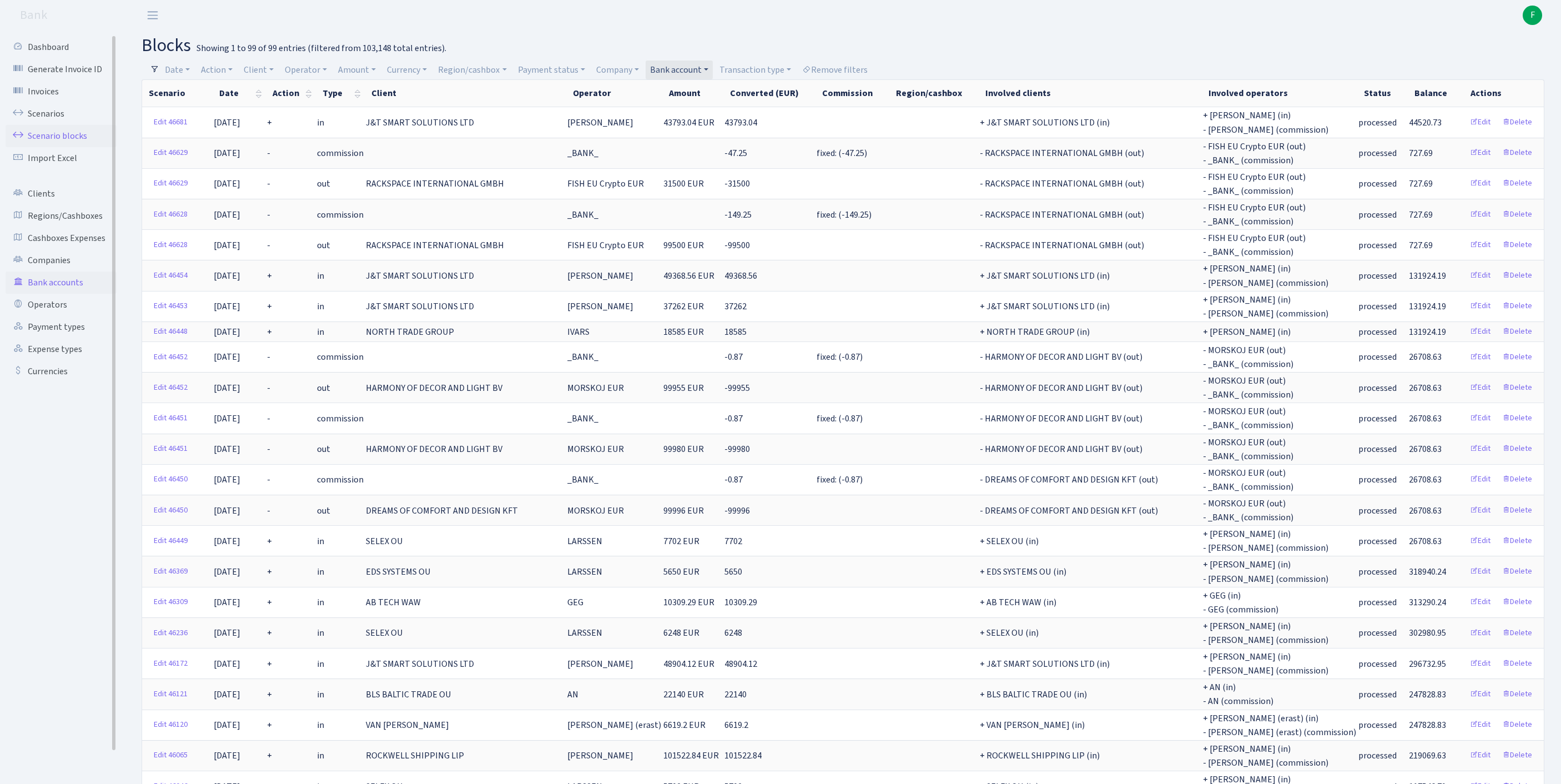
click at [52, 294] on link "Bank accounts" at bounding box center [61, 282] width 111 height 22
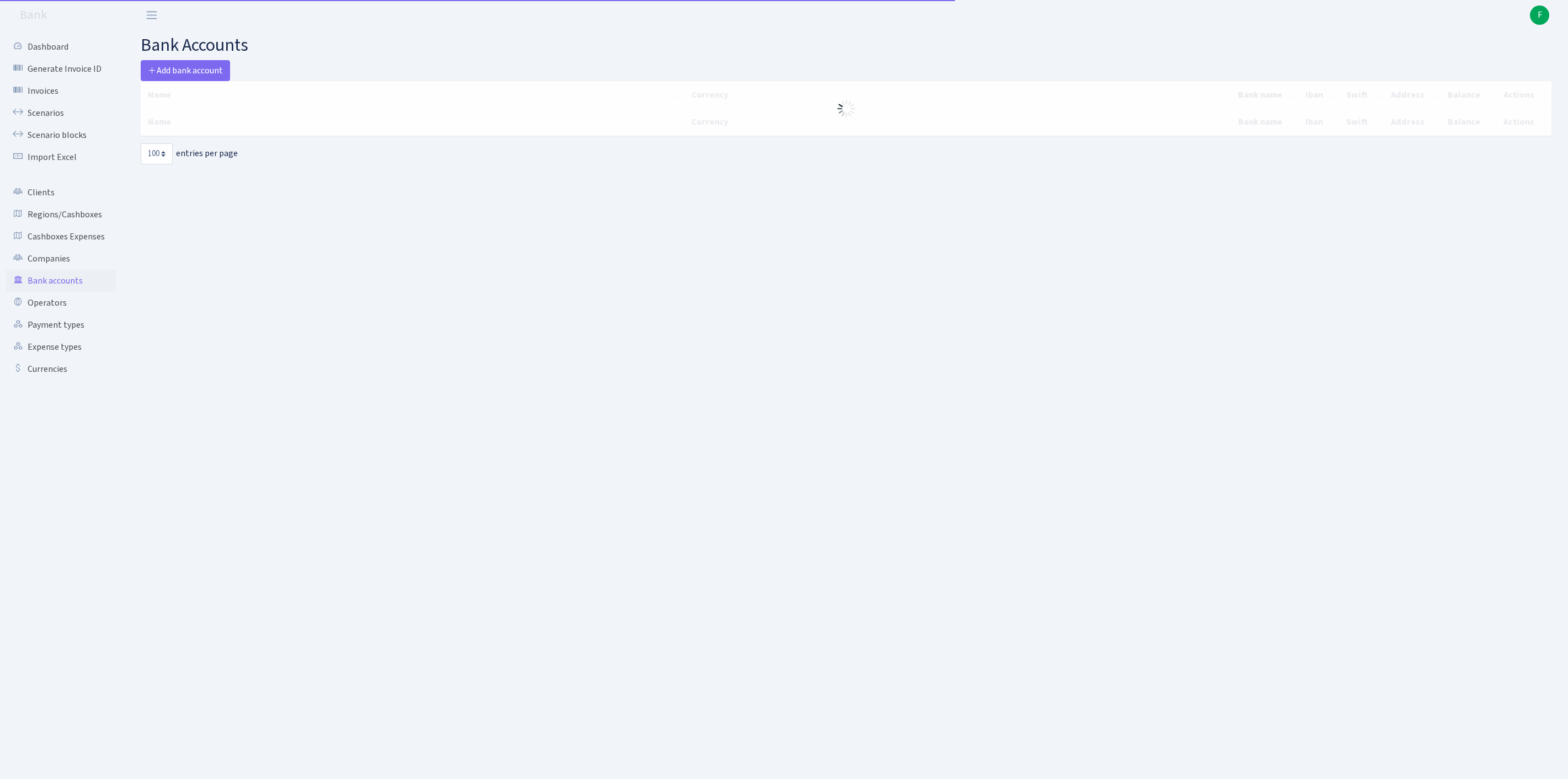
select select "100"
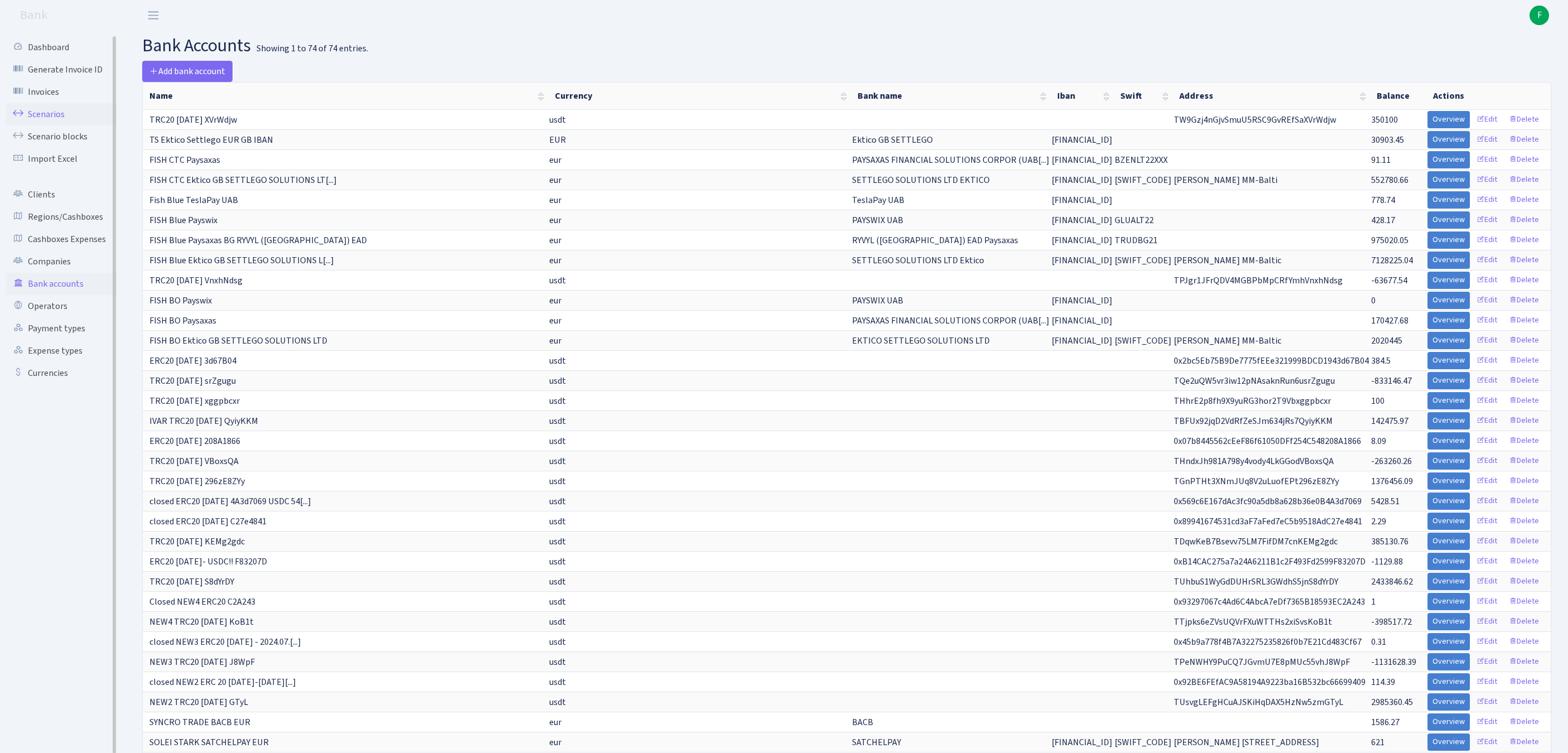
click at [49, 120] on link "Scenarios" at bounding box center [61, 114] width 111 height 22
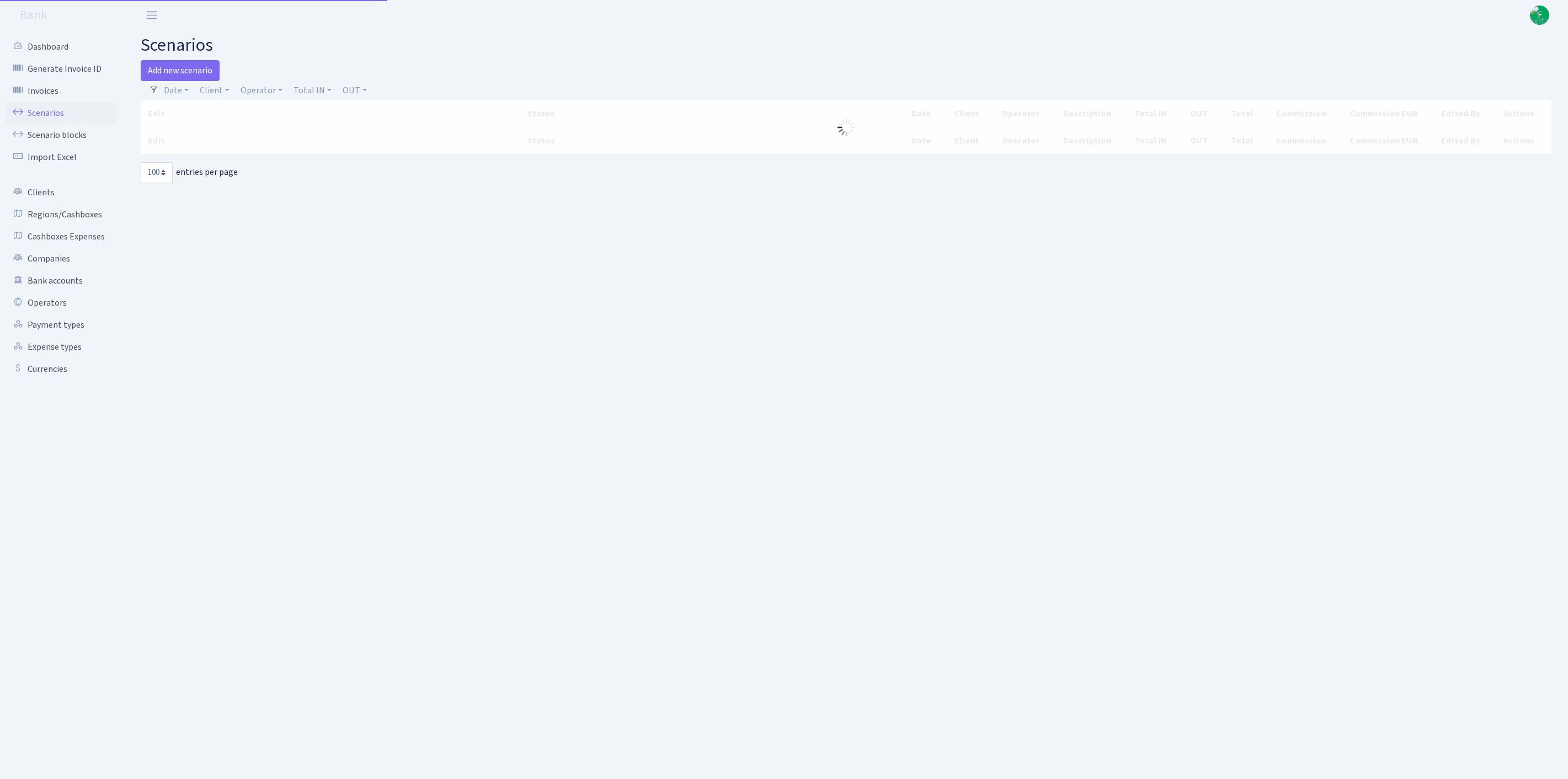
select select "100"
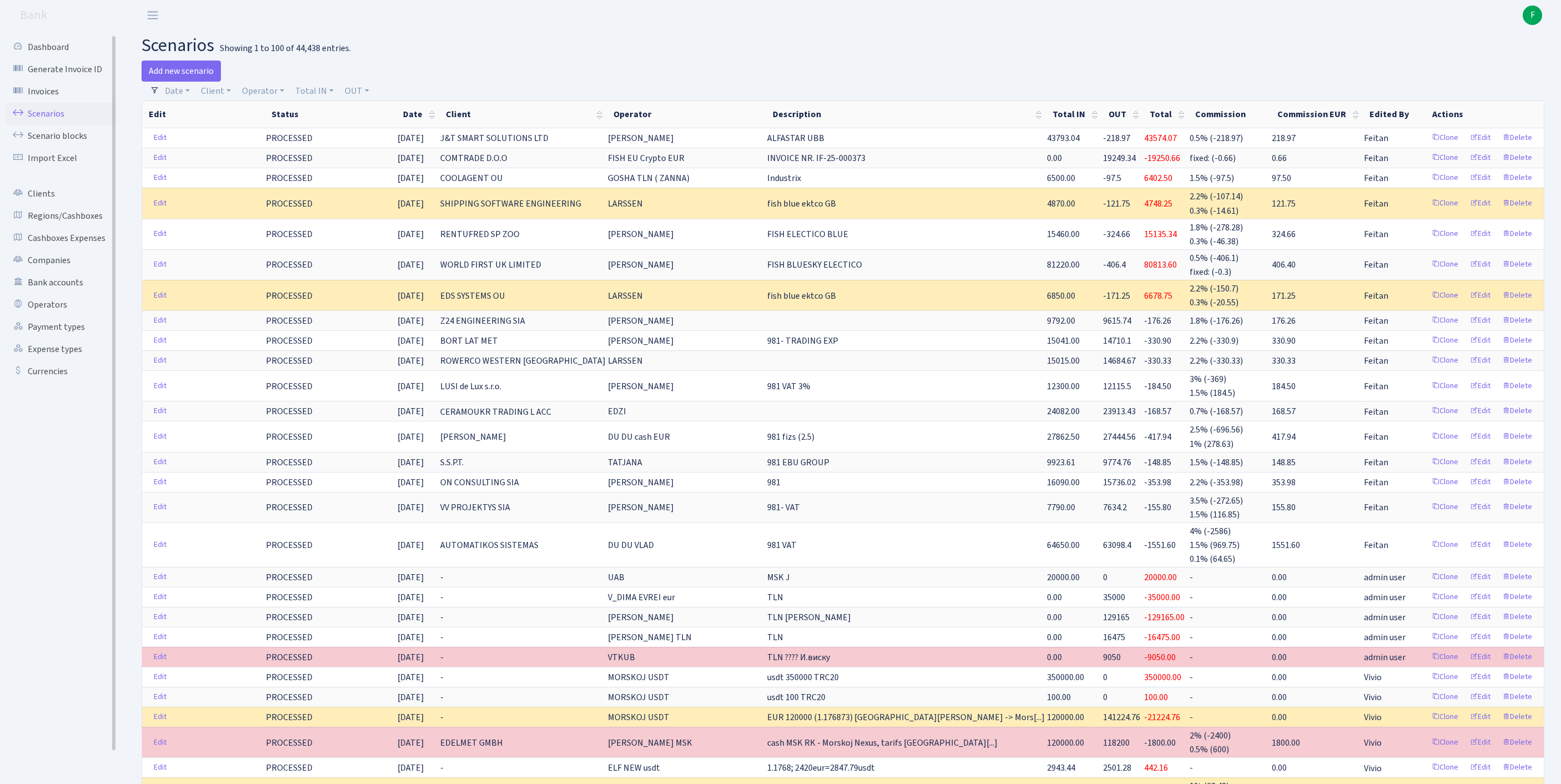
click at [53, 121] on link "Scenarios" at bounding box center [61, 114] width 111 height 22
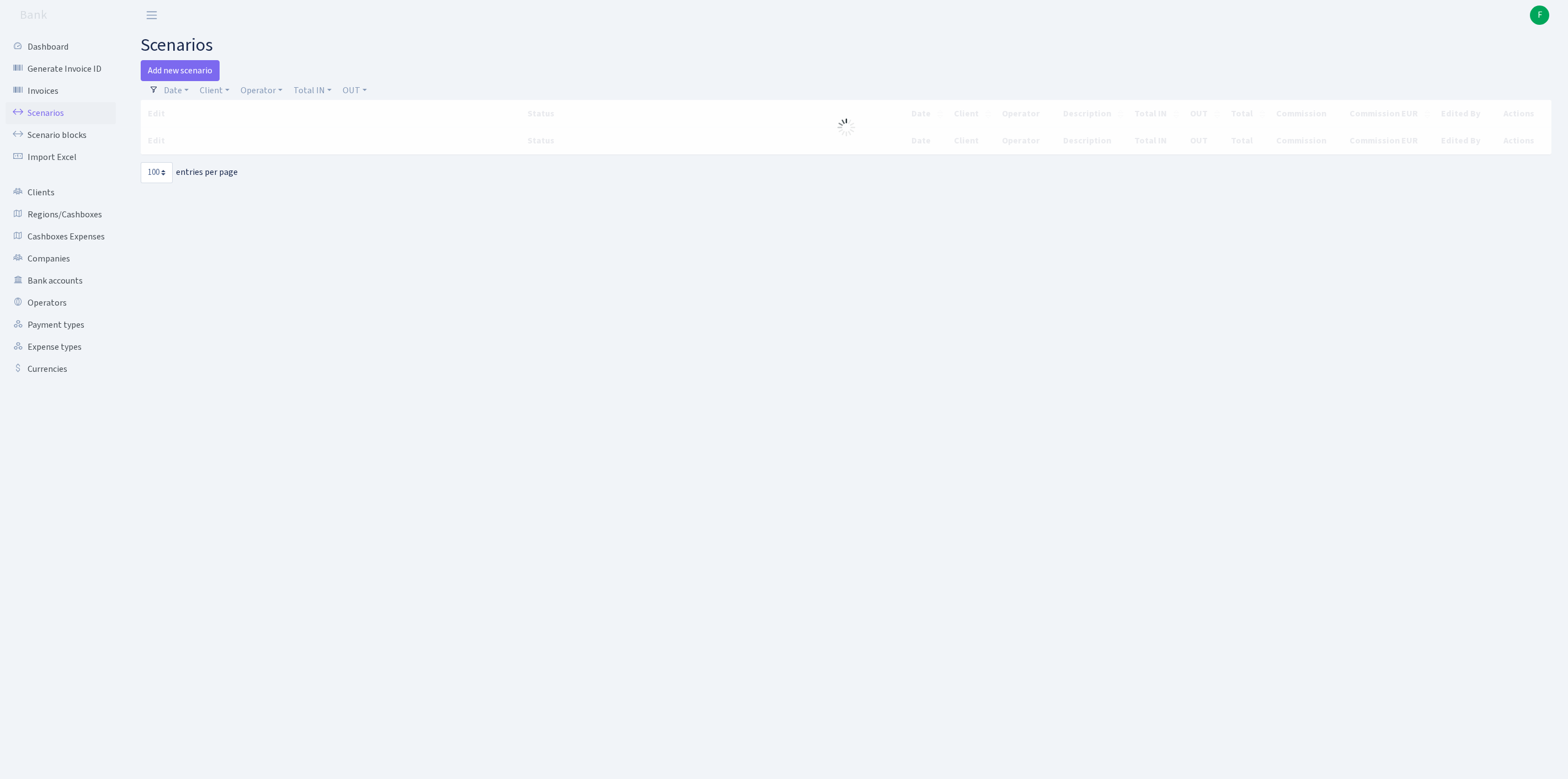
select select "100"
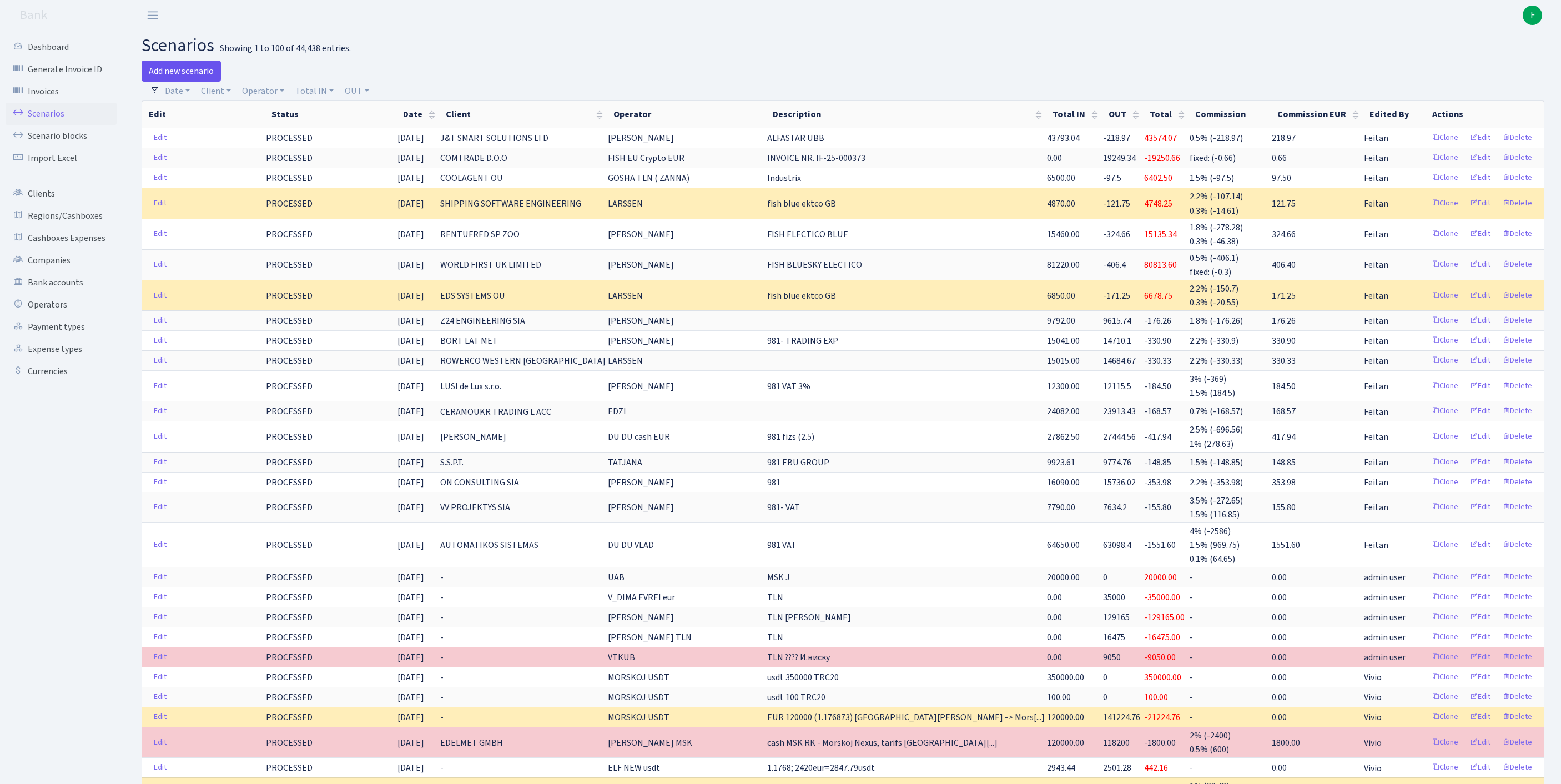
click at [188, 75] on link "Add new scenario" at bounding box center [182, 71] width 79 height 21
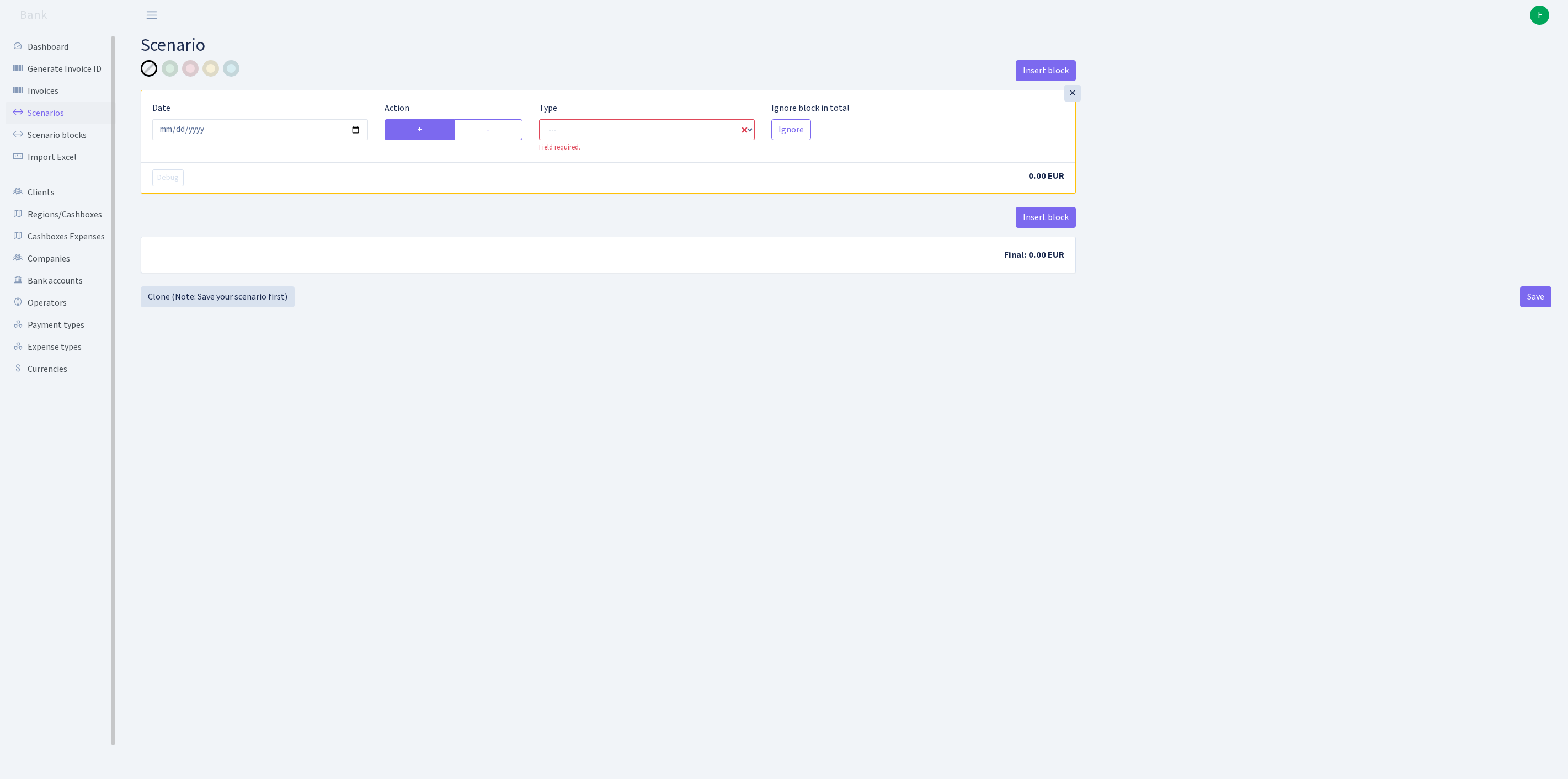
click at [53, 119] on link "Scenarios" at bounding box center [60, 113] width 110 height 22
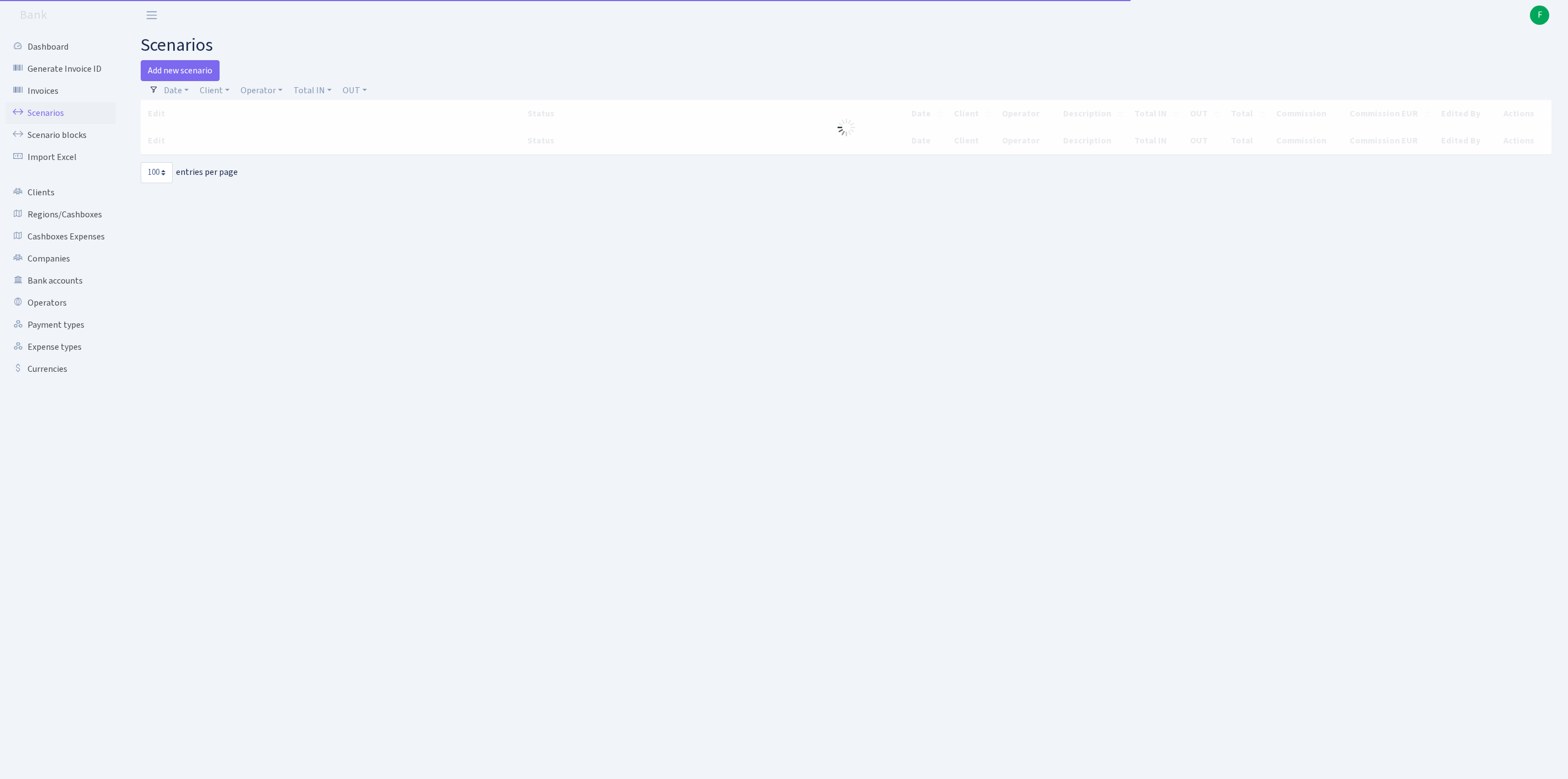
select select "100"
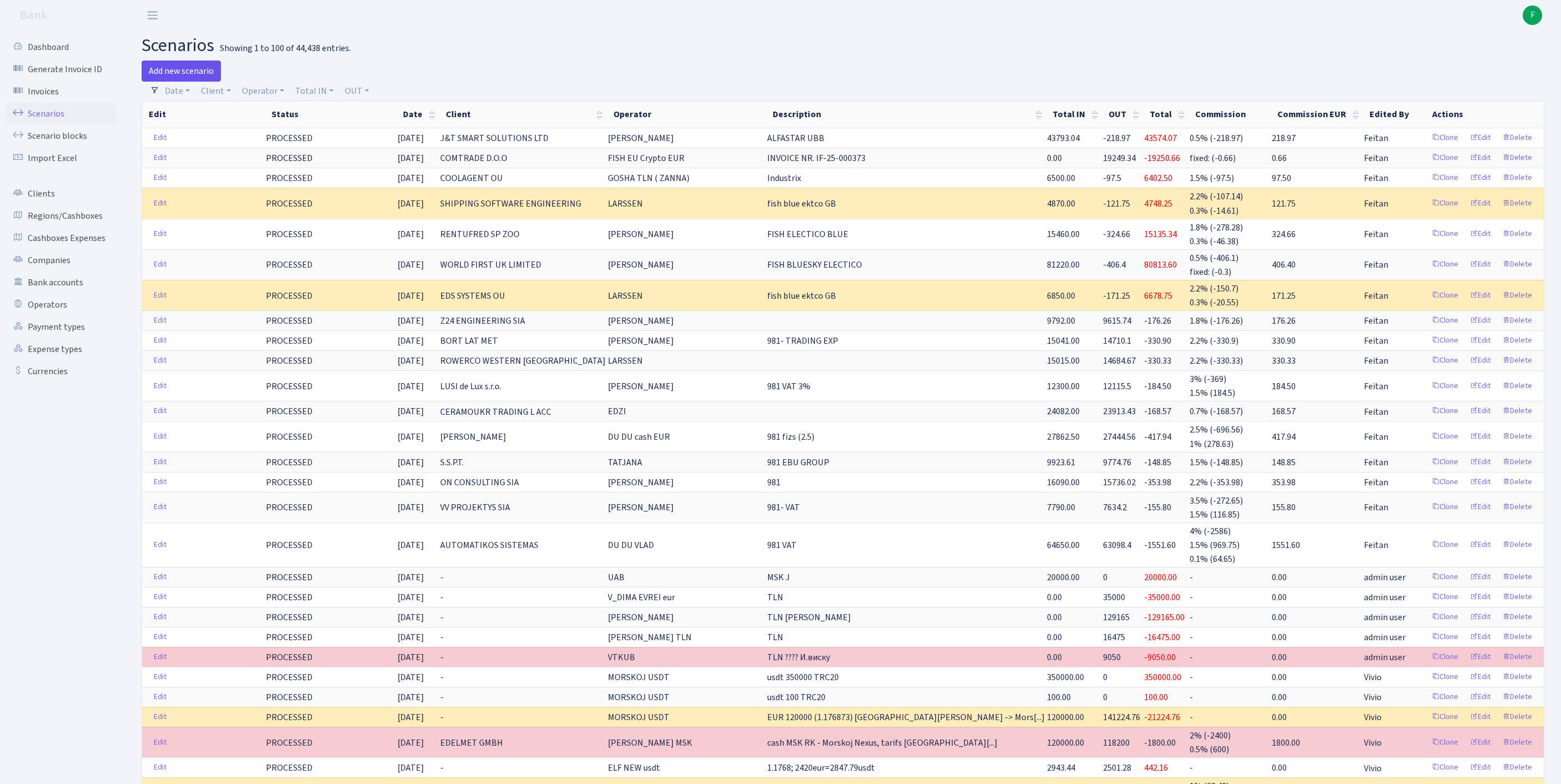
click at [201, 75] on link "Add new scenario" at bounding box center [182, 71] width 79 height 21
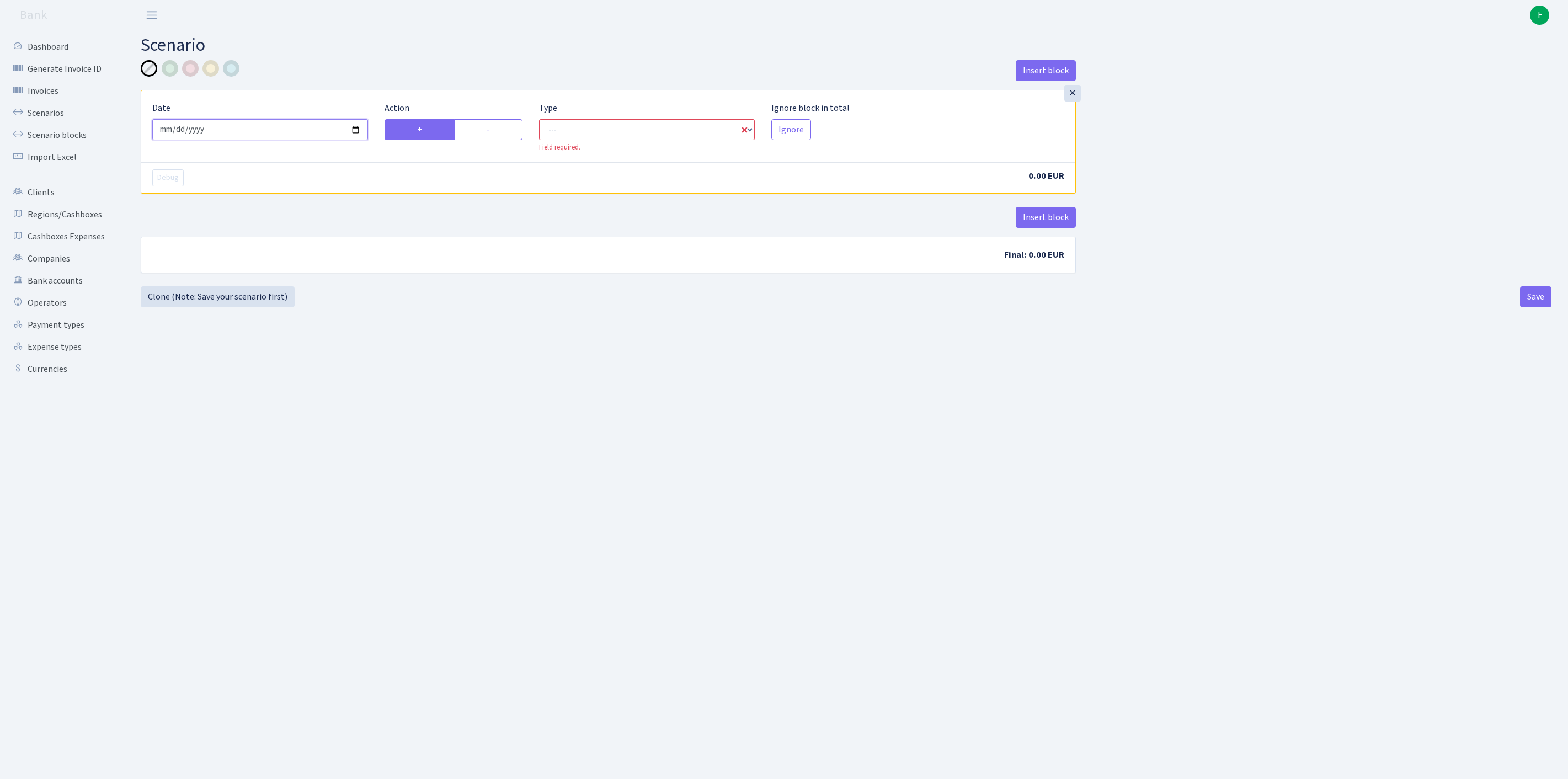
click at [251, 137] on input "[DATE]" at bounding box center [260, 129] width 216 height 21
type input "[DATE]"
select select "in"
select select "1"
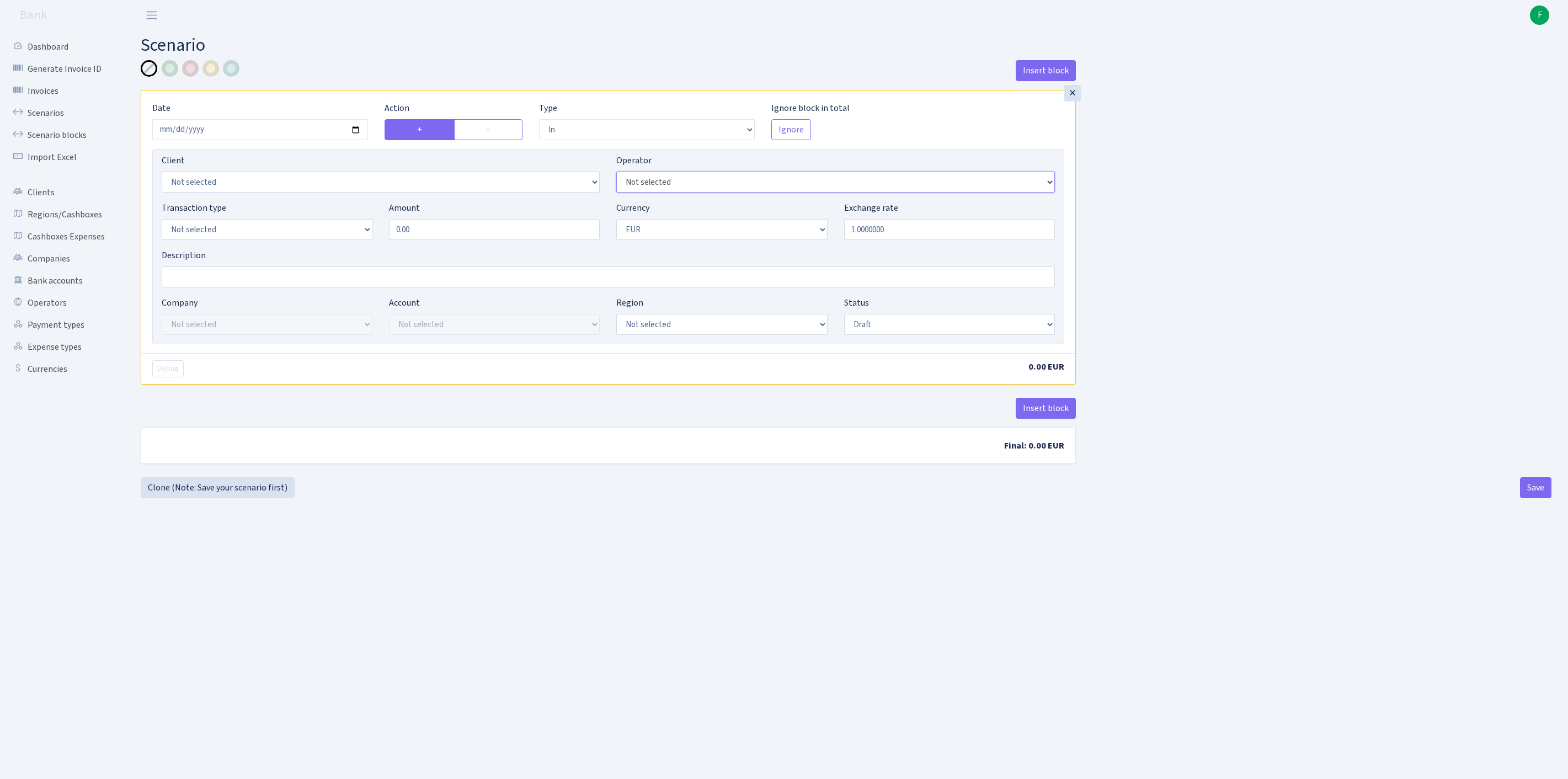
select select "61"
click at [191, 68] on div at bounding box center [190, 68] width 17 height 17
click at [512, 139] on label "-" at bounding box center [488, 129] width 68 height 21
click at [494, 130] on input "-" at bounding box center [490, 126] width 7 height 7
radio input "true"
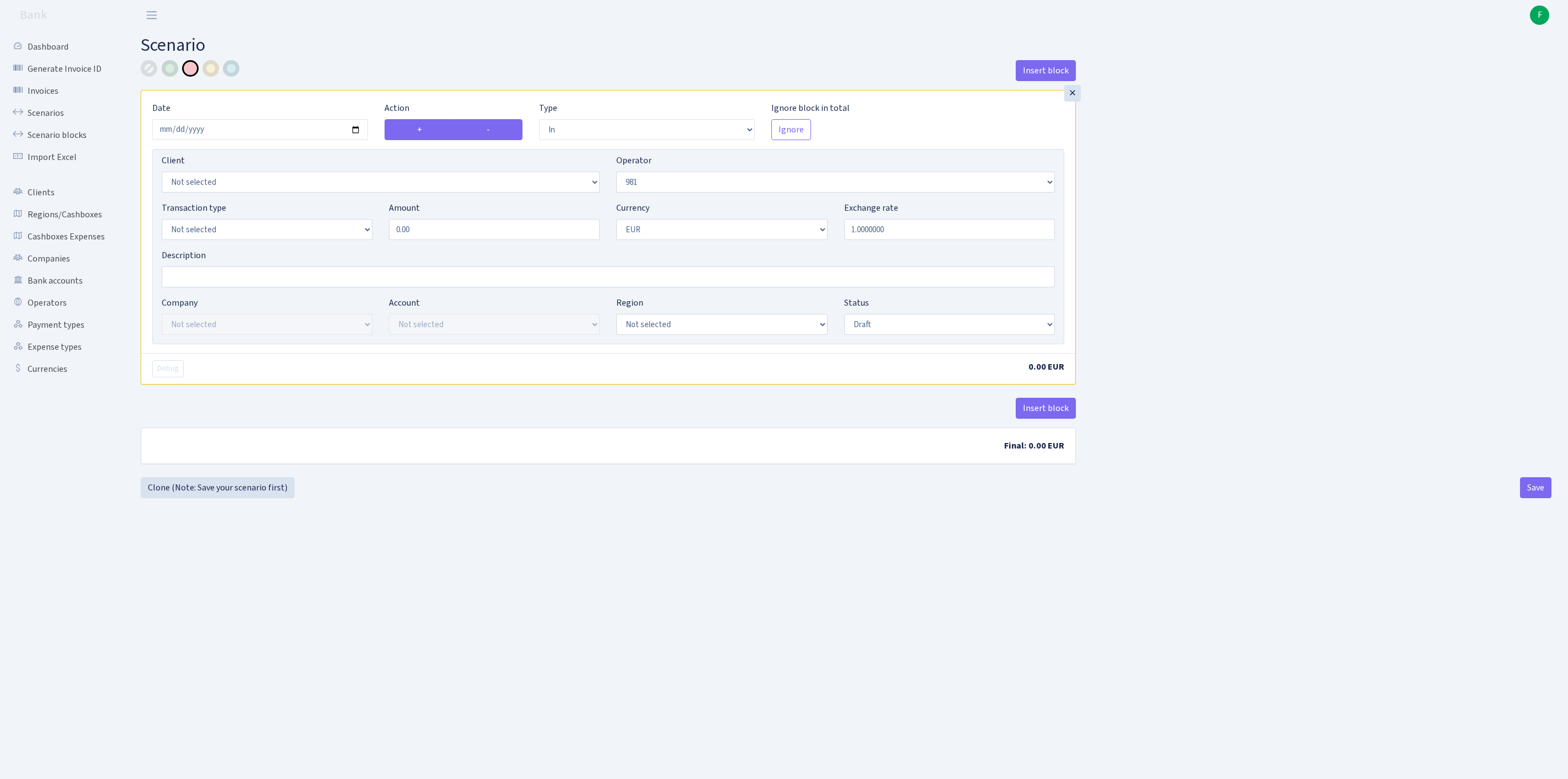
radio input "false"
select select "out"
select select "94"
select select "1"
drag, startPoint x: 446, startPoint y: 253, endPoint x: 348, endPoint y: 235, distance: 99.6
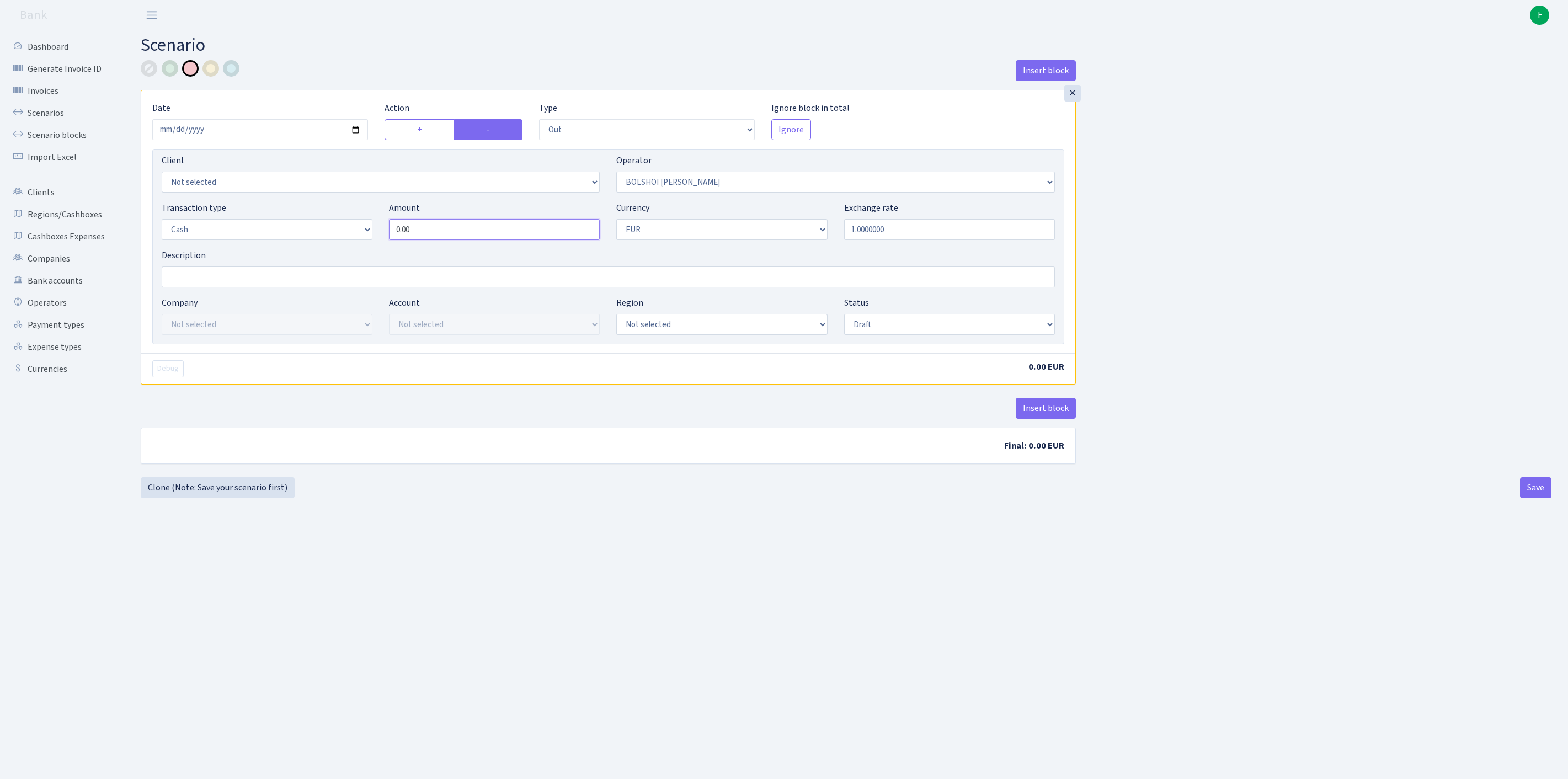
click at [348, 235] on div "Transaction type Not selected 981 ELF FISH crypto GIRT IVO dekl MM-BALTIC eur U…" at bounding box center [608, 224] width 910 height 47
type input "3,000.00"
select select "1"
select select "processed"
click at [1529, 498] on button "Save" at bounding box center [1535, 487] width 31 height 21
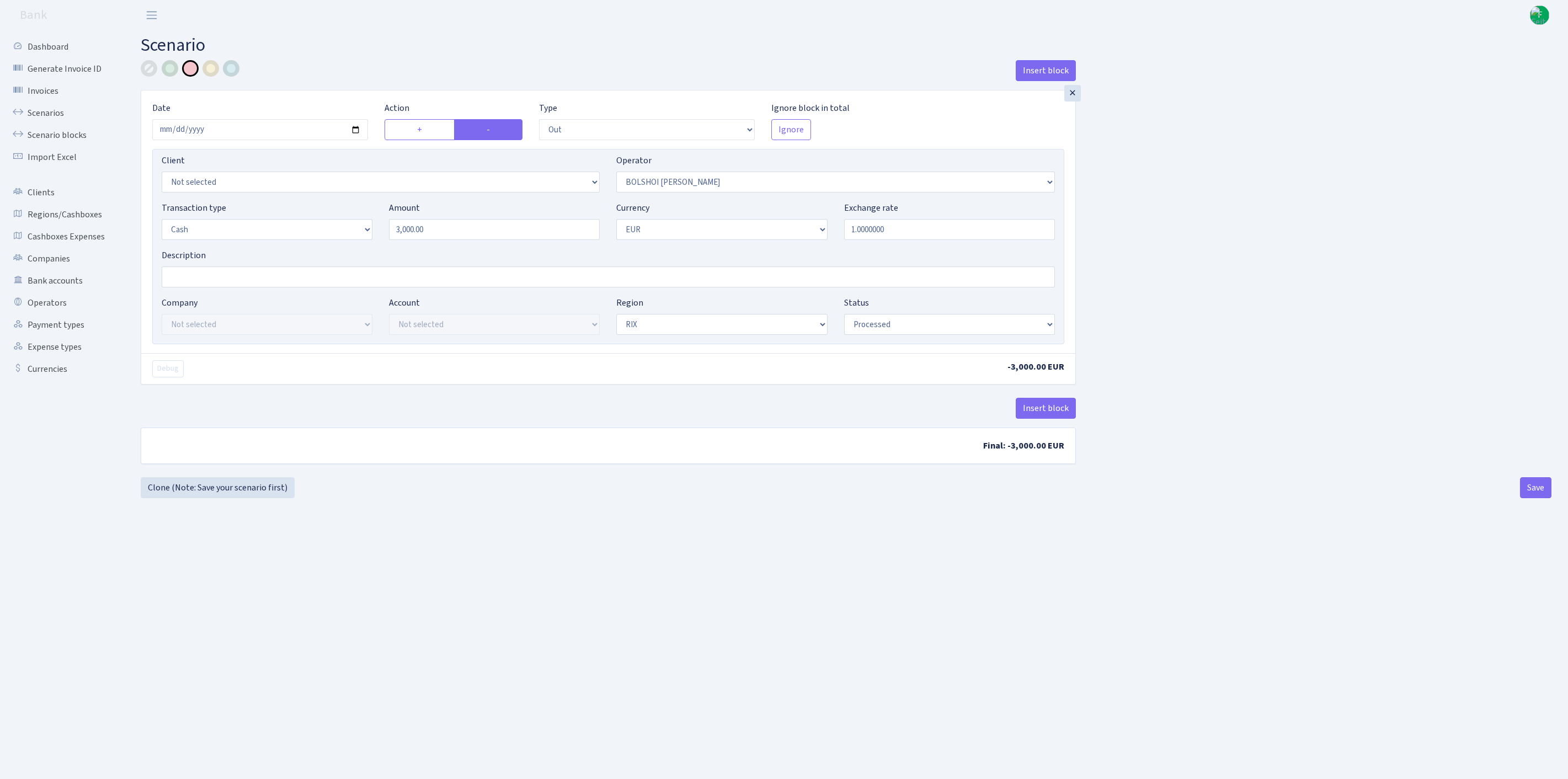
select select "out"
select select "94"
select select "1"
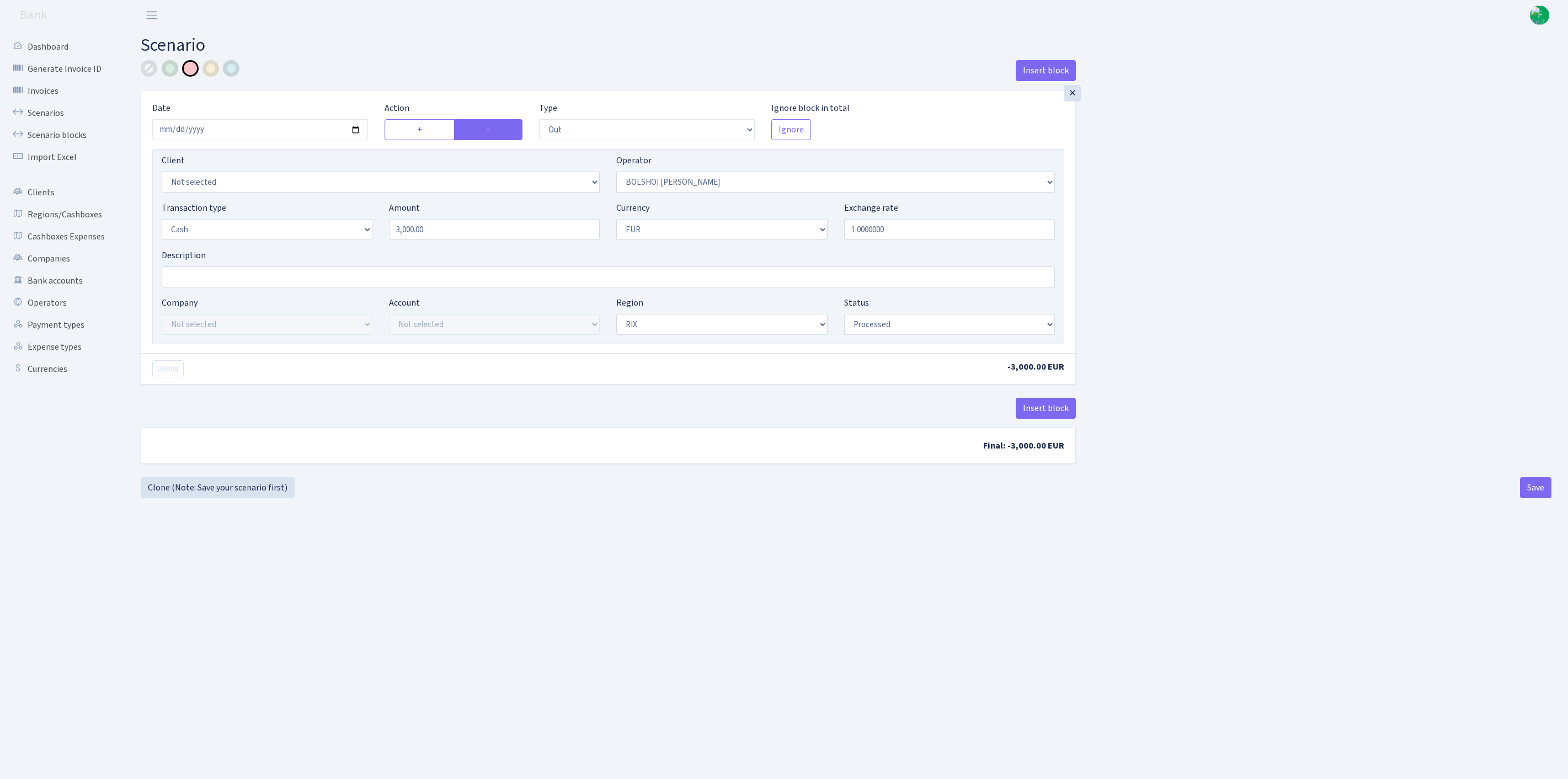
select select "processed"
click at [1541, 498] on button "Save" at bounding box center [1535, 487] width 31 height 21
select select "out"
select select "94"
select select "1"
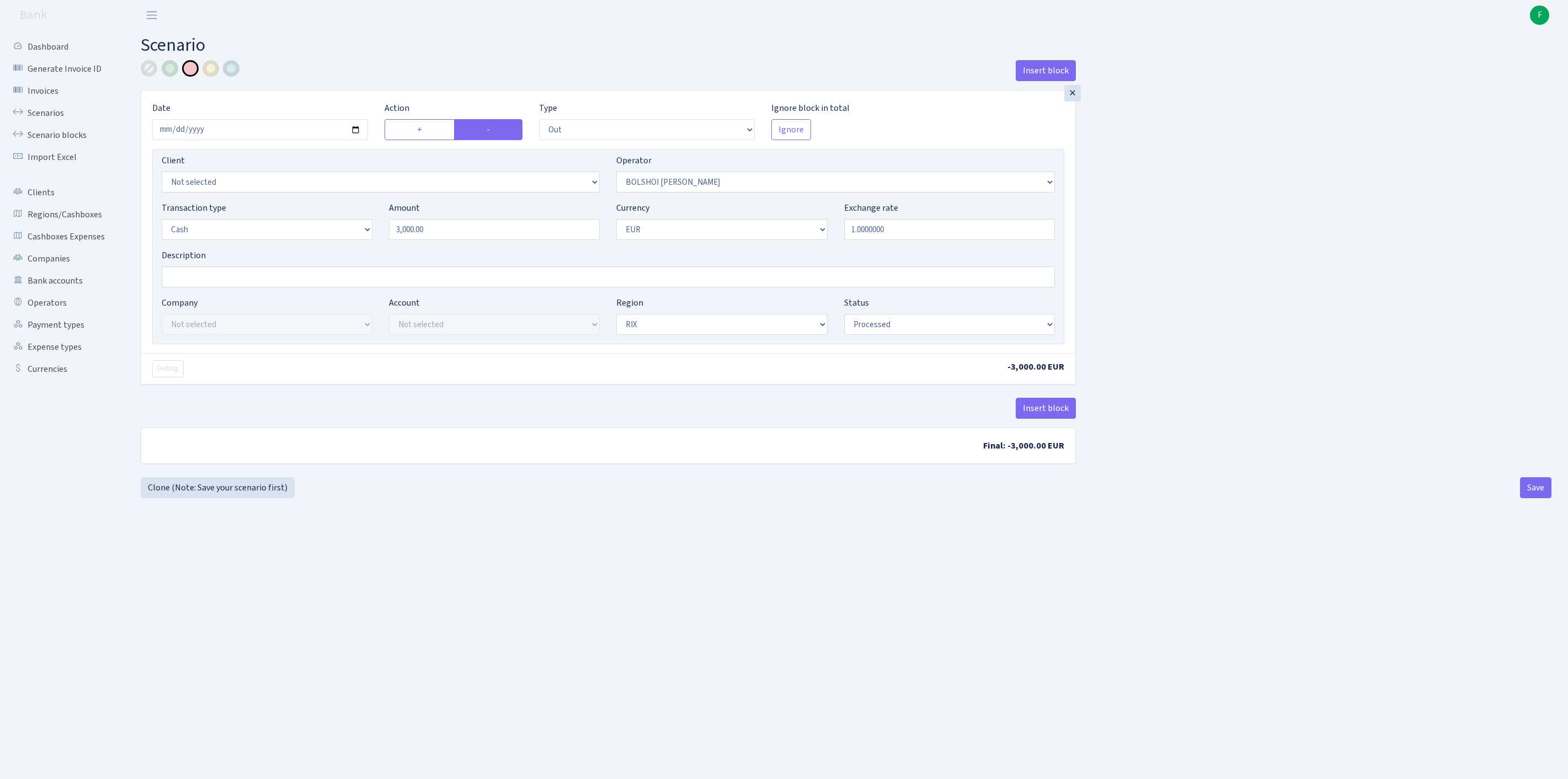
select select "1"
select select "processed"
click at [205, 498] on link "Clone (Note: Save your scenario first)" at bounding box center [218, 487] width 154 height 21
select select "out"
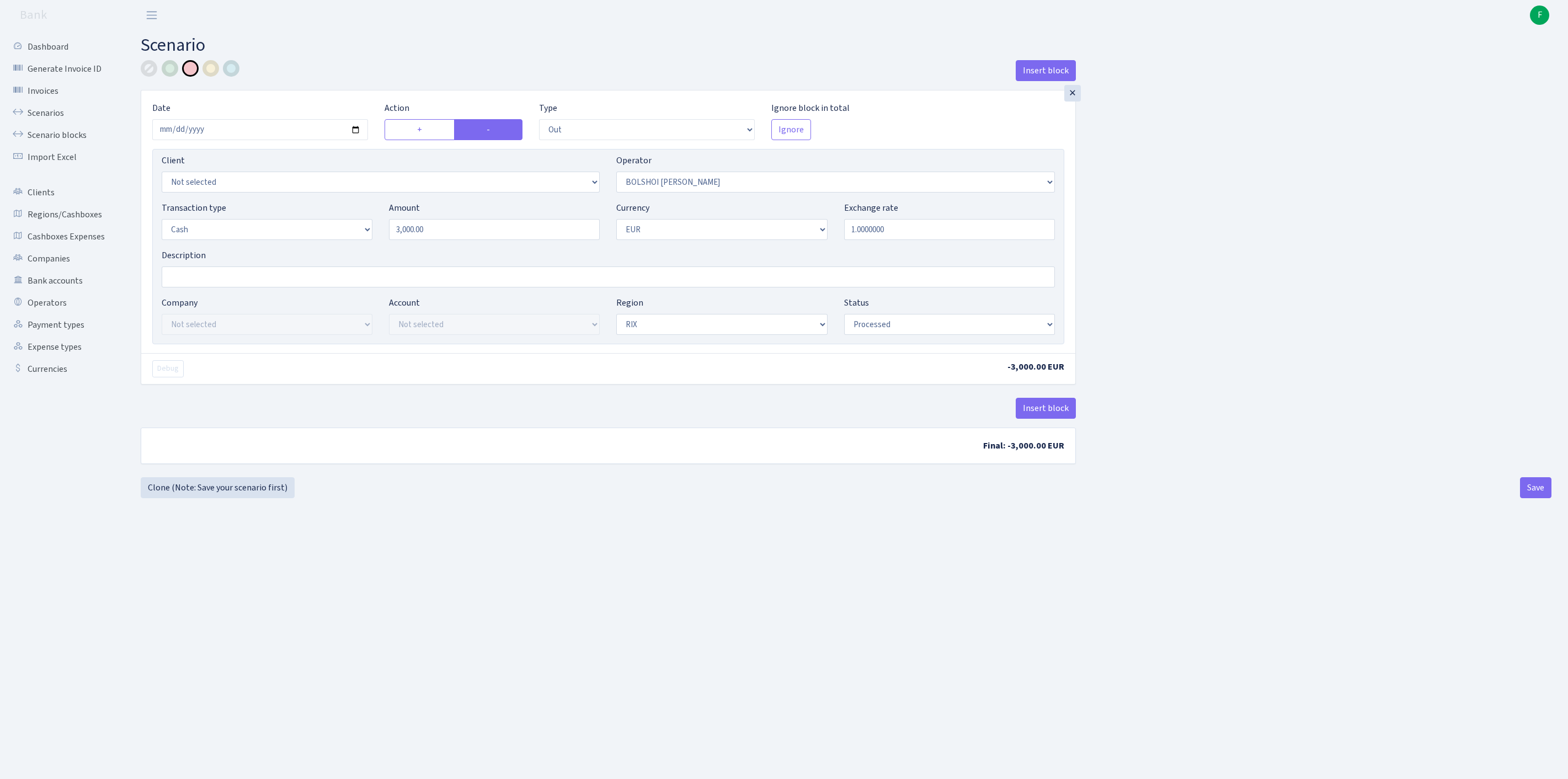
select select "94"
select select "1"
select select "processed"
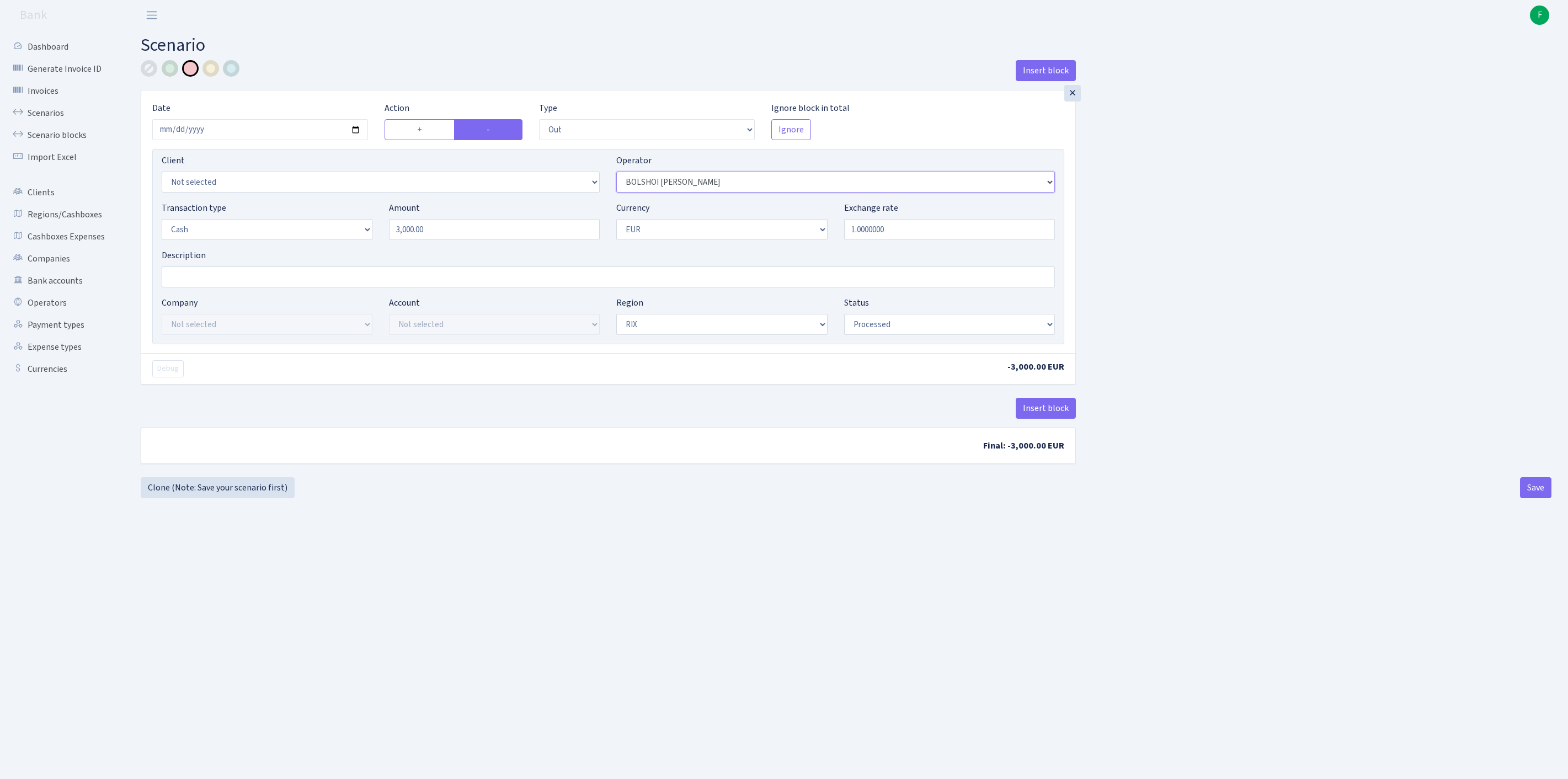
select select "4"
drag, startPoint x: 454, startPoint y: 257, endPoint x: 346, endPoint y: 248, distance: 108.4
click at [346, 248] on div "Transaction type Not selected 981 ELF FISH crypto GIRT IVO dekl MM-BALTIC eur U…" at bounding box center [608, 224] width 910 height 47
type input "3,800.00"
click at [1526, 498] on button "Save" at bounding box center [1535, 487] width 31 height 21
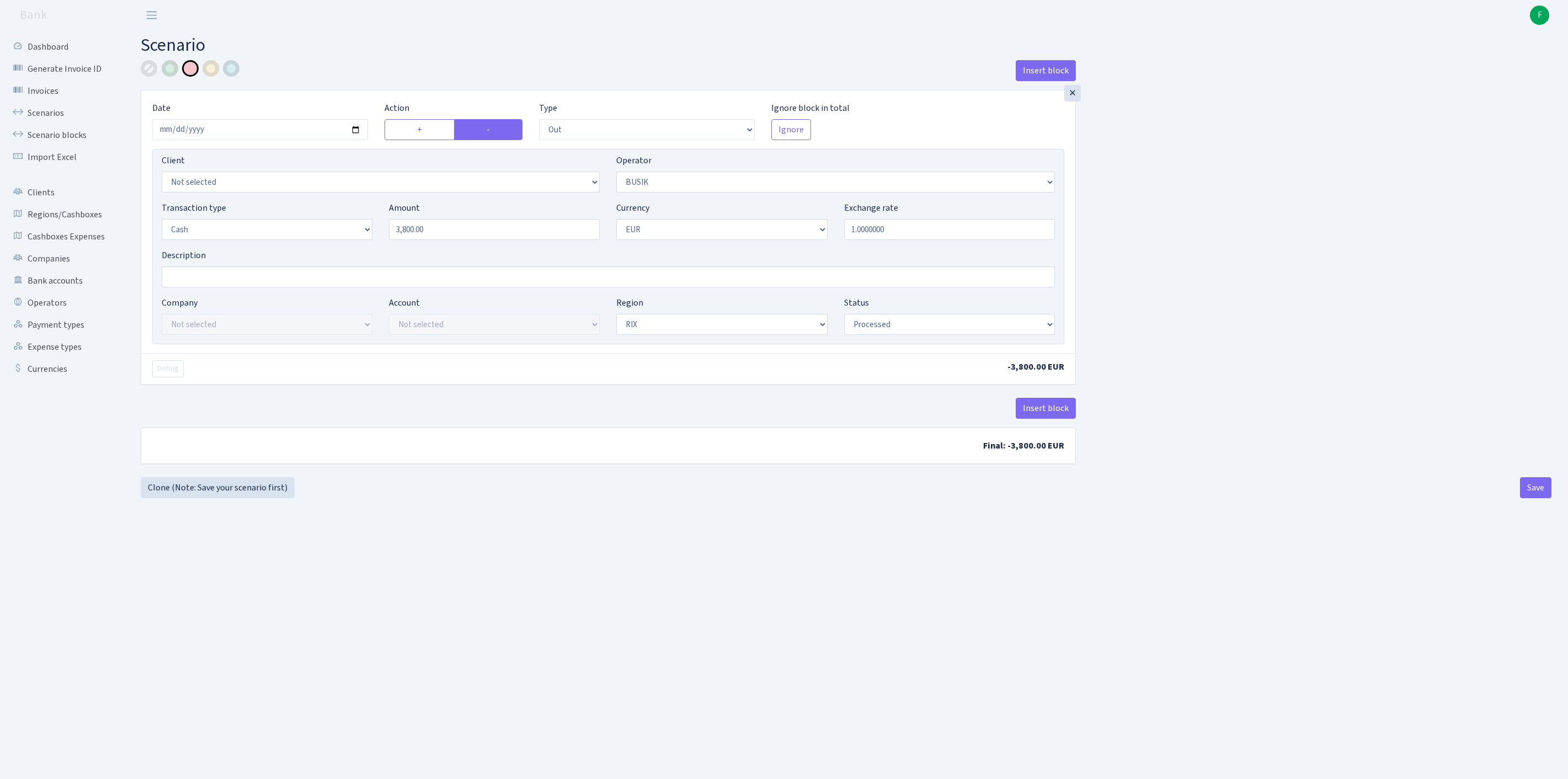
select select "out"
select select "4"
select select "1"
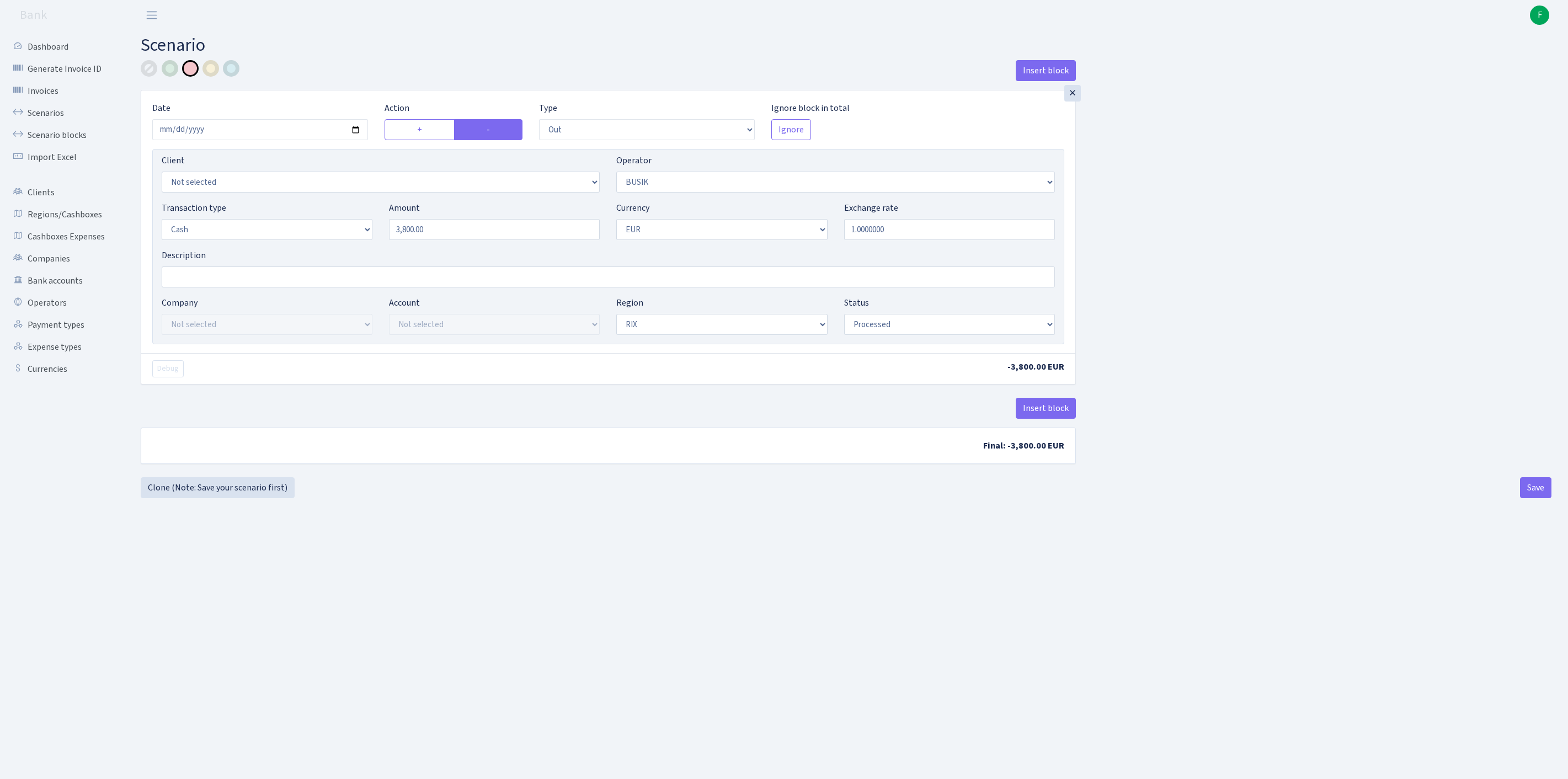
select select "processed"
click at [199, 498] on link "Clone (Note: Save your scenario first)" at bounding box center [218, 487] width 154 height 21
select select "out"
select select "4"
select select "1"
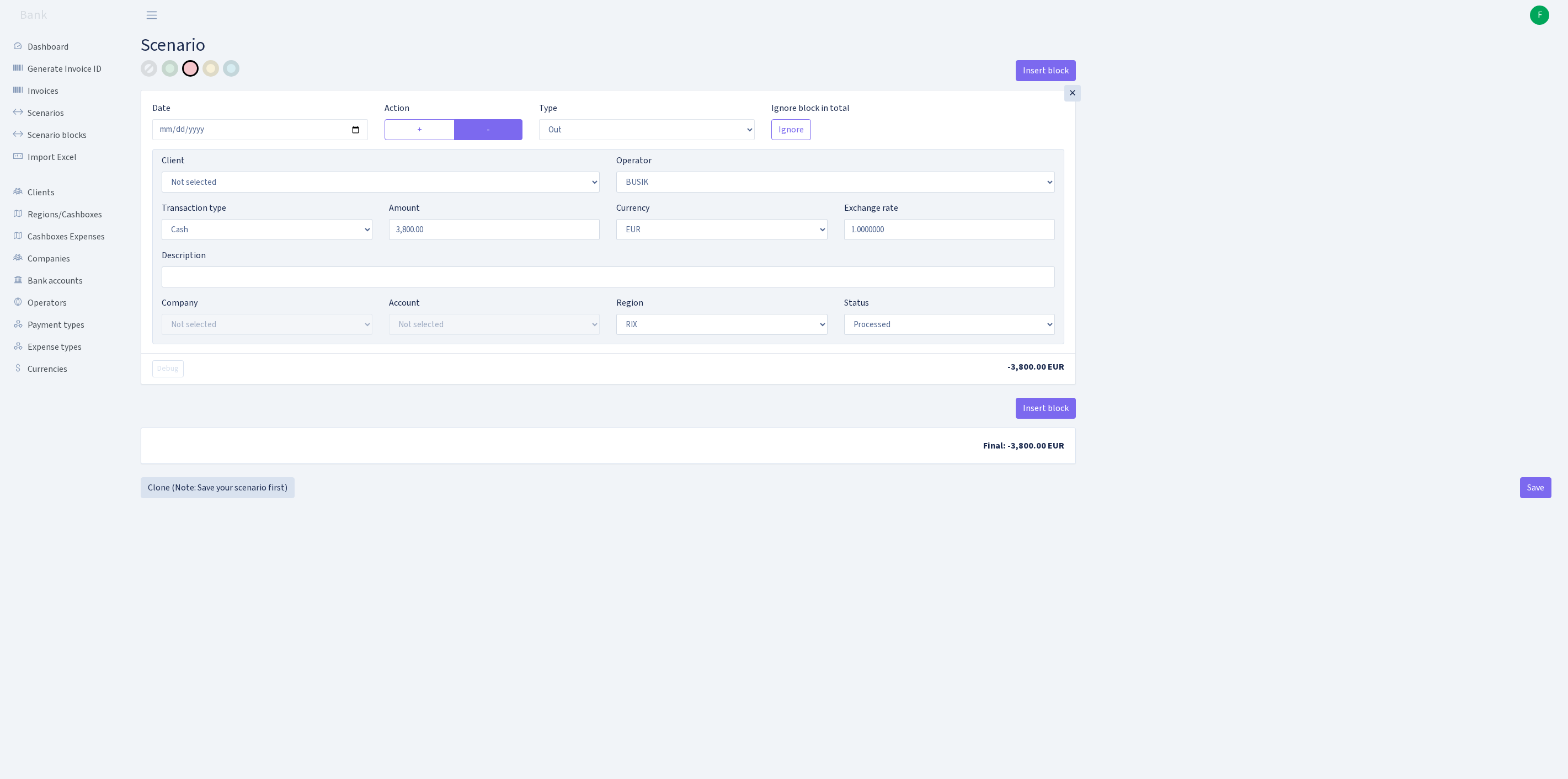
select select "1"
select select "processed"
select select "10"
drag, startPoint x: 459, startPoint y: 254, endPoint x: 330, endPoint y: 253, distance: 129.0
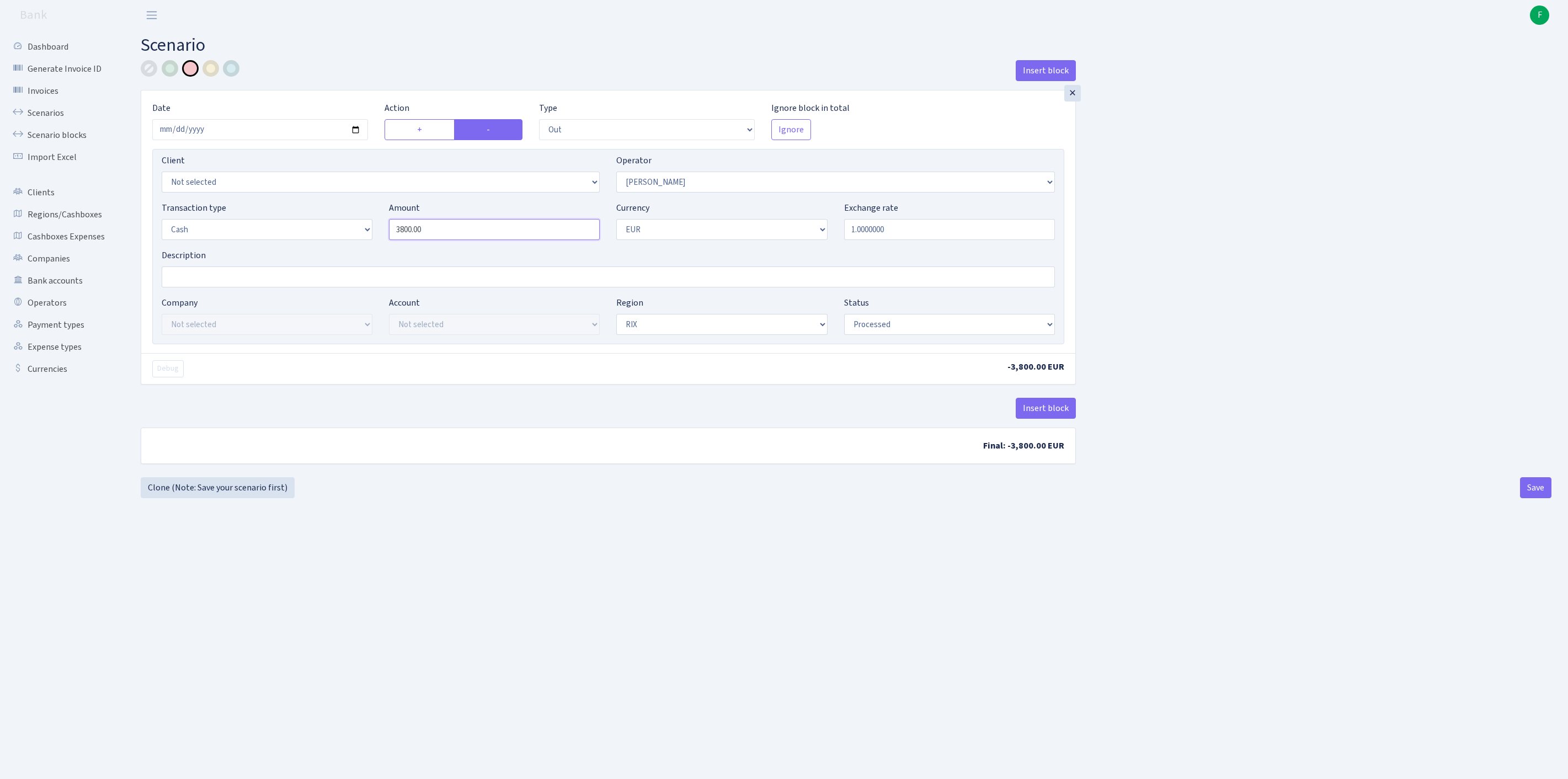
click at [330, 249] on div "Transaction type Not selected 981 ELF FISH crypto GIRT IVO dekl MM-BALTIC eur U…" at bounding box center [608, 224] width 910 height 47
type input "13,215.00"
click at [1534, 498] on button "Save" at bounding box center [1535, 487] width 31 height 21
select select "out"
select select "10"
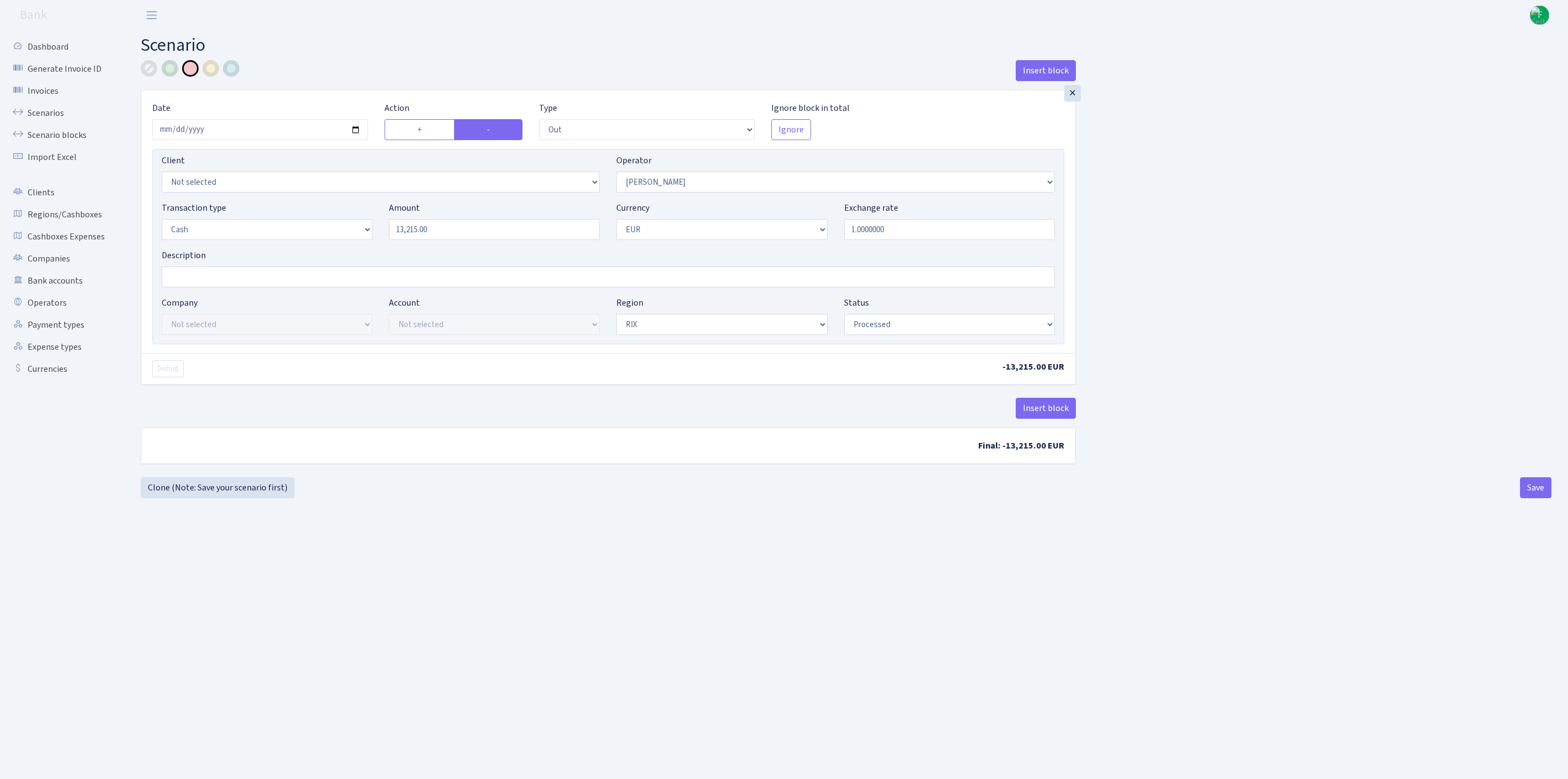
select select "1"
select select "processed"
select select "15"
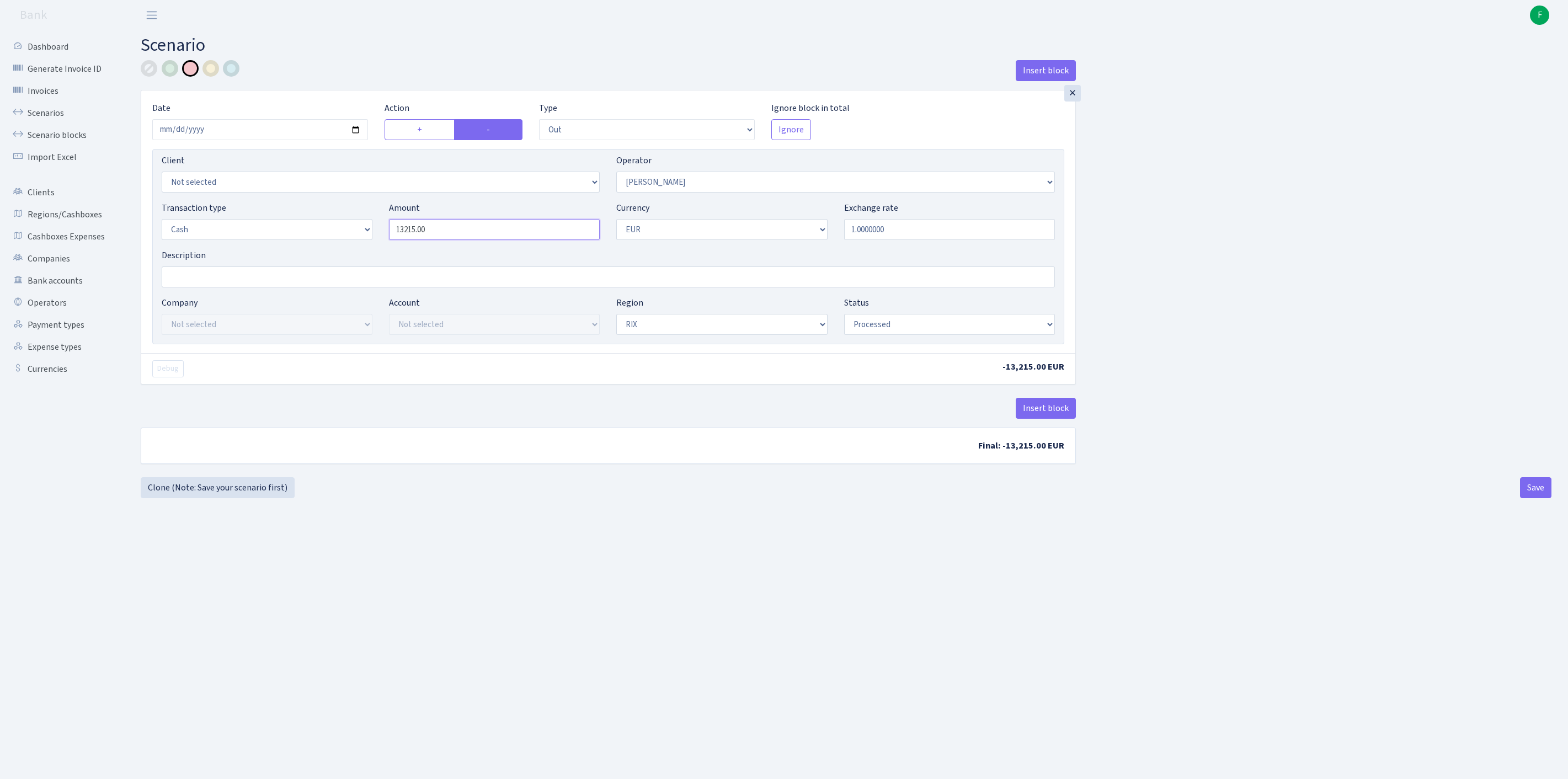
drag, startPoint x: 460, startPoint y: 249, endPoint x: 321, endPoint y: 235, distance: 139.7
click at [321, 235] on div "Transaction type Not selected 981 ELF FISH crypto GIRT IVO dekl MM-BALTIC eur U…" at bounding box center [608, 224] width 910 height 47
type input "350,000.00"
click at [1539, 498] on button "Save" at bounding box center [1535, 487] width 31 height 21
select select "out"
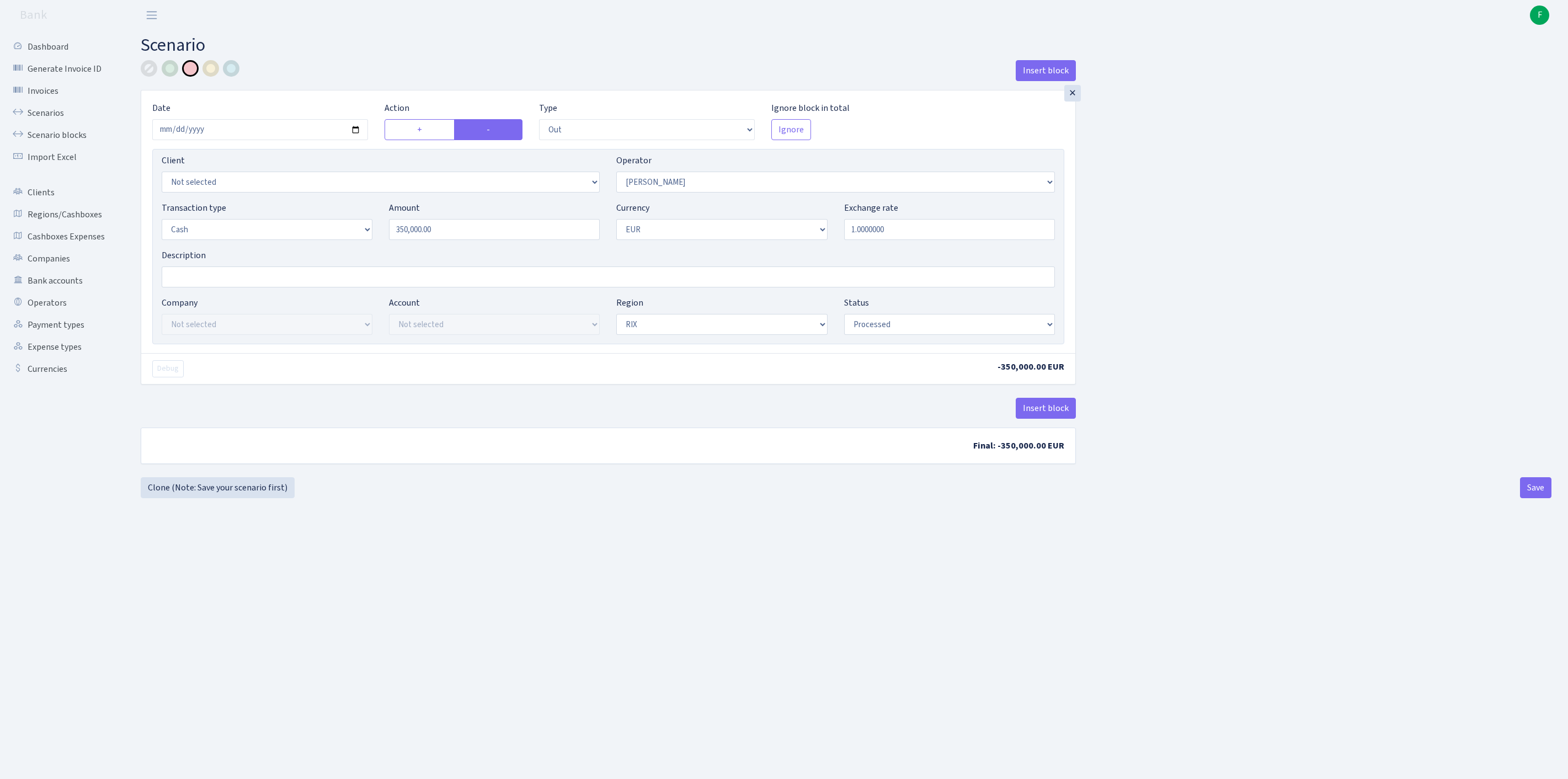
select select "15"
select select "1"
select select "processed"
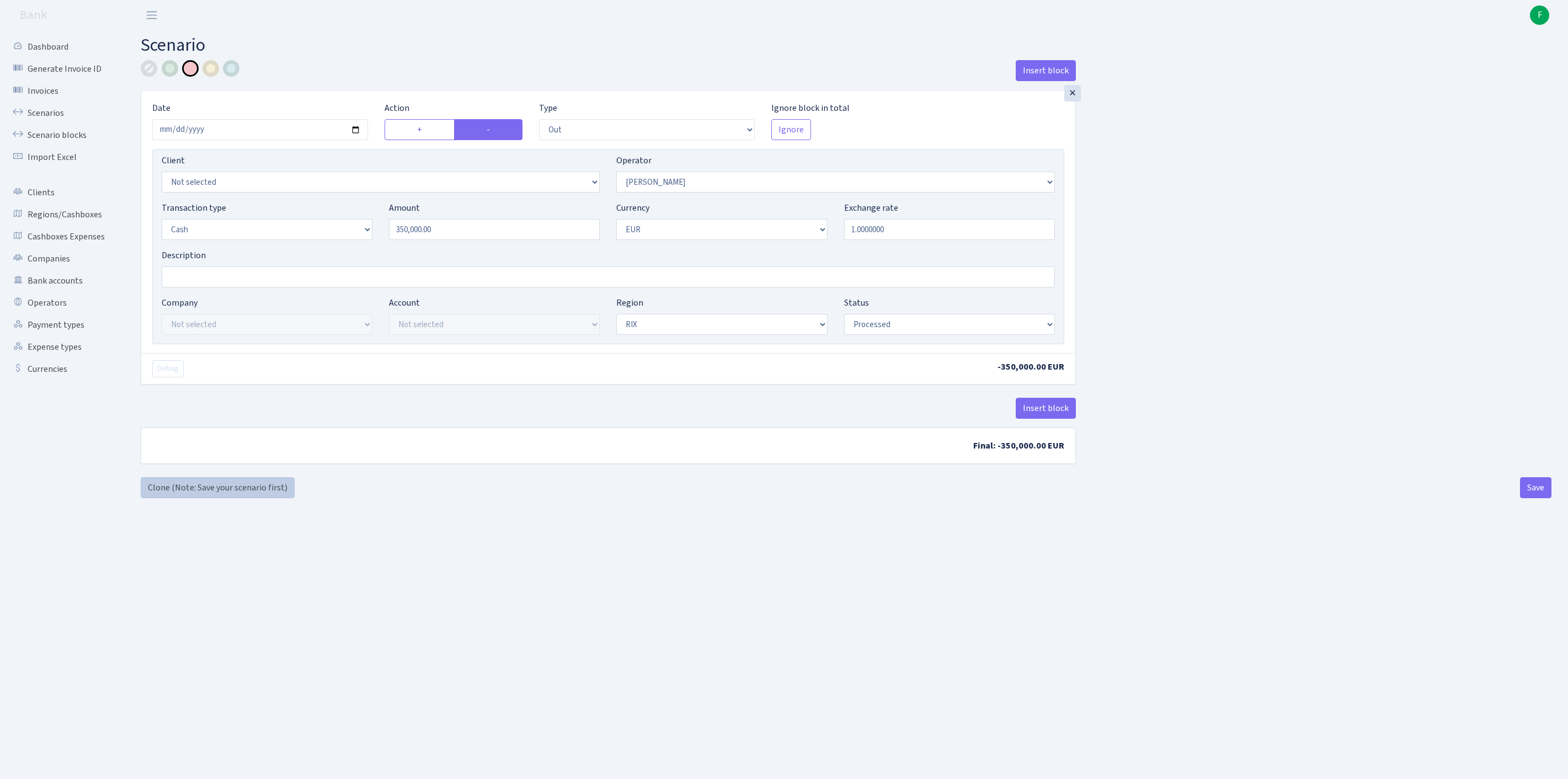
click at [220, 498] on link "Clone (Note: Save your scenario first)" at bounding box center [218, 487] width 154 height 21
select select "out"
select select "15"
select select "1"
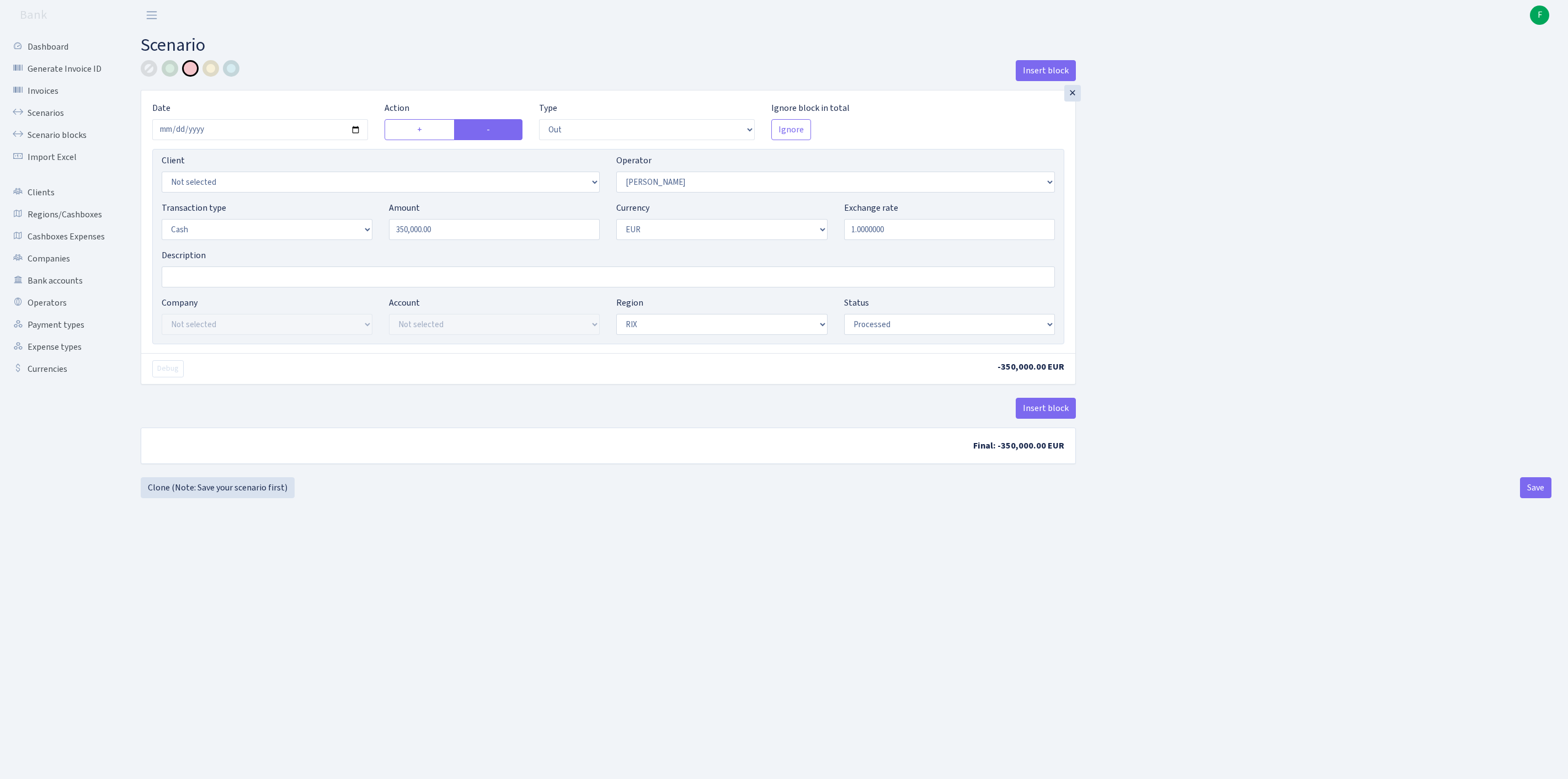
select select "1"
select select "processed"
select select "524"
drag, startPoint x: 471, startPoint y: 256, endPoint x: 289, endPoint y: 239, distance: 182.8
click at [289, 239] on div "Transaction type Not selected 981 ELF FISH crypto GIRT IVO dekl MM-BALTIC eur U…" at bounding box center [608, 224] width 910 height 47
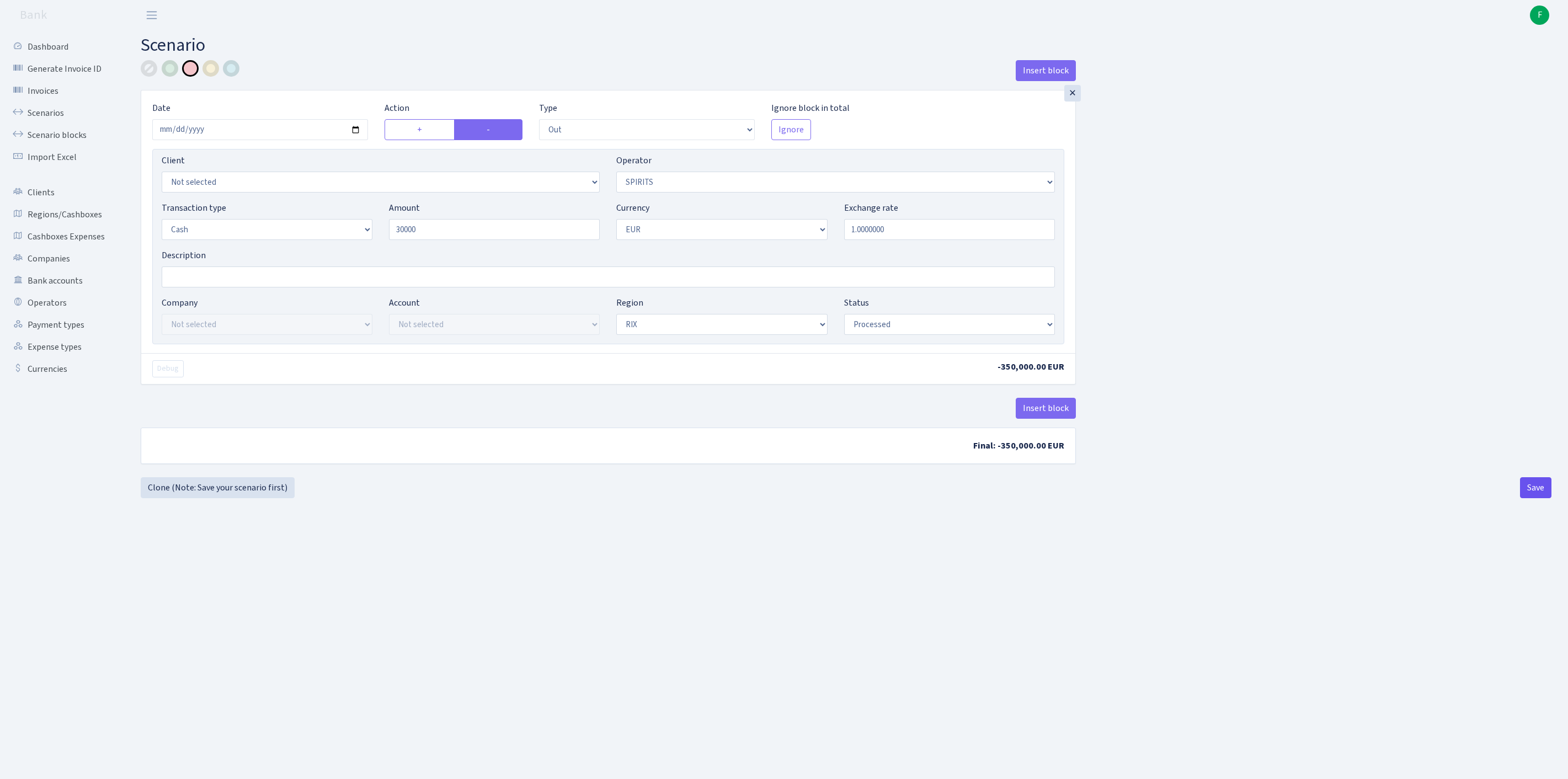
type input "30,000.00"
click at [1531, 498] on button "Save" at bounding box center [1535, 487] width 31 height 21
select select "out"
select select "524"
select select "1"
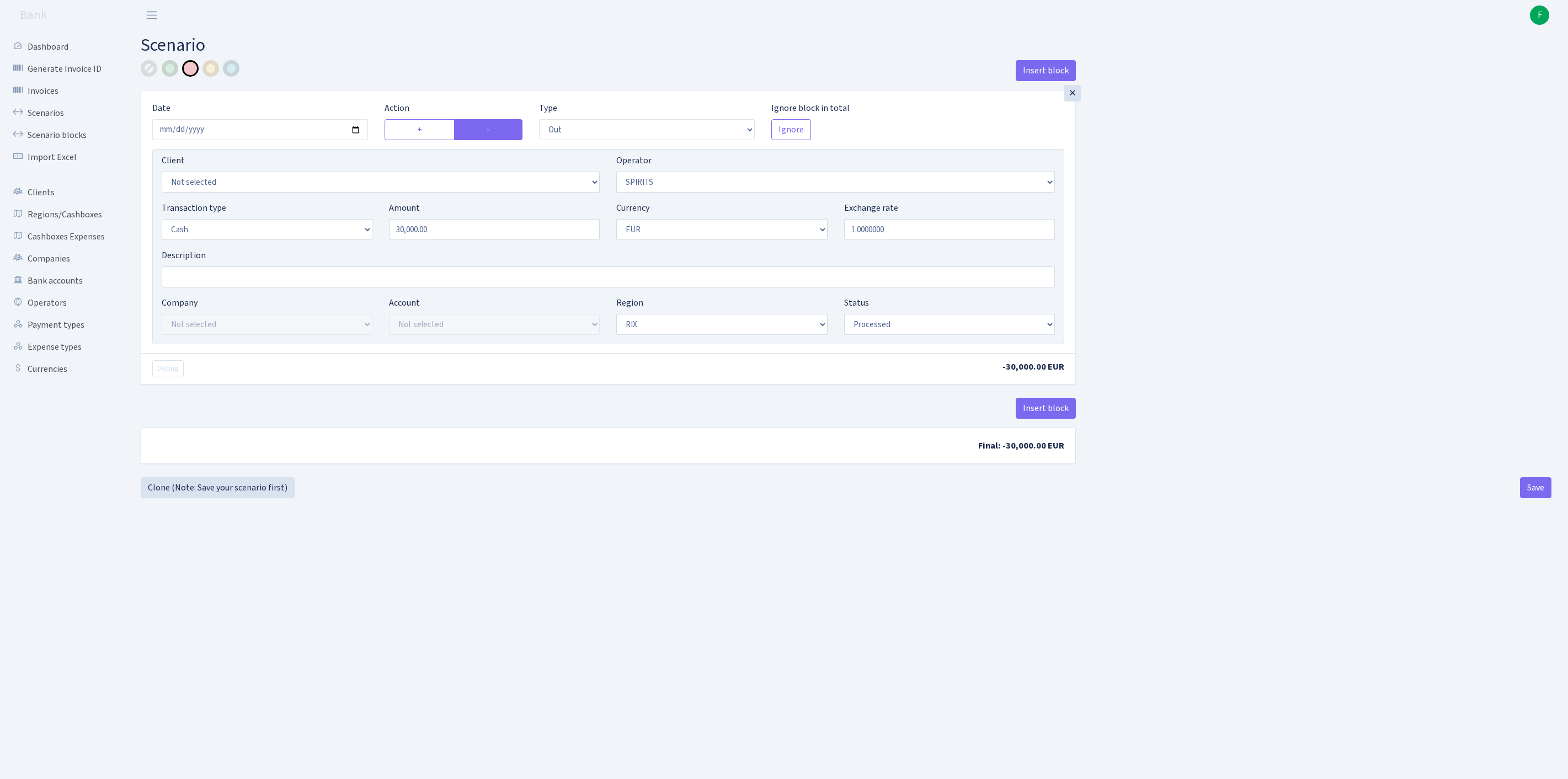
select select "1"
select select "processed"
click at [184, 498] on link "Clone (Note: Save your scenario first)" at bounding box center [218, 487] width 154 height 21
select select "out"
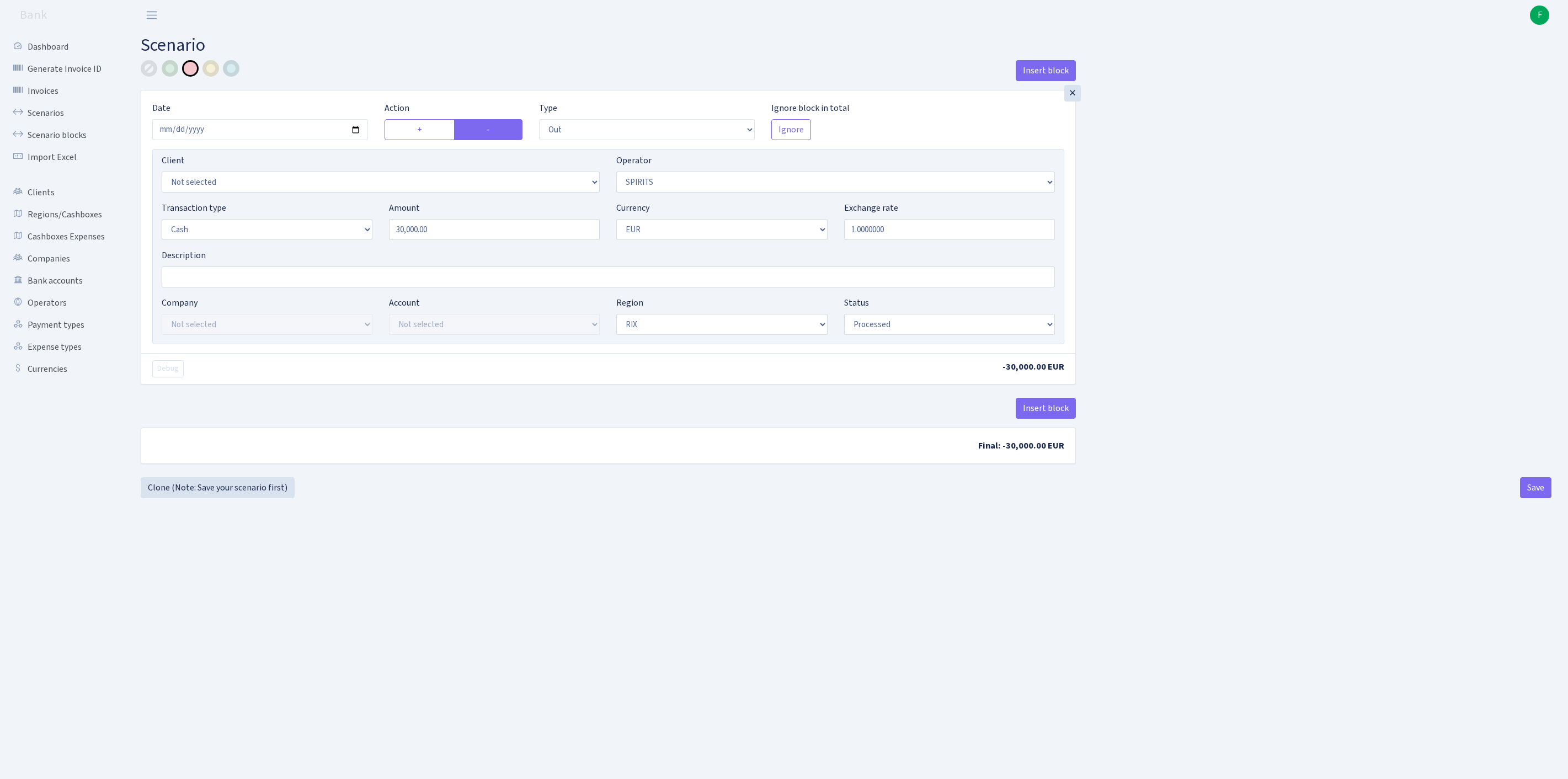
select select "524"
select select "1"
select select "processed"
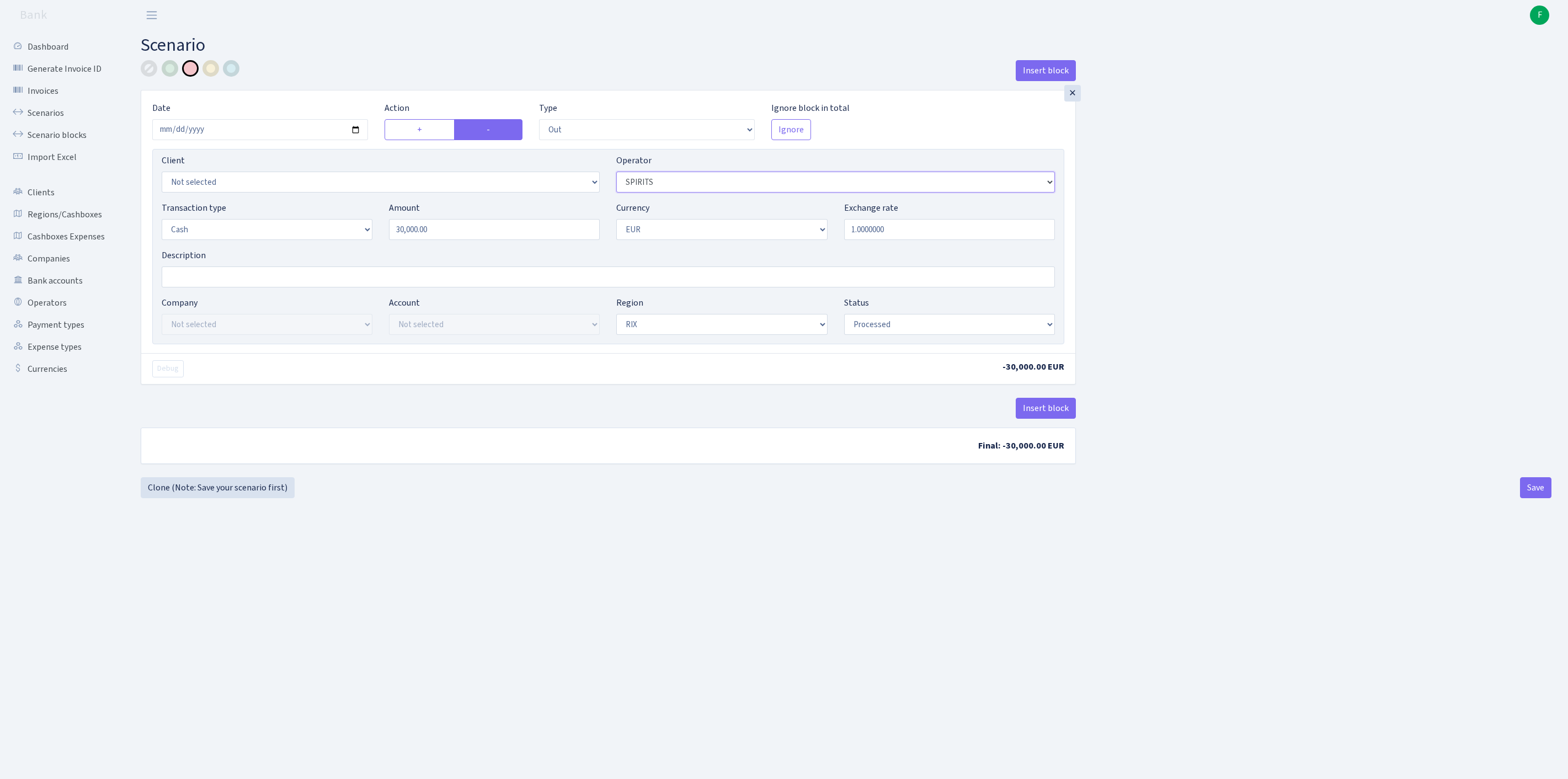
select select "14"
drag, startPoint x: 451, startPoint y: 256, endPoint x: 317, endPoint y: 239, distance: 135.1
click at [317, 239] on div "Transaction type Not selected 981 ELF FISH crypto GIRT IVO dekl MM-BALTIC eur U…" at bounding box center [608, 224] width 910 height 47
type input "64,280.00"
click at [1529, 498] on button "Save" at bounding box center [1535, 487] width 31 height 21
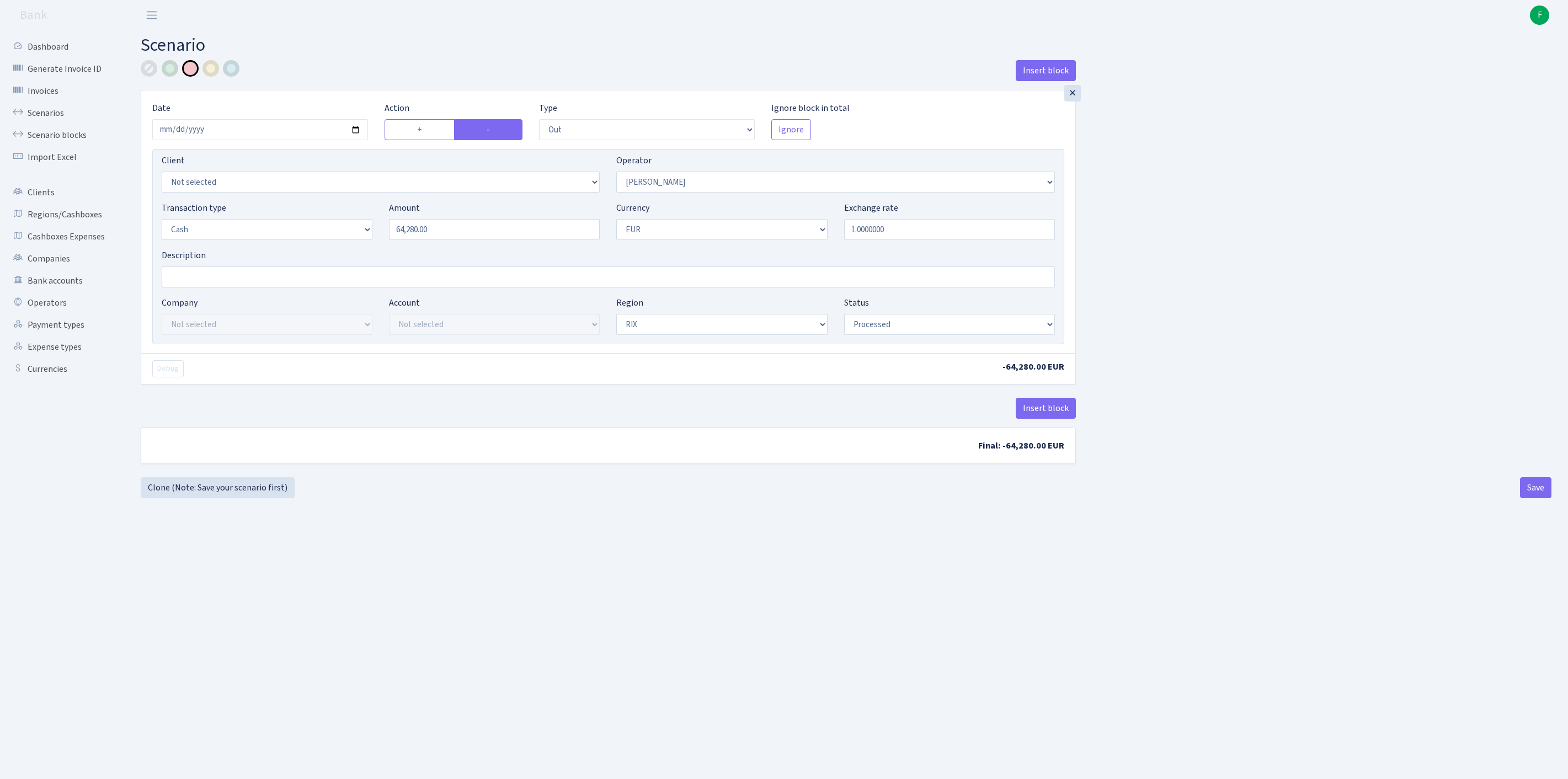
select select "out"
select select "14"
select select "1"
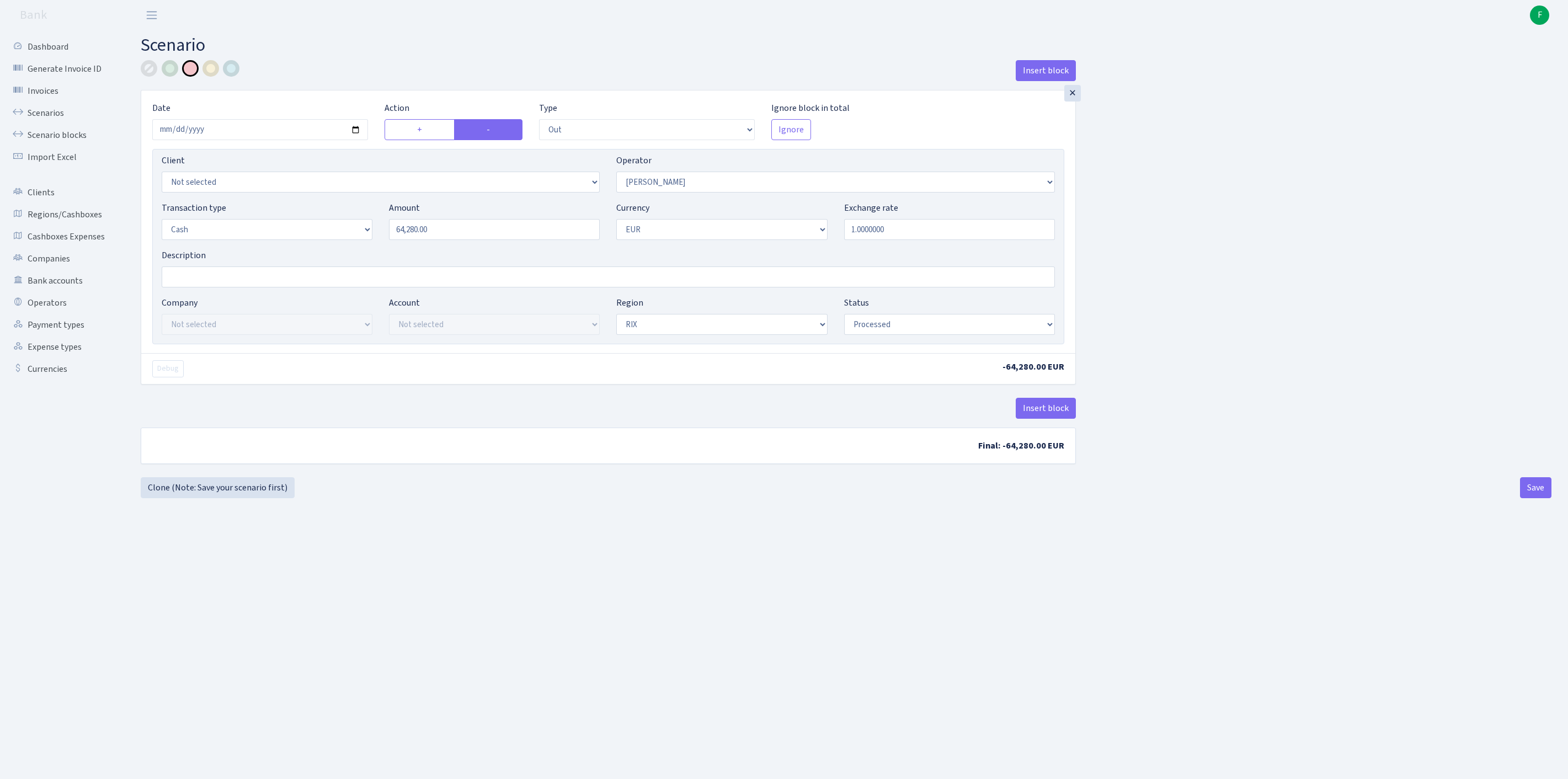
select select "processed"
click at [205, 498] on link "Clone (Note: Save your scenario first)" at bounding box center [218, 487] width 154 height 21
select select "out"
select select "14"
select select "1"
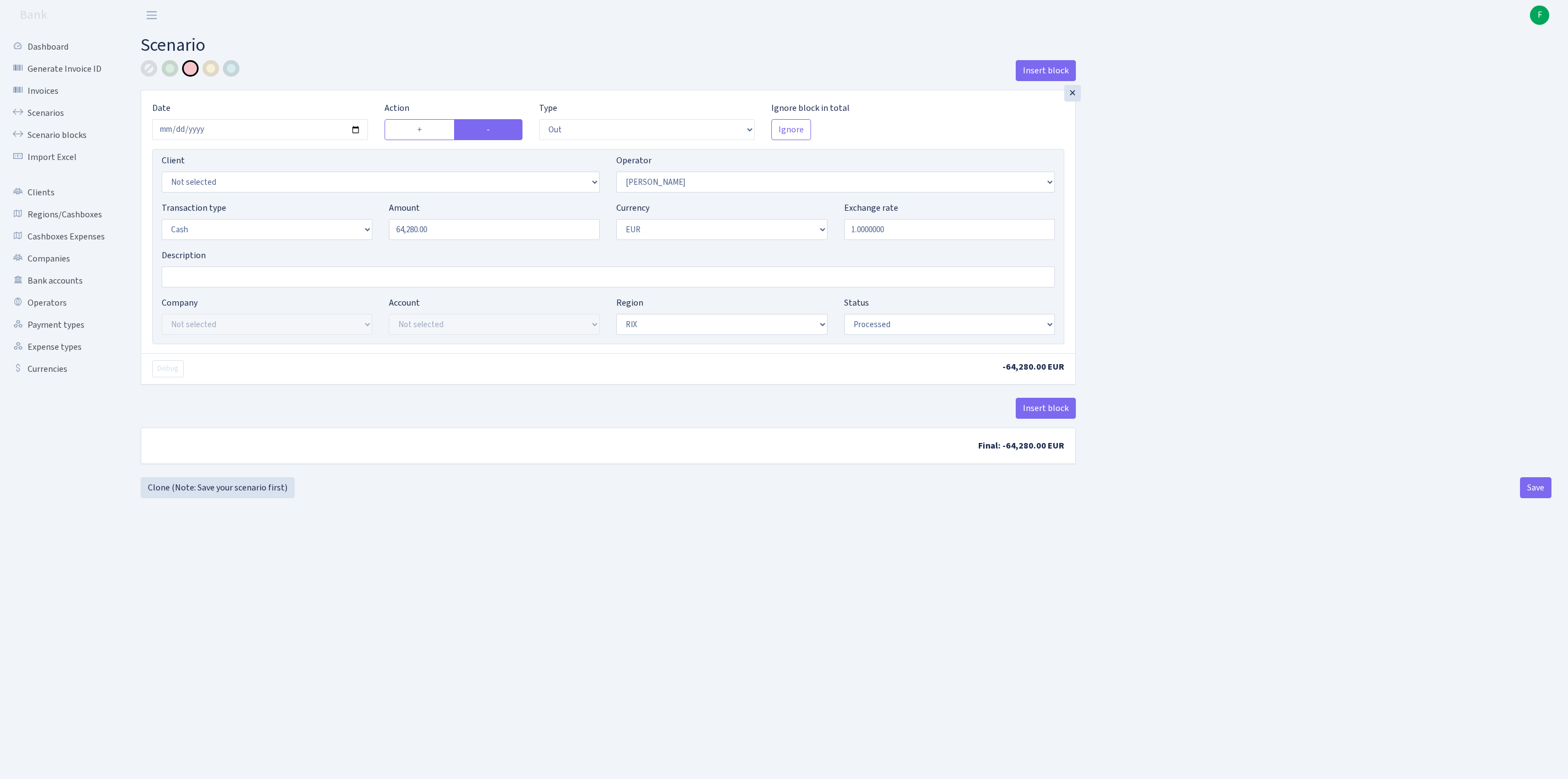
select select "1"
select select "processed"
select select "33"
drag, startPoint x: 452, startPoint y: 254, endPoint x: 305, endPoint y: 242, distance: 147.5
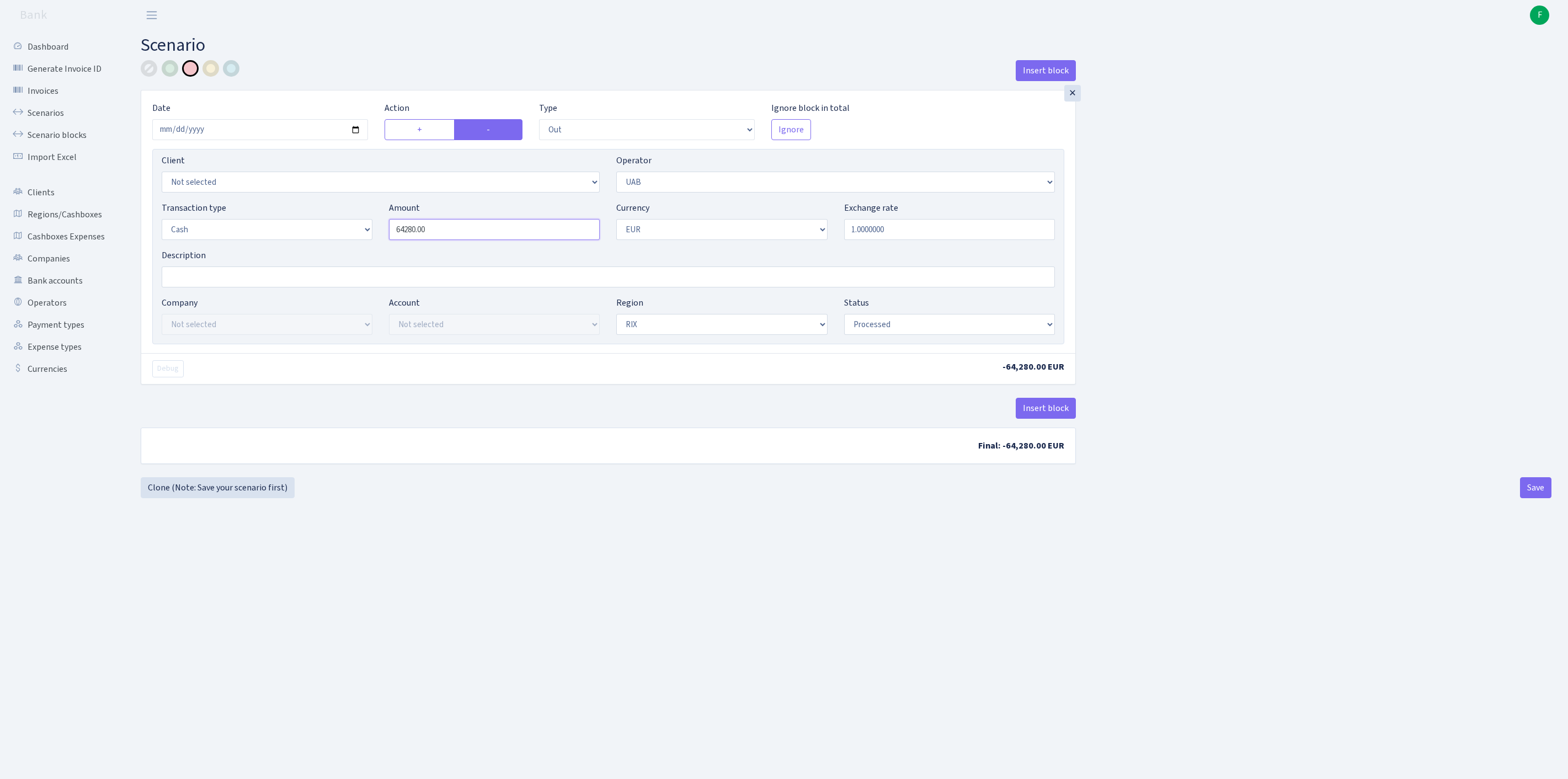
click at [305, 242] on div "Transaction type Not selected 981 ELF FISH crypto GIRT IVO dekl MM-BALTIC eur U…" at bounding box center [608, 224] width 910 height 47
type input "20,000.00"
click at [1529, 498] on button "Save" at bounding box center [1535, 487] width 31 height 21
select select "out"
select select "33"
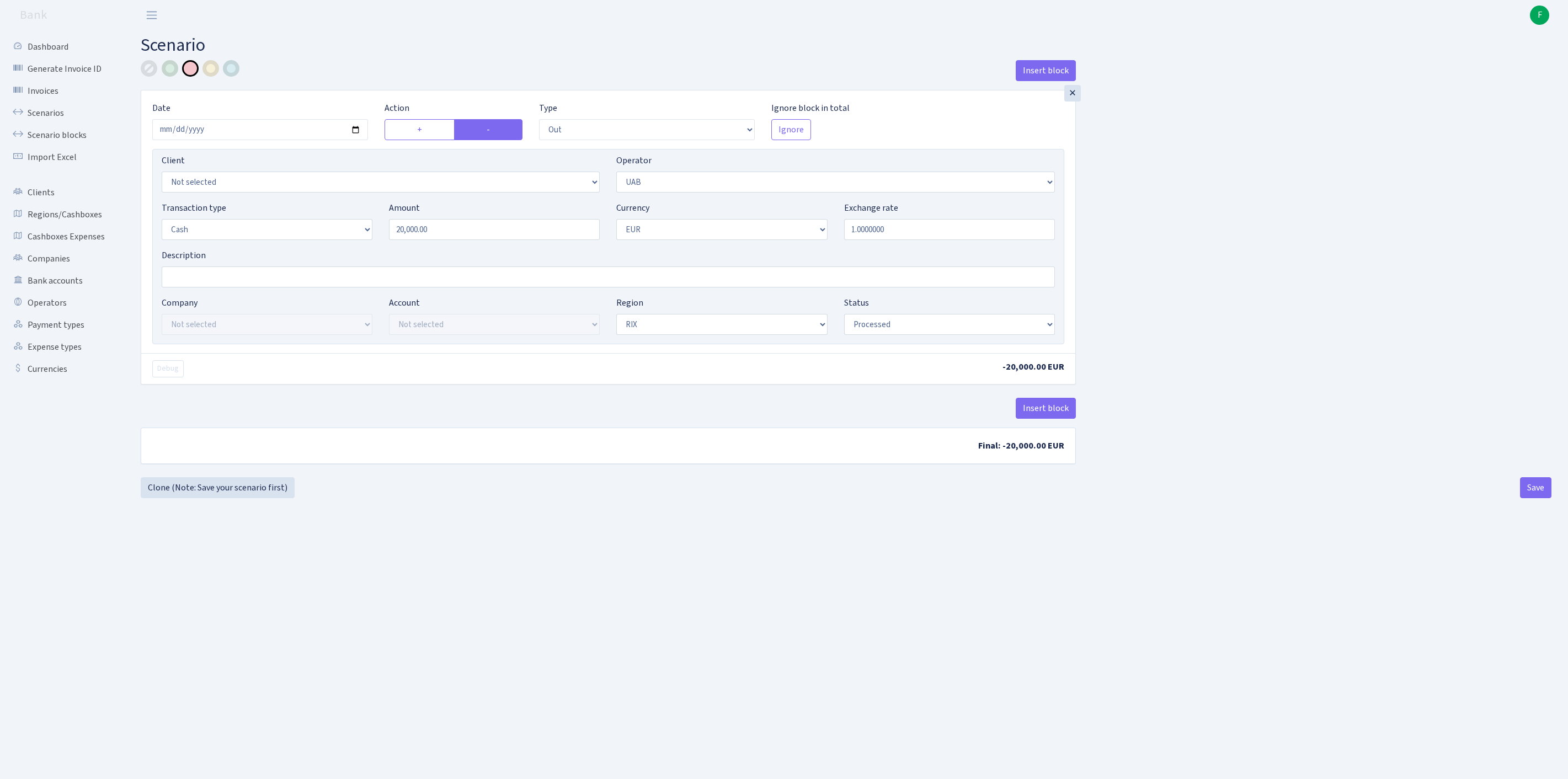
select select "1"
select select "processed"
click at [217, 498] on link "Clone (Note: Save your scenario first)" at bounding box center [218, 487] width 154 height 21
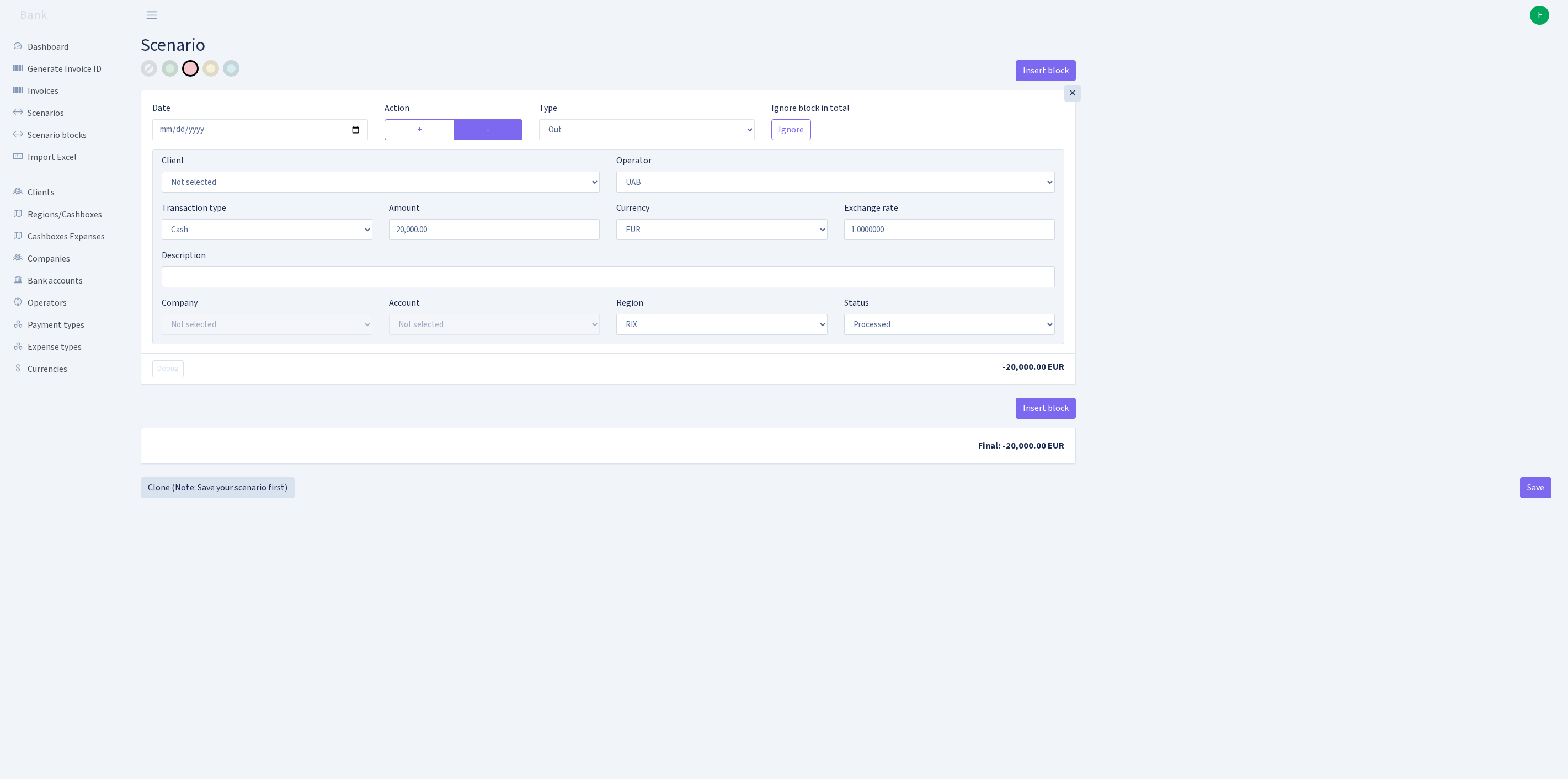
select select "out"
select select "33"
select select "1"
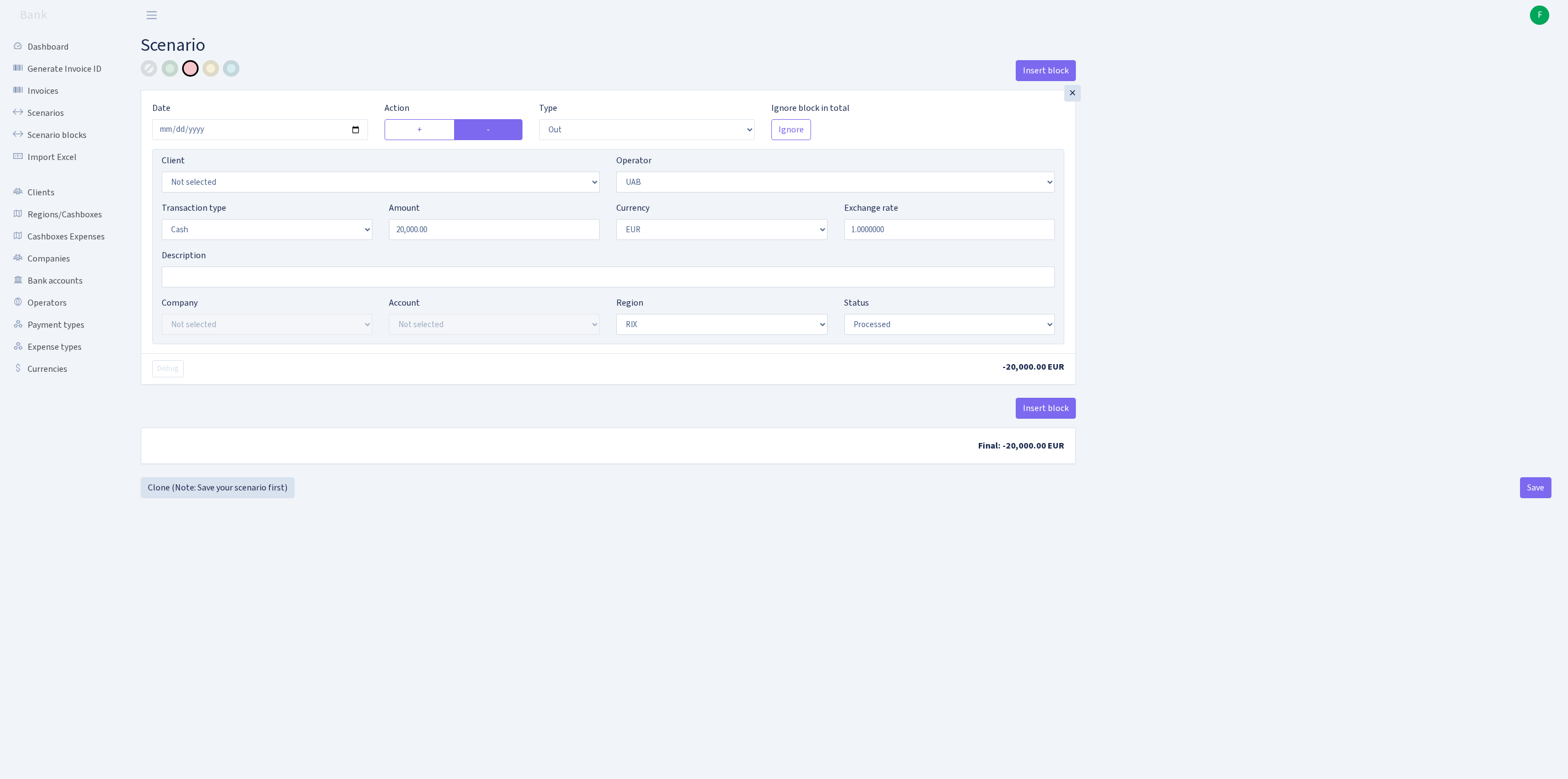
select select "processed"
select select "439"
drag, startPoint x: 459, startPoint y: 254, endPoint x: 299, endPoint y: 243, distance: 160.4
click at [299, 243] on div "Transaction type Not selected 981 ELF FISH crypto GIRT IVO dekl MM-BALTIC eur U…" at bounding box center [608, 224] width 910 height 47
type input "43,575.00"
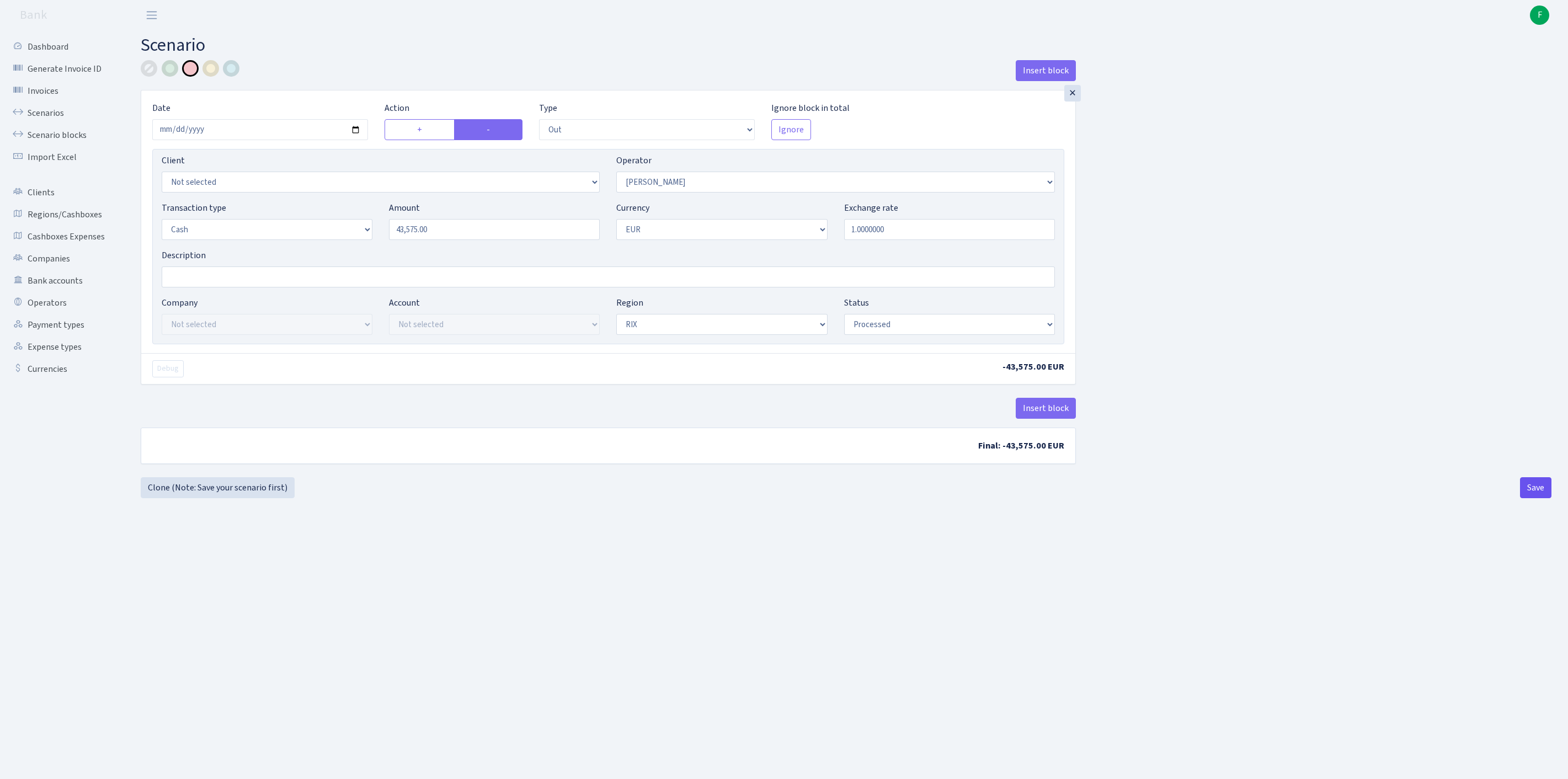
click at [1534, 498] on button "Save" at bounding box center [1535, 487] width 31 height 21
select select "out"
select select "439"
select select "1"
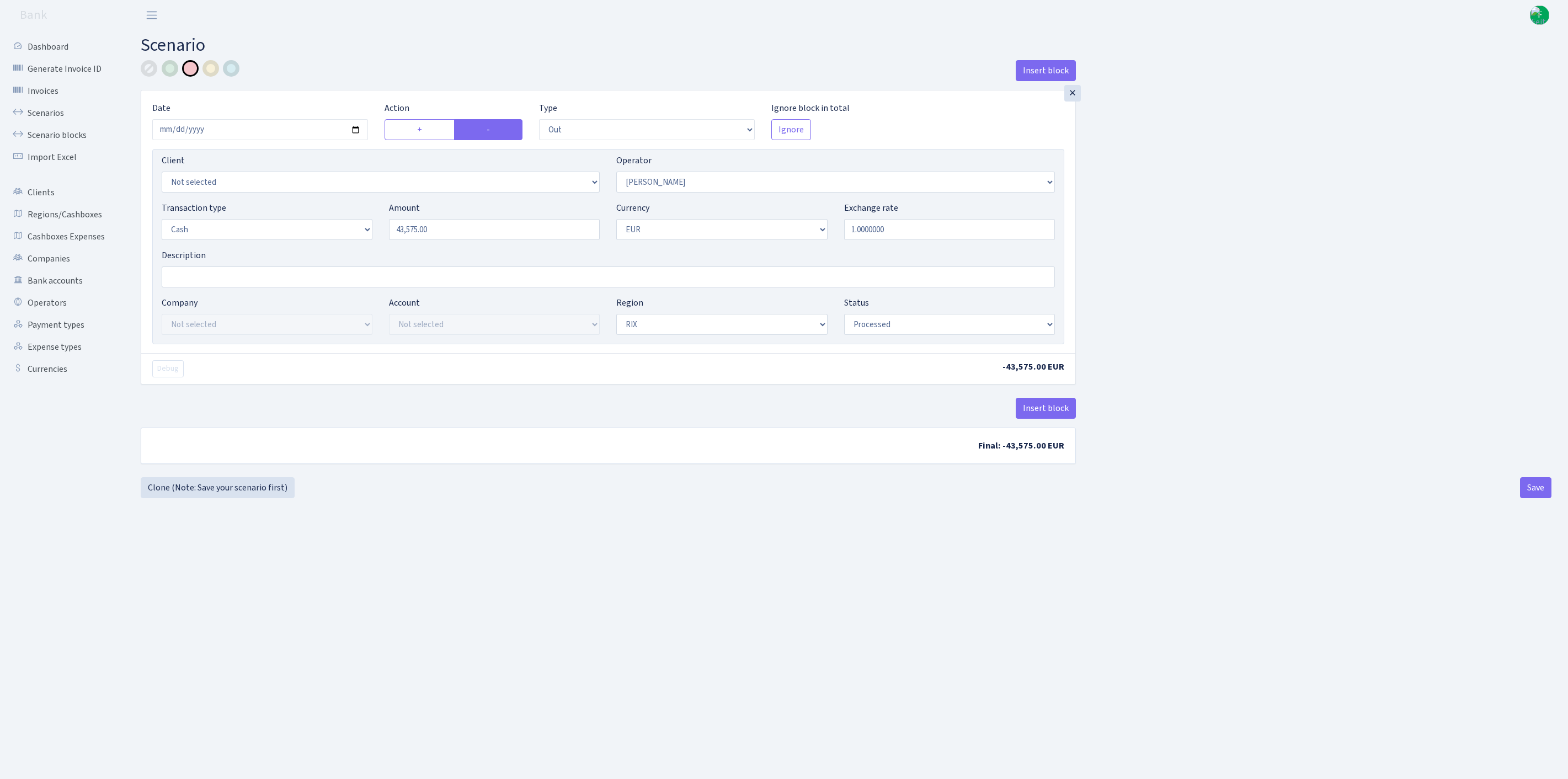
select select "1"
select select "processed"
click at [49, 248] on link "Cashboxes Expenses" at bounding box center [60, 237] width 110 height 22
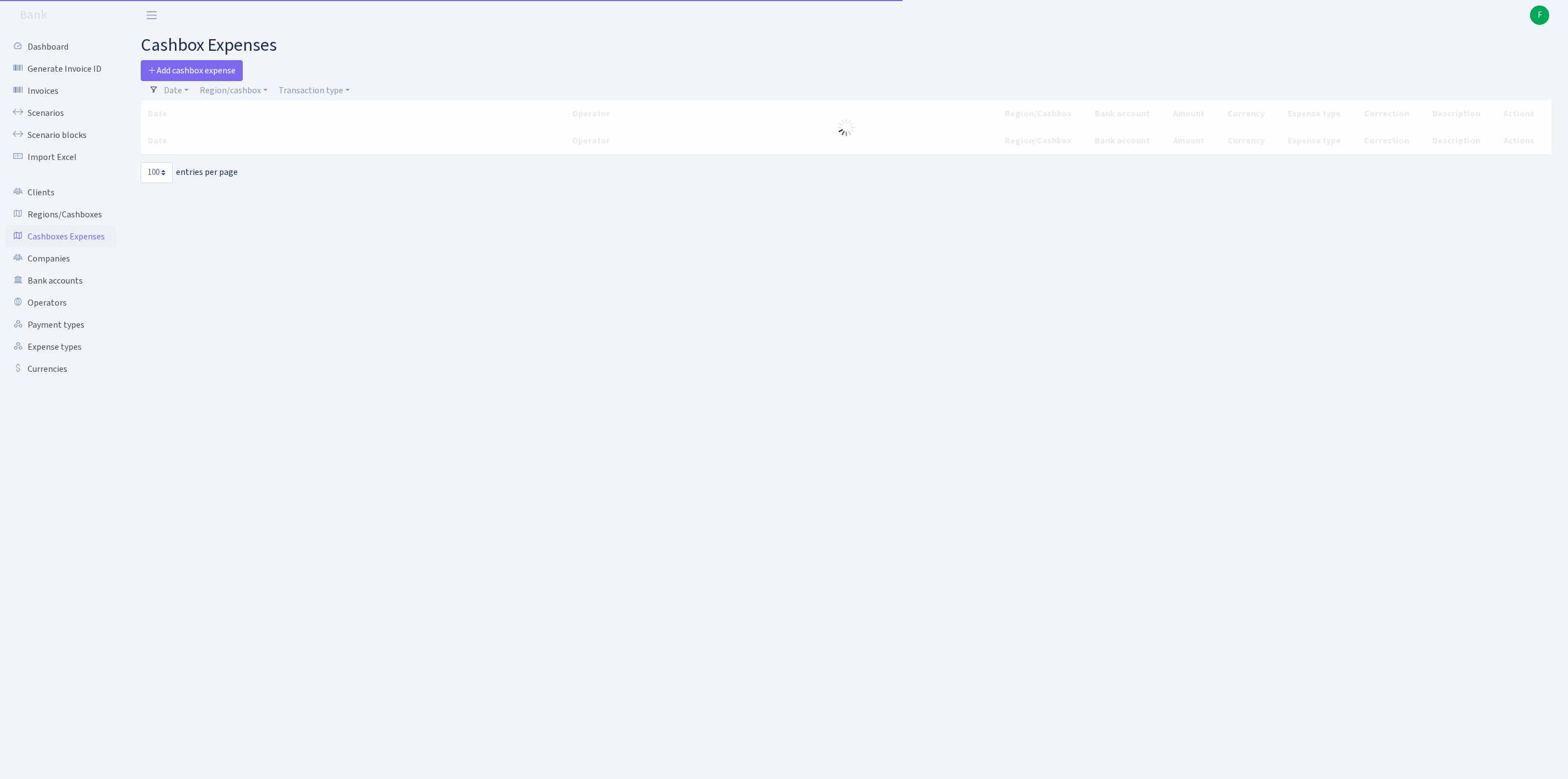
select select "100"
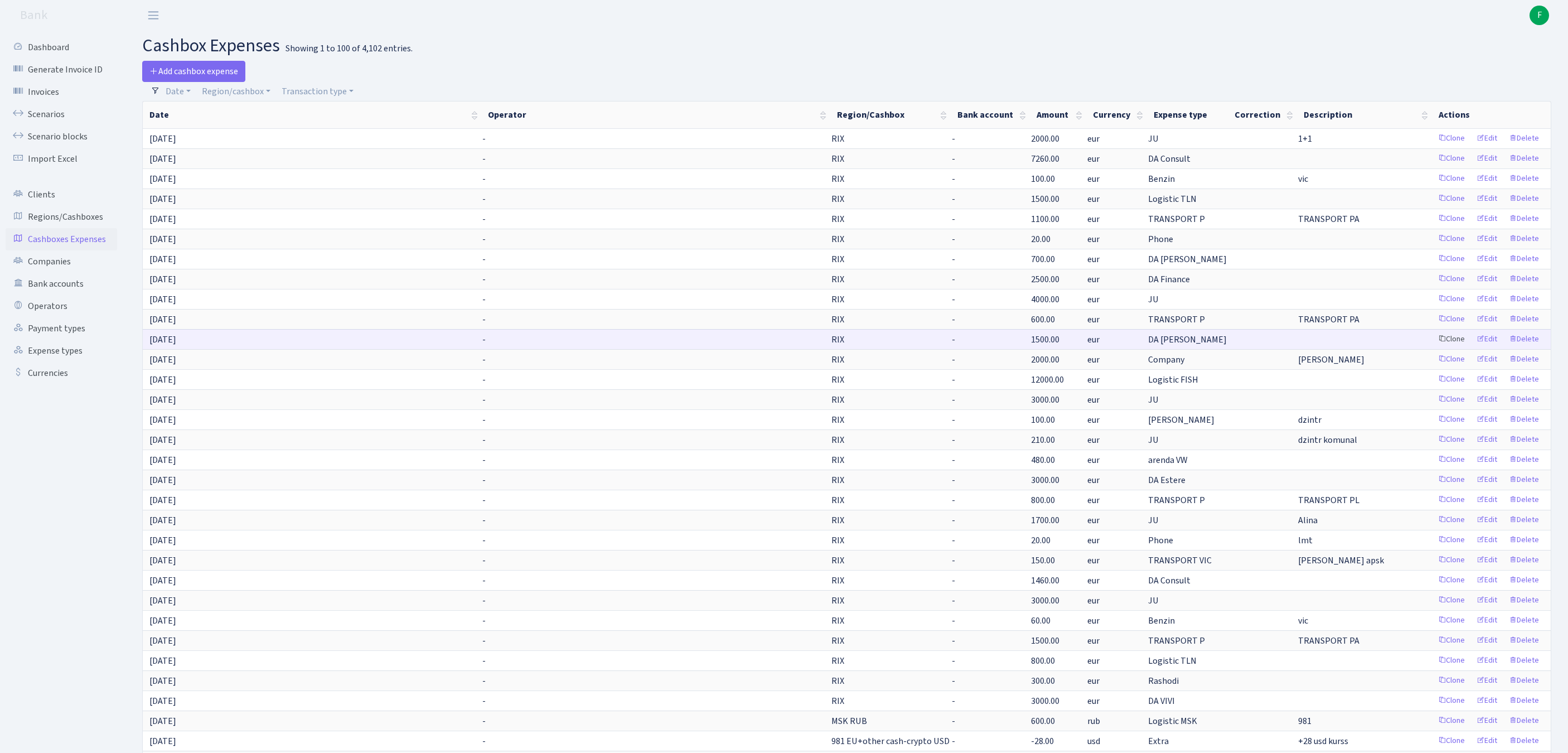
click at [1434, 348] on link "Clone" at bounding box center [1452, 340] width 36 height 18
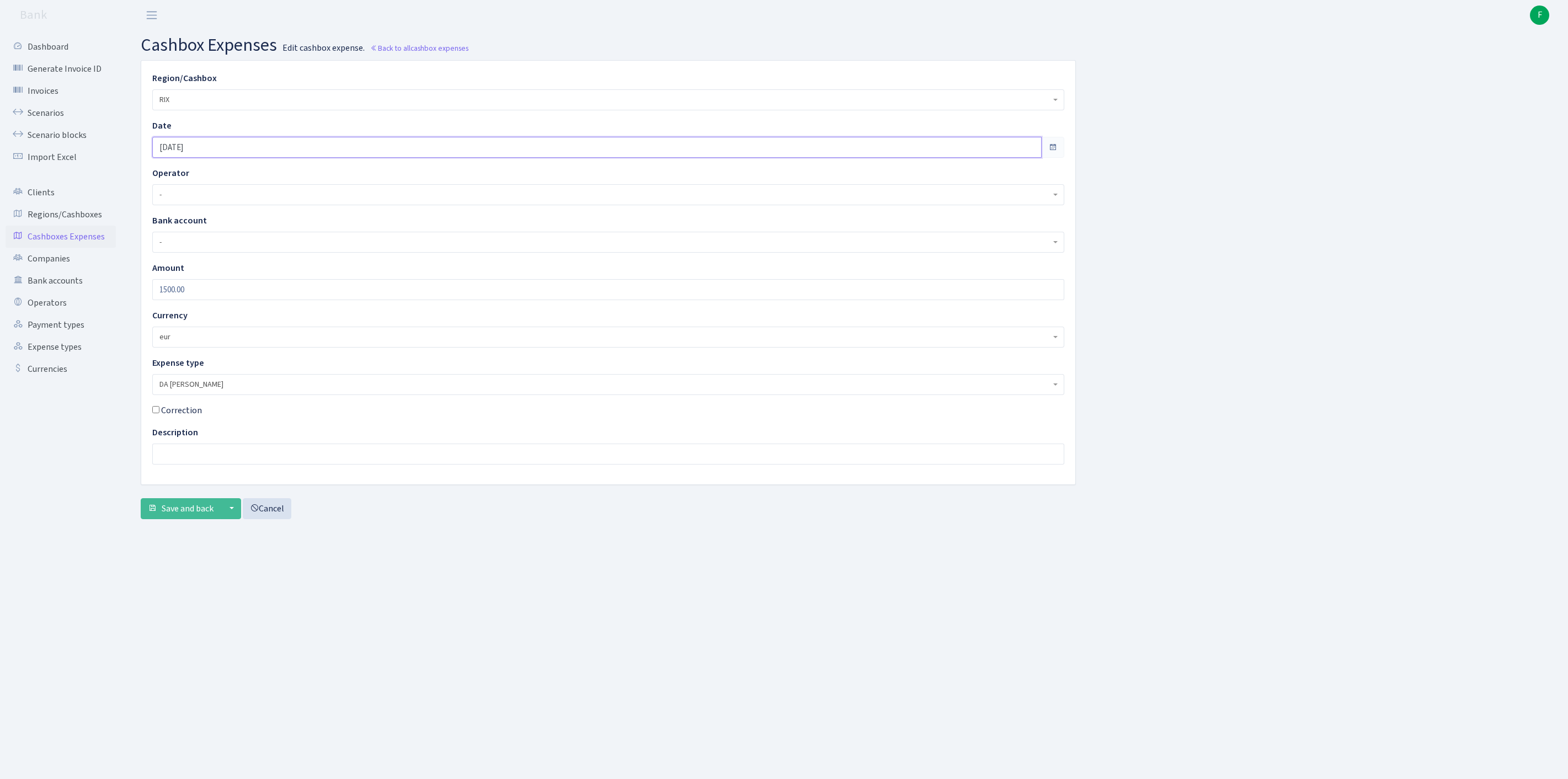
click at [249, 156] on input "[DATE]" at bounding box center [597, 147] width 890 height 21
click at [194, 281] on td "24" at bounding box center [199, 279] width 17 height 17
type input "[DATE]"
drag, startPoint x: 190, startPoint y: 312, endPoint x: 126, endPoint y: 311, distance: 64.0
click at [126, 311] on div "Region/Cashbox - 981 EU+other cash-crypto AED 981 EU+other cash-crypto EUR 981 …" at bounding box center [846, 294] width 1444 height 468
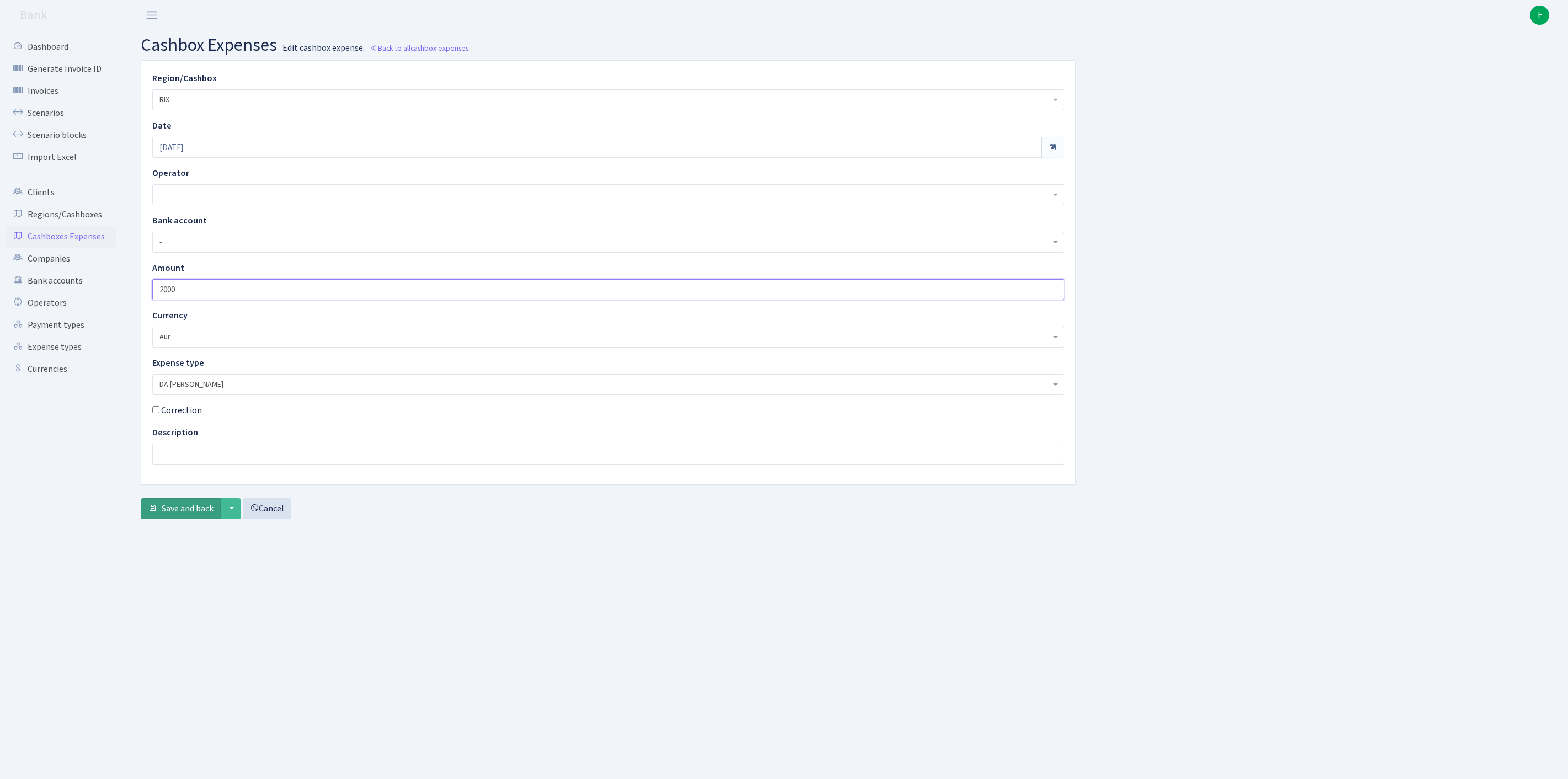
type input "2000"
click at [188, 514] on span "Save and back" at bounding box center [188, 508] width 52 height 12
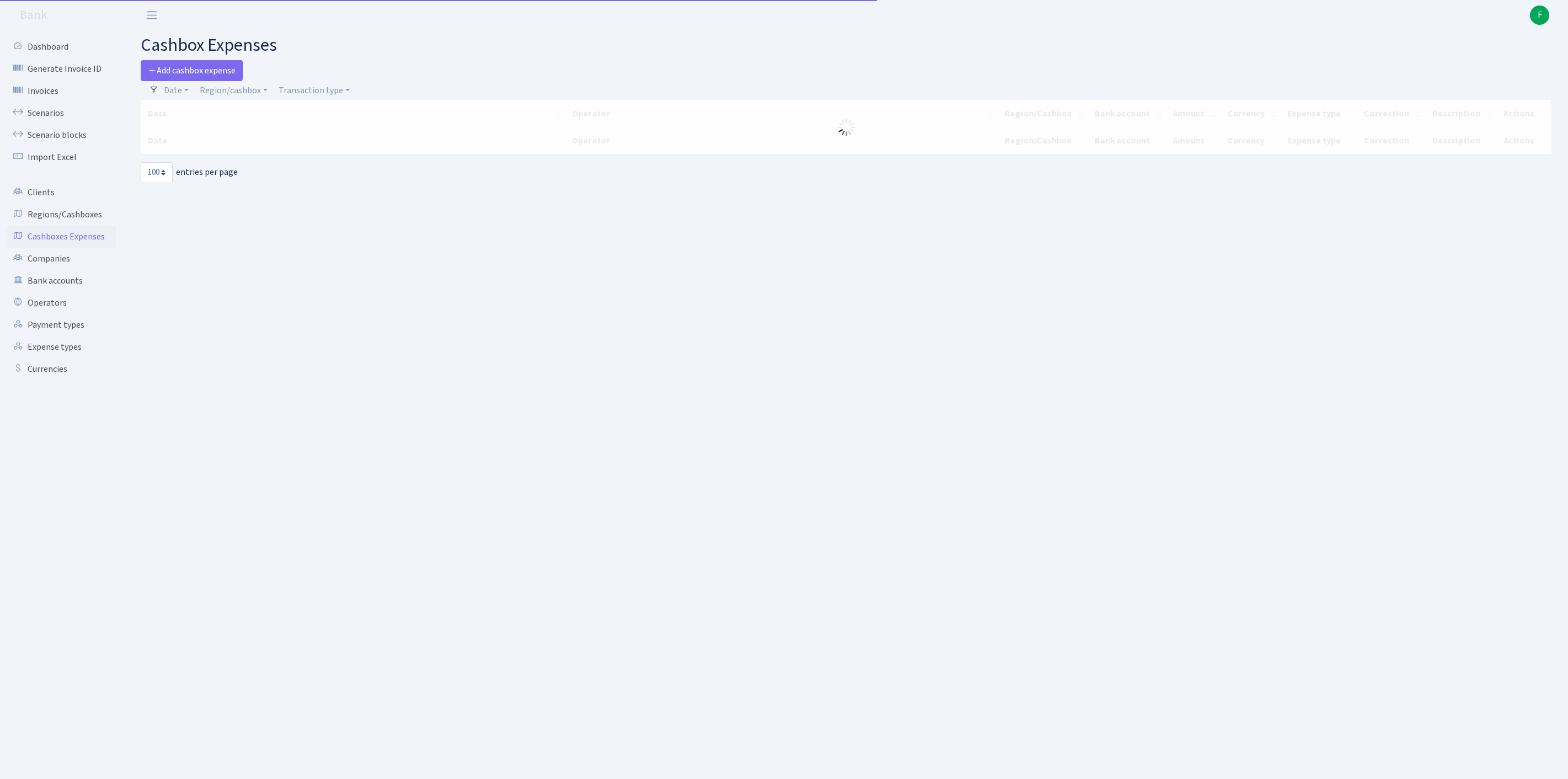
select select "100"
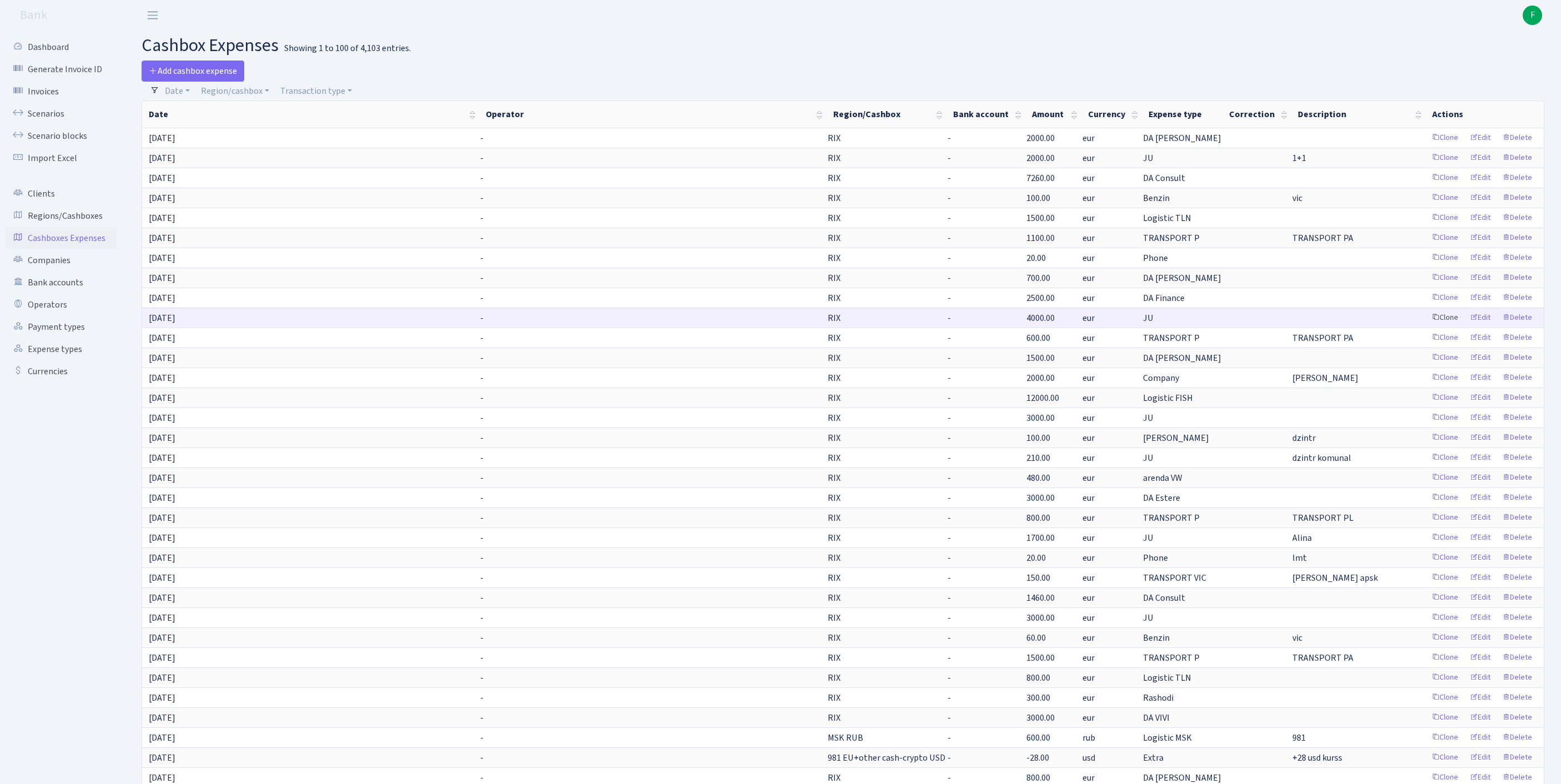
click at [1427, 326] on link "Clone" at bounding box center [1445, 318] width 36 height 17
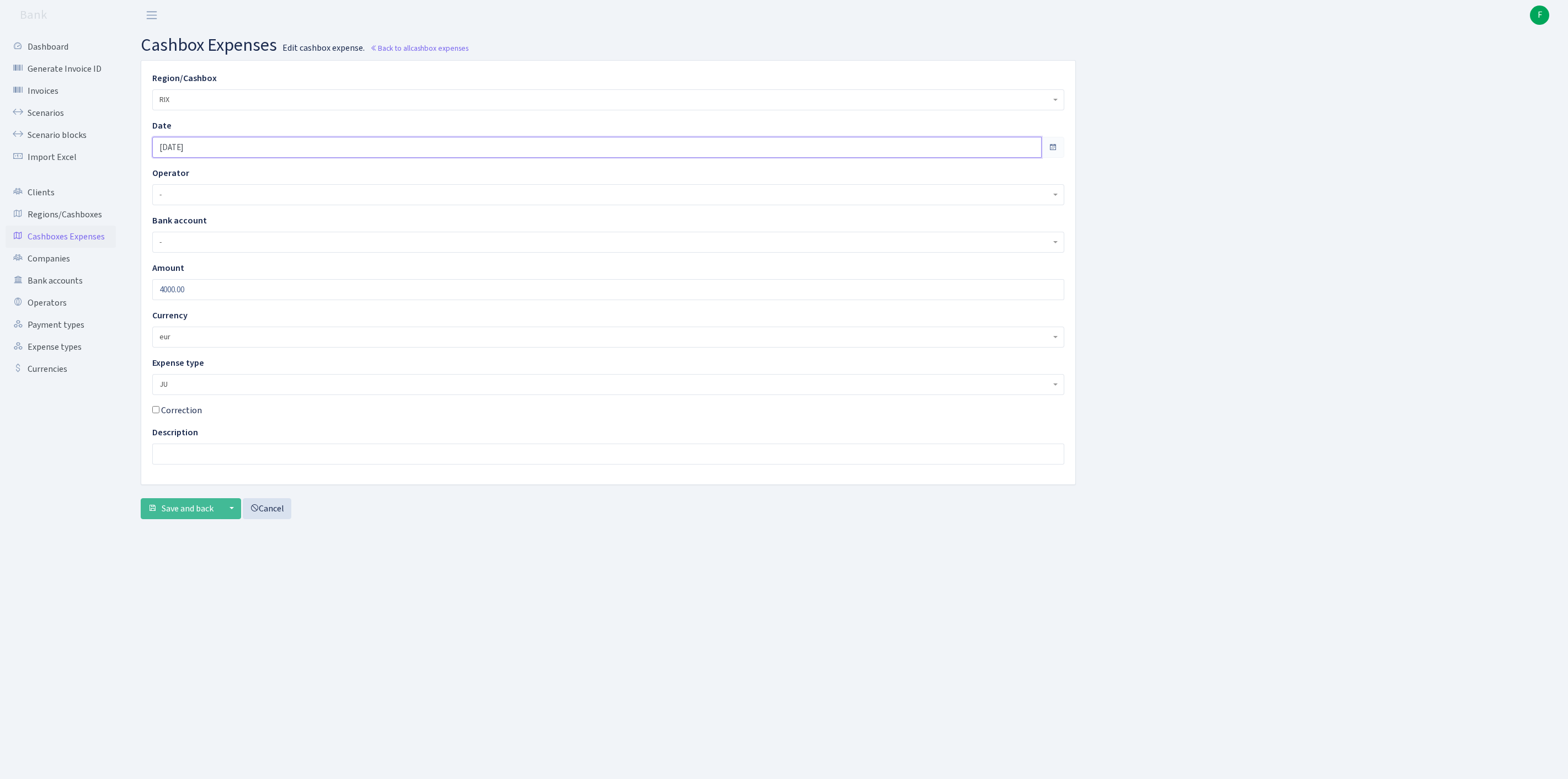
click at [242, 152] on input "[DATE]" at bounding box center [597, 147] width 890 height 21
click at [201, 275] on td "24" at bounding box center [199, 279] width 17 height 17
type input "[DATE]"
drag, startPoint x: 215, startPoint y: 309, endPoint x: 39, endPoint y: 298, distance: 176.3
click at [39, 298] on div "Dashboard Generate Invoice ID Invoices Scenarios Scenario blocks Import Excel C…" at bounding box center [784, 390] width 1568 height 721
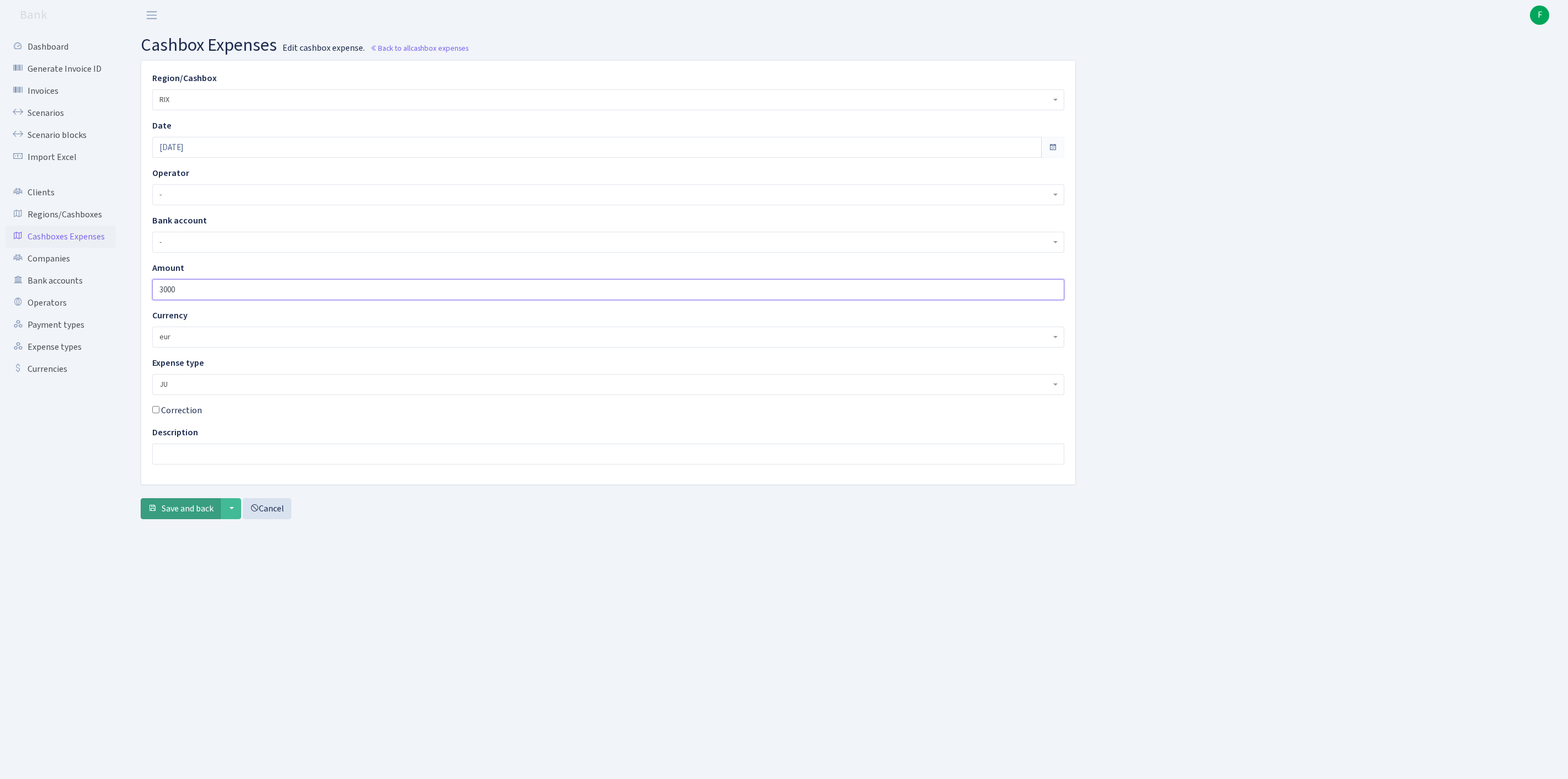
type input "3000"
click at [193, 514] on span "Save and back" at bounding box center [188, 508] width 52 height 12
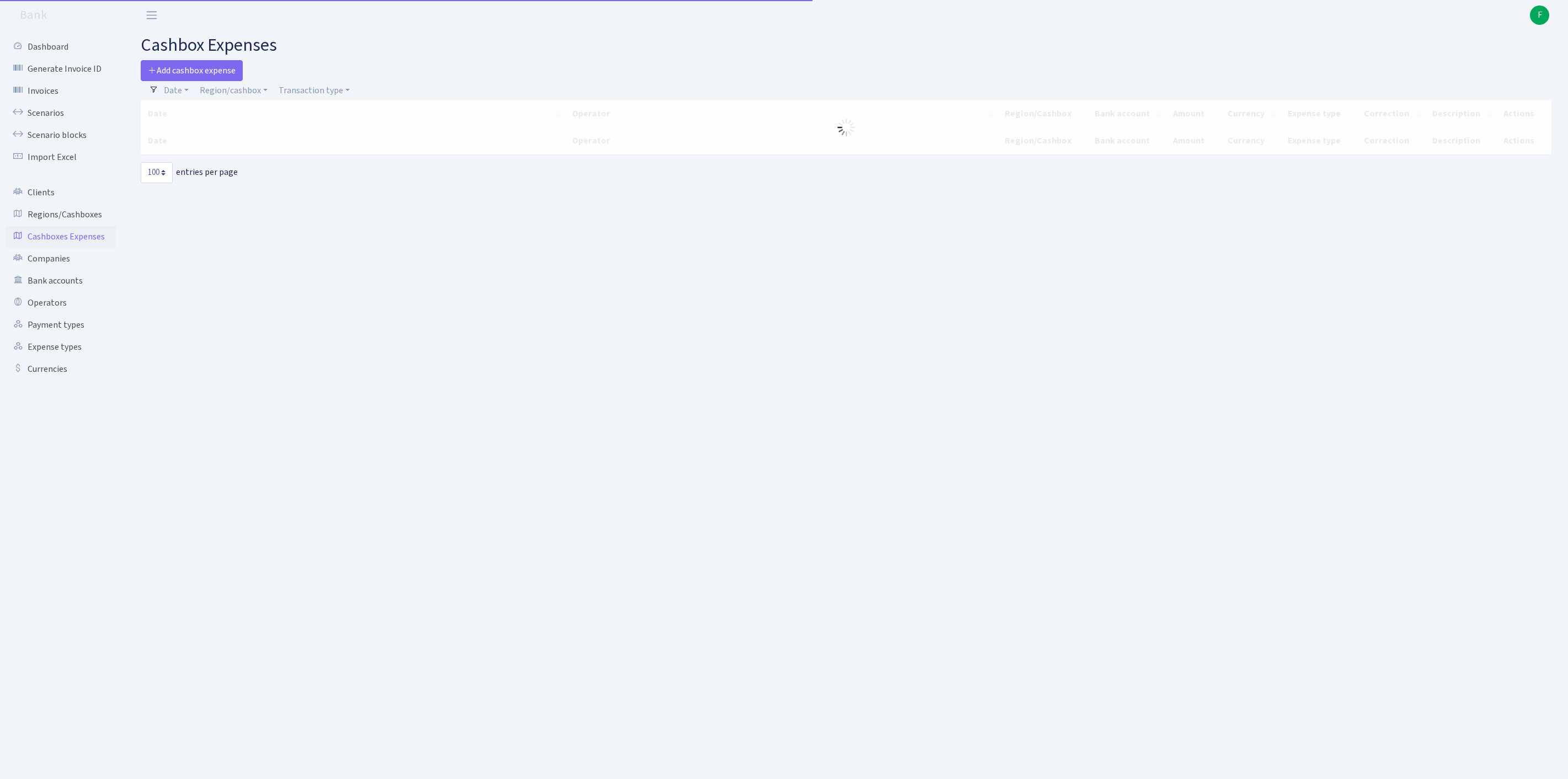
select select "100"
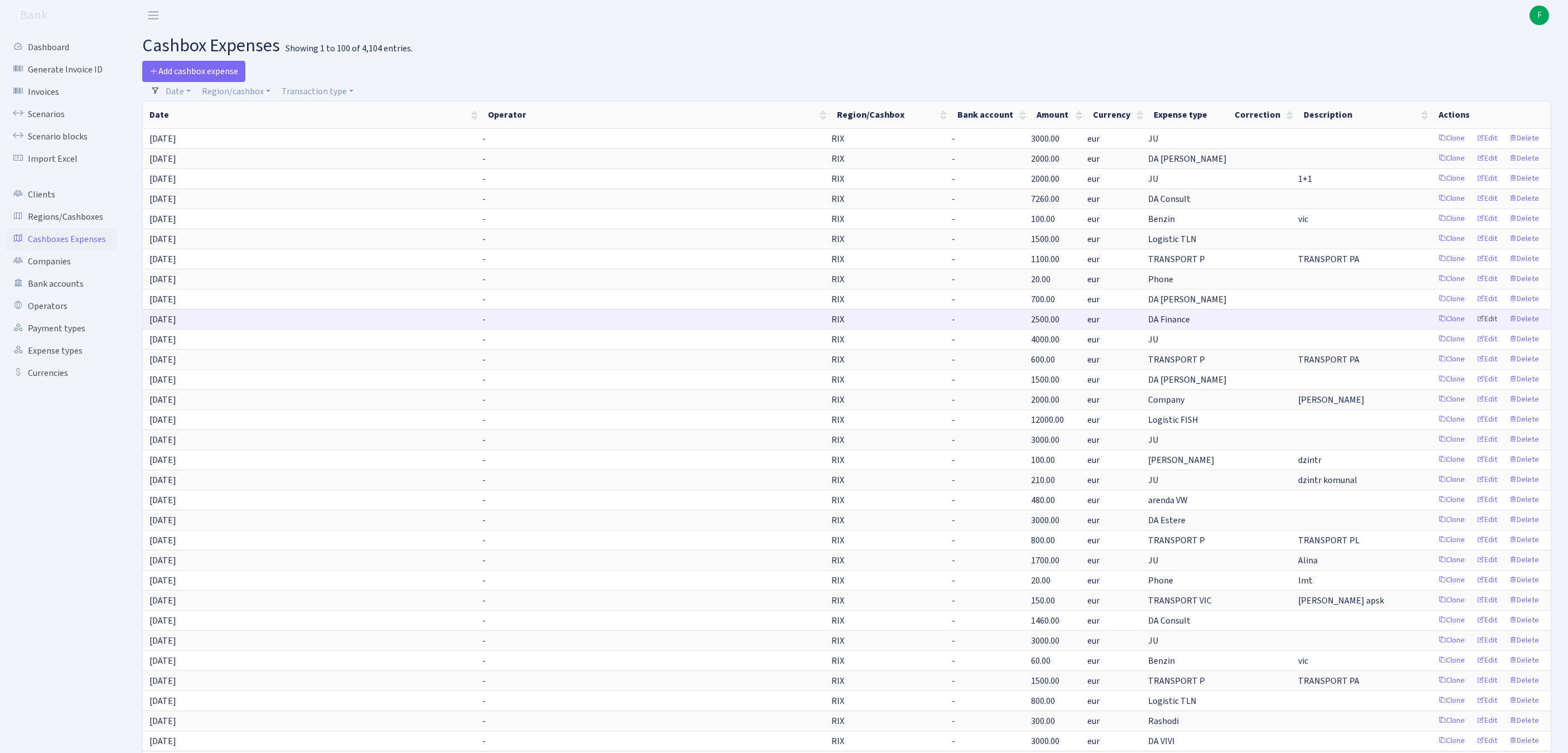
scroll to position [502, 0]
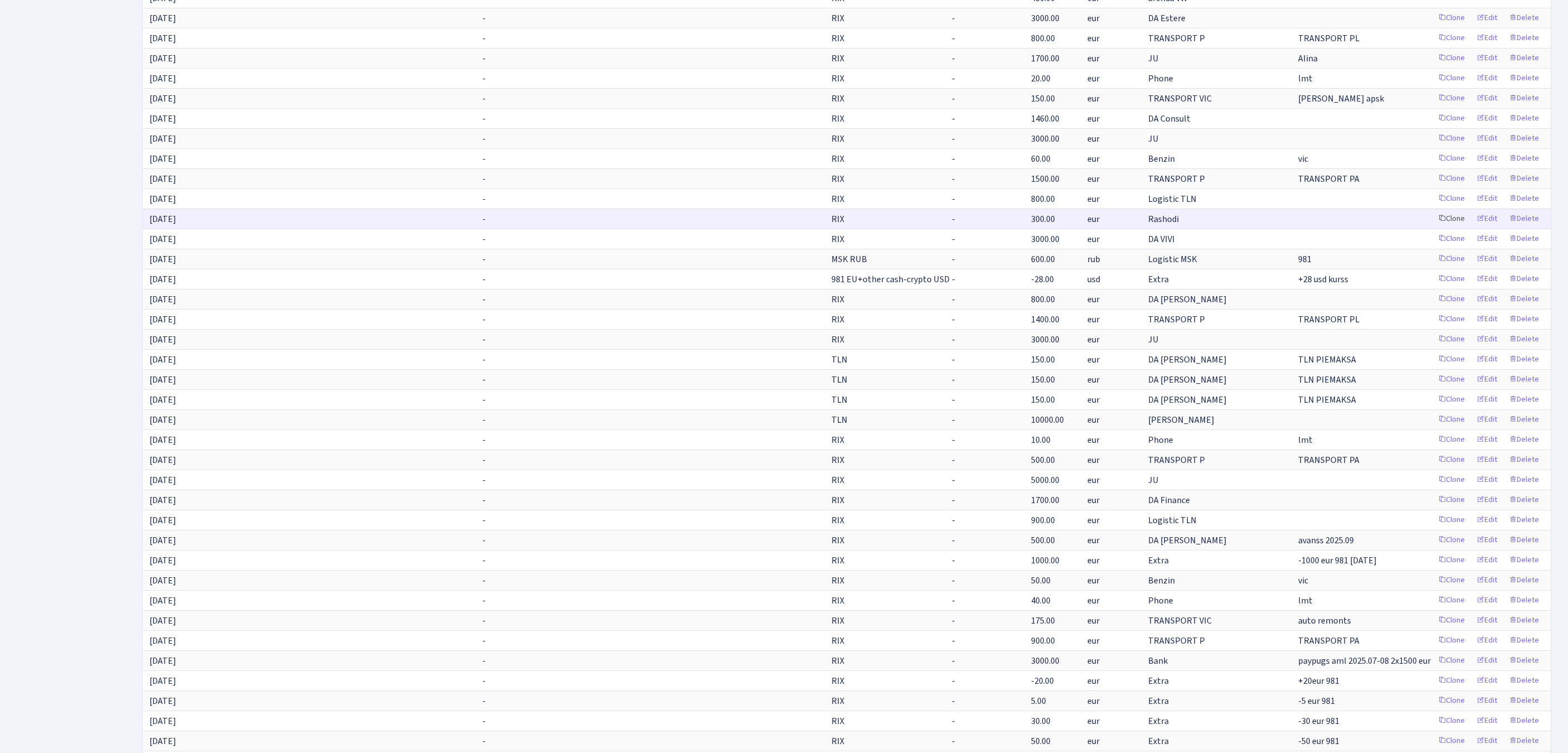
click at [1434, 228] on link "Clone" at bounding box center [1452, 219] width 36 height 18
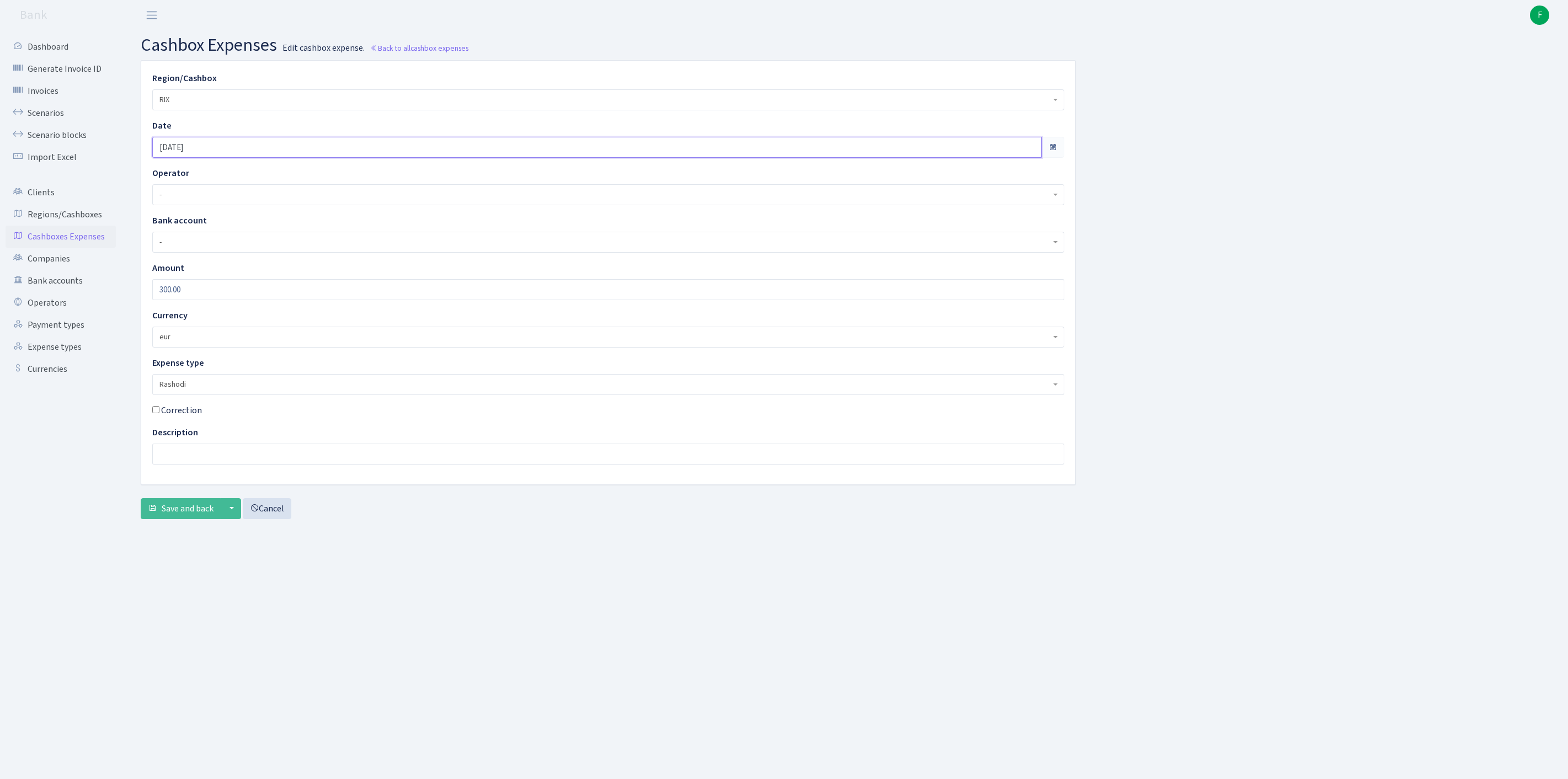
click at [231, 150] on input "[DATE]" at bounding box center [597, 147] width 890 height 21
click at [198, 280] on td "24" at bounding box center [199, 279] width 17 height 17
type input "24.09.2025"
drag, startPoint x: 188, startPoint y: 311, endPoint x: 52, endPoint y: 295, distance: 136.9
click at [52, 295] on div "Dashboard Generate Invoice ID Invoices Scenarios Scenario blocks Import Excel C…" at bounding box center [784, 390] width 1568 height 721
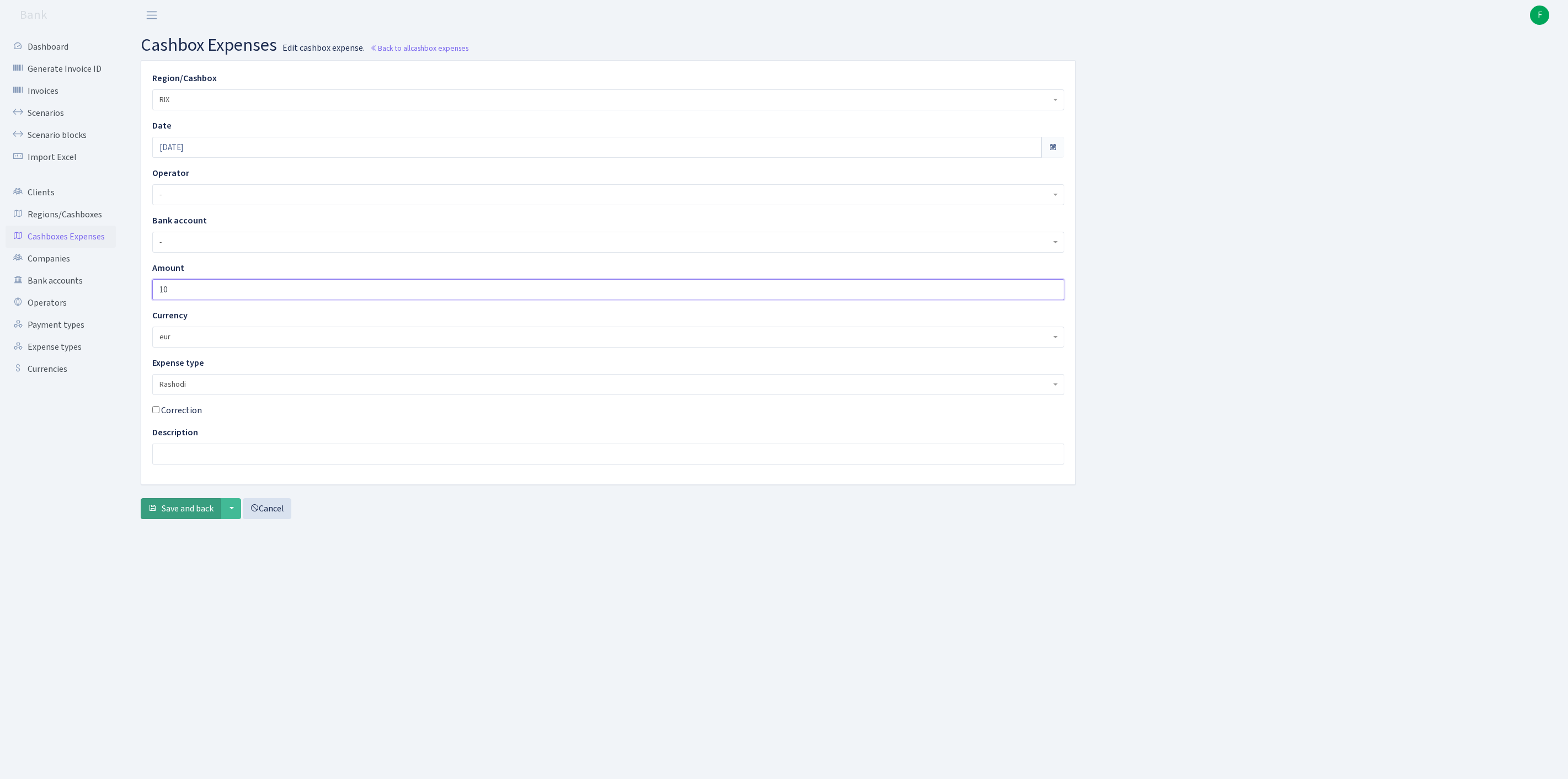
type input "10"
click at [186, 514] on span "Save and back" at bounding box center [188, 508] width 52 height 12
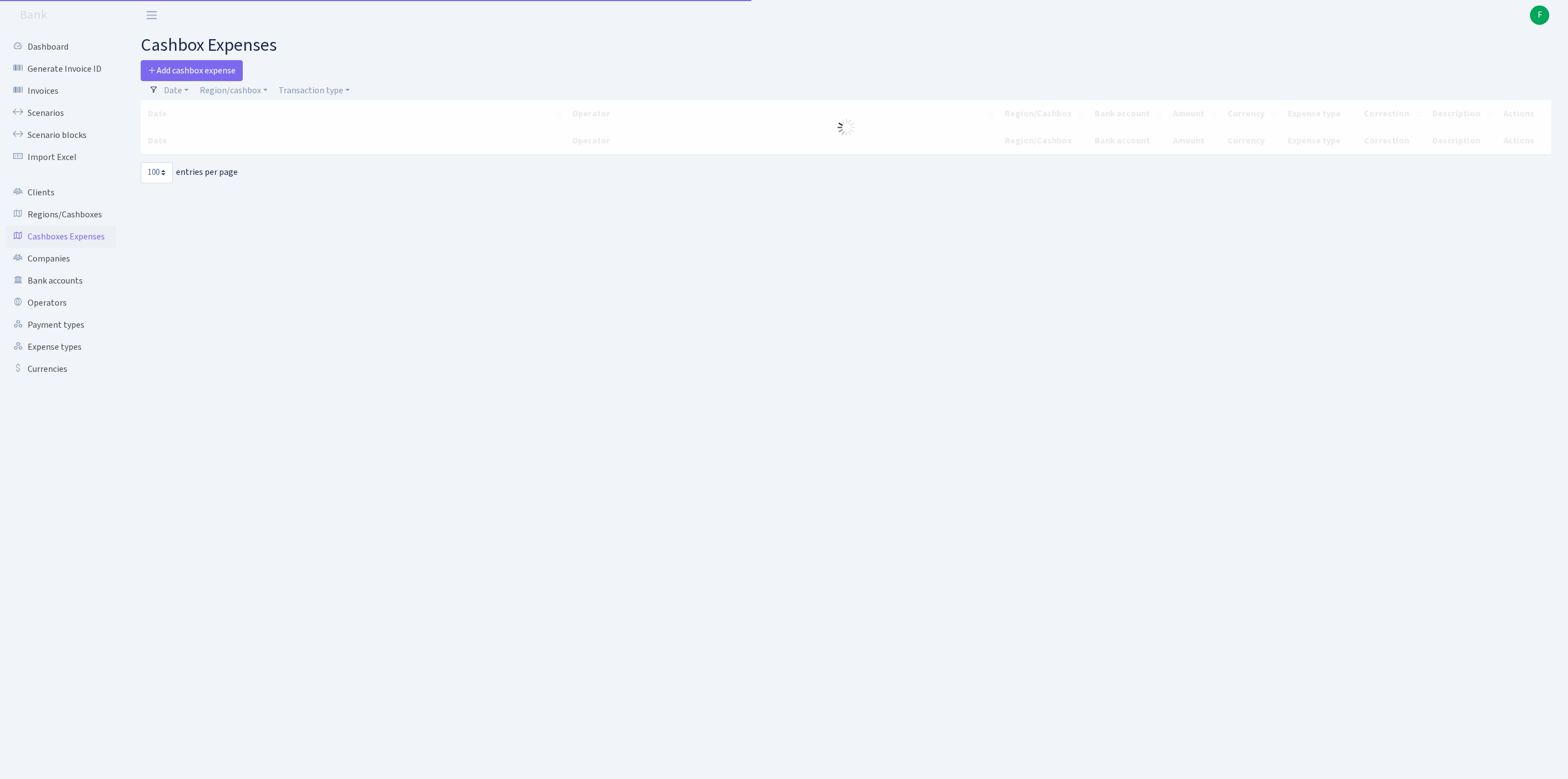
select select "100"
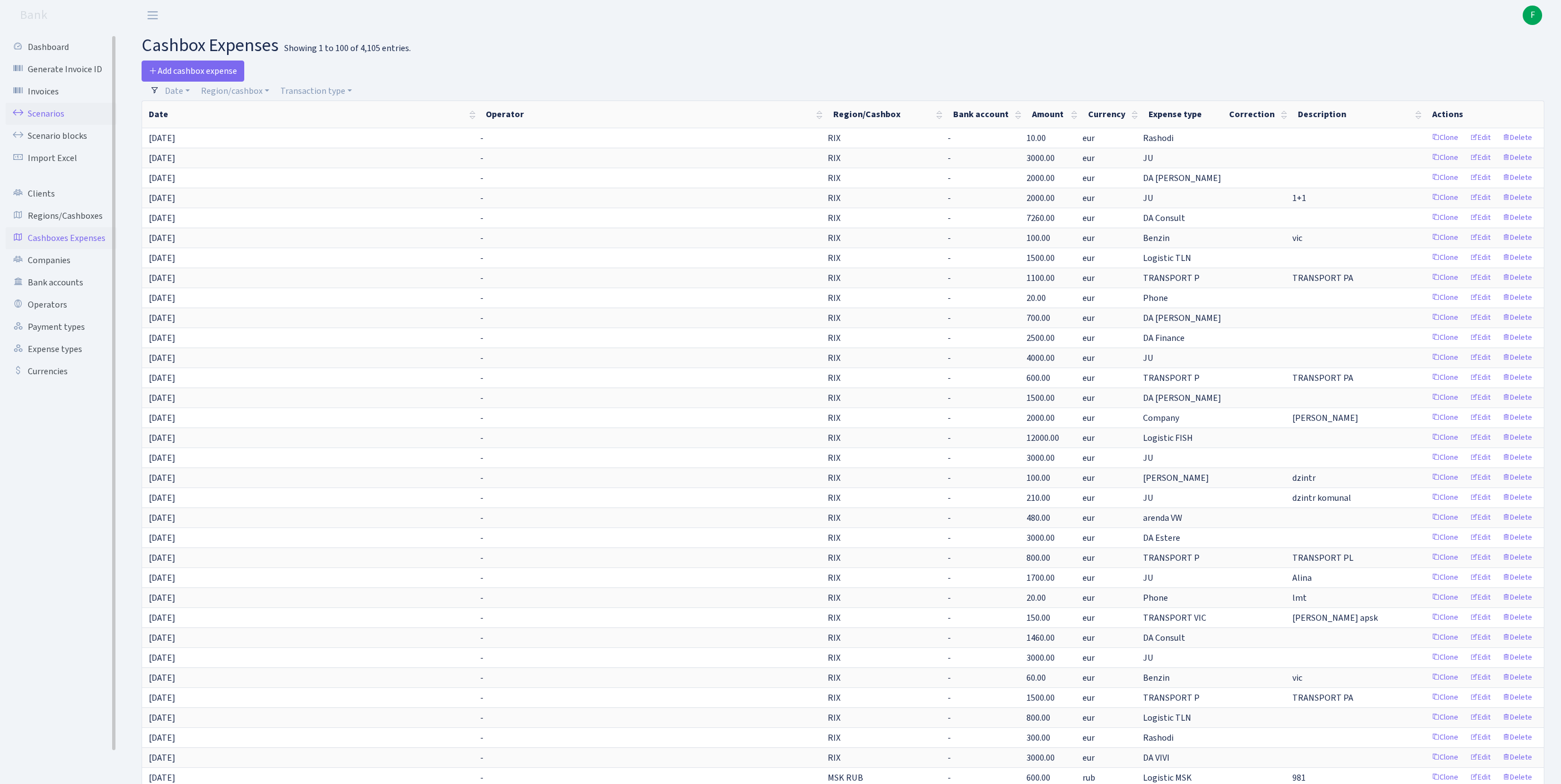
click at [53, 122] on link "Scenarios" at bounding box center [61, 114] width 111 height 22
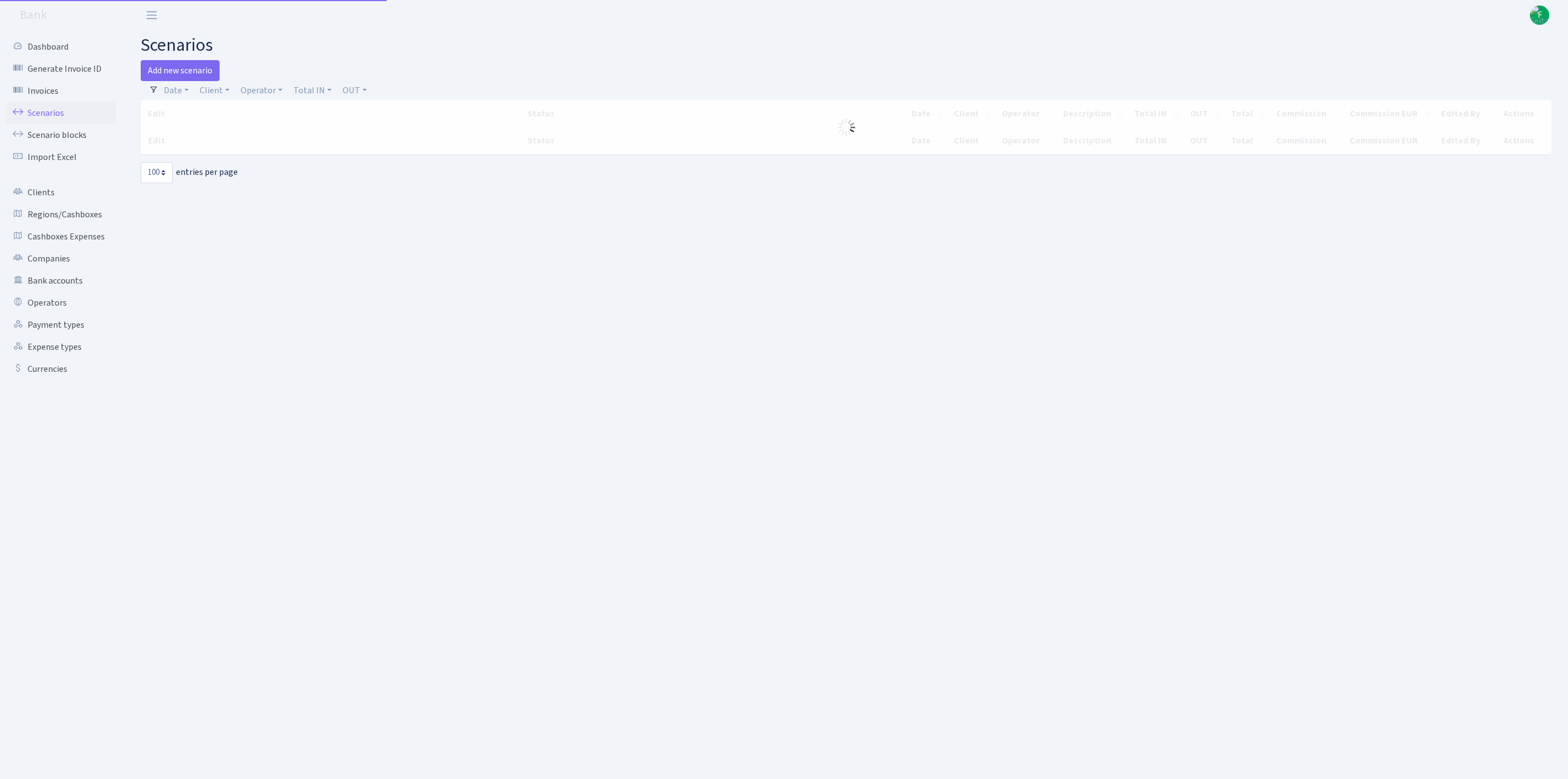
select select "100"
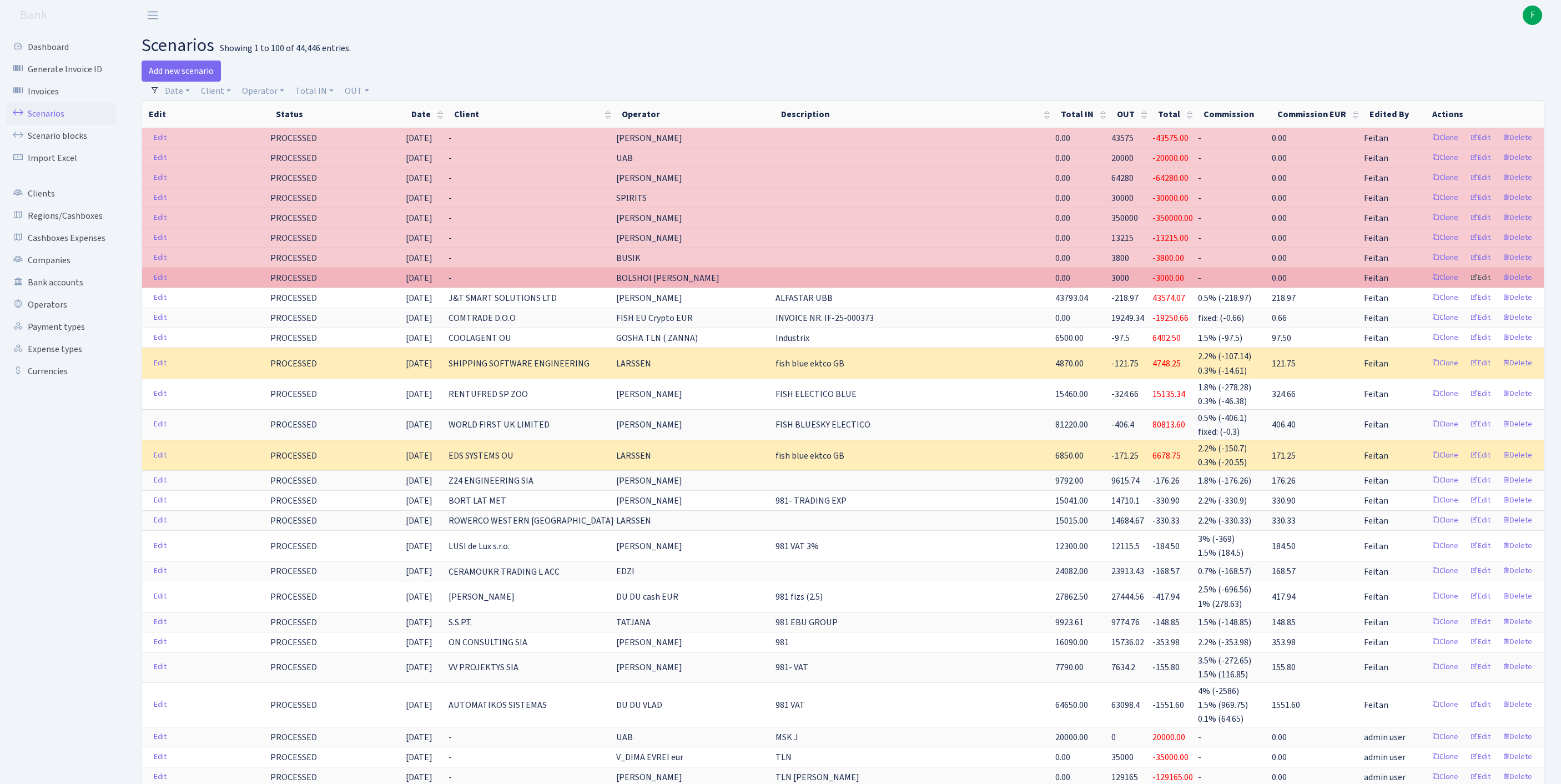
click at [1465, 286] on link "Edit" at bounding box center [1480, 278] width 30 height 17
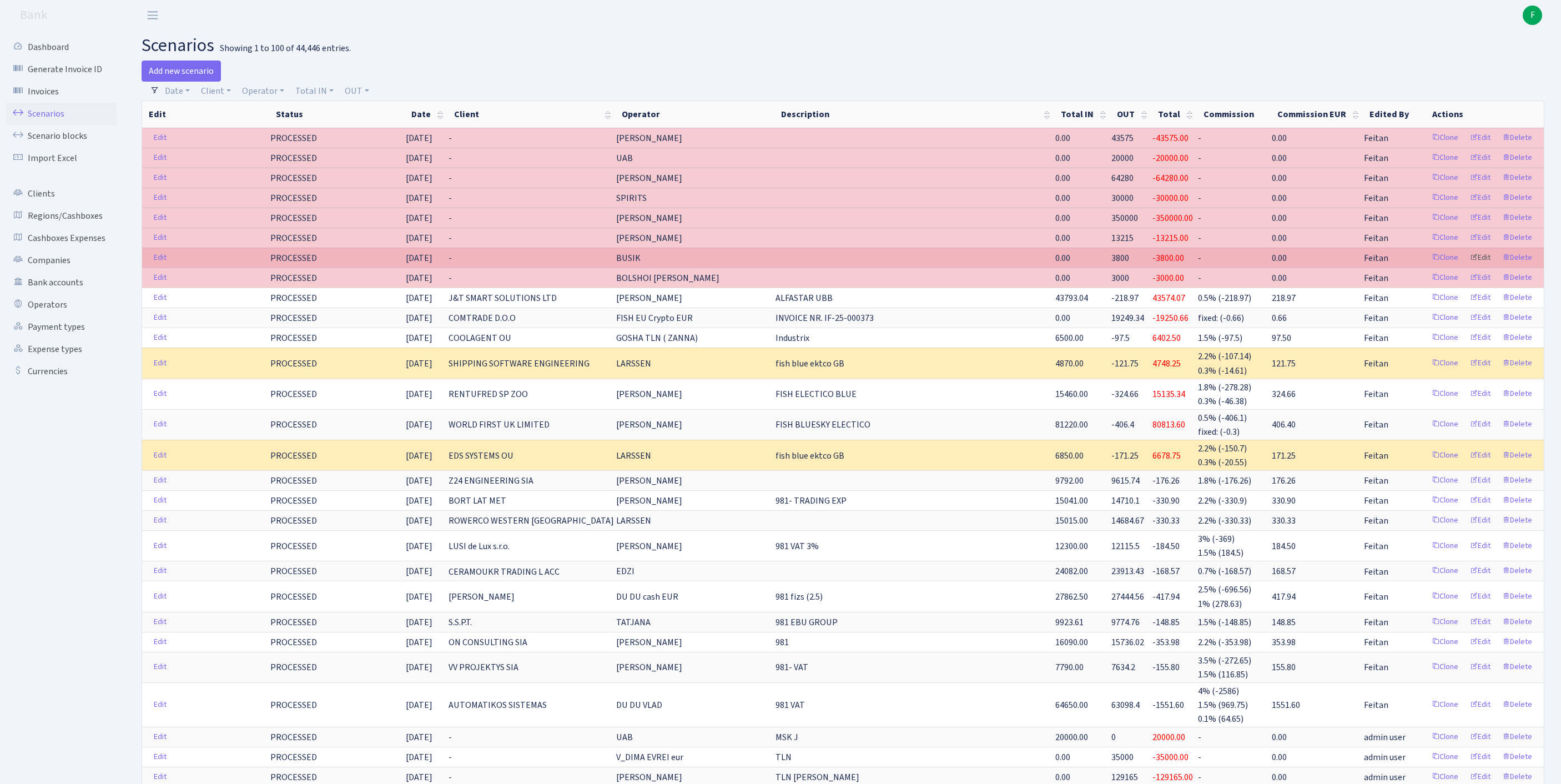
click at [1472, 266] on link "Edit" at bounding box center [1480, 258] width 30 height 17
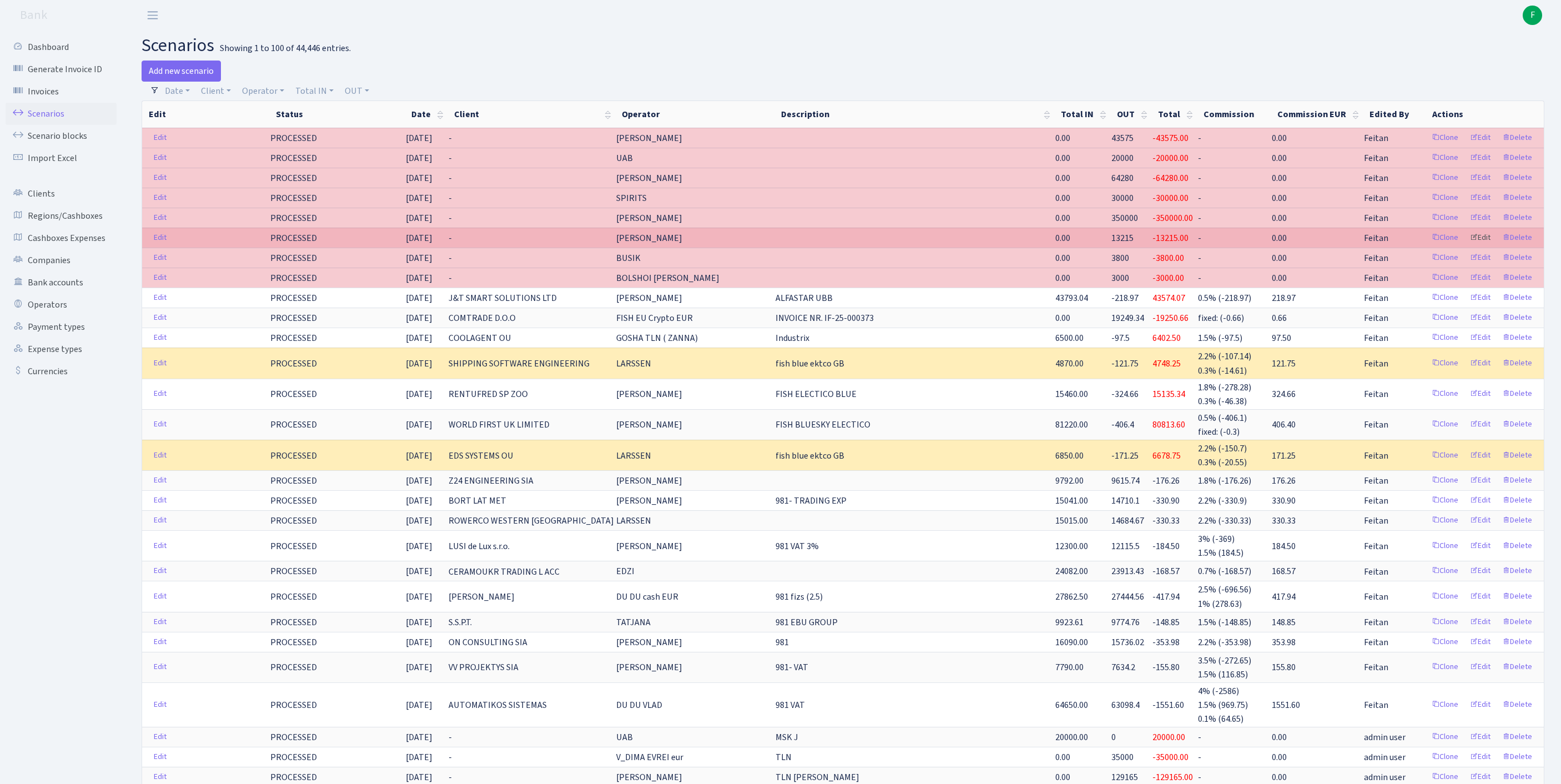
click at [1469, 247] on link "Edit" at bounding box center [1480, 238] width 30 height 17
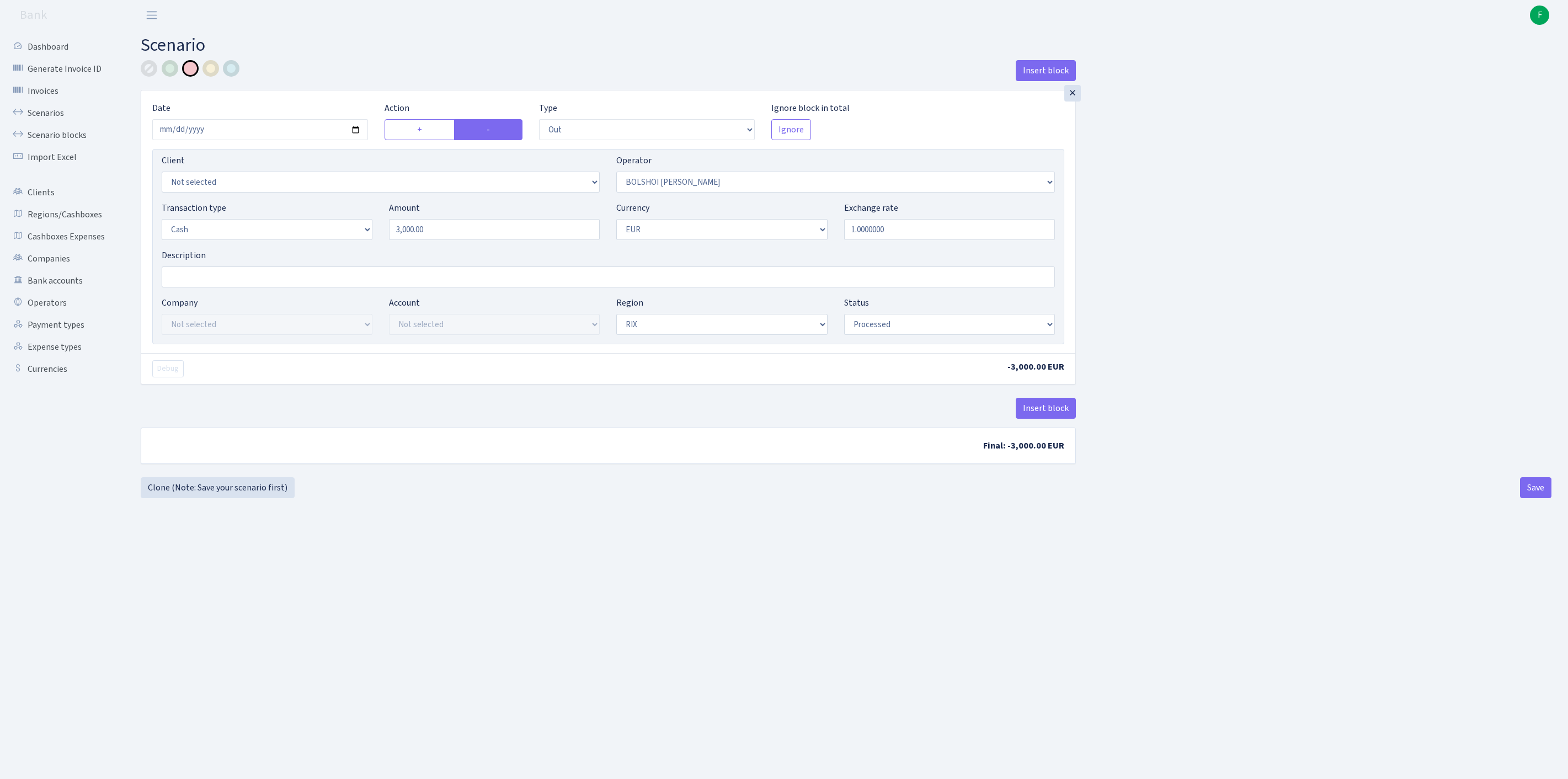
select select "out"
select select "94"
select select "1"
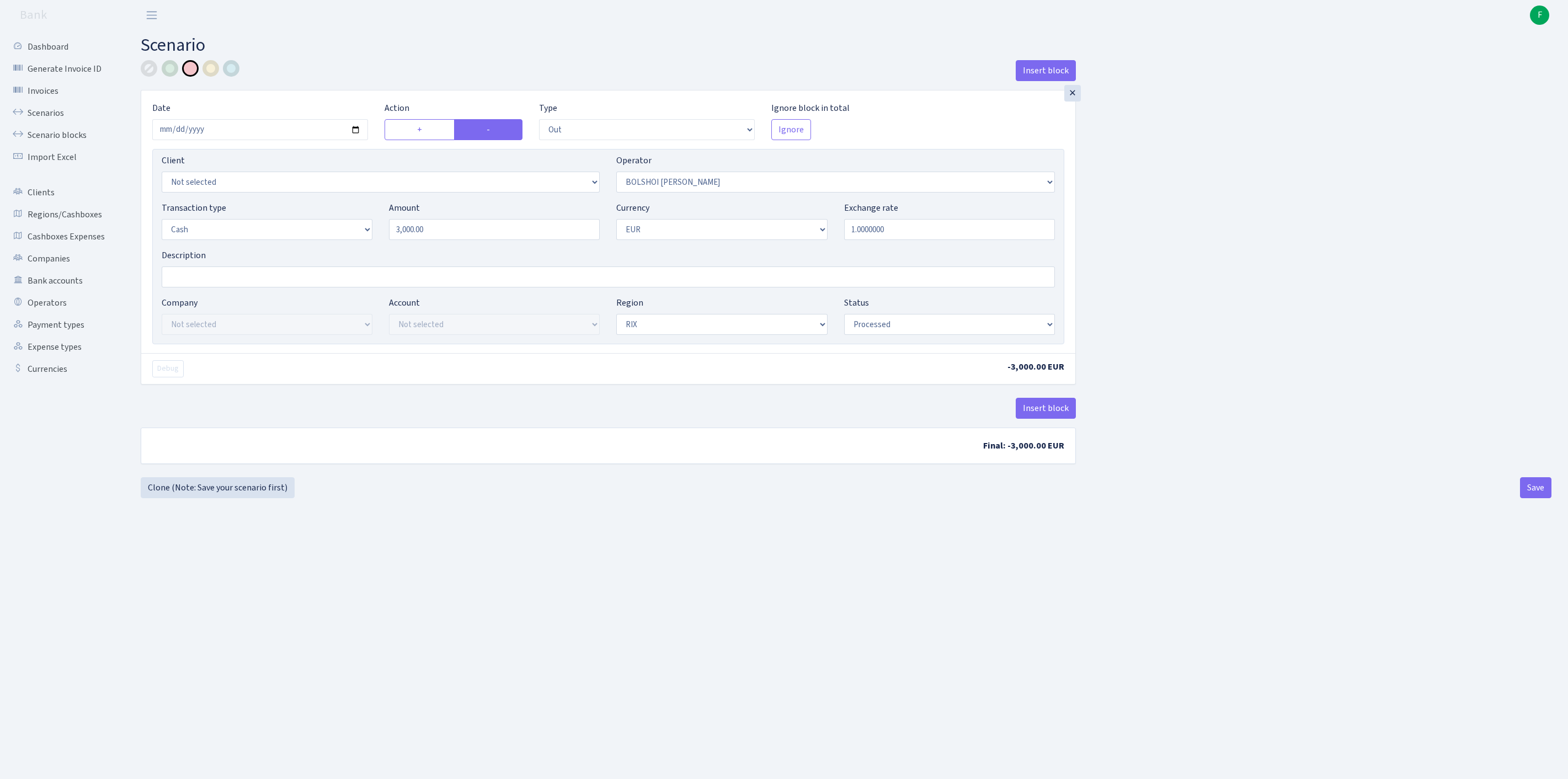
select select "processed"
click at [148, 66] on div at bounding box center [149, 68] width 17 height 17
click at [1527, 498] on button "Save" at bounding box center [1535, 487] width 31 height 21
select select "out"
select select "94"
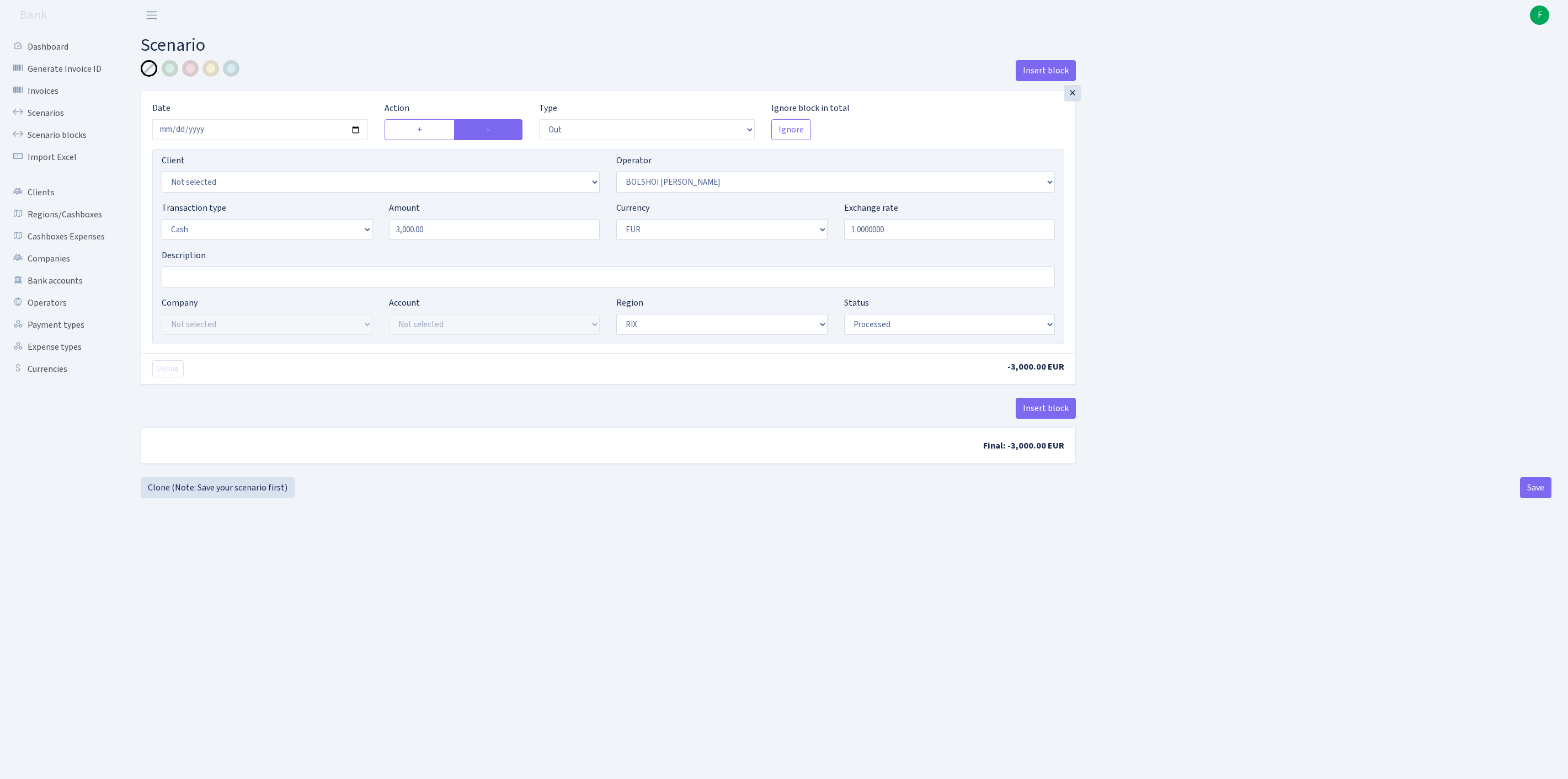
select select "1"
select select "processed"
select select "out"
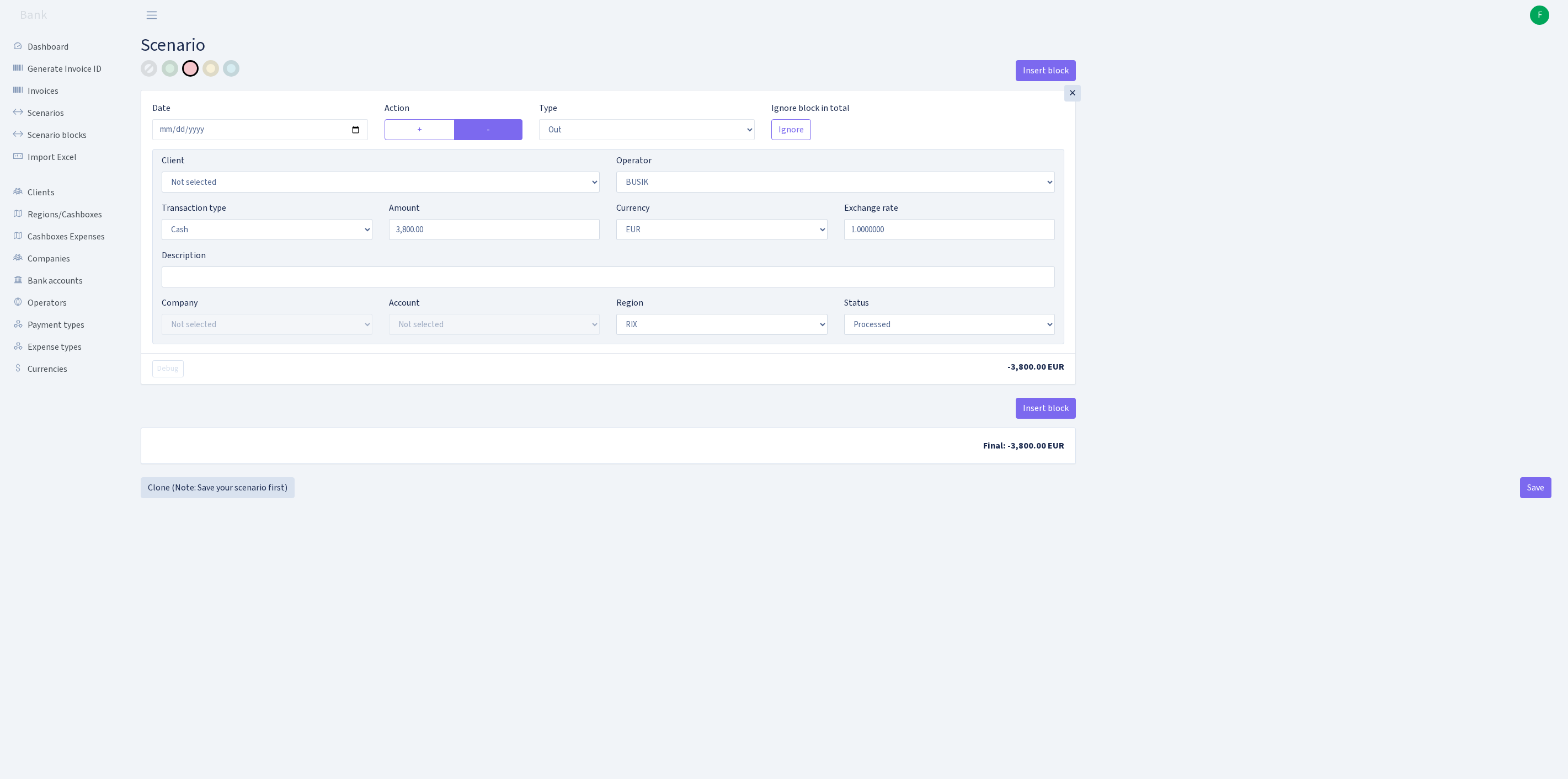
select select "4"
select select "1"
select select "processed"
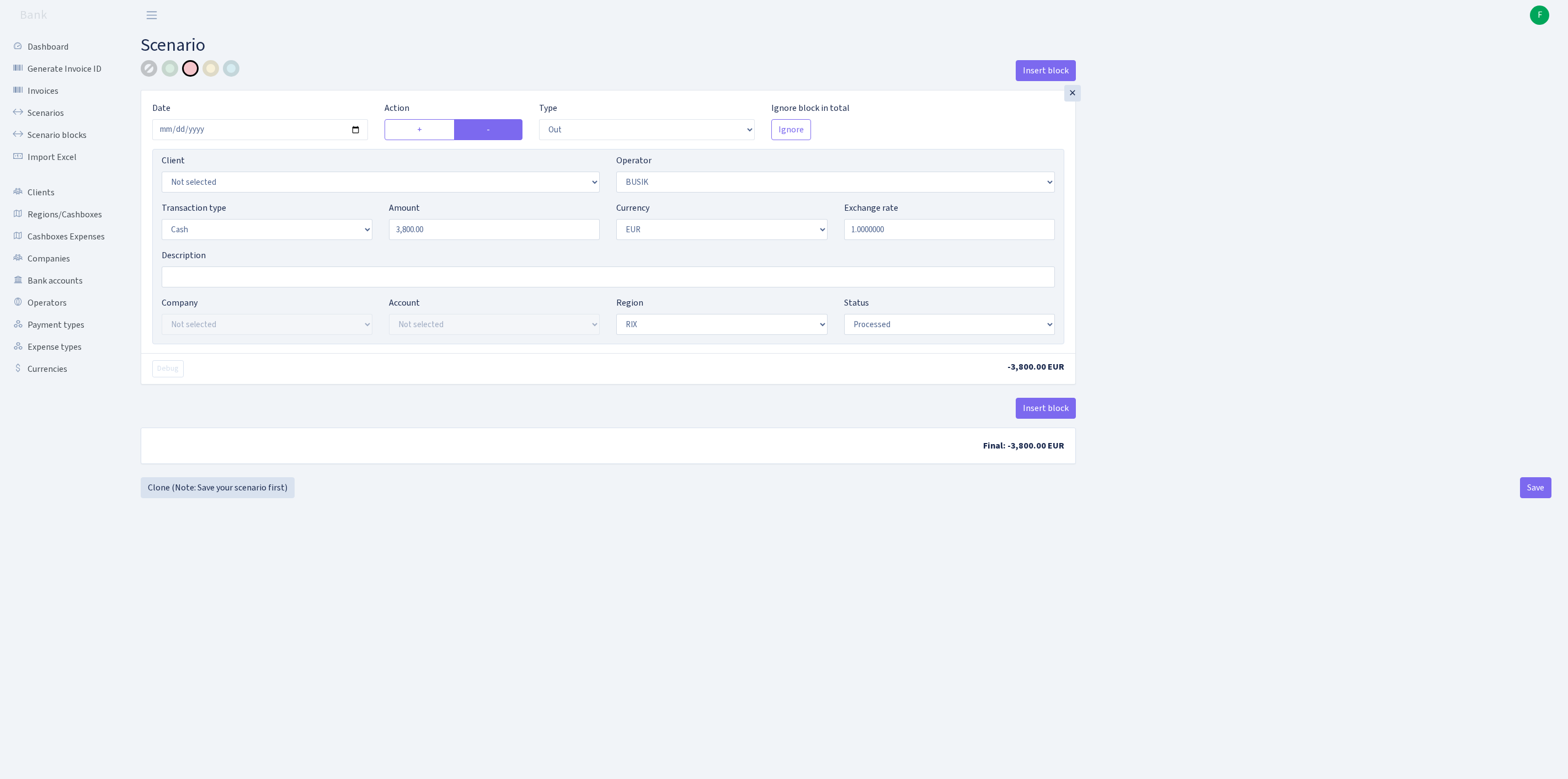
click at [148, 65] on div at bounding box center [149, 68] width 17 height 17
click at [1529, 498] on button "Save" at bounding box center [1535, 487] width 31 height 21
select select "out"
select select "4"
select select "1"
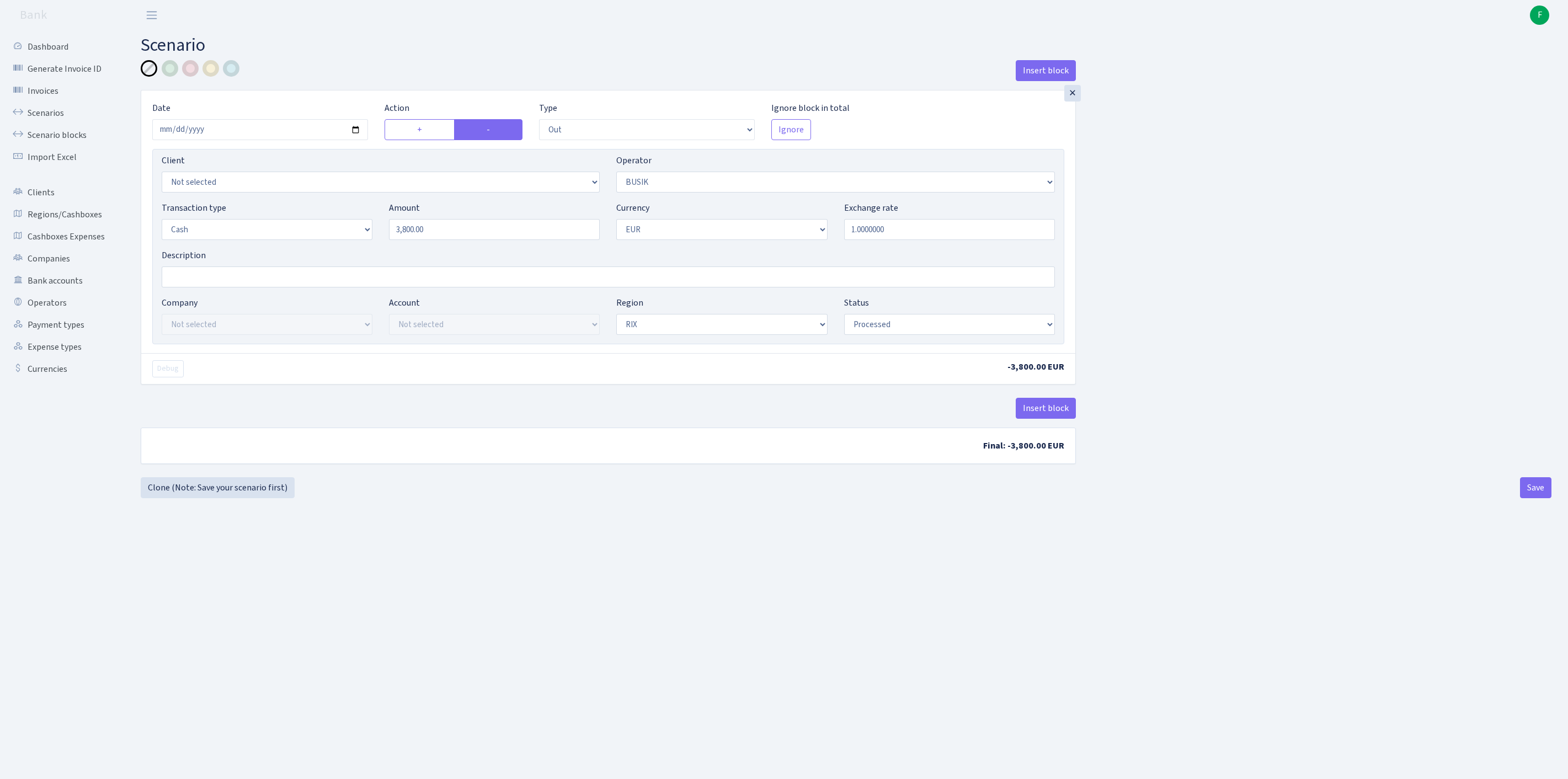
select select "1"
select select "processed"
select select "out"
select select "10"
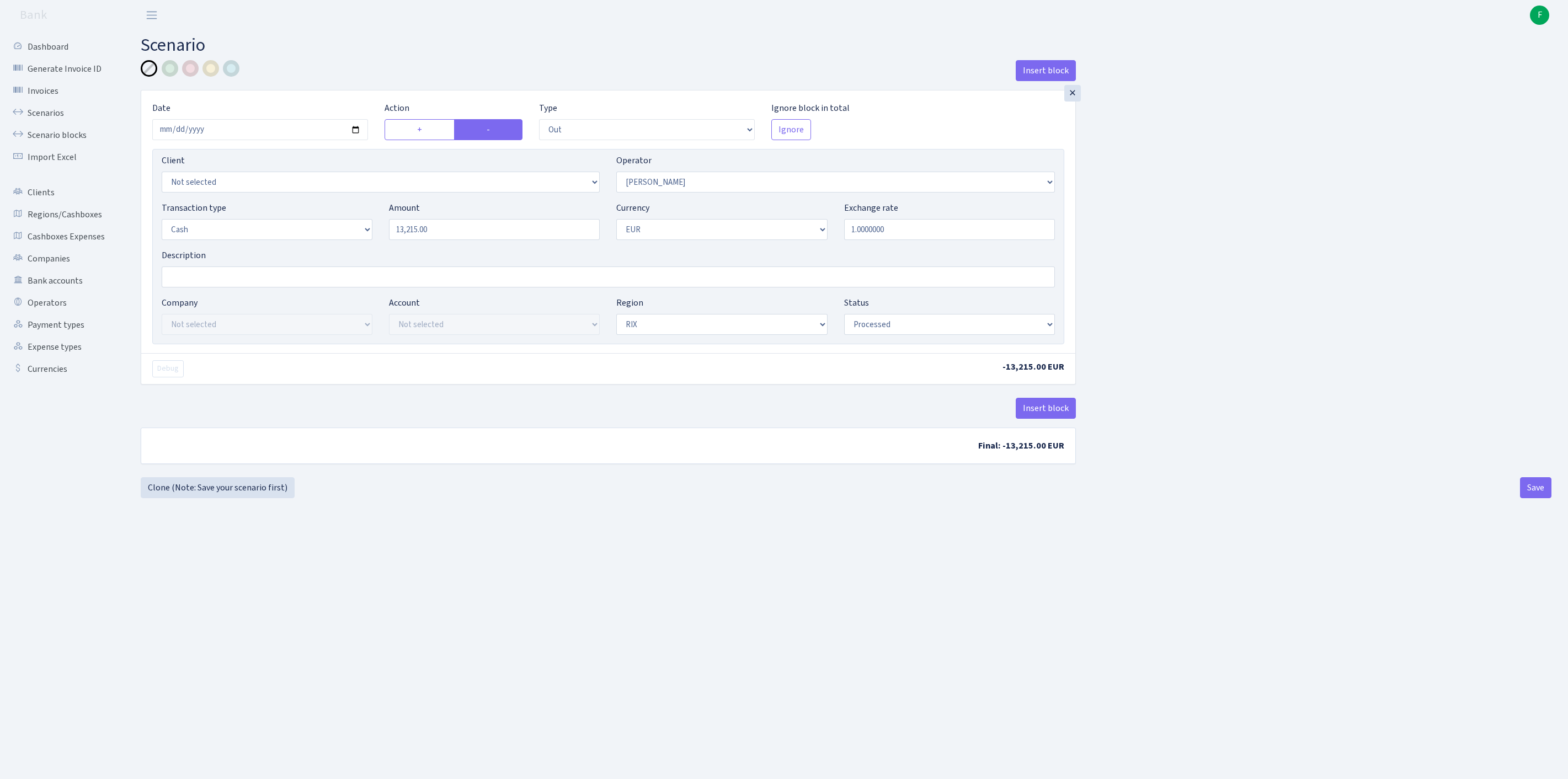
select select "1"
select select "processed"
click at [53, 119] on link "Scenarios" at bounding box center [60, 113] width 110 height 22
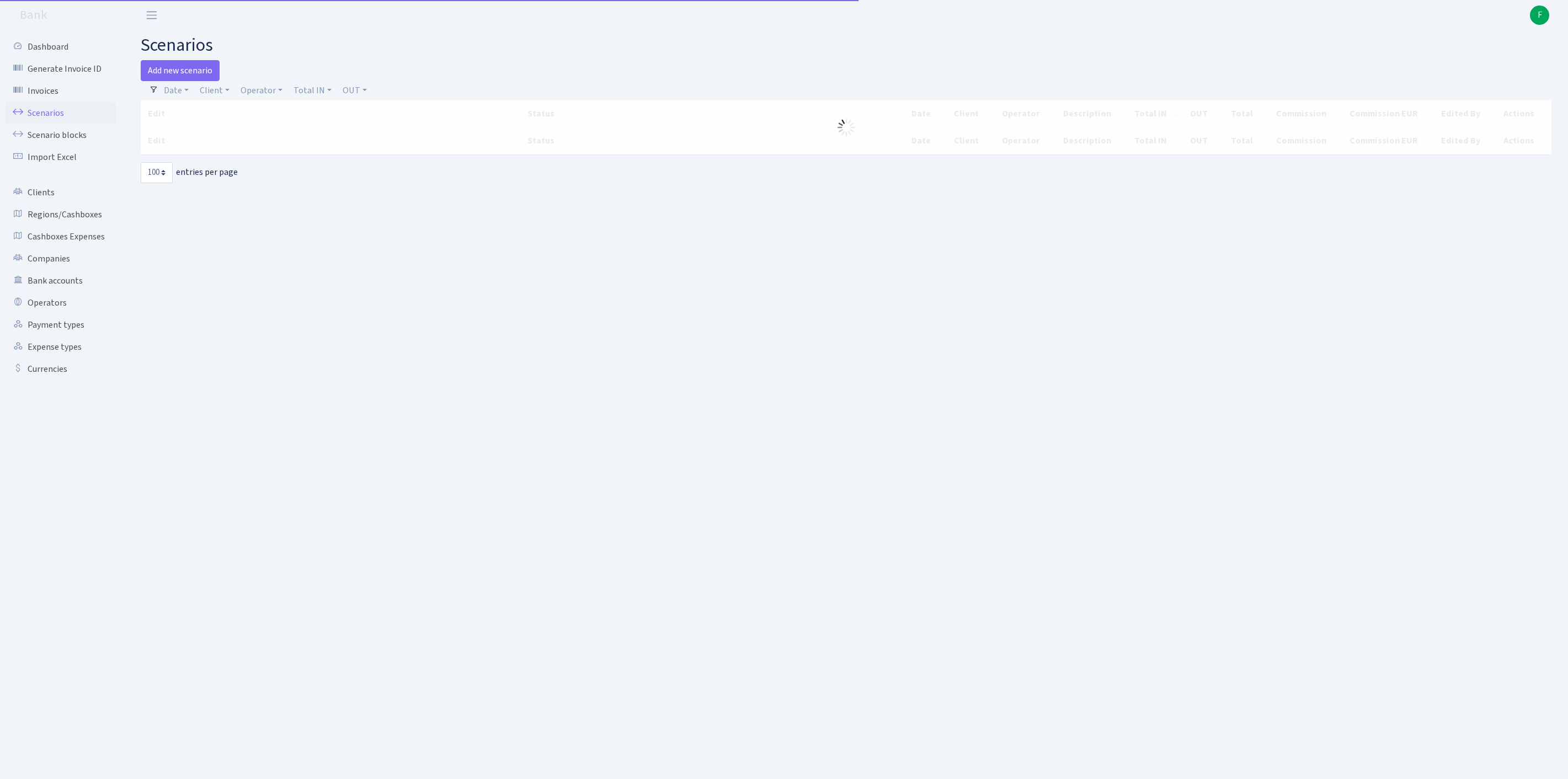
select select "100"
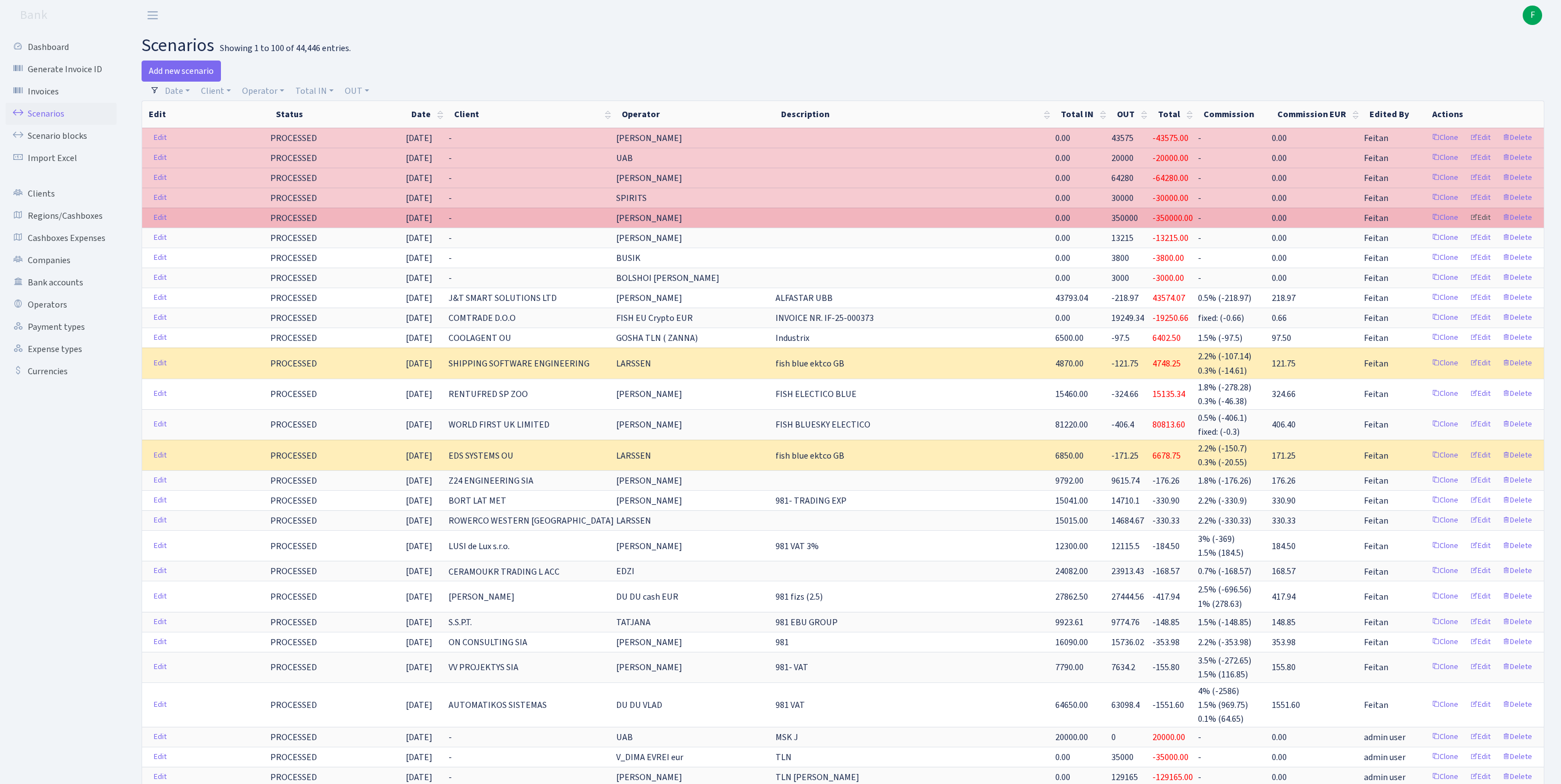
click at [1468, 227] on link "Edit" at bounding box center [1480, 218] width 30 height 17
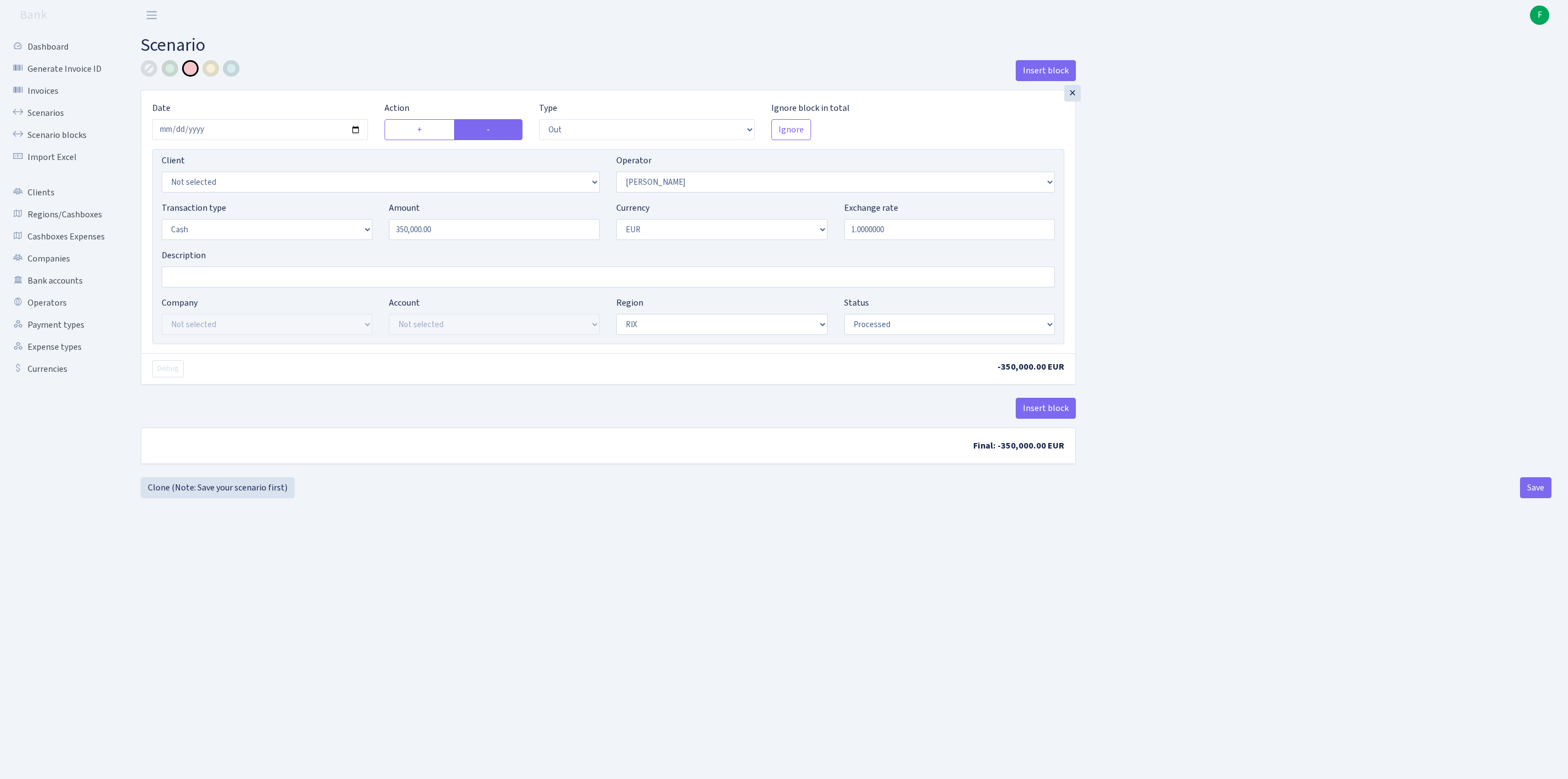
select select "out"
select select "15"
select select "1"
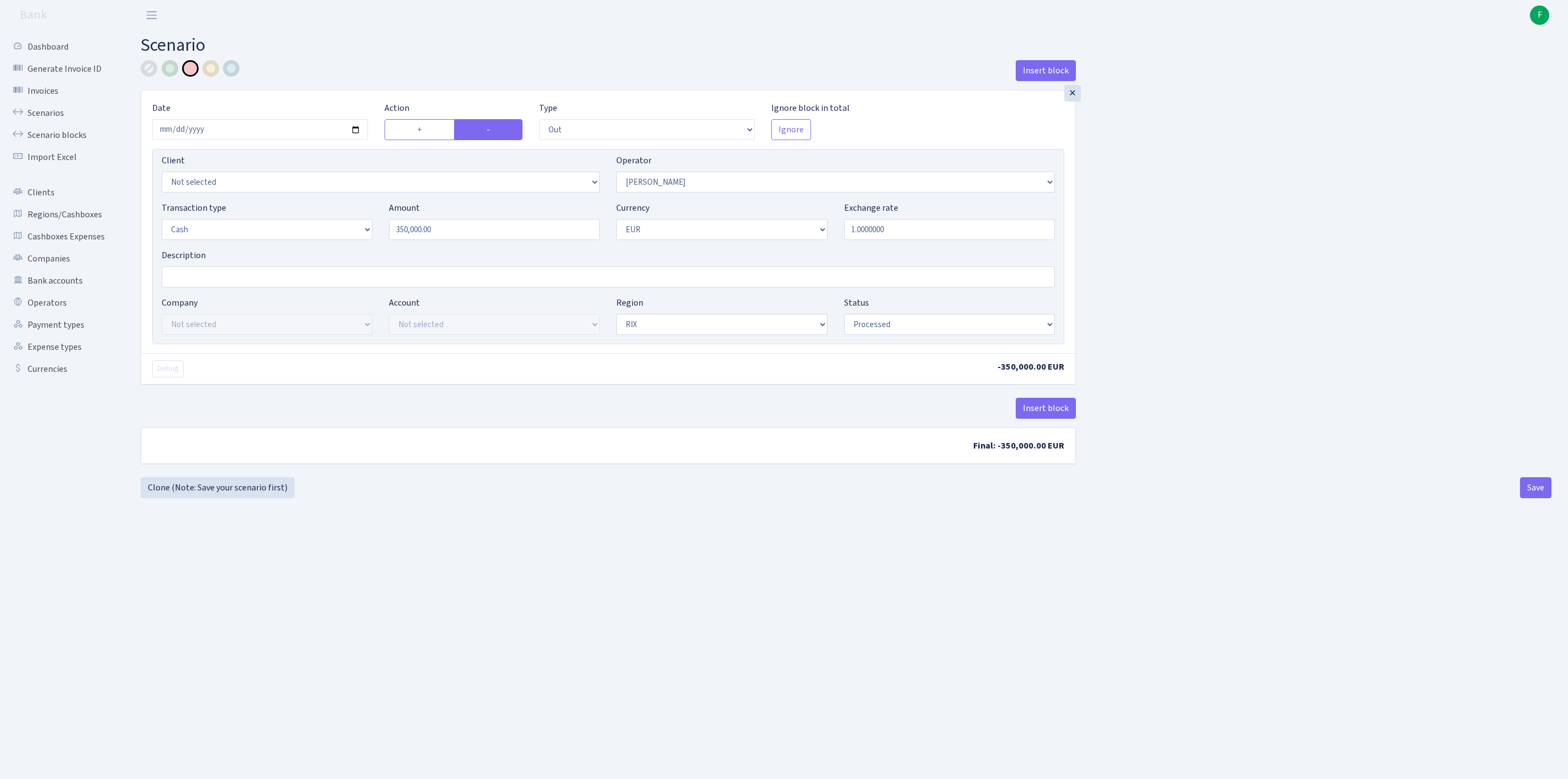
select select "processed"
click at [152, 71] on div at bounding box center [149, 68] width 17 height 17
click at [1529, 498] on button "Save" at bounding box center [1535, 487] width 31 height 21
select select "out"
select select "15"
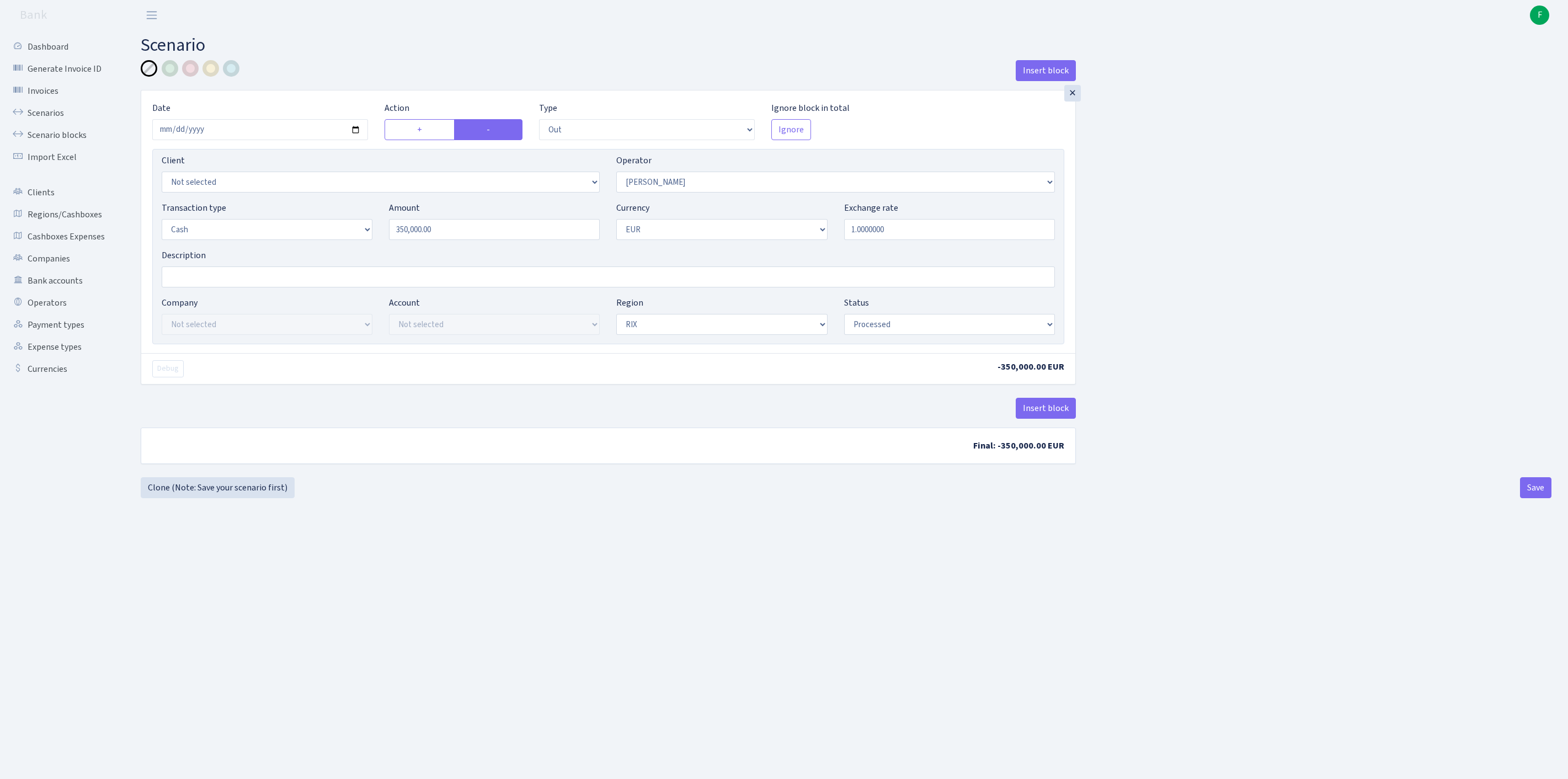
select select "1"
select select "processed"
click at [61, 119] on link "Scenarios" at bounding box center [60, 113] width 110 height 22
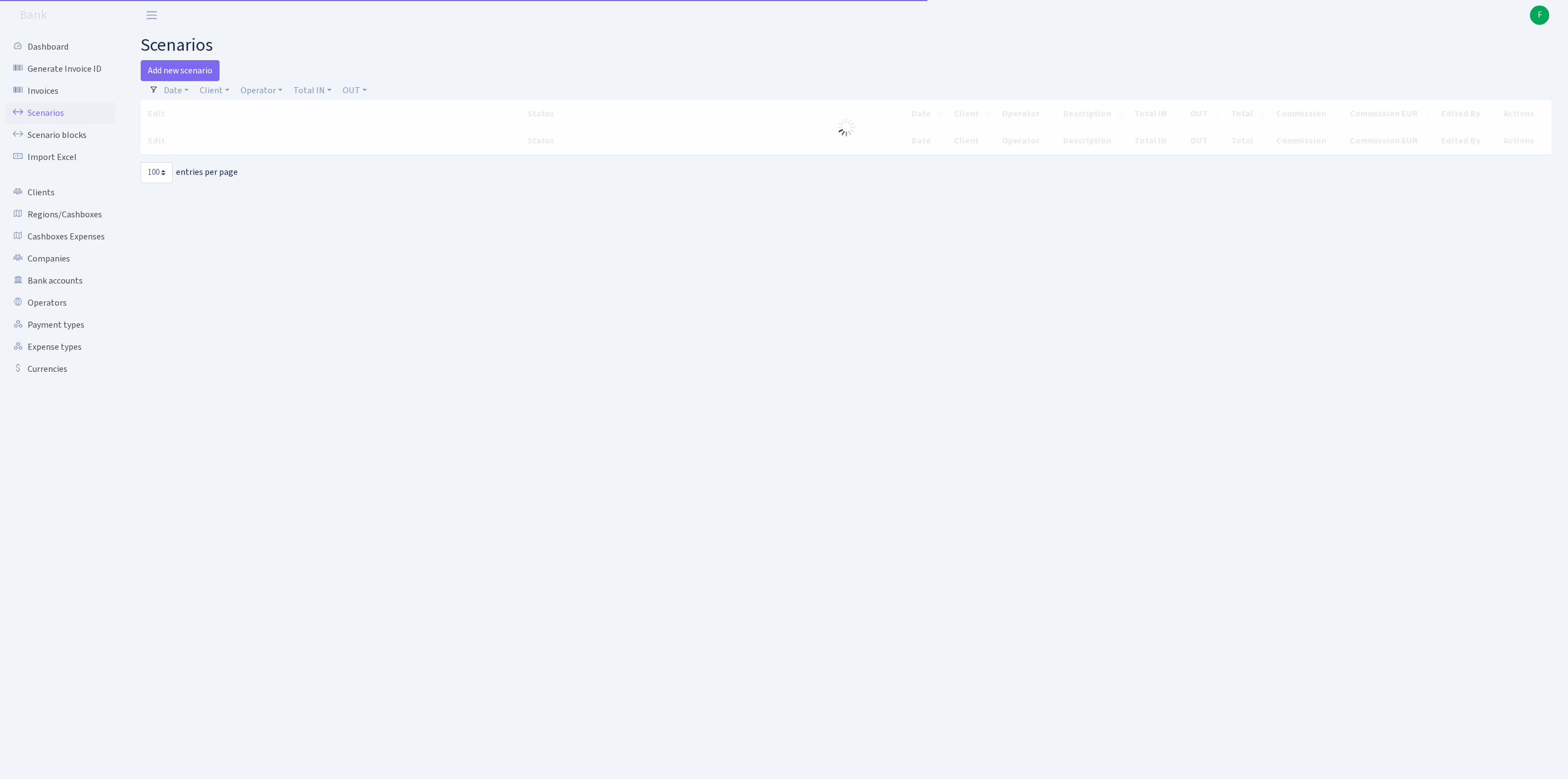
select select "100"
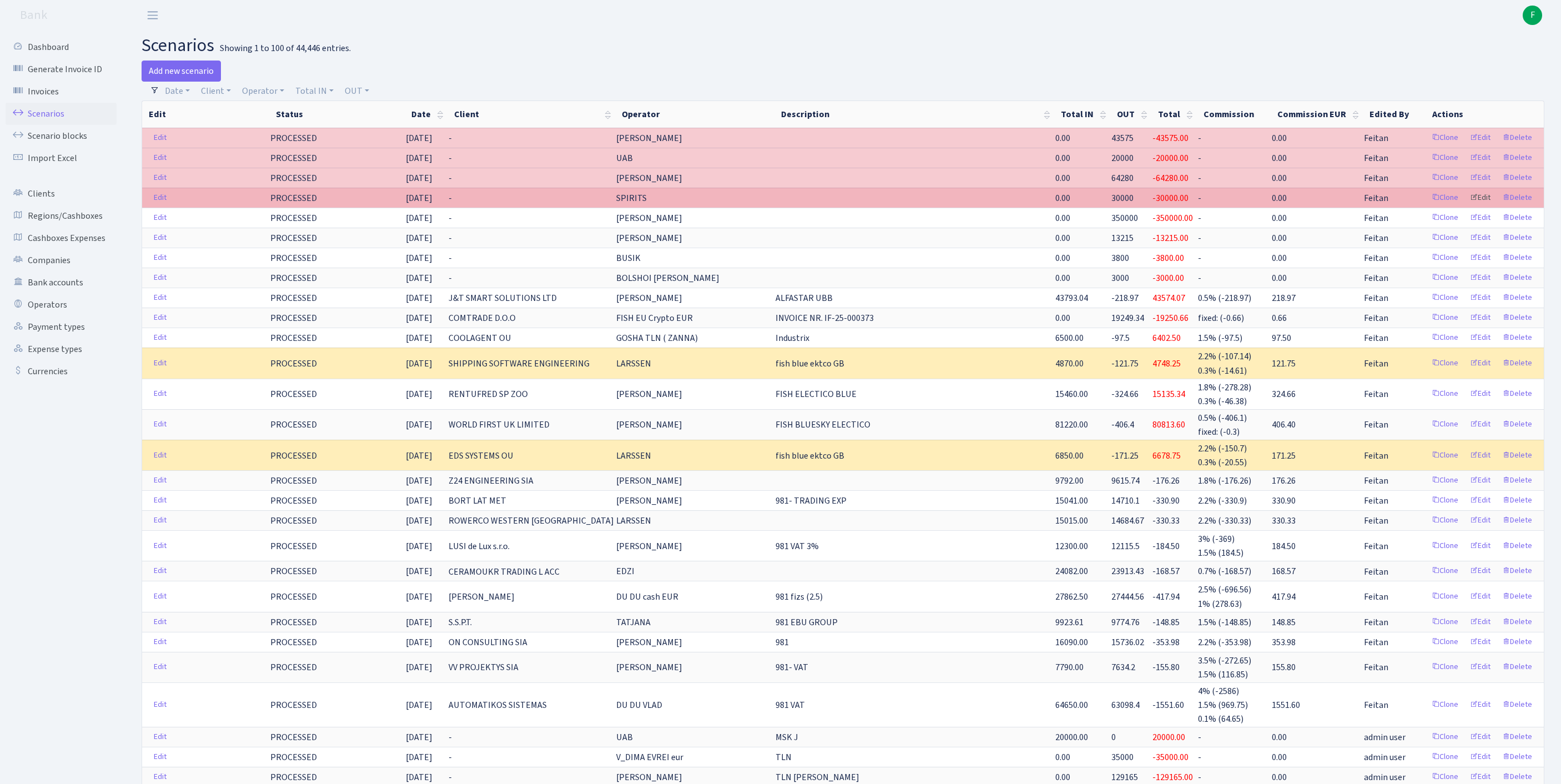
click at [1472, 206] on link "Edit" at bounding box center [1480, 198] width 30 height 17
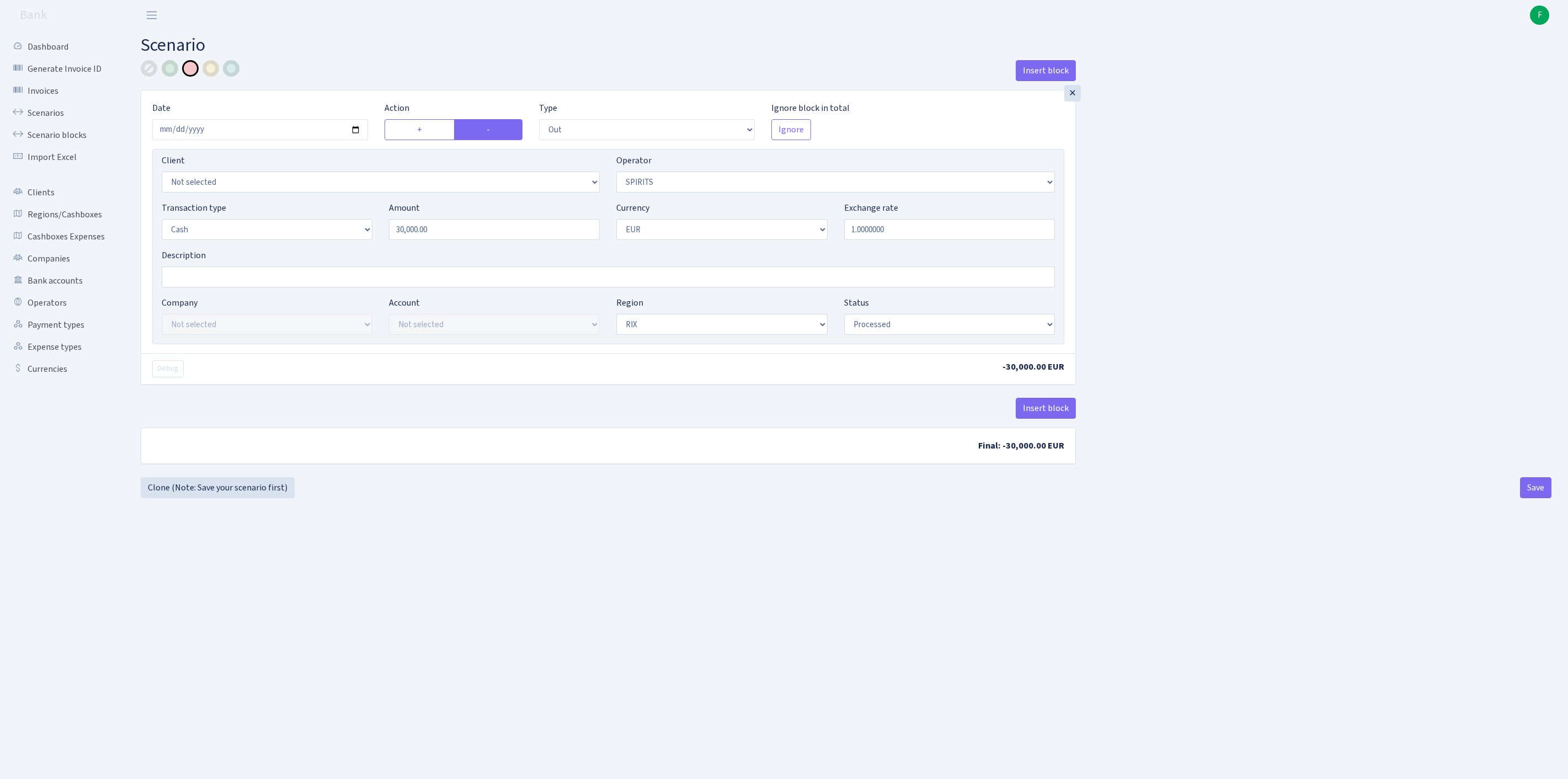
select select "out"
select select "524"
select select "1"
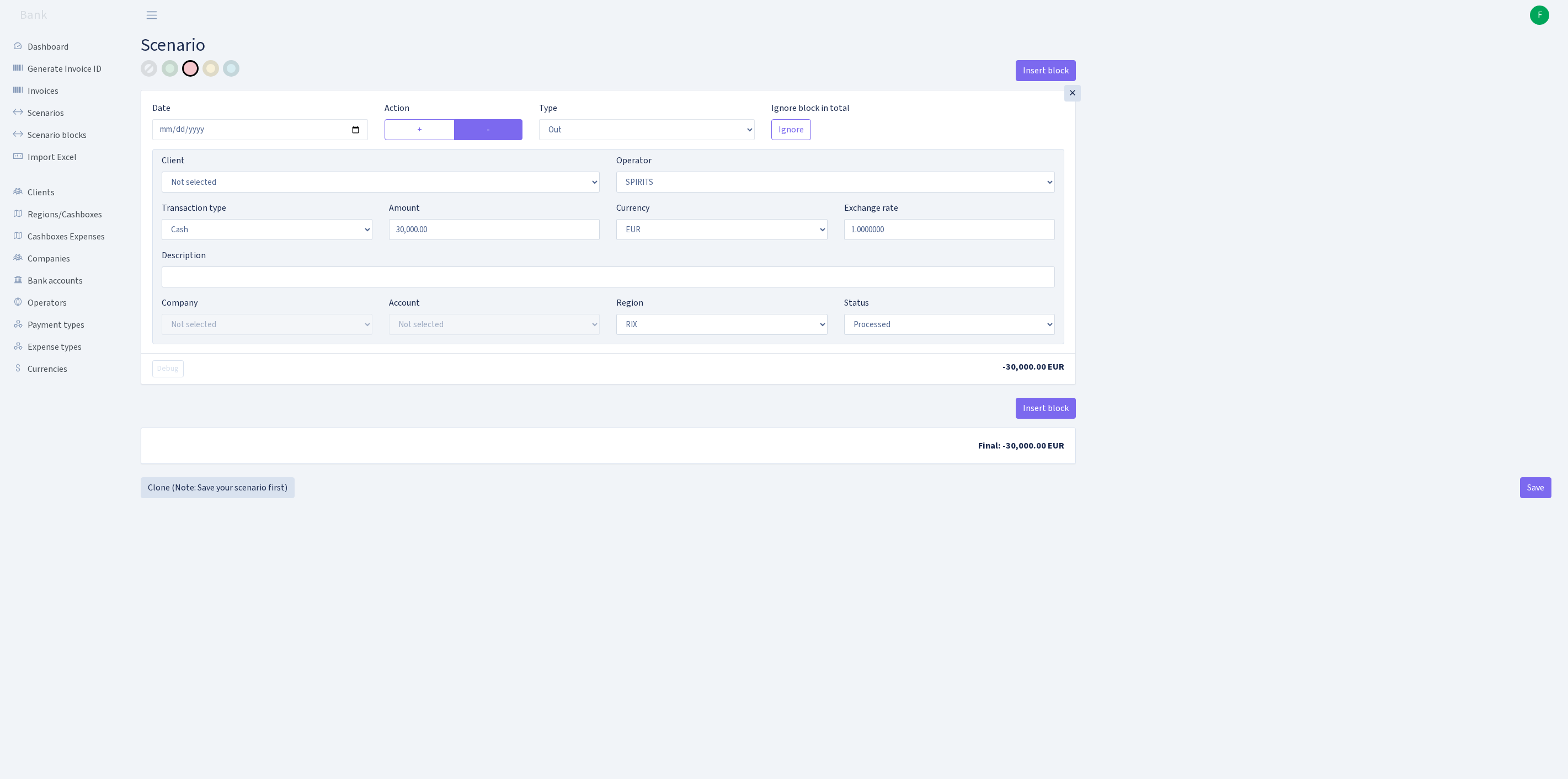
select select "processed"
click at [150, 71] on div at bounding box center [149, 68] width 17 height 17
click at [1529, 498] on button "Save" at bounding box center [1535, 487] width 31 height 21
select select "out"
select select "524"
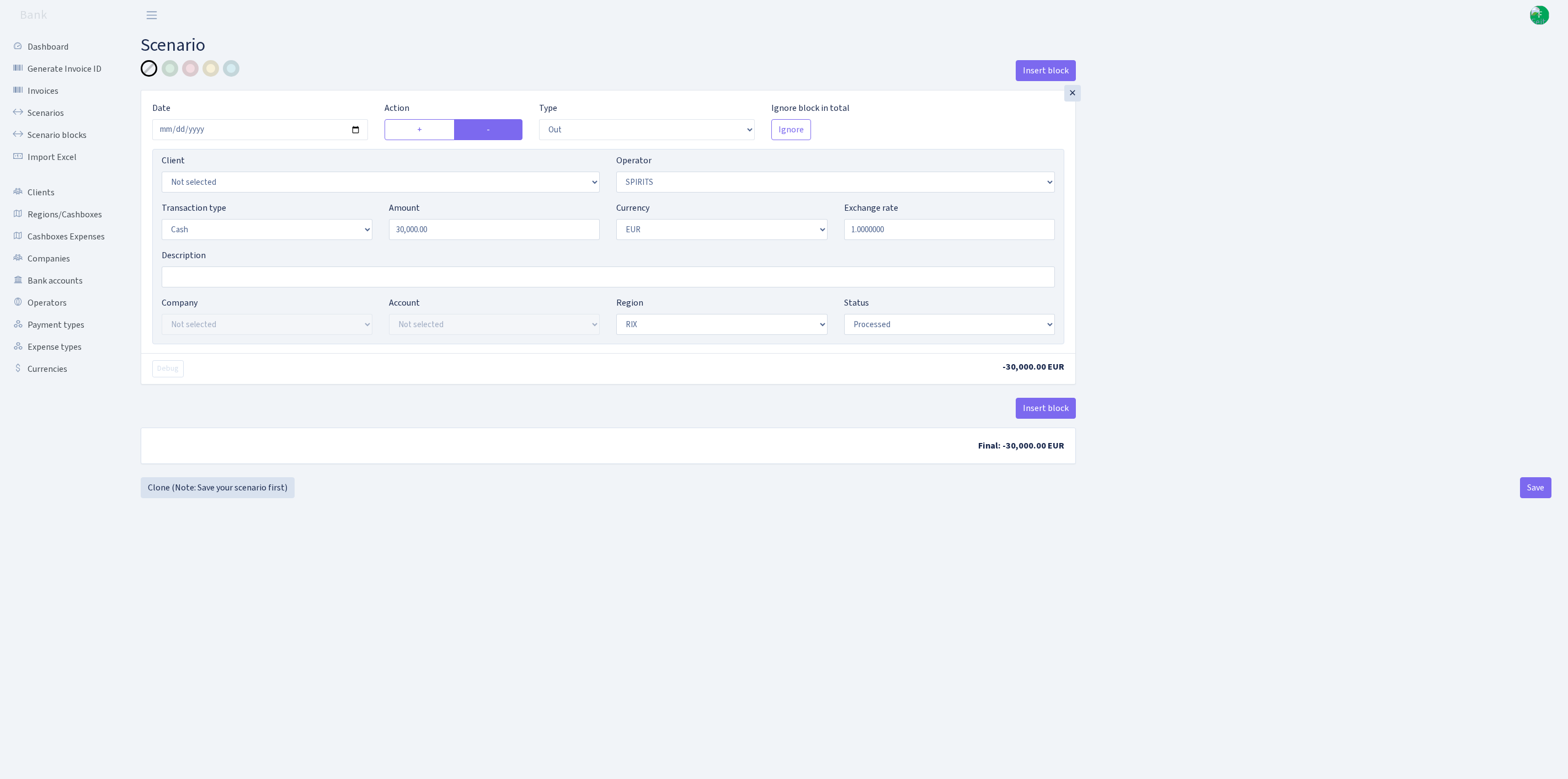
select select "1"
select select "processed"
click at [61, 122] on link "Scenarios" at bounding box center [60, 113] width 110 height 22
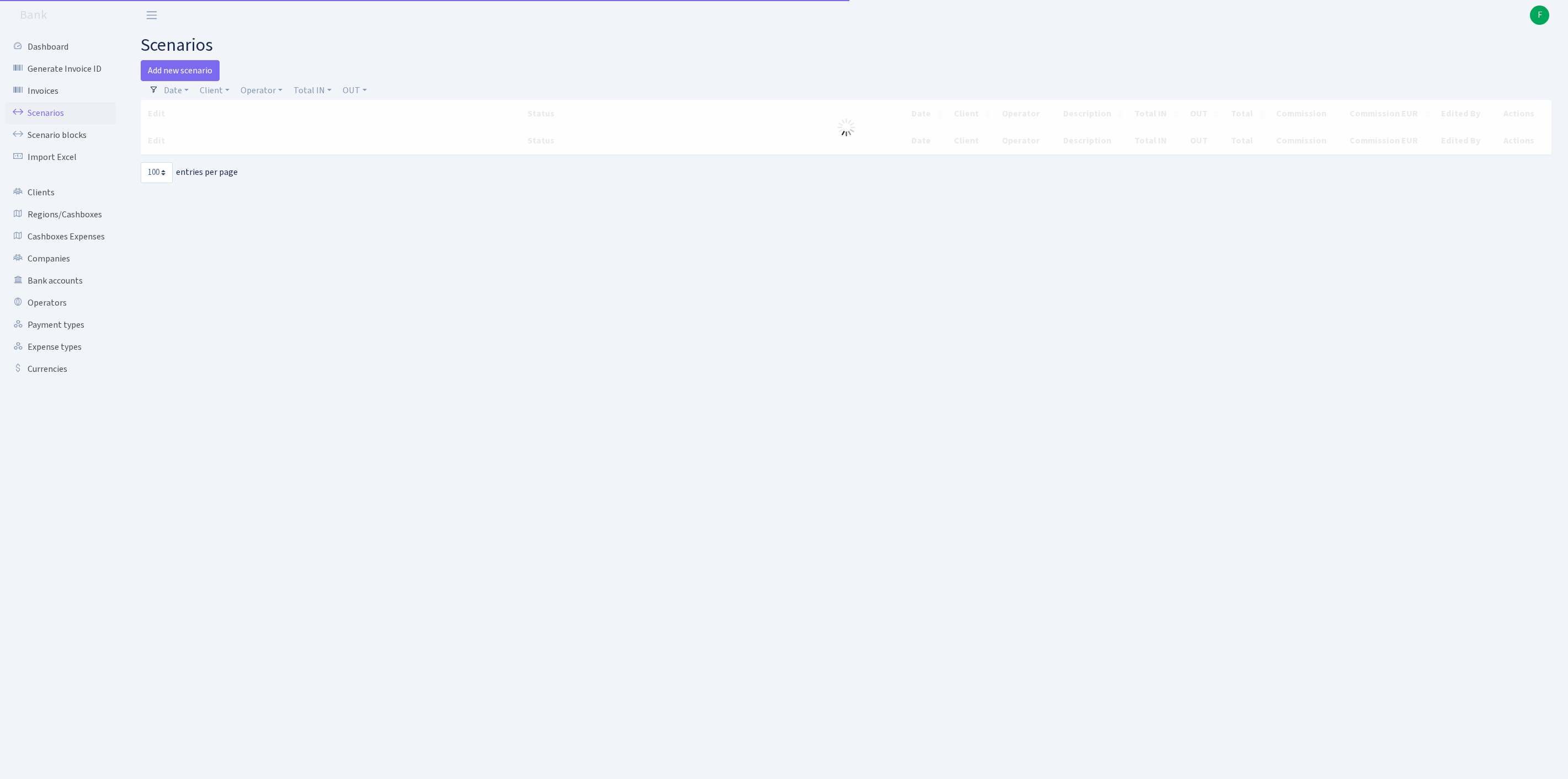
select select "100"
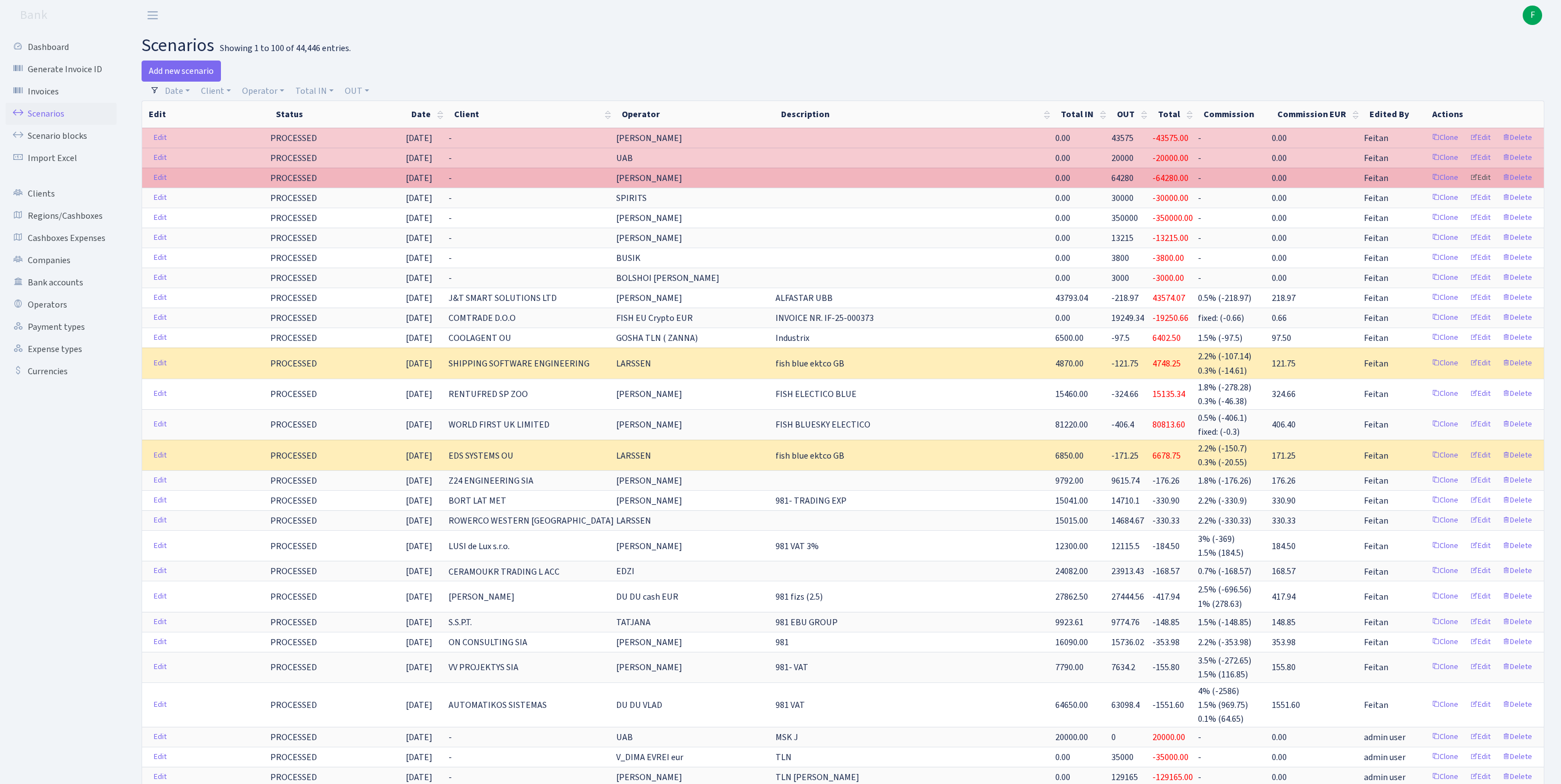
click at [1465, 186] on link "Edit" at bounding box center [1480, 178] width 30 height 17
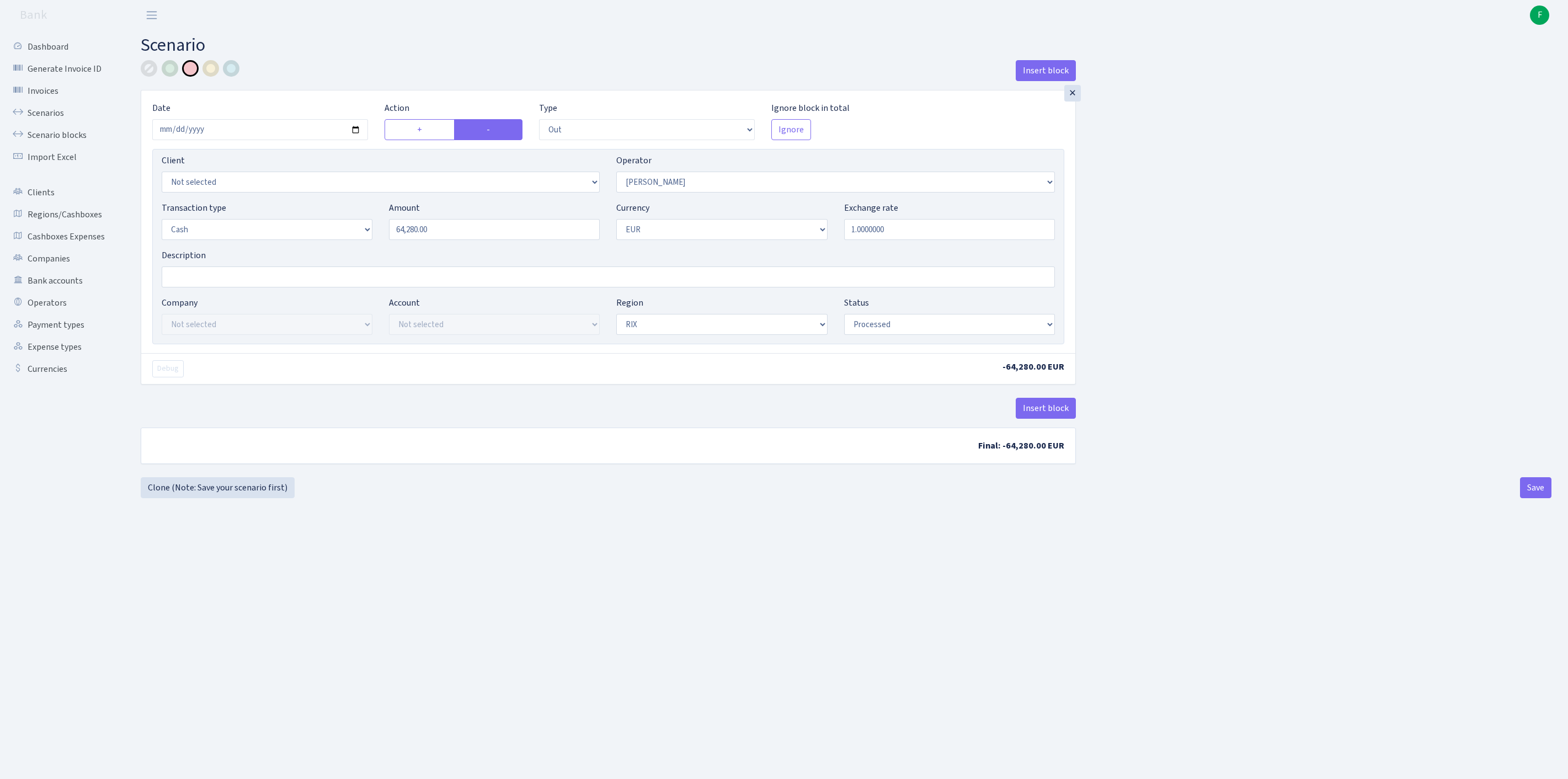
select select "out"
select select "14"
select select "1"
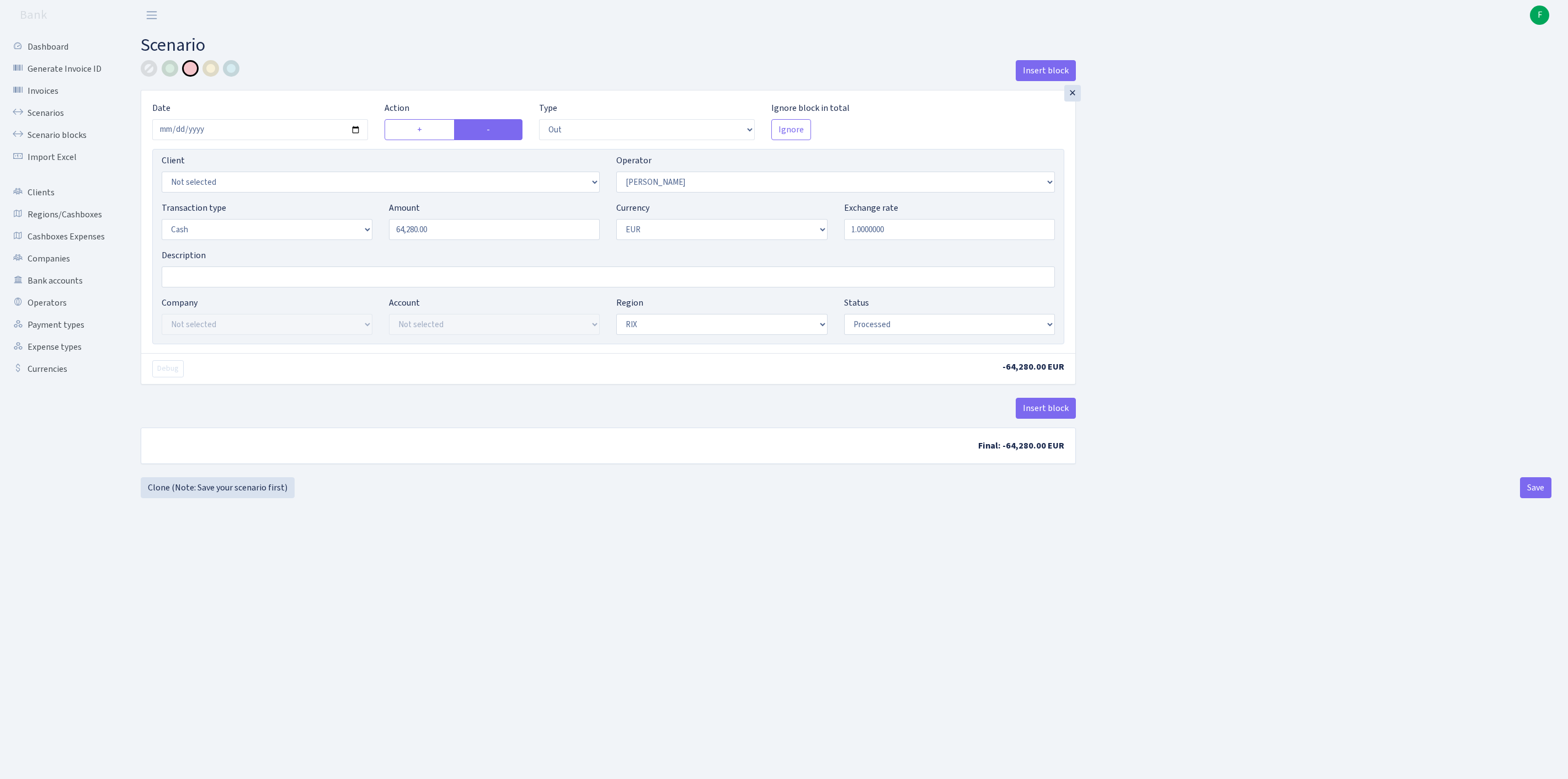
select select "processed"
click at [150, 69] on div at bounding box center [149, 68] width 17 height 17
click at [1525, 498] on button "Save" at bounding box center [1535, 487] width 31 height 21
select select "out"
select select "14"
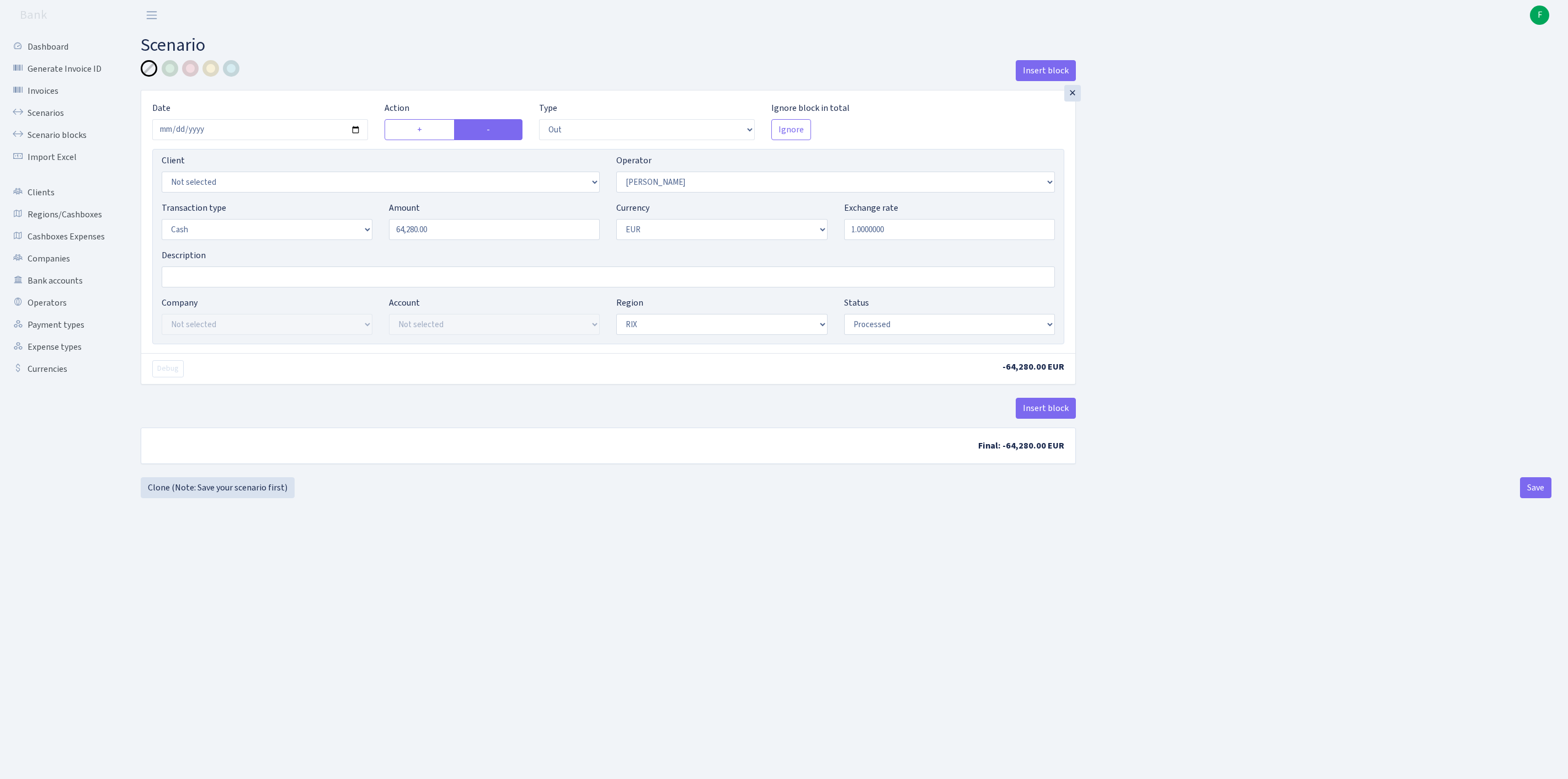
select select "1"
select select "processed"
click at [52, 120] on link "Scenarios" at bounding box center [60, 113] width 110 height 22
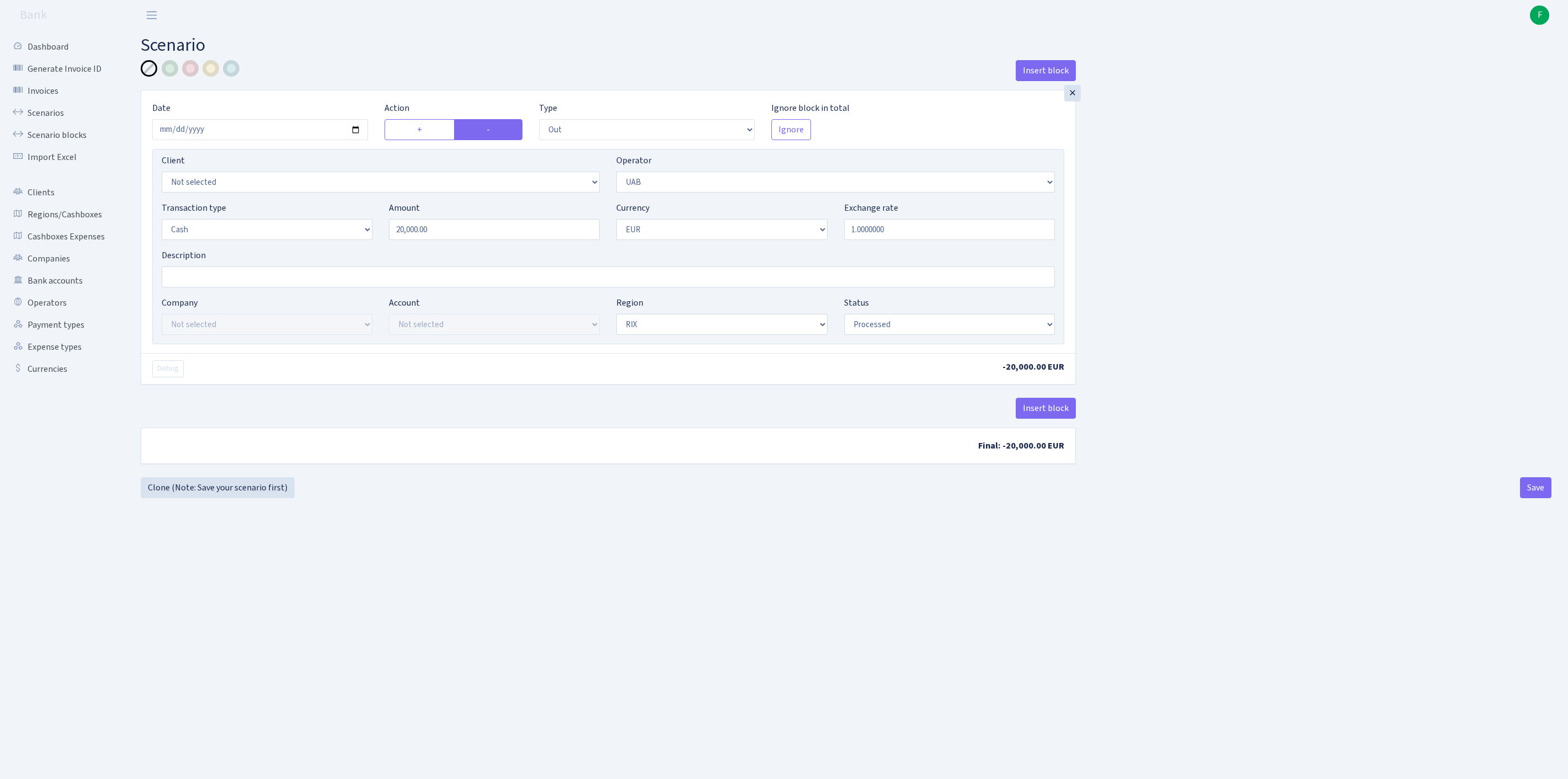
select select "out"
select select "33"
select select "1"
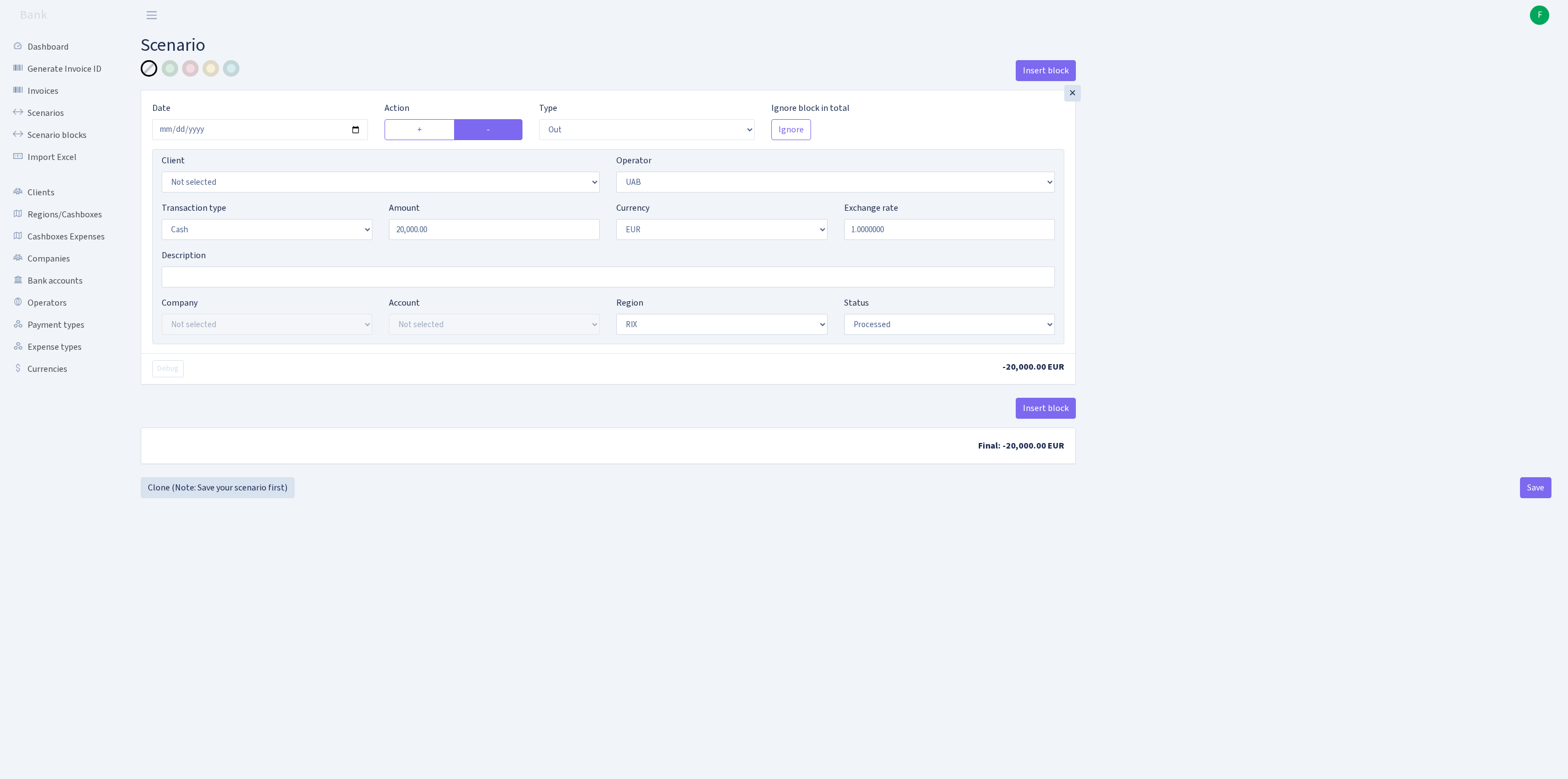
select select "processed"
click at [45, 115] on link "Scenarios" at bounding box center [60, 113] width 110 height 22
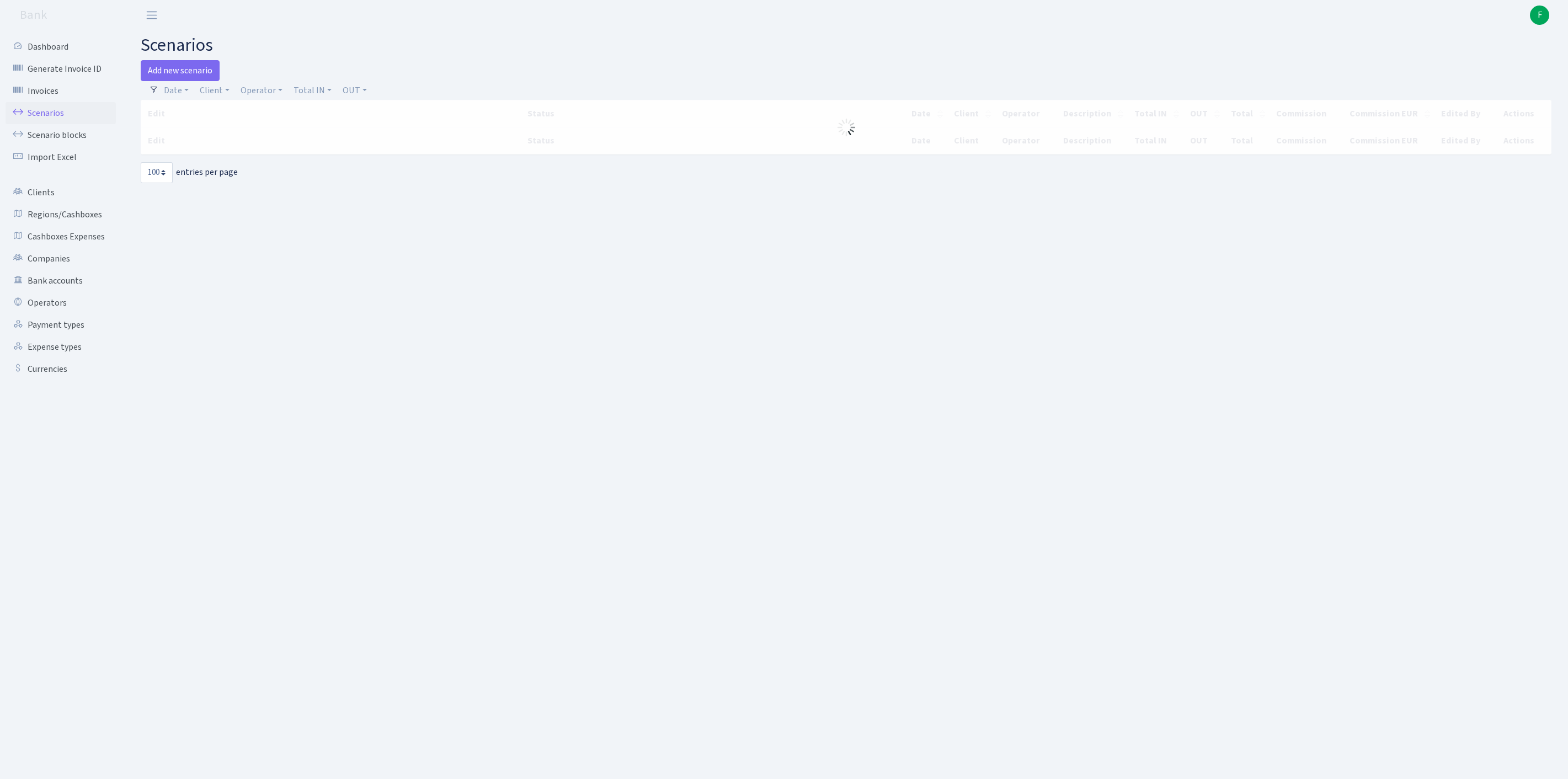
select select "100"
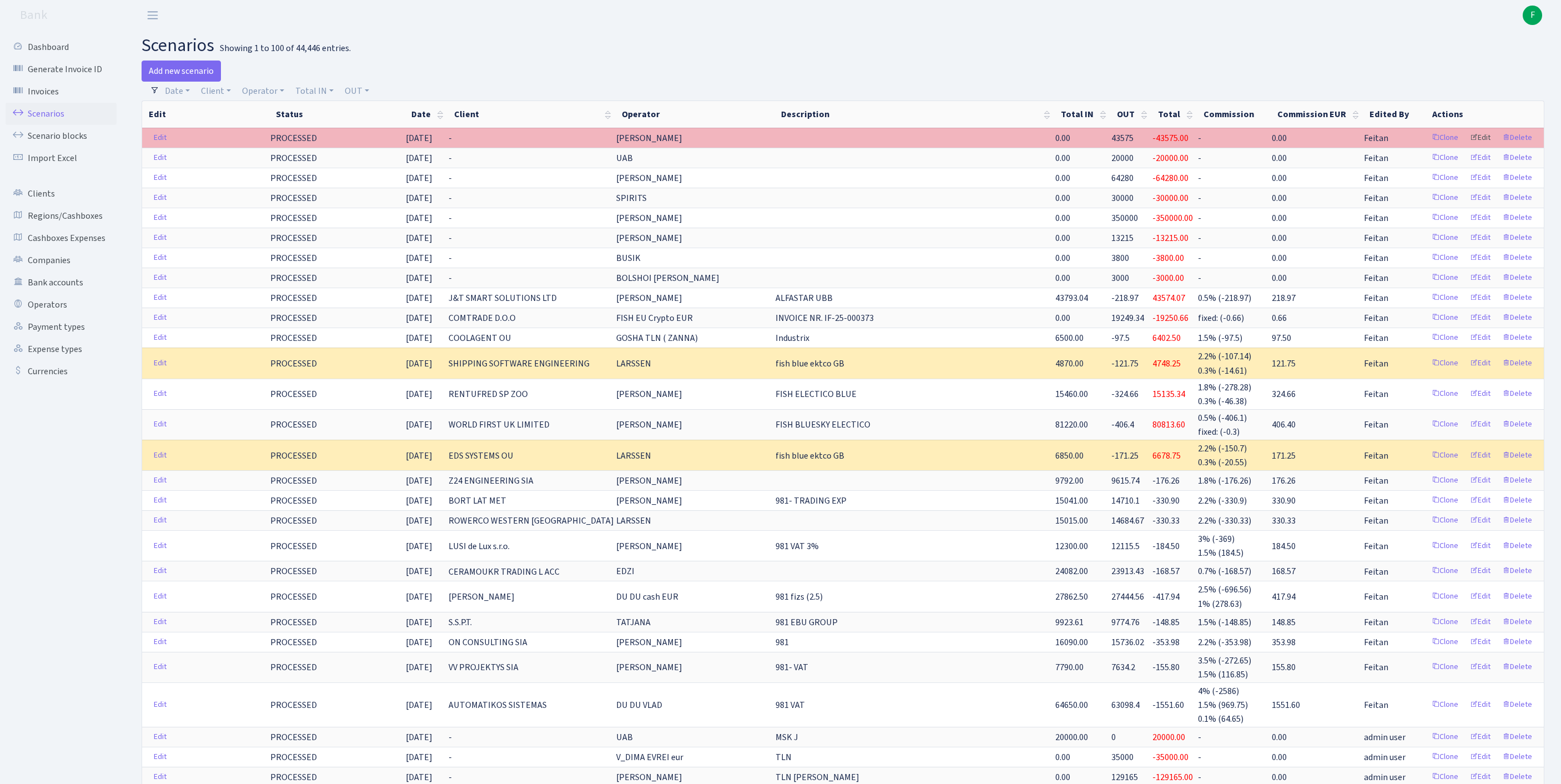
click at [1469, 147] on link "Edit" at bounding box center [1480, 138] width 30 height 17
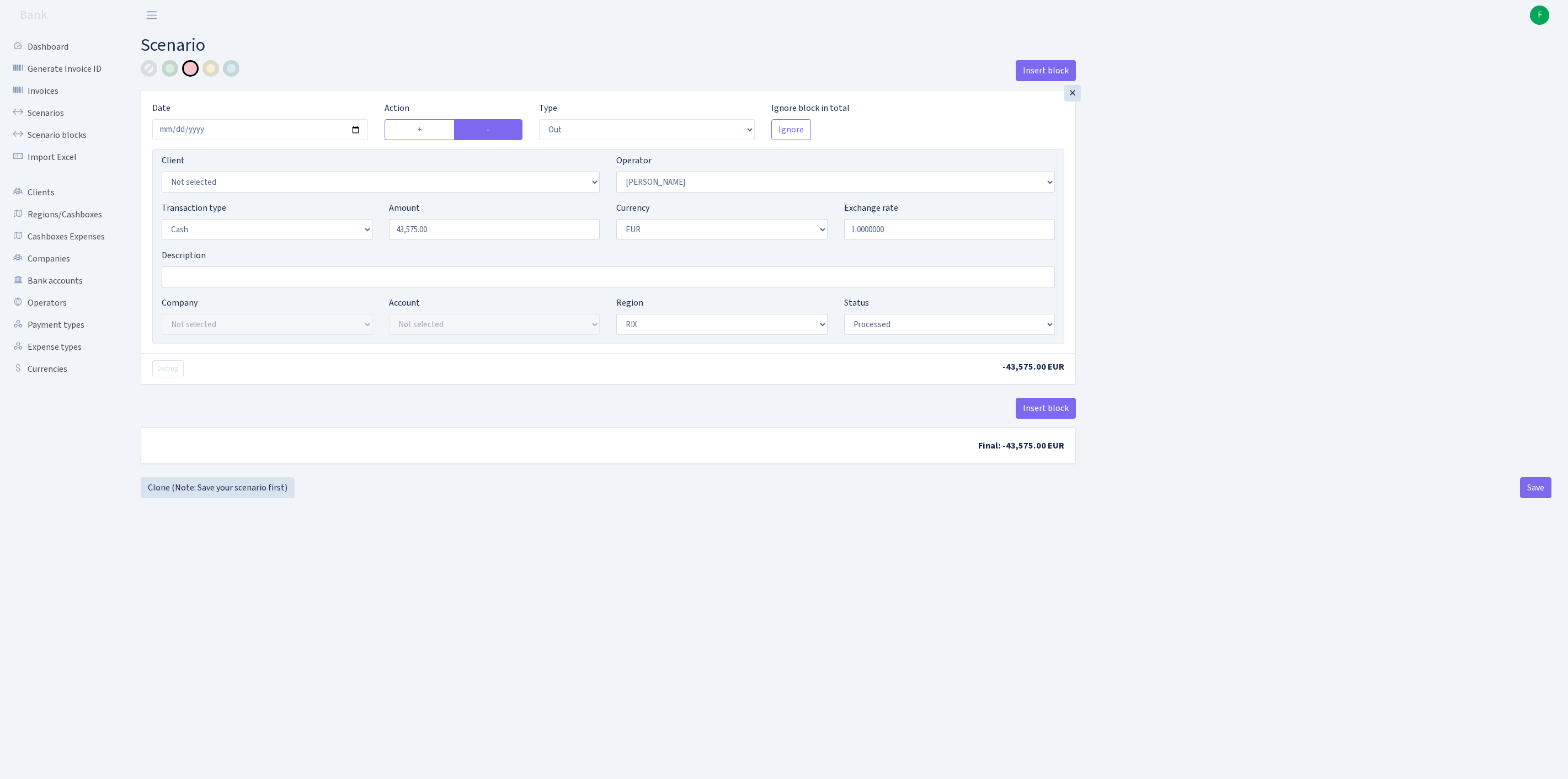
select select "out"
select select "439"
select select "1"
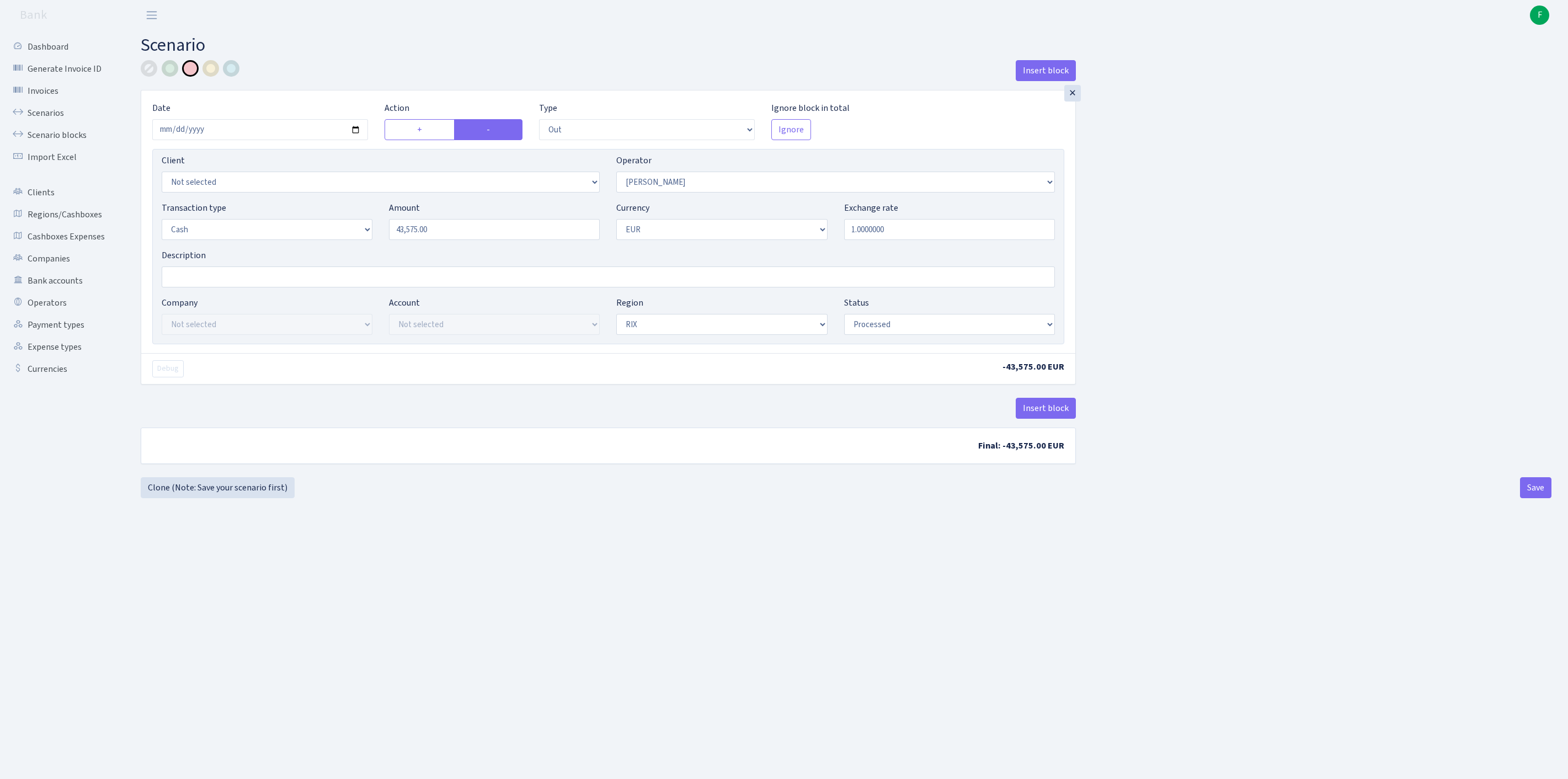
select select "processed"
click at [149, 69] on div at bounding box center [149, 68] width 17 height 17
click at [1522, 498] on button "Save" at bounding box center [1535, 487] width 31 height 21
select select "out"
select select "439"
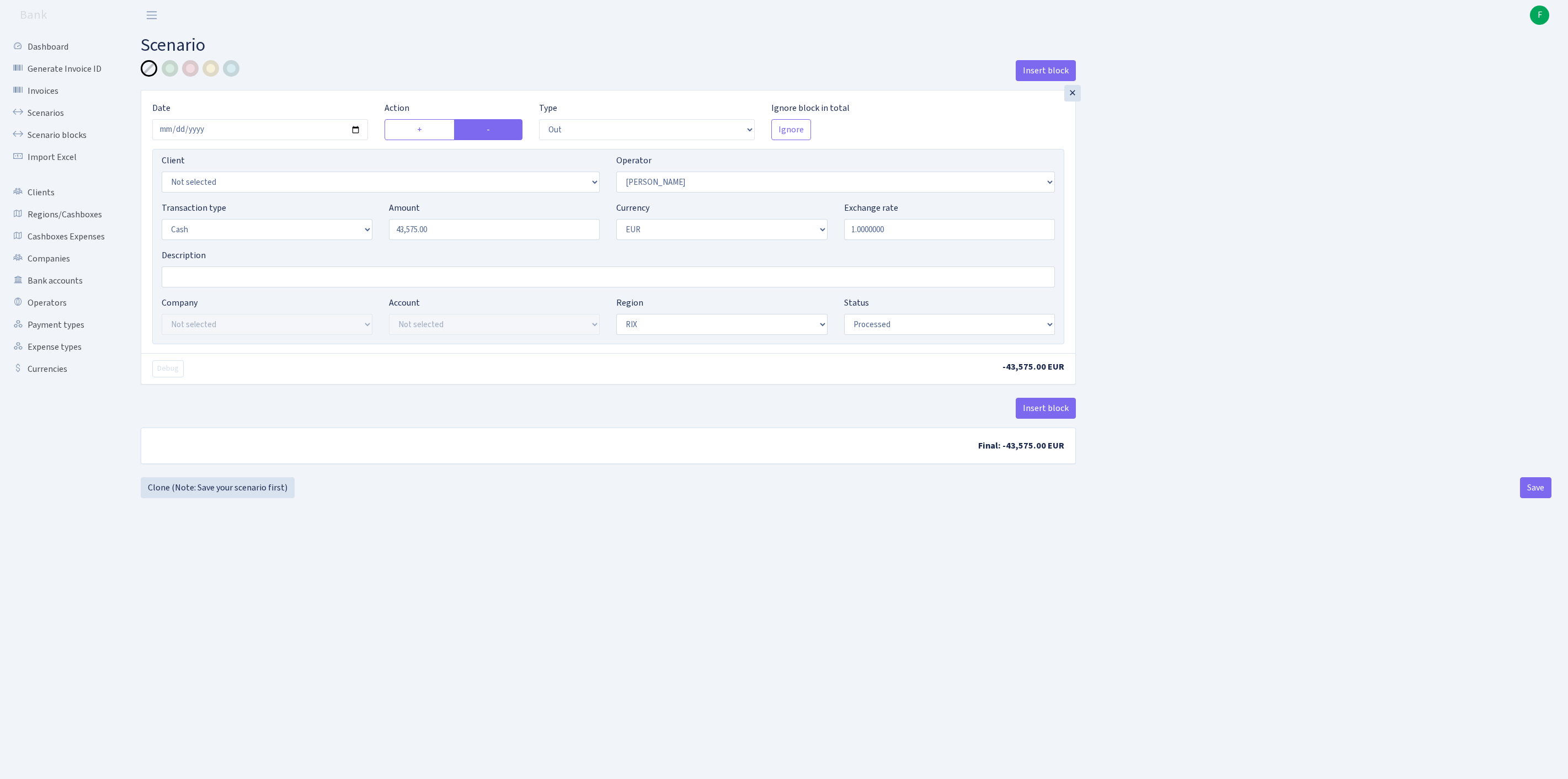
select select "1"
select select "processed"
click at [59, 314] on link "Operators" at bounding box center [60, 303] width 110 height 22
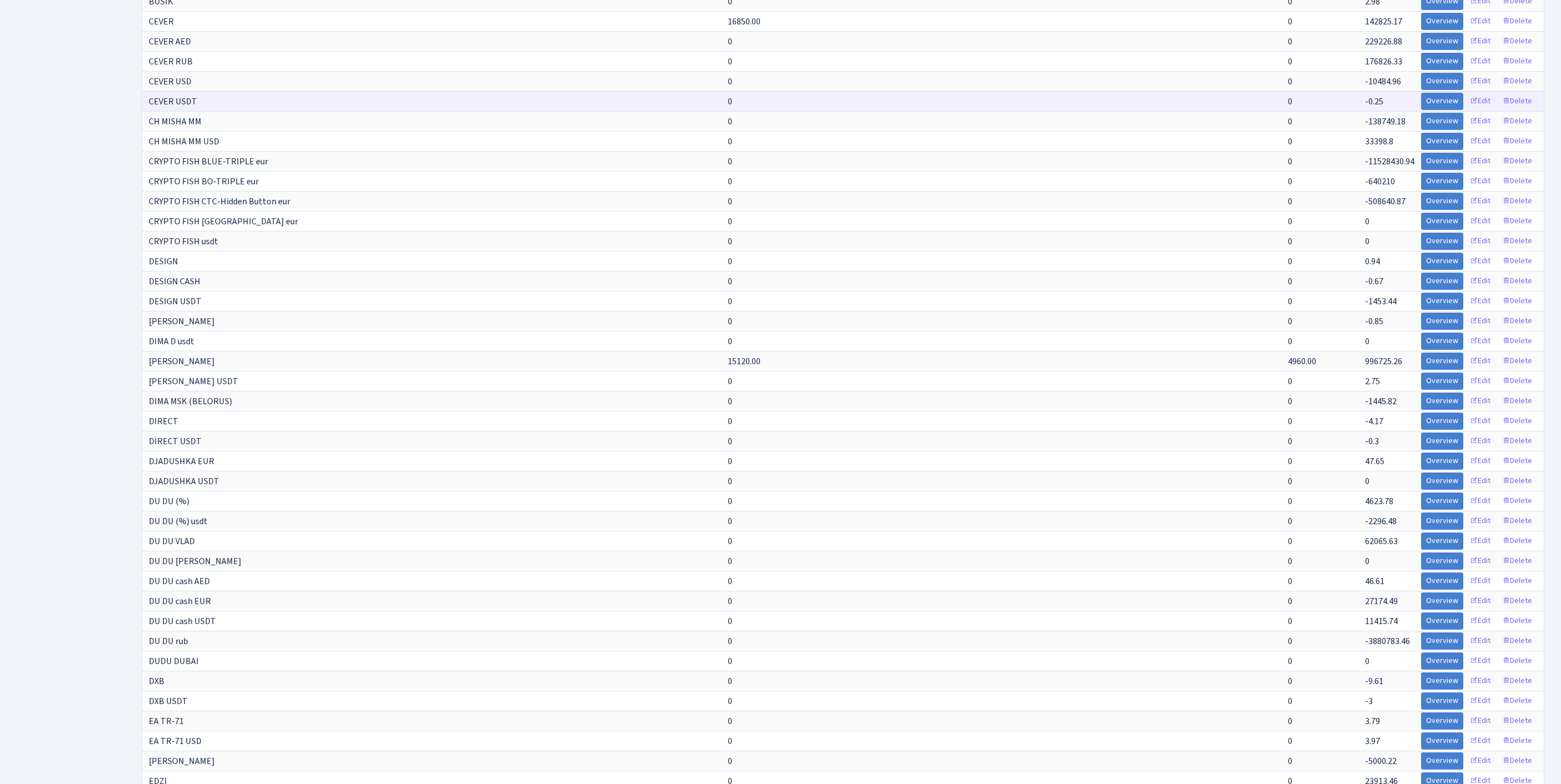
scroll to position [1944, 0]
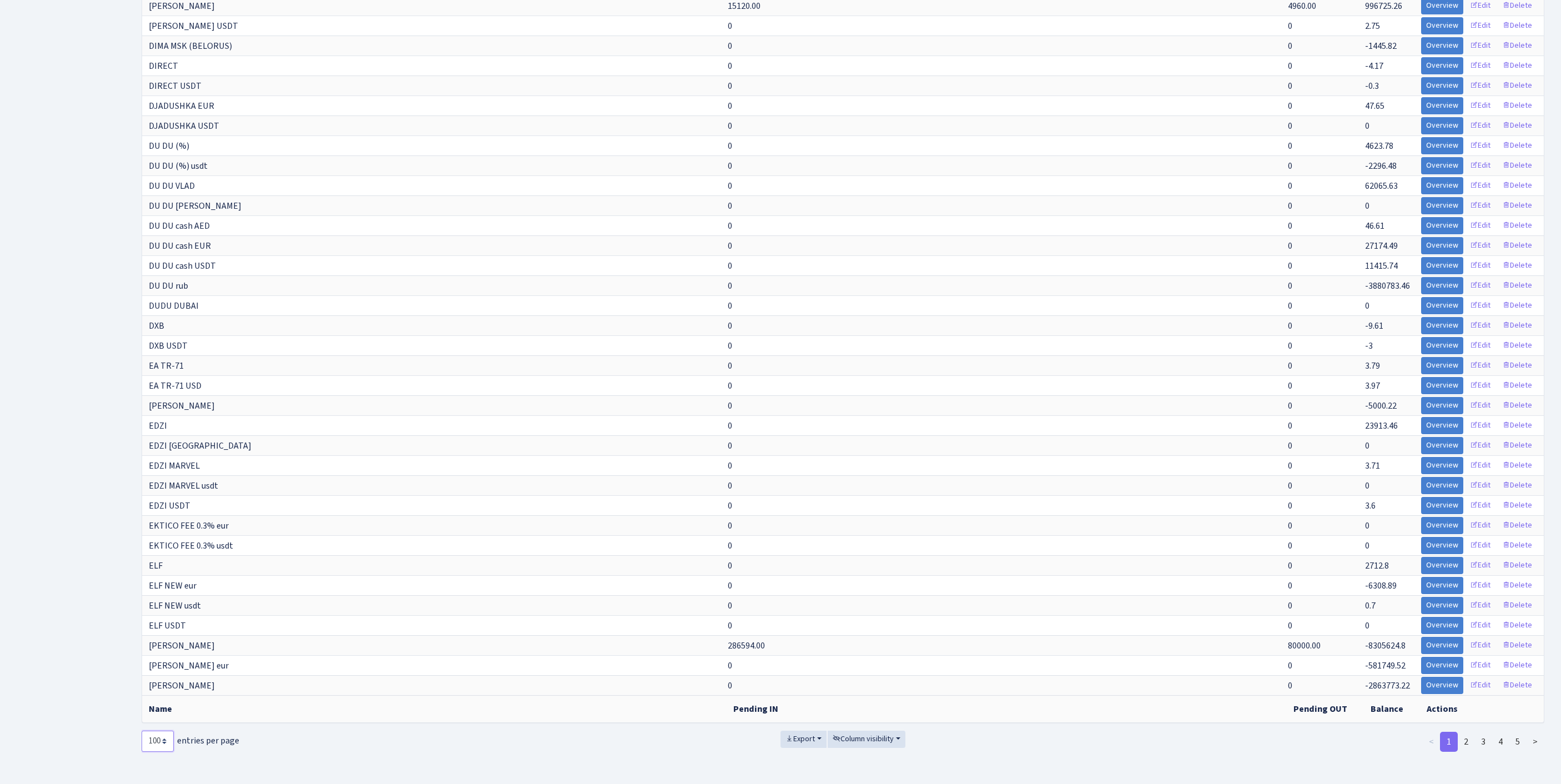
select select "-1"
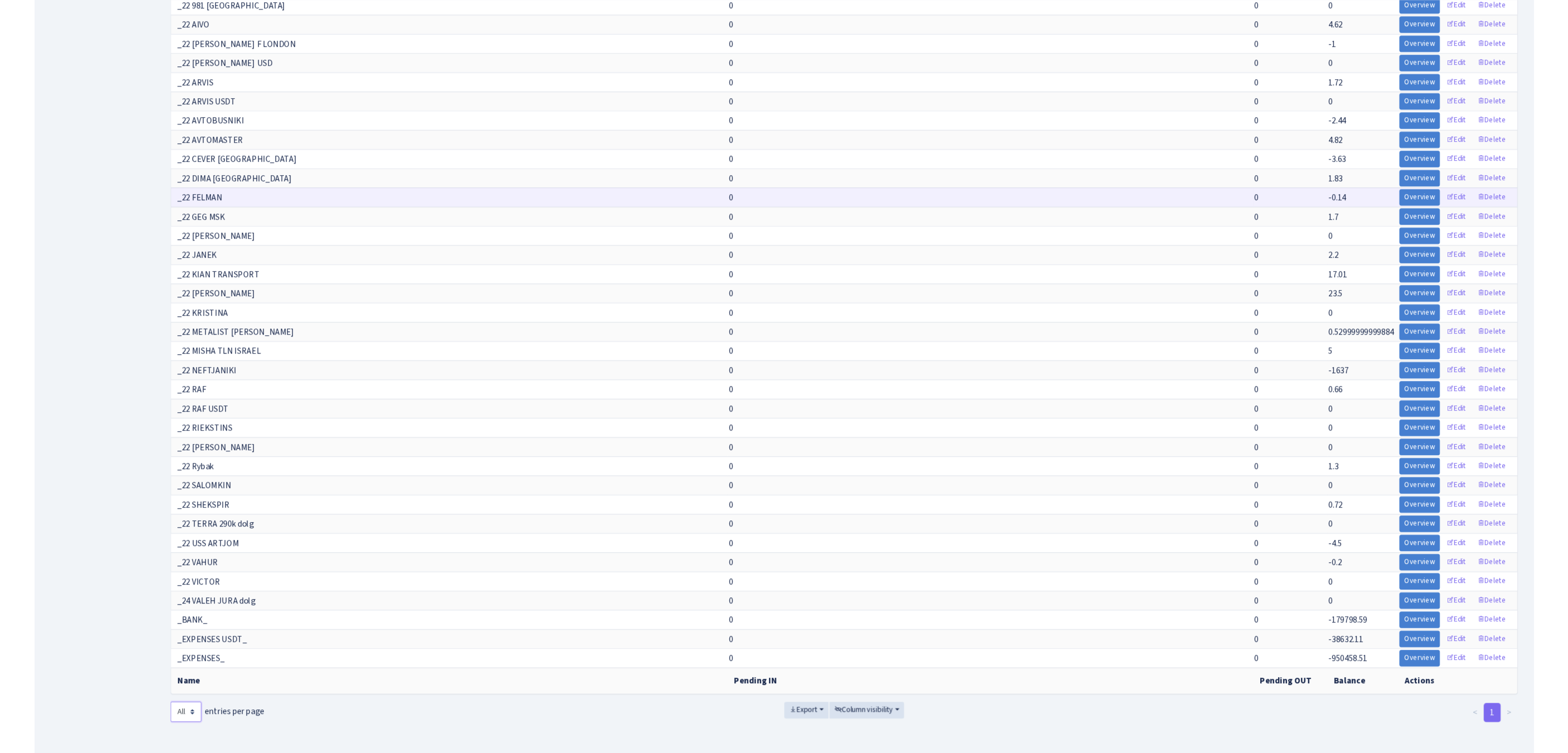
scroll to position [10366, 0]
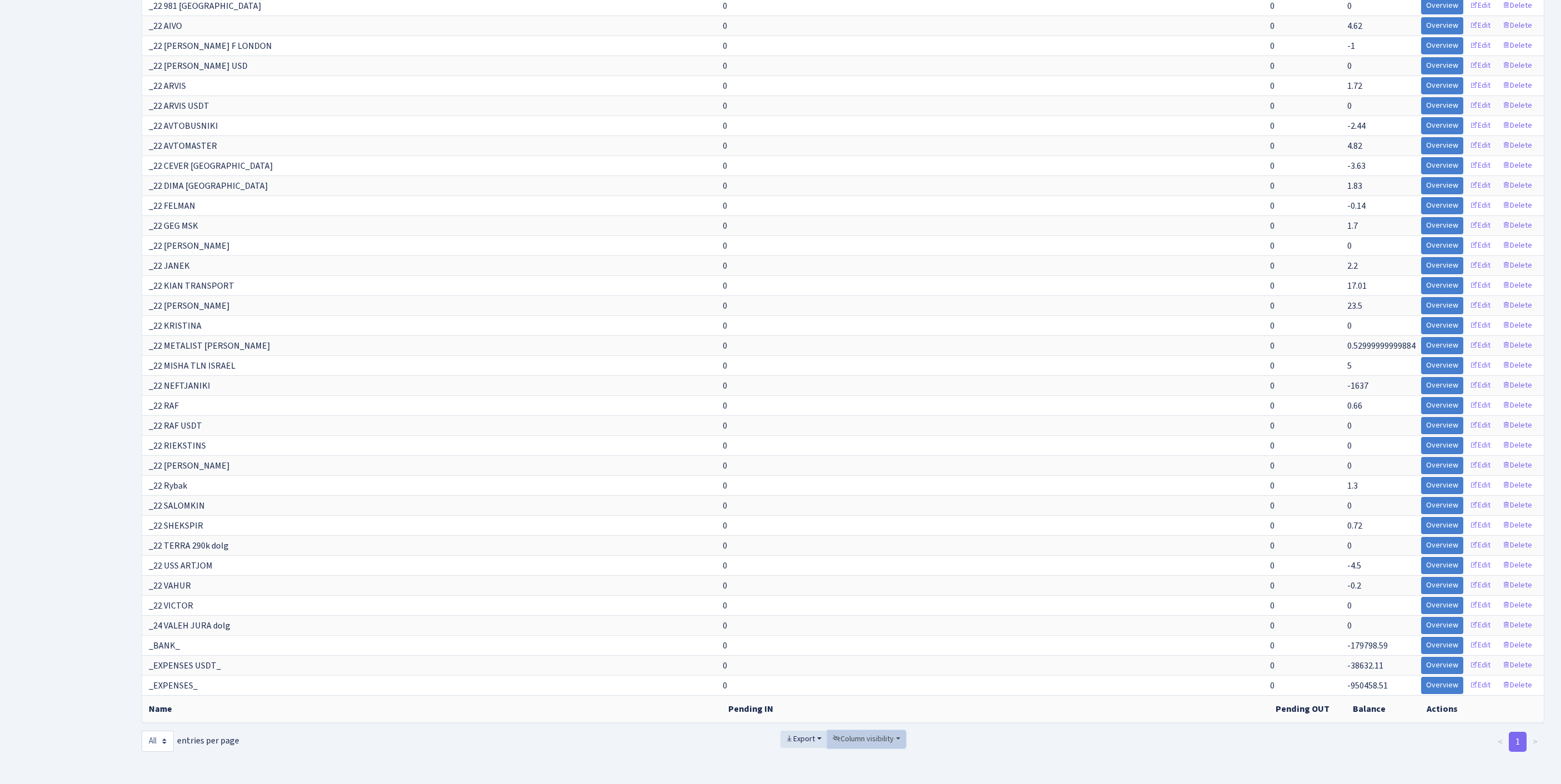
click at [858, 733] on span "Column visibility" at bounding box center [863, 738] width 61 height 11
click at [885, 668] on link "Pending IN" at bounding box center [872, 677] width 89 height 17
click at [880, 685] on link "Pending OUT" at bounding box center [872, 694] width 89 height 17
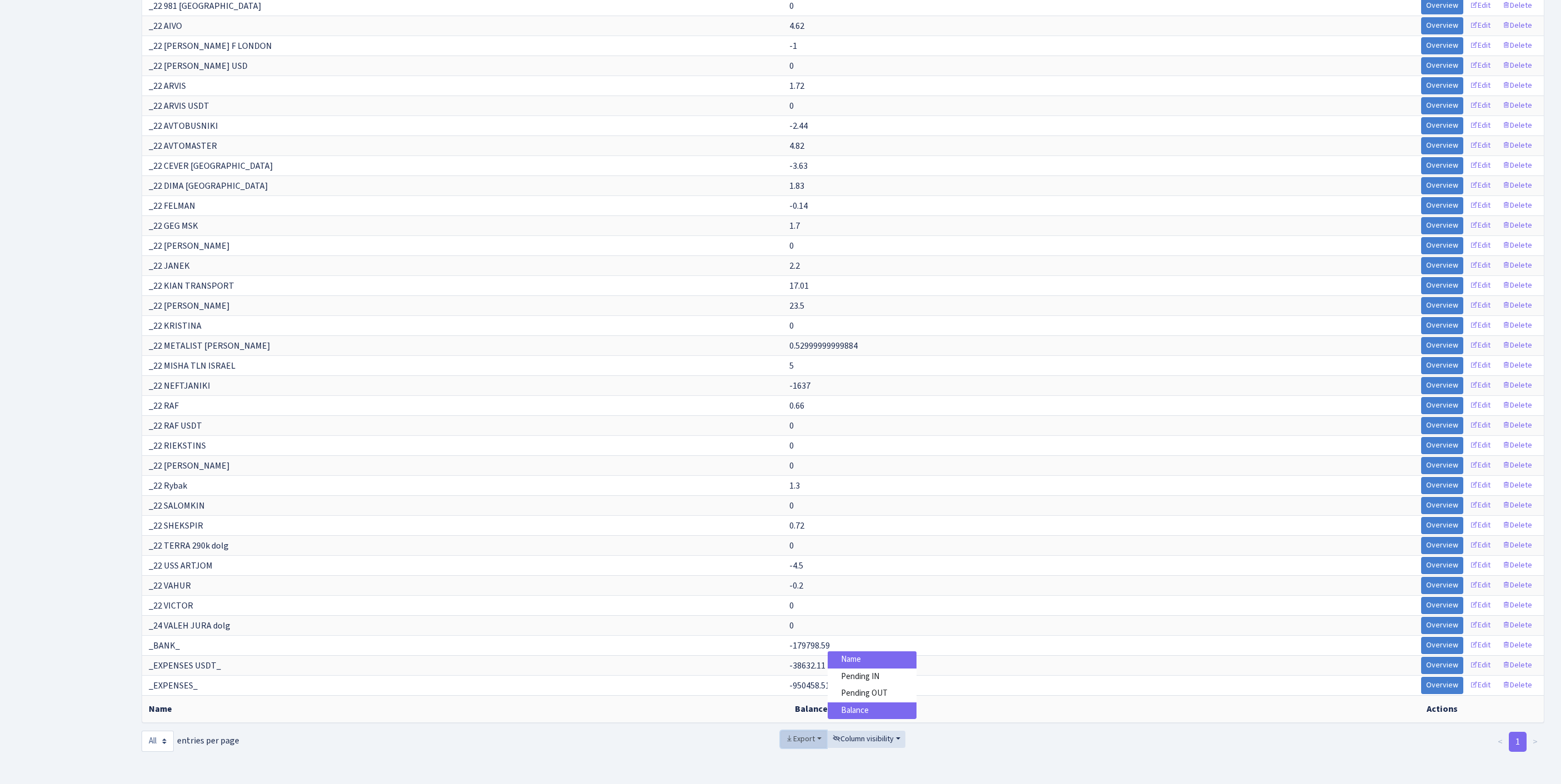
click at [794, 733] on span "Export" at bounding box center [800, 738] width 30 height 11
click at [800, 649] on link "Excel" at bounding box center [825, 658] width 89 height 17
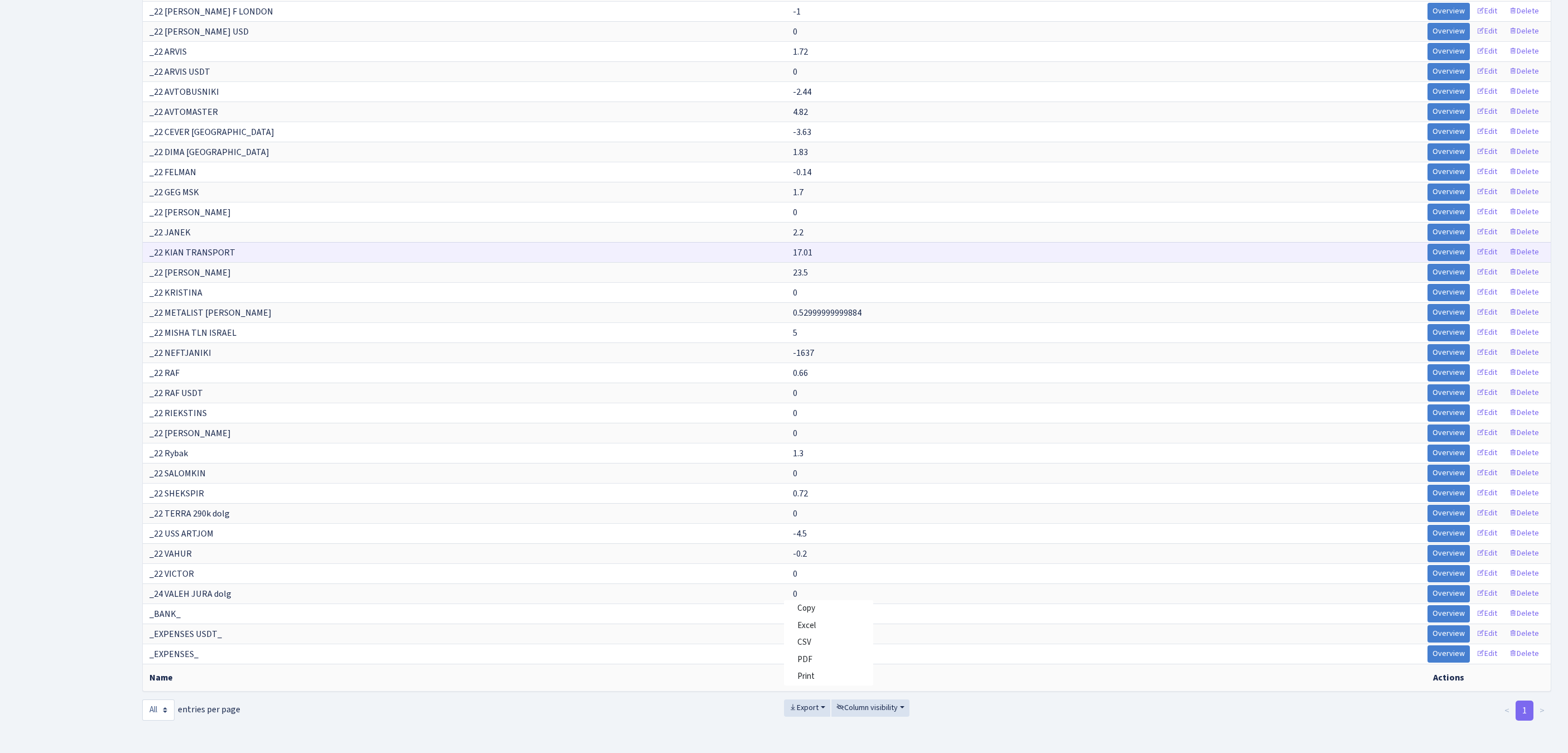
scroll to position [4399, 0]
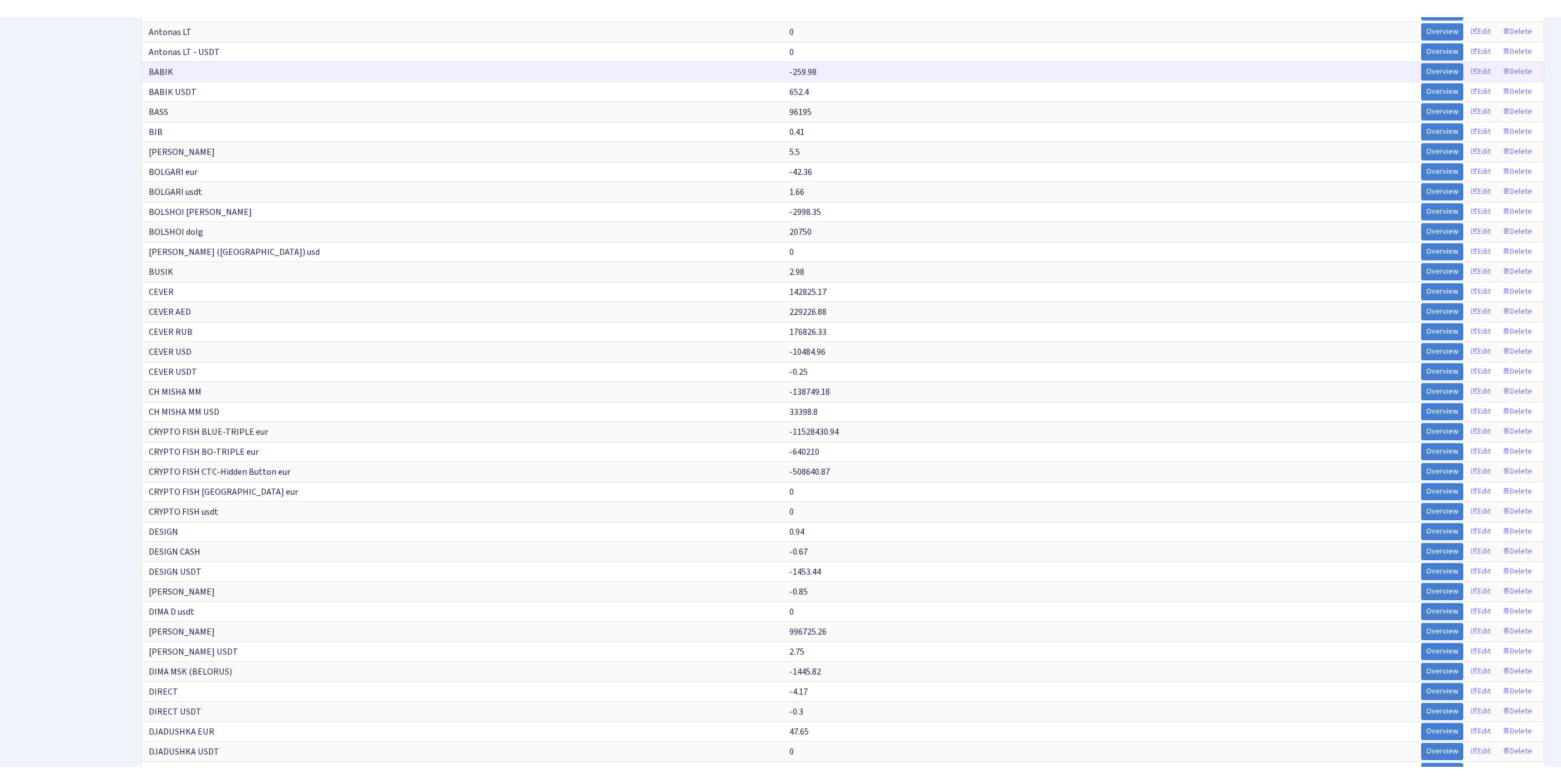
scroll to position [808, 0]
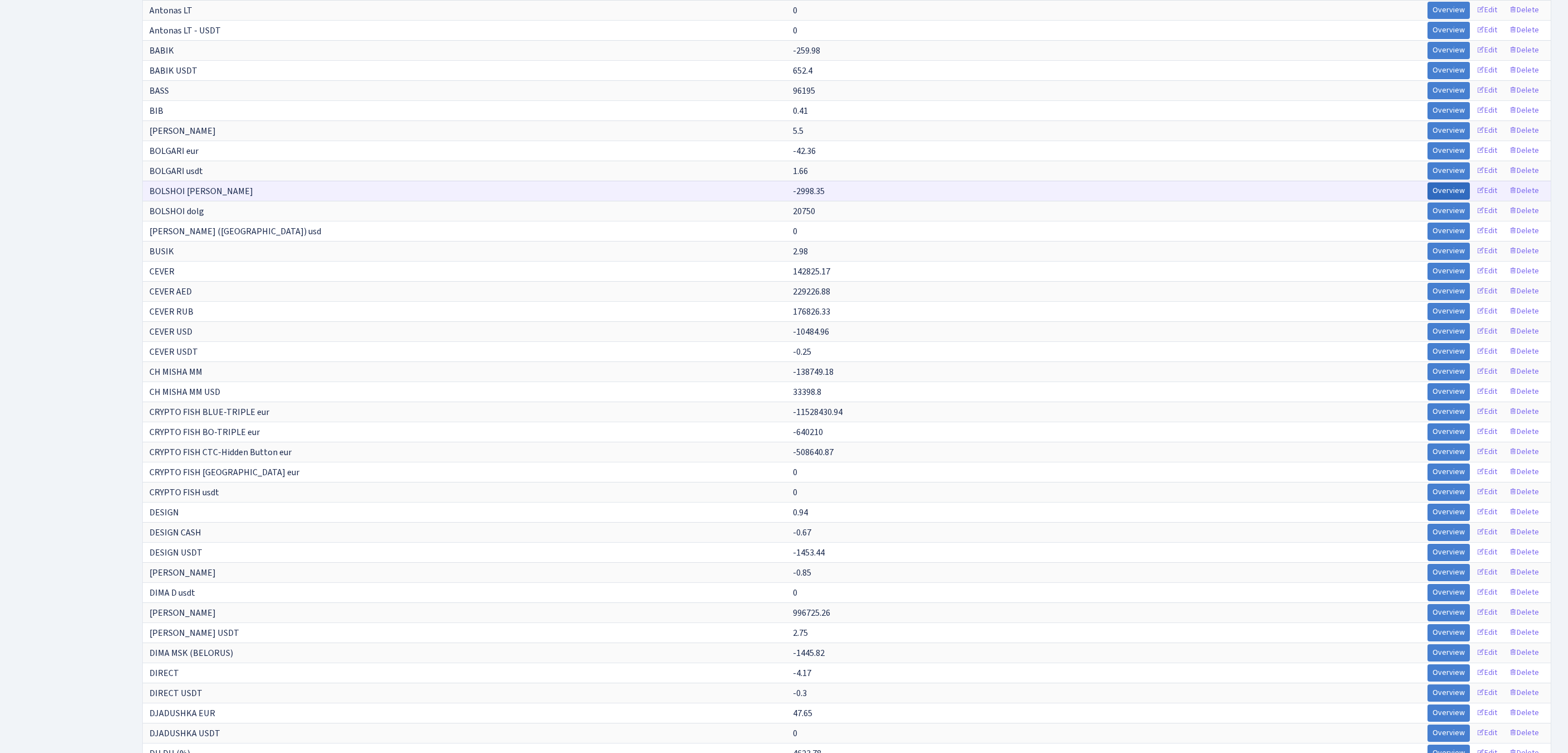
click at [1427, 200] on link "Overview" at bounding box center [1448, 191] width 43 height 18
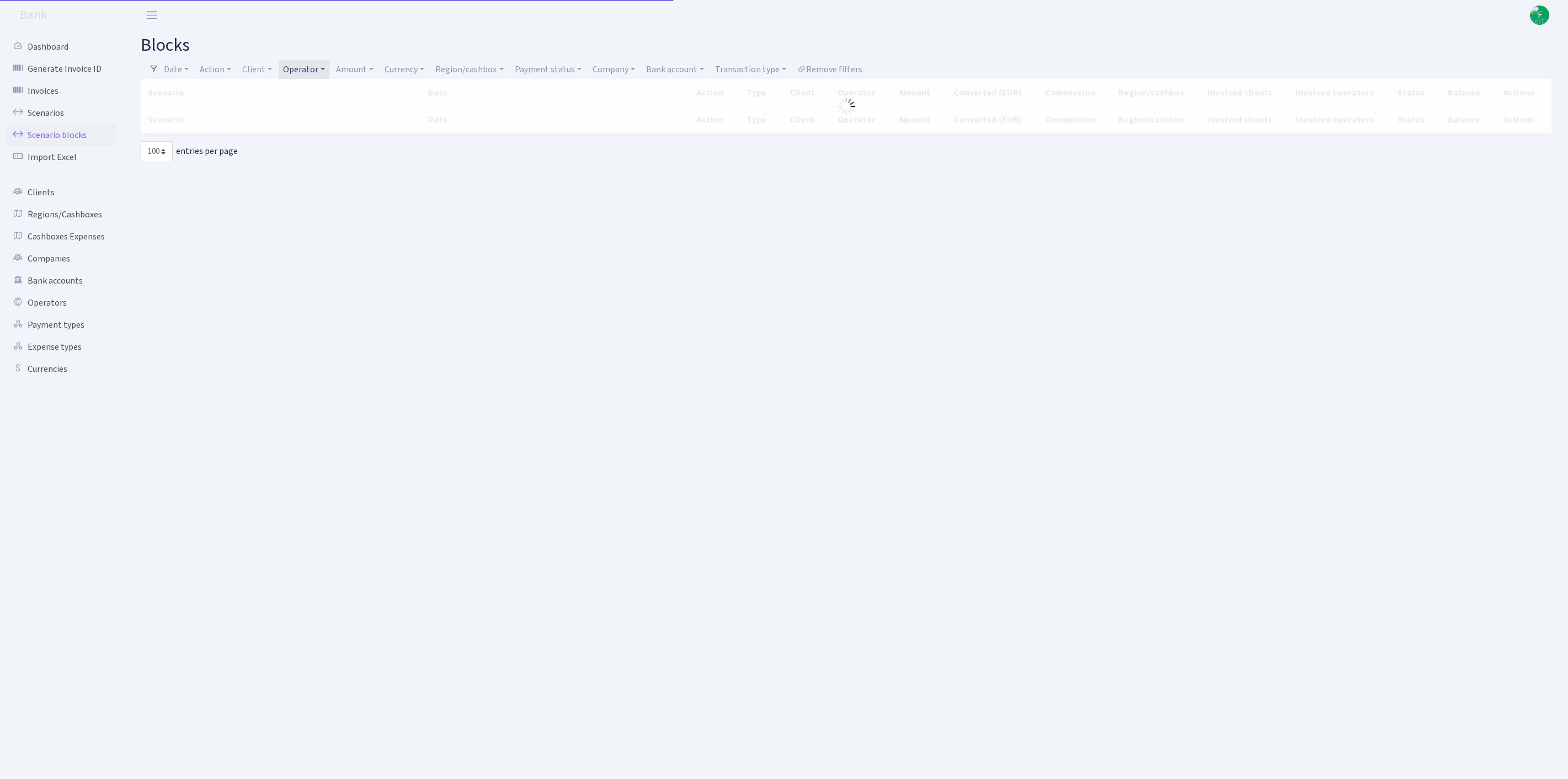
select select "100"
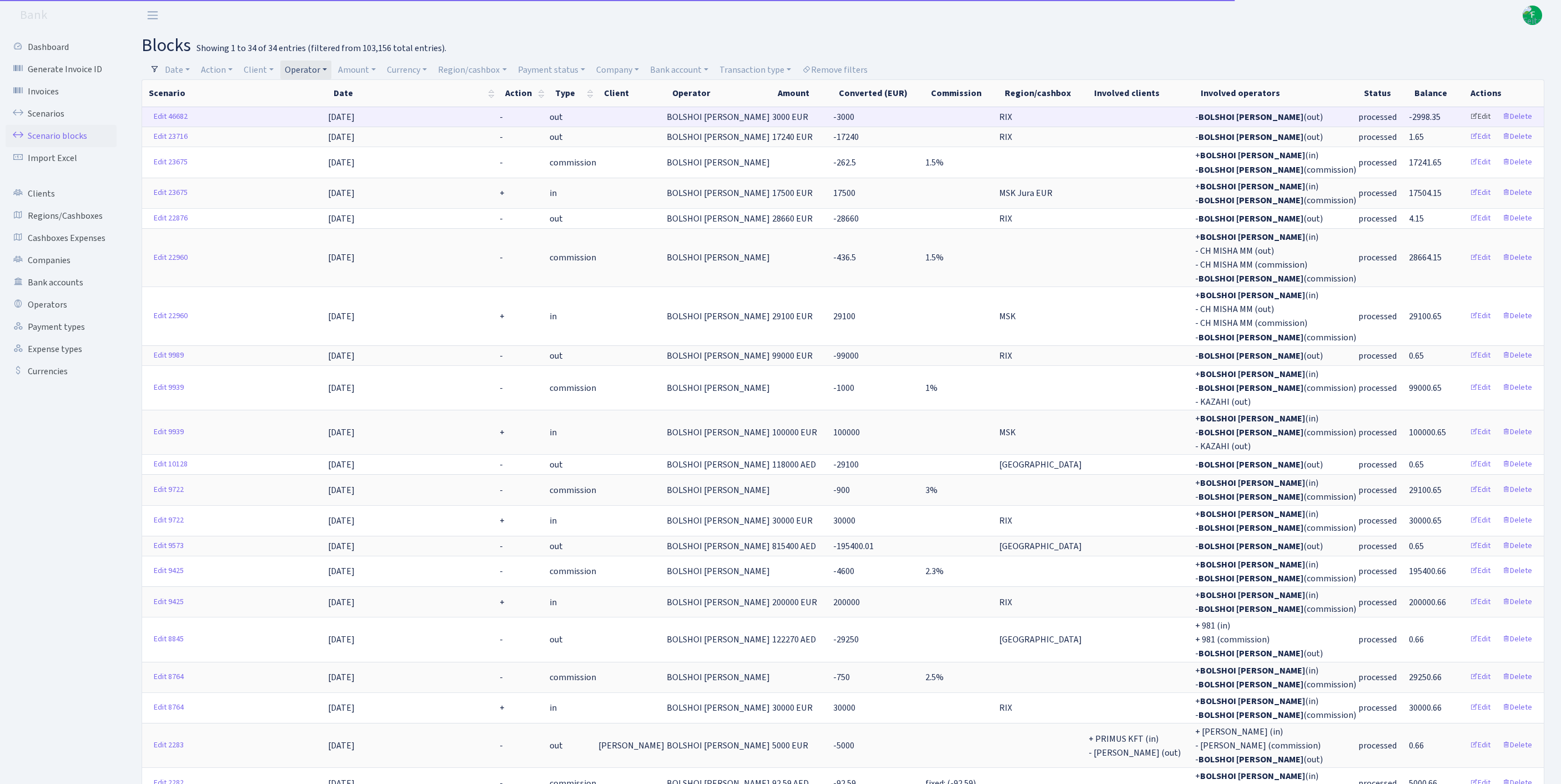
click at [1469, 126] on link "Edit" at bounding box center [1480, 117] width 30 height 17
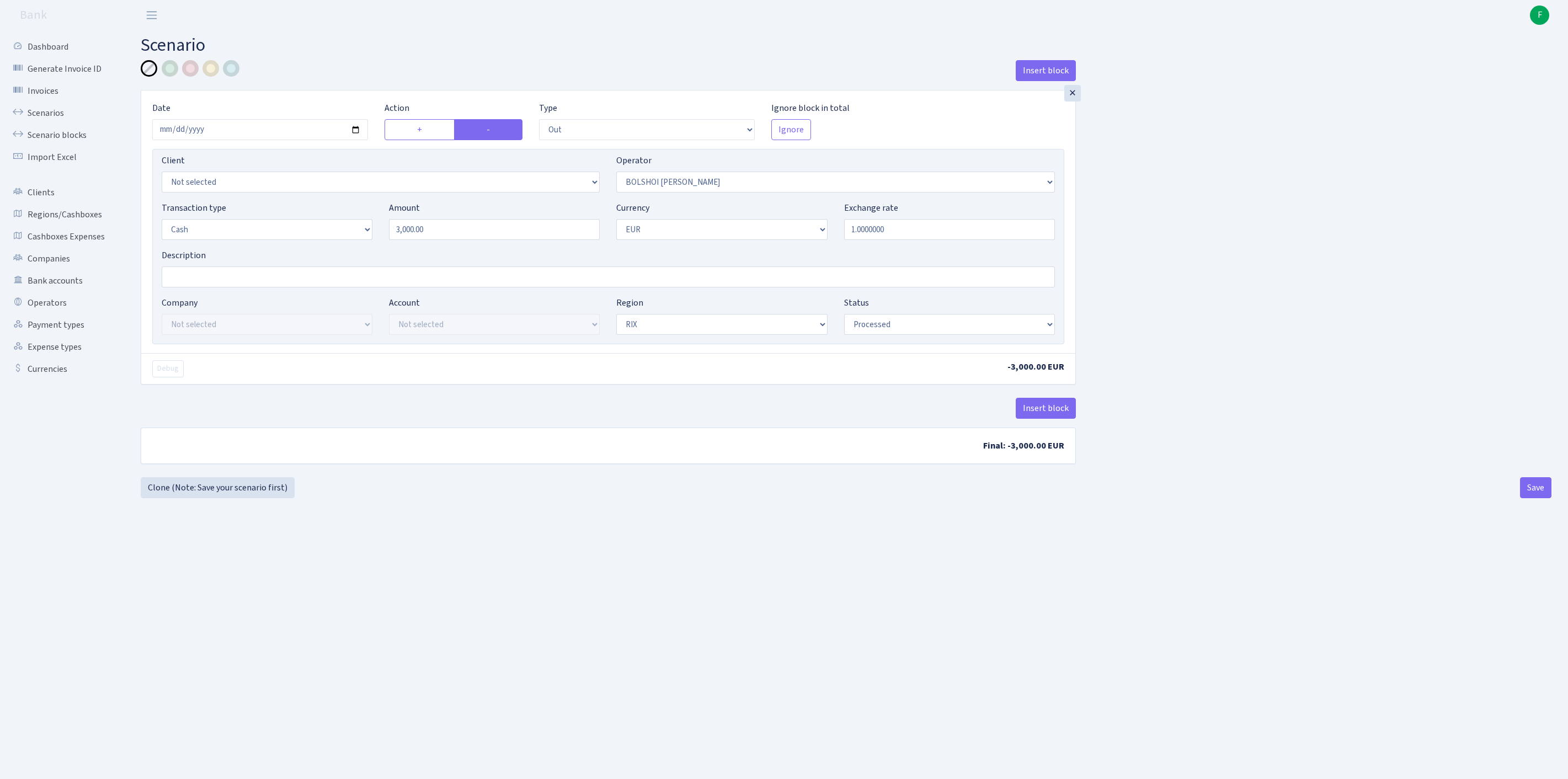
select select "out"
select select "94"
select select "1"
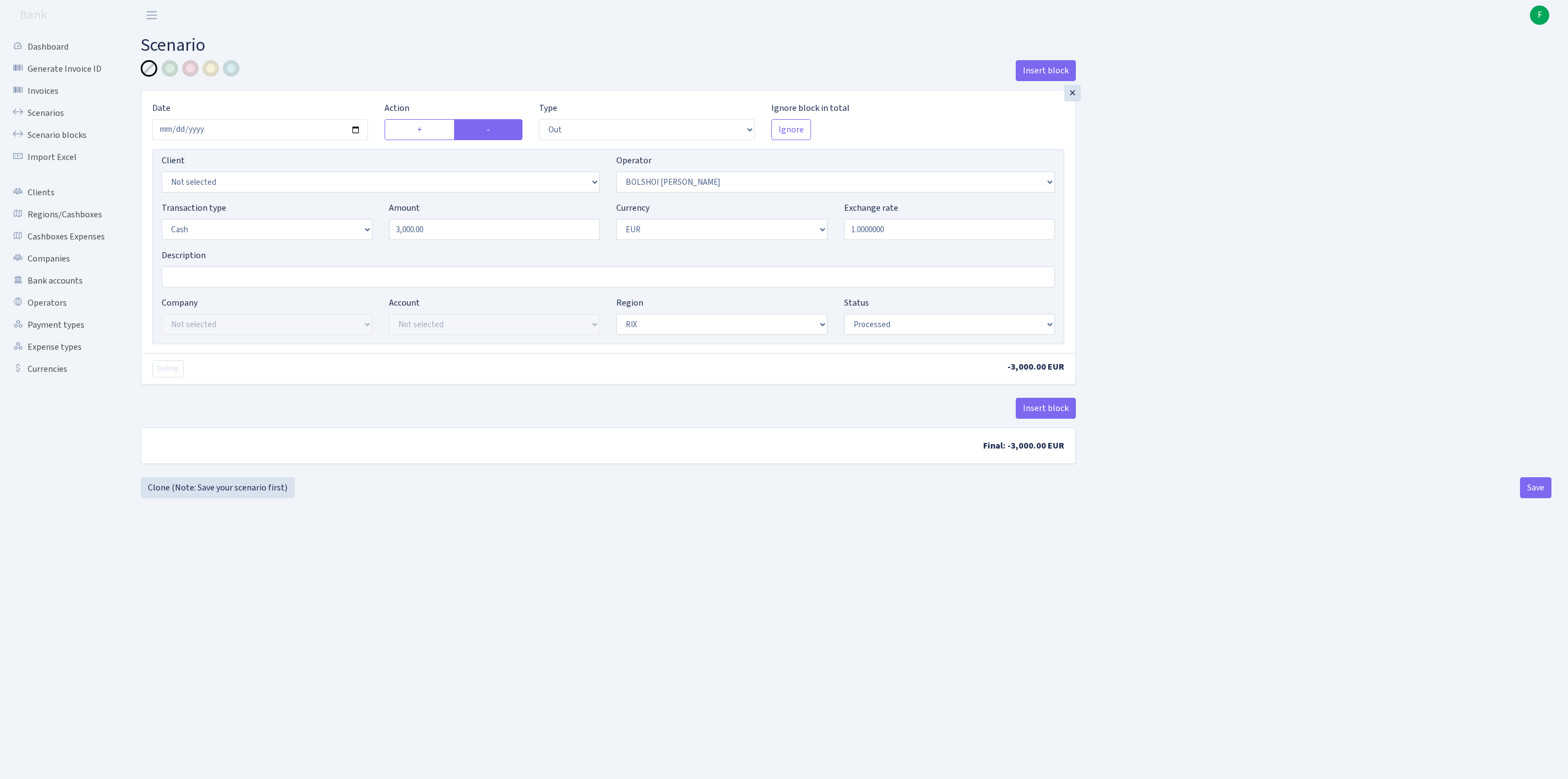
select select "processed"
select select "85"
click at [1523, 498] on button "Save" at bounding box center [1535, 487] width 31 height 21
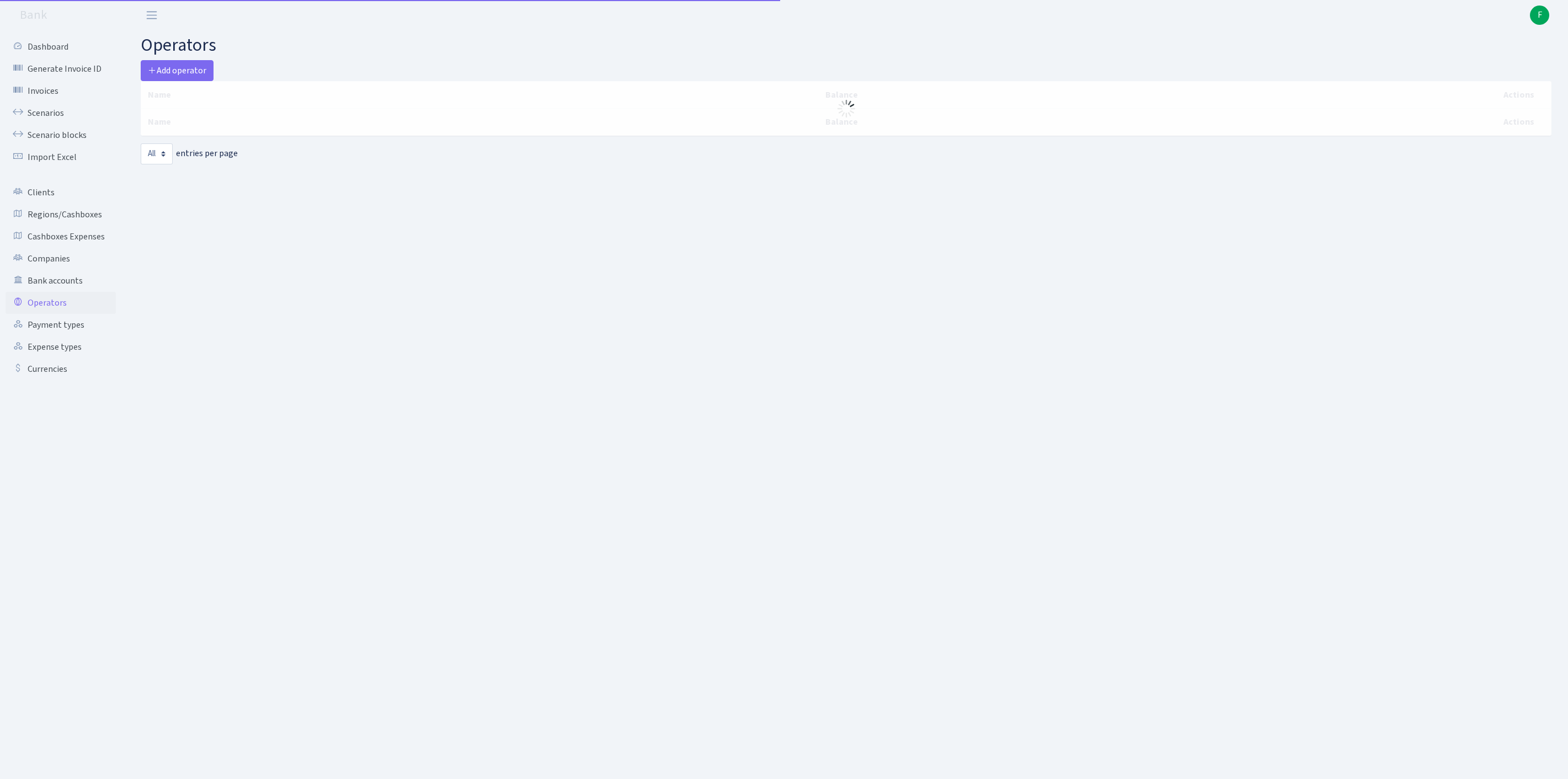
select select "-1"
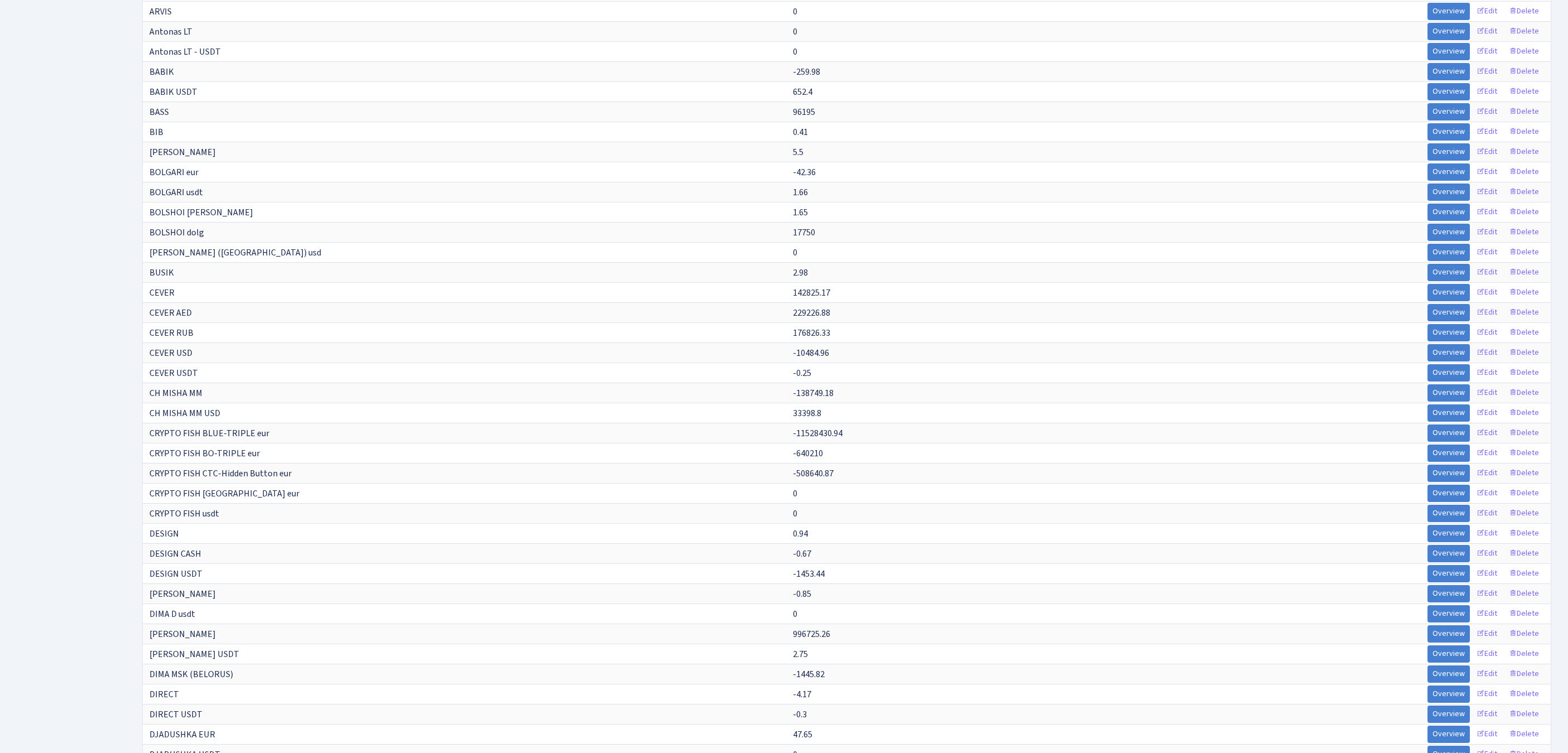
scroll to position [6031, 0]
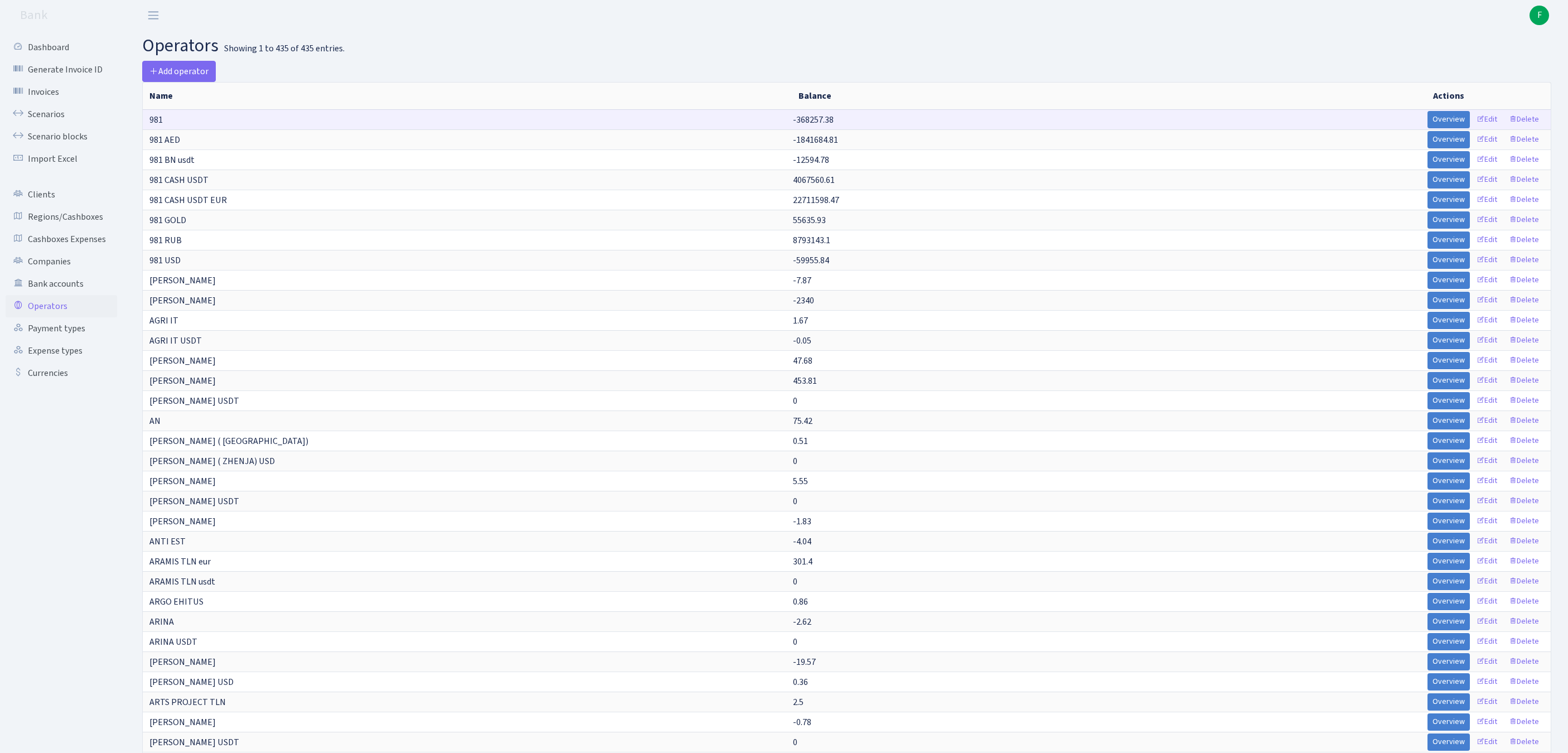
scroll to position [1561, 0]
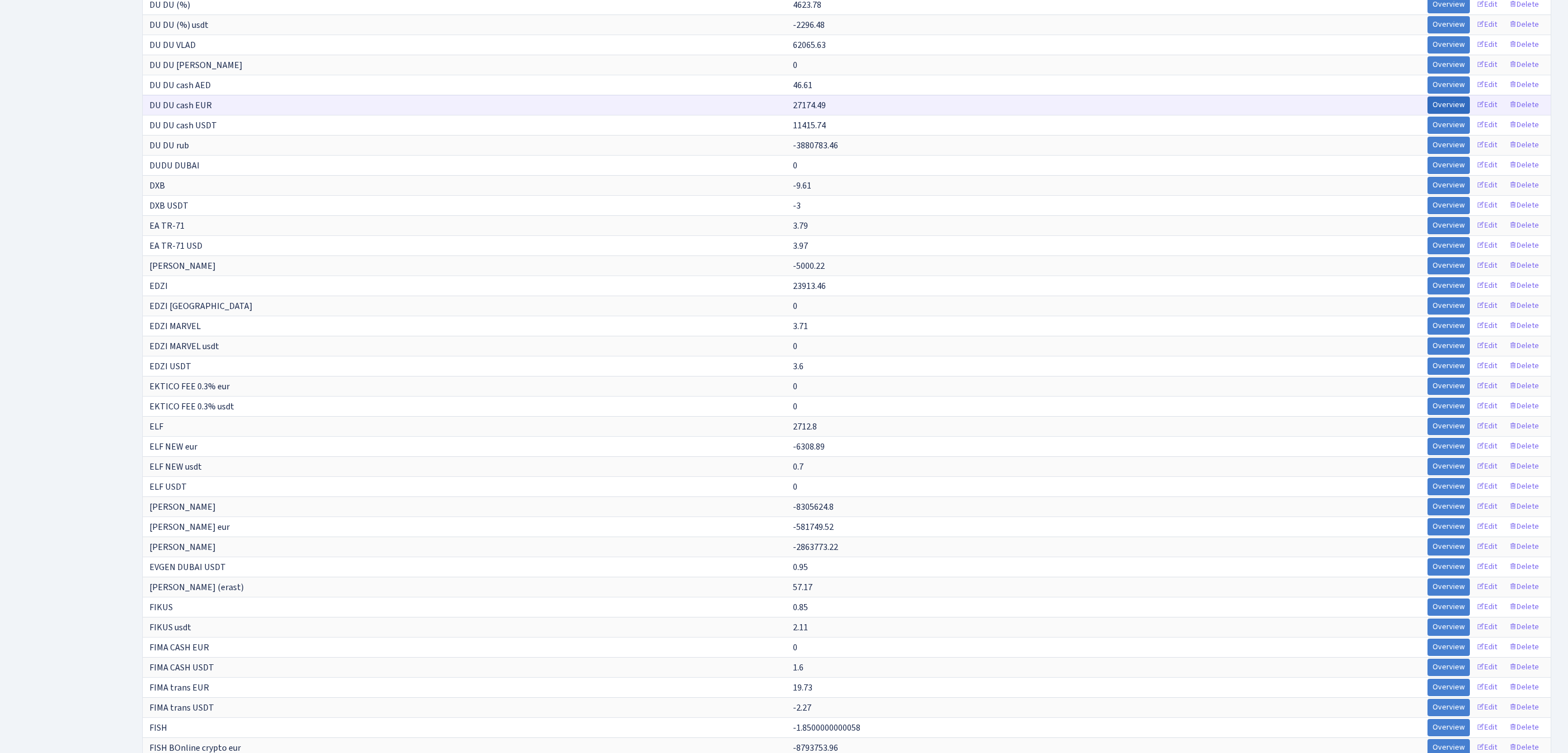
click at [1427, 114] on link "Overview" at bounding box center [1448, 105] width 43 height 18
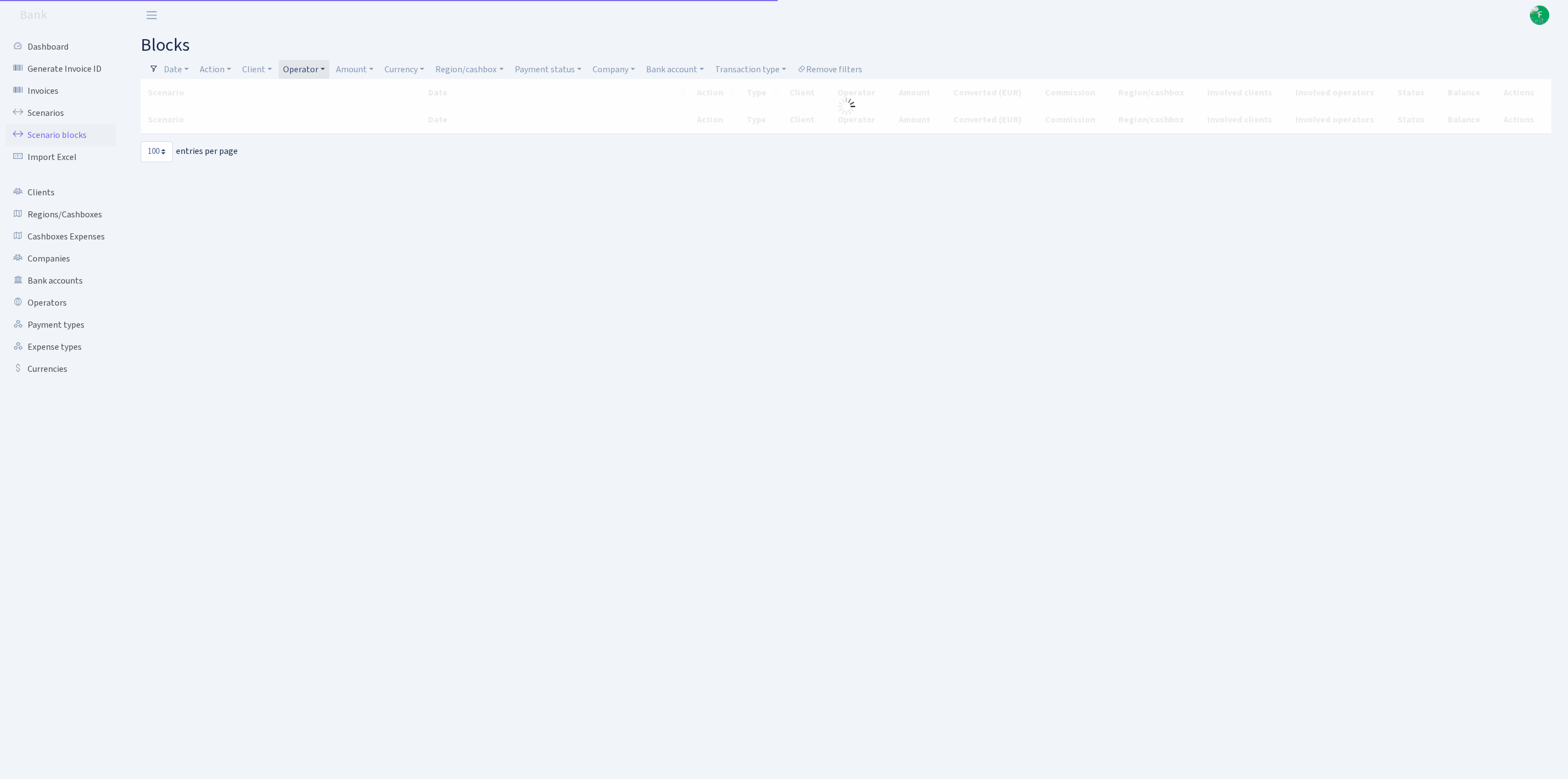
select select "100"
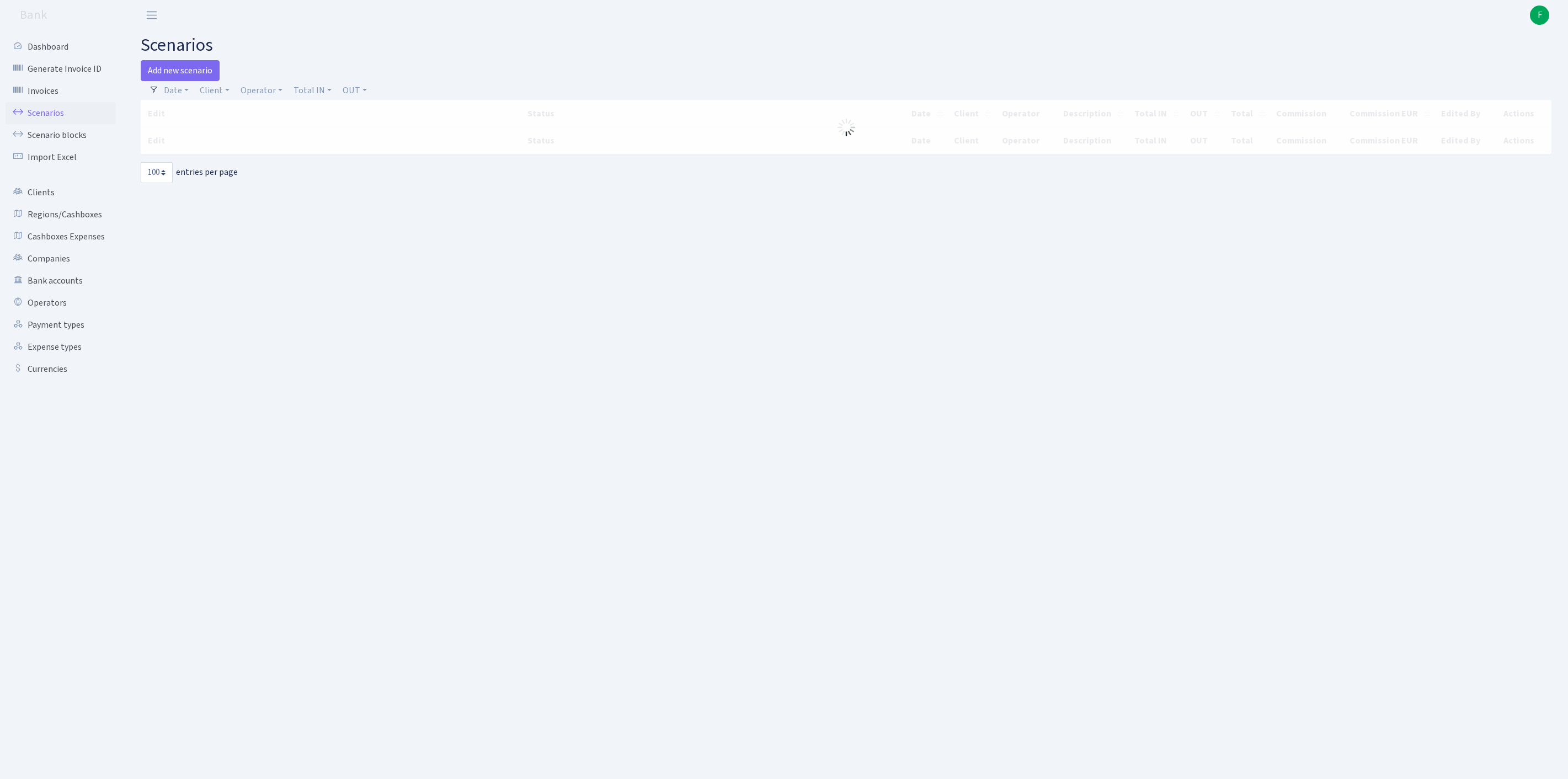
select select "100"
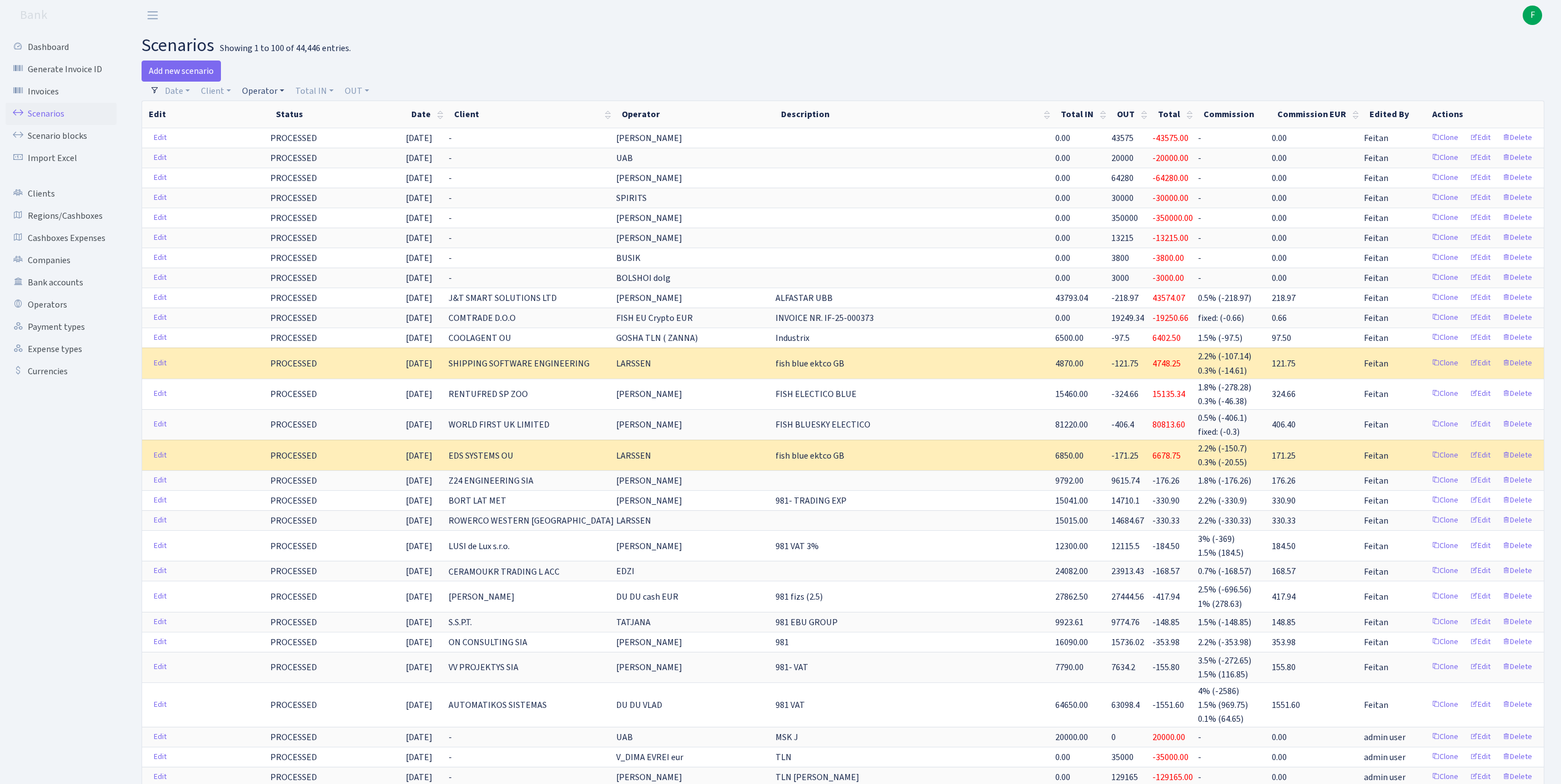
drag, startPoint x: 268, startPoint y: 94, endPoint x: 273, endPoint y: 93, distance: 5.1
click at [270, 94] on link "Operator" at bounding box center [263, 91] width 51 height 19
click at [307, 135] on input "search" at bounding box center [287, 131] width 92 height 17
type input "[PERSON_NAME]"
click at [321, 161] on li "[PERSON_NAME]" at bounding box center [287, 151] width 94 height 19
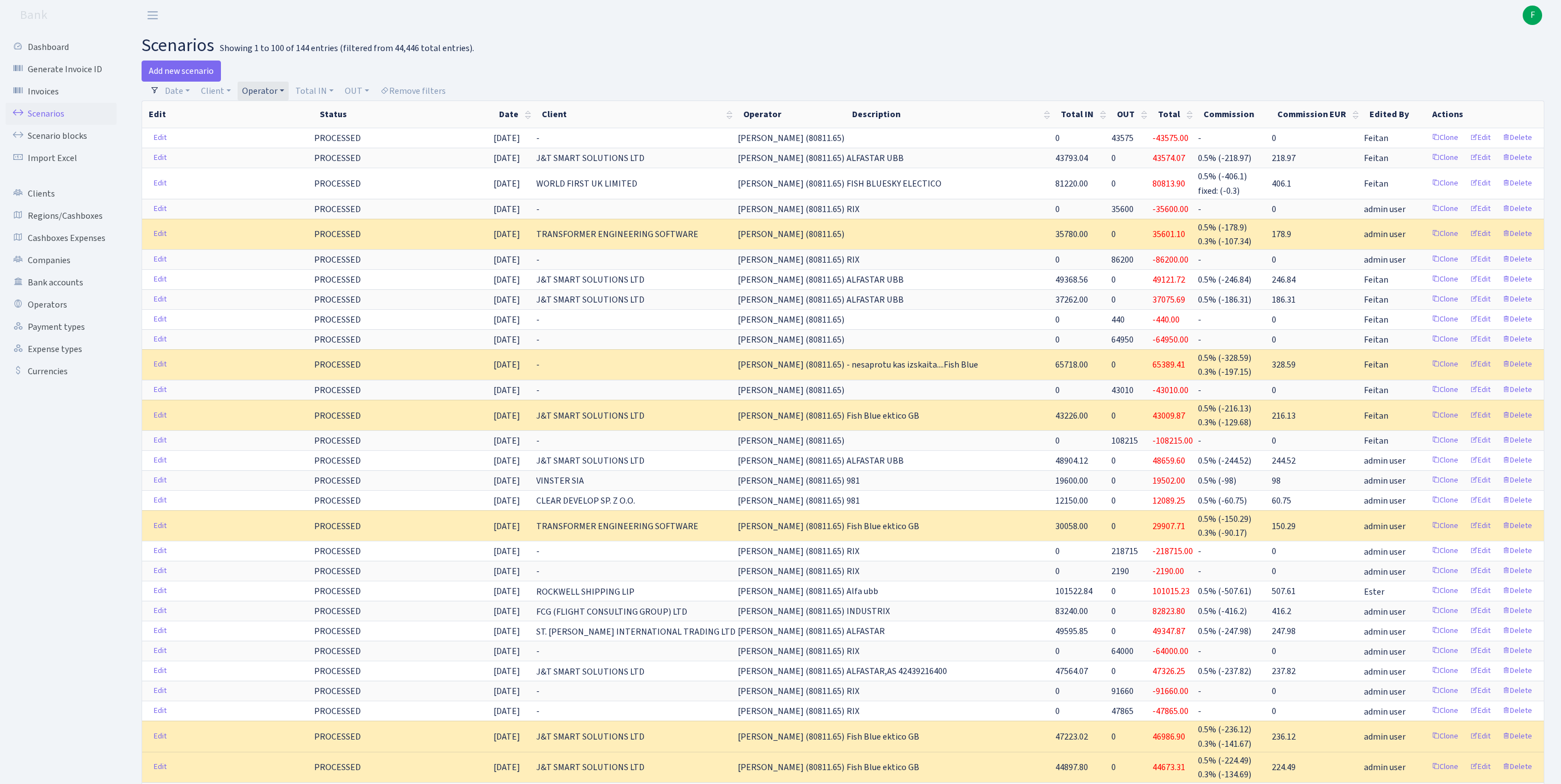
click at [289, 93] on link "Operator" at bounding box center [263, 91] width 51 height 19
click at [291, 132] on input "search" at bounding box center [287, 131] width 92 height 17
type input "[PERSON_NAME]"
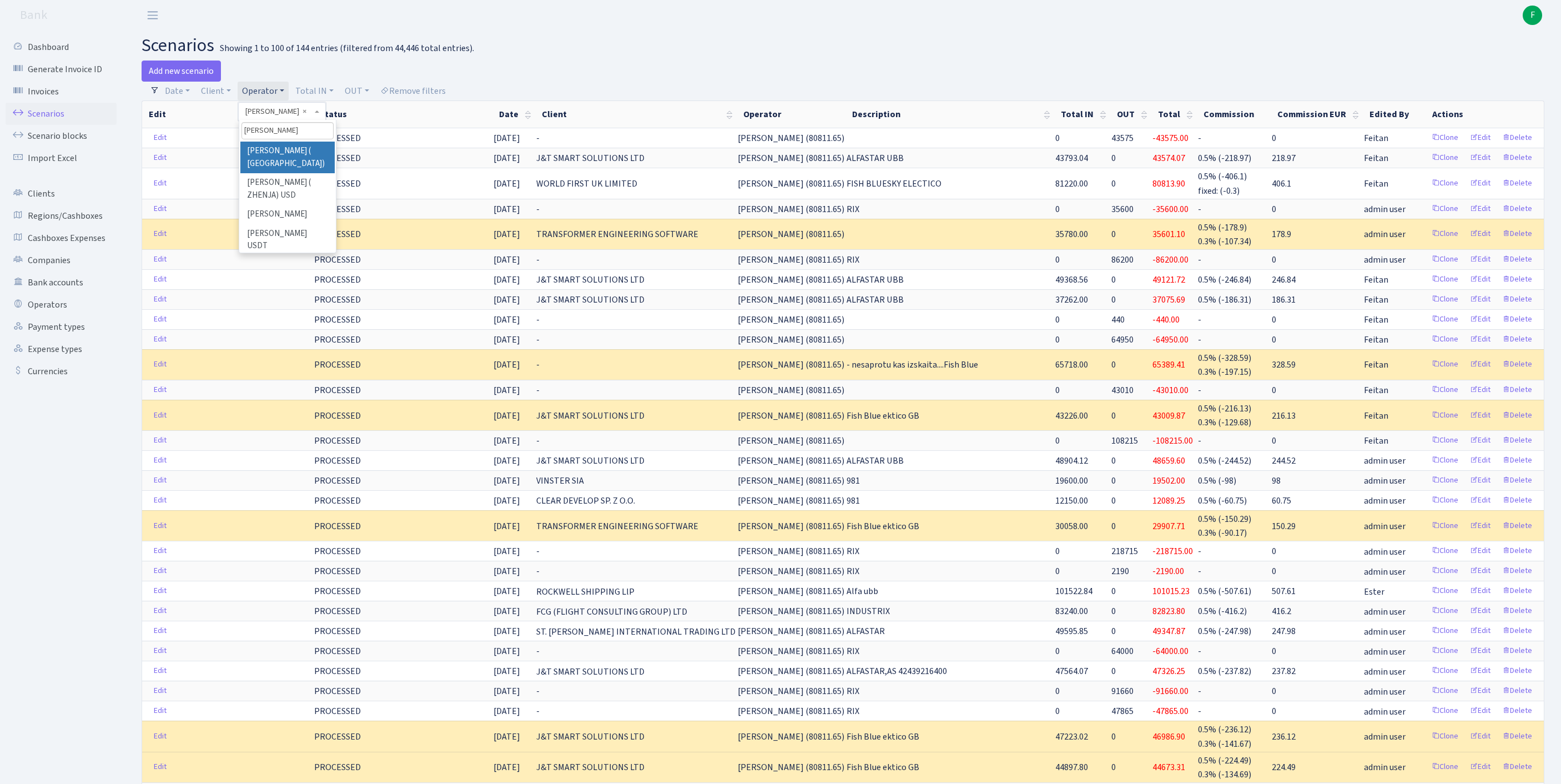
click at [311, 173] on li "[PERSON_NAME] ( [GEOGRAPHIC_DATA])" at bounding box center [287, 157] width 94 height 32
